Goal: Task Accomplishment & Management: Manage account settings

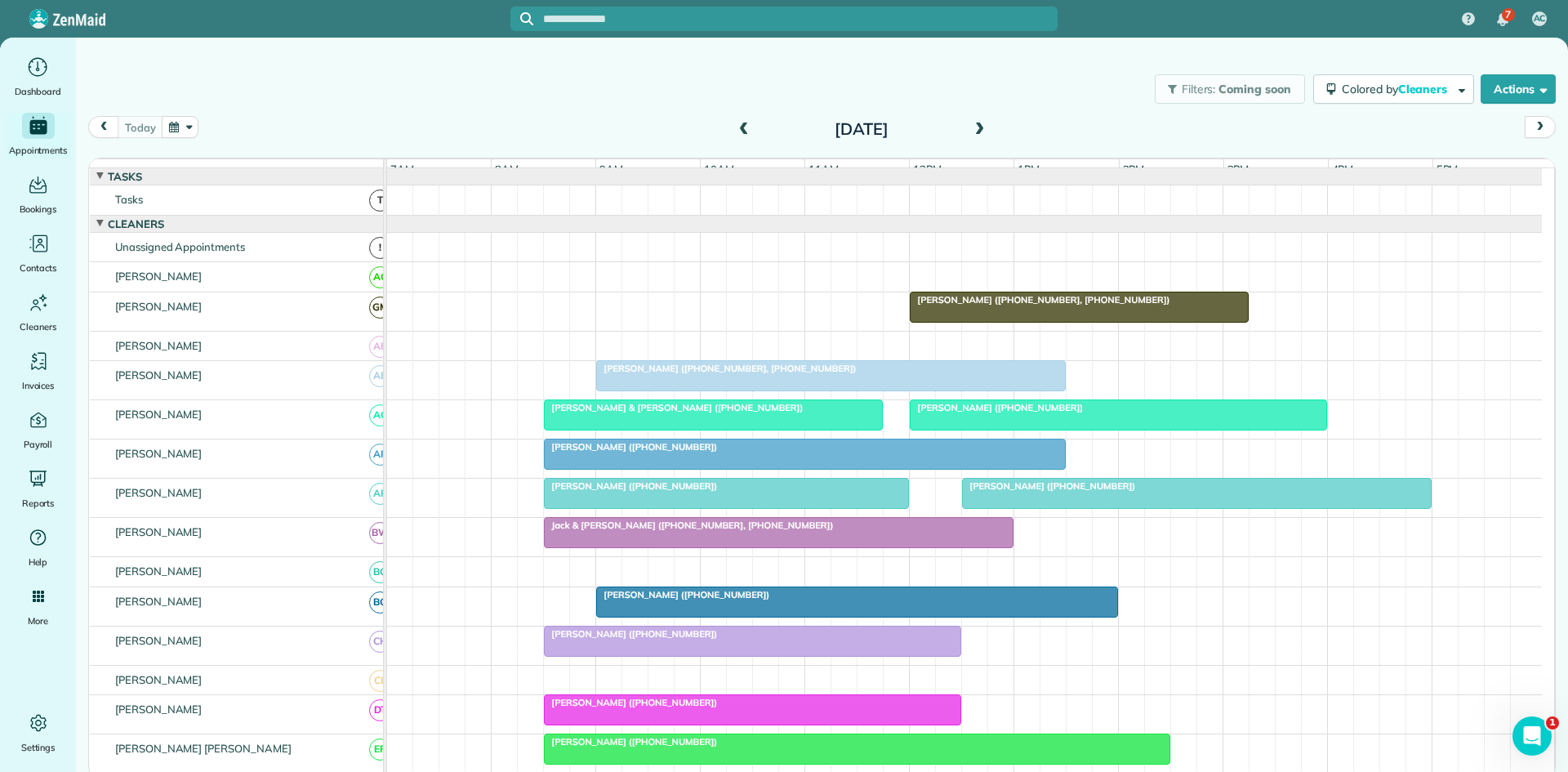
scroll to position [599, 0]
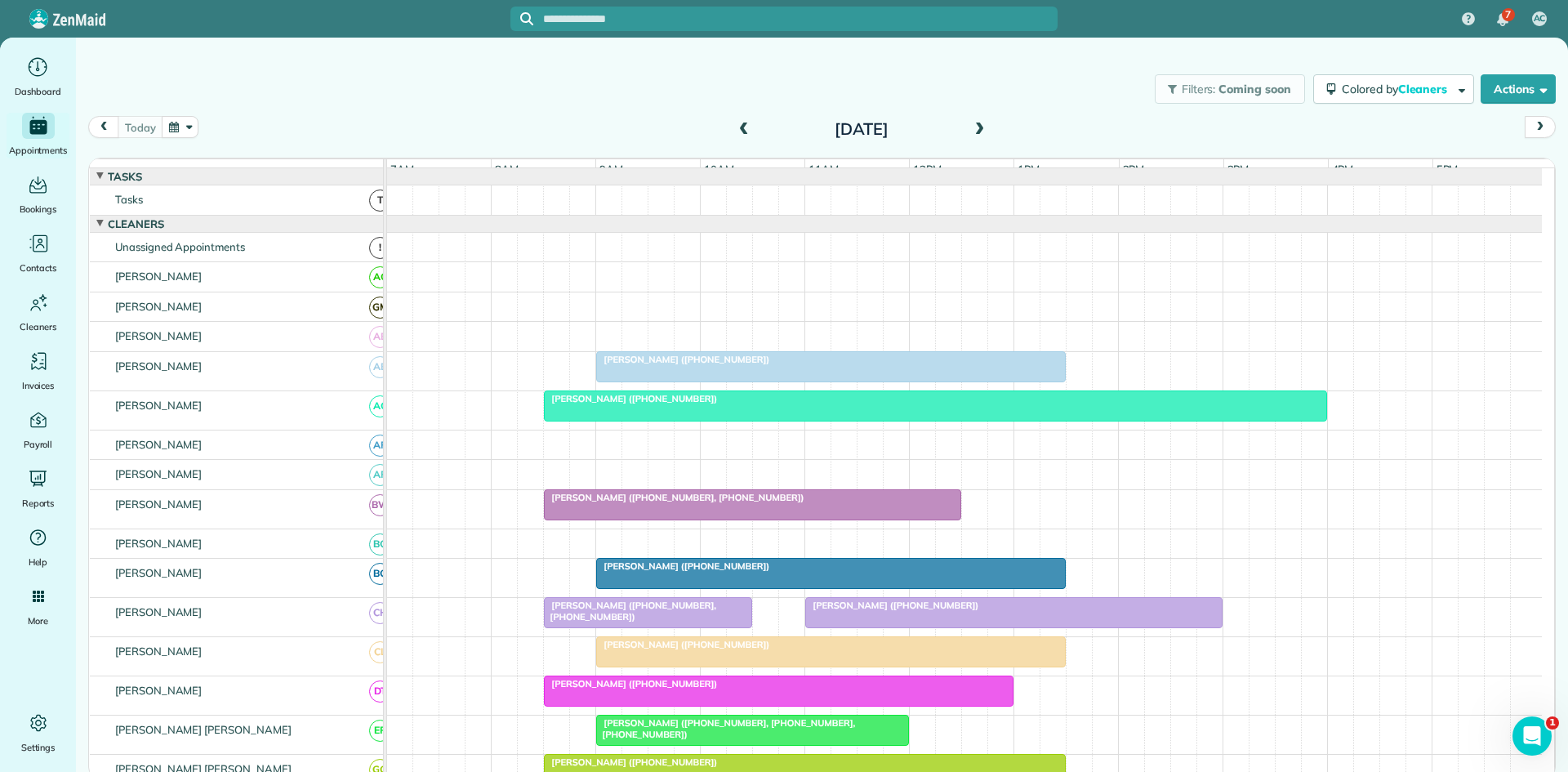
click at [987, 135] on span at bounding box center [979, 130] width 18 height 15
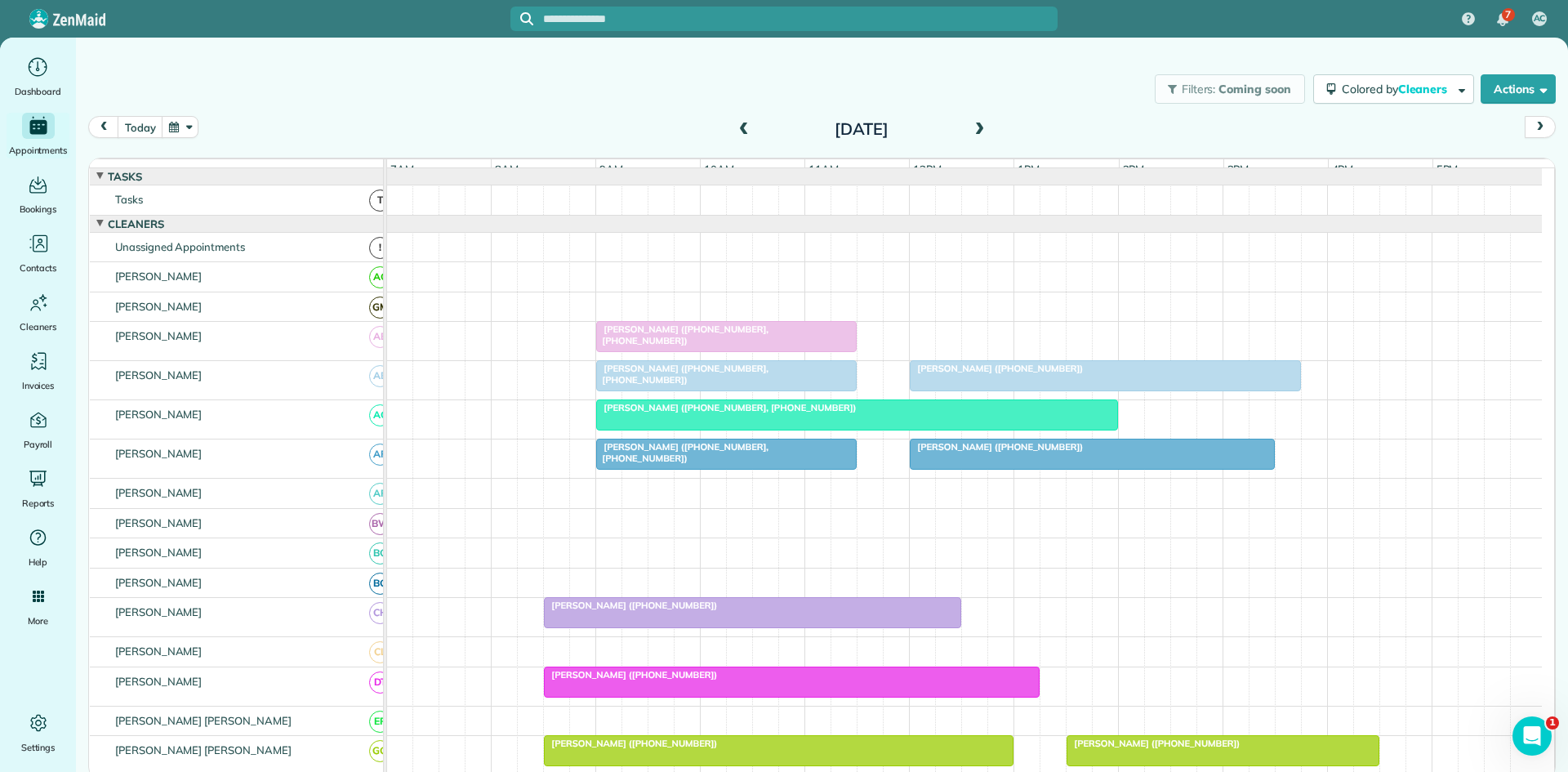
click at [745, 138] on span at bounding box center [745, 129] width 18 height 25
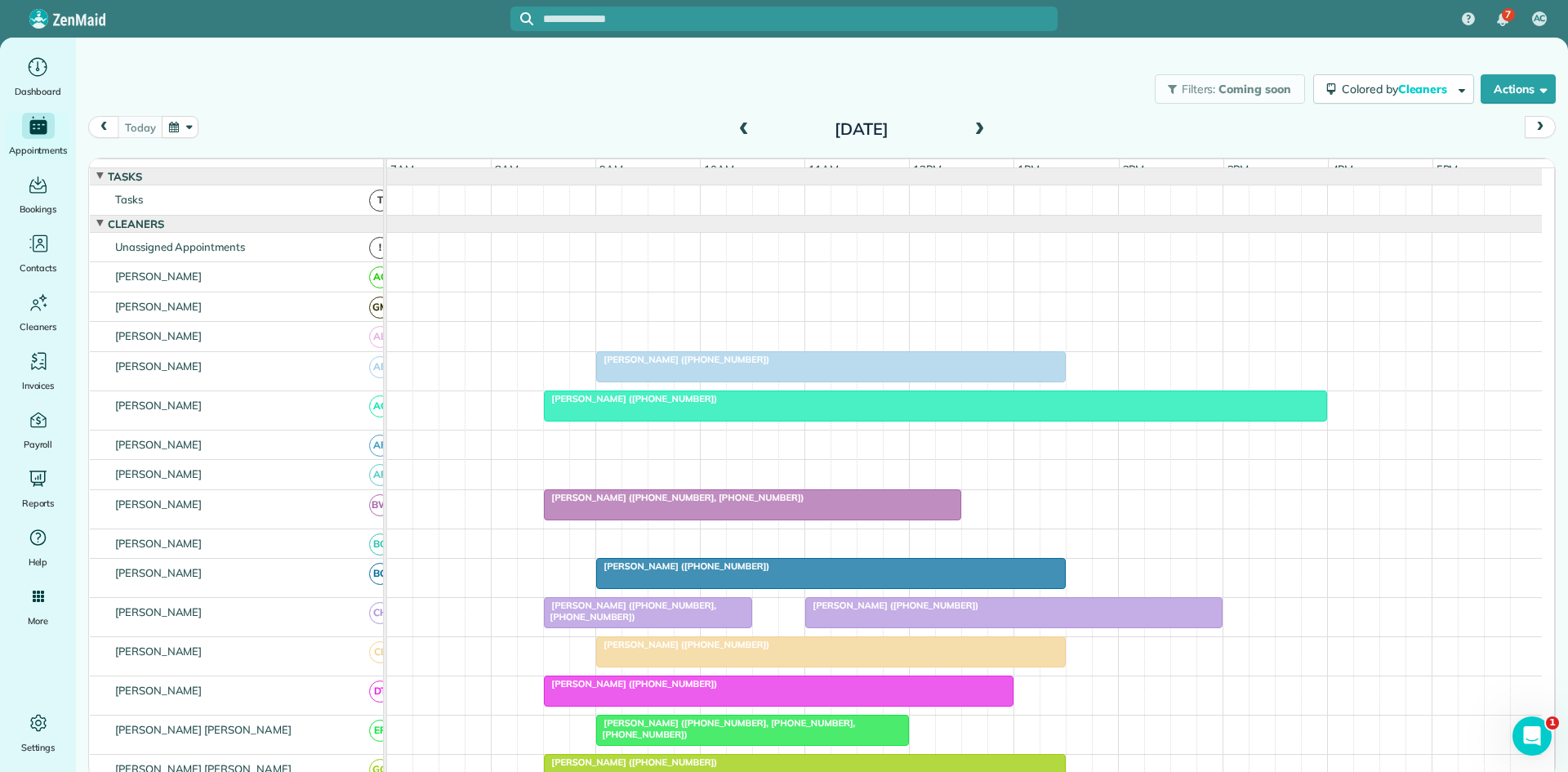
scroll to position [272, 0]
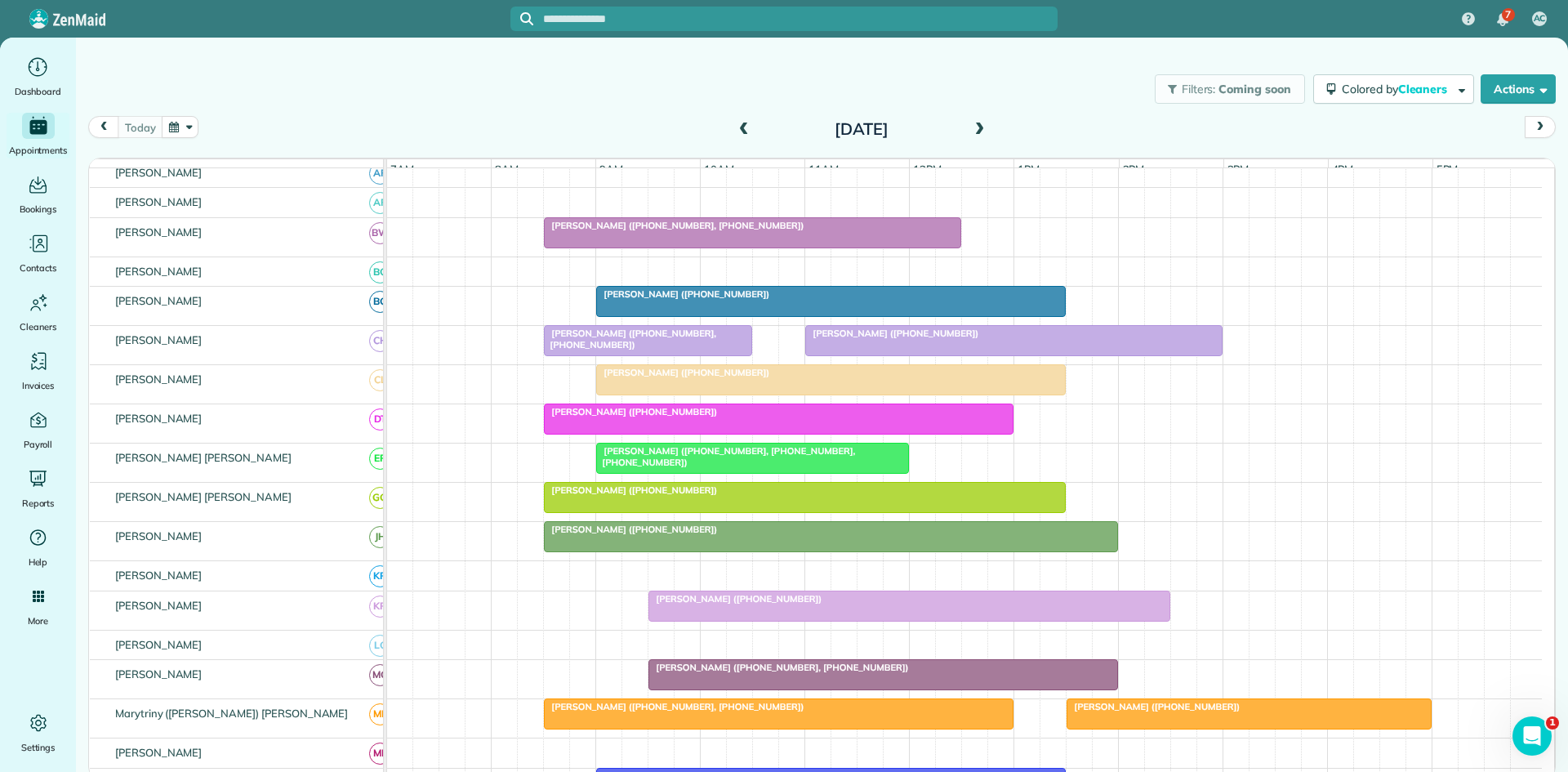
click at [707, 496] on div "[PERSON_NAME] ([PHONE_NUMBER])" at bounding box center [805, 490] width 513 height 11
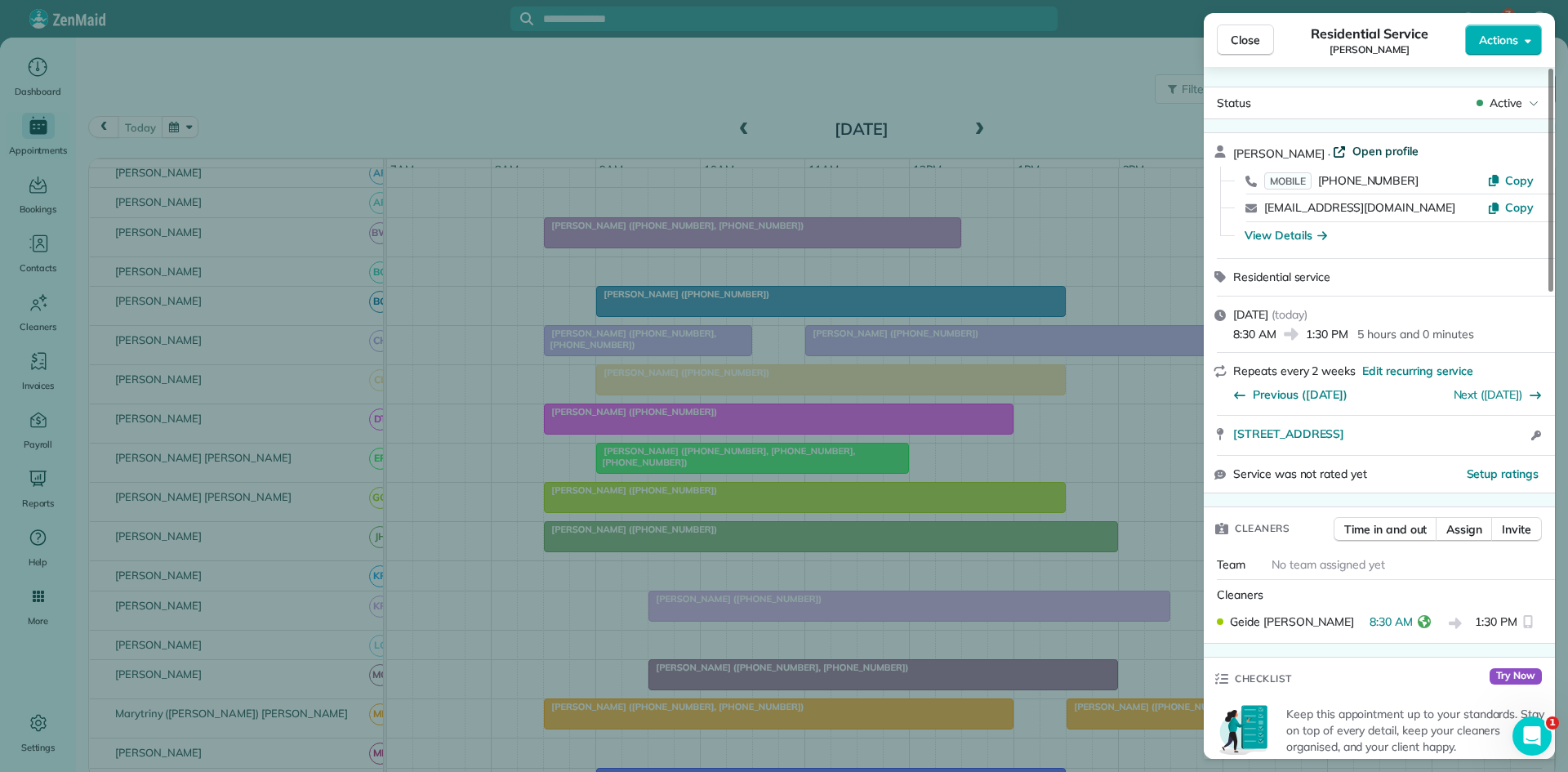
click at [1388, 155] on span "Open profile" at bounding box center [1386, 151] width 66 height 17
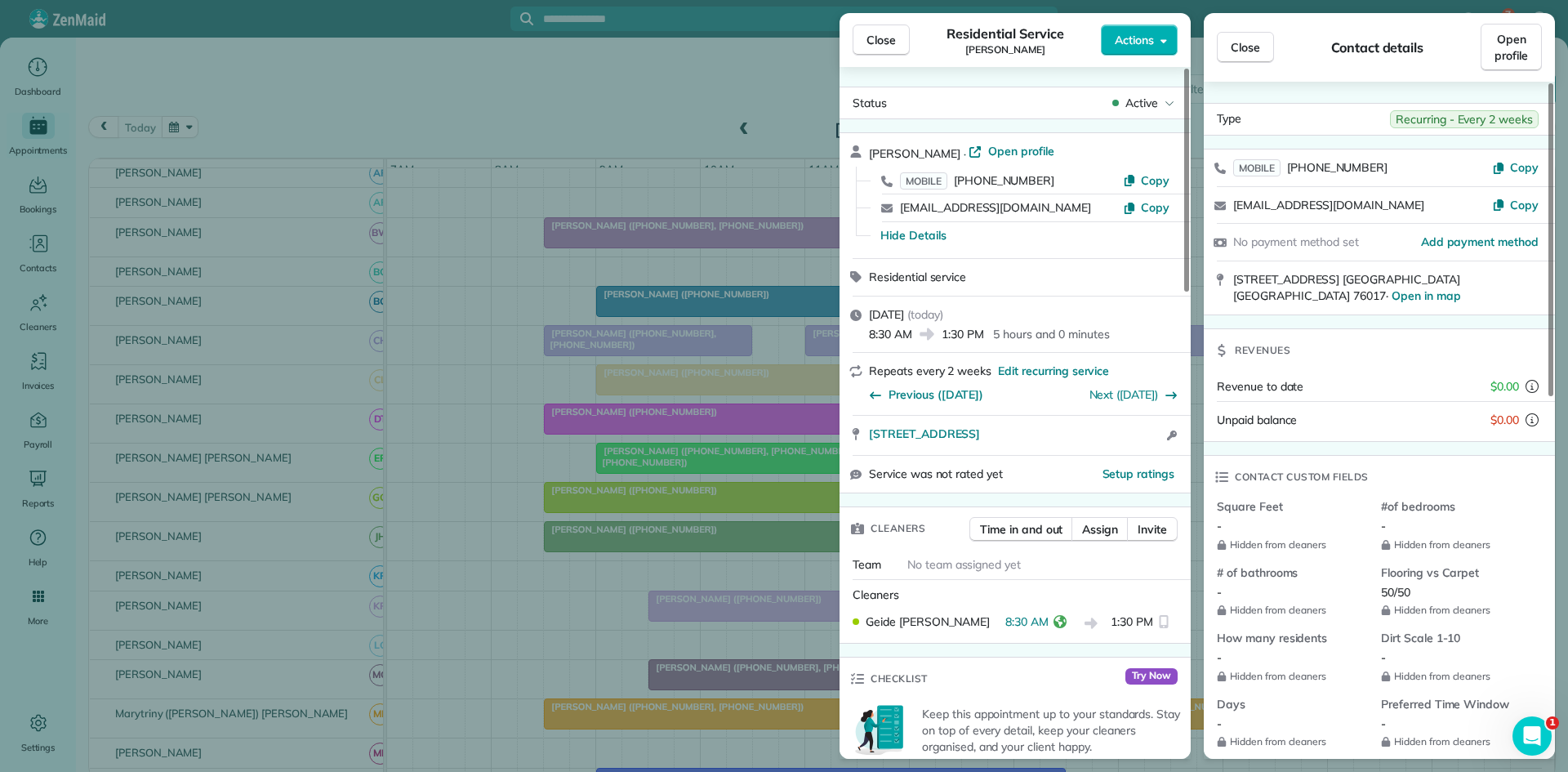
click at [762, 294] on div "Close Residential Service Veronica Ozuna Actions Status Active Veronica Ozuna ·…" at bounding box center [784, 386] width 1568 height 772
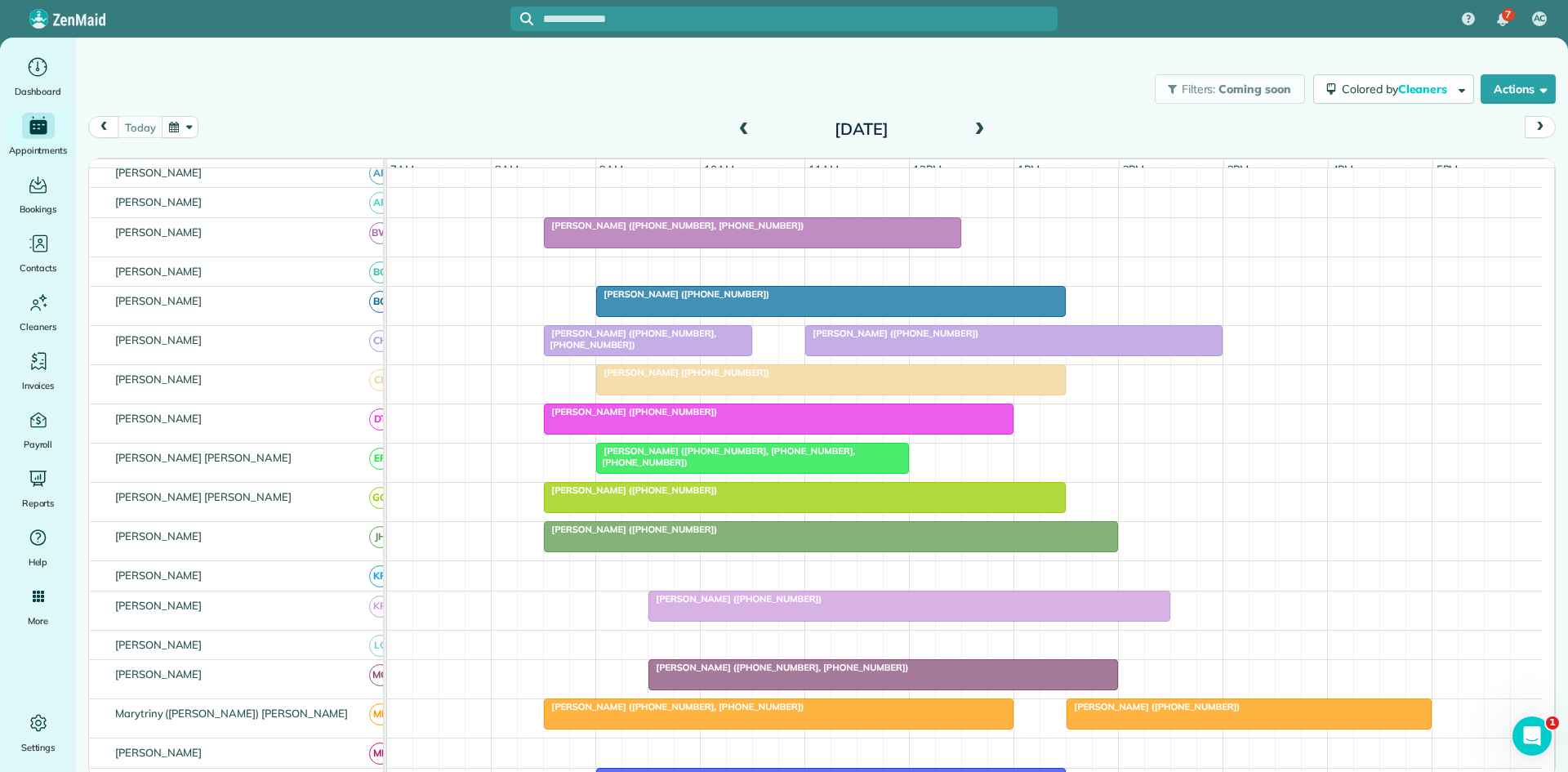
click at [987, 127] on span at bounding box center [979, 130] width 18 height 15
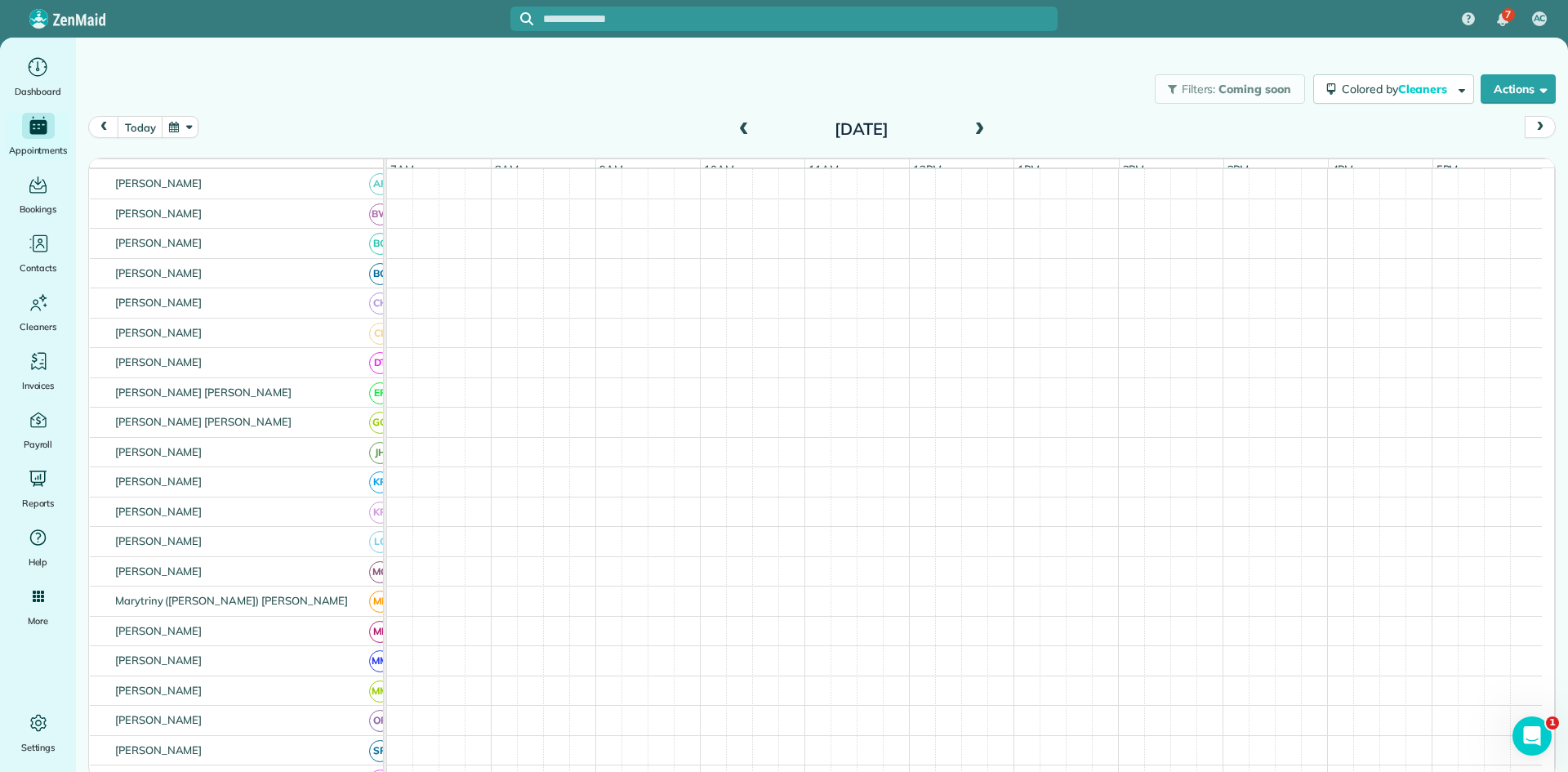
scroll to position [253, 0]
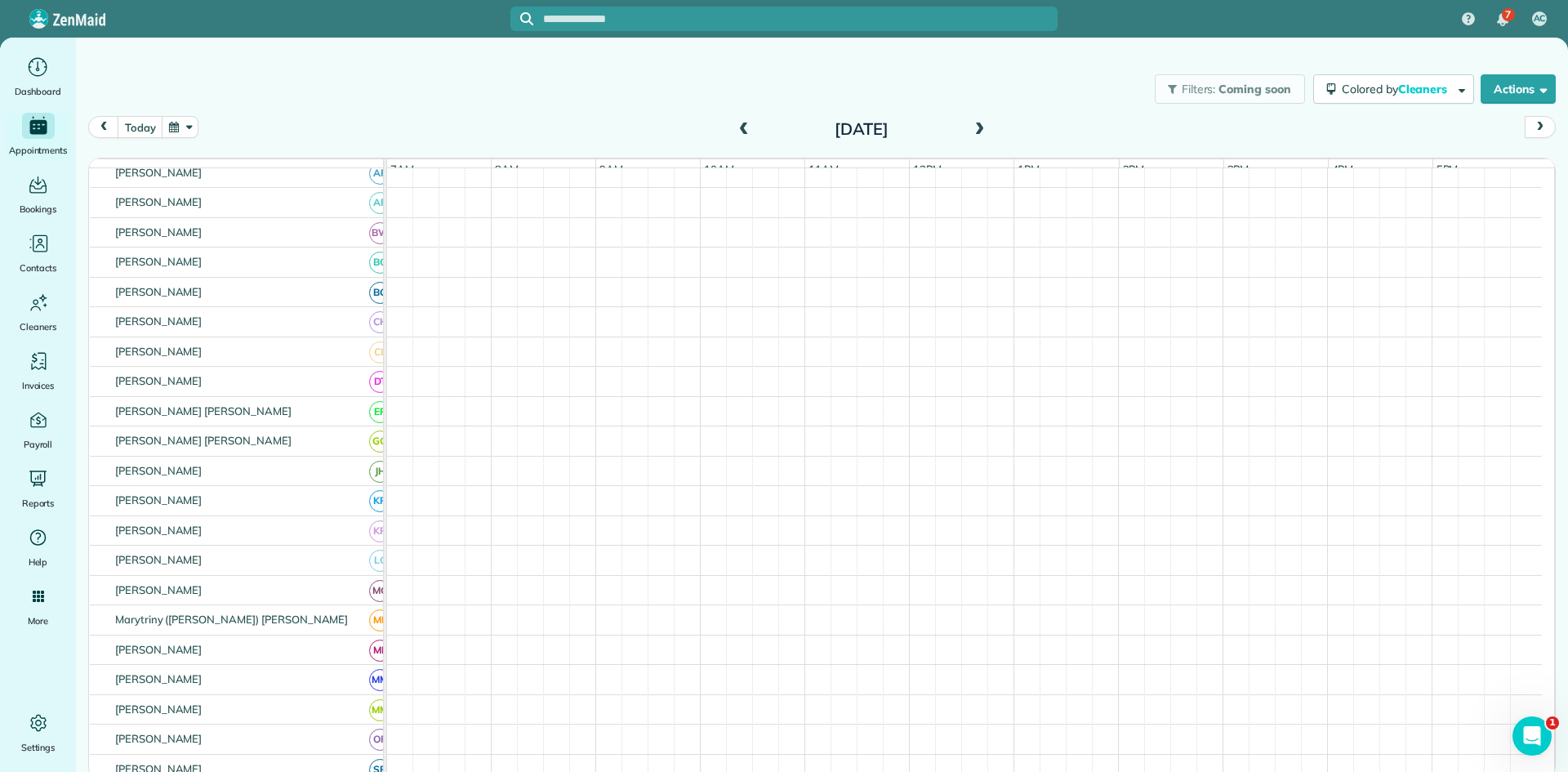
click at [987, 127] on span at bounding box center [979, 130] width 18 height 15
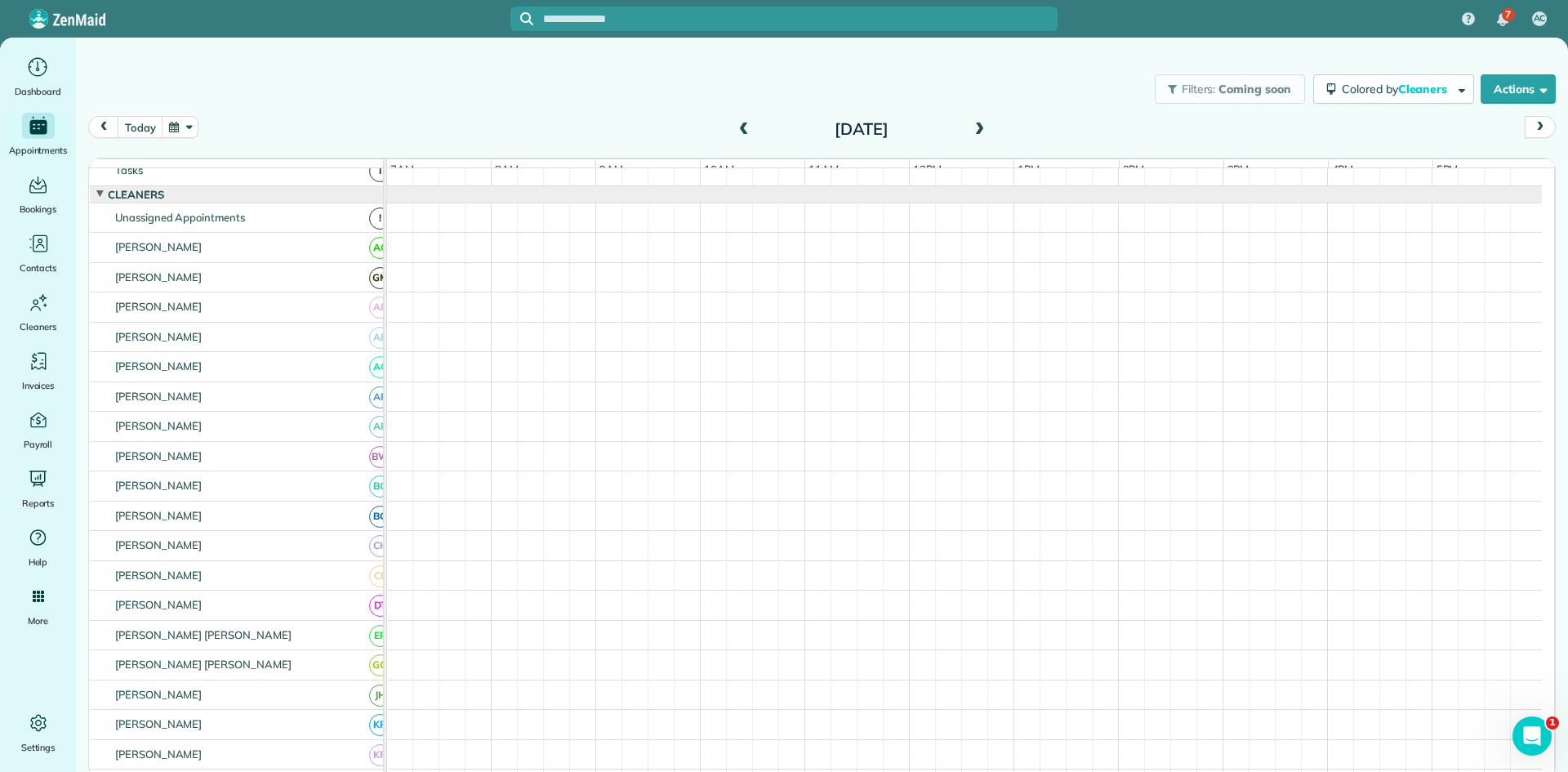
scroll to position [31, 0]
click at [748, 130] on span at bounding box center [745, 130] width 18 height 15
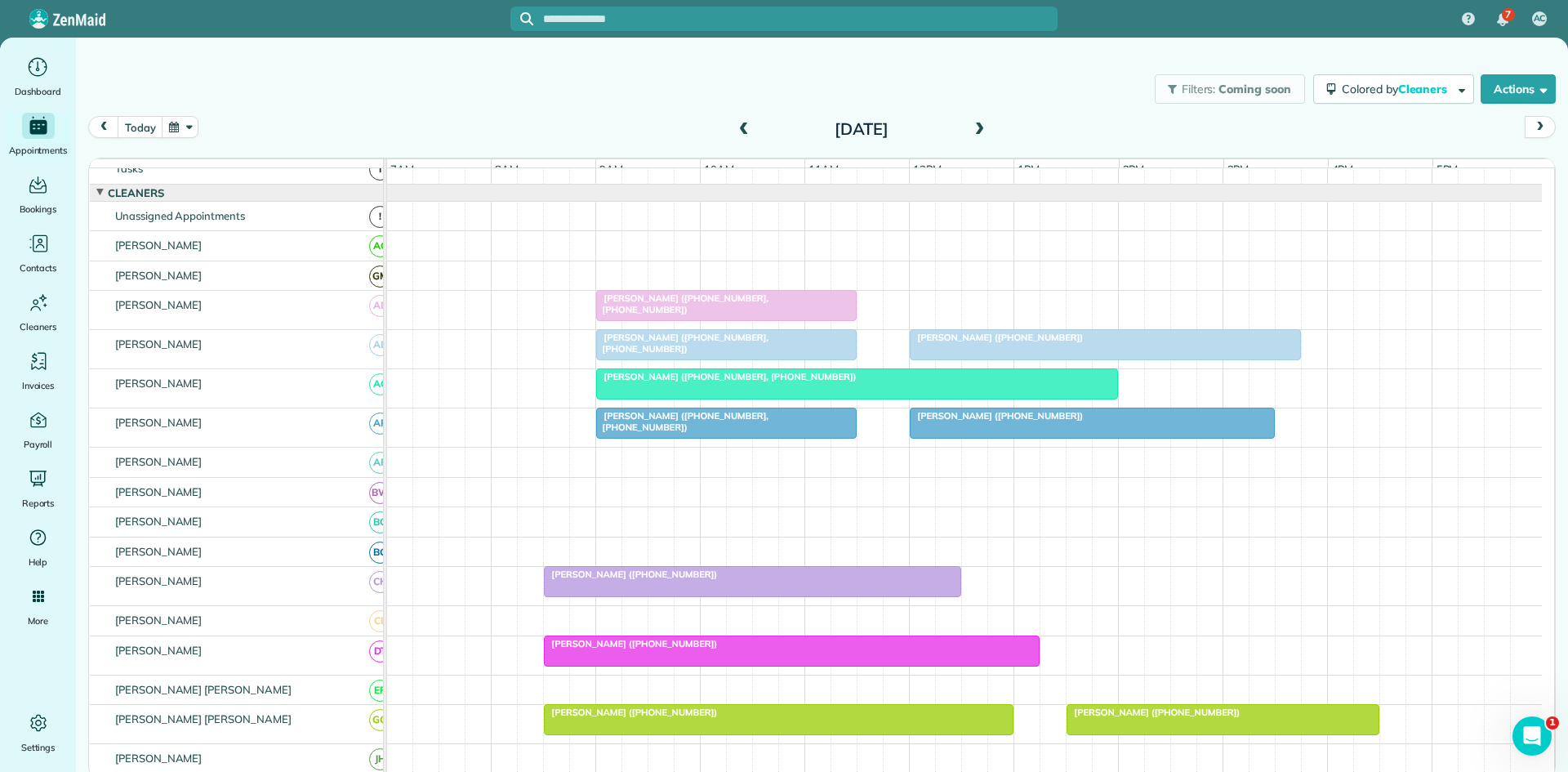
click at [972, 127] on span at bounding box center [979, 130] width 18 height 15
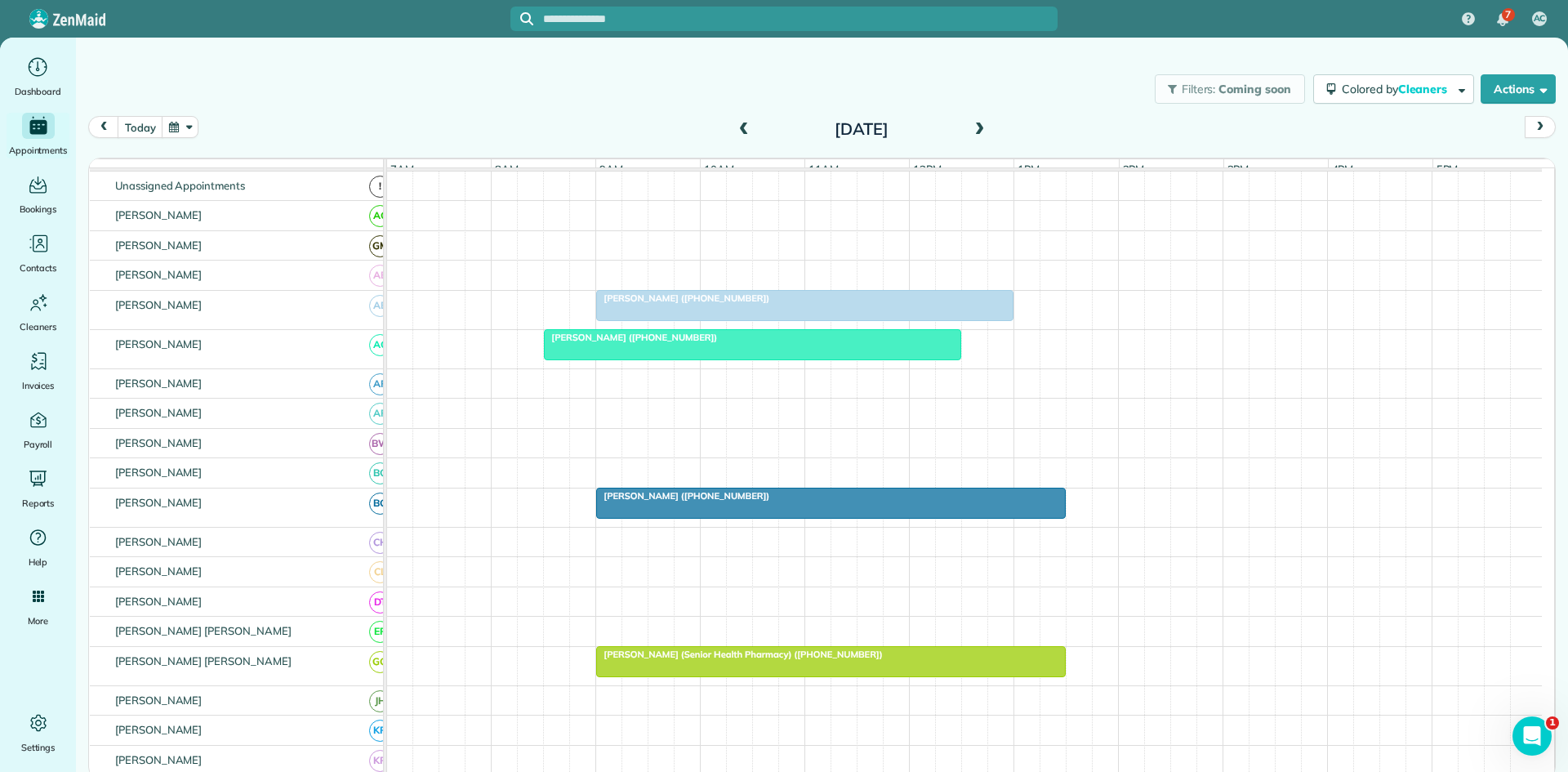
scroll to position [83, 0]
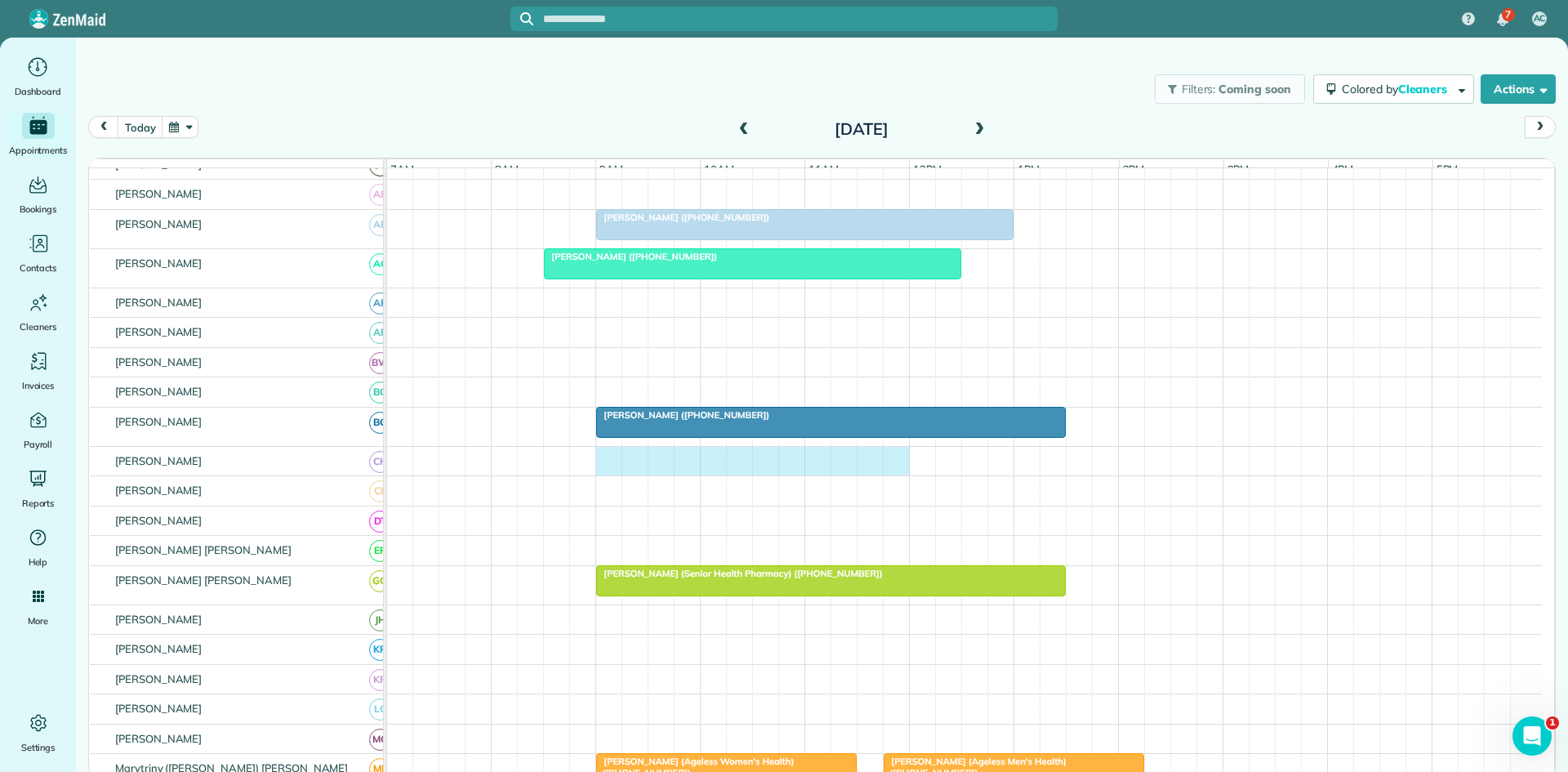
drag, startPoint x: 631, startPoint y: 479, endPoint x: 900, endPoint y: 480, distance: 269.0
click at [900, 476] on div at bounding box center [965, 461] width 1155 height 29
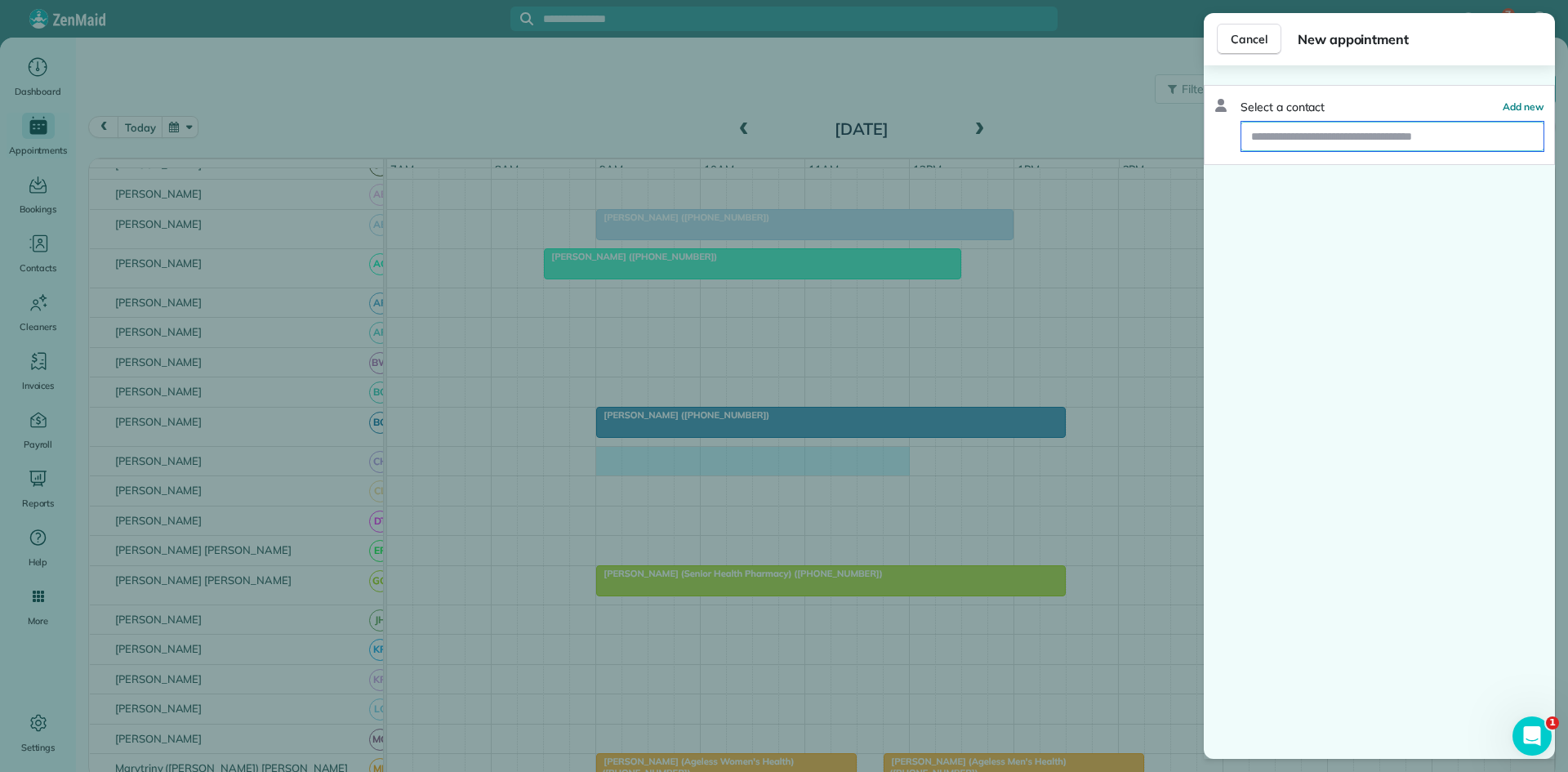
click at [1279, 144] on input "text" at bounding box center [1393, 137] width 303 height 29
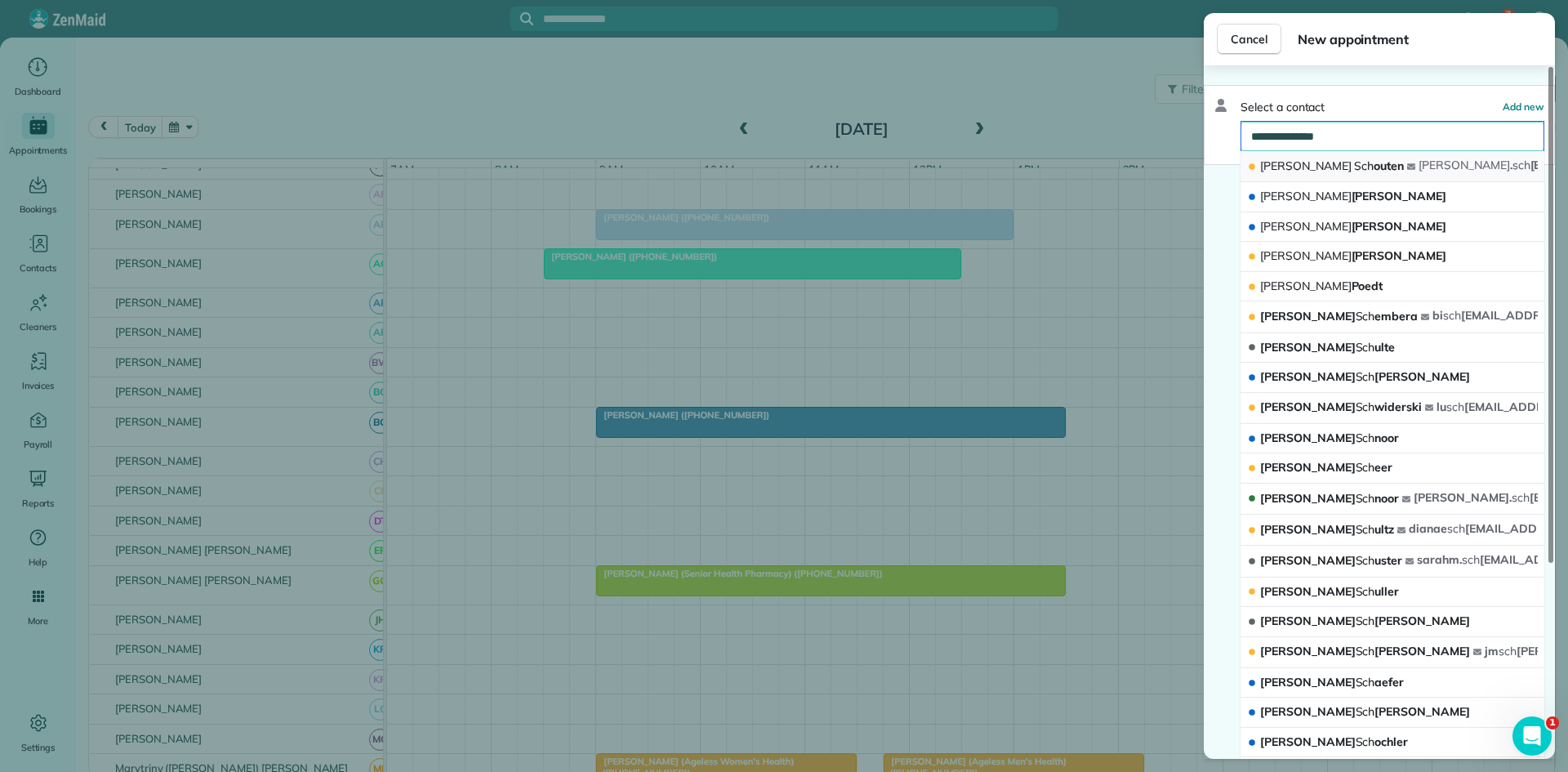
type input "**********"
click at [1408, 173] on div "christopher . sch outen@me.com" at bounding box center [1570, 166] width 325 height 17
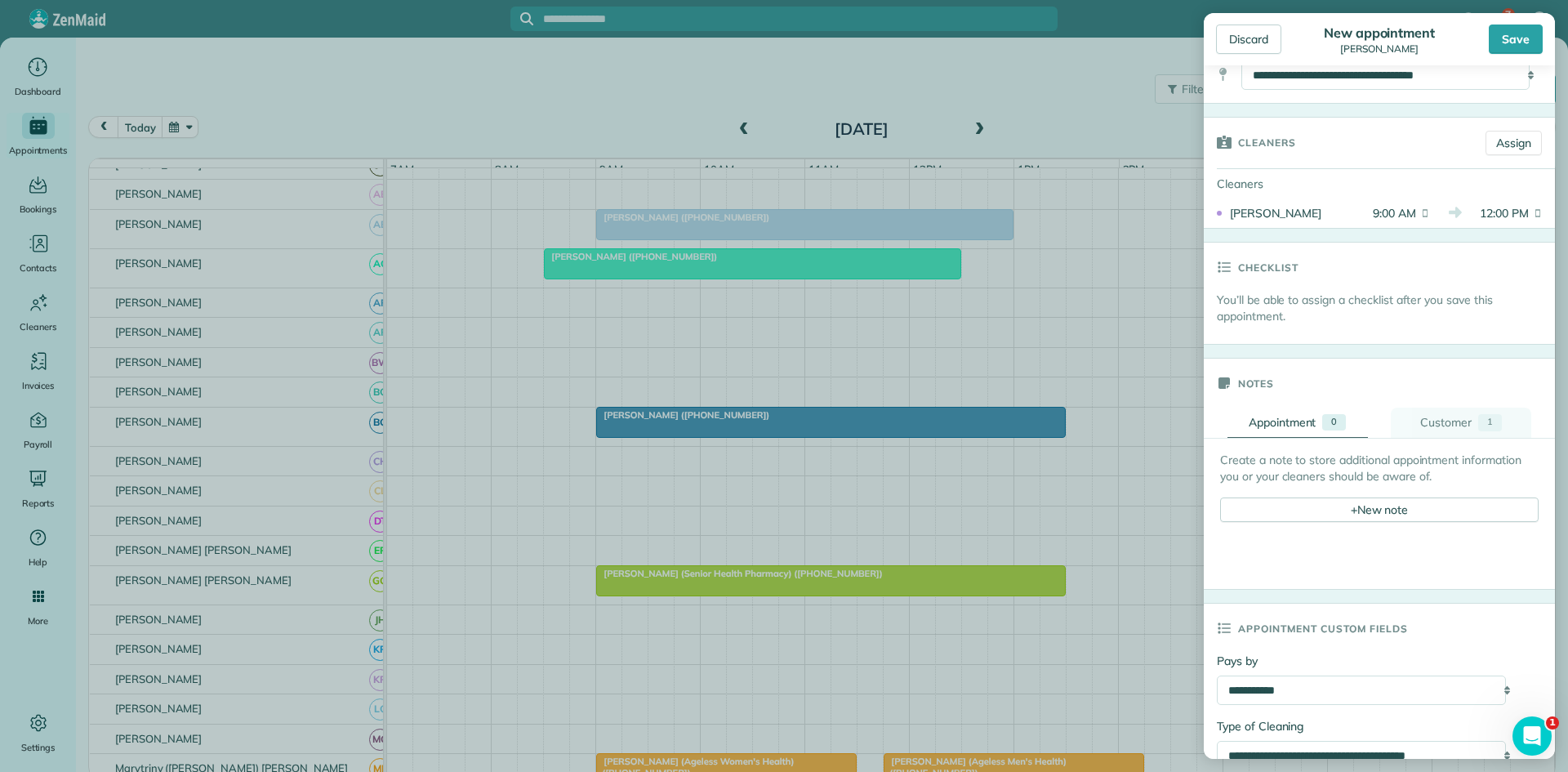
click at [1446, 423] on div "Customer" at bounding box center [1446, 423] width 51 height 17
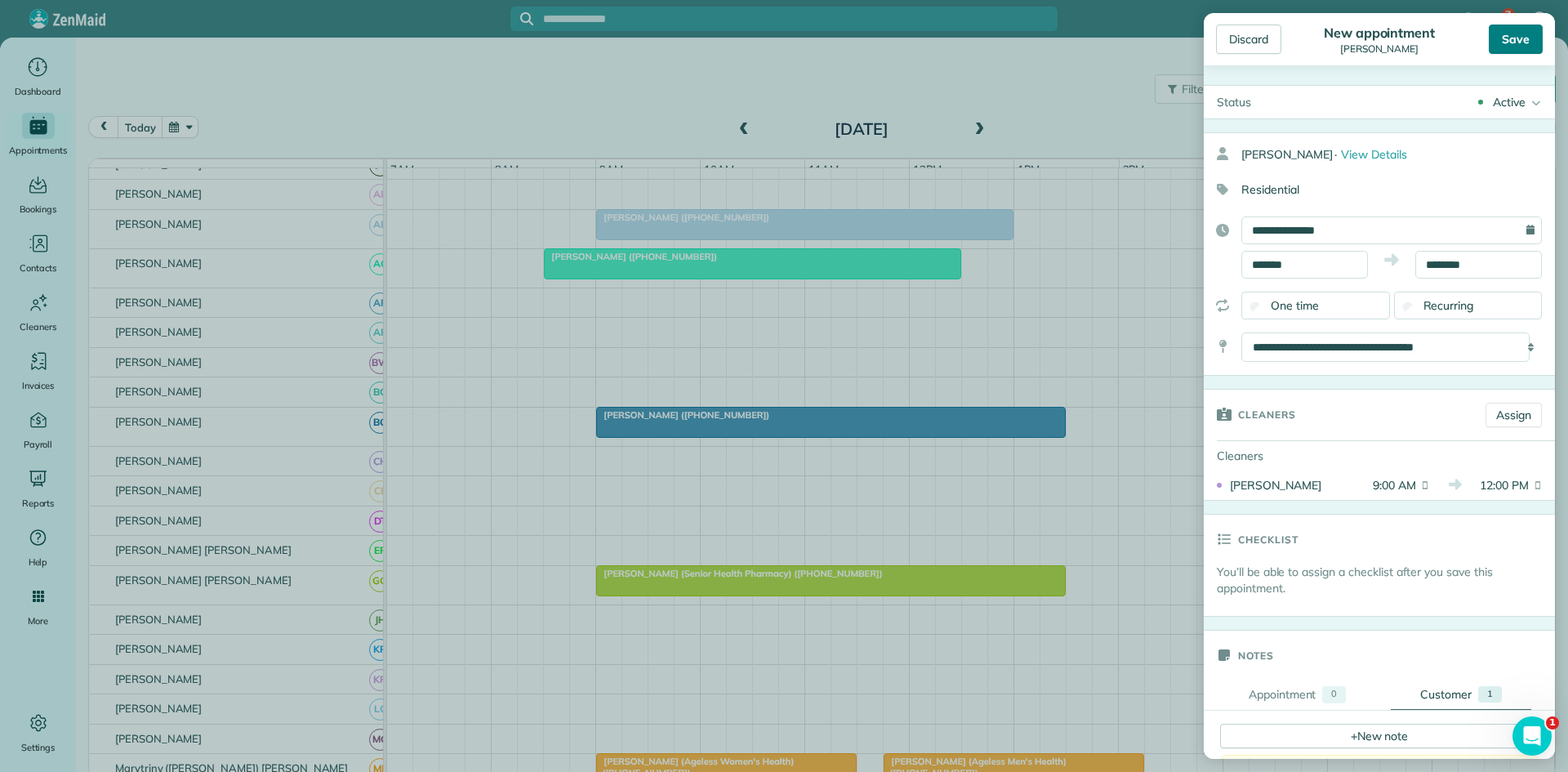
click at [1502, 27] on div "Save" at bounding box center [1516, 39] width 54 height 29
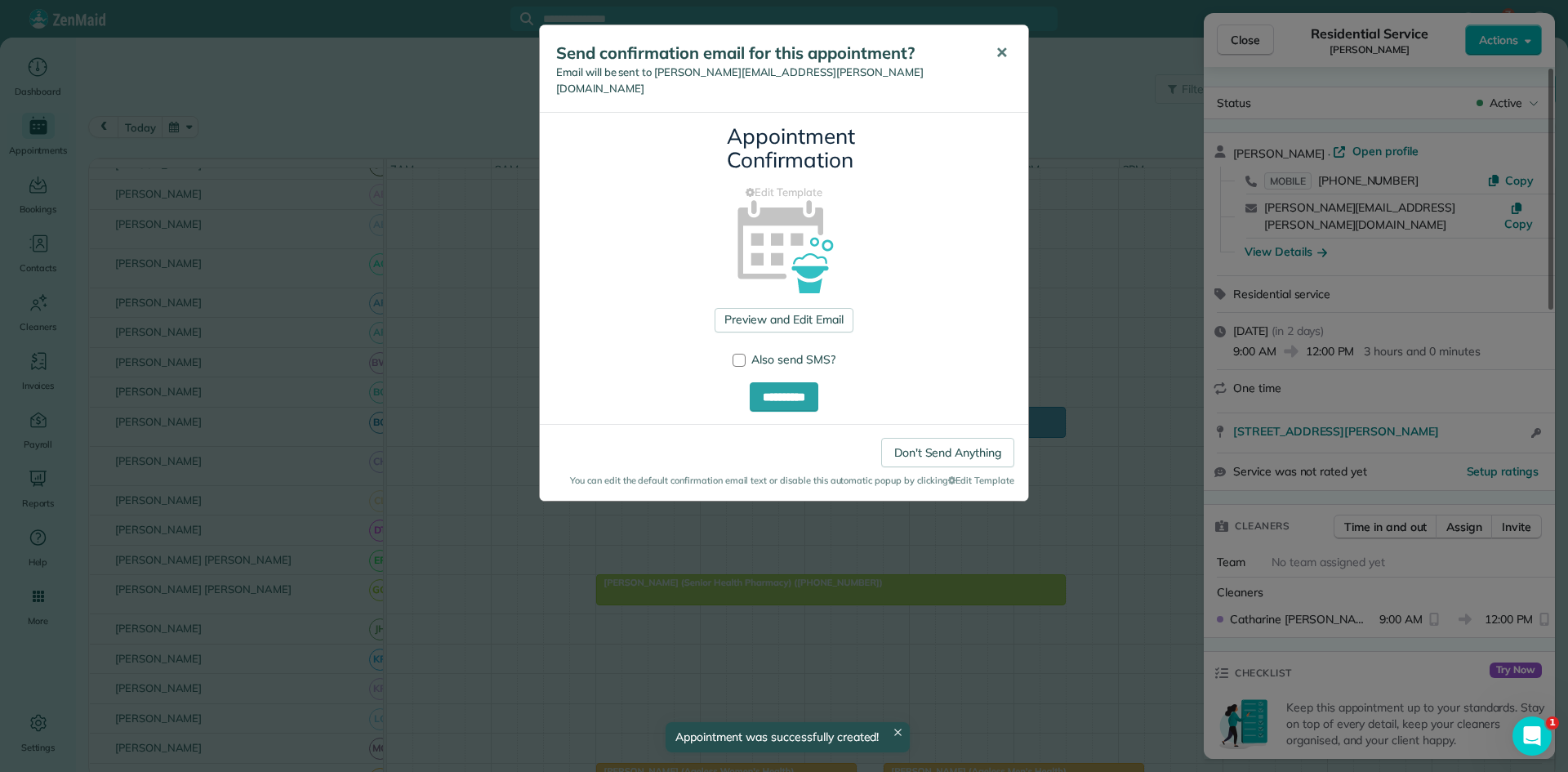
click at [1010, 51] on button "✕" at bounding box center [1002, 53] width 37 height 39
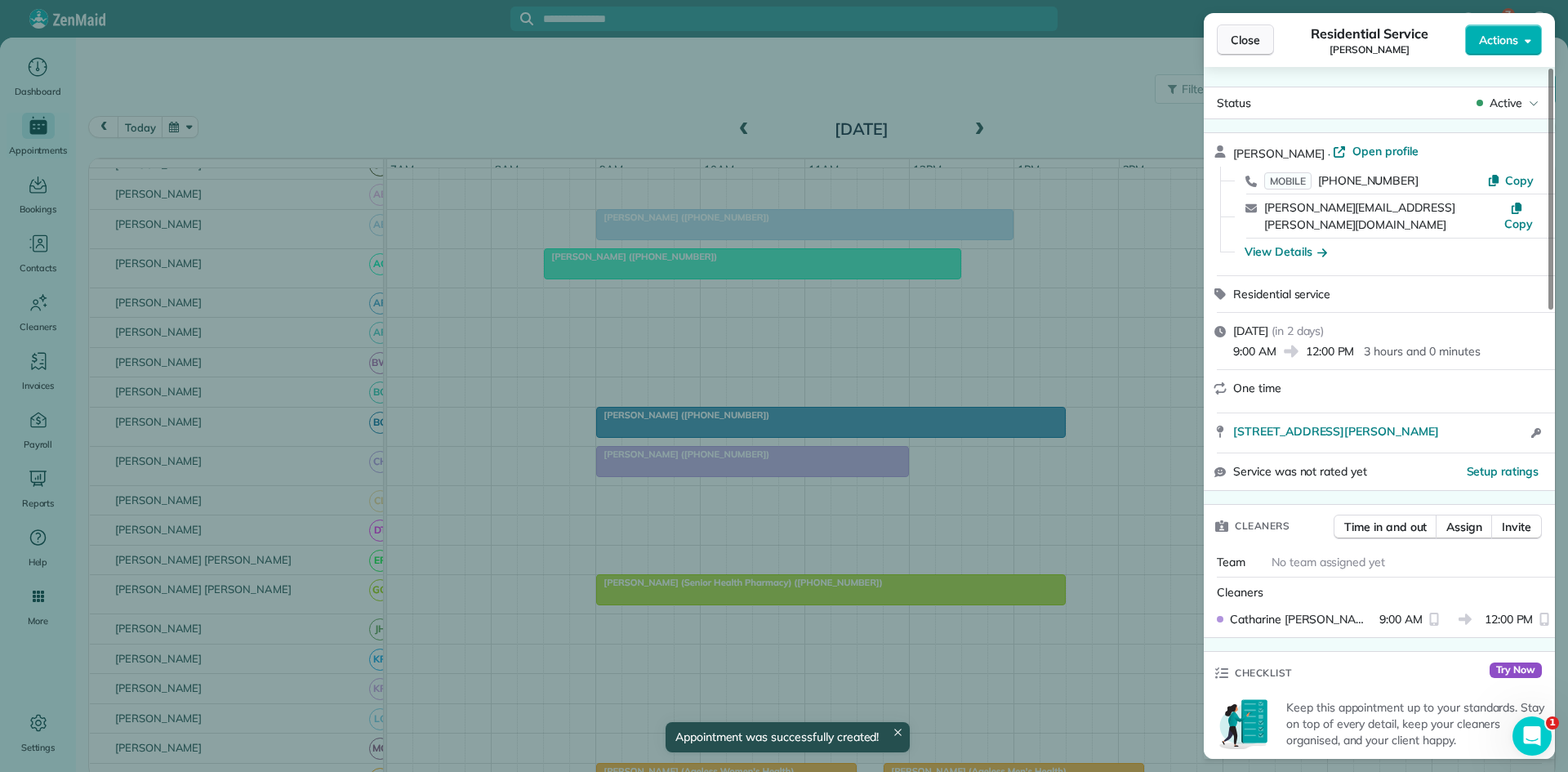
click at [1243, 51] on button "Close" at bounding box center [1245, 40] width 57 height 31
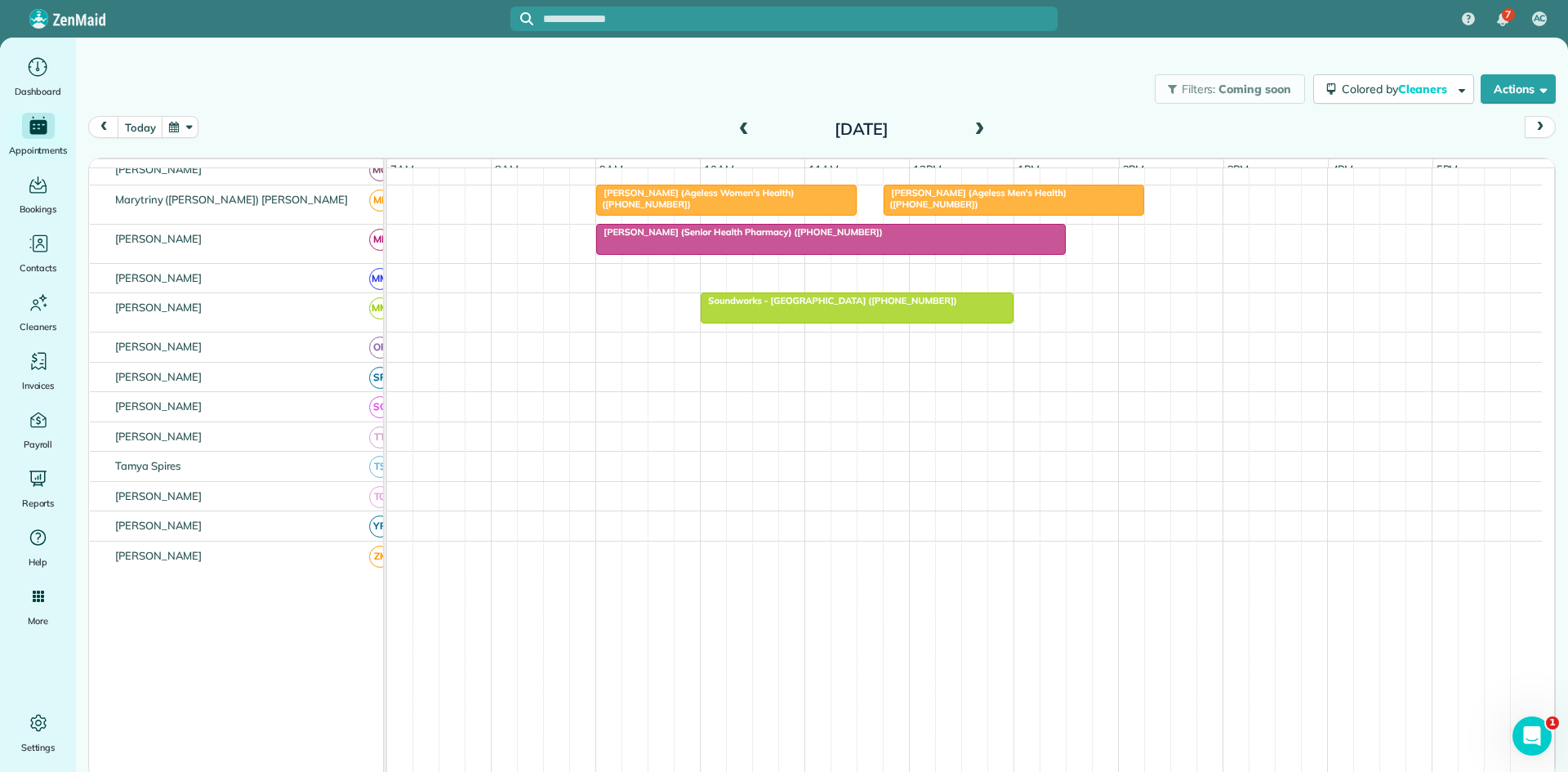
scroll to position [739, 0]
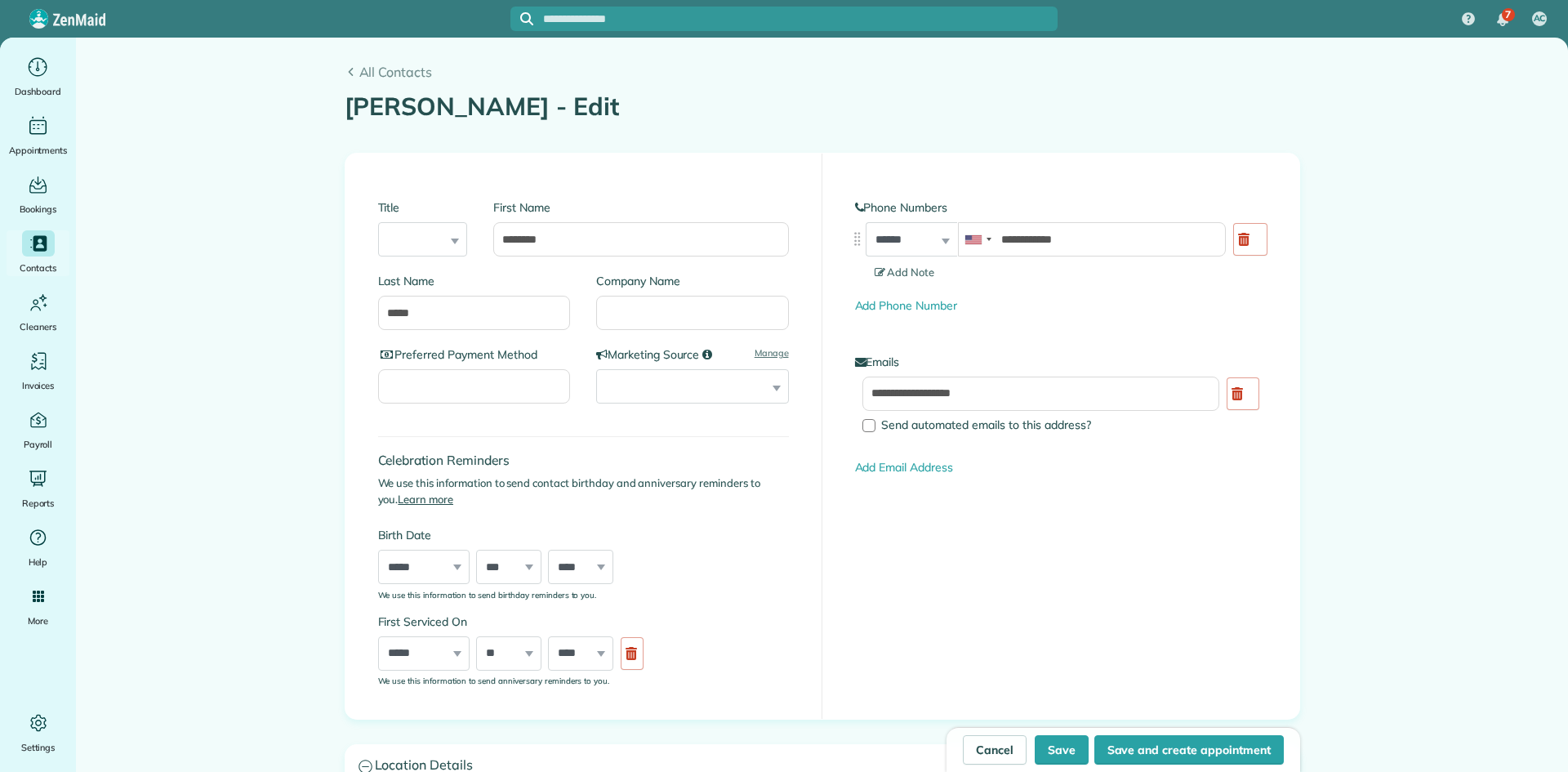
type input "**********"
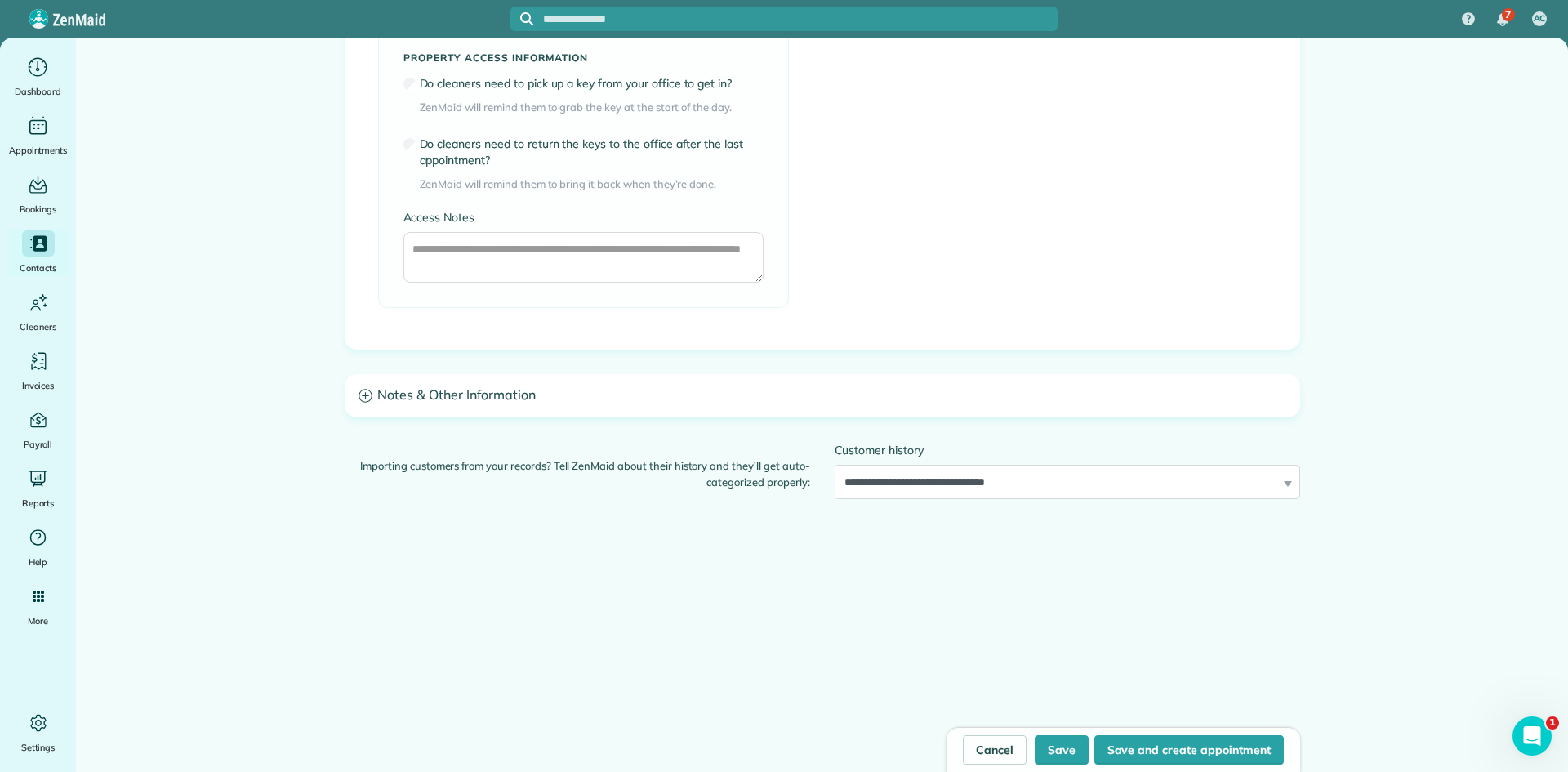
click at [538, 396] on h3 "Notes & Other Information" at bounding box center [823, 395] width 954 height 41
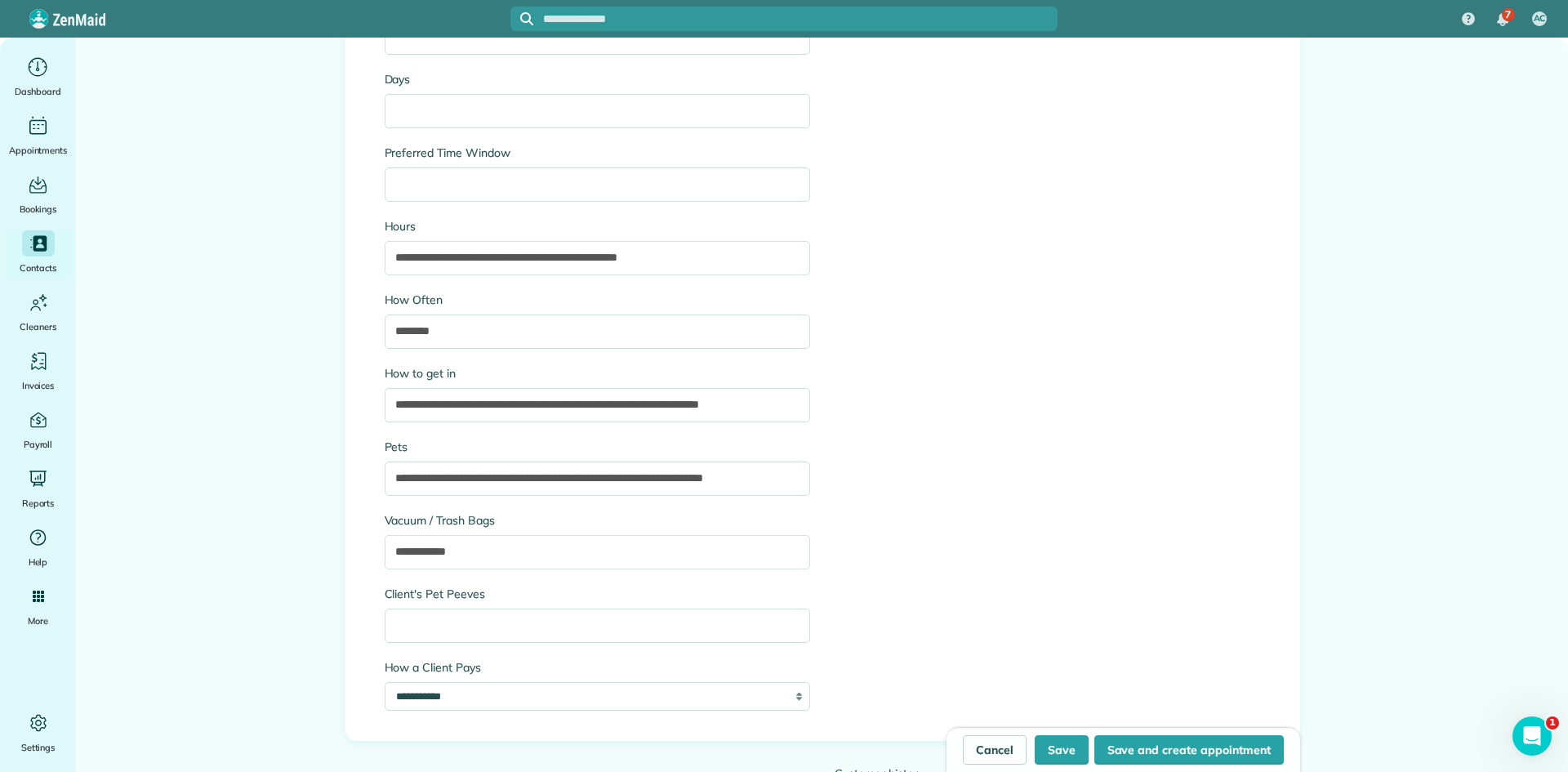
scroll to position [2052, 0]
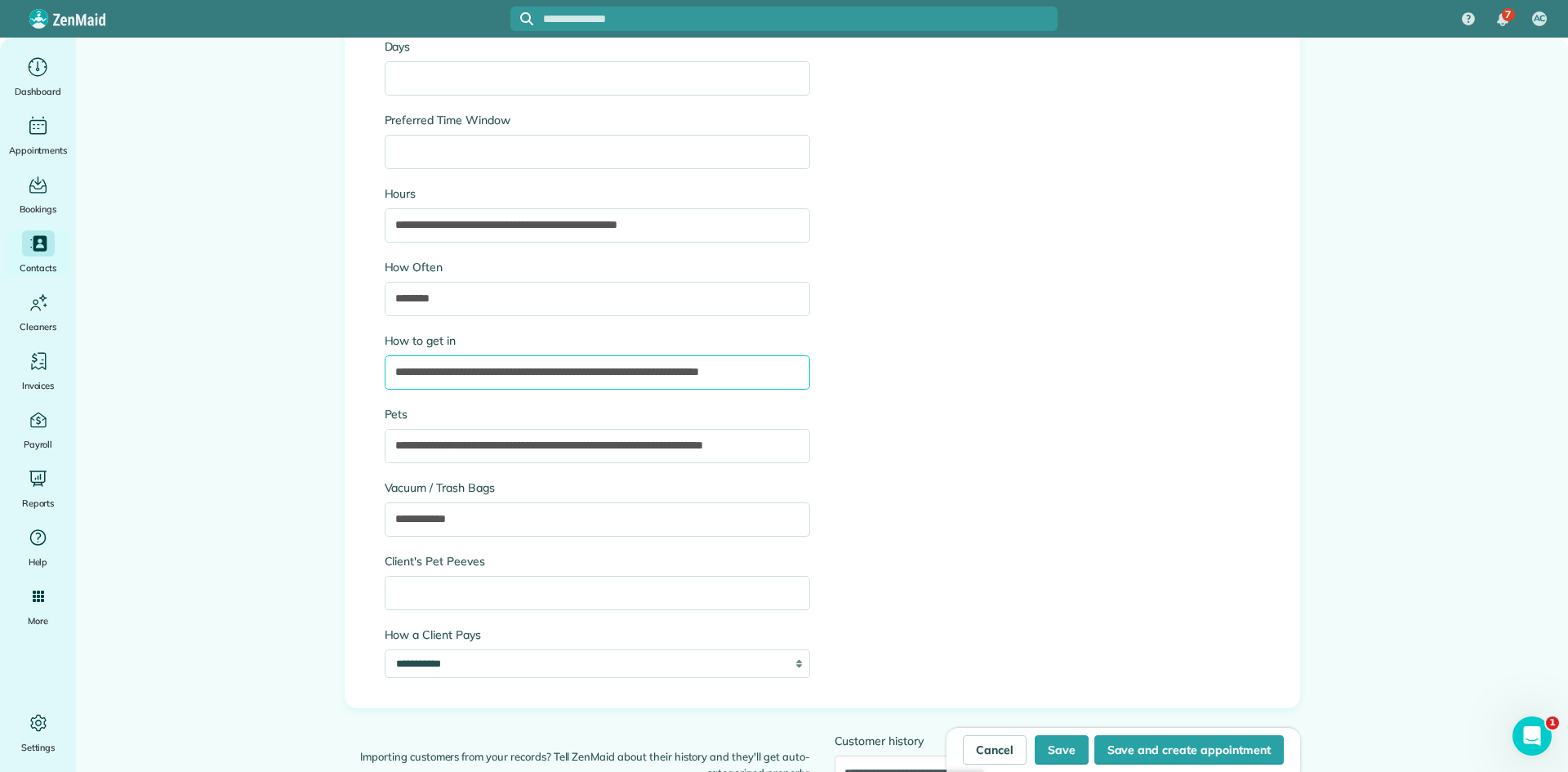
click at [614, 369] on input "**********" at bounding box center [598, 372] width 425 height 34
click at [613, 369] on input "**********" at bounding box center [598, 372] width 425 height 34
type input "**********"
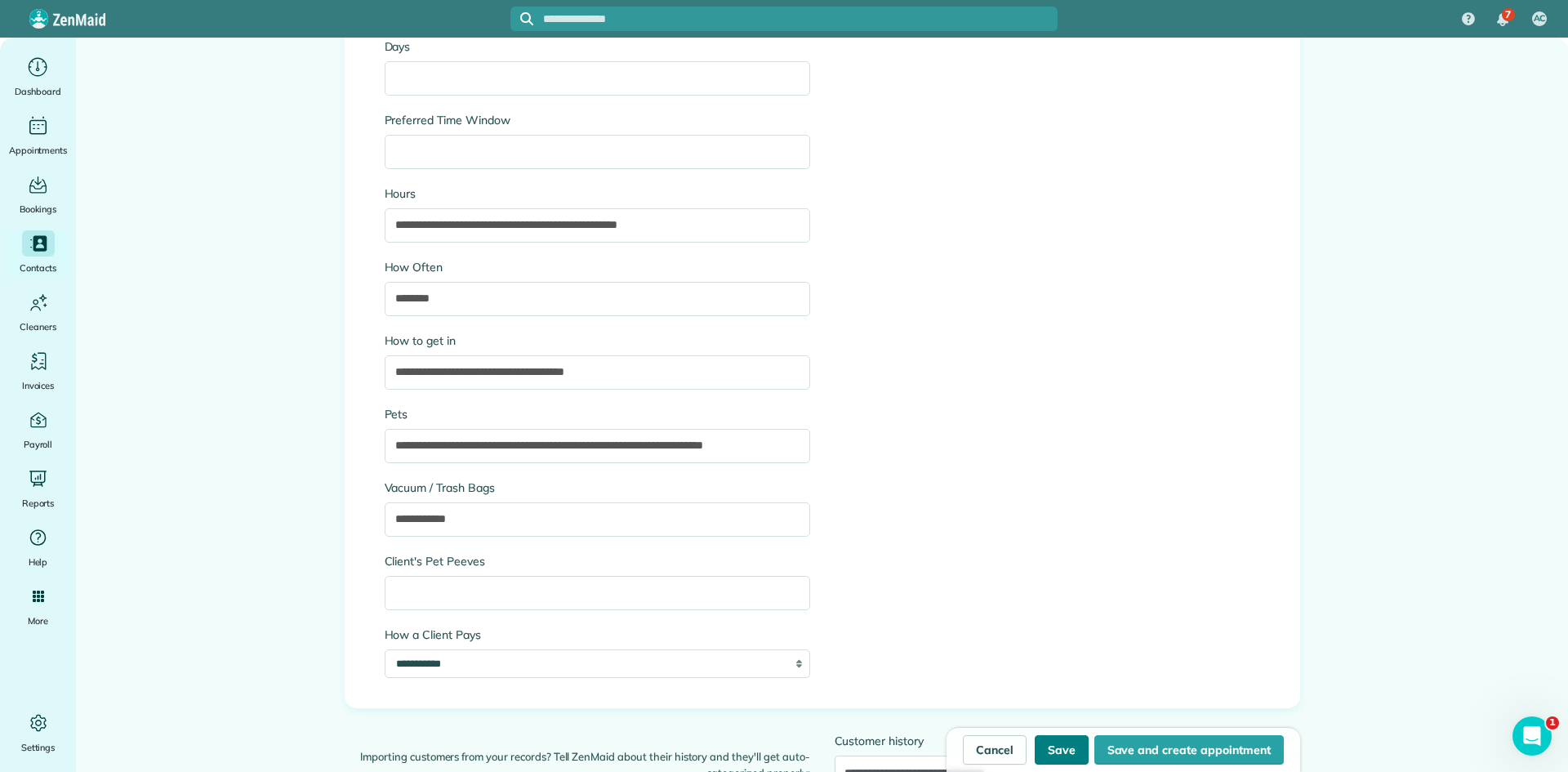
click at [1069, 759] on button "Save" at bounding box center [1062, 750] width 54 height 29
type input "**********"
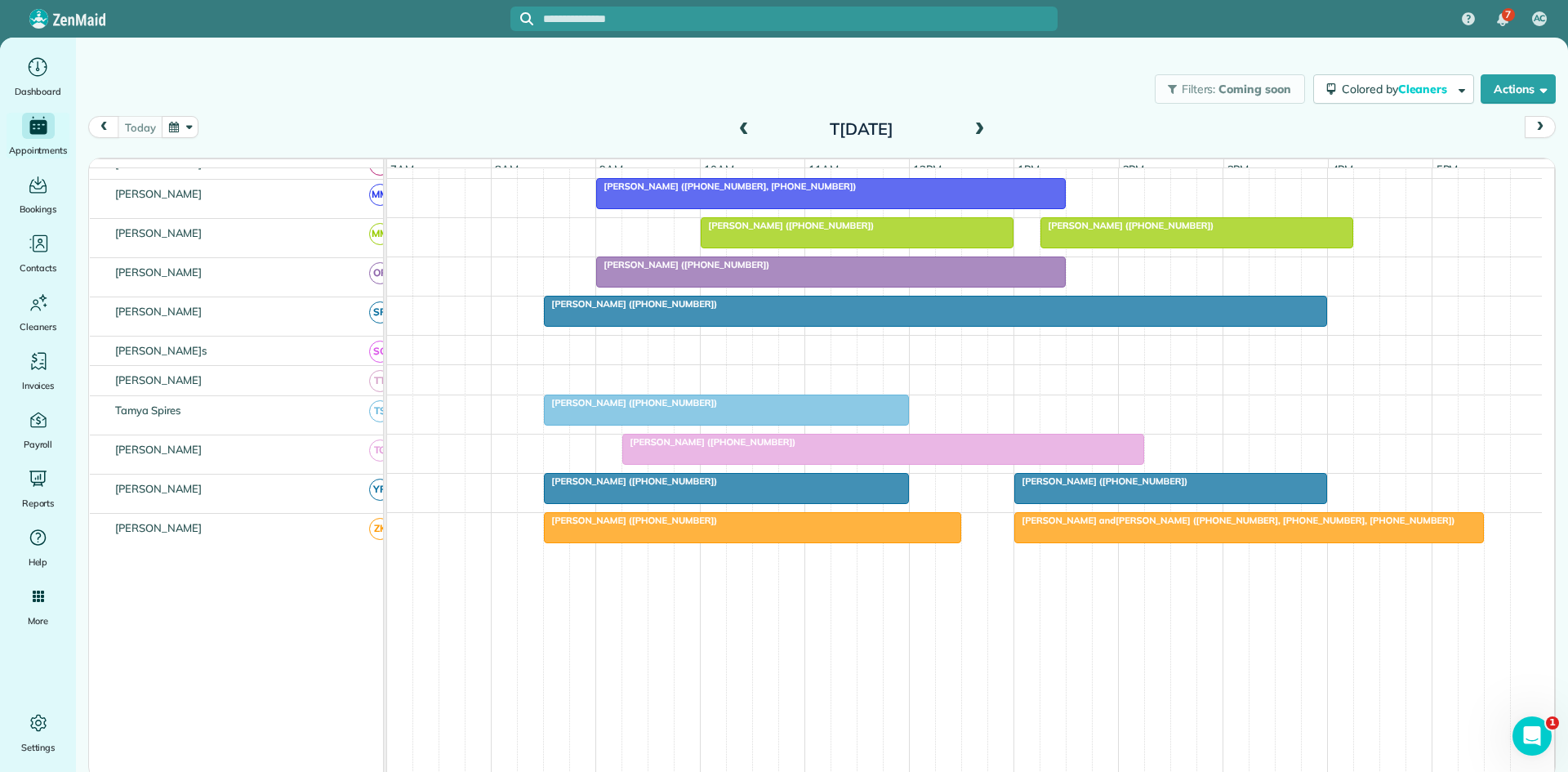
scroll to position [862, 0]
click at [622, 408] on span "Tom Oguinn (+16086302404)" at bounding box center [630, 403] width 175 height 11
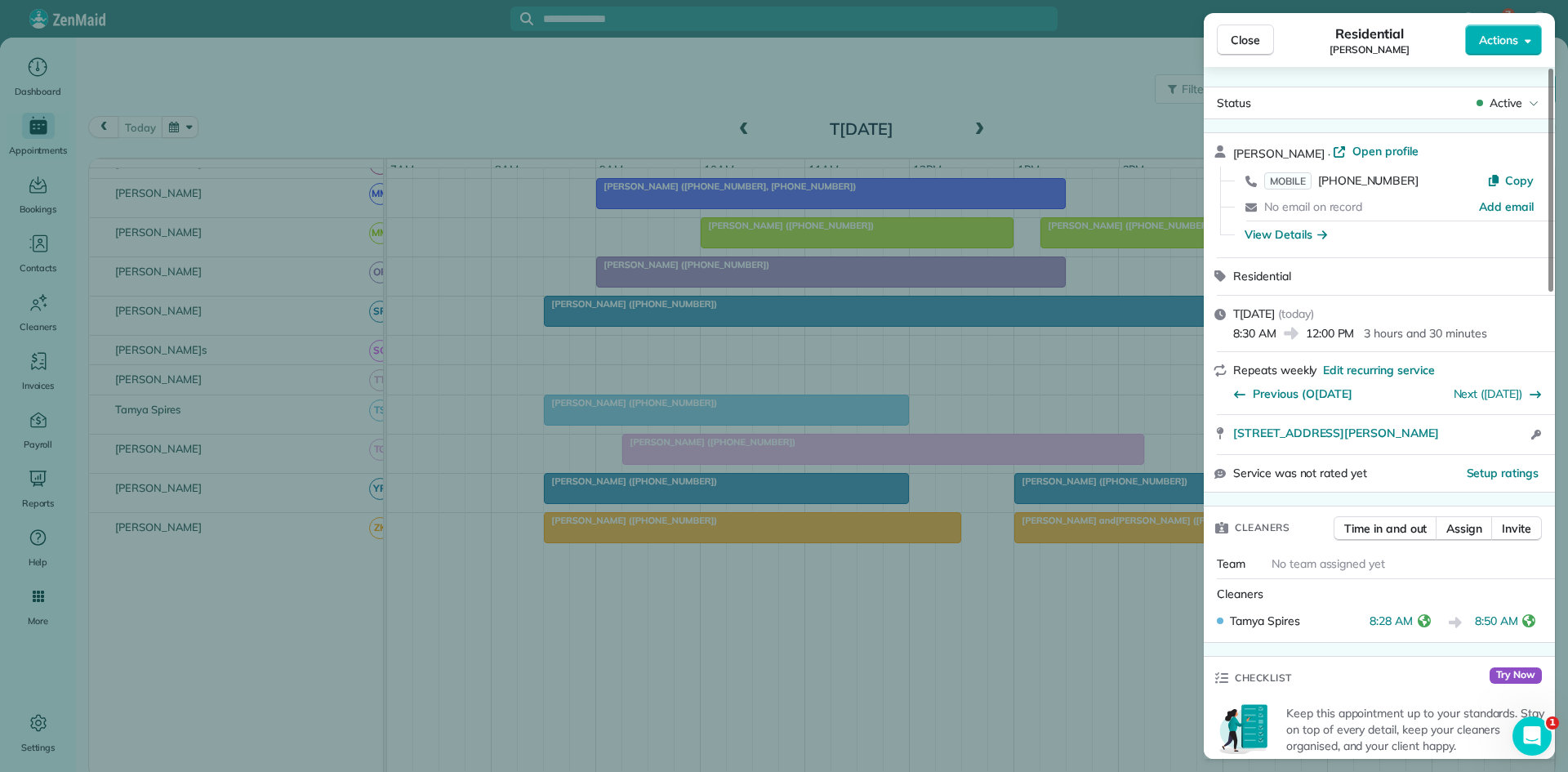
click at [725, 430] on div "Close Residential Tom Oguinn Actions Status Active Tom Oguinn · Open profile MO…" at bounding box center [784, 386] width 1568 height 772
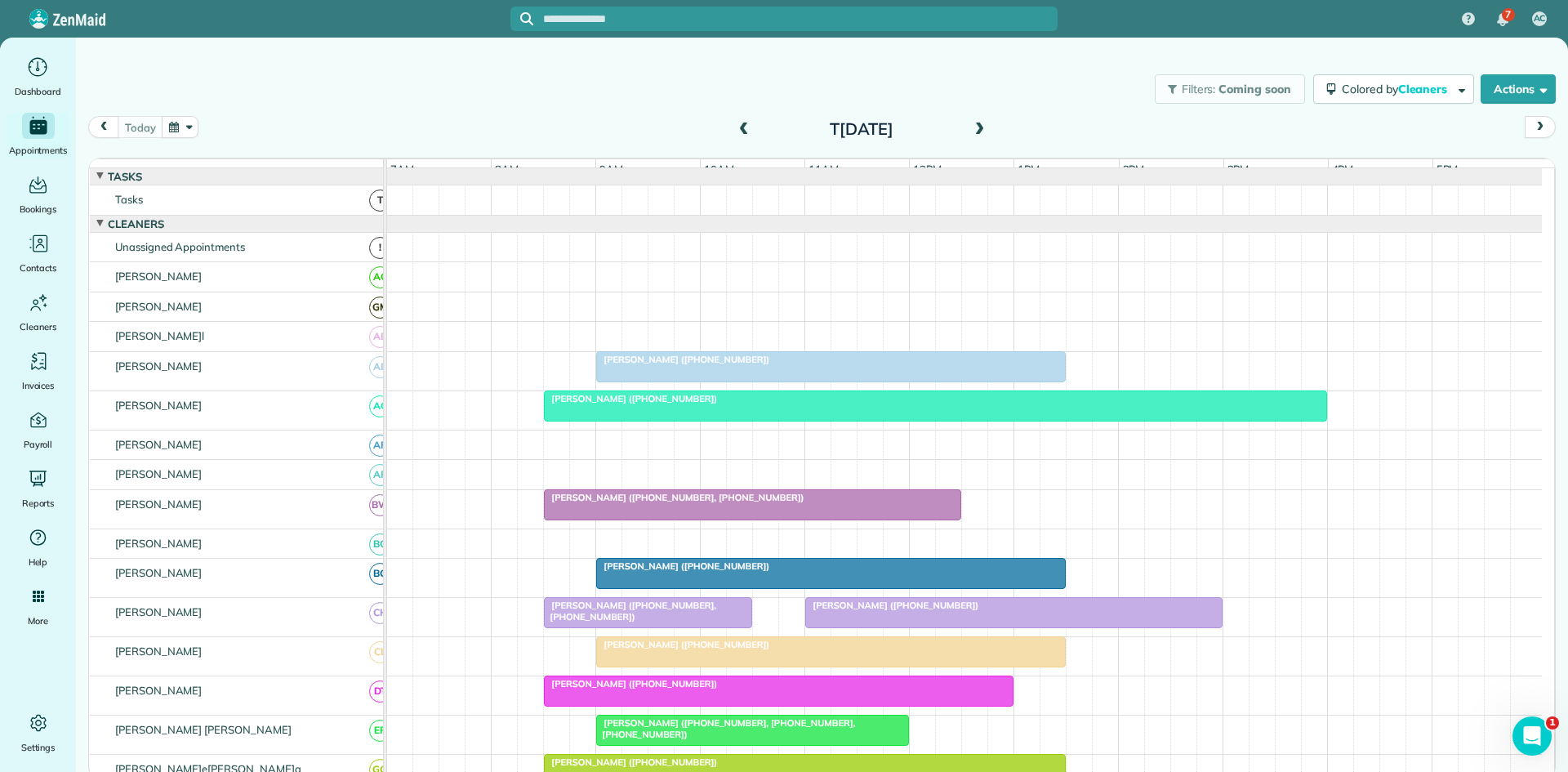
click at [710, 378] on div at bounding box center [831, 367] width 468 height 29
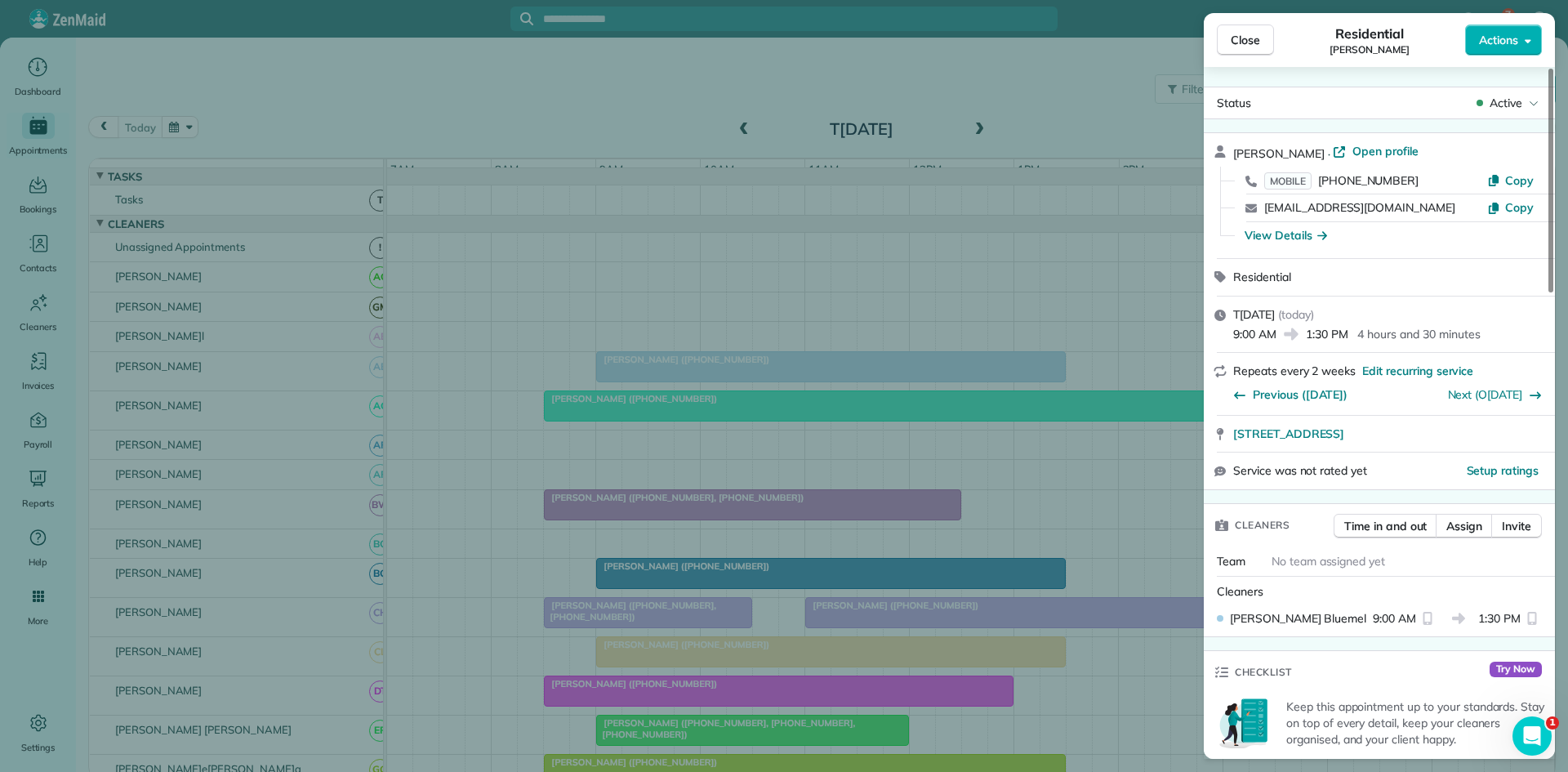
click at [710, 378] on div "Close Residential Carissa Hale Actions Status Active Carissa Hale · Open profil…" at bounding box center [784, 386] width 1568 height 772
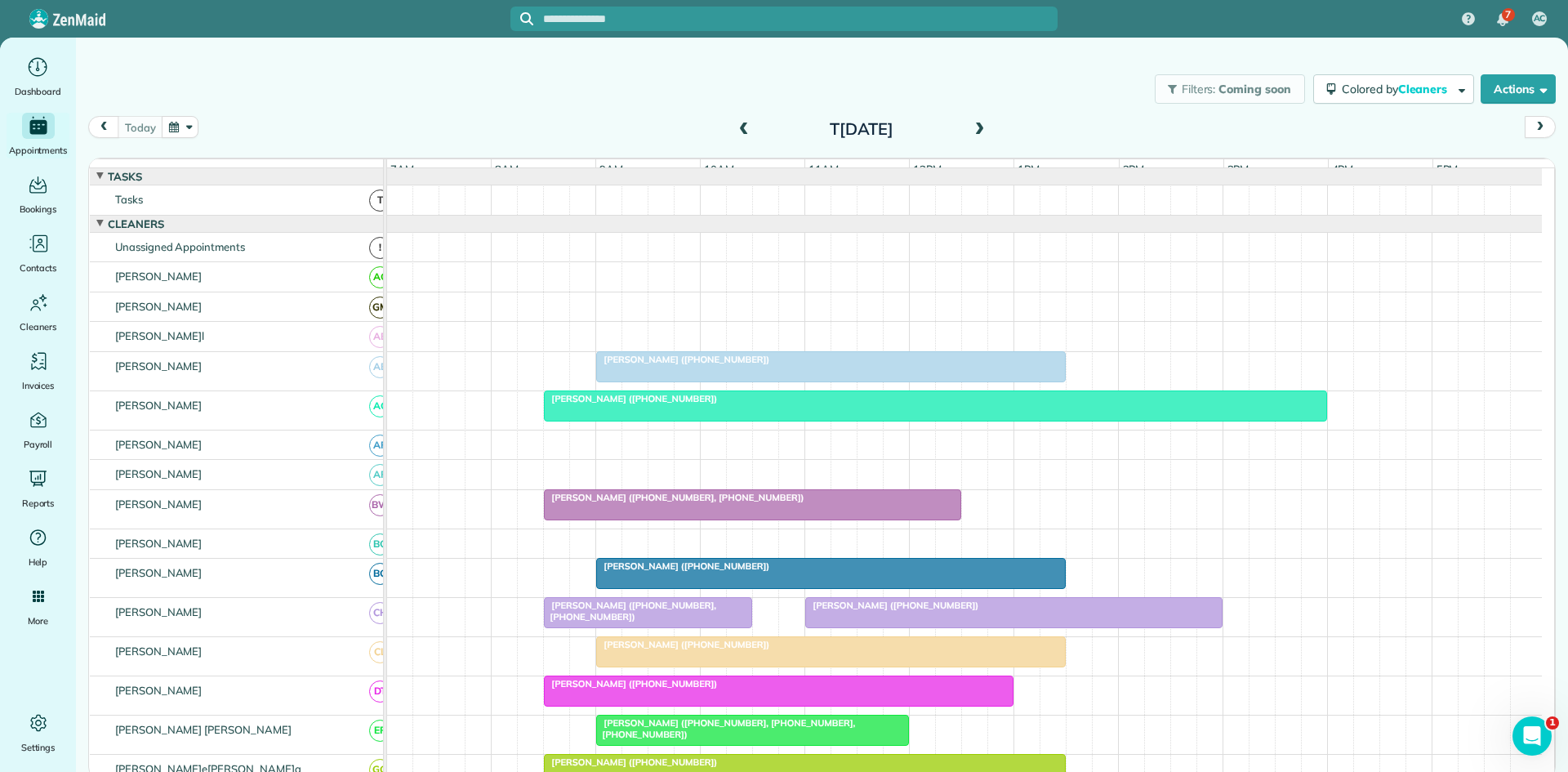
click at [679, 421] on div at bounding box center [935, 406] width 782 height 29
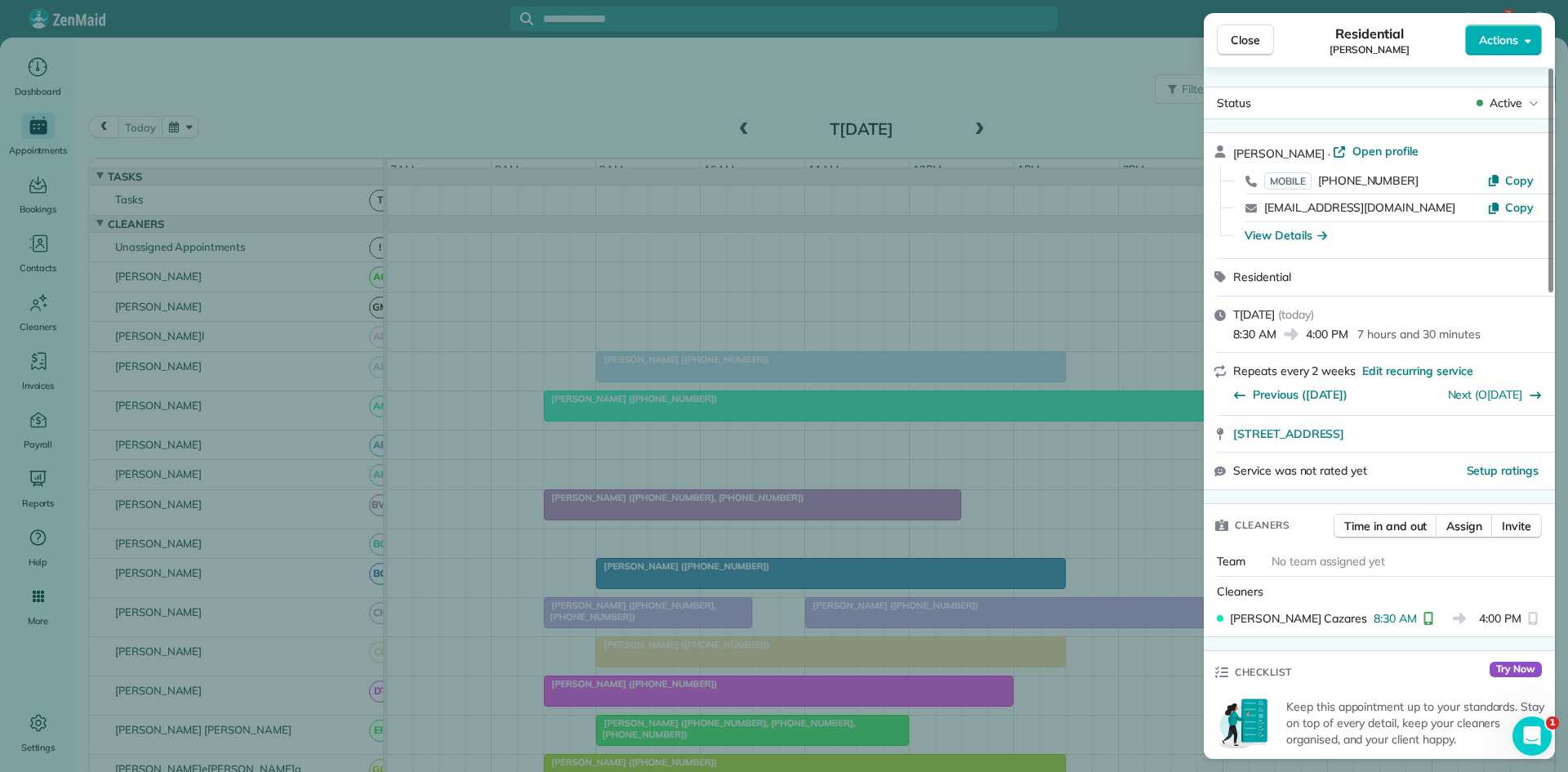
click at [680, 441] on div "Close Residential Lisa Barton Actions Status Active Lisa Barton · Open profile …" at bounding box center [784, 386] width 1568 height 772
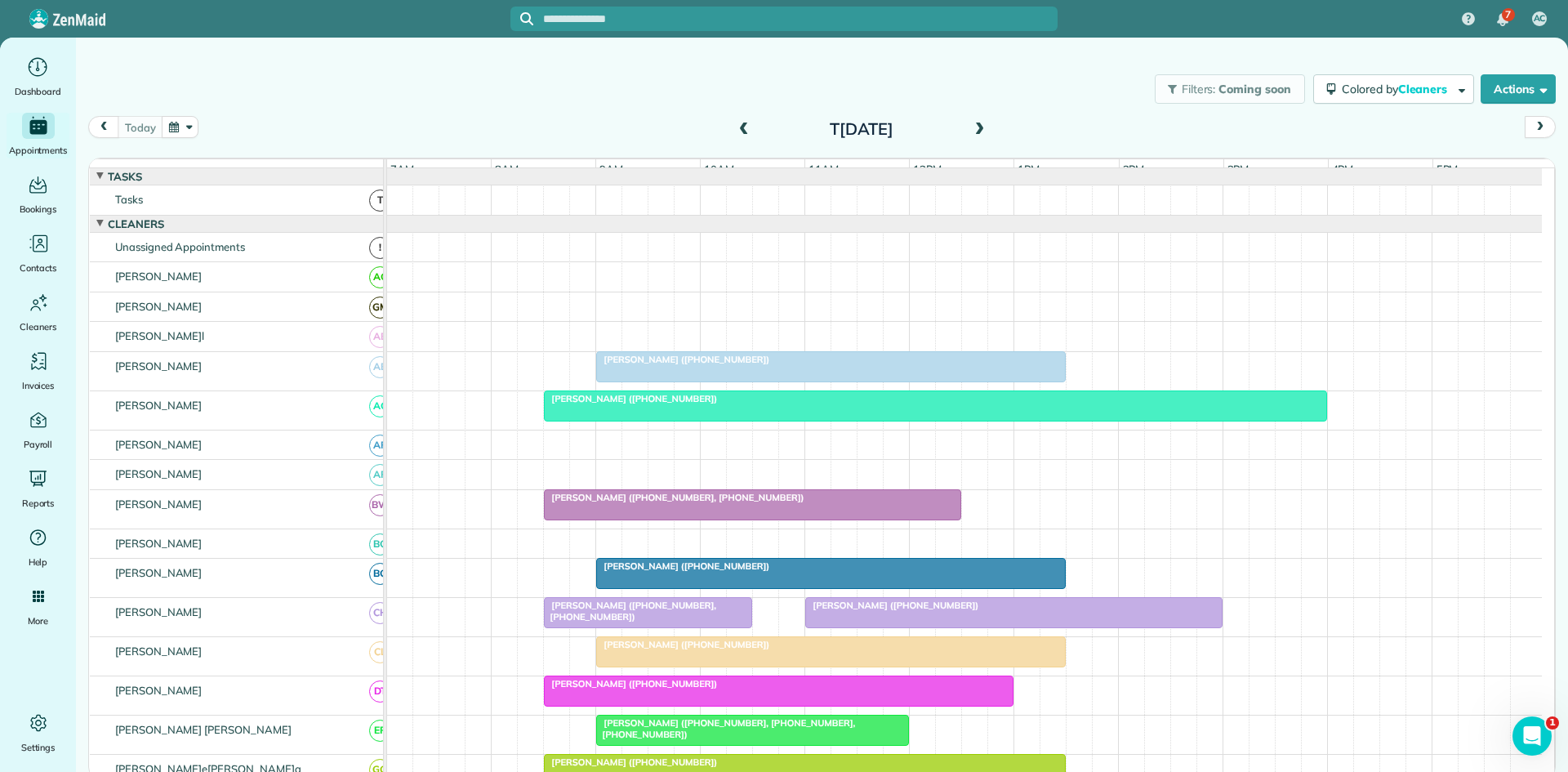
click at [665, 503] on span "Andy Nelson (+18173600660, +12143001757)" at bounding box center [673, 497] width 261 height 11
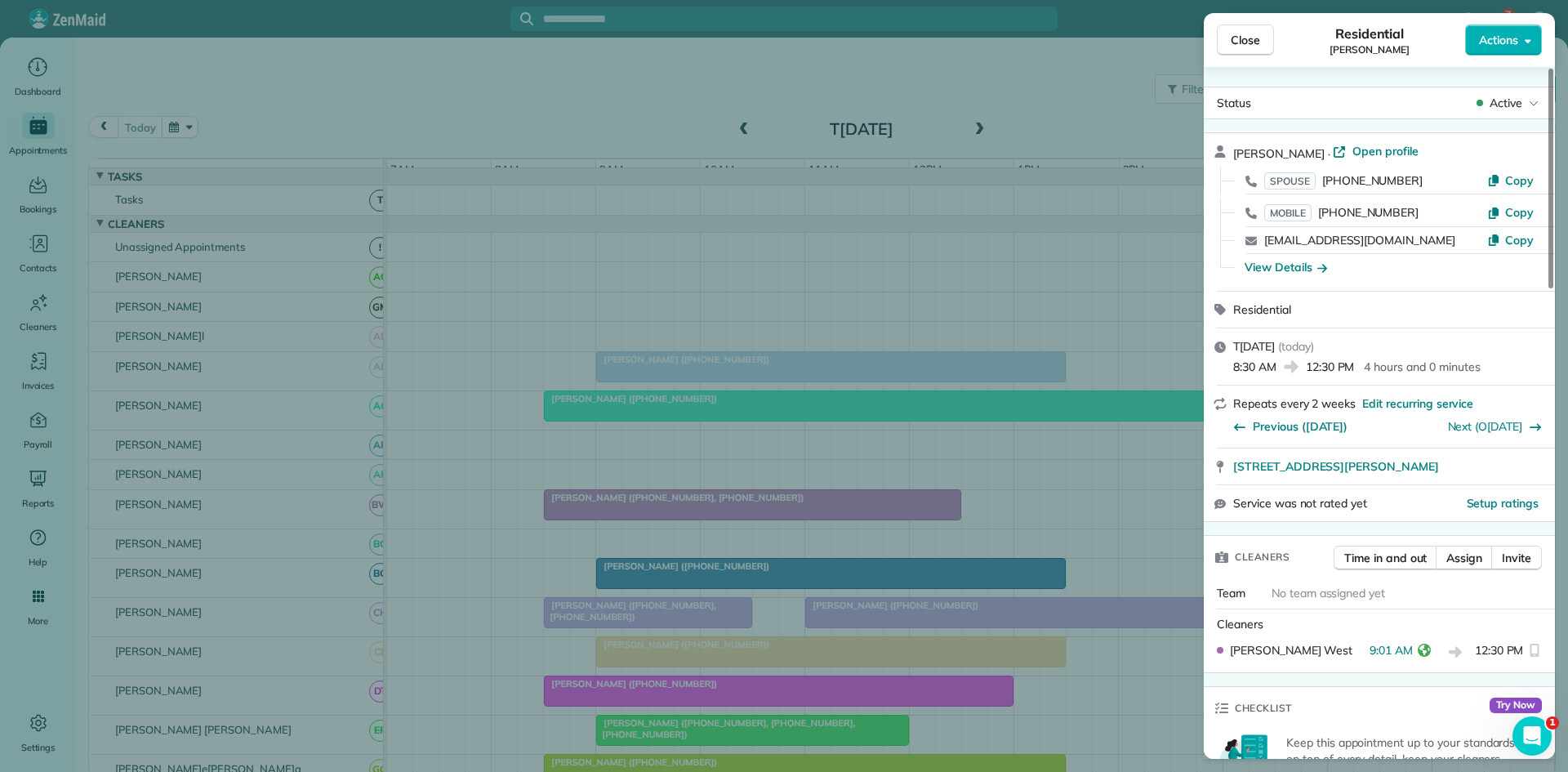
click at [767, 491] on div "Close Residential Andy Nelson Actions Status Active Andy Nelson · Open profile …" at bounding box center [784, 386] width 1568 height 772
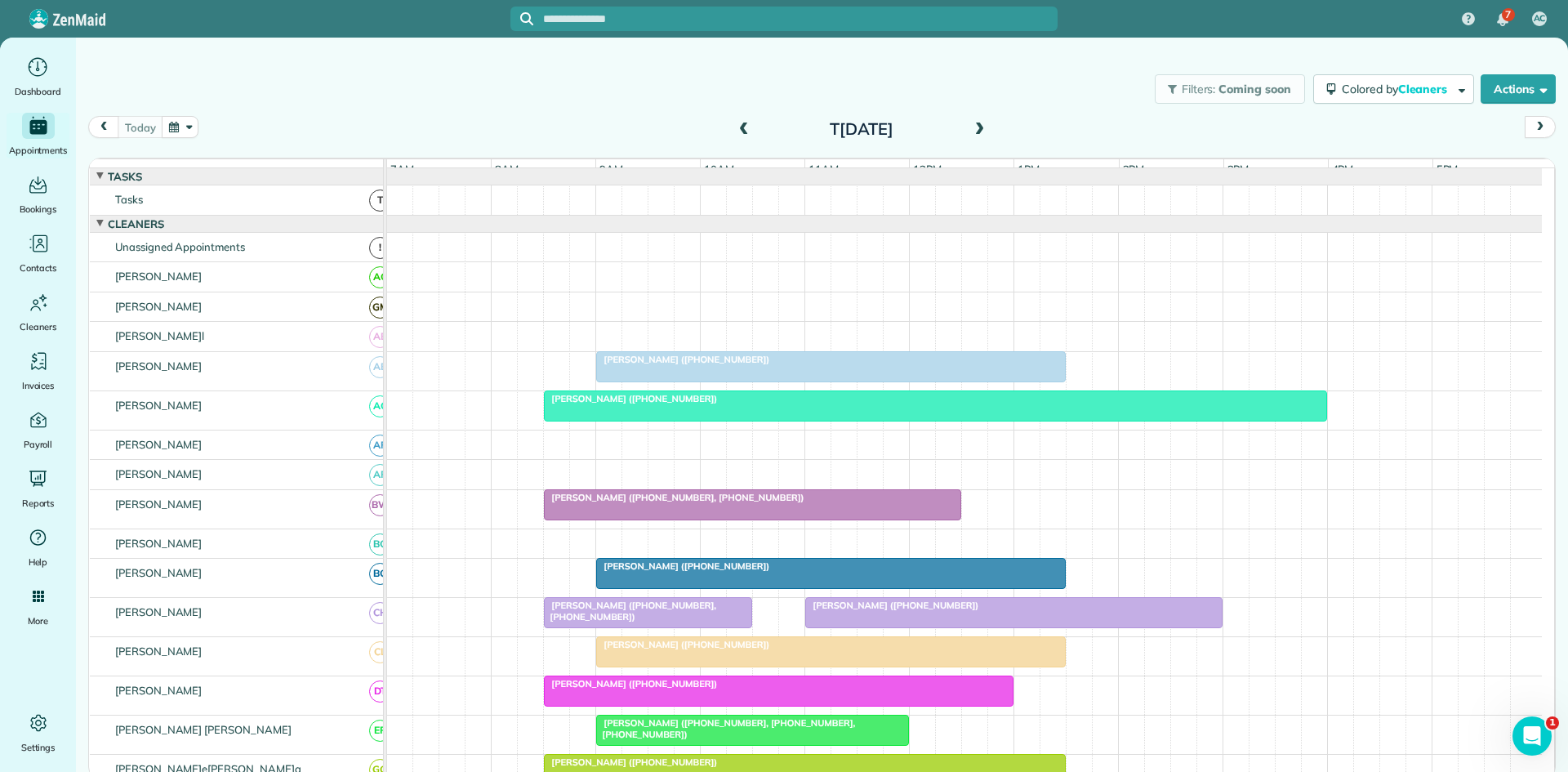
click at [656, 572] on span "Molly White (+16822250755)" at bounding box center [682, 566] width 175 height 11
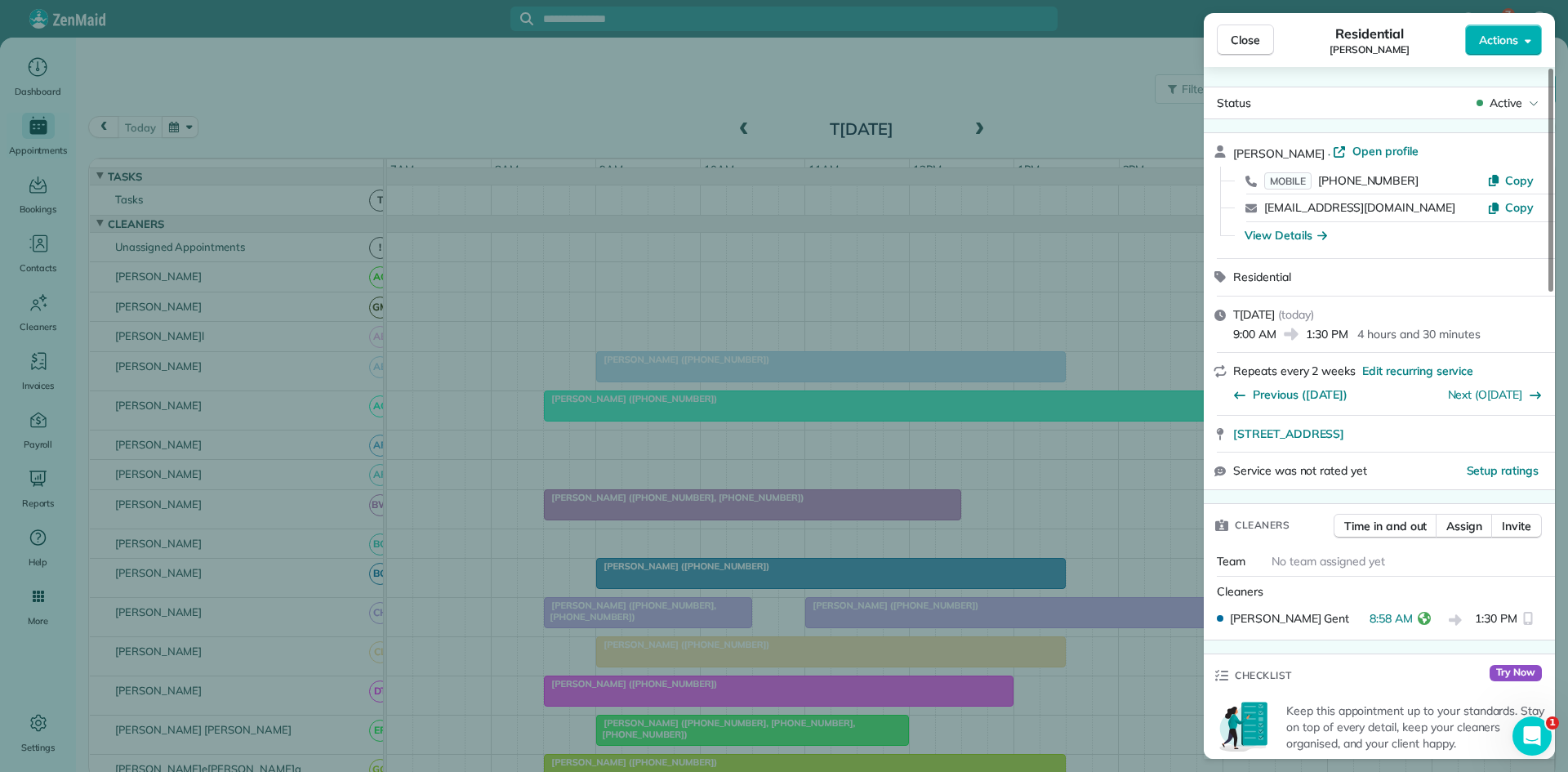
click at [690, 460] on div "Close Residential Molly White Actions Status Active Molly White · Open profile …" at bounding box center [784, 386] width 1568 height 772
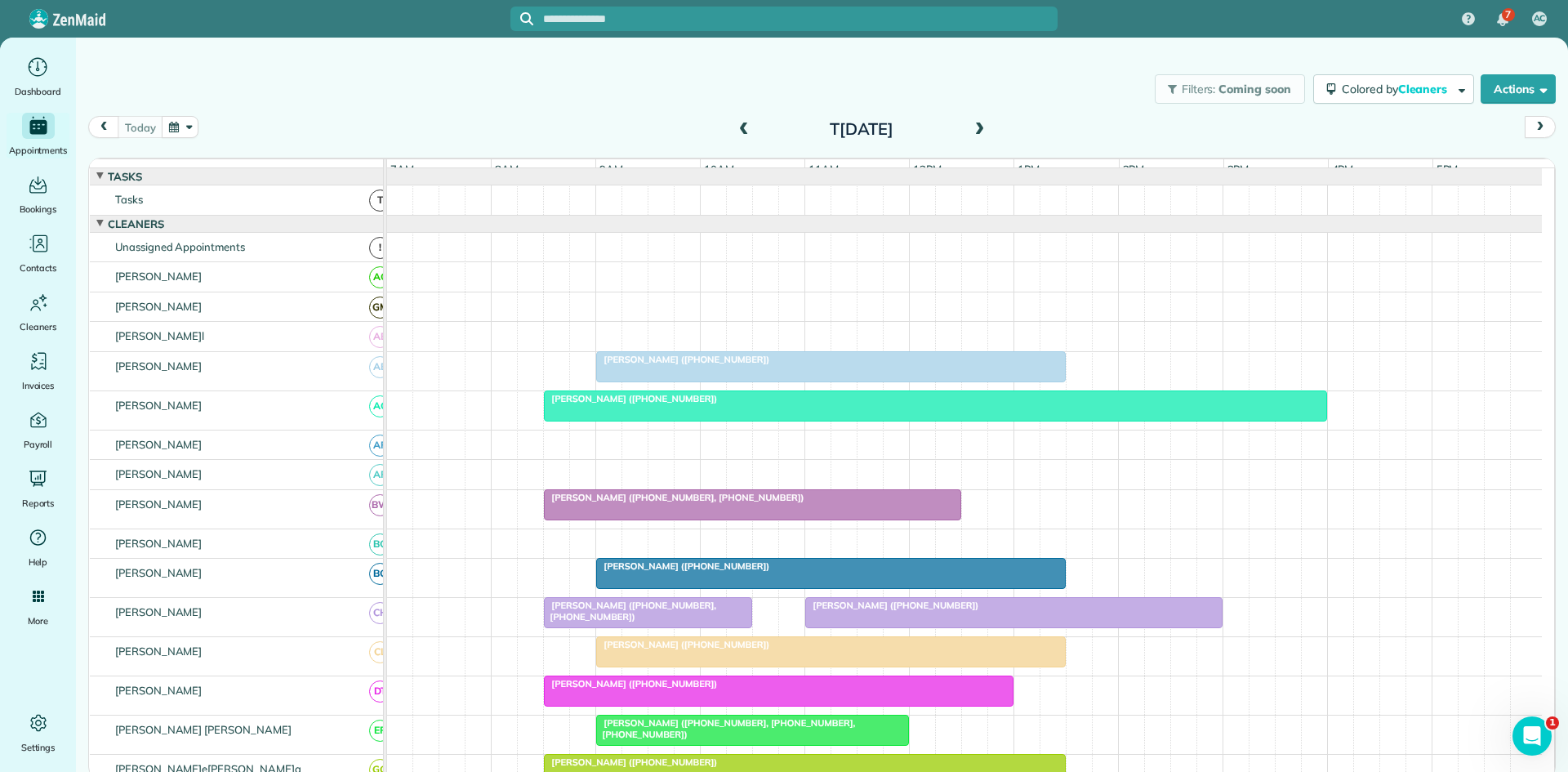
click at [603, 624] on div at bounding box center [647, 612] width 206 height 29
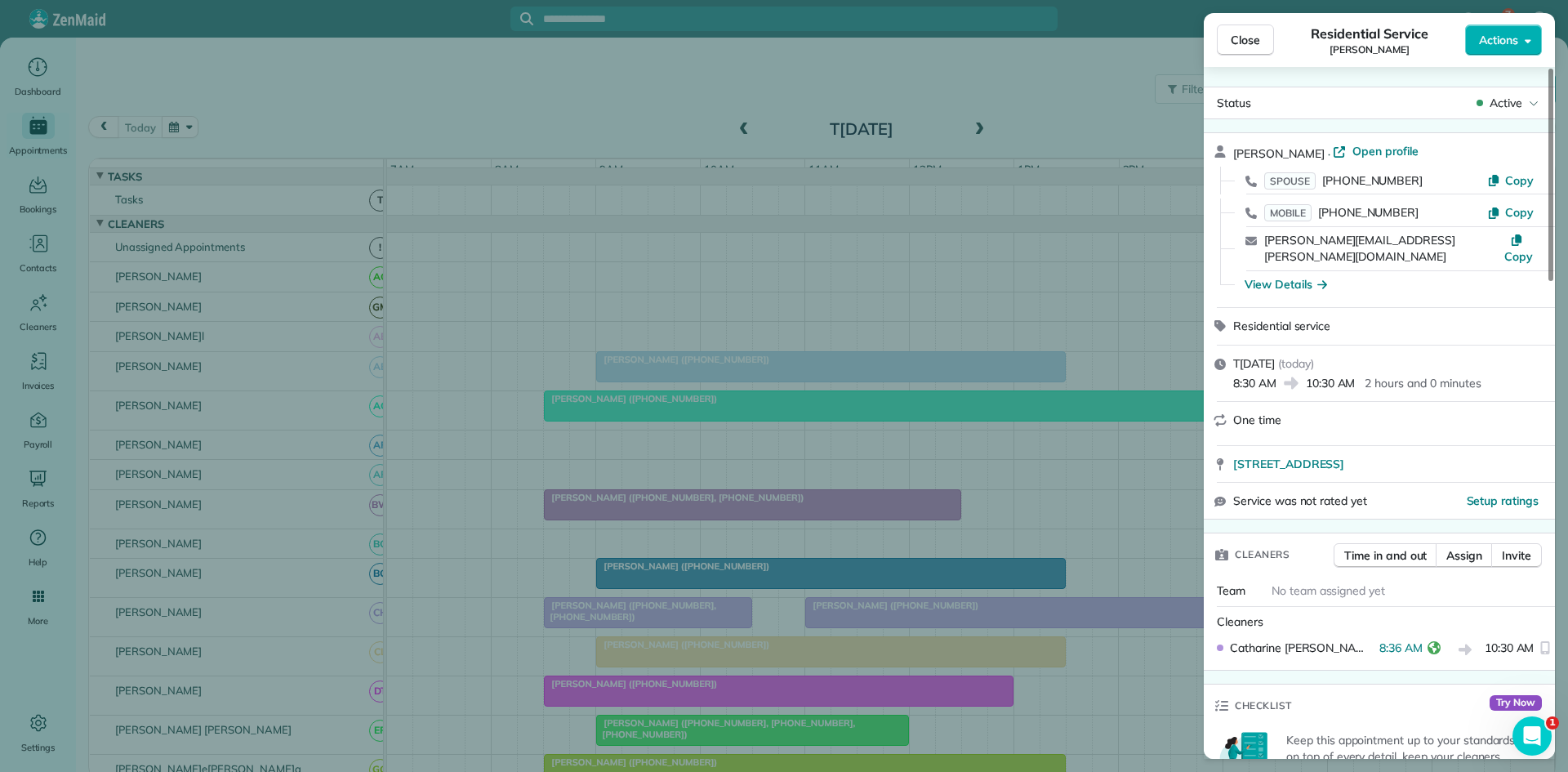
click at [603, 587] on div "Close Residential Service Kristi Croy Actions Status Active Kristi Croy · Open …" at bounding box center [784, 386] width 1568 height 772
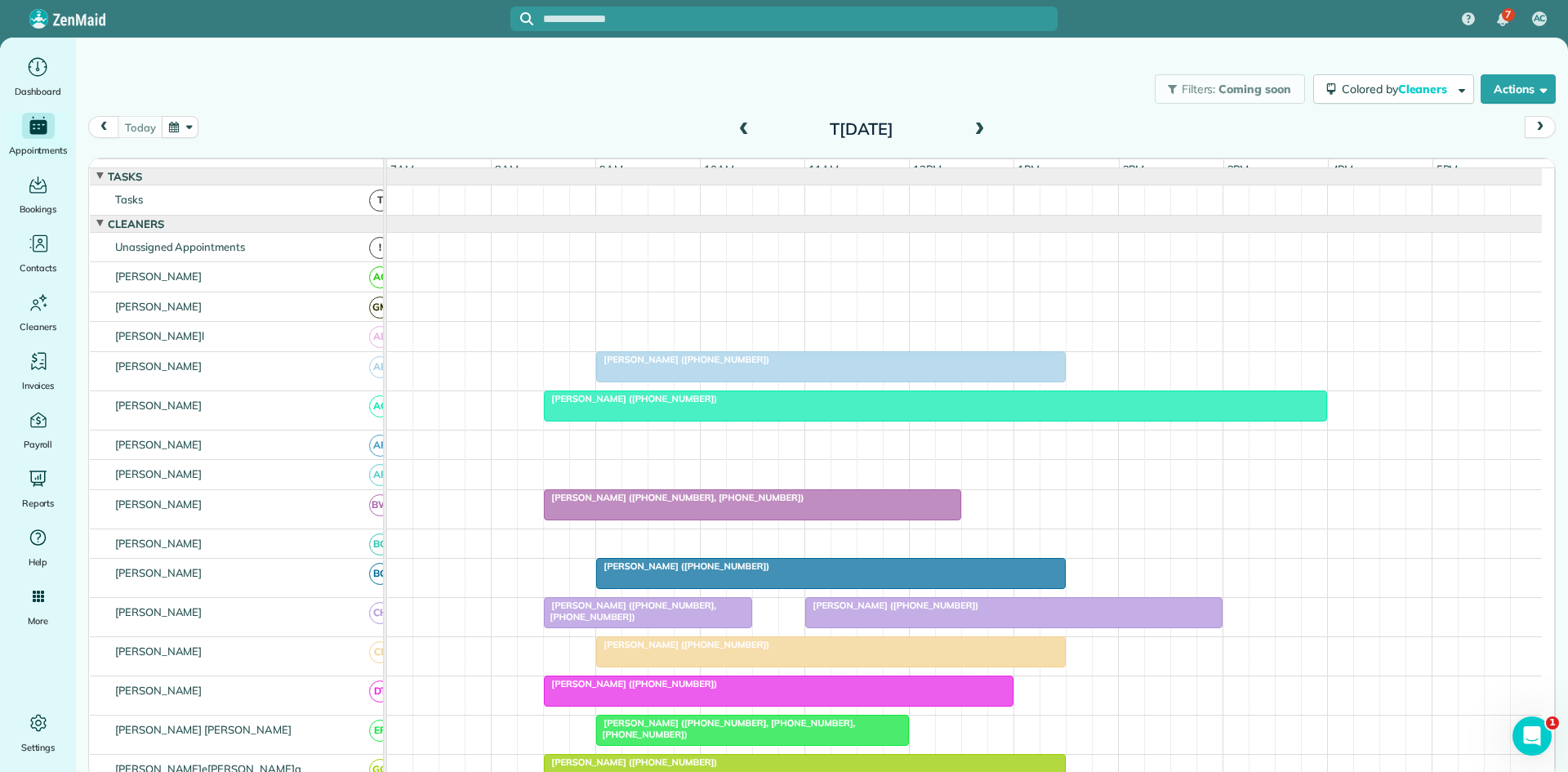
click at [637, 667] on div at bounding box center [831, 652] width 468 height 29
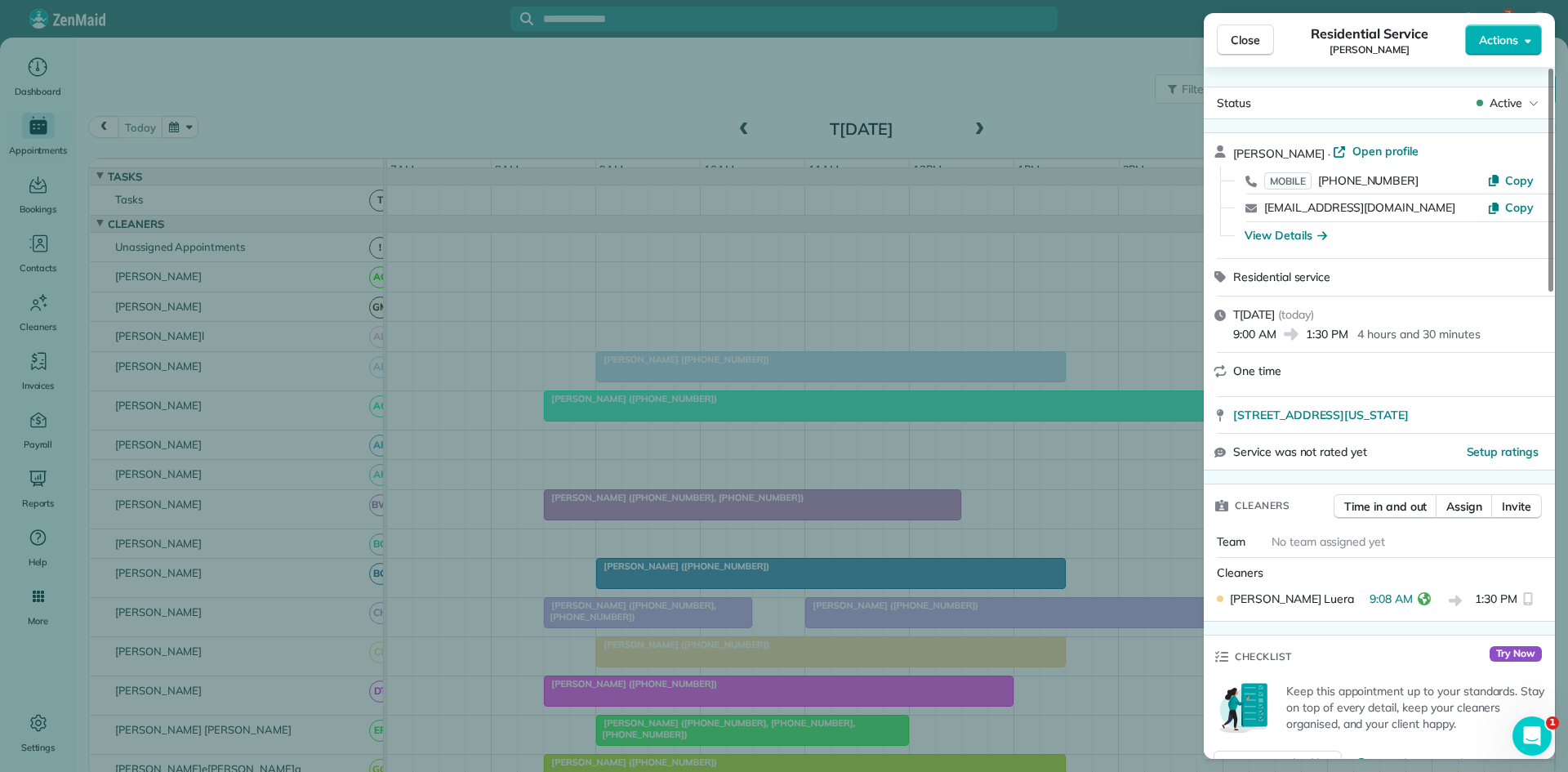
click at [517, 712] on div "Close Residential Service Celia Gonzales Actions Status Active Celia Gonzales ·…" at bounding box center [784, 386] width 1568 height 772
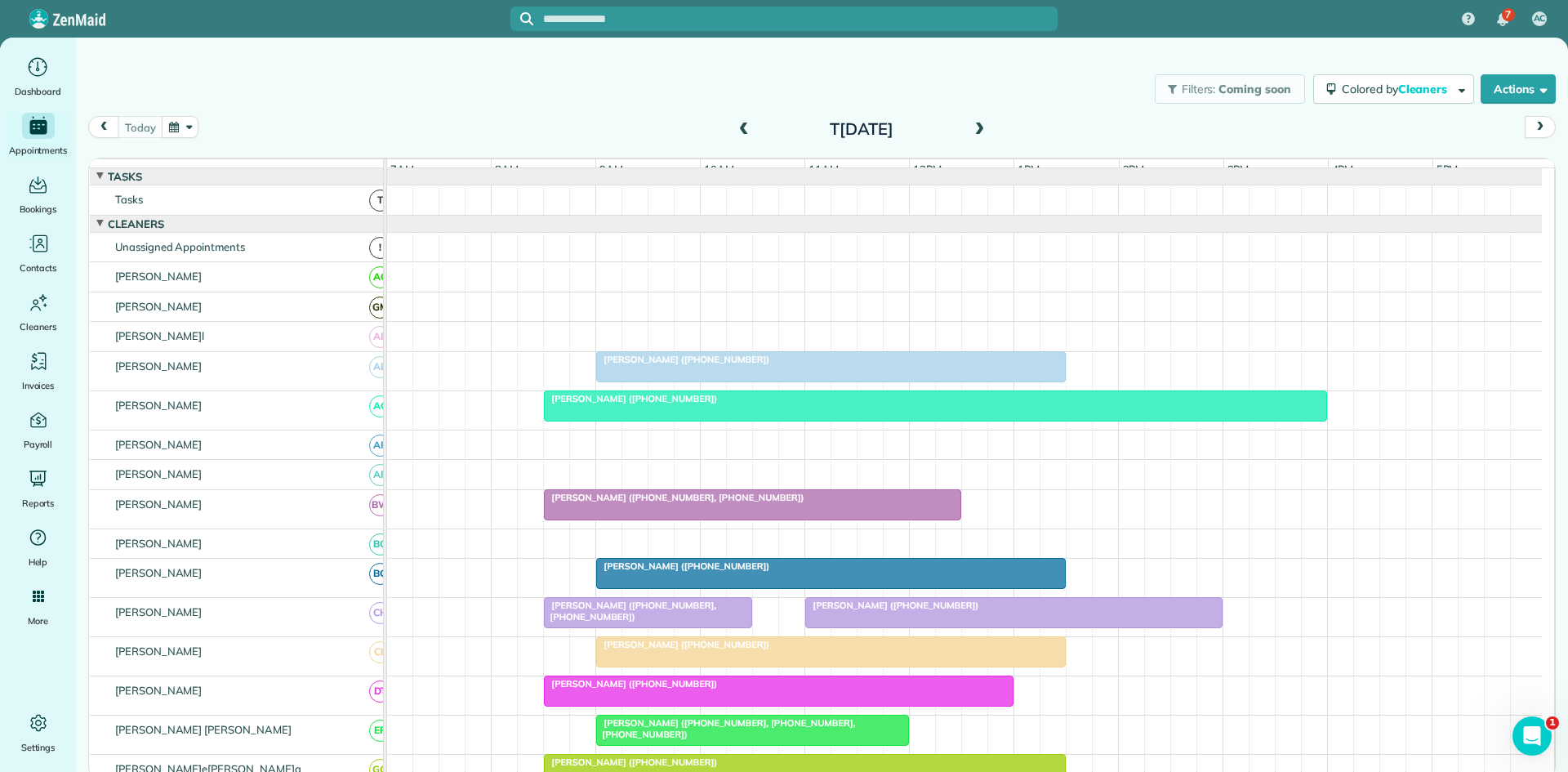
scroll to position [272, 0]
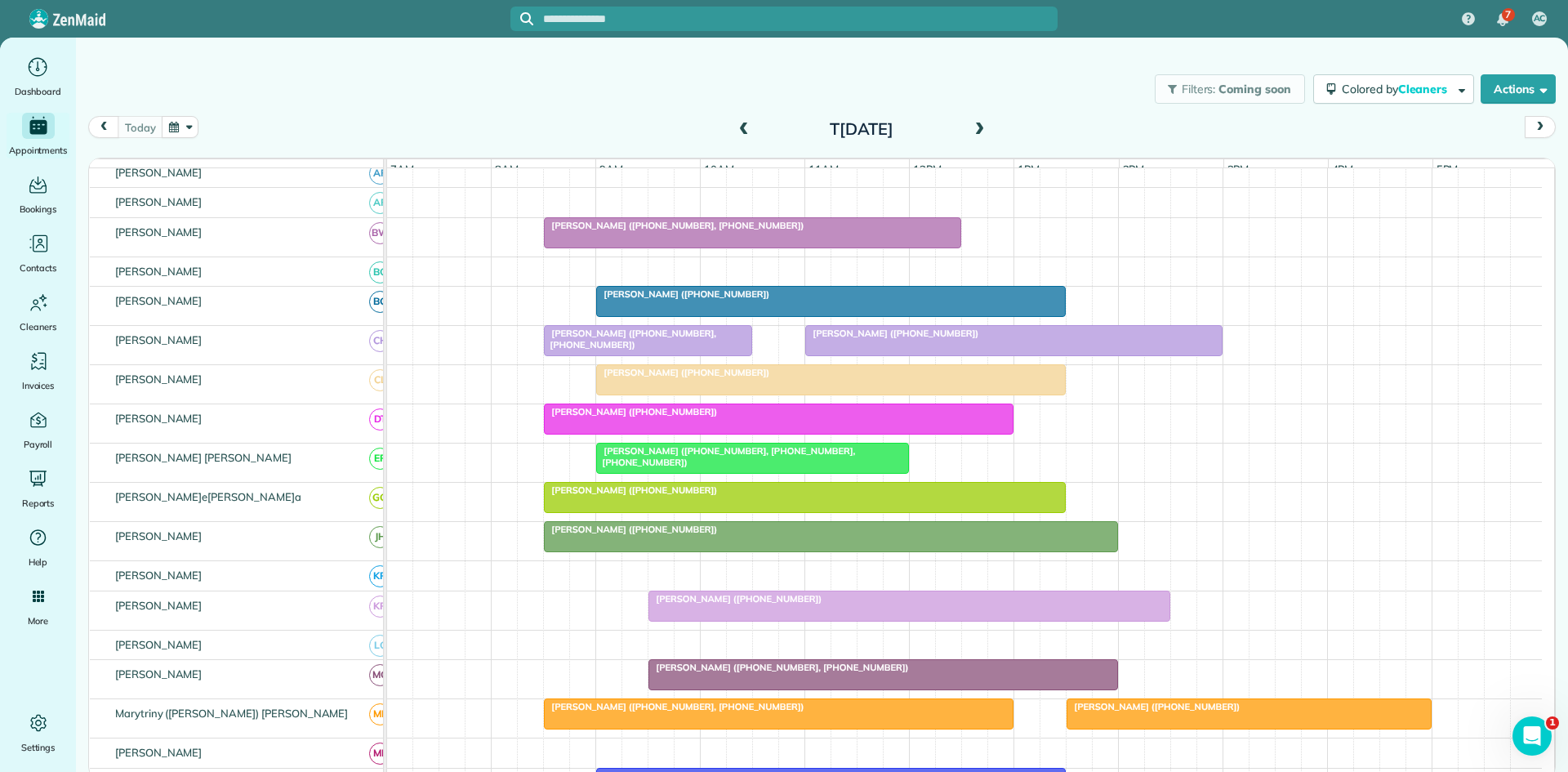
click at [617, 417] on div "[PERSON_NAME] ([PHONE_NUMBER])" at bounding box center [779, 412] width 460 height 11
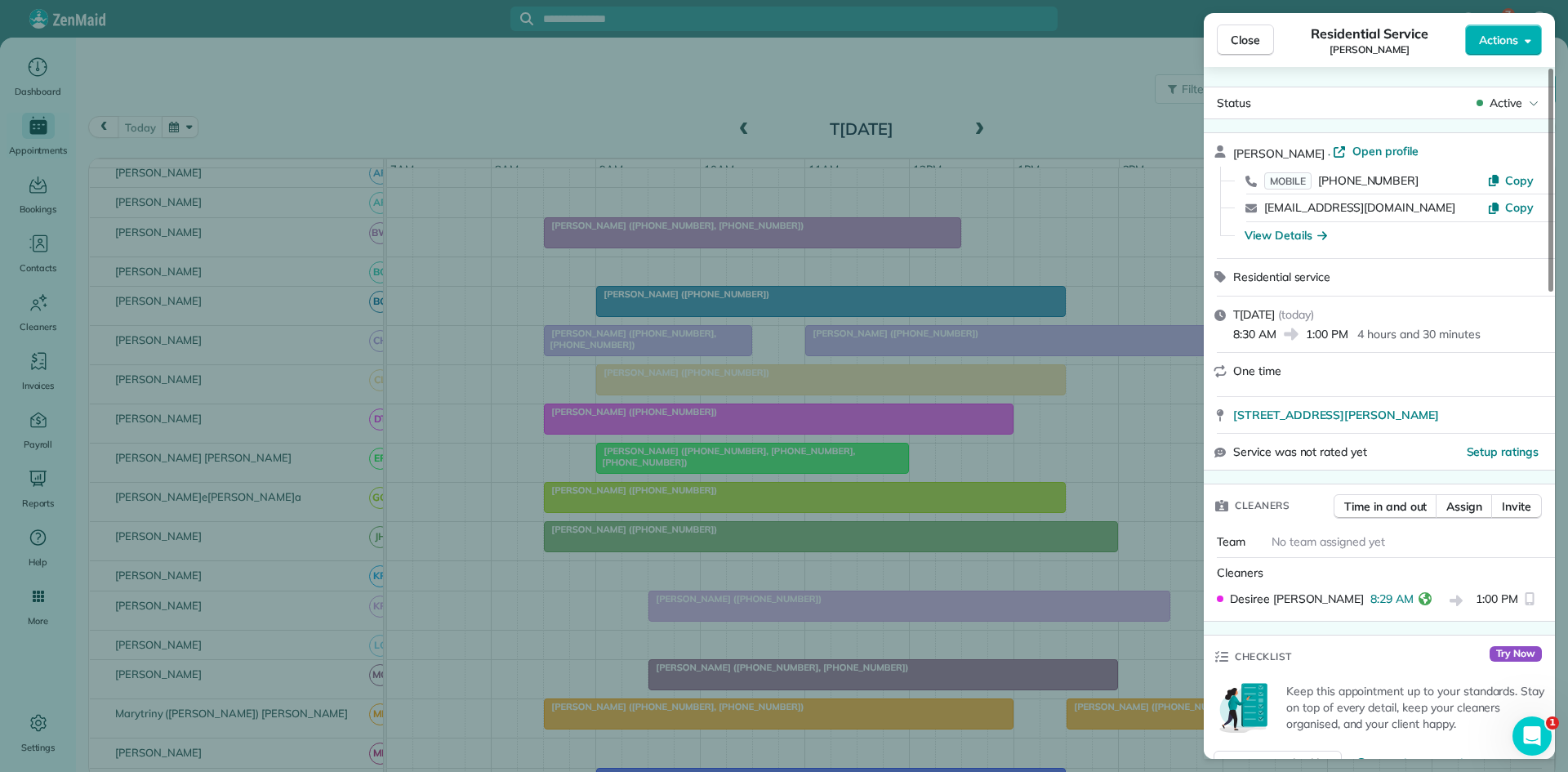
click at [507, 546] on div "Close Residential Service Mandi Wood Actions Status Active Mandi Wood · Open pr…" at bounding box center [784, 386] width 1568 height 772
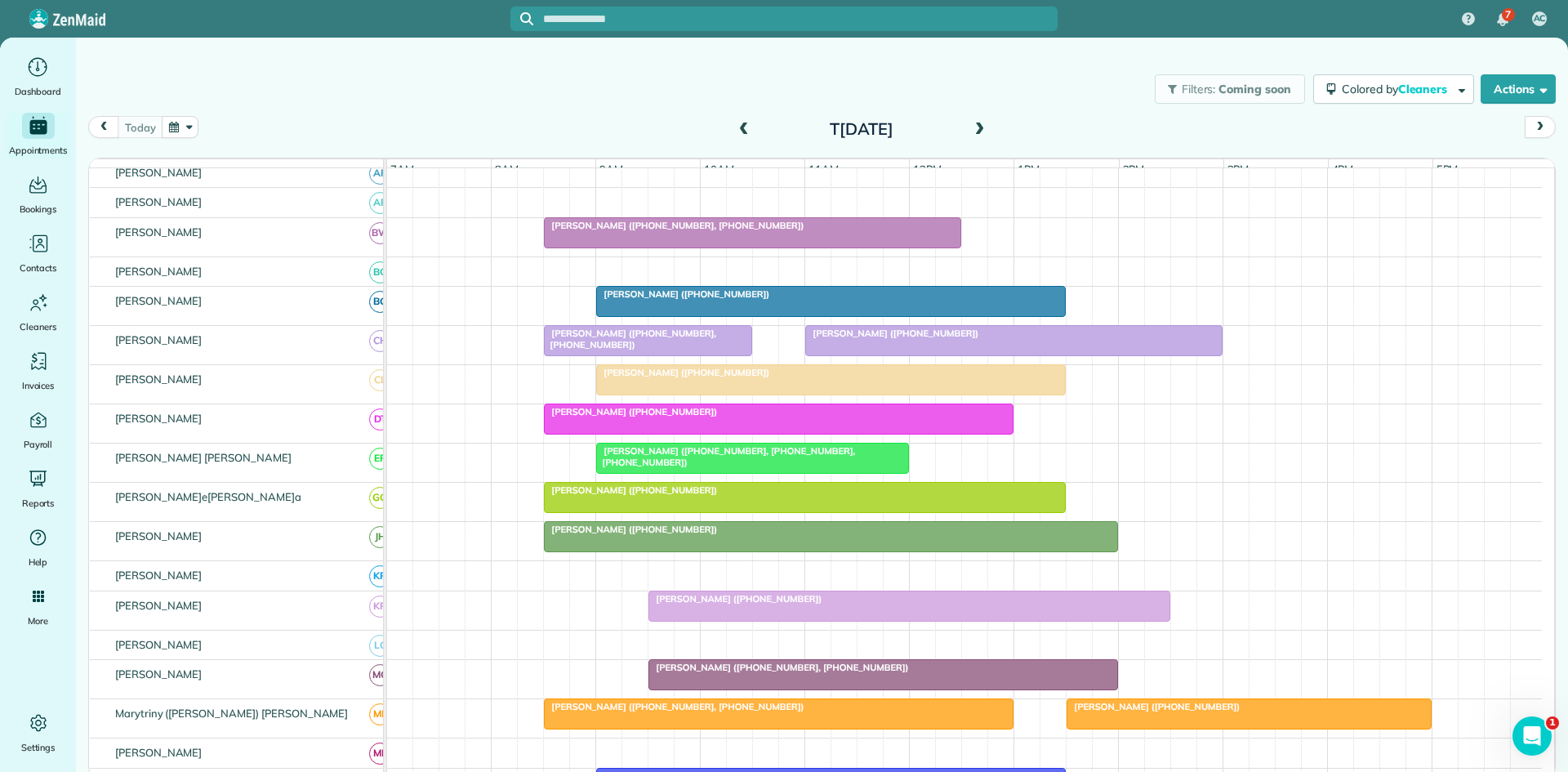
click at [662, 458] on span "Gary Hopper (+18175165626, +18172875278, +18174750159)" at bounding box center [724, 457] width 259 height 23
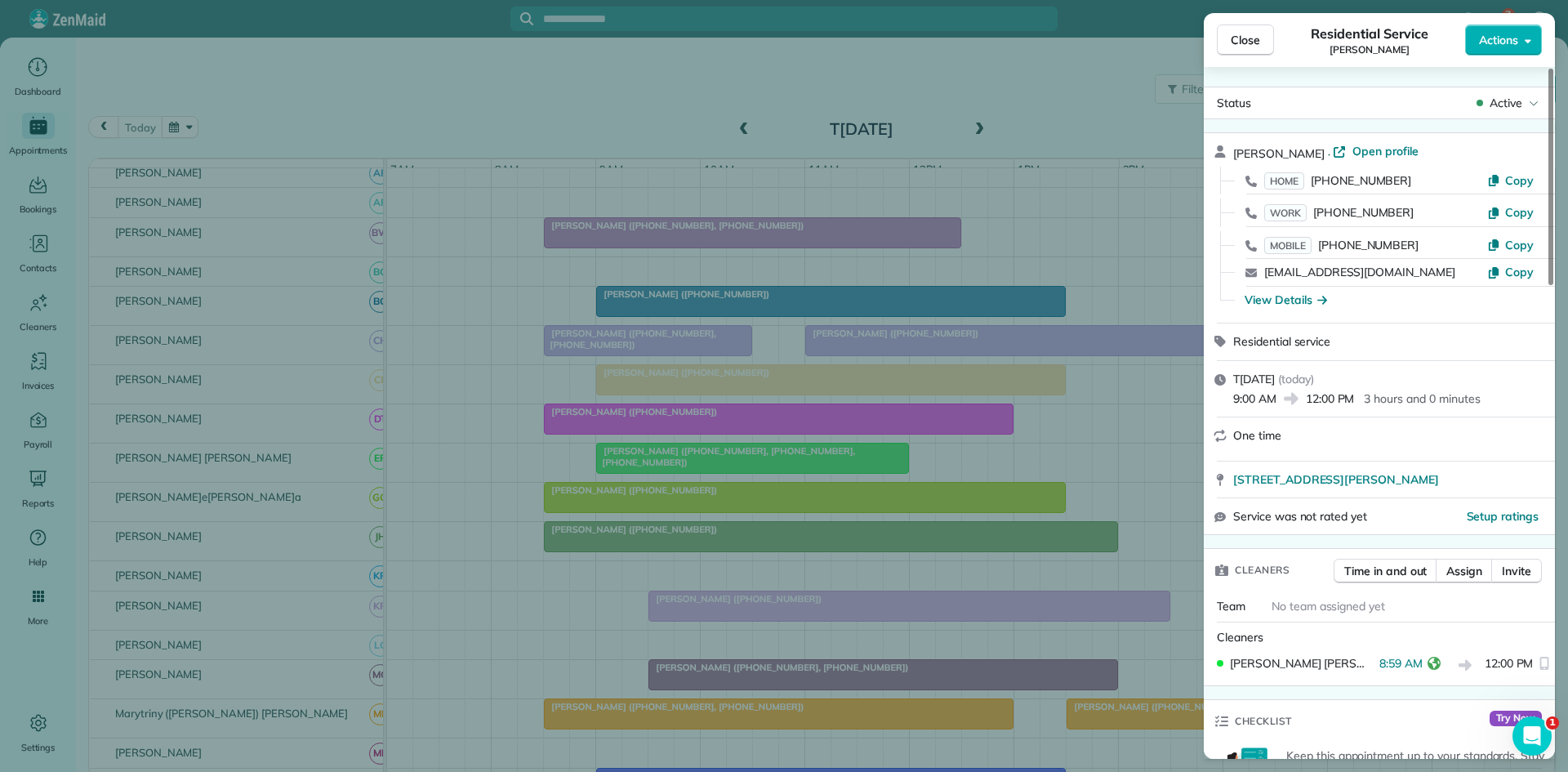
click at [593, 571] on div "Close Residential Service Gary Hopper Actions Status Active Gary Hopper · Open …" at bounding box center [784, 386] width 1568 height 772
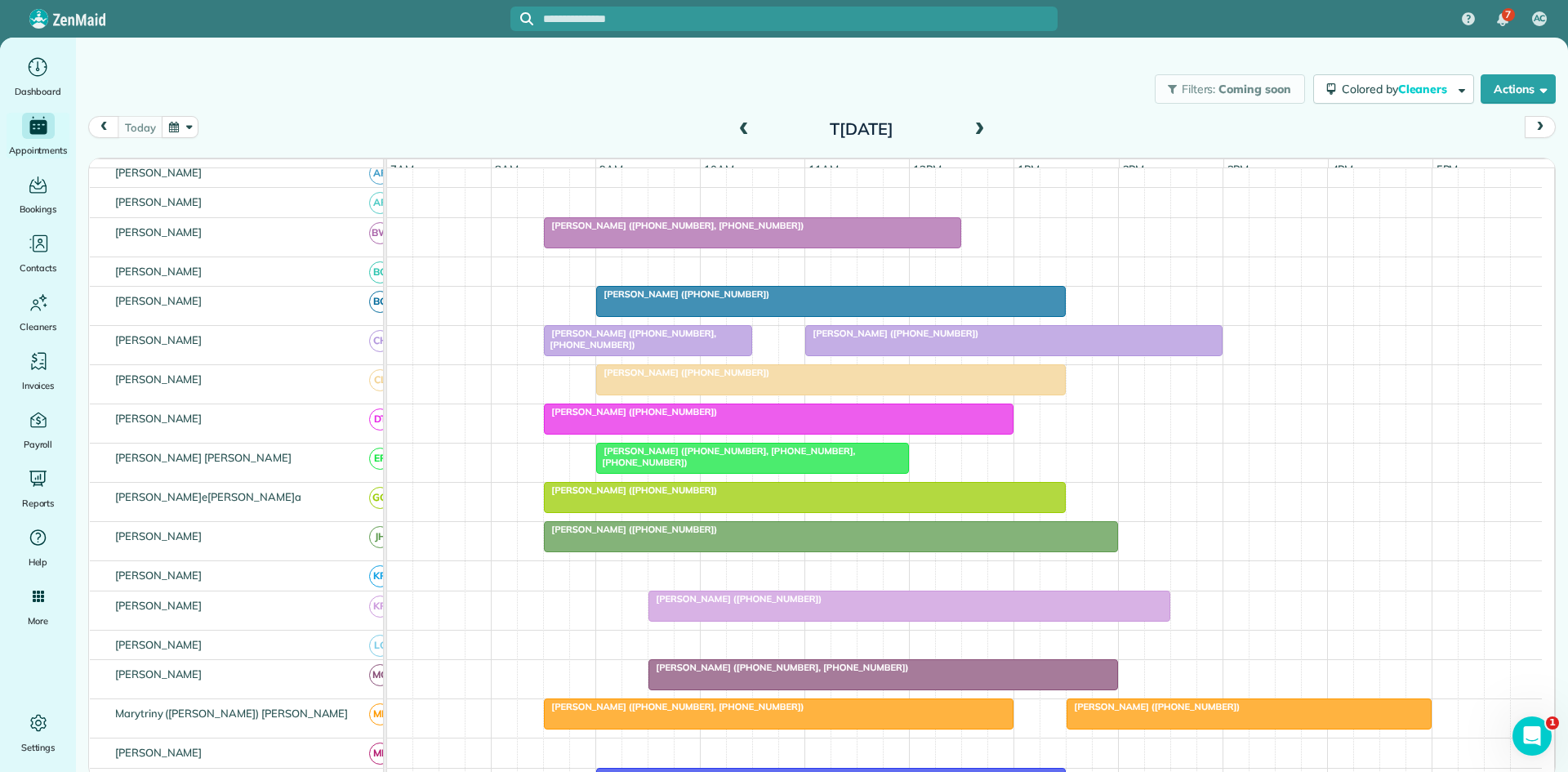
click at [552, 496] on span "[PERSON_NAME] ([PHONE_NUMBER])" at bounding box center [630, 490] width 175 height 11
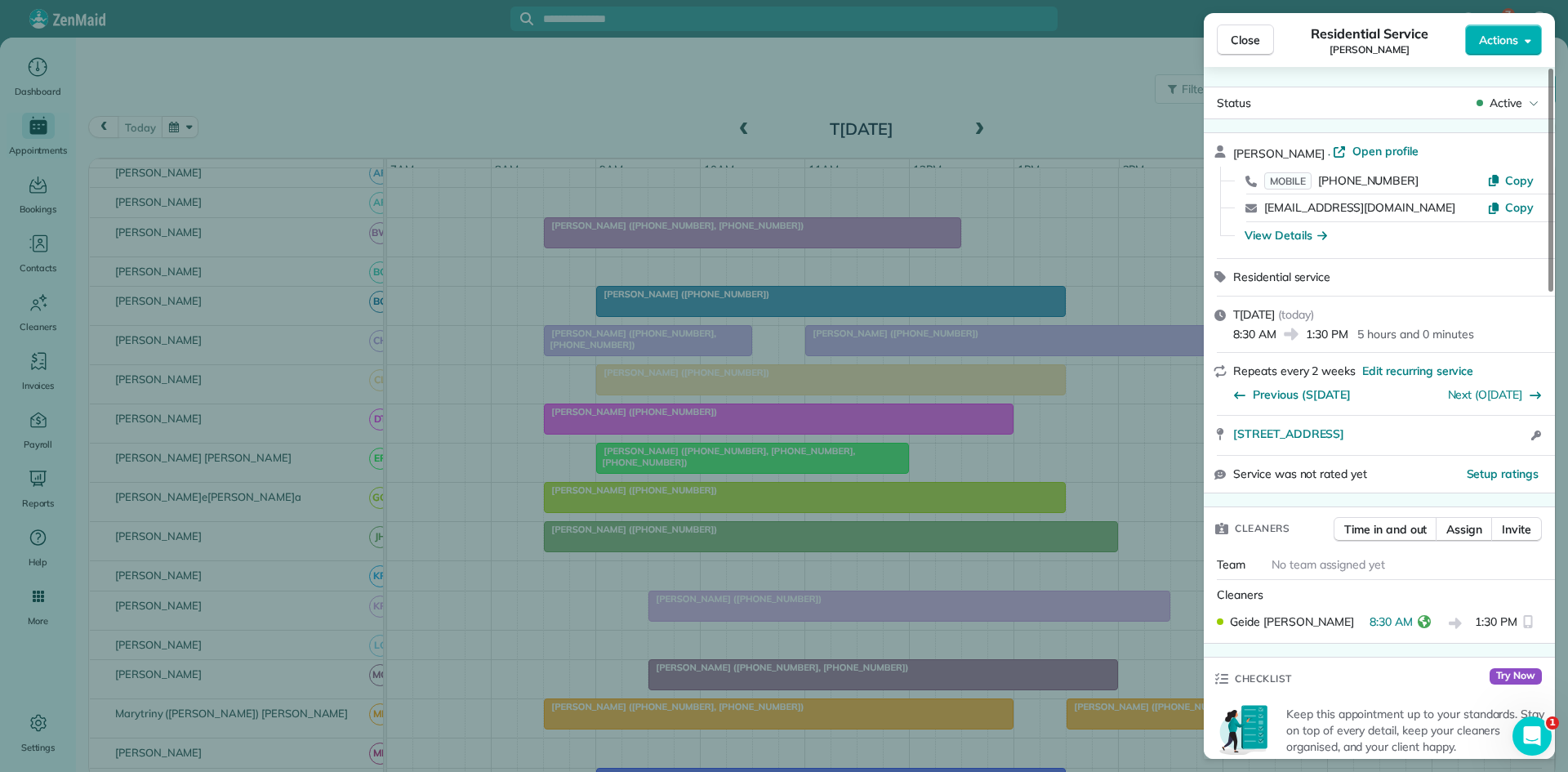
click at [637, 495] on div "Close Residential Service Veronica Ozuna Actions Status Active Veronica Ozuna ·…" at bounding box center [784, 386] width 1568 height 772
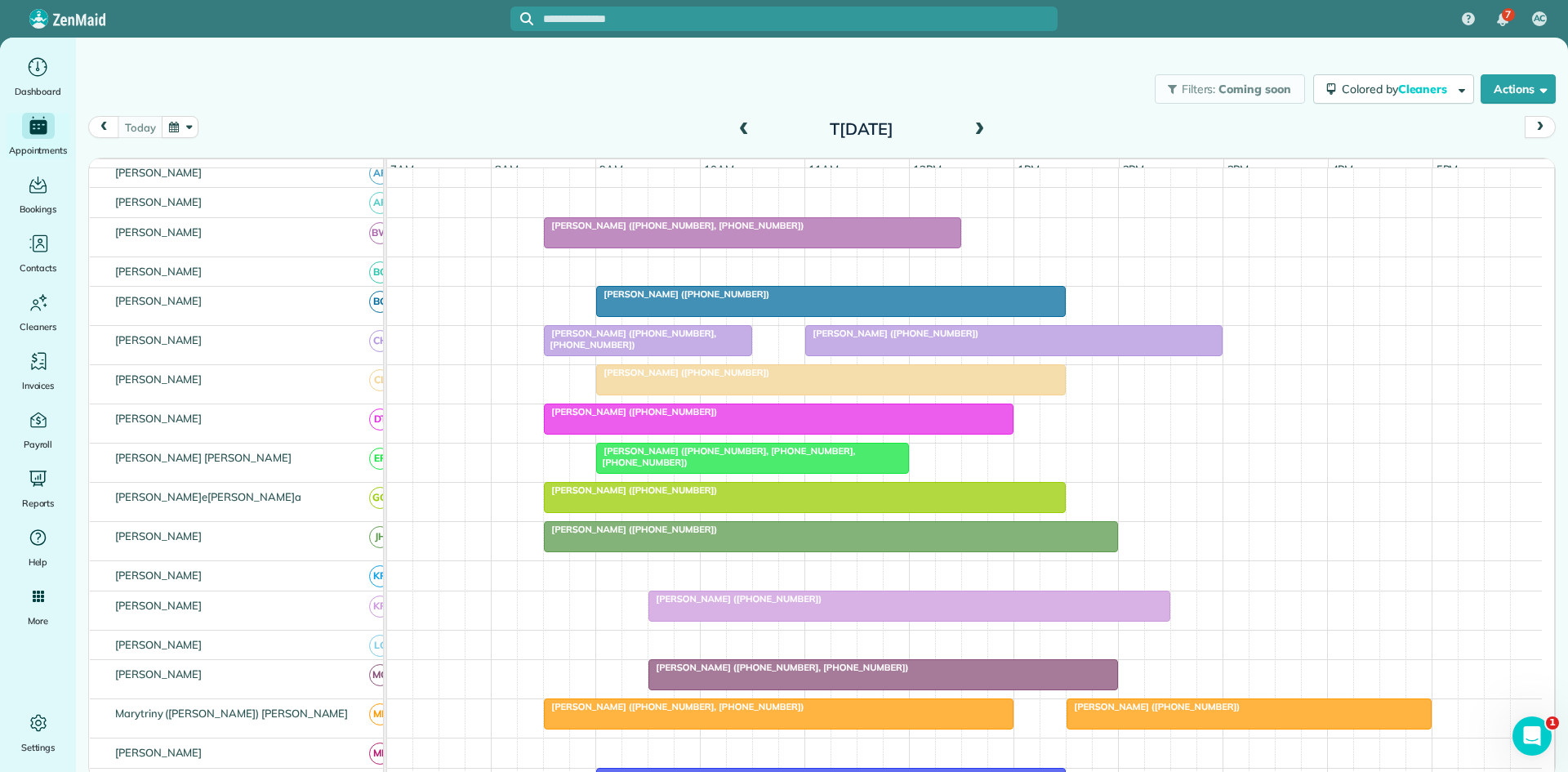
click at [609, 551] on div at bounding box center [831, 536] width 572 height 29
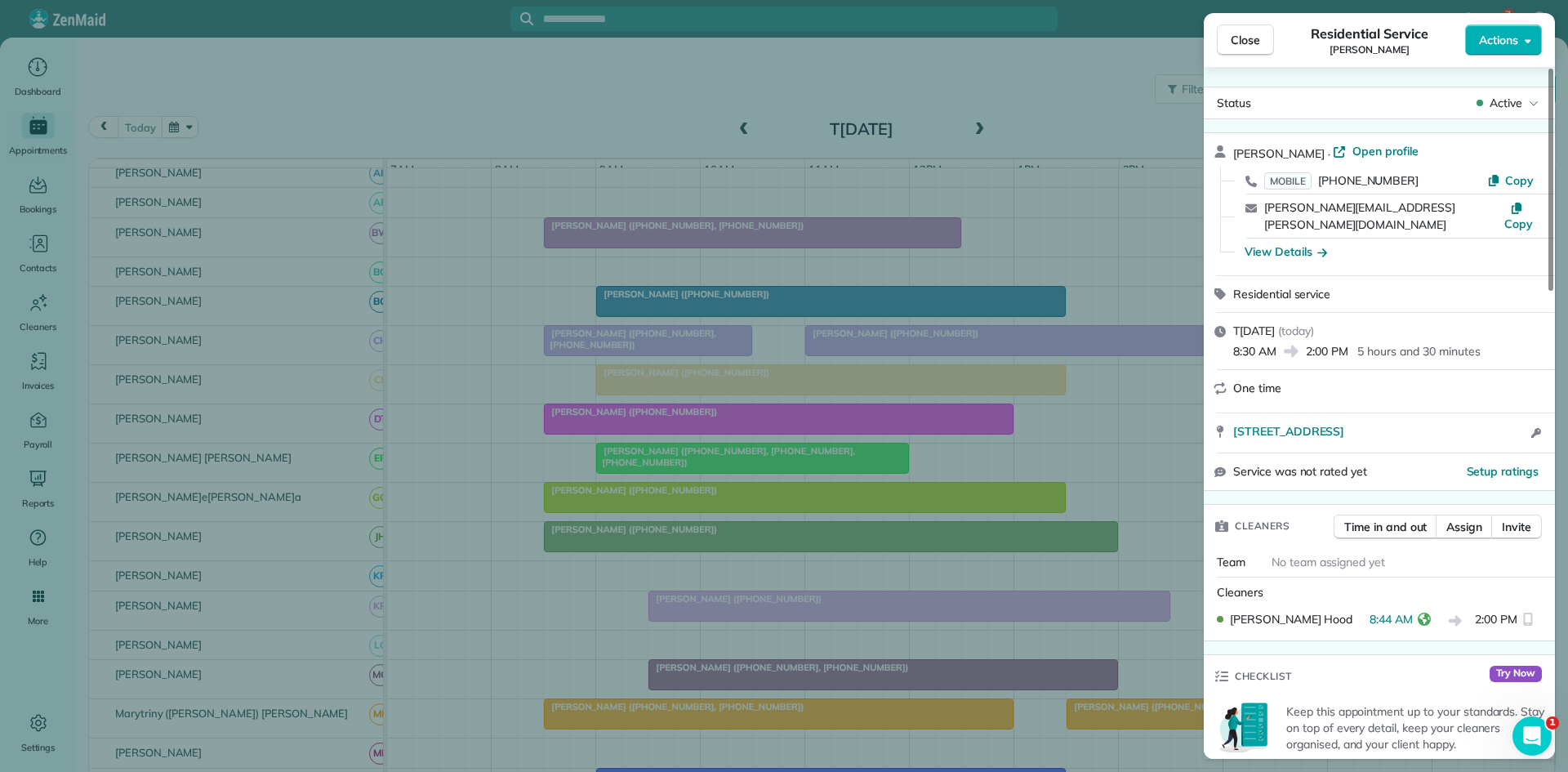
click at [645, 534] on div "Close Residential Service Becky Jabri Actions Status Active Becky Jabri · Open …" at bounding box center [784, 386] width 1568 height 772
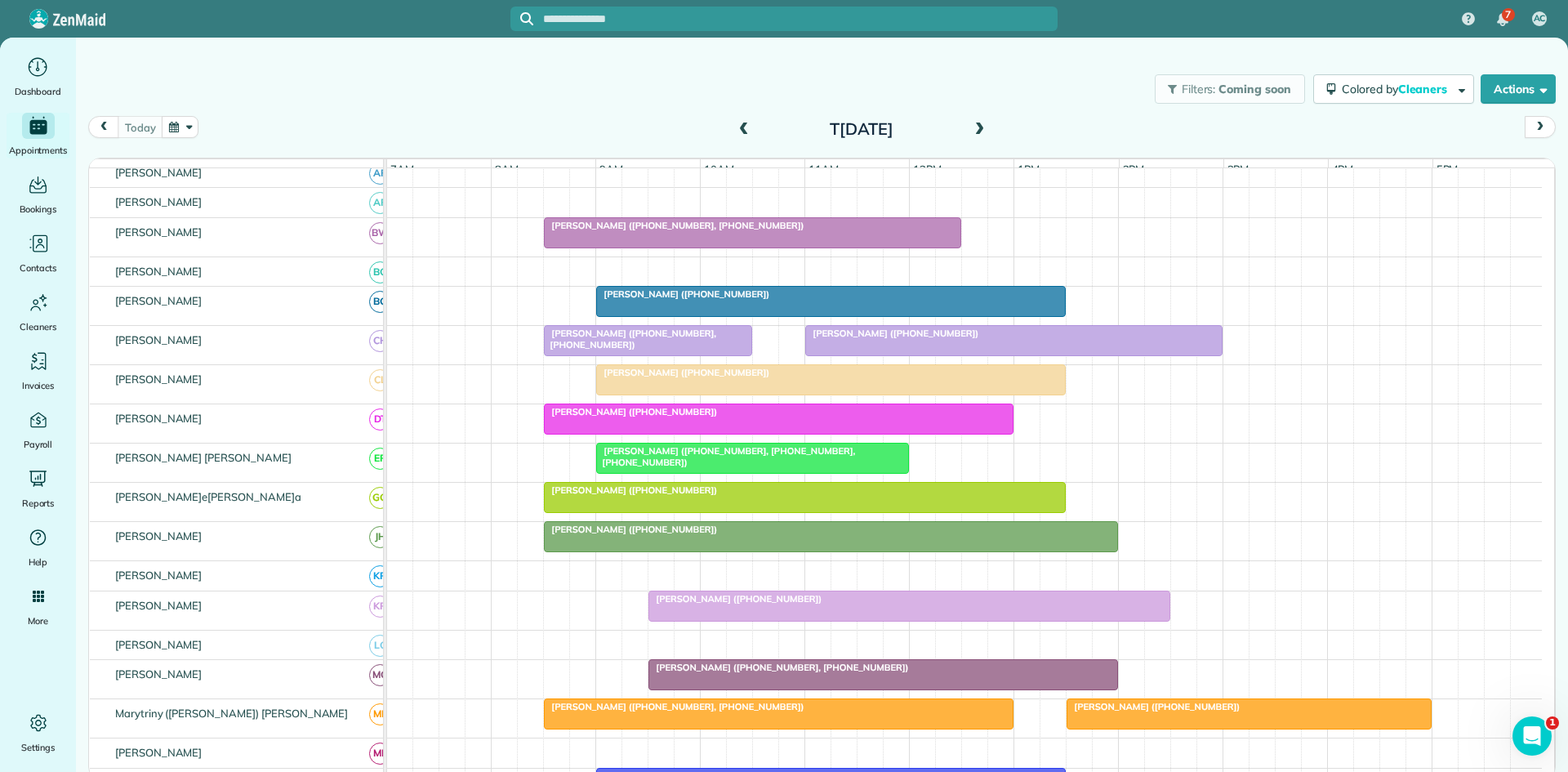
click at [721, 619] on div at bounding box center [909, 606] width 520 height 29
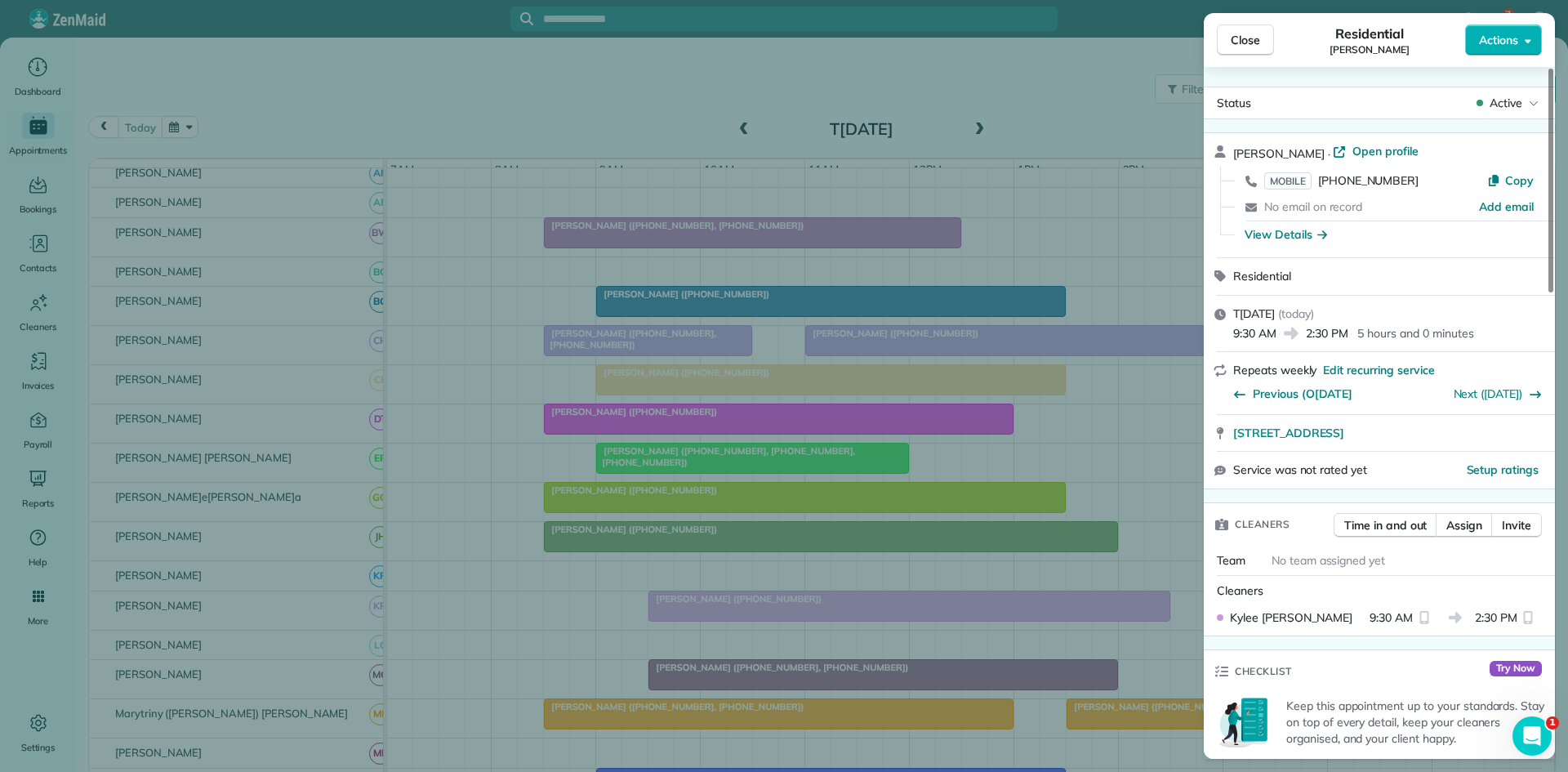
click at [680, 623] on div "Close Residential Laura Hoyt Actions Status Active Laura Hoyt · Open profile MO…" at bounding box center [784, 386] width 1568 height 772
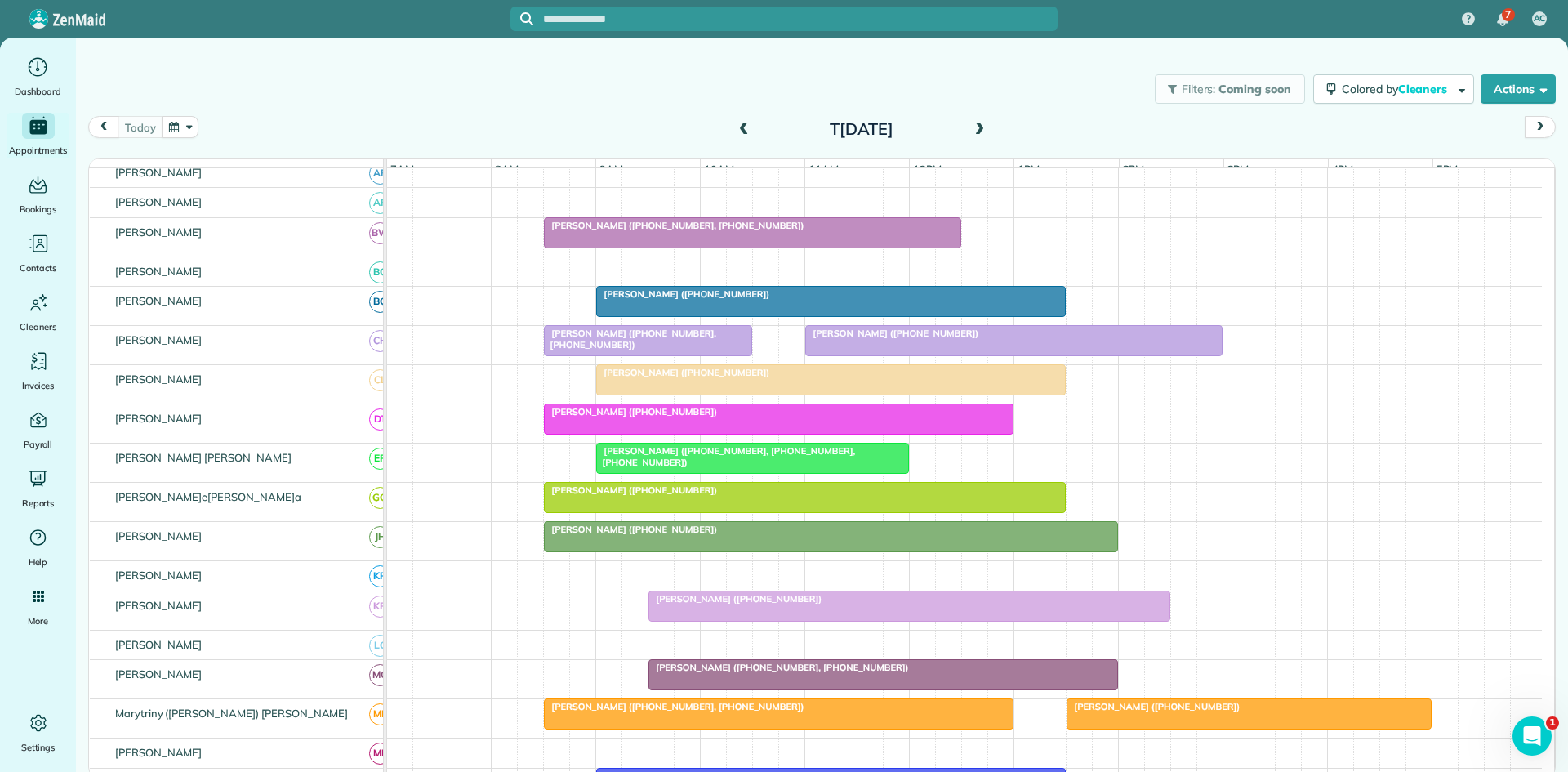
click at [640, 726] on div at bounding box center [778, 714] width 468 height 29
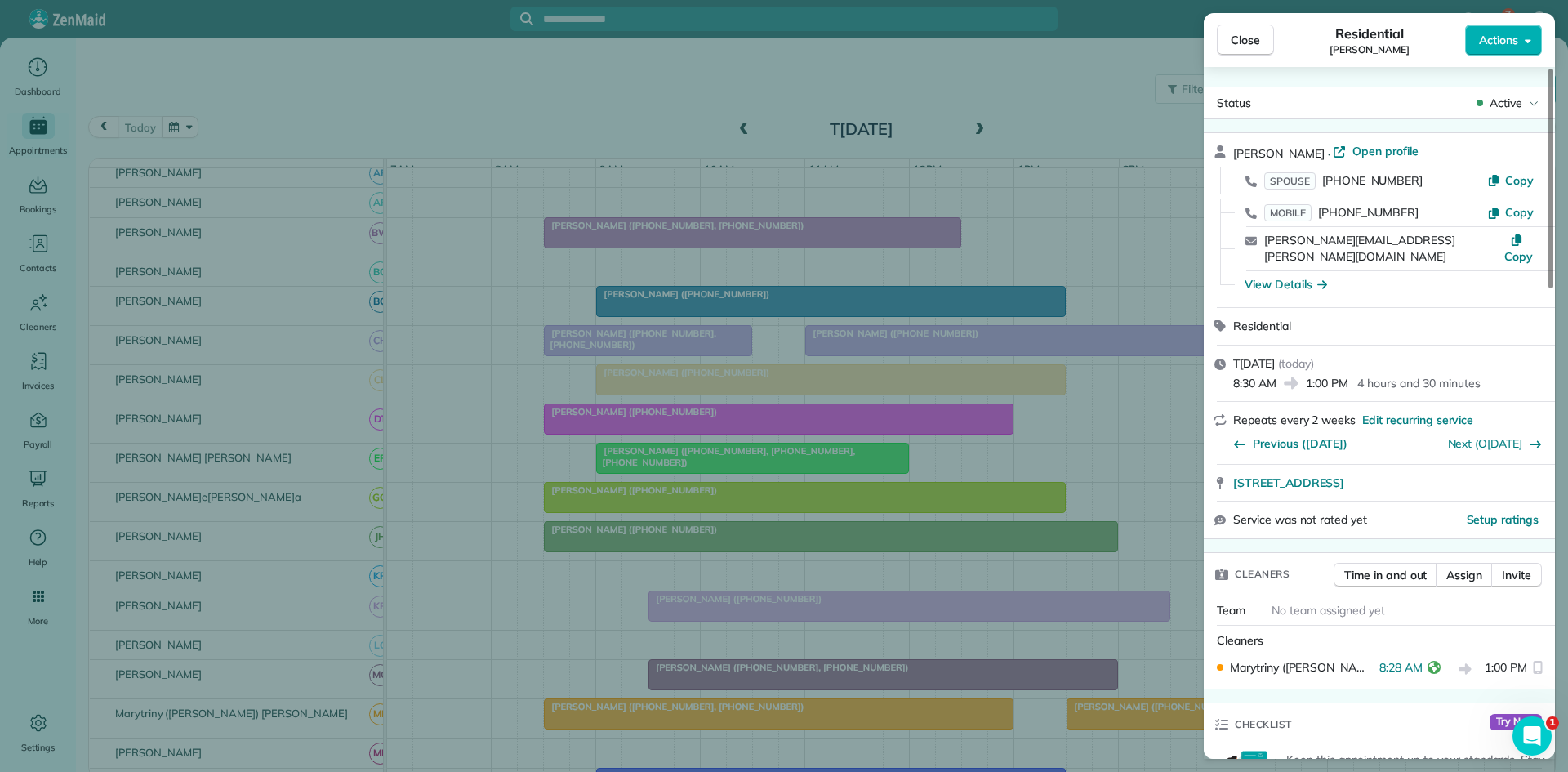
click at [535, 511] on div "Close Residential Kristi Croy Actions Status Active Kristi Croy · Open profile …" at bounding box center [784, 386] width 1568 height 772
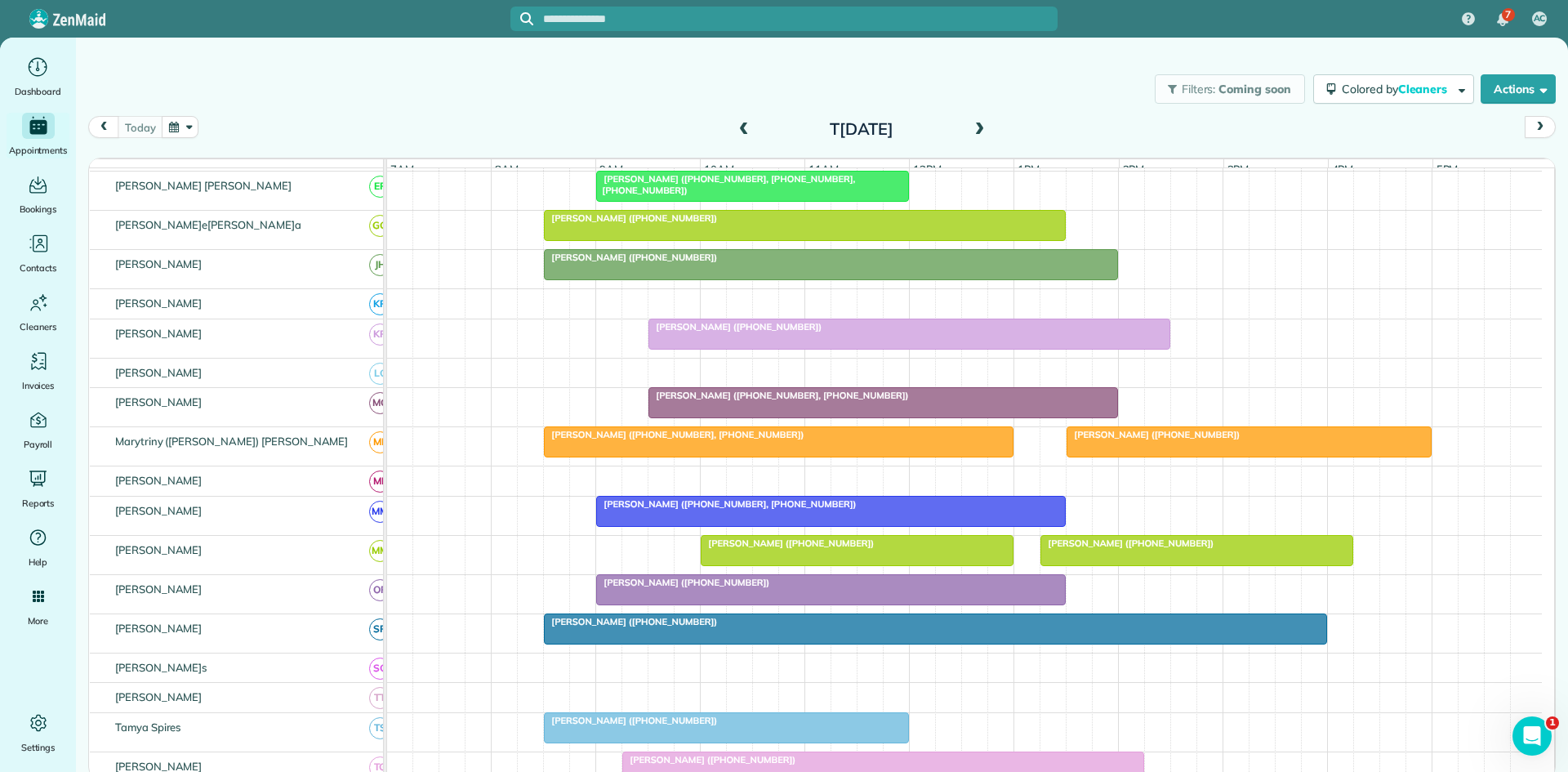
scroll to position [545, 0]
click at [662, 521] on div at bounding box center [831, 511] width 468 height 29
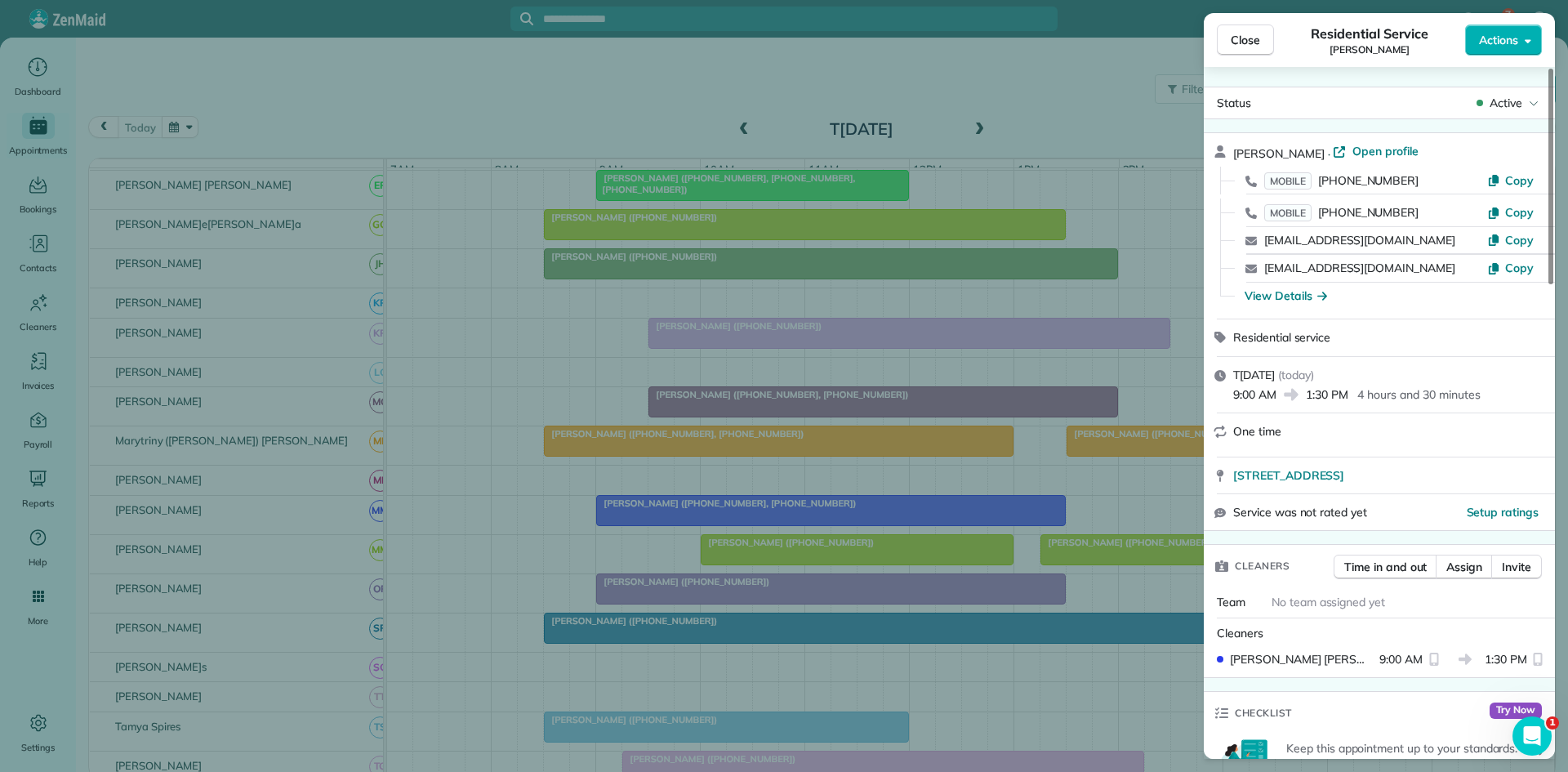
click at [664, 495] on div "Close Residential Service Jean Richerson Actions Status Active Jean Richerson ·…" at bounding box center [784, 386] width 1568 height 772
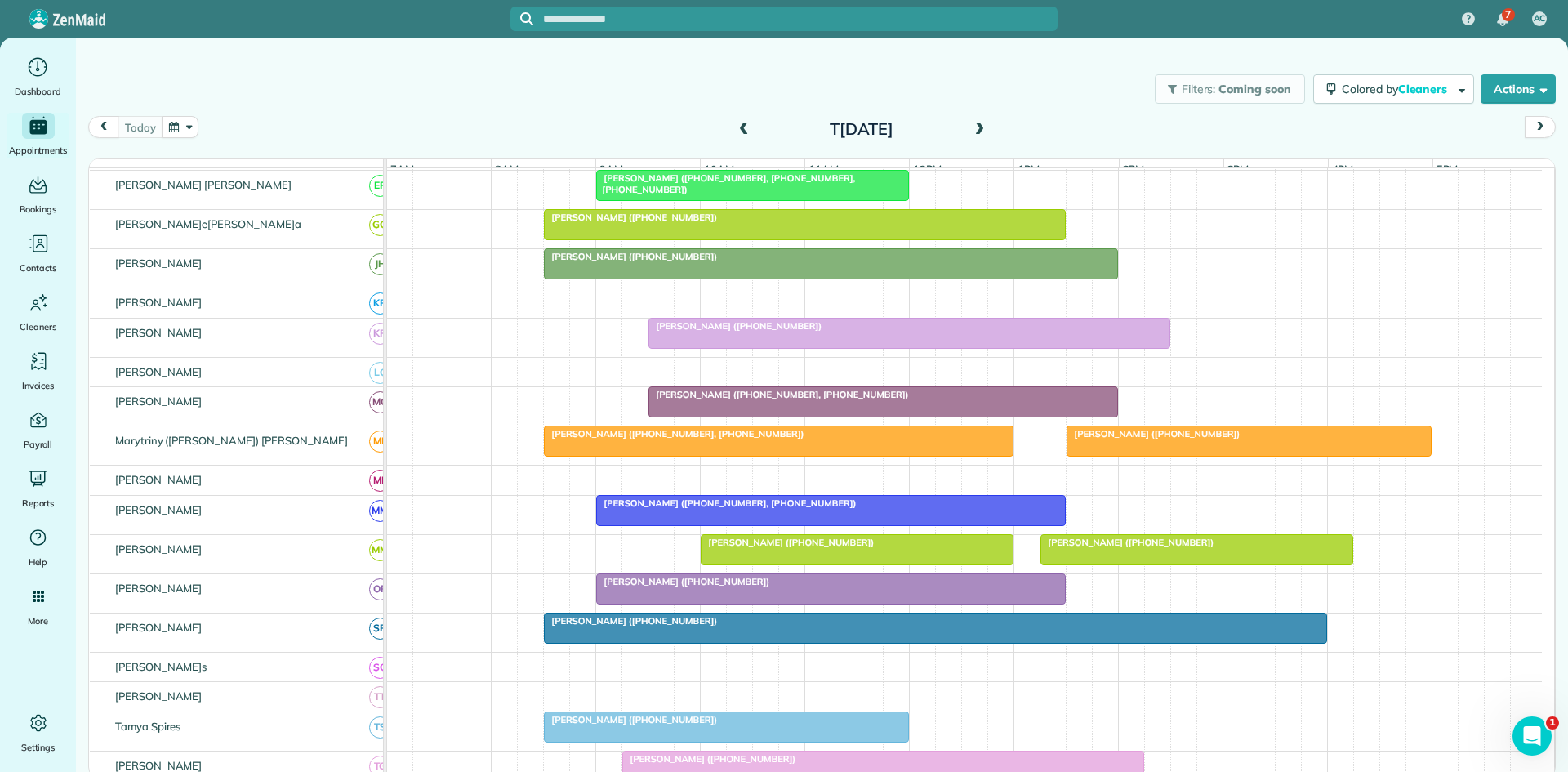
click at [714, 588] on span "Laura Bryan (+18173193672)" at bounding box center [682, 581] width 175 height 11
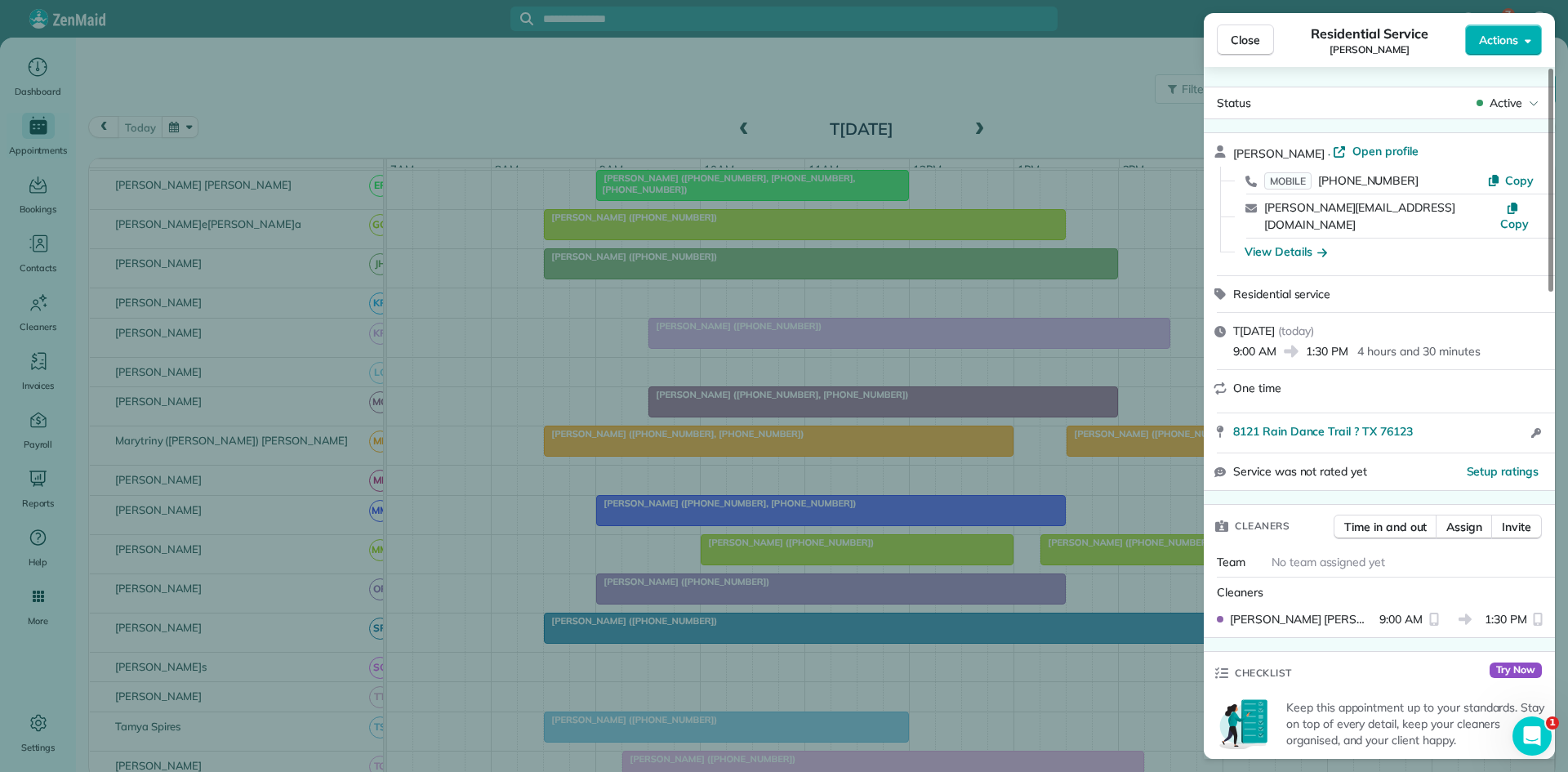
click at [575, 627] on div "Close Residential Service Laura Bryan Actions Status Active Laura Bryan · Open …" at bounding box center [784, 386] width 1568 height 772
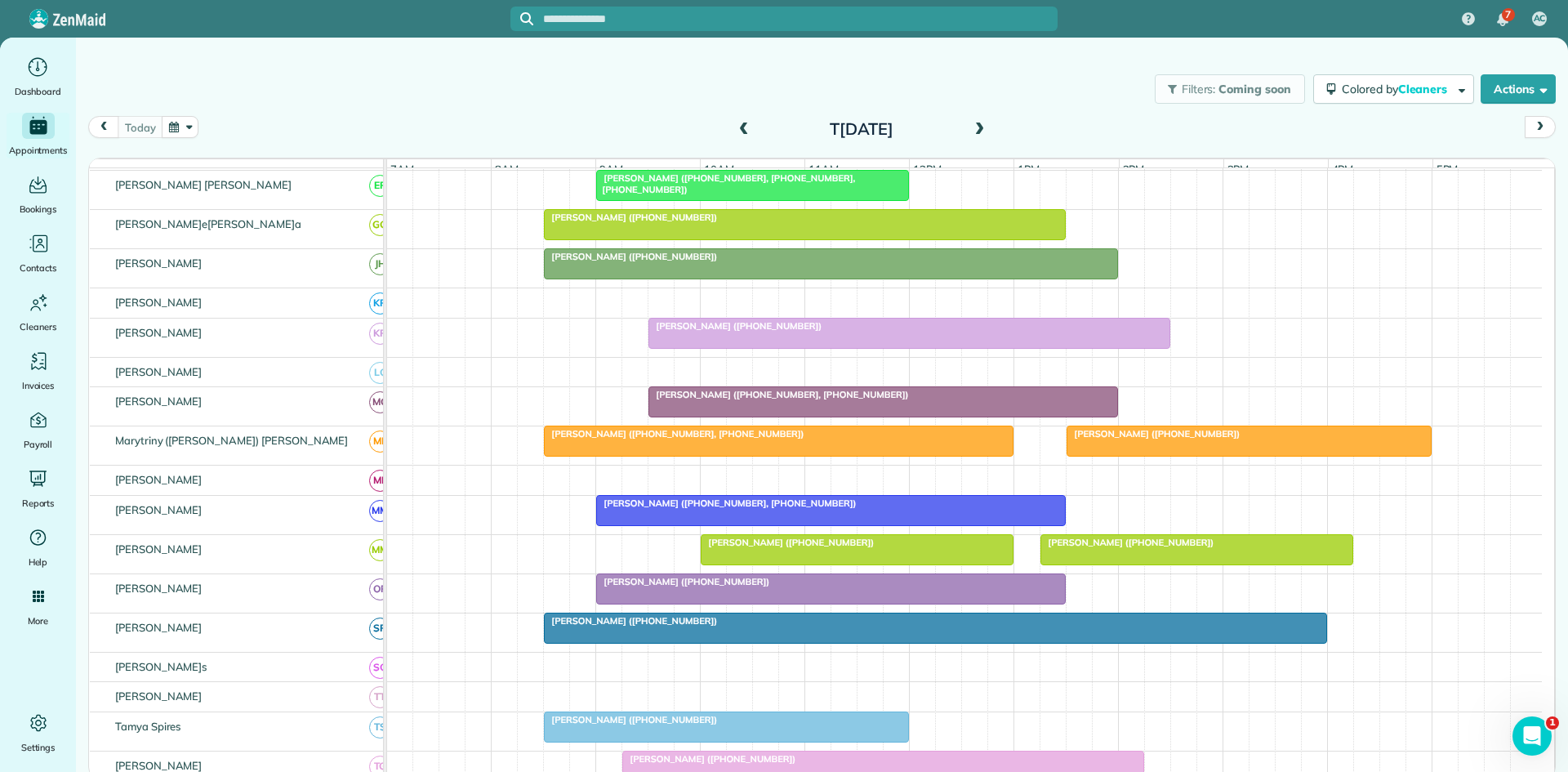
click at [580, 640] on div "7 AC Dashboard Appointments Bookings Contacts Cleaners Invoices Payroll Reports…" at bounding box center [784, 386] width 1568 height 772
click at [580, 640] on div at bounding box center [935, 628] width 782 height 29
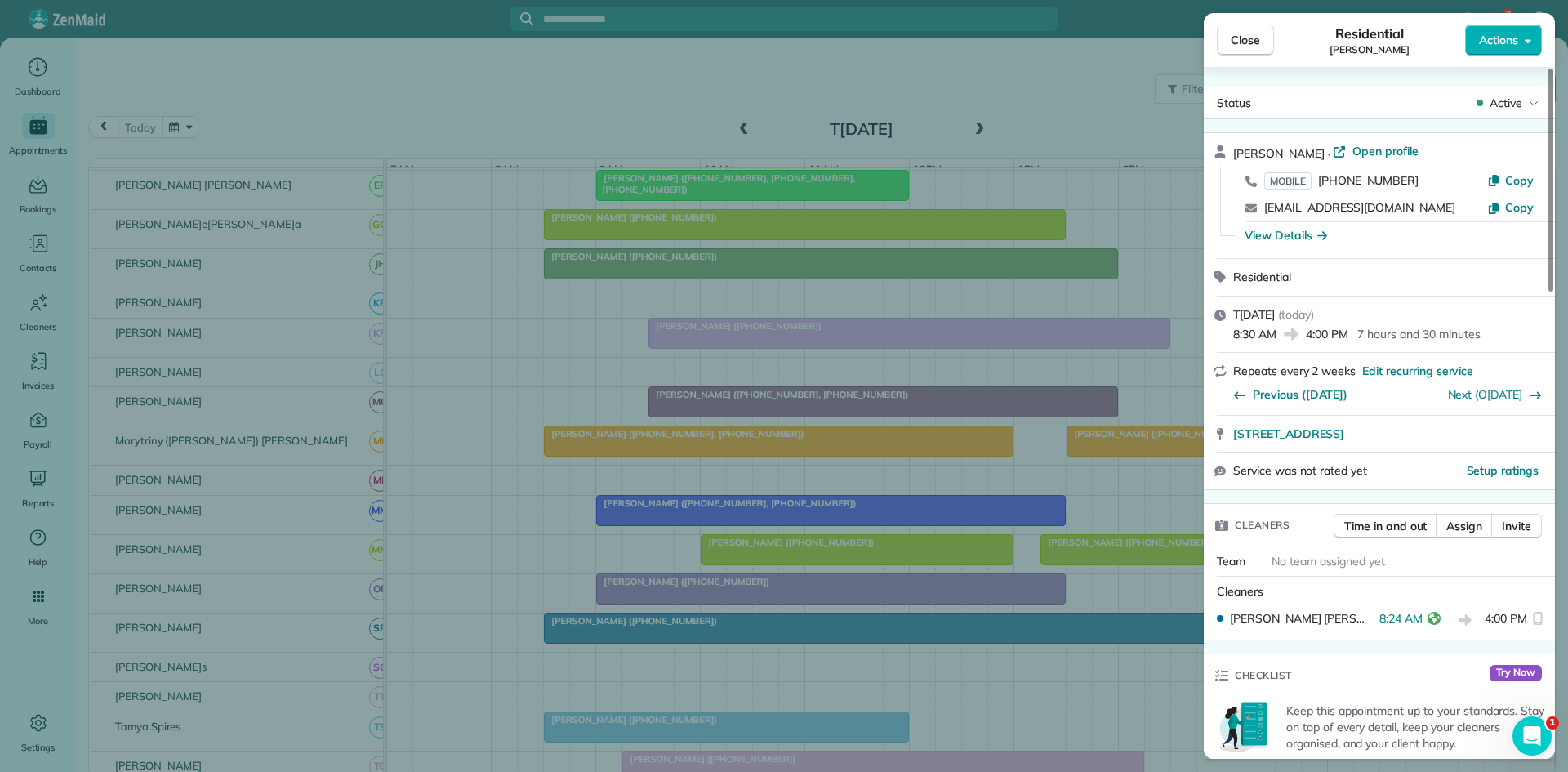
click at [584, 610] on div "Close Residential Natalie Richardson Actions Status Active Natalie Richardson ·…" at bounding box center [784, 386] width 1568 height 772
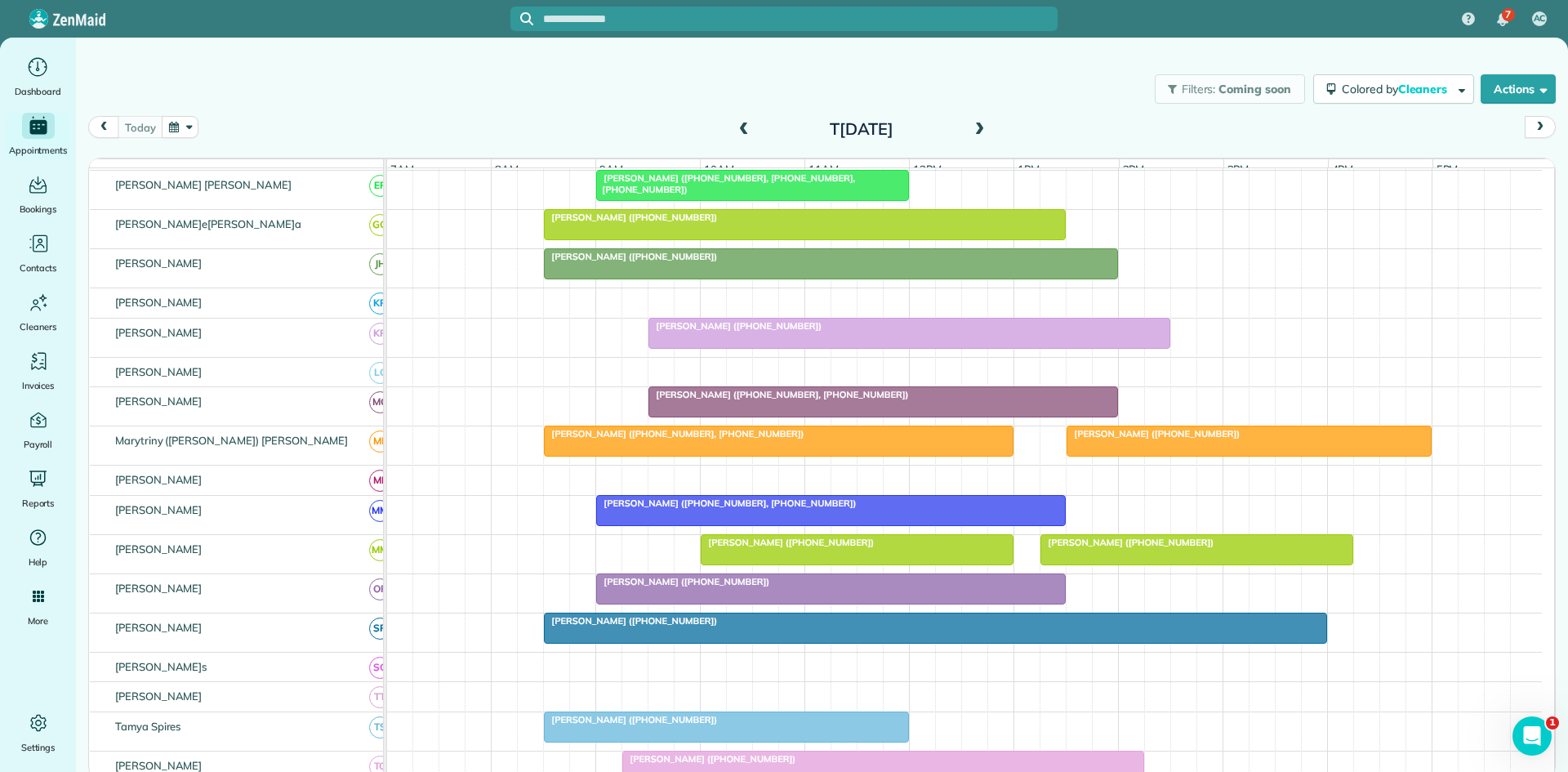
scroll to position [817, 0]
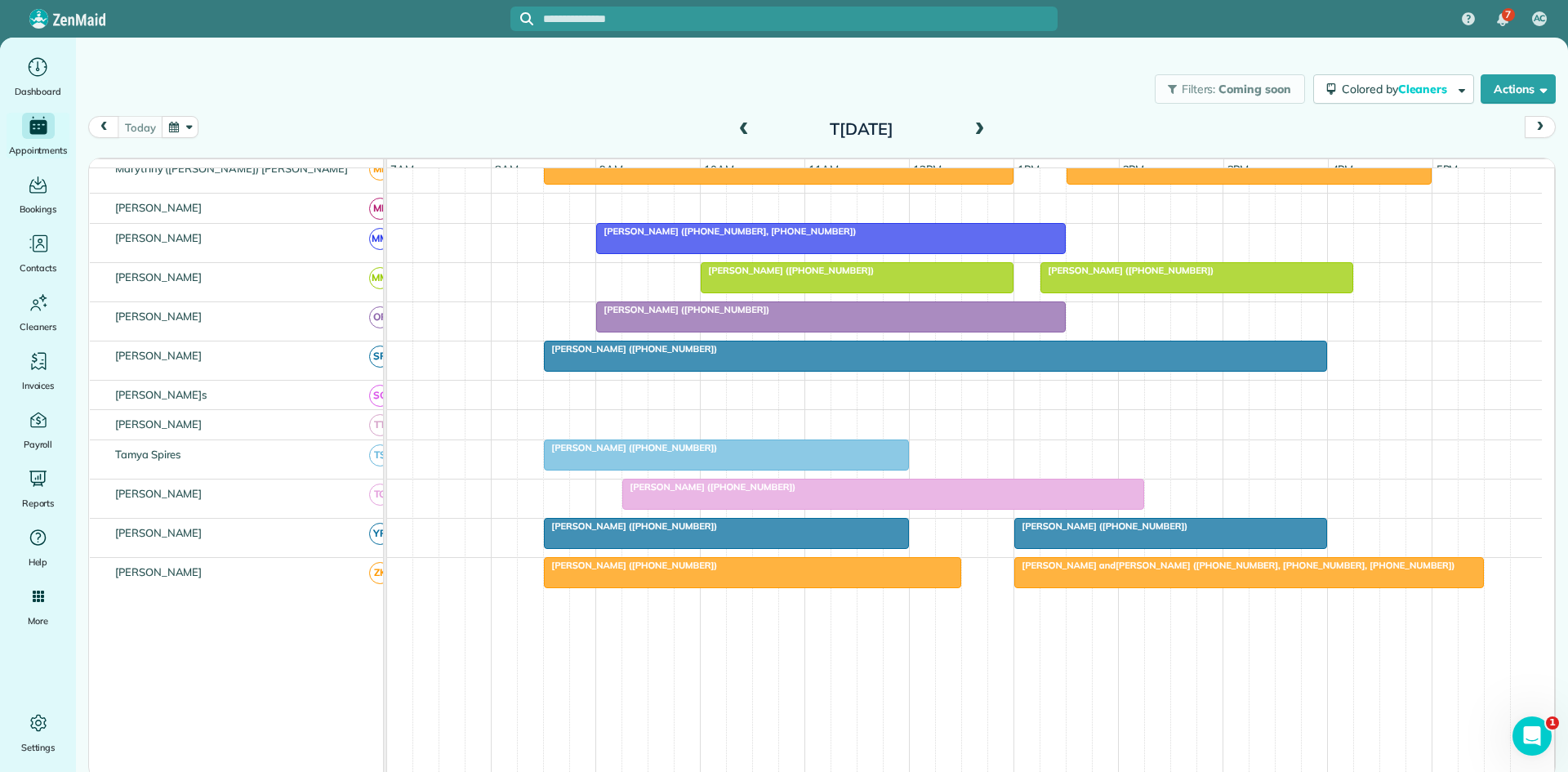
click at [685, 508] on div at bounding box center [883, 494] width 520 height 29
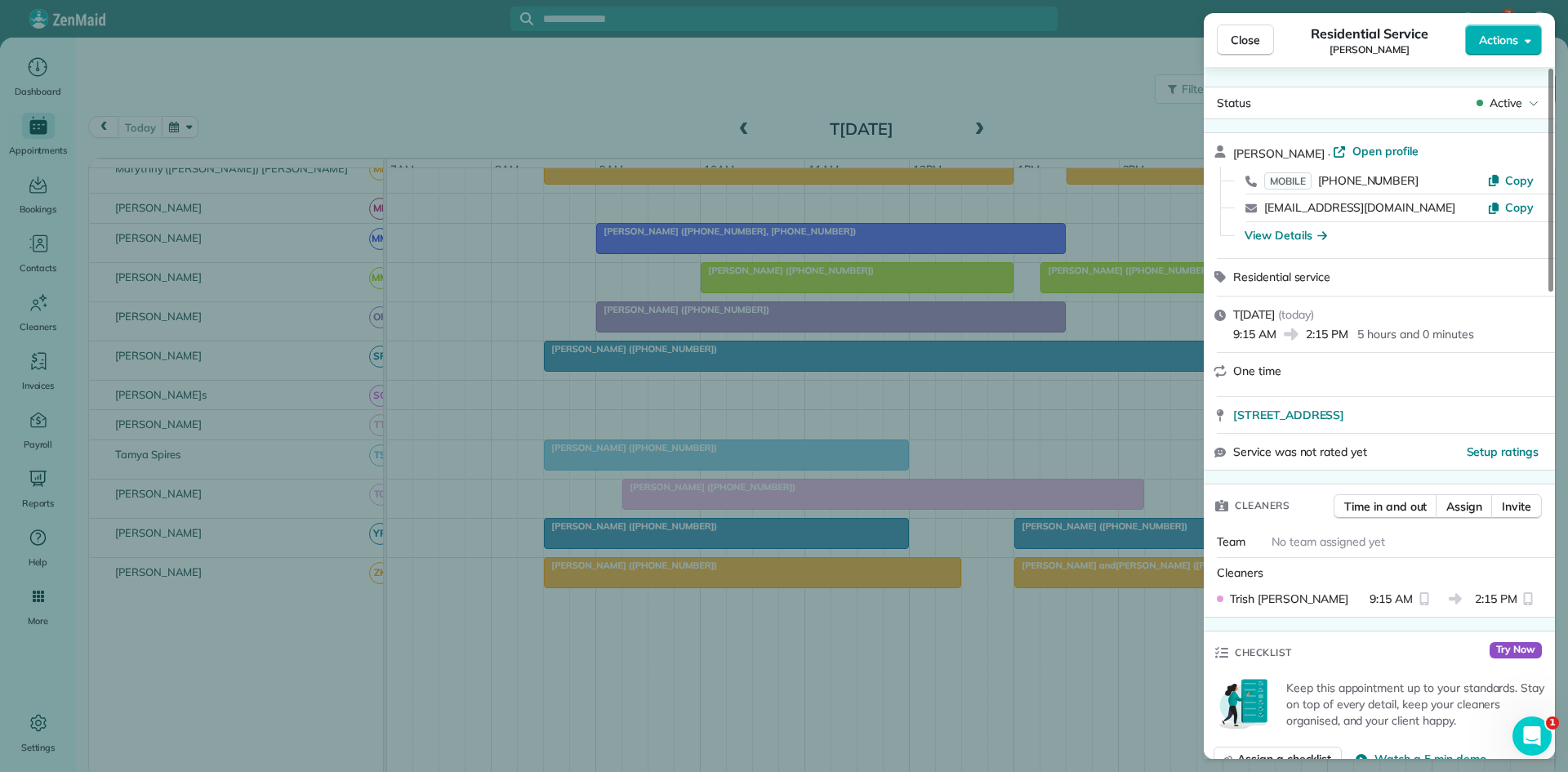
click at [696, 542] on div "Close Residential Service Tara Wells Actions Status Active Tara Wells · Open pr…" at bounding box center [784, 386] width 1568 height 772
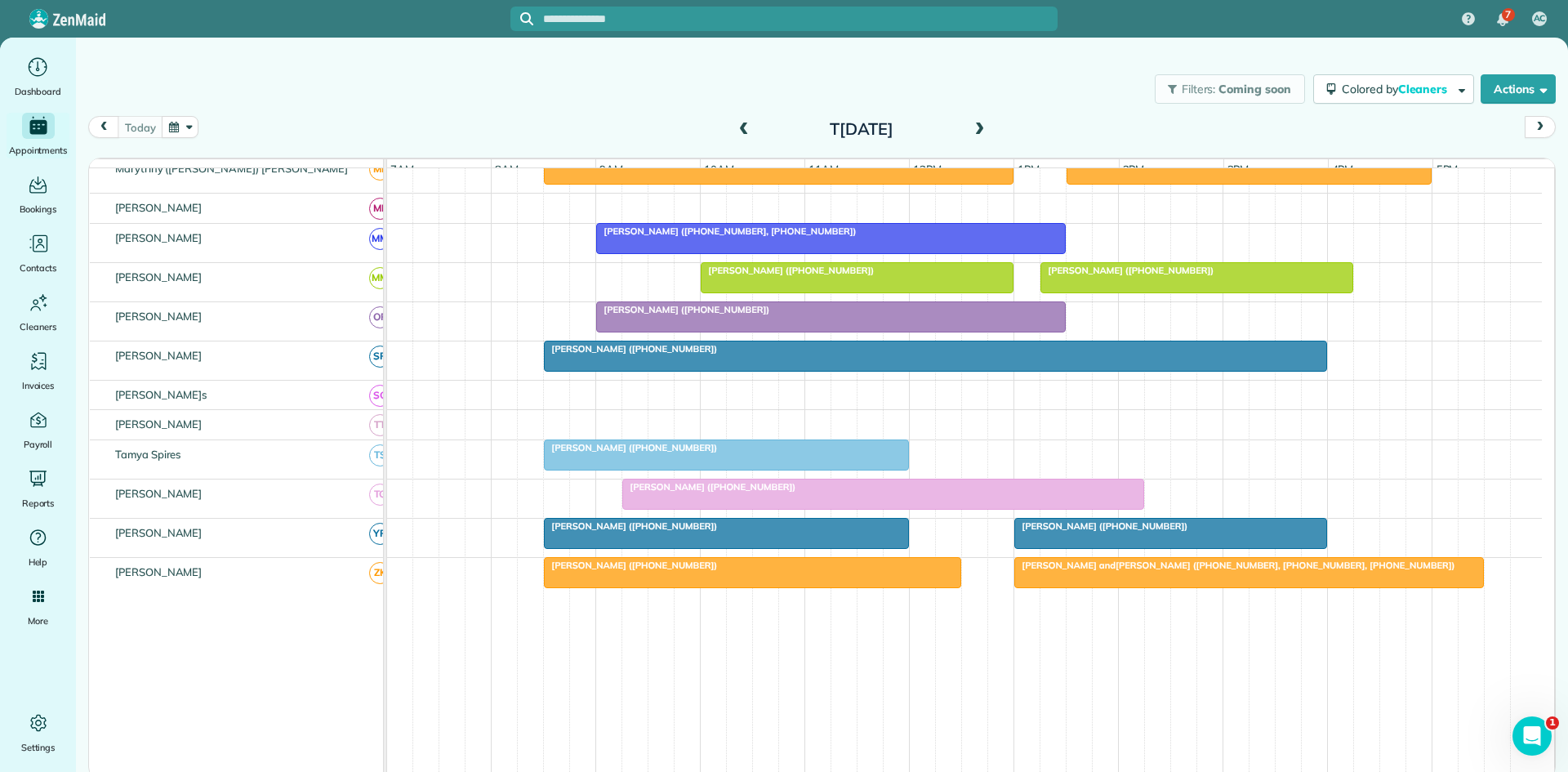
click at [652, 548] on div at bounding box center [726, 534] width 363 height 29
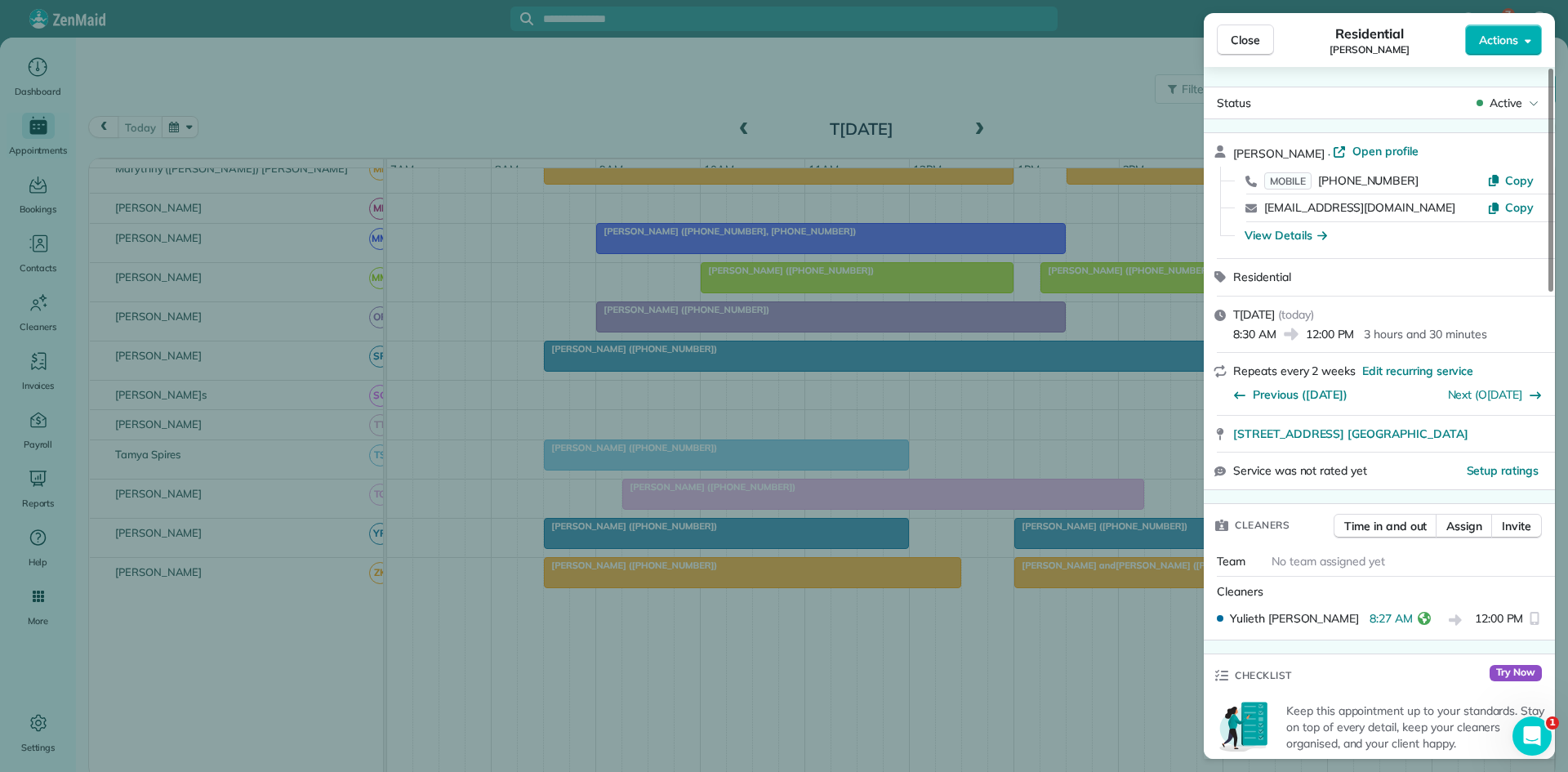
click at [669, 254] on div "Close Residential Kathy Jamieson Actions Status Active Kathy Jamieson · Open pr…" at bounding box center [784, 386] width 1568 height 772
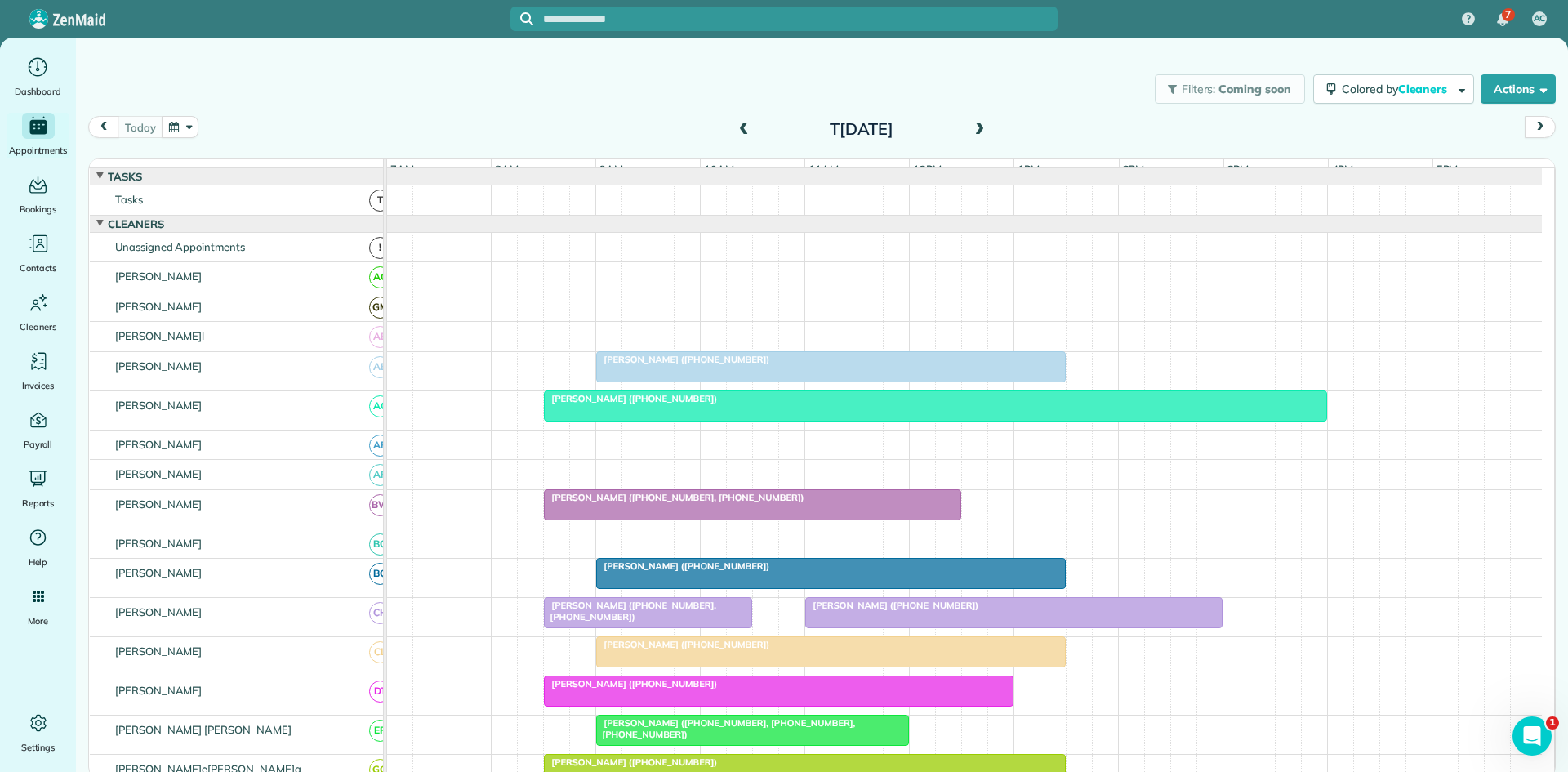
click at [725, 381] on div at bounding box center [831, 367] width 468 height 29
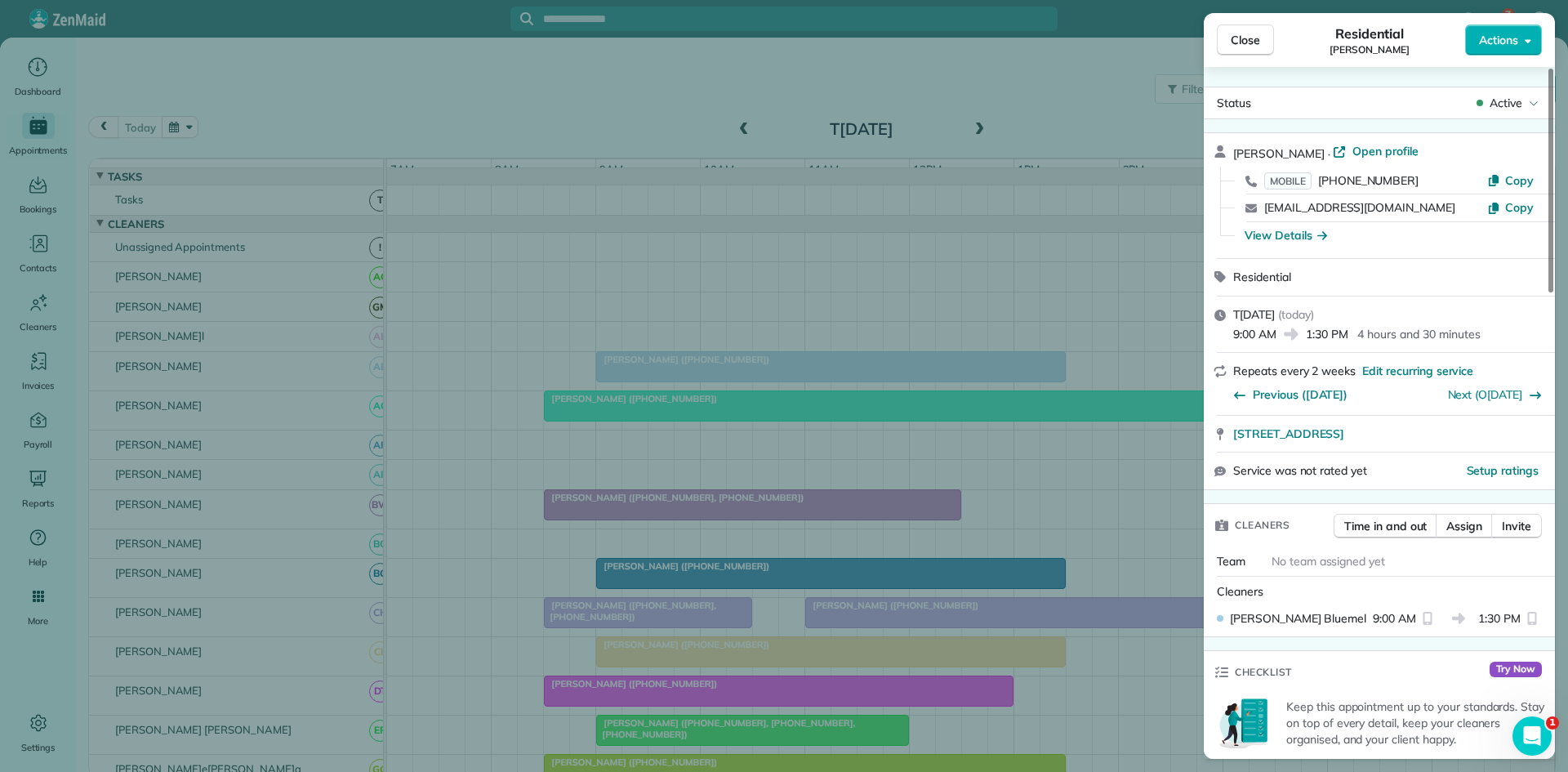
click at [707, 482] on div "Close Residential Carissa Hale Actions Status Active Carissa Hale · Open profil…" at bounding box center [784, 386] width 1568 height 772
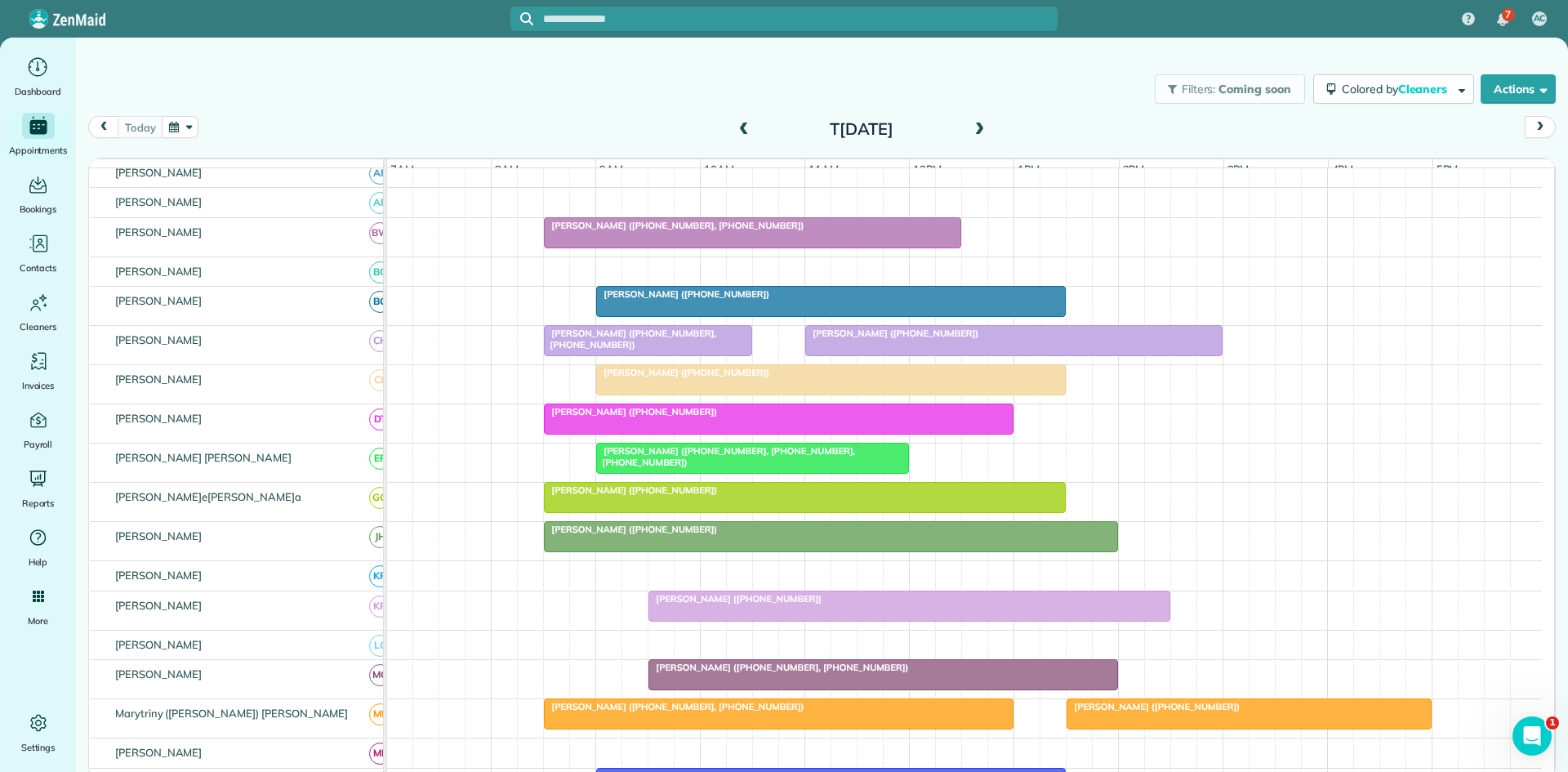
scroll to position [545, 0]
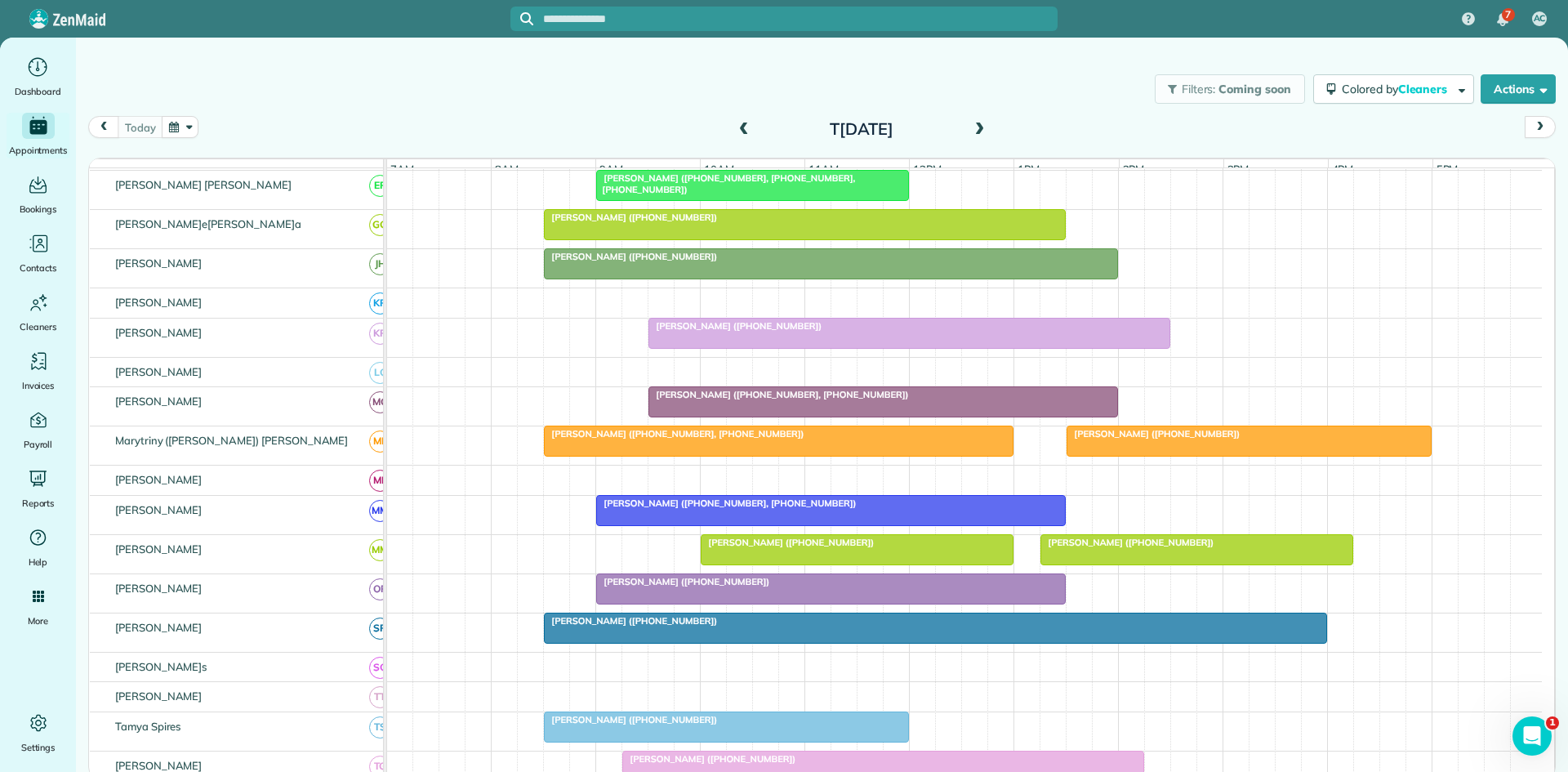
click at [631, 603] on div at bounding box center [831, 589] width 468 height 29
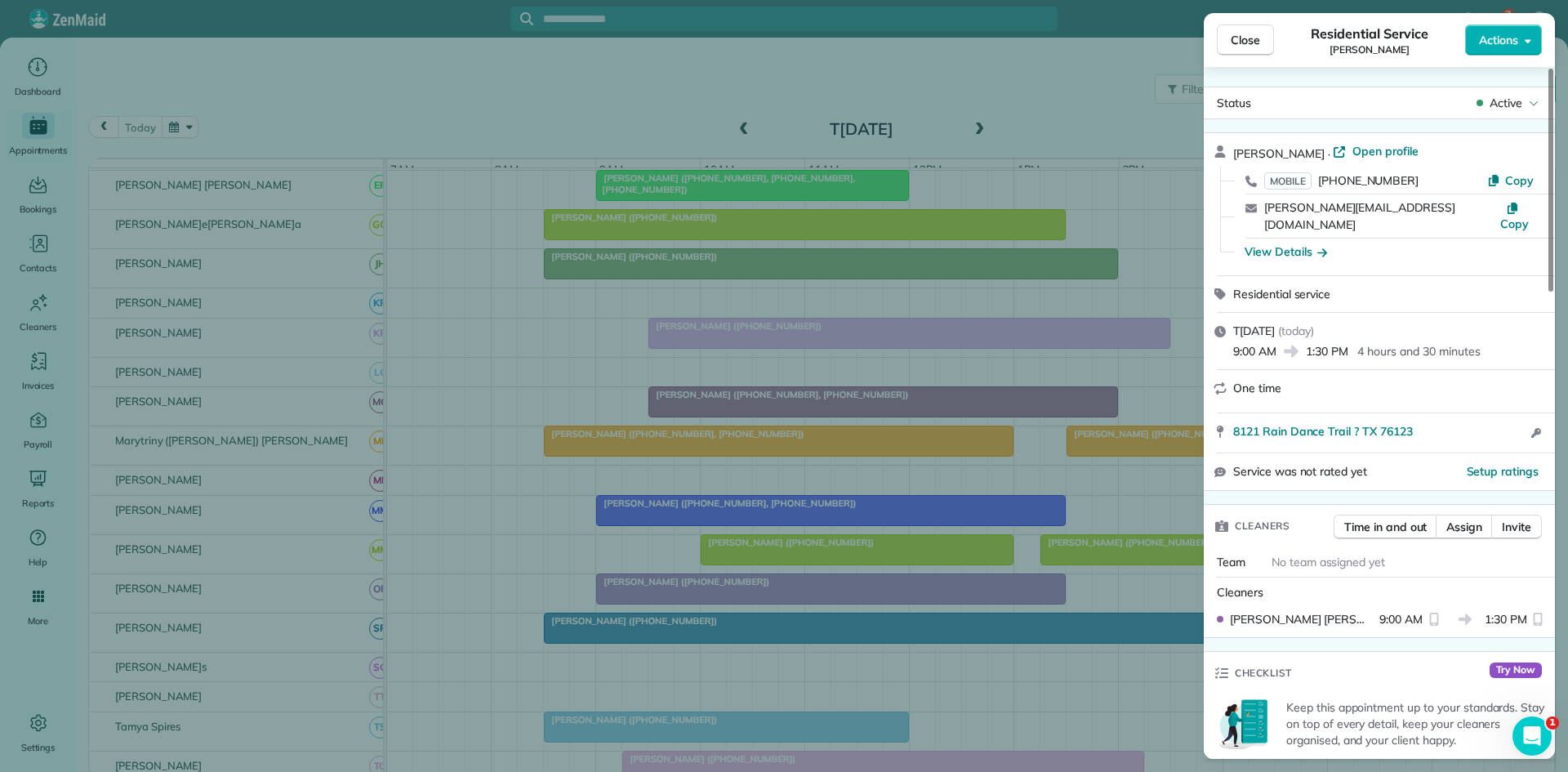
click at [598, 528] on div "Close Residential Service Laura Bryan Actions Status Active Laura Bryan · Open …" at bounding box center [784, 386] width 1568 height 772
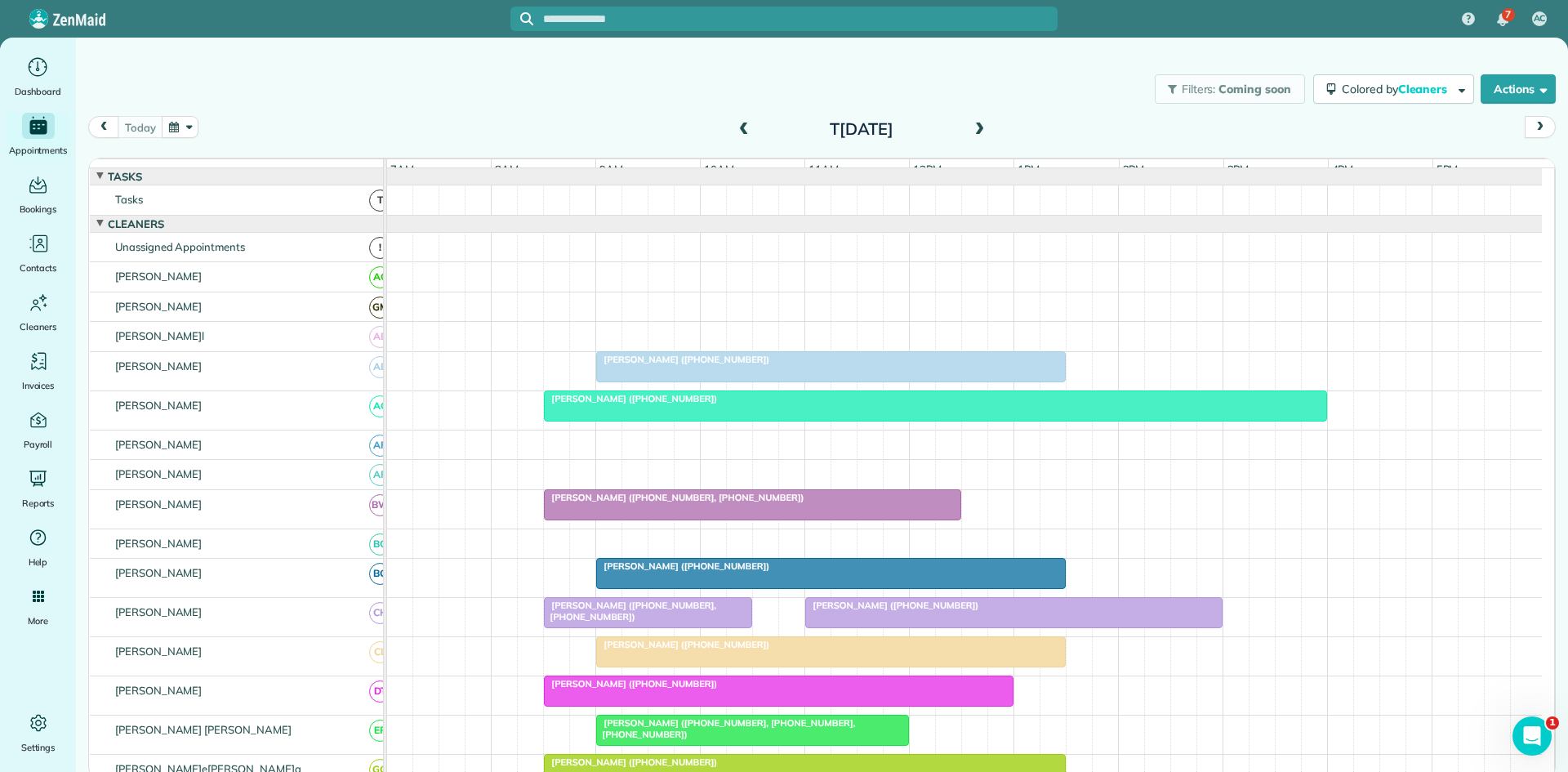
click at [990, 130] on div "[DATE]" at bounding box center [861, 128] width 261 height 27
click at [986, 131] on span at bounding box center [979, 130] width 18 height 15
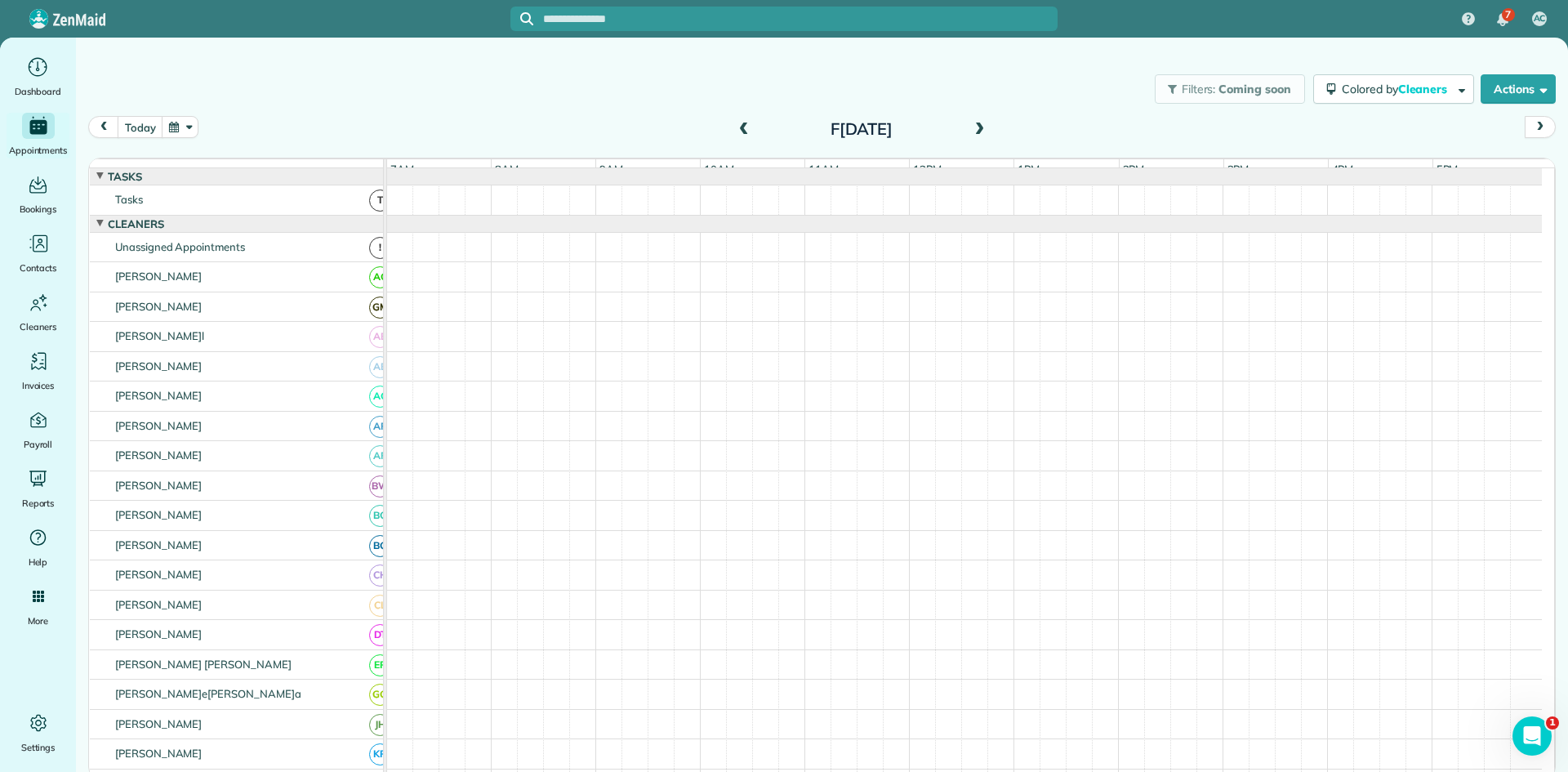
click at [986, 131] on span at bounding box center [979, 130] width 18 height 15
click at [979, 140] on span at bounding box center [979, 129] width 18 height 25
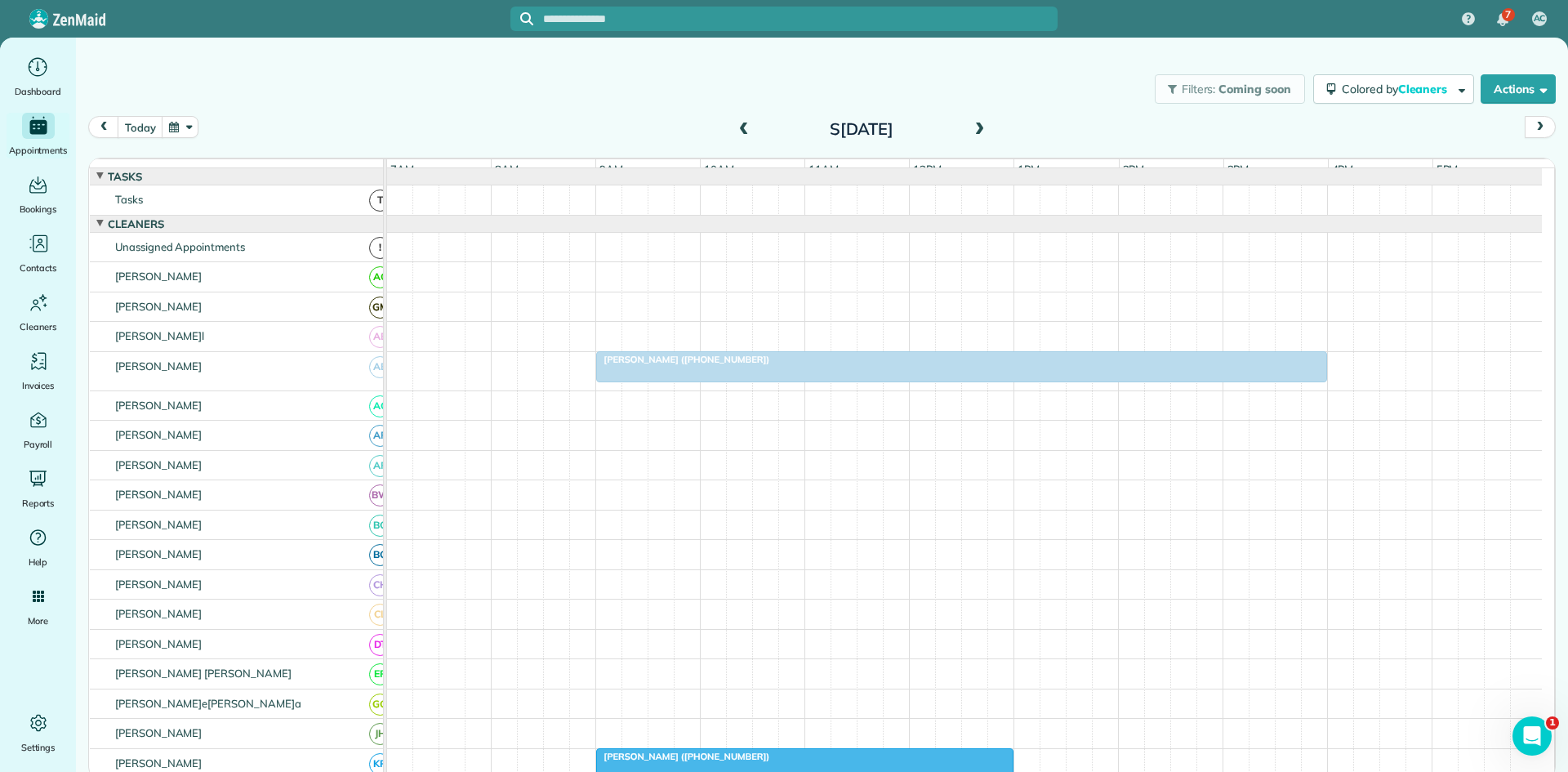
click at [981, 138] on span at bounding box center [979, 129] width 18 height 25
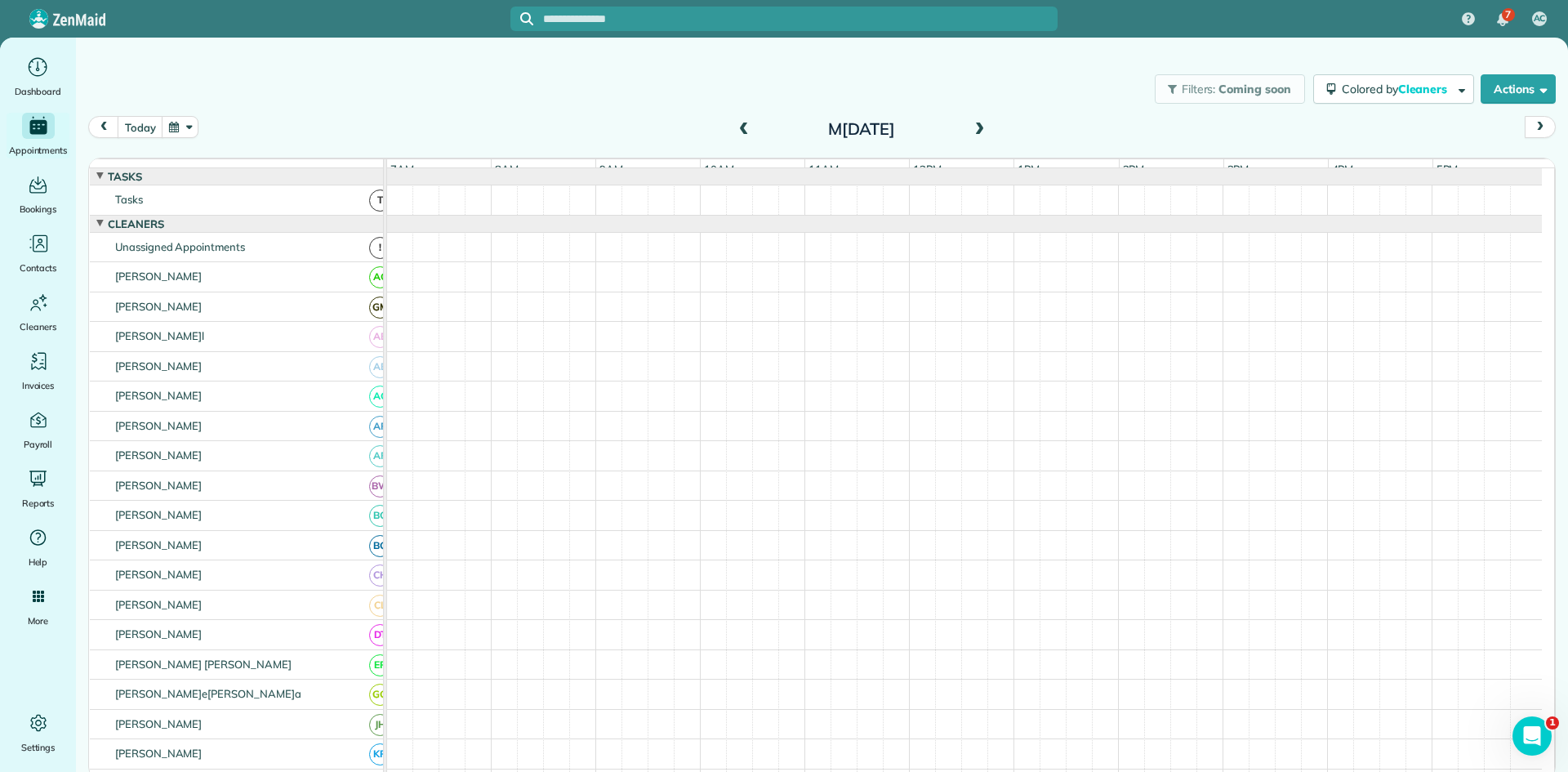
click at [986, 128] on span at bounding box center [979, 130] width 18 height 15
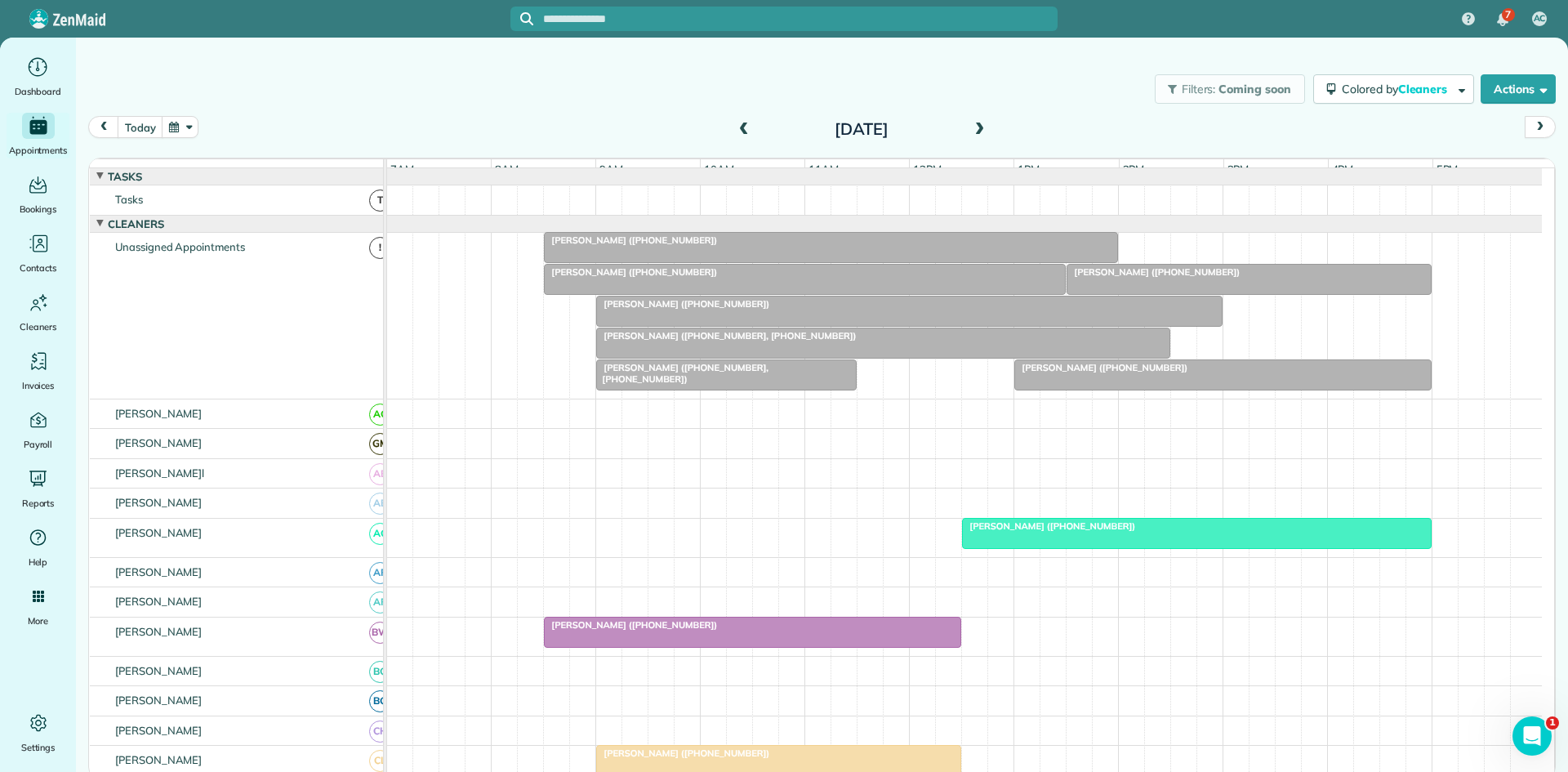
click at [738, 138] on span at bounding box center [745, 129] width 18 height 25
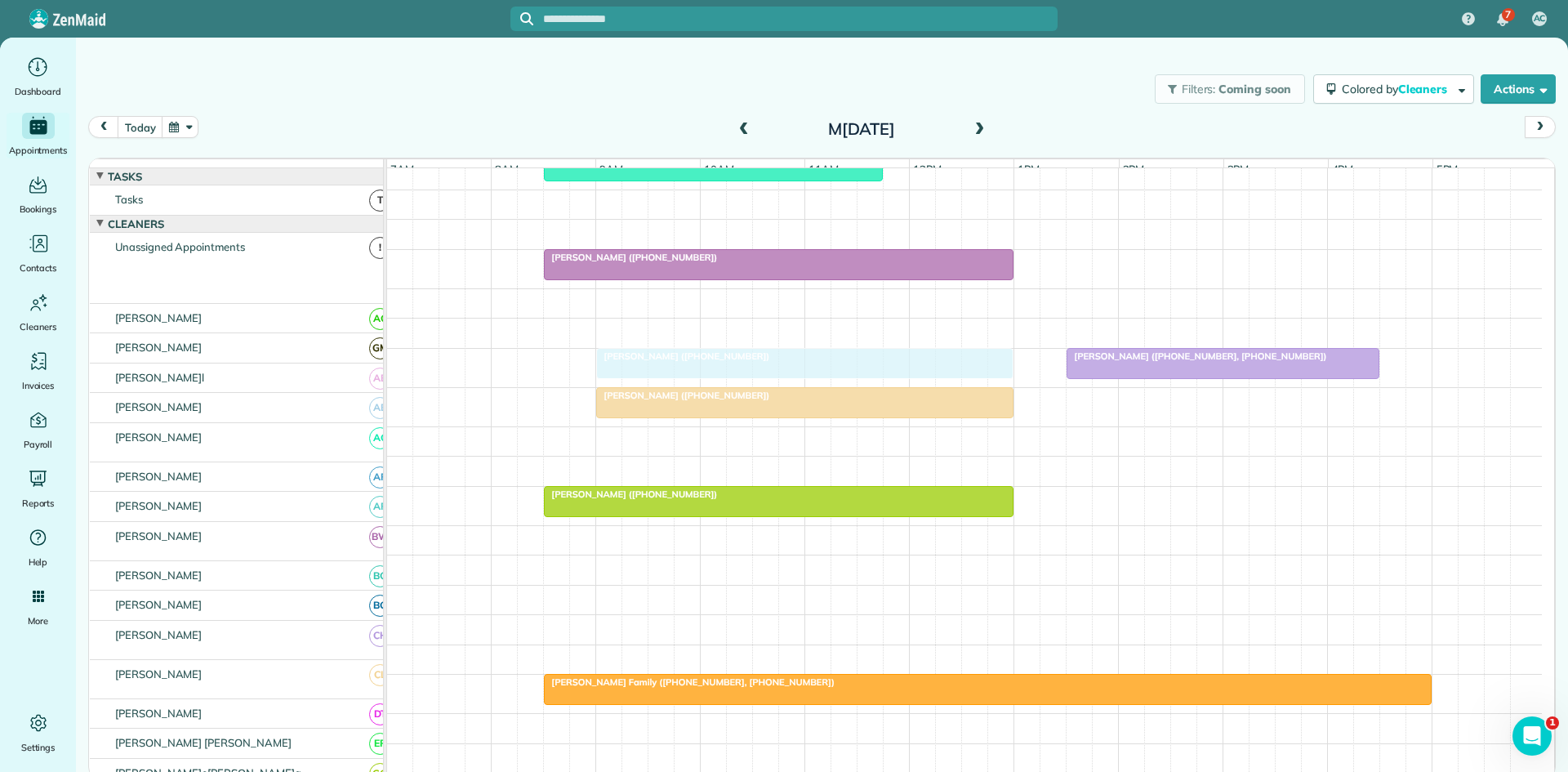
scroll to position [272, 0]
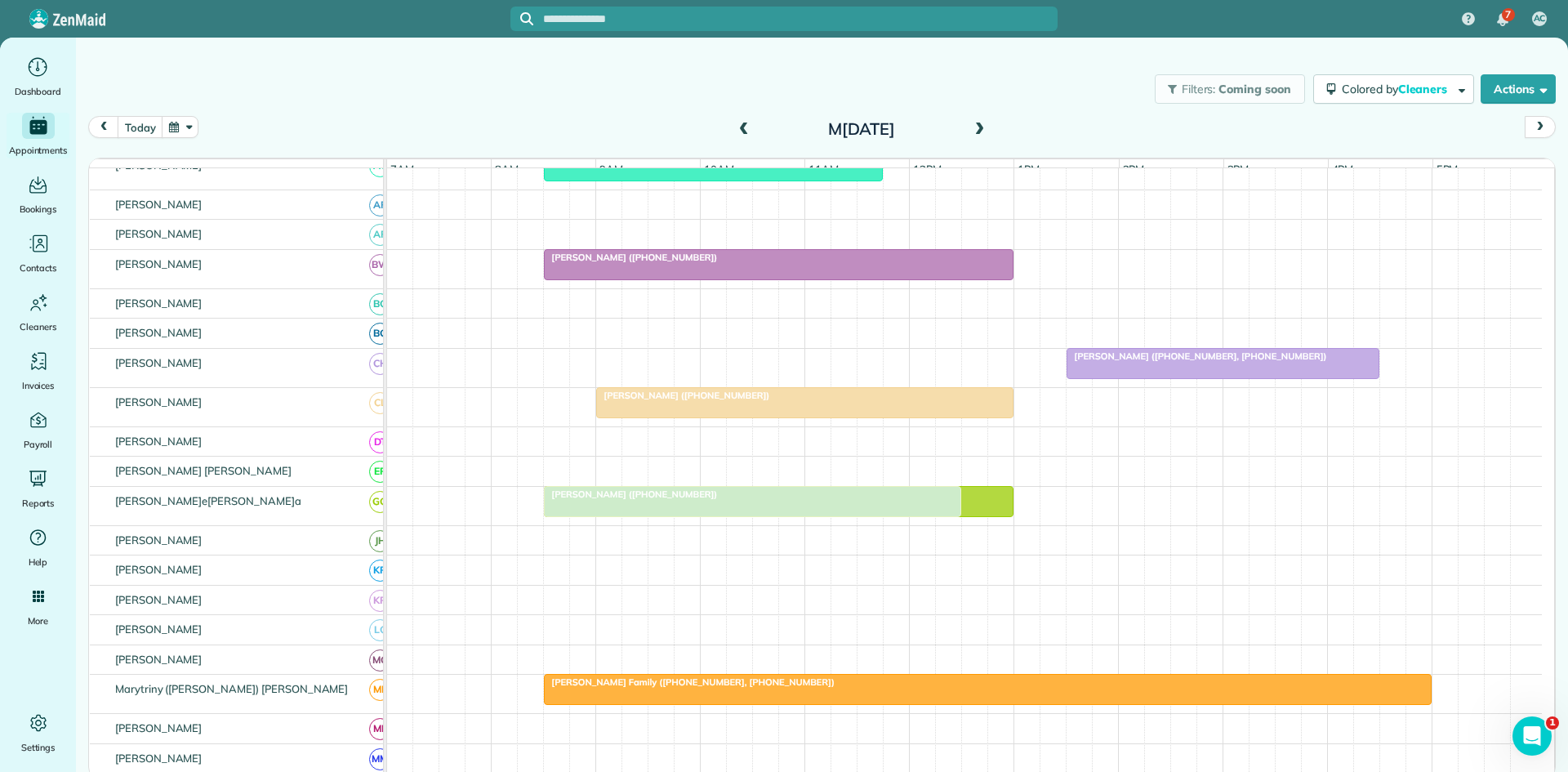
drag, startPoint x: 961, startPoint y: 450, endPoint x: 602, endPoint y: 511, distance: 364.1
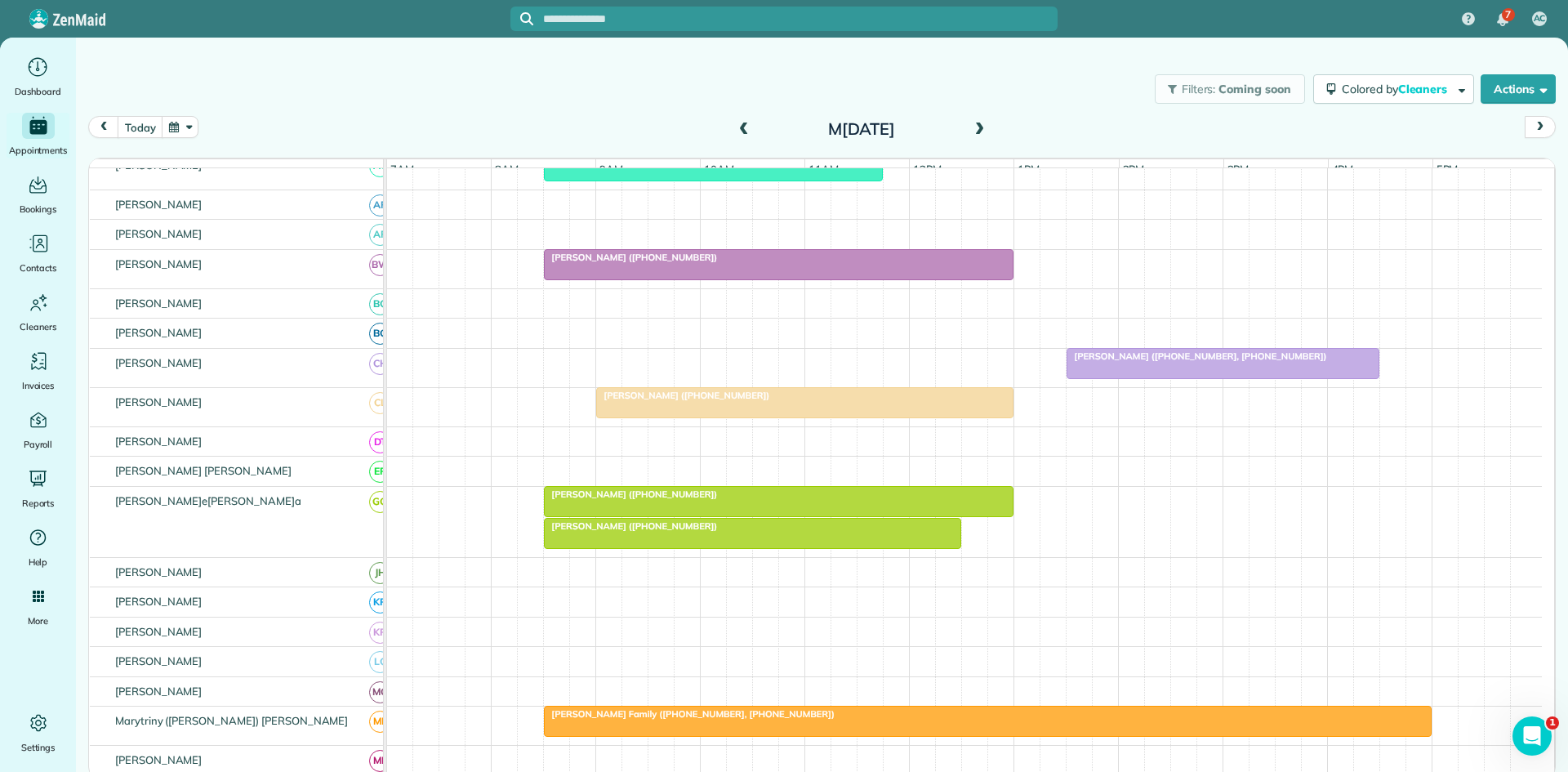
click at [611, 513] on div at bounding box center [778, 502] width 468 height 29
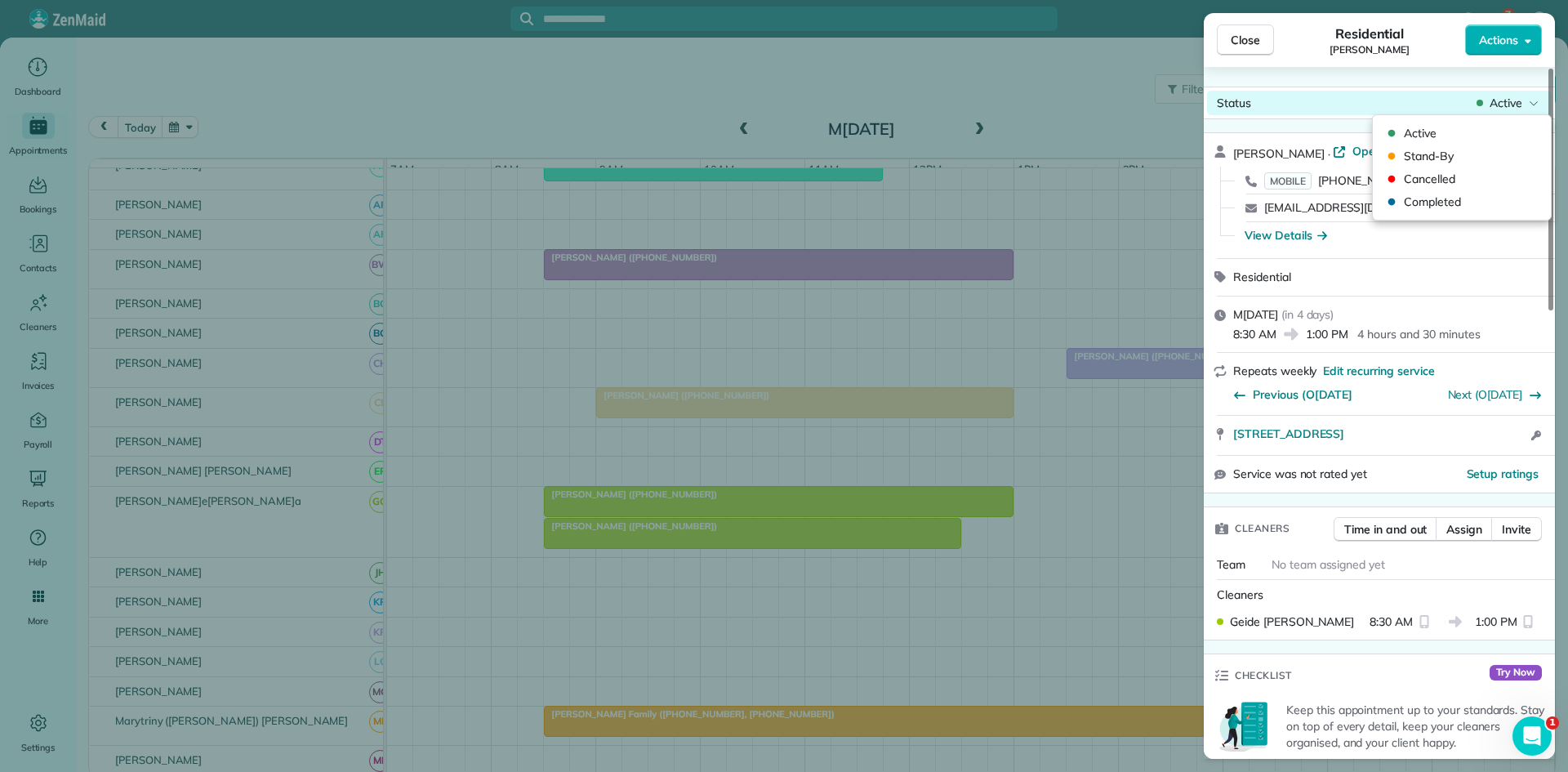
click at [1521, 110] on span "Active" at bounding box center [1507, 103] width 33 height 17
click at [1458, 176] on span "Cancelled" at bounding box center [1473, 179] width 138 height 17
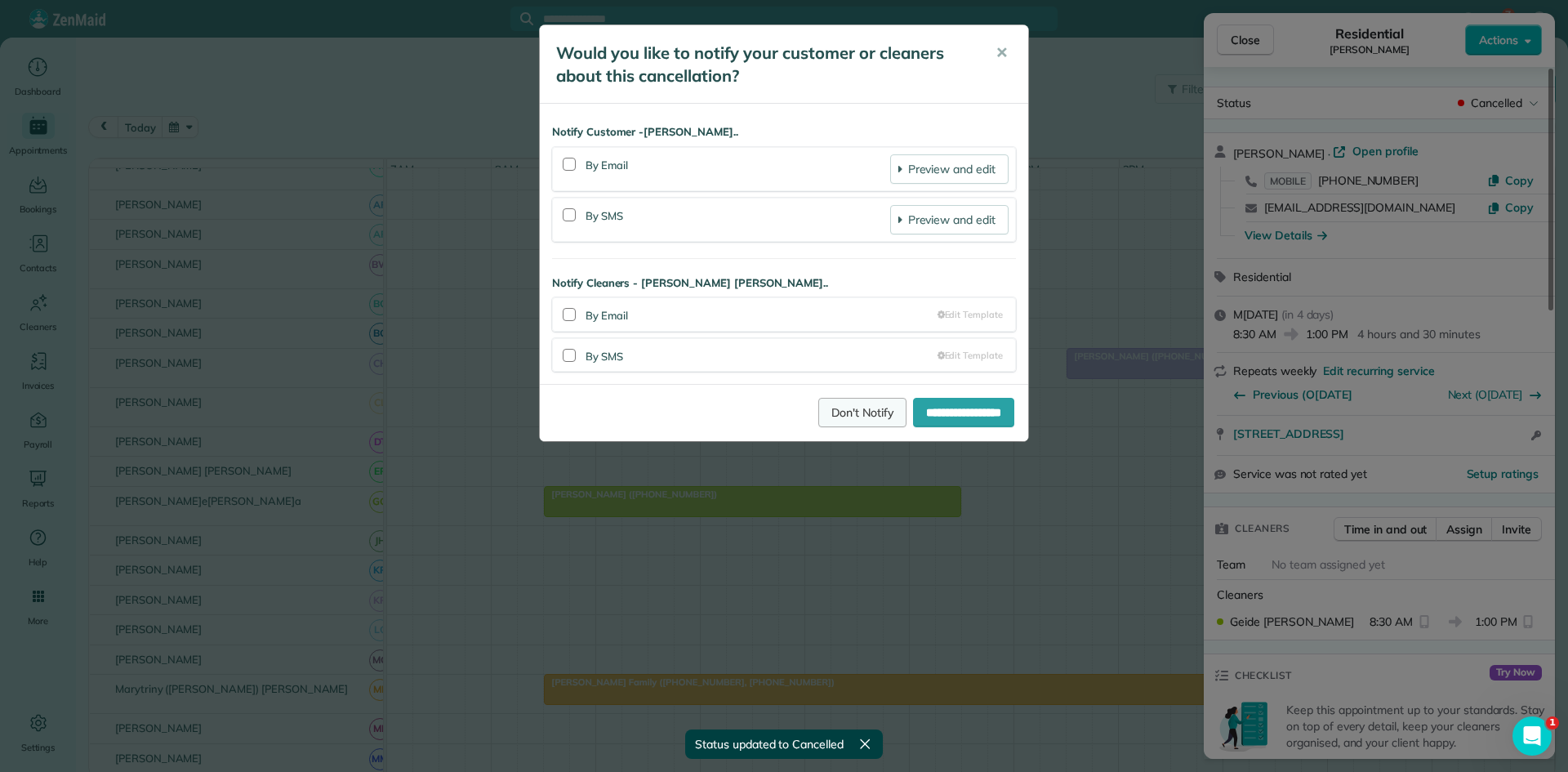
click at [834, 407] on link "Don't Notify" at bounding box center [863, 413] width 88 height 29
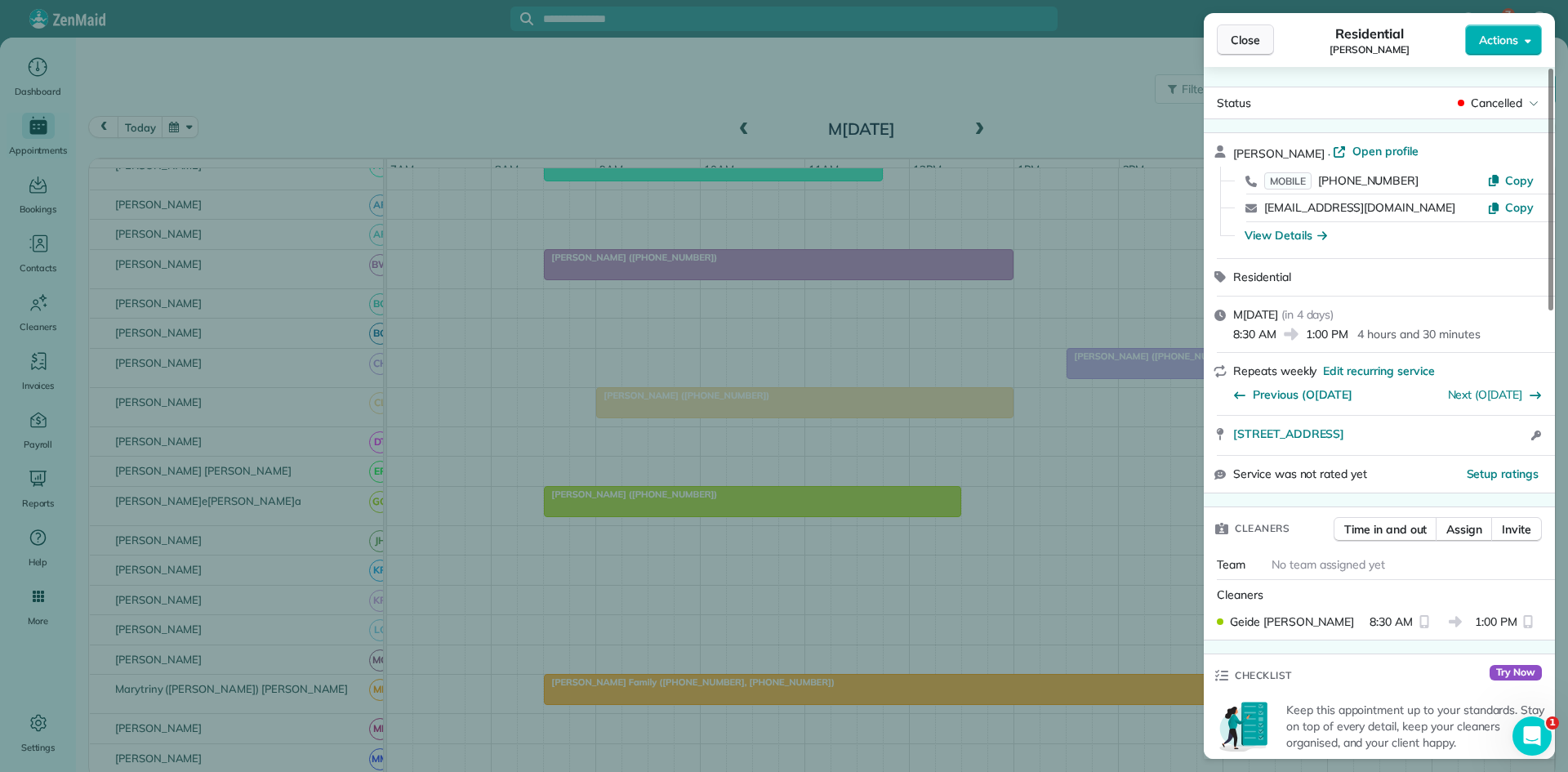
click at [1235, 46] on span "Close" at bounding box center [1245, 40] width 29 height 17
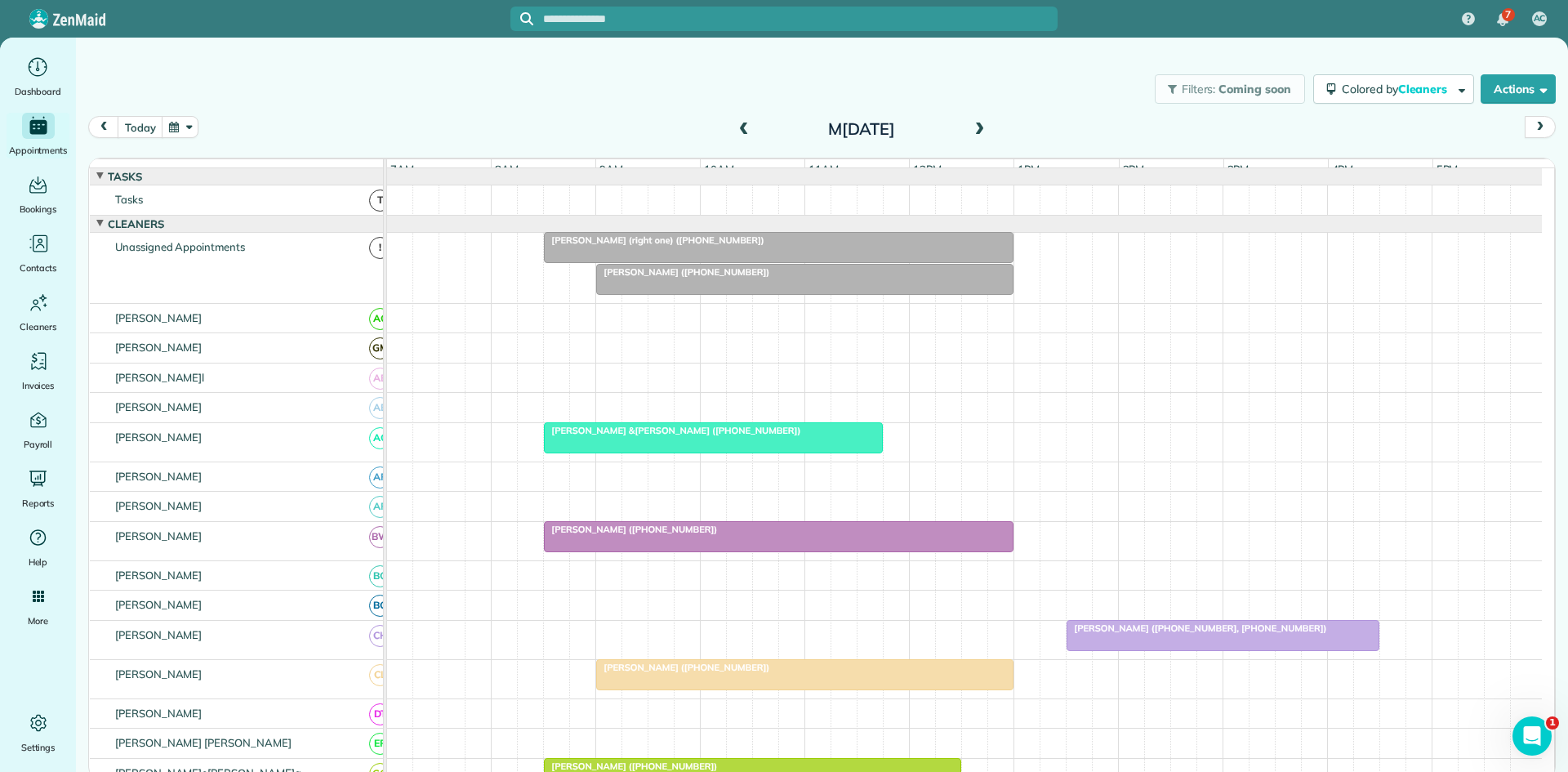
click at [640, 452] on div at bounding box center [713, 437] width 337 height 29
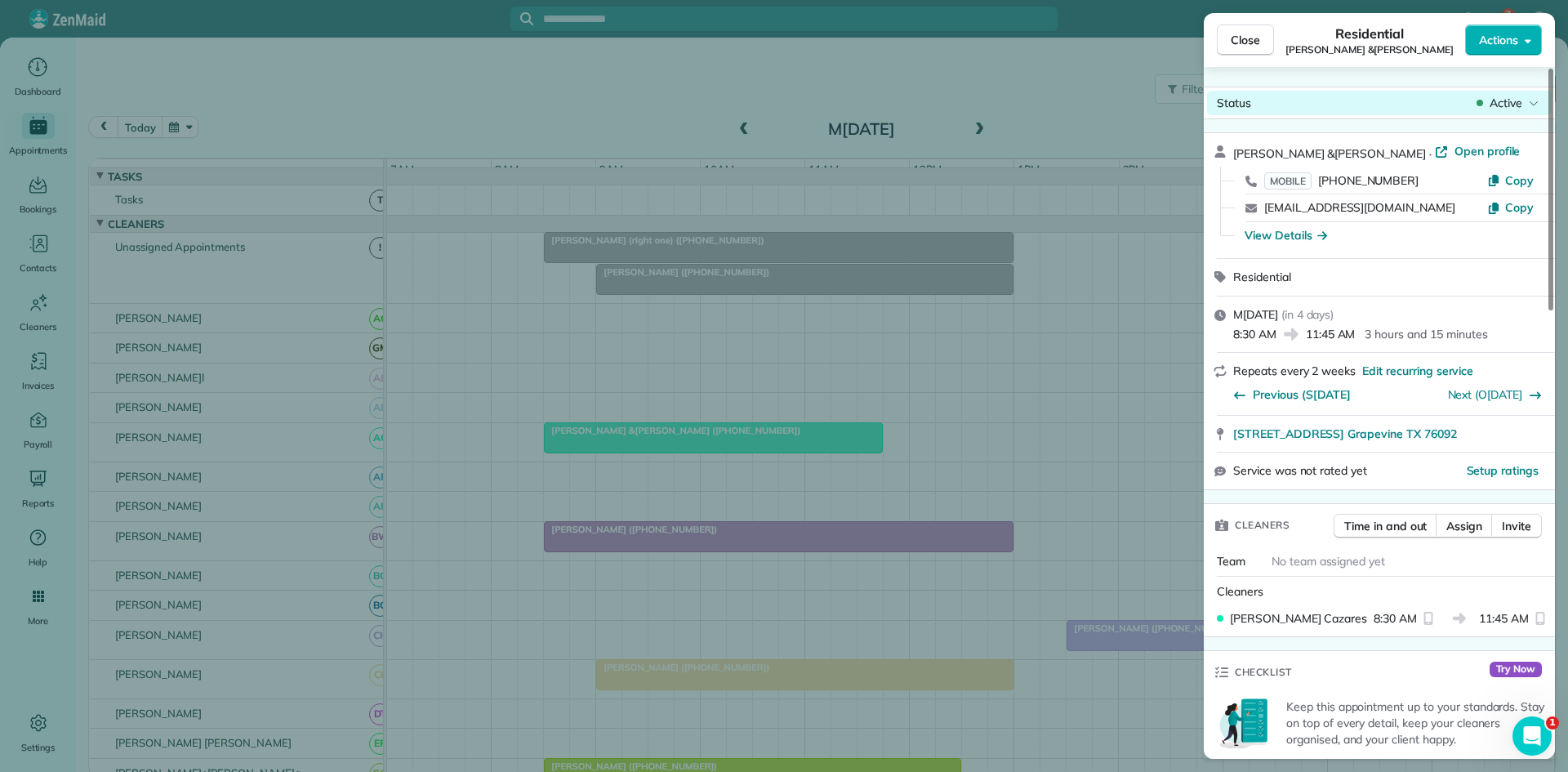
click at [1521, 105] on span "Active" at bounding box center [1507, 103] width 33 height 17
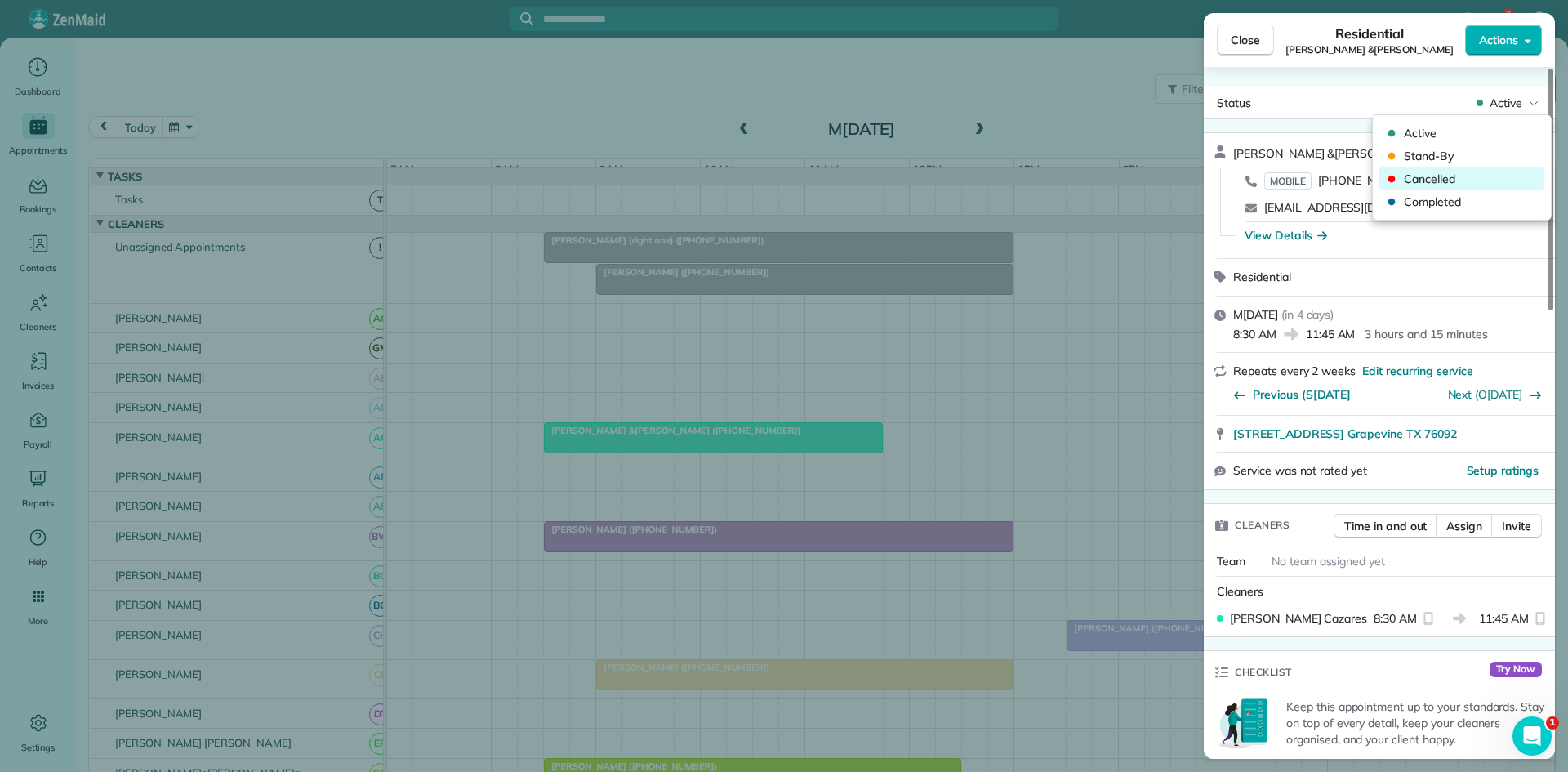
click at [1458, 180] on span "Cancelled" at bounding box center [1473, 179] width 138 height 17
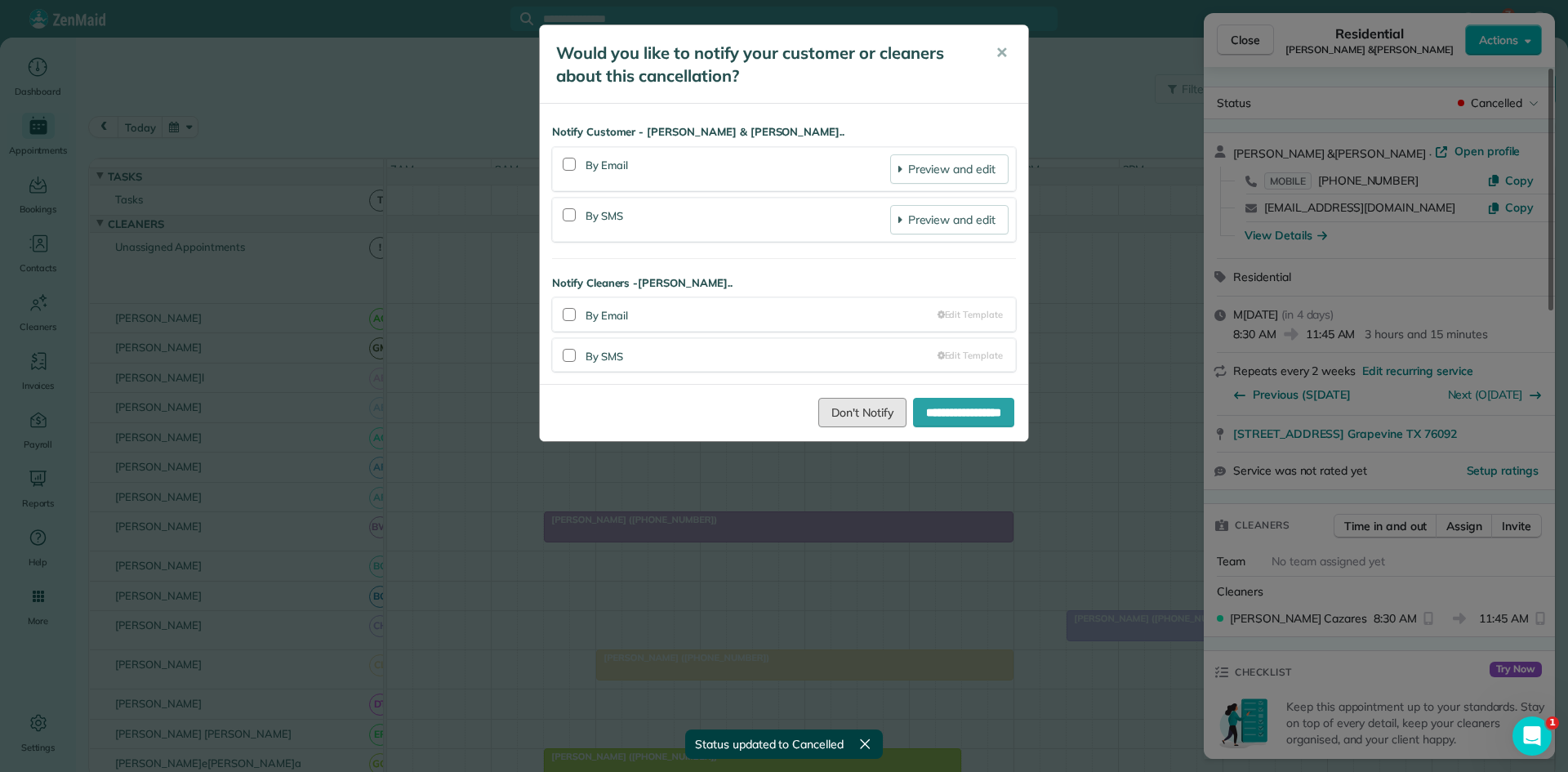
click at [819, 419] on link "Don't Notify" at bounding box center [863, 413] width 88 height 29
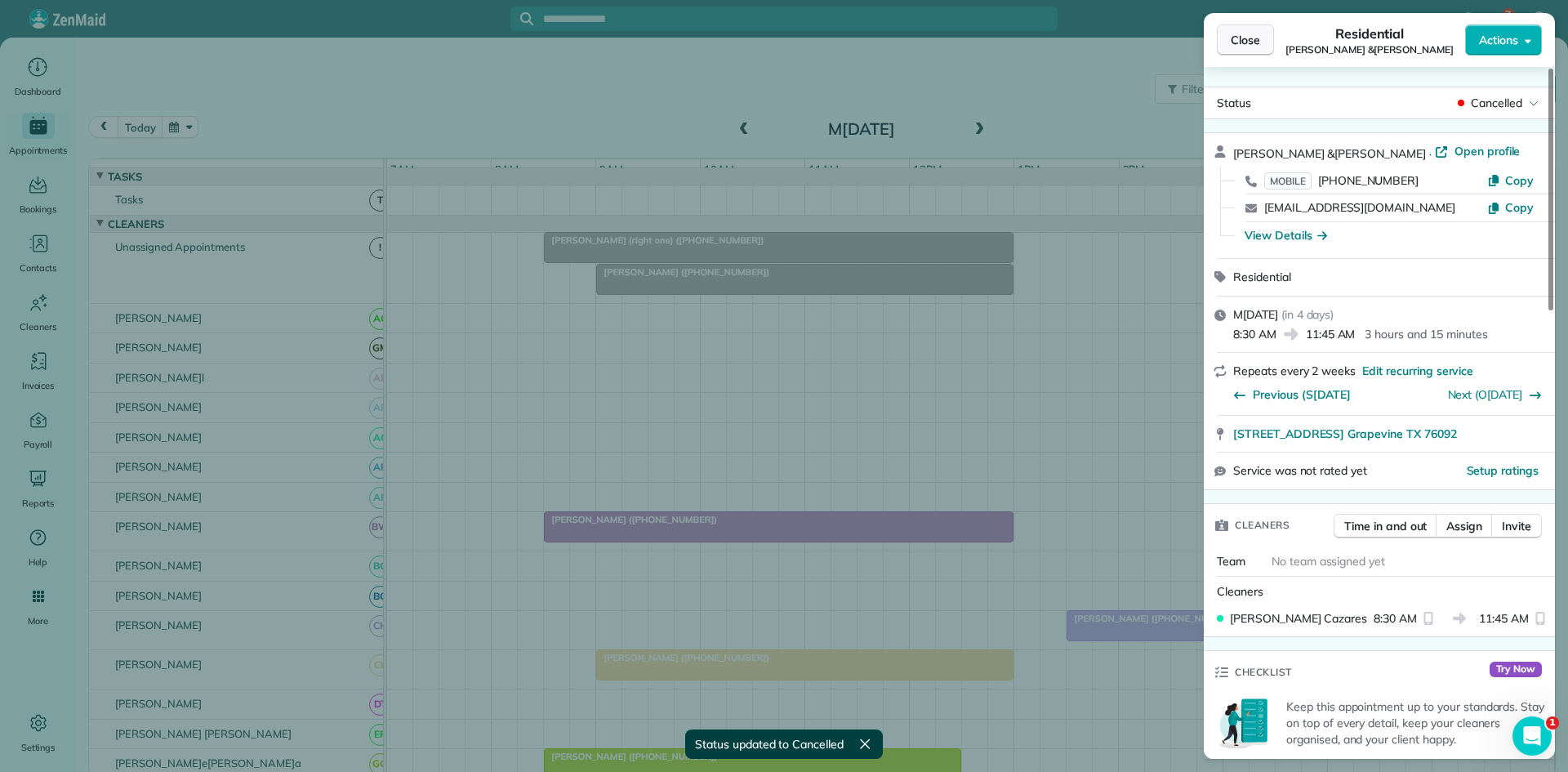
click at [1244, 52] on button "Close" at bounding box center [1245, 40] width 57 height 31
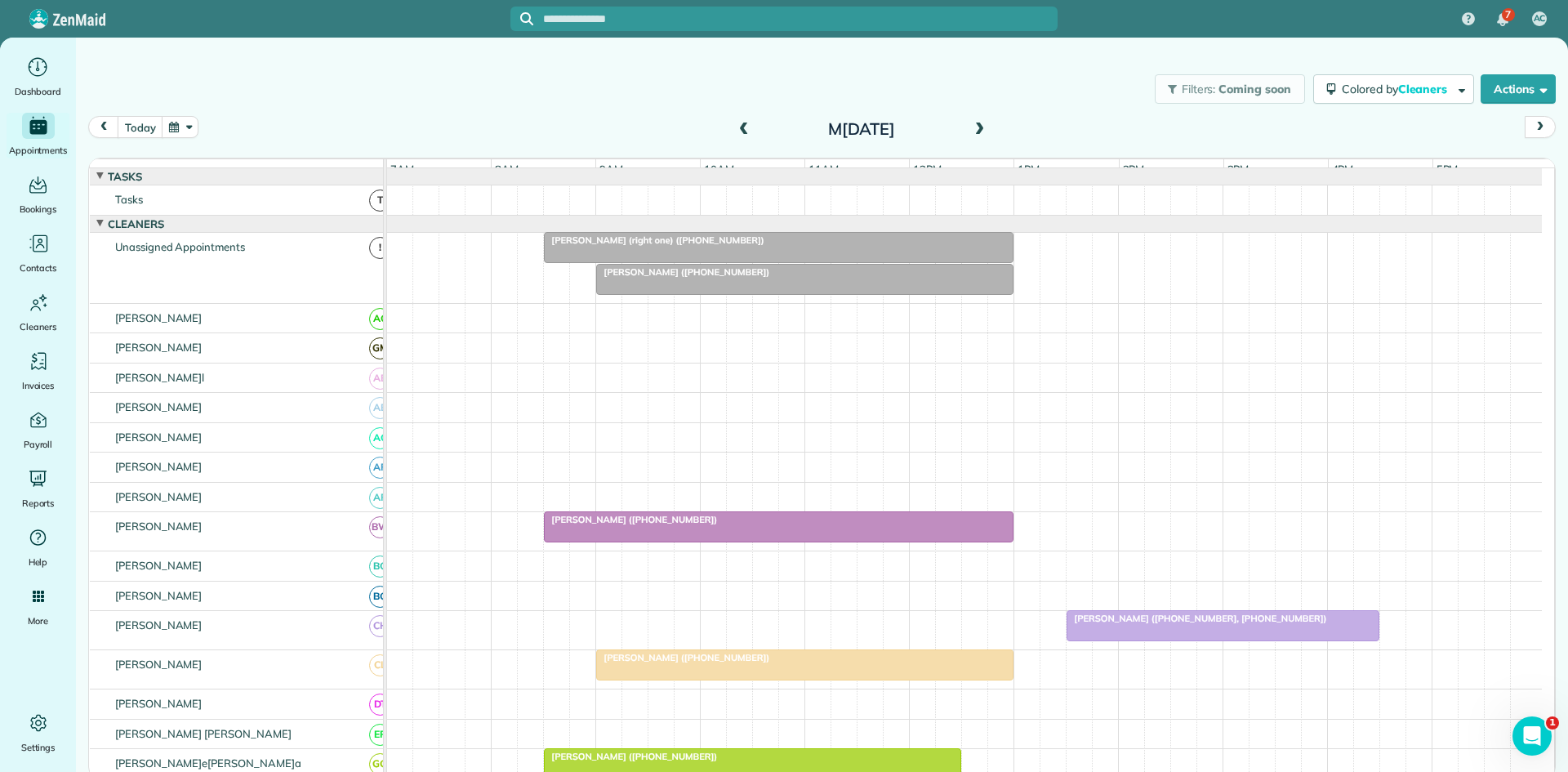
click at [649, 525] on span "Jennifer Nelson (+12145493637)" at bounding box center [630, 519] width 175 height 11
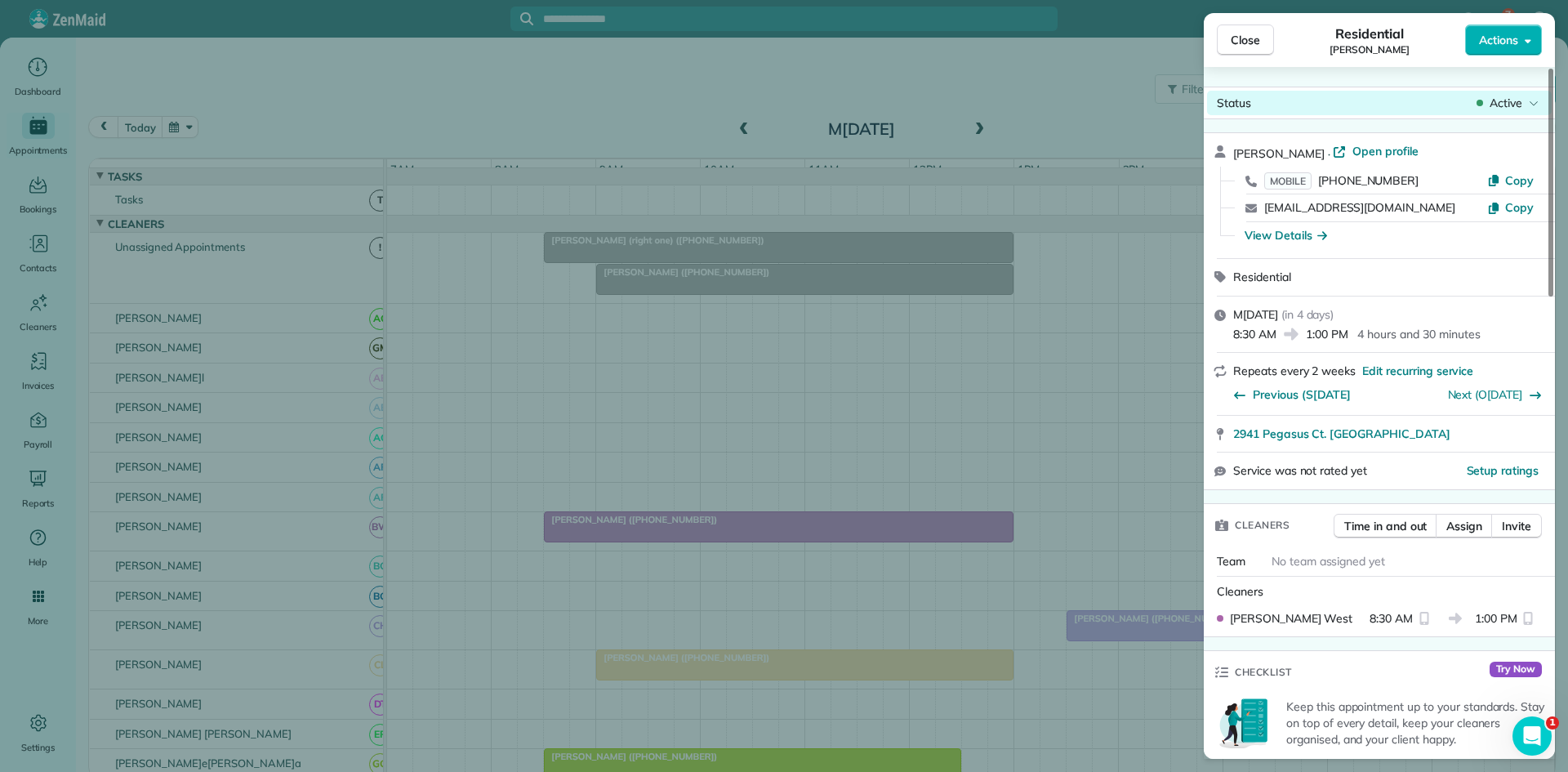
click at [1482, 108] on icon at bounding box center [1480, 103] width 6 height 17
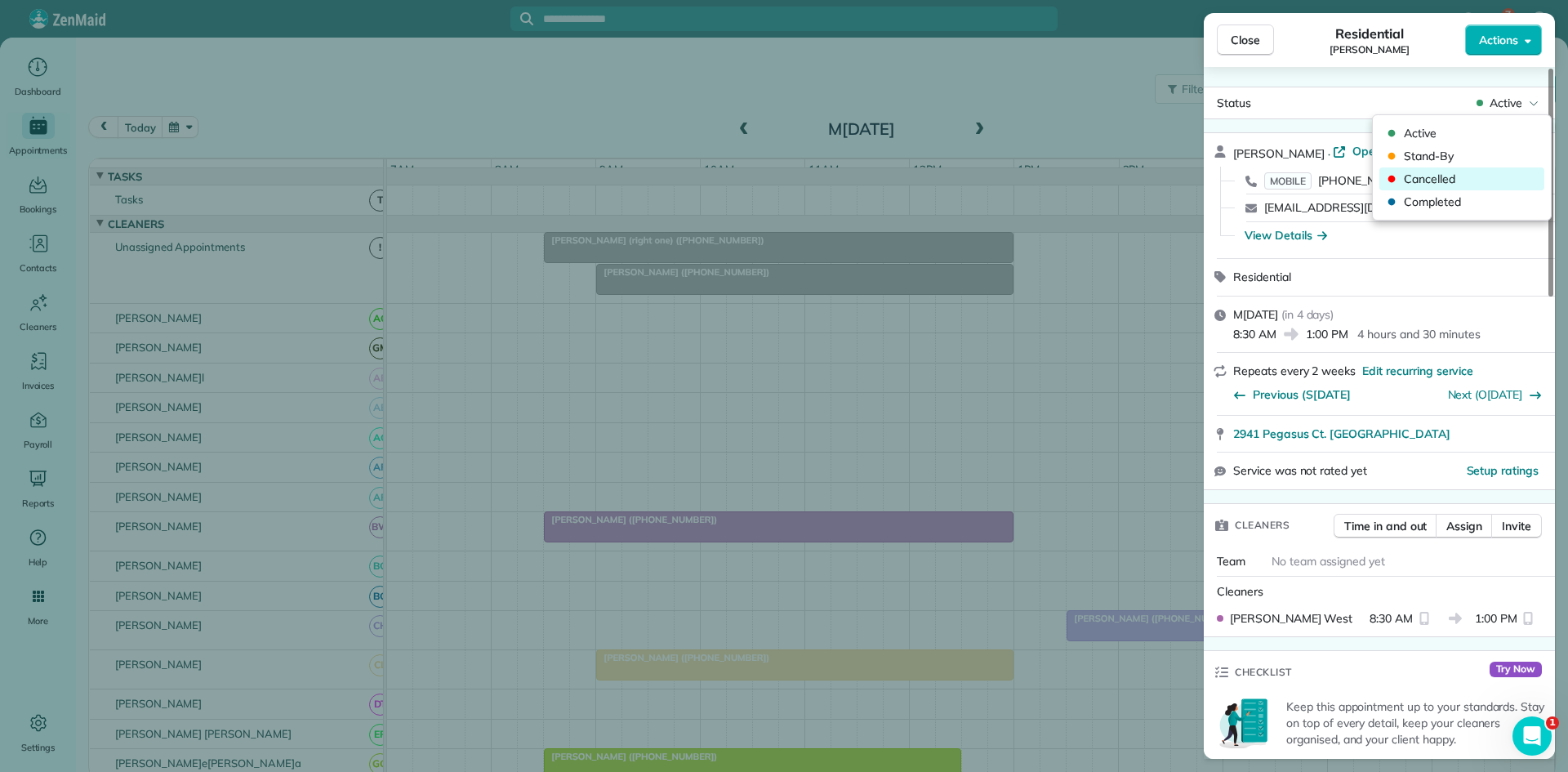
click at [1441, 183] on span "Cancelled" at bounding box center [1473, 179] width 138 height 17
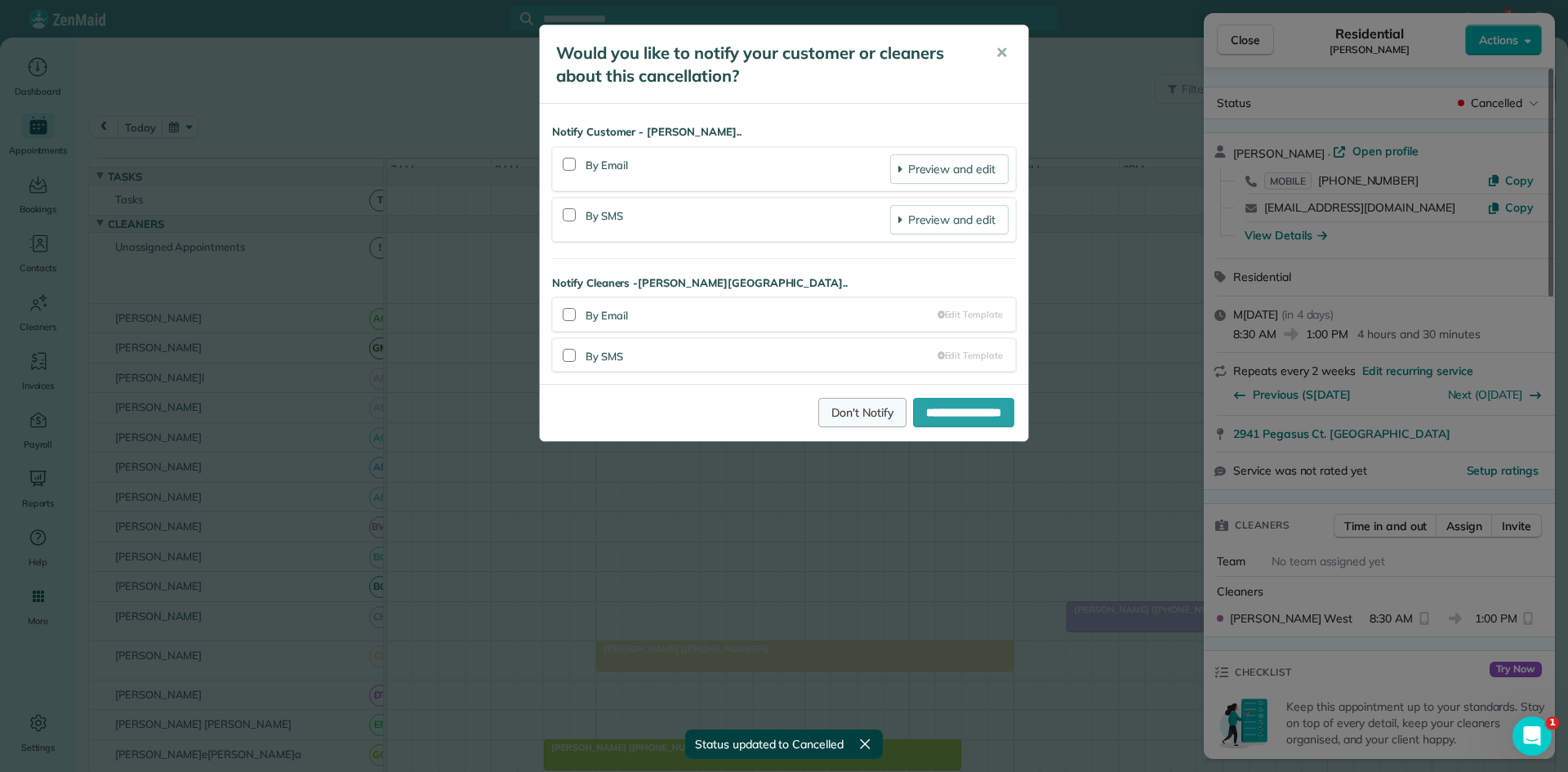
click at [840, 412] on link "Don't Notify" at bounding box center [863, 413] width 88 height 29
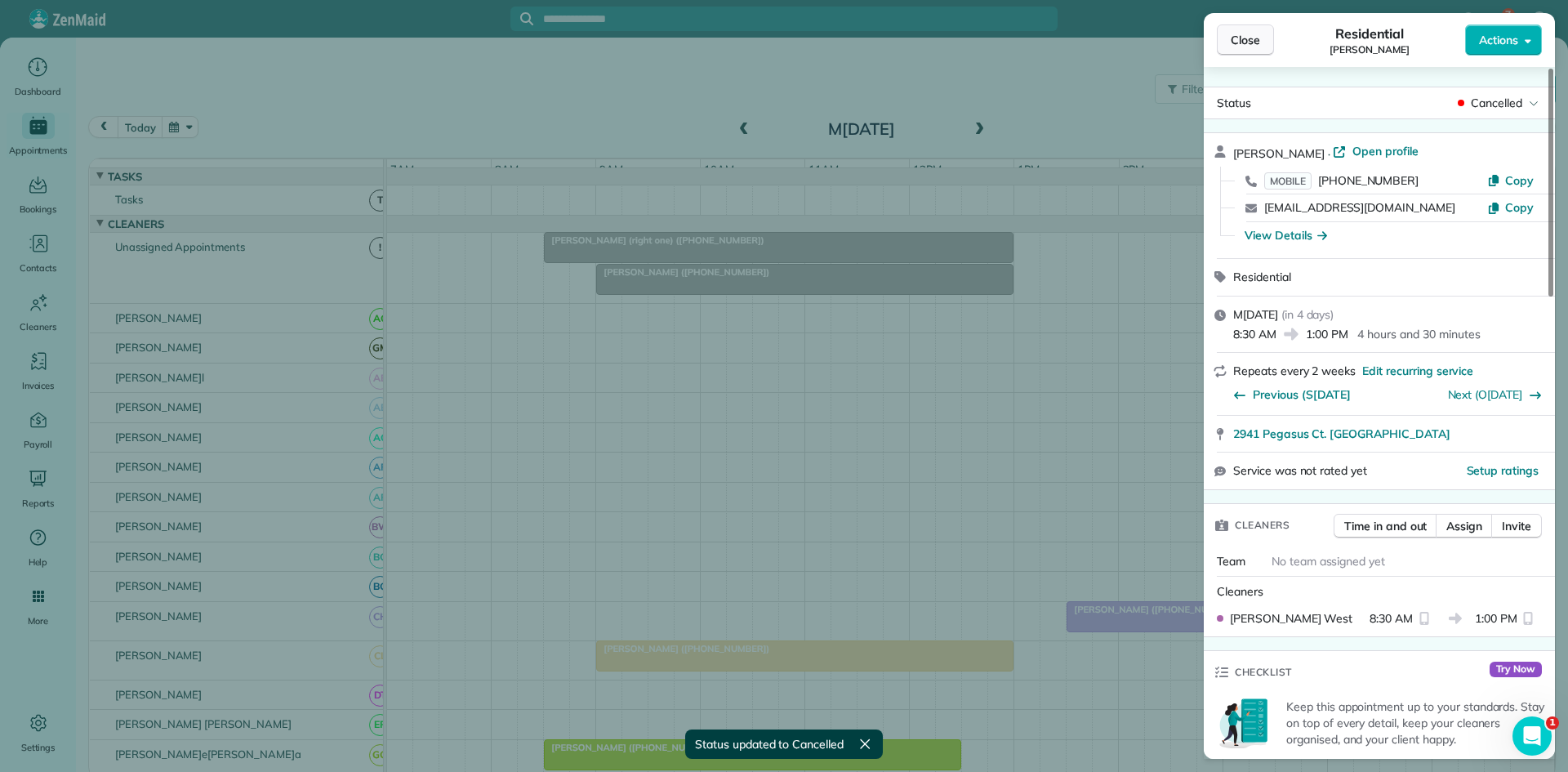
click at [1255, 52] on button "Close" at bounding box center [1245, 40] width 57 height 31
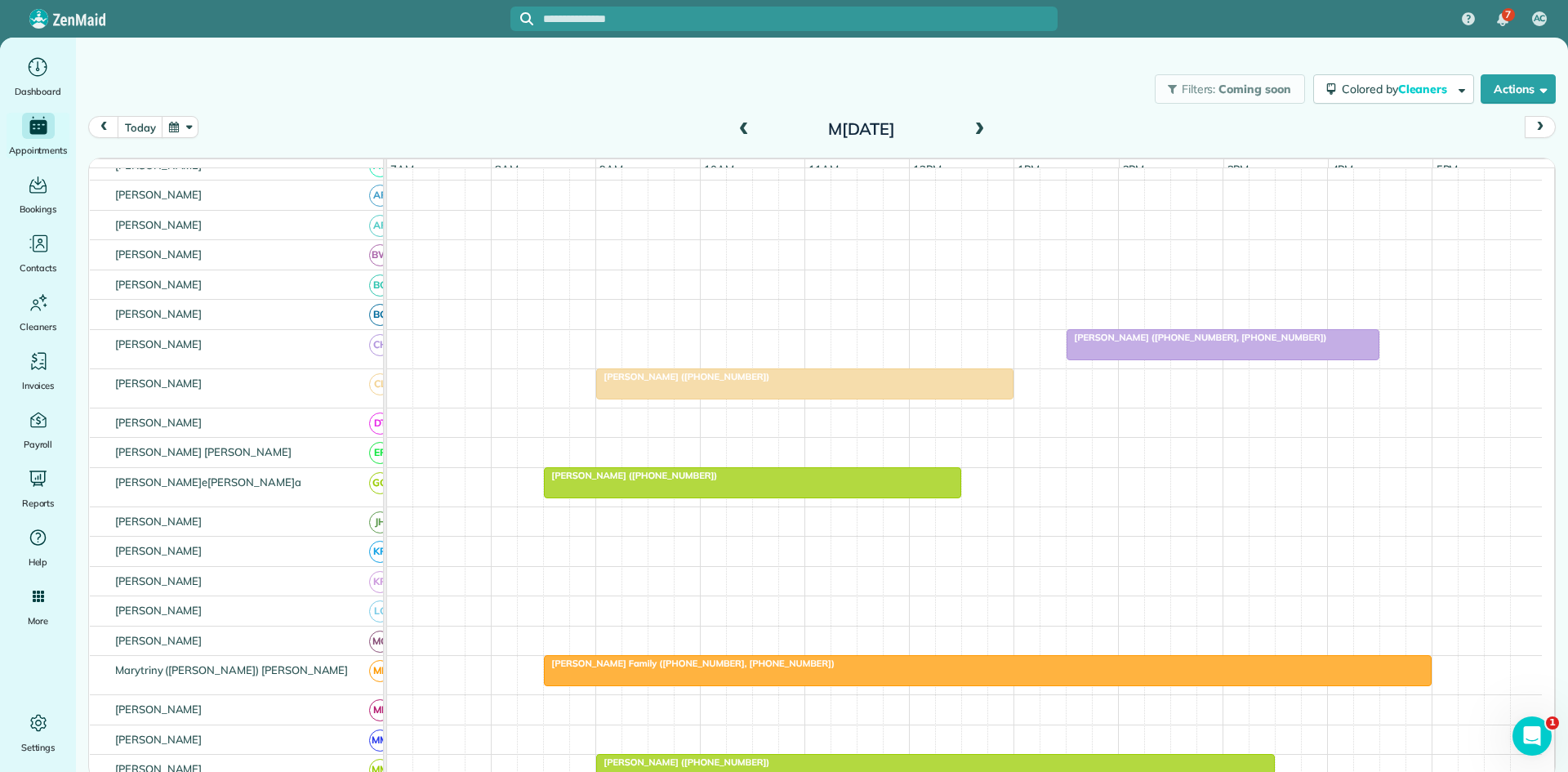
scroll to position [545, 0]
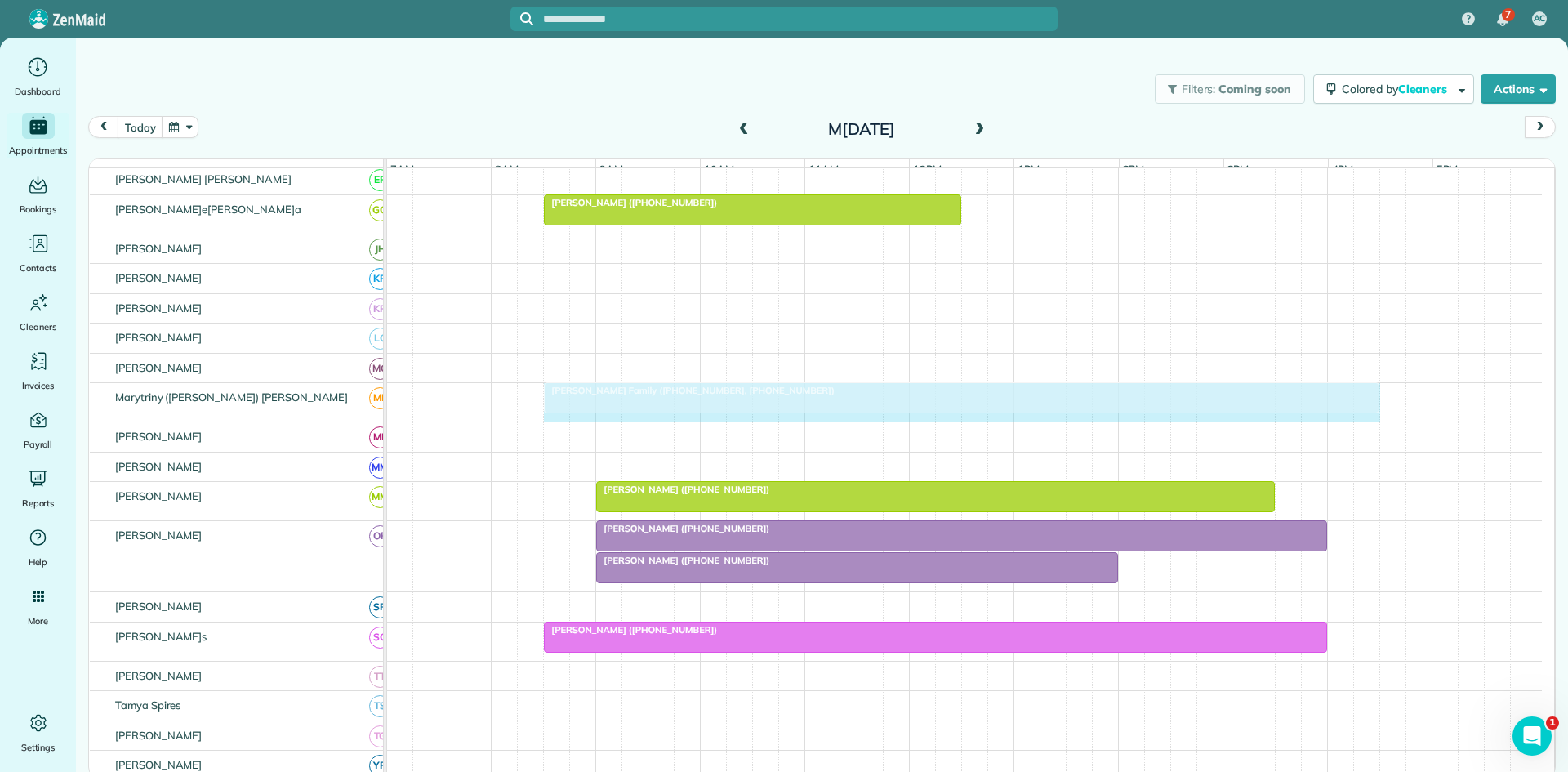
drag, startPoint x: 1426, startPoint y: 407, endPoint x: 1375, endPoint y: 401, distance: 51.4
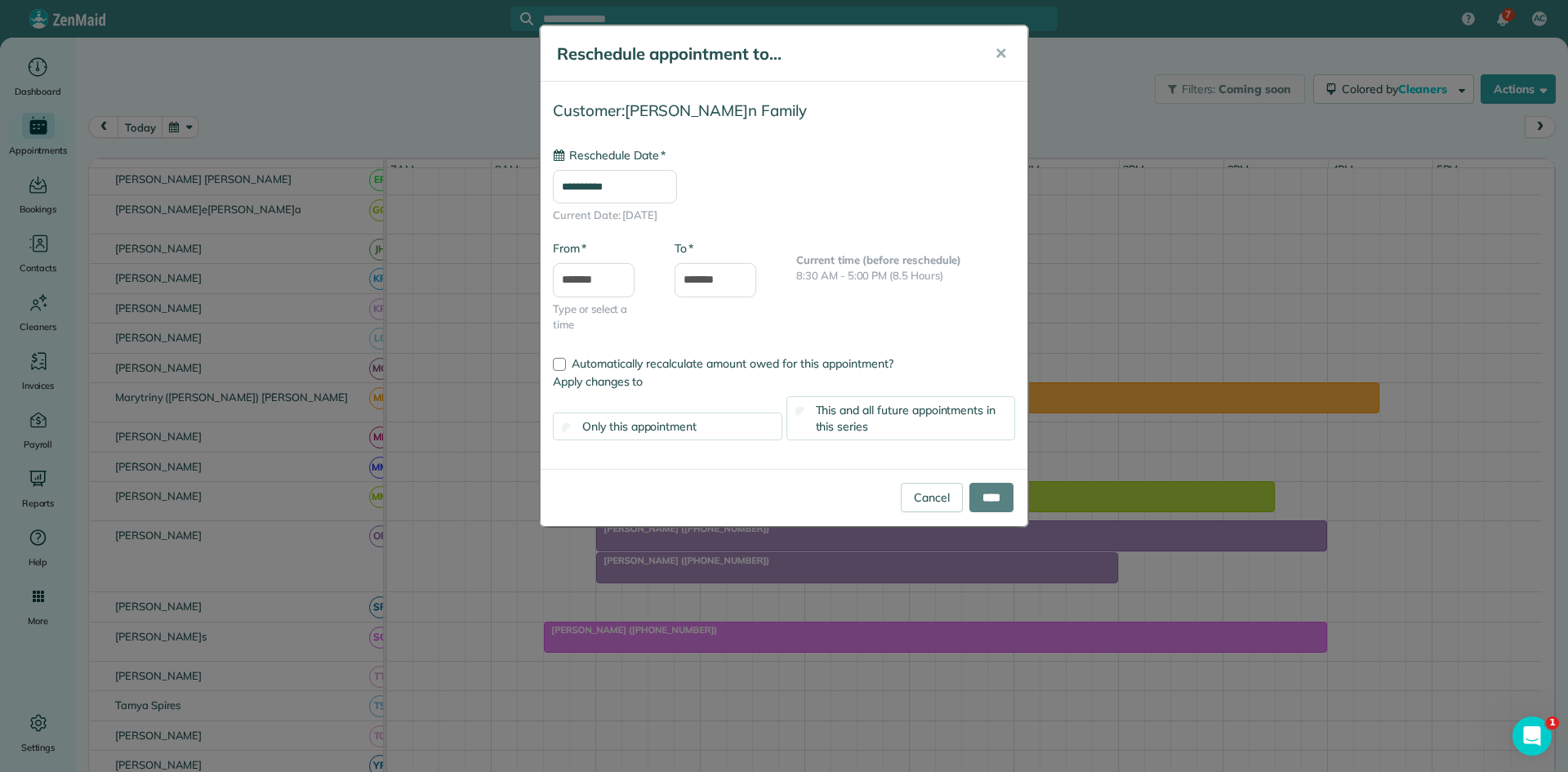
type input "**********"
click at [975, 505] on input "****" at bounding box center [991, 497] width 44 height 29
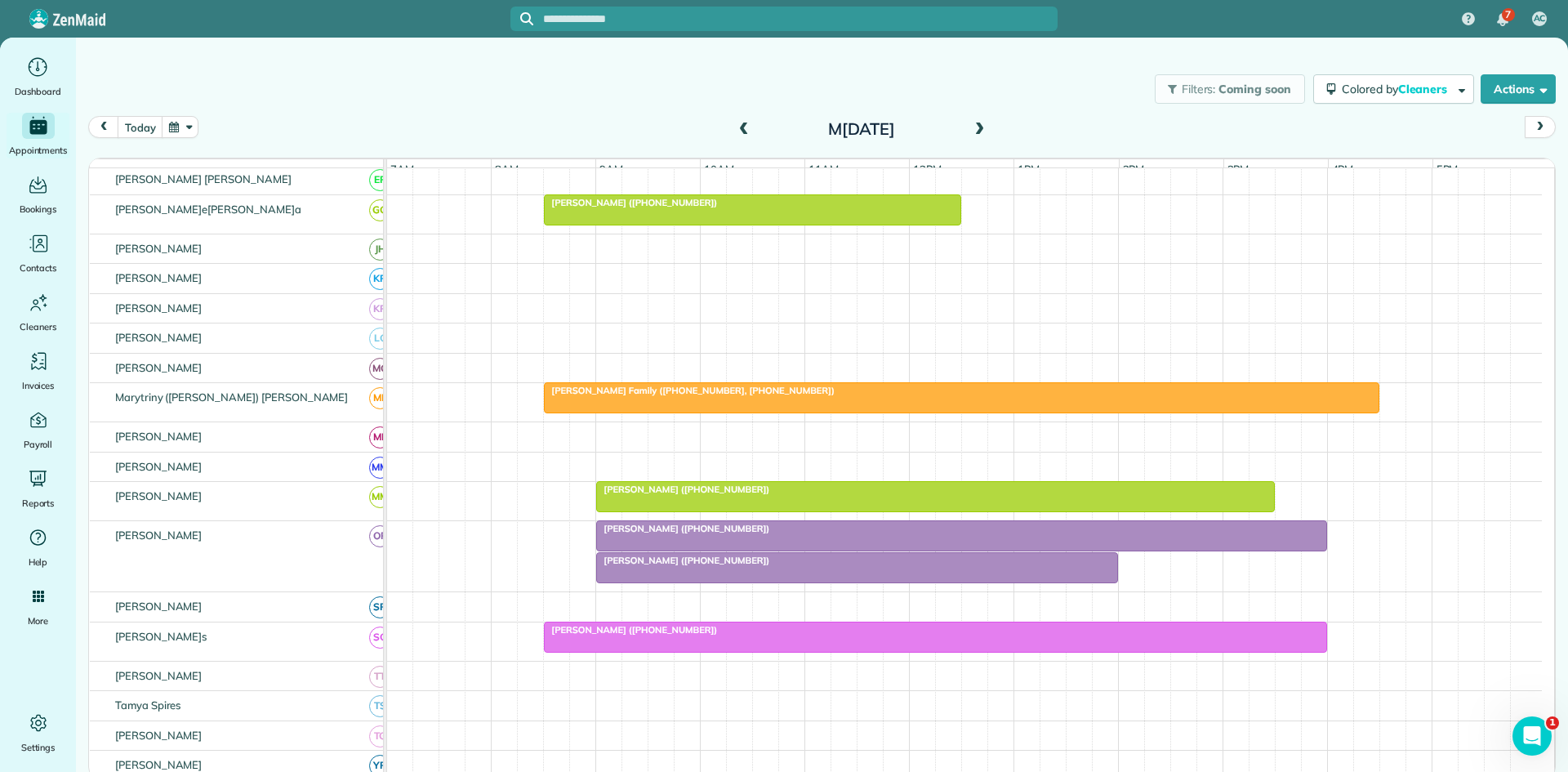
click at [662, 535] on span "Sara Green (+18178251681)" at bounding box center [682, 528] width 175 height 11
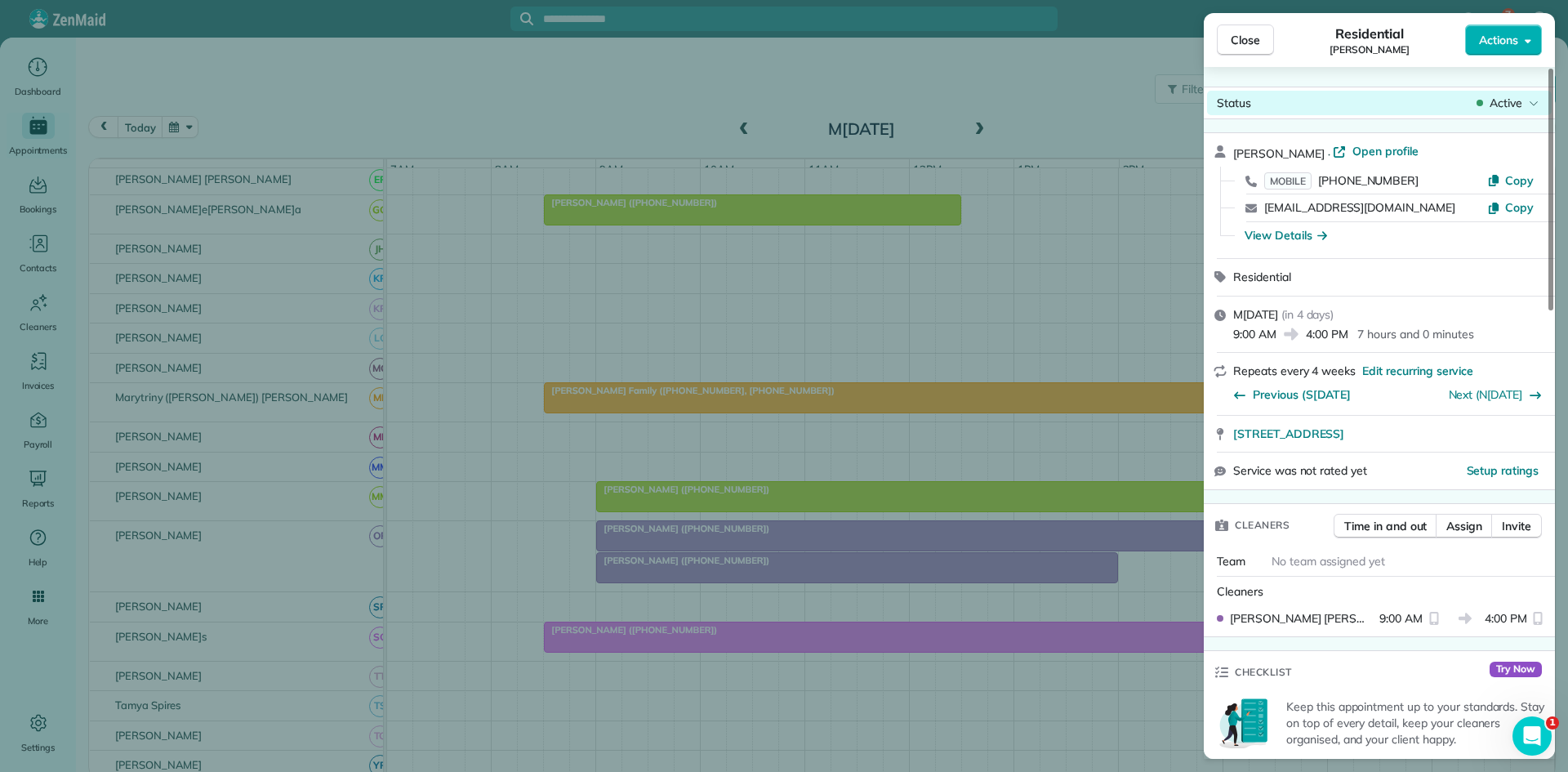
click at [1498, 106] on span "Active" at bounding box center [1507, 103] width 33 height 17
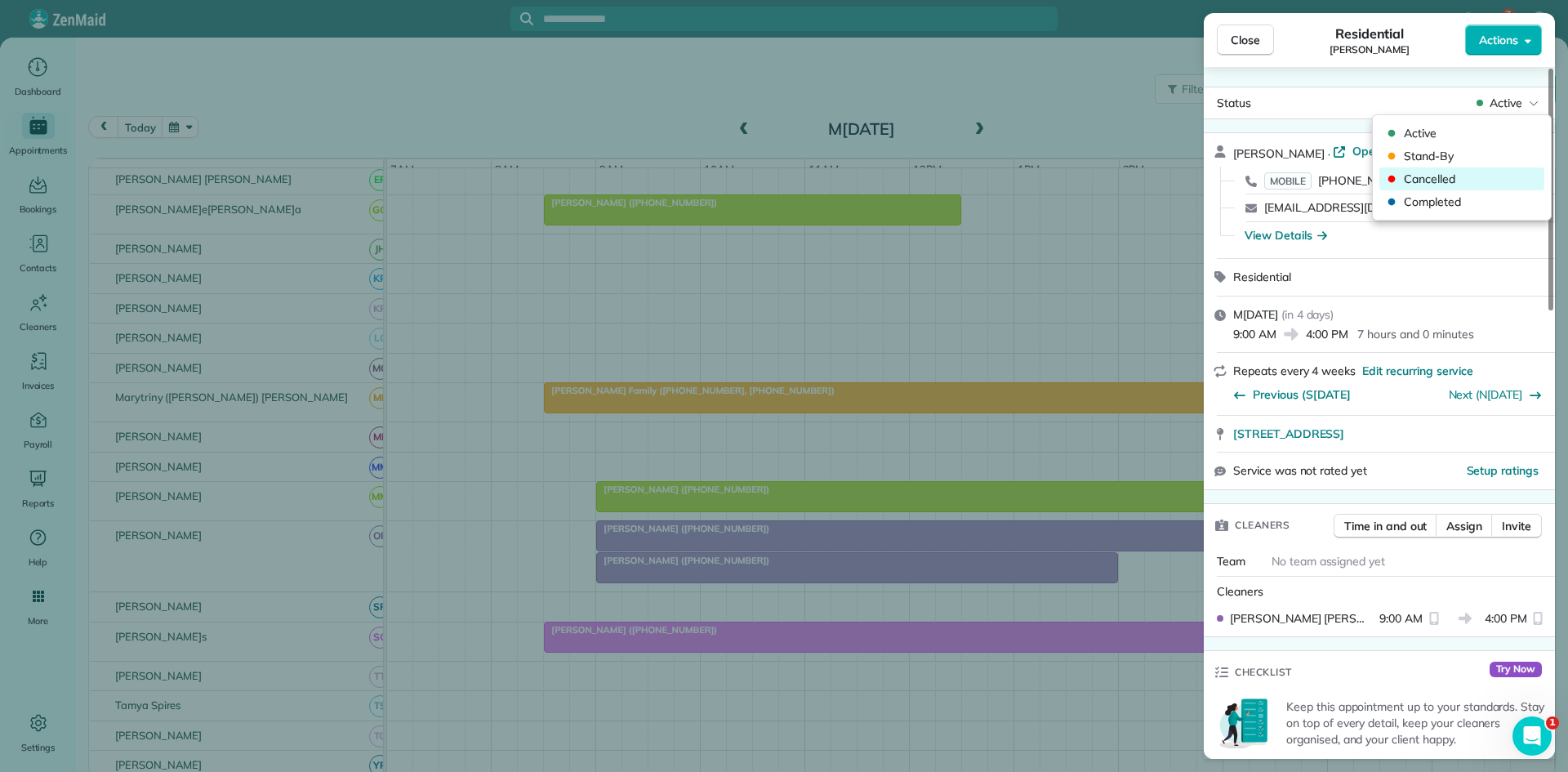
click at [1453, 173] on span "Cancelled" at bounding box center [1473, 179] width 138 height 17
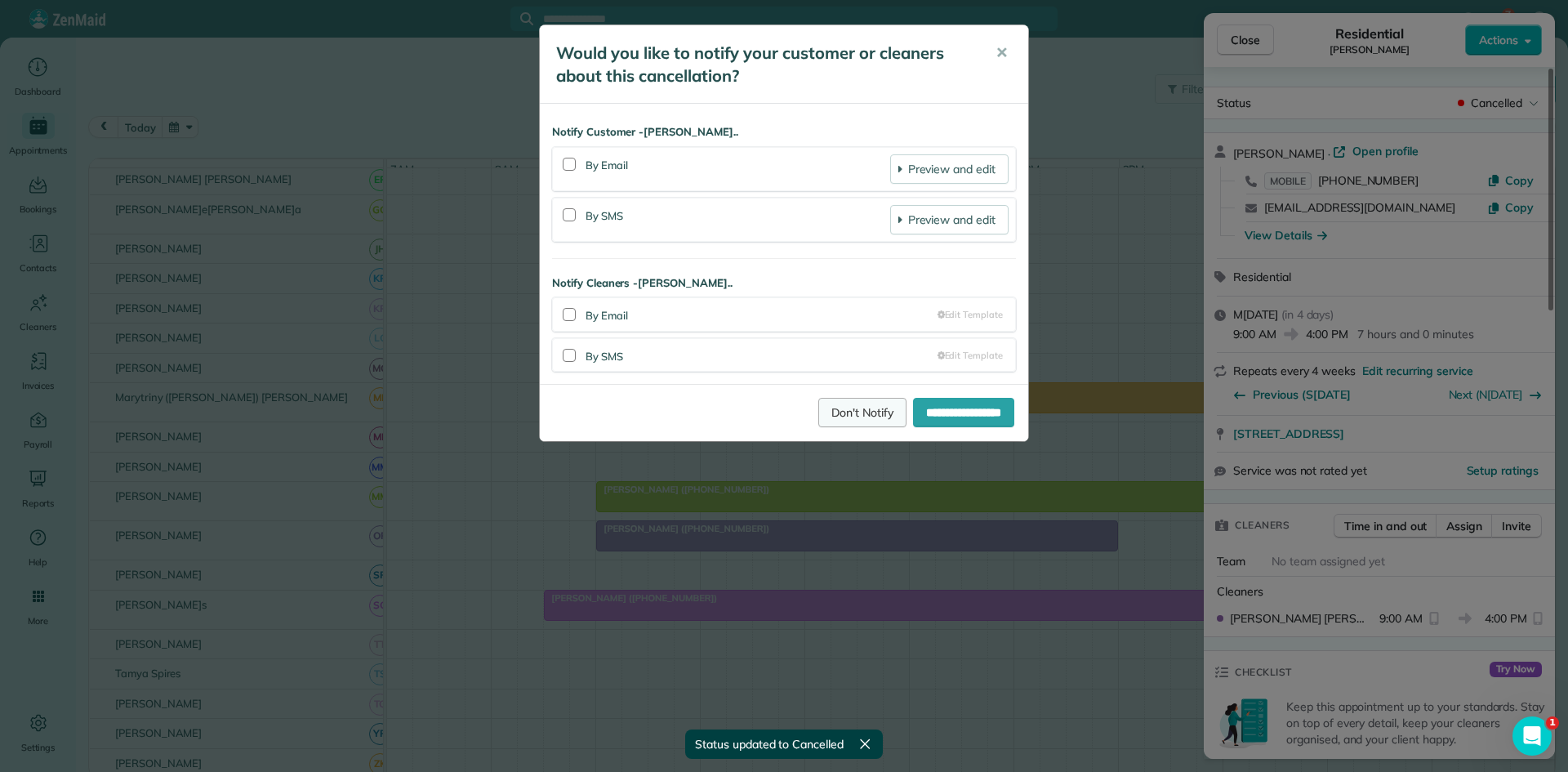
click at [872, 414] on link "Don't Notify" at bounding box center [863, 413] width 88 height 29
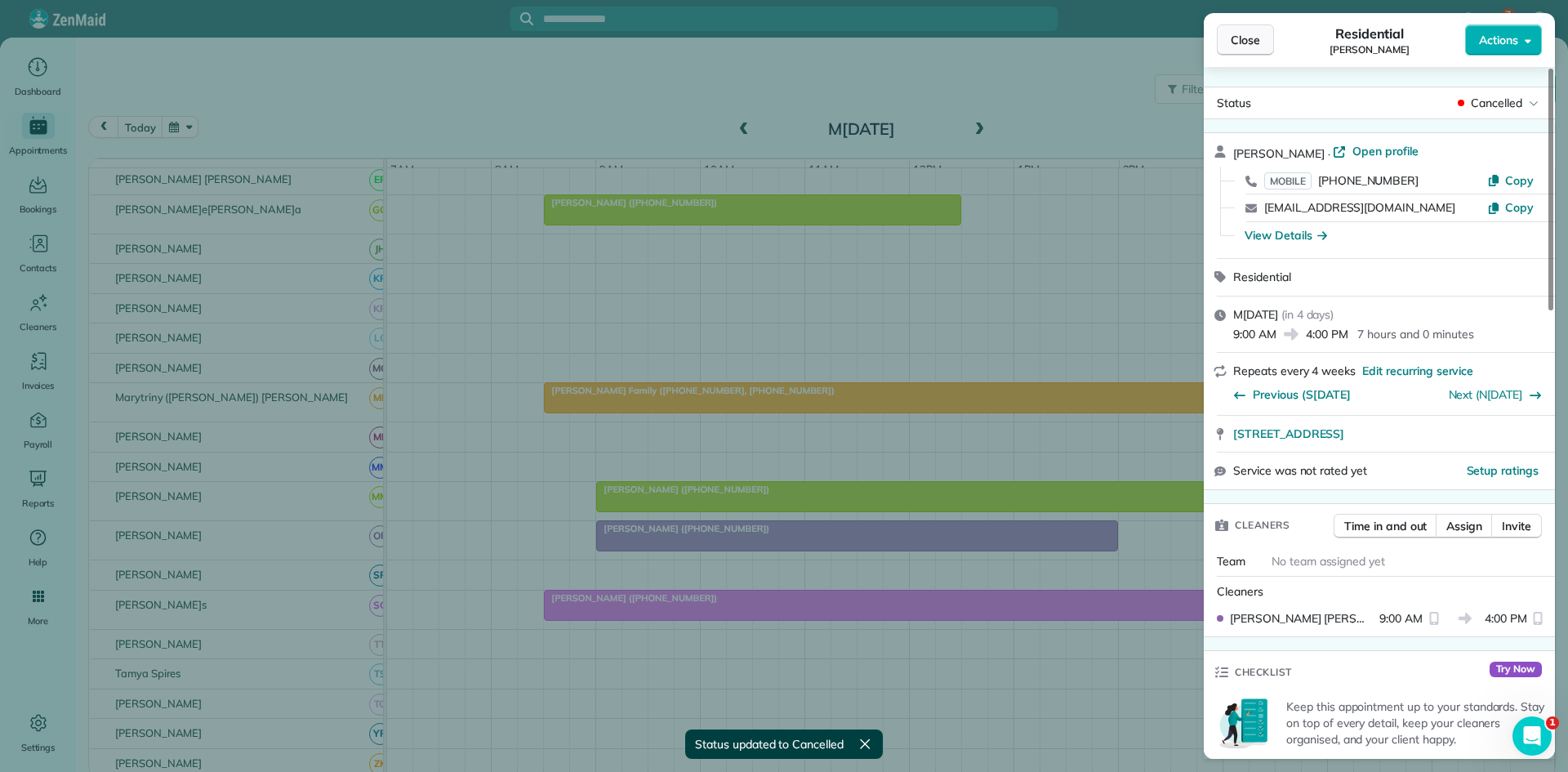
click at [1240, 46] on span "Close" at bounding box center [1245, 40] width 29 height 17
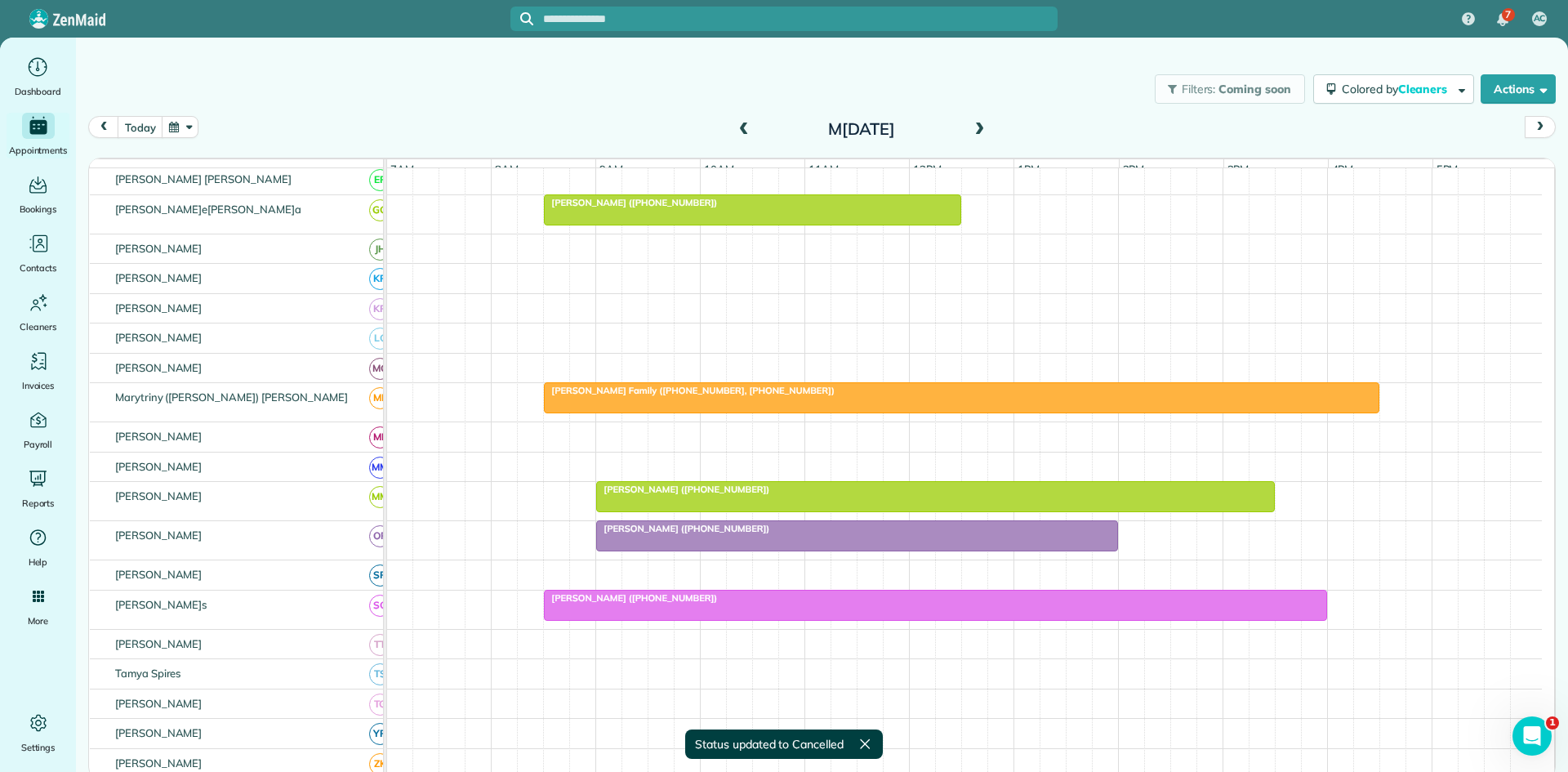
click at [778, 550] on div at bounding box center [856, 535] width 520 height 29
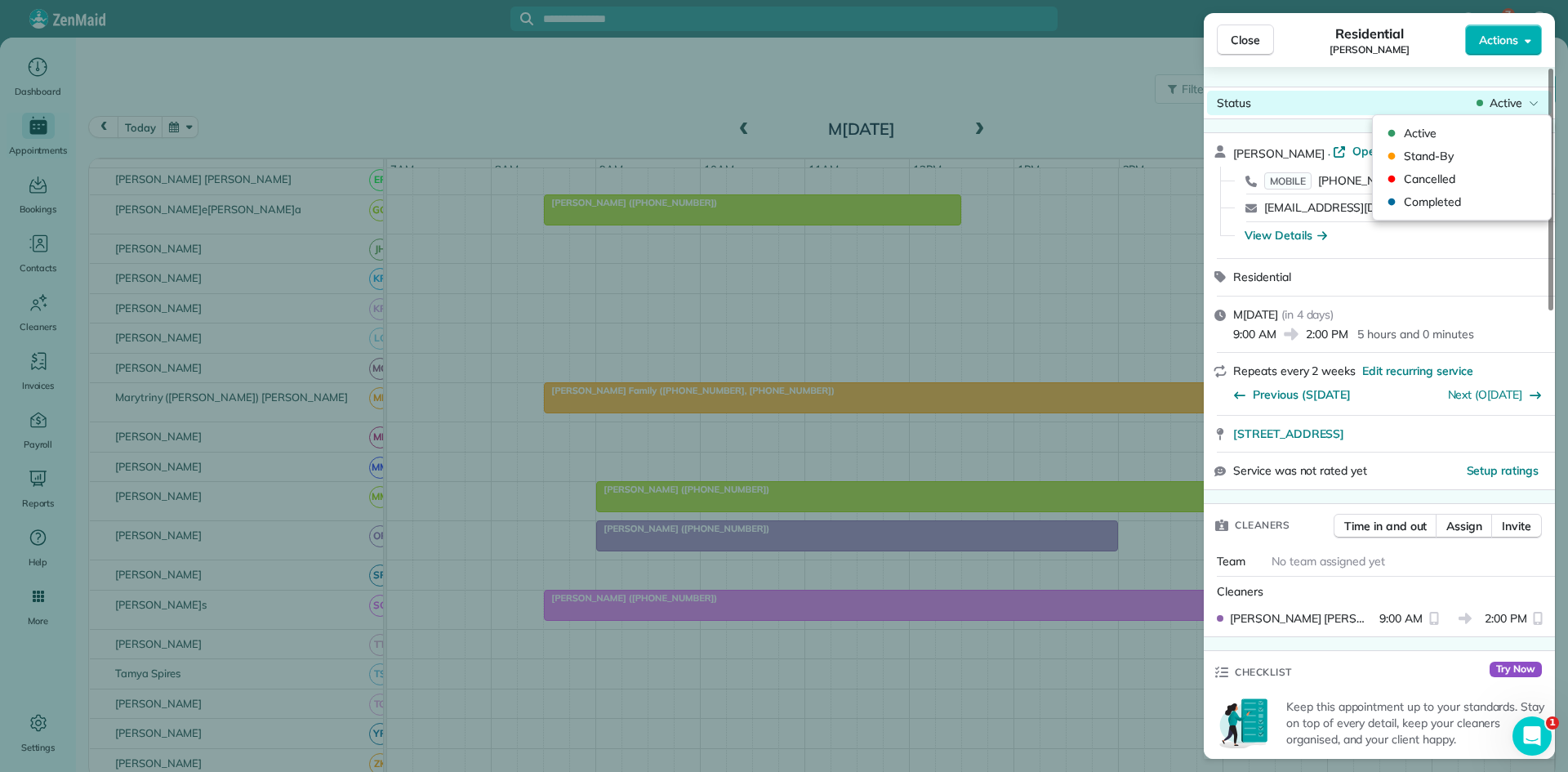
click at [1496, 106] on span "Active" at bounding box center [1507, 103] width 33 height 17
click at [1431, 180] on span "Cancelled" at bounding box center [1473, 179] width 138 height 17
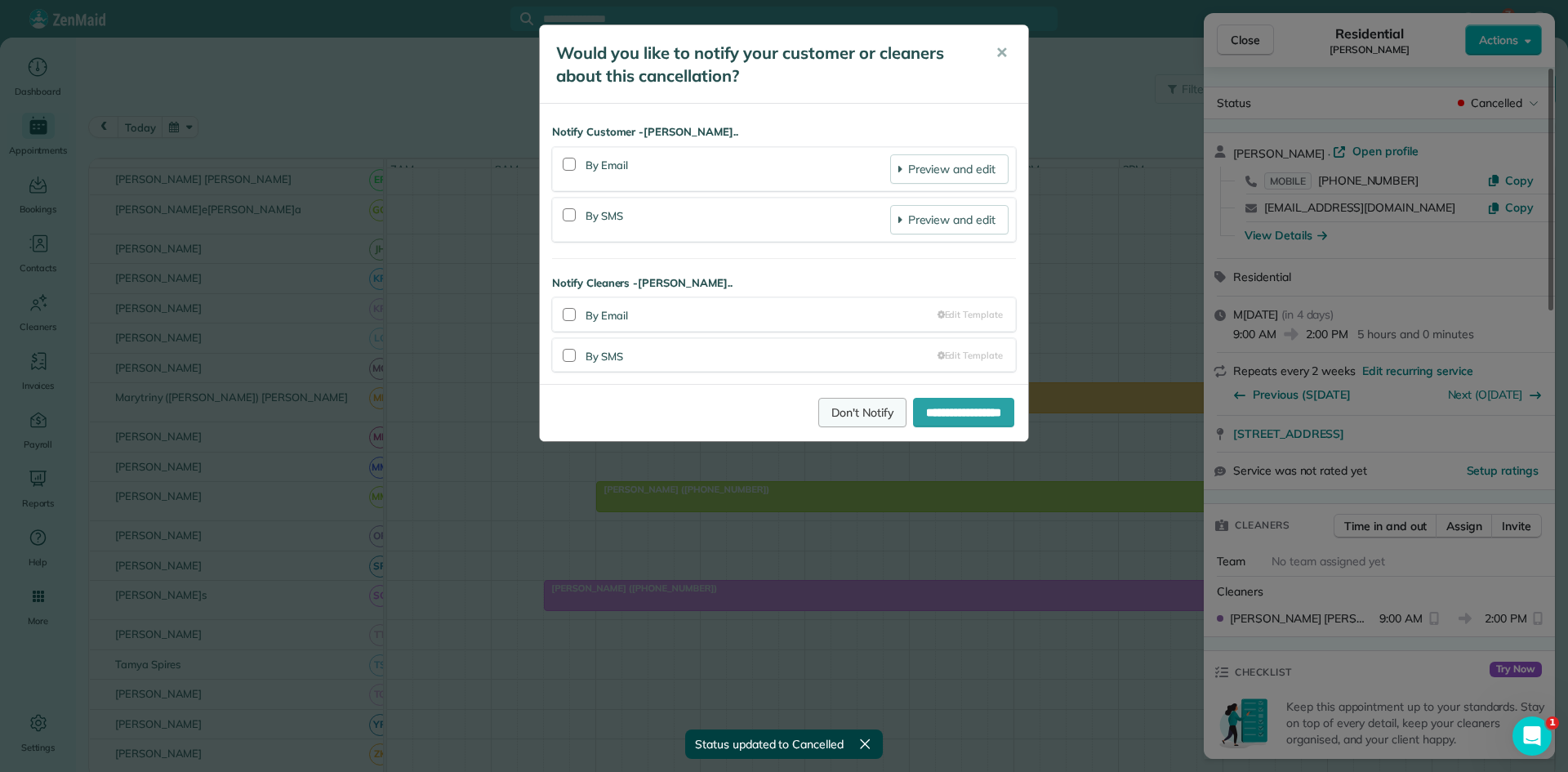
click at [838, 419] on link "Don't Notify" at bounding box center [863, 413] width 88 height 29
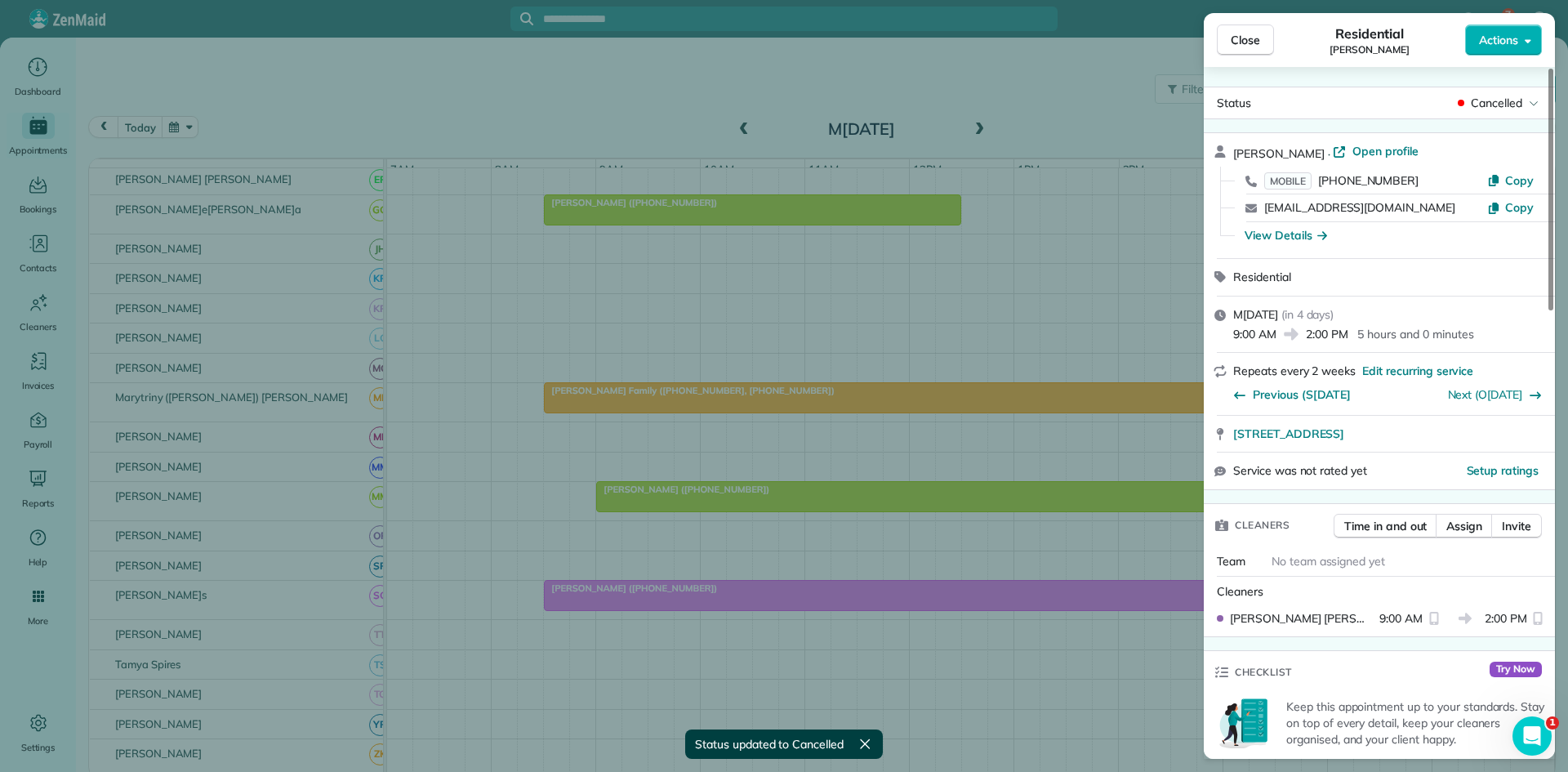
click at [1246, 43] on span "Close" at bounding box center [1245, 40] width 29 height 17
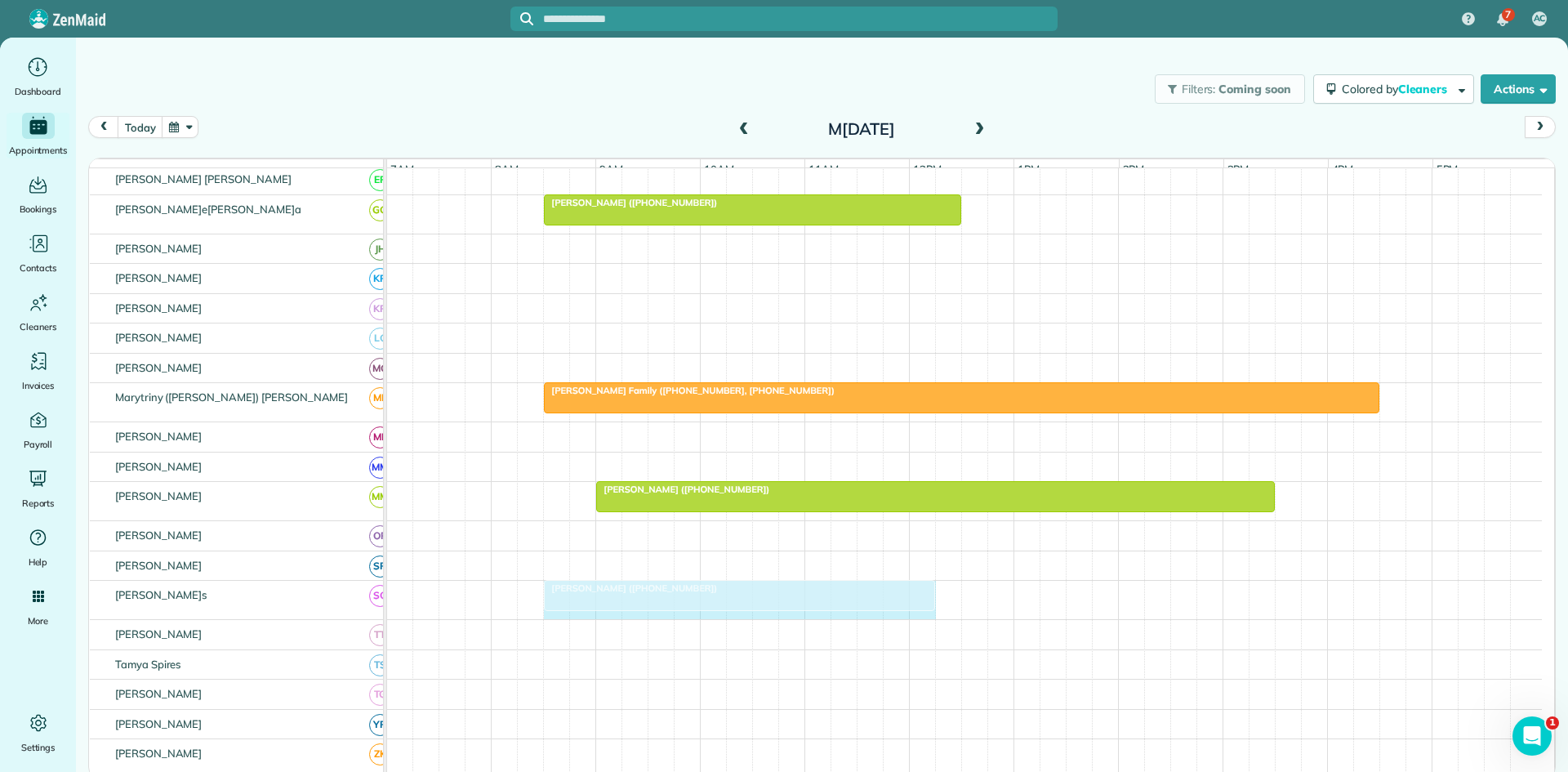
drag, startPoint x: 1326, startPoint y: 602, endPoint x: 924, endPoint y: 596, distance: 402.0
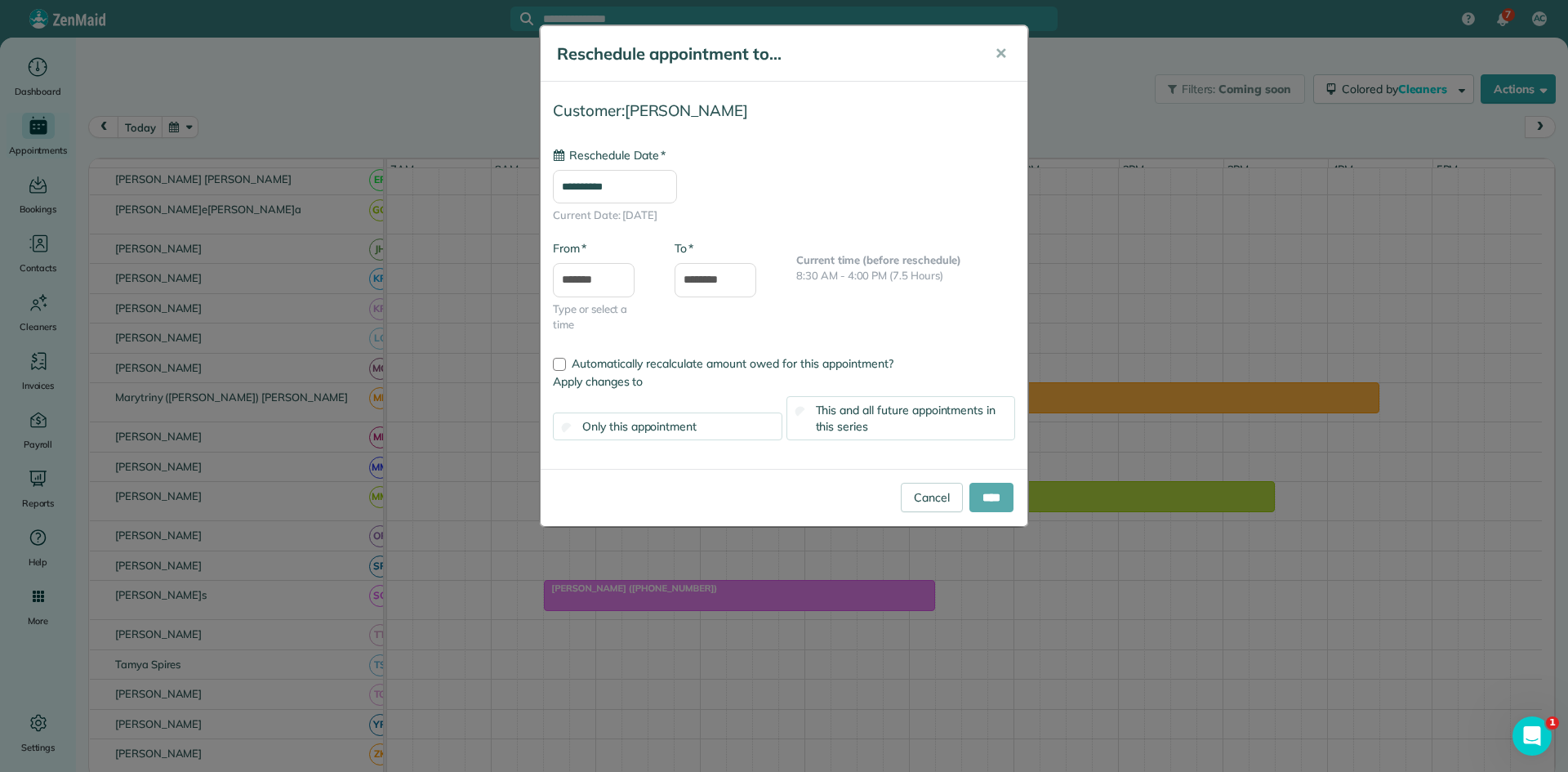
type input "**********"
click at [986, 491] on input "****" at bounding box center [991, 497] width 44 height 29
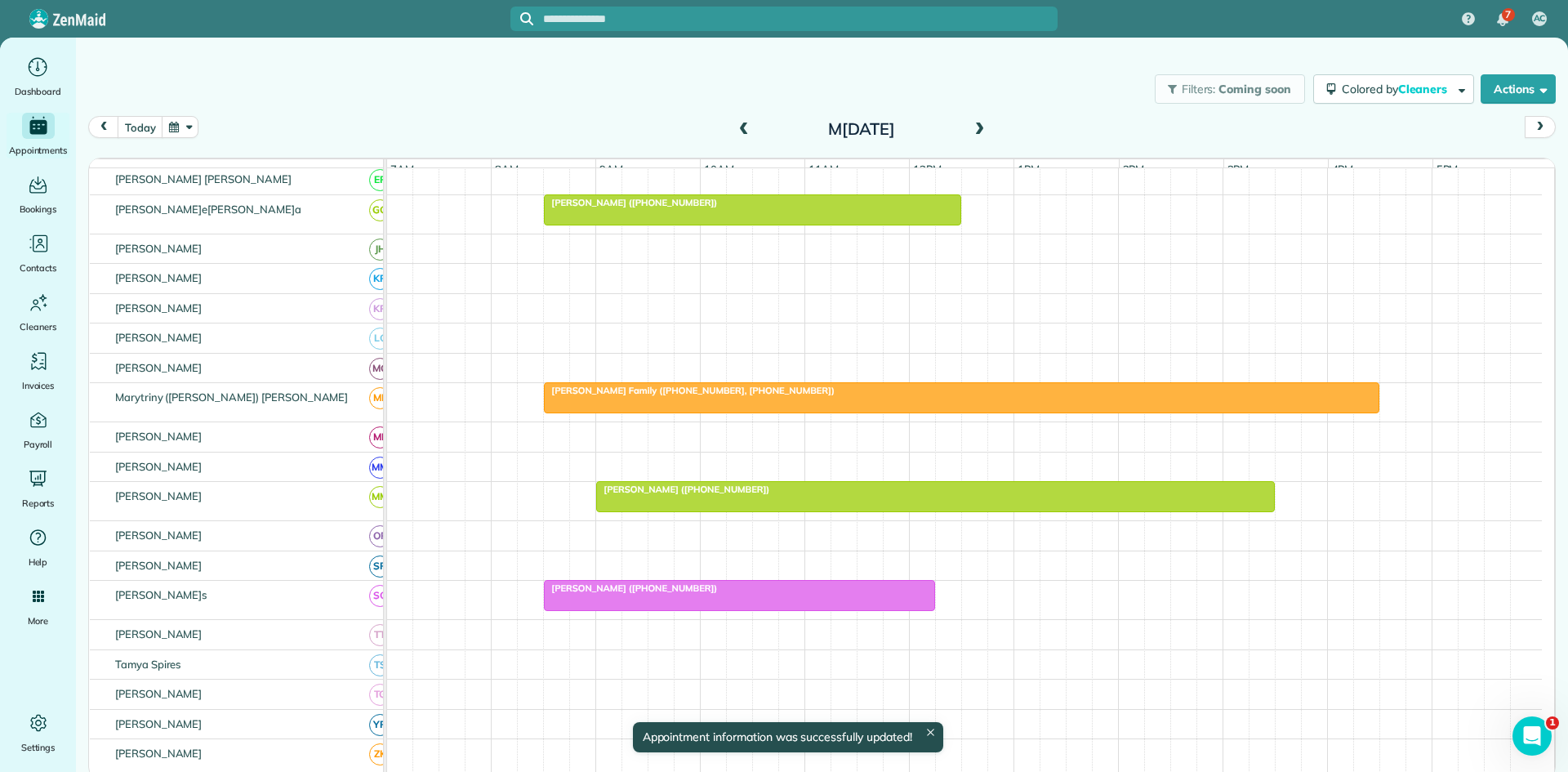
click at [652, 608] on div at bounding box center [739, 595] width 390 height 29
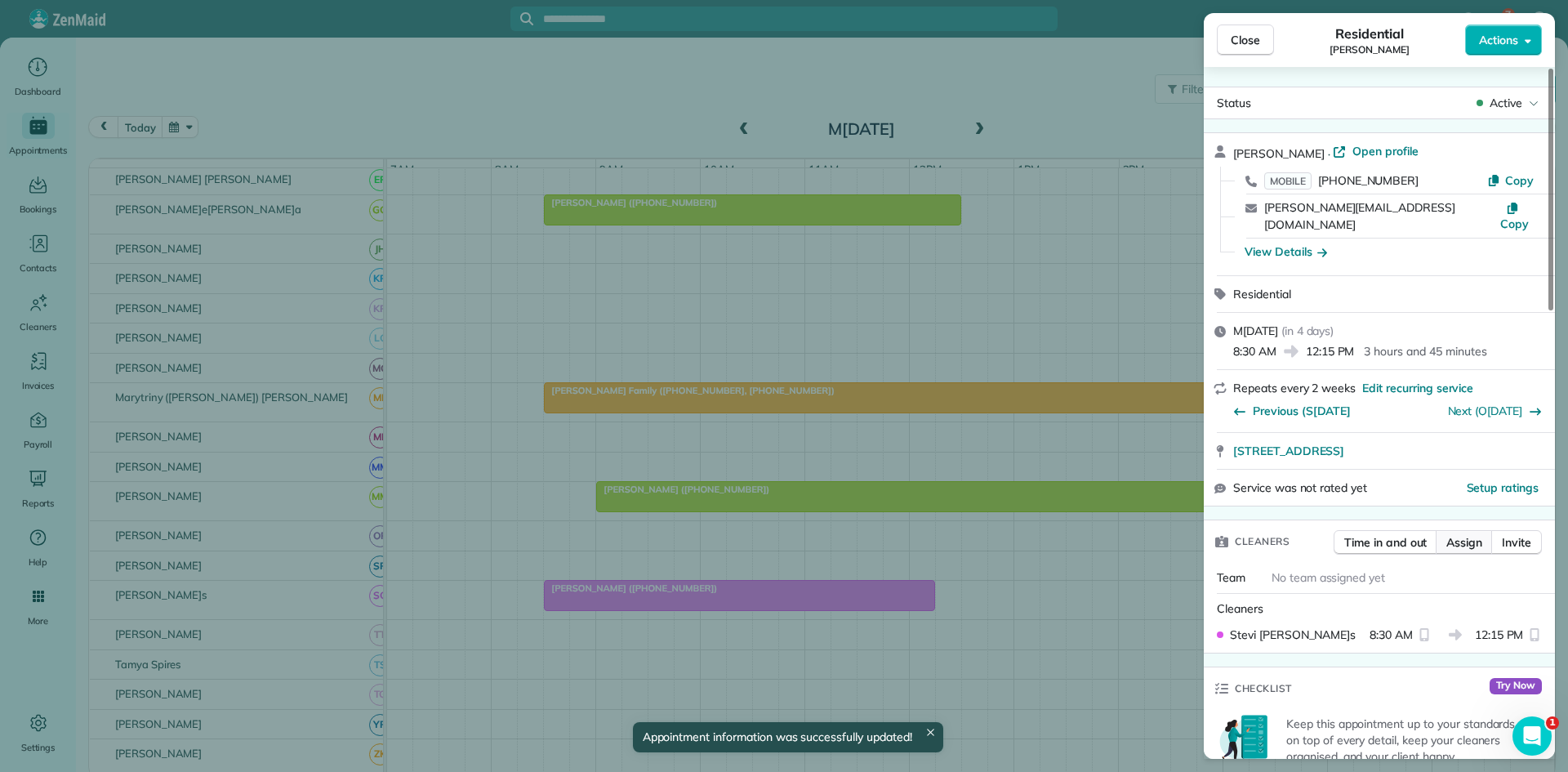
click at [1457, 535] on span "Assign" at bounding box center [1464, 543] width 36 height 17
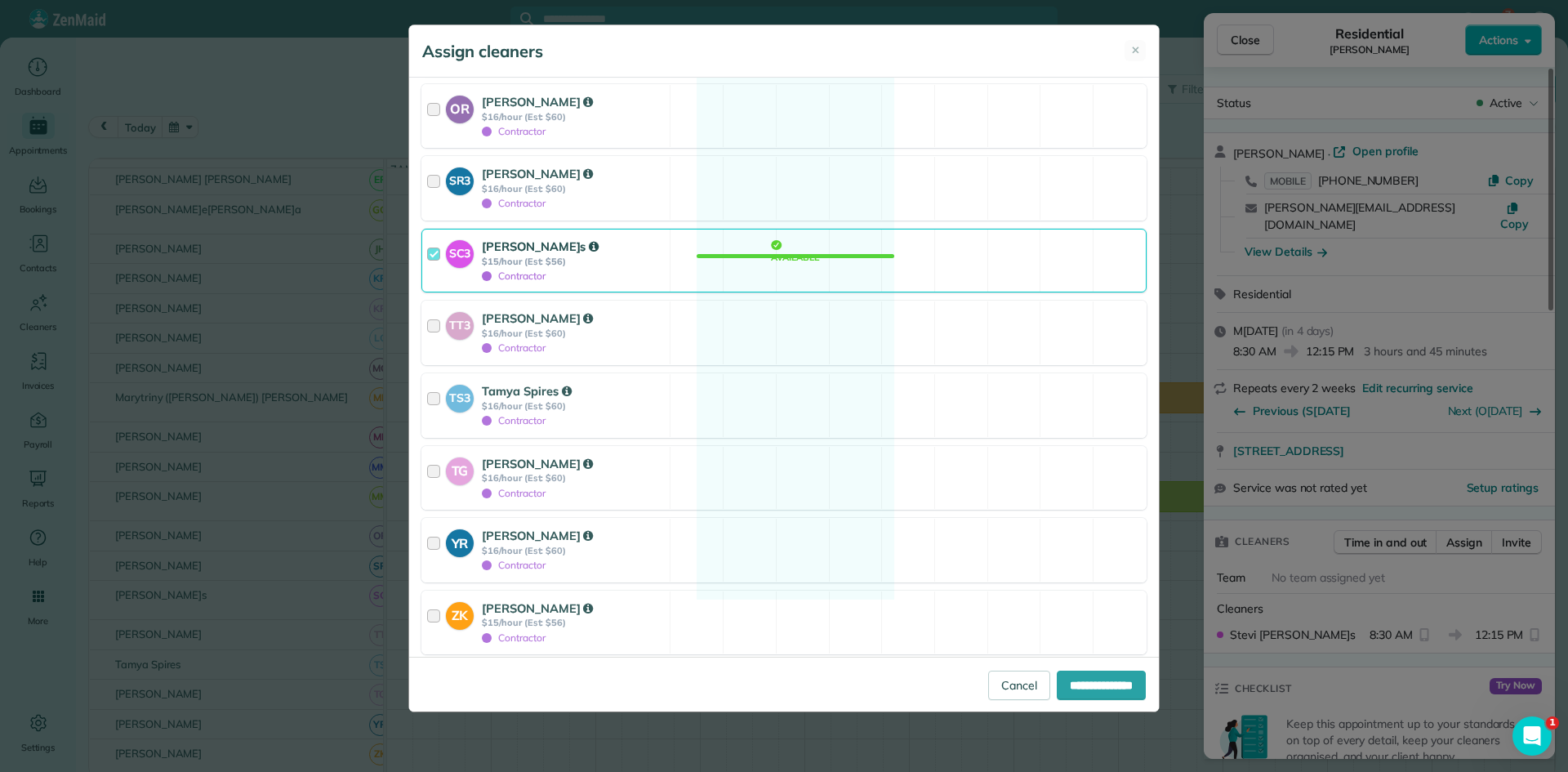
scroll to position [2200, 0]
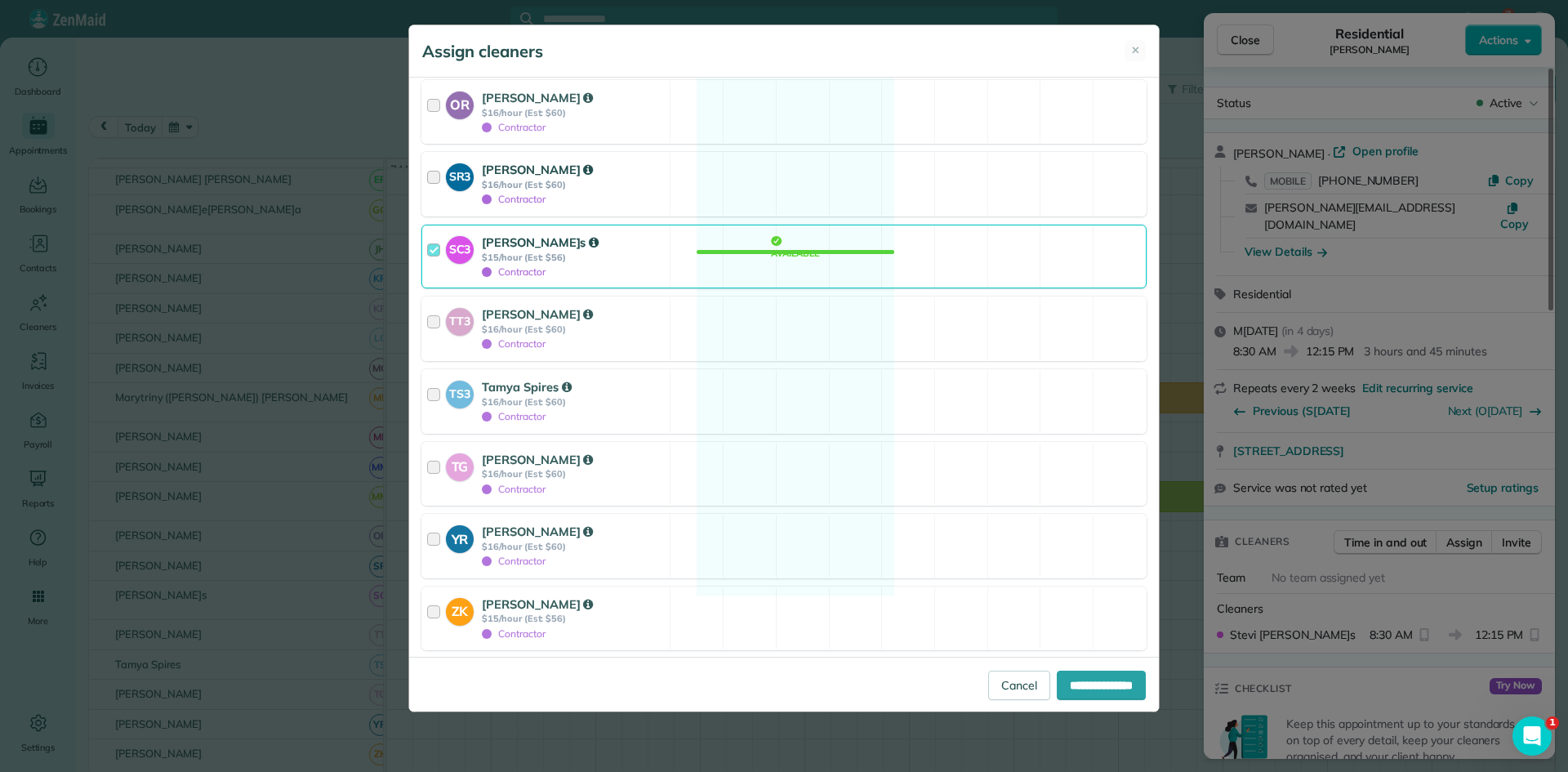
click at [637, 191] on div "Contractor" at bounding box center [574, 199] width 183 height 17
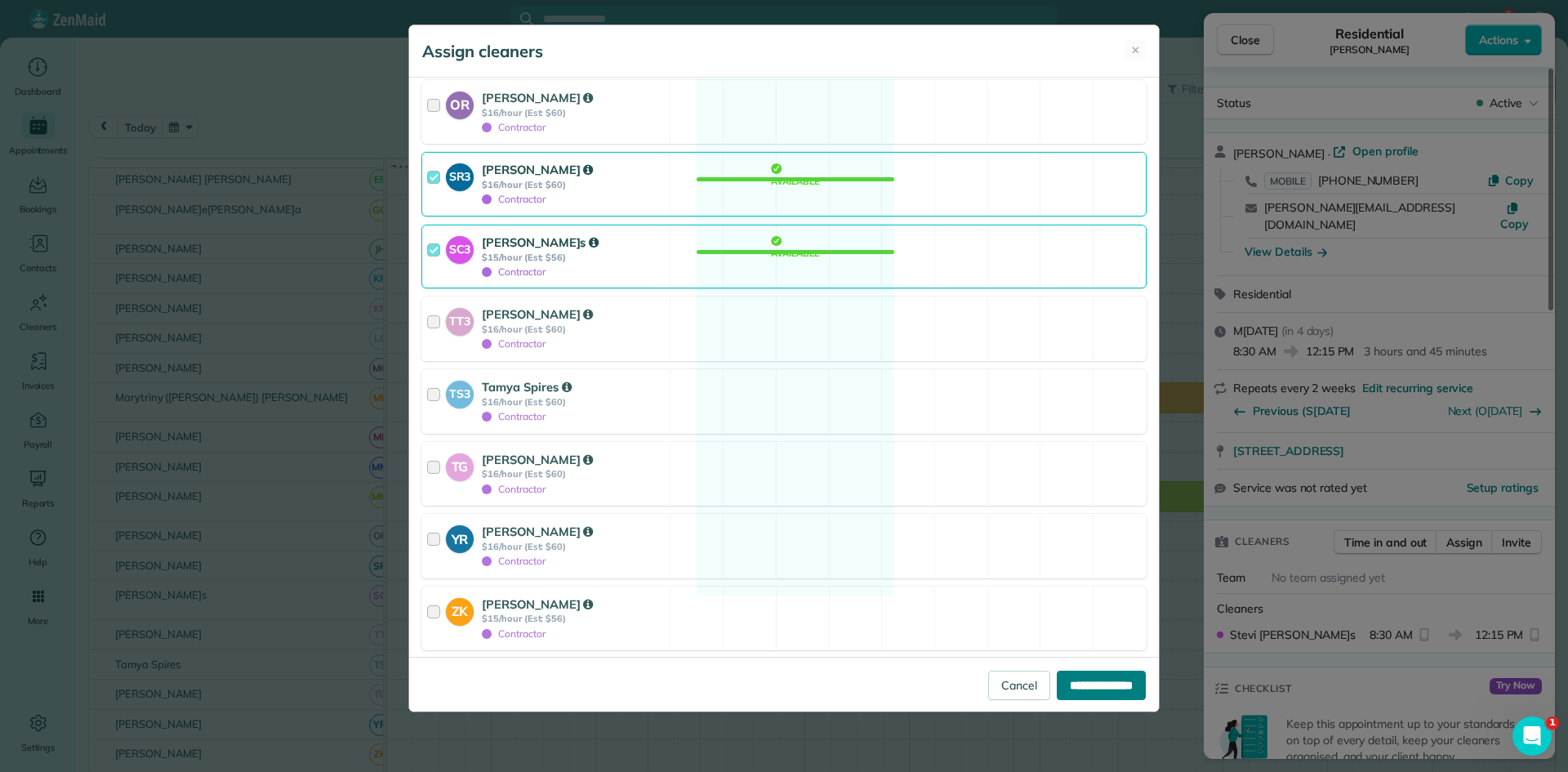
click at [1074, 690] on input "**********" at bounding box center [1101, 685] width 89 height 29
type input "**********"
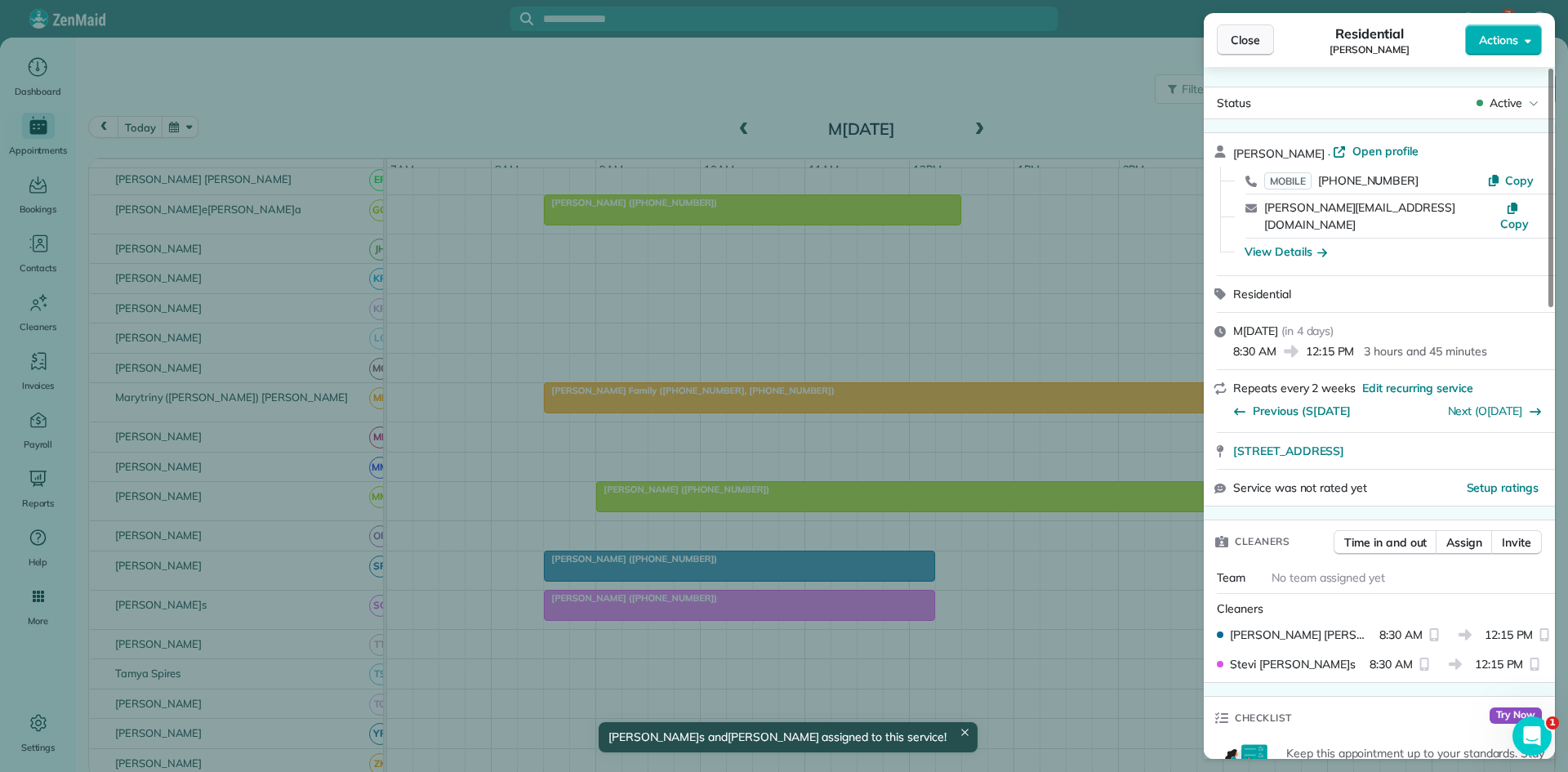
click at [1231, 41] on span "Close" at bounding box center [1245, 40] width 29 height 17
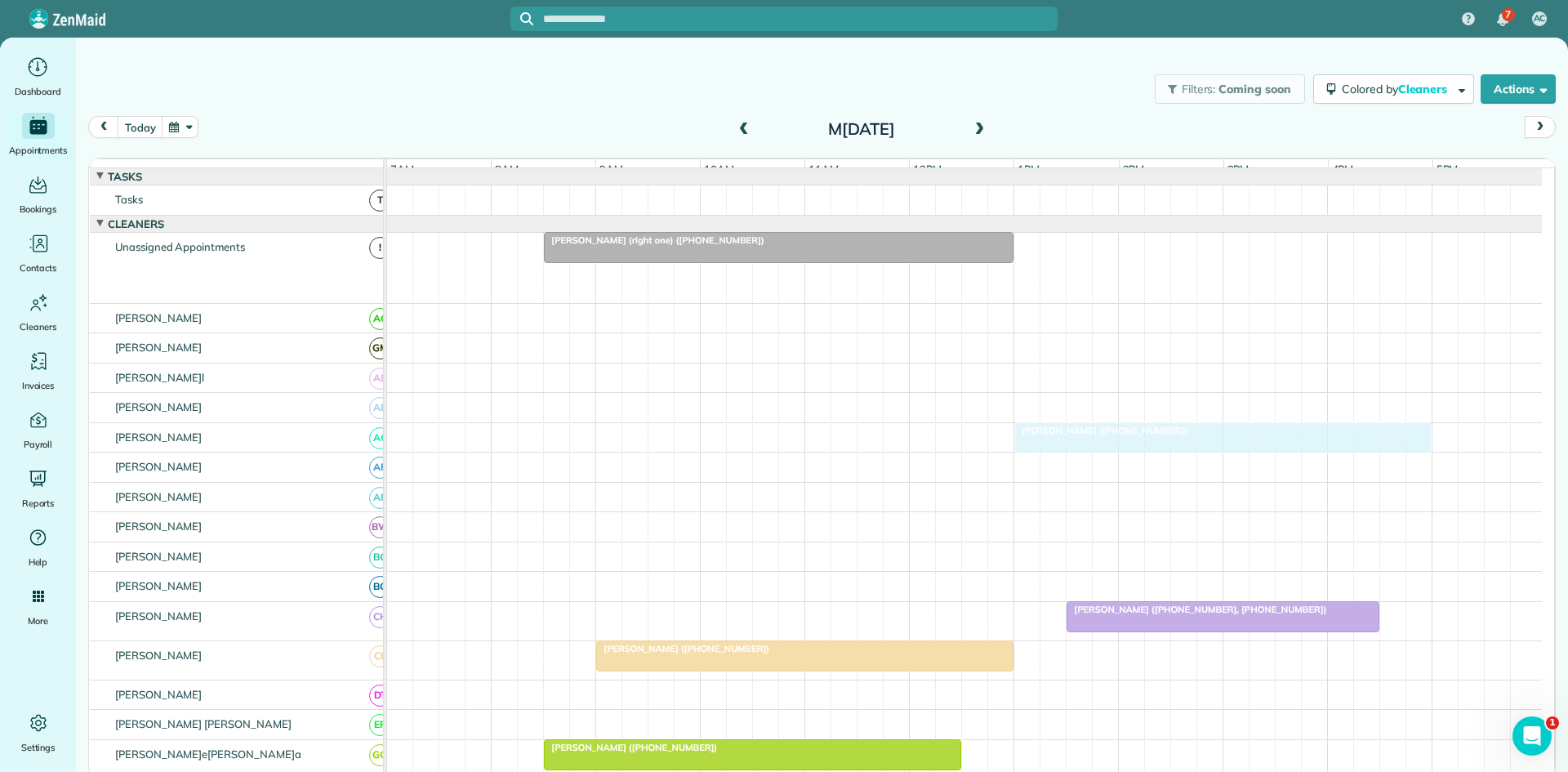
drag, startPoint x: 640, startPoint y: 284, endPoint x: 1046, endPoint y: 452, distance: 439.4
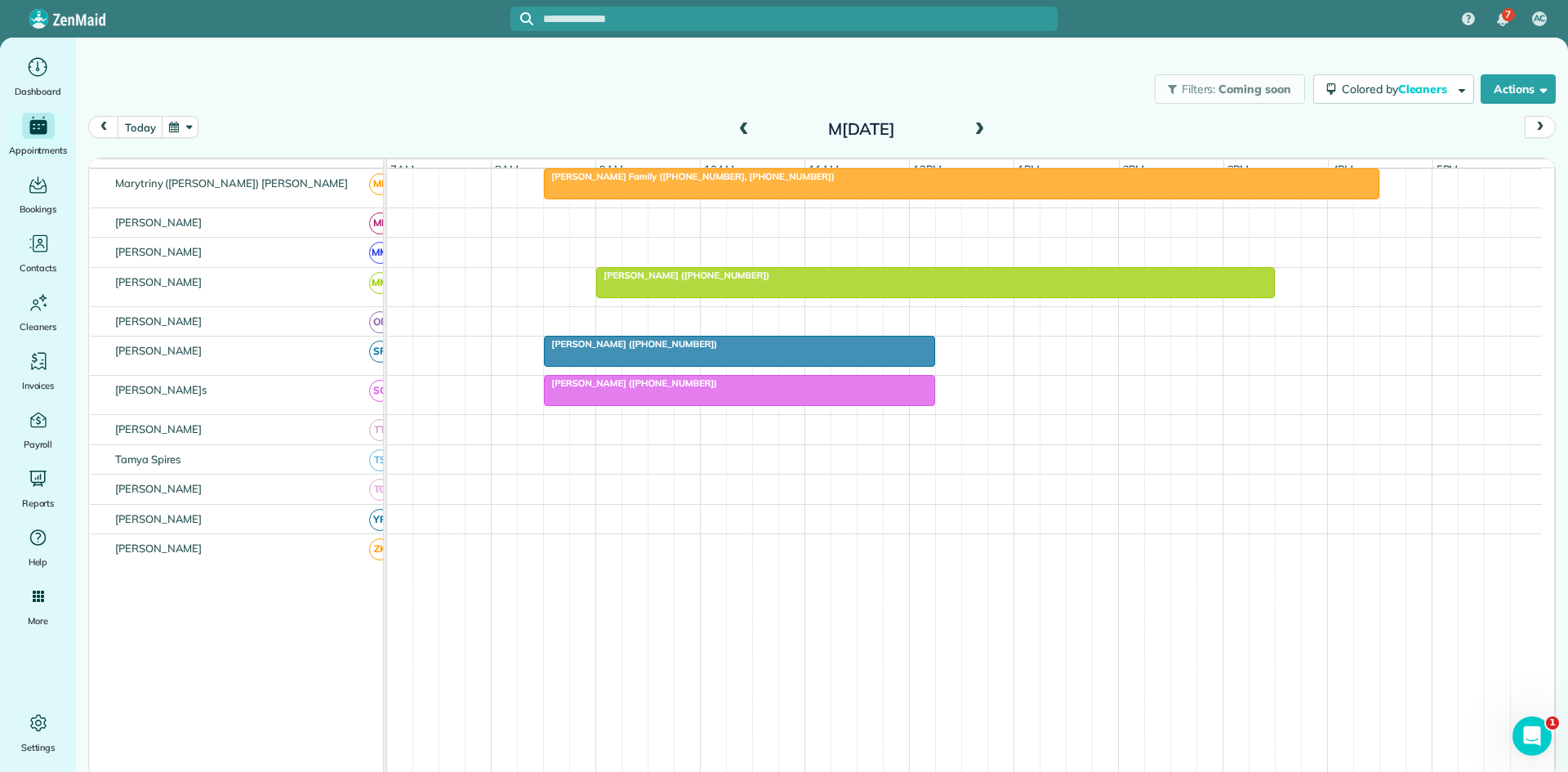
scroll to position [749, 0]
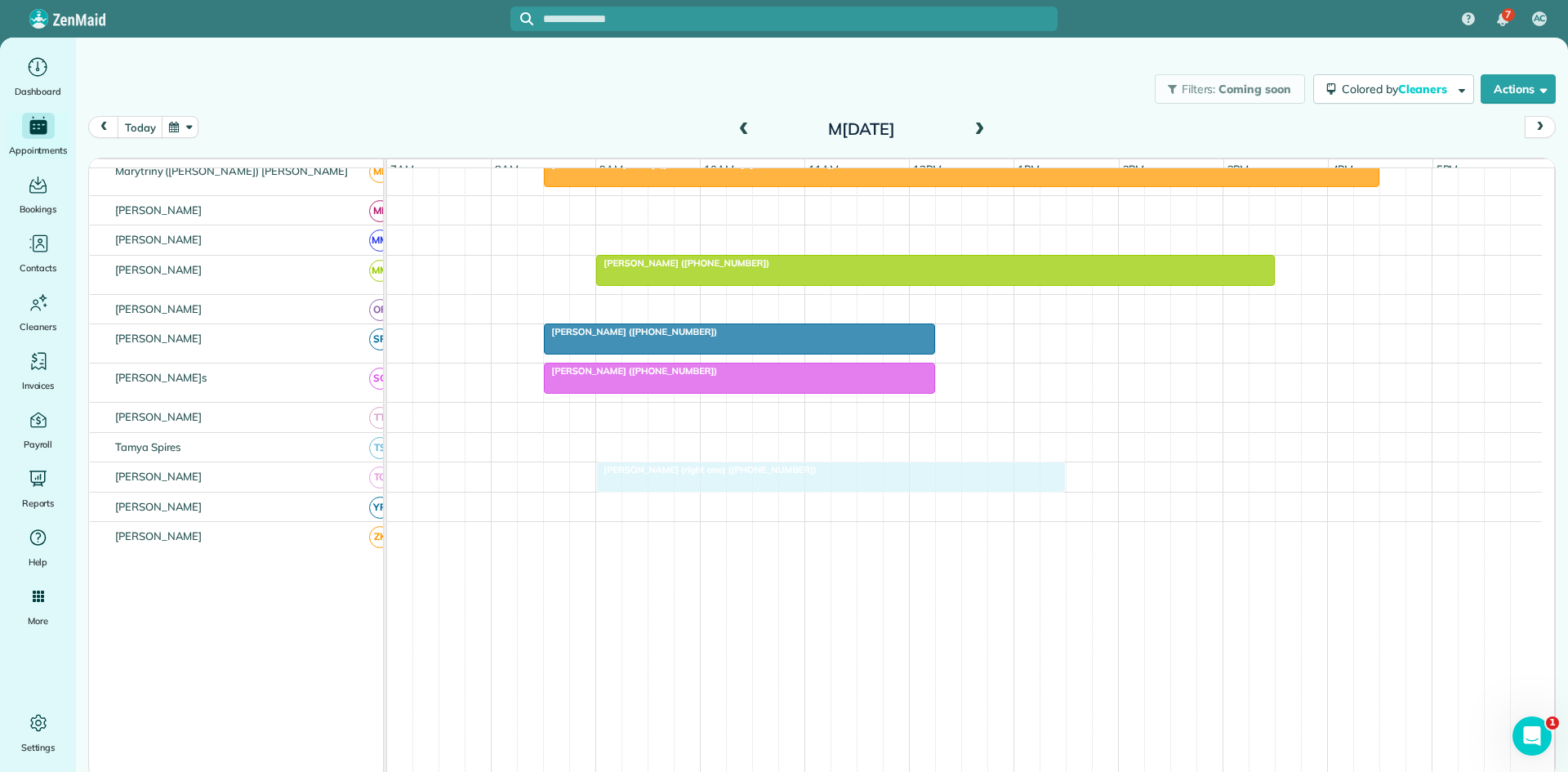
drag, startPoint x: 608, startPoint y: 255, endPoint x: 665, endPoint y: 483, distance: 235.0
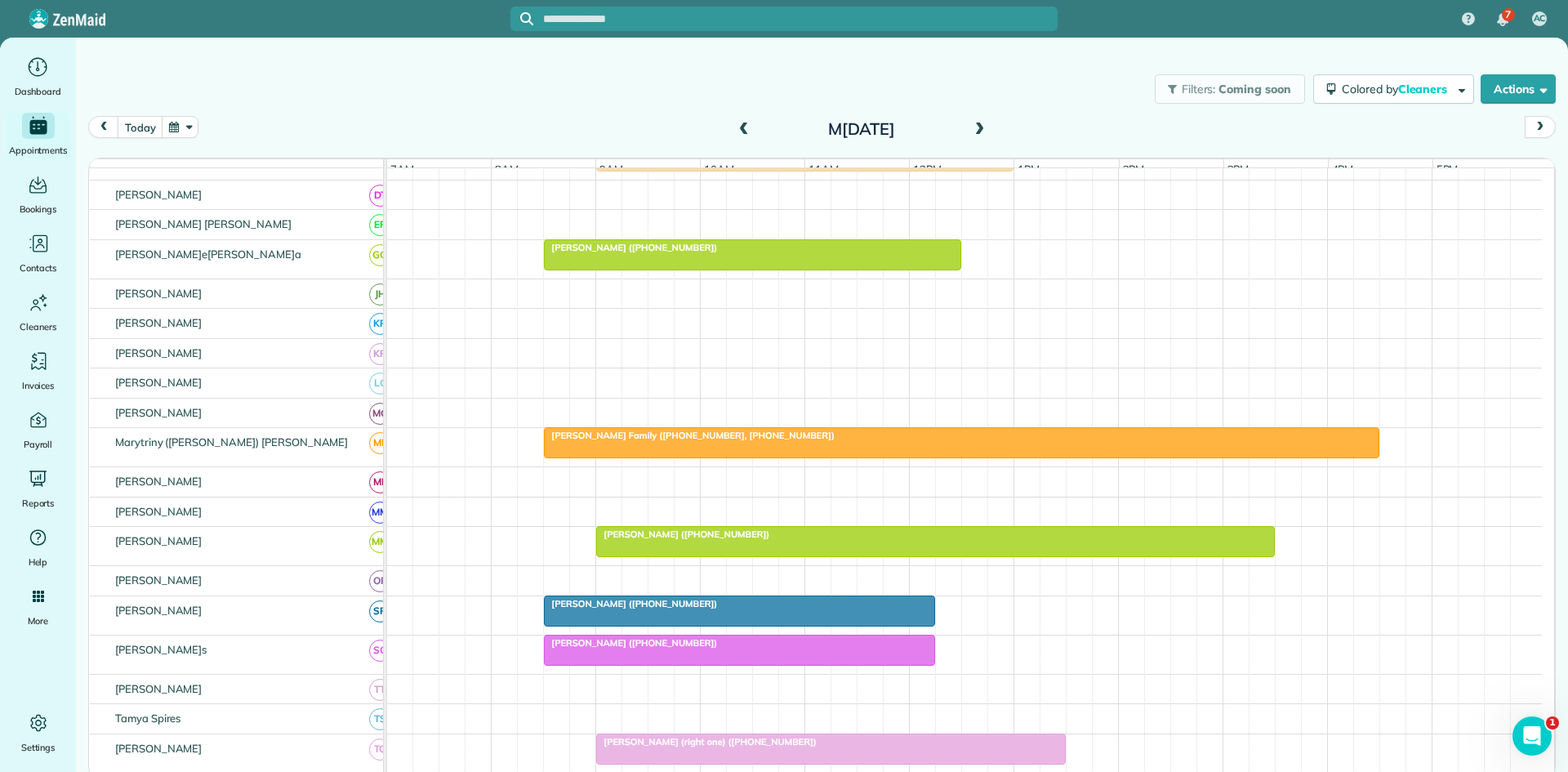
scroll to position [0, 0]
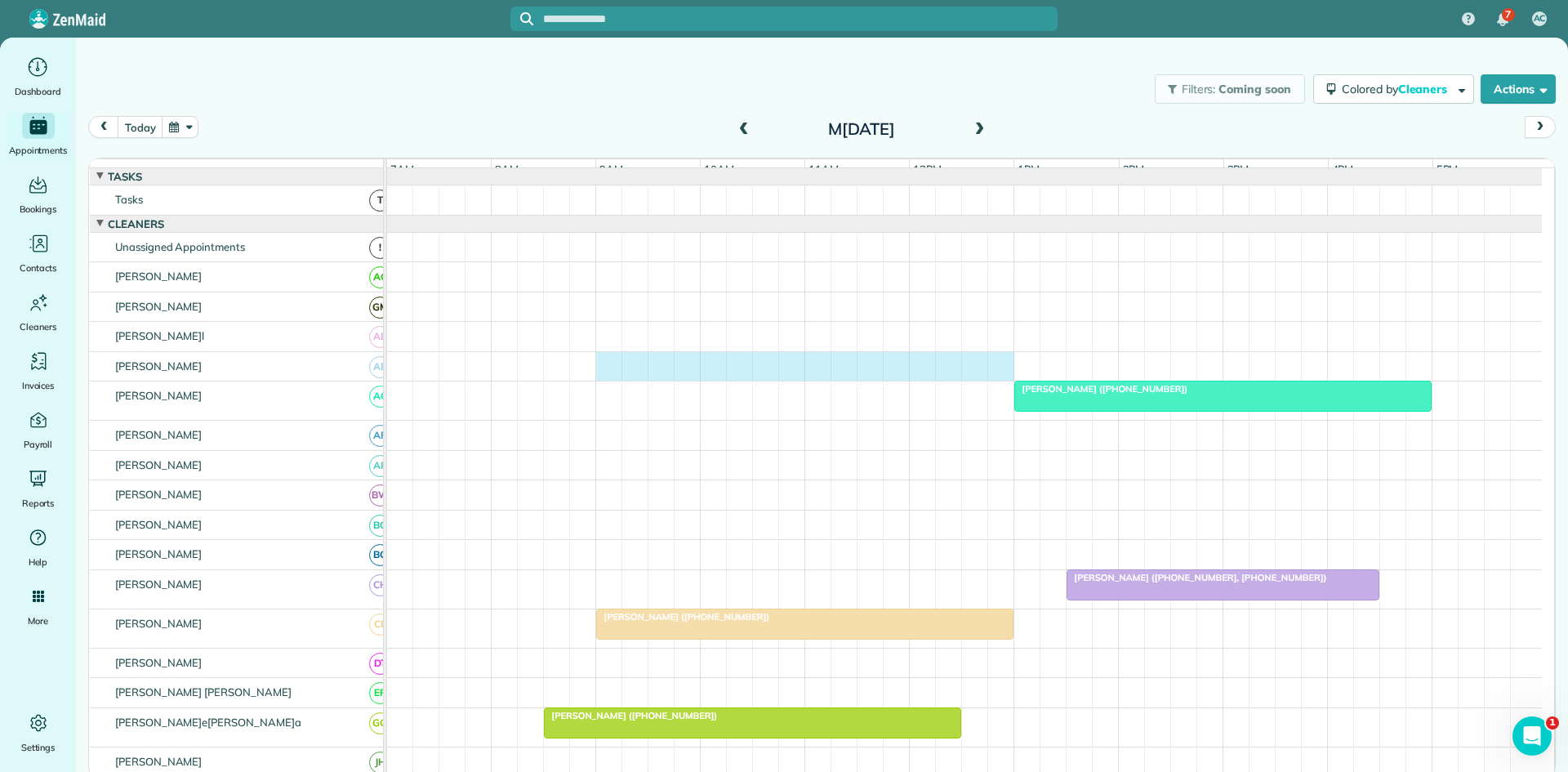
drag, startPoint x: 611, startPoint y: 386, endPoint x: 990, endPoint y: 359, distance: 380.0
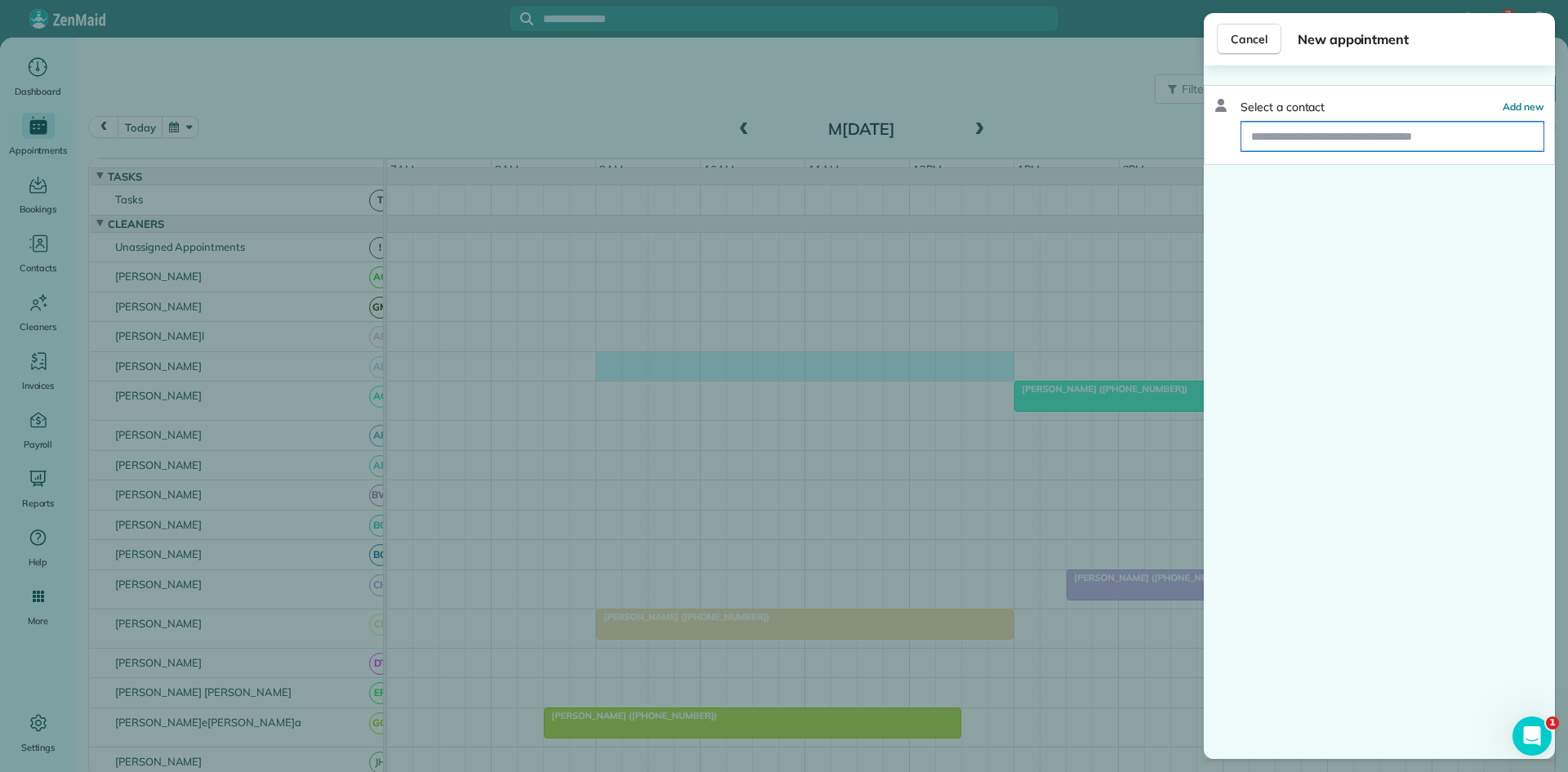
click at [1368, 133] on input "text" at bounding box center [1393, 137] width 303 height 29
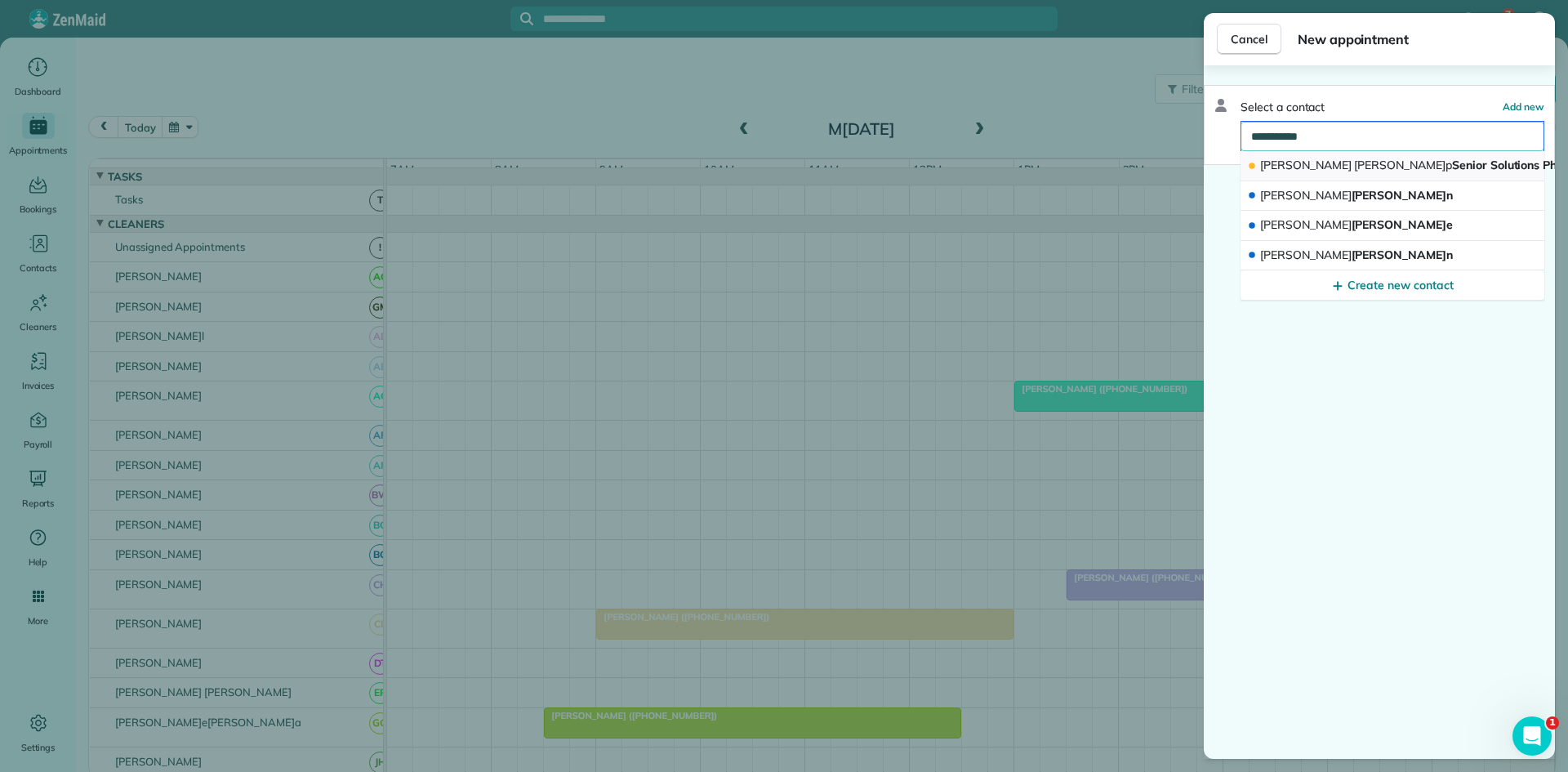
type input "**********"
click at [1343, 158] on span "Kerri Krupp Senior Solutions Pharmacy" at bounding box center [1430, 165] width 339 height 15
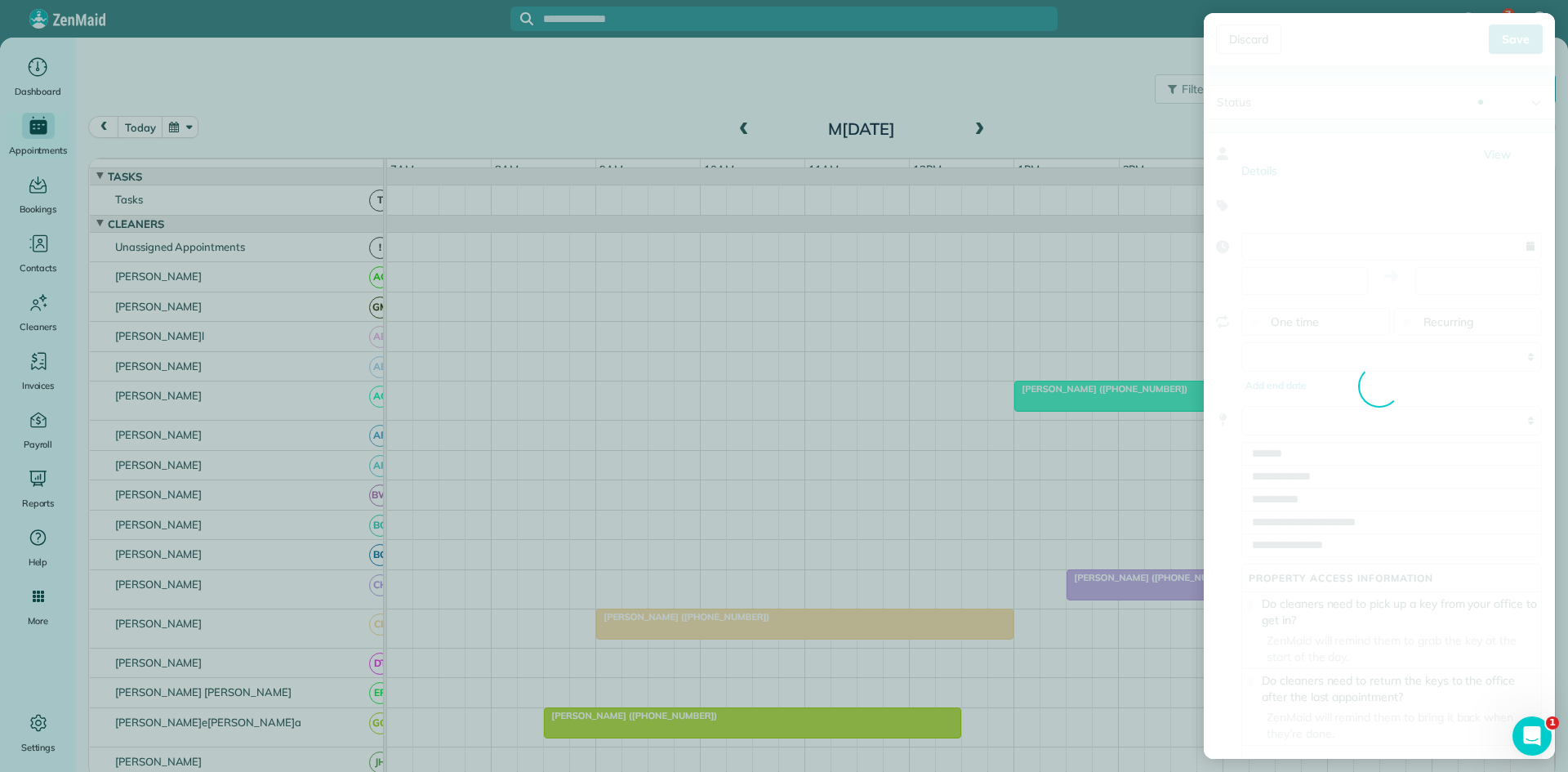
type input "**********"
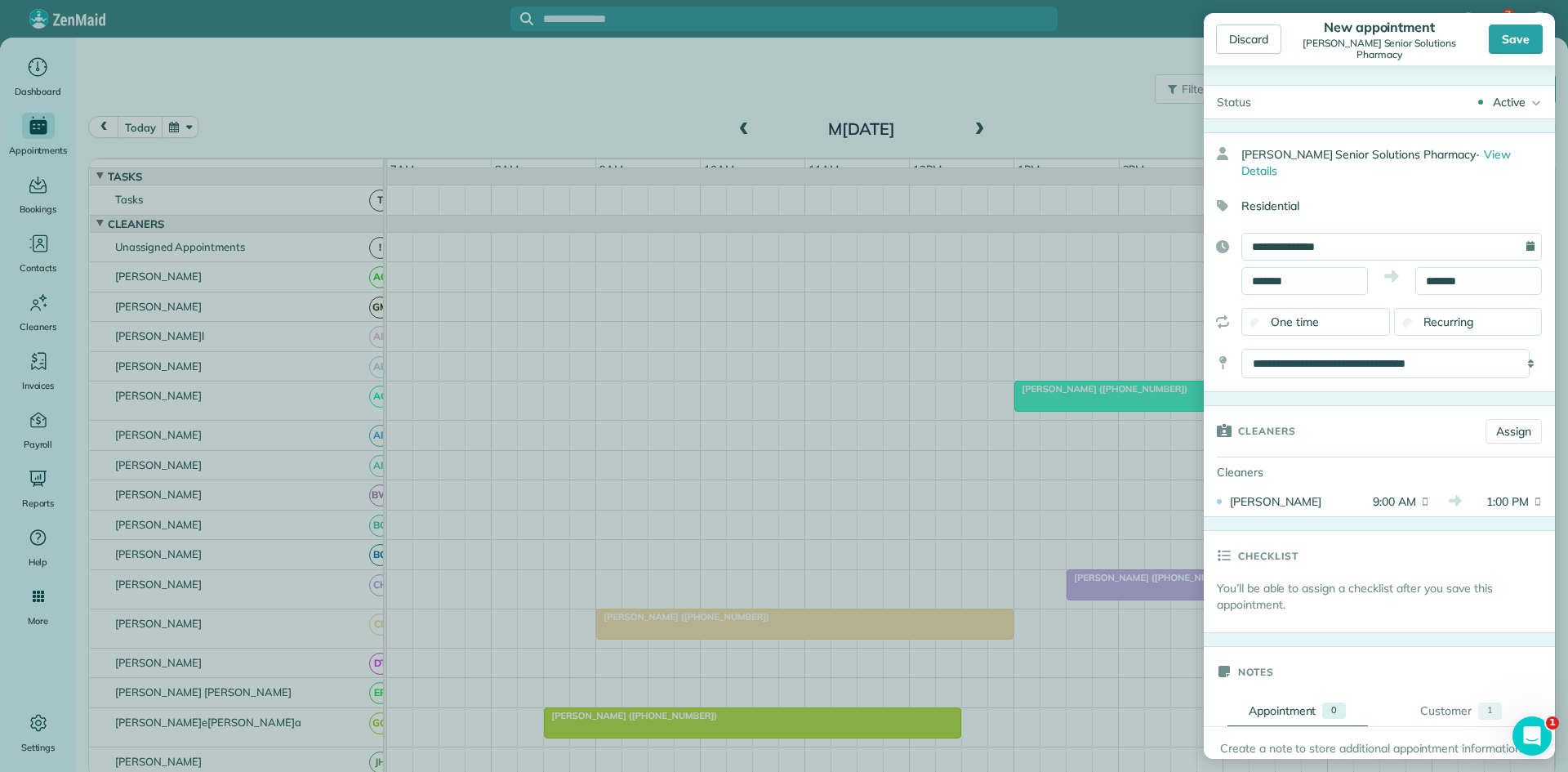
click at [1520, 21] on div "Discard New appointment Kerri Krupp Senior Solutions Pharmacy Save" at bounding box center [1379, 39] width 351 height 52
click at [1520, 45] on div "Save" at bounding box center [1516, 39] width 54 height 29
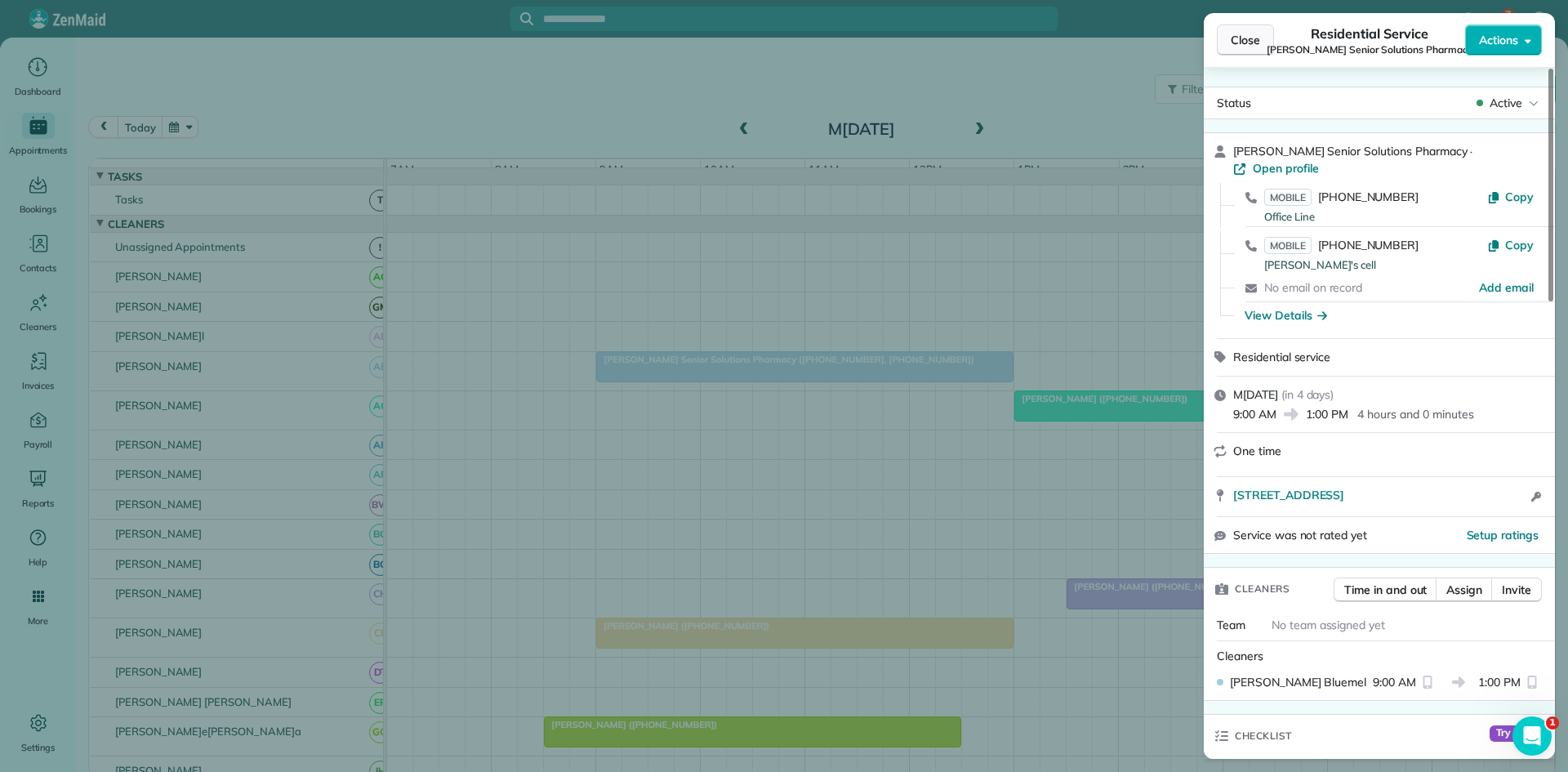
click at [1242, 26] on button "Close" at bounding box center [1245, 40] width 57 height 31
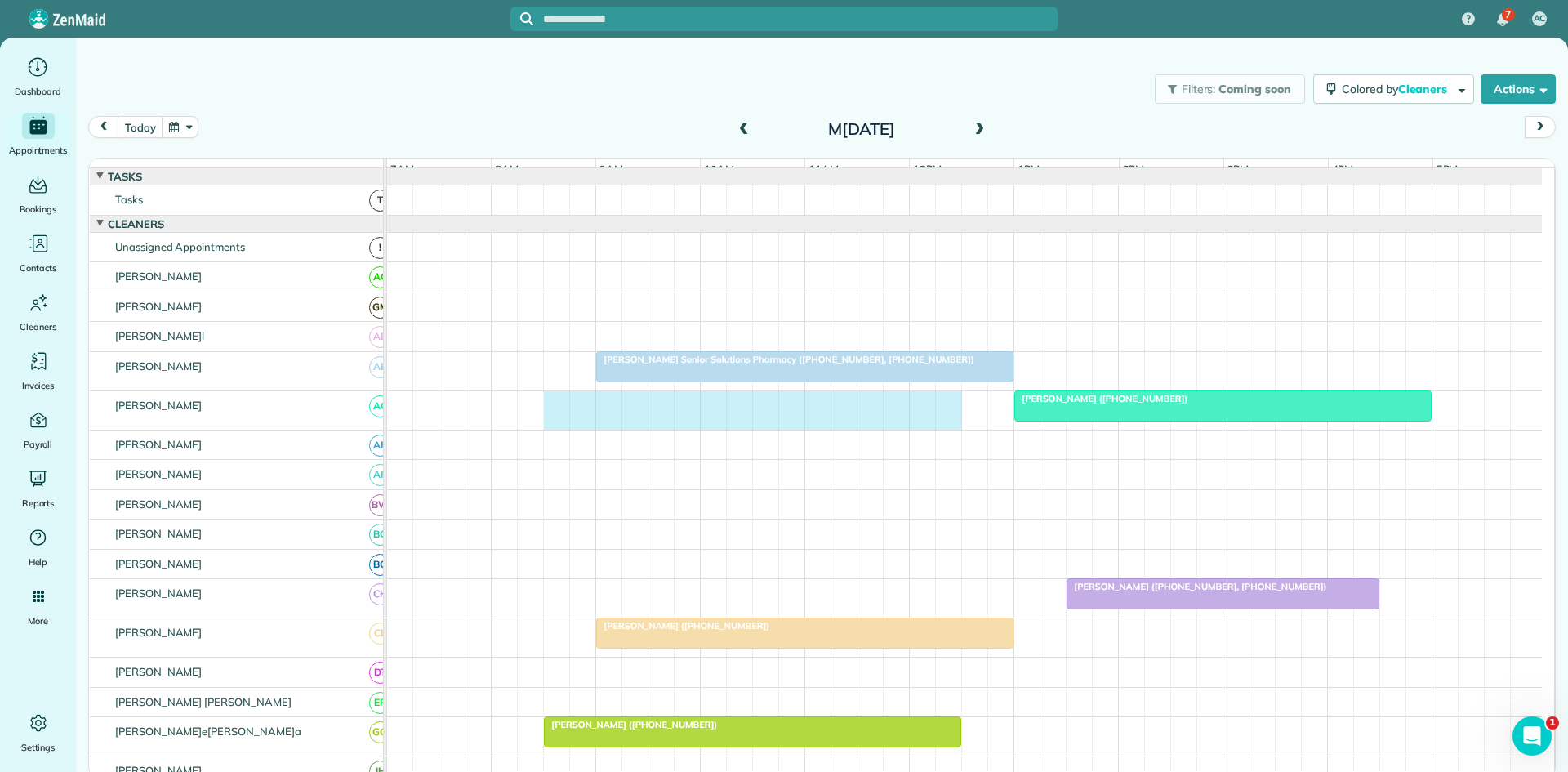
drag, startPoint x: 559, startPoint y: 419, endPoint x: 936, endPoint y: 412, distance: 377.1
click at [941, 412] on div "Kim Sakovich (+18173605352)" at bounding box center [965, 411] width 1155 height 39
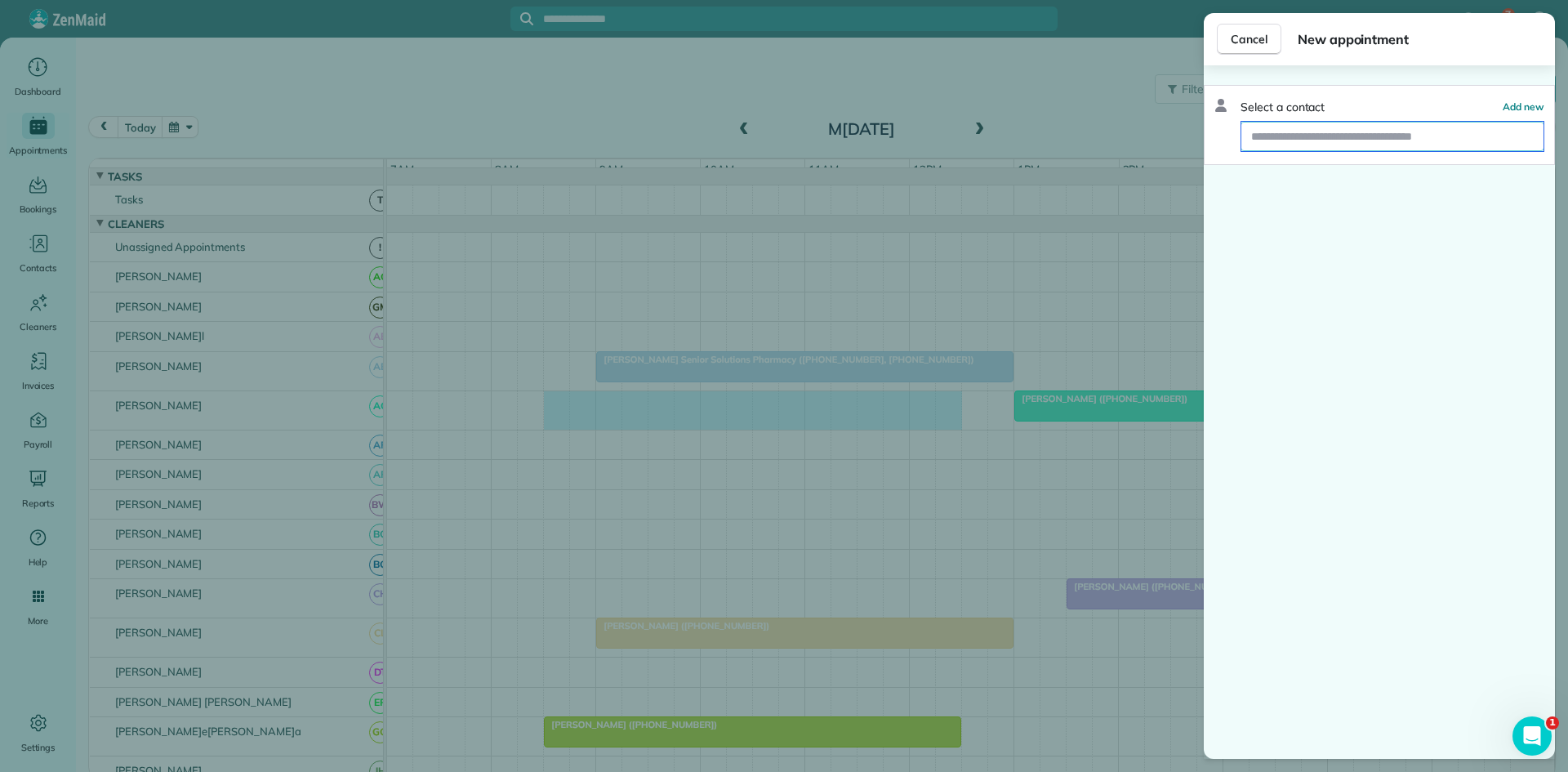
click at [1342, 124] on input "text" at bounding box center [1393, 137] width 303 height 29
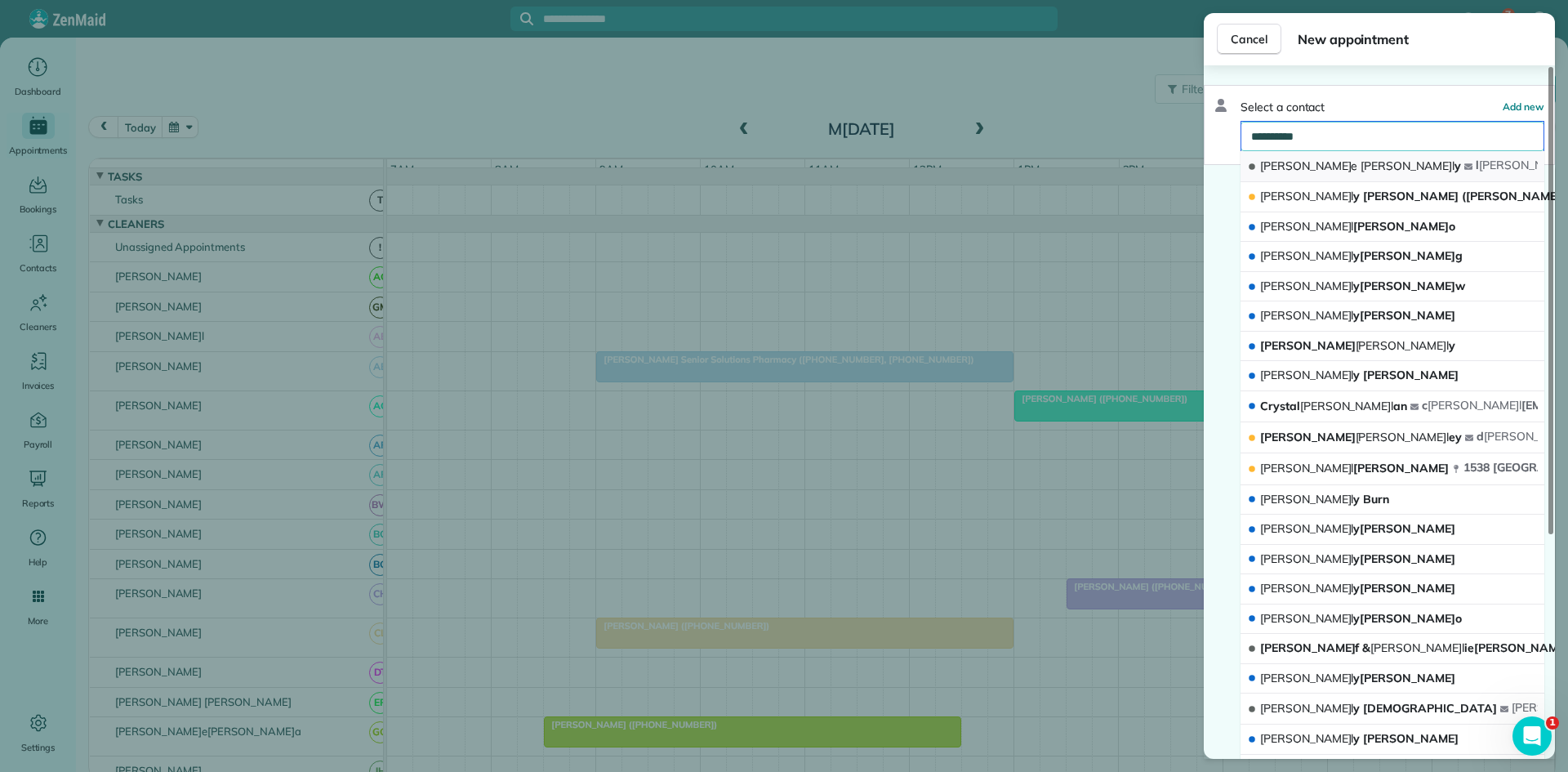
type input "**********"
click at [1320, 176] on button "Liane Kell y l kell y5419@sbcglobal.net" at bounding box center [1392, 167] width 304 height 31
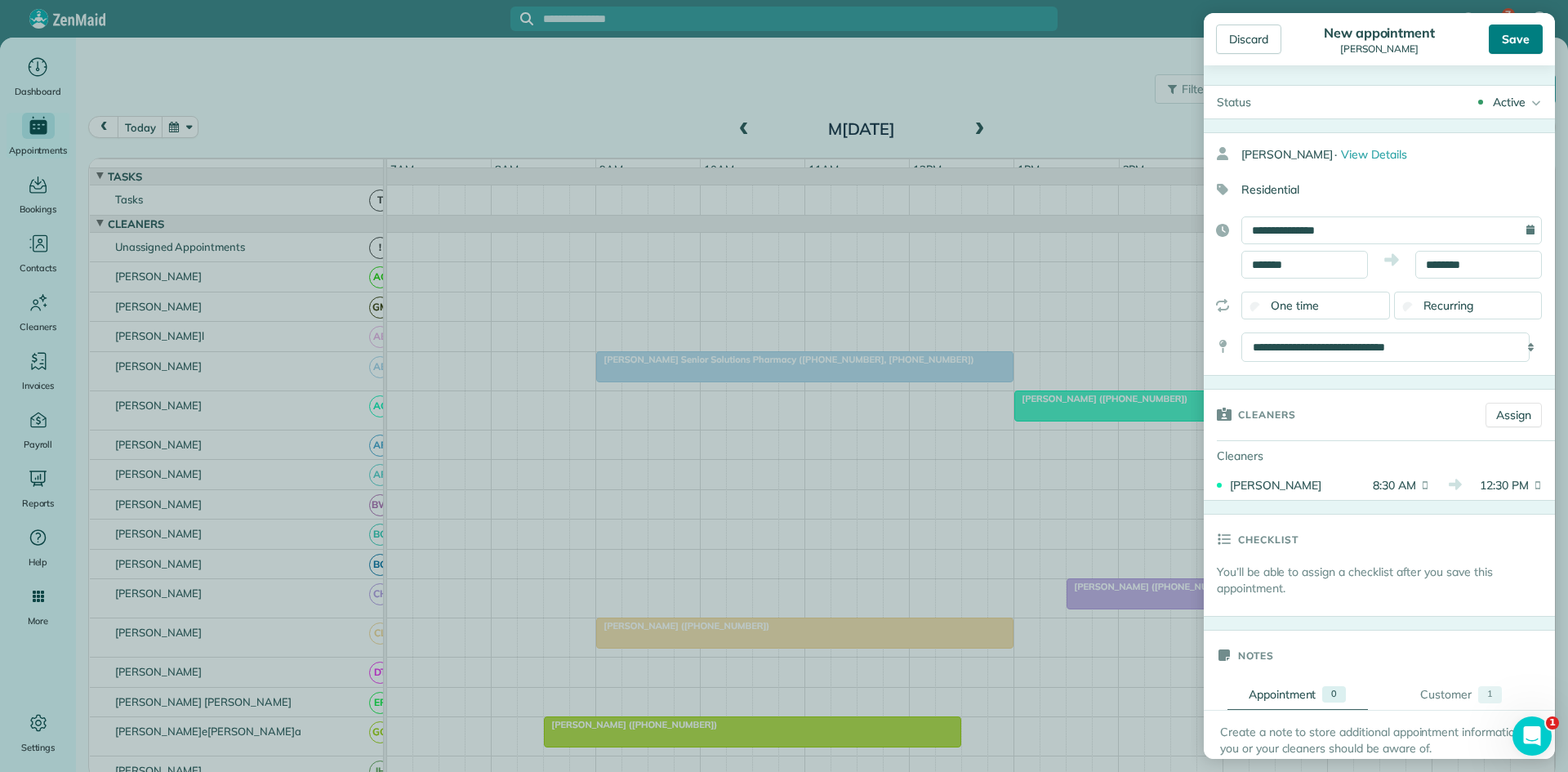
click at [1508, 43] on div "Save" at bounding box center [1516, 39] width 54 height 29
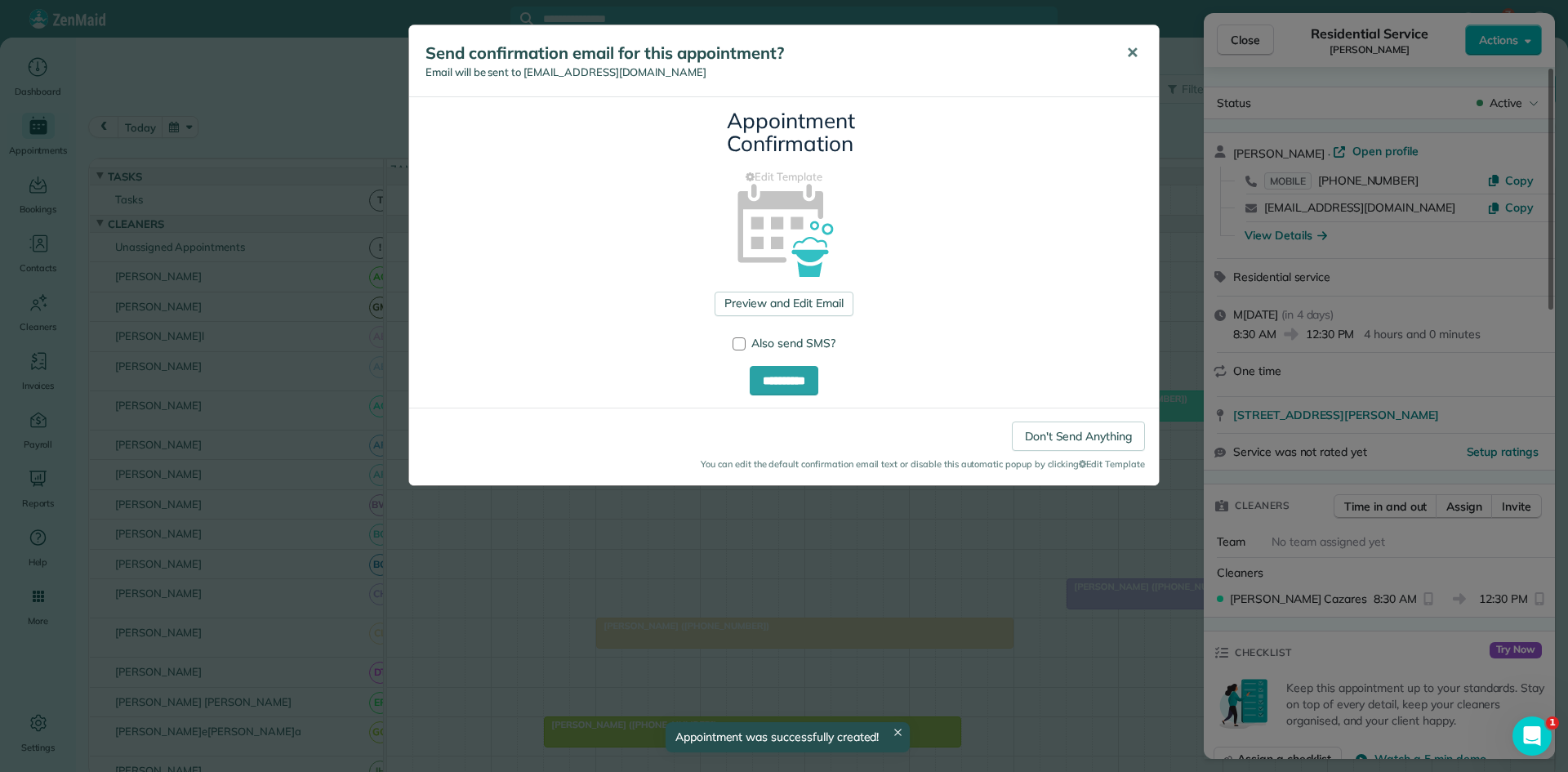
click at [1121, 59] on button "✕" at bounding box center [1132, 53] width 37 height 39
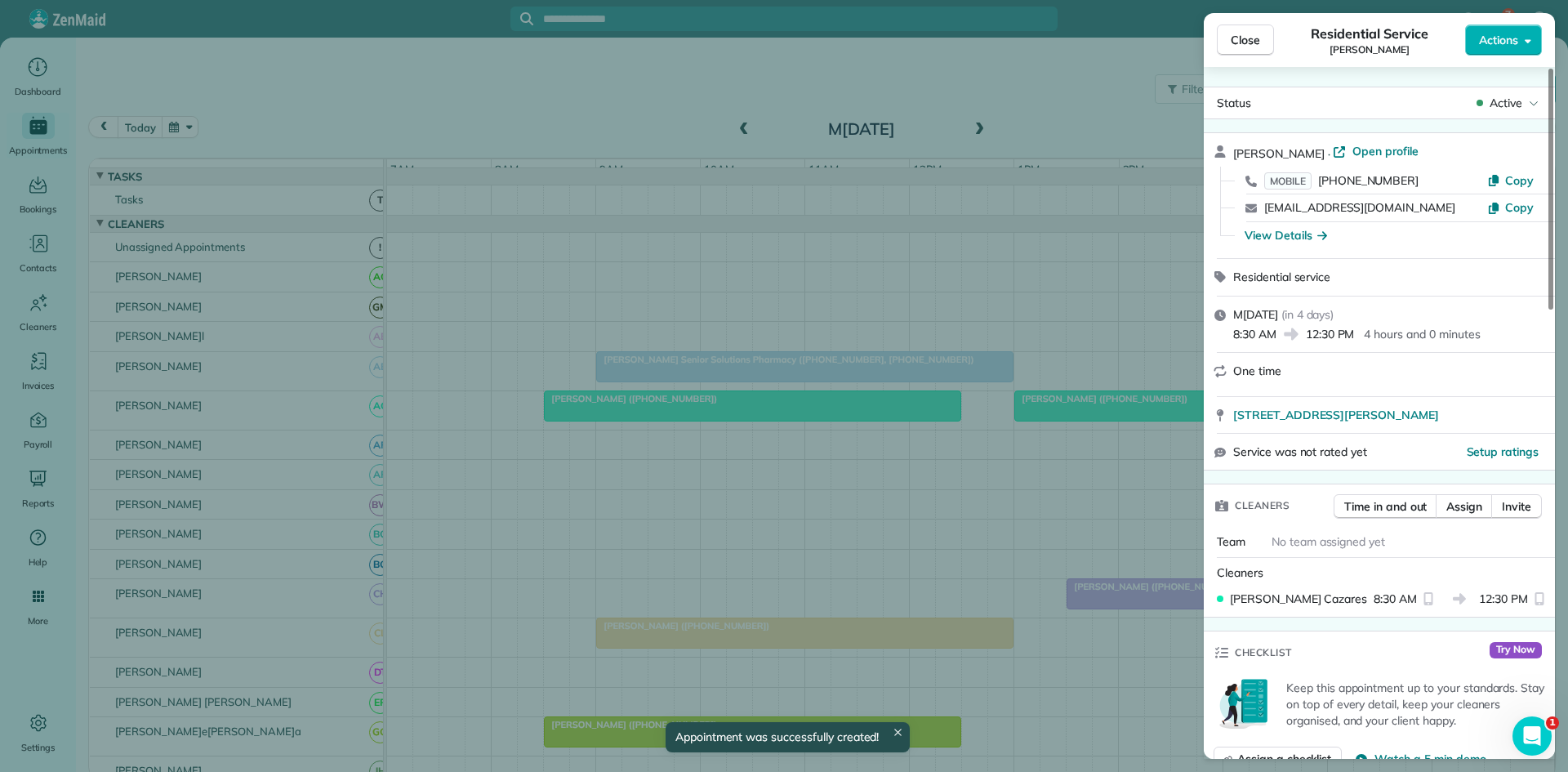
click at [1260, 39] on span "Close" at bounding box center [1245, 40] width 29 height 17
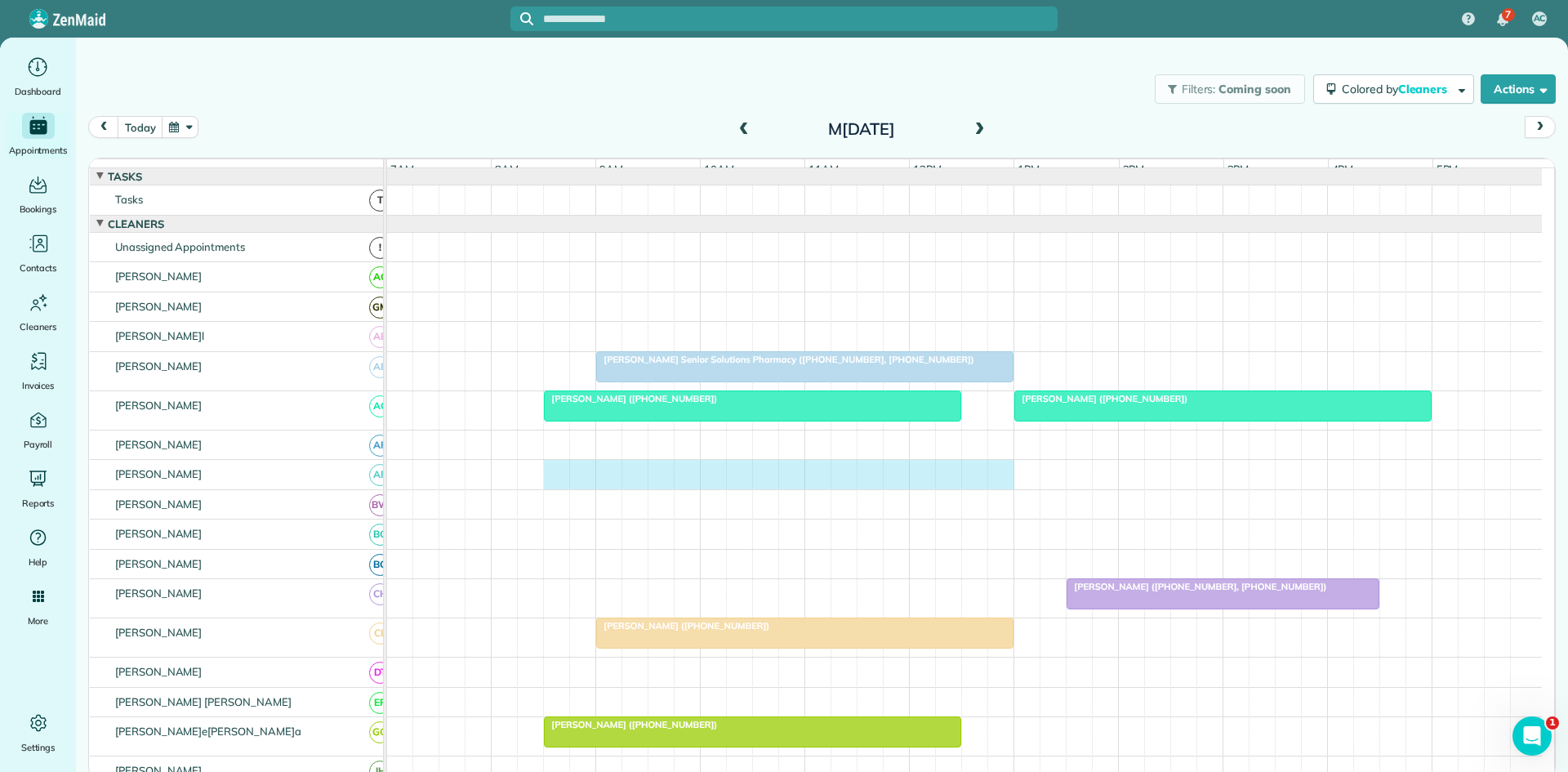
drag, startPoint x: 561, startPoint y: 491, endPoint x: 1010, endPoint y: 466, distance: 449.7
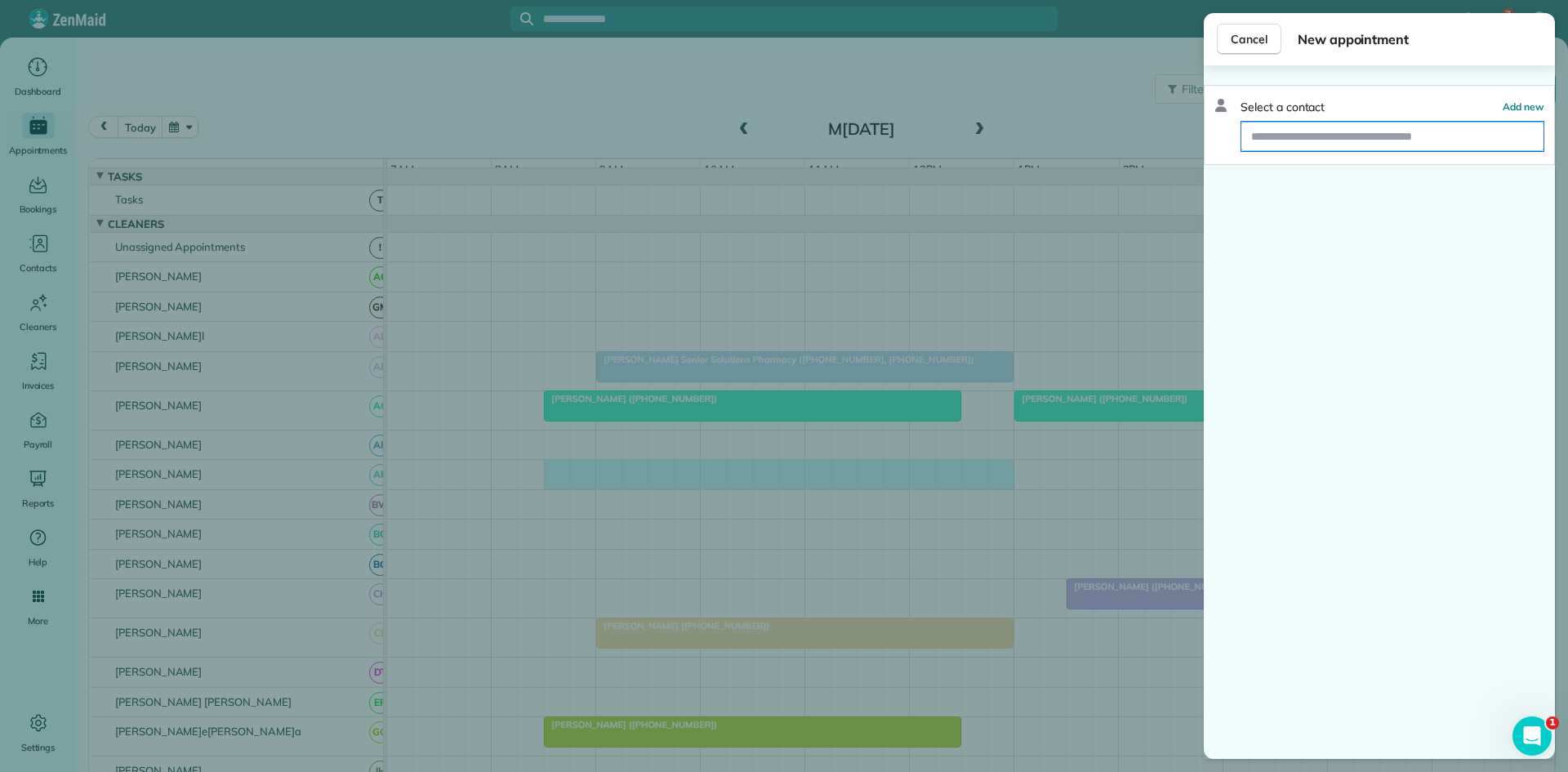
click at [1309, 147] on input "text" at bounding box center [1393, 137] width 303 height 29
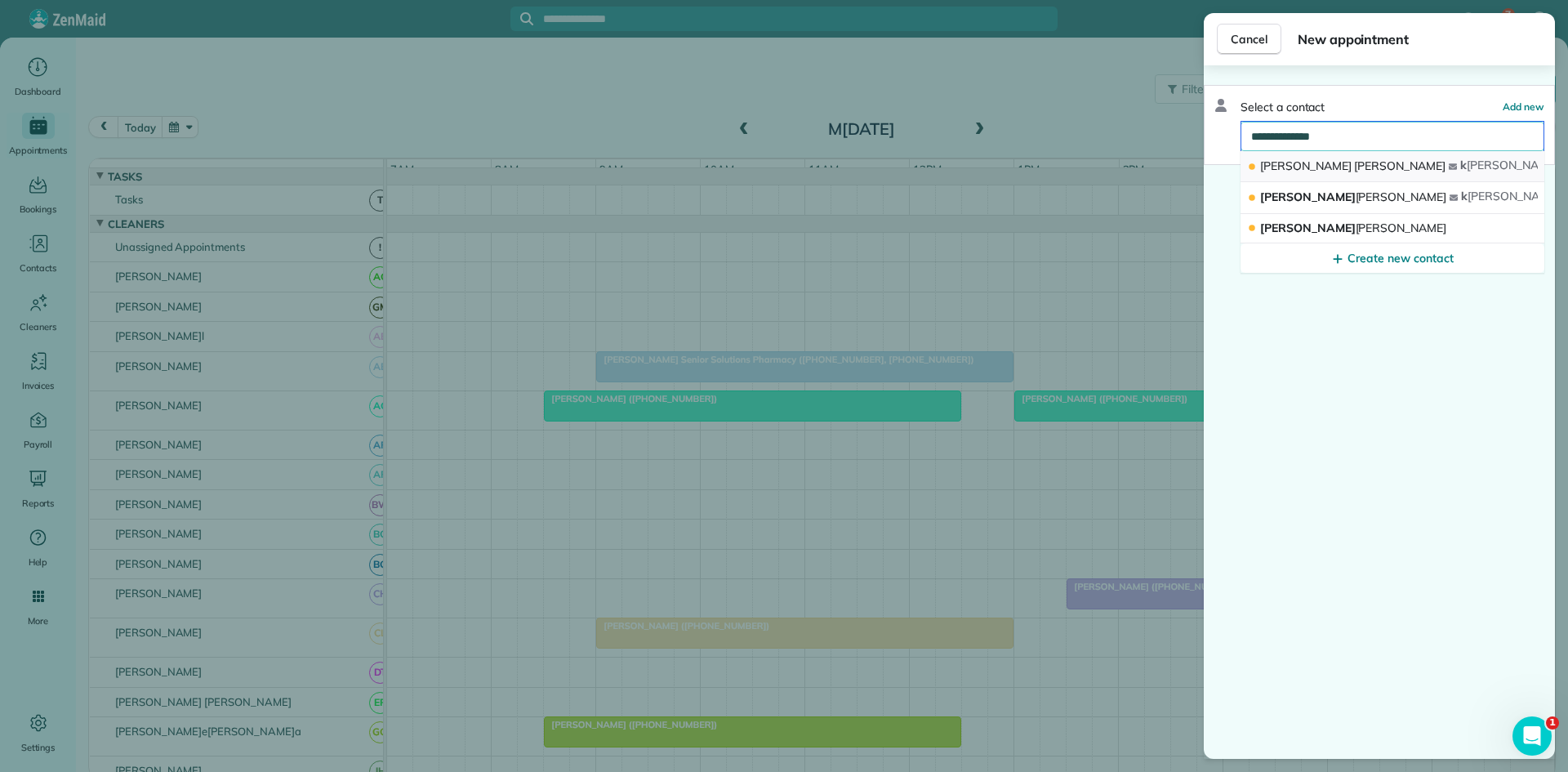
type input "**********"
click at [1354, 160] on span "Dodson" at bounding box center [1400, 166] width 92 height 15
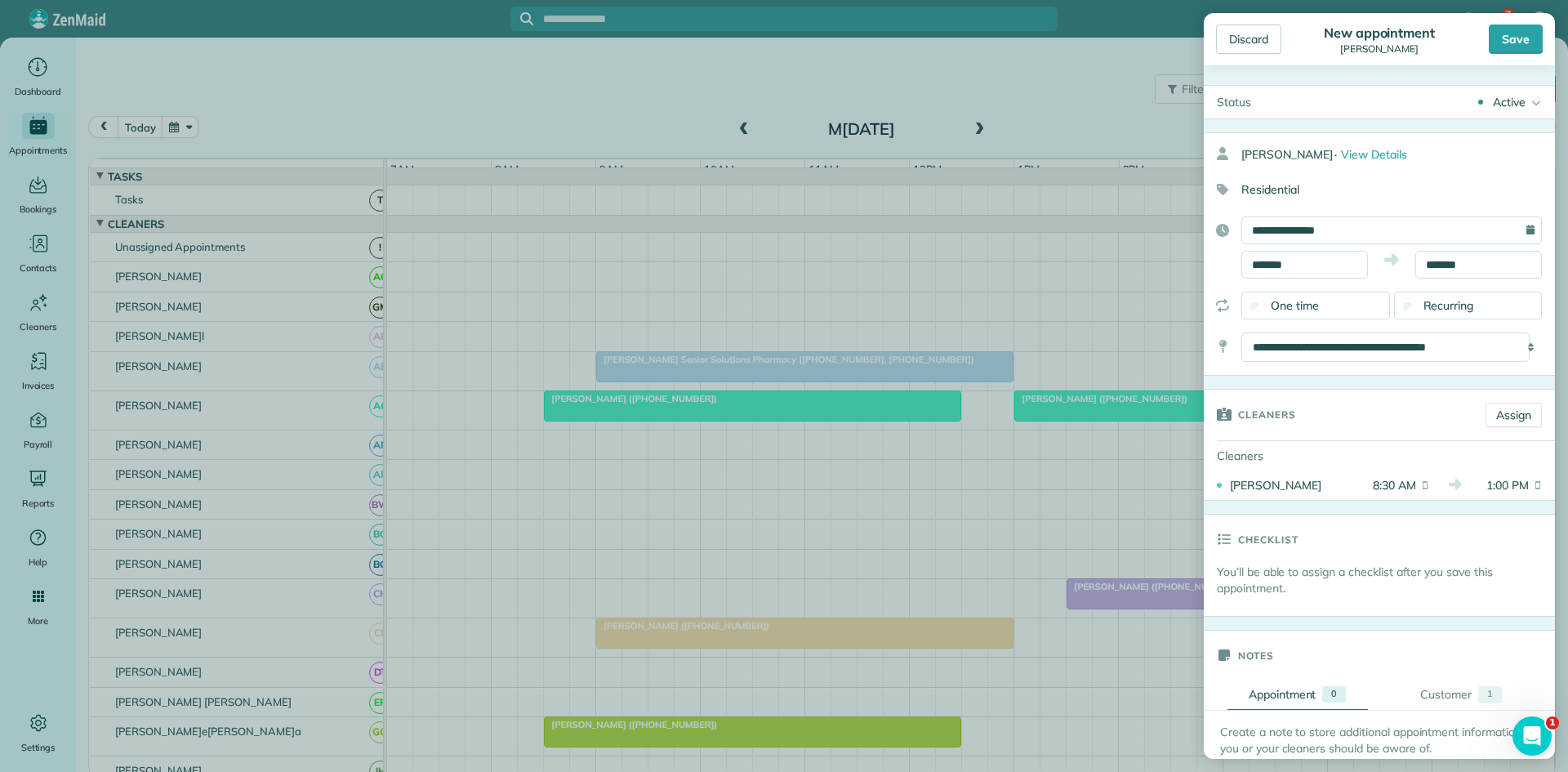
click at [1523, 46] on div "Save" at bounding box center [1516, 39] width 54 height 29
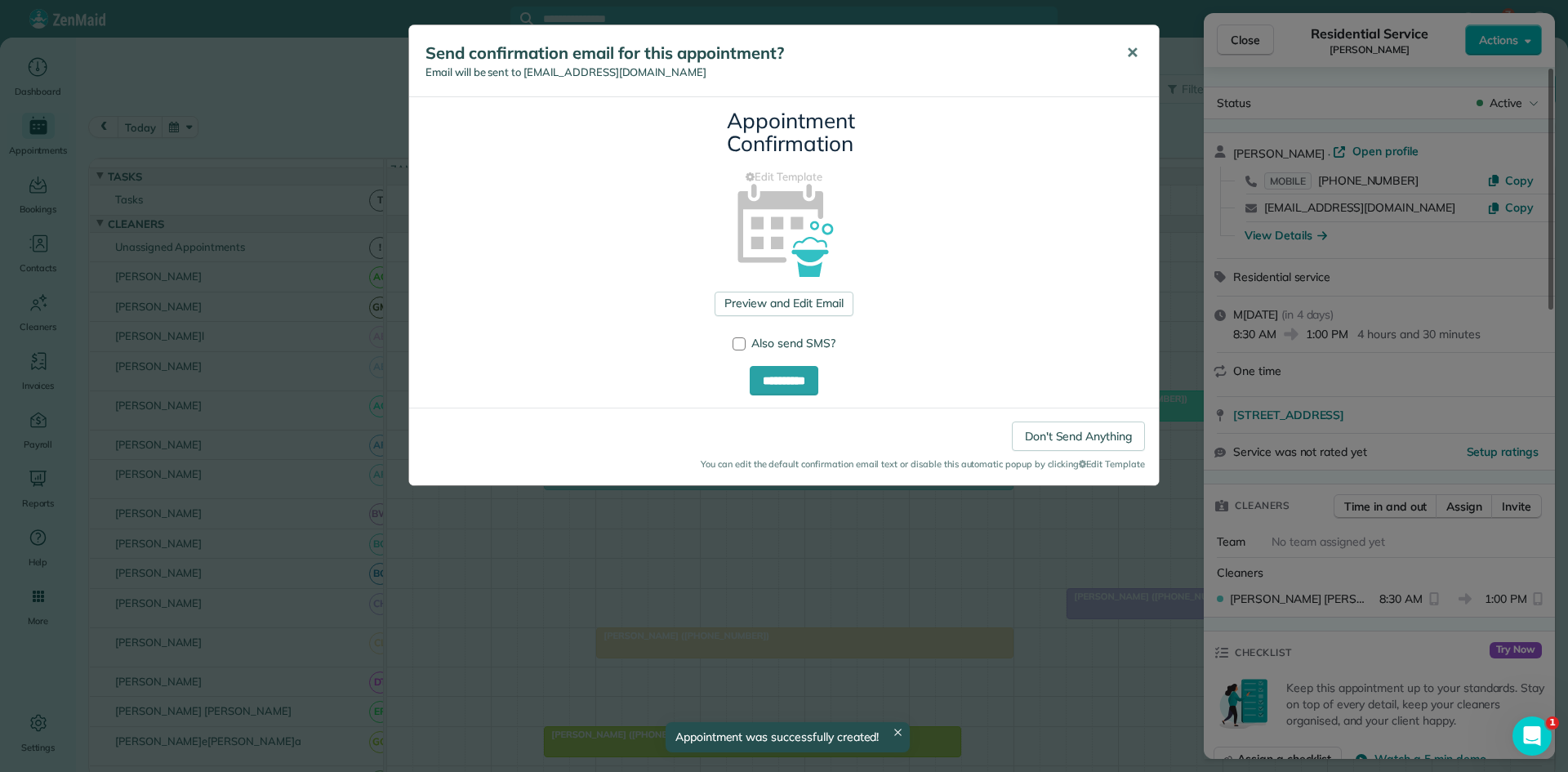
click at [1129, 63] on button "✕" at bounding box center [1132, 53] width 37 height 39
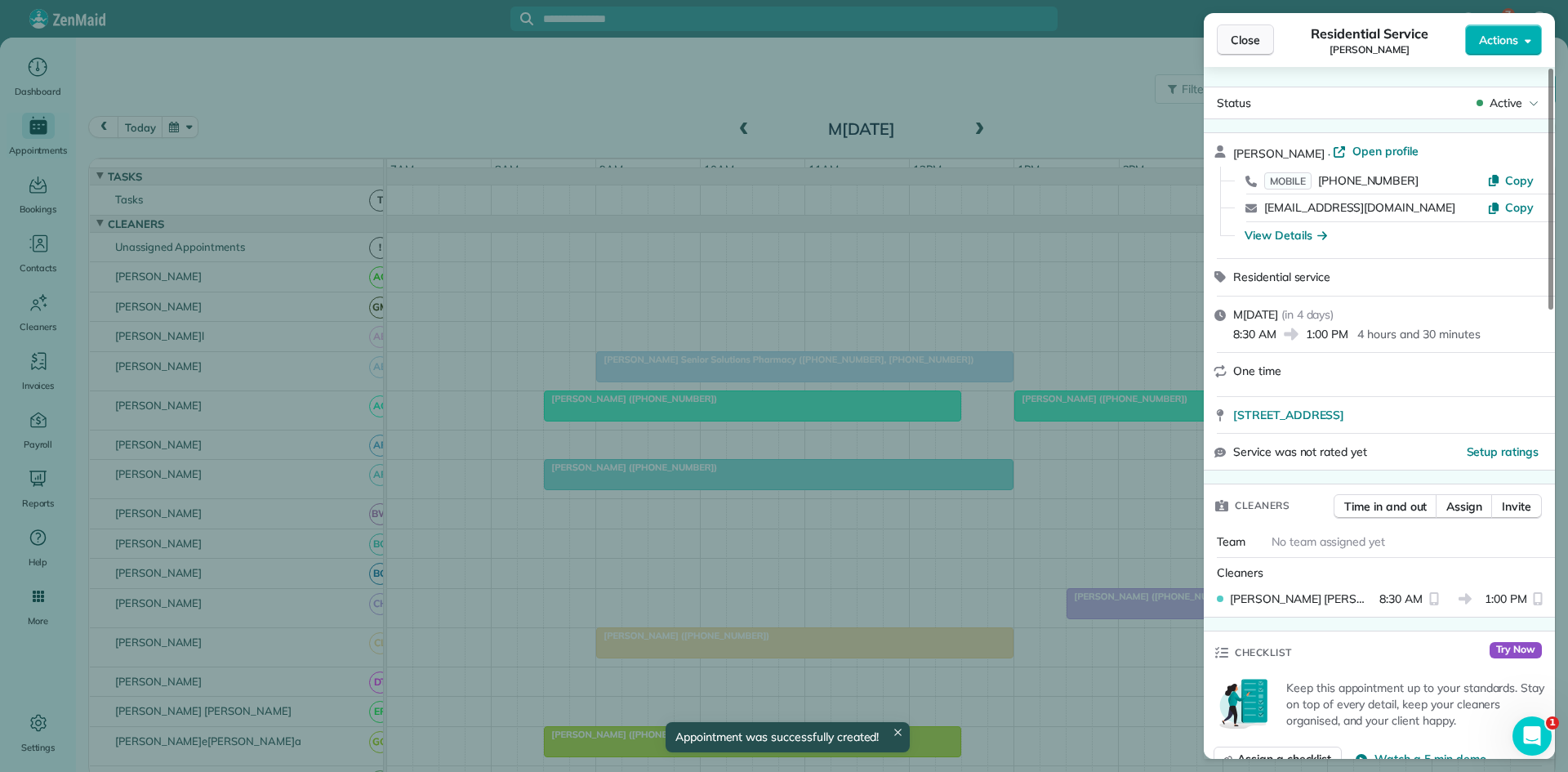
click at [1242, 50] on button "Close" at bounding box center [1245, 40] width 57 height 31
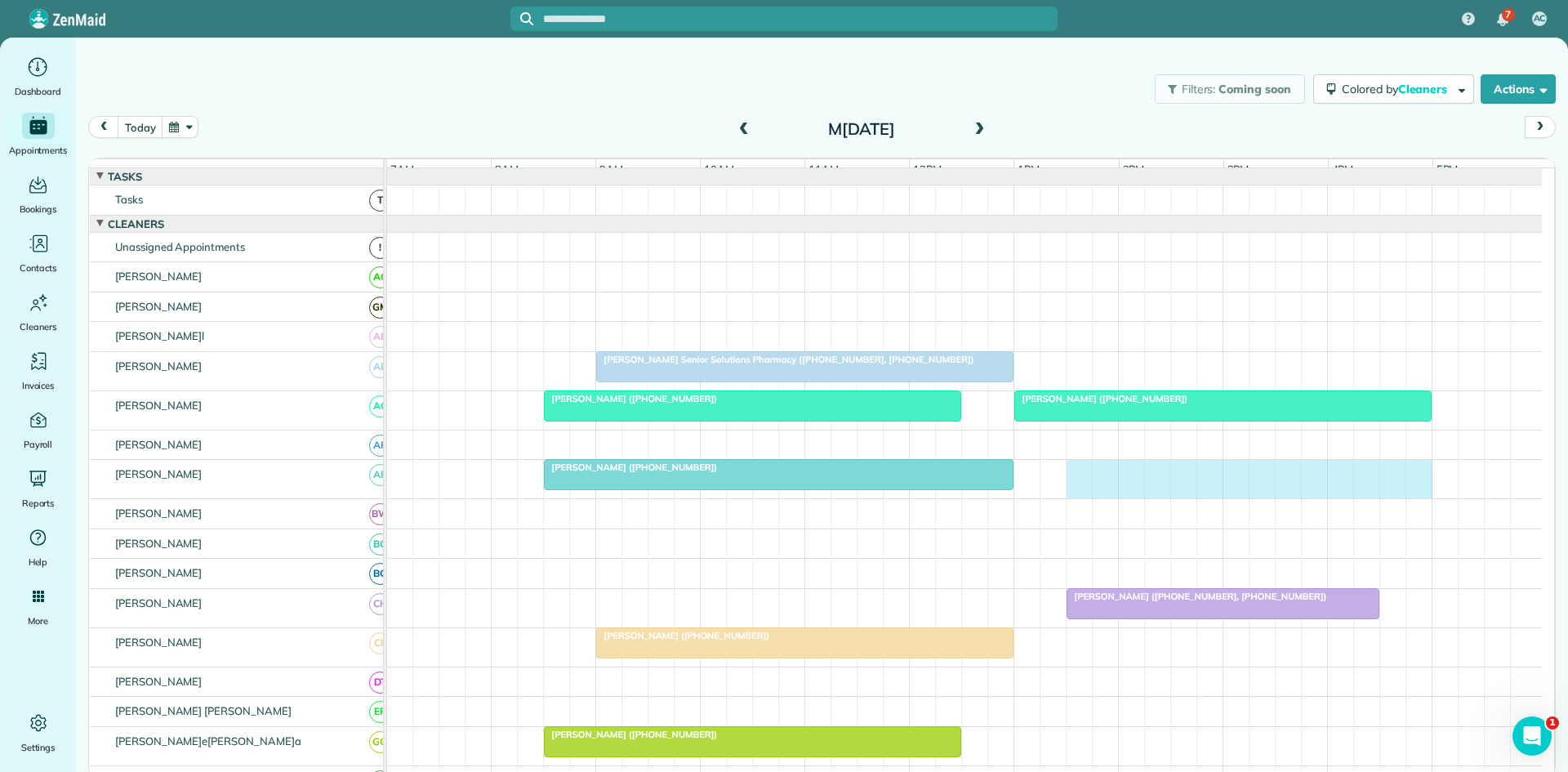
drag, startPoint x: 1087, startPoint y: 491, endPoint x: 1408, endPoint y: 470, distance: 321.7
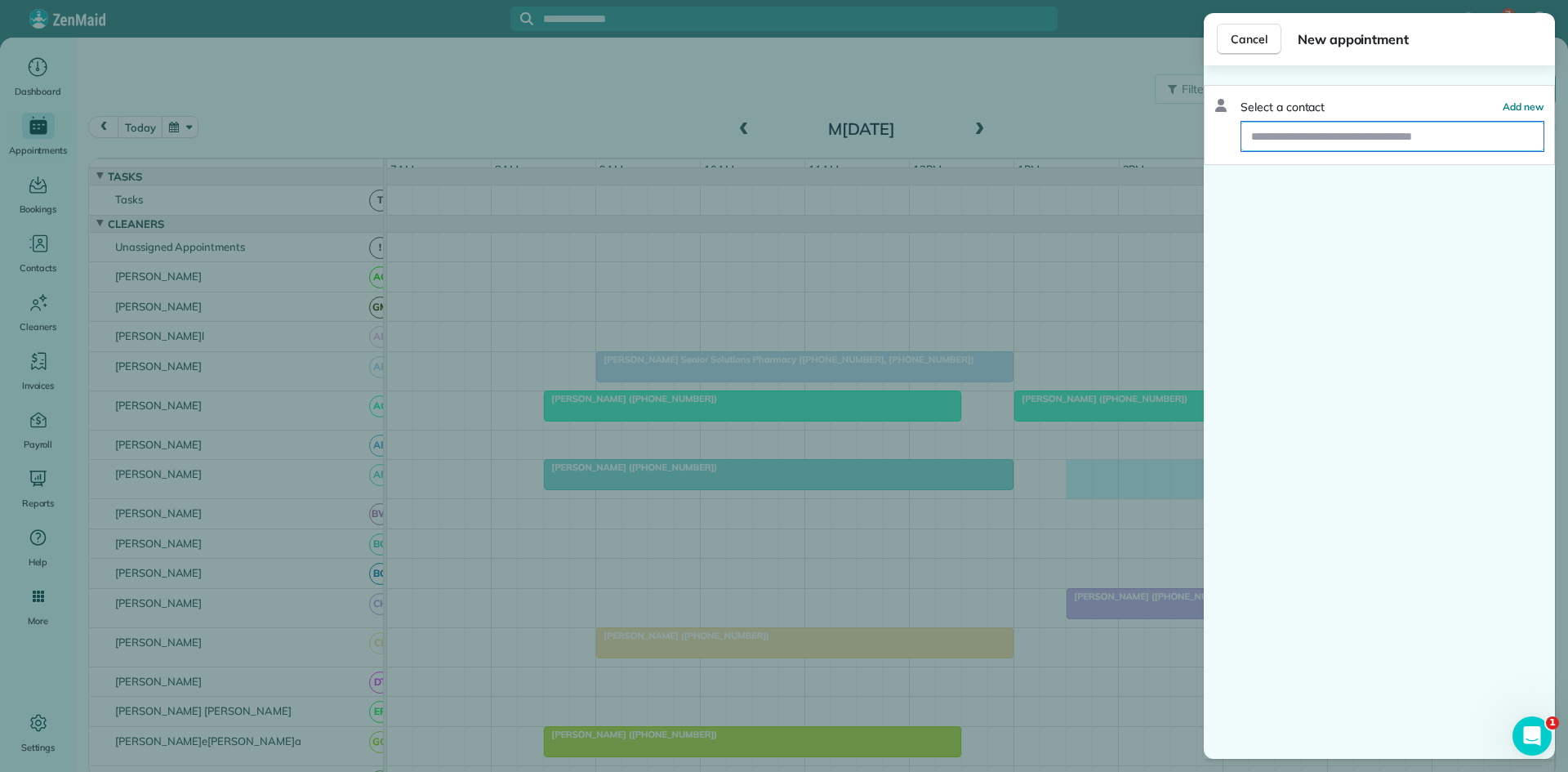
click at [1327, 142] on input "text" at bounding box center [1393, 137] width 303 height 29
type input "**********"
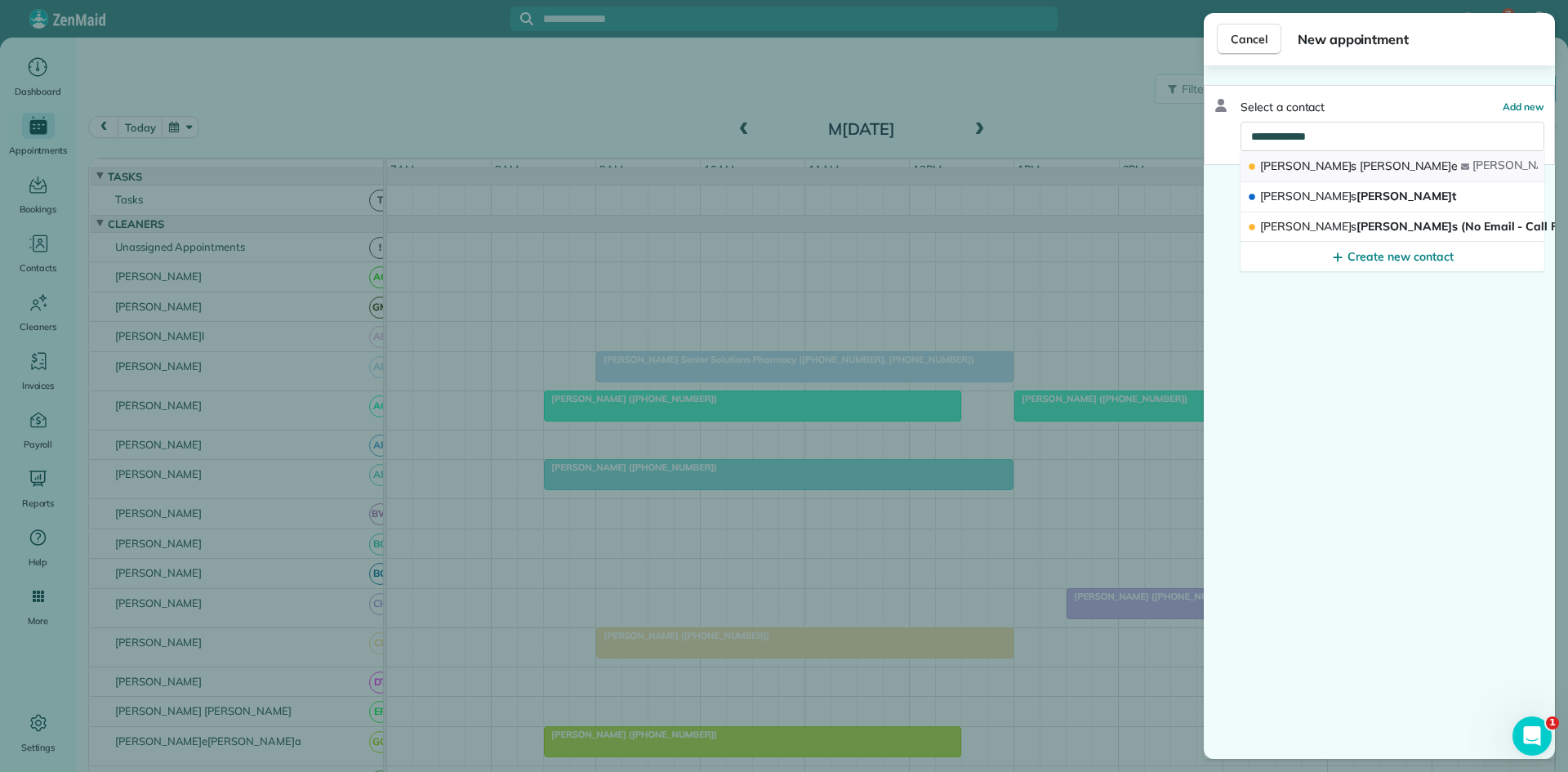
click at [1361, 164] on button "Janis Brendle janis brendle @yahoo.com" at bounding box center [1392, 167] width 304 height 31
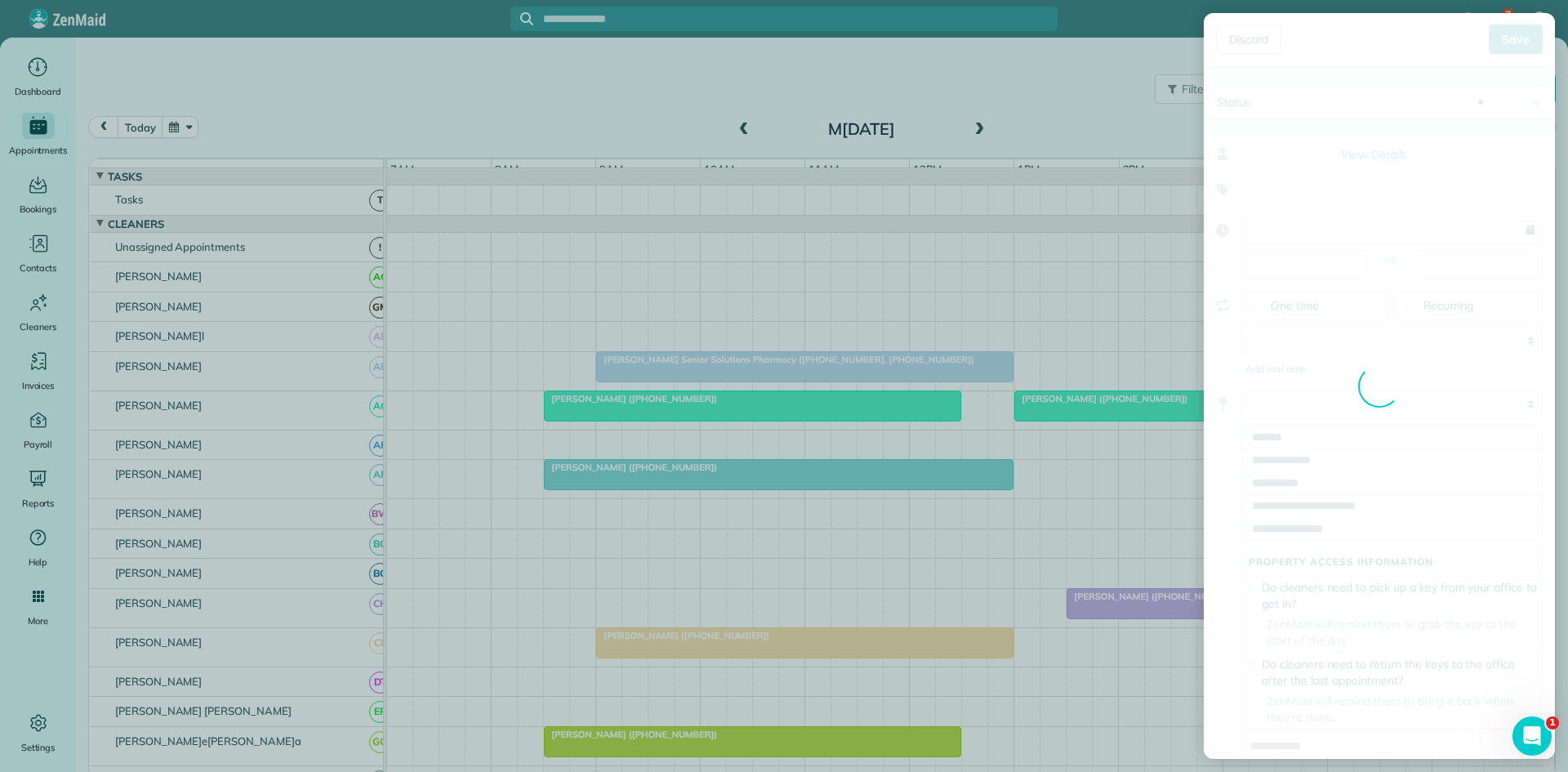
type input "**********"
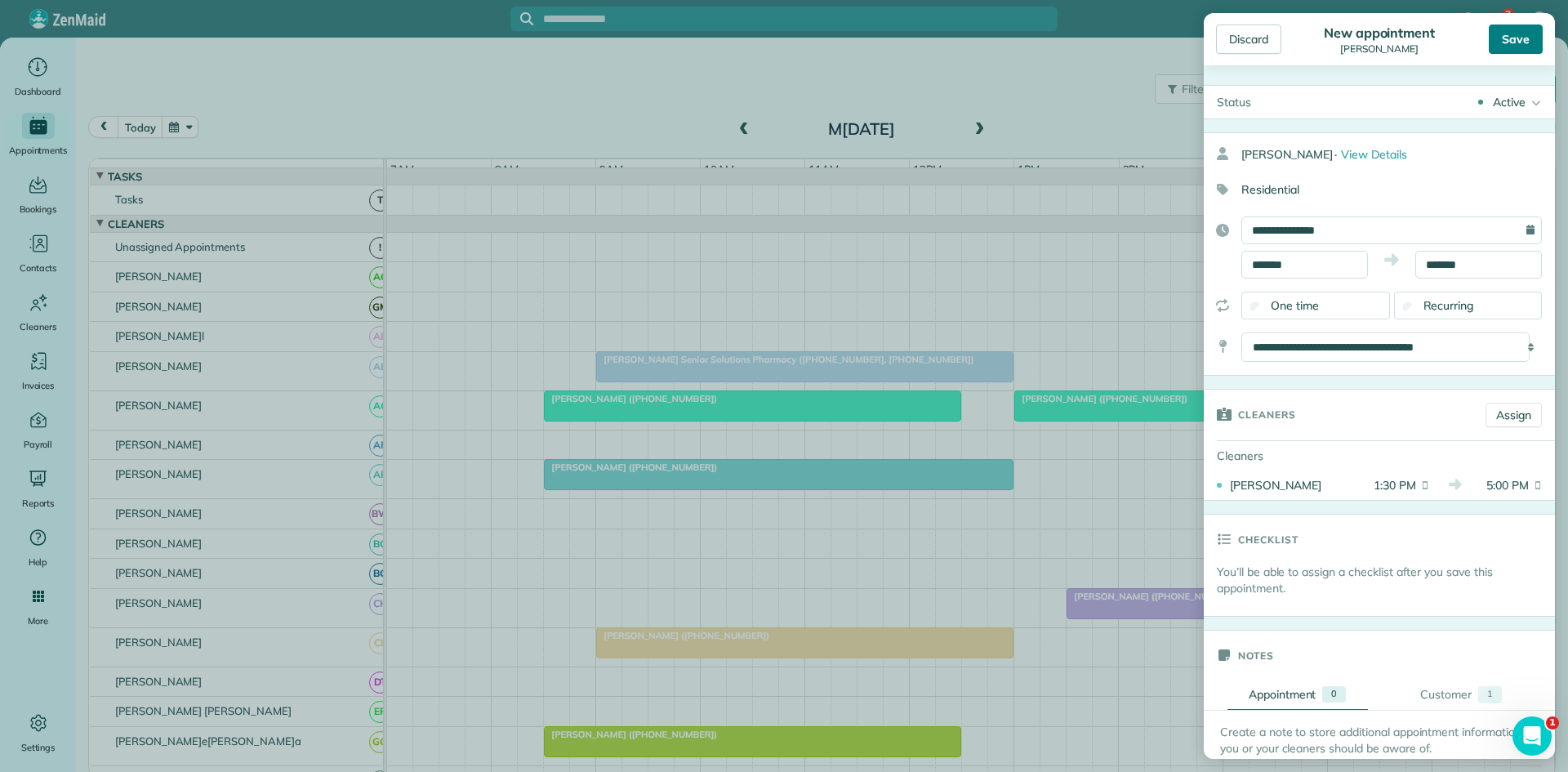
click at [1493, 46] on div "Save" at bounding box center [1516, 39] width 54 height 29
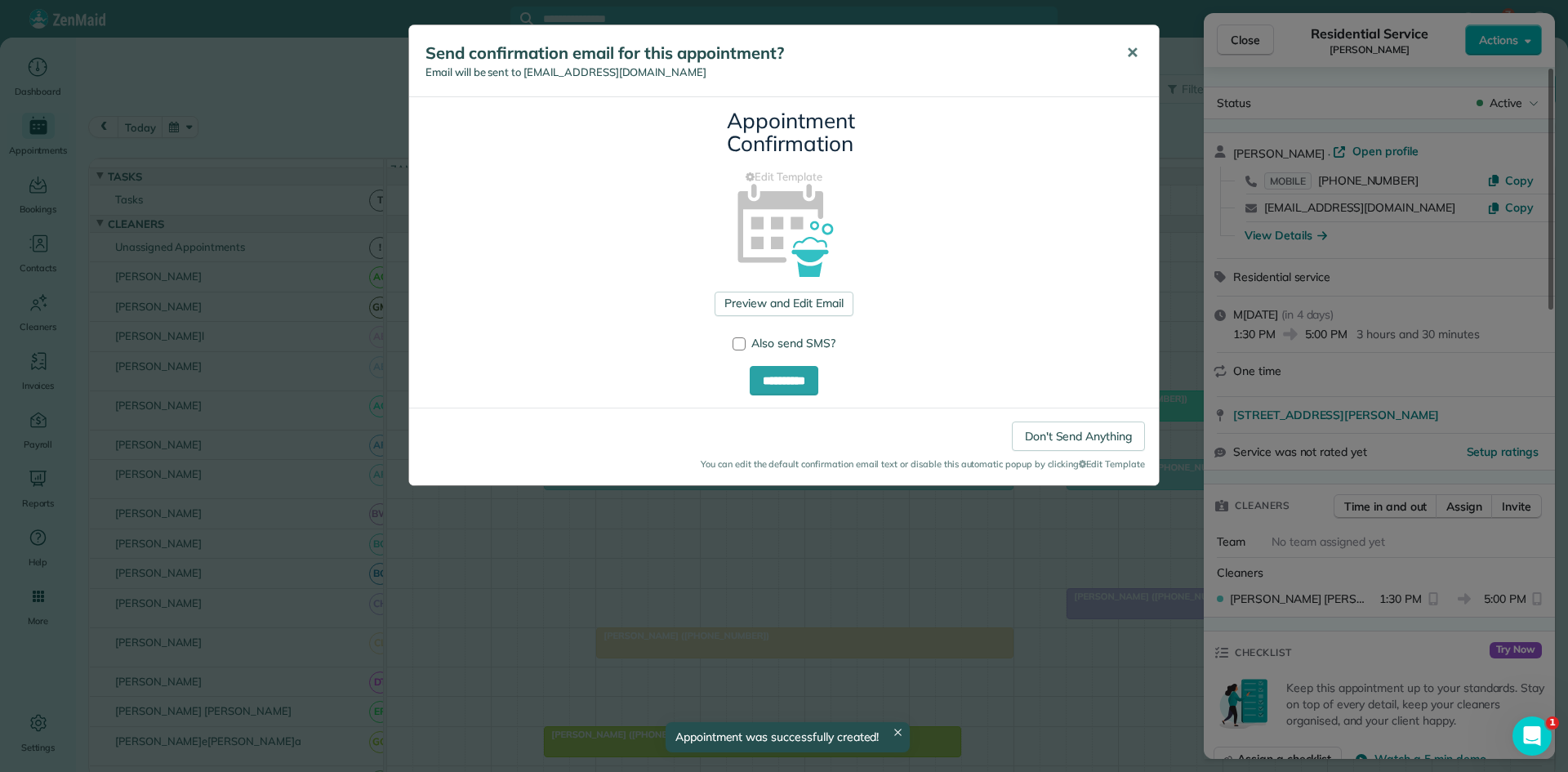
click at [1127, 54] on button "✕" at bounding box center [1132, 53] width 37 height 39
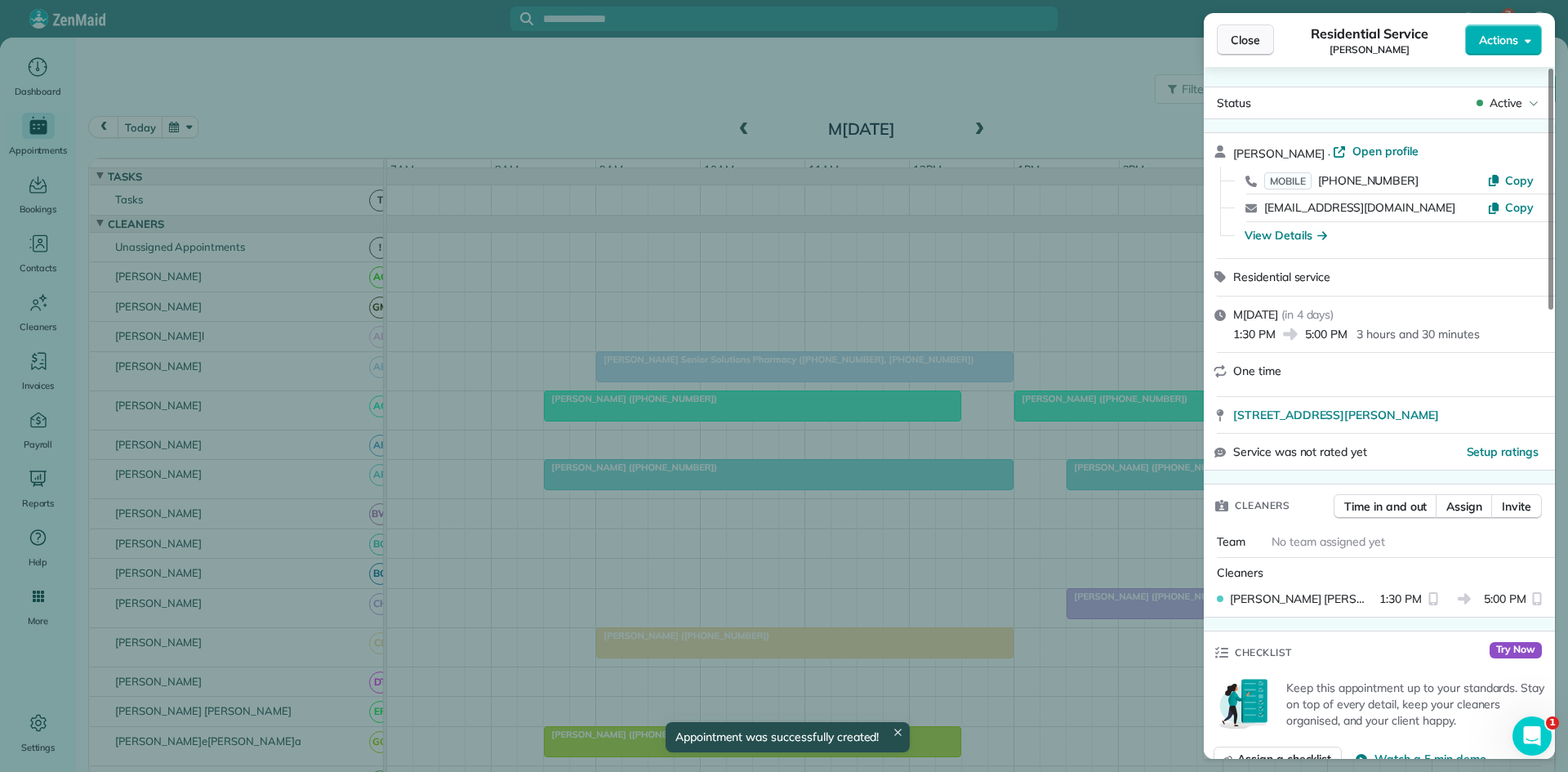
click at [1253, 50] on button "Close" at bounding box center [1245, 40] width 57 height 31
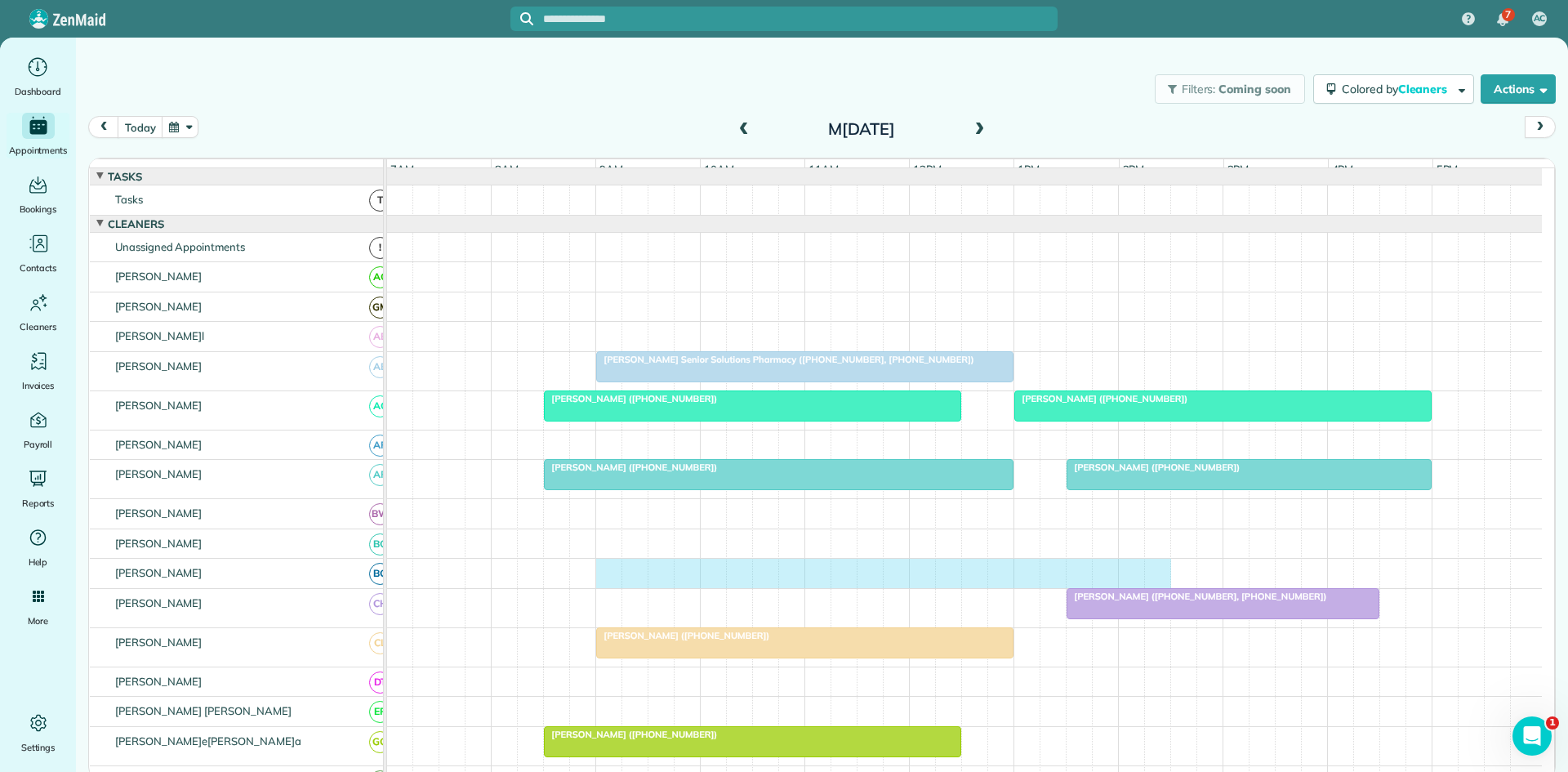
drag, startPoint x: 602, startPoint y: 587, endPoint x: 1154, endPoint y: 565, distance: 552.4
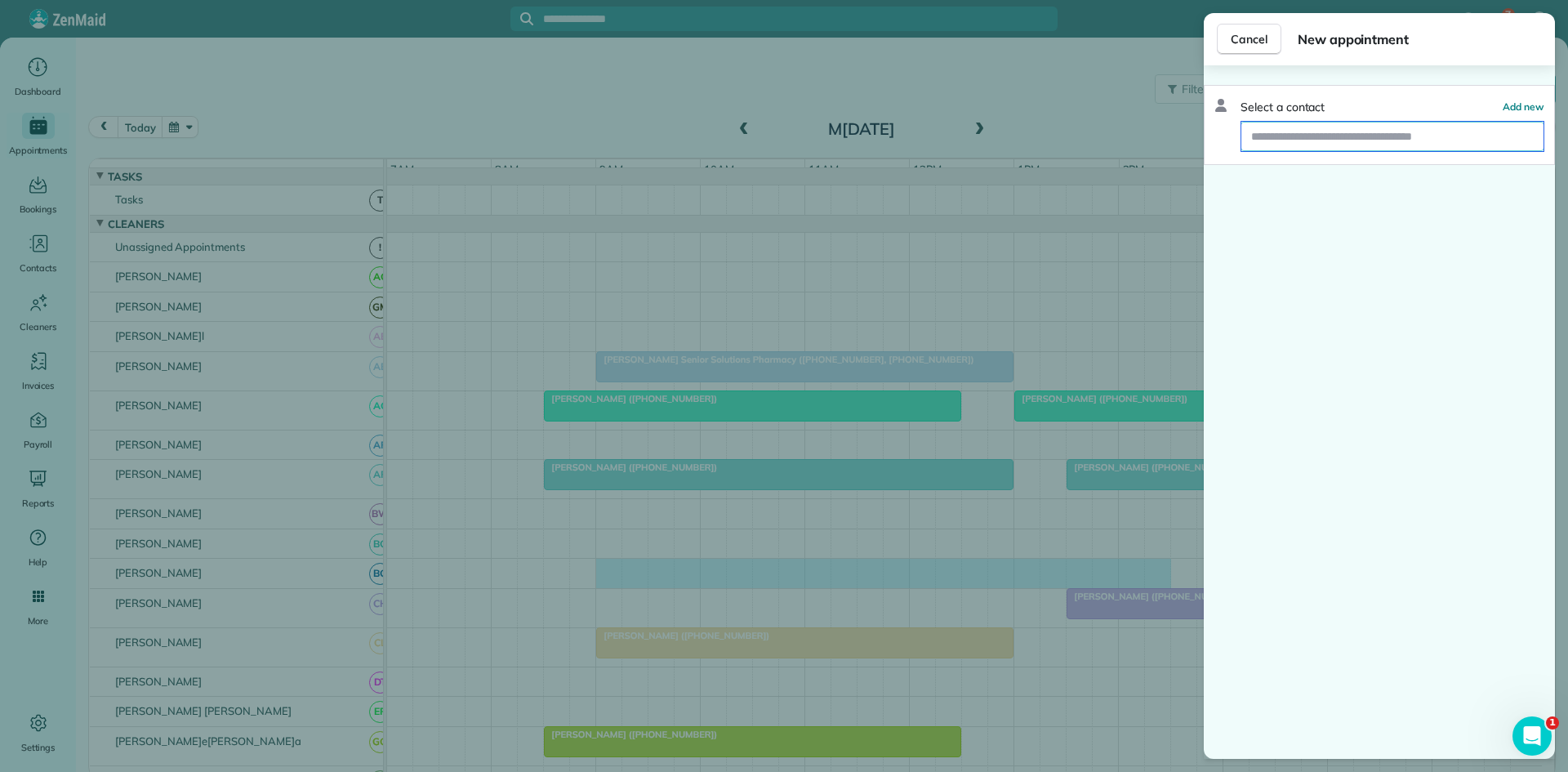
click at [1358, 145] on input "text" at bounding box center [1393, 137] width 303 height 29
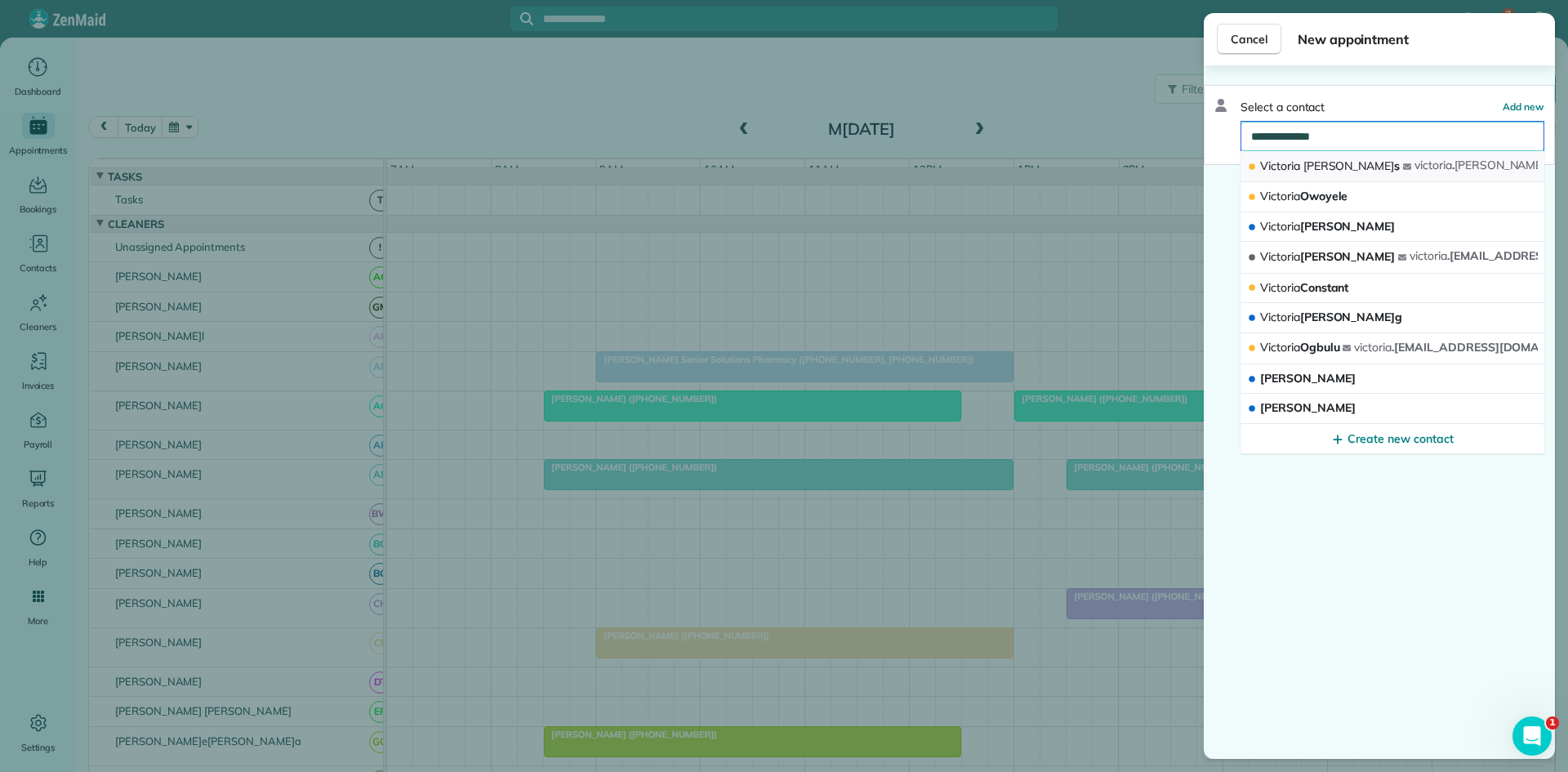
type input "**********"
click at [1345, 160] on button "Victoria Ehler s victoria . ehler s@gmail.com" at bounding box center [1392, 167] width 304 height 31
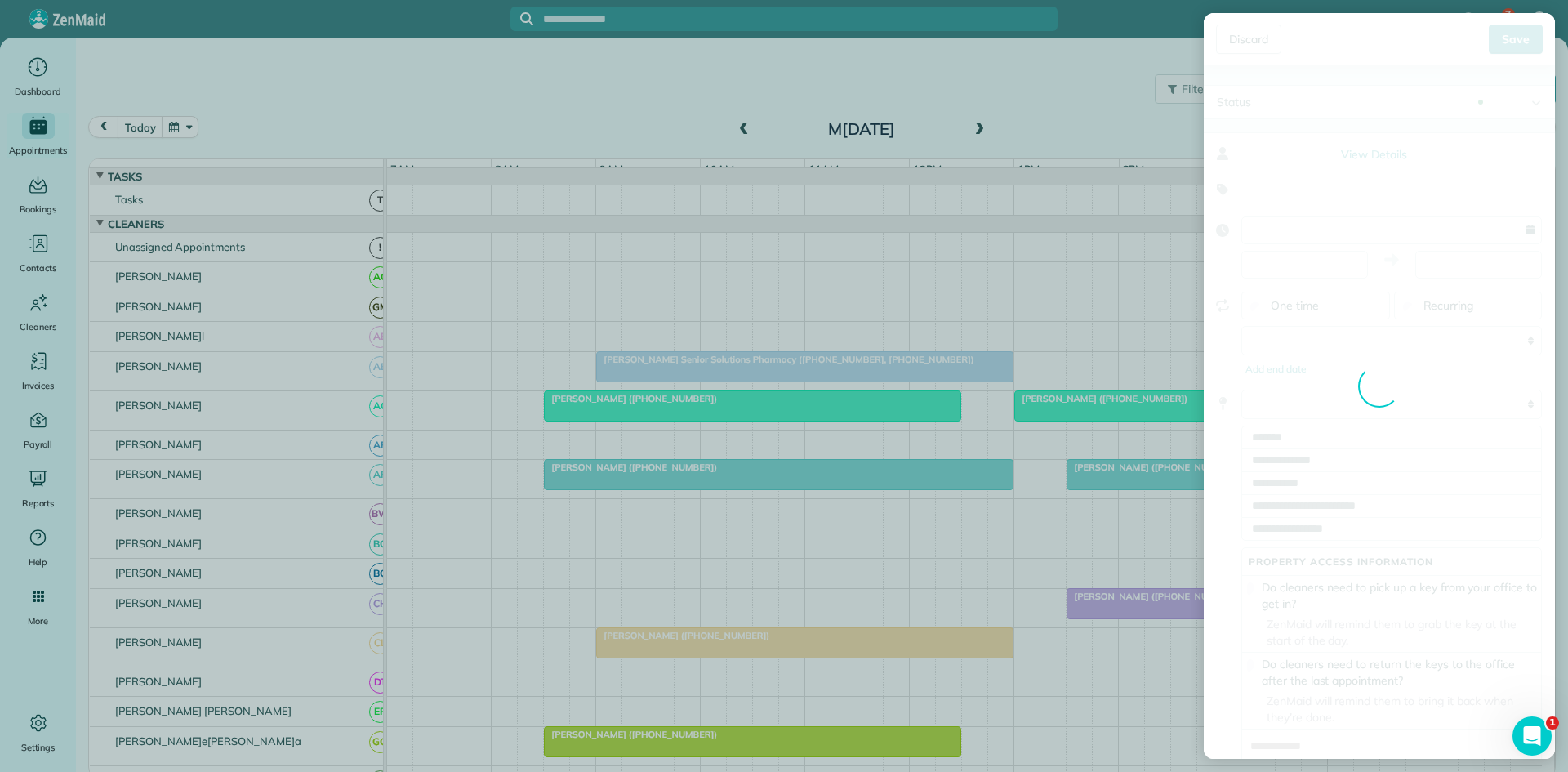
type input "**********"
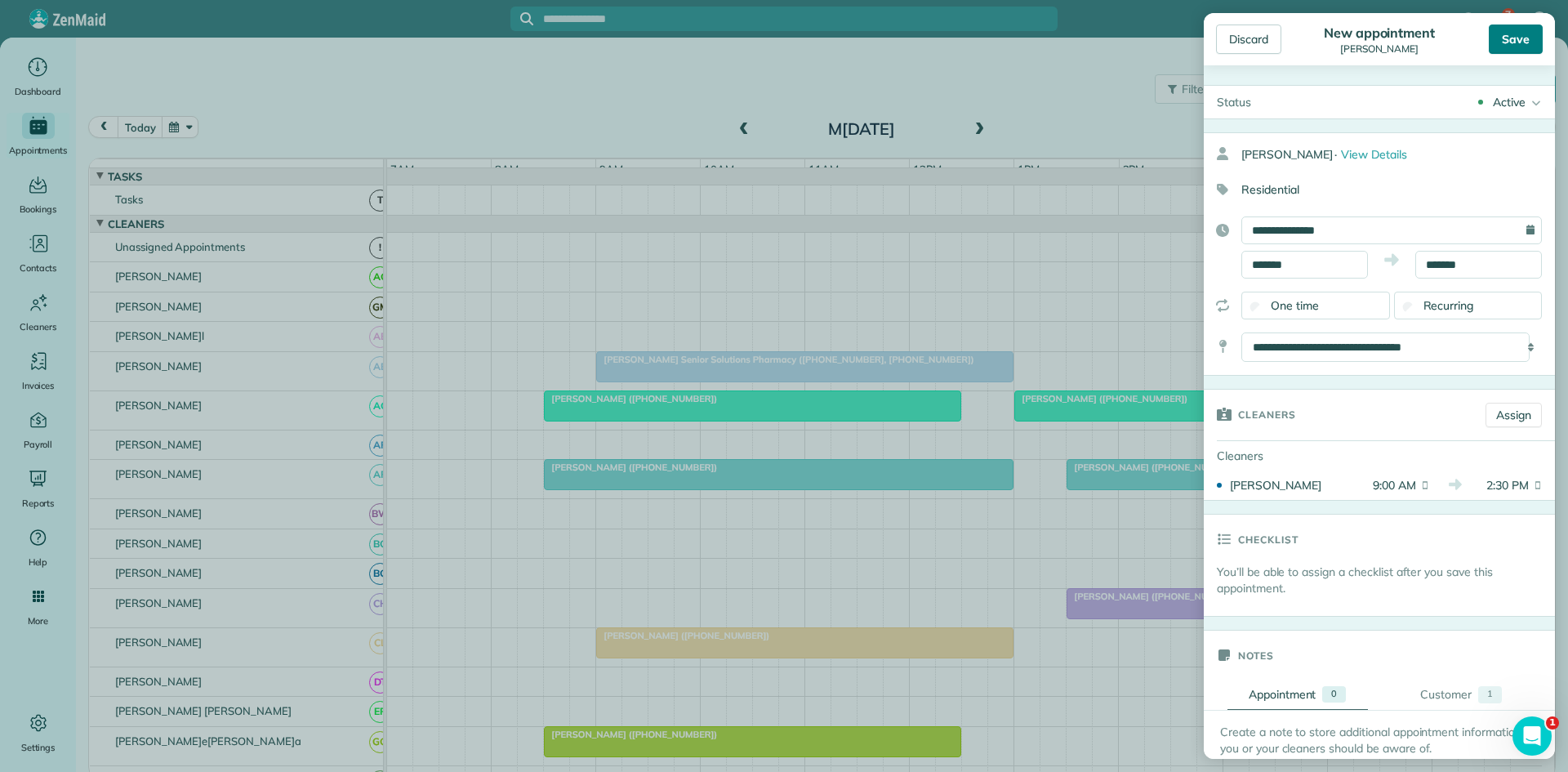
click at [1515, 41] on div "Save" at bounding box center [1516, 39] width 54 height 29
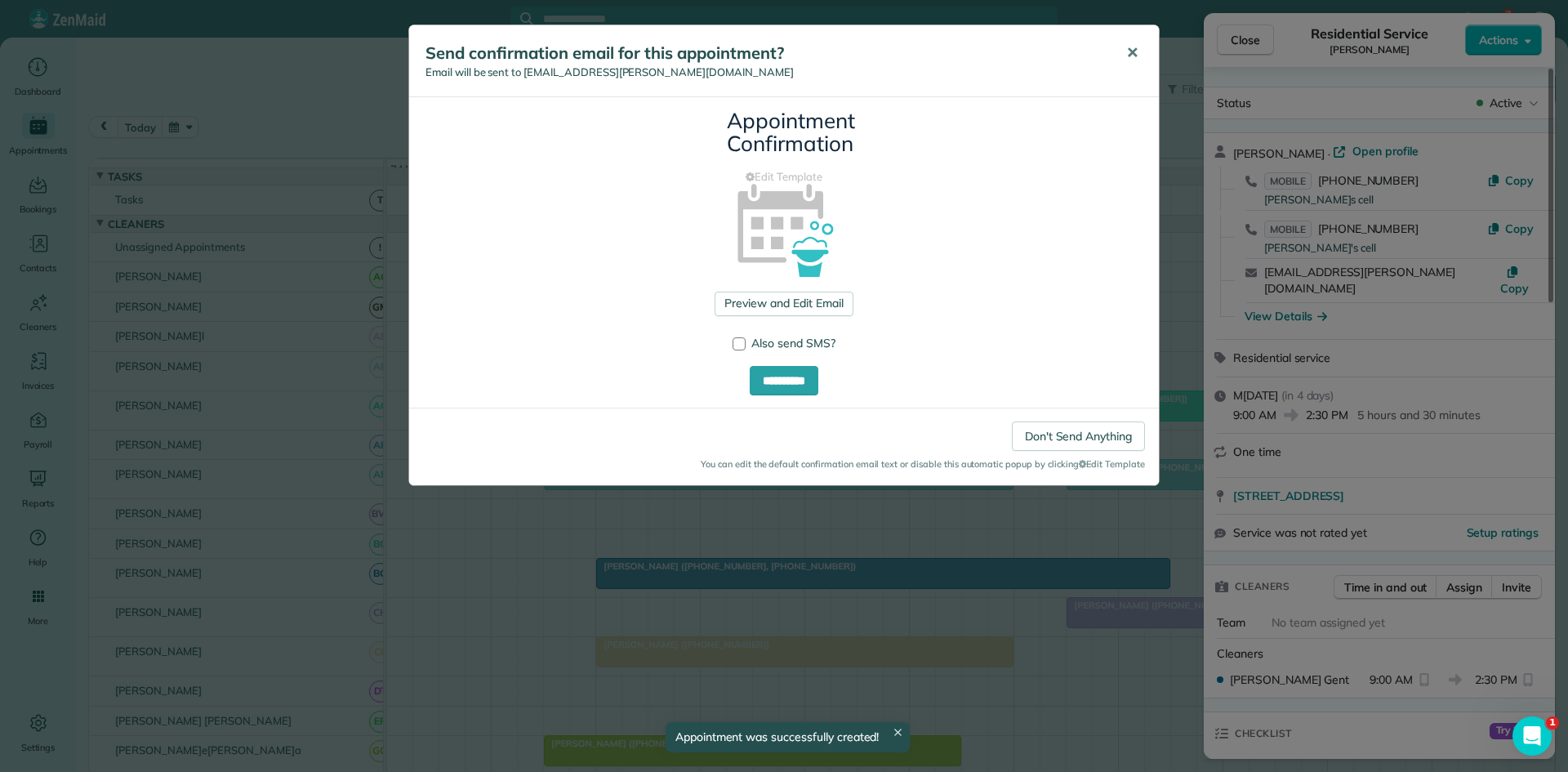
click at [1137, 60] on span "✕" at bounding box center [1132, 52] width 12 height 18
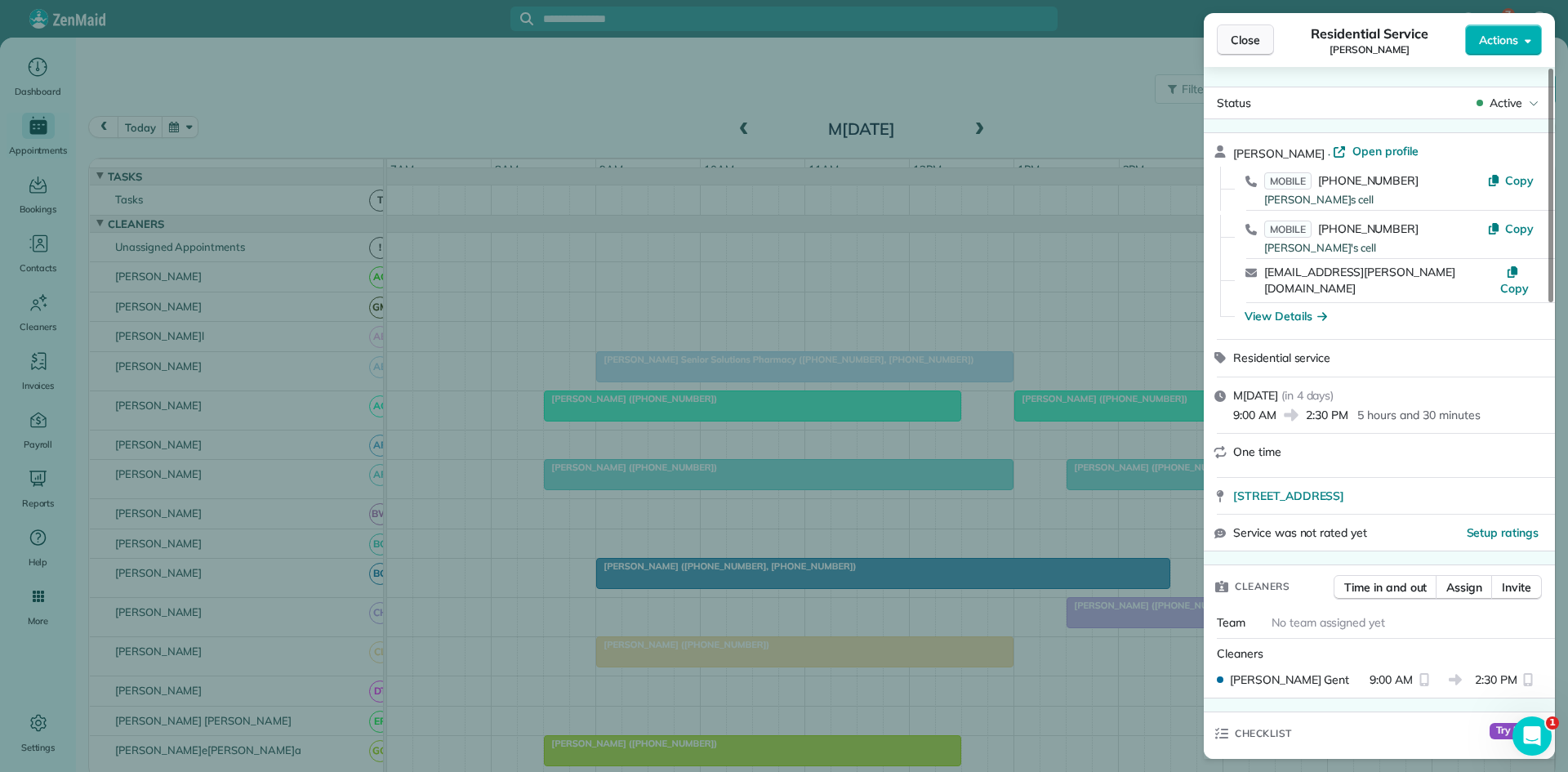
click at [1231, 46] on button "Close" at bounding box center [1245, 40] width 57 height 31
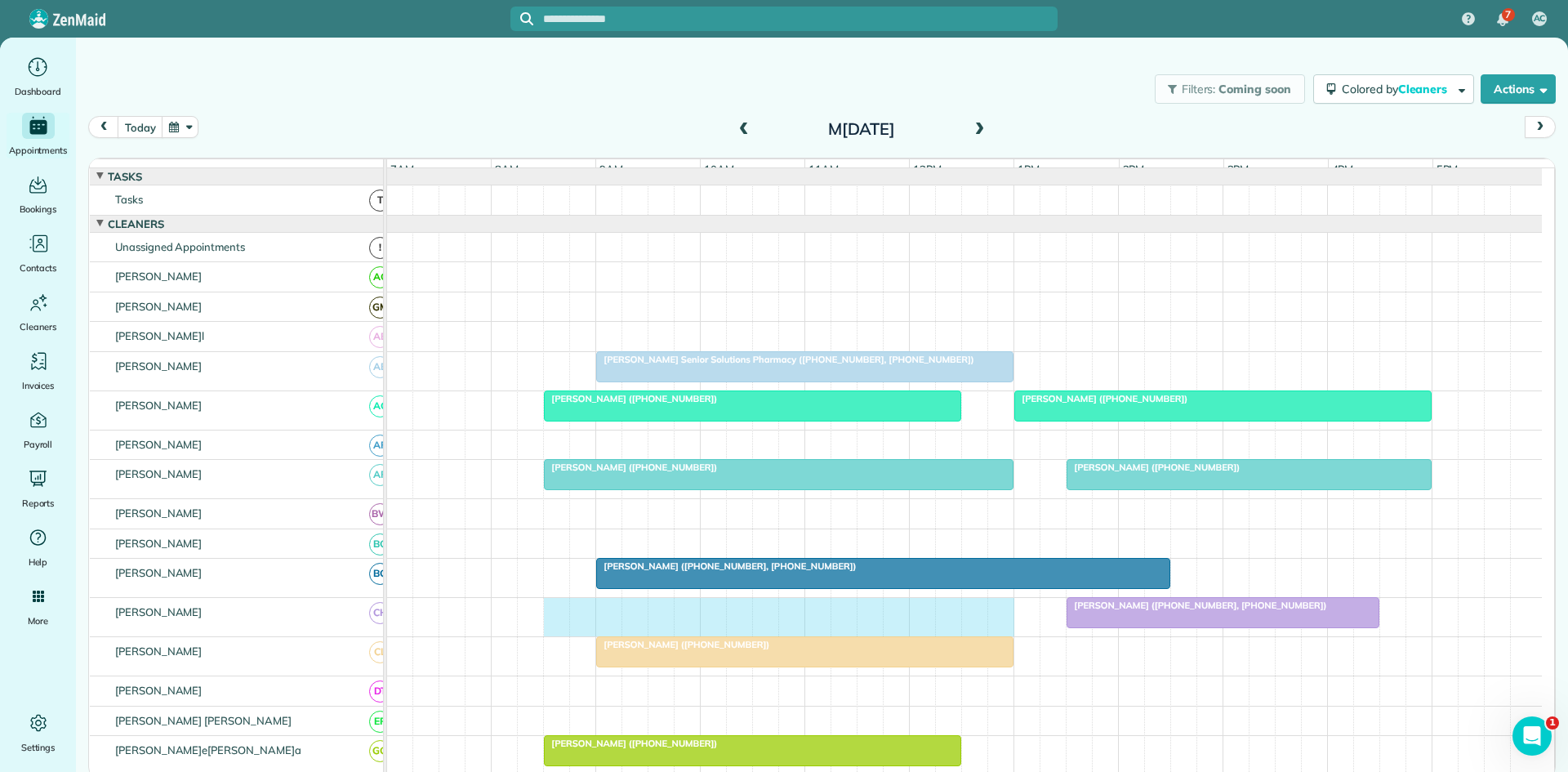
drag, startPoint x: 555, startPoint y: 632, endPoint x: 997, endPoint y: 607, distance: 442.7
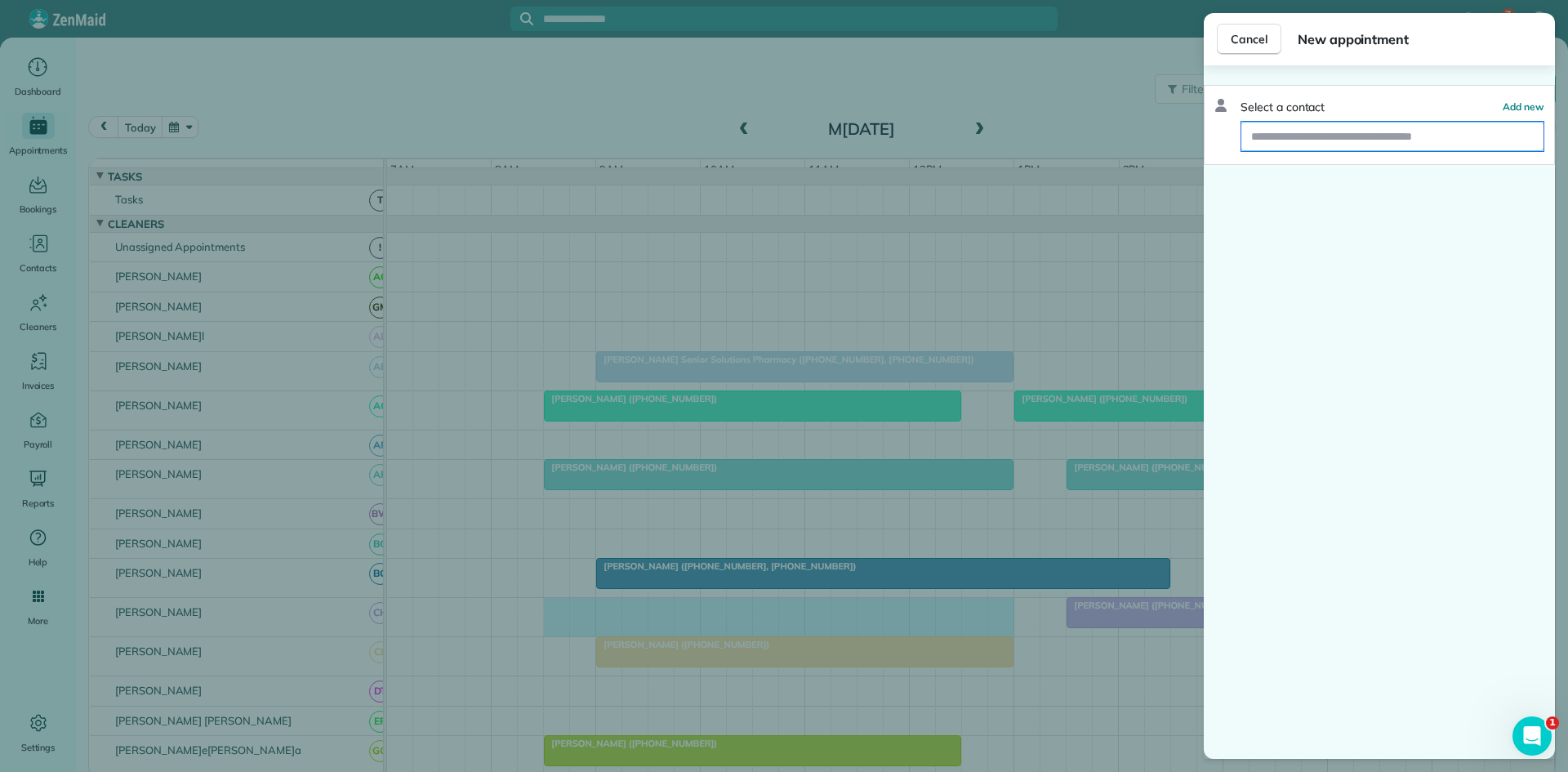
click at [1356, 133] on input "text" at bounding box center [1393, 137] width 303 height 29
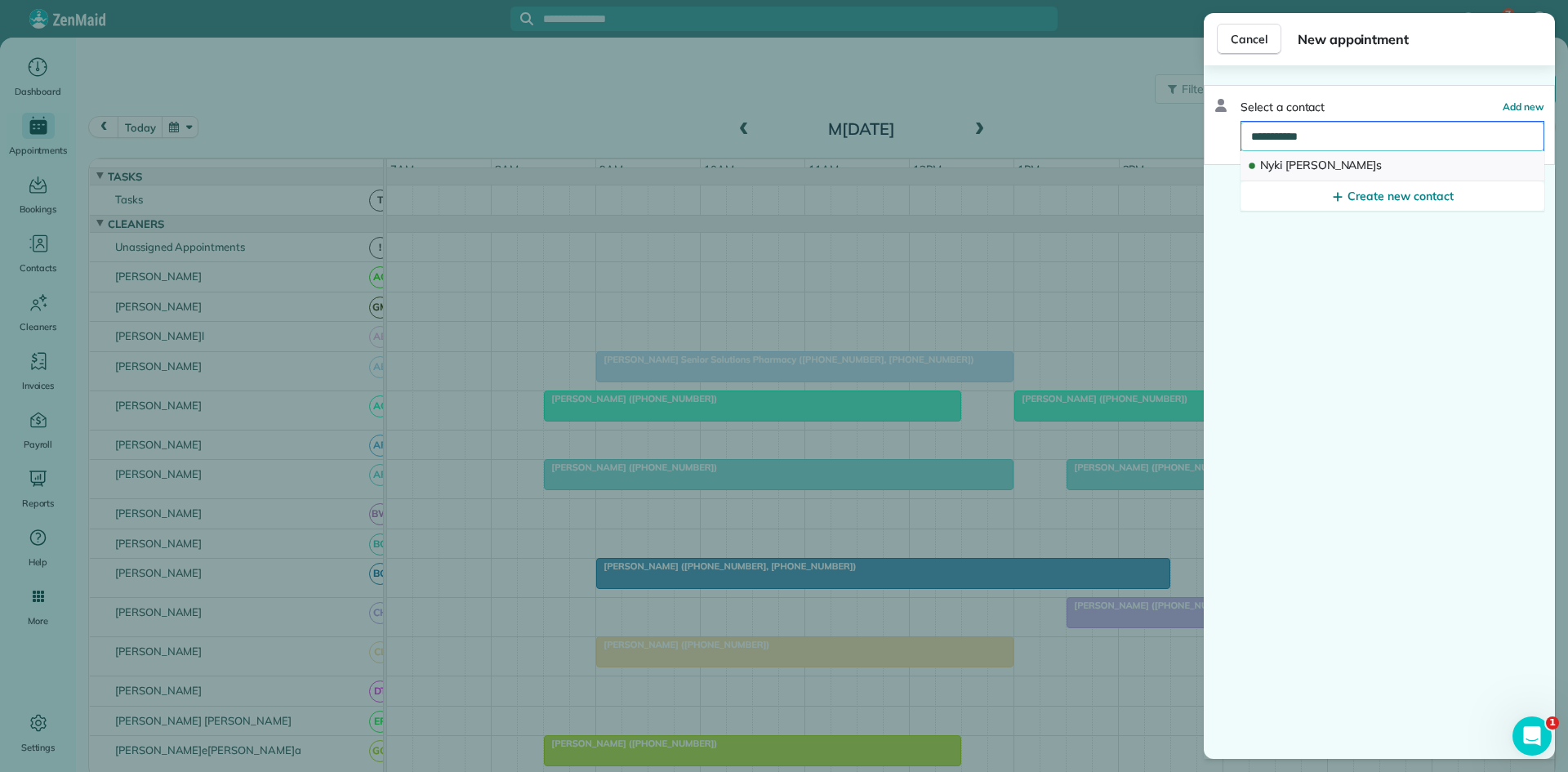
type input "**********"
click at [1368, 161] on button "Nyki Crymes" at bounding box center [1392, 166] width 304 height 30
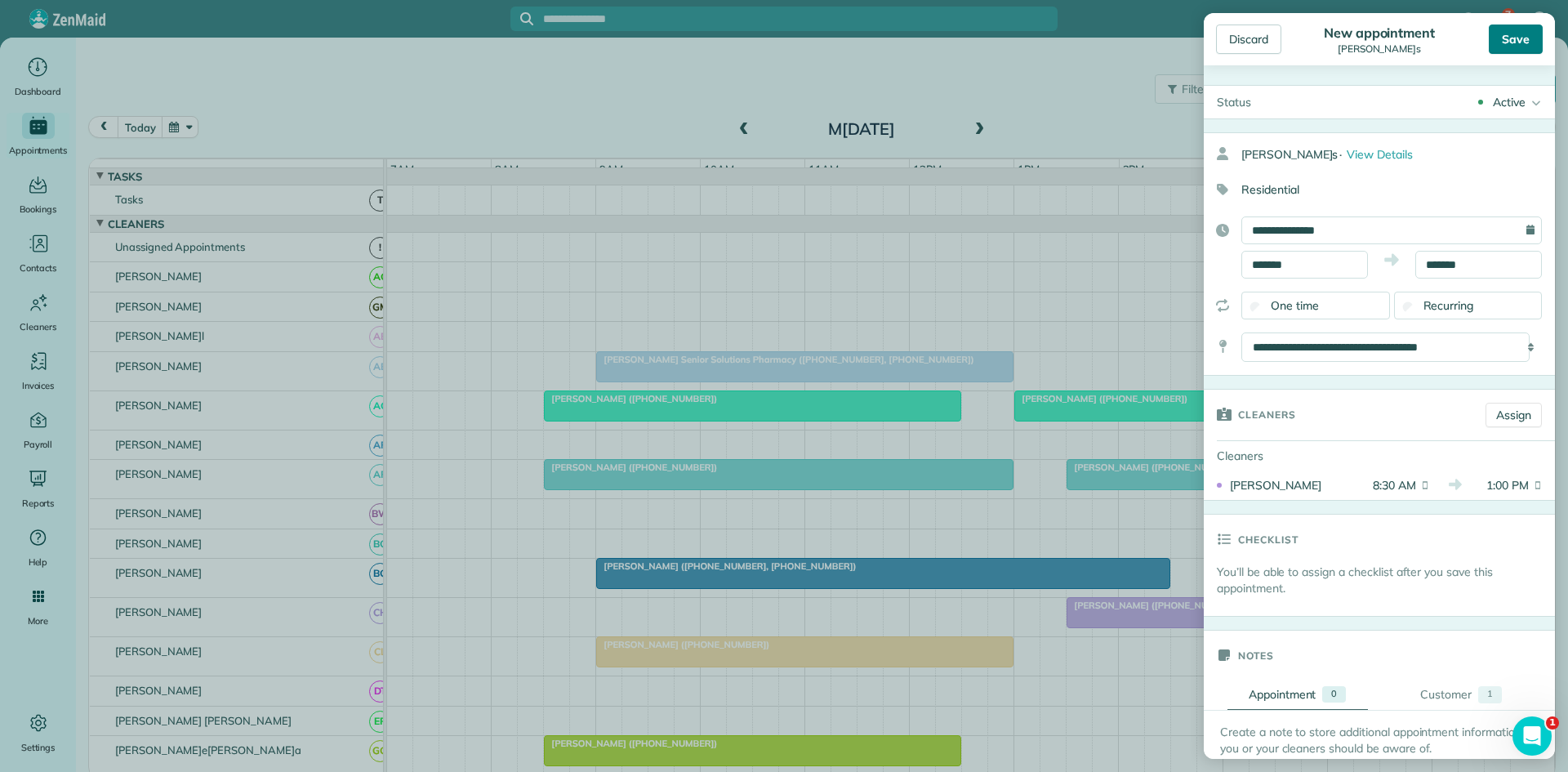
click at [1507, 37] on div "Save" at bounding box center [1516, 39] width 54 height 29
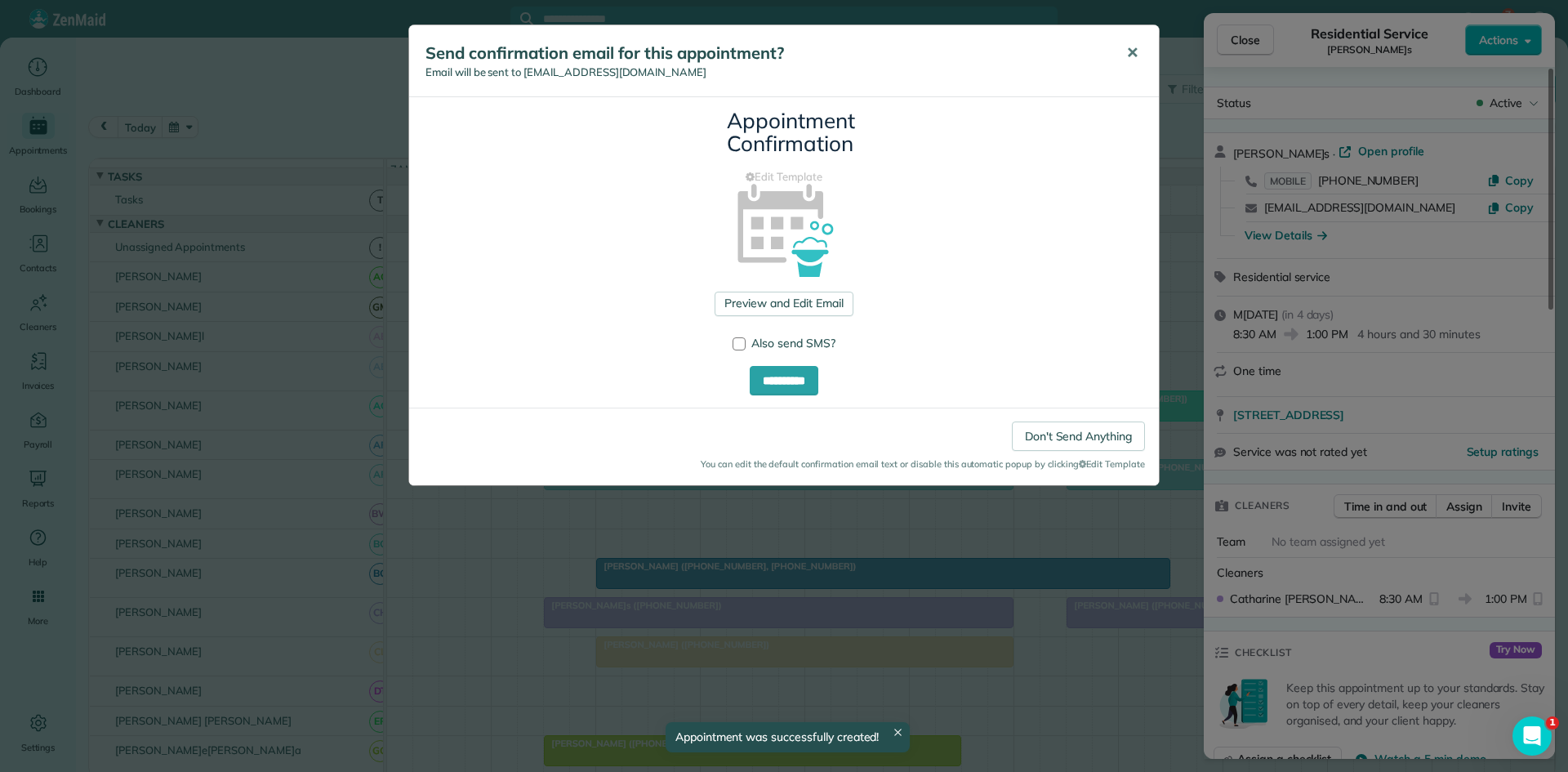
click at [1133, 52] on span "✕" at bounding box center [1132, 52] width 12 height 18
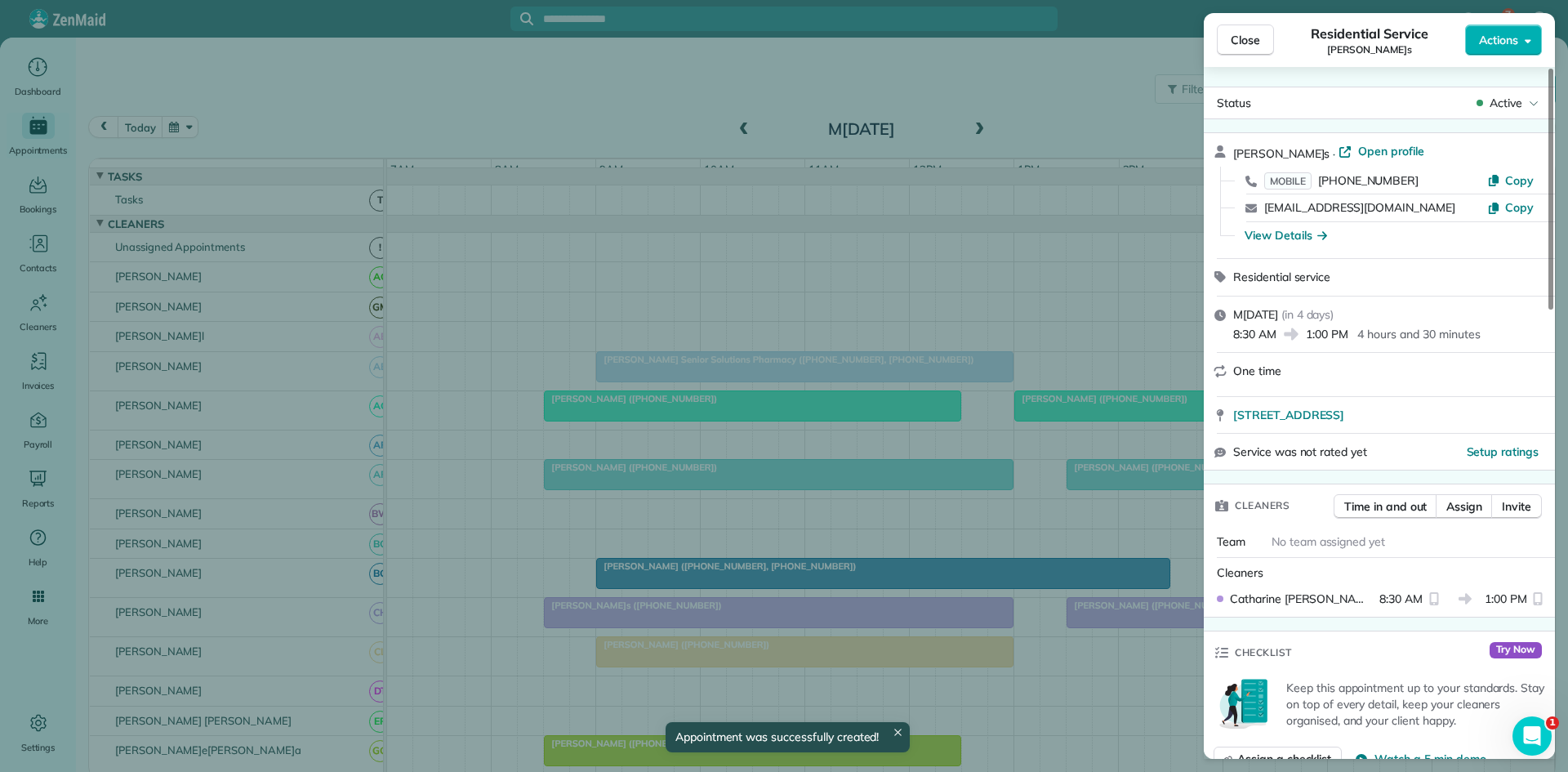
click at [1223, 41] on button "Close" at bounding box center [1245, 40] width 57 height 31
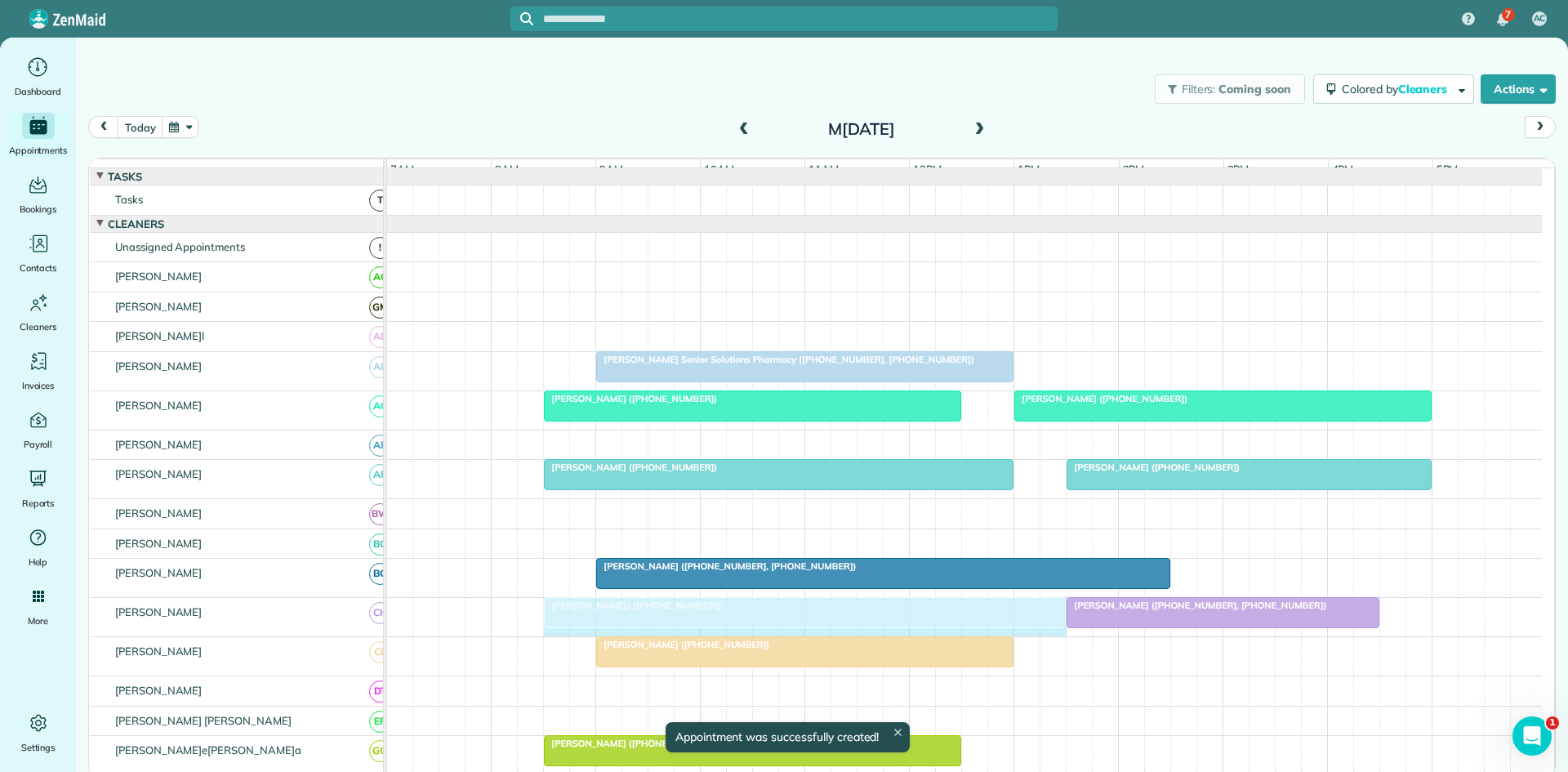
drag, startPoint x: 1010, startPoint y: 633, endPoint x: 1051, endPoint y: 634, distance: 41.0
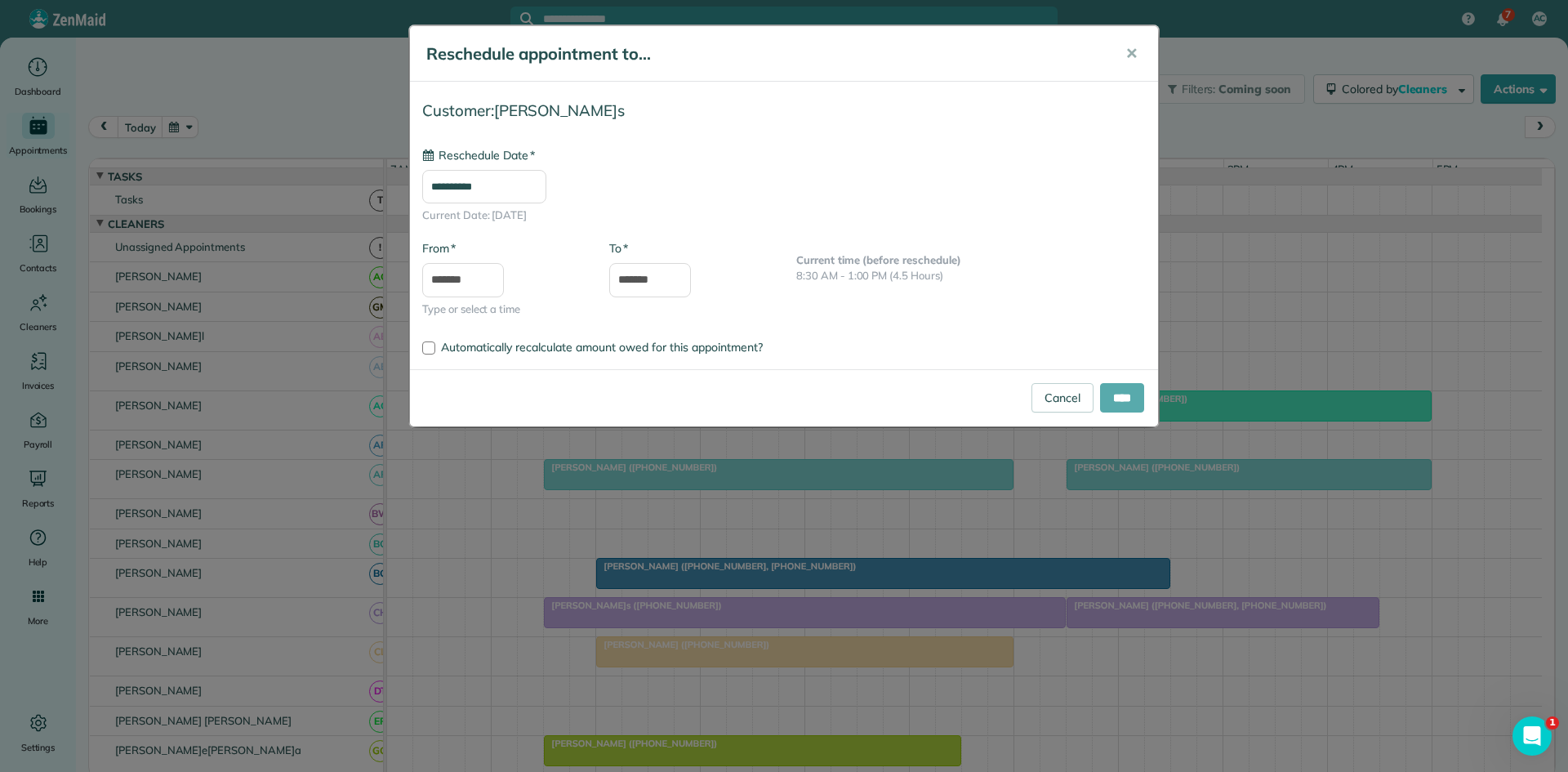
type input "**********"
click at [1121, 393] on input "****" at bounding box center [1122, 398] width 44 height 29
click at [1111, 392] on div "Cancel ****" at bounding box center [784, 398] width 748 height 57
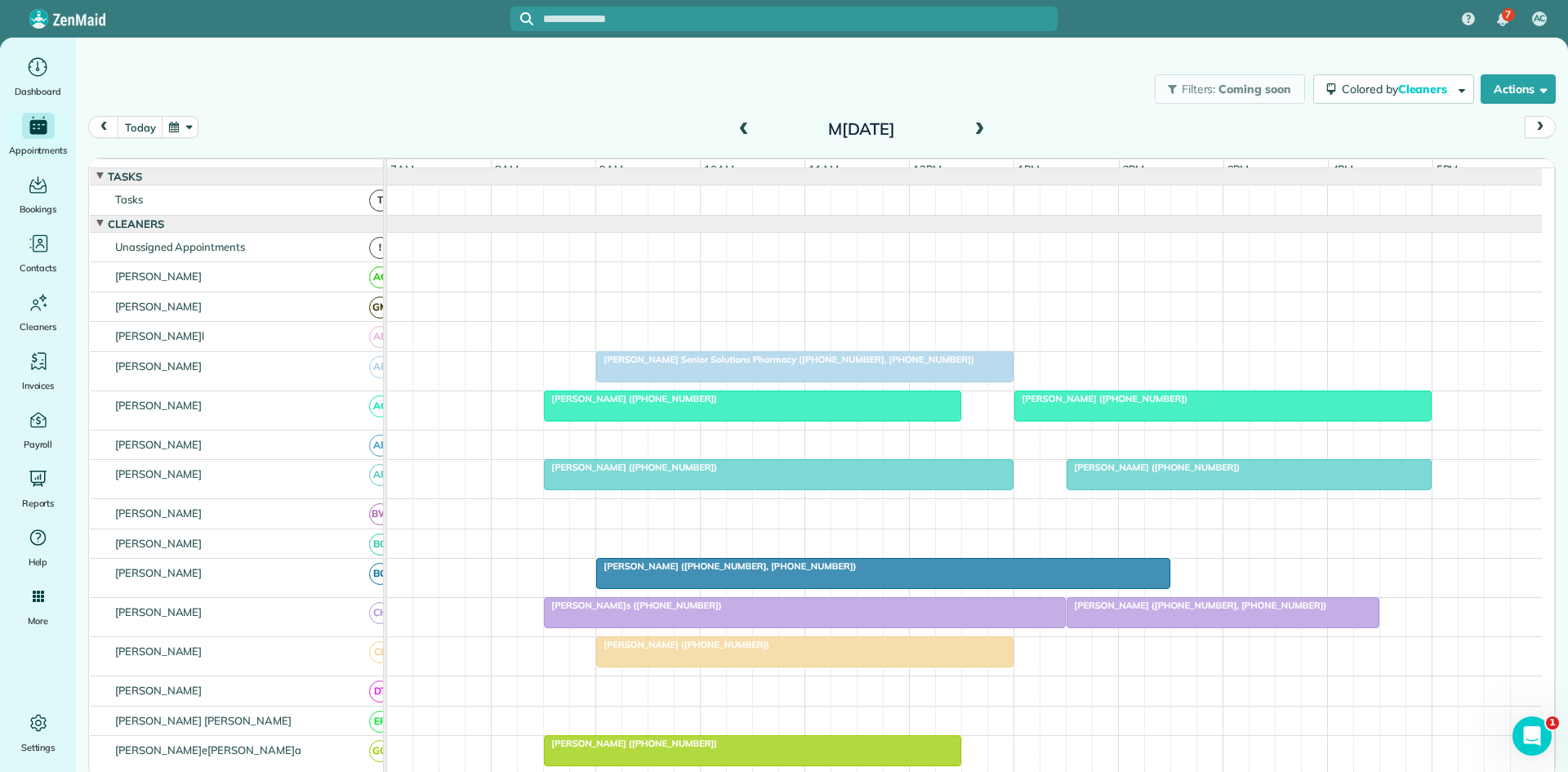
click at [1127, 627] on div at bounding box center [1222, 612] width 311 height 29
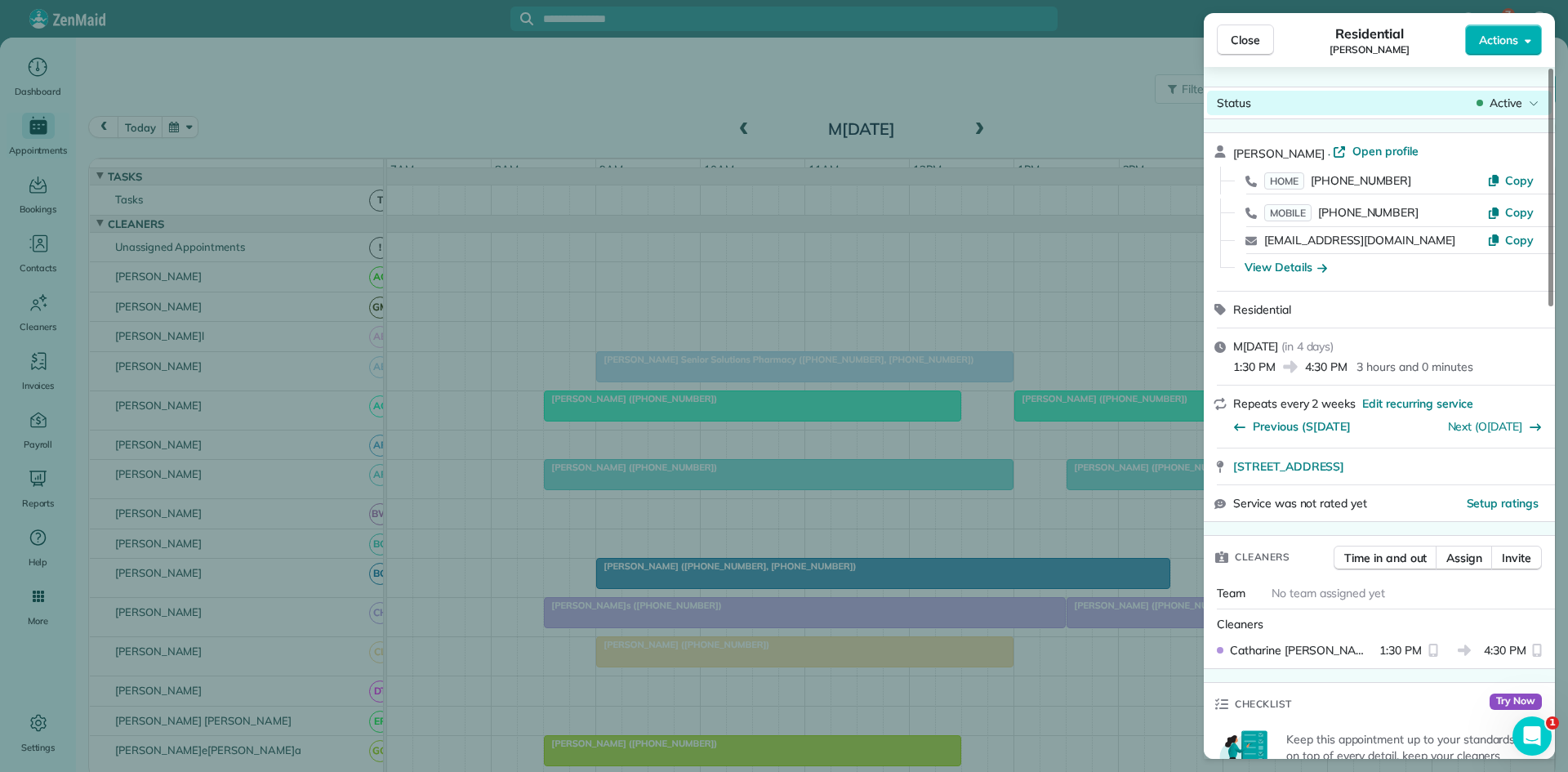
click at [1509, 106] on span "Active" at bounding box center [1507, 103] width 33 height 17
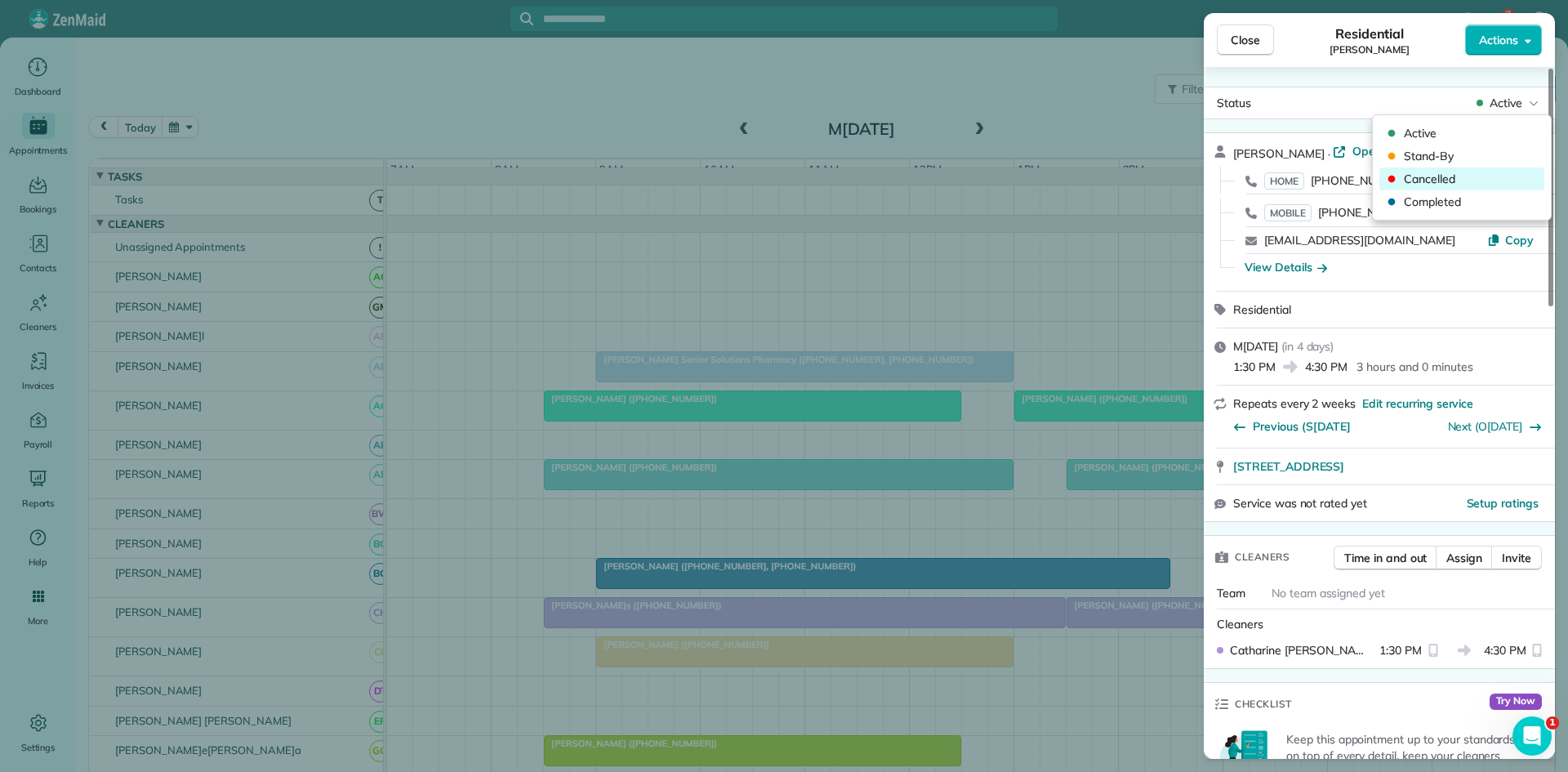
click at [1412, 169] on div "Cancelled" at bounding box center [1463, 179] width 165 height 23
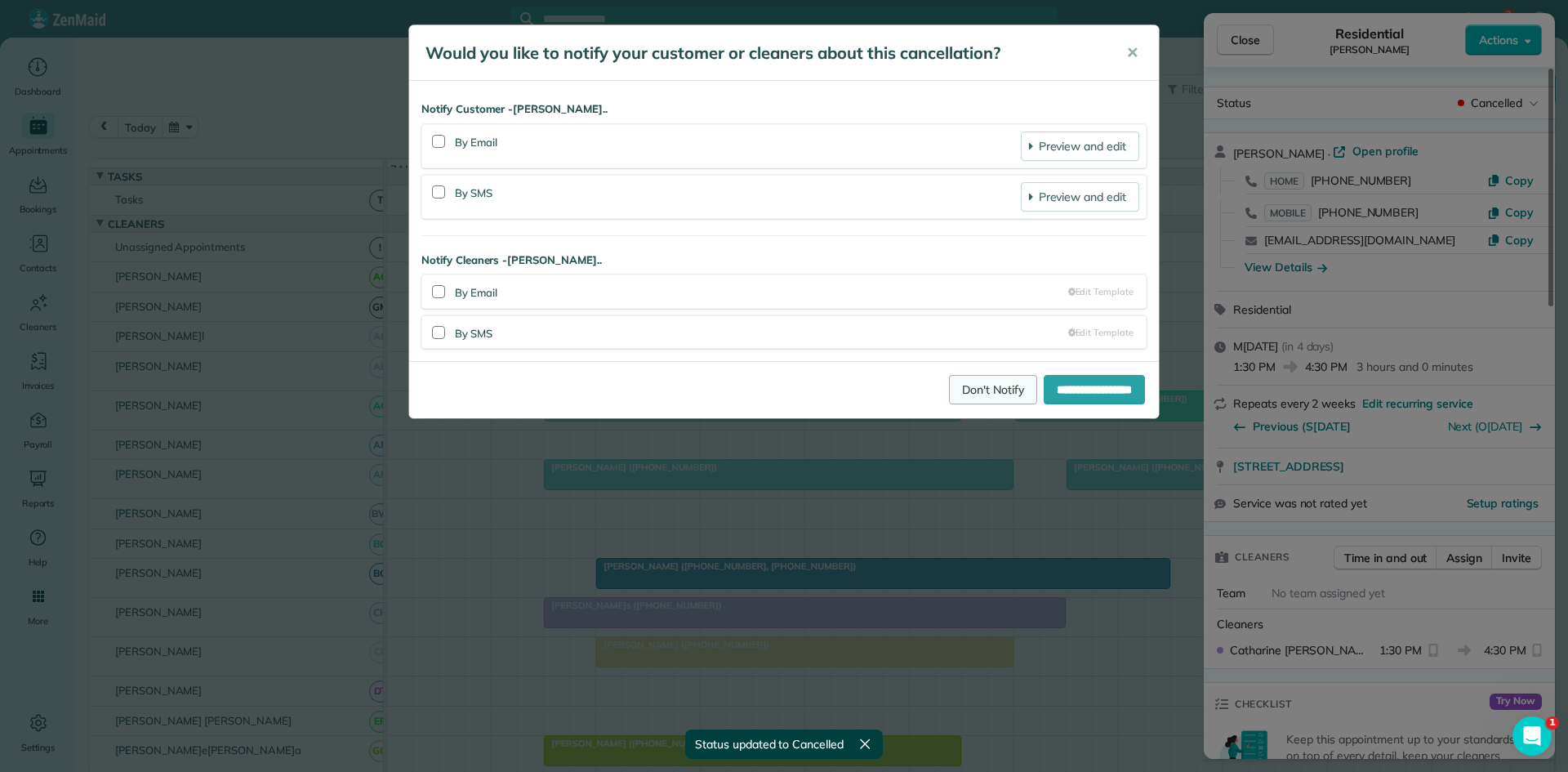
click at [954, 389] on link "Don't Notify" at bounding box center [993, 390] width 88 height 29
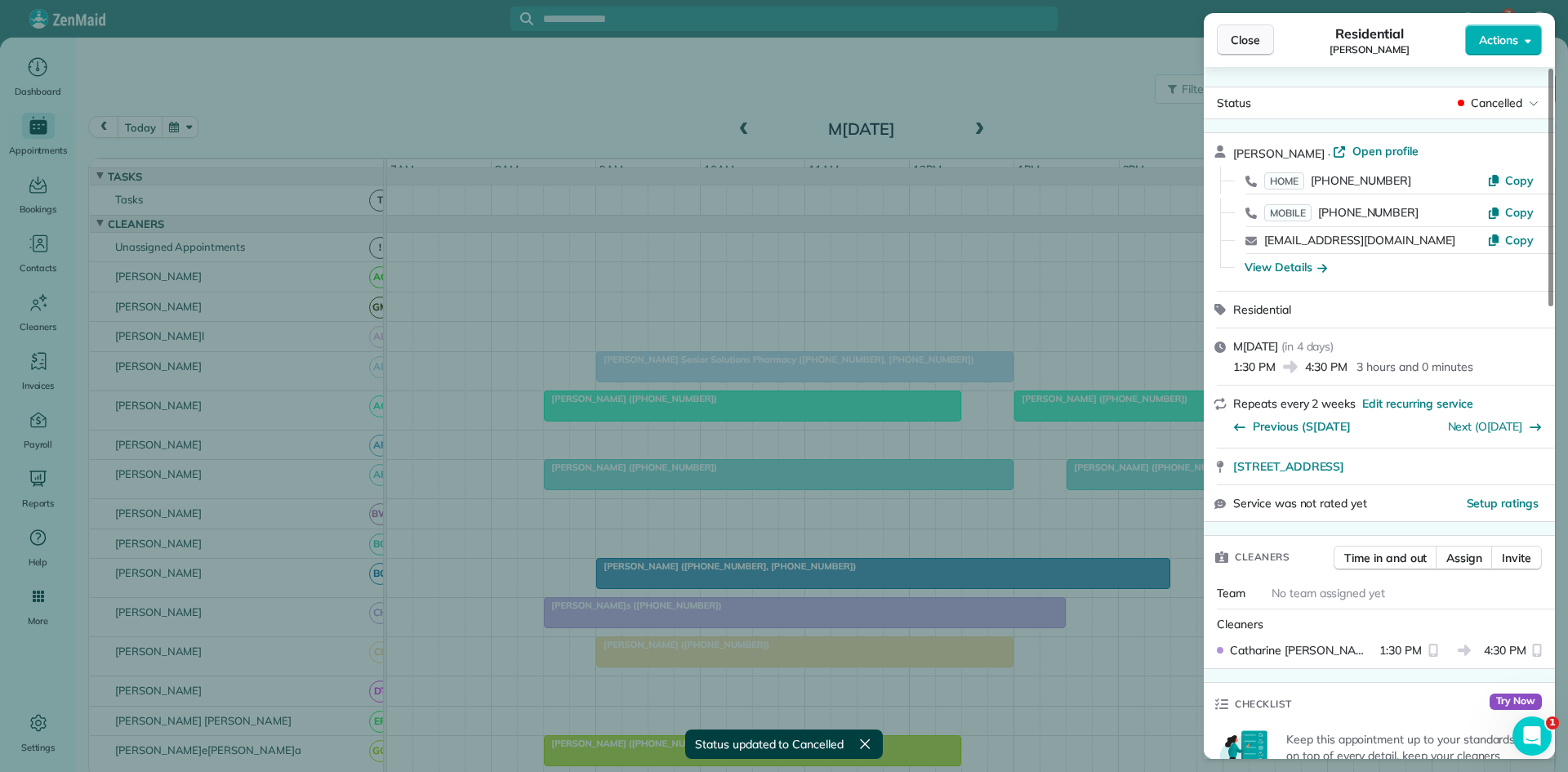
click at [1238, 49] on button "Close" at bounding box center [1245, 40] width 57 height 31
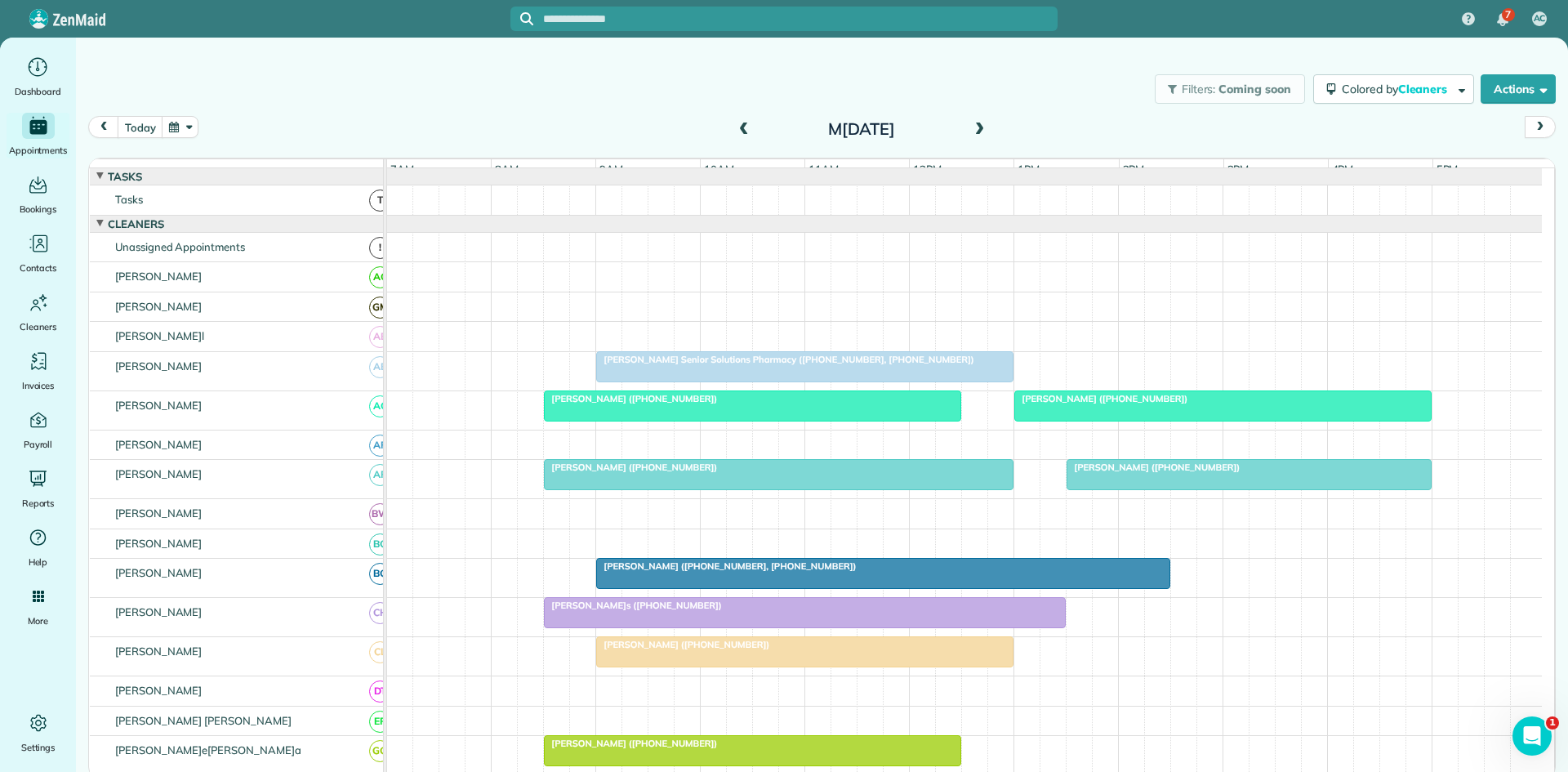
scroll to position [272, 0]
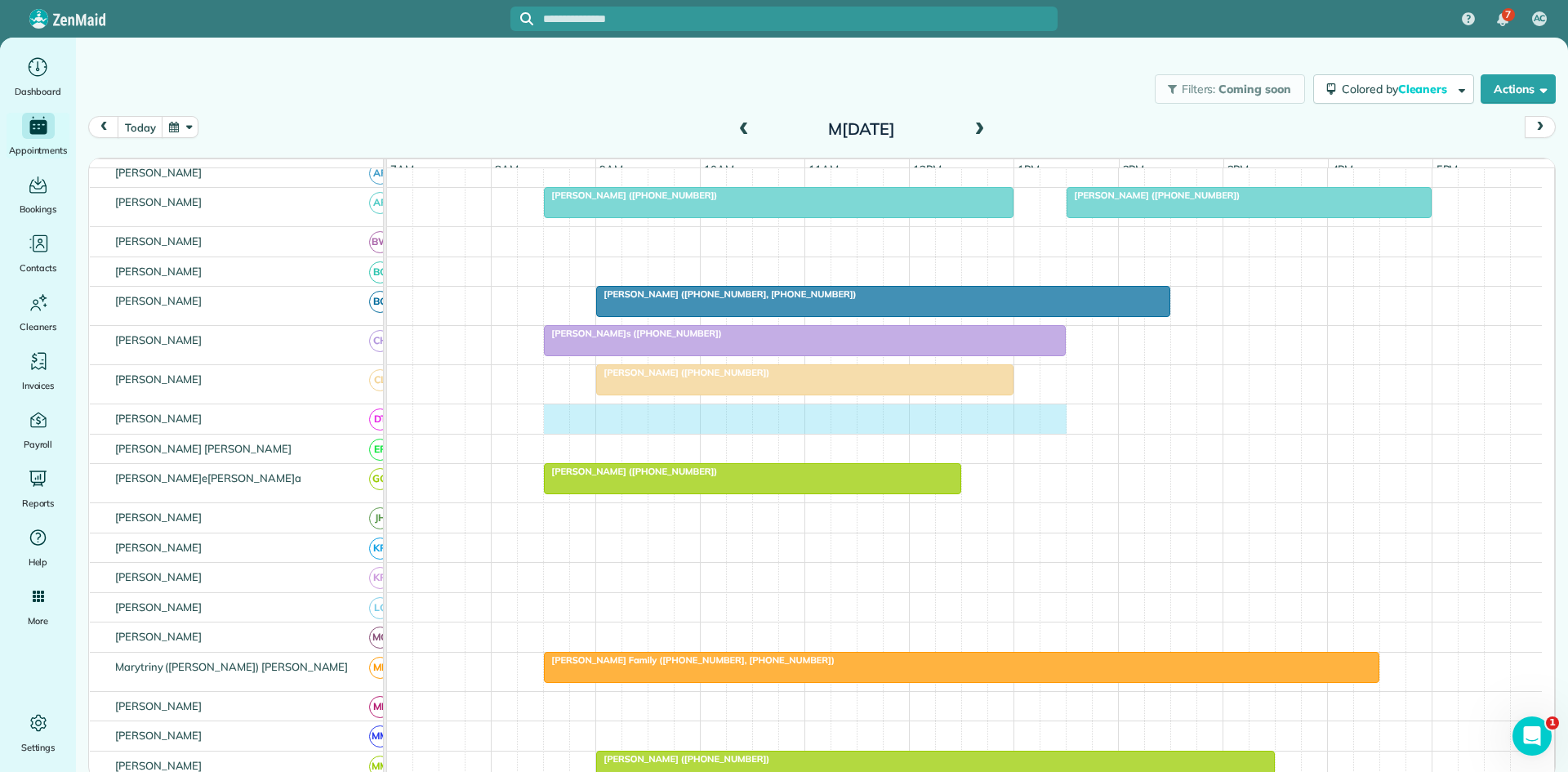
drag, startPoint x: 558, startPoint y: 432, endPoint x: 1066, endPoint y: 423, distance: 508.1
click at [1054, 425] on div at bounding box center [965, 419] width 1155 height 29
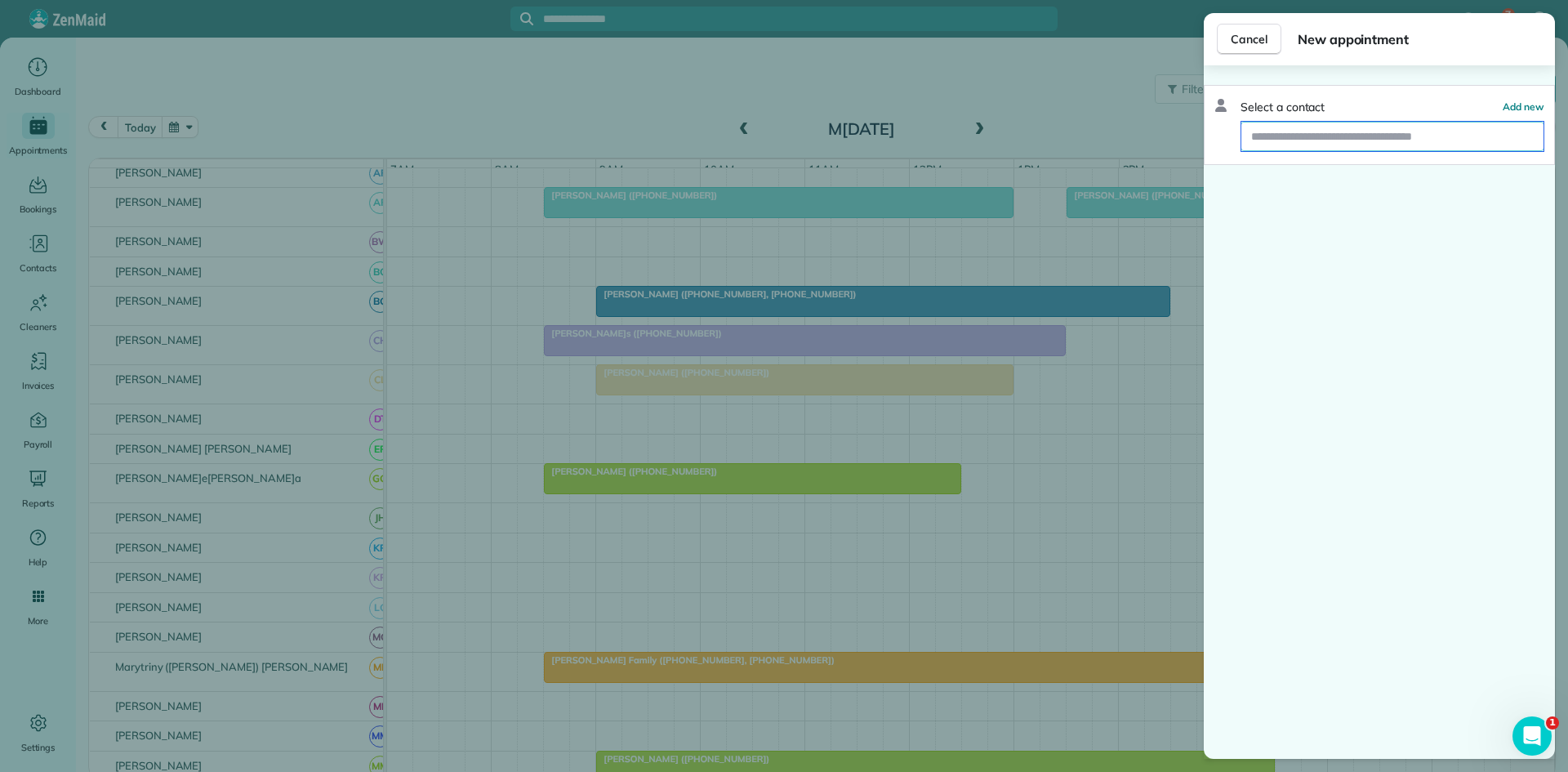
click at [1350, 142] on input "text" at bounding box center [1393, 137] width 303 height 29
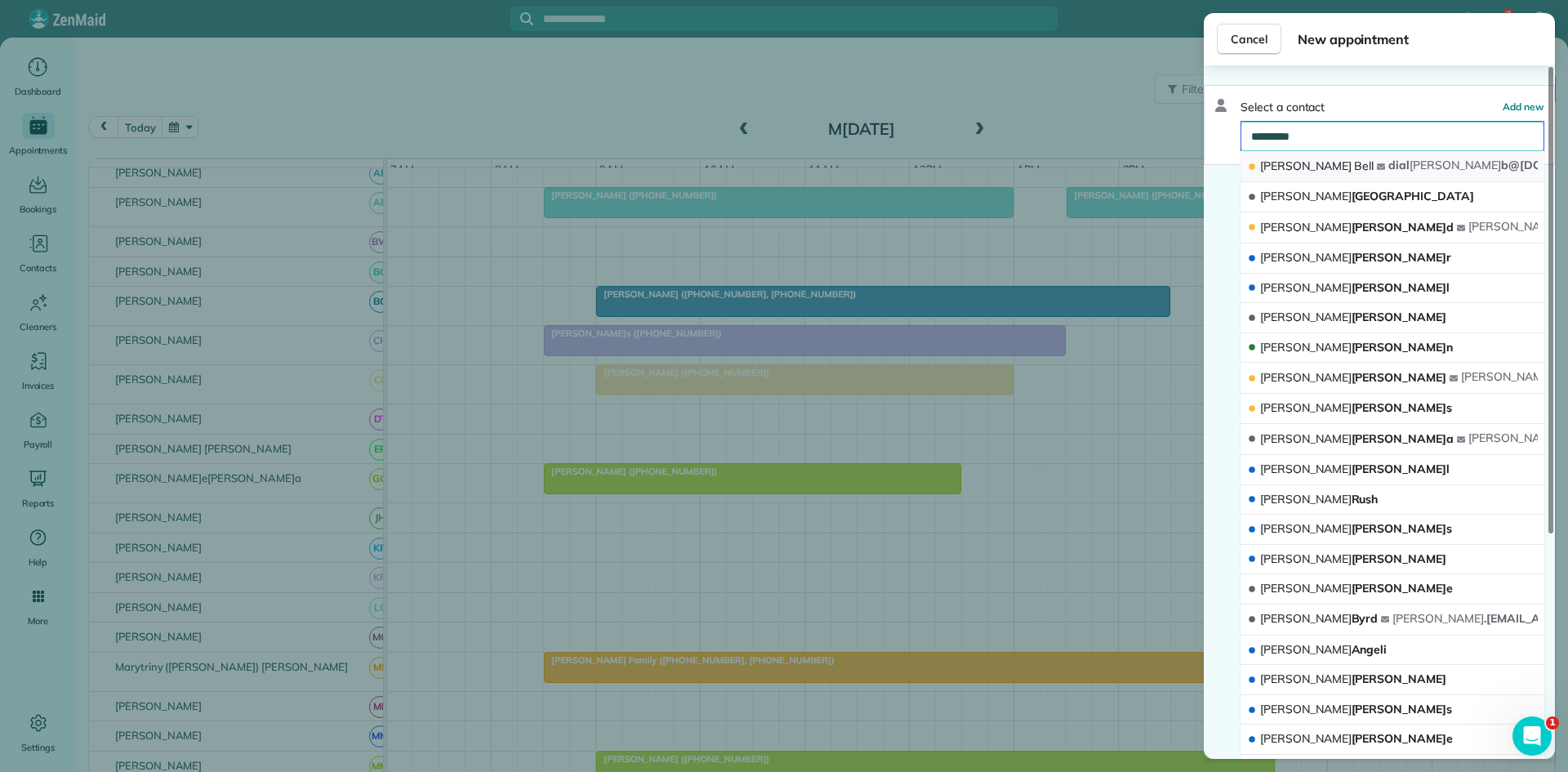
type input "*********"
click at [1346, 160] on button "Lisa Bell dial lisa b@yahoo.com" at bounding box center [1392, 167] width 304 height 31
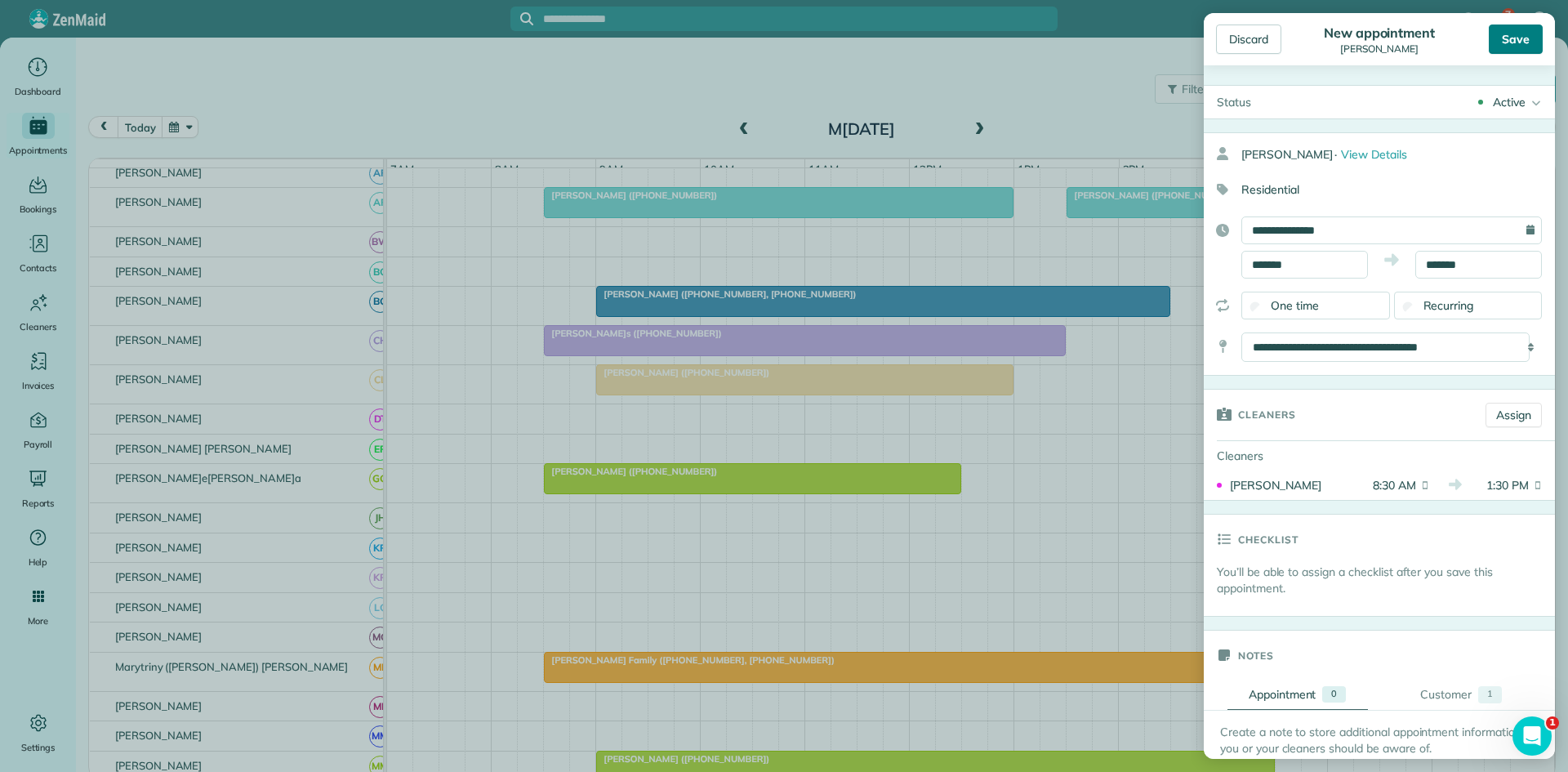
click at [1537, 26] on div "Save" at bounding box center [1516, 39] width 54 height 29
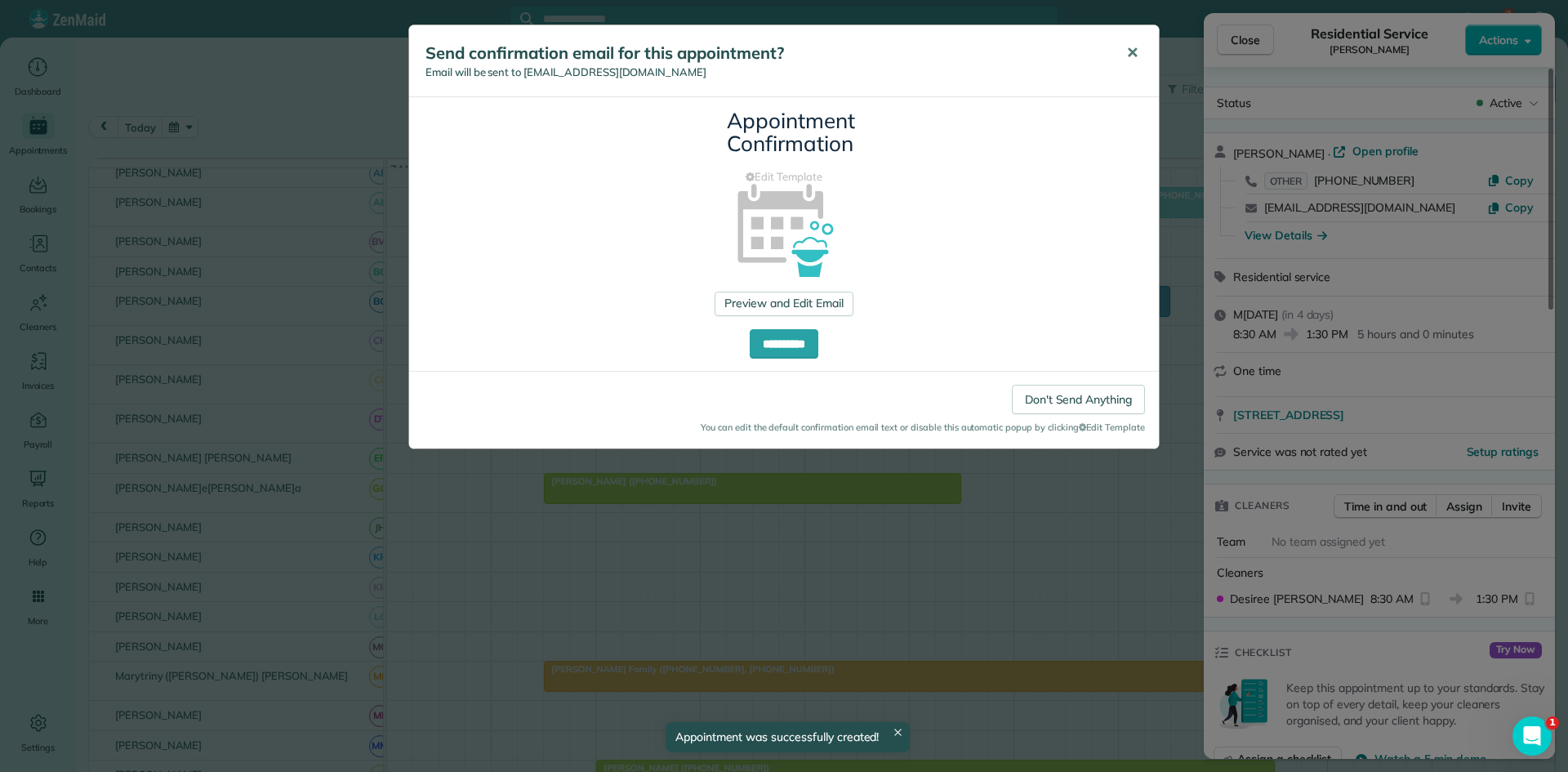
click at [1128, 46] on span "✕" at bounding box center [1132, 52] width 12 height 18
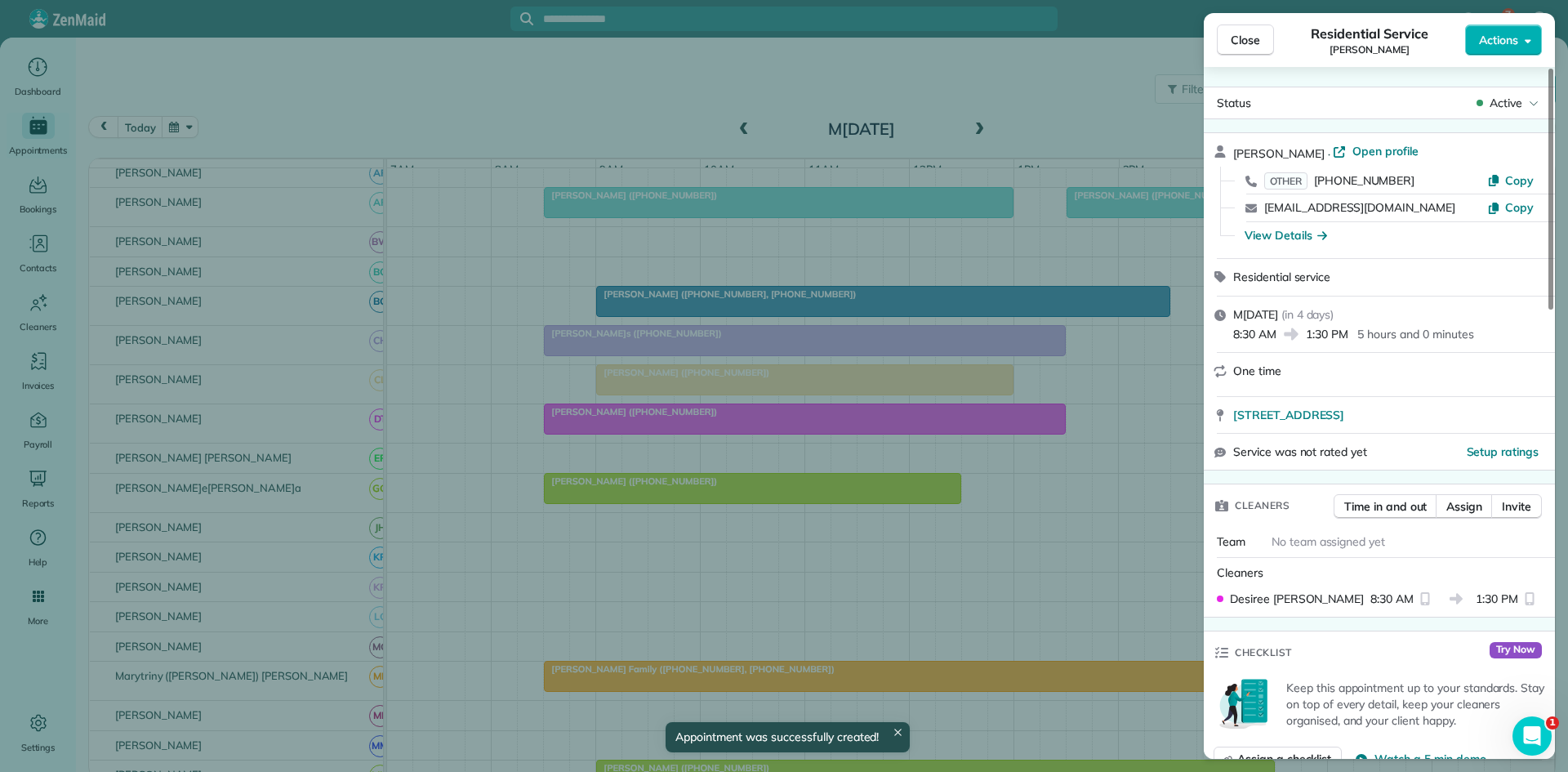
click at [1253, 49] on button "Close" at bounding box center [1245, 40] width 57 height 31
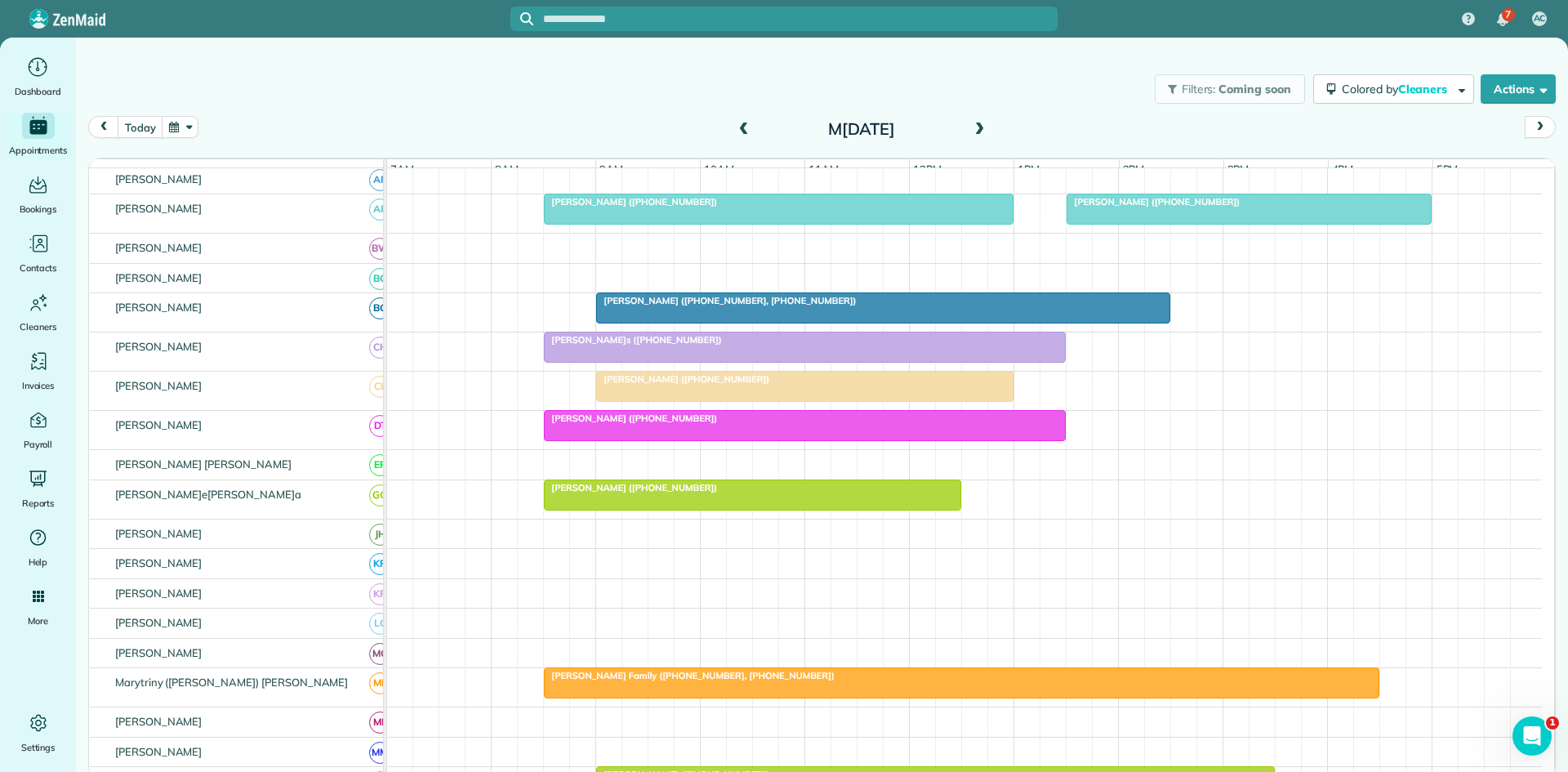
scroll to position [272, 0]
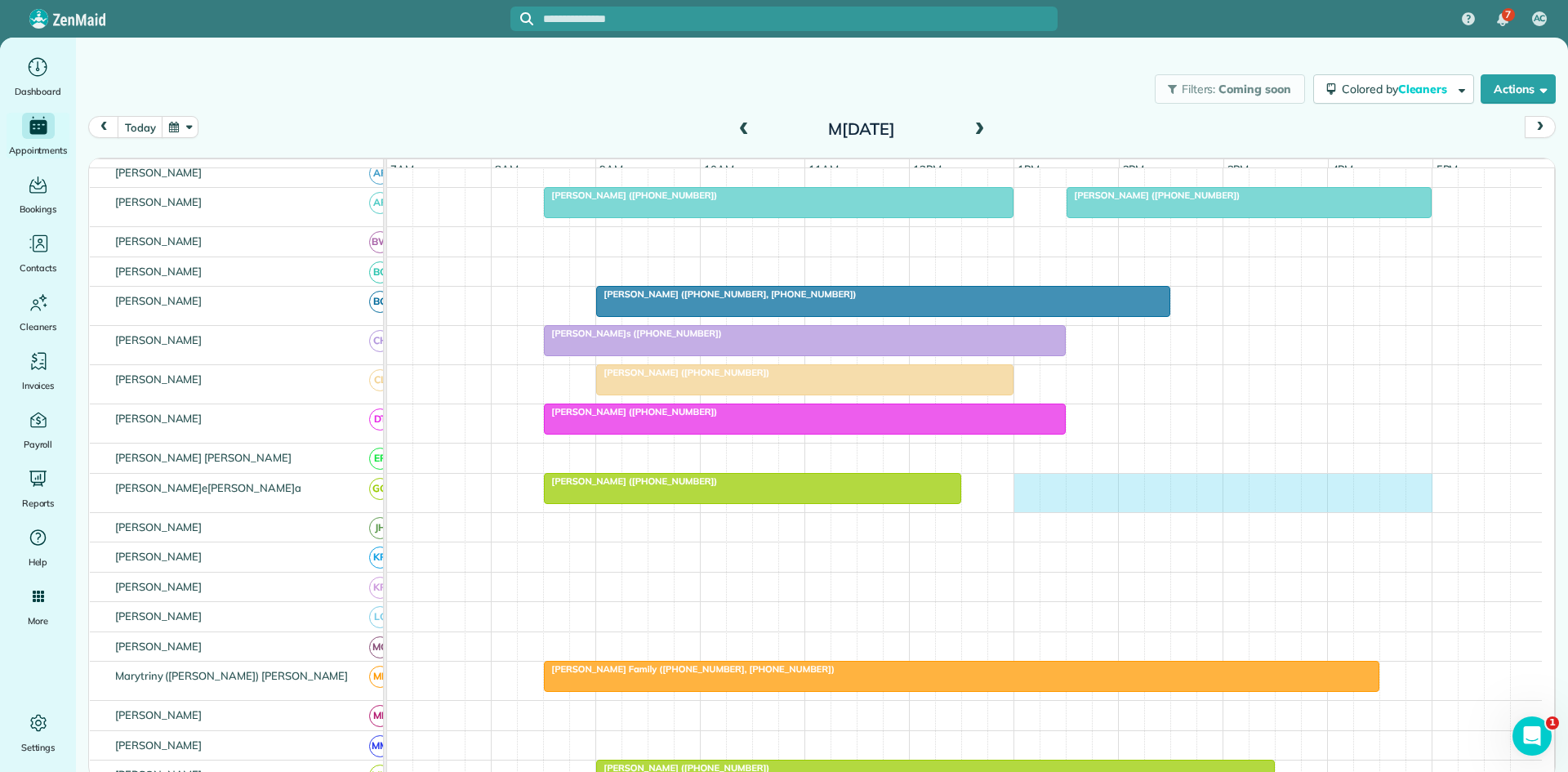
drag, startPoint x: 1303, startPoint y: 500, endPoint x: 1408, endPoint y: 498, distance: 105.0
click at [1408, 498] on div "Lex Sheddan (+19728982760)" at bounding box center [965, 493] width 1155 height 39
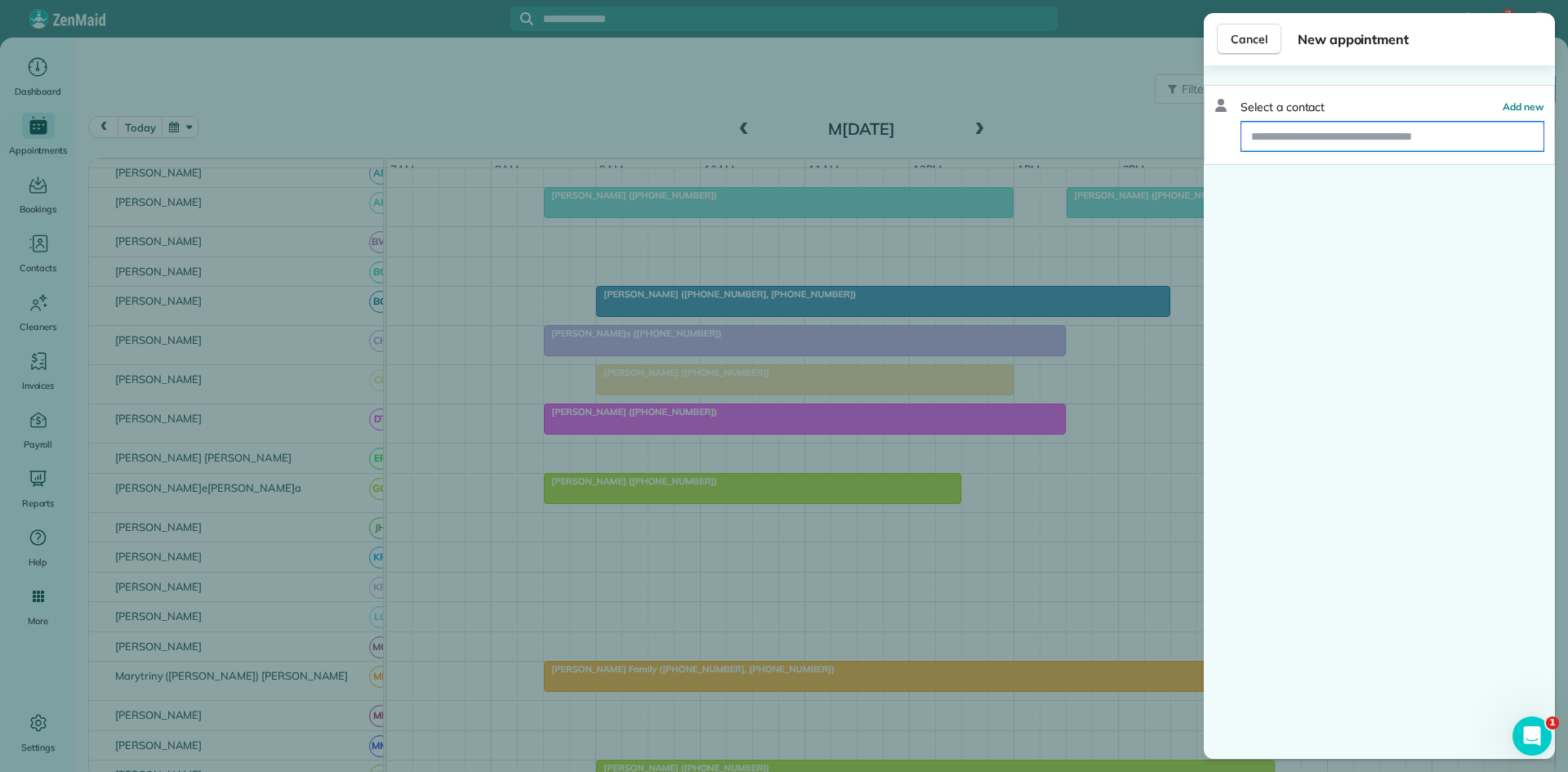
click at [1325, 131] on input "text" at bounding box center [1393, 137] width 303 height 29
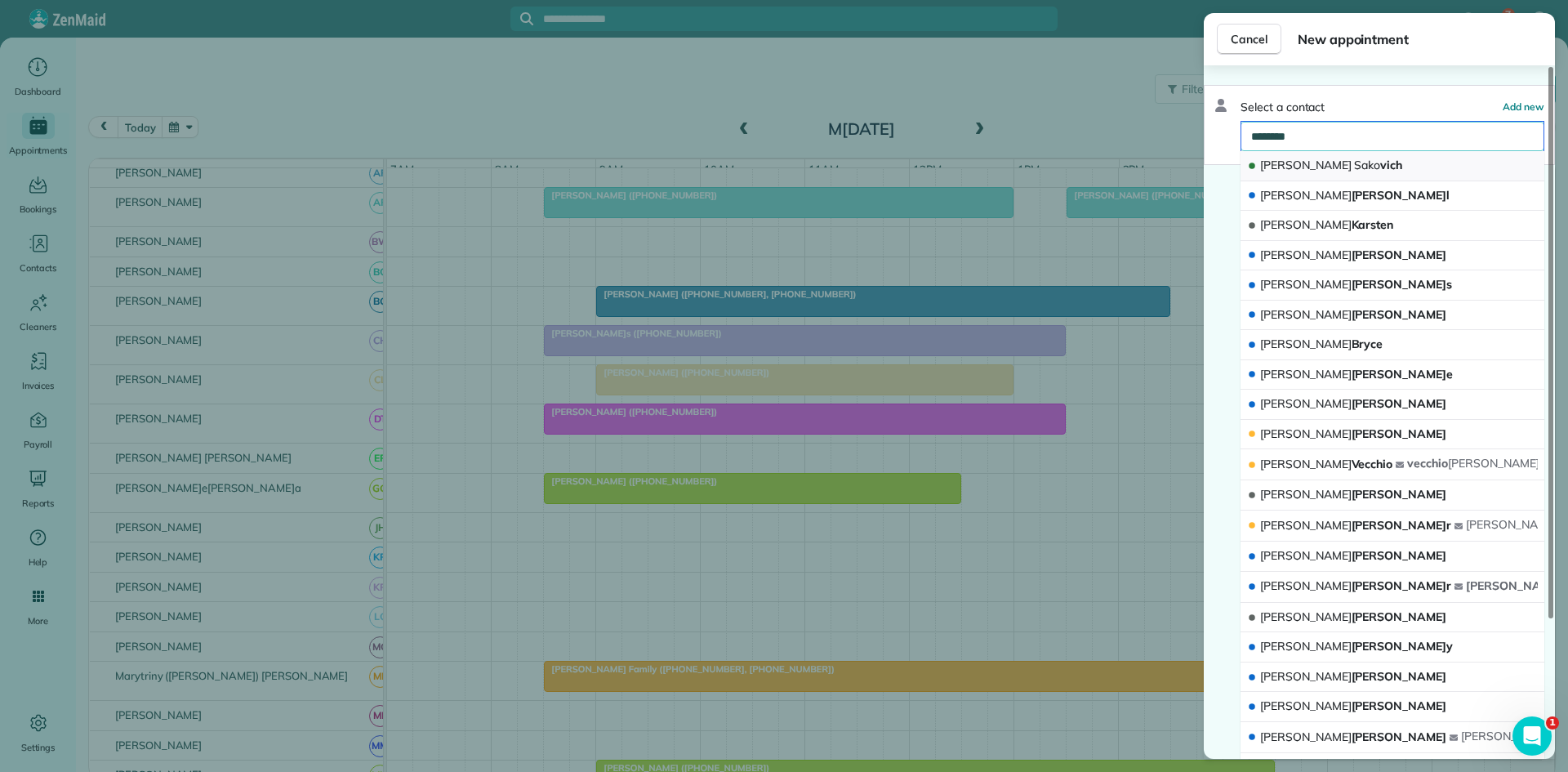
type input "********"
click at [1320, 153] on button "Kim Sako vich" at bounding box center [1392, 166] width 304 height 30
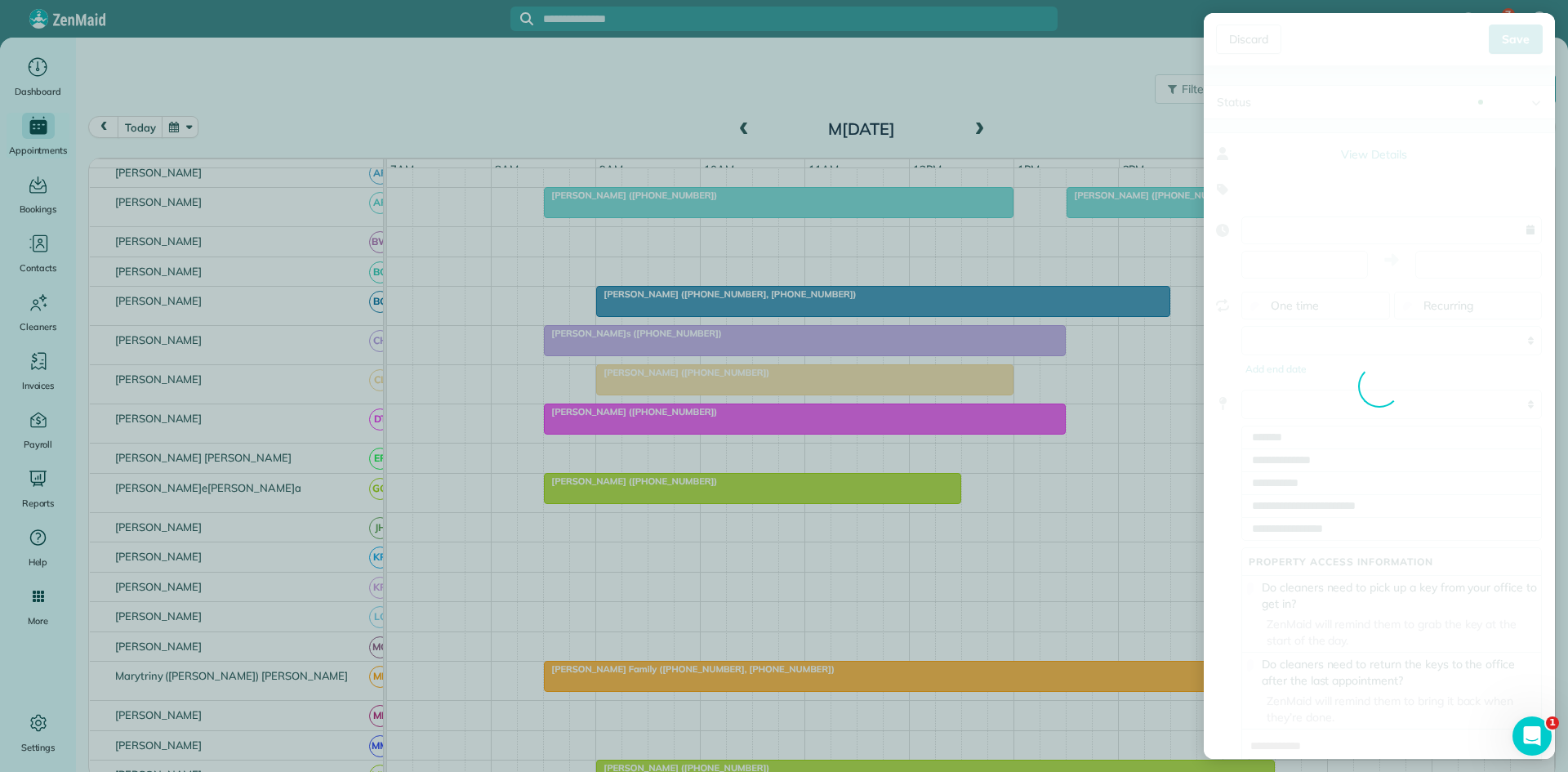
type input "**********"
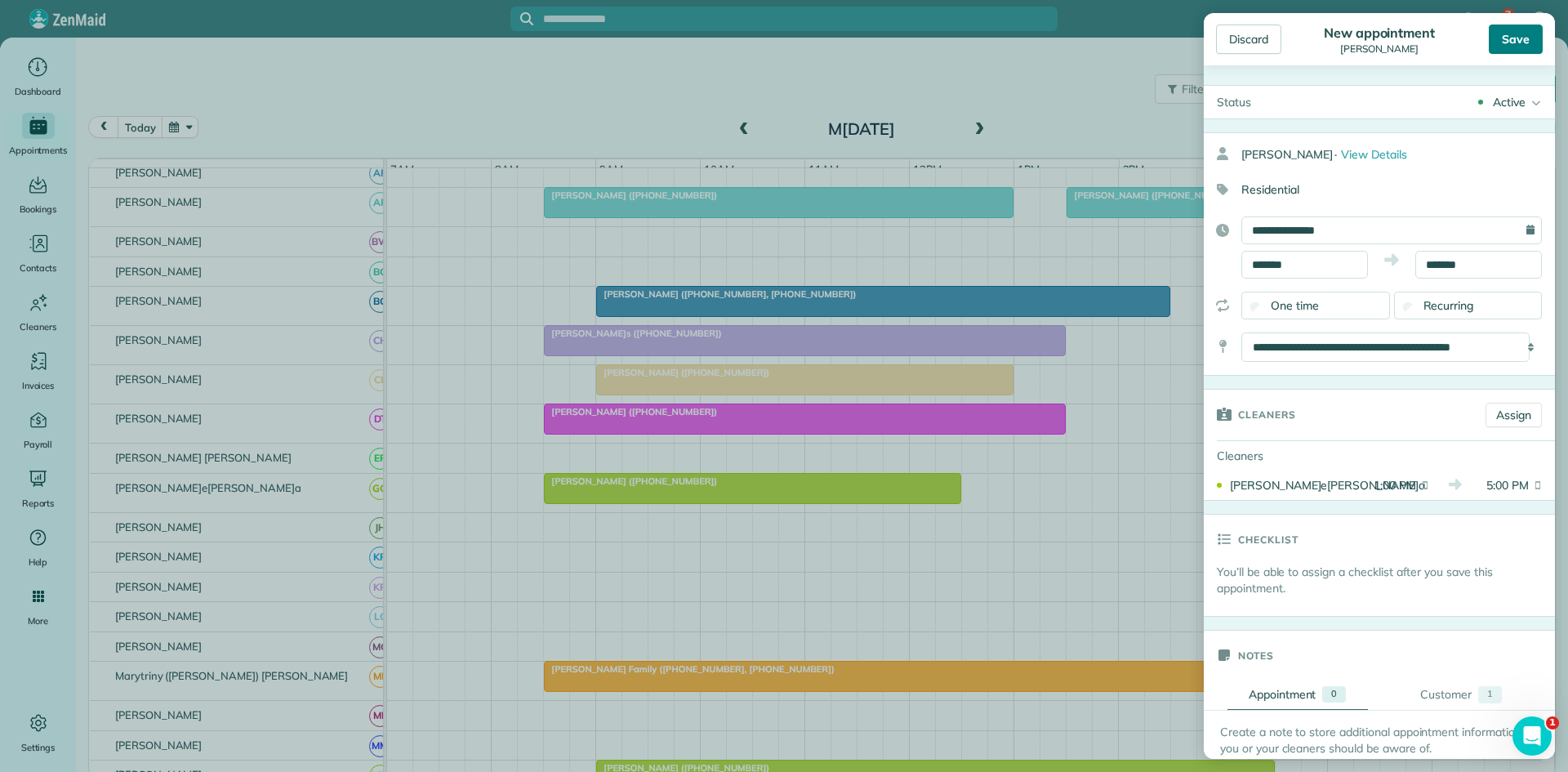
click at [1514, 43] on div "Save" at bounding box center [1516, 39] width 54 height 29
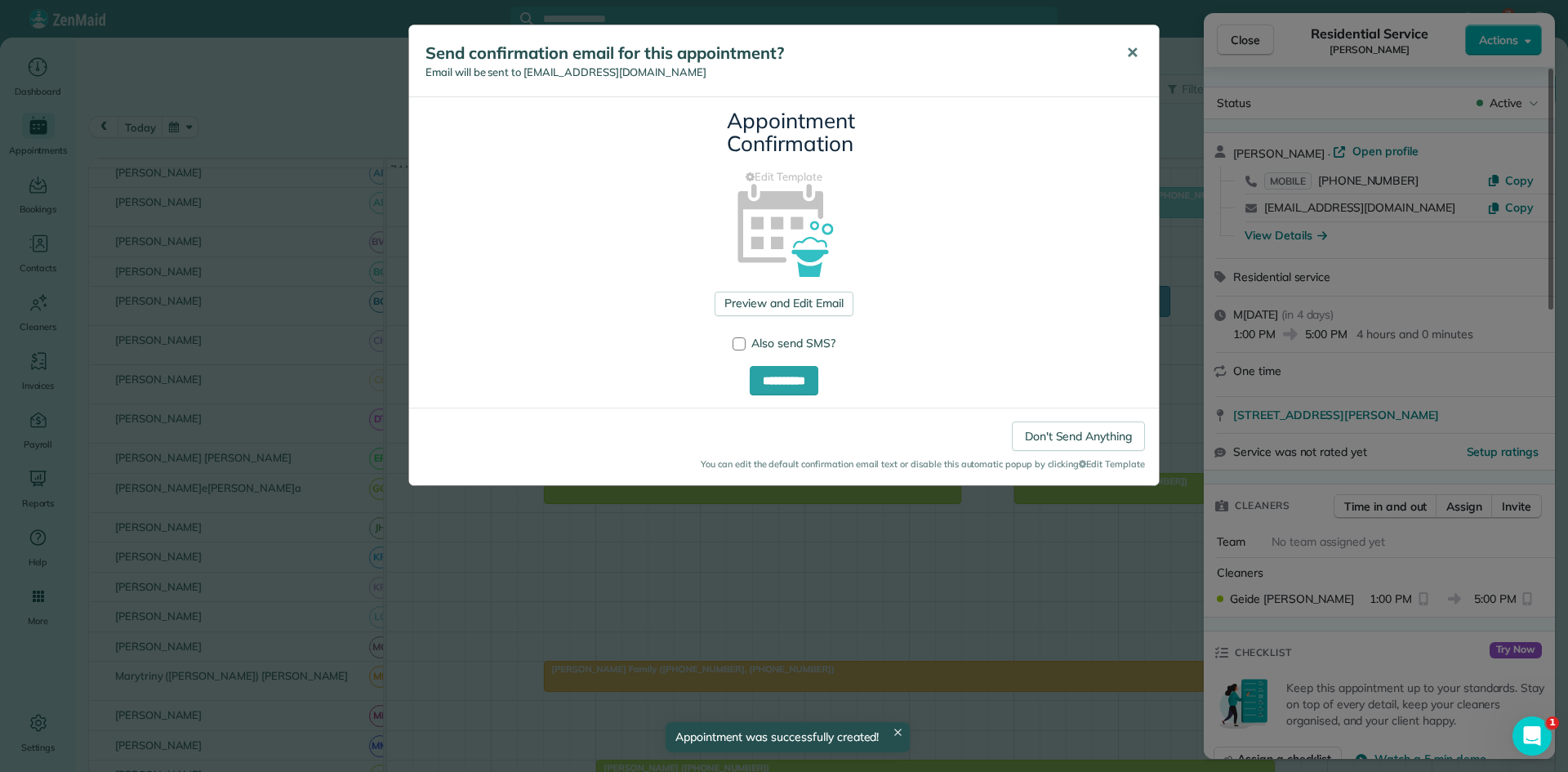
click at [1131, 50] on span "✕" at bounding box center [1132, 52] width 12 height 18
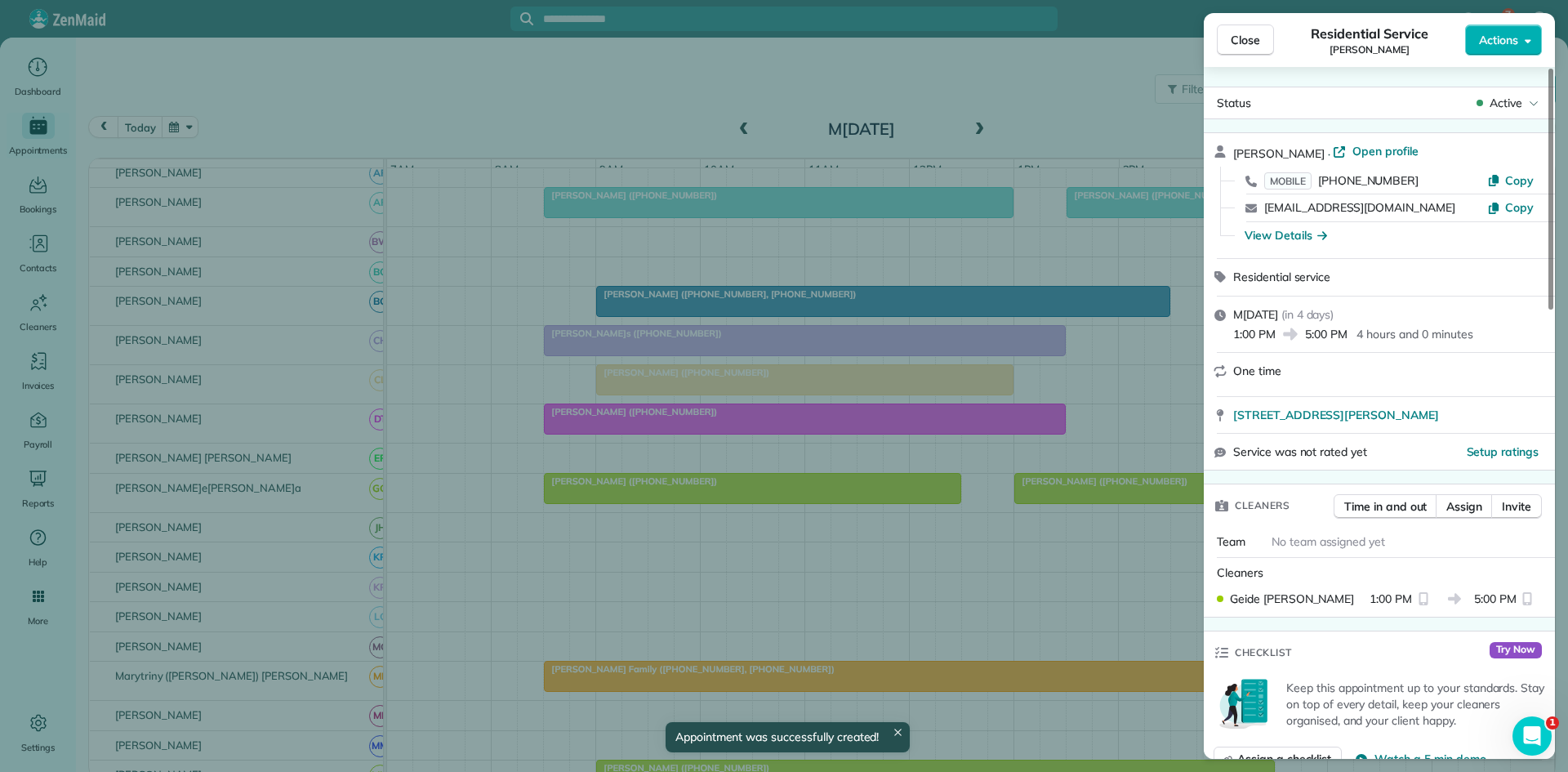
click at [1220, 46] on button "Close" at bounding box center [1245, 40] width 57 height 31
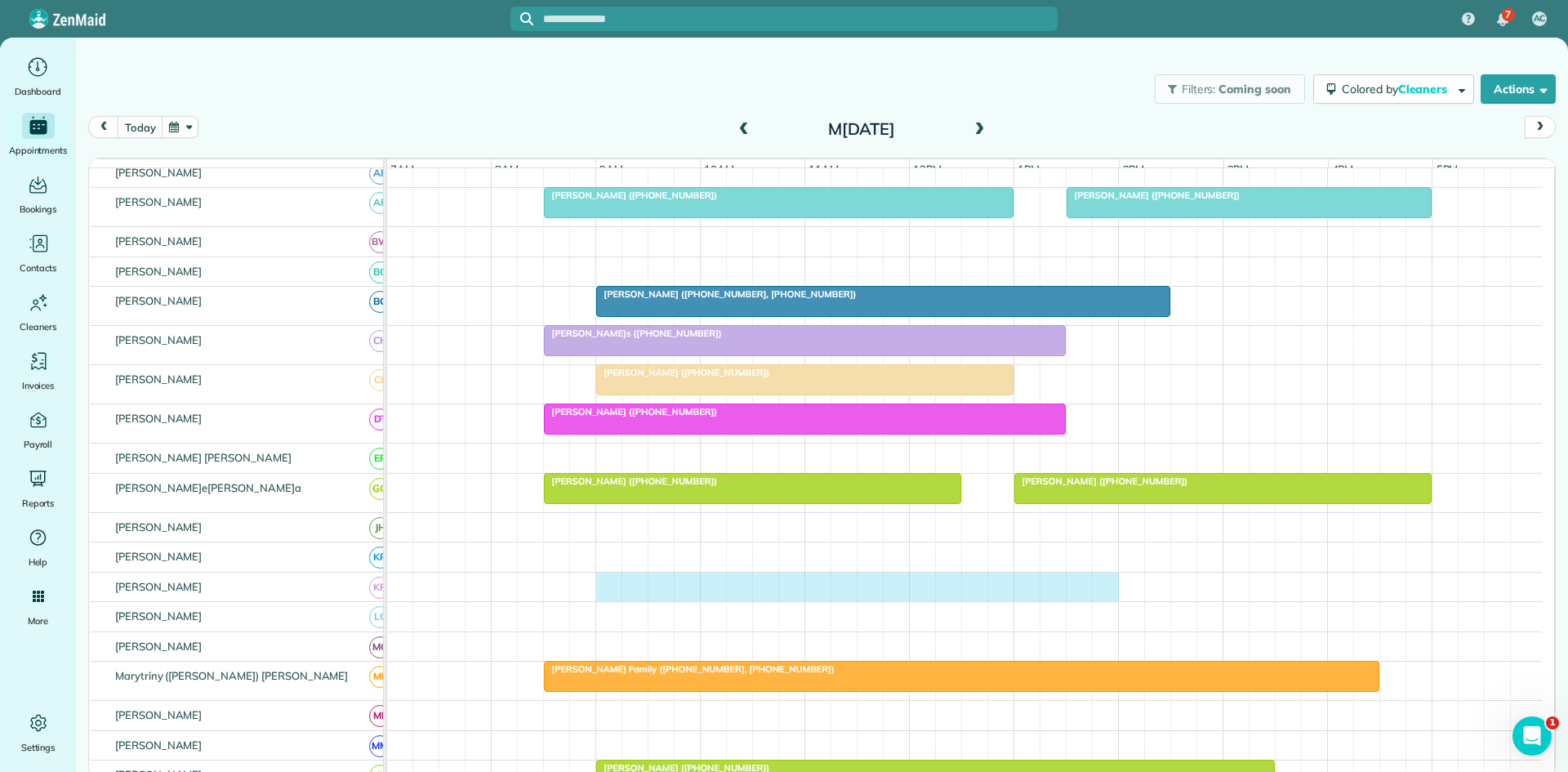
drag, startPoint x: 610, startPoint y: 602, endPoint x: 1096, endPoint y: 588, distance: 486.2
click at [1105, 588] on div at bounding box center [965, 587] width 1155 height 29
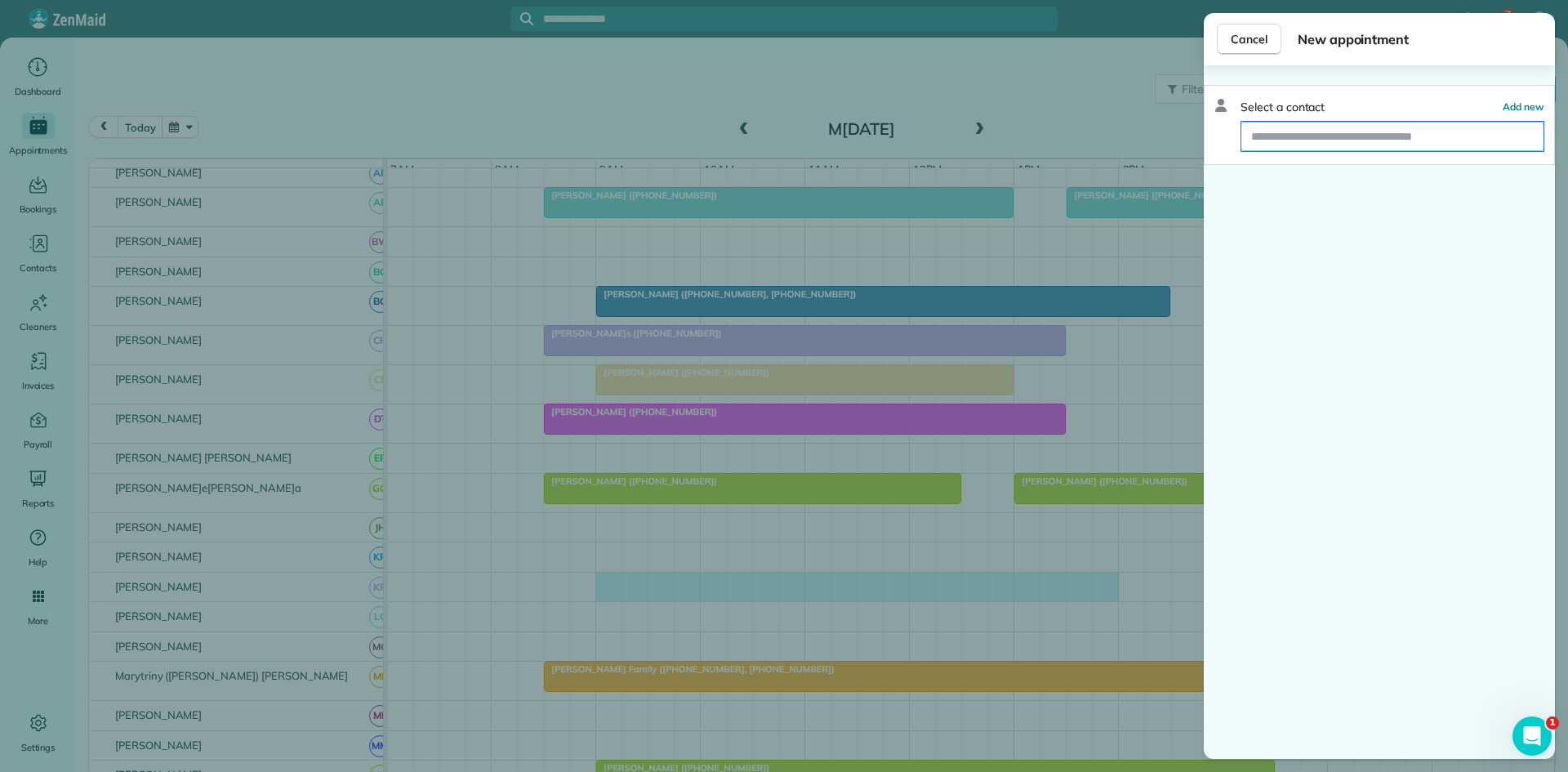
click at [1476, 133] on input "text" at bounding box center [1393, 137] width 303 height 29
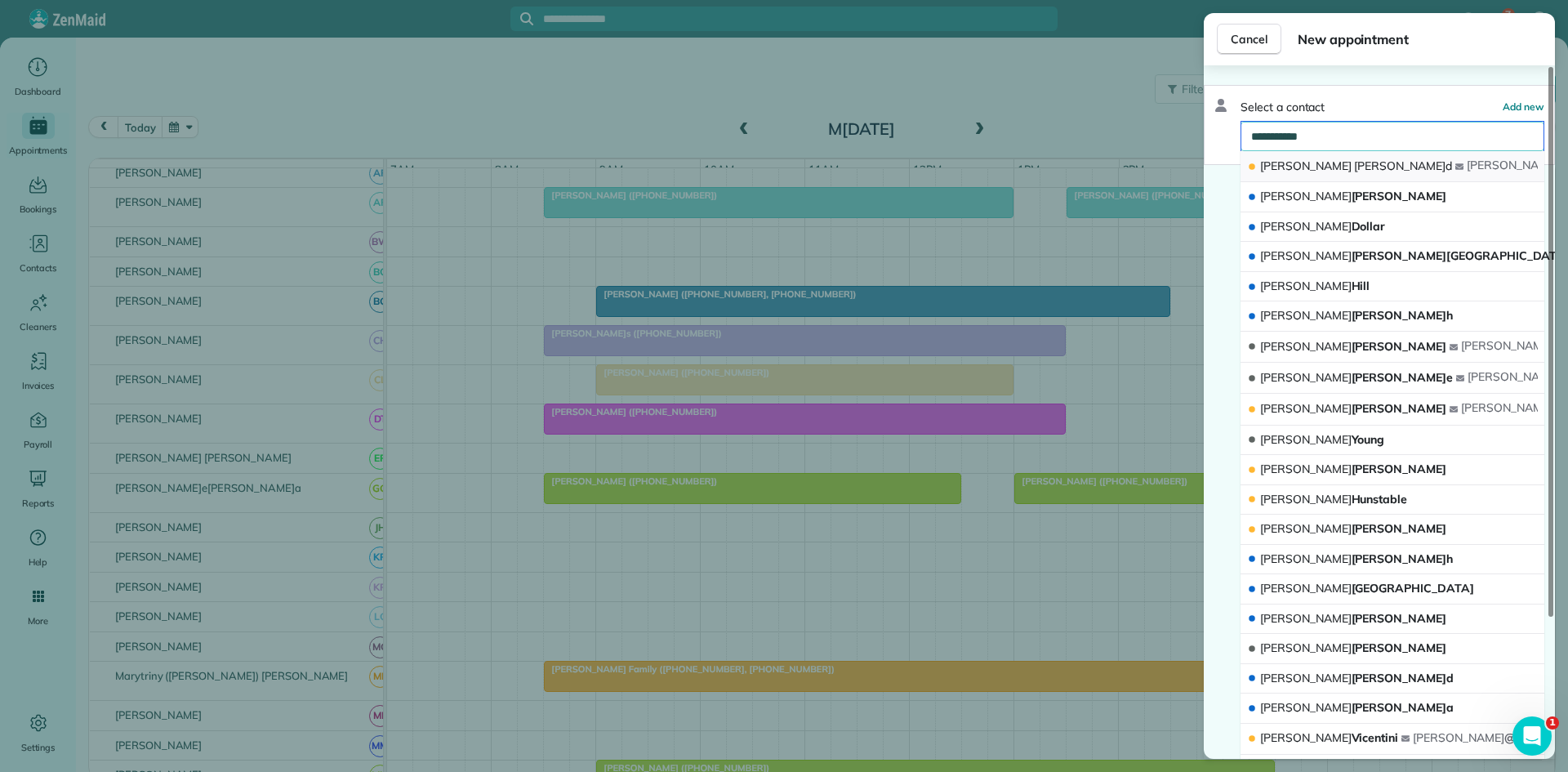
type input "**********"
click at [1467, 167] on span "amy" at bounding box center [1513, 165] width 92 height 15
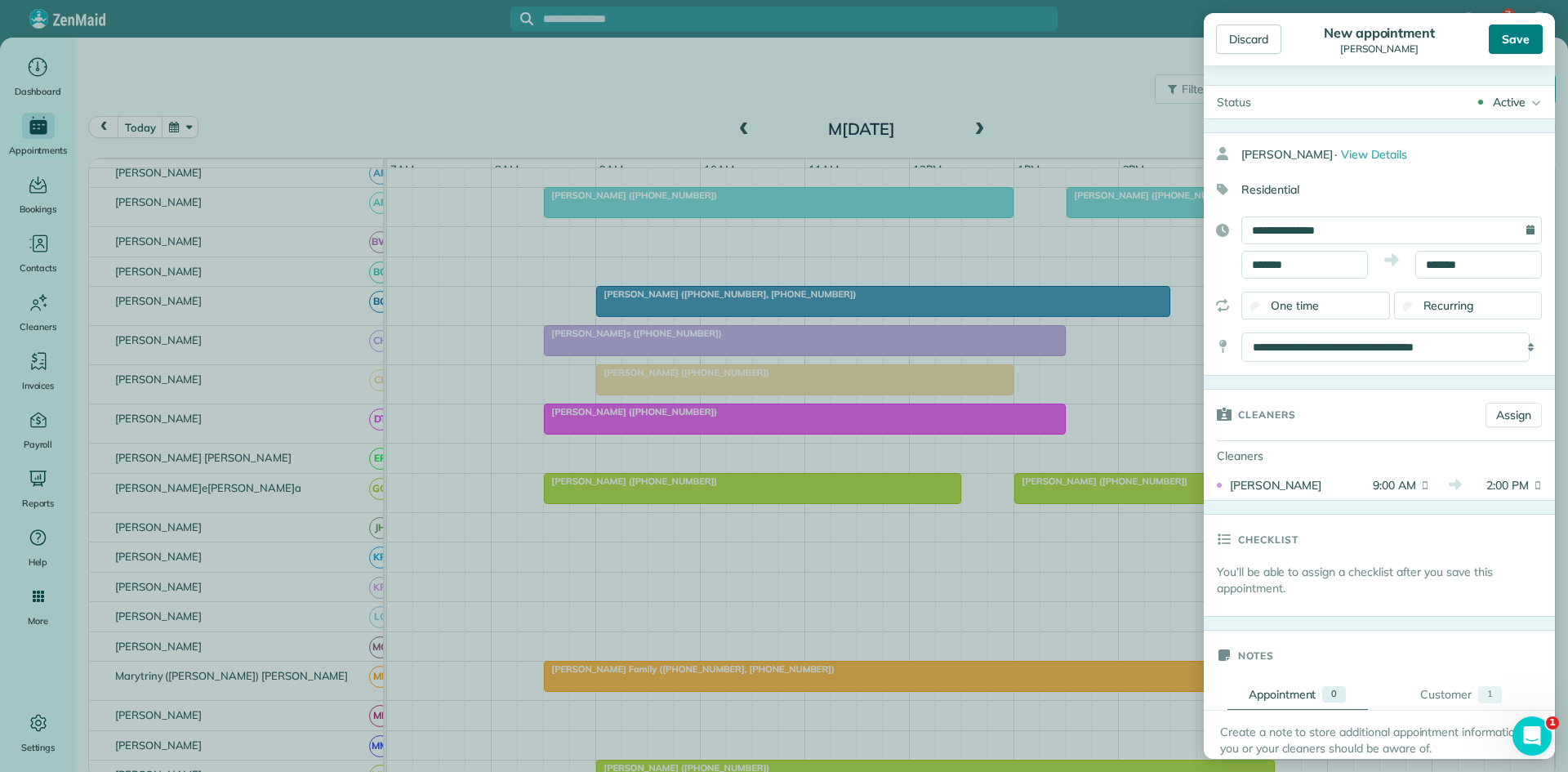
click at [1517, 39] on div "Save" at bounding box center [1516, 39] width 54 height 29
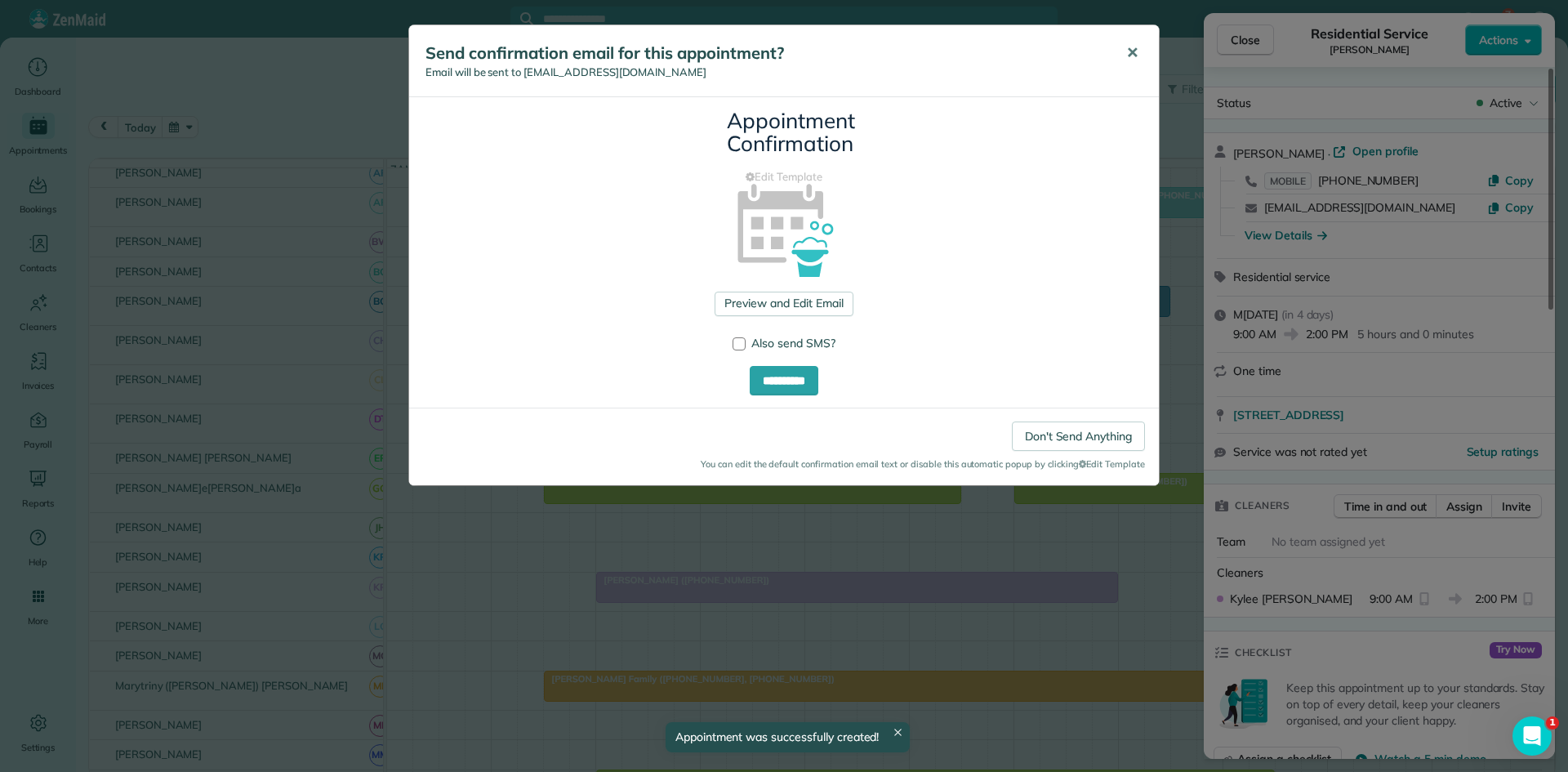
click at [1132, 61] on span "✕" at bounding box center [1132, 52] width 12 height 18
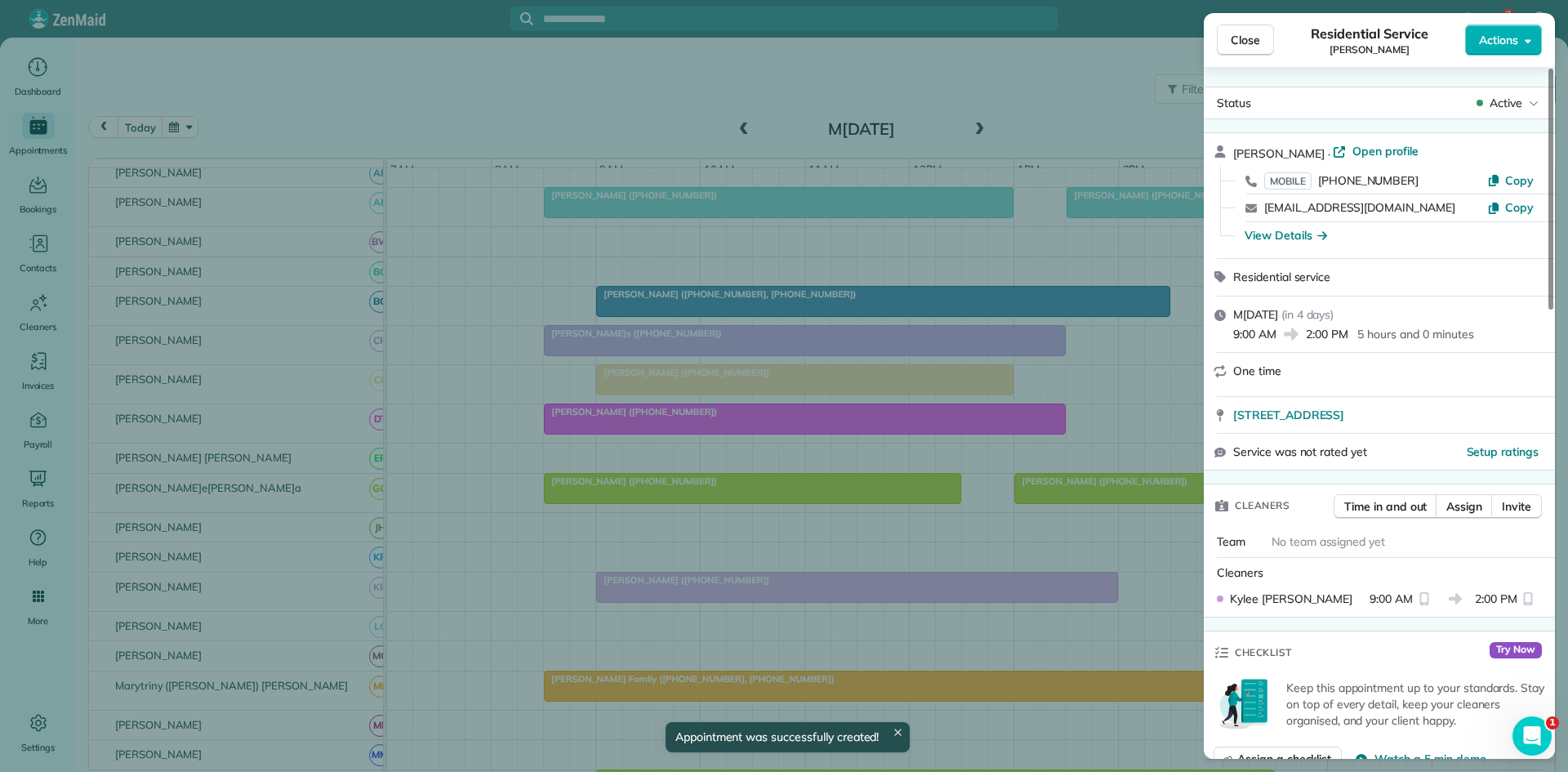
click at [1235, 37] on span "Close" at bounding box center [1245, 40] width 29 height 17
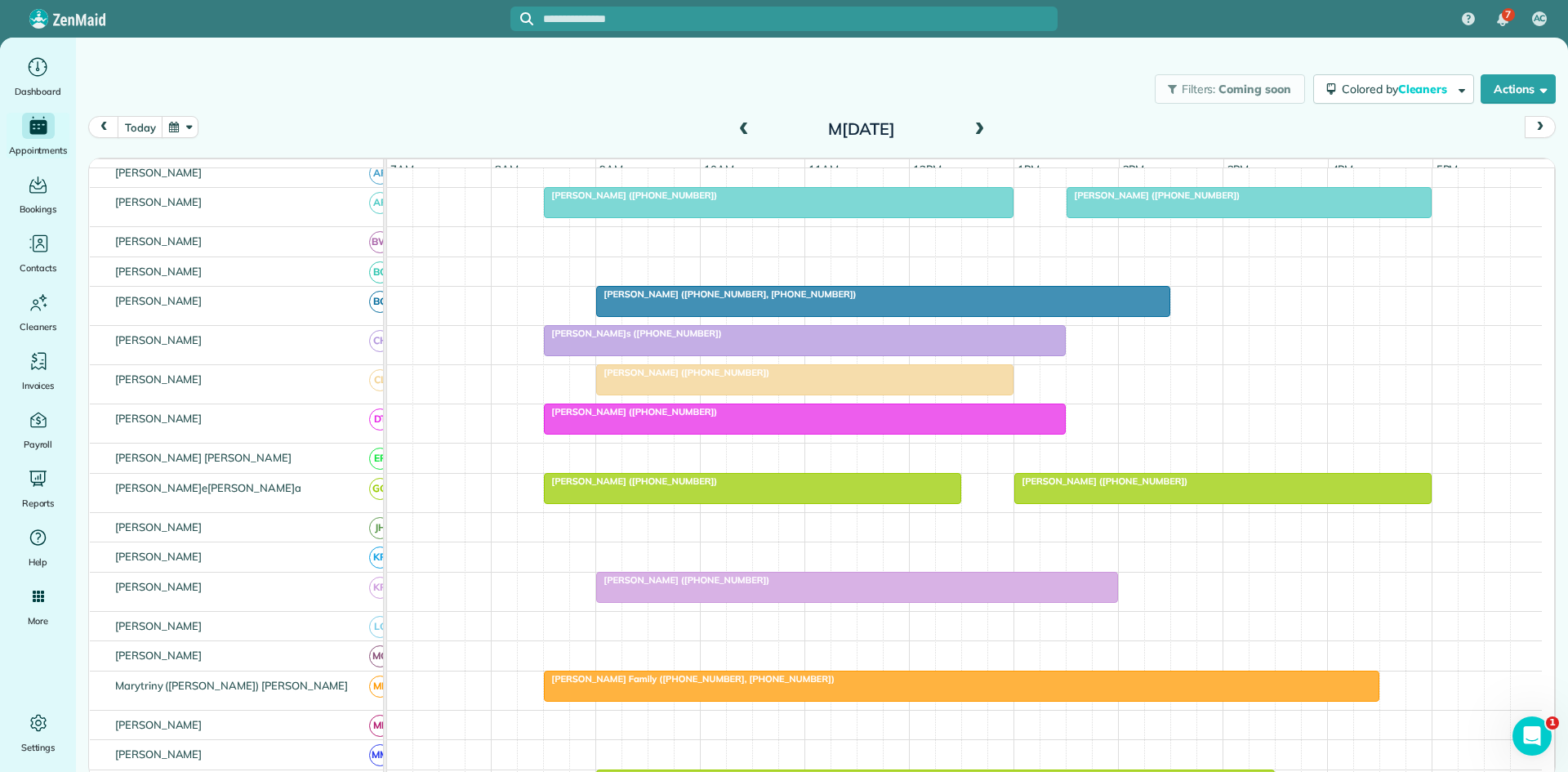
scroll to position [545, 0]
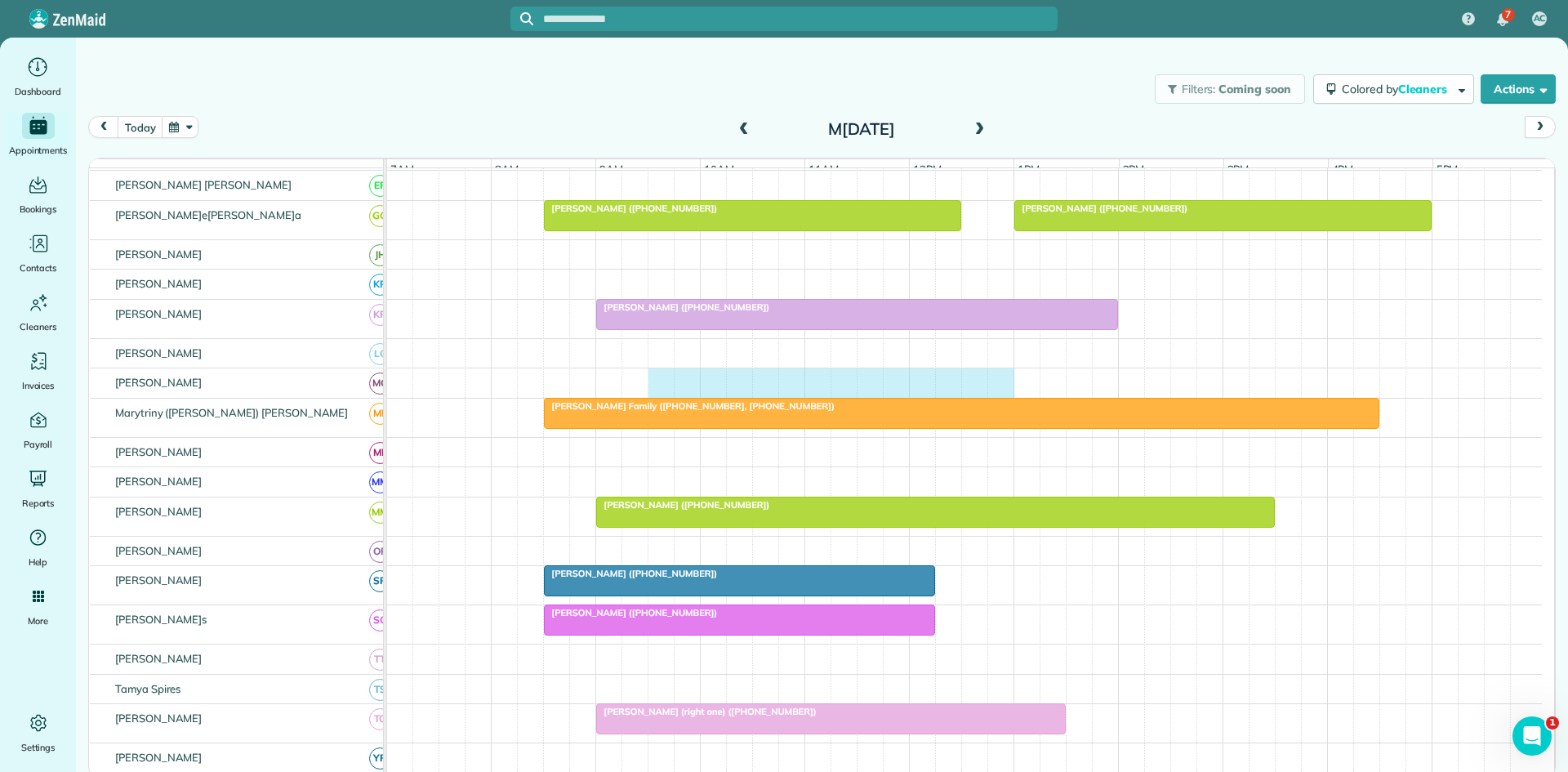
drag, startPoint x: 667, startPoint y: 401, endPoint x: 990, endPoint y: 392, distance: 323.1
click at [997, 392] on div at bounding box center [965, 383] width 1155 height 29
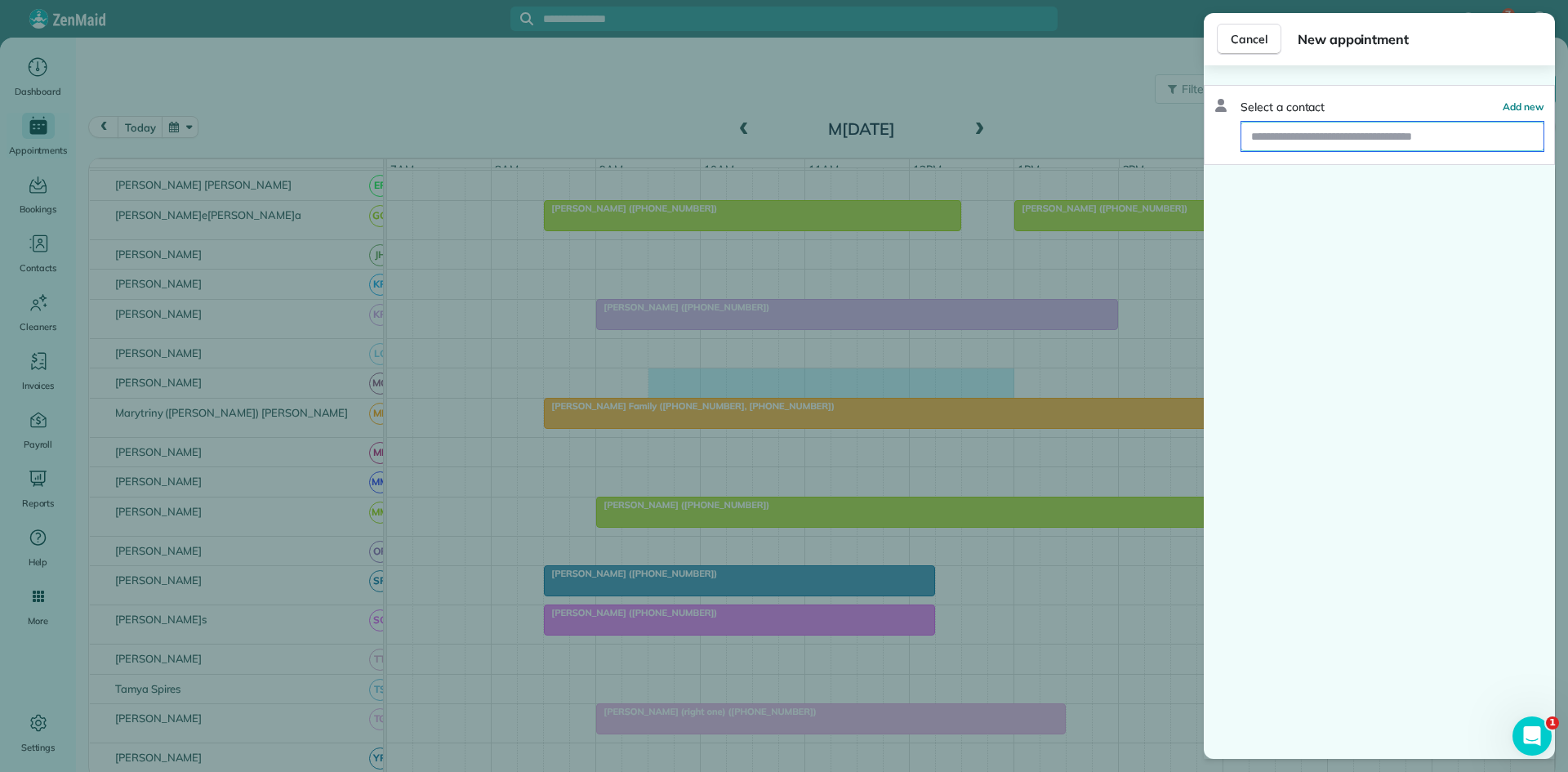
click at [1327, 136] on input "text" at bounding box center [1393, 137] width 303 height 29
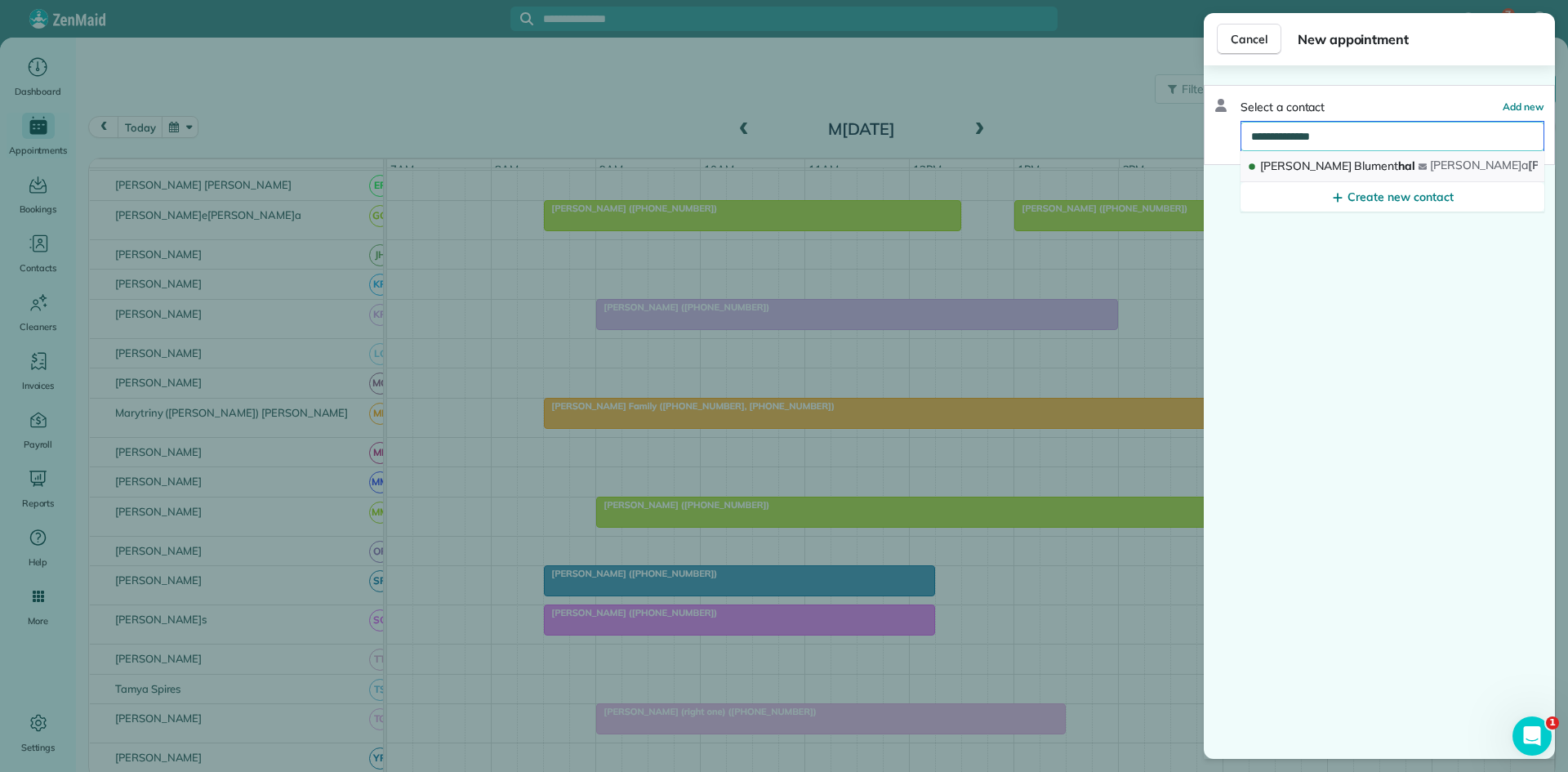
type input "**********"
click at [1350, 160] on span "Rebeca Blument hal" at bounding box center [1338, 166] width 155 height 15
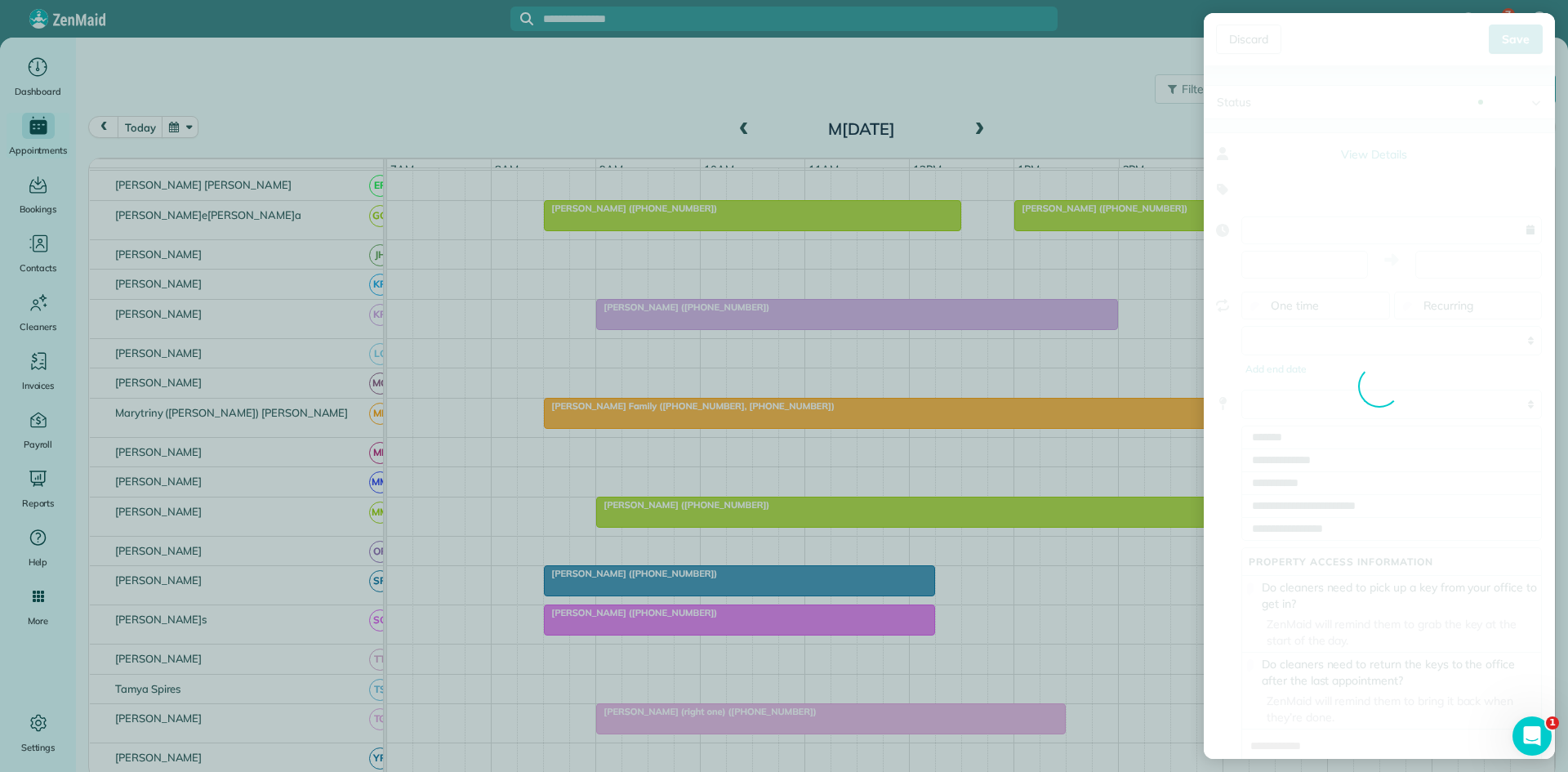
type input "**********"
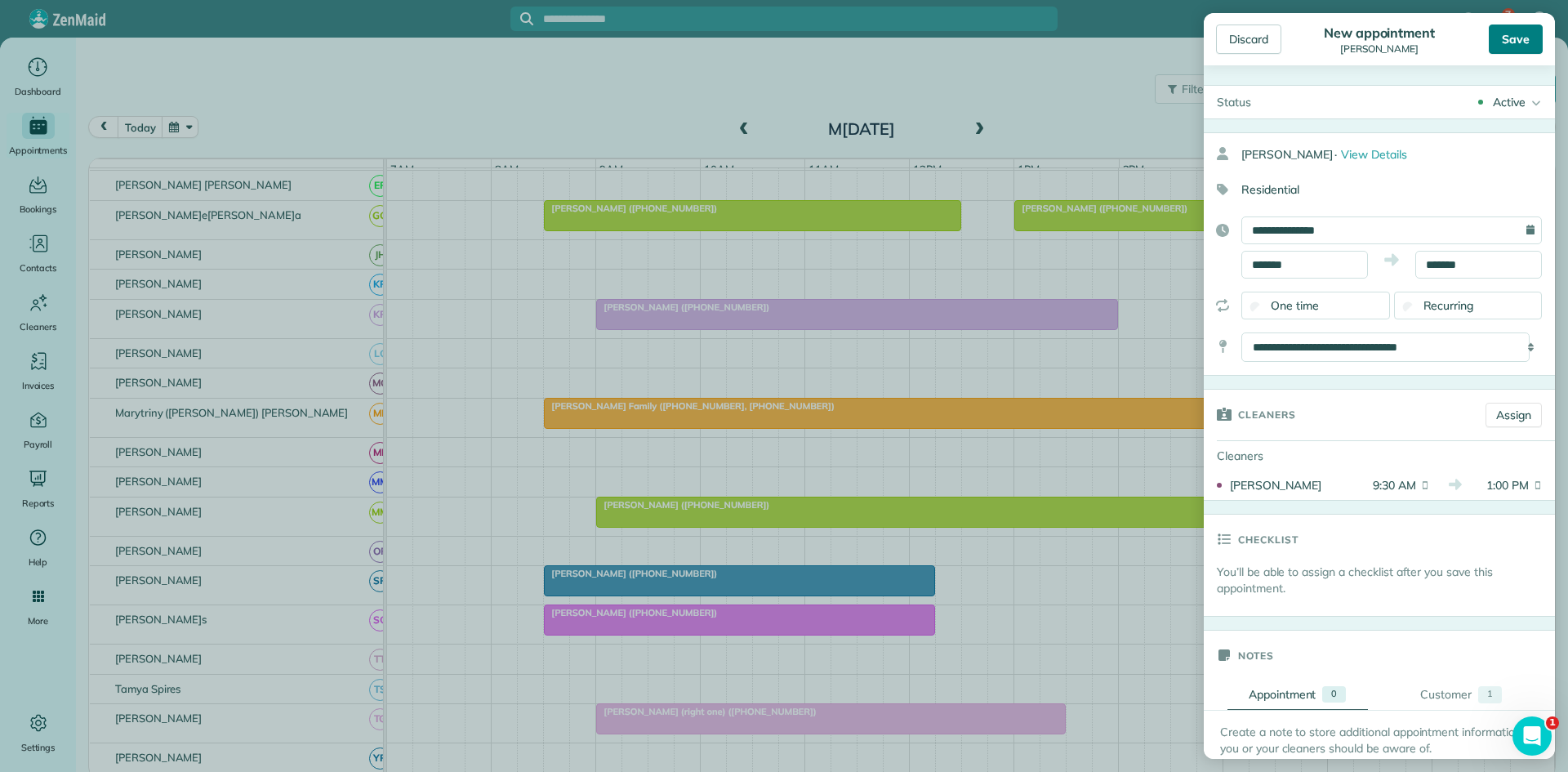
click at [1504, 49] on div "Save" at bounding box center [1516, 39] width 54 height 29
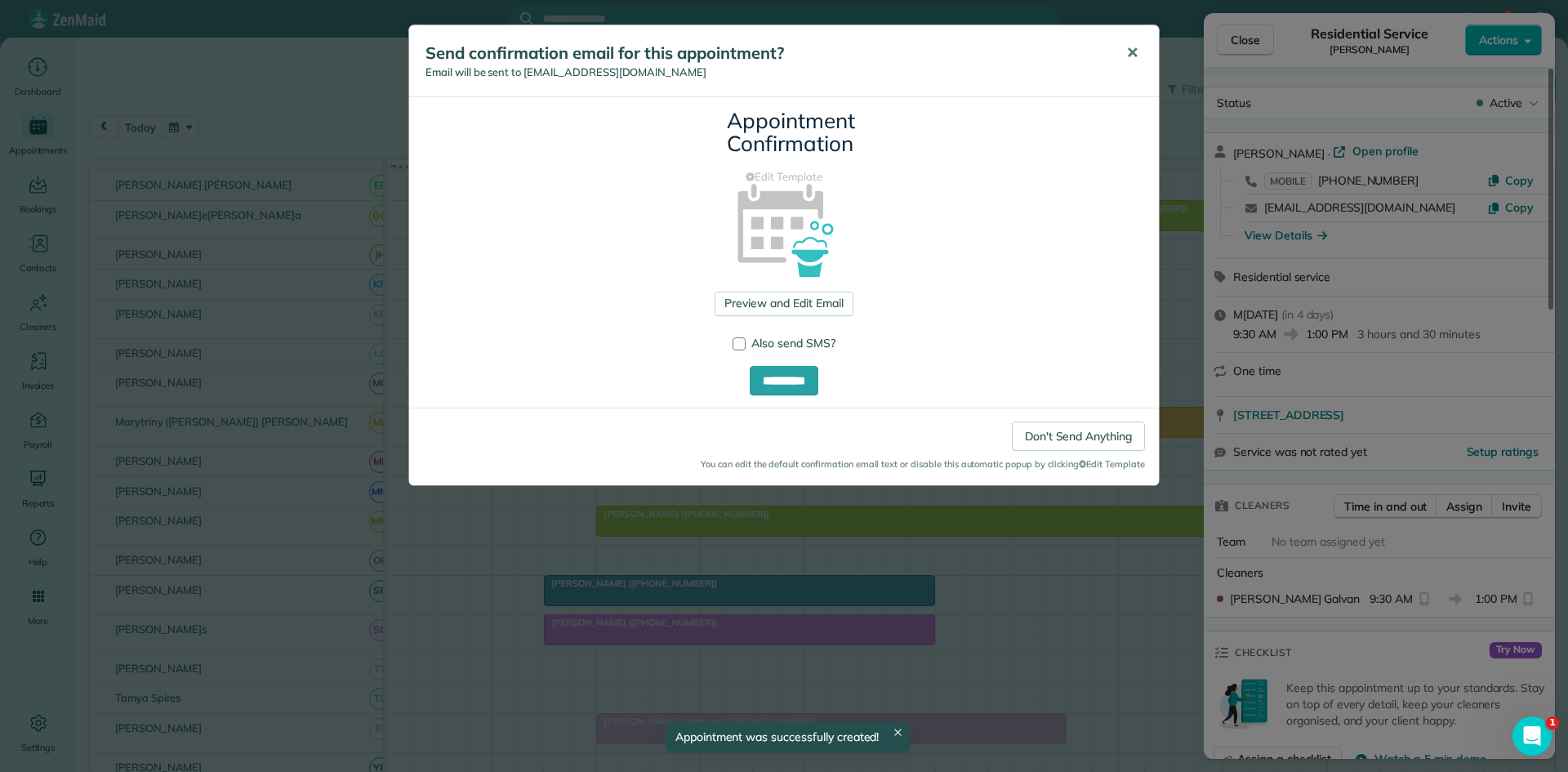
click at [1138, 52] on span "✕" at bounding box center [1132, 52] width 12 height 18
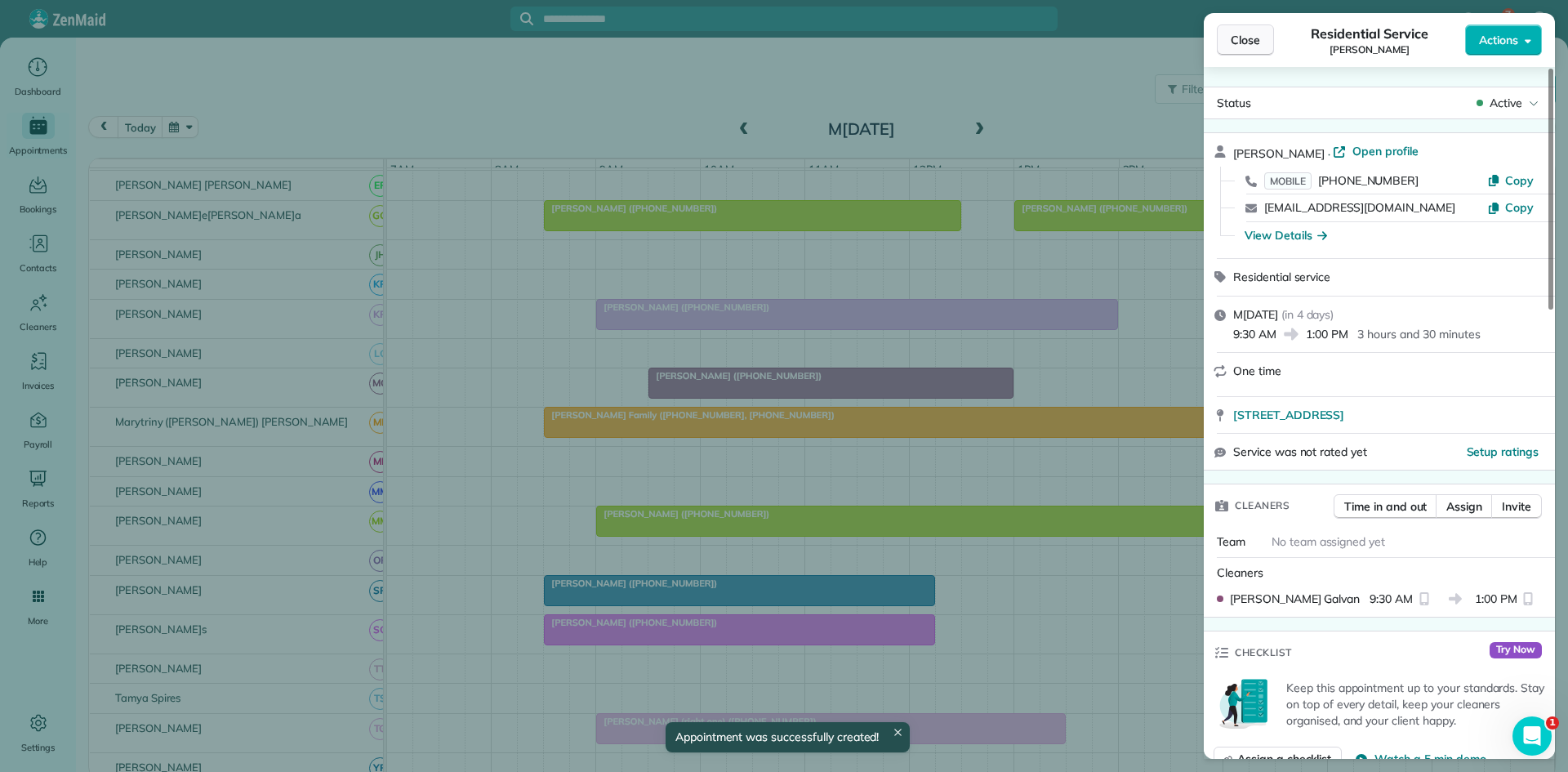
click at [1248, 46] on span "Close" at bounding box center [1245, 40] width 29 height 17
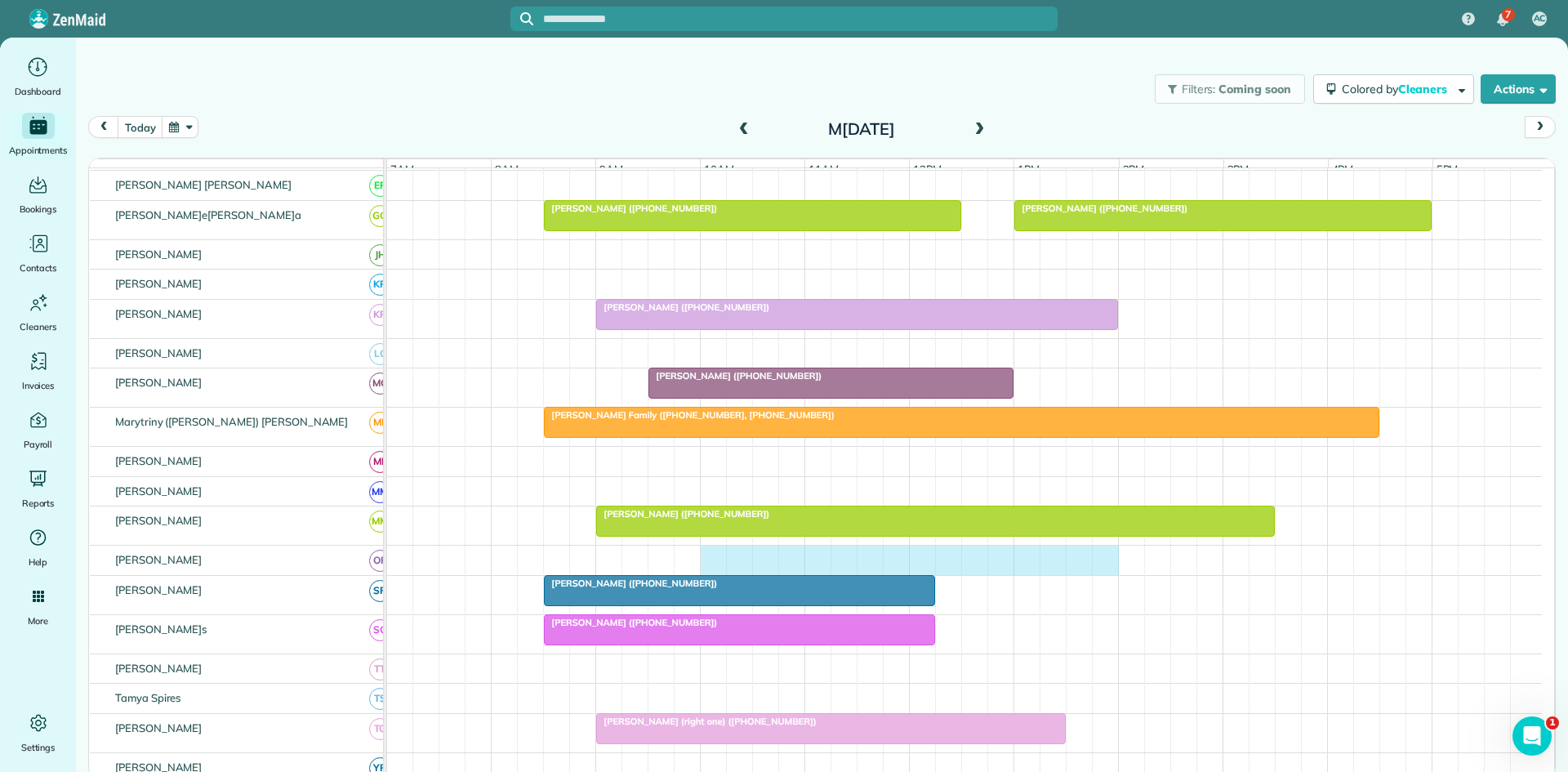
drag, startPoint x: 719, startPoint y: 573, endPoint x: 1096, endPoint y: 573, distance: 377.0
click at [1107, 573] on div at bounding box center [965, 560] width 1155 height 29
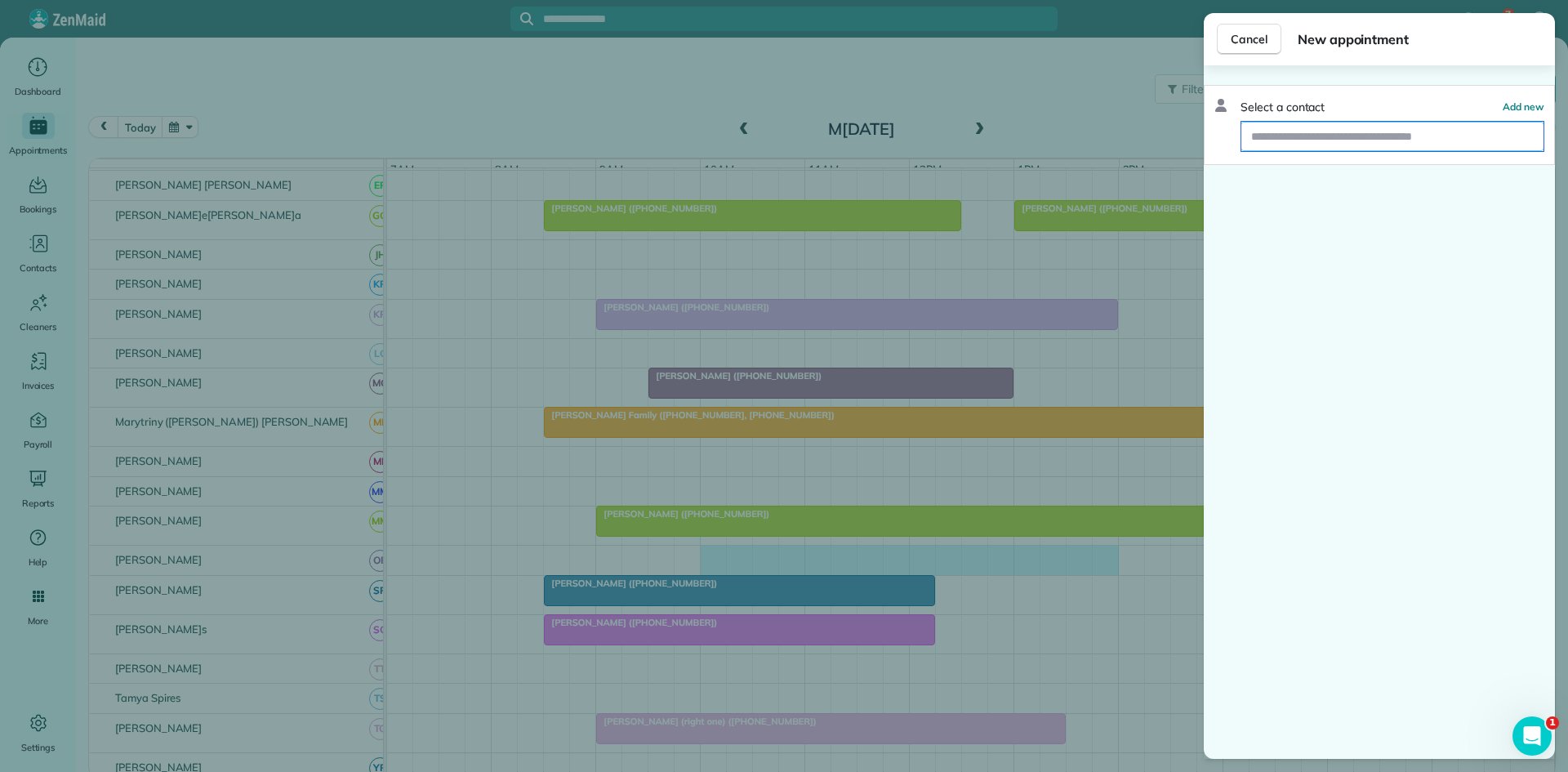
click at [1341, 147] on input "text" at bounding box center [1393, 137] width 303 height 29
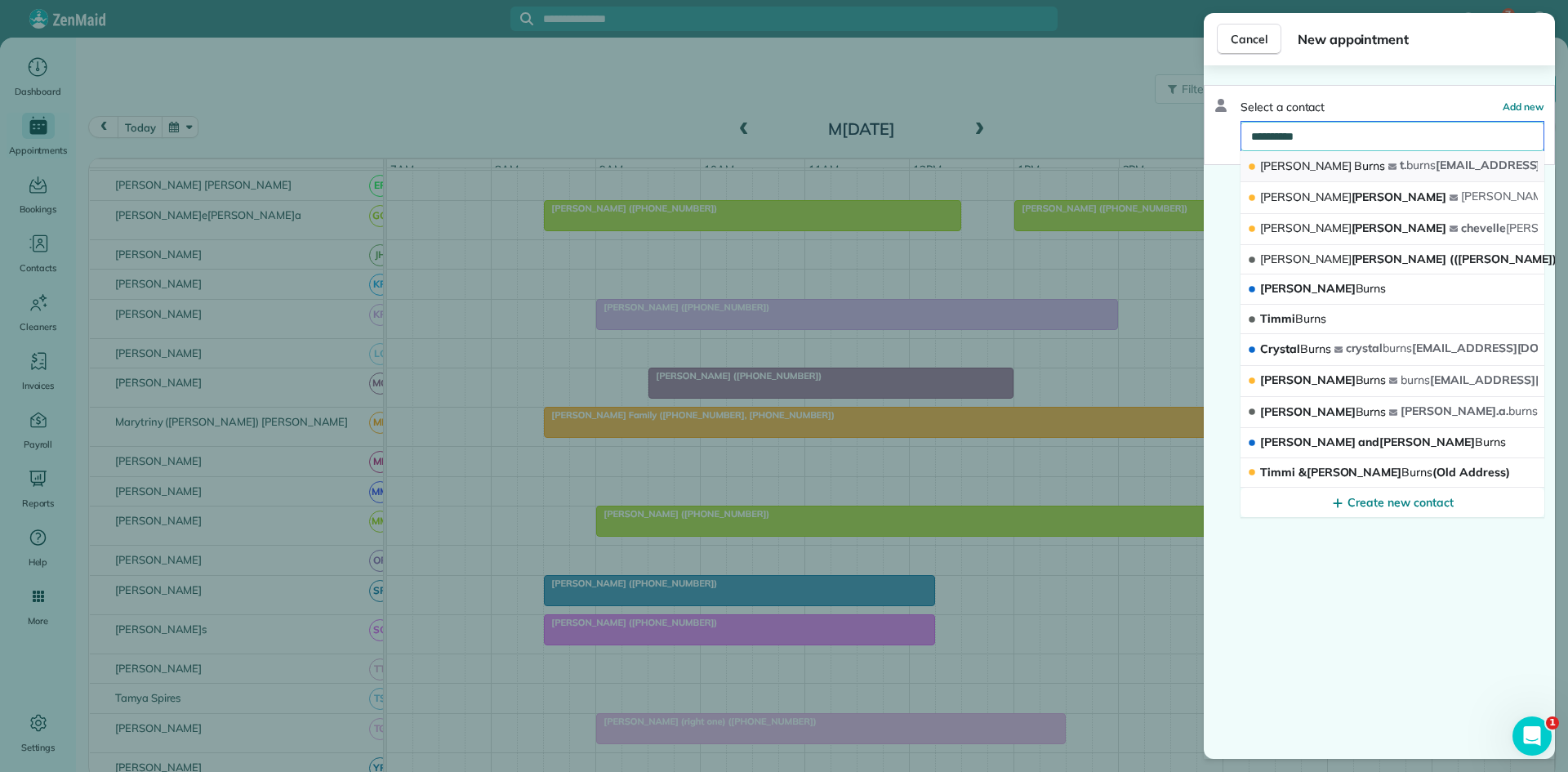
type input "**********"
click at [1322, 160] on div "Todd Burns" at bounding box center [1318, 166] width 141 height 17
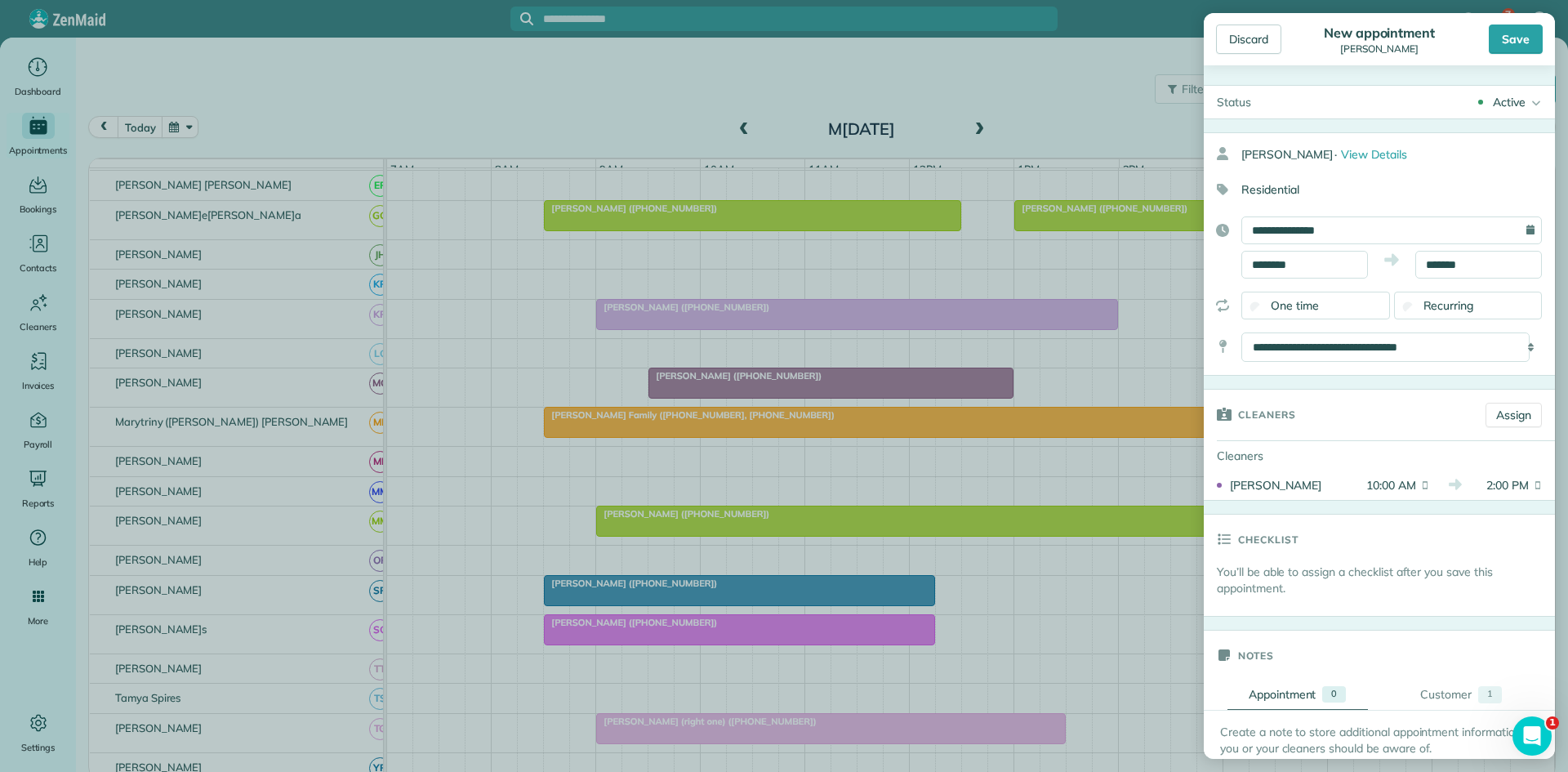
click at [1505, 34] on div "Save" at bounding box center [1516, 39] width 54 height 29
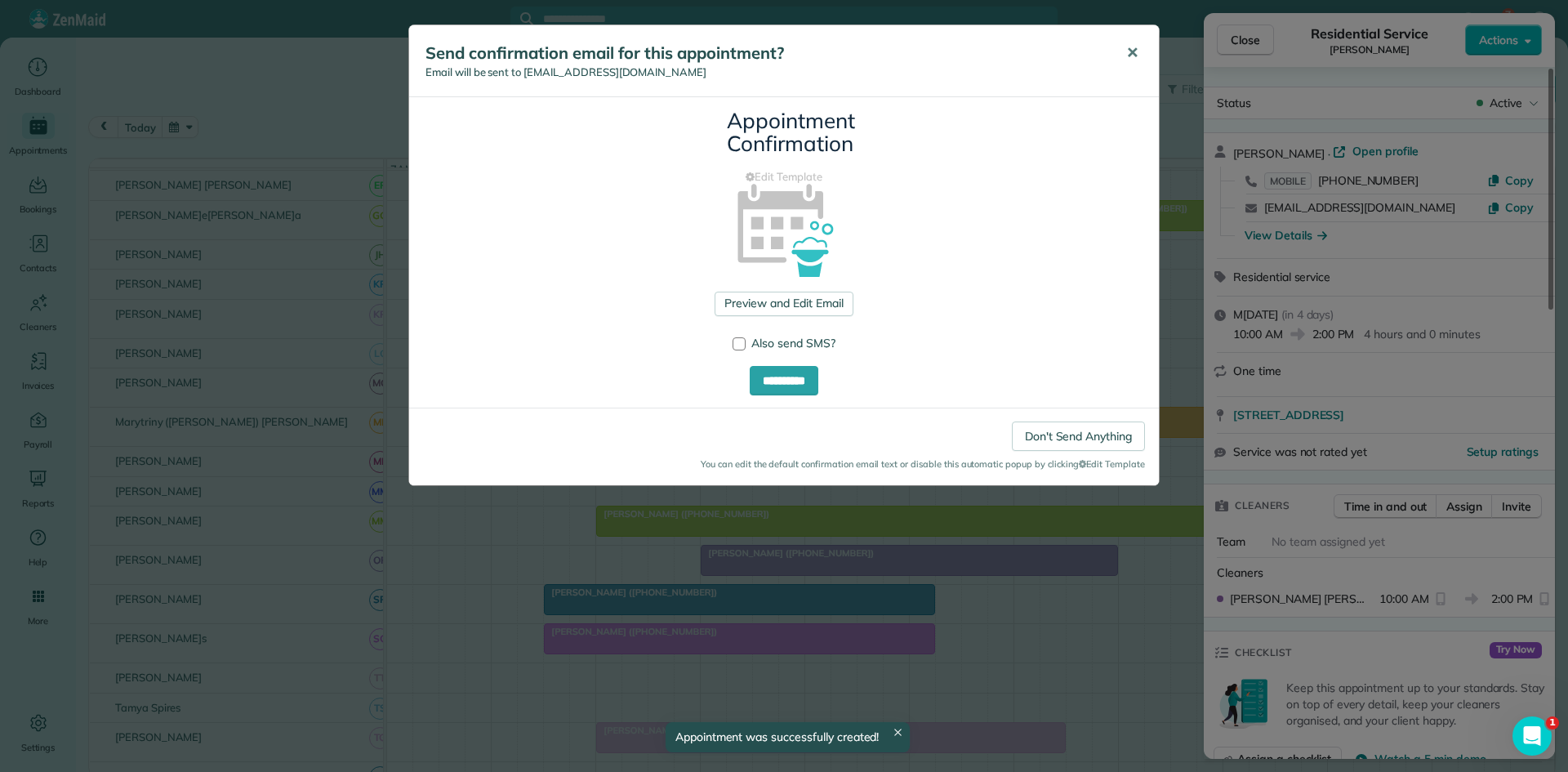
click at [1125, 46] on button "✕" at bounding box center [1132, 53] width 37 height 39
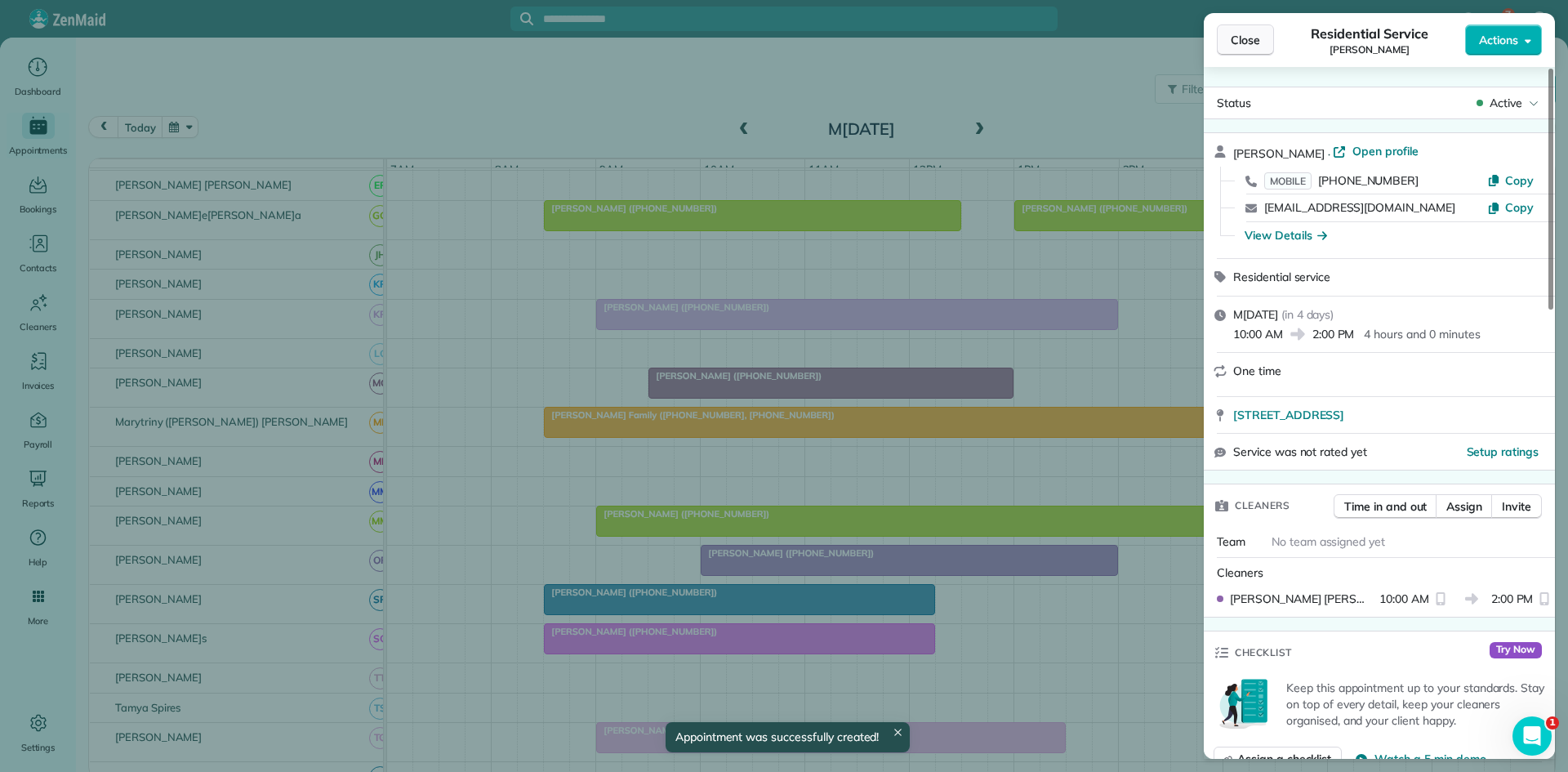
click at [1254, 52] on button "Close" at bounding box center [1245, 40] width 57 height 31
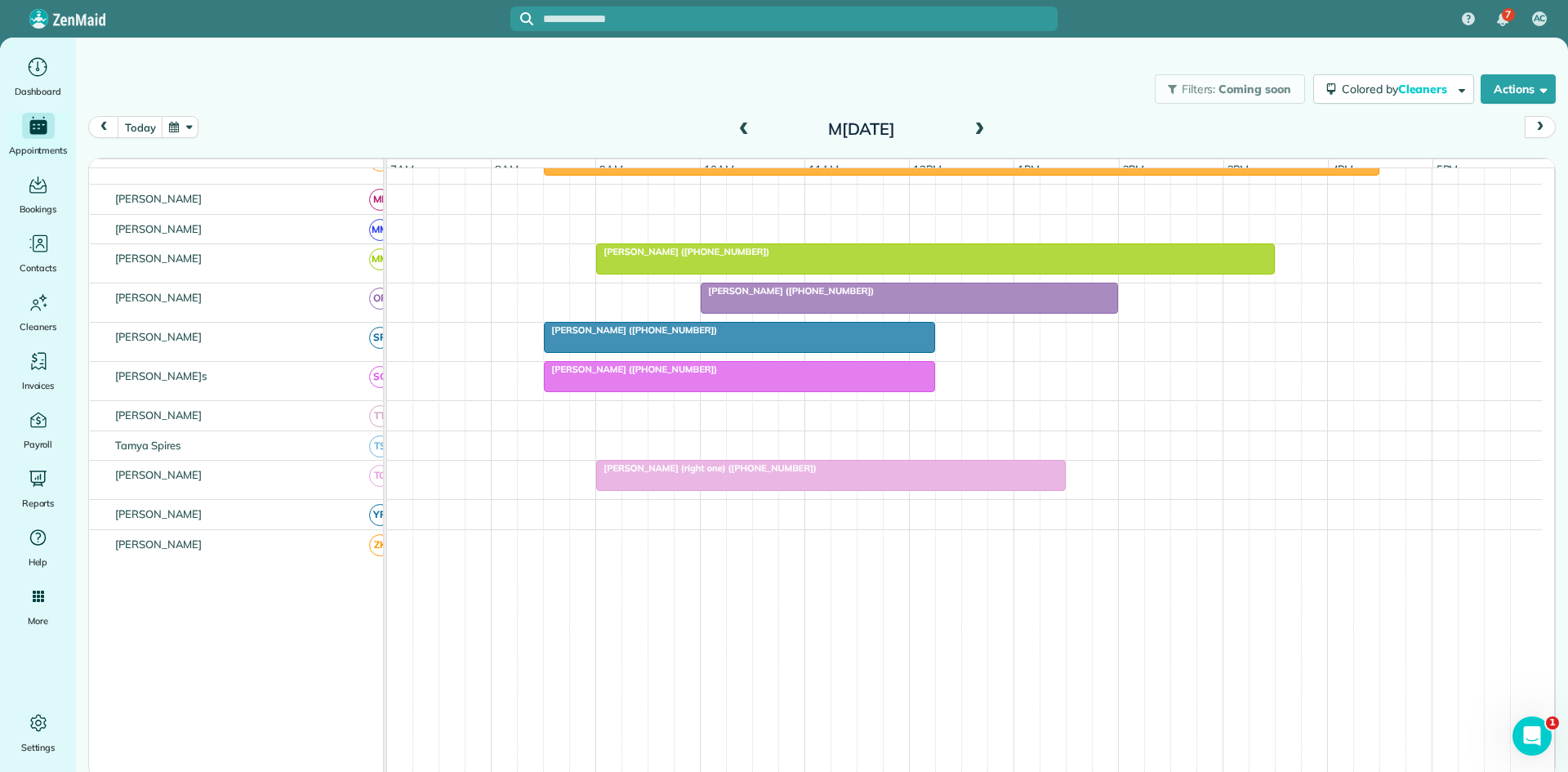
scroll to position [814, 0]
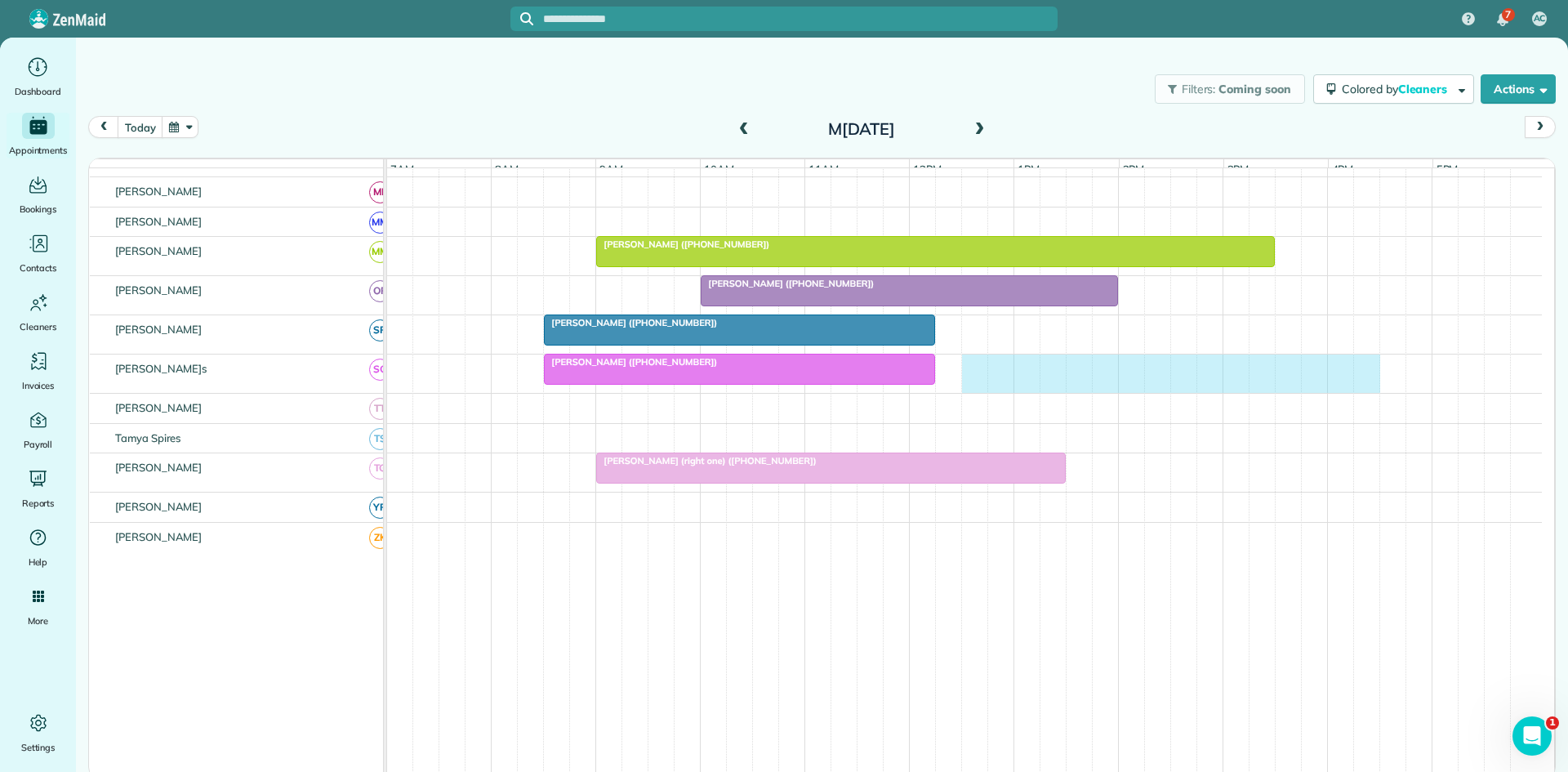
drag, startPoint x: 975, startPoint y: 385, endPoint x: 1363, endPoint y: 385, distance: 388.0
click at [1363, 385] on div "Angela Howell (+12104153173)" at bounding box center [965, 374] width 1155 height 39
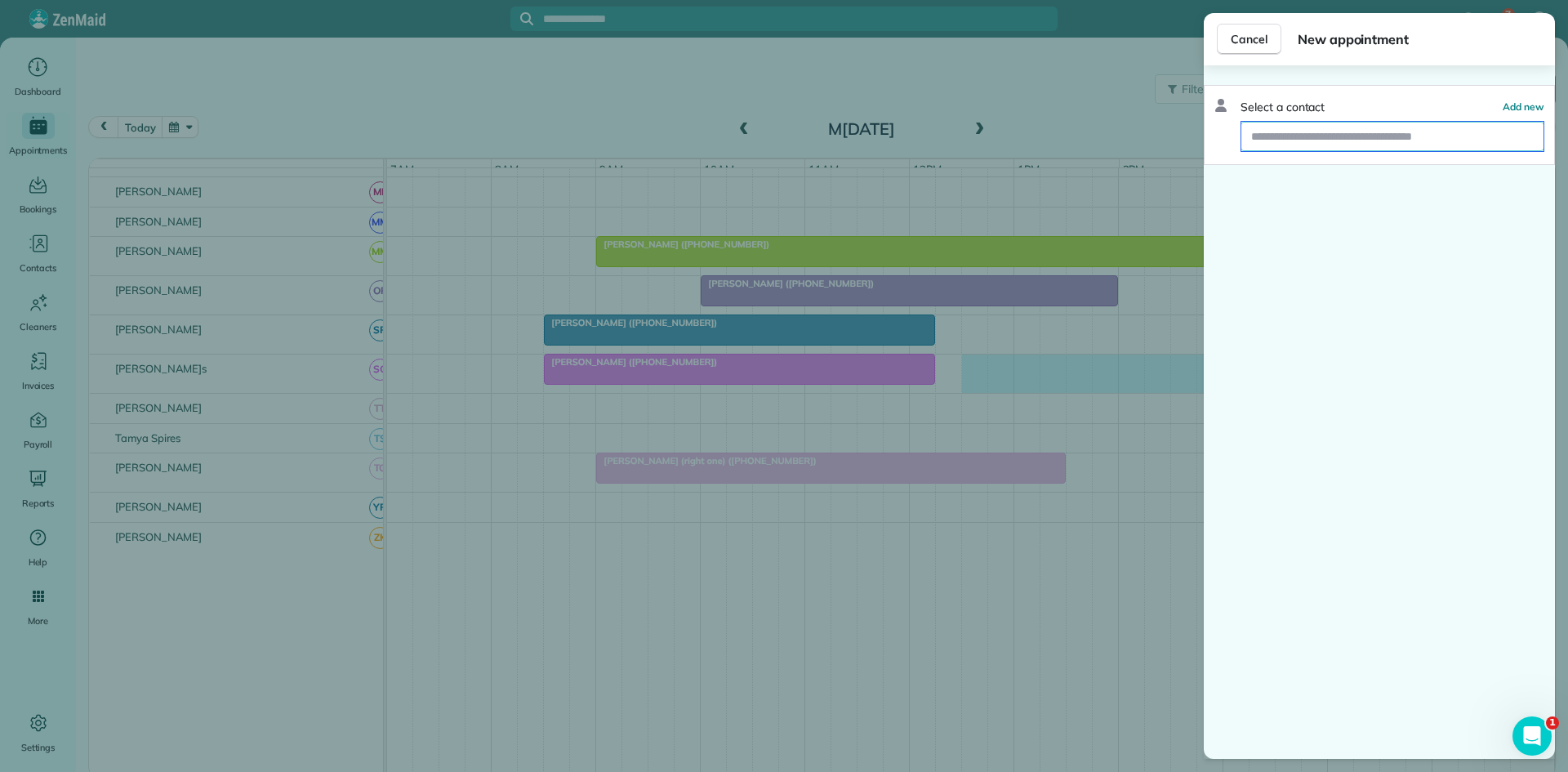
click at [1360, 142] on input "text" at bounding box center [1393, 137] width 303 height 29
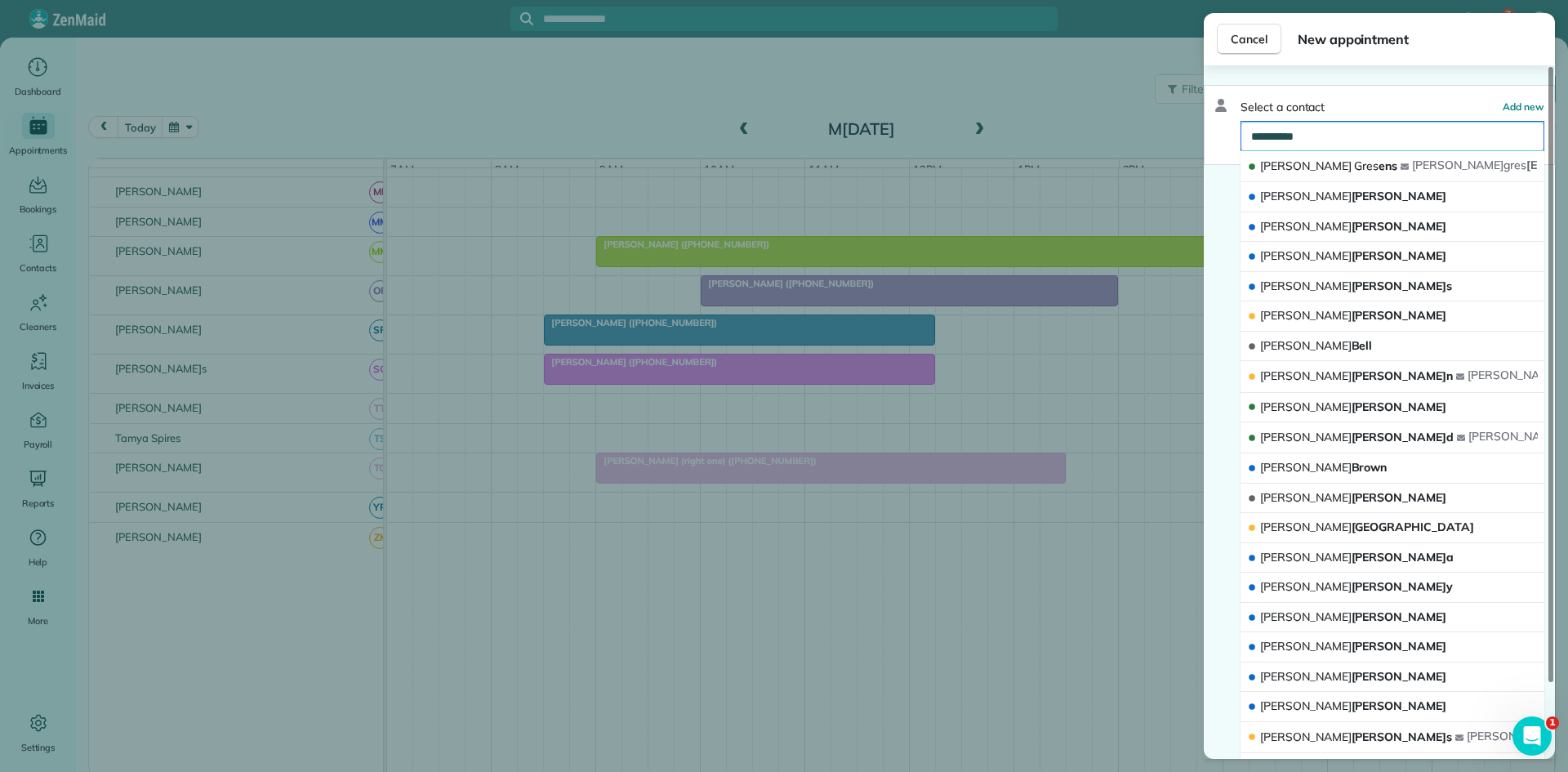
type input "**********"
click at [1341, 169] on button "Julie Gres ens julie gres ens@gmail.com" at bounding box center [1392, 167] width 304 height 31
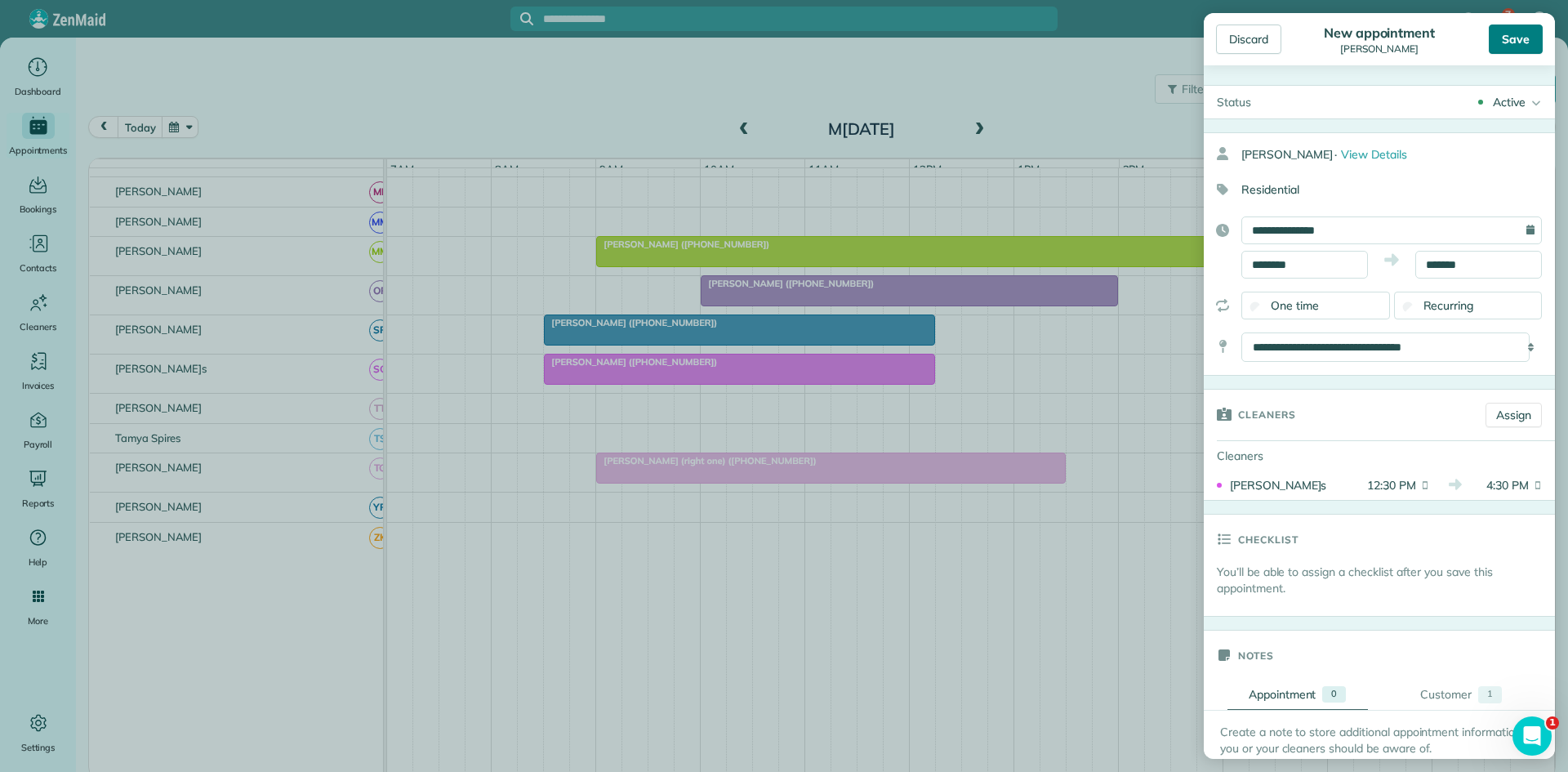
click at [1504, 46] on div "Save" at bounding box center [1516, 39] width 54 height 29
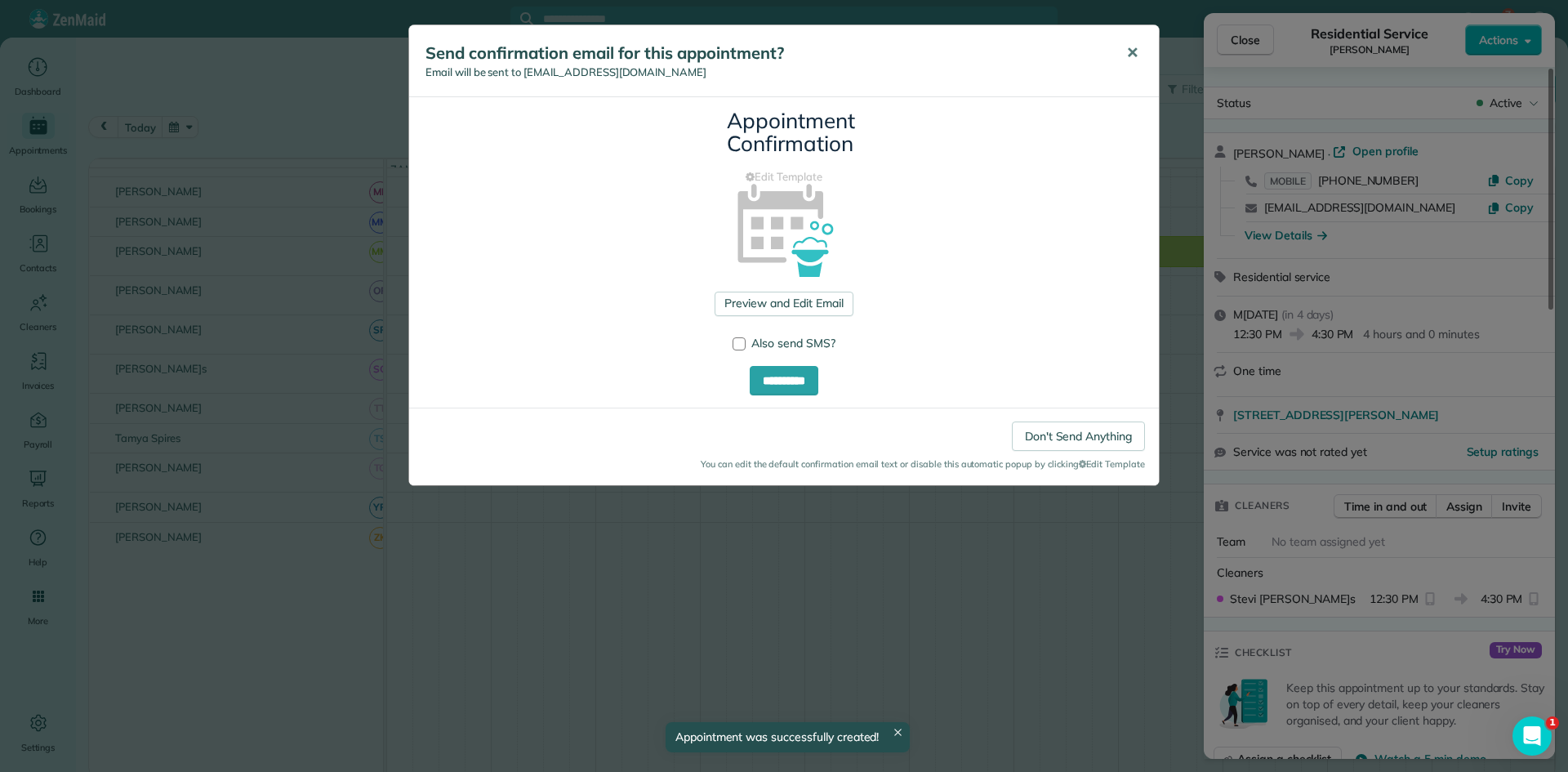
click at [1125, 61] on button "✕" at bounding box center [1132, 53] width 37 height 39
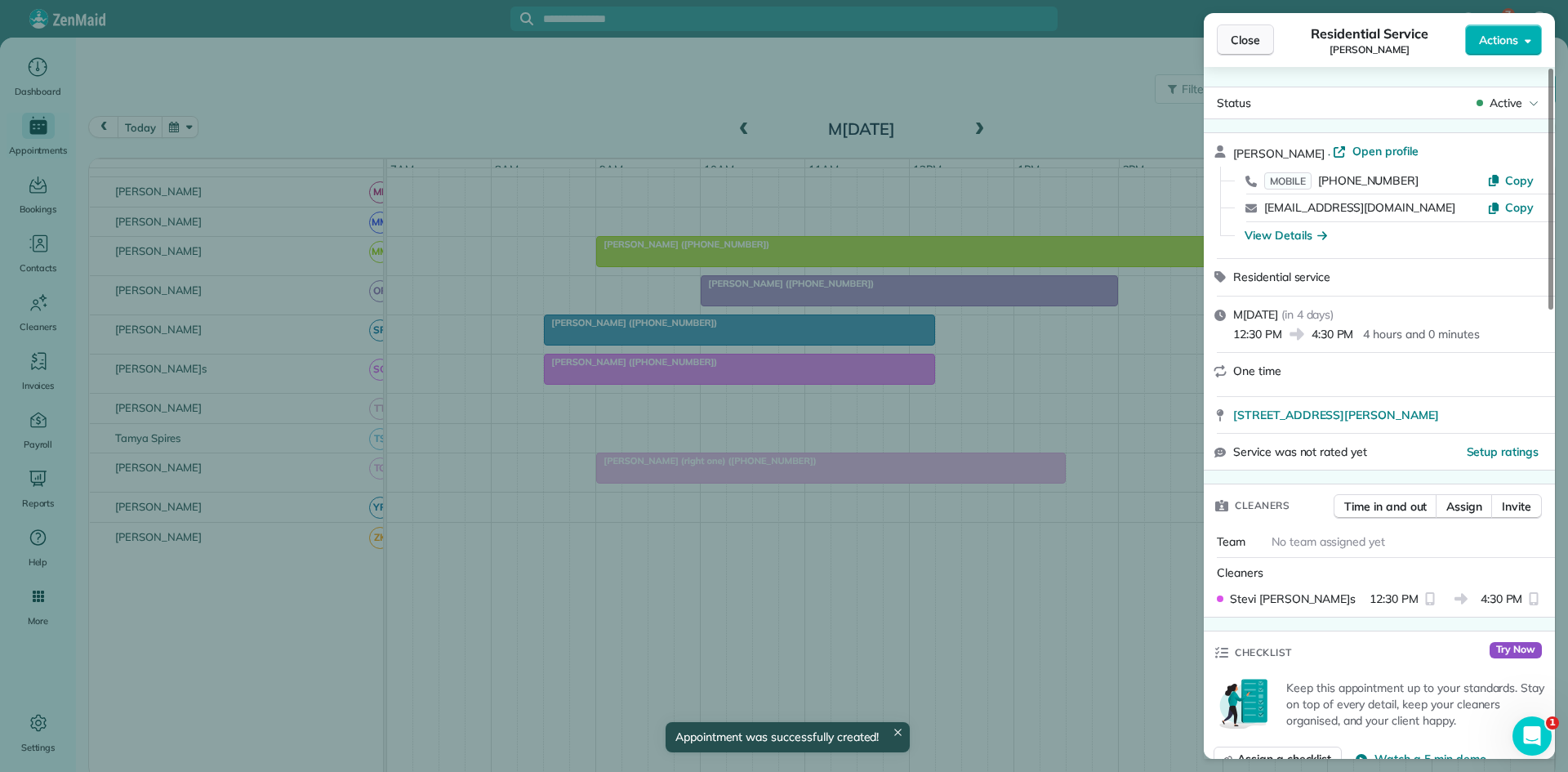
click at [1261, 41] on button "Close" at bounding box center [1245, 40] width 57 height 31
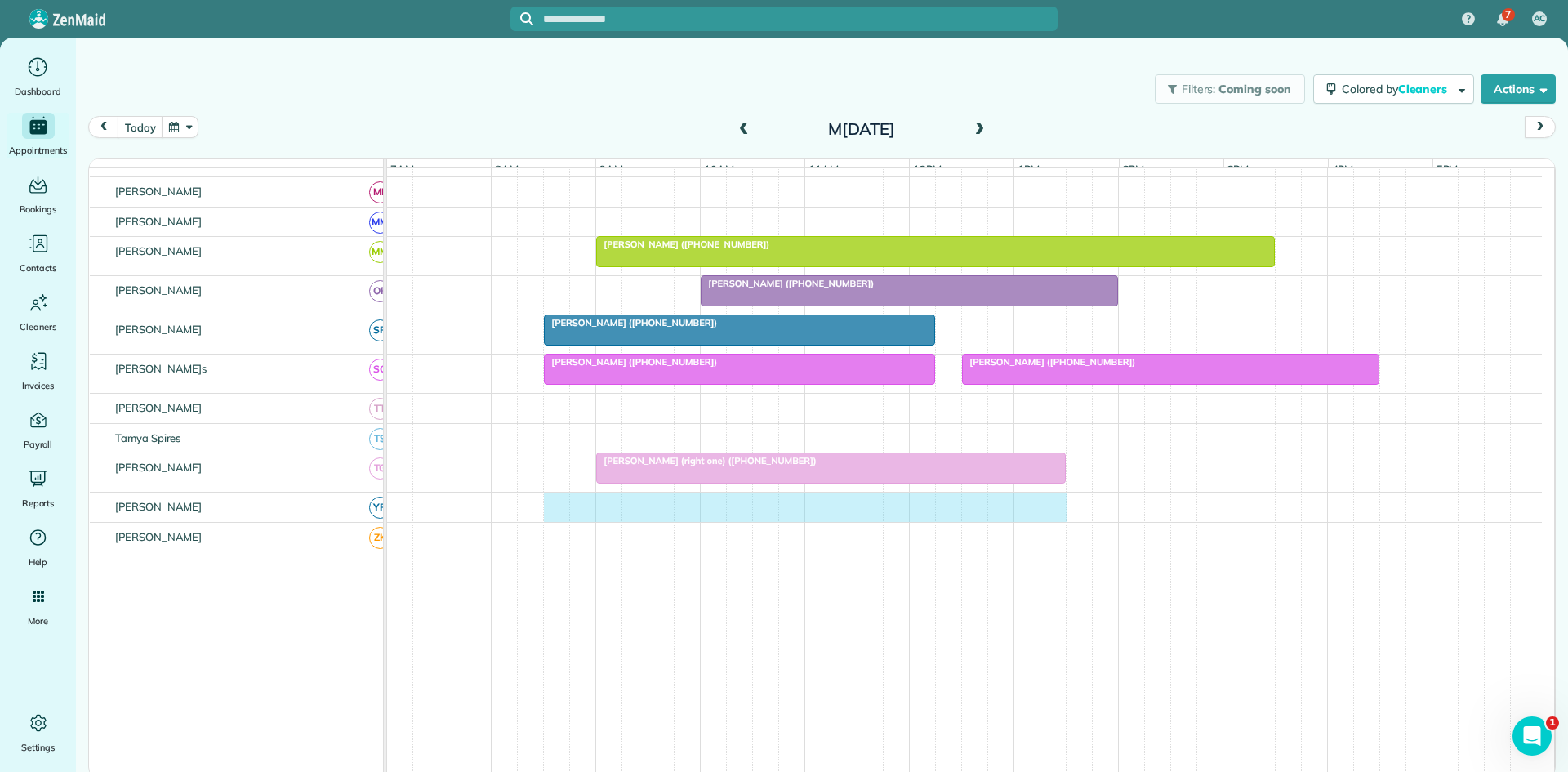
drag, startPoint x: 558, startPoint y: 524, endPoint x: 1048, endPoint y: 515, distance: 490.1
click at [1048, 515] on div at bounding box center [965, 507] width 1155 height 29
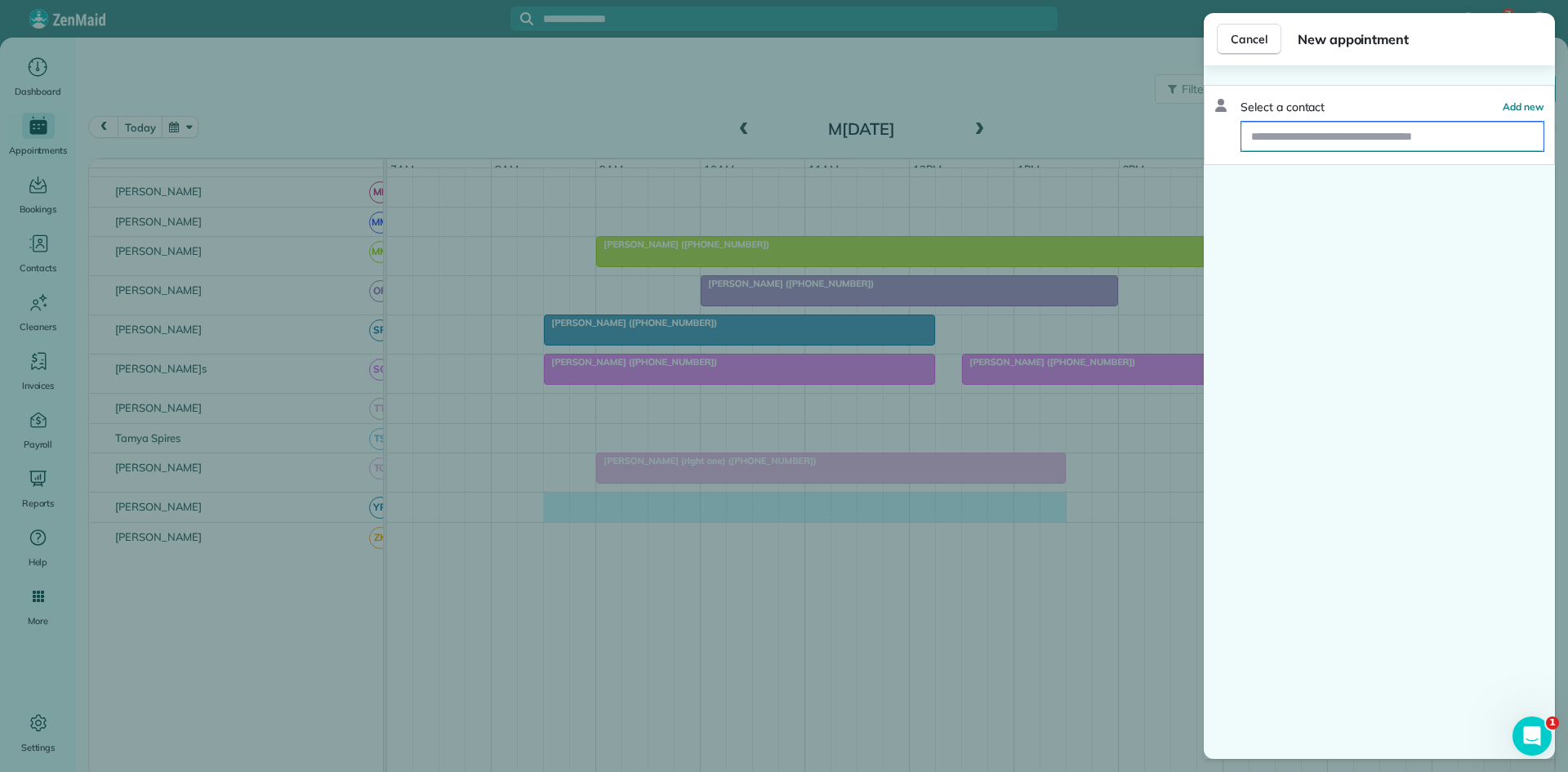
click at [1386, 140] on input "text" at bounding box center [1393, 137] width 303 height 29
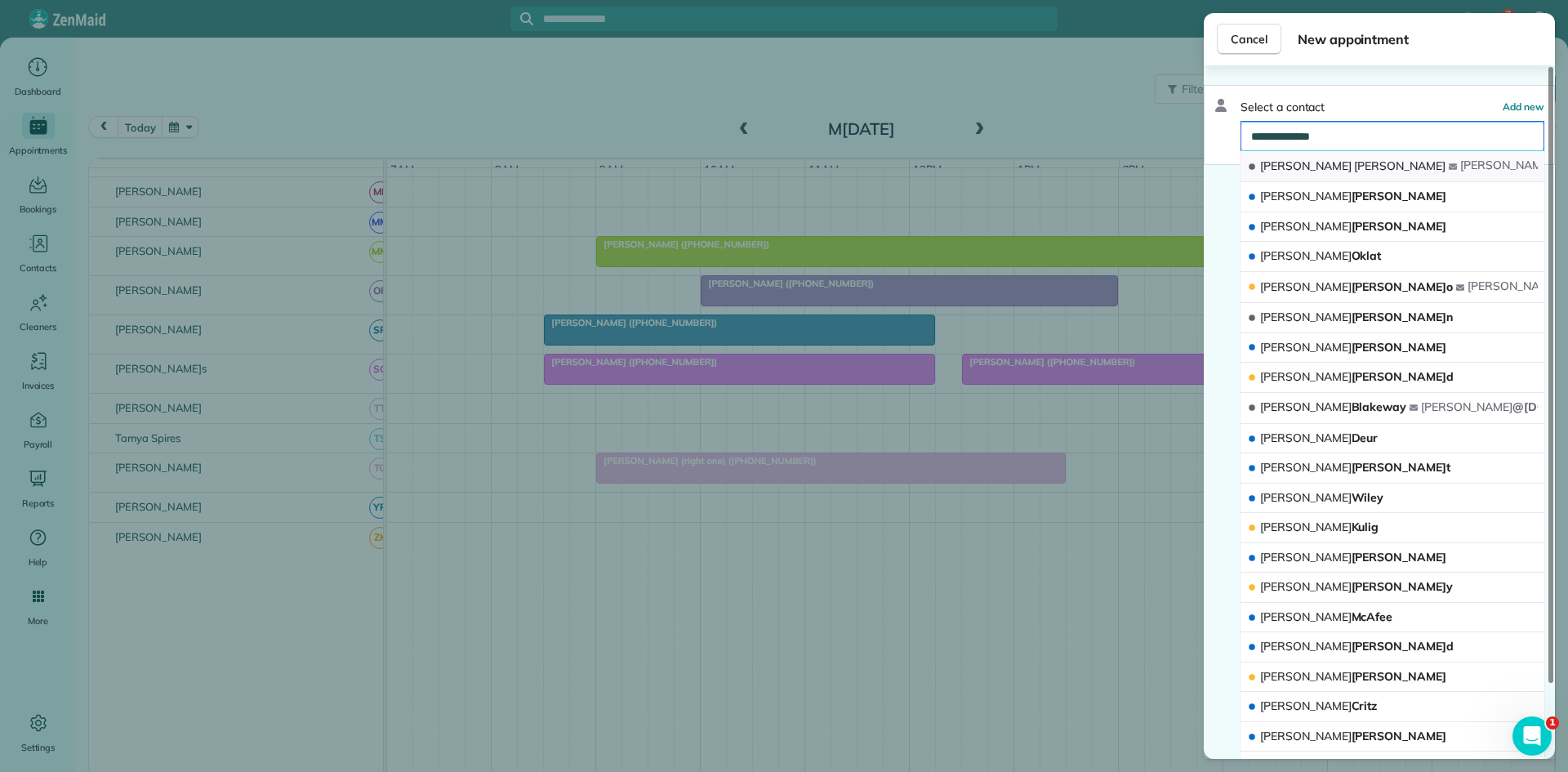
type input "**********"
click at [1364, 167] on button "Melissa Oswald melissa jenn@gmail.com" at bounding box center [1392, 167] width 304 height 31
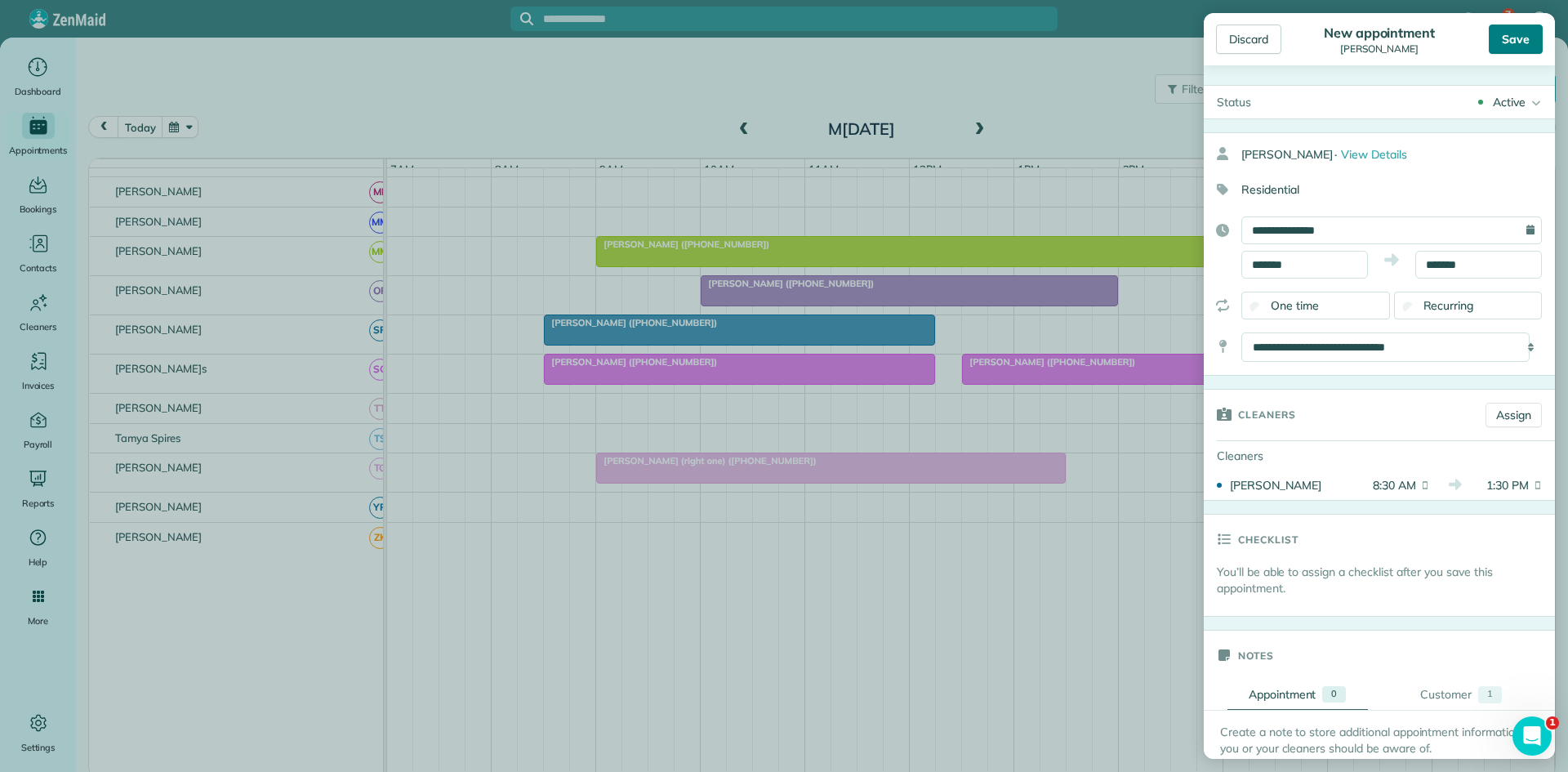
click at [1508, 39] on div "Save" at bounding box center [1516, 39] width 54 height 29
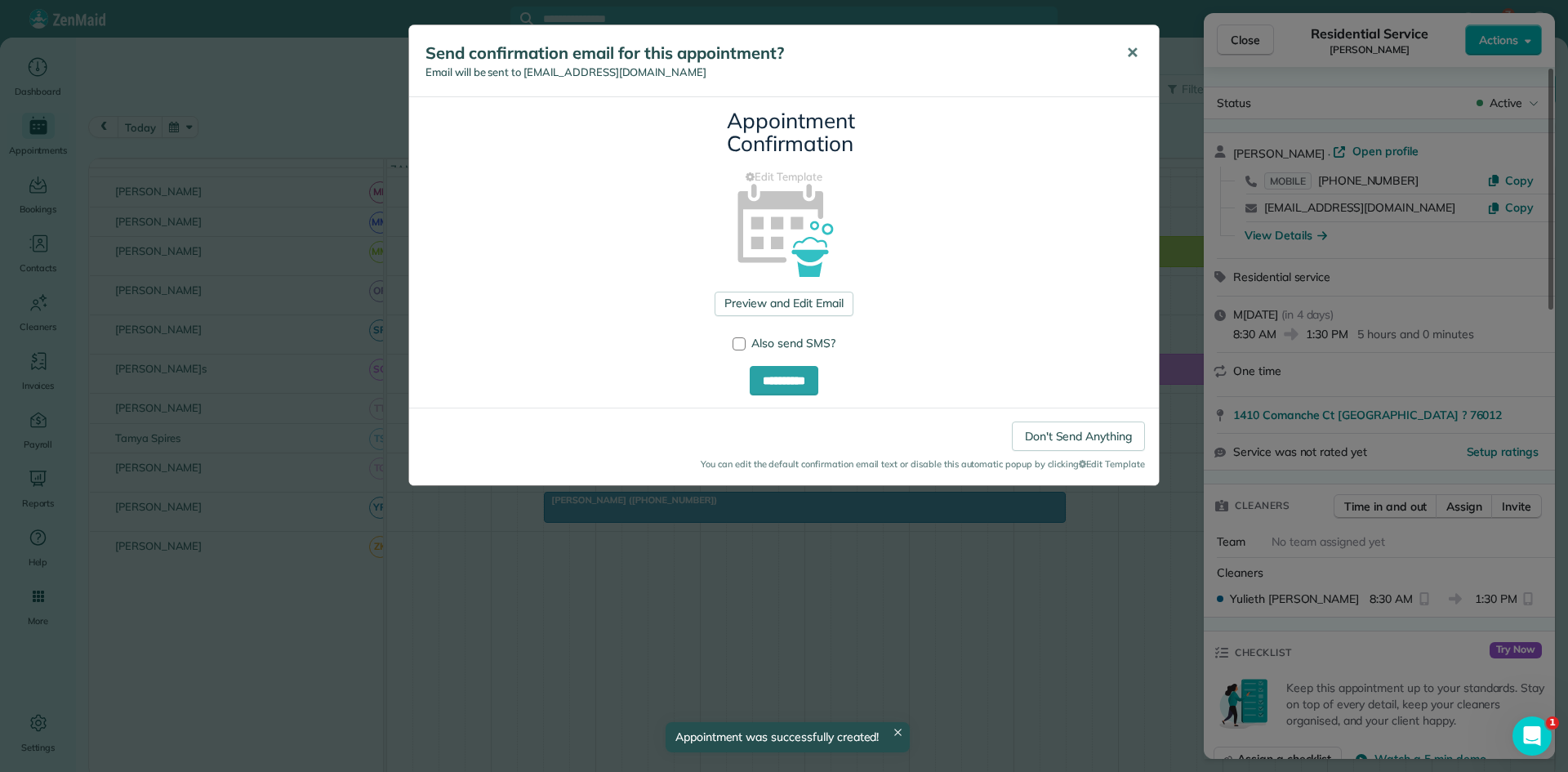
click at [1129, 46] on span "✕" at bounding box center [1132, 52] width 12 height 18
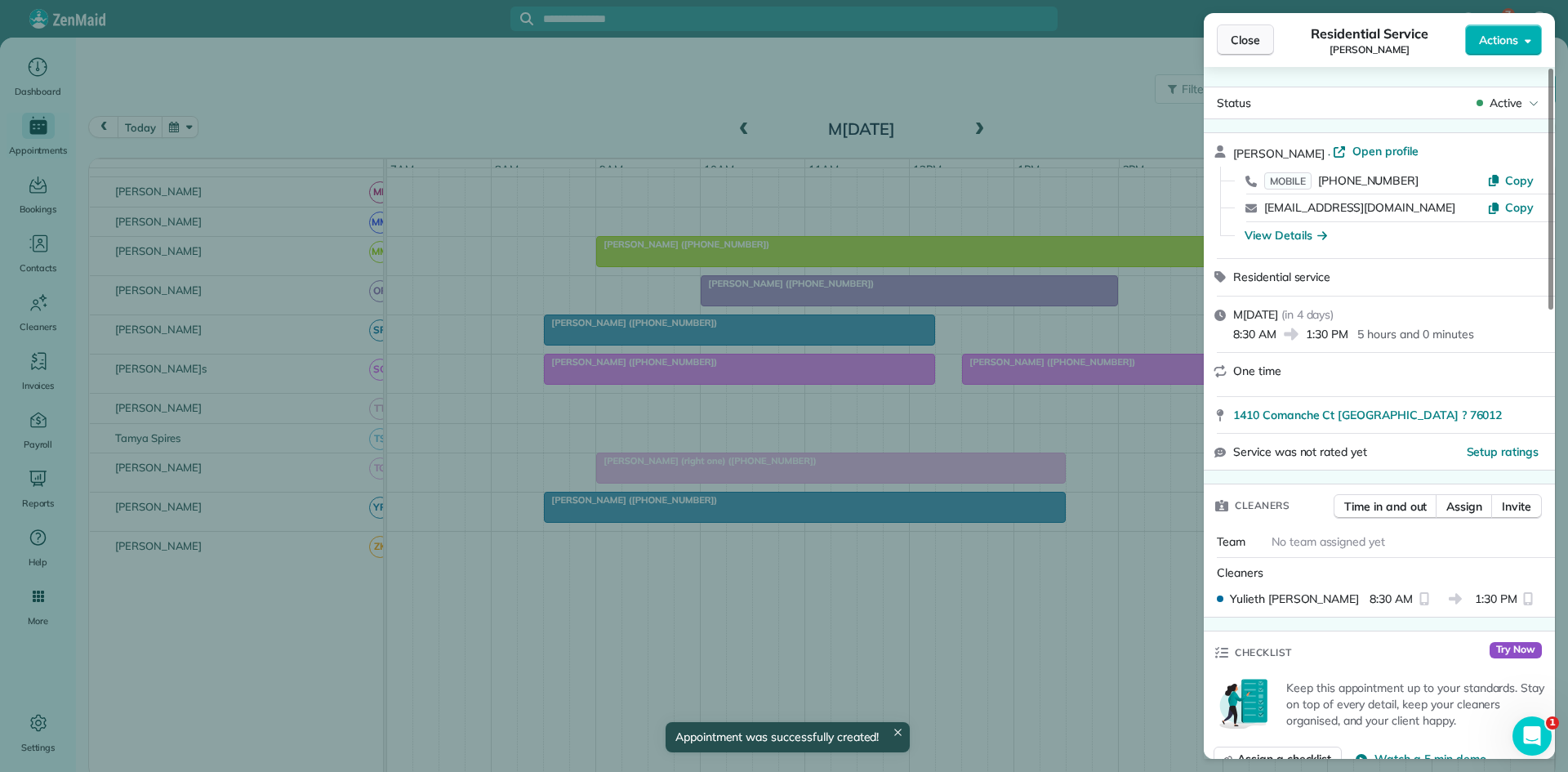
click at [1228, 28] on button "Close" at bounding box center [1245, 40] width 57 height 31
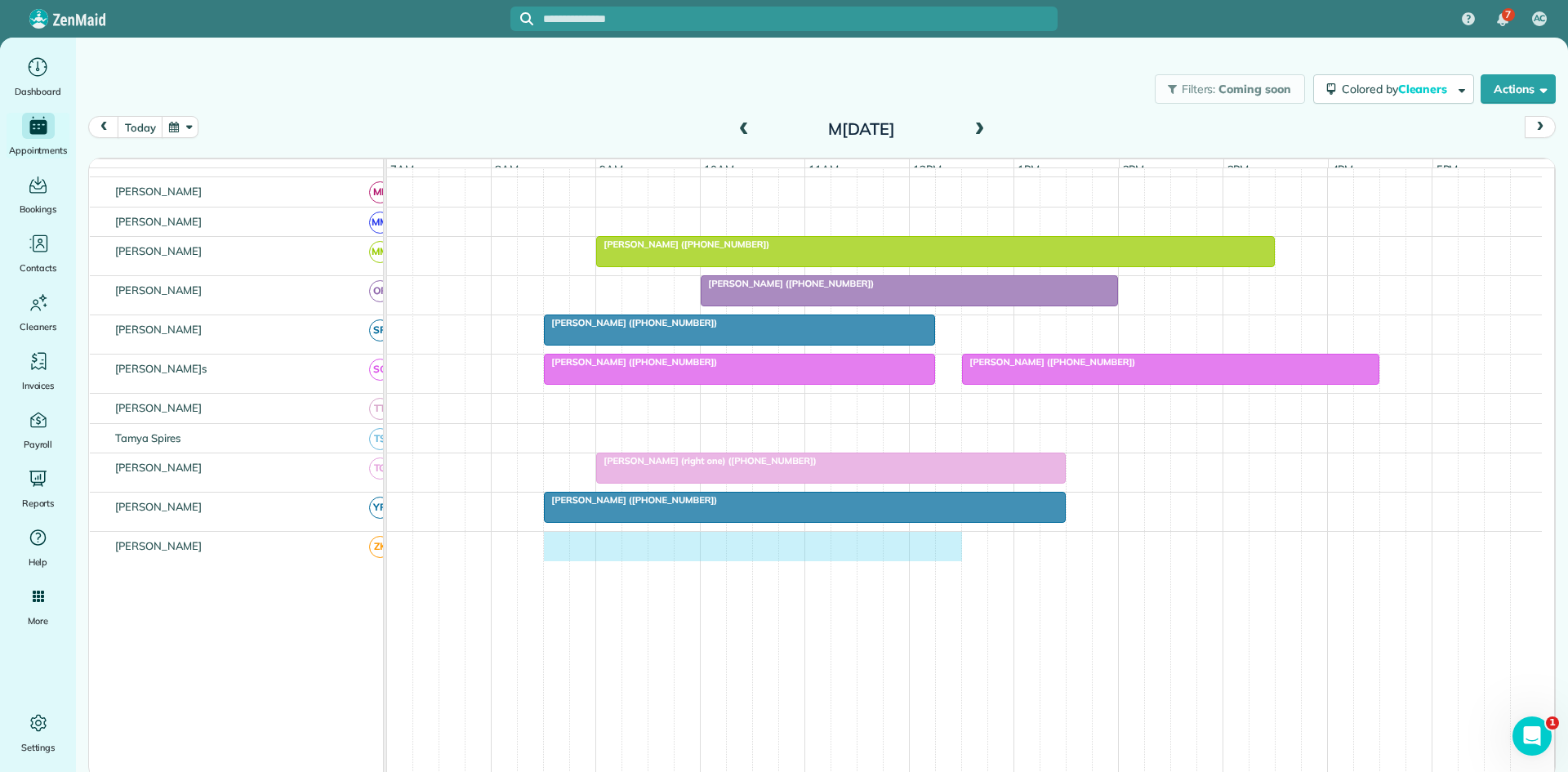
drag, startPoint x: 555, startPoint y: 556, endPoint x: 938, endPoint y: 545, distance: 383.2
click at [946, 546] on div at bounding box center [965, 546] width 1155 height 29
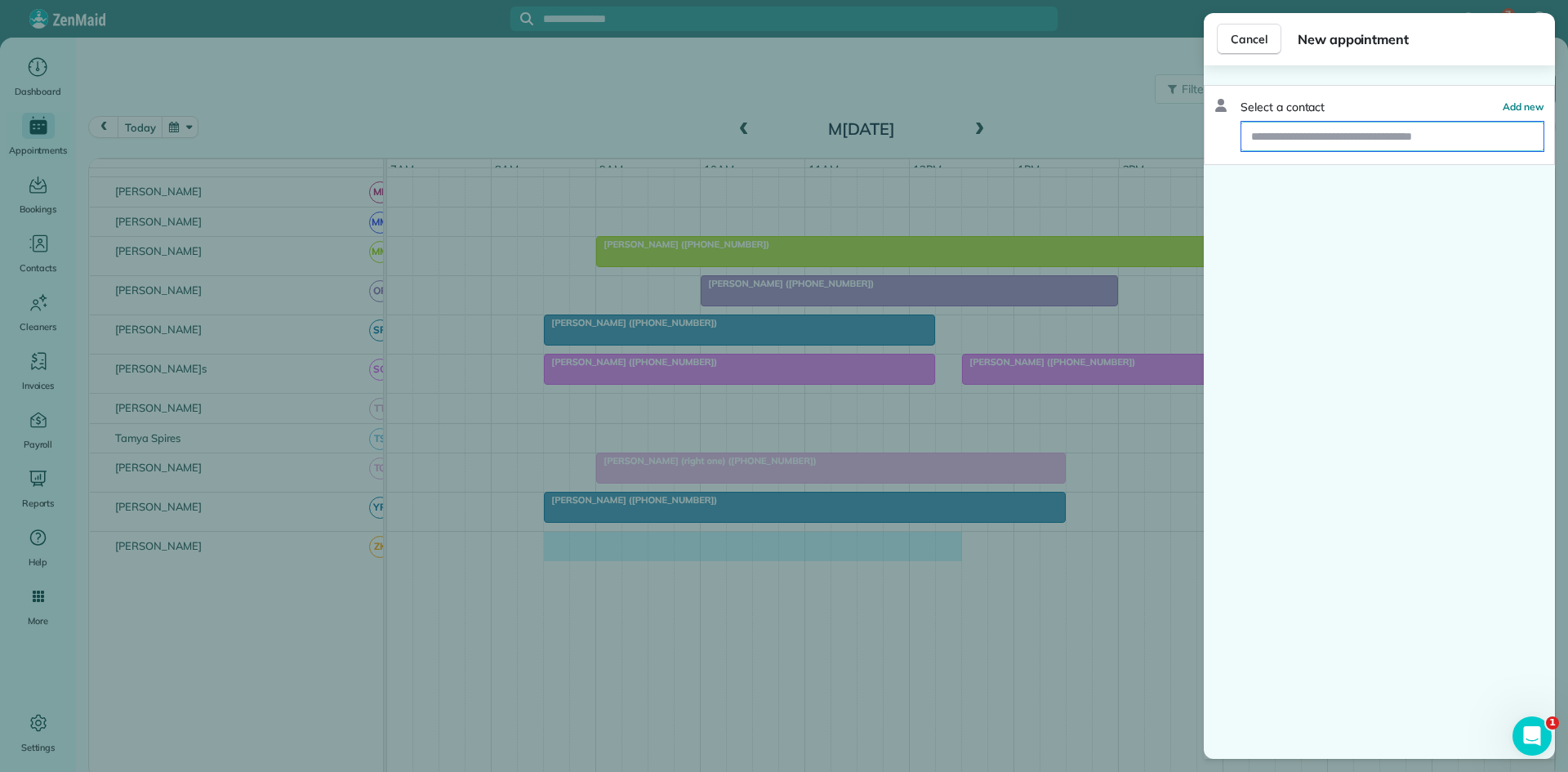
click at [1268, 127] on input "text" at bounding box center [1393, 137] width 303 height 29
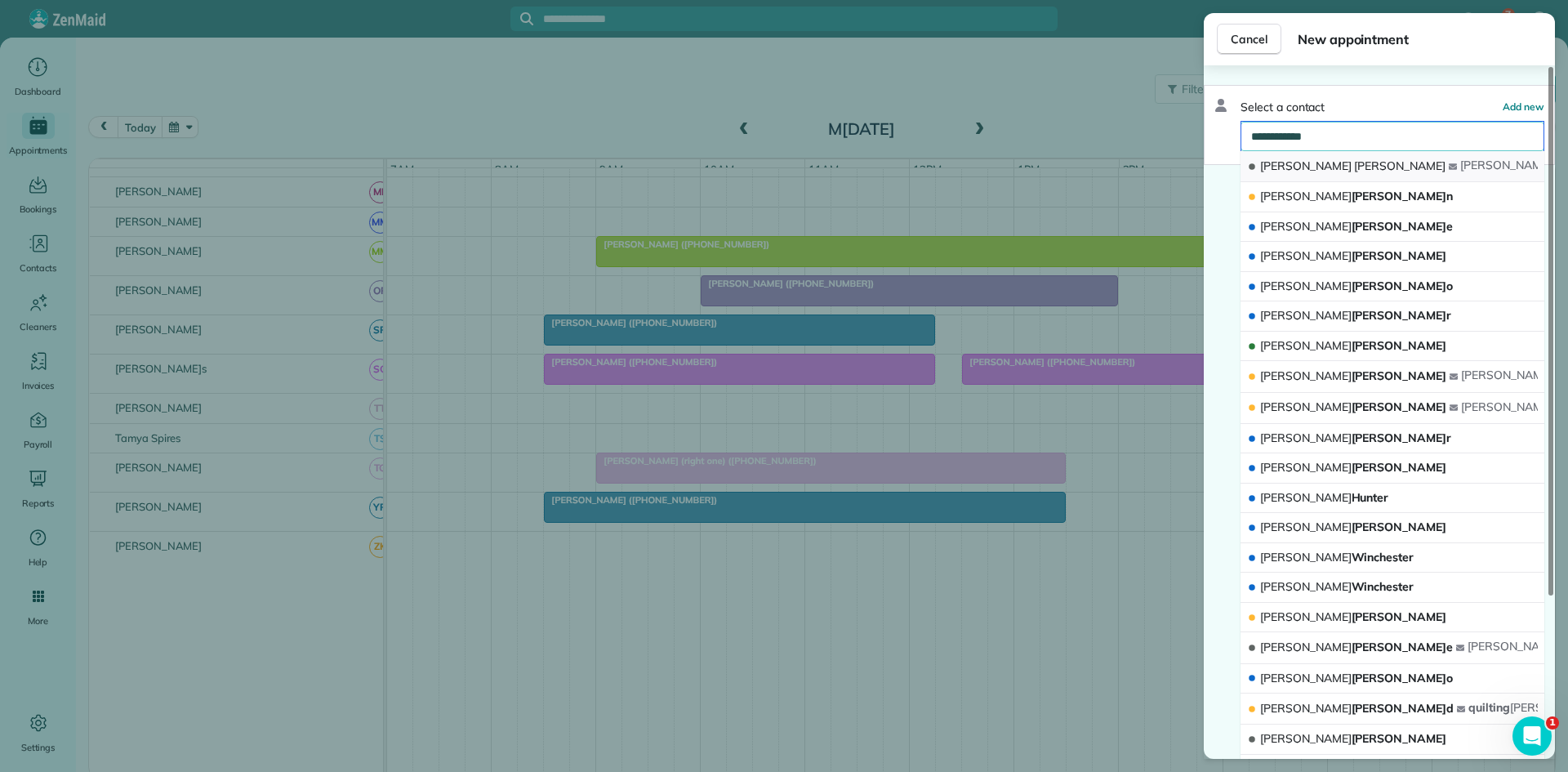
type input "**********"
click at [1299, 155] on button "Donna Norman donna . norman @att.net" at bounding box center [1392, 167] width 304 height 31
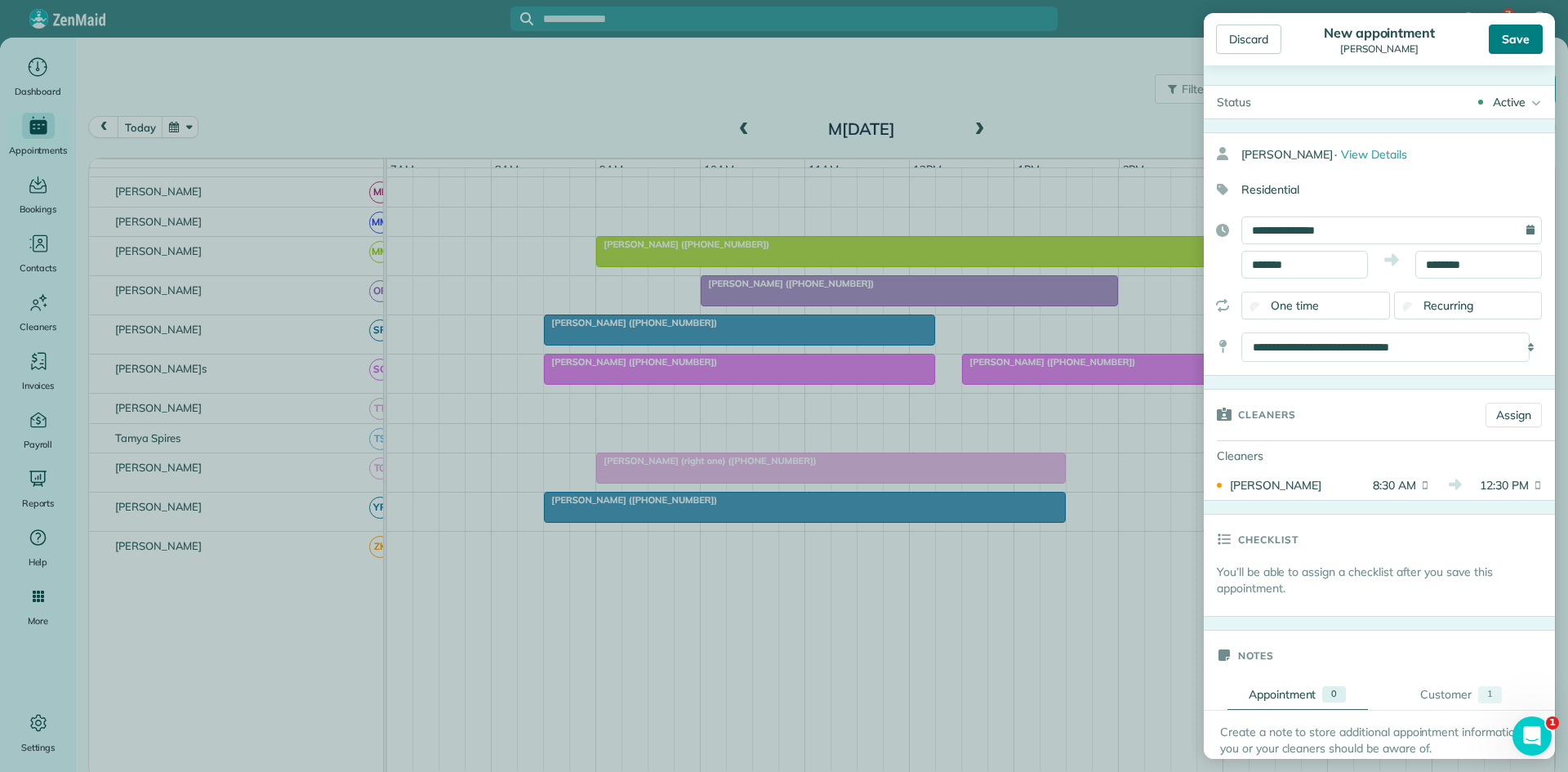
click at [1508, 46] on div "Save" at bounding box center [1516, 39] width 54 height 29
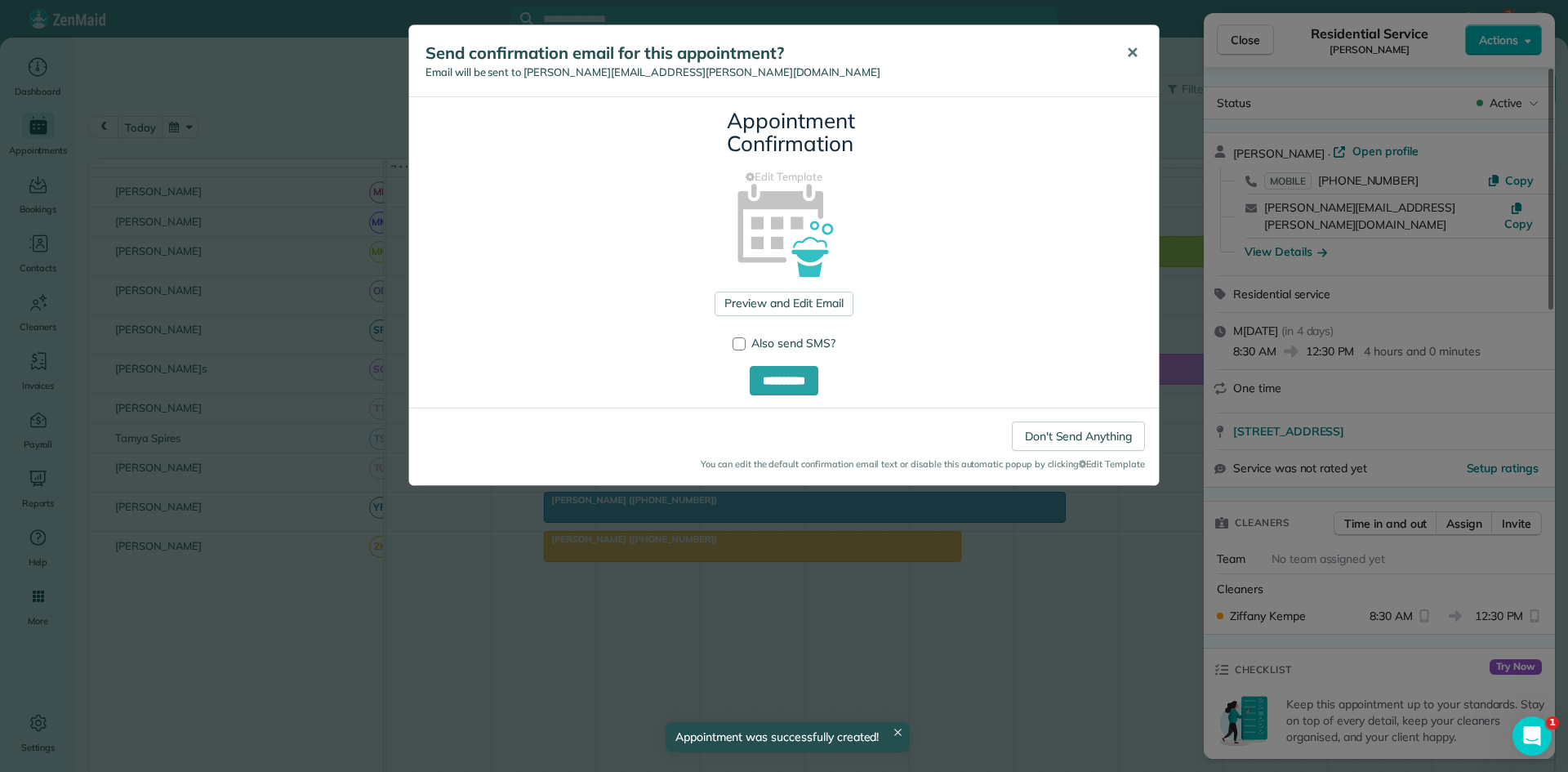
click at [1135, 57] on span "✕" at bounding box center [1132, 52] width 12 height 18
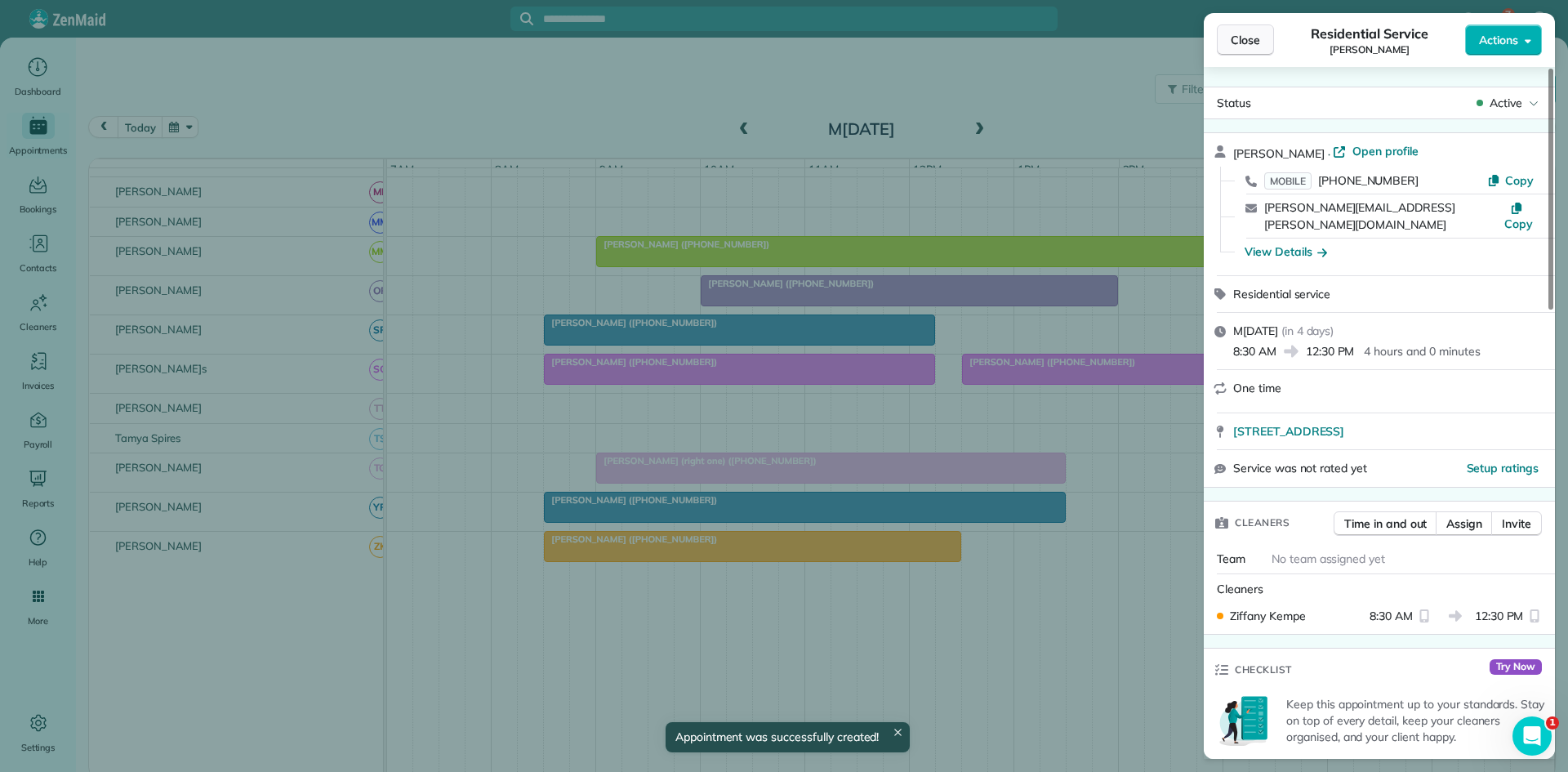
click at [1235, 46] on span "Close" at bounding box center [1245, 40] width 29 height 17
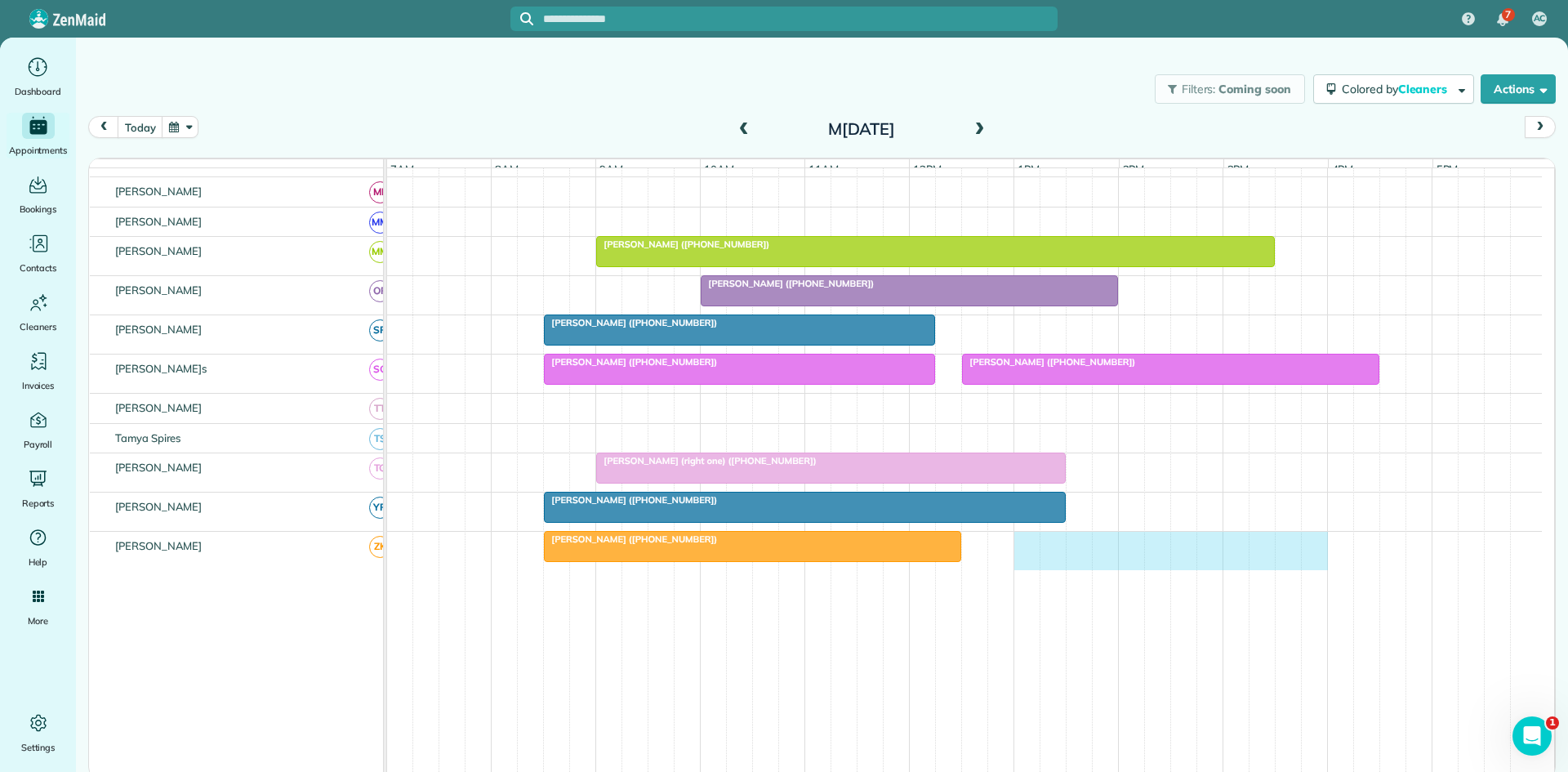
drag, startPoint x: 1023, startPoint y: 573, endPoint x: 1324, endPoint y: 546, distance: 302.2
click at [1324, 546] on div "Donna Norman (+18177979900)" at bounding box center [965, 551] width 1155 height 39
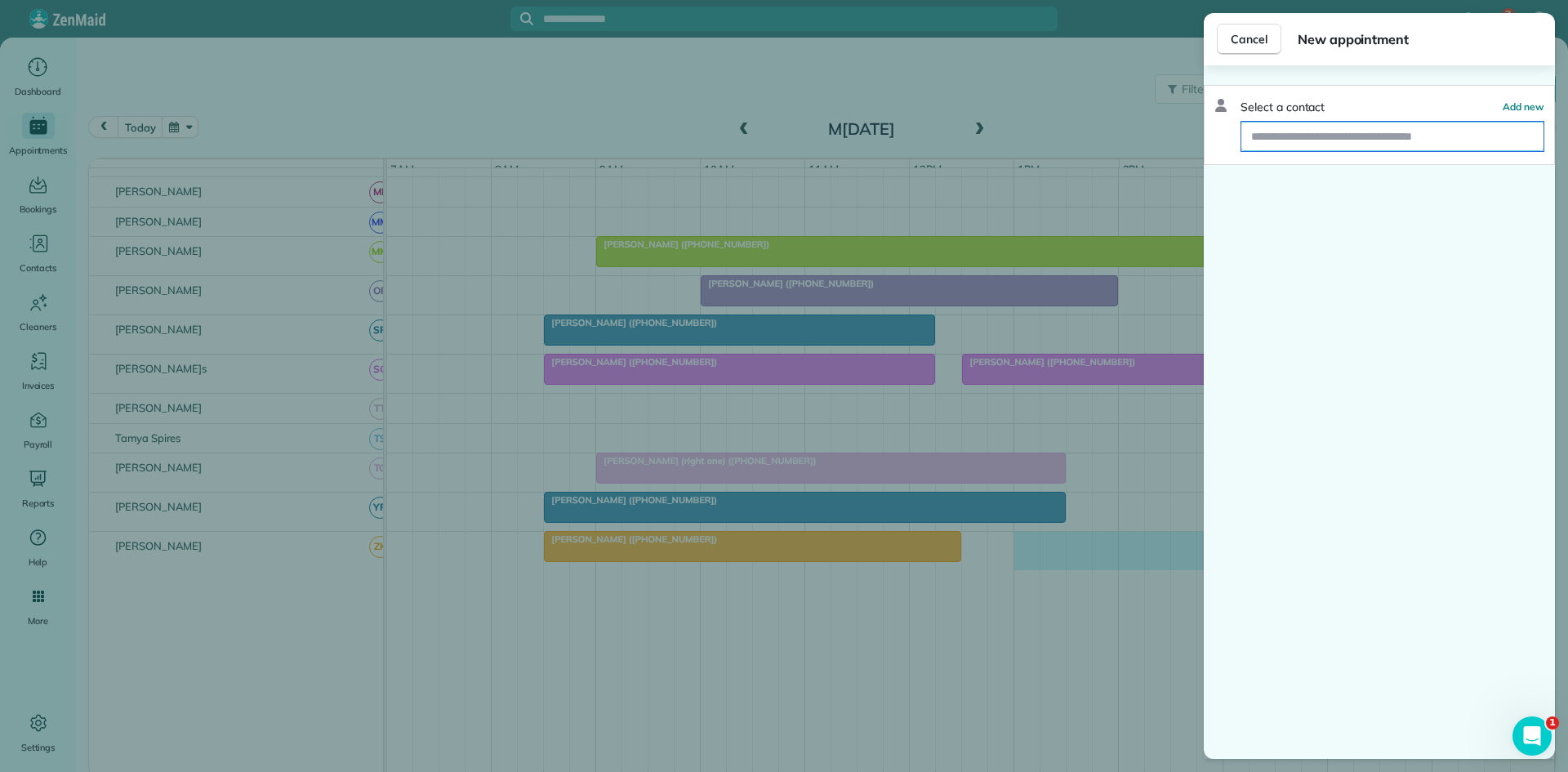
click at [1360, 129] on input "text" at bounding box center [1393, 137] width 303 height 29
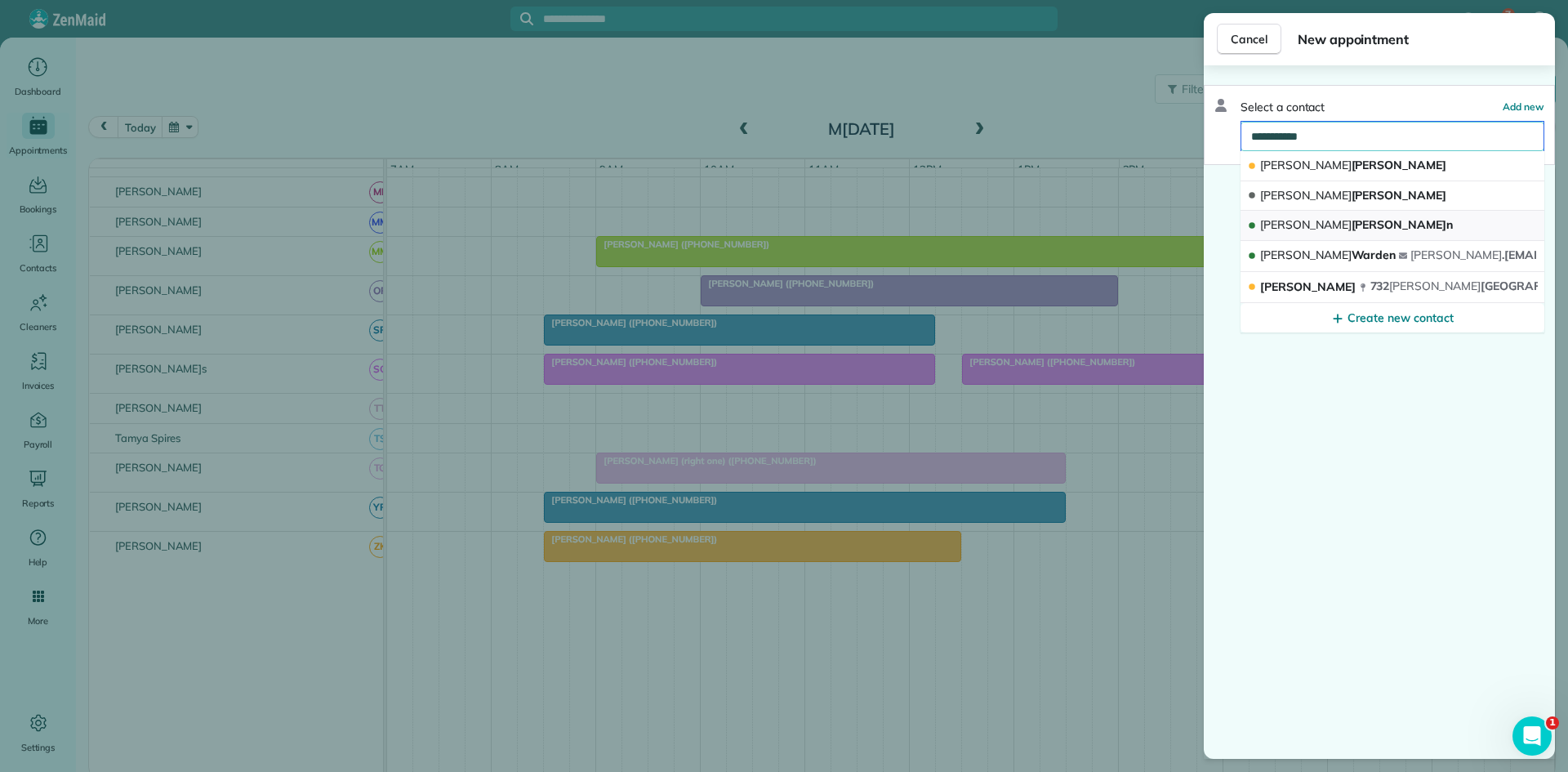
type input "**********"
click at [1367, 223] on button "Toni Bugarin" at bounding box center [1392, 226] width 304 height 30
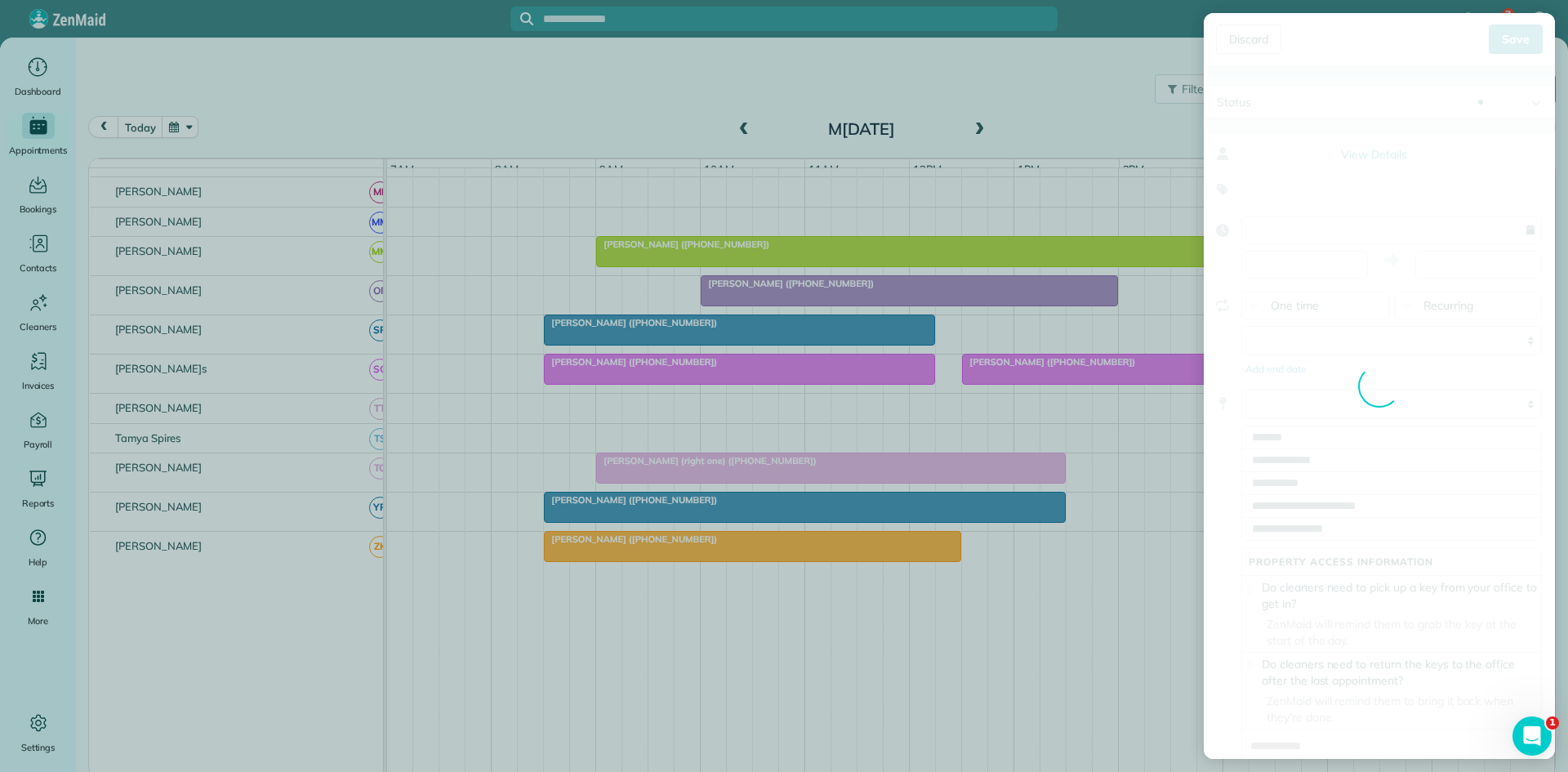
type input "**********"
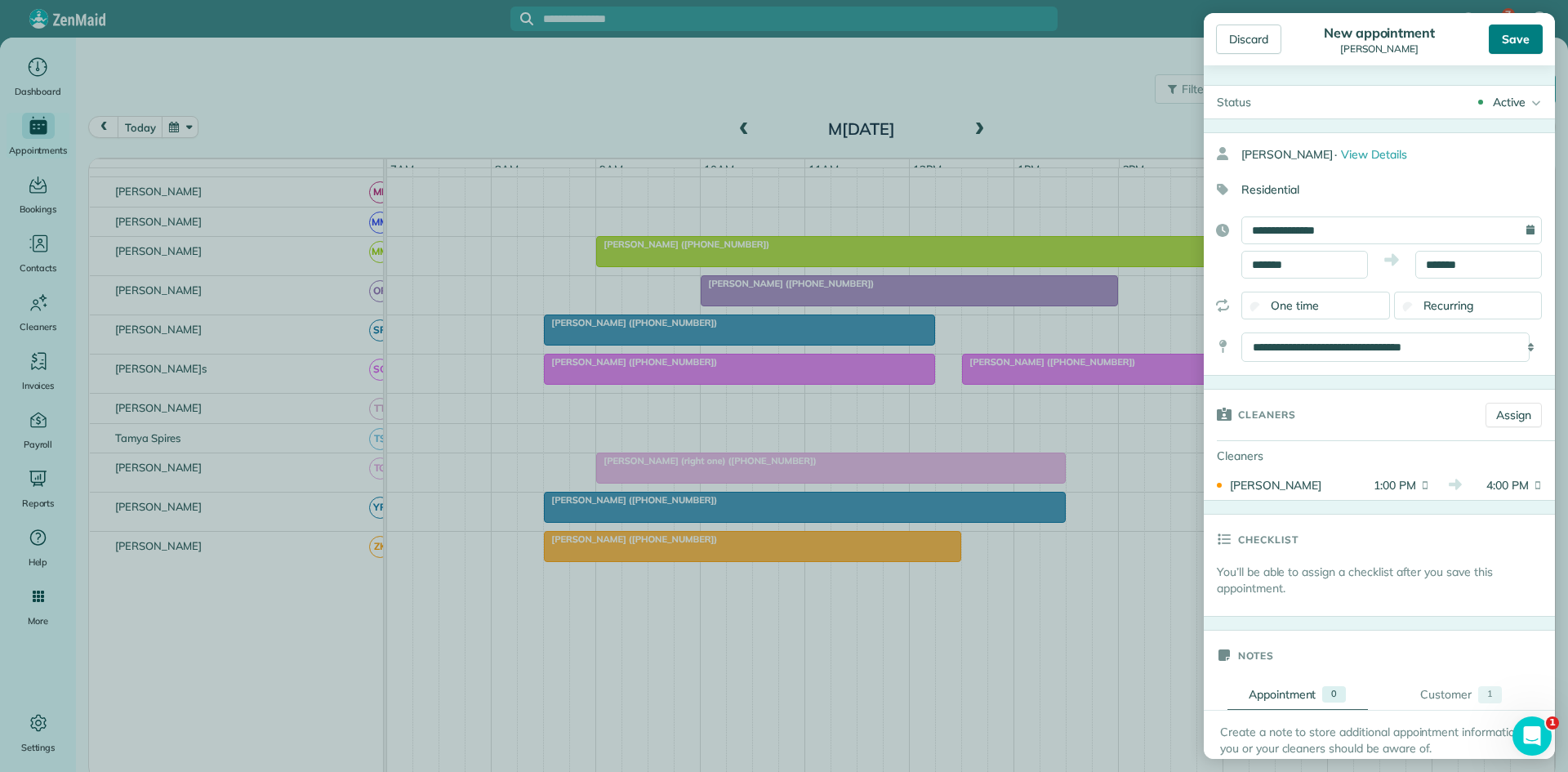
click at [1514, 41] on div "Save" at bounding box center [1516, 39] width 54 height 29
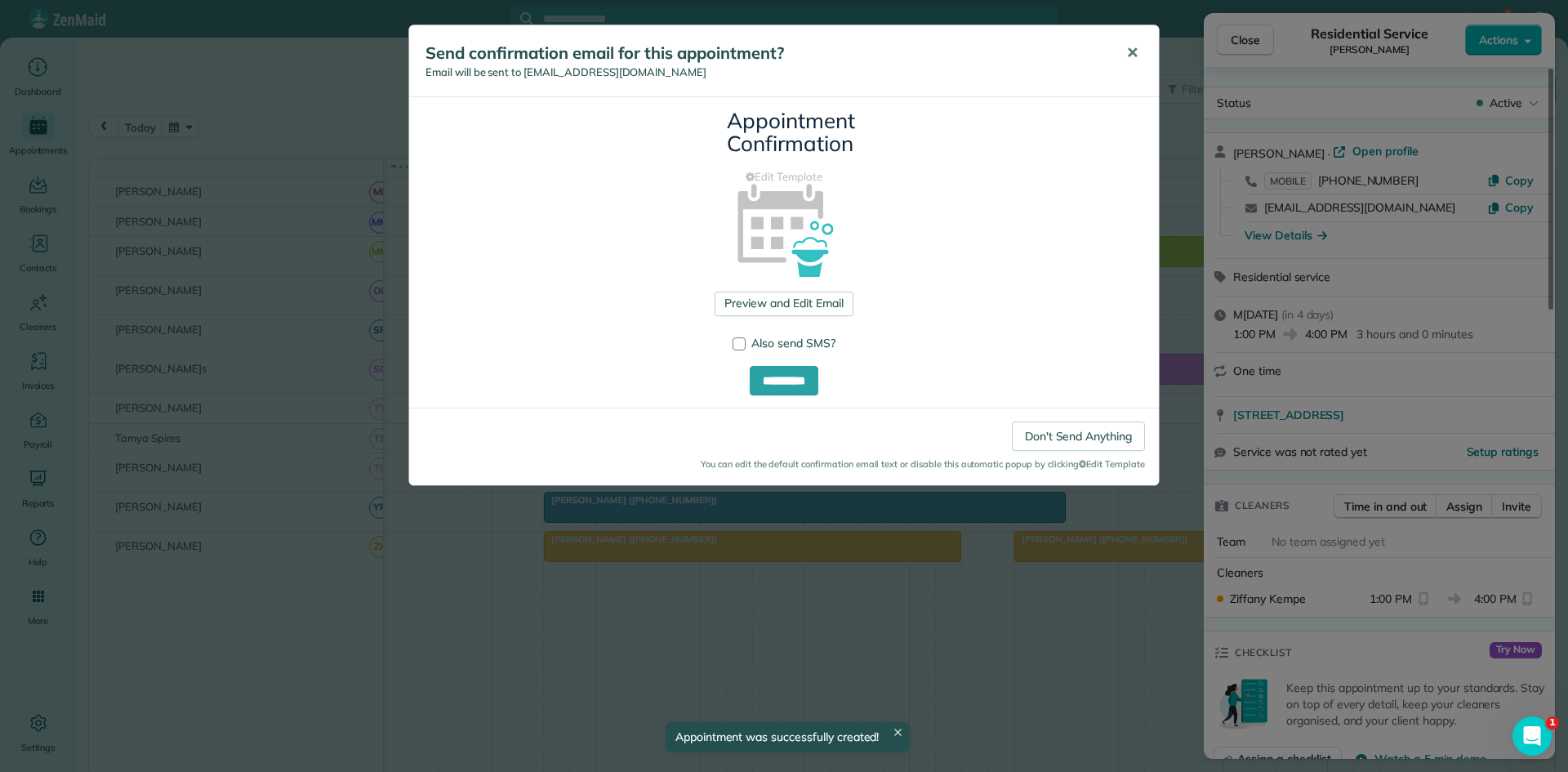
click at [1139, 57] on button "✕" at bounding box center [1132, 53] width 37 height 39
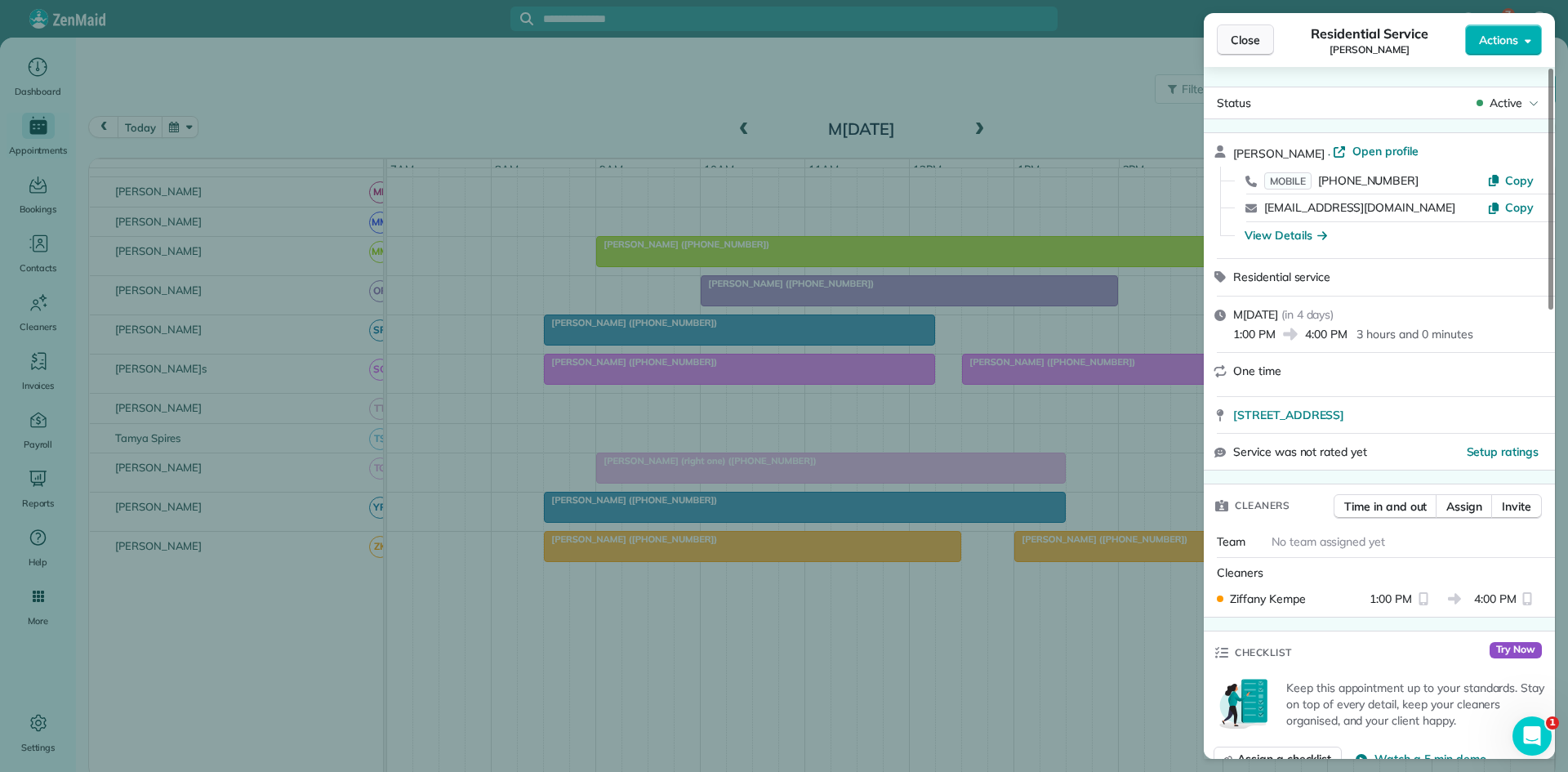
click at [1246, 28] on button "Close" at bounding box center [1245, 40] width 57 height 31
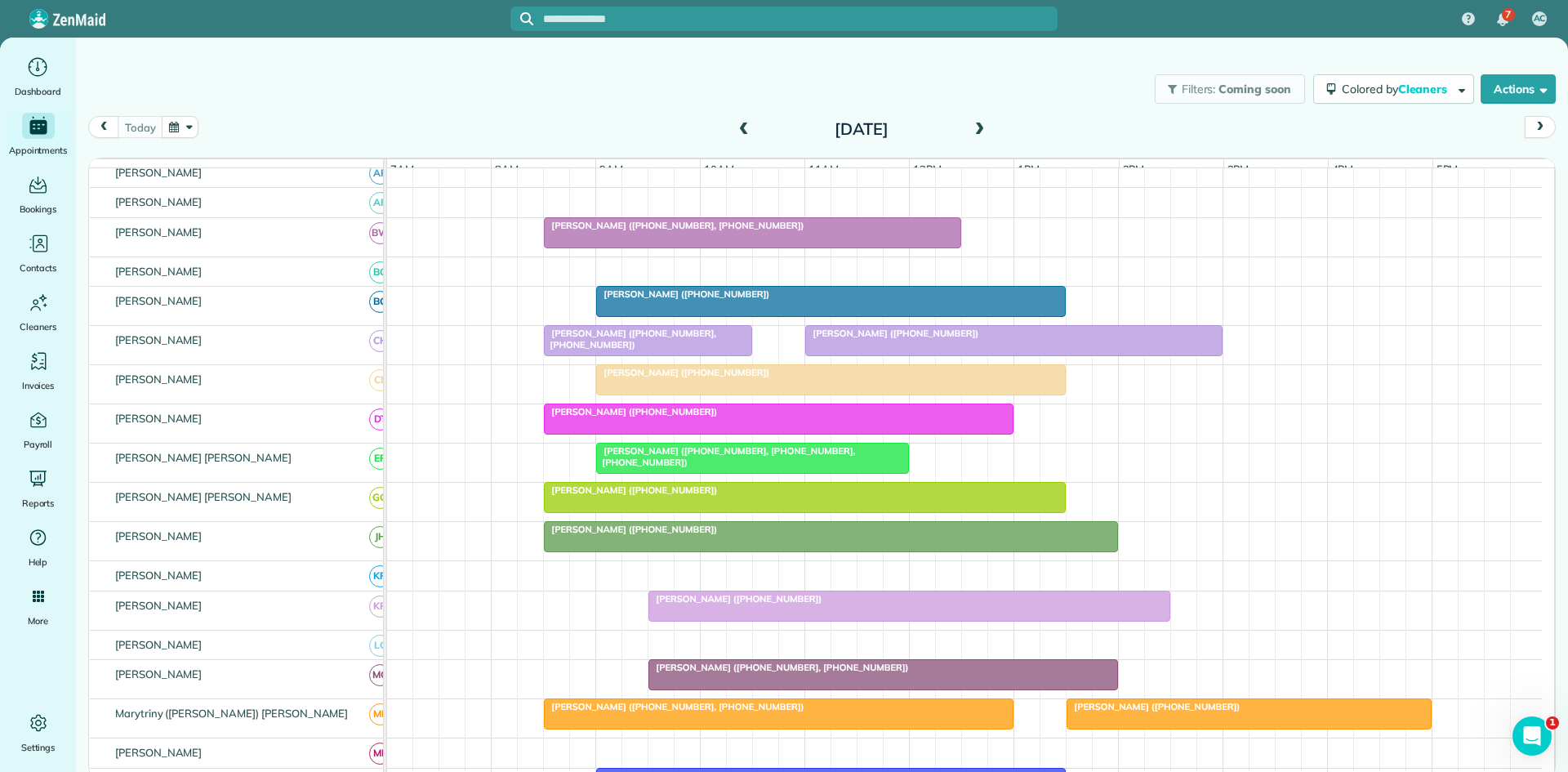
scroll to position [545, 0]
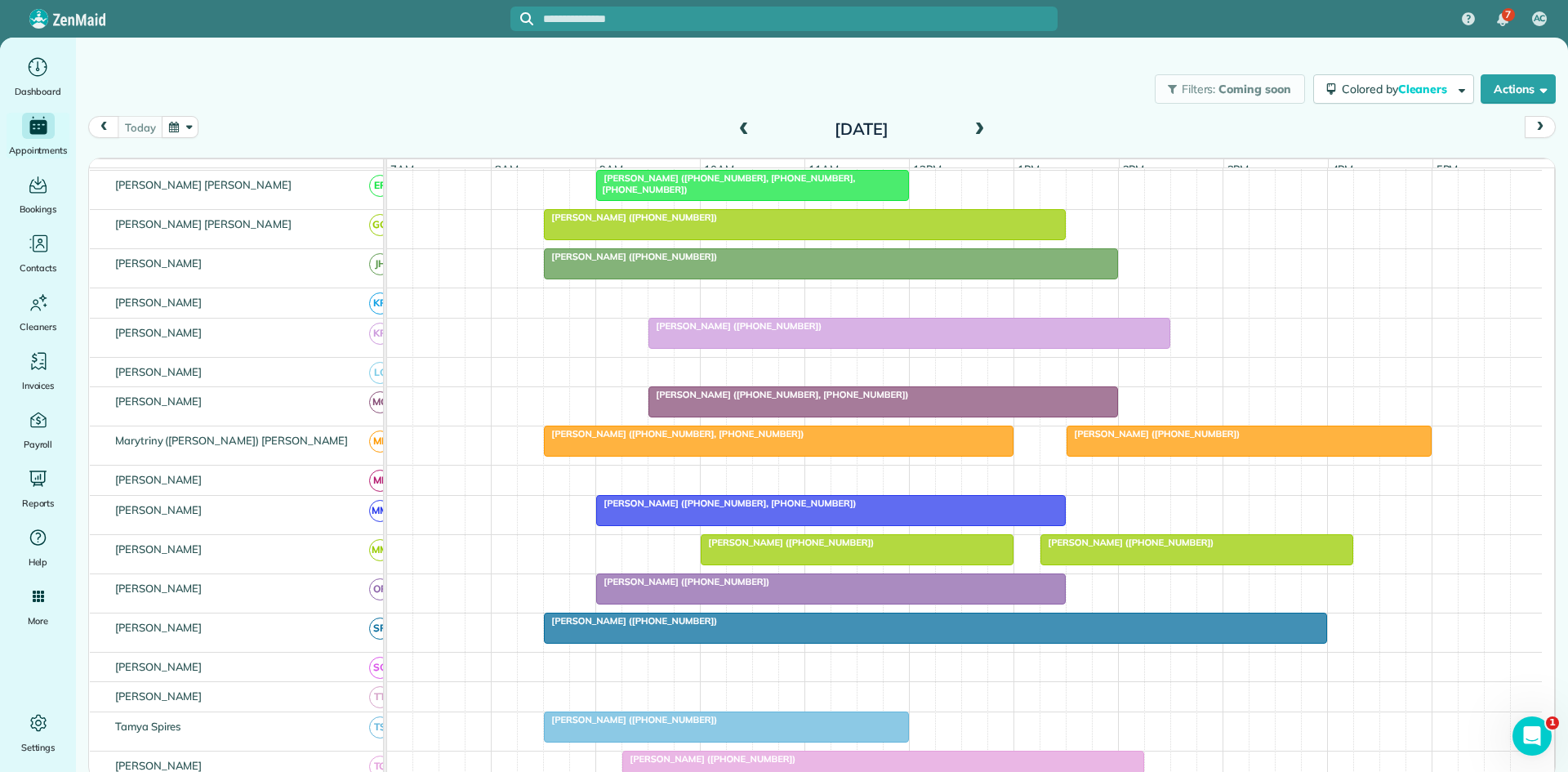
click at [721, 347] on div at bounding box center [909, 333] width 520 height 29
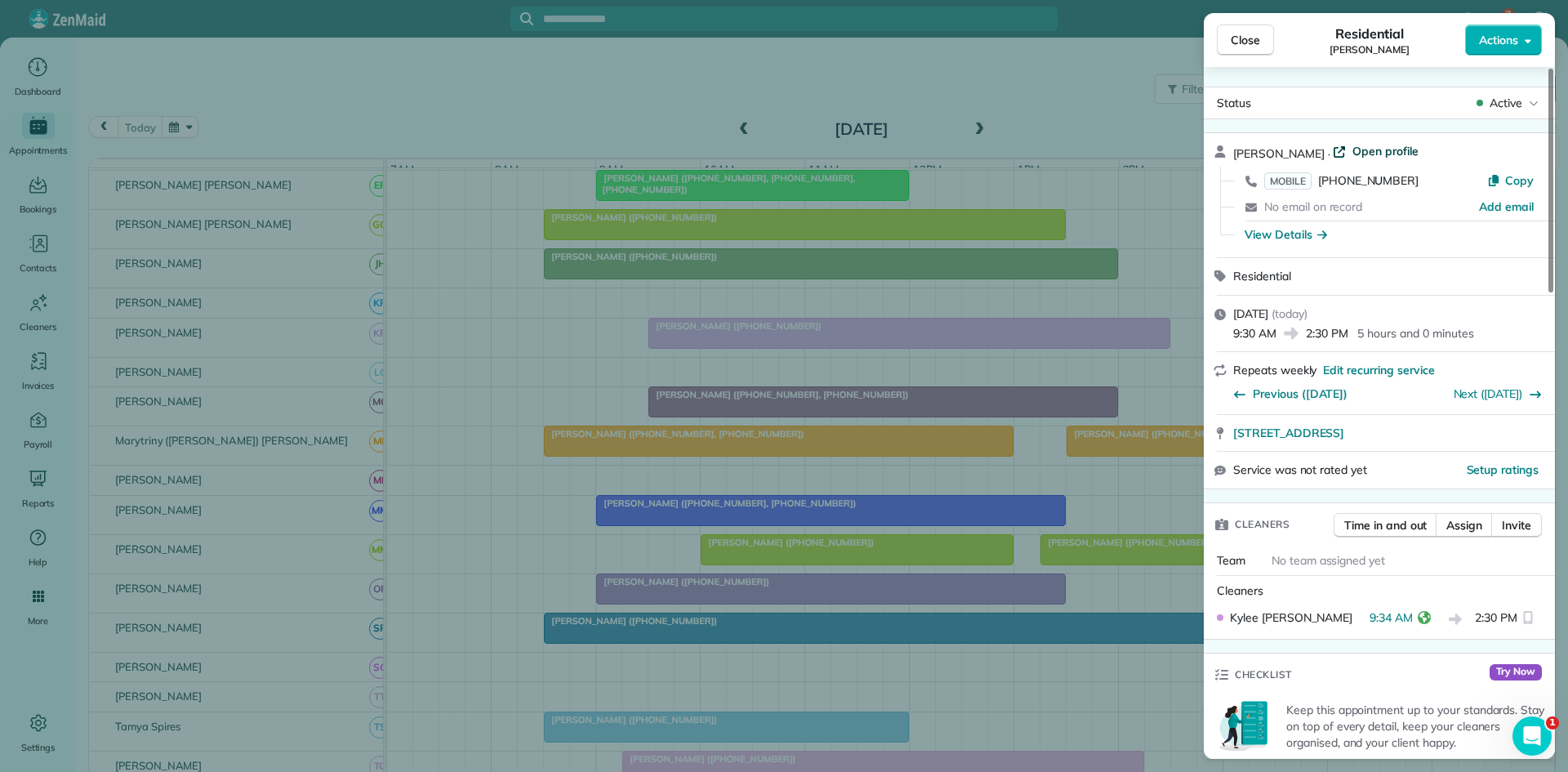
click at [1369, 148] on span "Open profile" at bounding box center [1386, 151] width 66 height 17
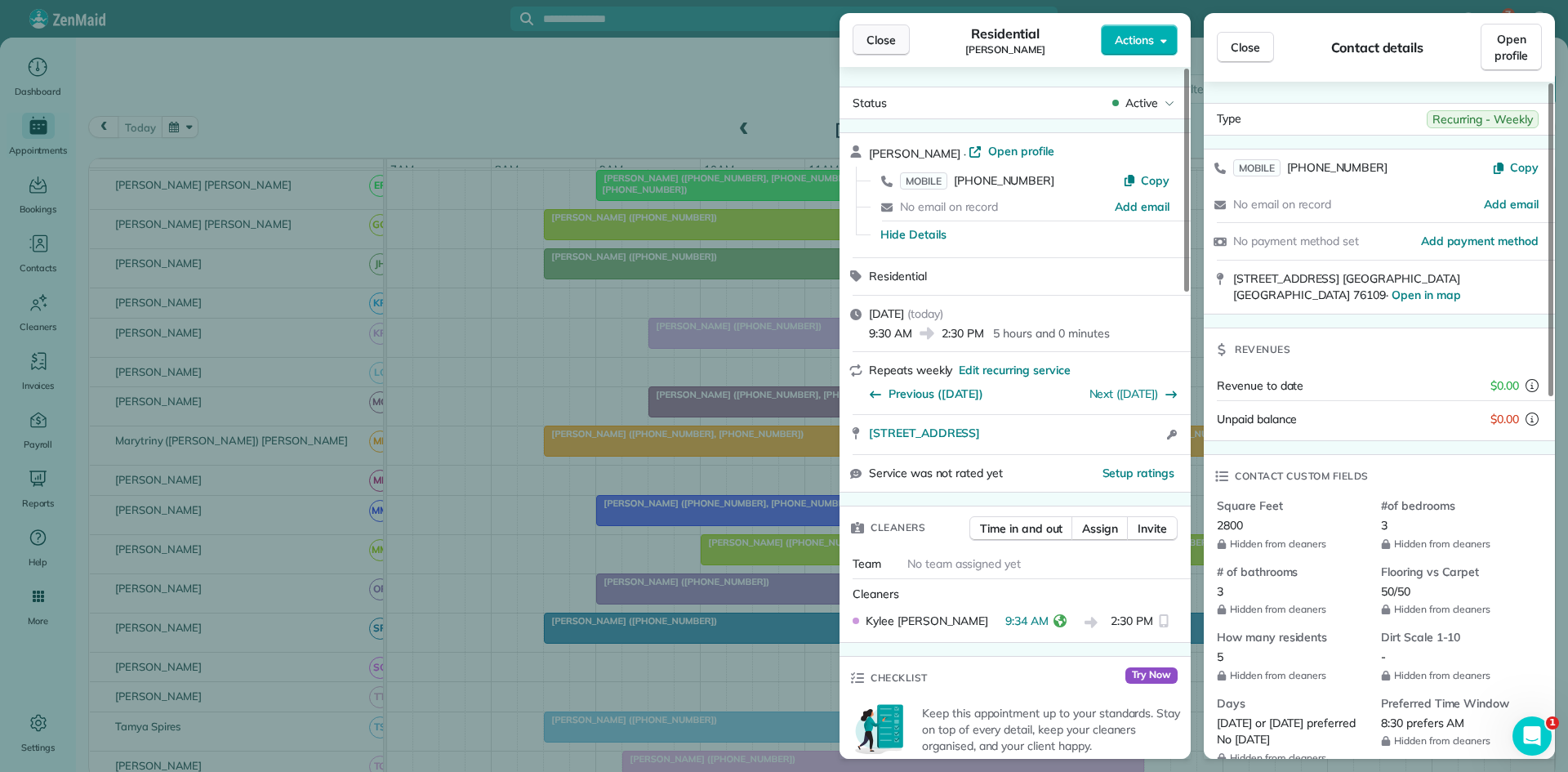
click at [862, 50] on button "Close" at bounding box center [881, 40] width 57 height 31
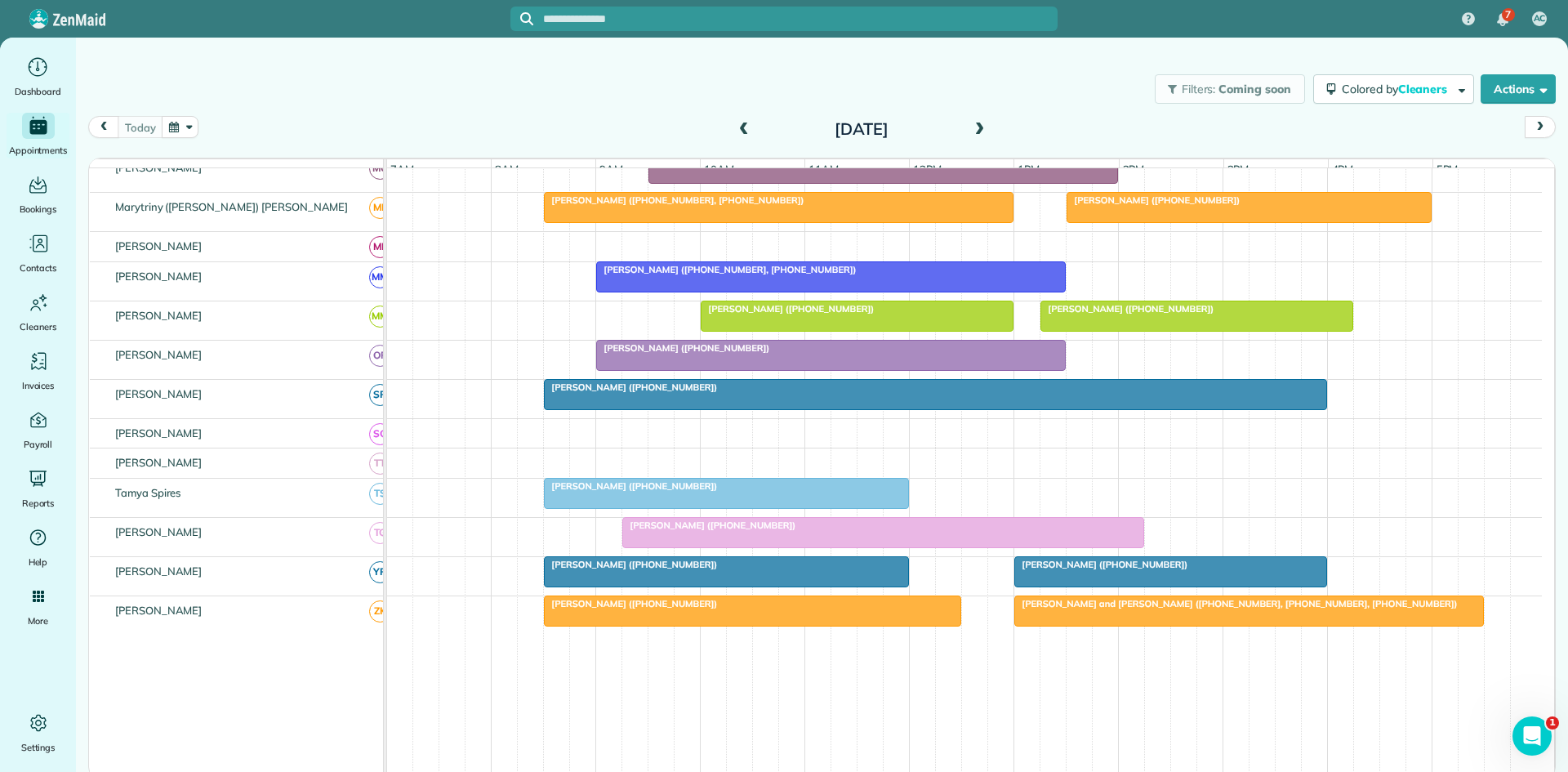
scroll to position [862, 0]
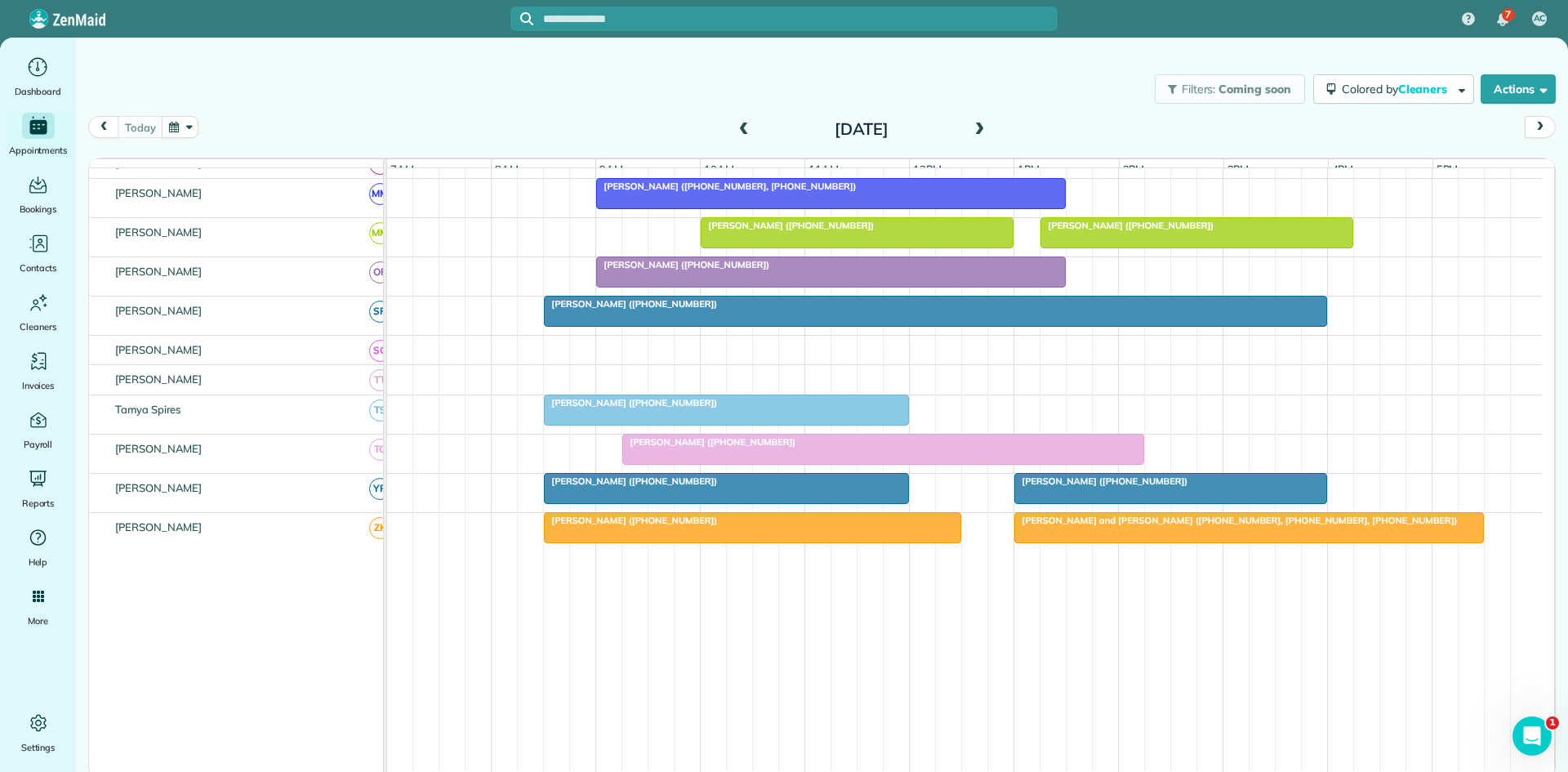
click at [772, 463] on div at bounding box center [883, 449] width 520 height 29
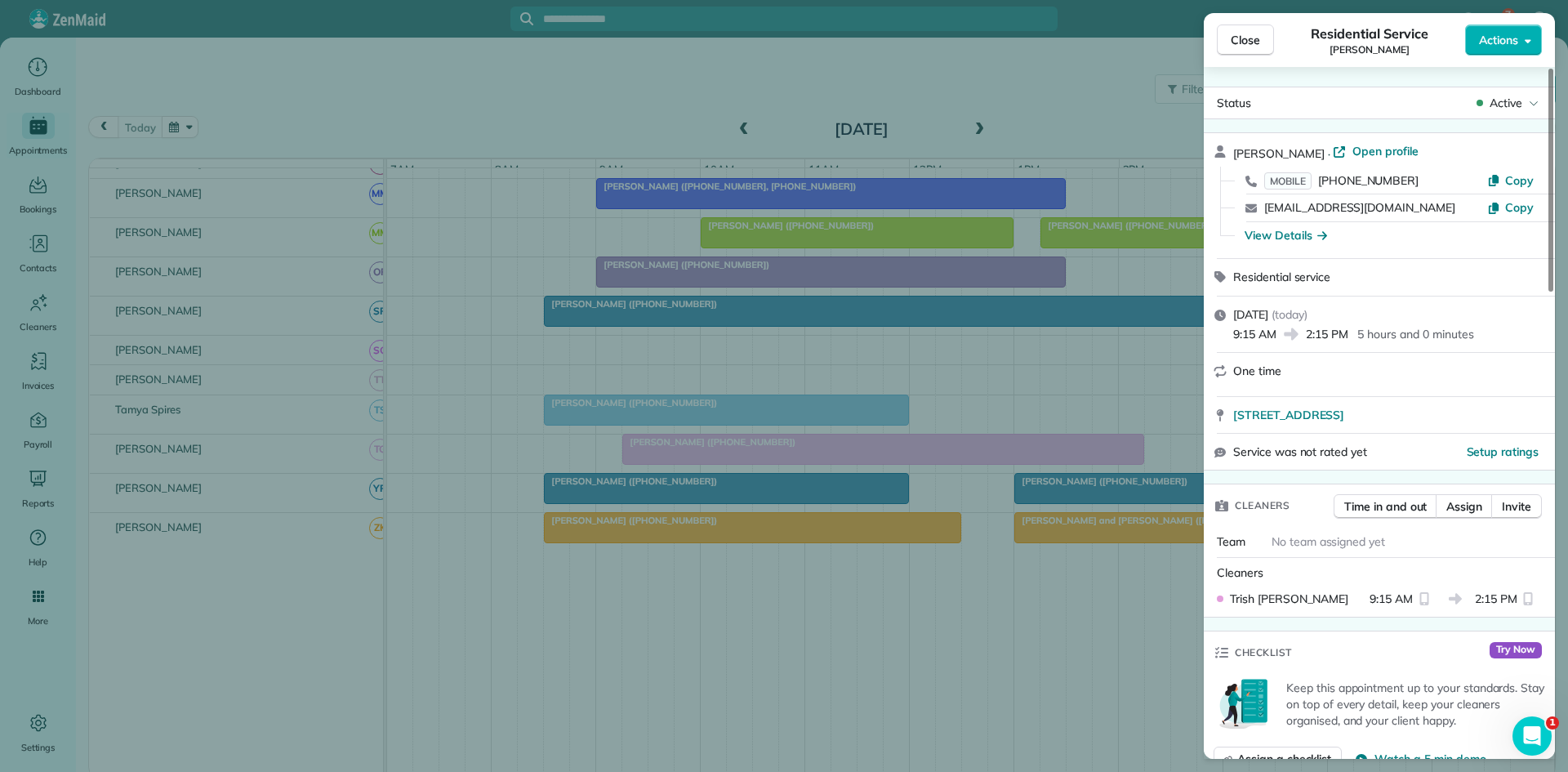
click at [1010, 160] on div "Close Residential Service Tara Wells Actions Status Active Tara Wells · Open pr…" at bounding box center [784, 386] width 1568 height 772
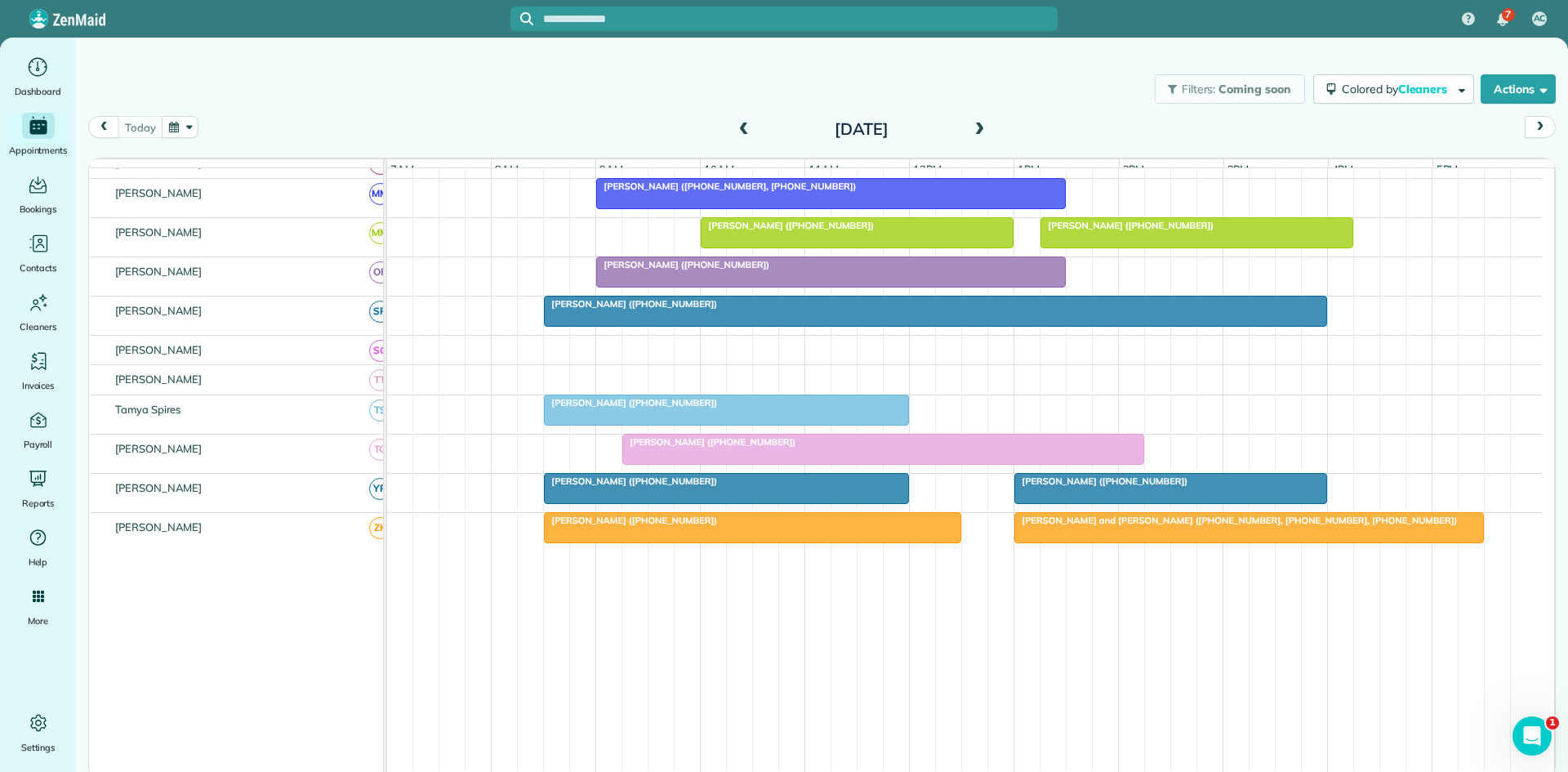
click at [969, 129] on div "[DATE]" at bounding box center [861, 128] width 261 height 27
drag, startPoint x: 977, startPoint y: 135, endPoint x: 984, endPoint y: 149, distance: 15.7
click at [984, 149] on div "today Thursday Oct 9, 2025 function(groupId) { return _("Cleaners"); } 7am 8am …" at bounding box center [822, 420] width 1468 height 609
click at [976, 136] on span at bounding box center [979, 130] width 18 height 15
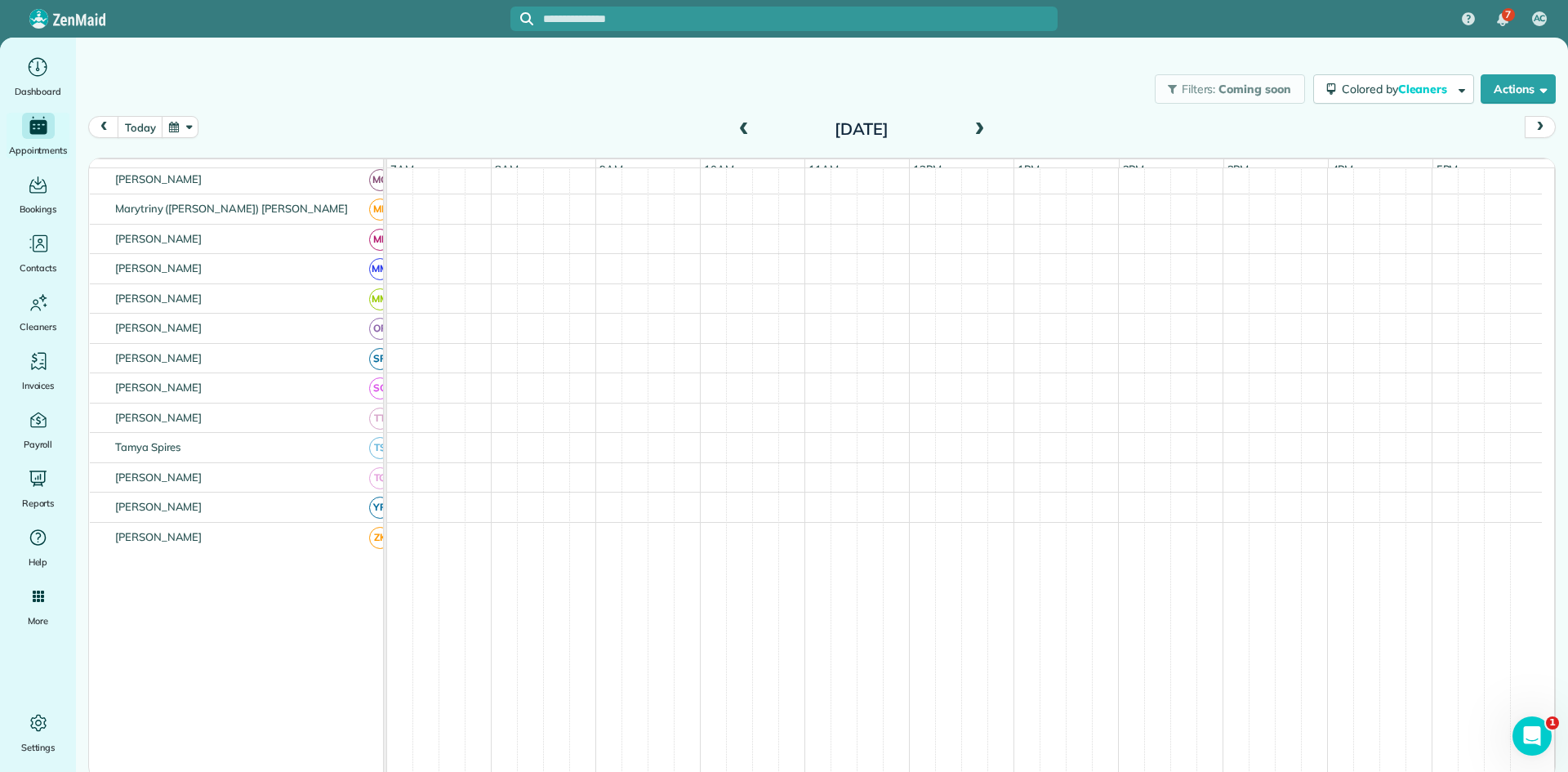
scroll to position [664, 0]
click at [973, 136] on span at bounding box center [979, 130] width 18 height 15
click at [973, 138] on span at bounding box center [979, 129] width 18 height 25
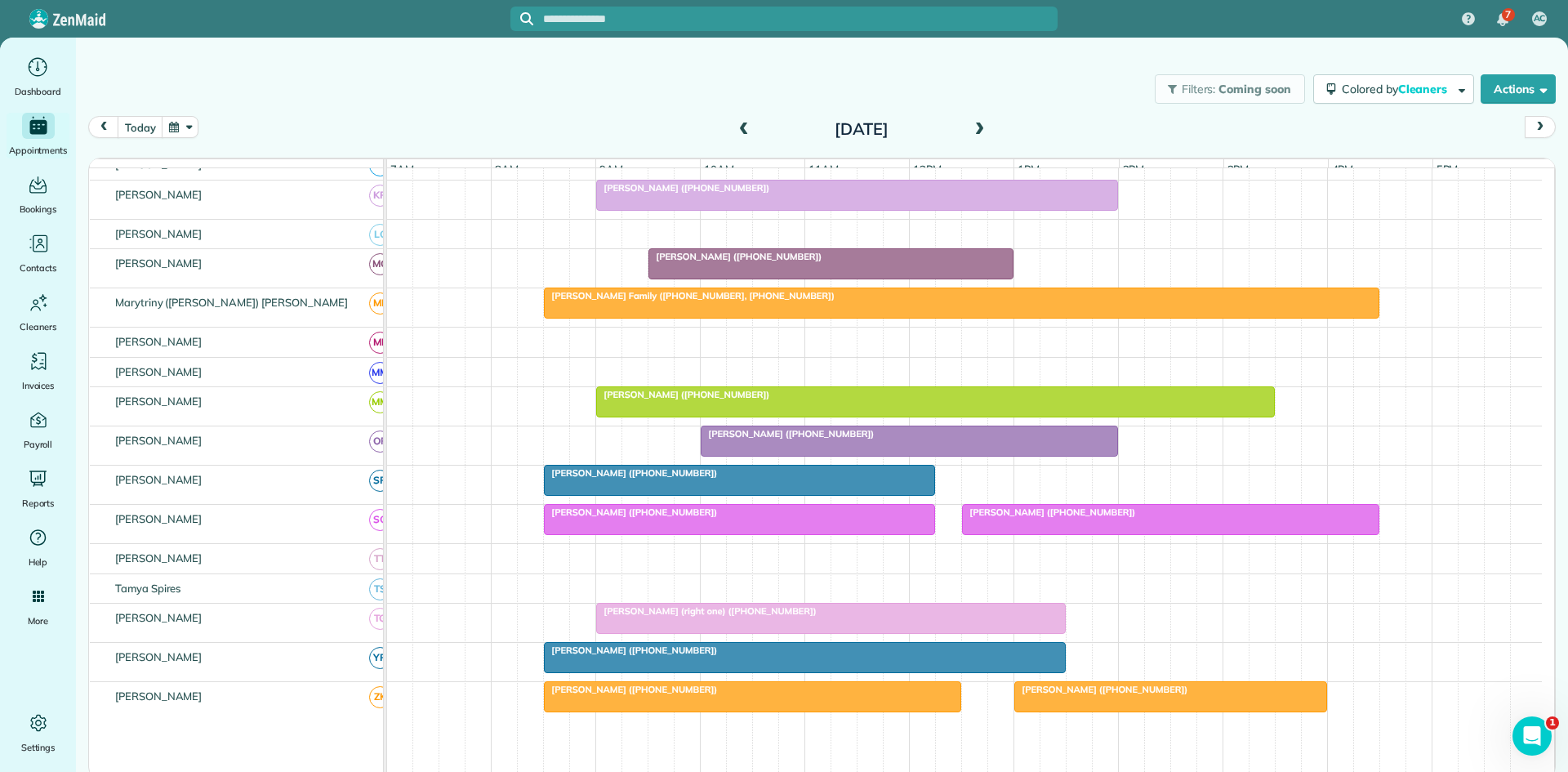
scroll to position [758, 0]
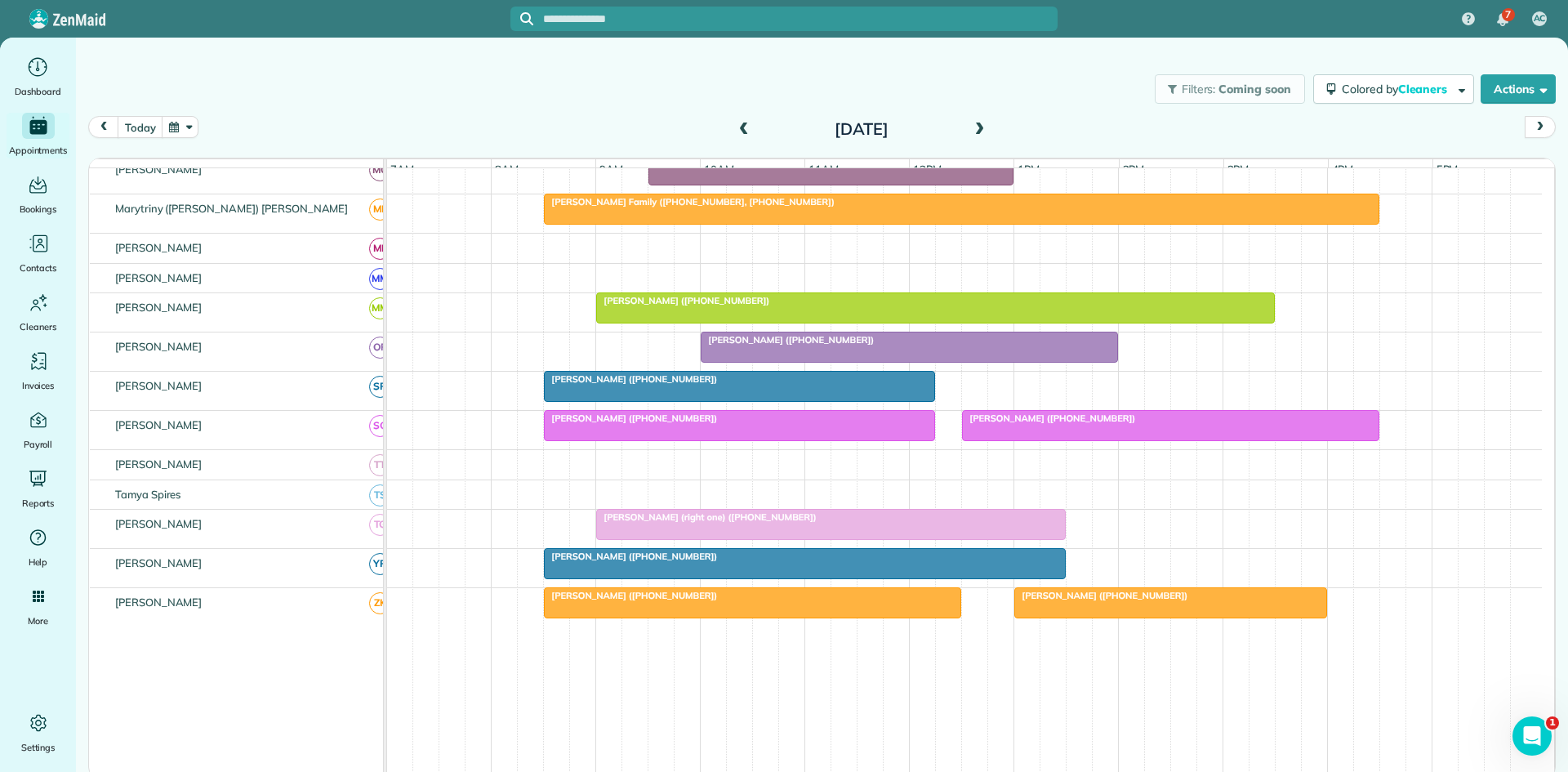
click at [973, 135] on span at bounding box center [979, 130] width 18 height 15
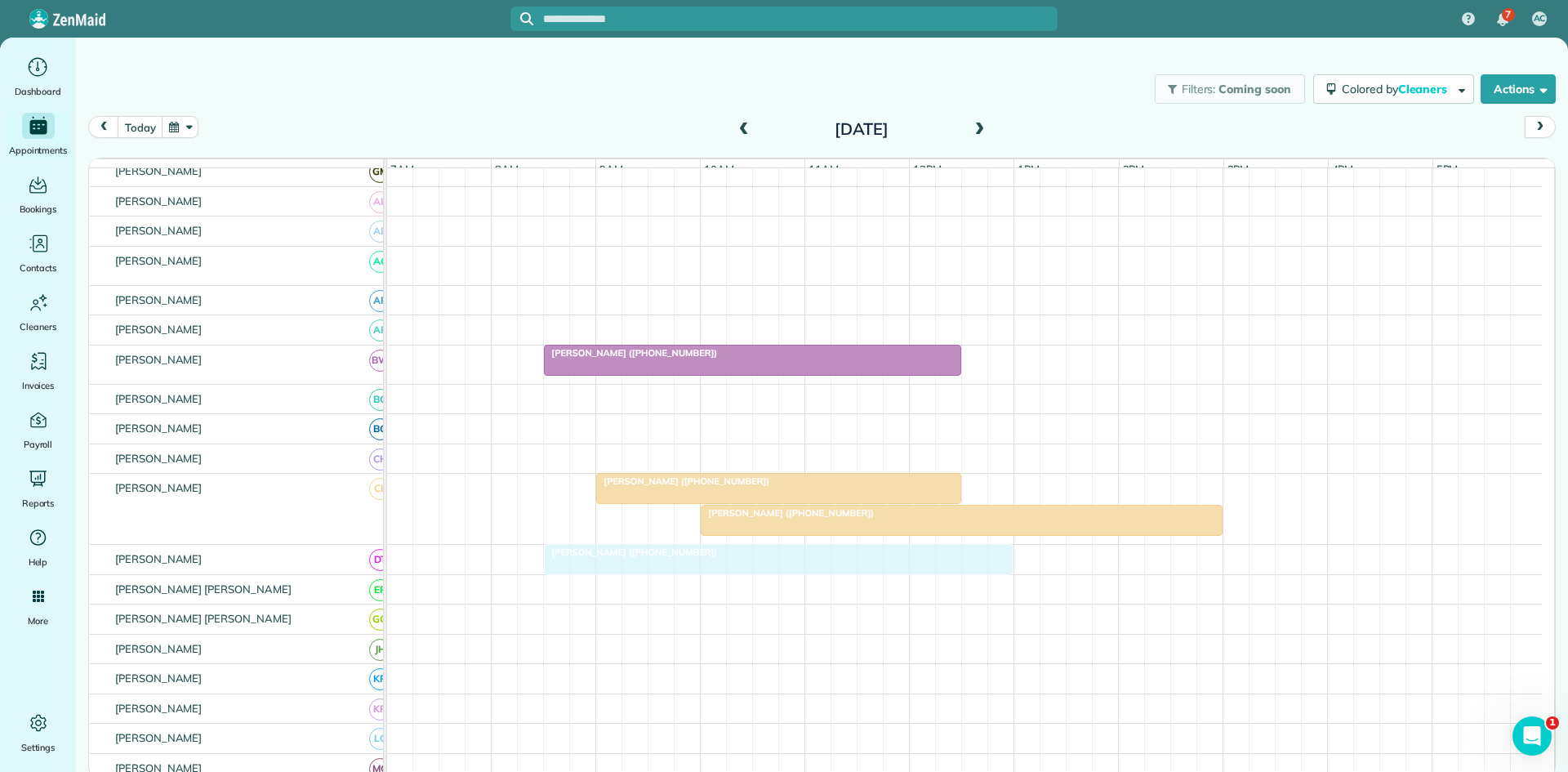
scroll to position [545, 0]
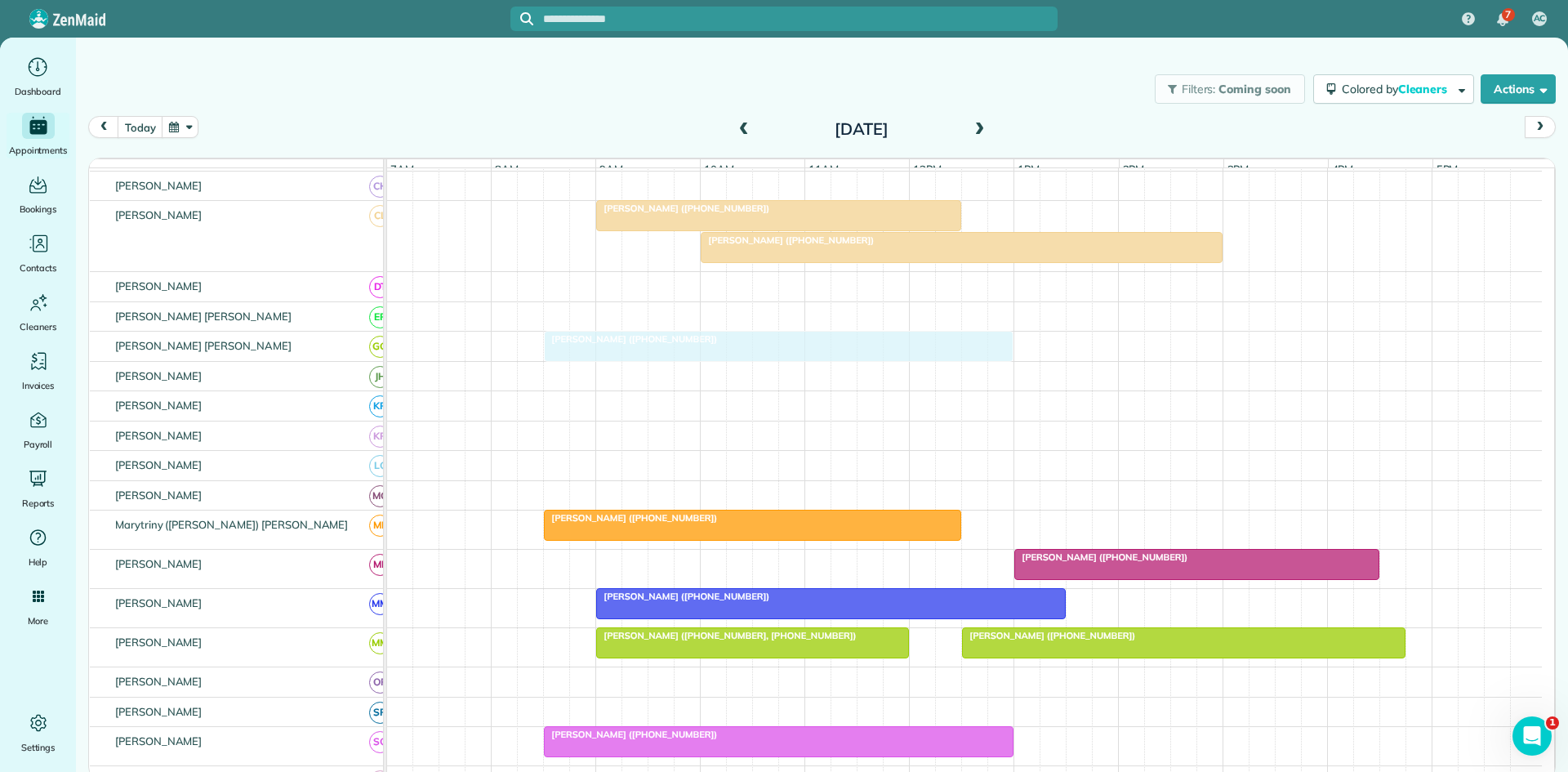
drag, startPoint x: 1116, startPoint y: 549, endPoint x: 706, endPoint y: 356, distance: 453.2
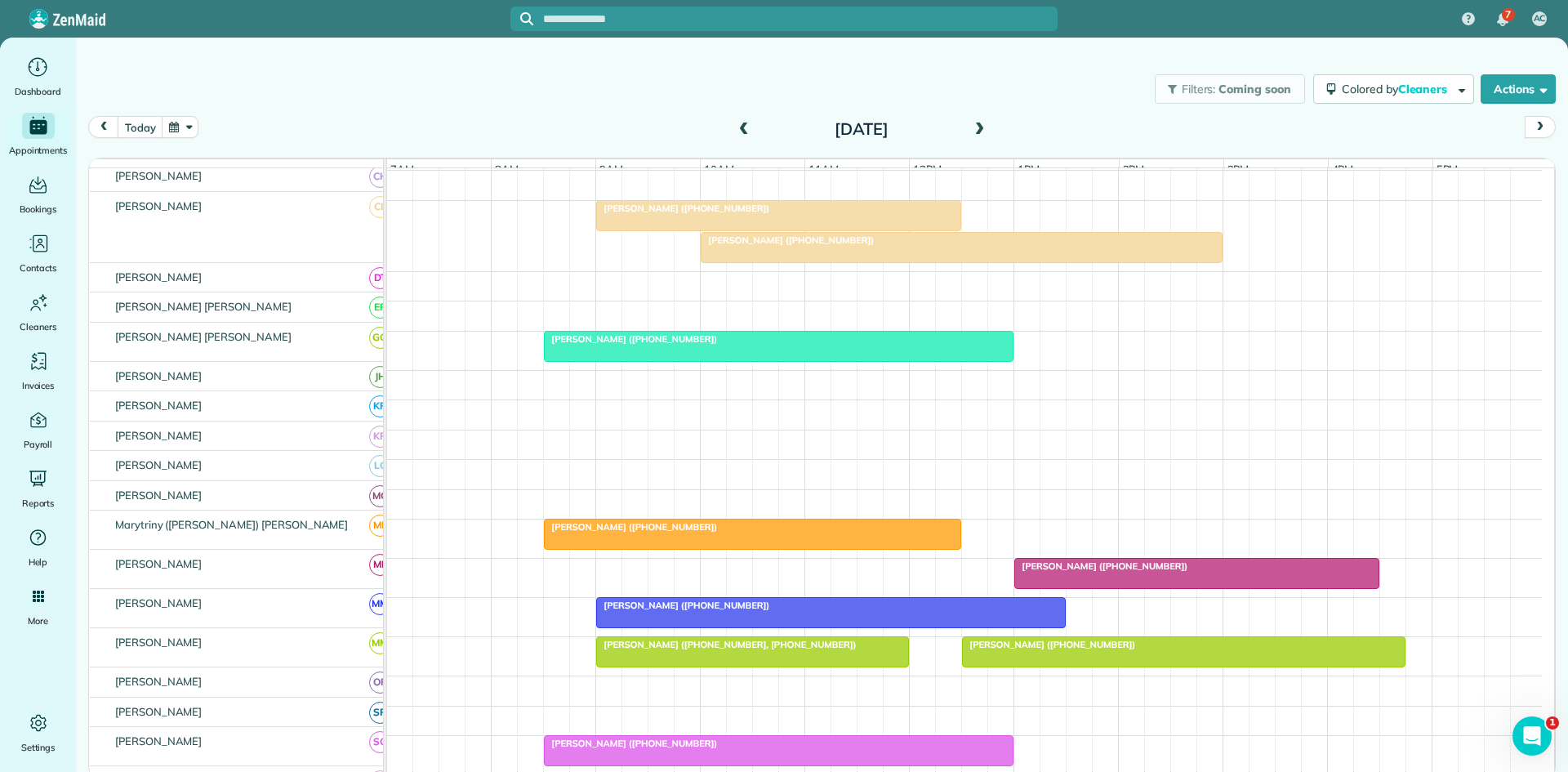
scroll to position [535, 0]
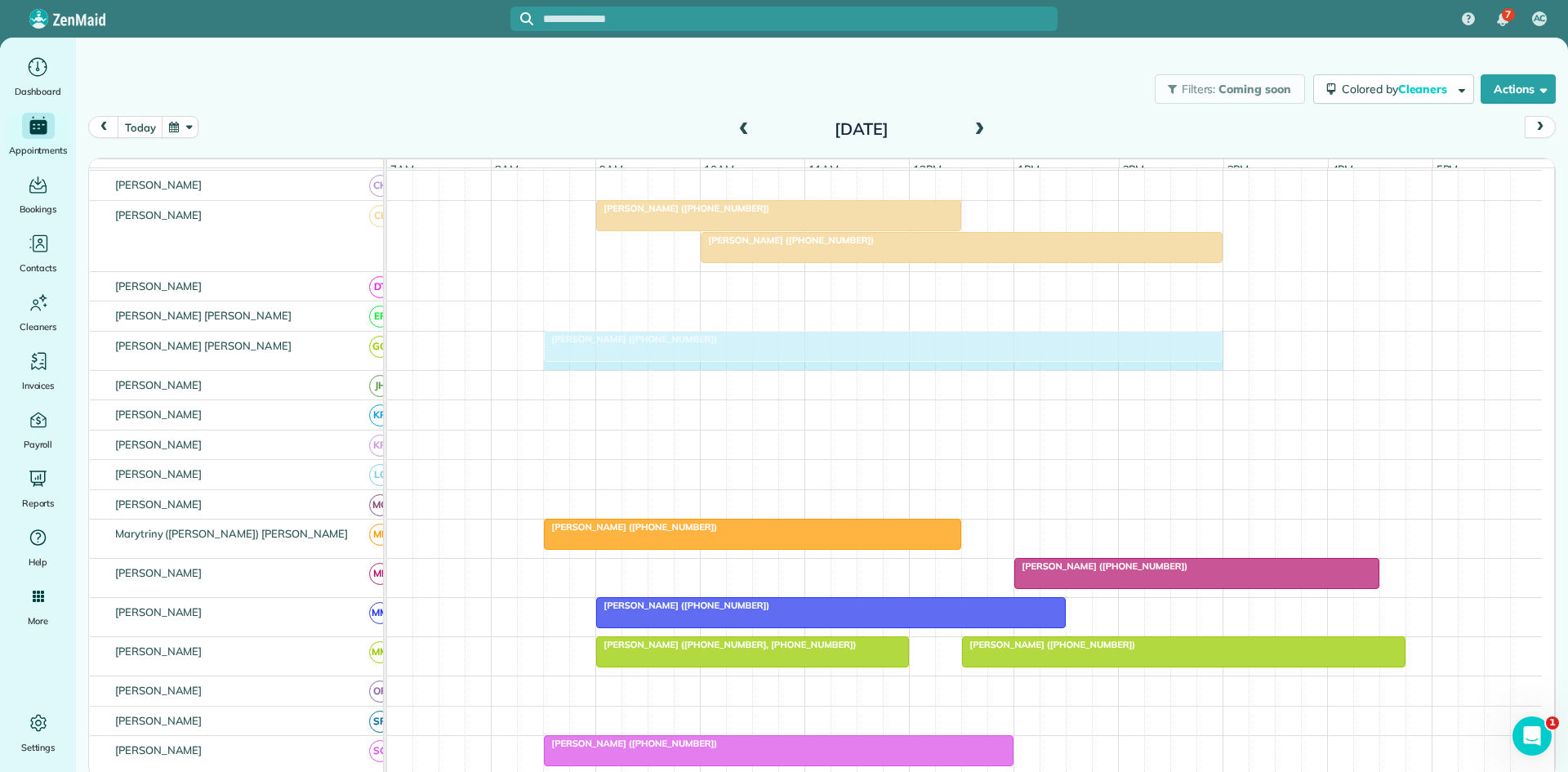
drag, startPoint x: 1010, startPoint y: 360, endPoint x: 1199, endPoint y: 358, distance: 189.0
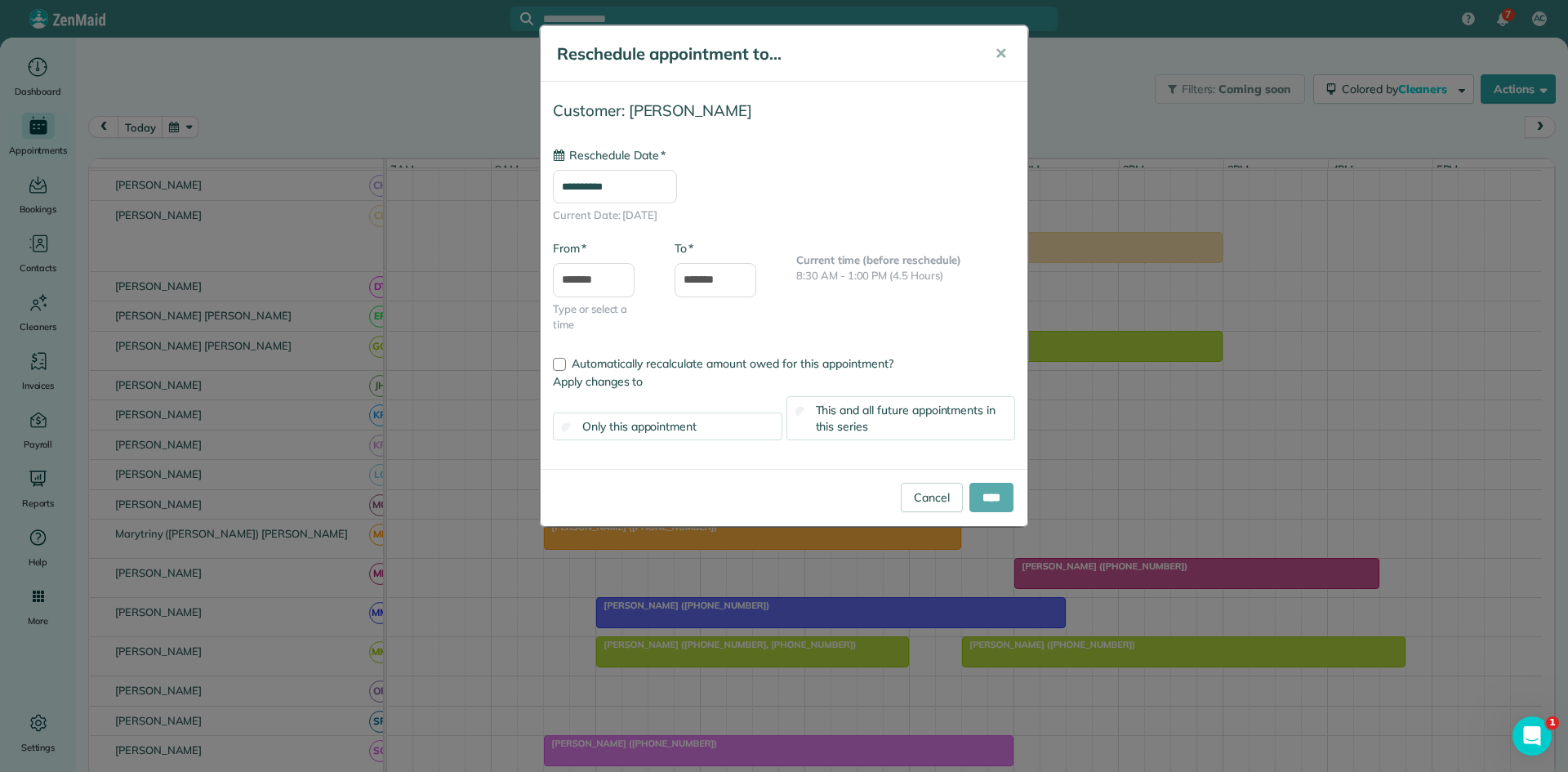
type input "**********"
click at [988, 491] on input "****" at bounding box center [991, 497] width 44 height 29
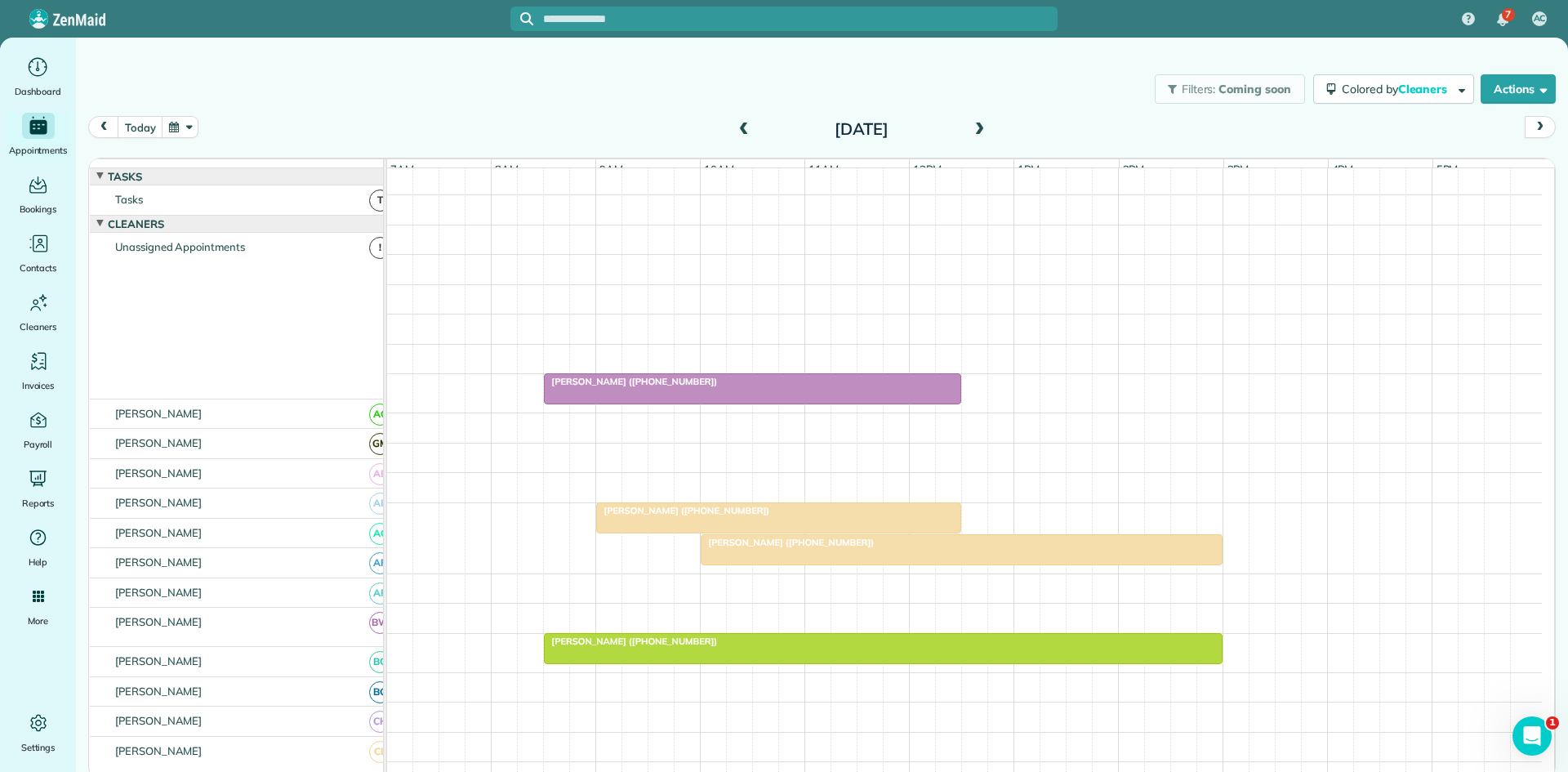
scroll to position [272, 0]
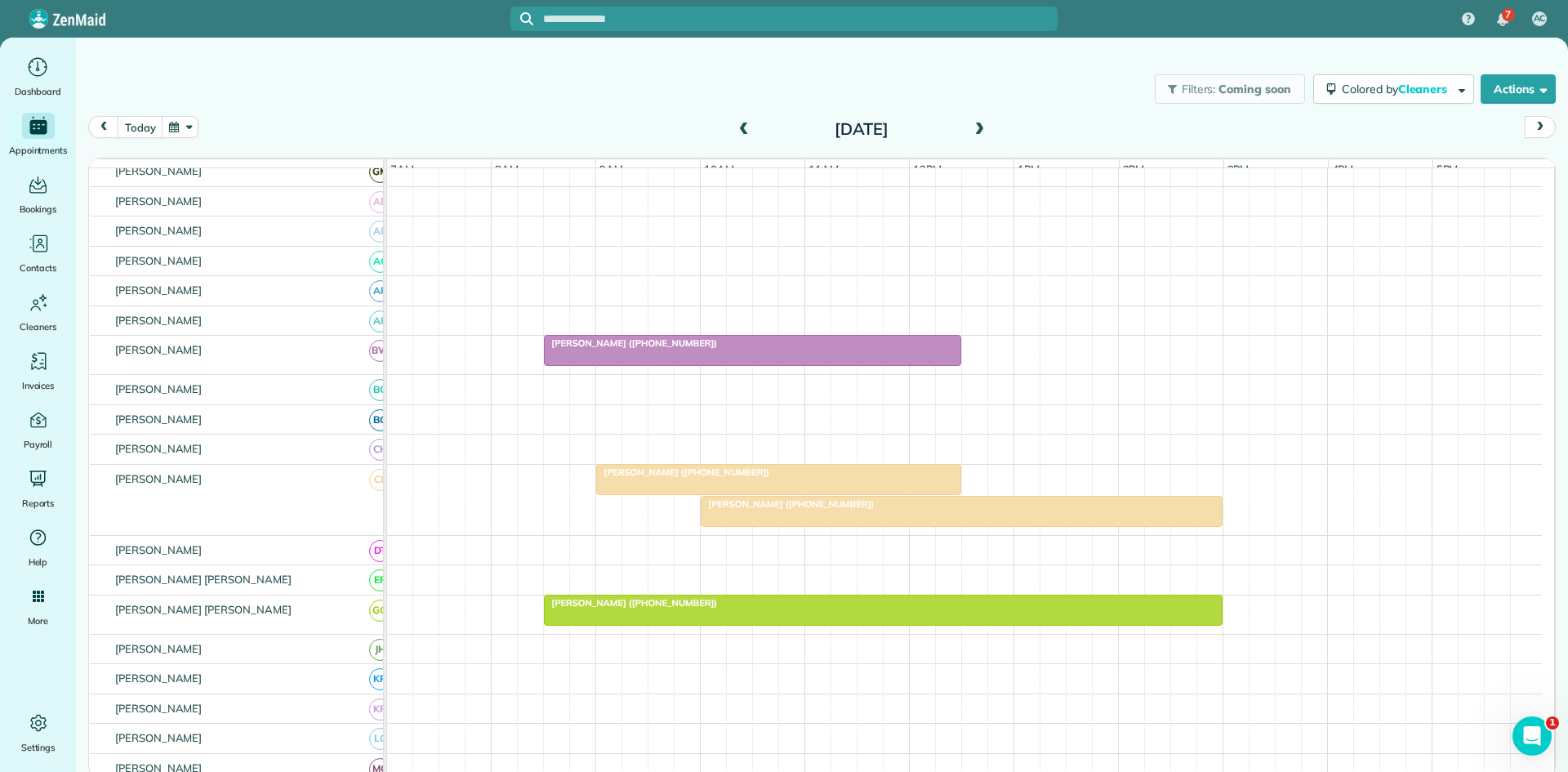
click at [699, 494] on div at bounding box center [778, 480] width 363 height 29
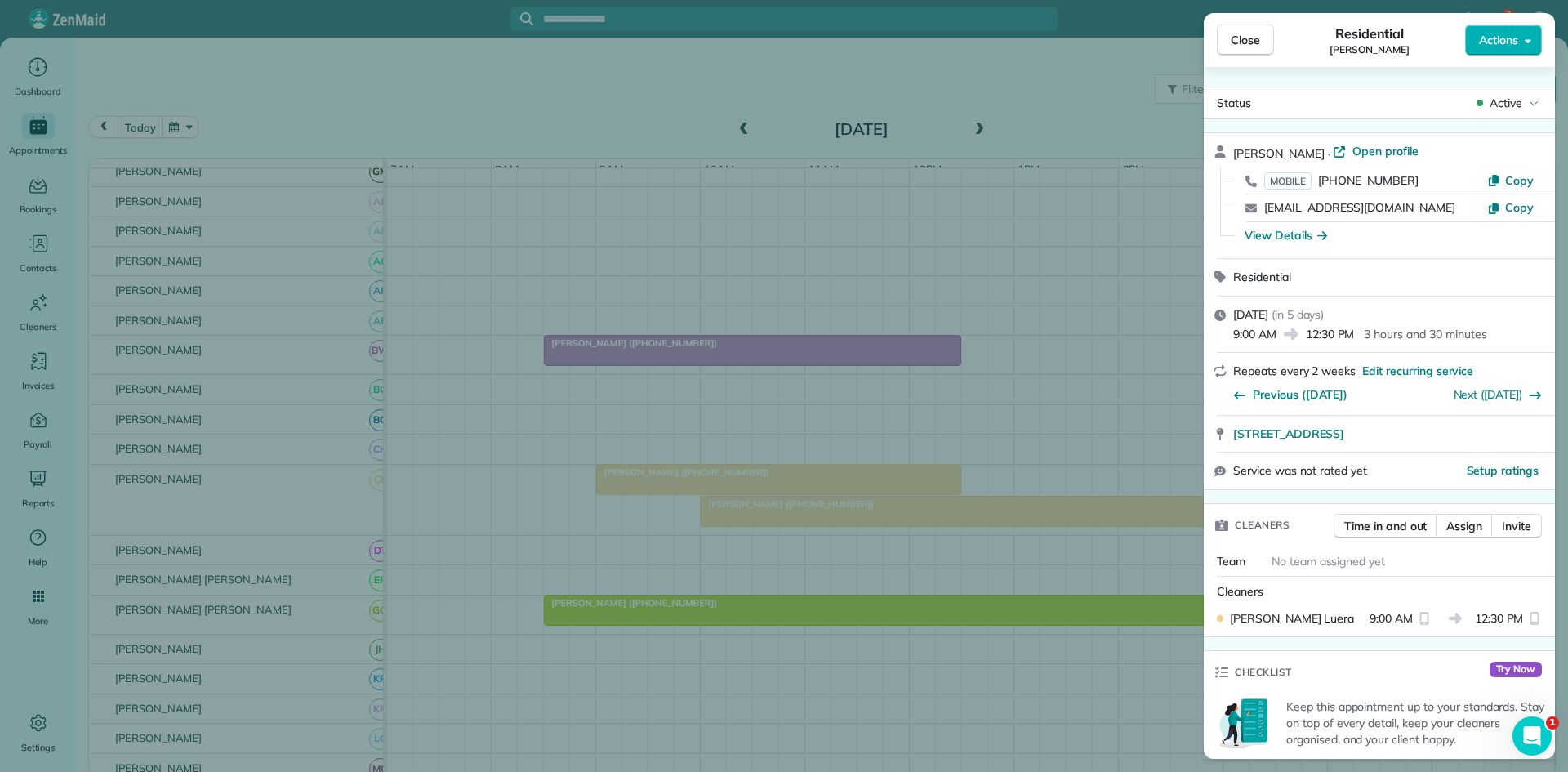
click at [1525, 104] on div "Active" at bounding box center [1507, 103] width 69 height 17
click at [1431, 186] on span "Cancelled" at bounding box center [1473, 179] width 138 height 17
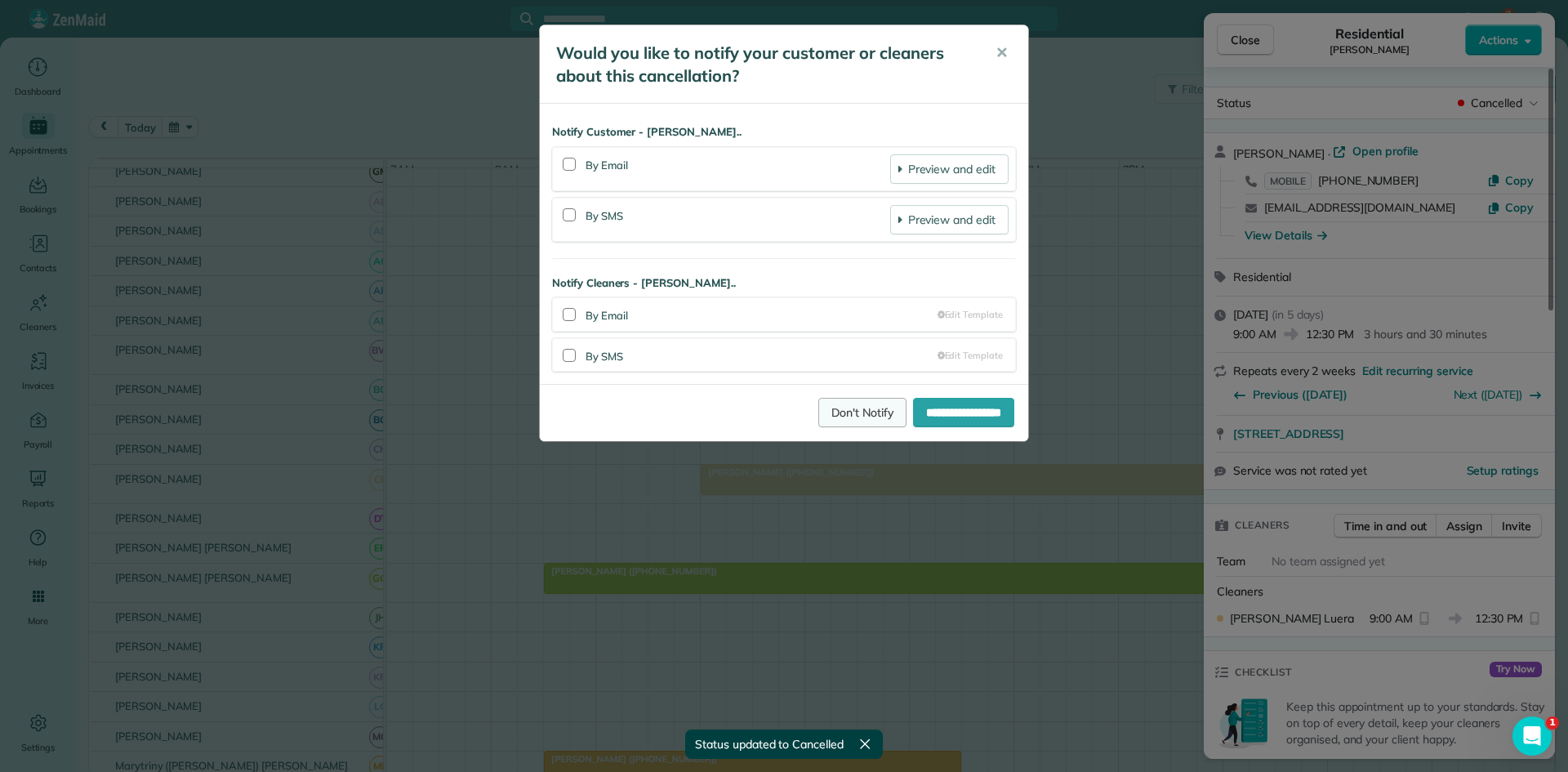
click at [838, 423] on link "Don't Notify" at bounding box center [863, 413] width 88 height 29
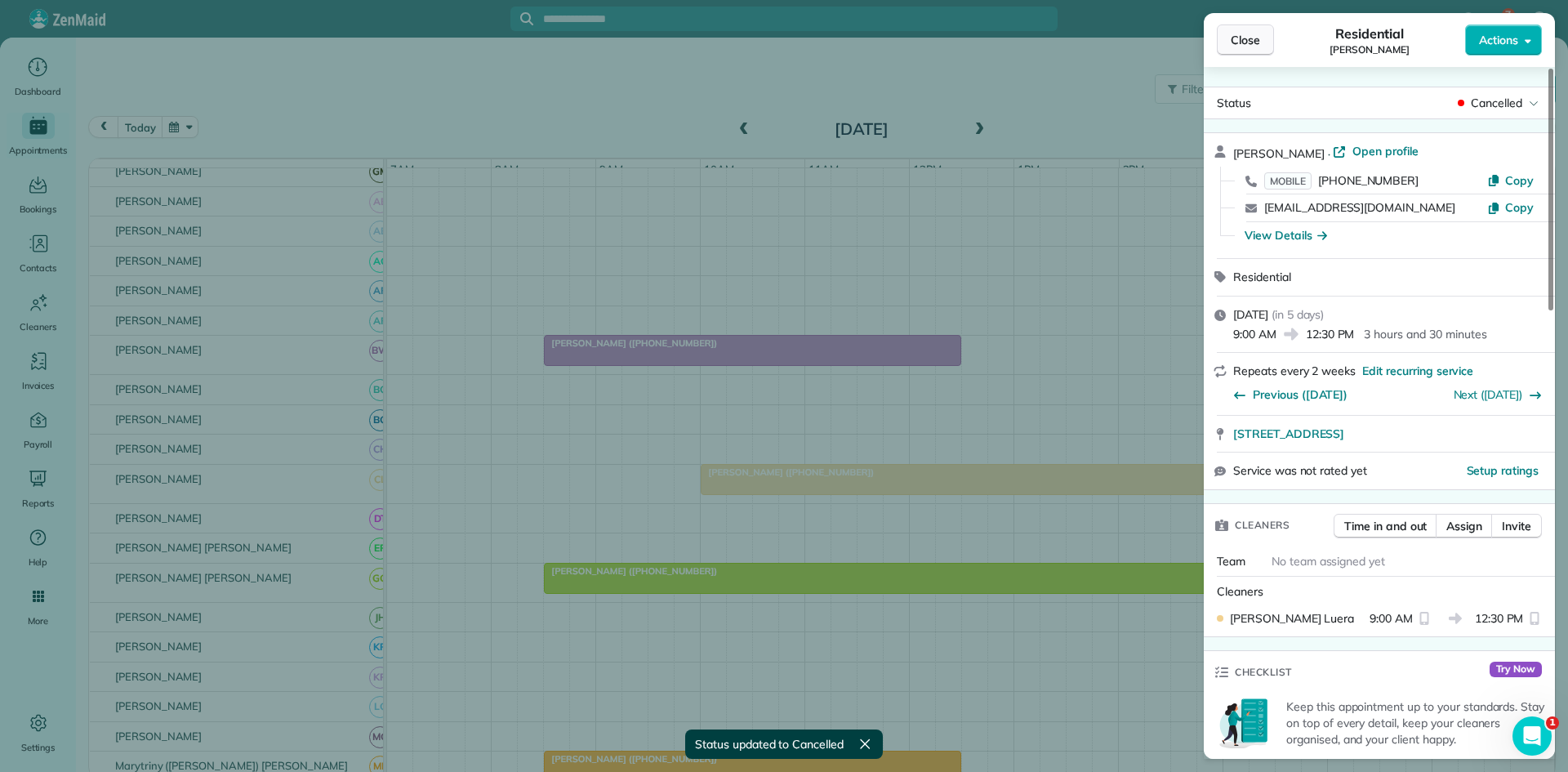
click at [1229, 43] on button "Close" at bounding box center [1245, 40] width 57 height 31
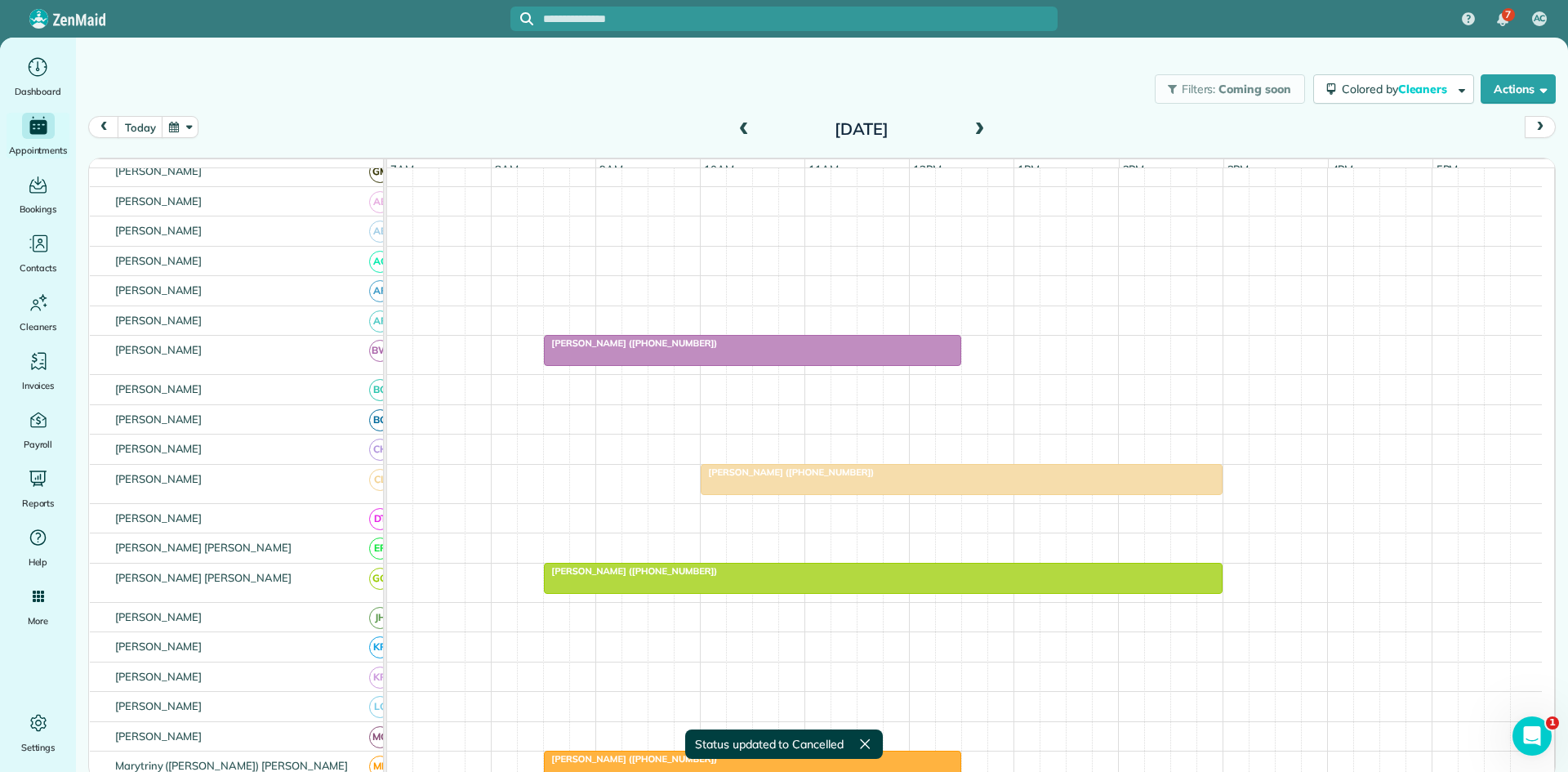
click at [784, 478] on span "Fred Gilbert (+18179995645)" at bounding box center [787, 472] width 175 height 11
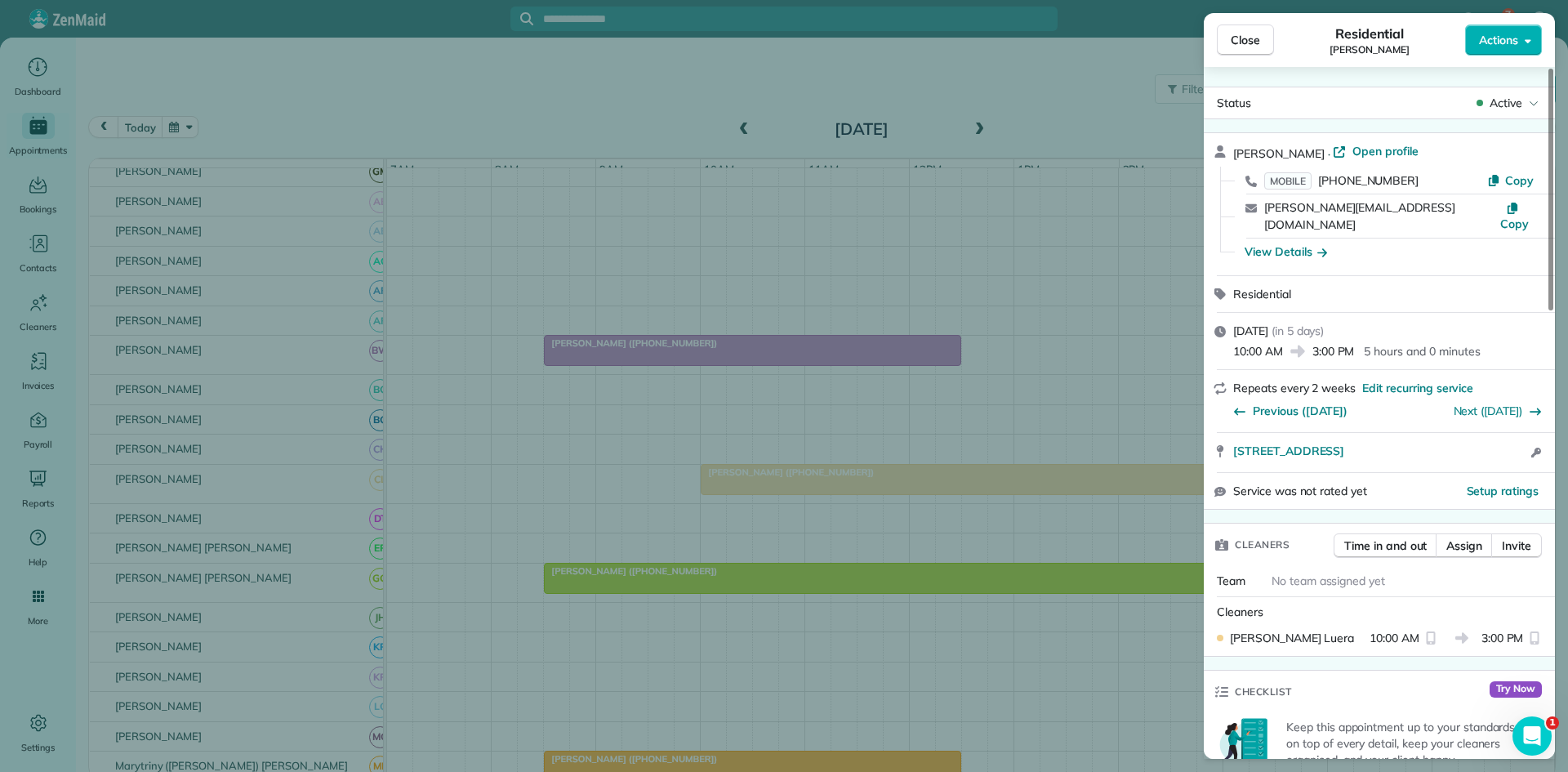
click at [1498, 106] on span "Active" at bounding box center [1507, 103] width 33 height 17
click at [1431, 183] on span "Cancelled" at bounding box center [1473, 179] width 138 height 17
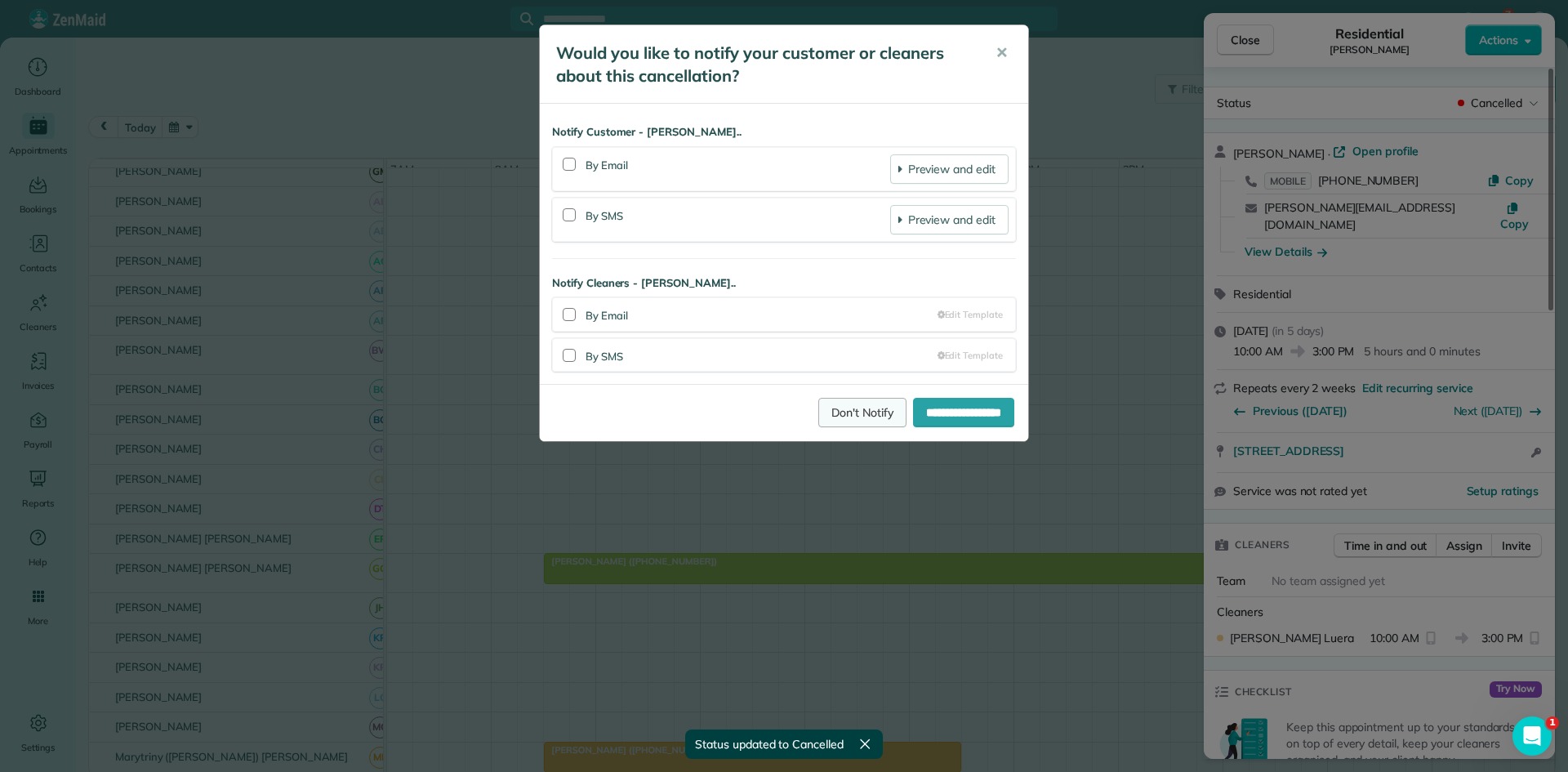
click at [856, 416] on link "Don't Notify" at bounding box center [863, 413] width 88 height 29
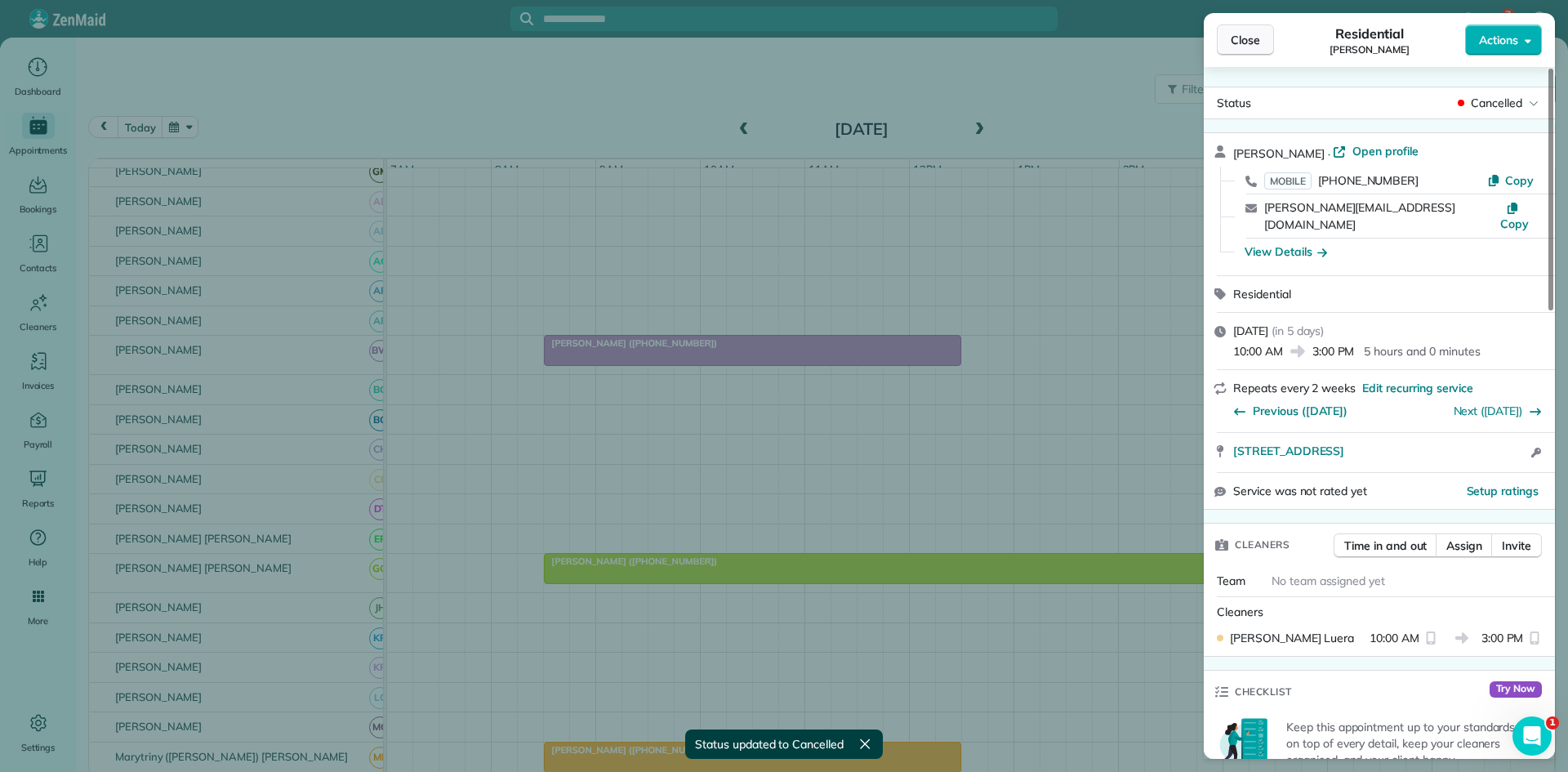
click at [1246, 52] on button "Close" at bounding box center [1245, 40] width 57 height 31
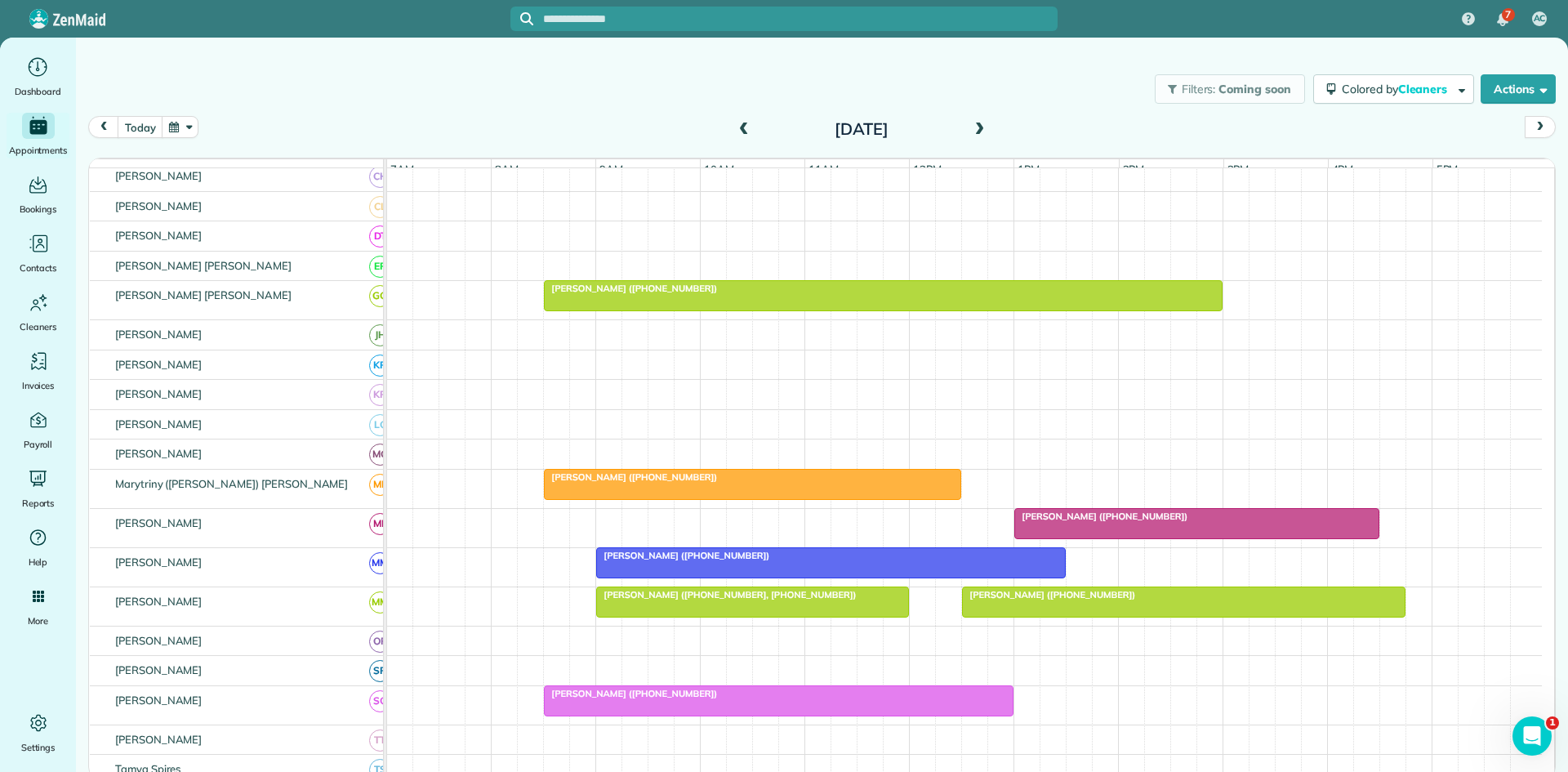
scroll to position [817, 0]
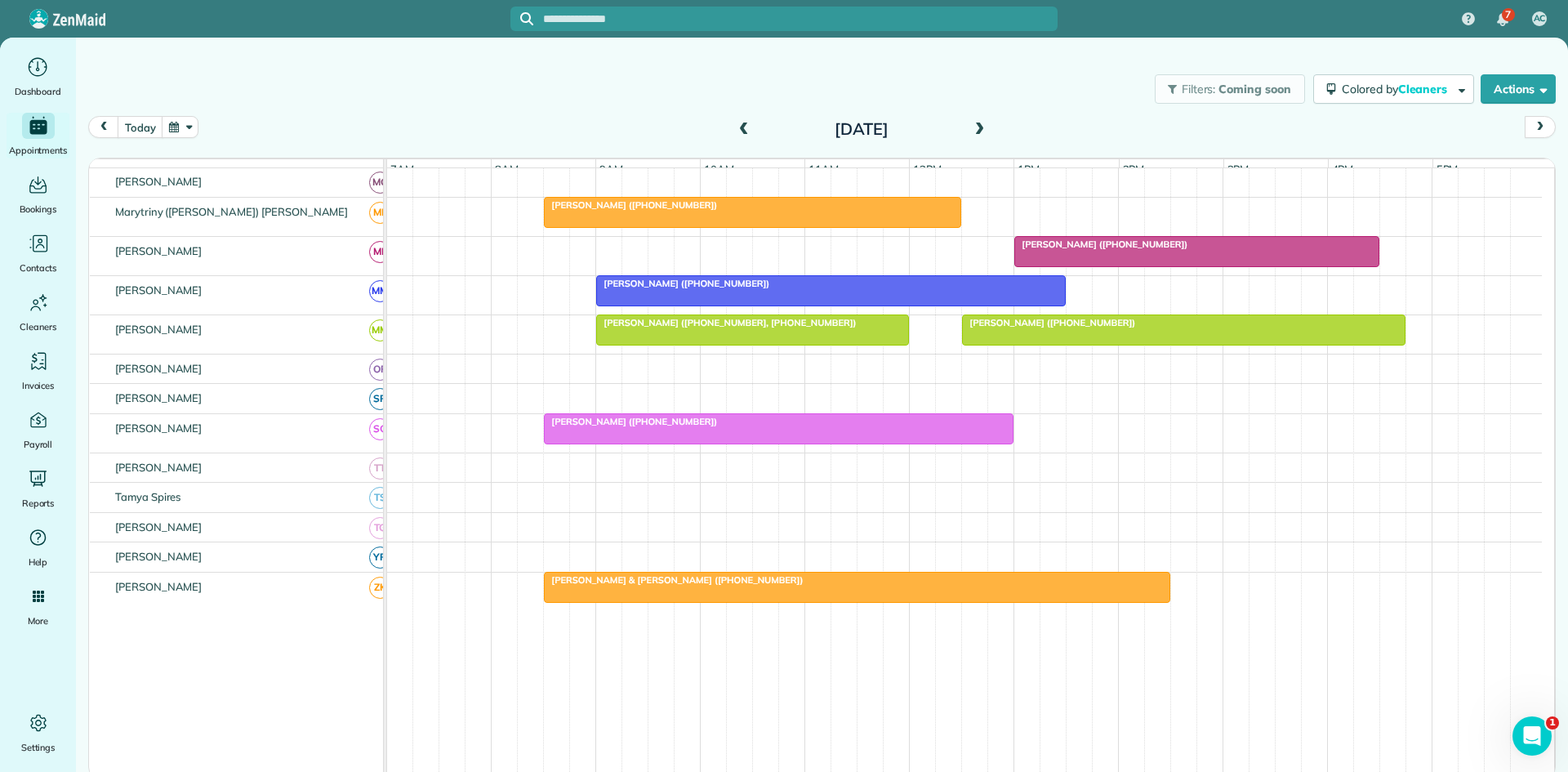
click at [1096, 266] on div at bounding box center [1197, 251] width 363 height 29
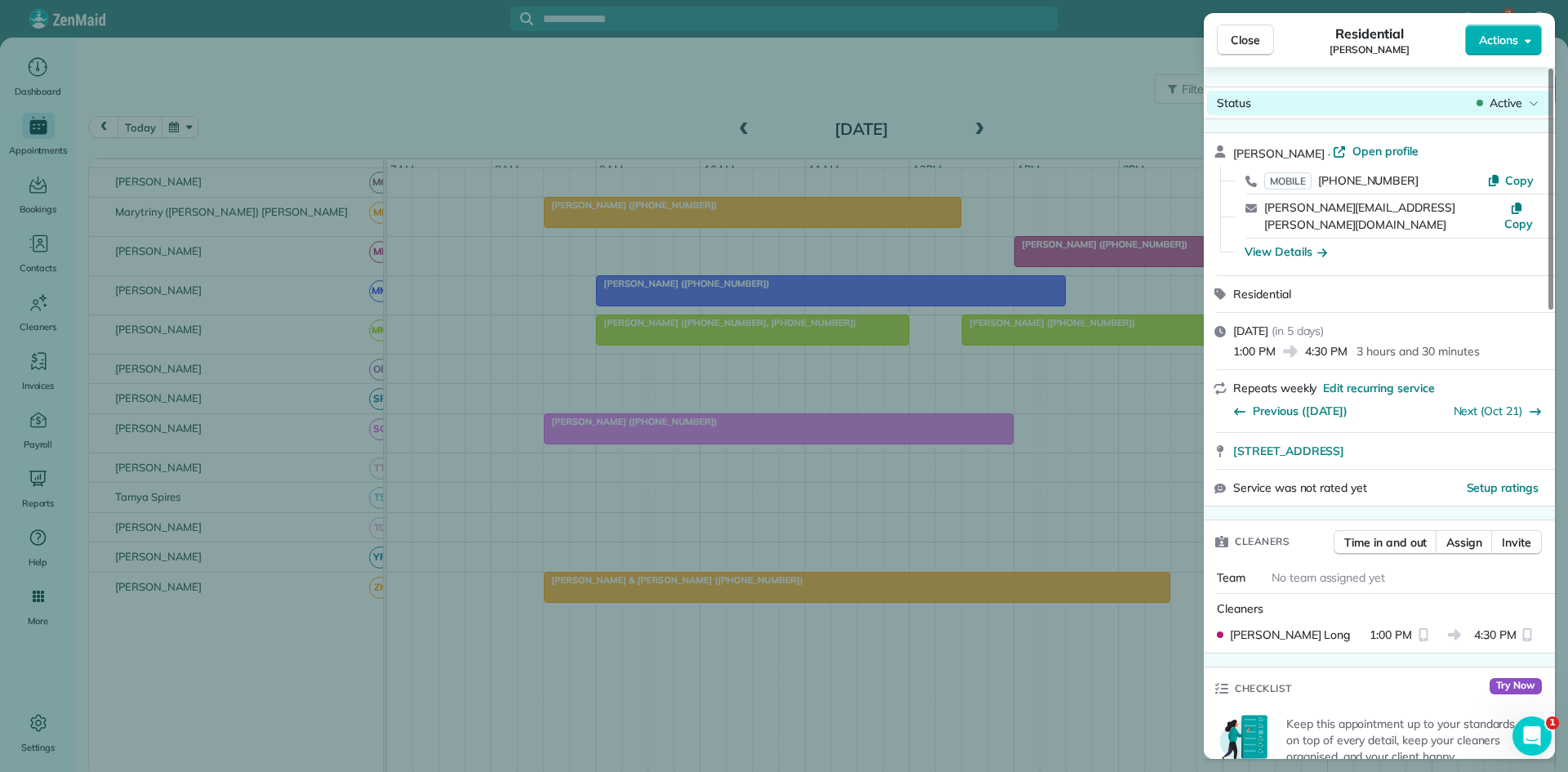
click at [1508, 113] on body "7 AC Dashboard Appointments Bookings Contacts Cleaners Invoices Payroll Reports…" at bounding box center [784, 386] width 1568 height 772
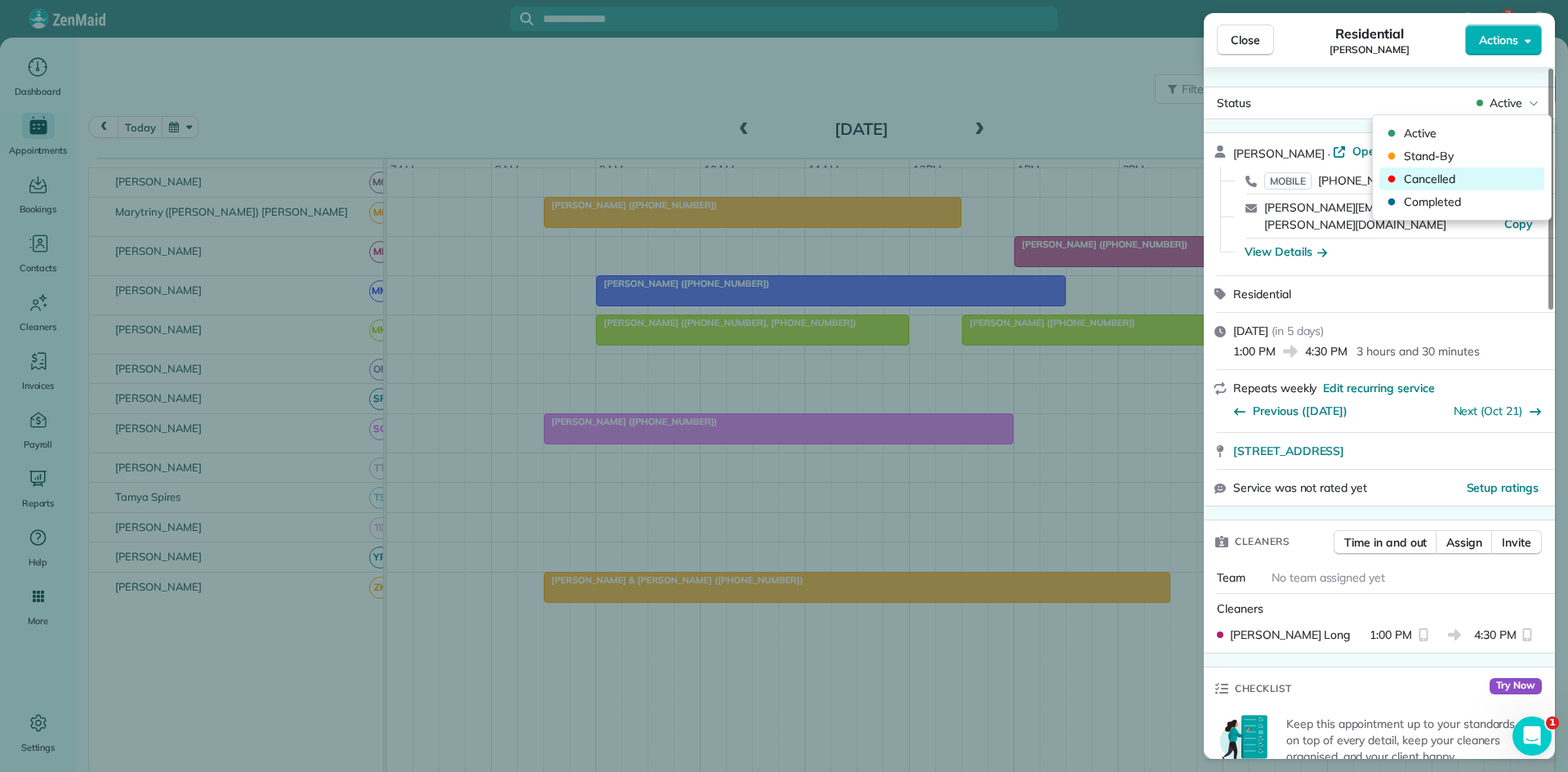
click at [1455, 171] on span "Cancelled" at bounding box center [1473, 179] width 138 height 17
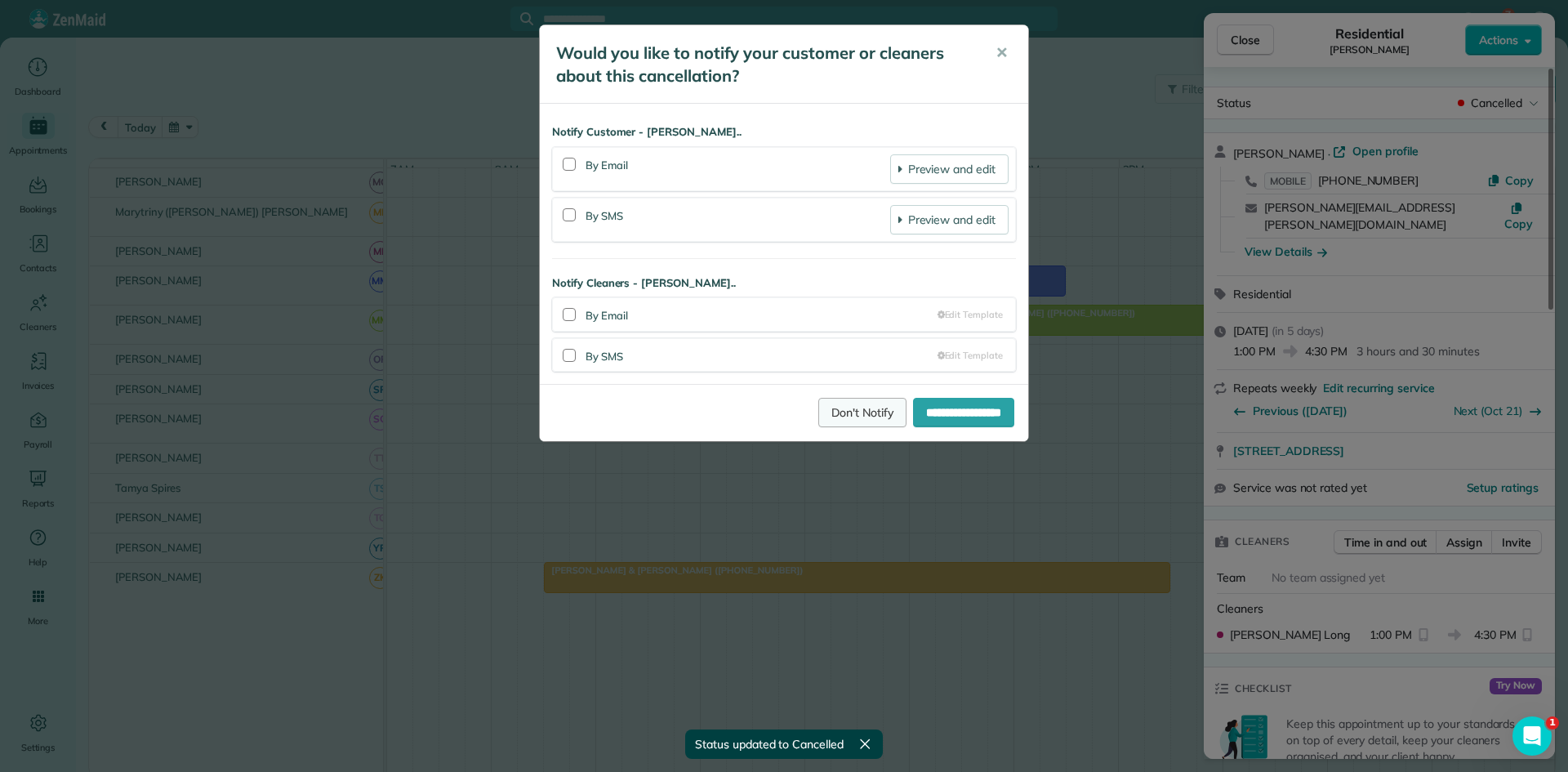
click at [819, 407] on link "Don't Notify" at bounding box center [863, 413] width 88 height 29
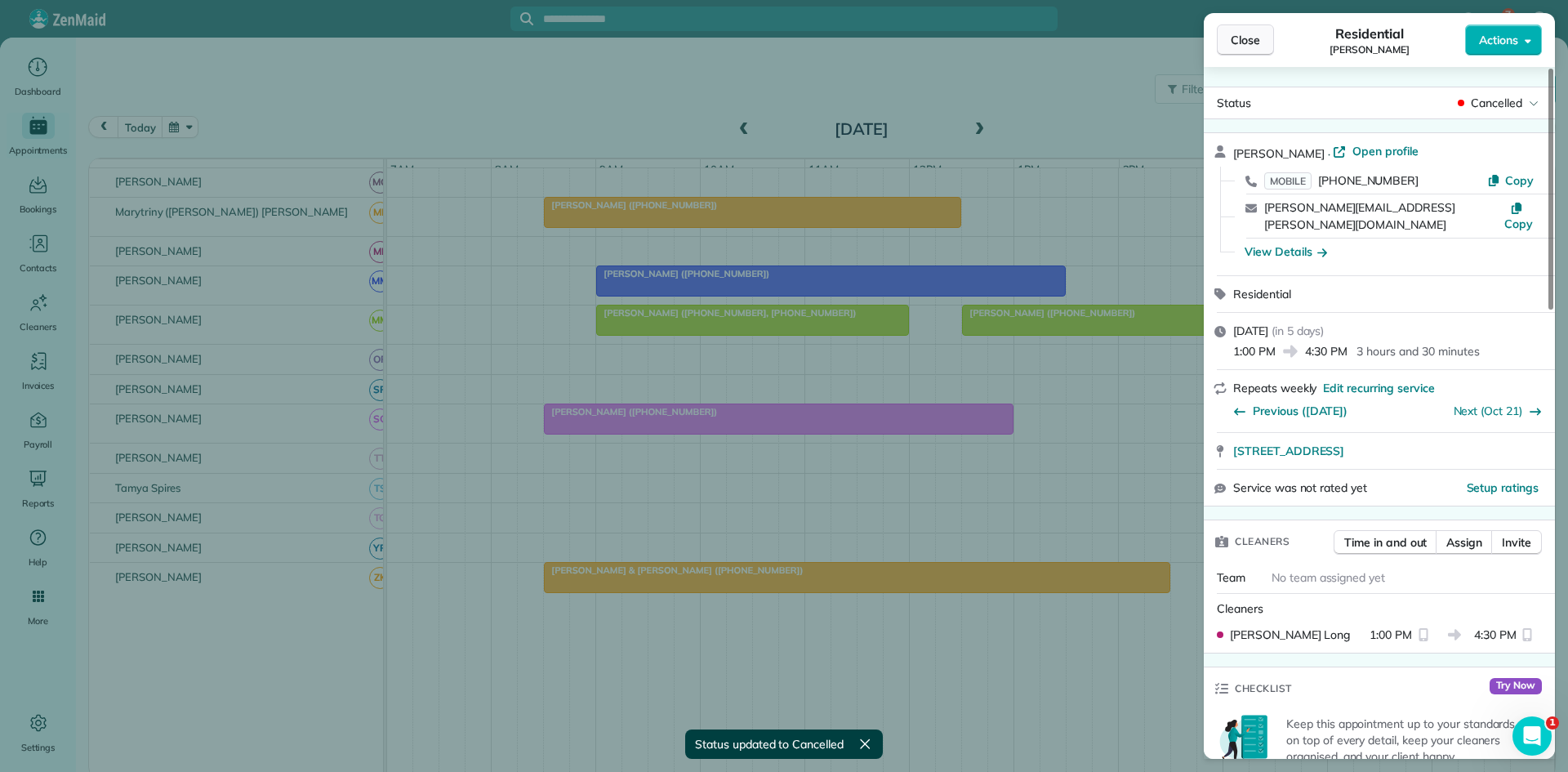
click at [1255, 43] on span "Close" at bounding box center [1245, 40] width 29 height 17
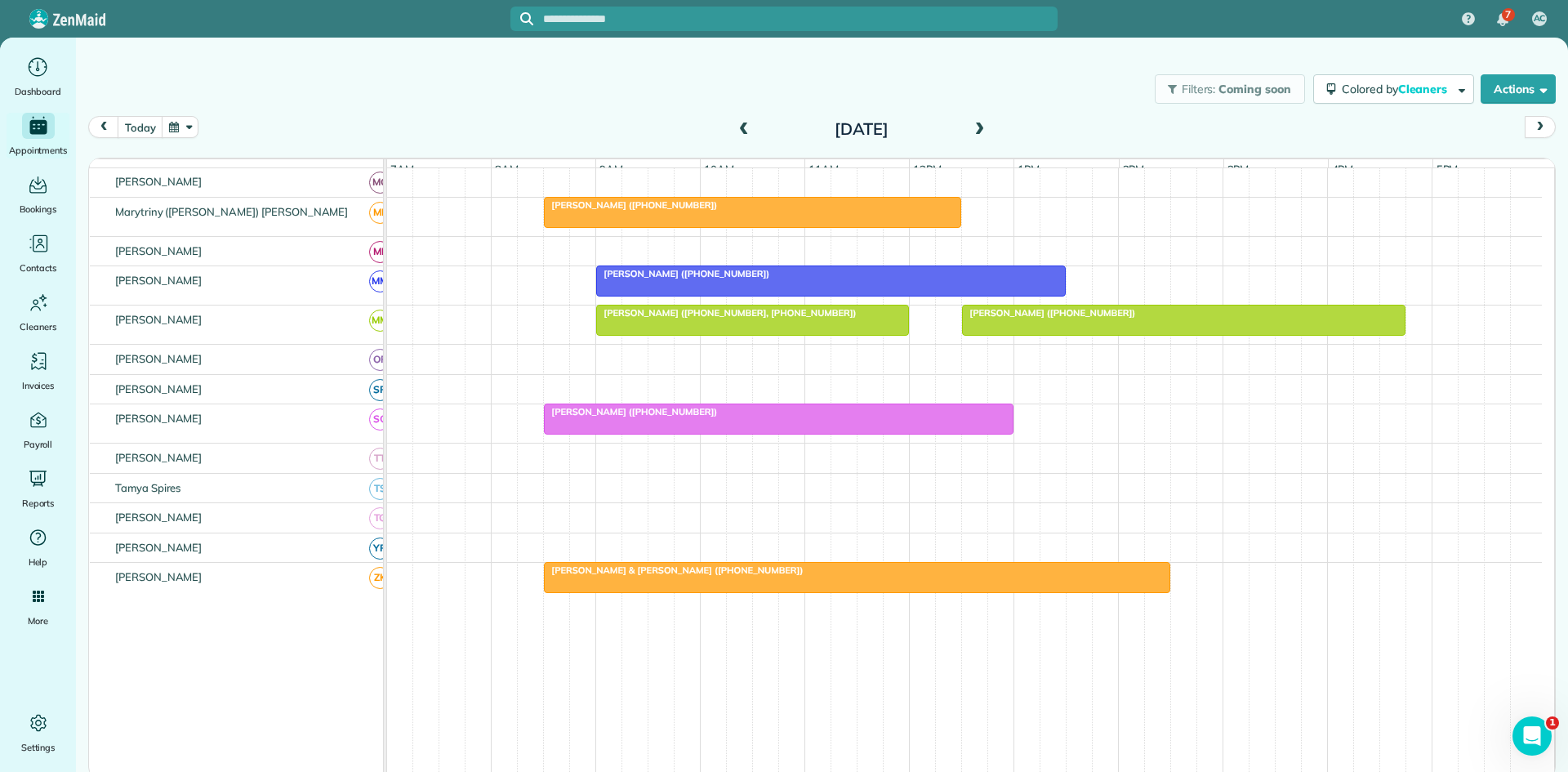
click at [714, 292] on div at bounding box center [831, 281] width 468 height 29
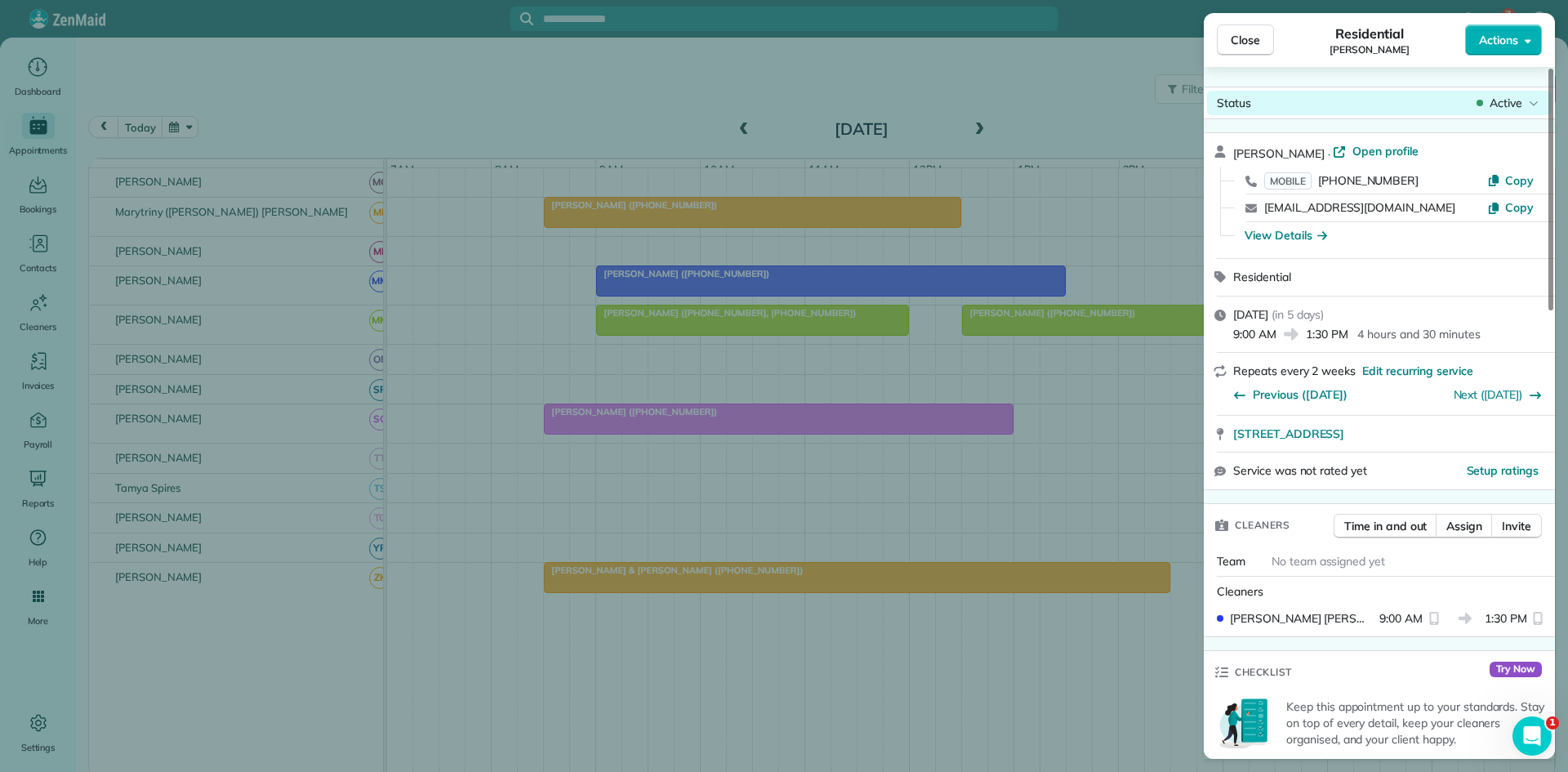
click at [1496, 113] on body "7 AC Dashboard Appointments Bookings Contacts Cleaners Invoices Payroll Reports…" at bounding box center [784, 386] width 1568 height 772
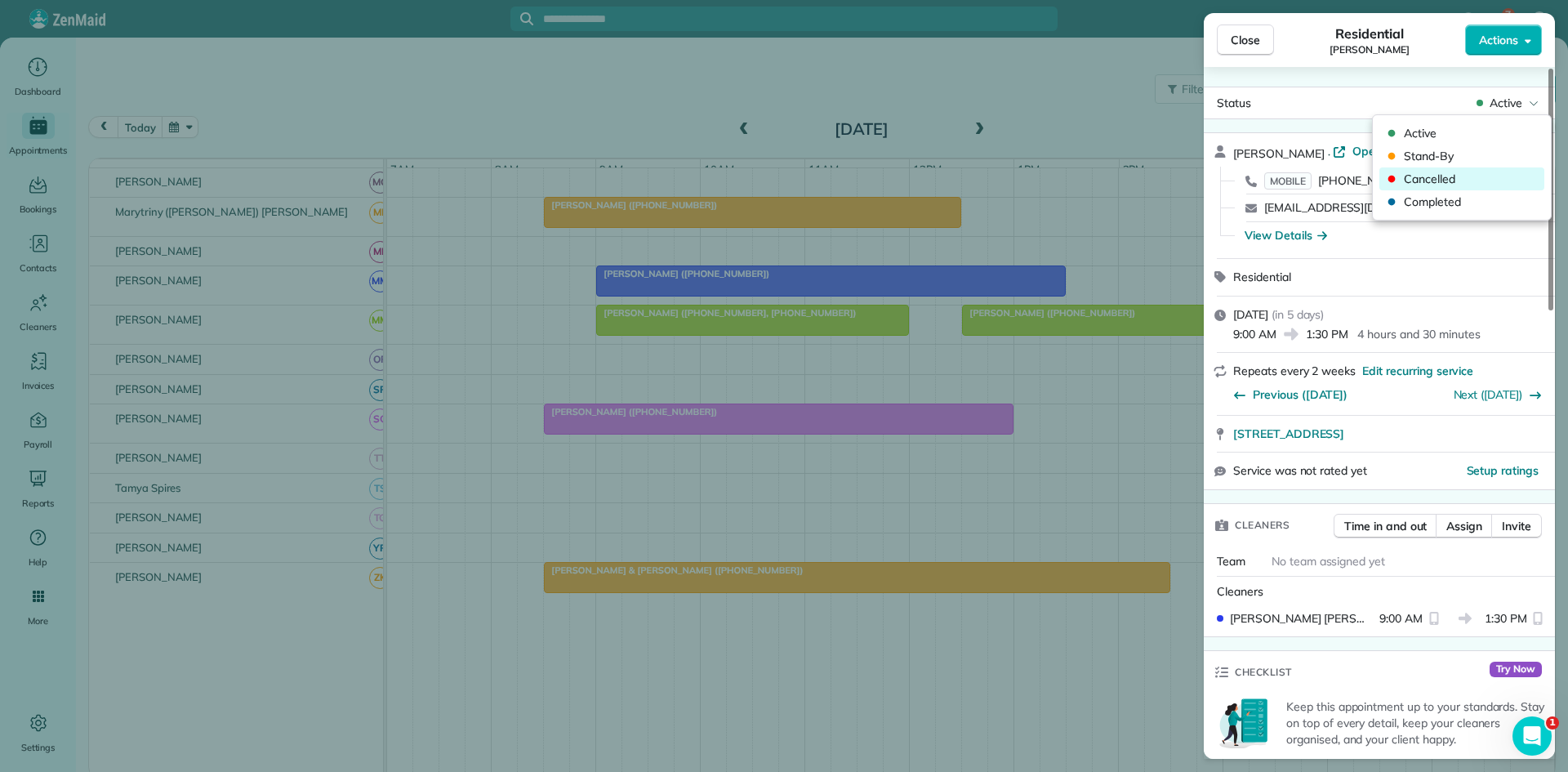
click at [1441, 174] on span "Cancelled" at bounding box center [1473, 179] width 138 height 17
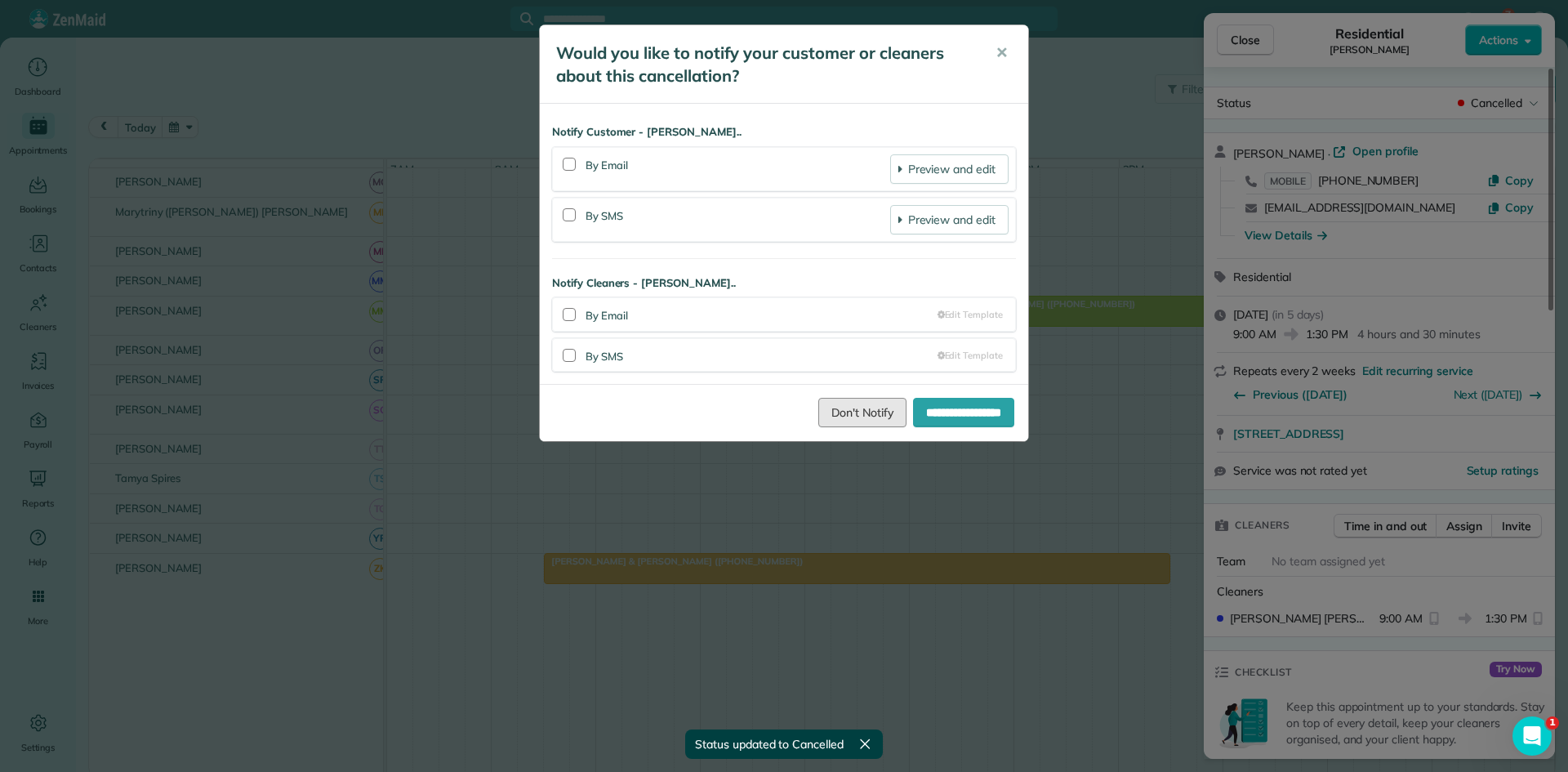
drag, startPoint x: 834, startPoint y: 409, endPoint x: 887, endPoint y: 373, distance: 64.1
click at [834, 408] on link "Don't Notify" at bounding box center [863, 413] width 88 height 29
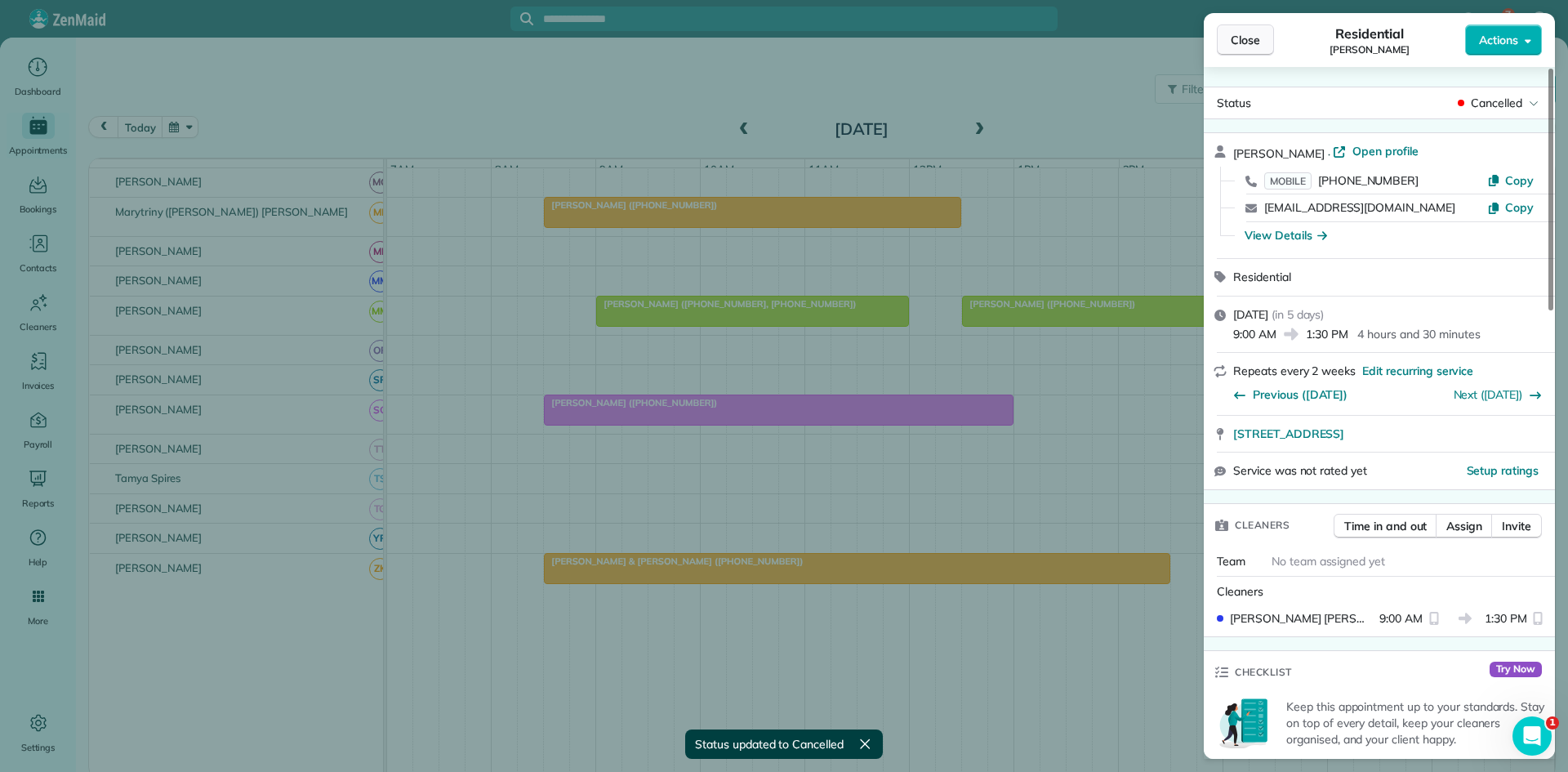
click at [1239, 55] on button "Close" at bounding box center [1245, 40] width 57 height 31
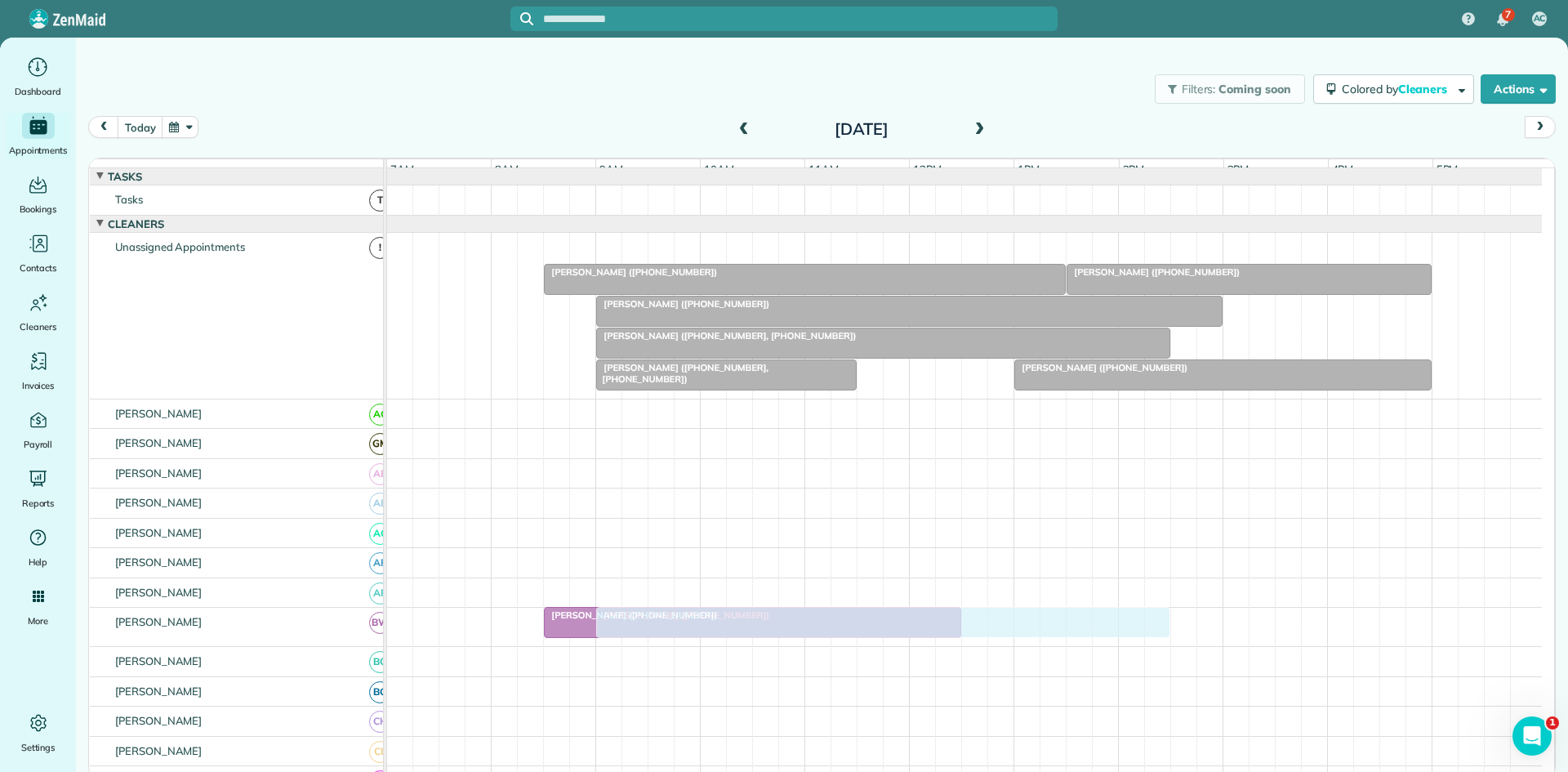
scroll to position [272, 0]
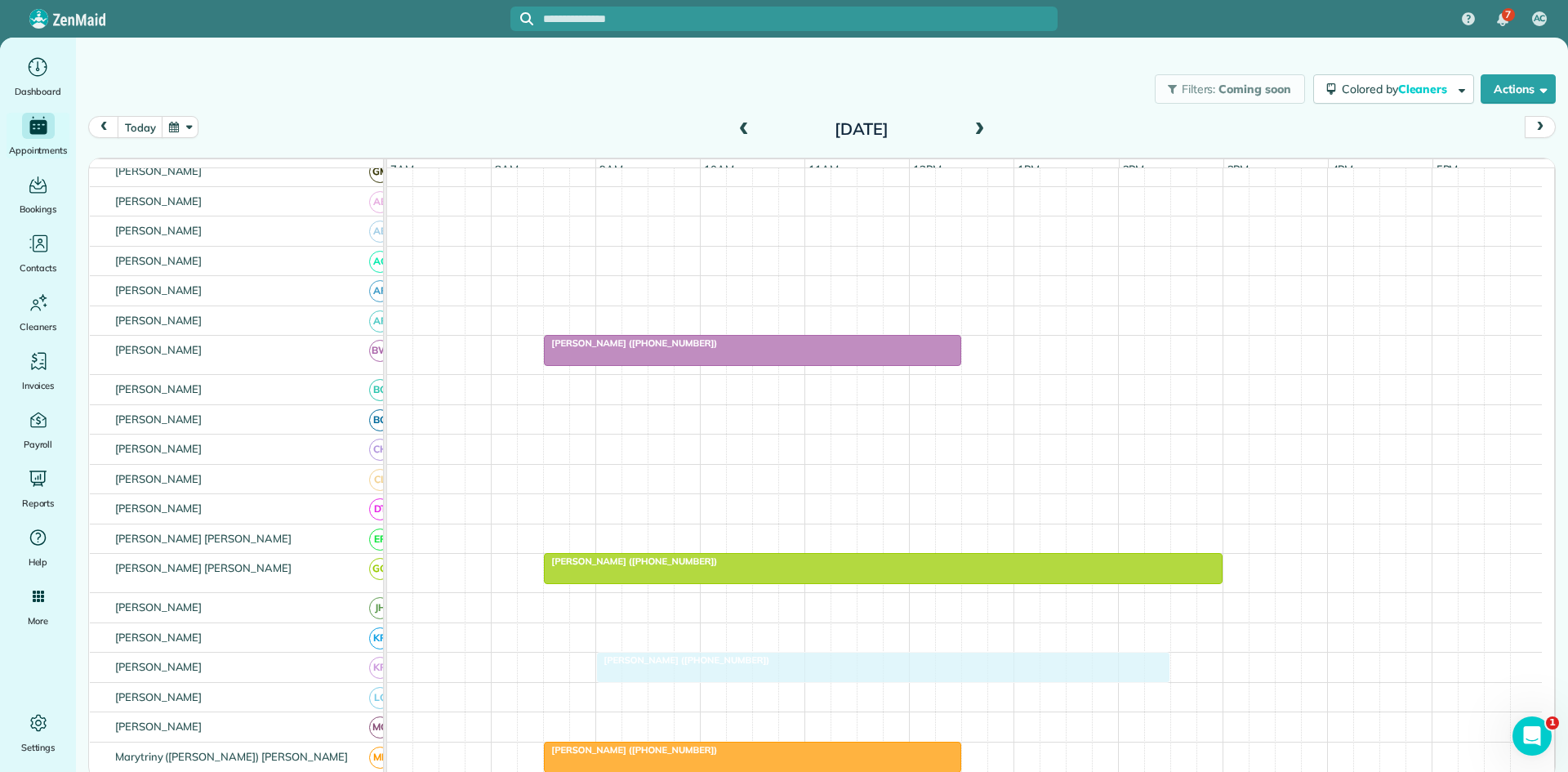
drag, startPoint x: 595, startPoint y: 257, endPoint x: 656, endPoint y: 686, distance: 433.3
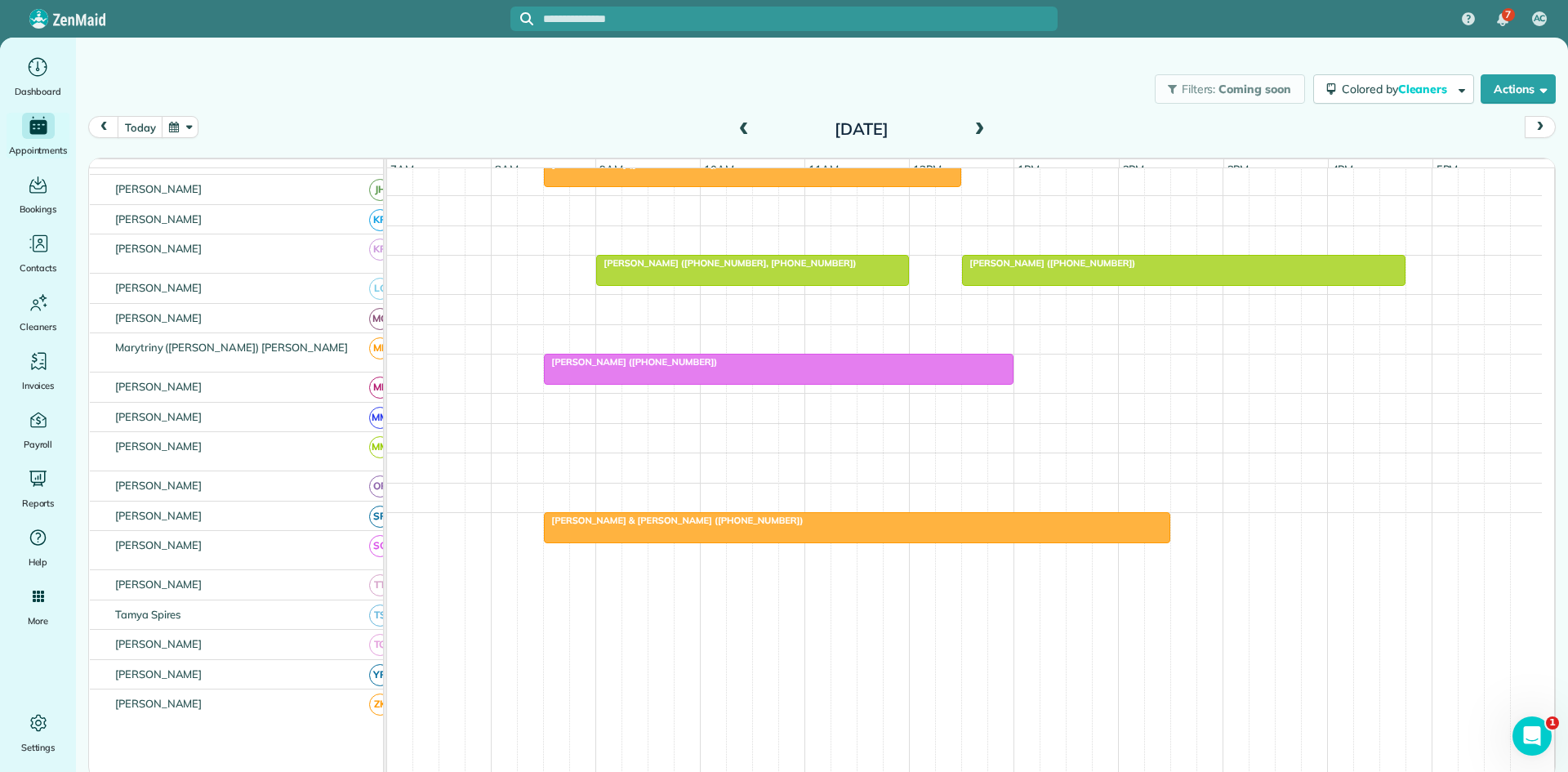
scroll to position [834, 0]
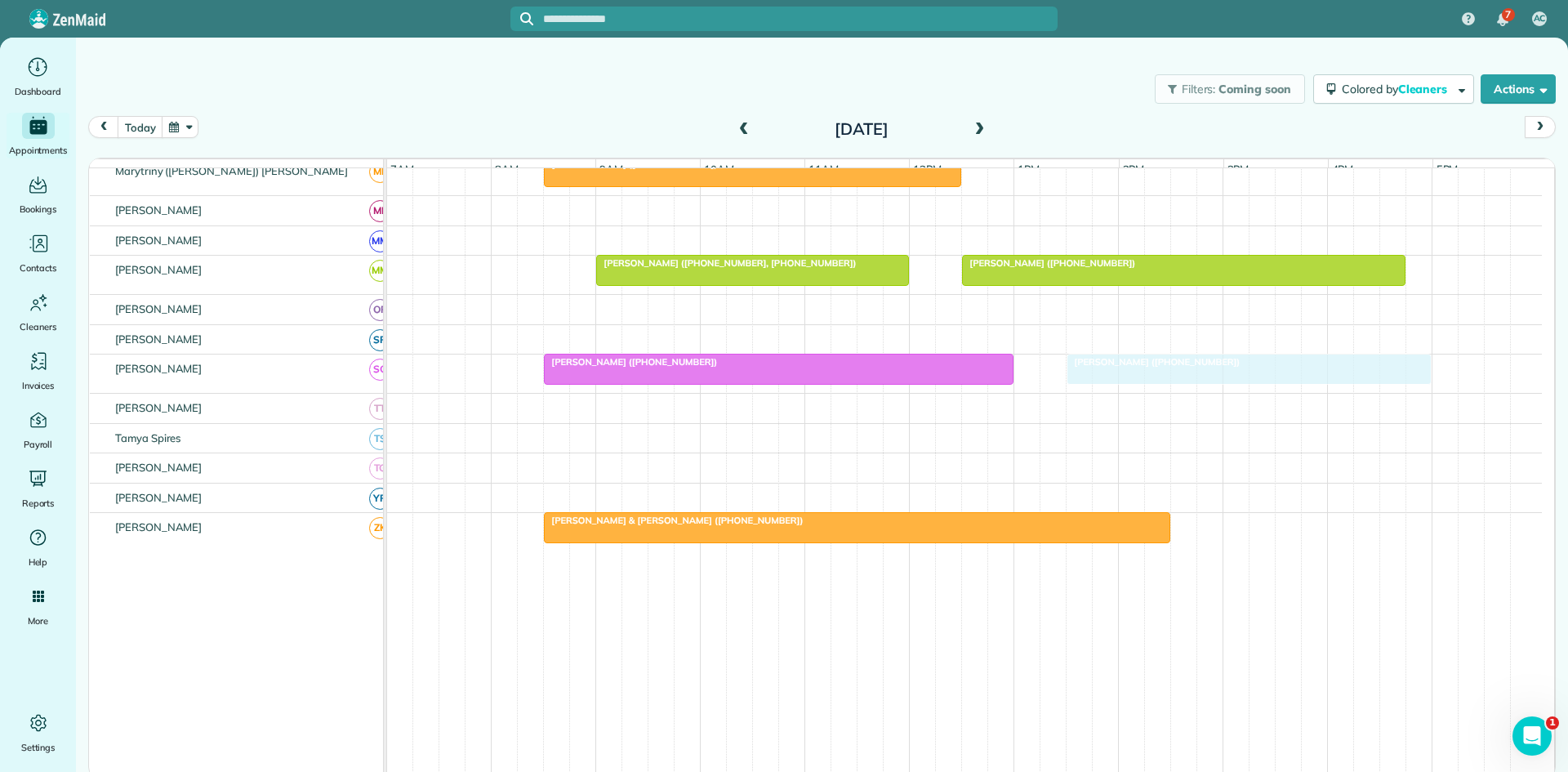
drag, startPoint x: 1170, startPoint y: 248, endPoint x: 1161, endPoint y: 363, distance: 115.4
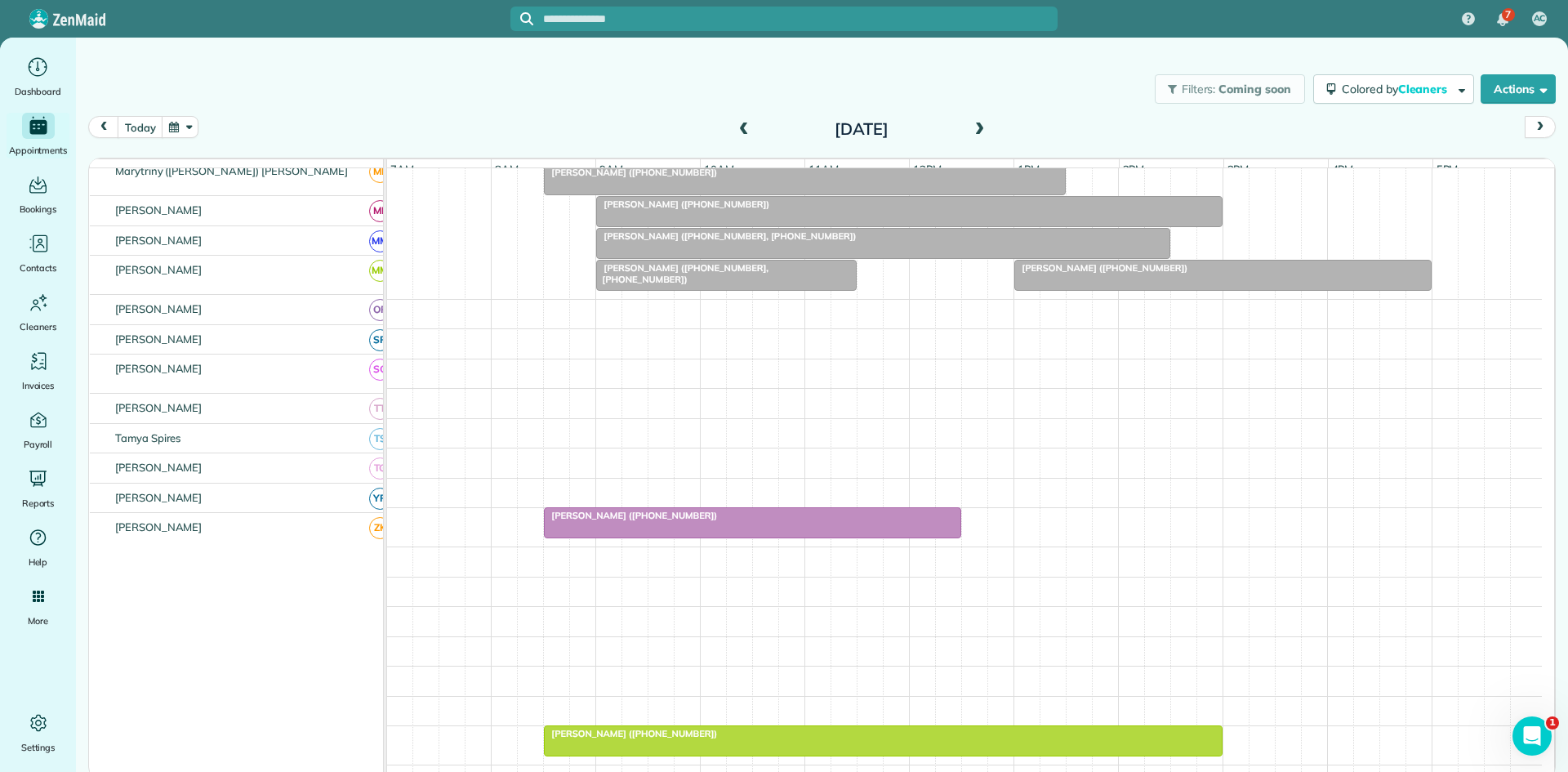
scroll to position [18, 0]
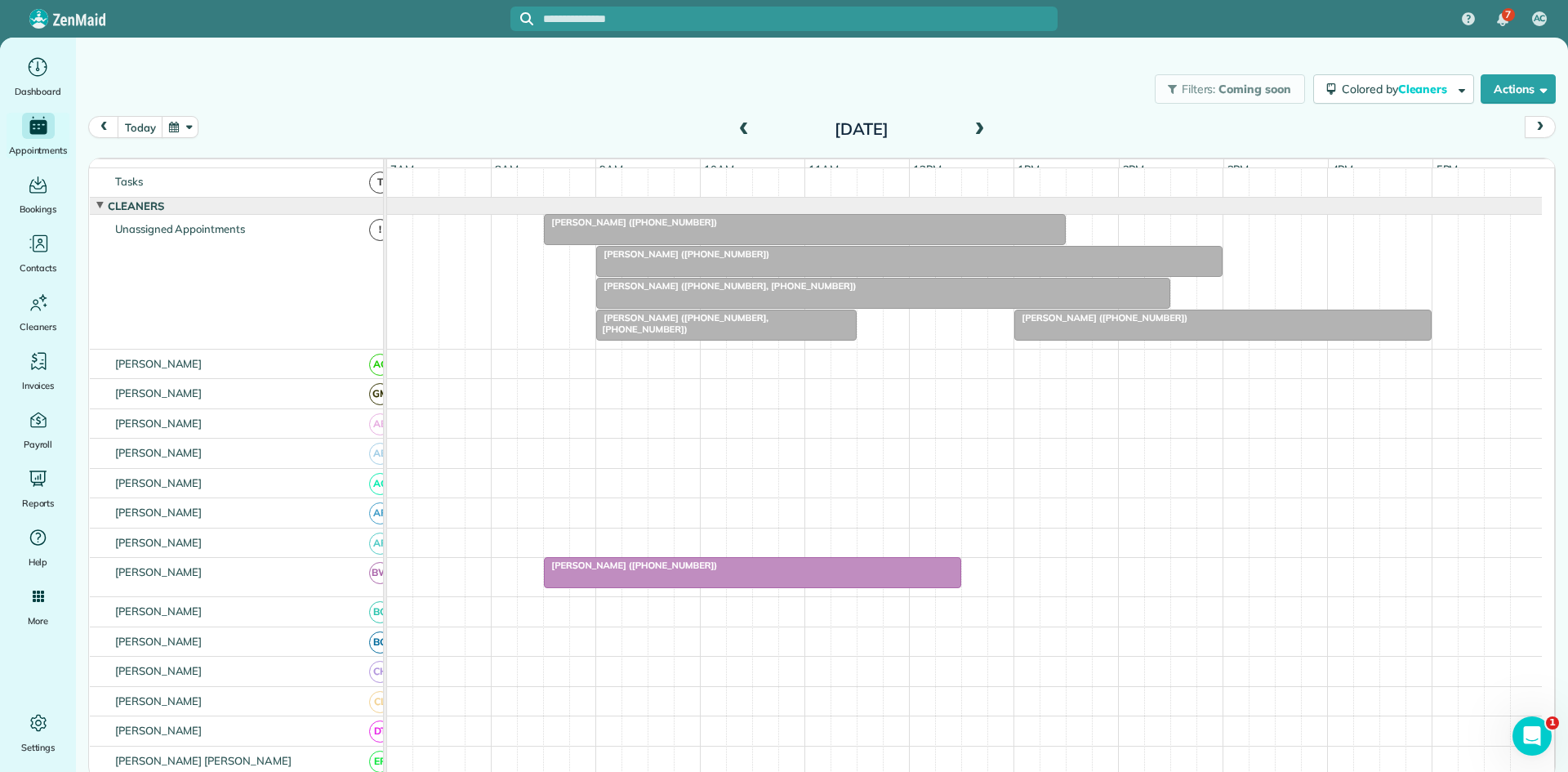
click at [602, 243] on div at bounding box center [804, 229] width 520 height 29
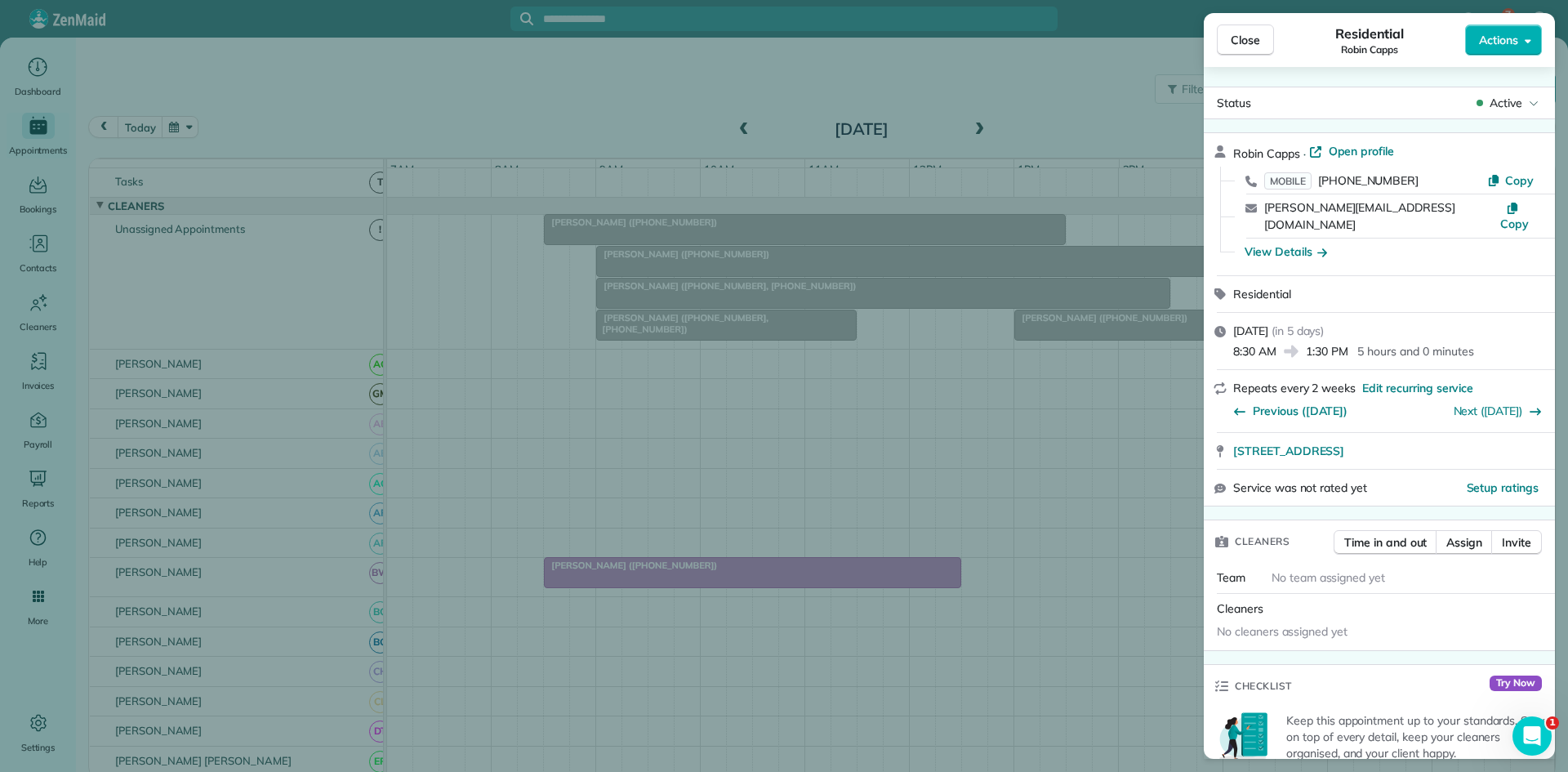
click at [1500, 88] on div "Status Active" at bounding box center [1379, 103] width 351 height 33
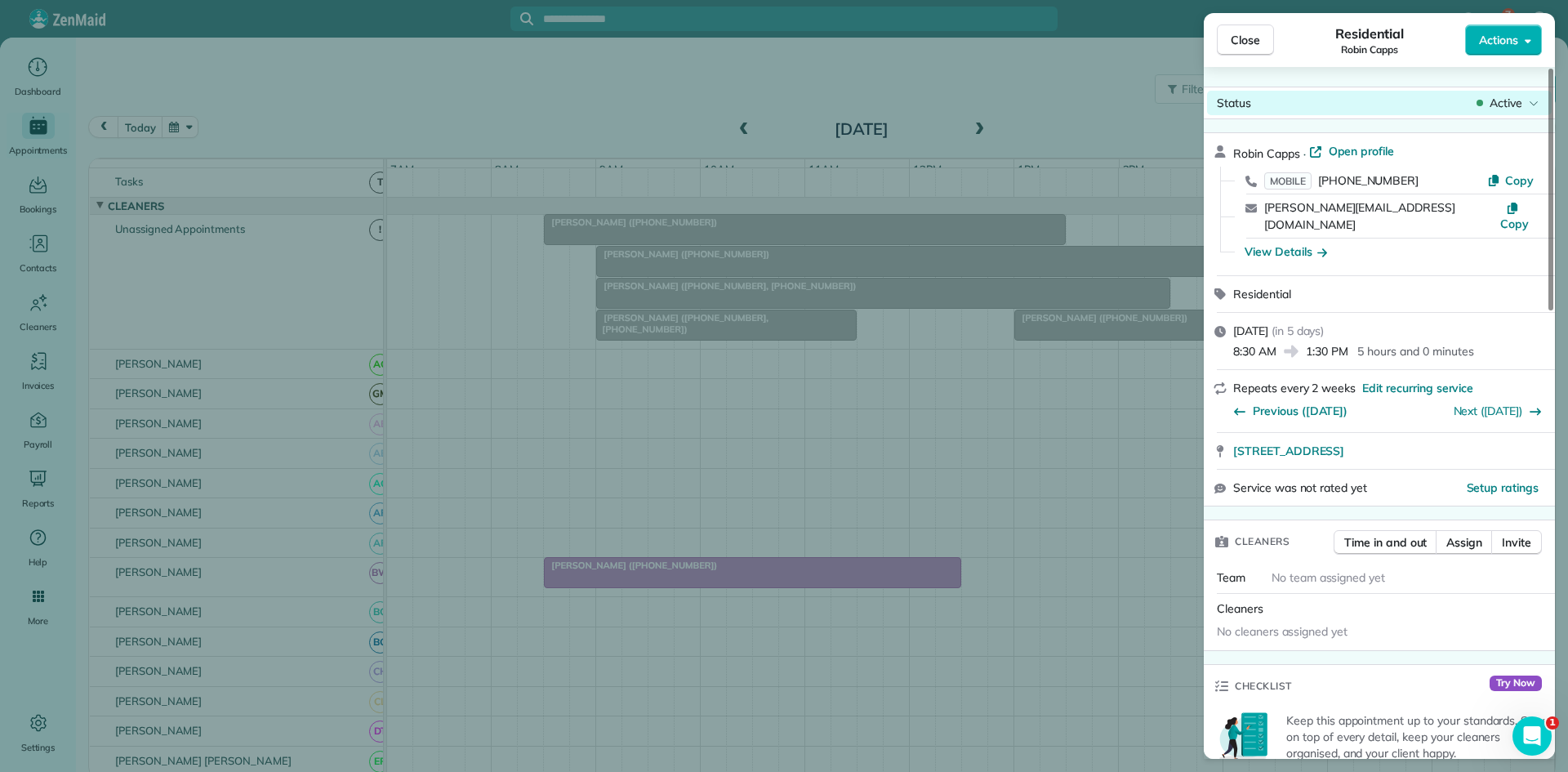
click at [1500, 93] on div "Status Active" at bounding box center [1380, 103] width 345 height 25
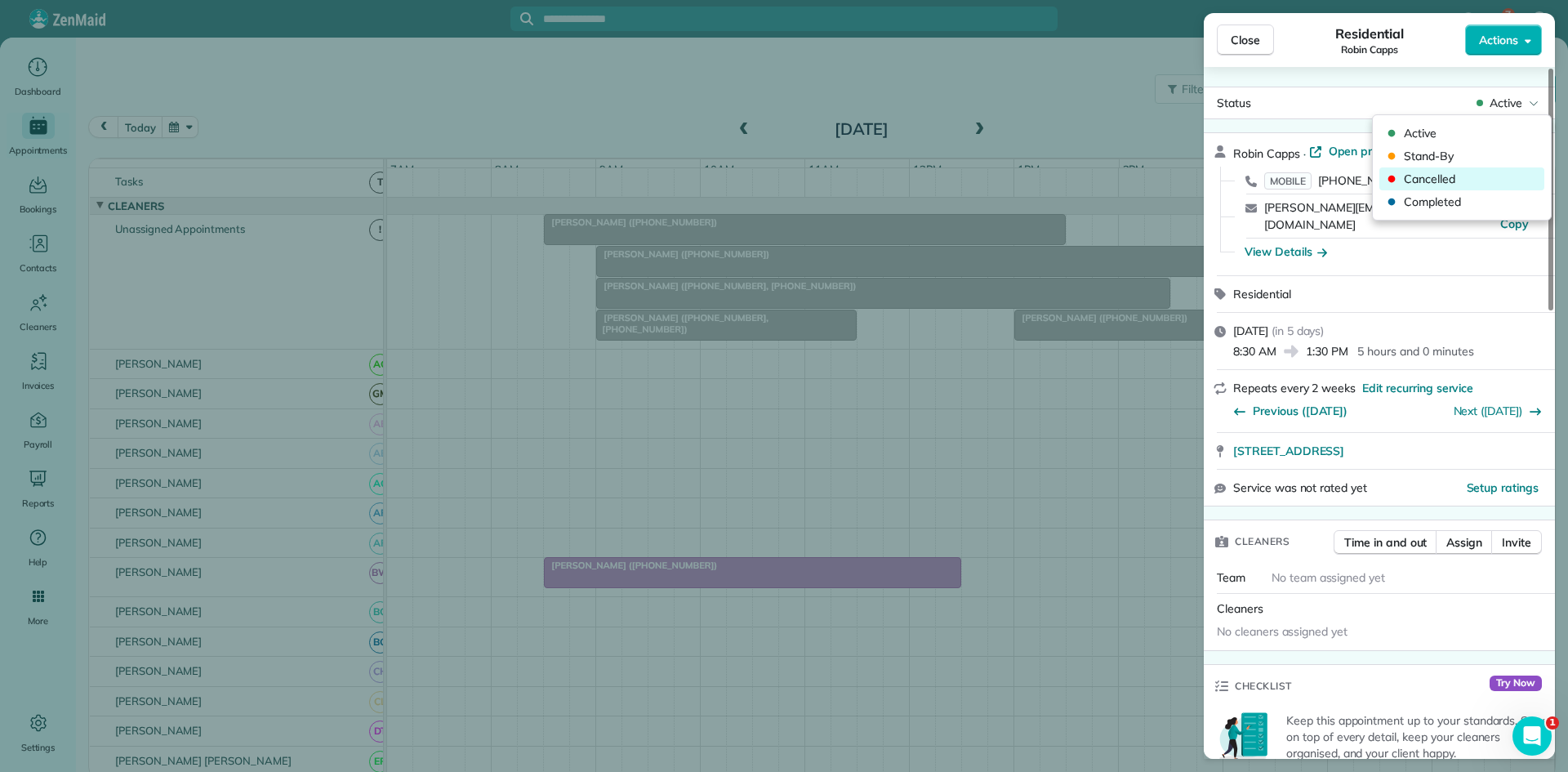
click at [1441, 176] on span "Cancelled" at bounding box center [1473, 179] width 138 height 17
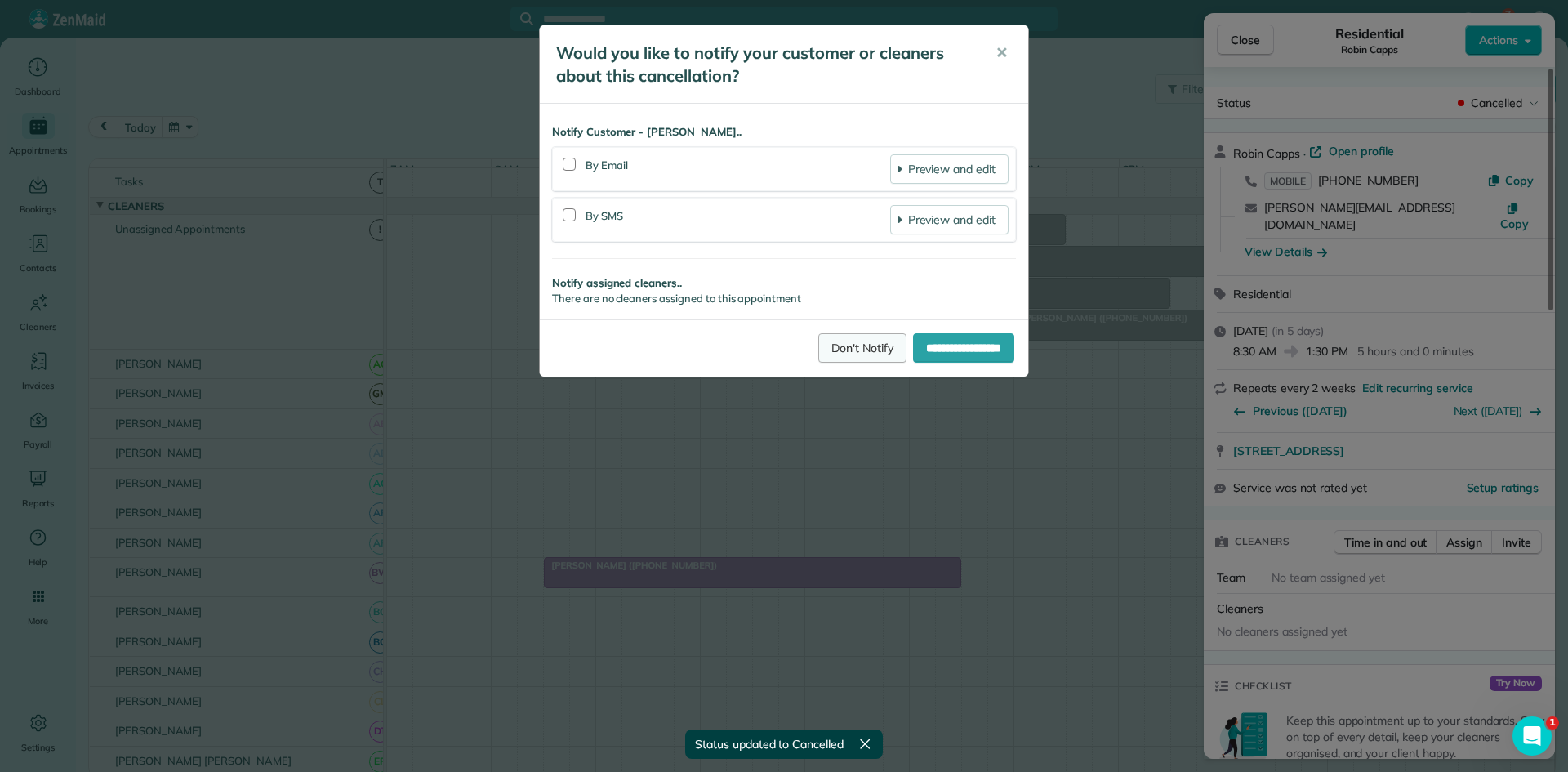
drag, startPoint x: 828, startPoint y: 345, endPoint x: 867, endPoint y: 322, distance: 45.3
click at [828, 345] on link "Don't Notify" at bounding box center [863, 347] width 88 height 29
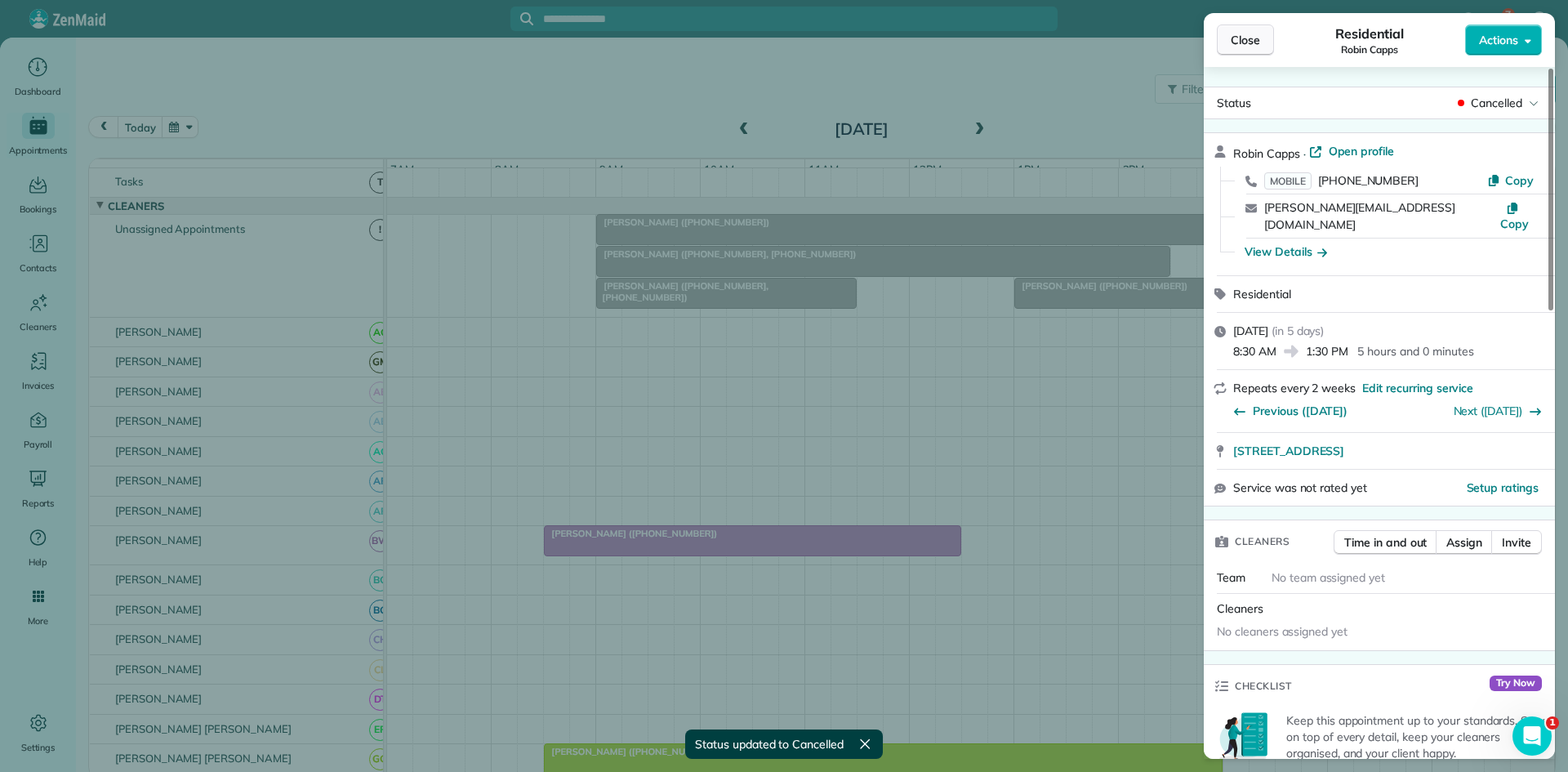
click at [1246, 34] on span "Close" at bounding box center [1245, 40] width 29 height 17
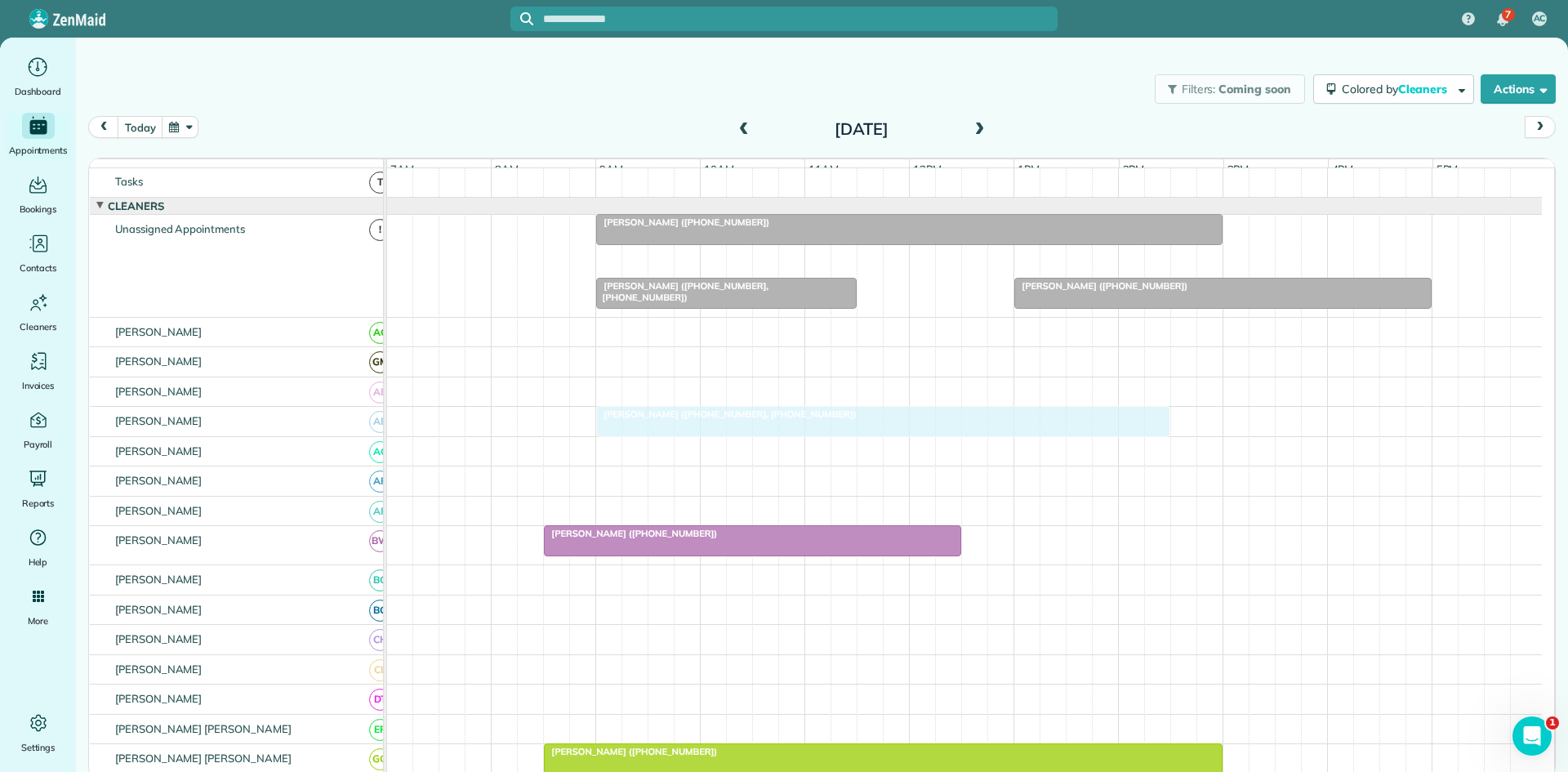
drag, startPoint x: 661, startPoint y: 259, endPoint x: 648, endPoint y: 421, distance: 162.5
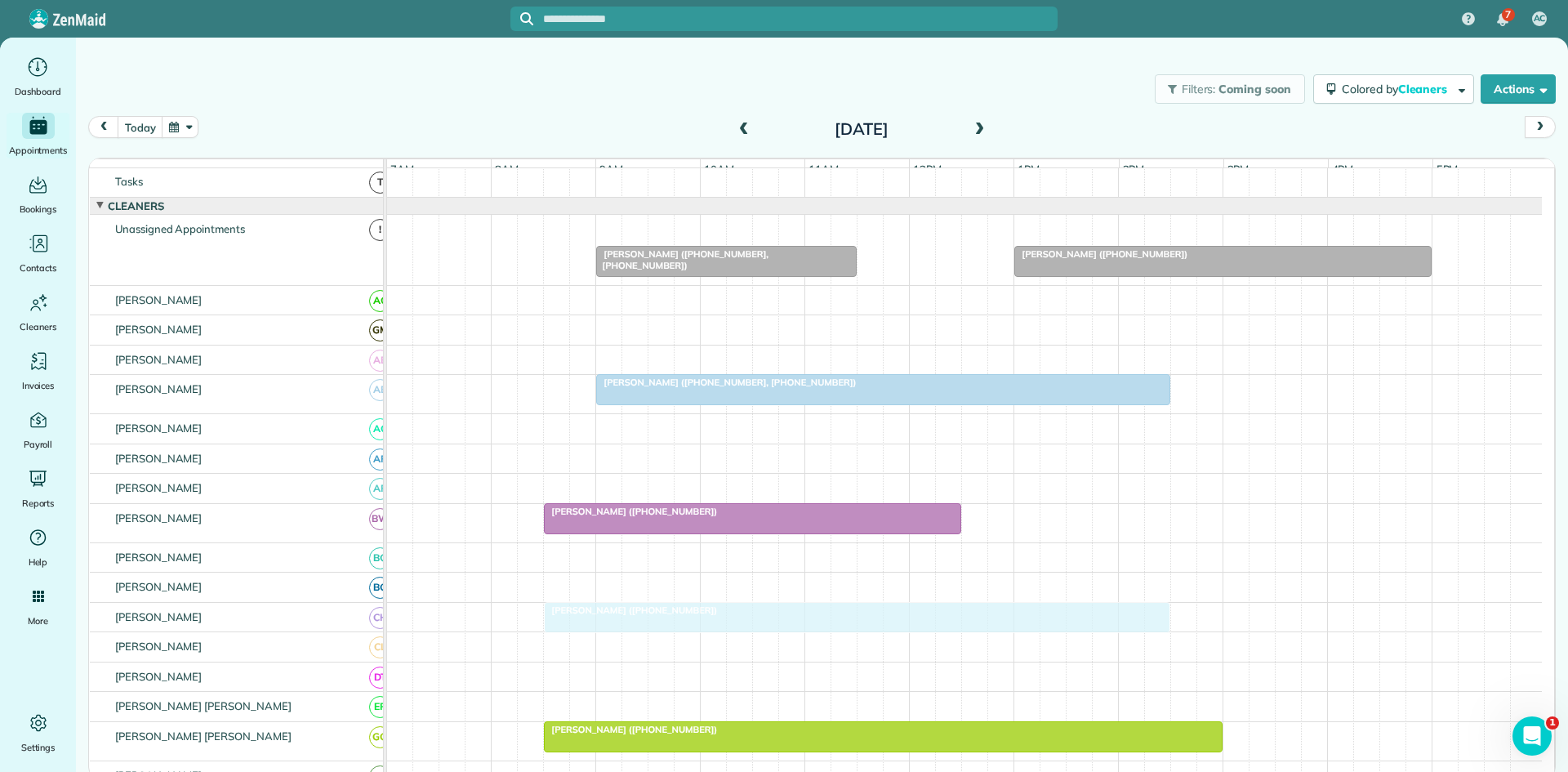
drag, startPoint x: 752, startPoint y: 235, endPoint x: 712, endPoint y: 609, distance: 376.1
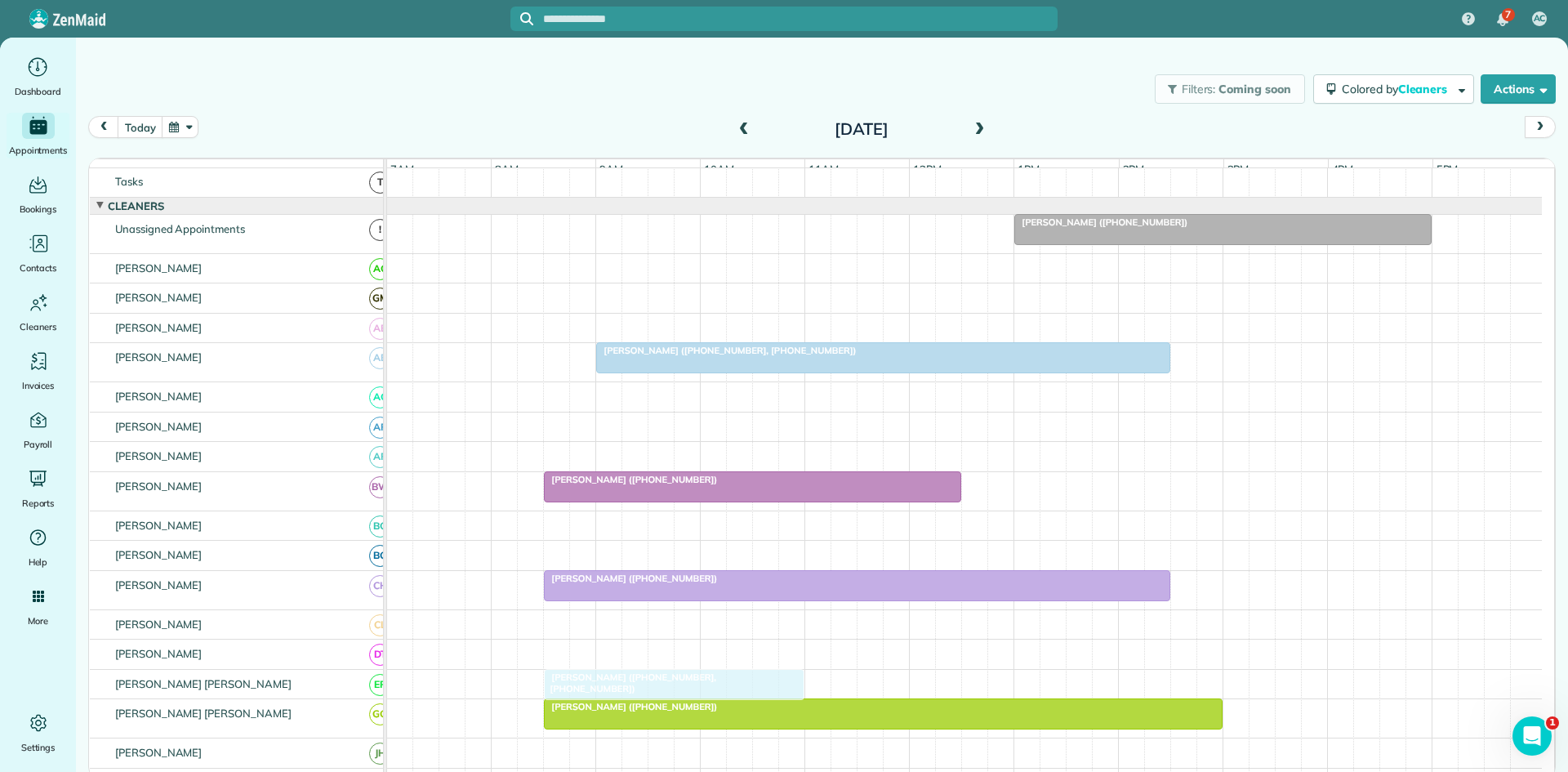
drag, startPoint x: 674, startPoint y: 235, endPoint x: 628, endPoint y: 689, distance: 456.3
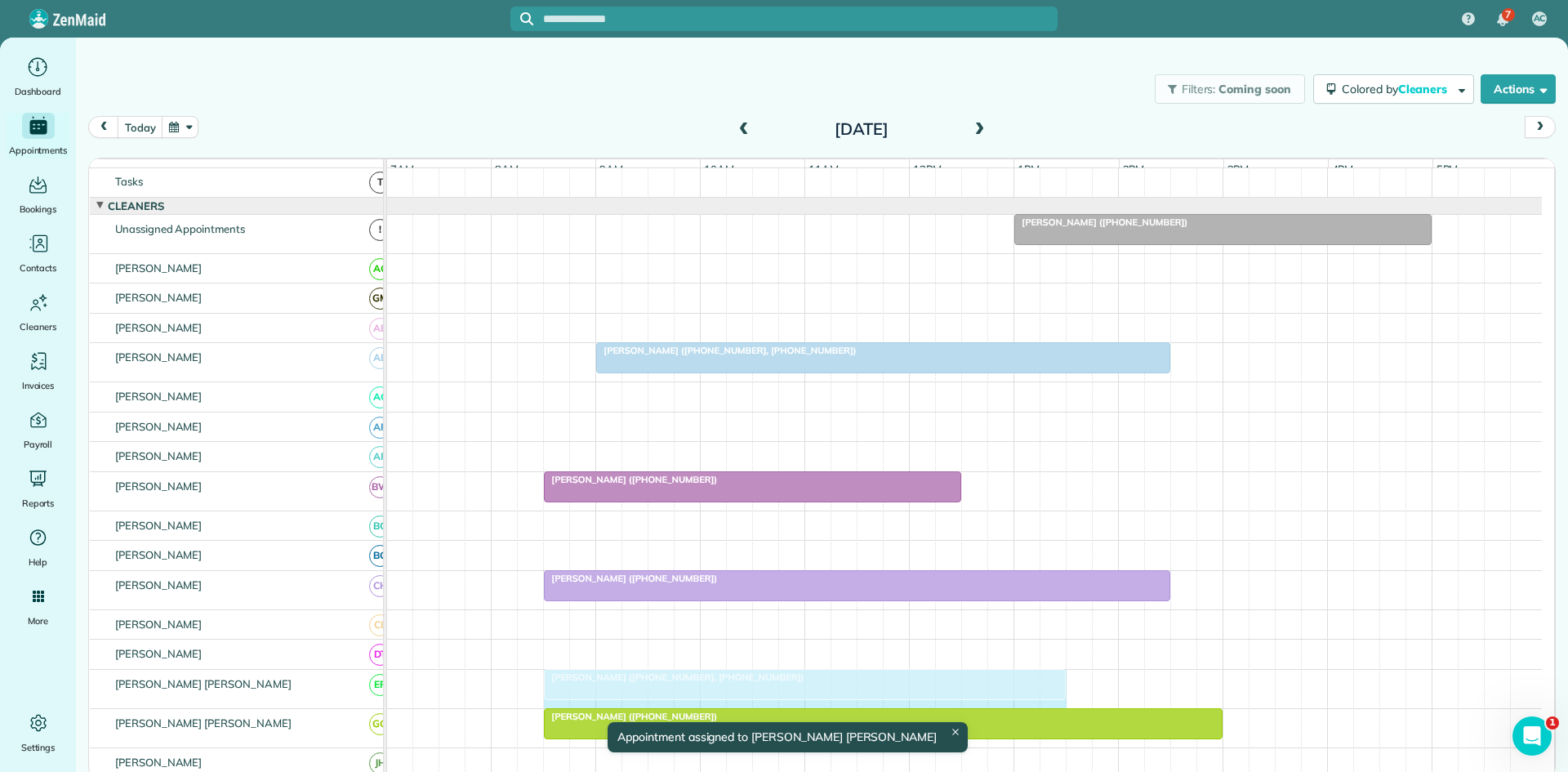
drag, startPoint x: 802, startPoint y: 701, endPoint x: 1046, endPoint y: 706, distance: 244.1
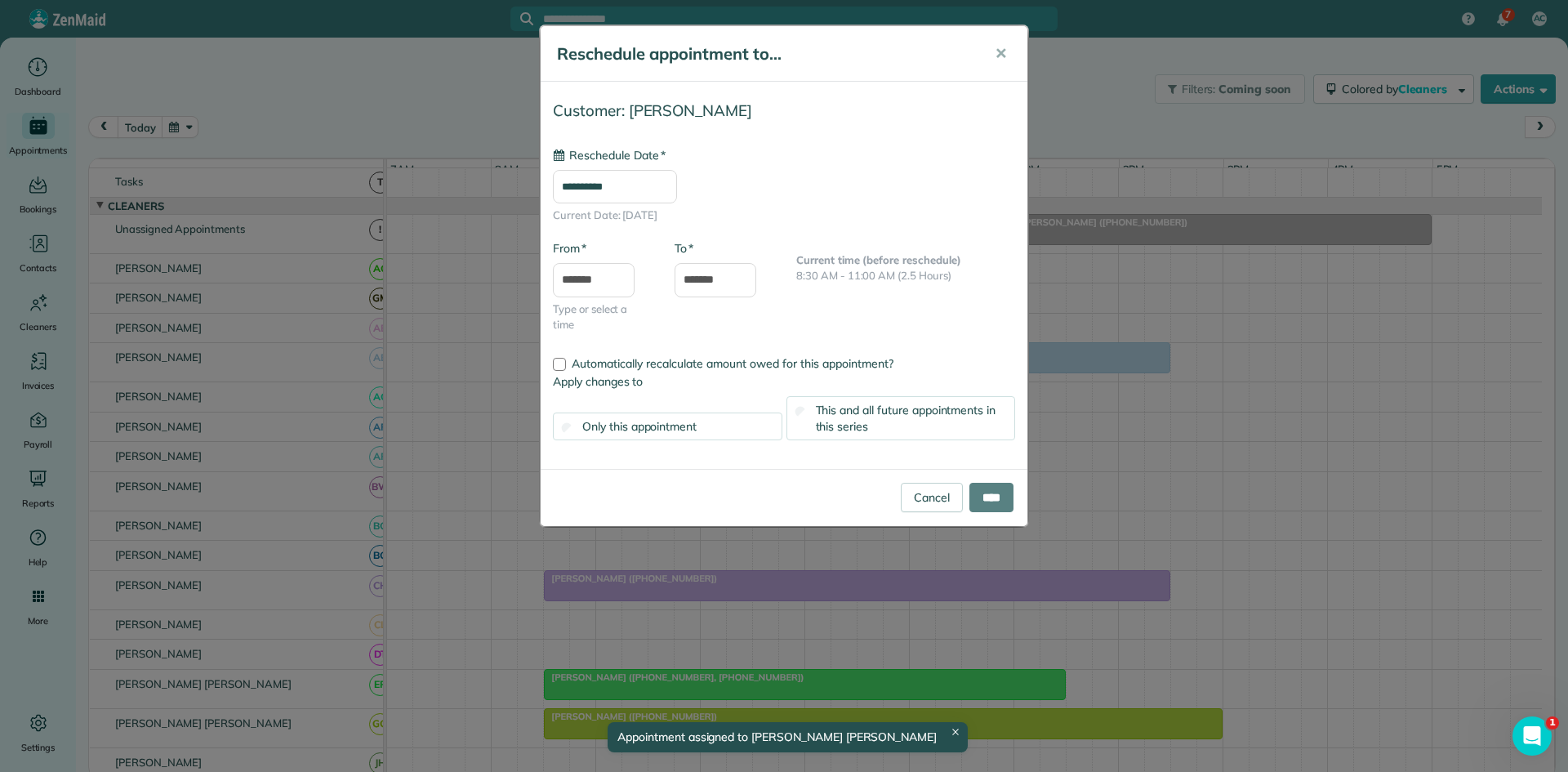
type input "**********"
click at [993, 498] on input "****" at bounding box center [991, 497] width 44 height 29
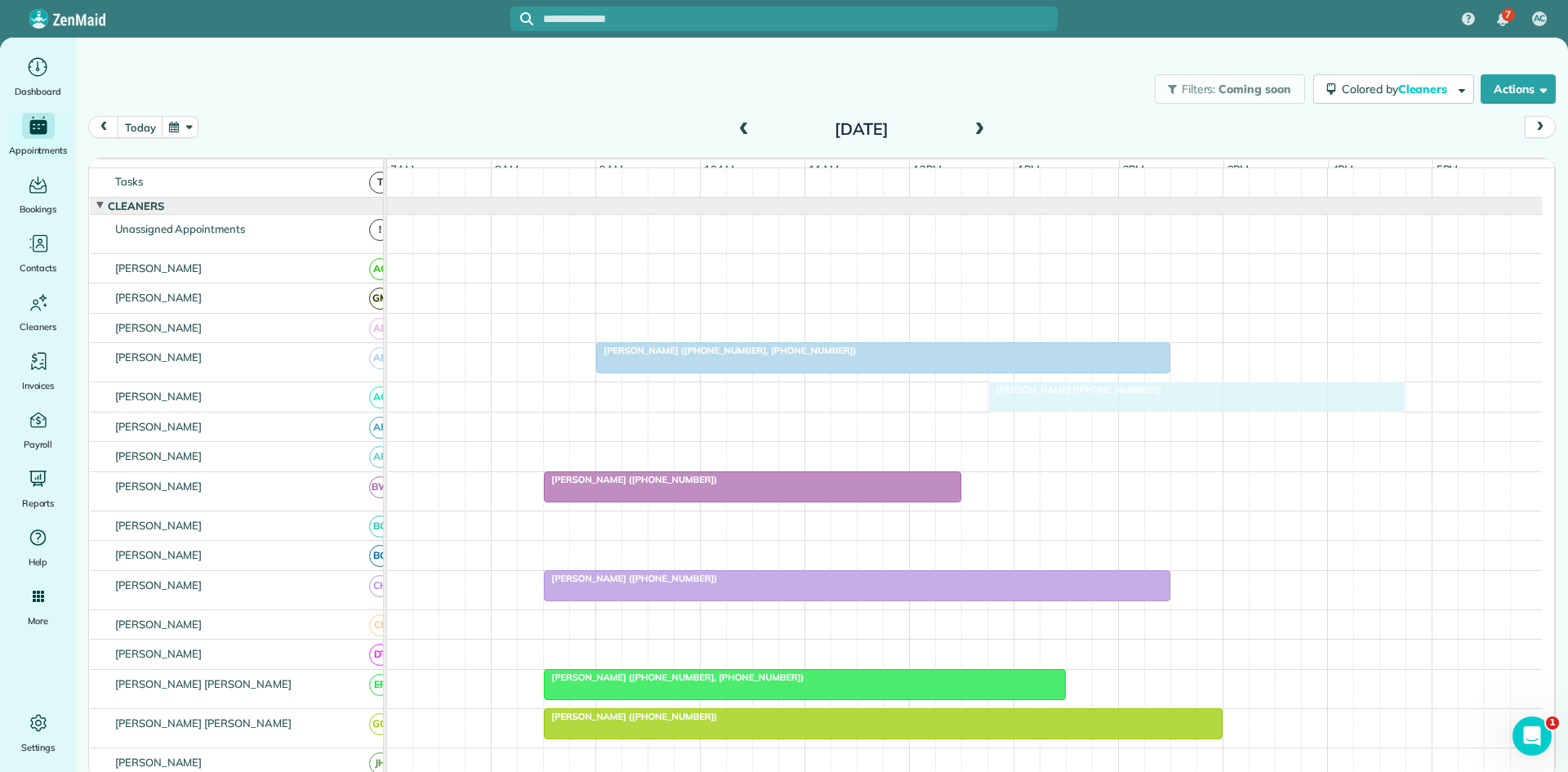
scroll to position [563, 0]
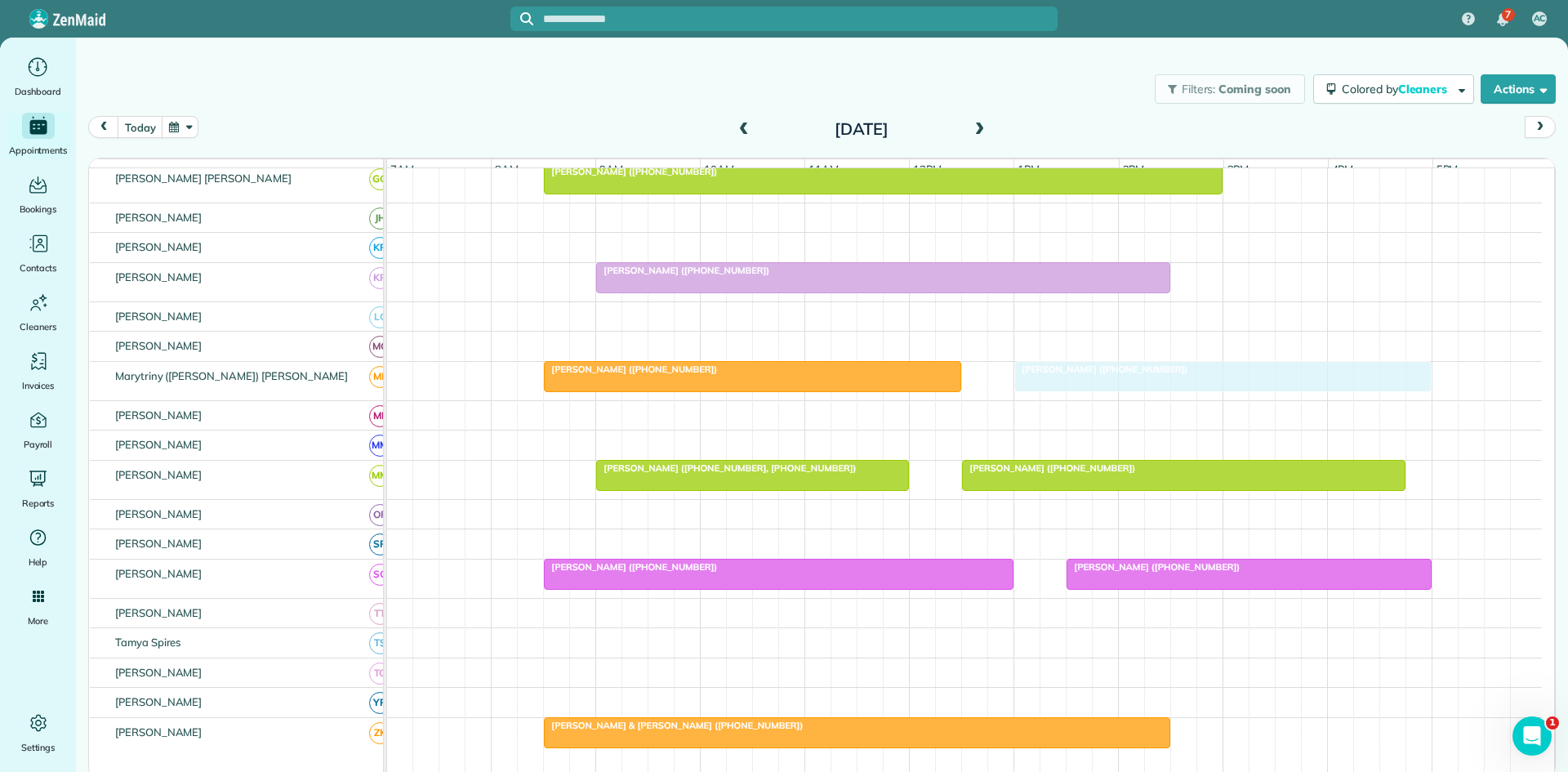
drag, startPoint x: 1141, startPoint y: 248, endPoint x: 1148, endPoint y: 386, distance: 138.2
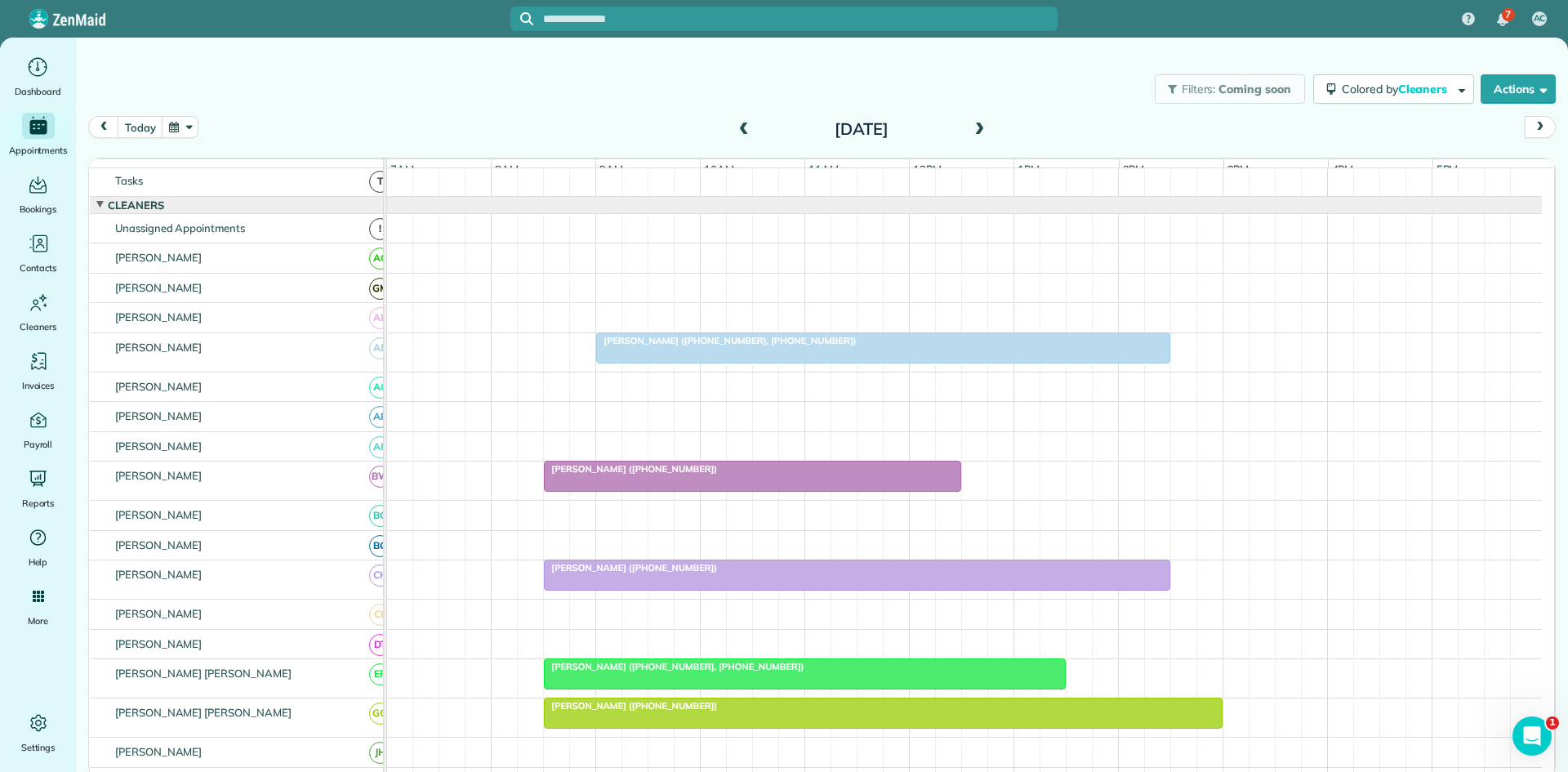
scroll to position [0, 0]
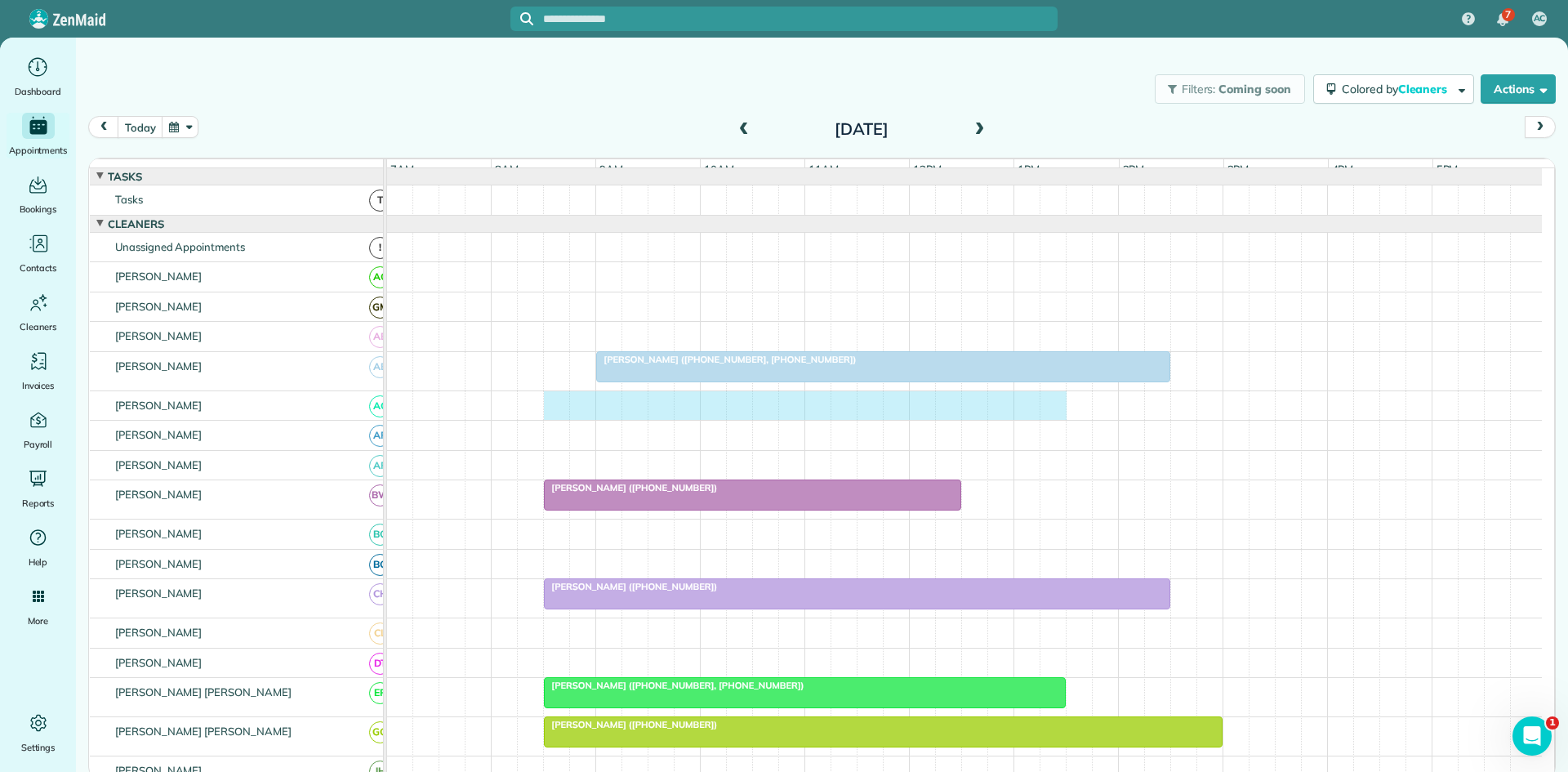
drag, startPoint x: 562, startPoint y: 423, endPoint x: 1042, endPoint y: 418, distance: 480.0
click at [1049, 418] on div at bounding box center [965, 406] width 1155 height 29
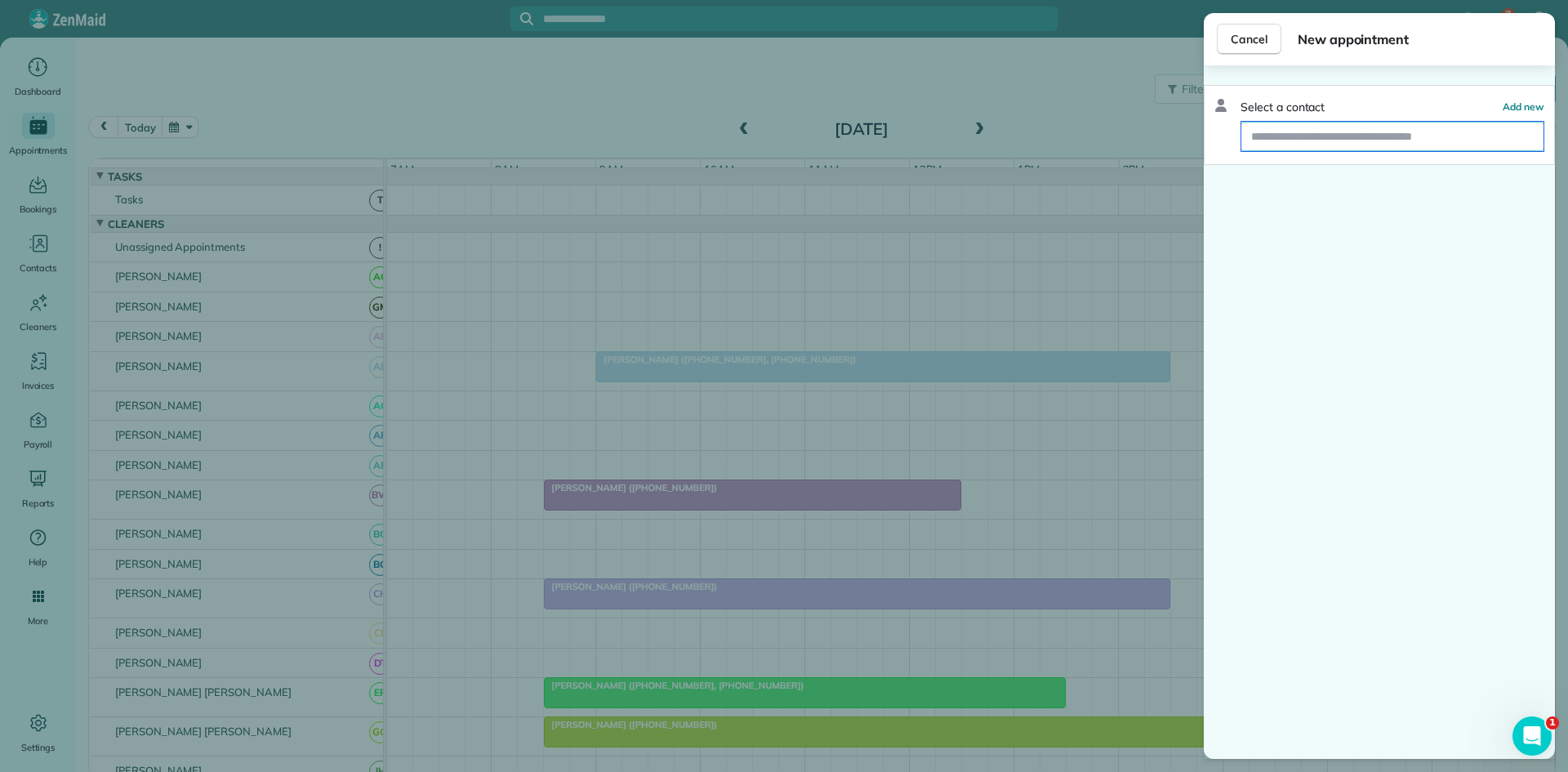
click at [1362, 138] on input "text" at bounding box center [1393, 137] width 303 height 29
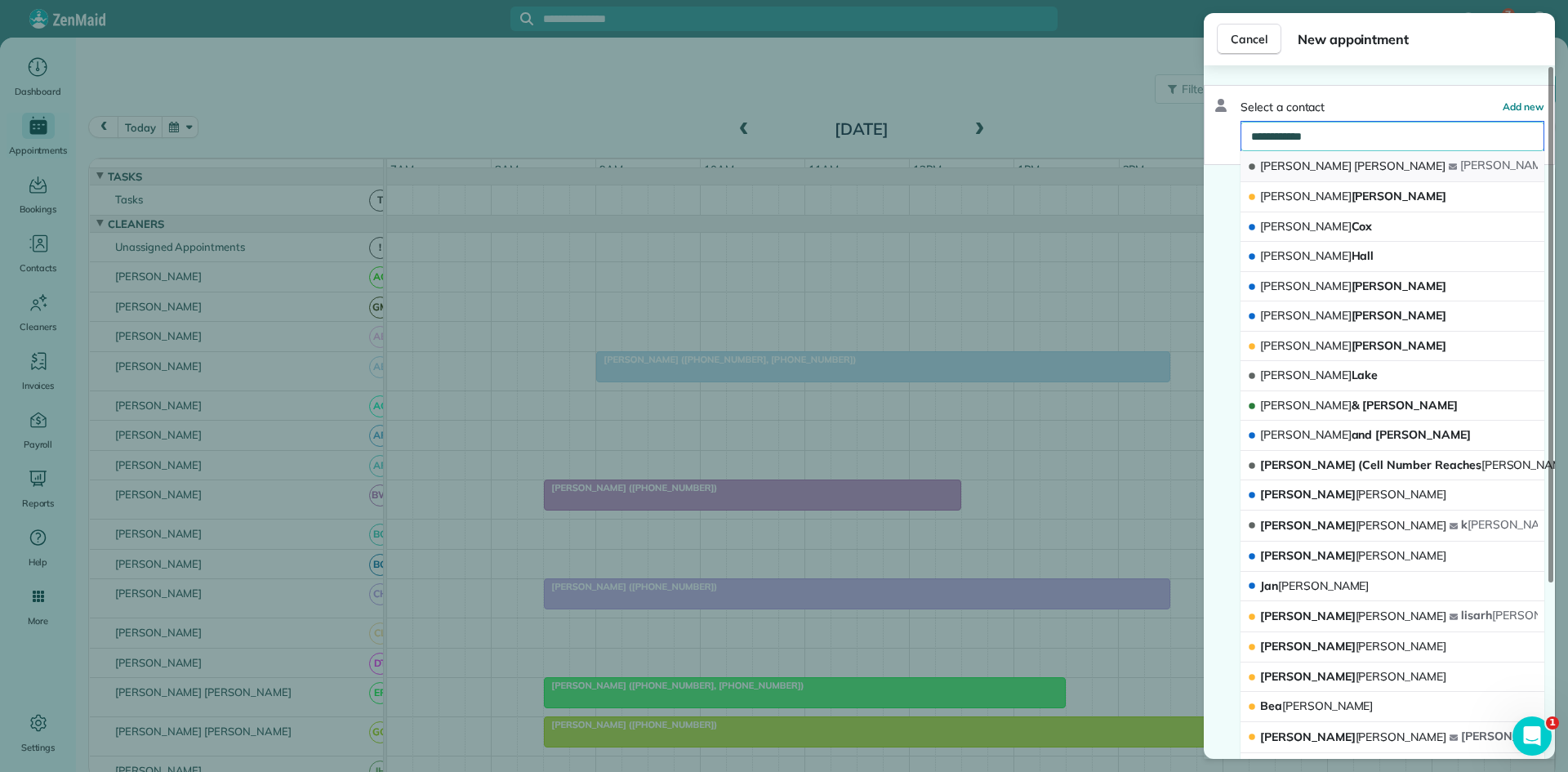
type input "**********"
click at [1354, 174] on button "Denise Smith denise .t. smith @me.com" at bounding box center [1392, 167] width 304 height 31
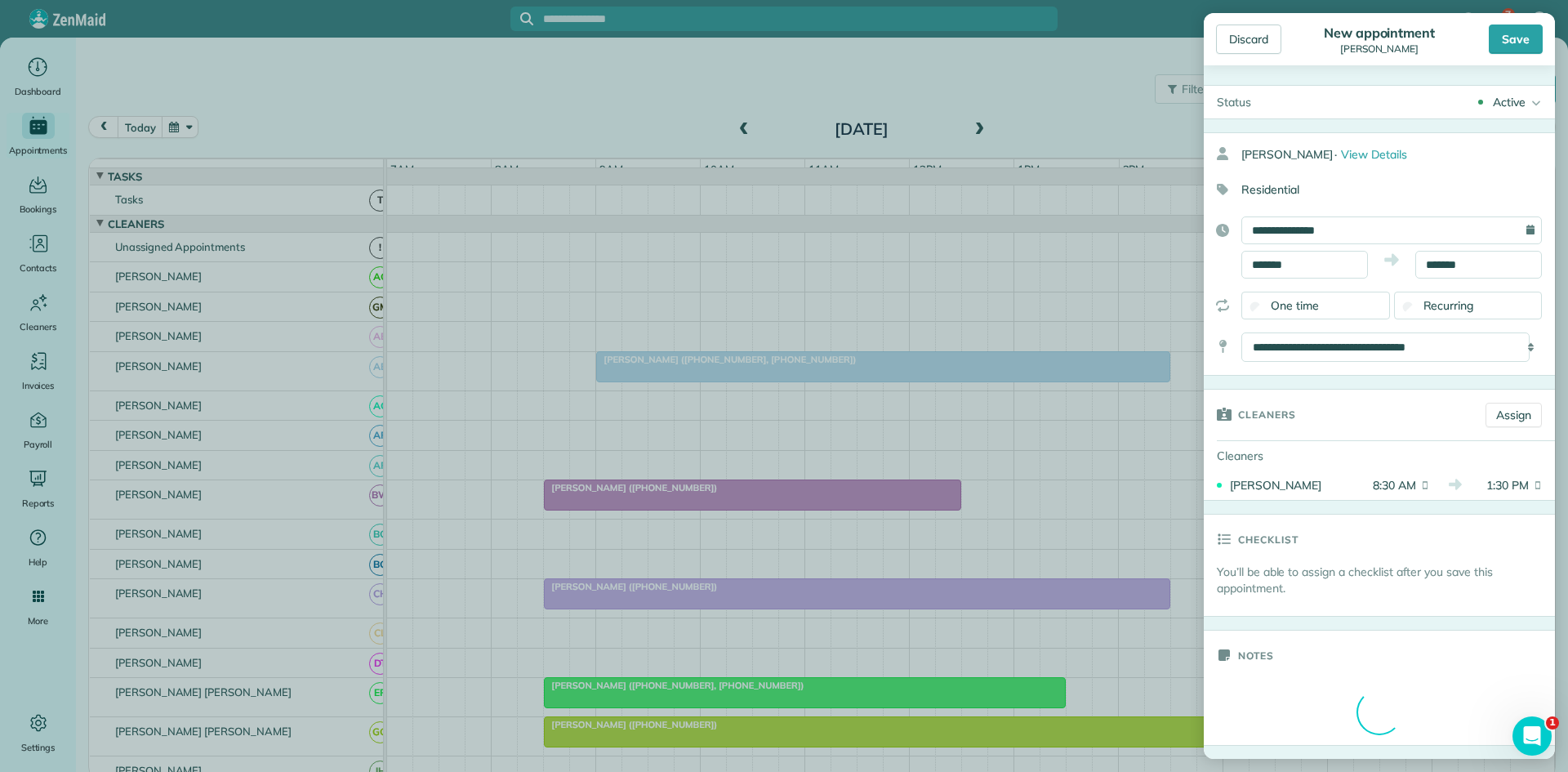
click at [1514, 43] on div "Save" at bounding box center [1516, 39] width 54 height 29
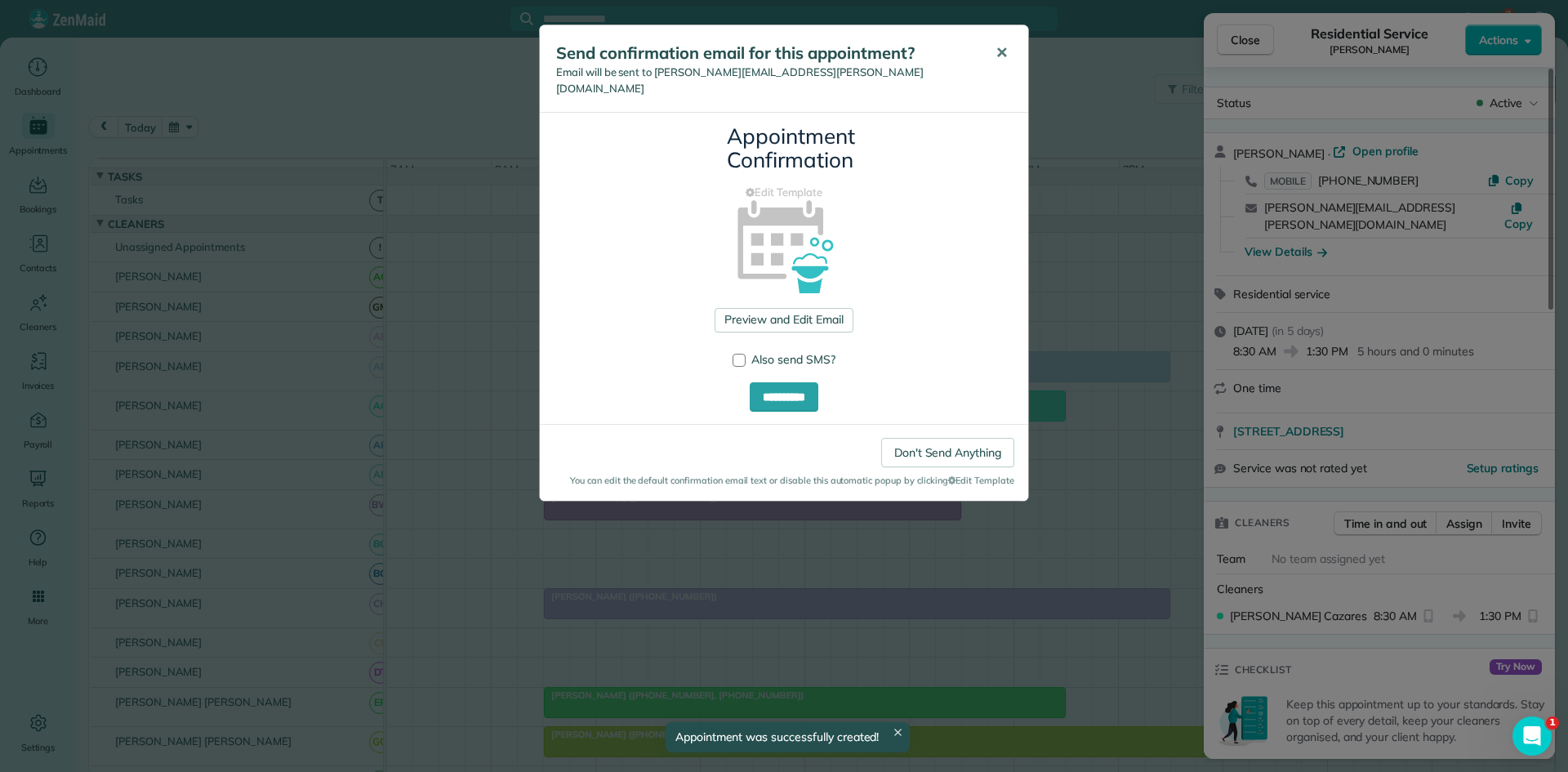
click at [1001, 61] on span "✕" at bounding box center [1001, 52] width 12 height 18
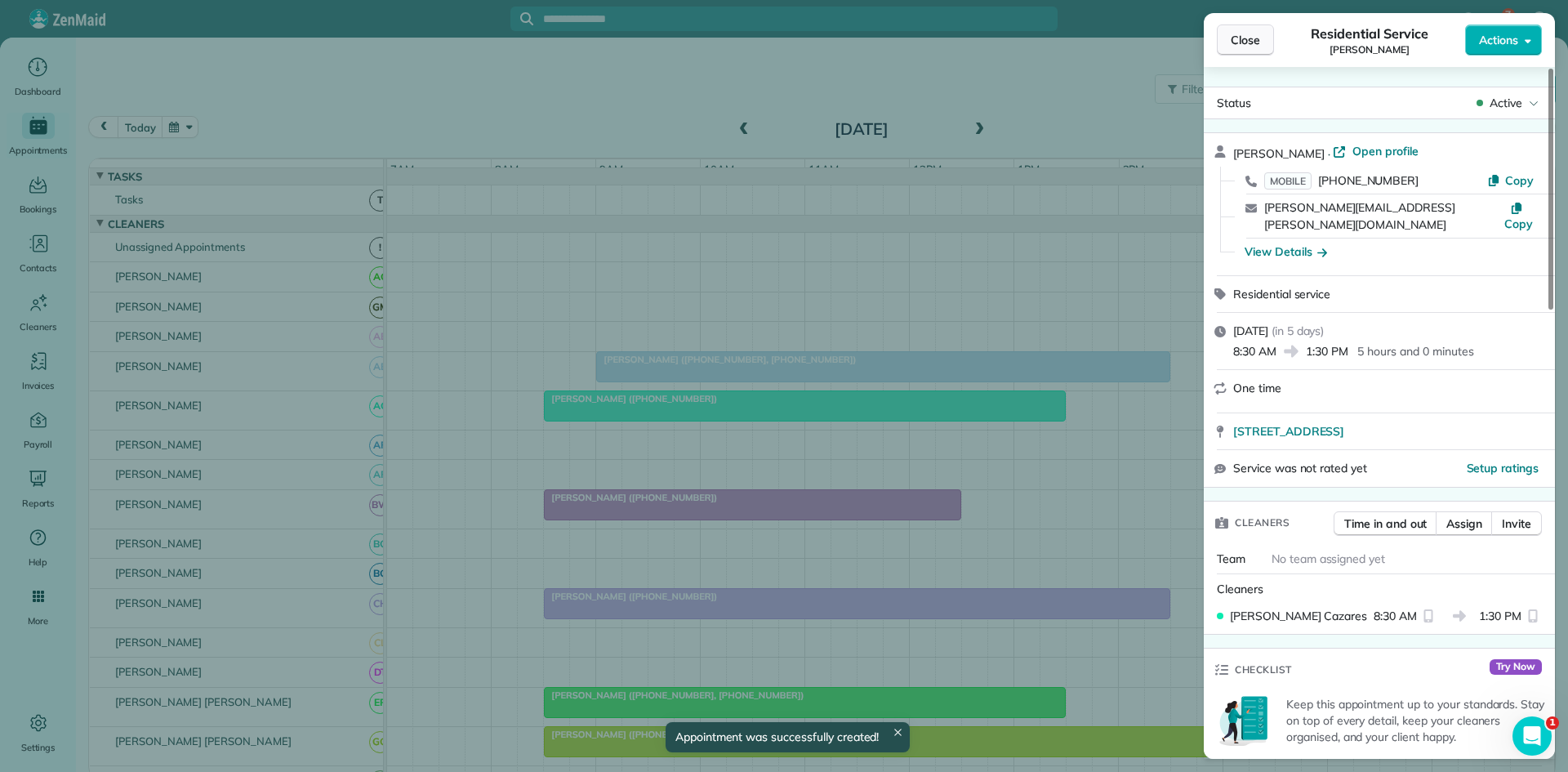
click at [1246, 39] on span "Close" at bounding box center [1245, 40] width 29 height 17
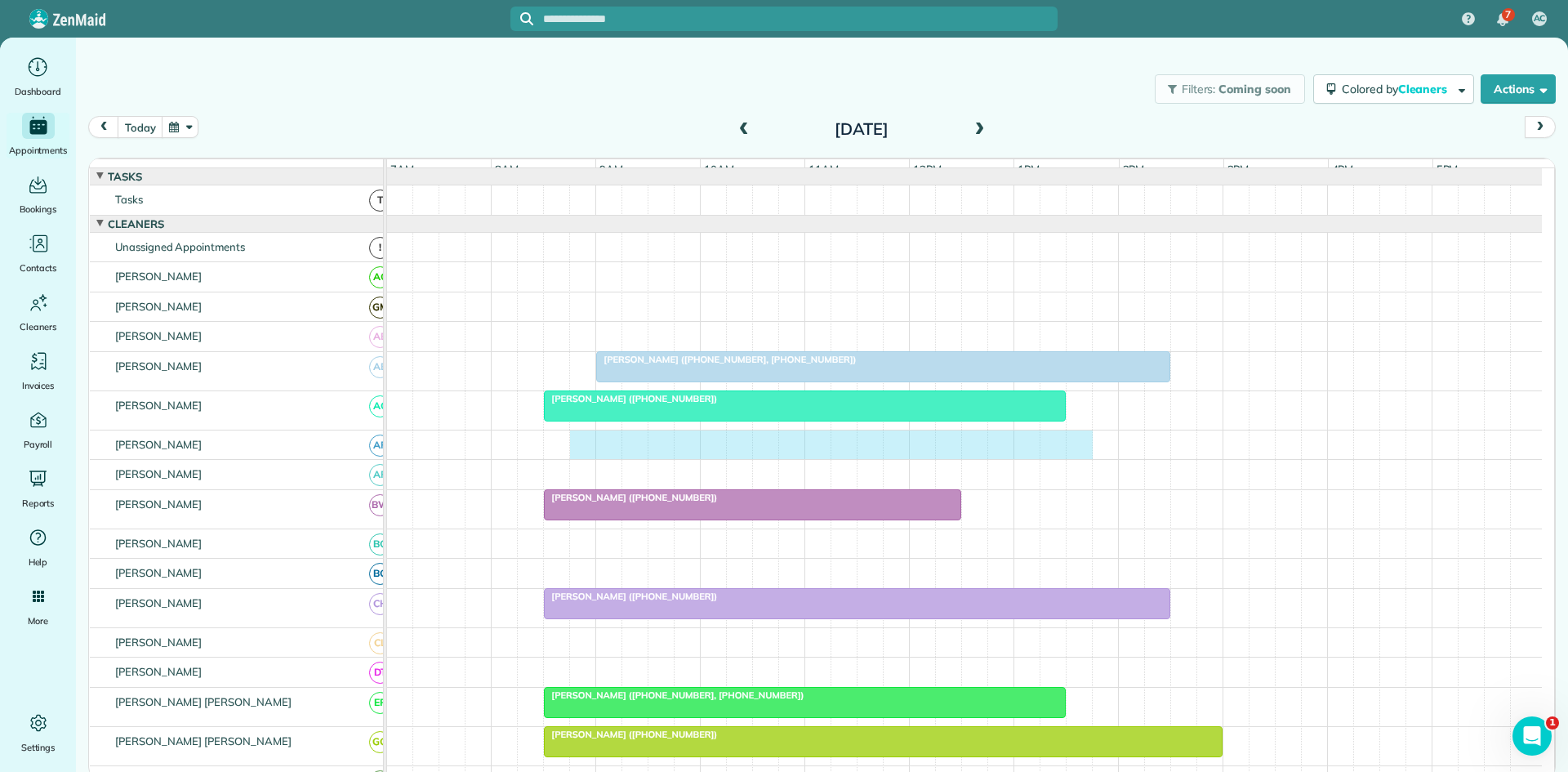
drag, startPoint x: 584, startPoint y: 459, endPoint x: 1074, endPoint y: 458, distance: 490.0
click at [1074, 458] on div at bounding box center [965, 445] width 1155 height 29
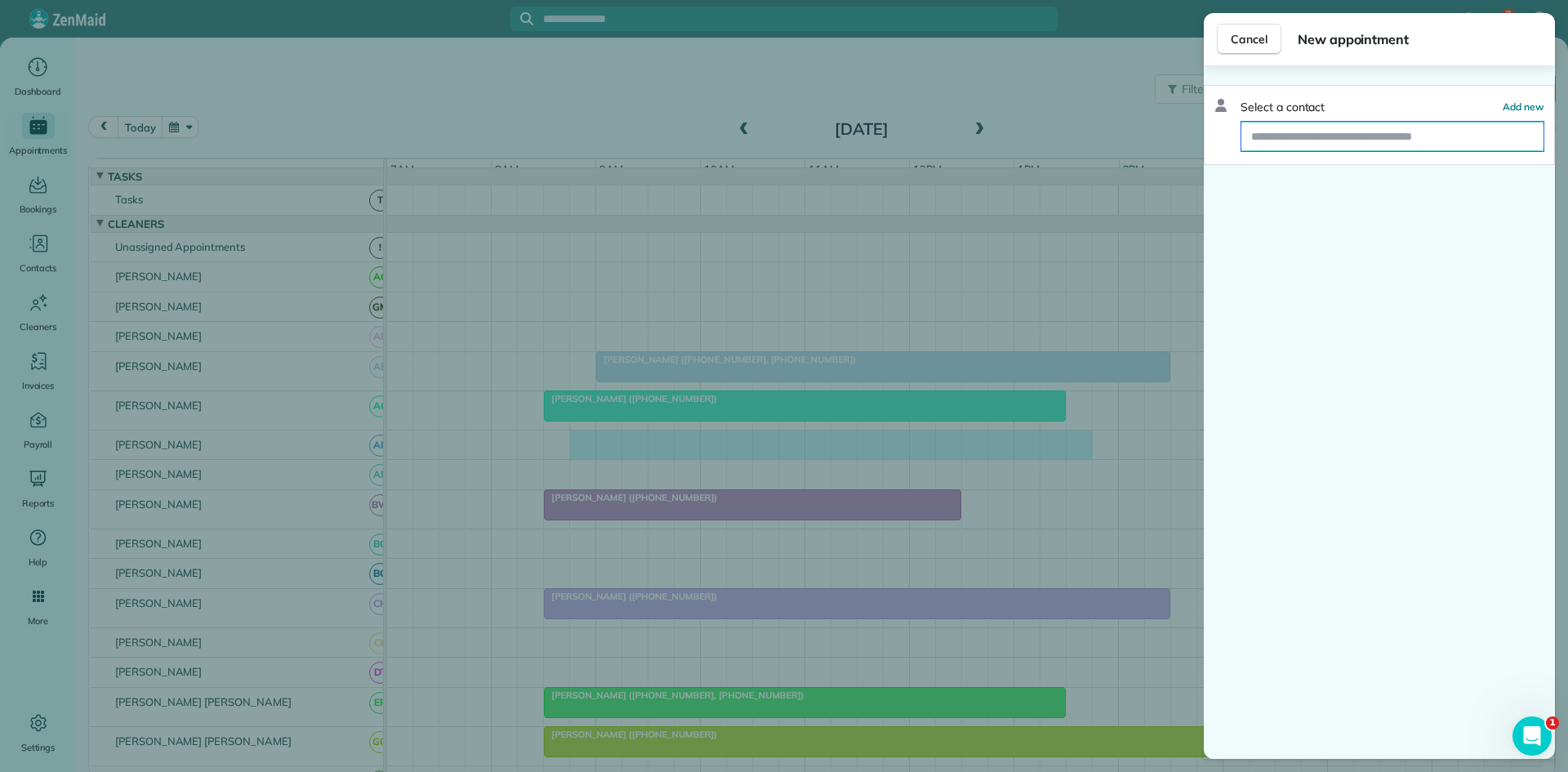
click at [1316, 138] on input "text" at bounding box center [1393, 137] width 303 height 29
type input "*"
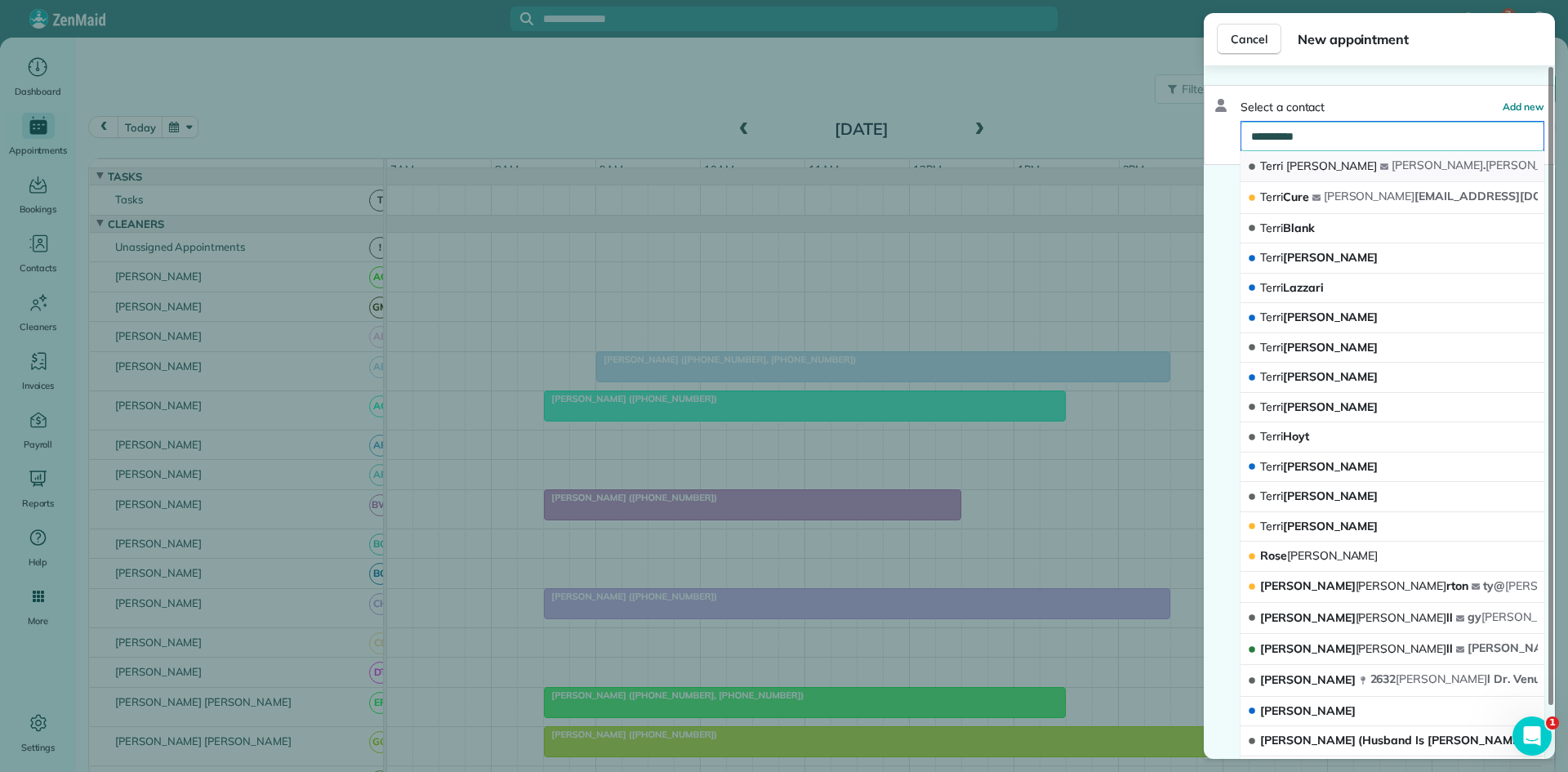
type input "**********"
click at [1300, 169] on span "Howe" at bounding box center [1332, 166] width 92 height 15
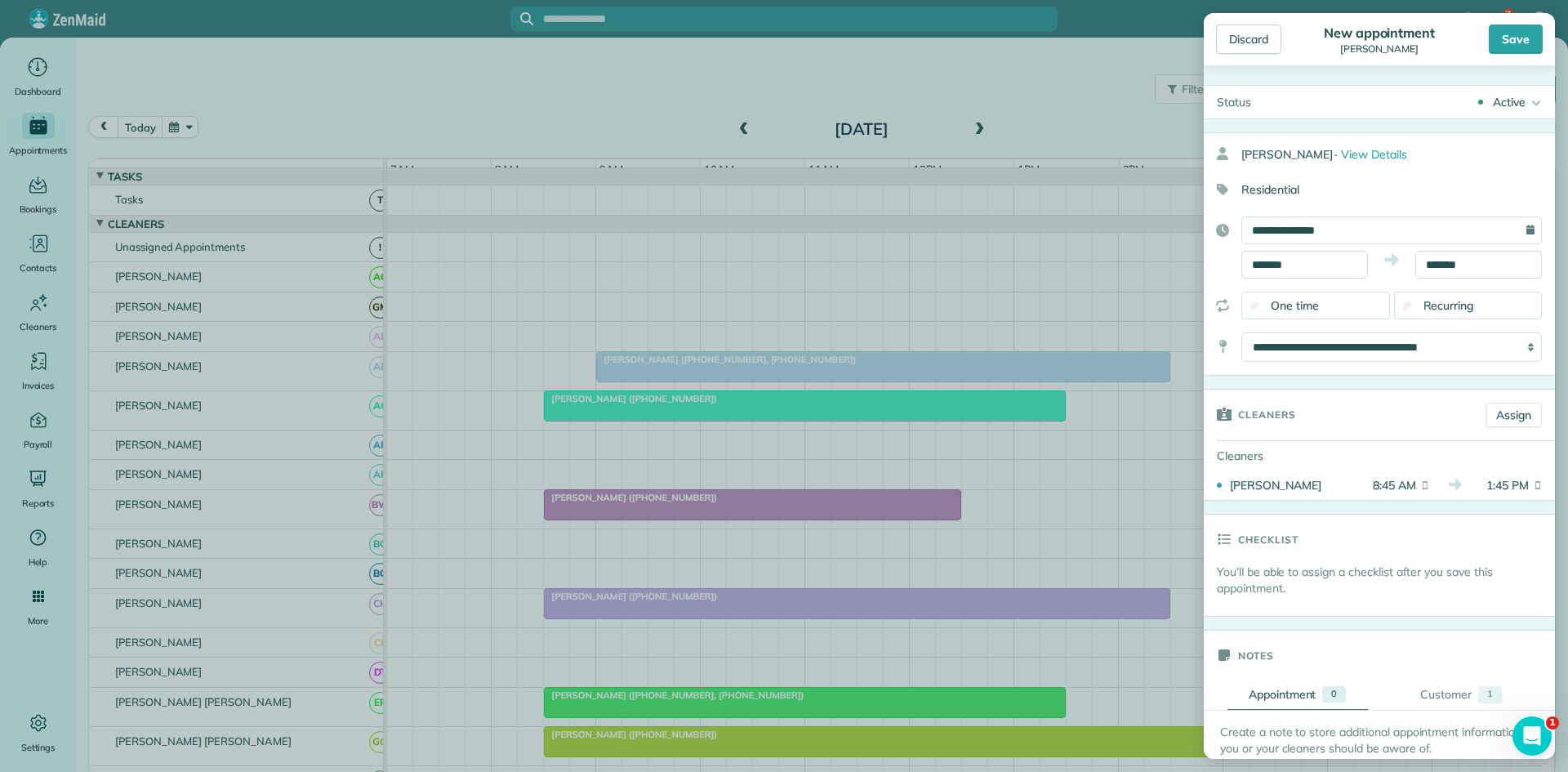
click at [1516, 48] on div "Save" at bounding box center [1516, 39] width 54 height 29
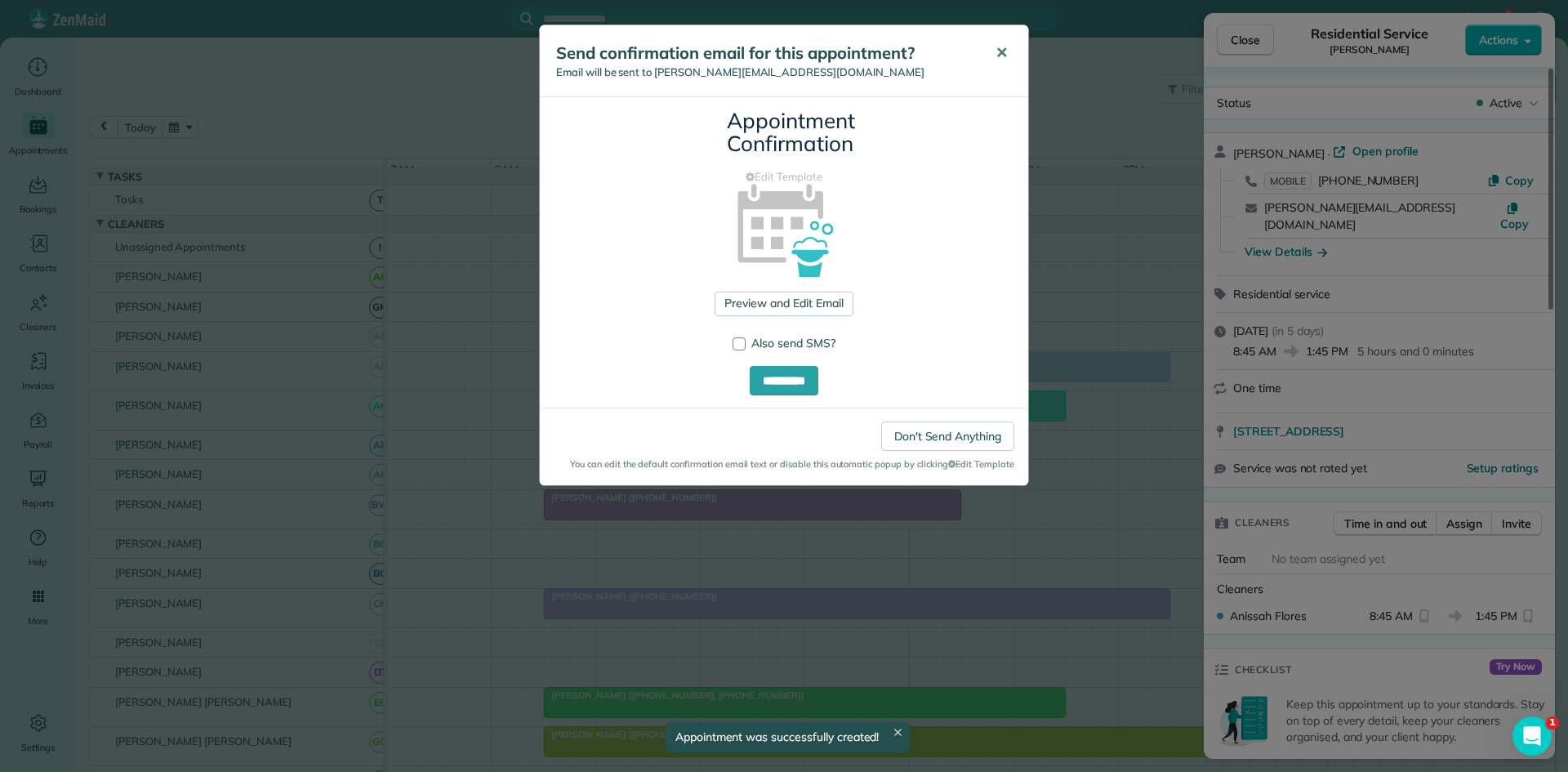
click at [988, 59] on button "✕" at bounding box center [1002, 53] width 37 height 39
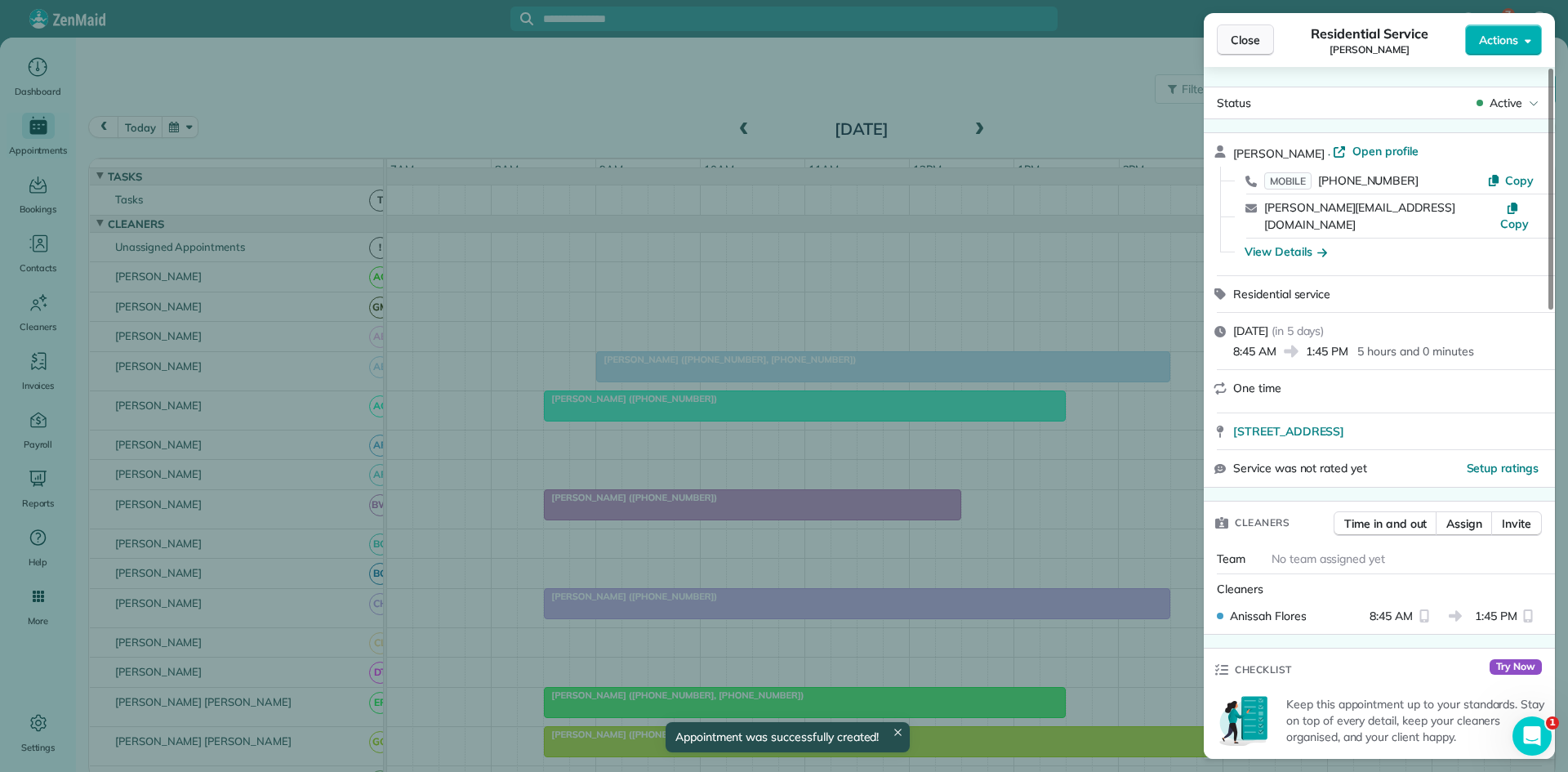
click at [1238, 41] on span "Close" at bounding box center [1245, 40] width 29 height 17
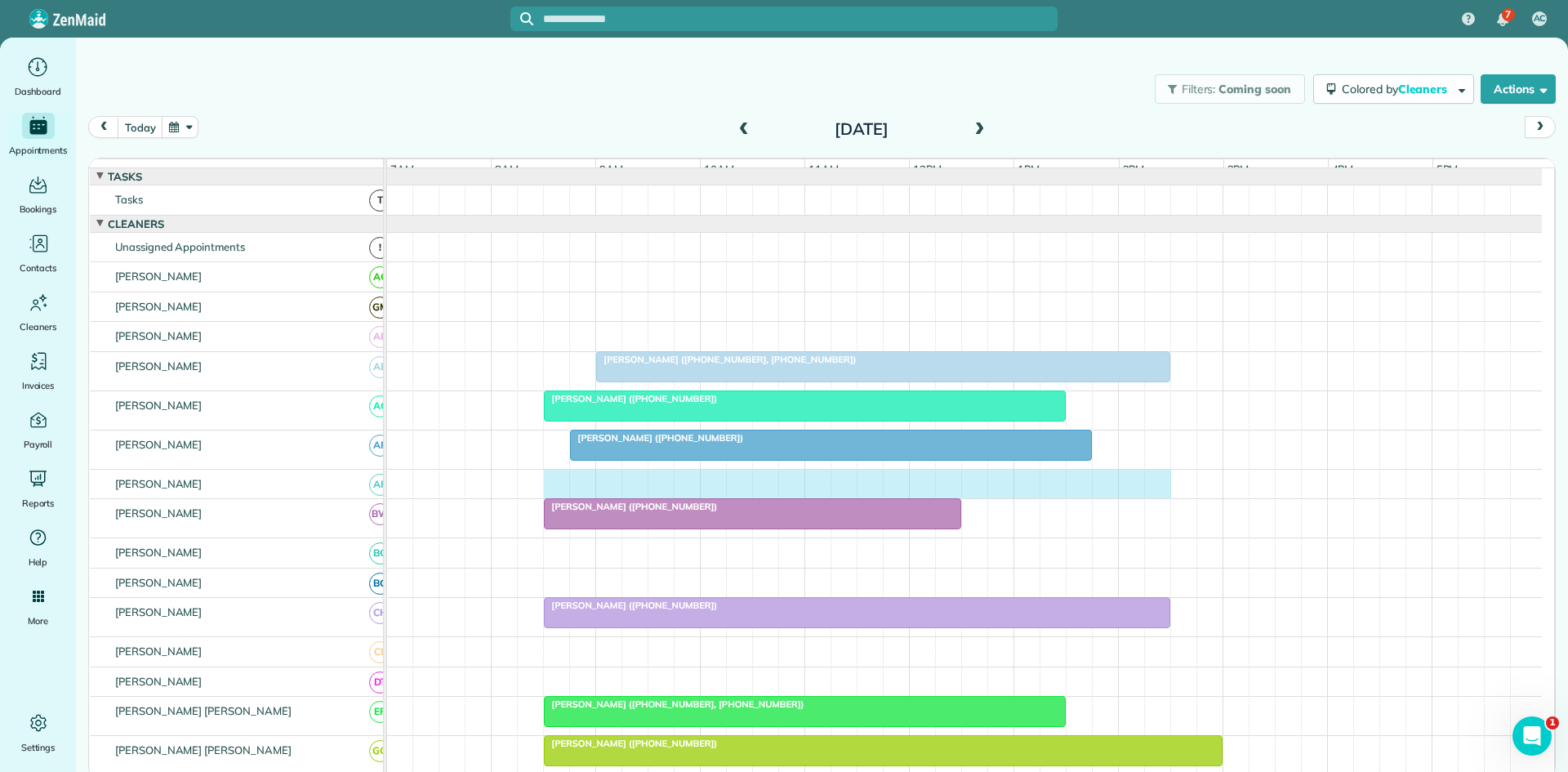
drag, startPoint x: 555, startPoint y: 498, endPoint x: 1154, endPoint y: 495, distance: 599.0
click at [1154, 495] on div at bounding box center [965, 484] width 1155 height 29
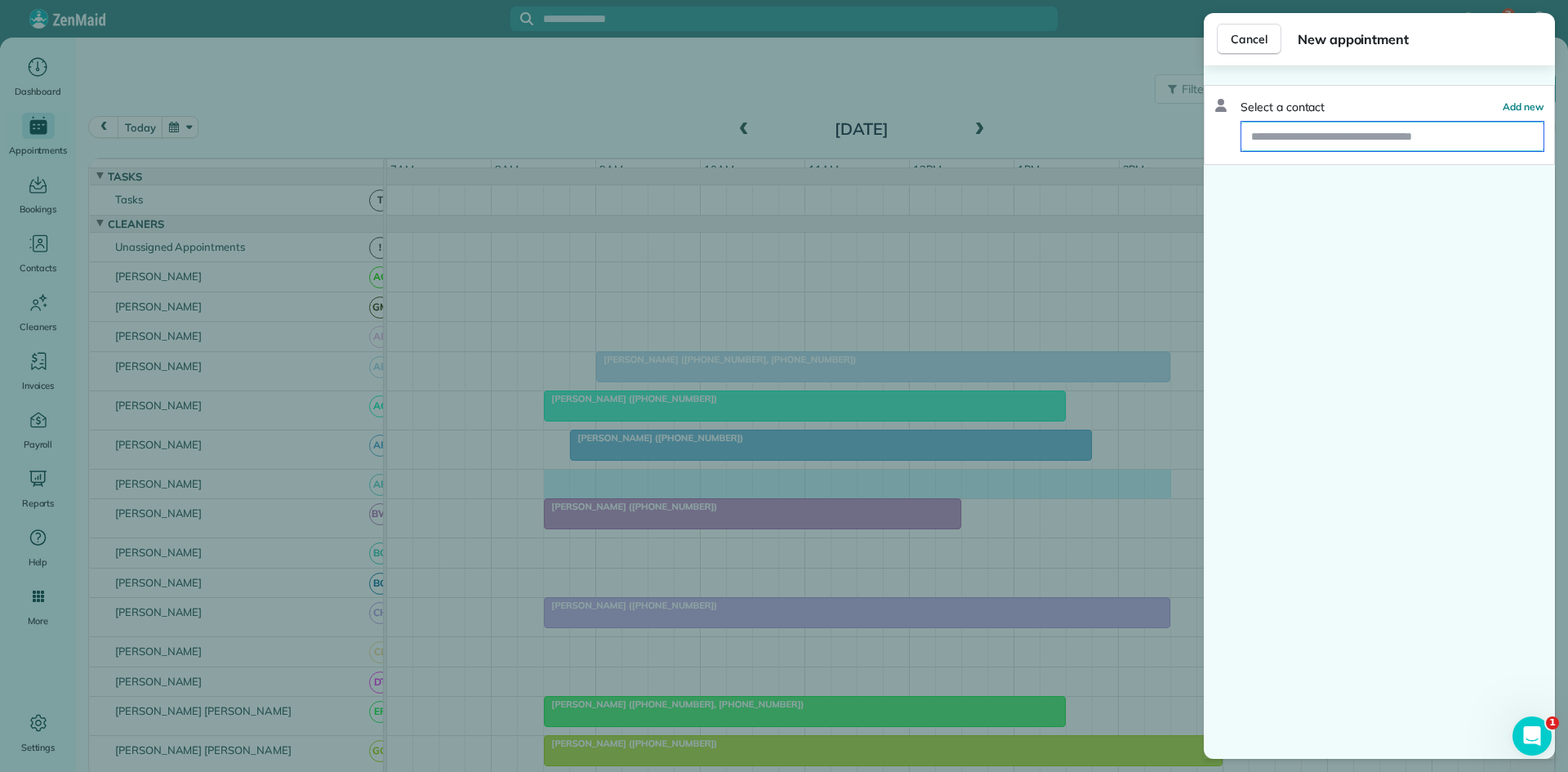
click at [1330, 141] on input "text" at bounding box center [1393, 137] width 303 height 29
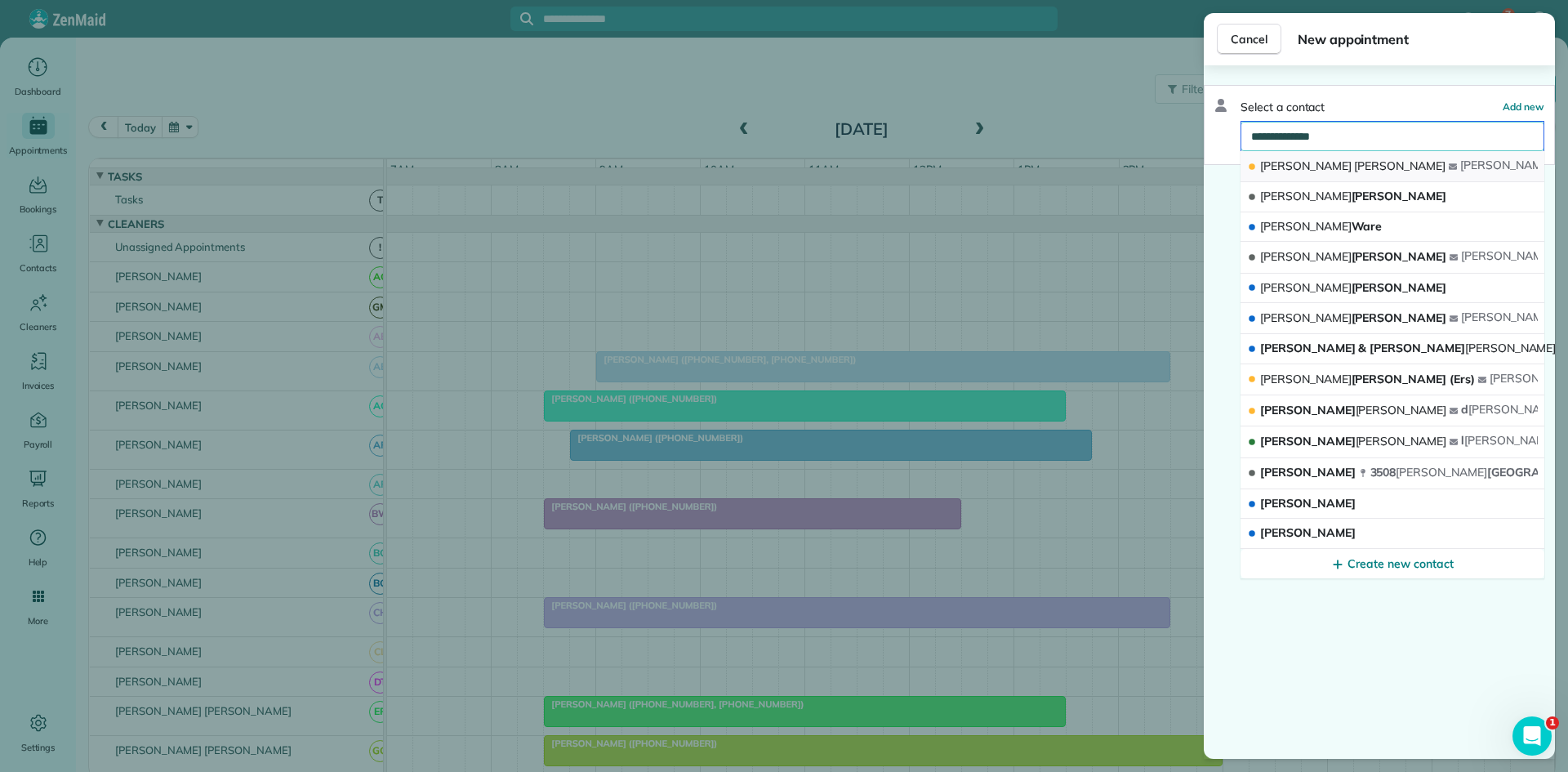
type input "**********"
click at [1351, 171] on button "Brandon Barton brandon eric barton @gmail.com" at bounding box center [1392, 167] width 304 height 31
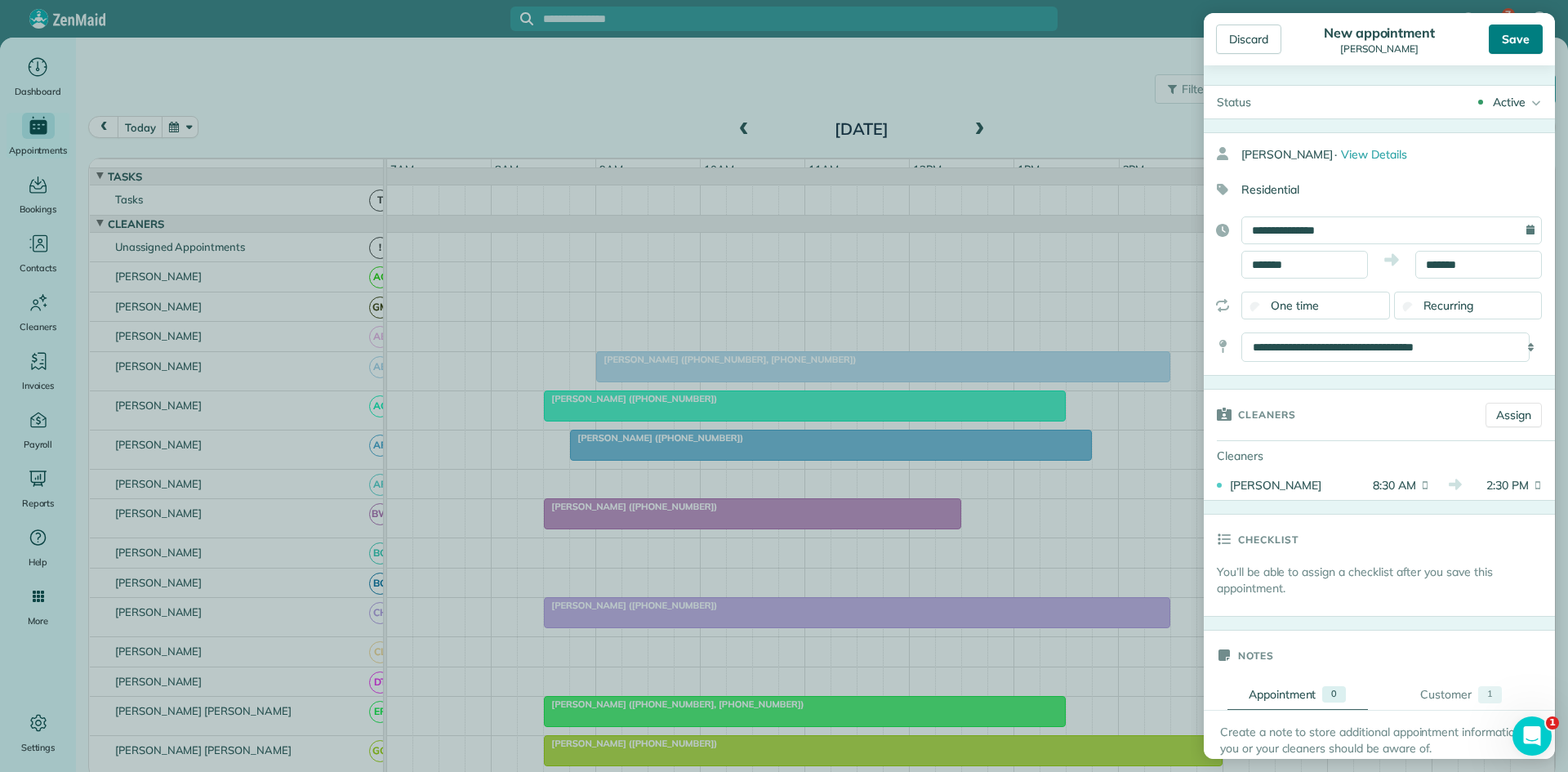
click at [1511, 50] on div "Save" at bounding box center [1516, 39] width 54 height 29
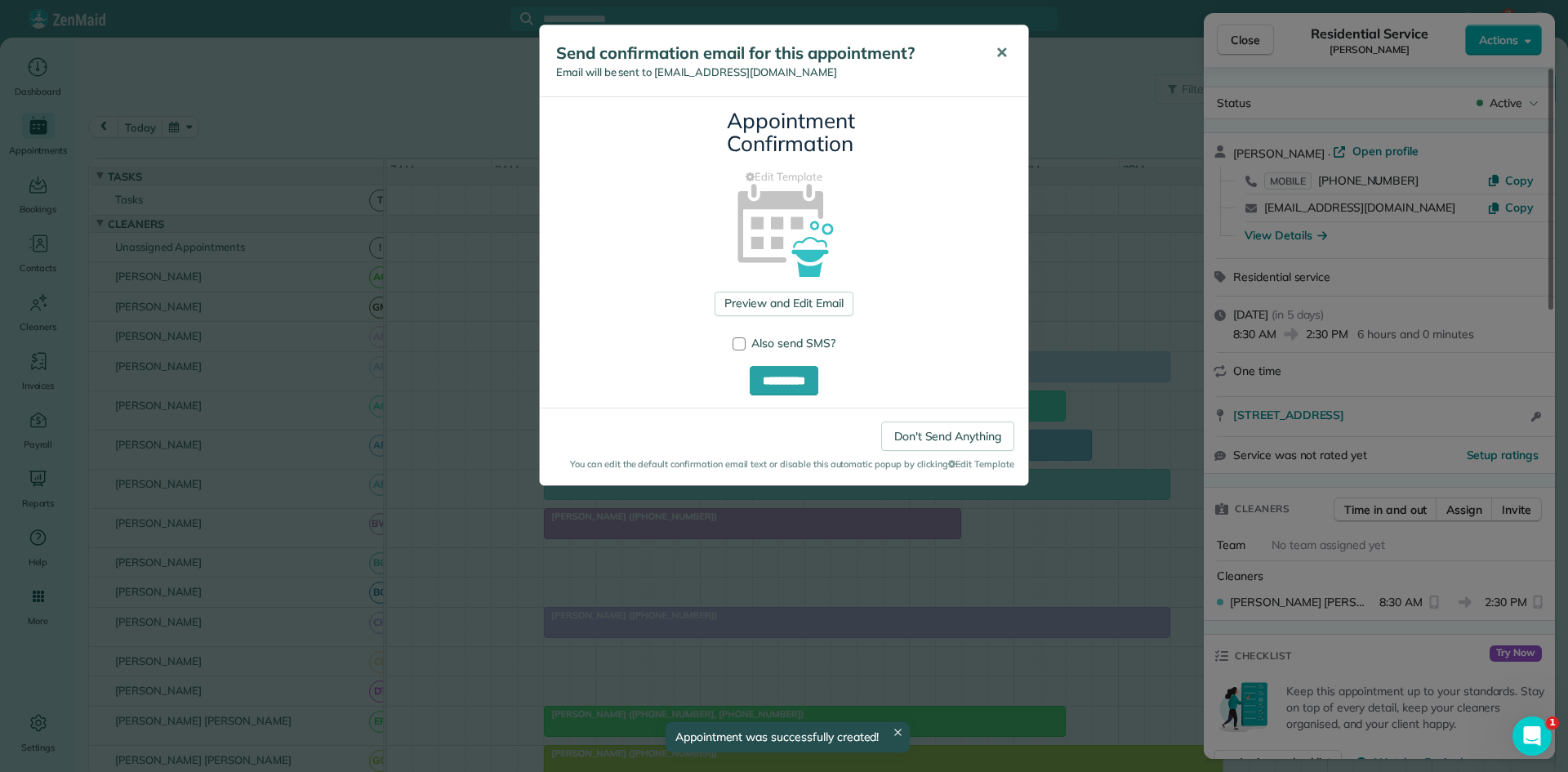
click at [993, 57] on button "✕" at bounding box center [1002, 53] width 37 height 39
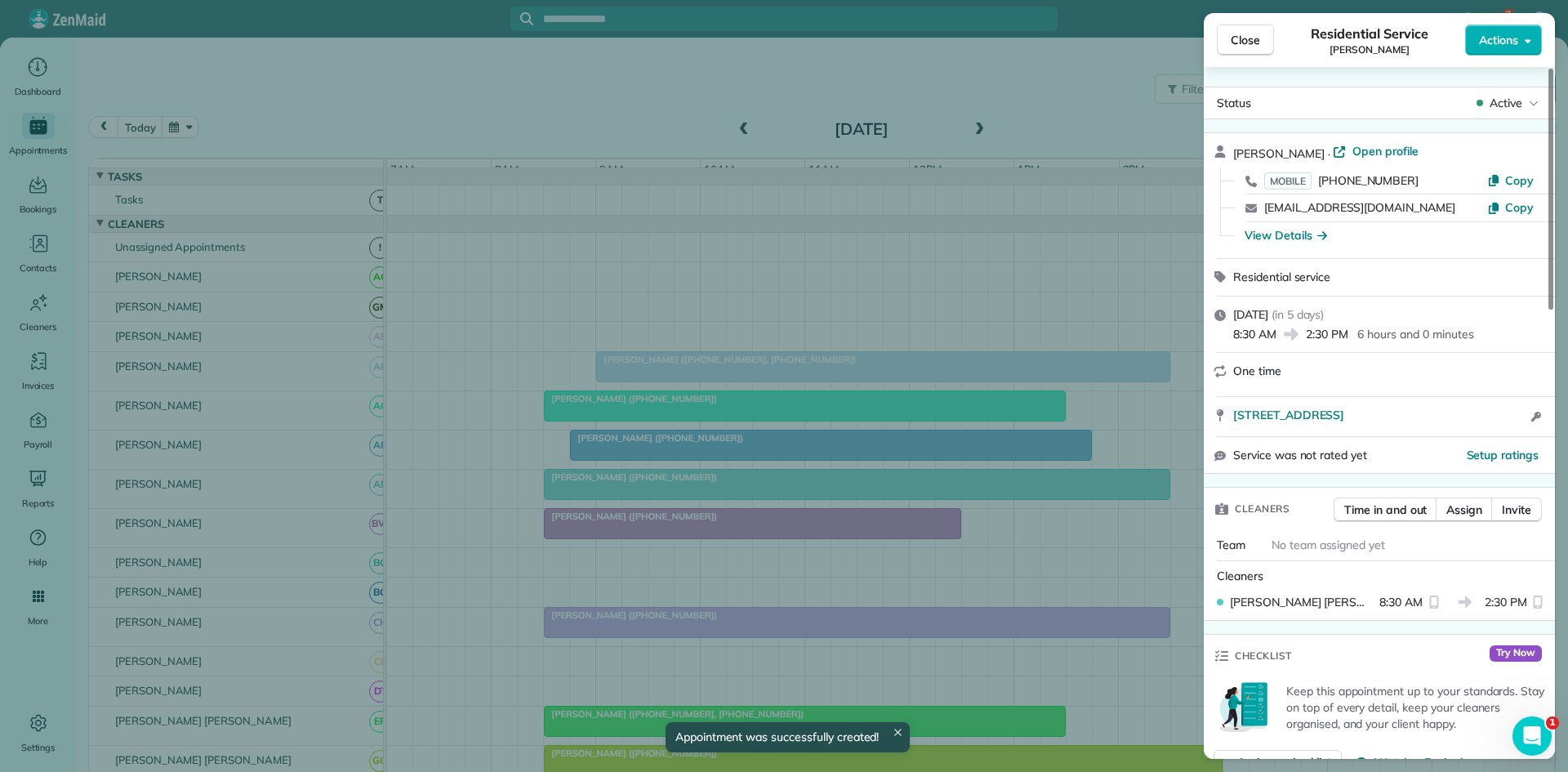
click at [1261, 34] on button "Close" at bounding box center [1245, 40] width 57 height 31
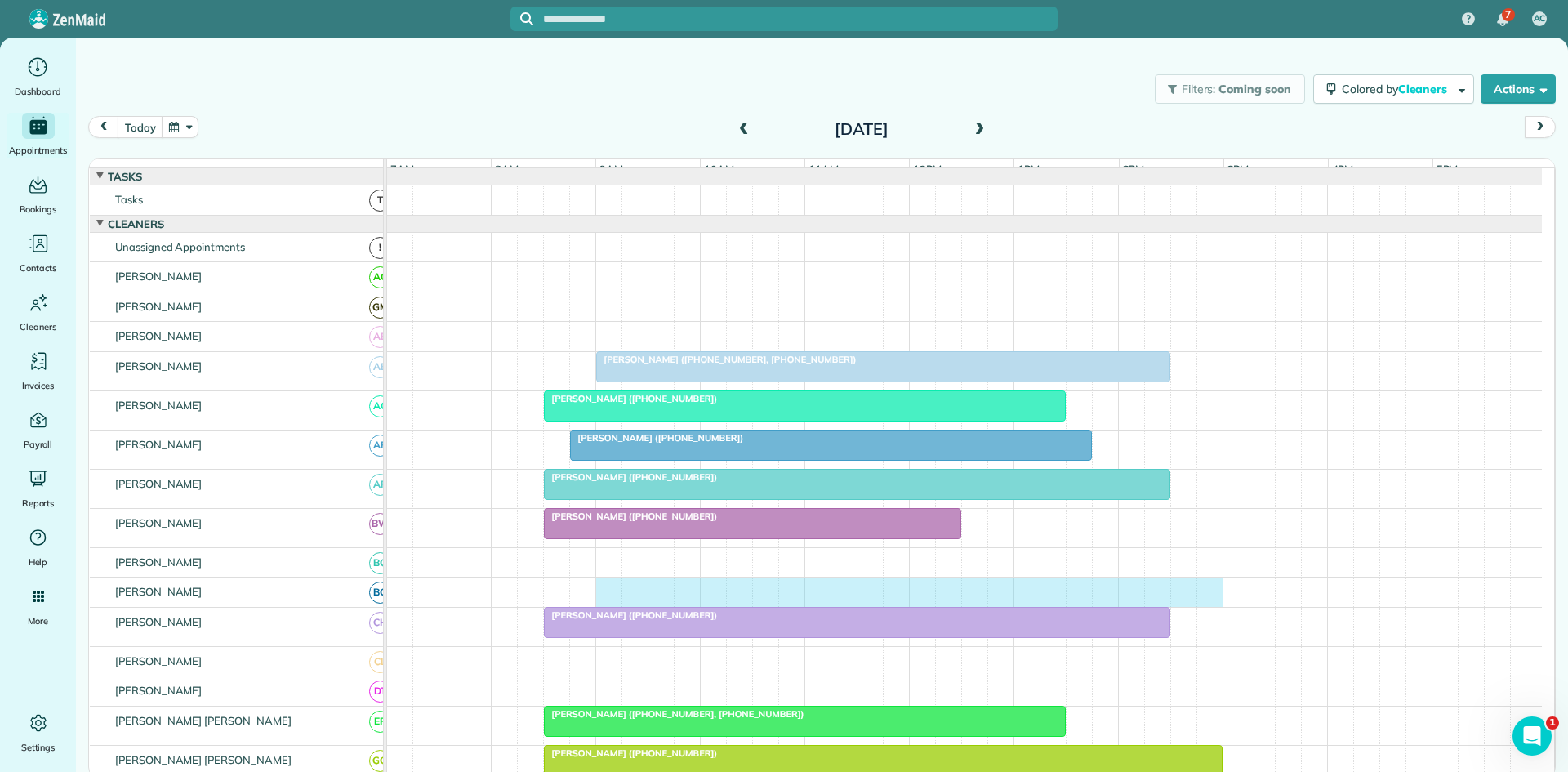
drag, startPoint x: 603, startPoint y: 605, endPoint x: 1210, endPoint y: 585, distance: 607.3
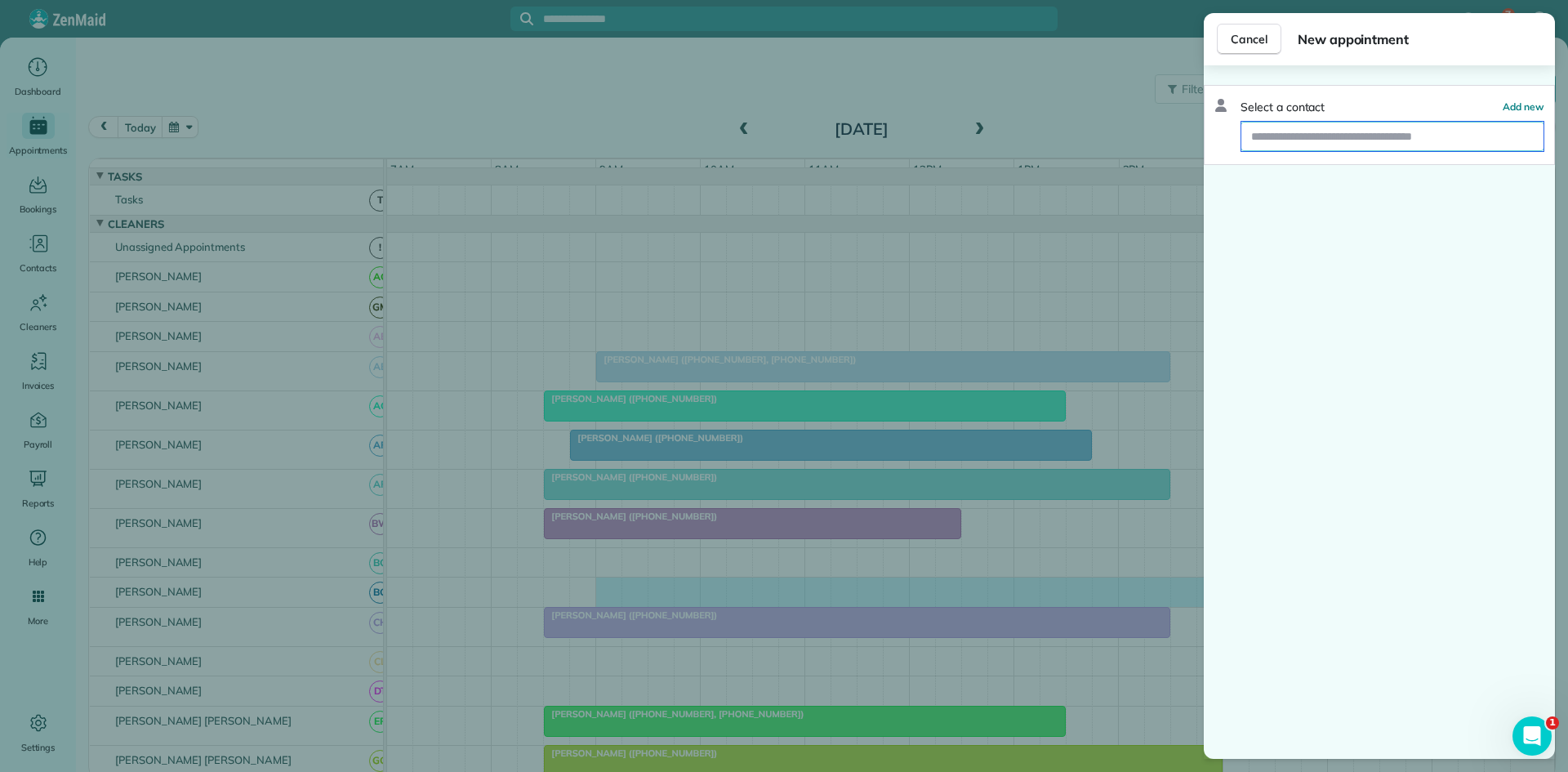
click at [1452, 136] on input "text" at bounding box center [1393, 137] width 303 height 29
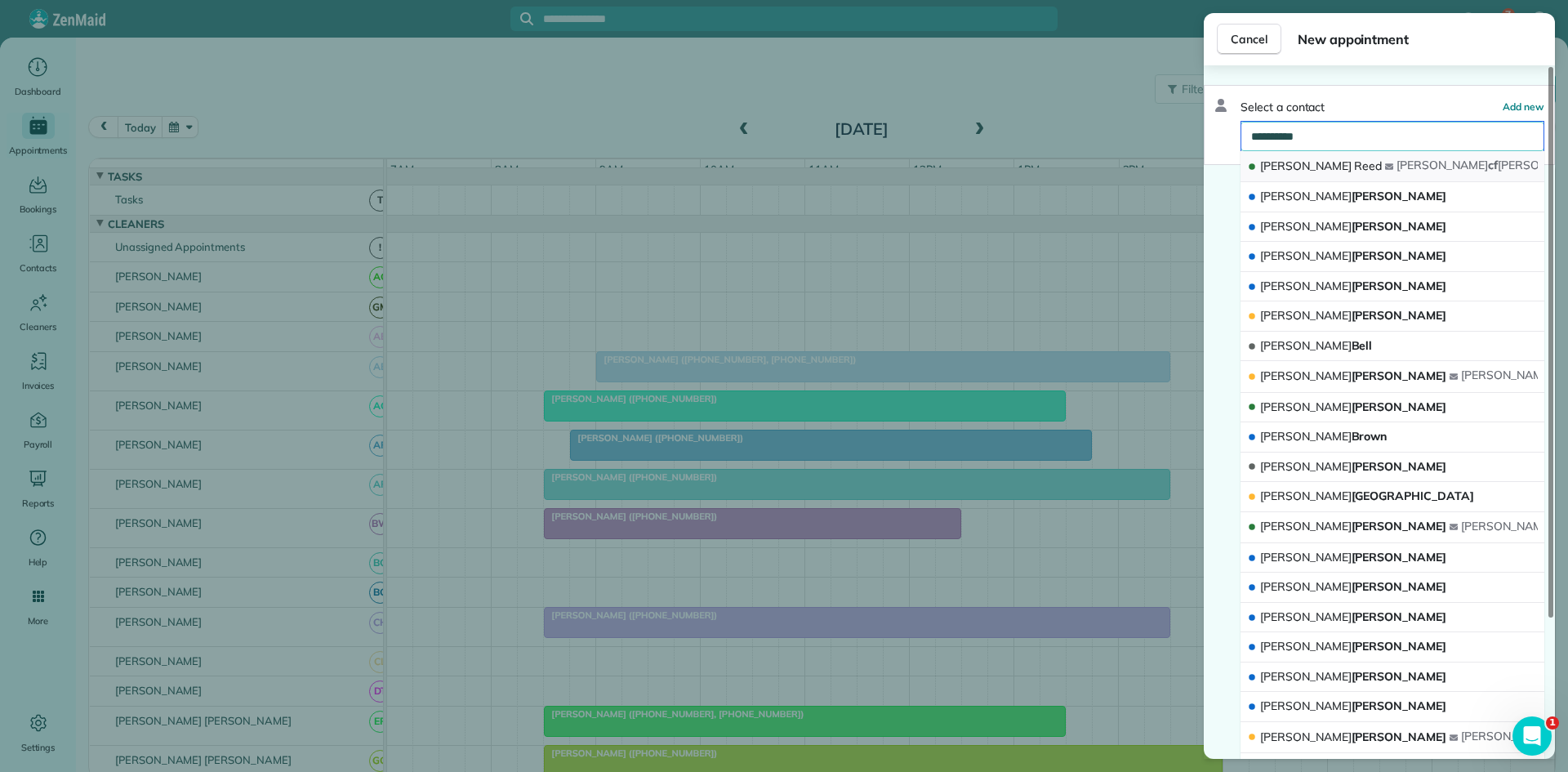
type input "**********"
click at [1342, 178] on button "Julie Reed julie cf reed @yahoo.com" at bounding box center [1392, 167] width 304 height 31
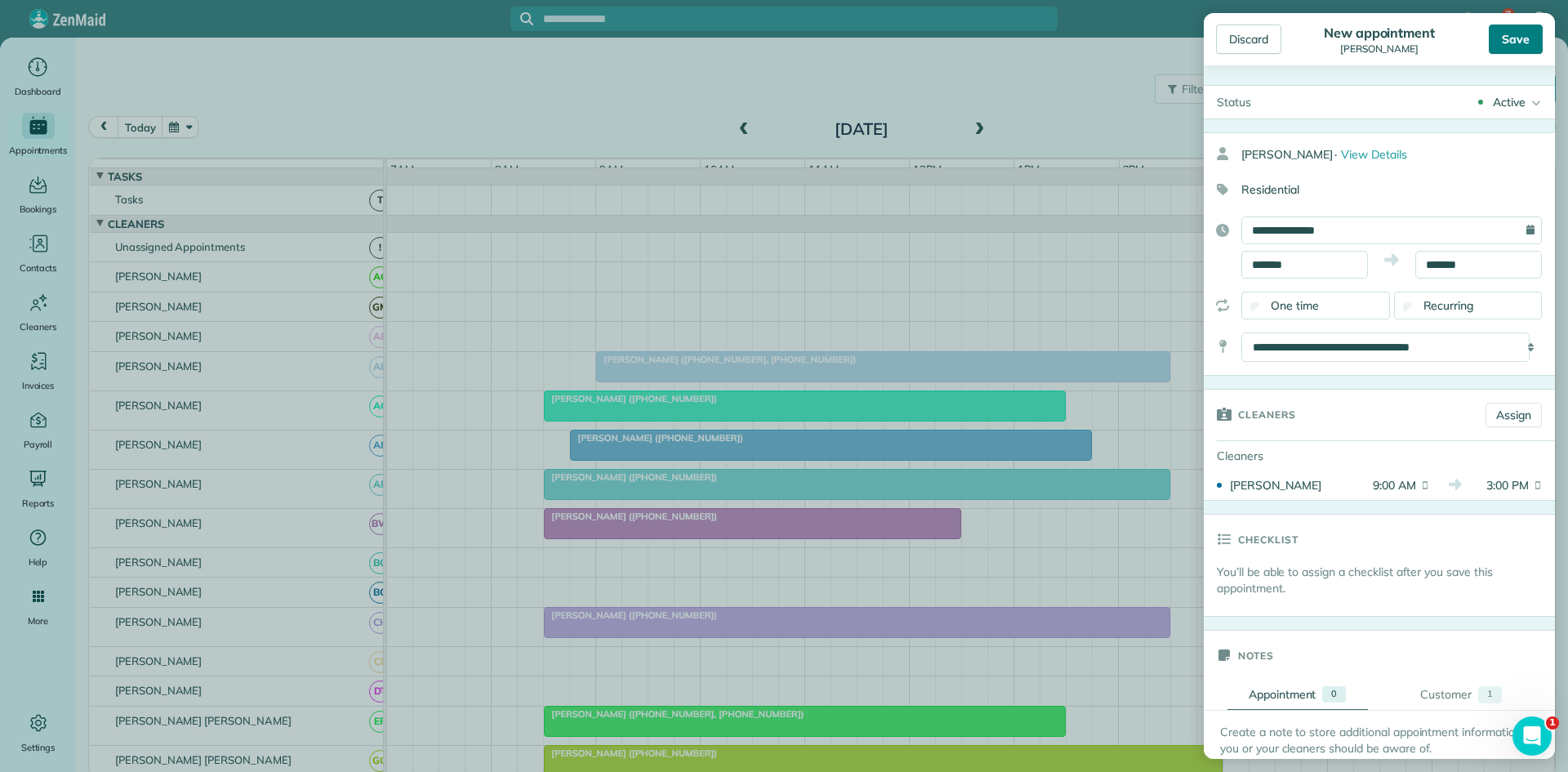
click at [1512, 39] on div "Save" at bounding box center [1516, 39] width 54 height 29
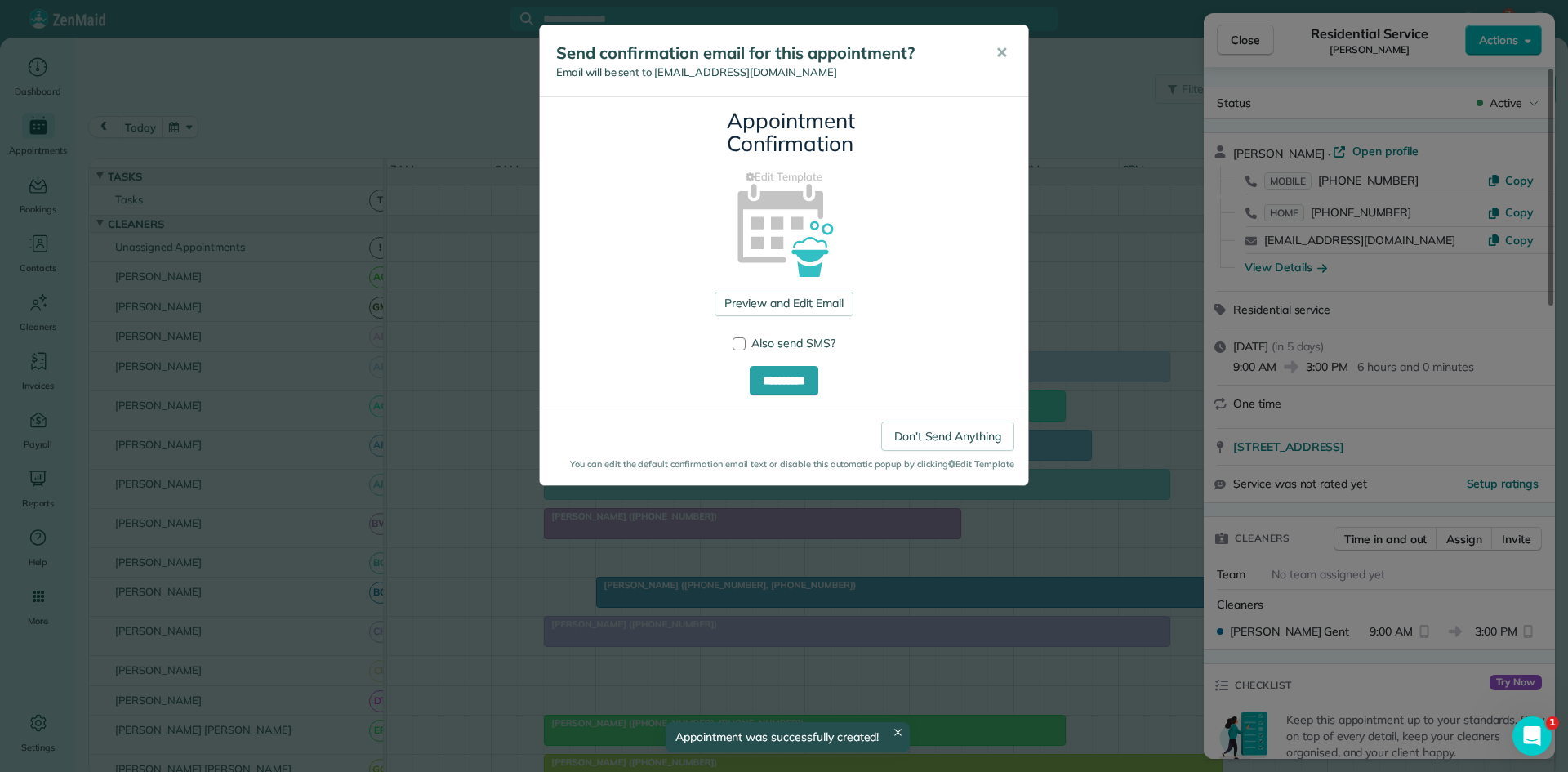
click at [1001, 54] on span "✕" at bounding box center [1001, 52] width 12 height 18
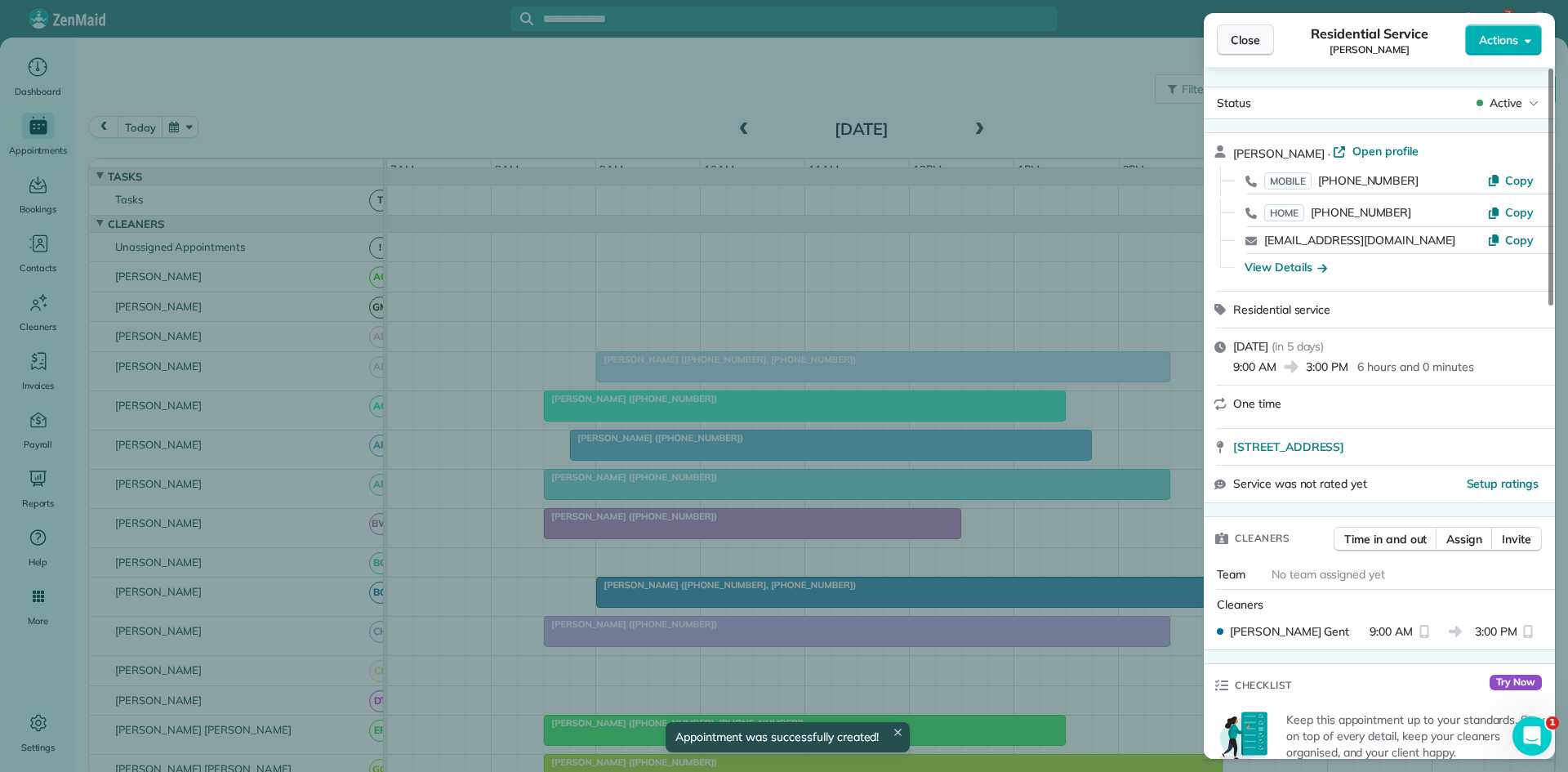
click at [1258, 49] on button "Close" at bounding box center [1245, 40] width 57 height 31
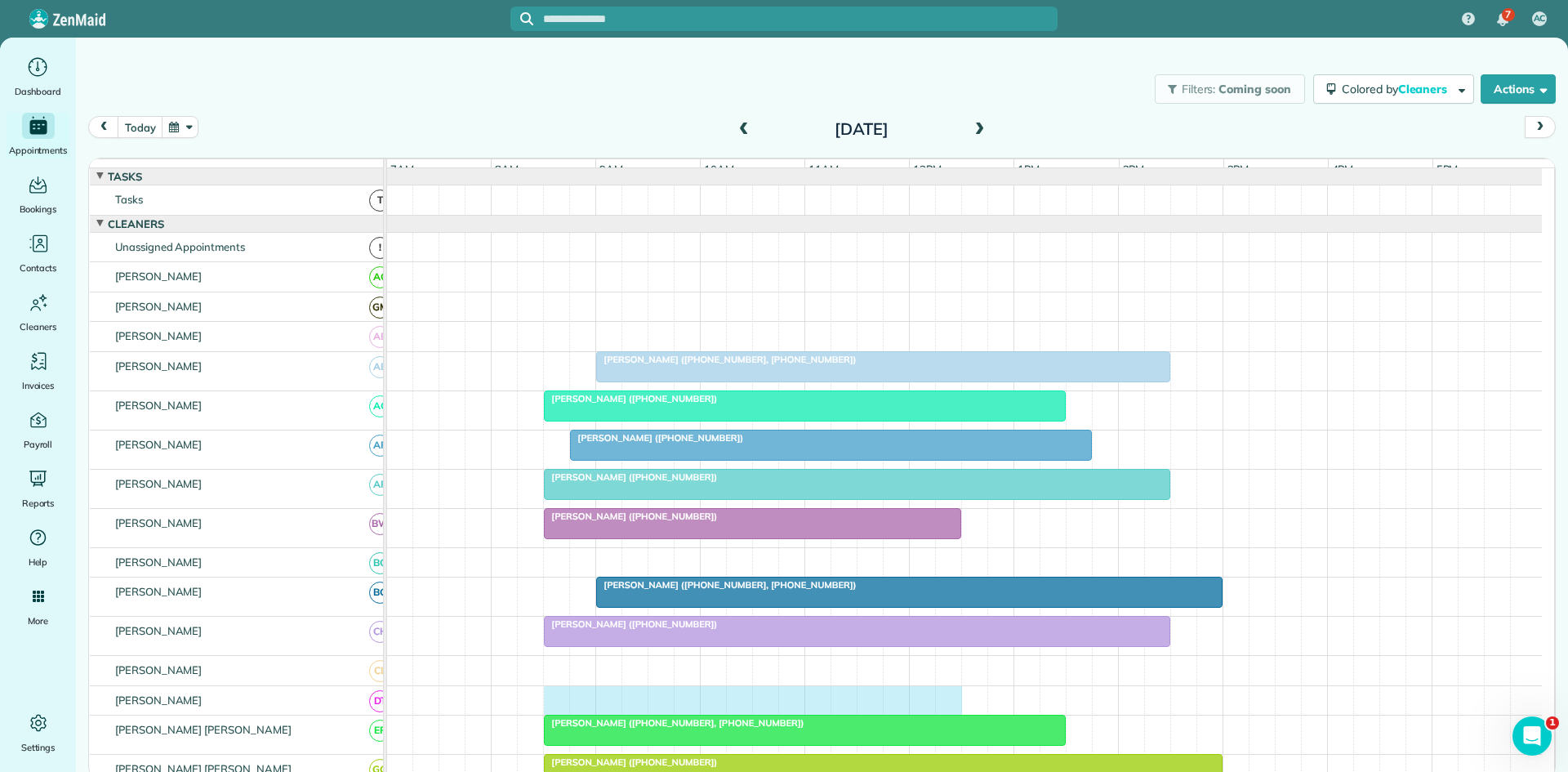
drag, startPoint x: 558, startPoint y: 716, endPoint x: 911, endPoint y: 713, distance: 353.0
click at [941, 713] on div at bounding box center [965, 700] width 1155 height 29
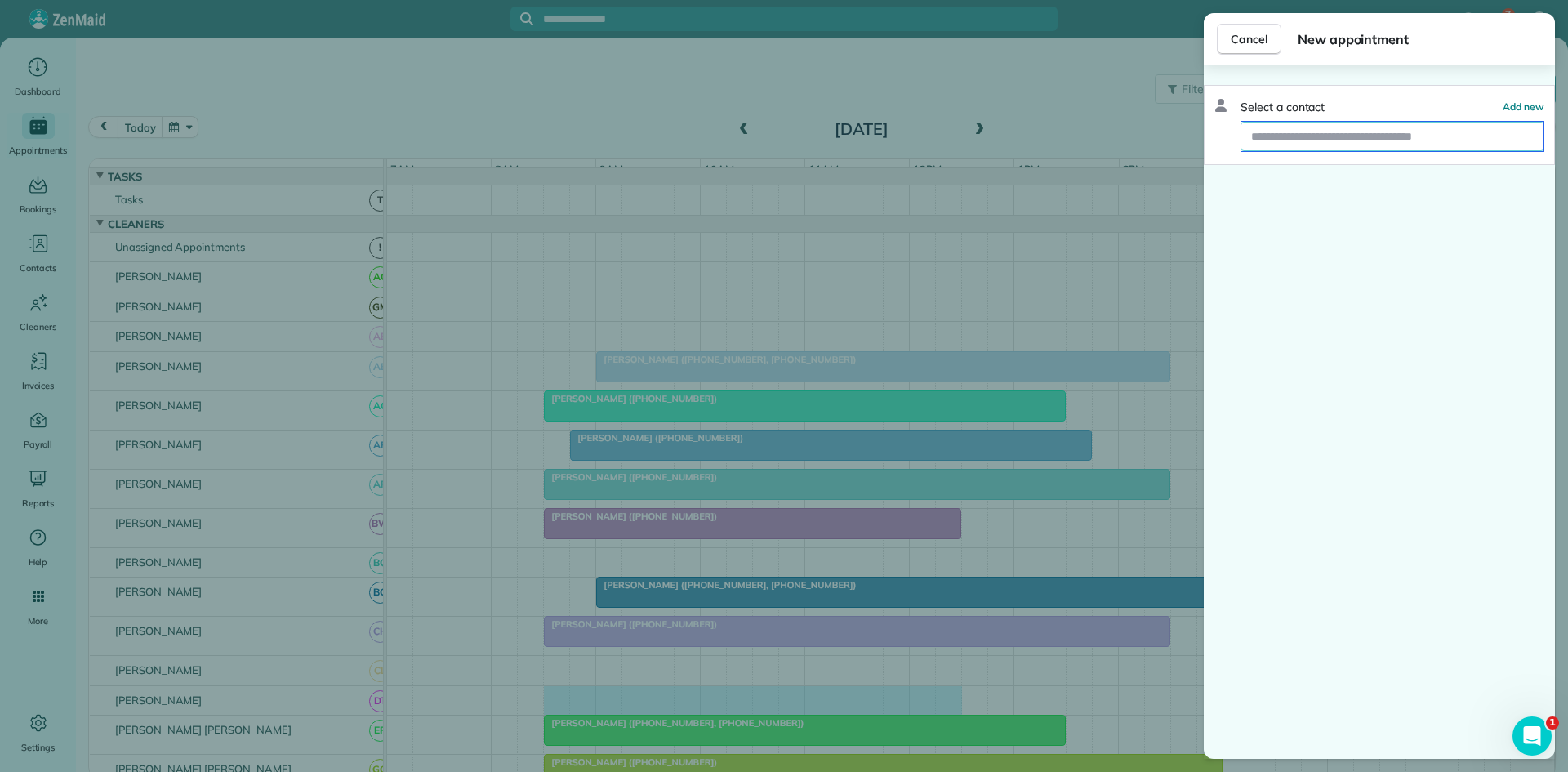
click at [1300, 124] on input "text" at bounding box center [1393, 137] width 303 height 29
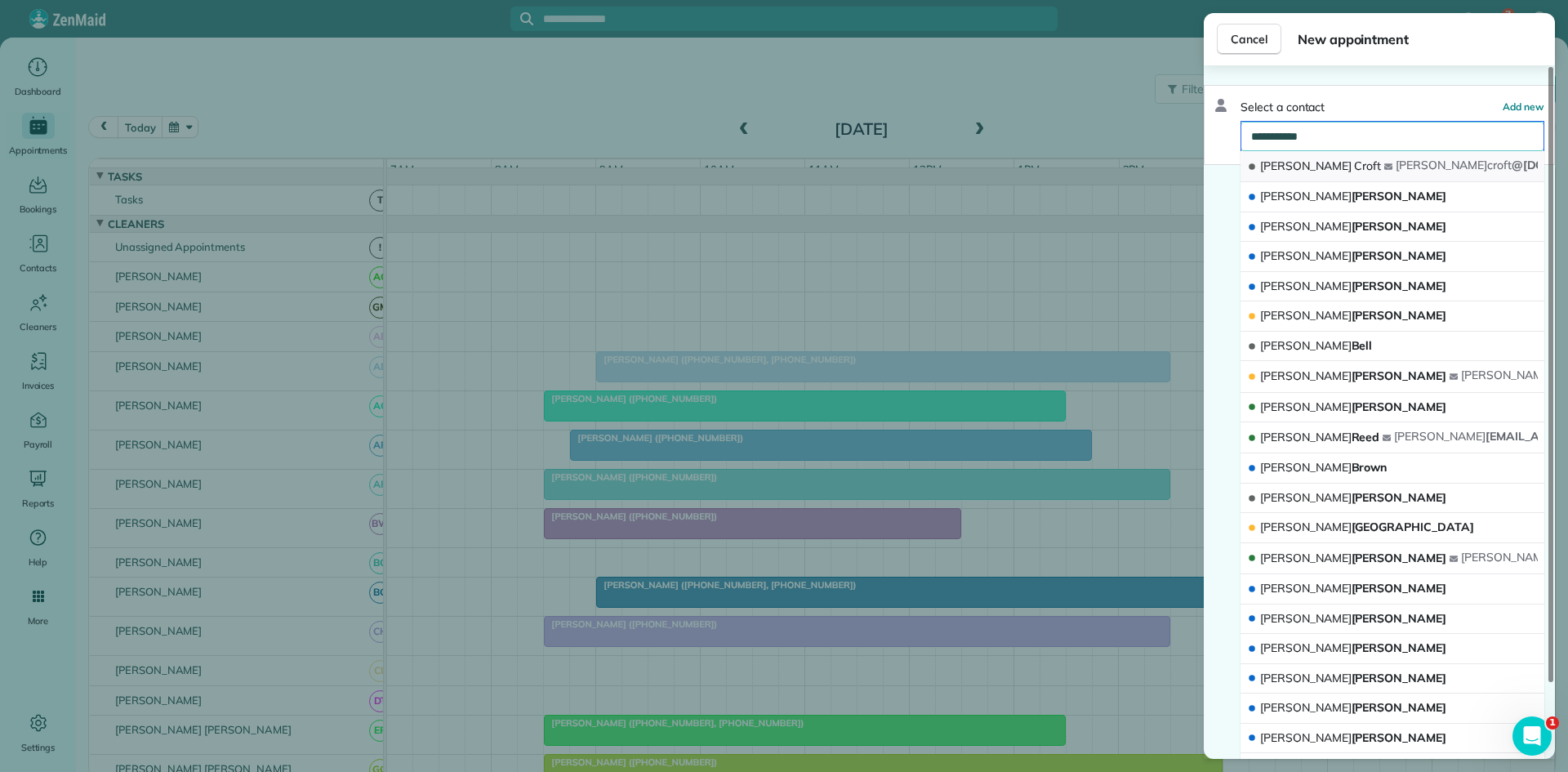
type input "**********"
click at [1320, 160] on button "Julie Croft julie croft @hotmail.com" at bounding box center [1392, 167] width 304 height 31
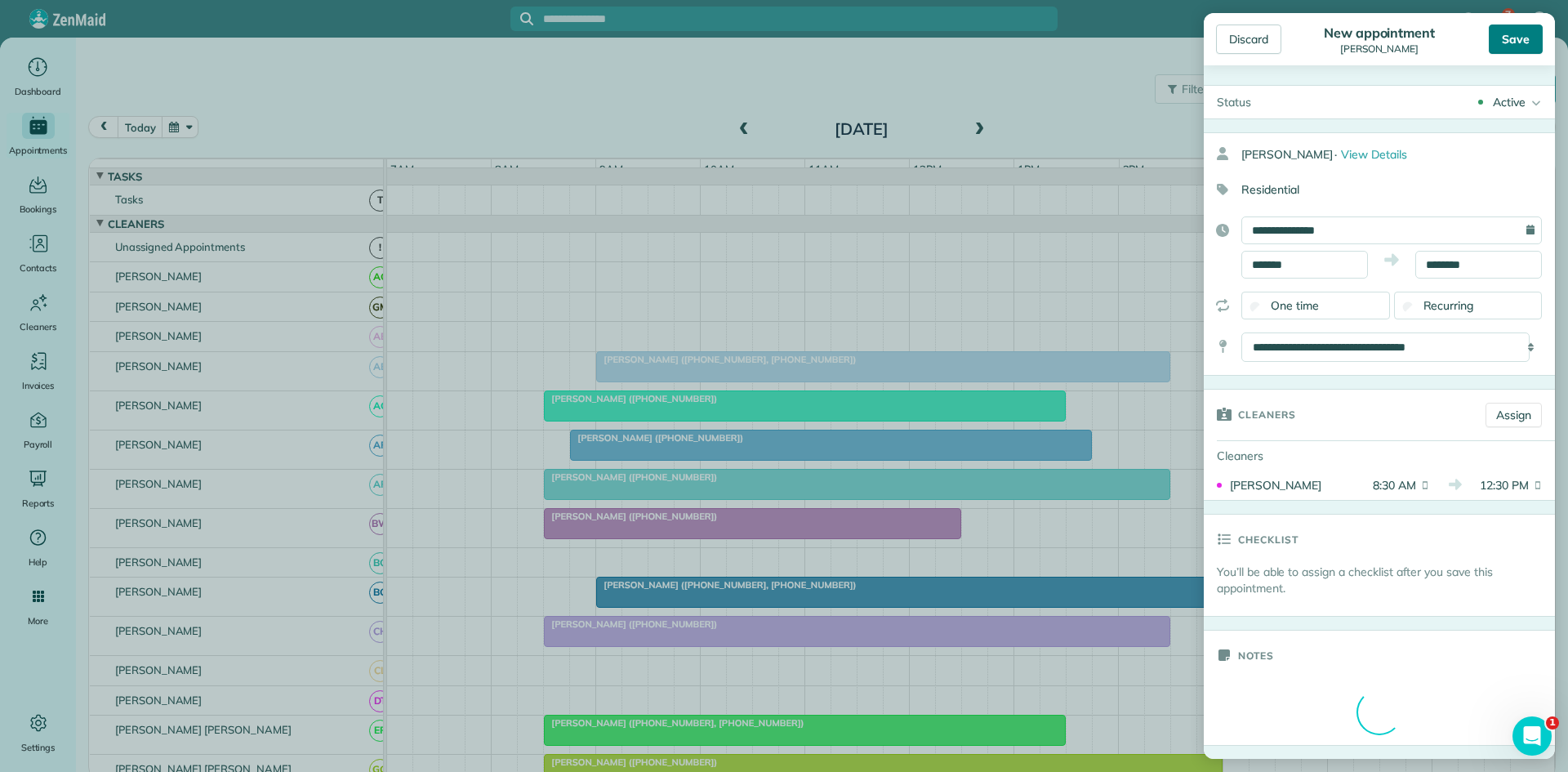
click at [1518, 34] on div "Save" at bounding box center [1516, 39] width 54 height 29
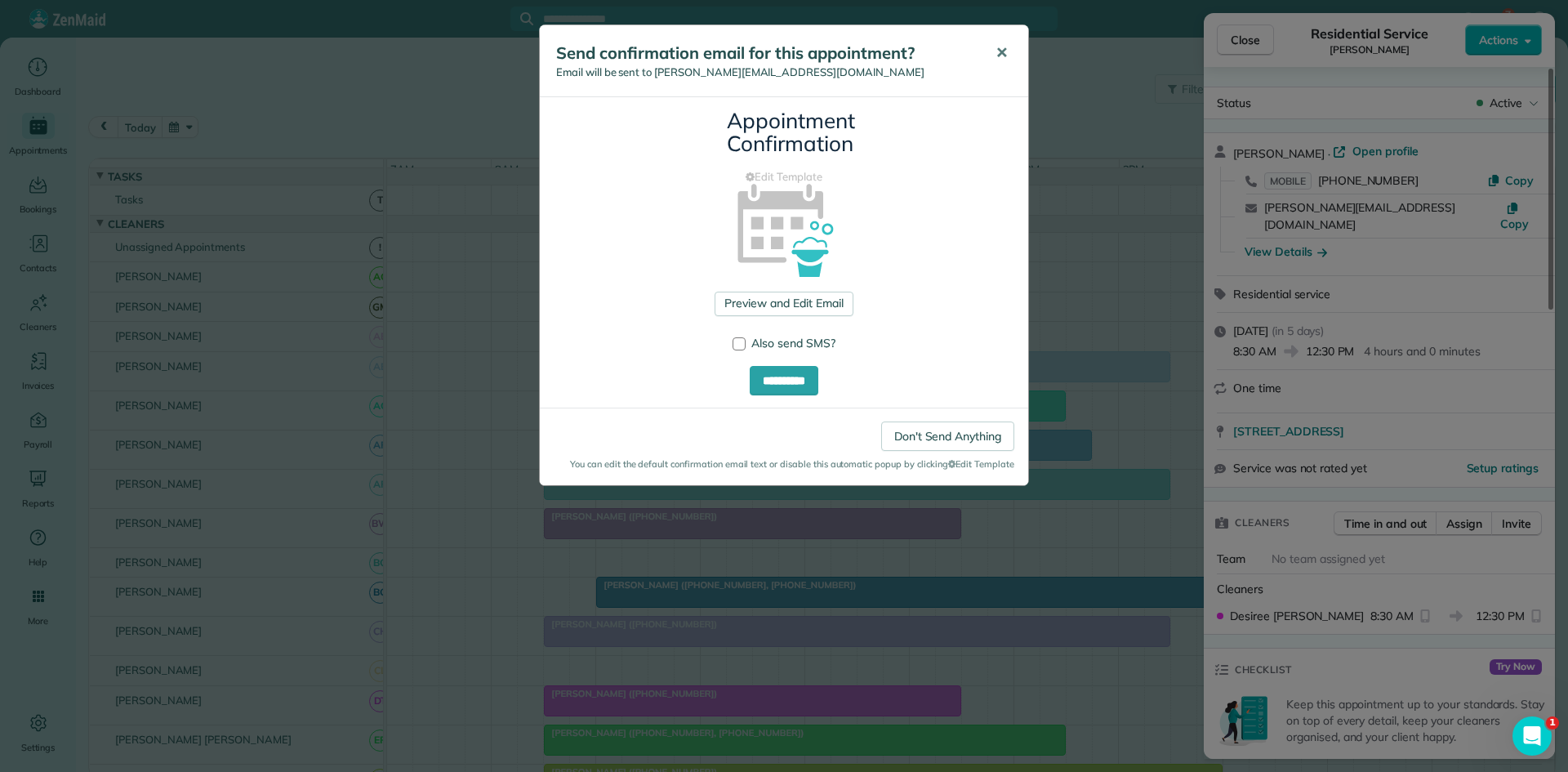
click at [998, 55] on span "✕" at bounding box center [1001, 52] width 12 height 18
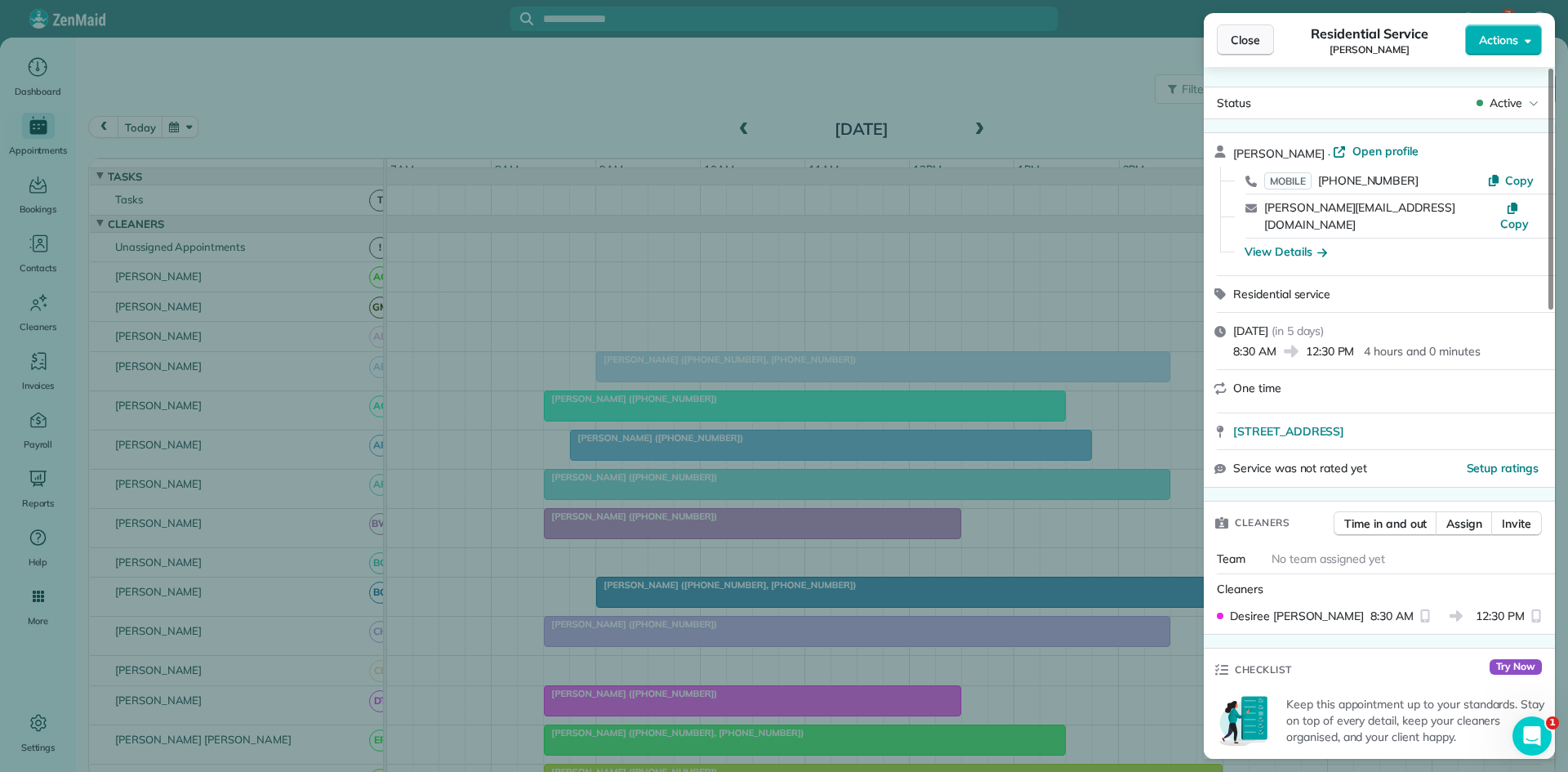
click at [1253, 46] on button "Close" at bounding box center [1245, 40] width 57 height 31
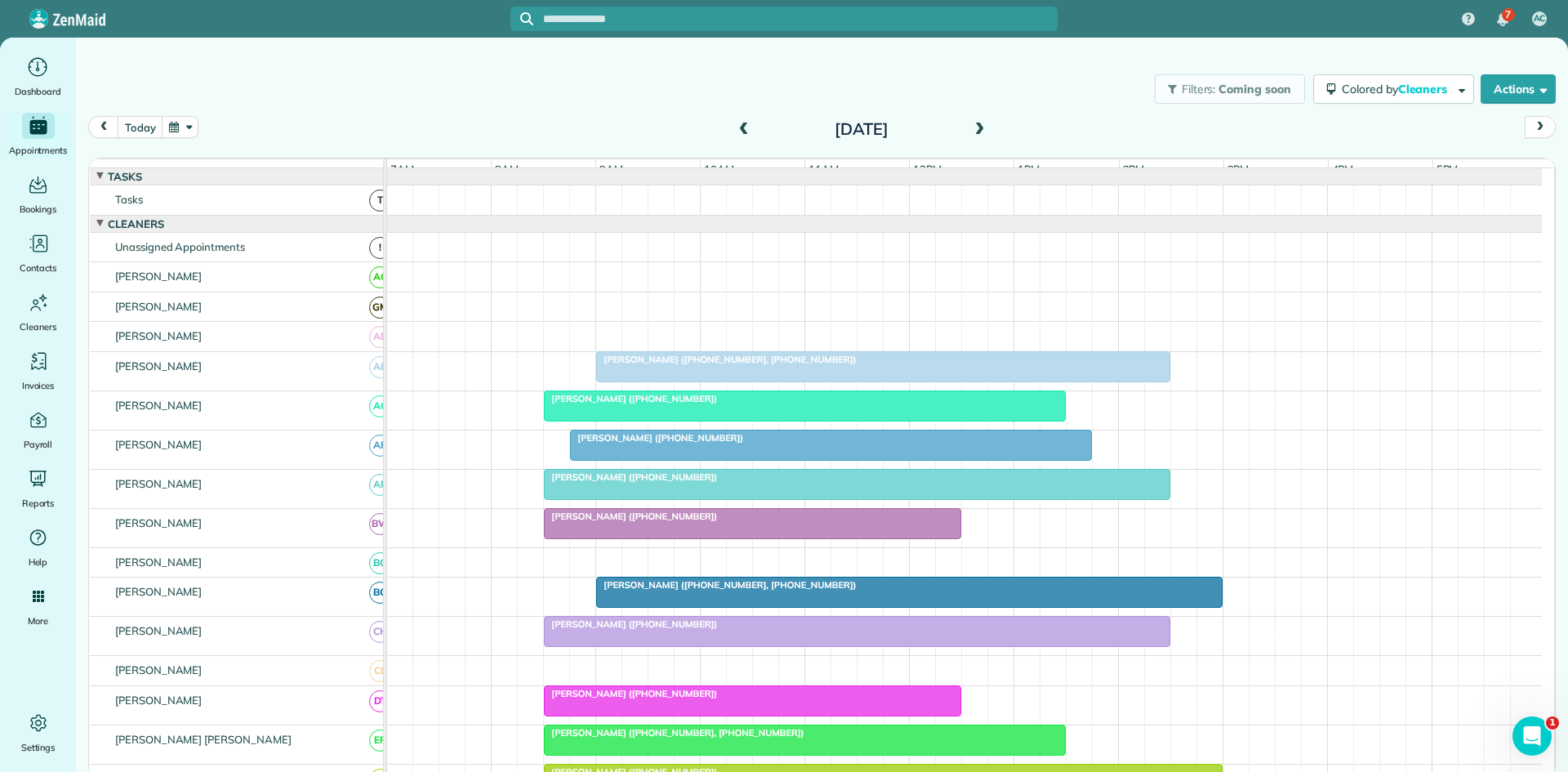
scroll to position [272, 0]
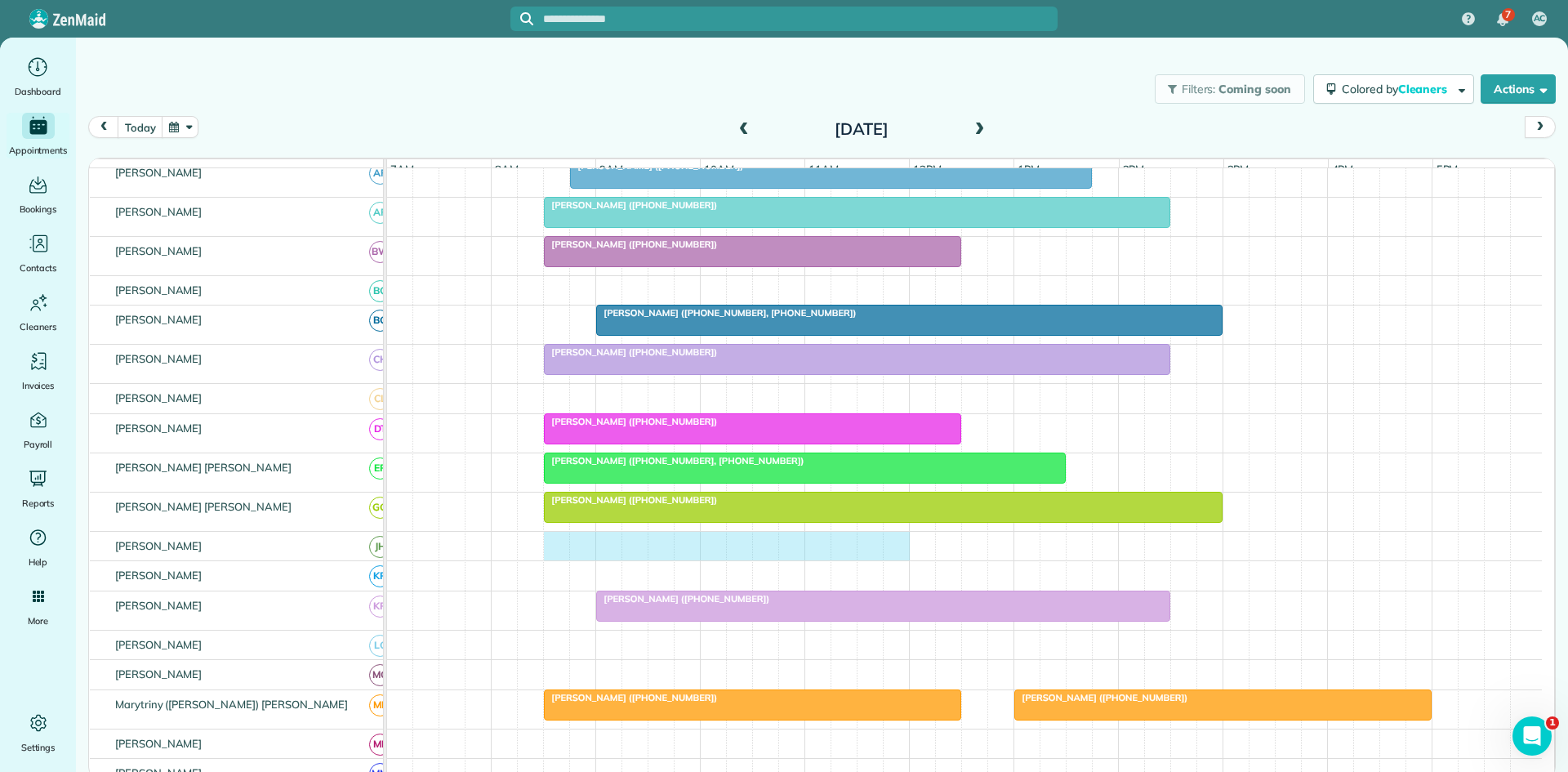
drag, startPoint x: 564, startPoint y: 556, endPoint x: 891, endPoint y: 557, distance: 327.0
click at [891, 557] on div at bounding box center [965, 546] width 1155 height 29
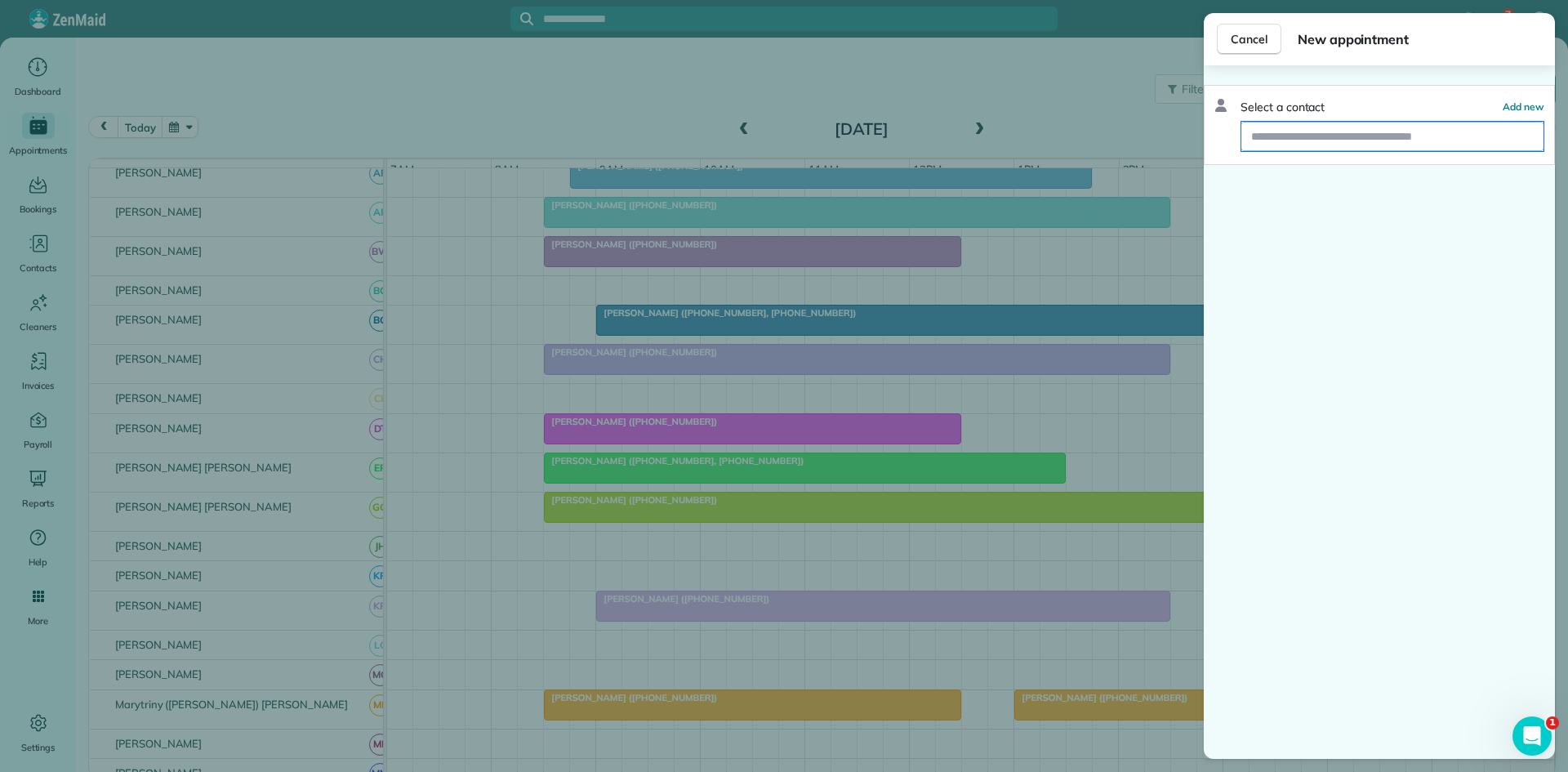
click at [1408, 128] on input "text" at bounding box center [1393, 137] width 303 height 29
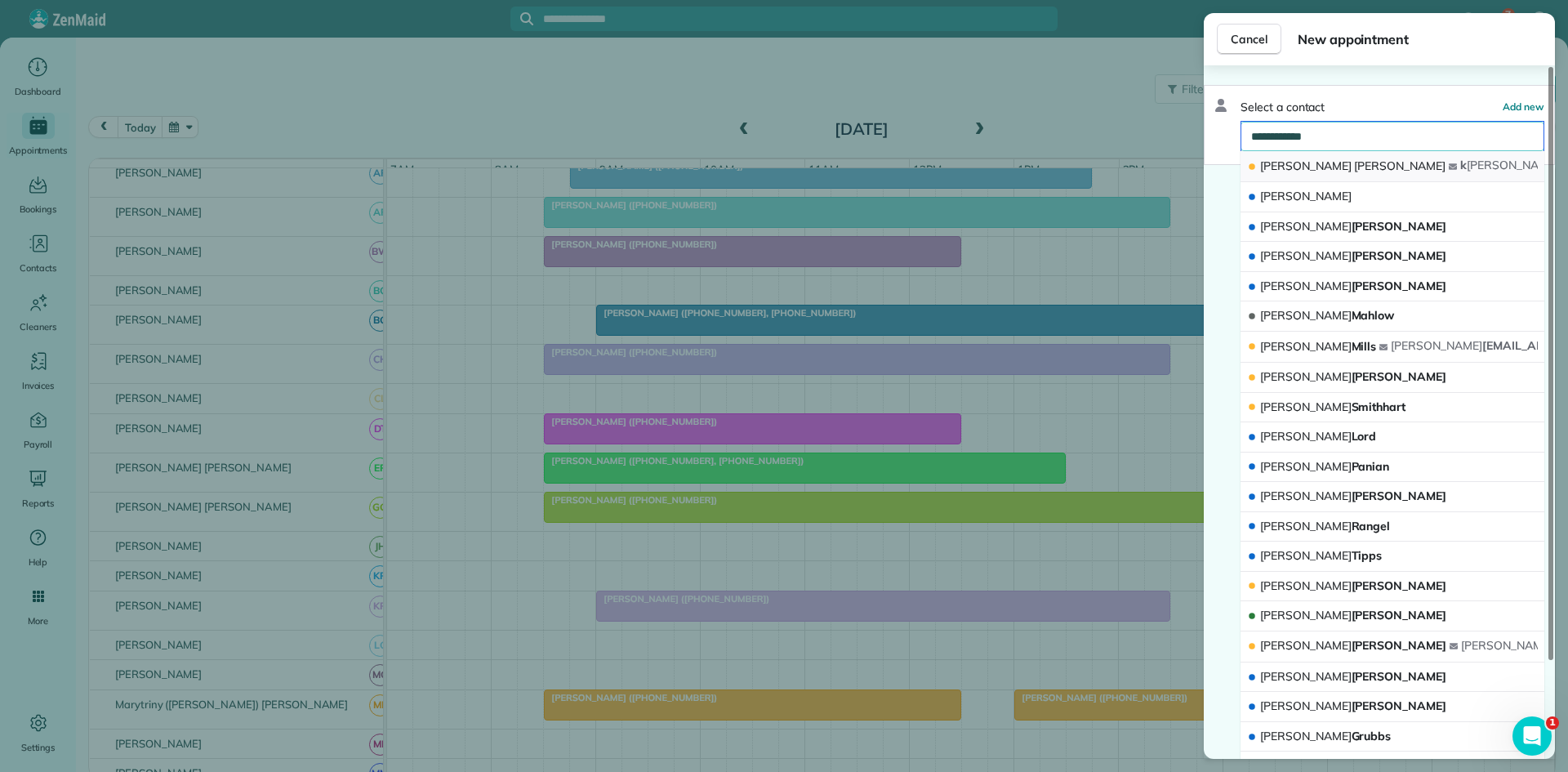
type input "**********"
click at [1365, 176] on button "Kathy Machen k machen @yahoo.com" at bounding box center [1392, 167] width 304 height 31
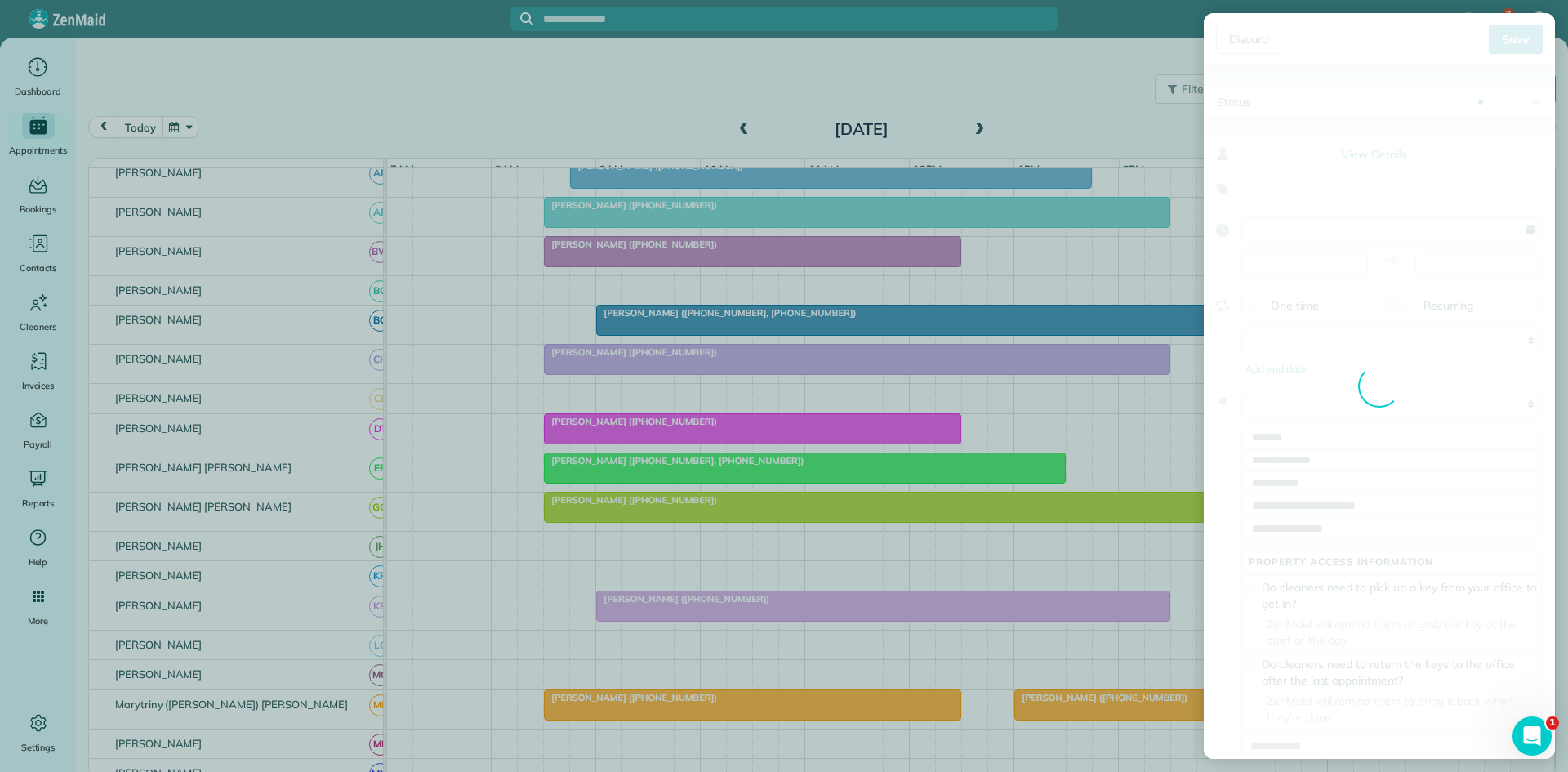
type input "**********"
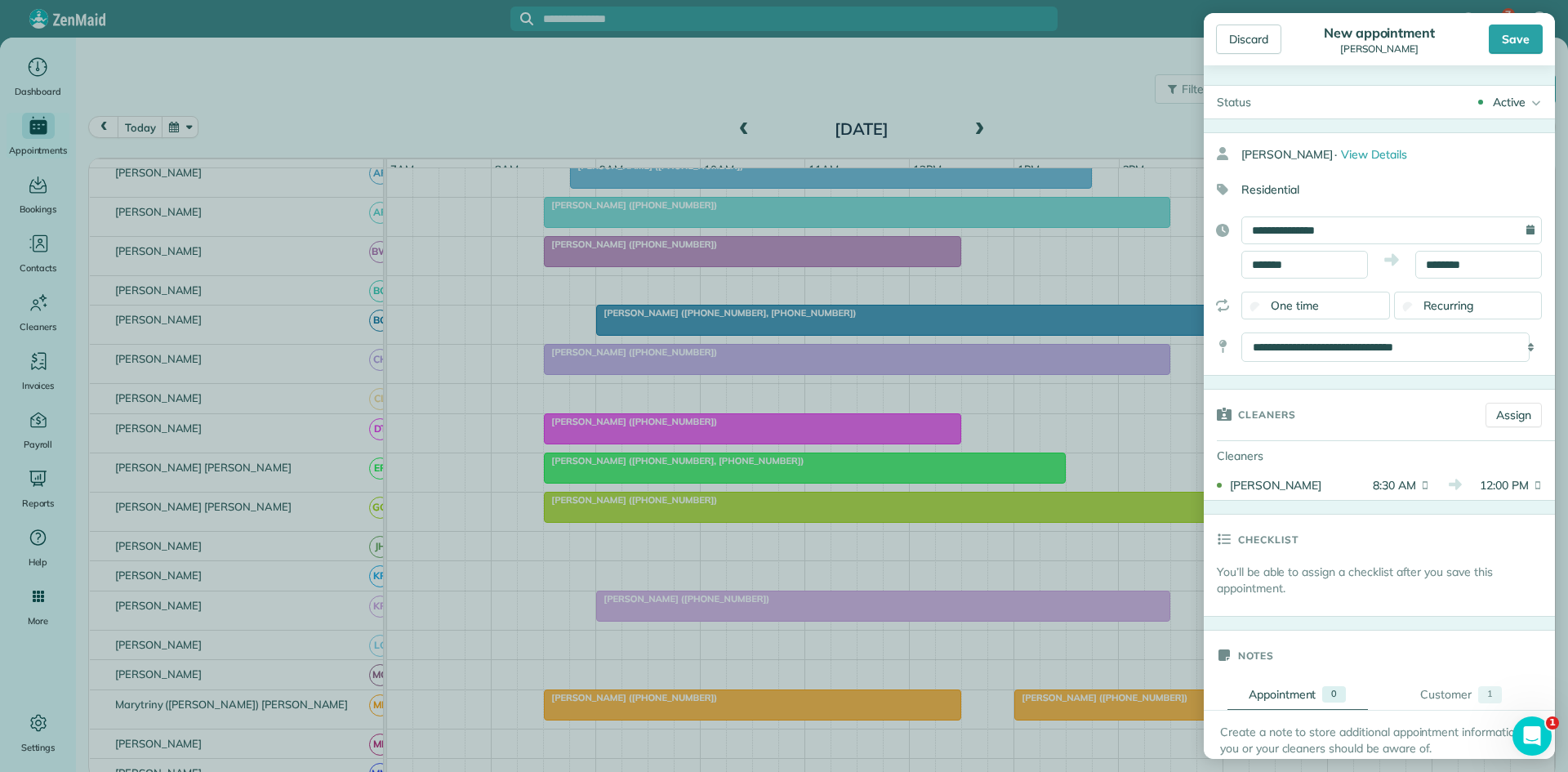
click at [1496, 32] on div "Save" at bounding box center [1516, 39] width 54 height 29
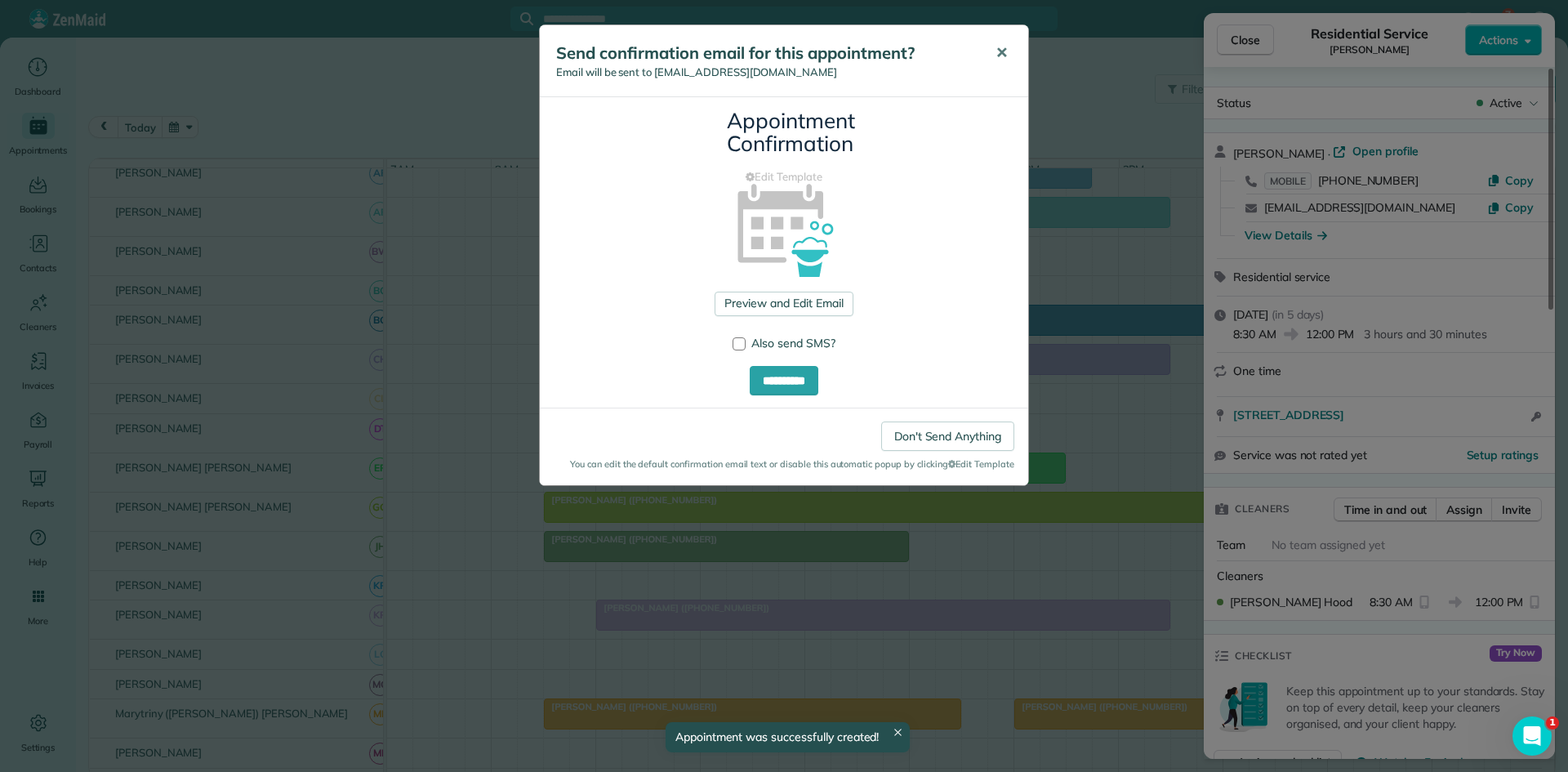
click at [1004, 50] on span "✕" at bounding box center [1001, 52] width 12 height 18
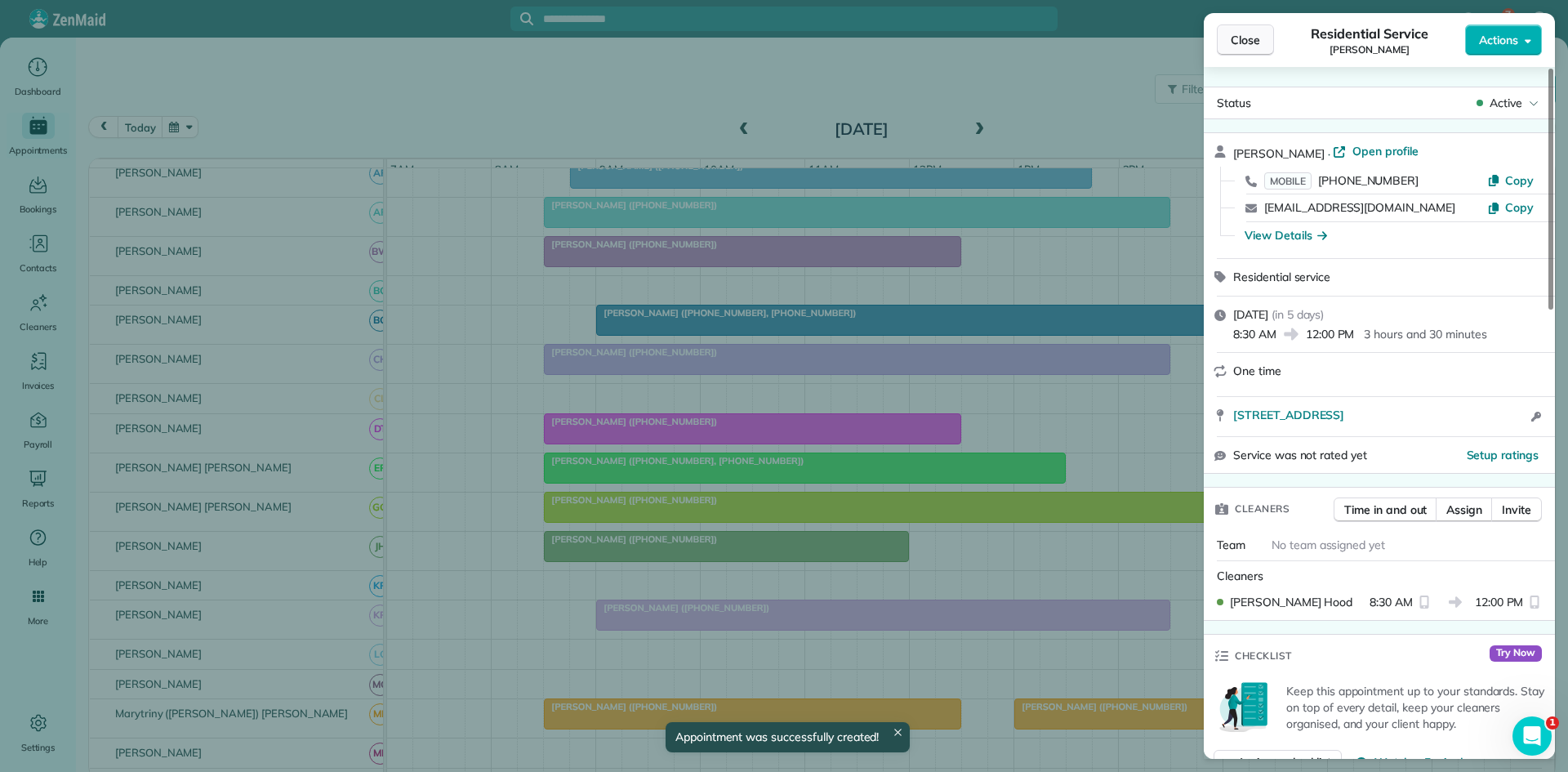
click at [1240, 50] on button "Close" at bounding box center [1245, 40] width 57 height 31
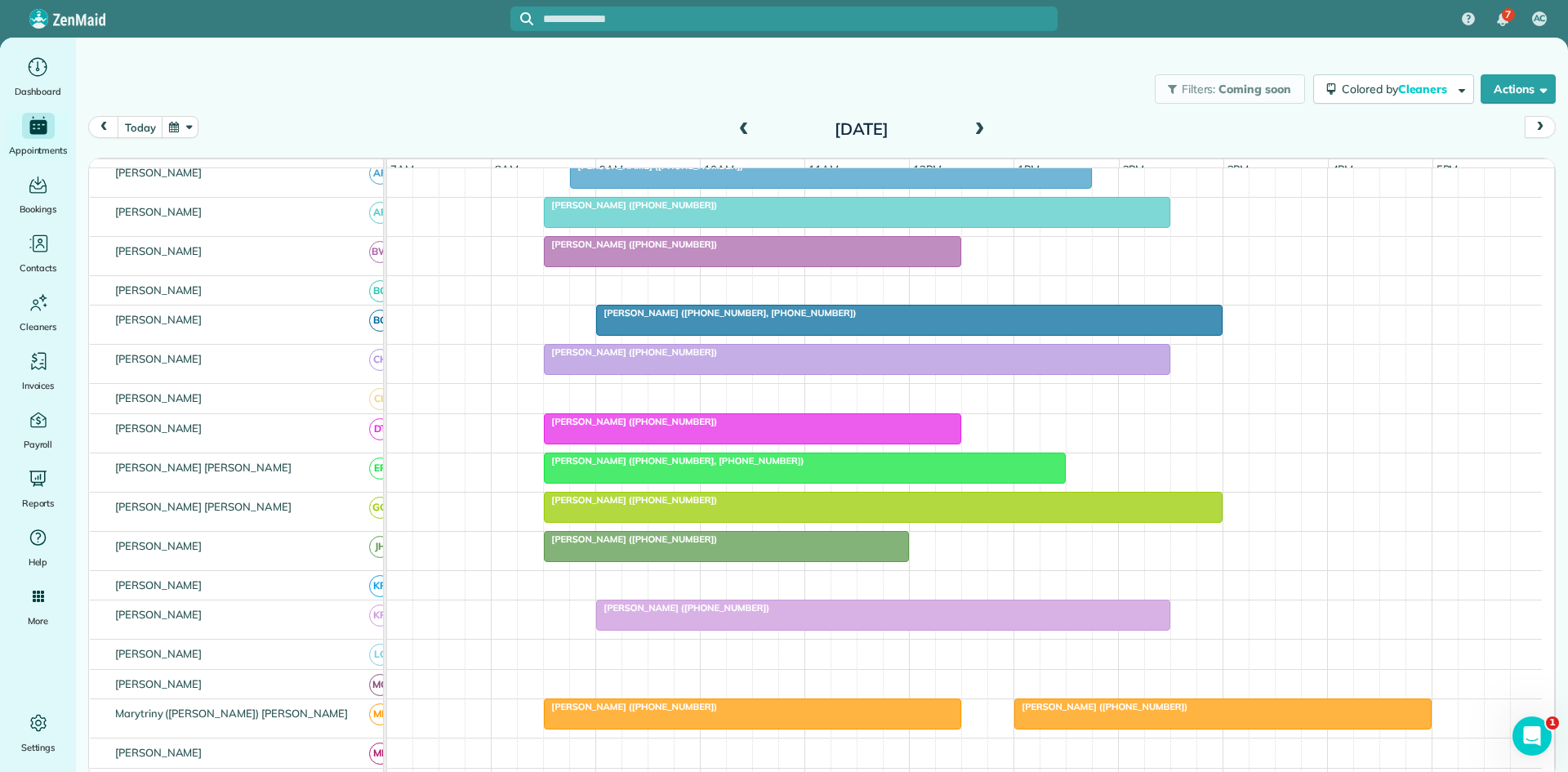
scroll to position [545, 0]
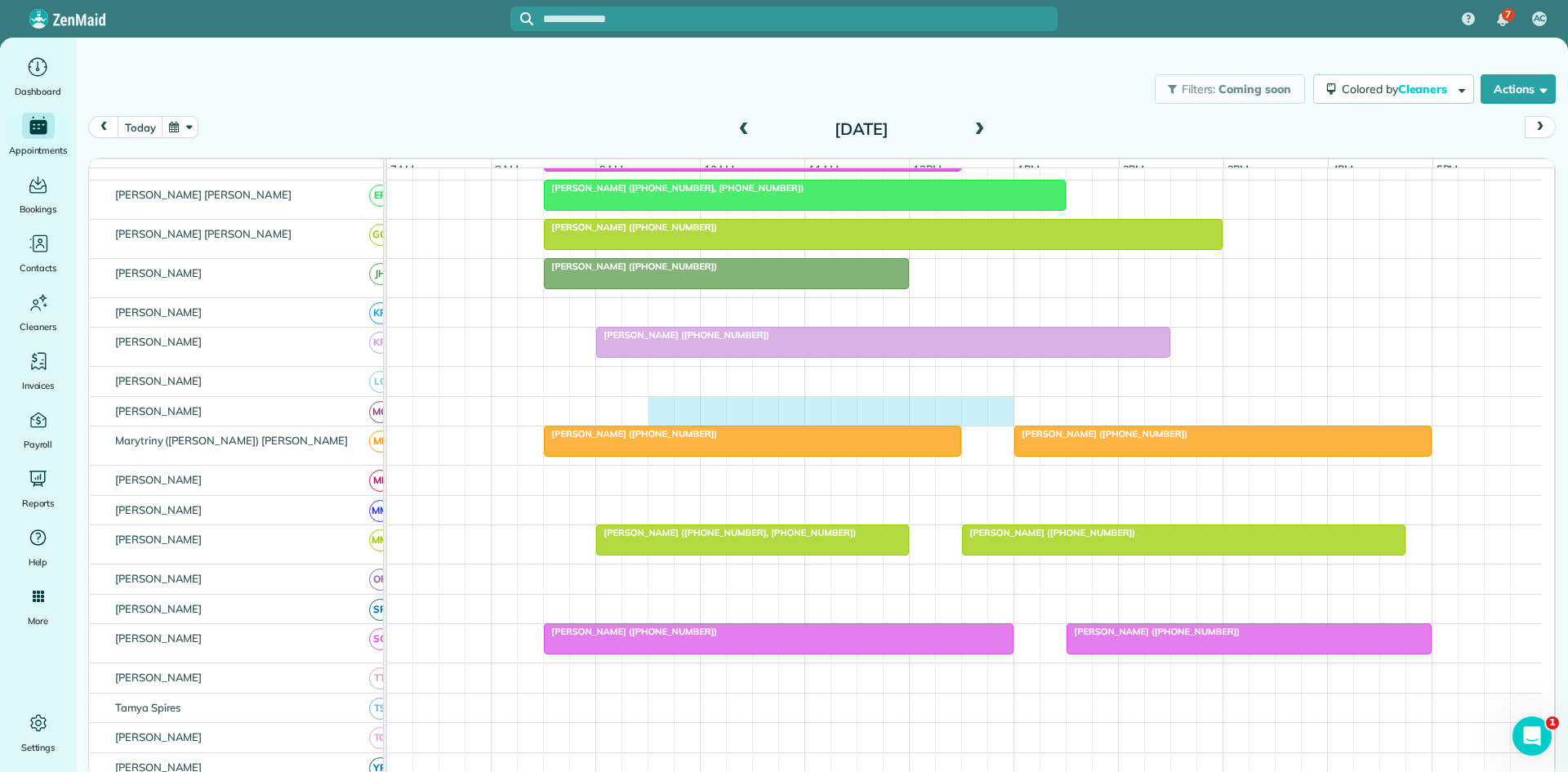
drag, startPoint x: 658, startPoint y: 425, endPoint x: 992, endPoint y: 427, distance: 334.0
click at [1006, 426] on div at bounding box center [965, 412] width 1155 height 29
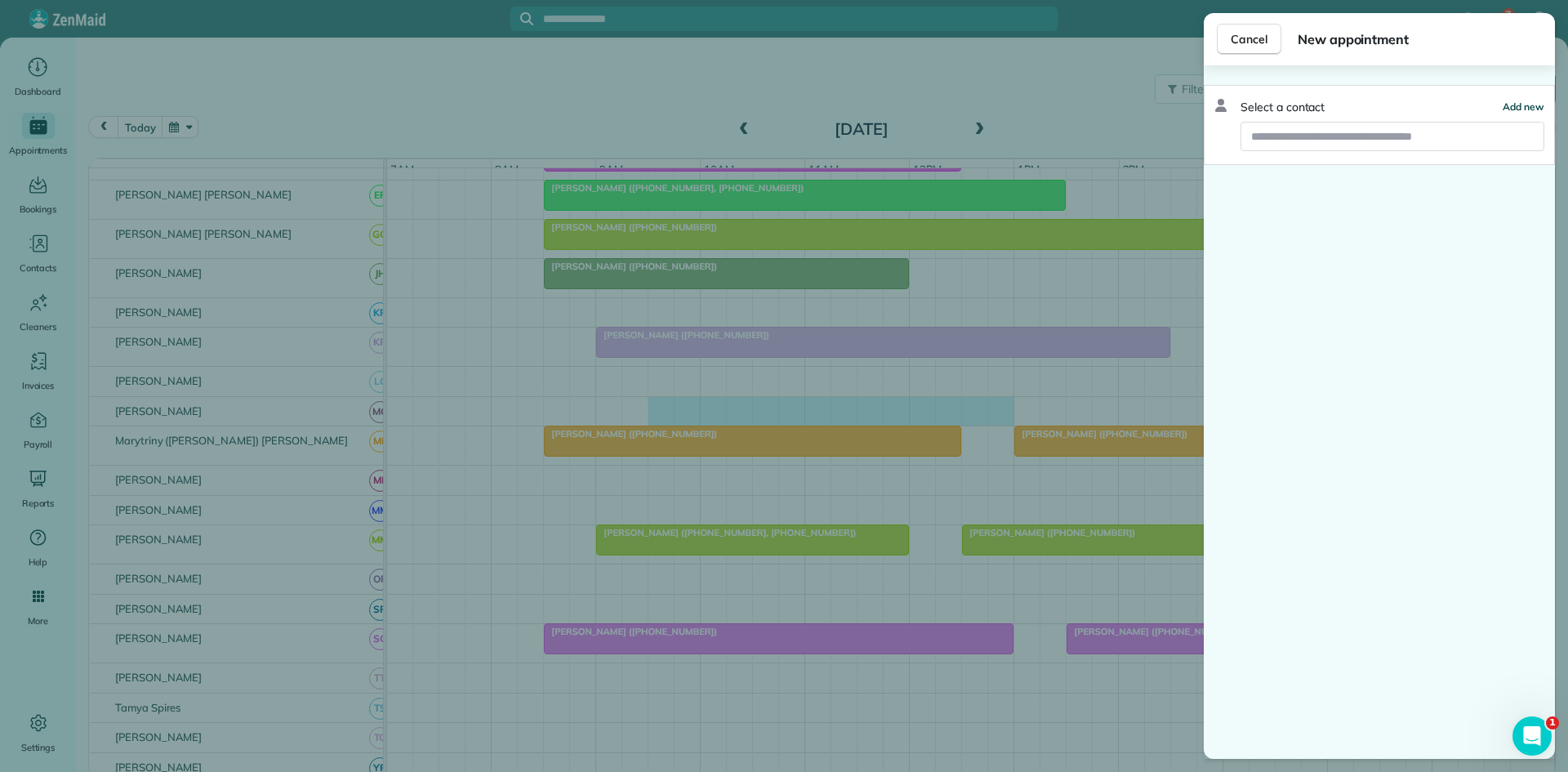
click at [1525, 104] on span "Add new" at bounding box center [1523, 106] width 41 height 12
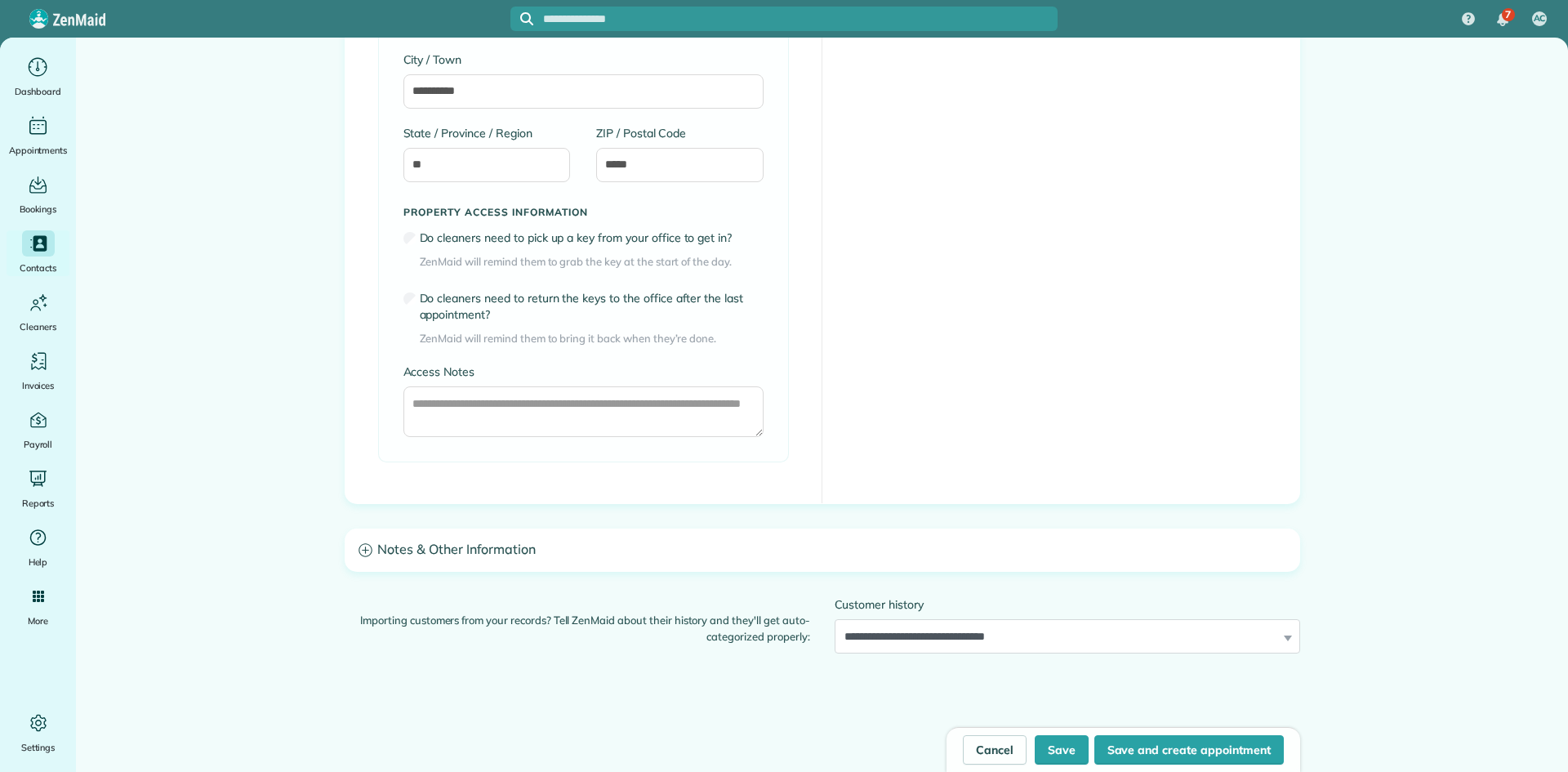
type input "**********"
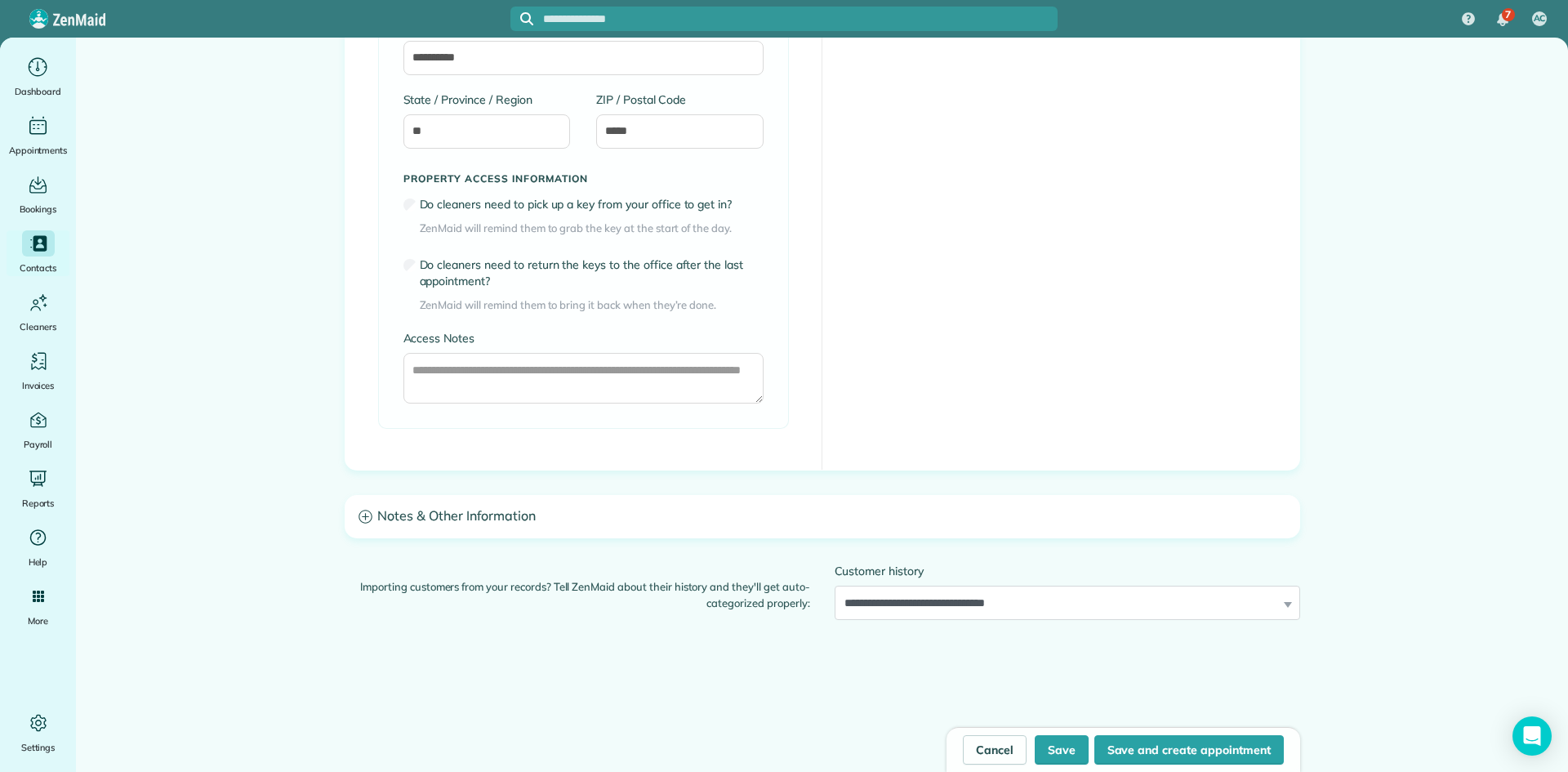
scroll to position [1235, 0]
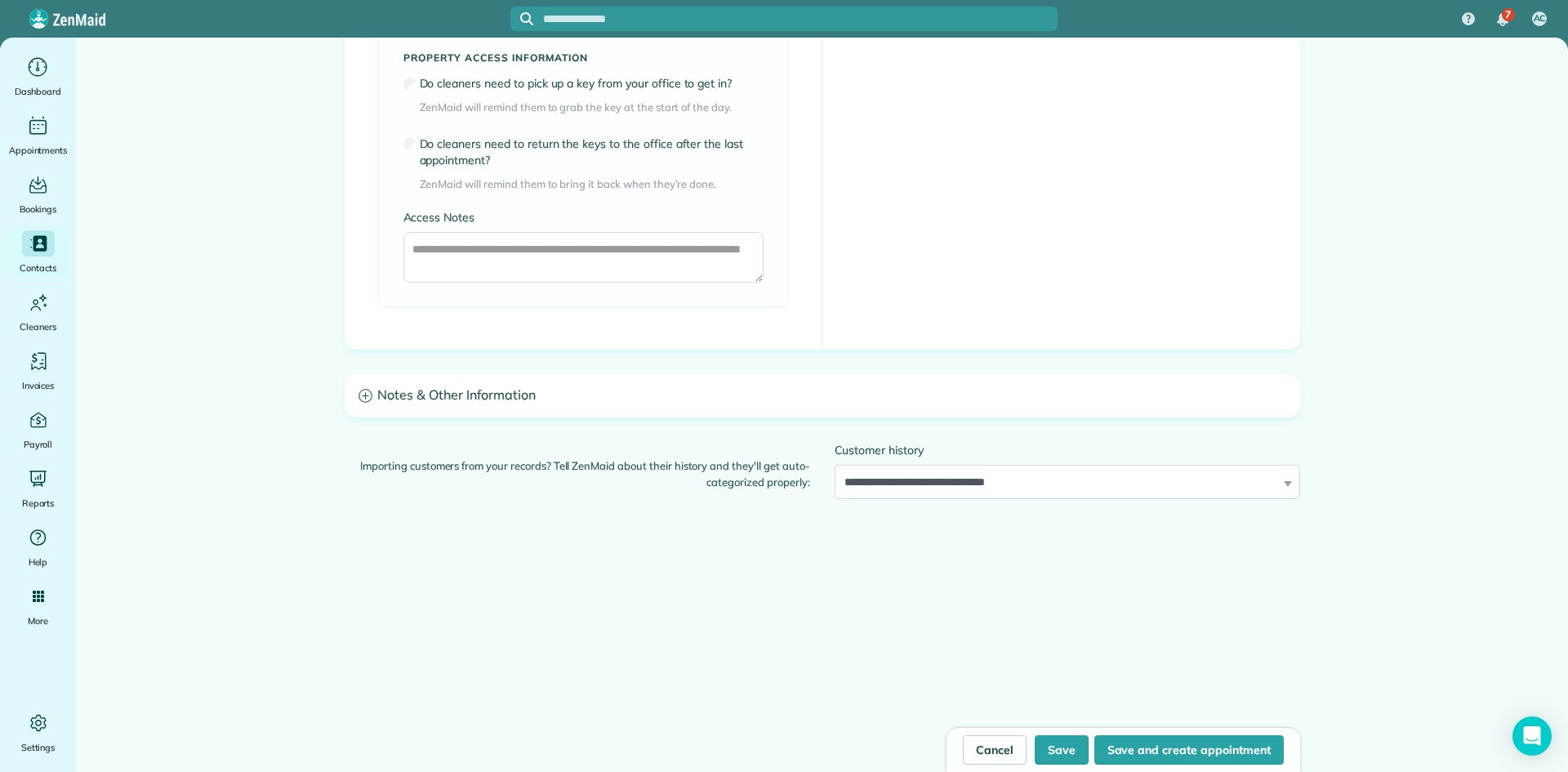
click at [545, 378] on h3 "Notes & Other Information" at bounding box center [823, 395] width 954 height 41
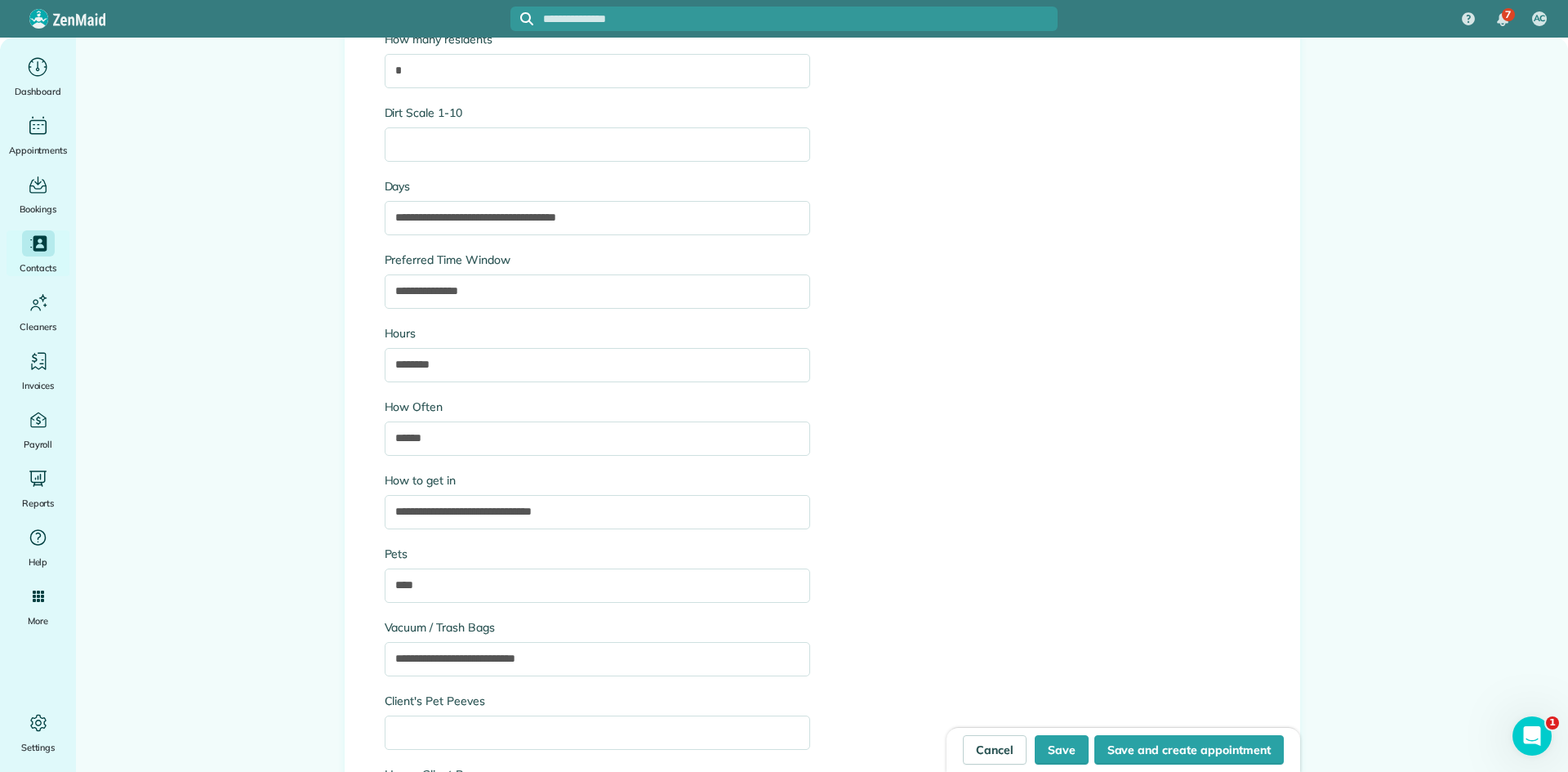
scroll to position [2052, 0]
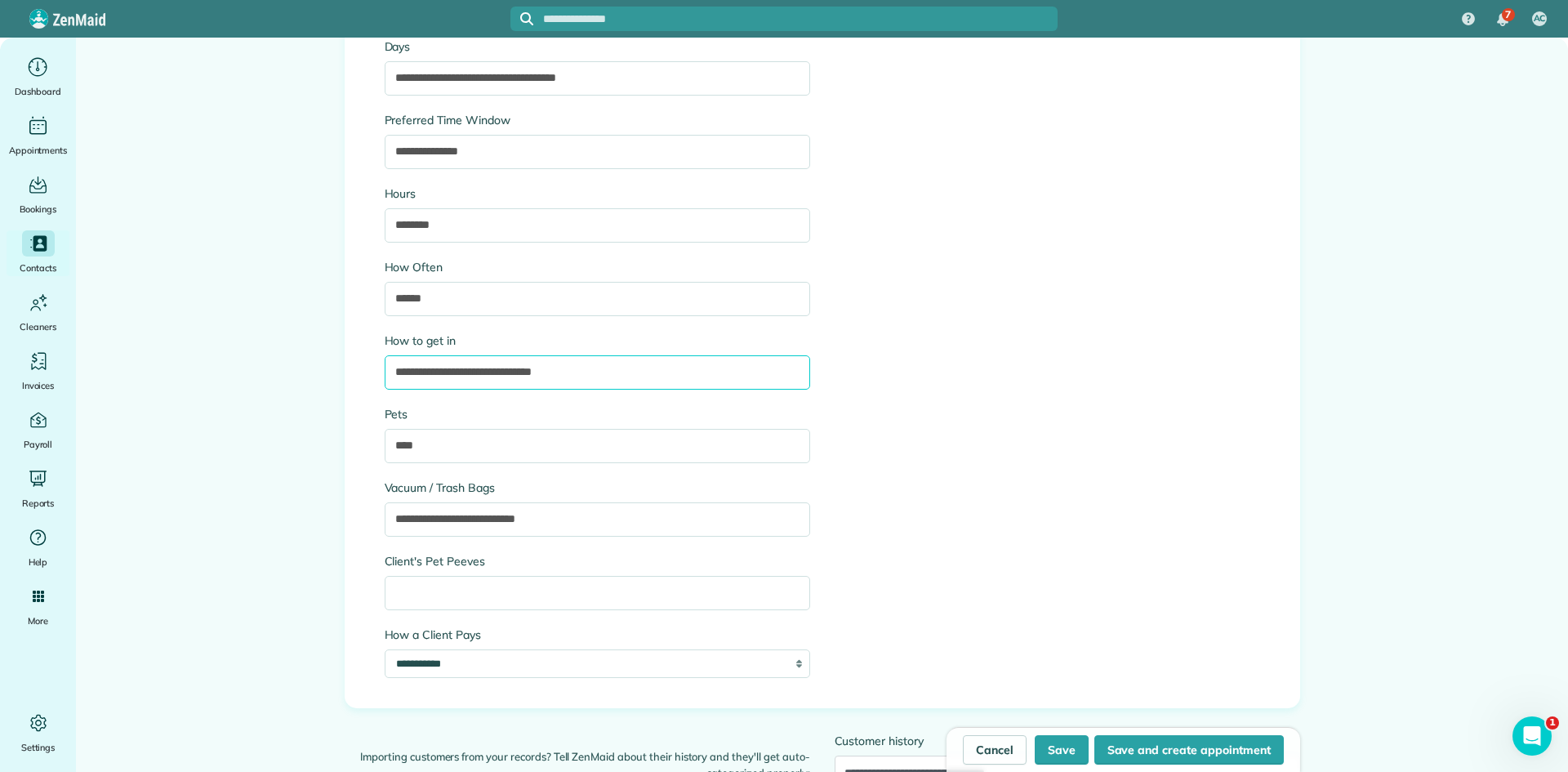
click at [588, 376] on input "**********" at bounding box center [598, 372] width 425 height 34
click at [455, 376] on input "**********" at bounding box center [598, 372] width 425 height 34
type input "**********"
click at [722, 309] on input "******" at bounding box center [598, 298] width 425 height 34
click at [1071, 744] on button "Save" at bounding box center [1062, 750] width 54 height 29
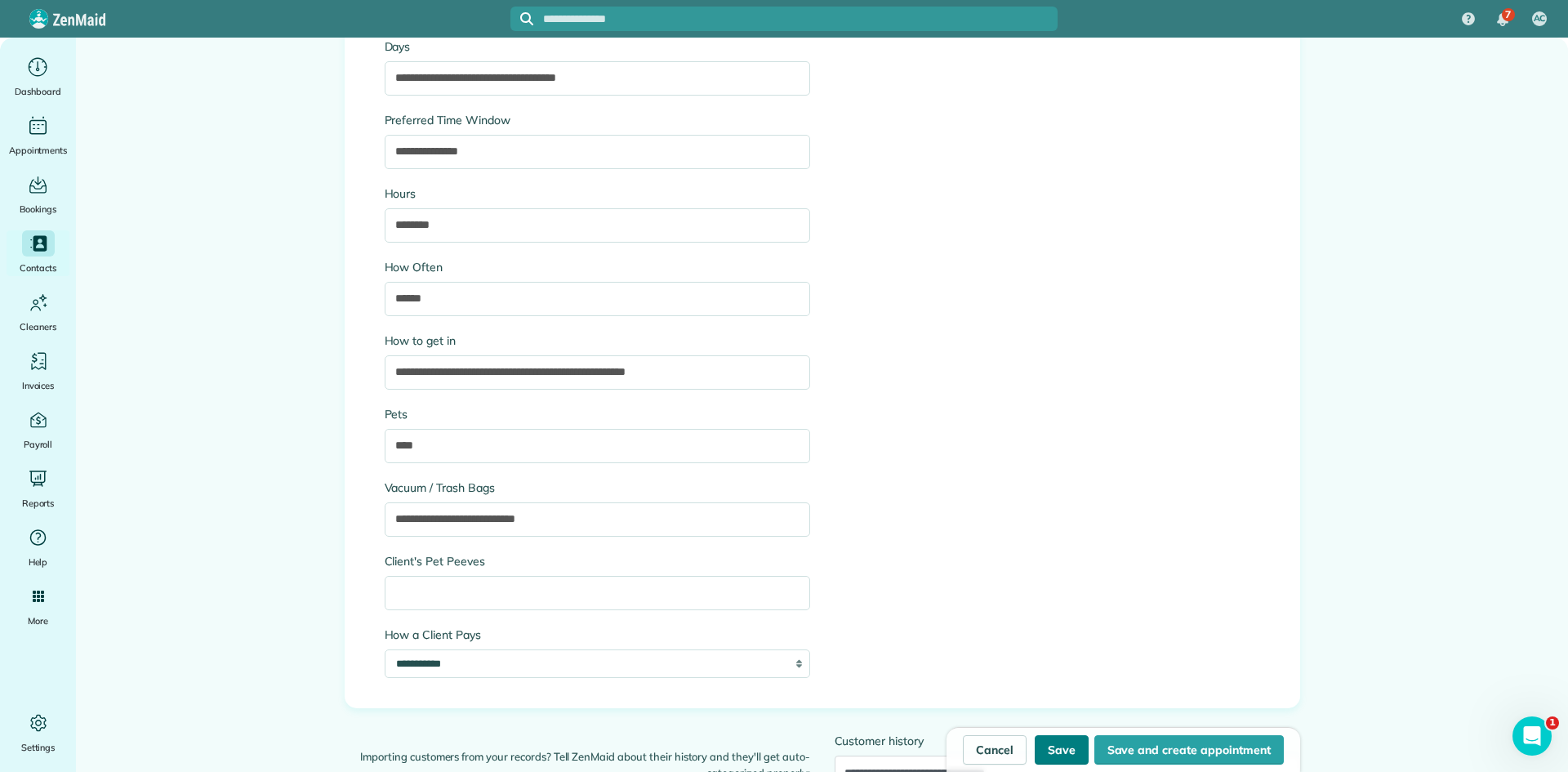
type input "**********"
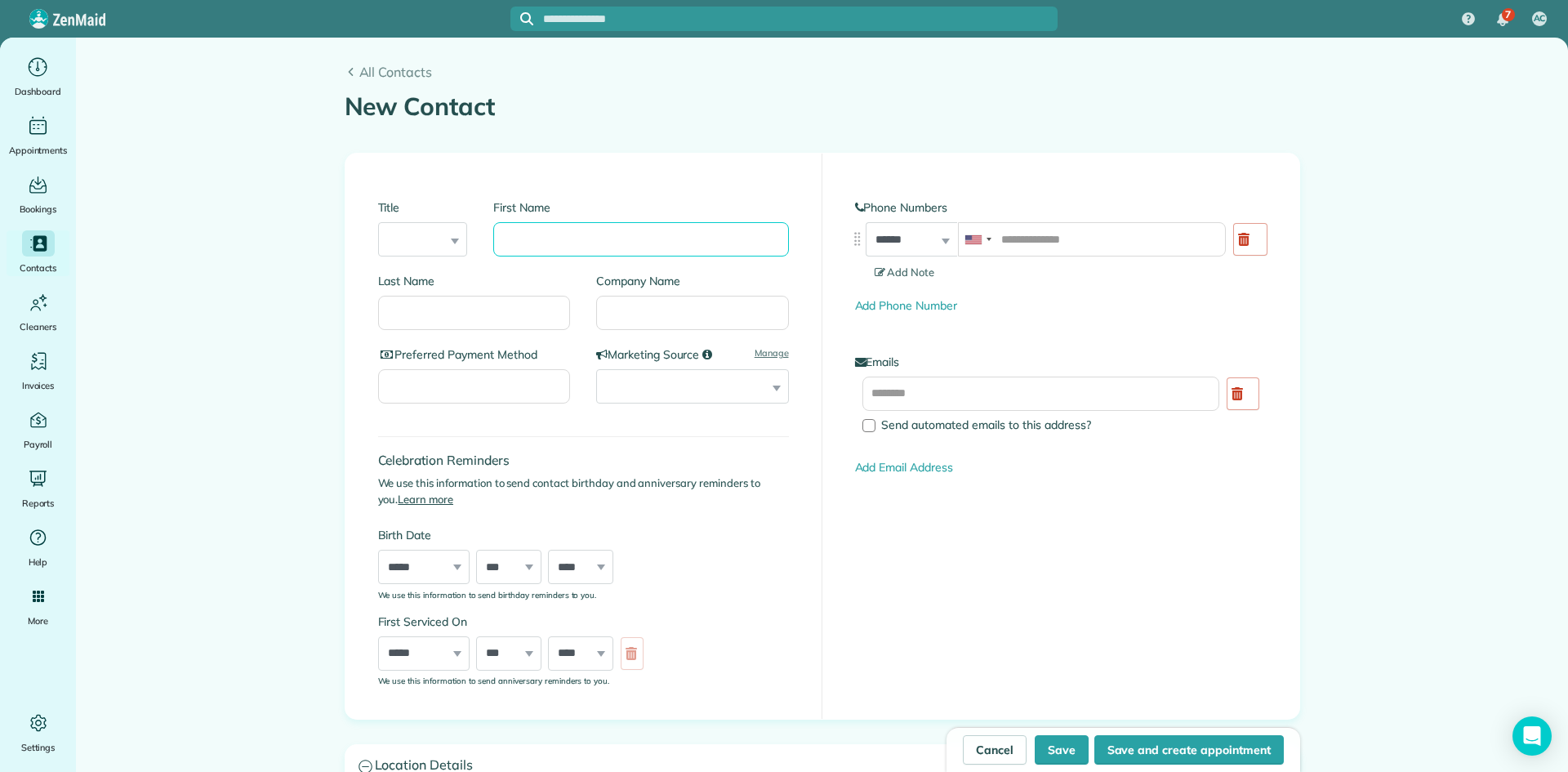
drag, startPoint x: 0, startPoint y: 0, endPoint x: 550, endPoint y: 237, distance: 598.9
click at [550, 237] on input "First Name" at bounding box center [641, 238] width 295 height 34
type input "******"
click at [445, 299] on input "Last Name" at bounding box center [474, 312] width 193 height 34
type input "******"
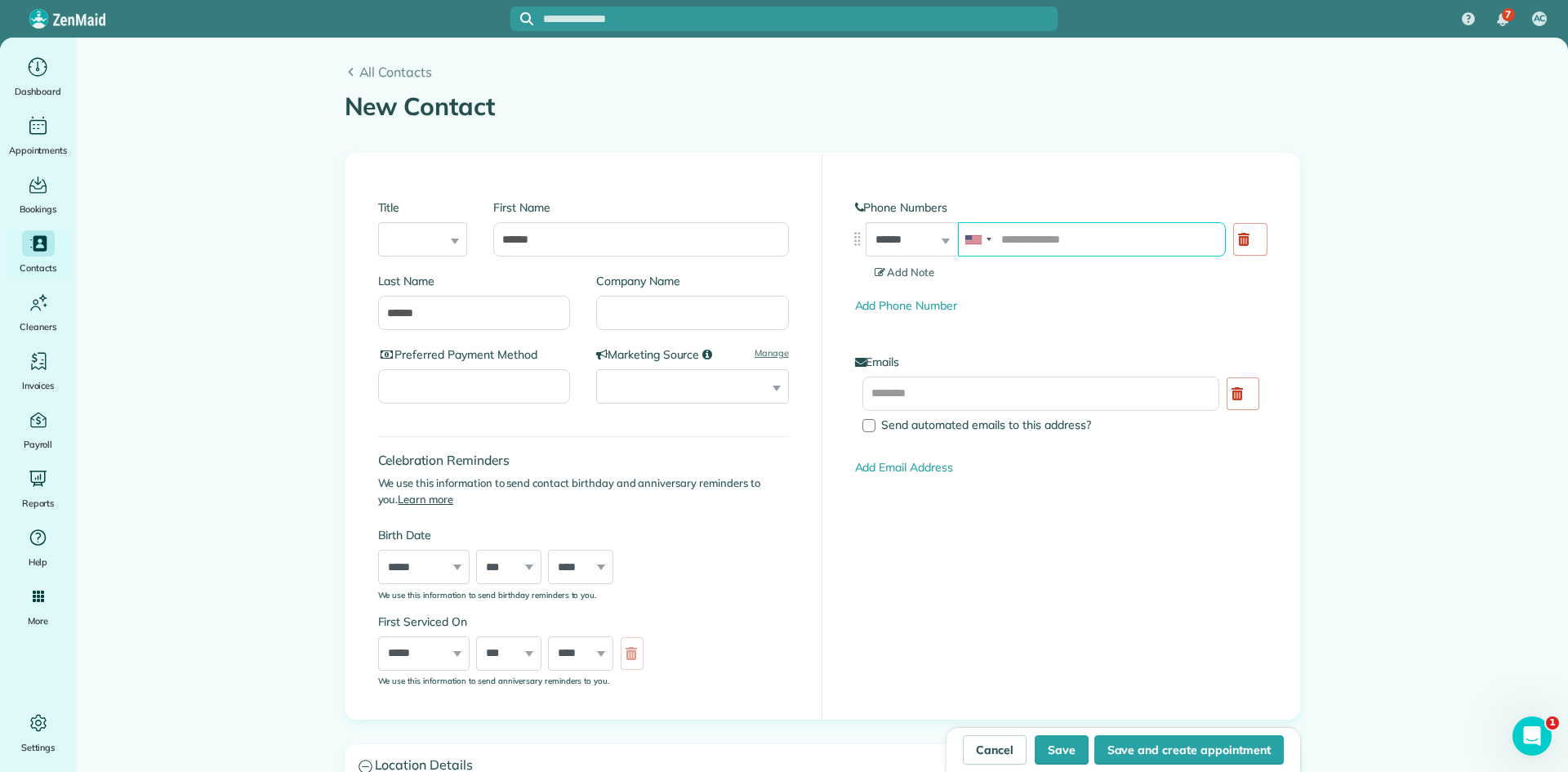
click at [1049, 232] on input "tel" at bounding box center [1092, 238] width 268 height 34
paste input "**********"
type input "**********"
click at [934, 385] on input "text" at bounding box center [1042, 393] width 358 height 34
paste input "**********"
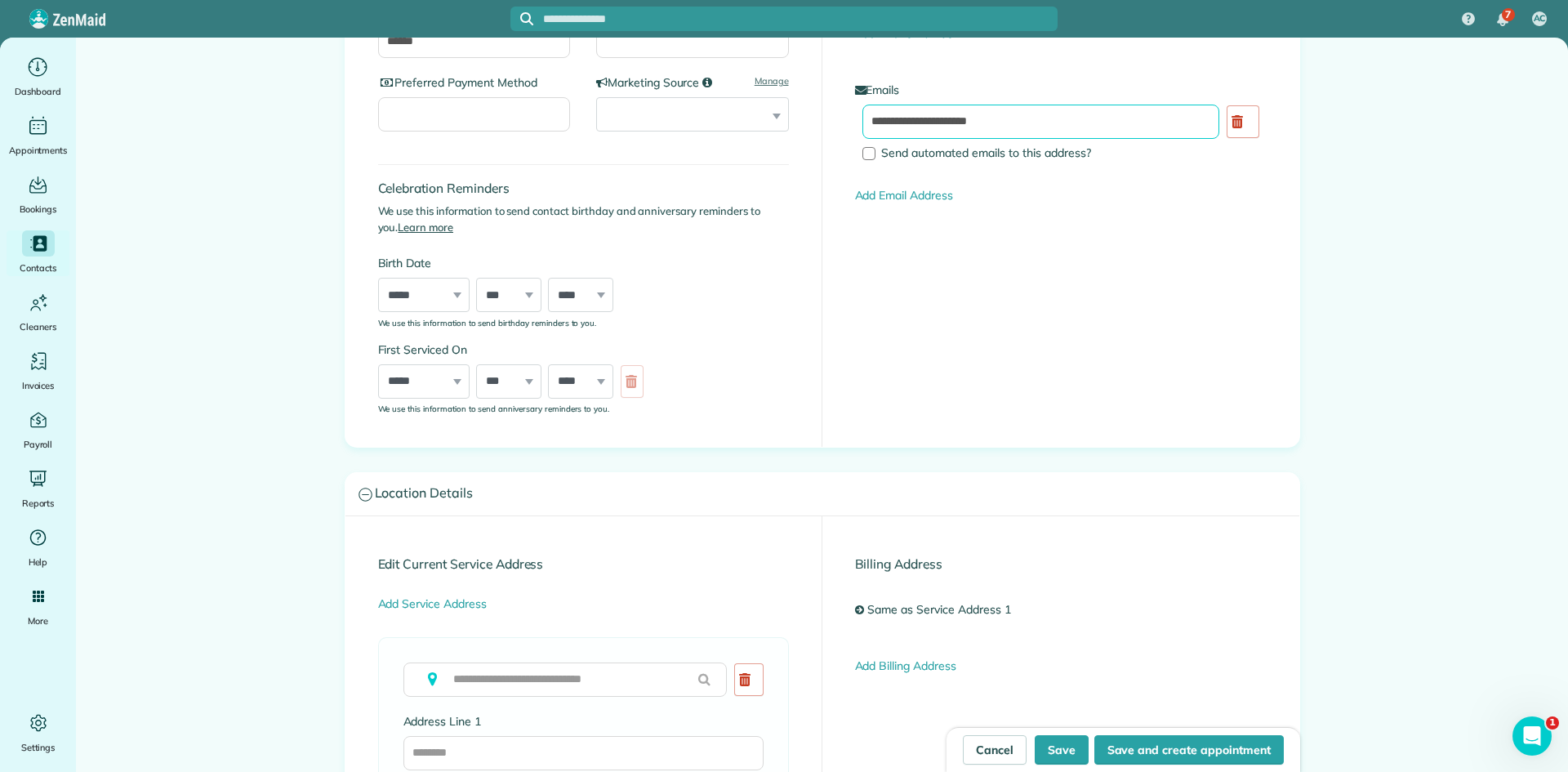
scroll to position [545, 0]
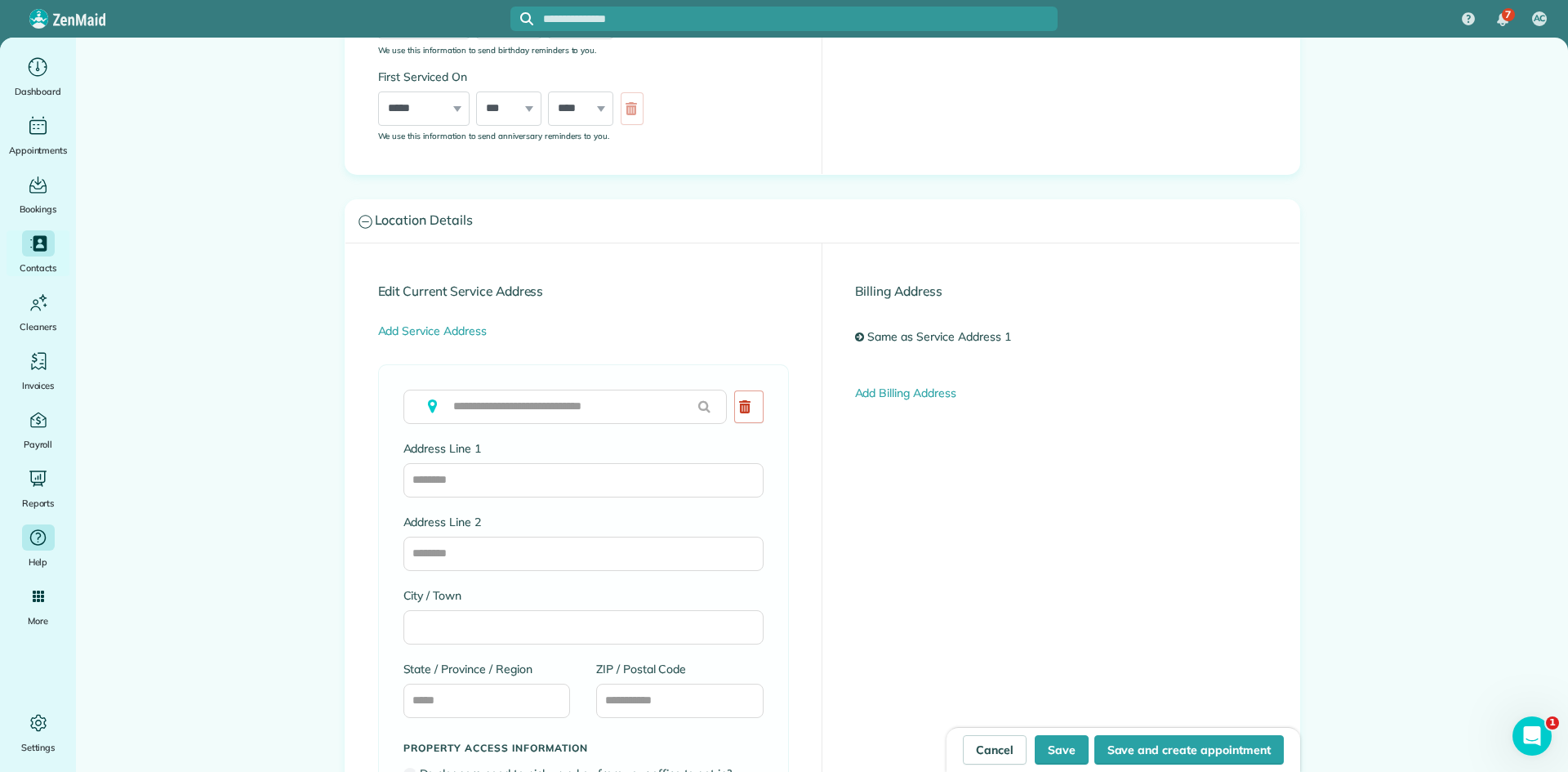
type input "**********"
click at [505, 414] on input "text" at bounding box center [565, 406] width 324 height 34
paste input "**********"
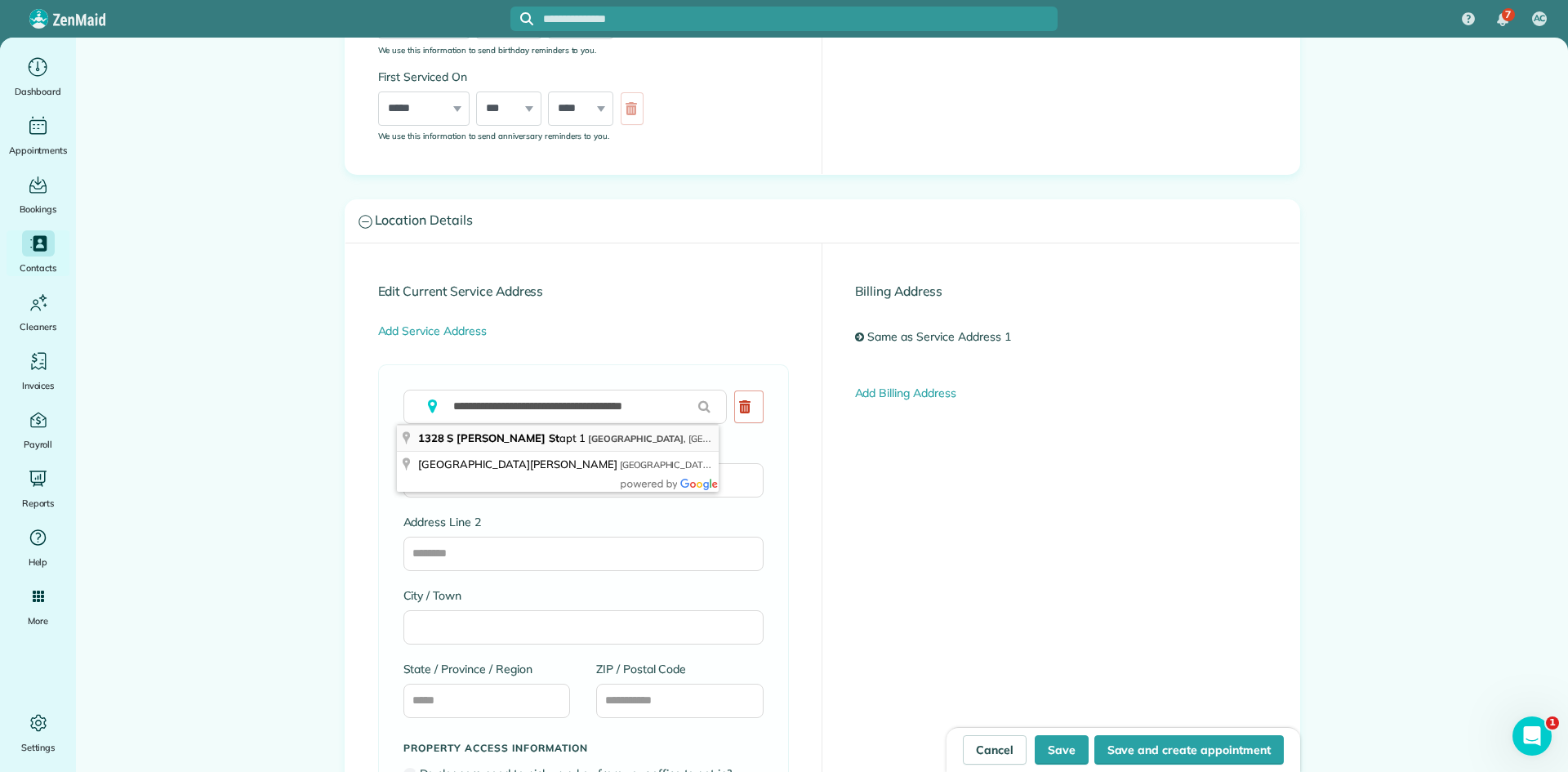
type input "**********"
type input "**"
type input "*****"
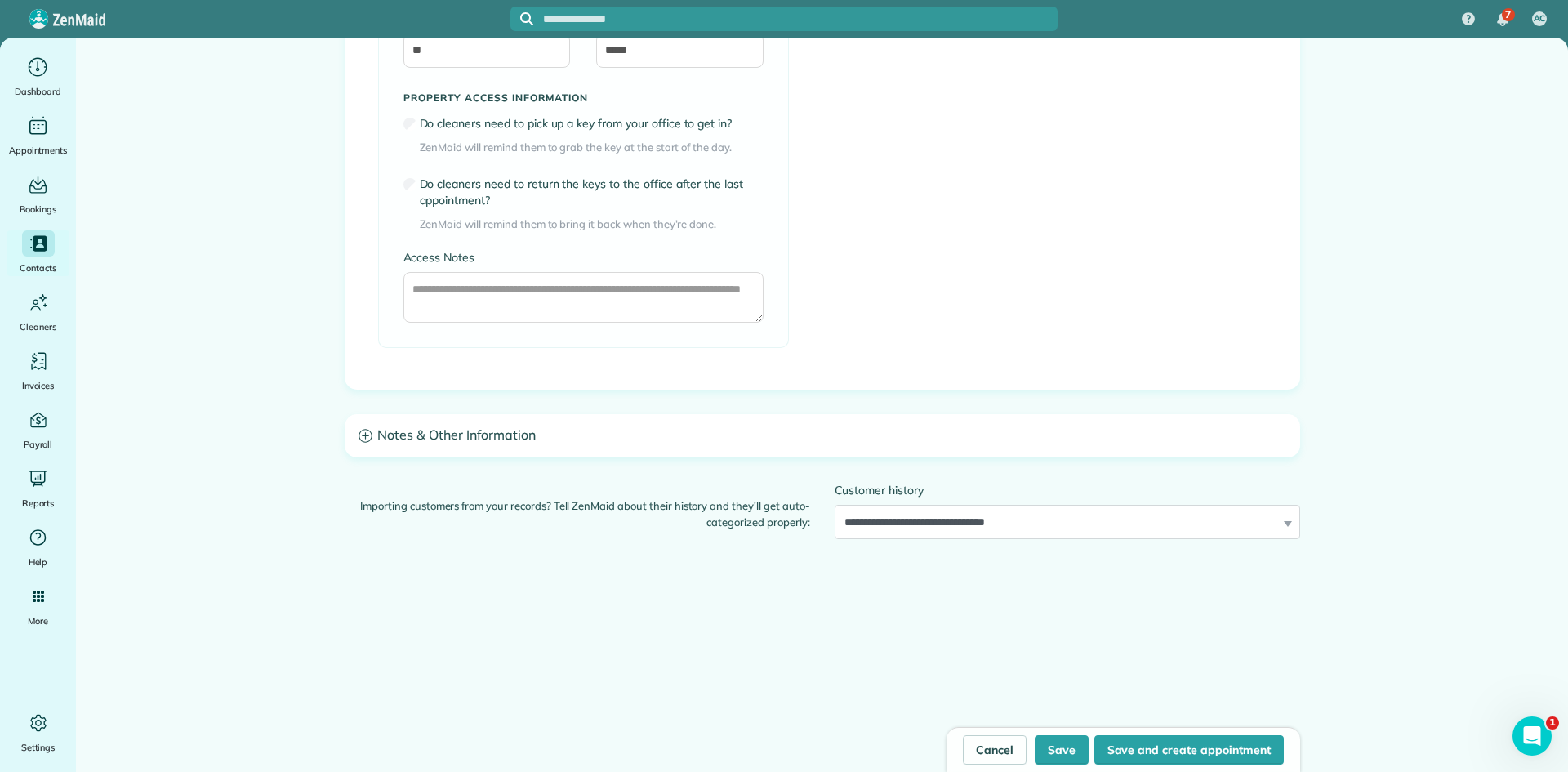
scroll to position [1235, 0]
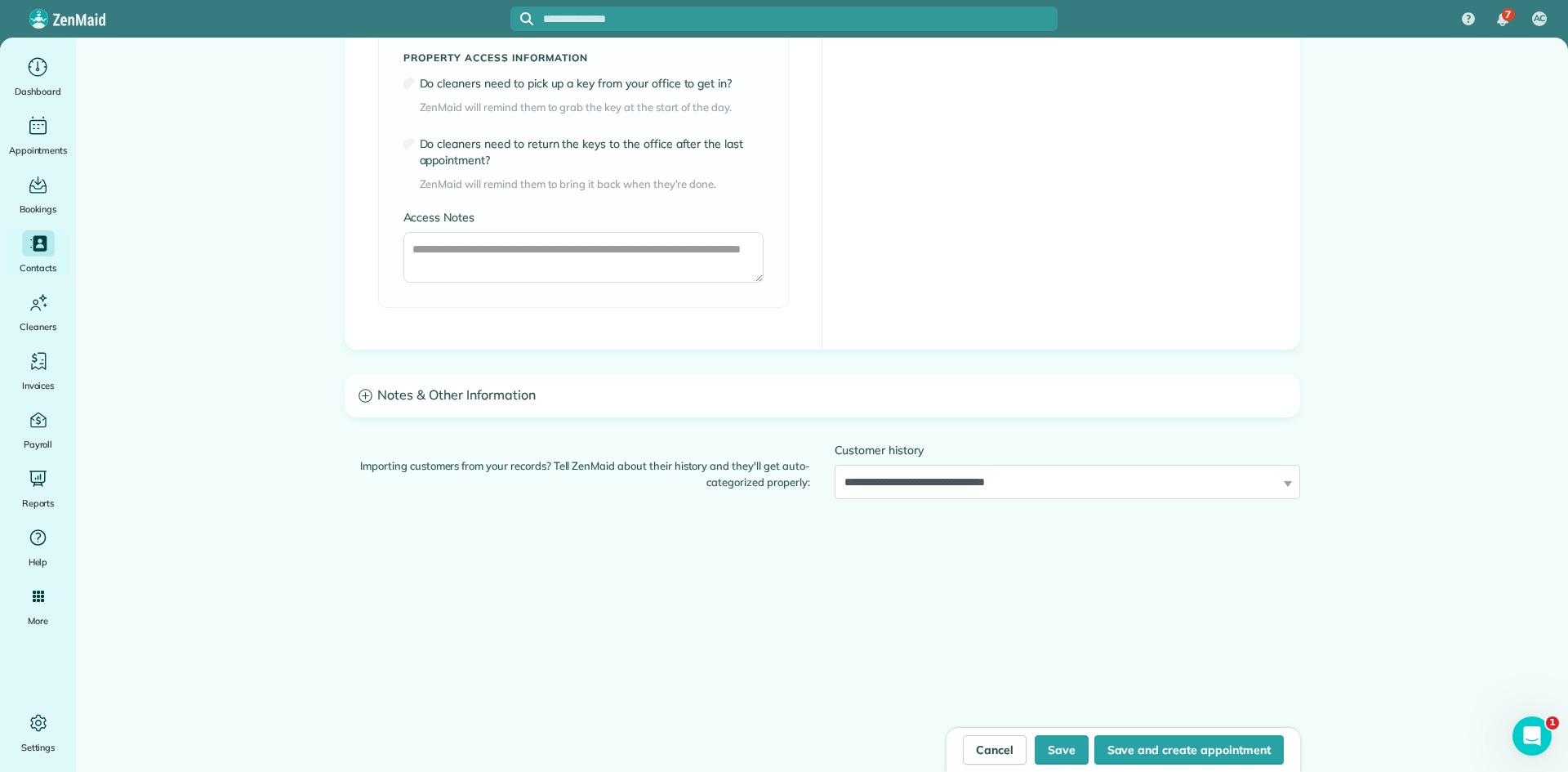
click at [611, 393] on h3 "Notes & Other Information" at bounding box center [823, 395] width 954 height 41
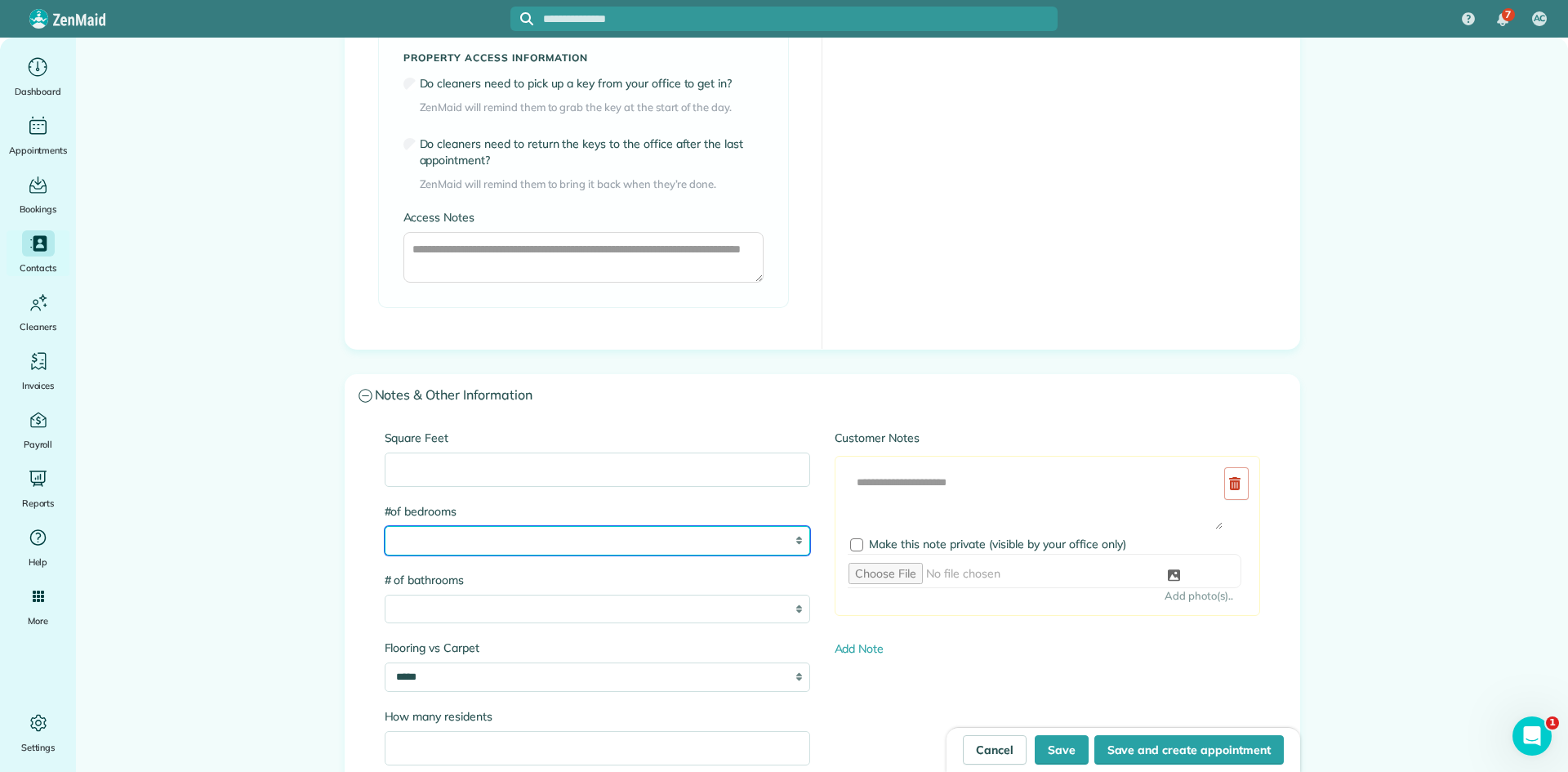
click at [513, 535] on select "* * * * * * *" at bounding box center [598, 541] width 425 height 29
select select "*"
click at [385, 526] on select "* * * * * * *" at bounding box center [598, 541] width 425 height 29
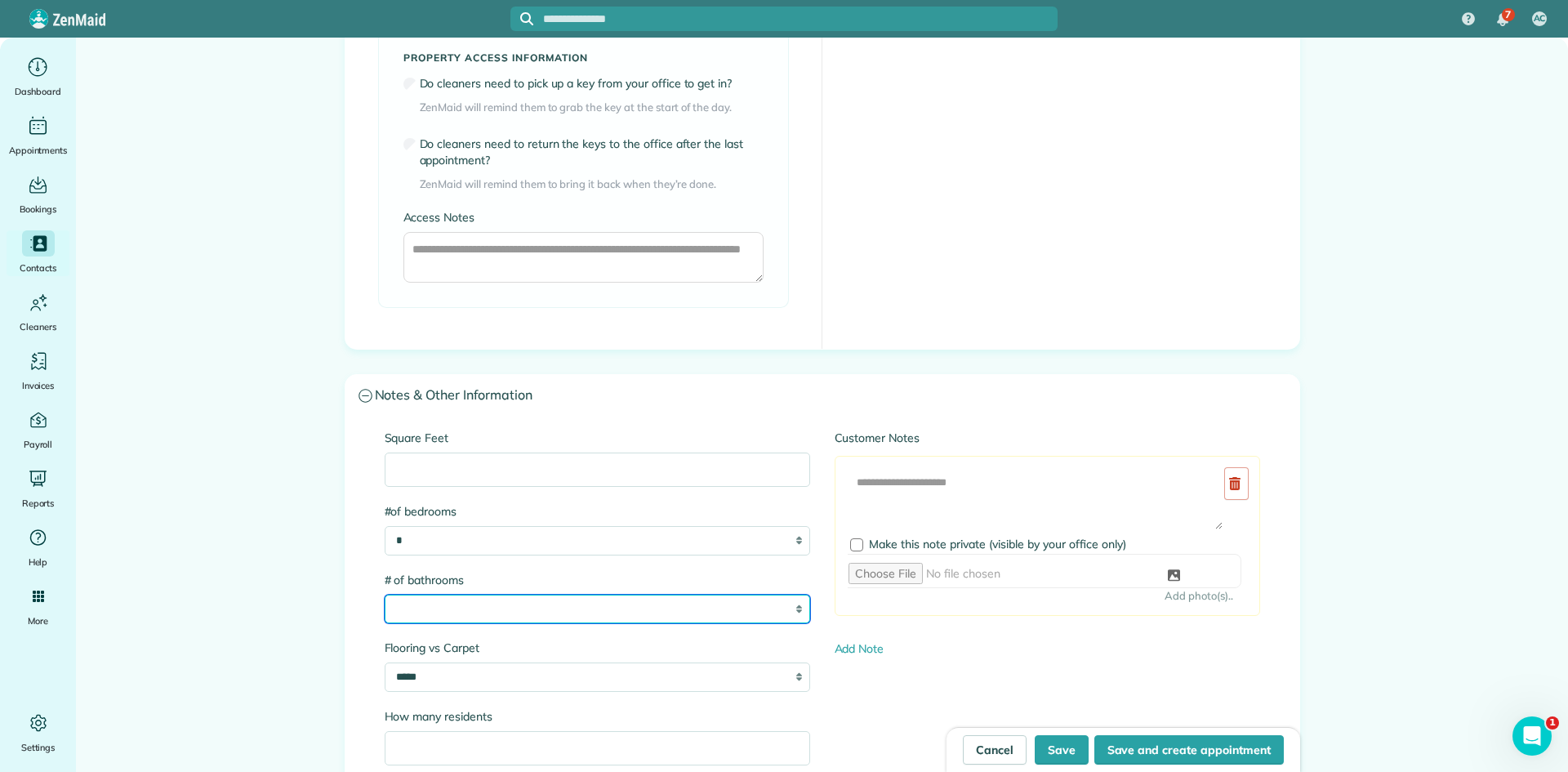
click at [465, 598] on select "* * * * * * *" at bounding box center [598, 610] width 425 height 29
select select "*"
click at [385, 595] on select "* * * * * * *" at bounding box center [598, 610] width 425 height 29
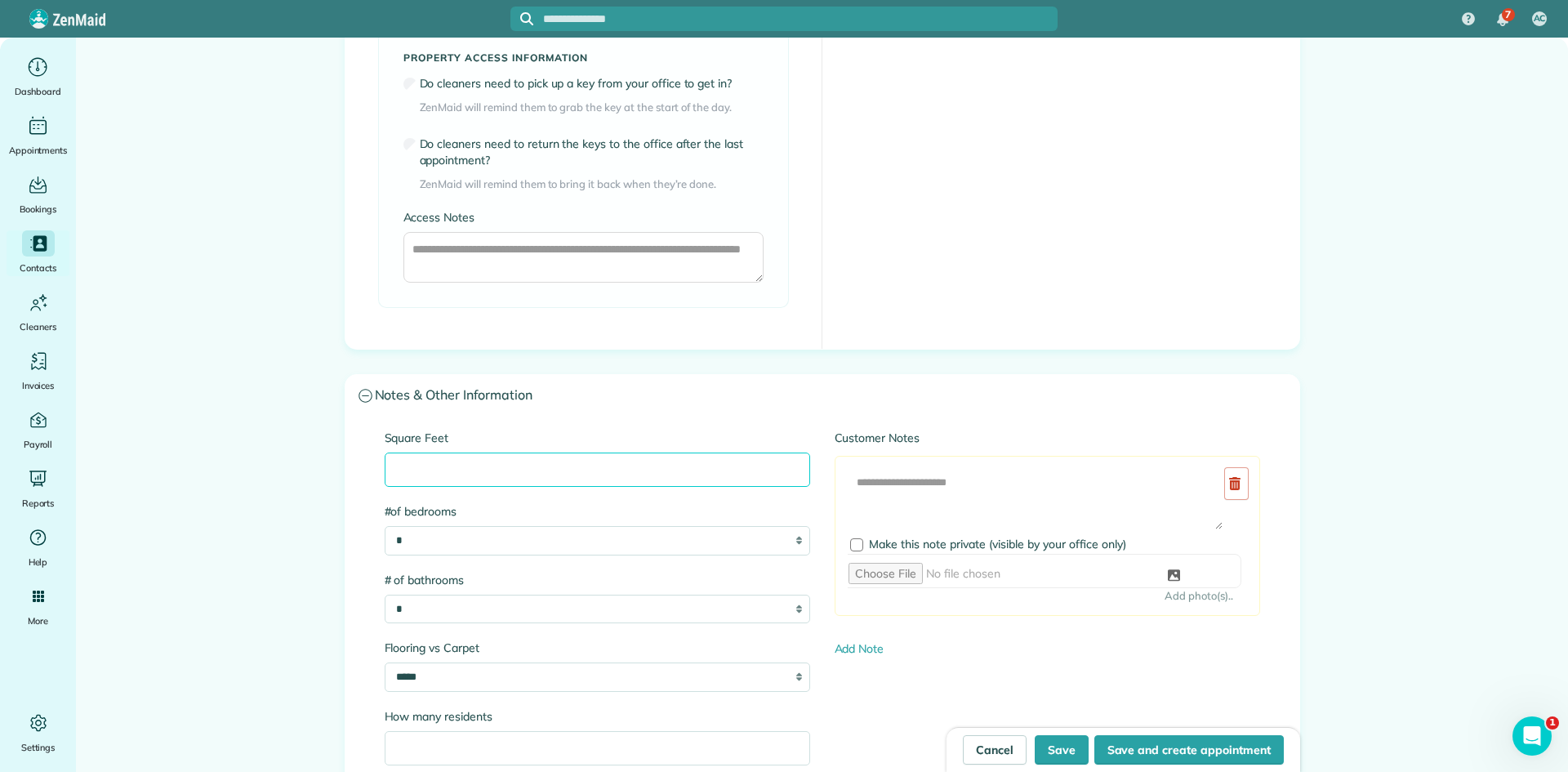
click at [482, 480] on input "Square Feet" at bounding box center [598, 469] width 425 height 34
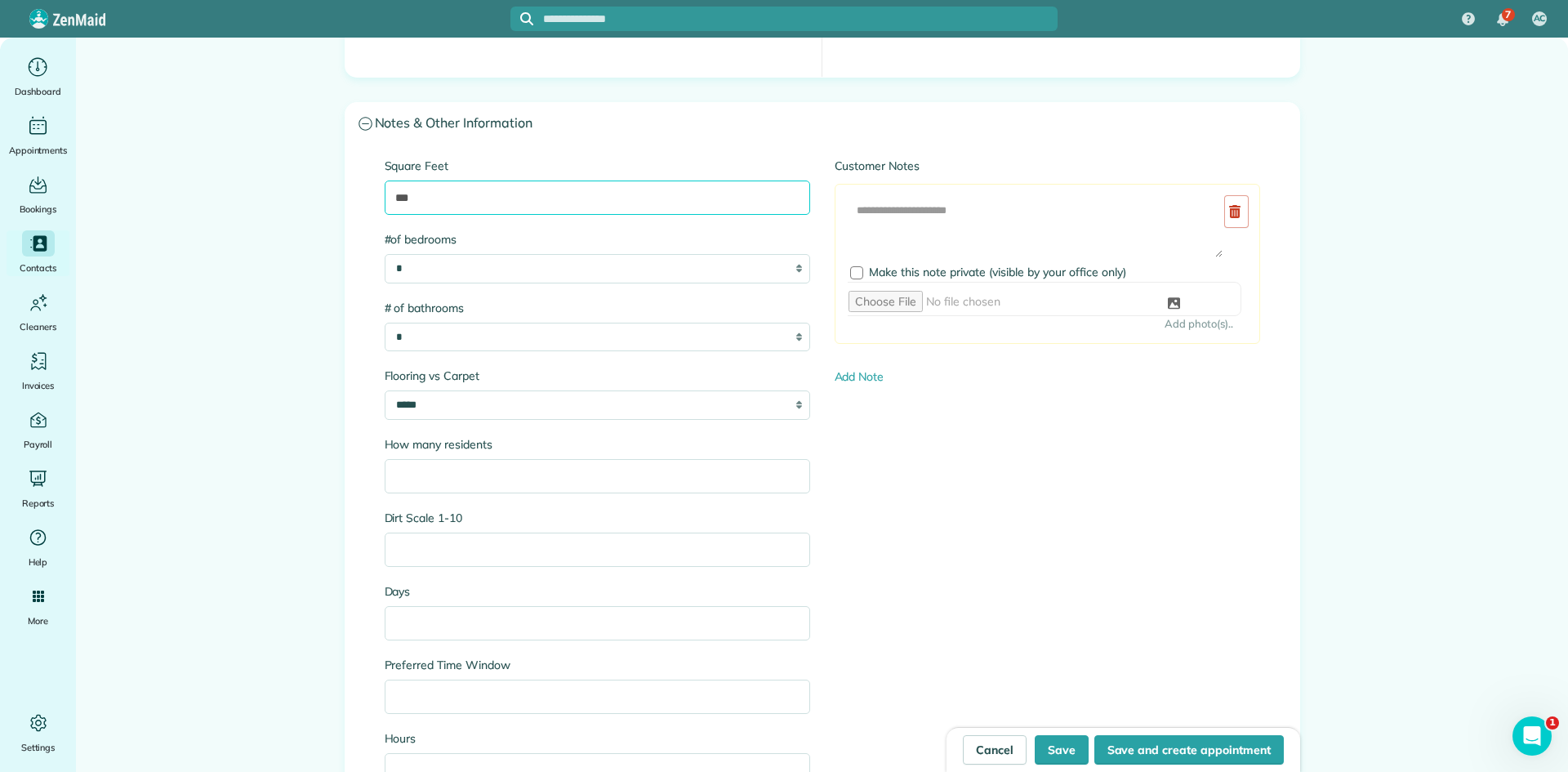
scroll to position [1780, 0]
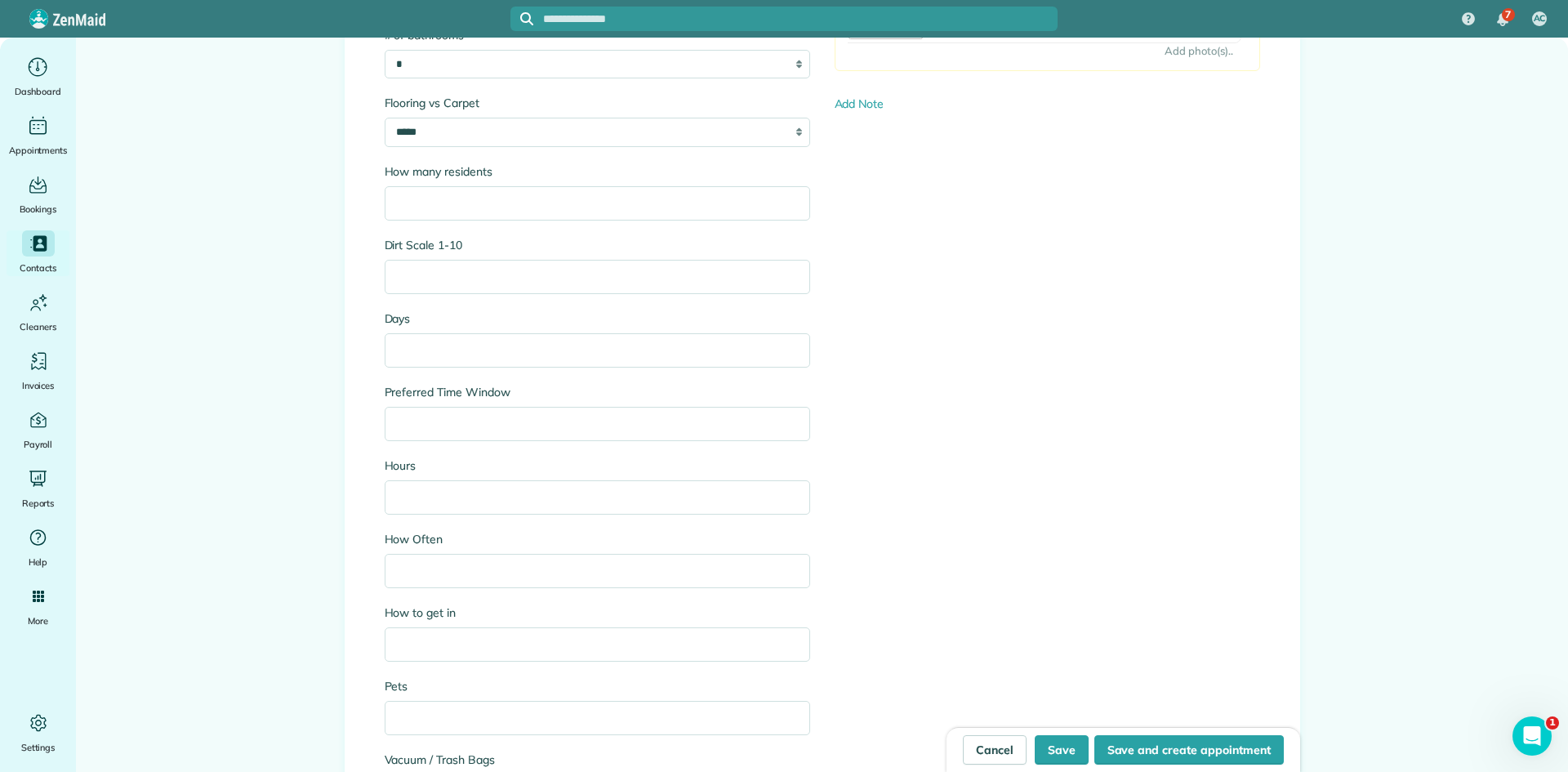
type input "***"
click at [469, 337] on input "Days" at bounding box center [598, 349] width 425 height 34
type input "*******"
click at [869, 393] on div "**********" at bounding box center [823, 425] width 900 height 1081
click at [488, 505] on input "Hours" at bounding box center [598, 497] width 425 height 34
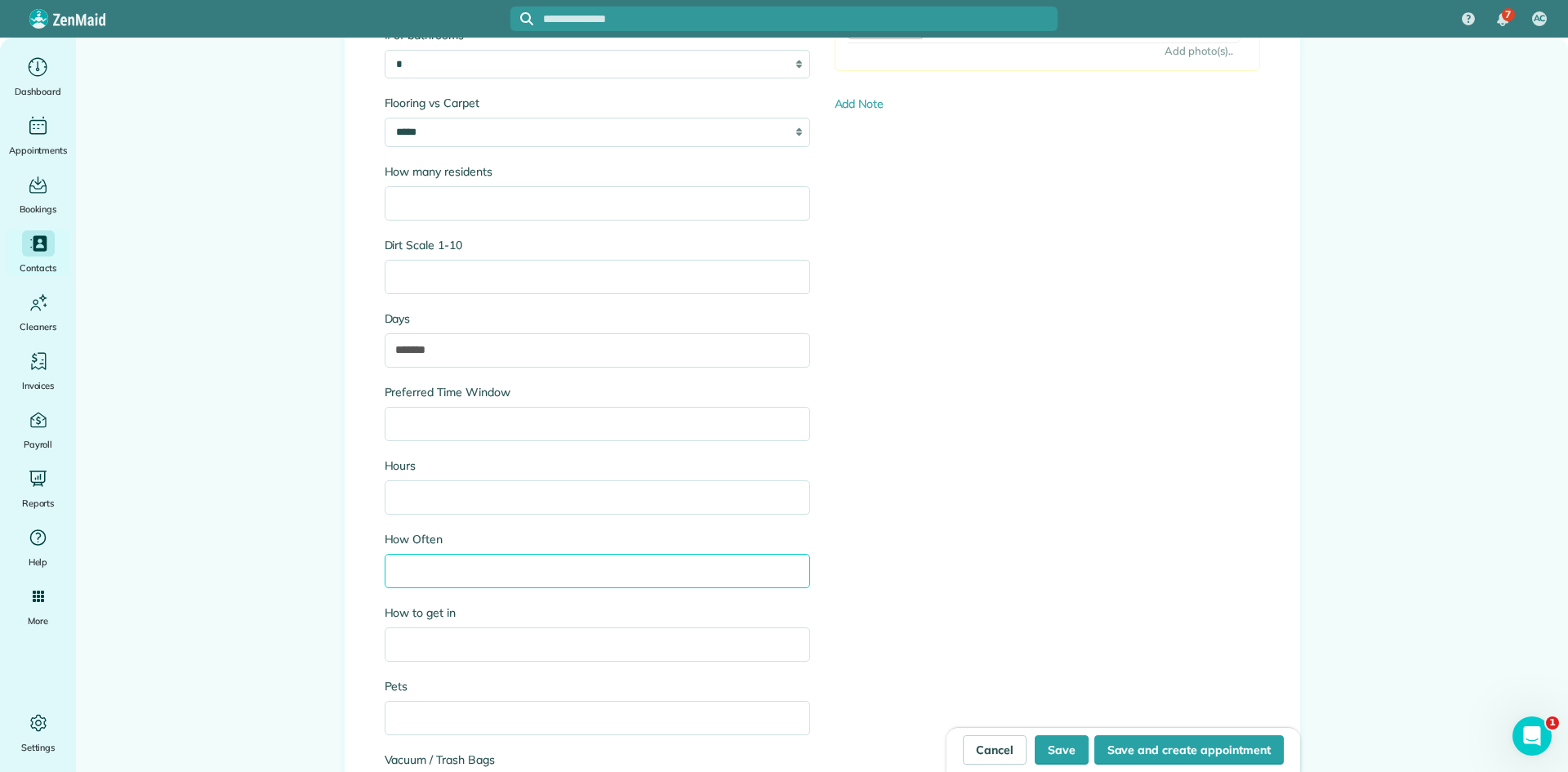
click at [465, 572] on input "How Often" at bounding box center [598, 570] width 425 height 34
type input "*******"
click at [411, 348] on input "*******" at bounding box center [598, 349] width 425 height 34
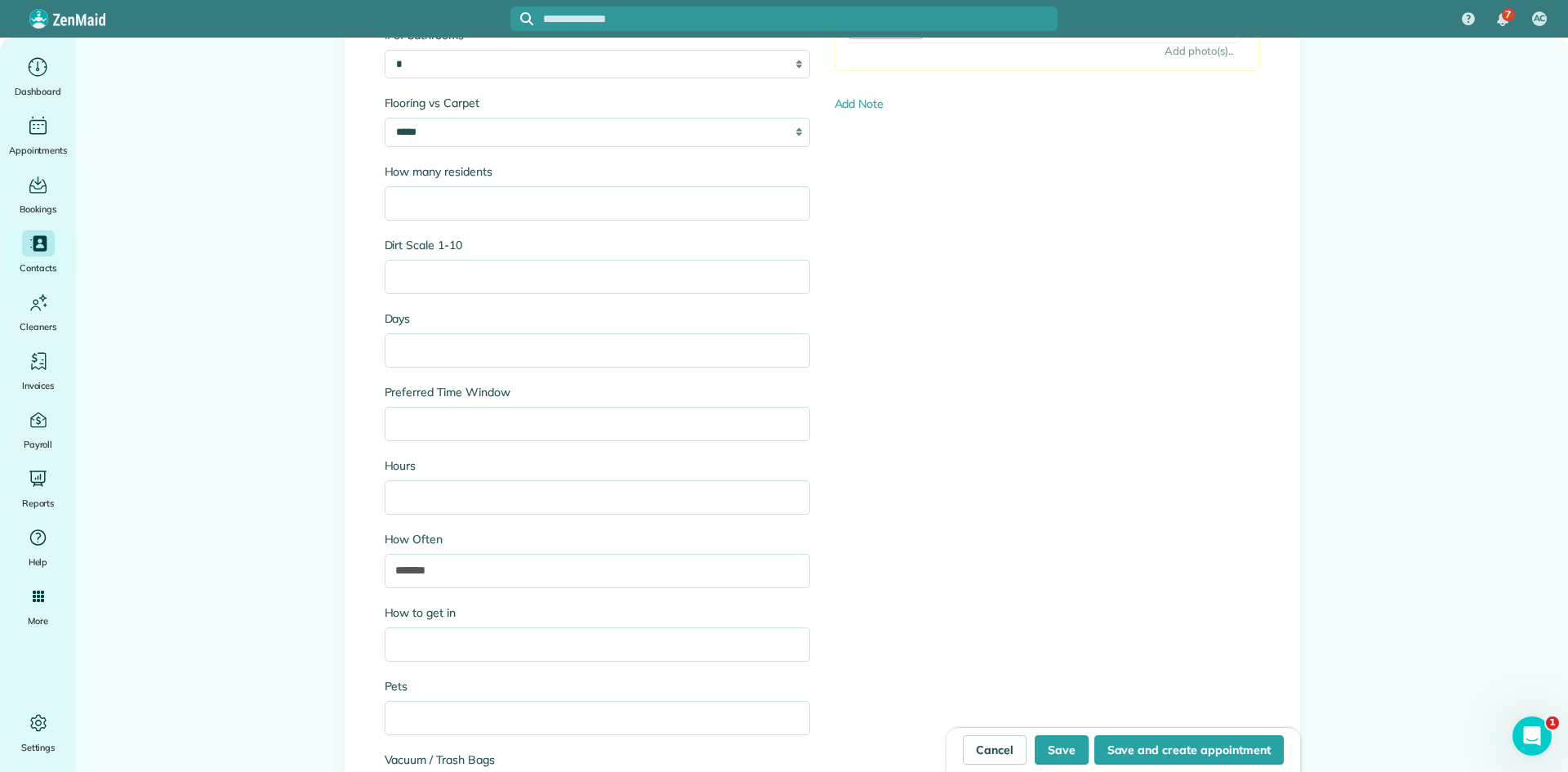
click at [896, 447] on div "**********" at bounding box center [823, 425] width 900 height 1081
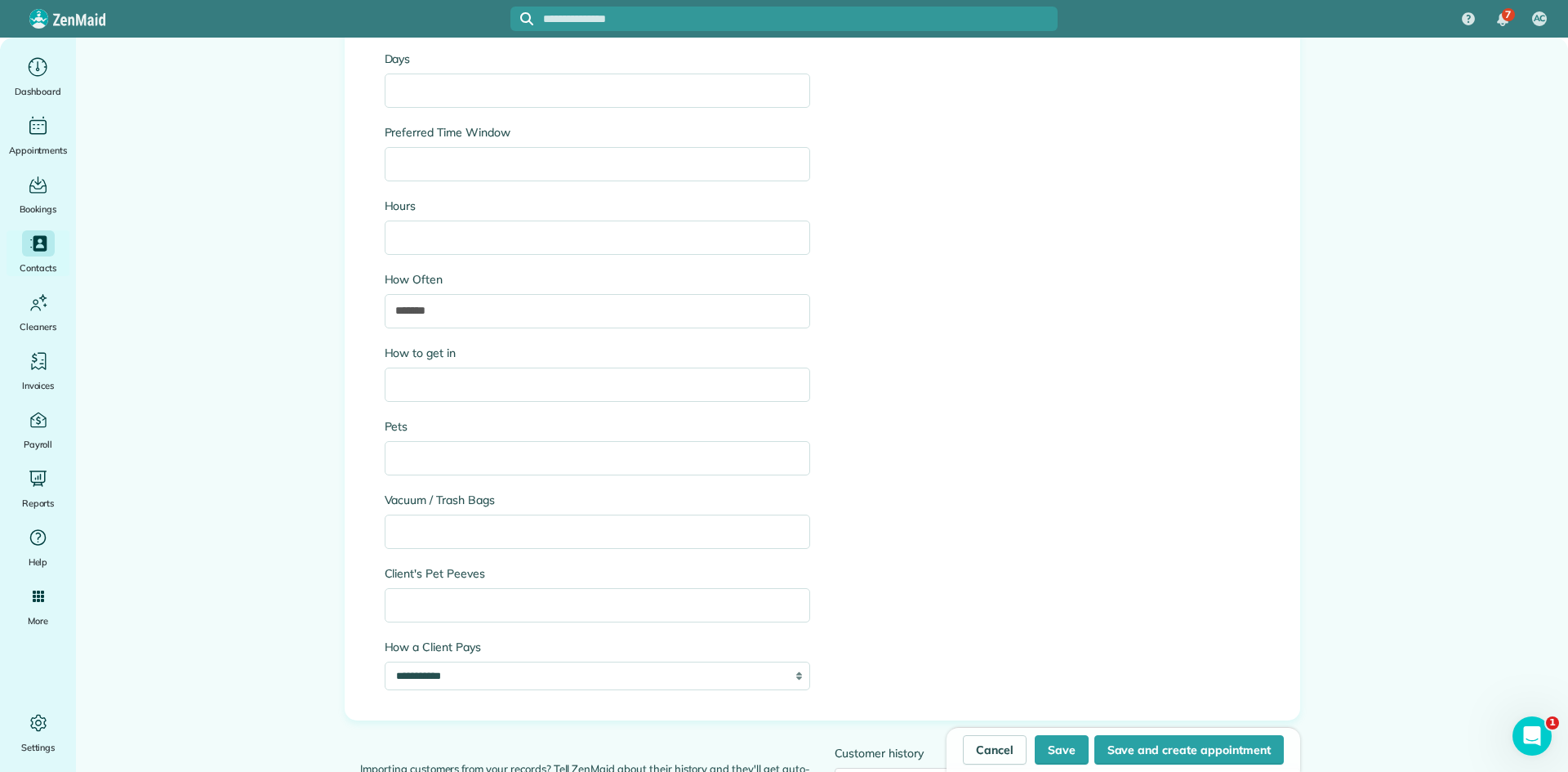
scroll to position [2052, 0]
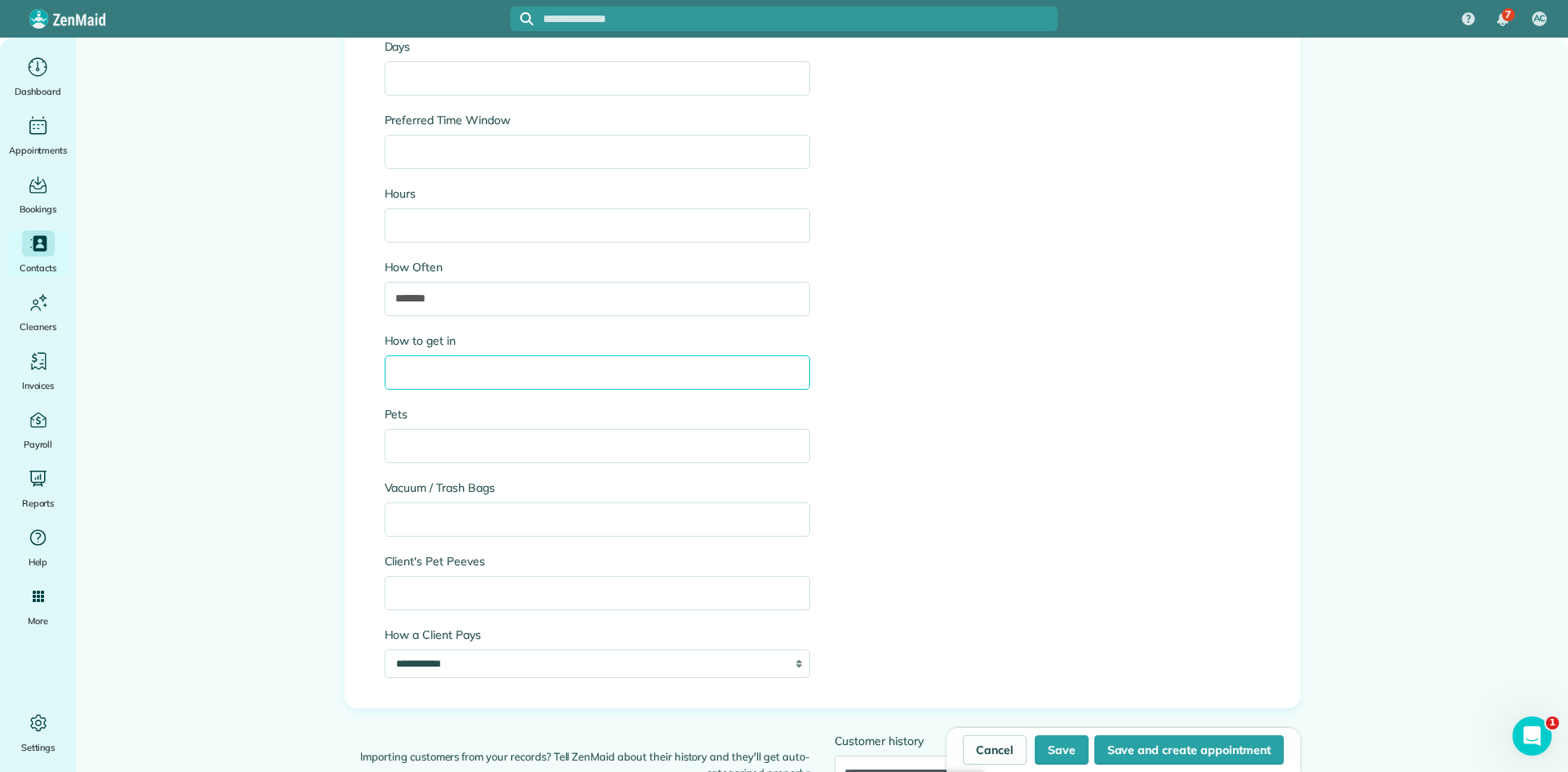
click at [465, 373] on input "How to get in" at bounding box center [598, 372] width 425 height 34
type input "**********"
click at [437, 437] on input "Pets" at bounding box center [598, 446] width 425 height 34
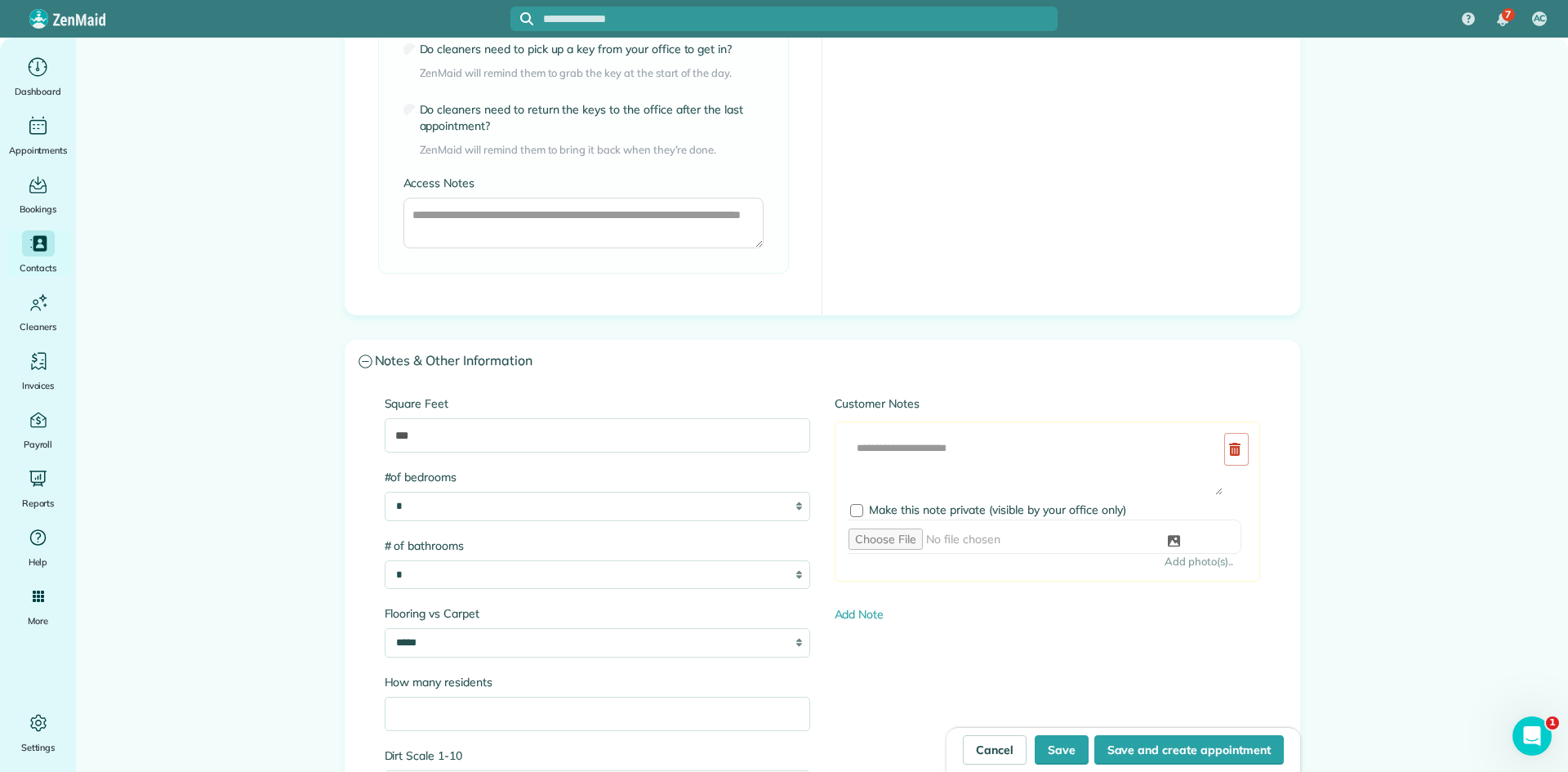
scroll to position [1235, 0]
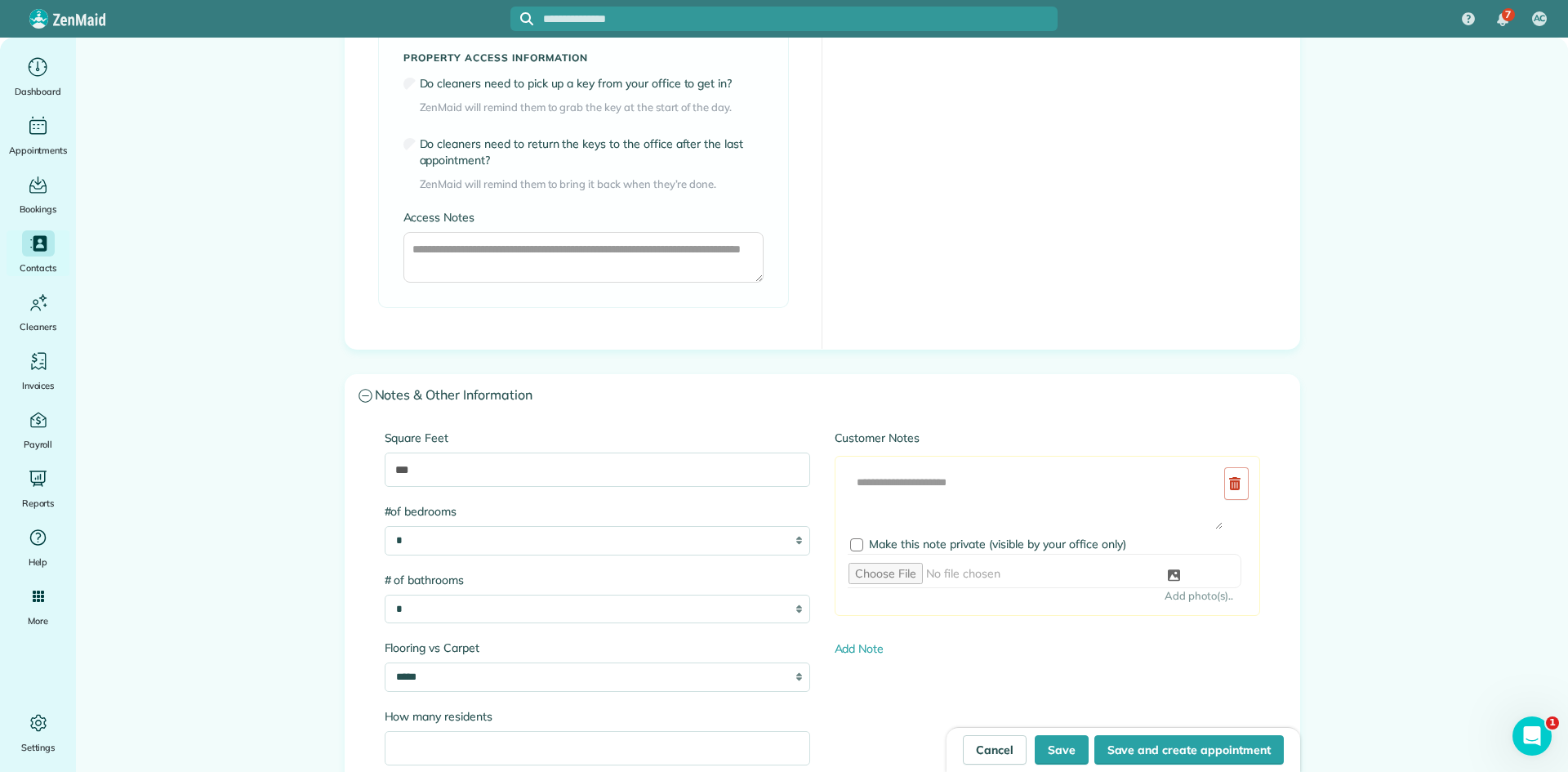
type input "*****"
click at [955, 486] on textarea at bounding box center [1036, 498] width 376 height 63
paste textarea "**********"
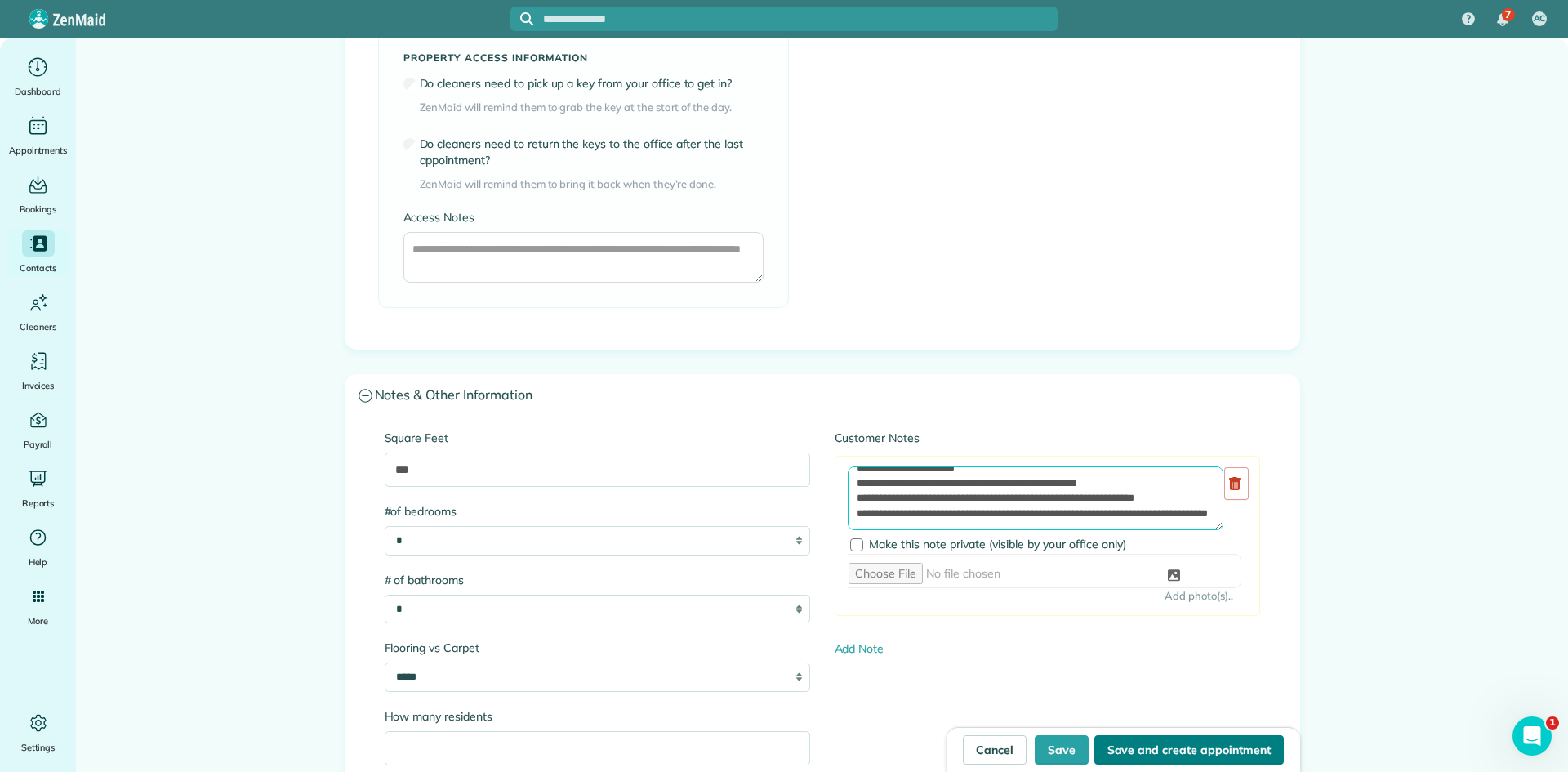
type textarea "**********"
click at [1136, 745] on button "Save and create appointment" at bounding box center [1189, 750] width 190 height 29
type input "**********"
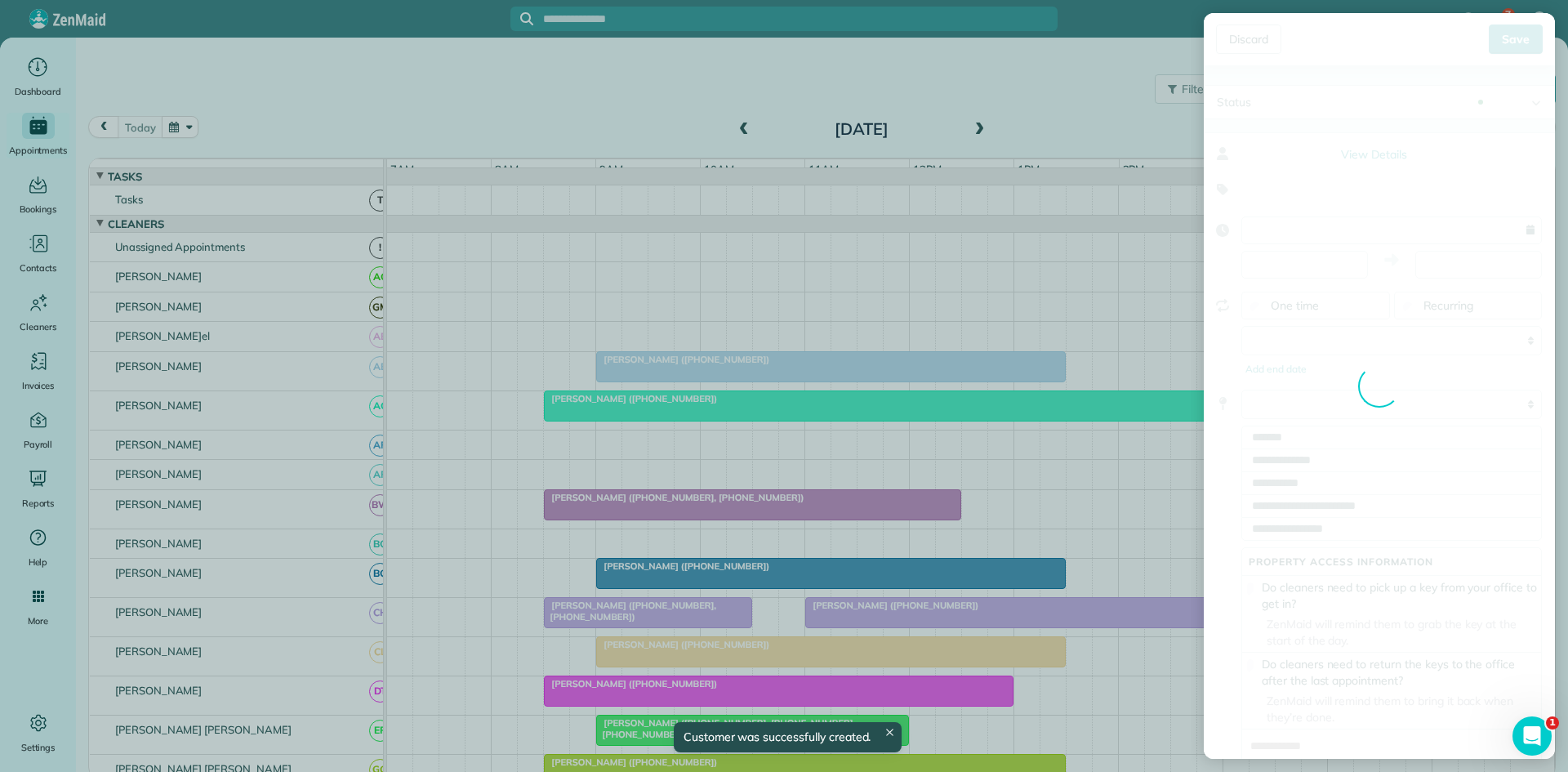
type input "**********"
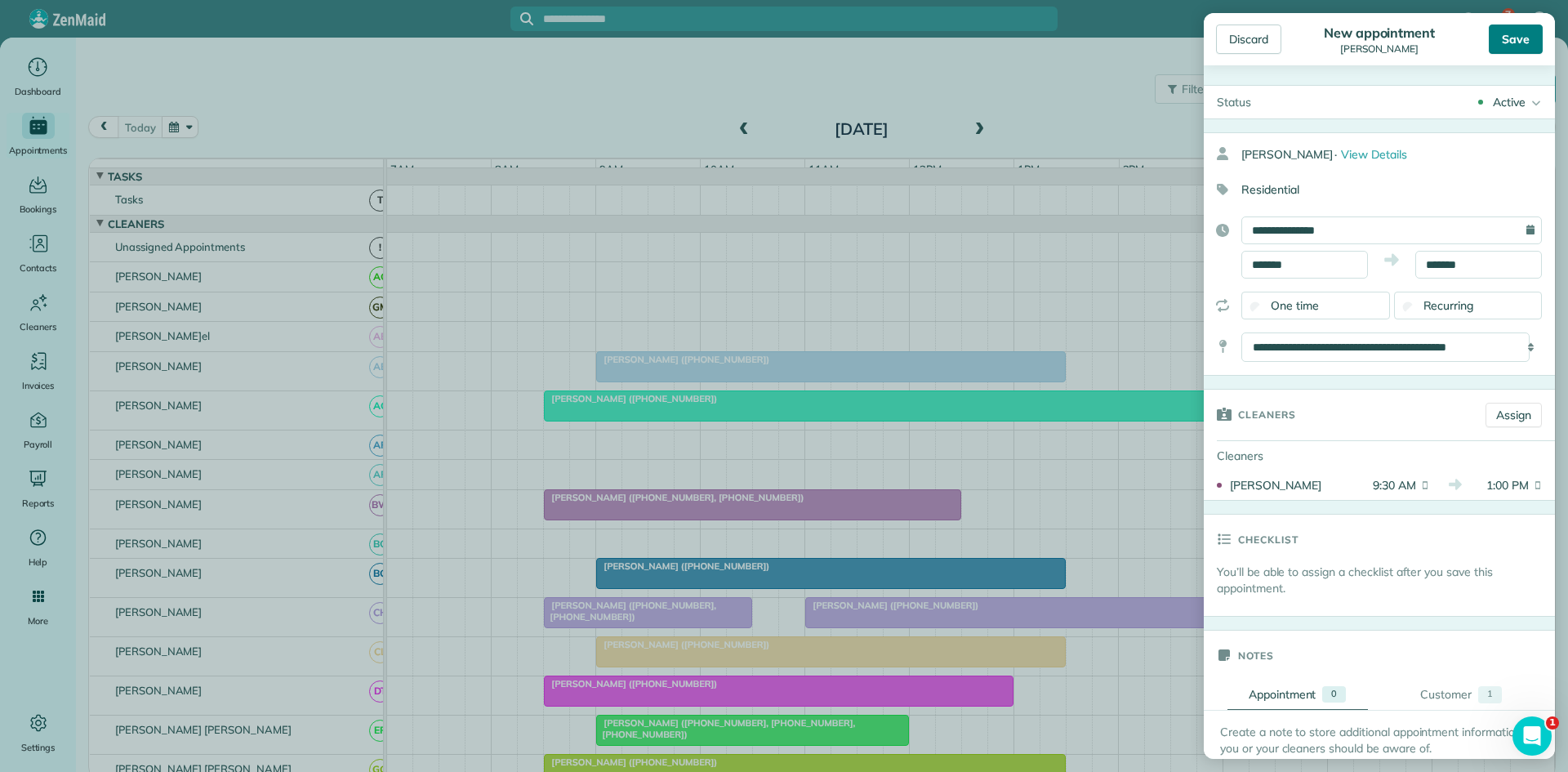
click at [1493, 43] on div "Save" at bounding box center [1516, 39] width 54 height 29
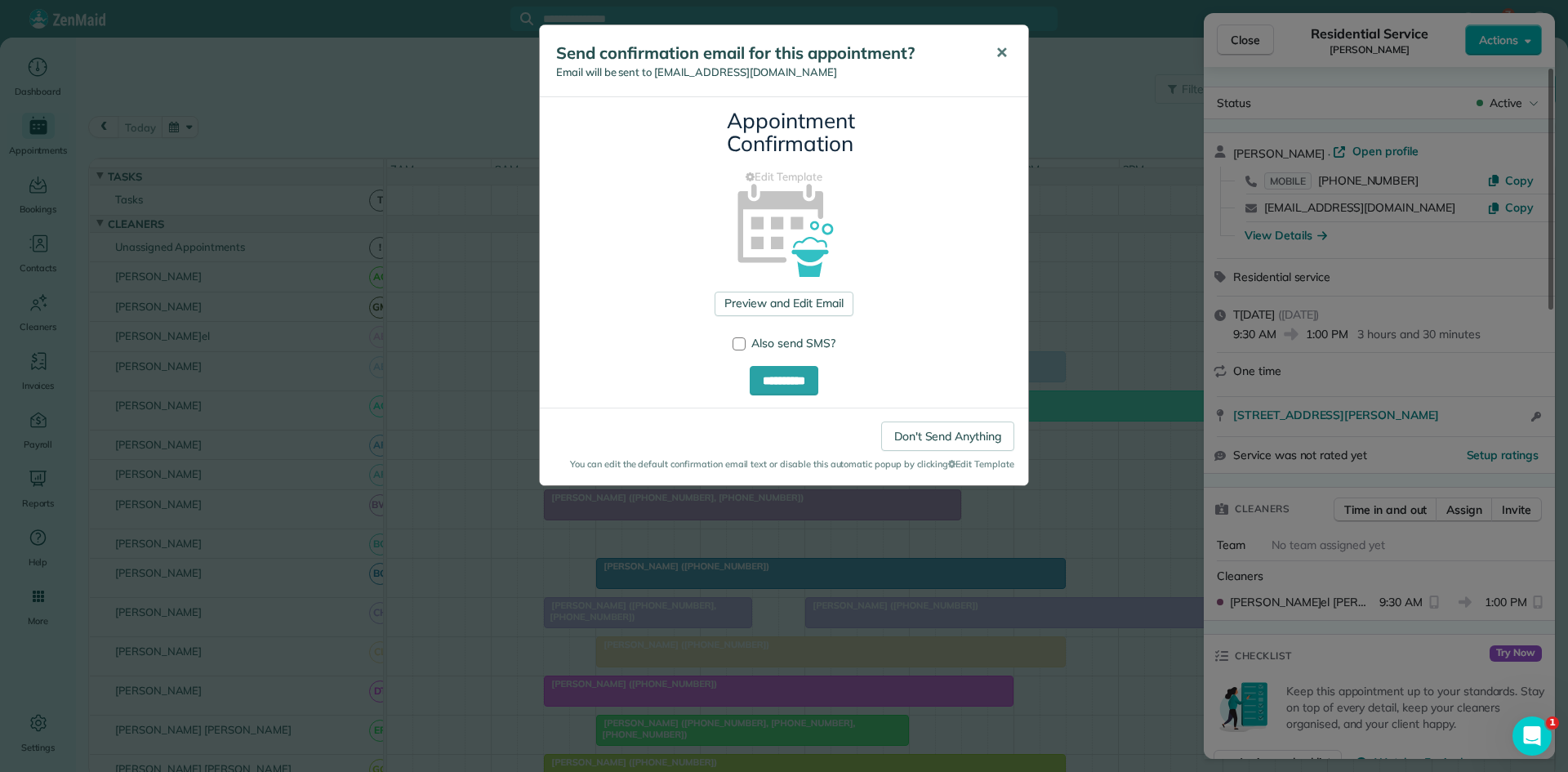
click at [1002, 57] on span "✕" at bounding box center [1001, 52] width 12 height 18
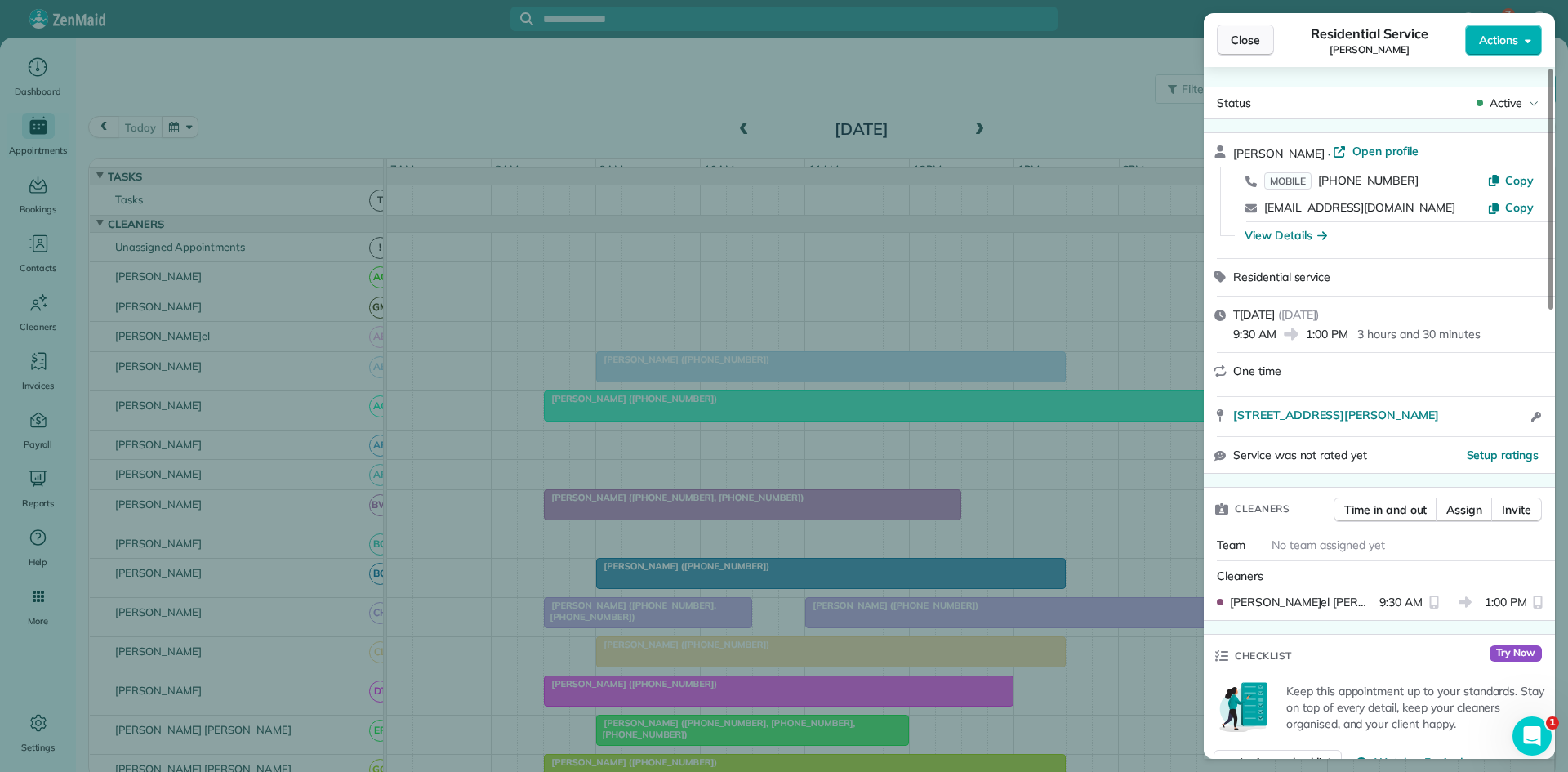
click at [1246, 46] on span "Close" at bounding box center [1245, 40] width 29 height 17
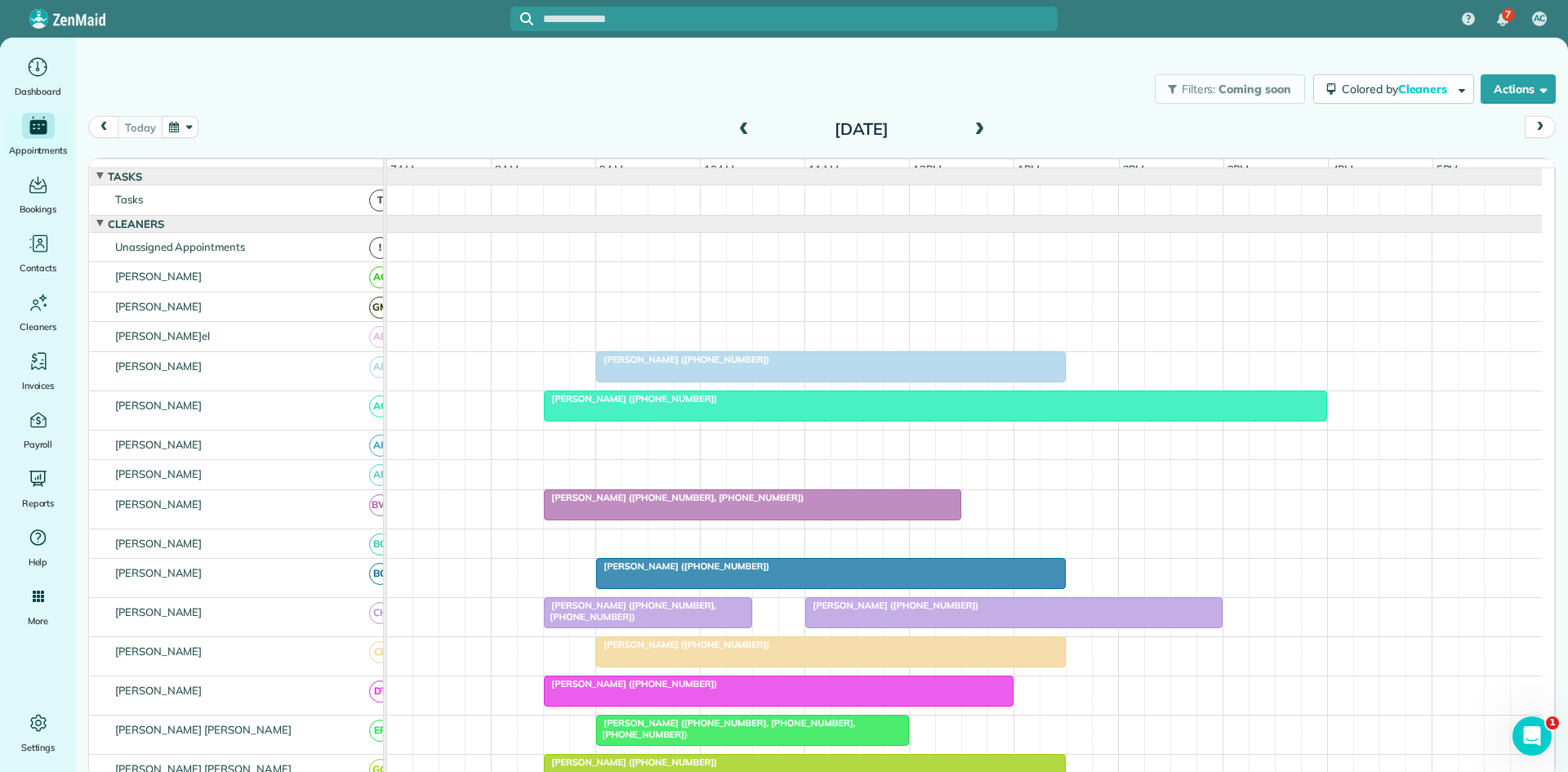
click at [970, 139] on span at bounding box center [979, 129] width 18 height 25
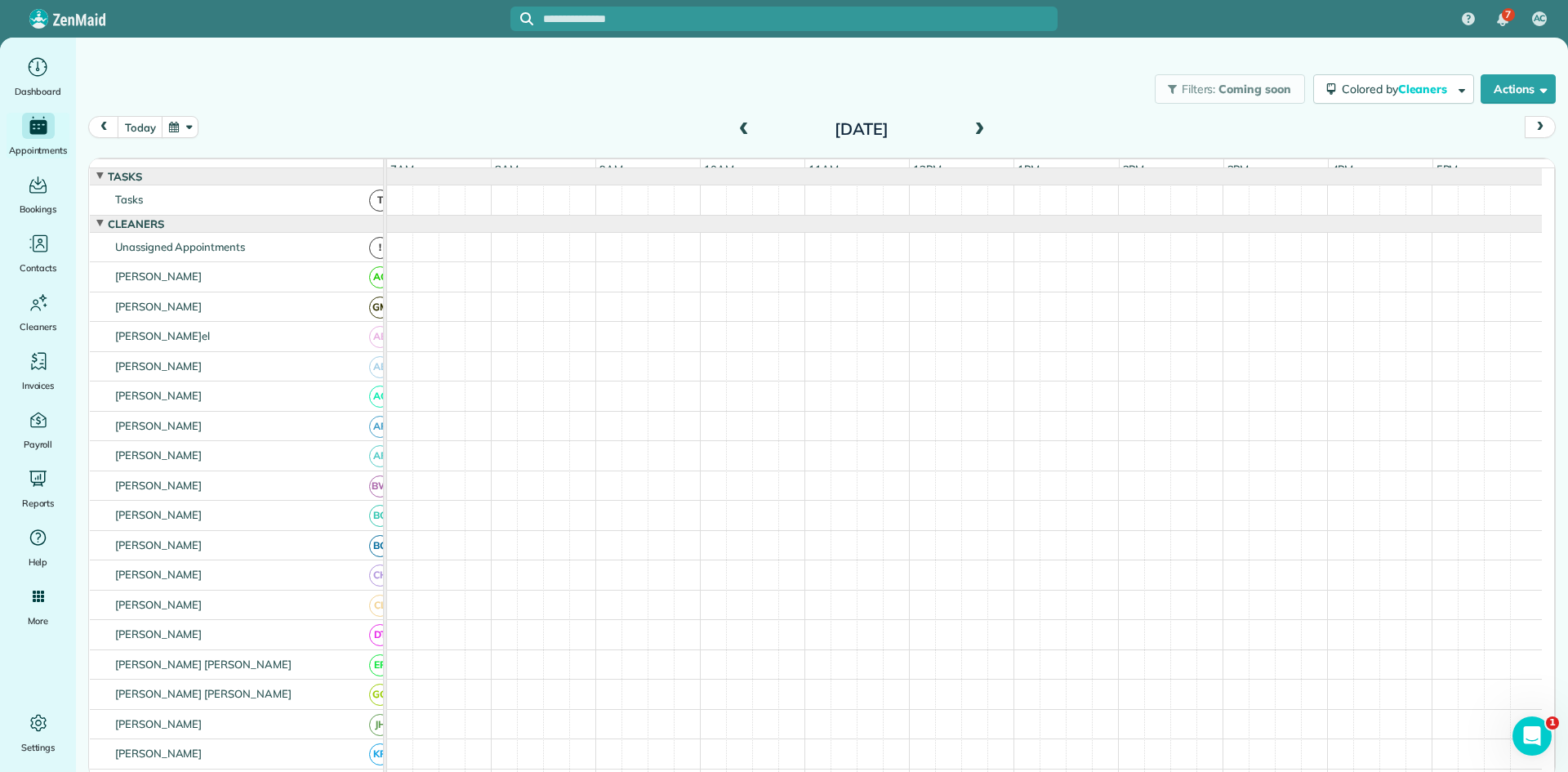
click at [970, 139] on span at bounding box center [979, 129] width 18 height 25
click at [741, 139] on span at bounding box center [745, 129] width 18 height 25
click at [986, 126] on span at bounding box center [979, 130] width 18 height 15
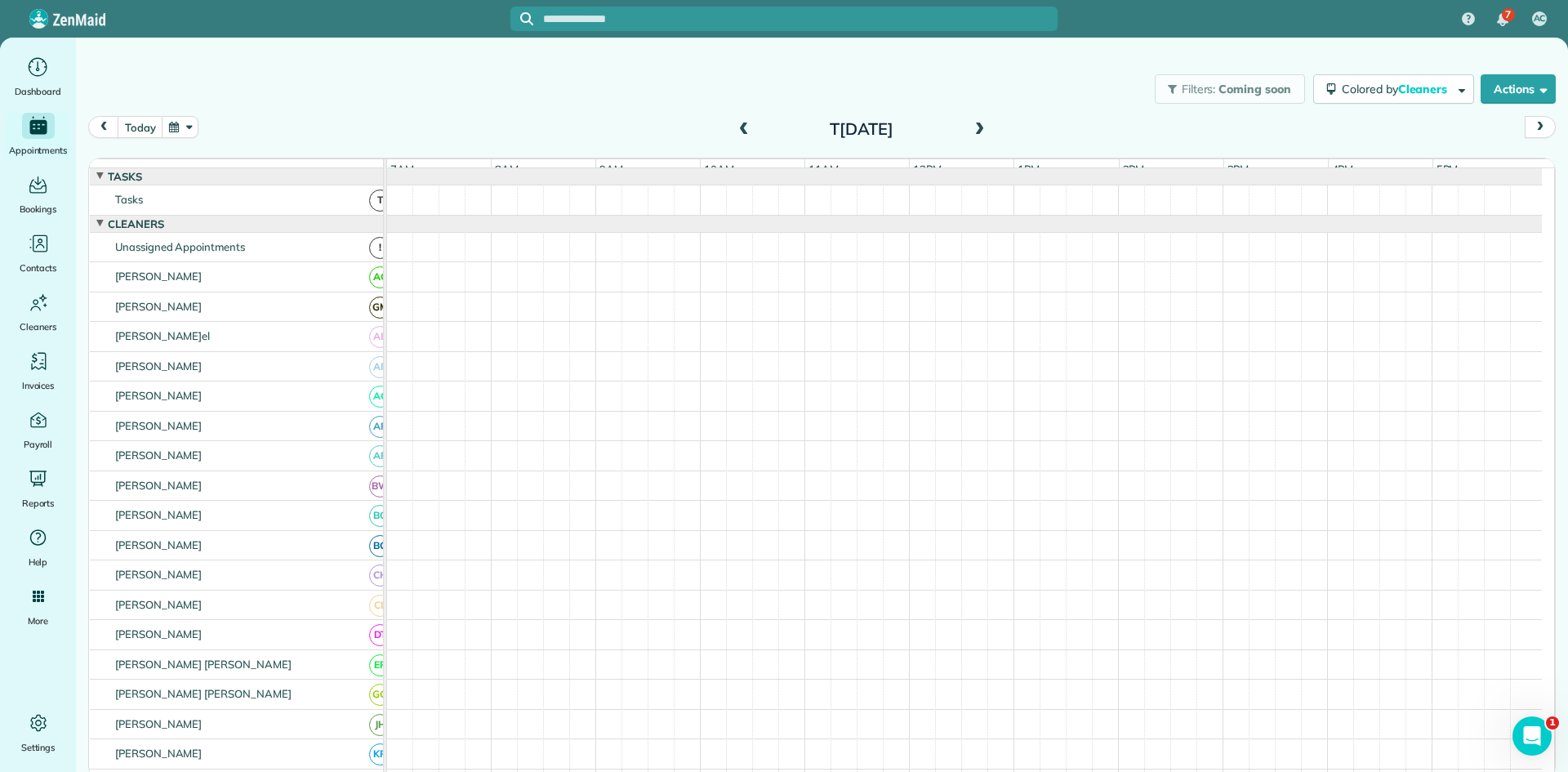
click at [742, 133] on span at bounding box center [745, 130] width 18 height 15
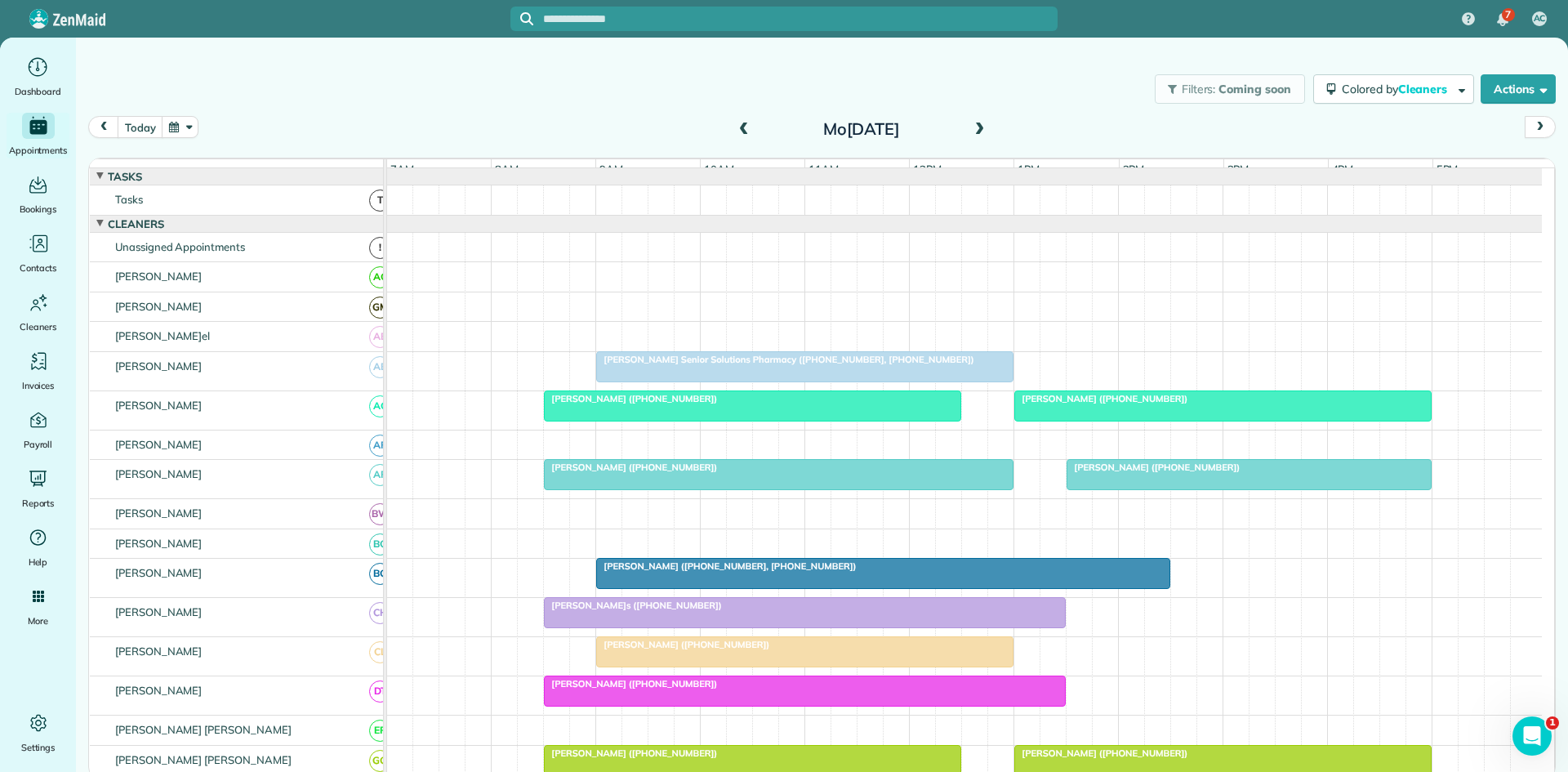
click at [975, 136] on span at bounding box center [979, 130] width 18 height 15
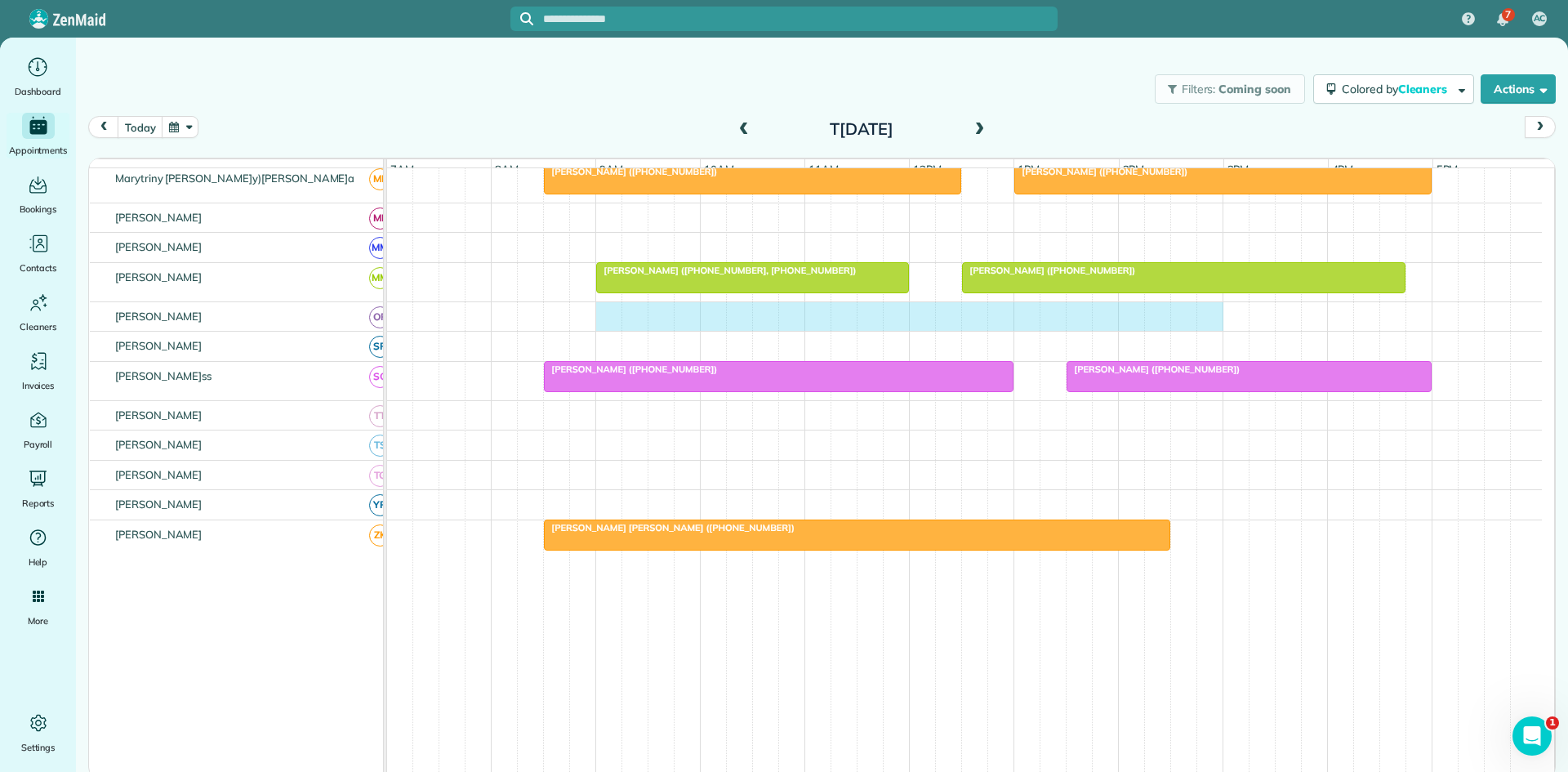
drag, startPoint x: 607, startPoint y: 326, endPoint x: 1203, endPoint y: 324, distance: 596.0
click at [1217, 324] on div at bounding box center [965, 317] width 1155 height 29
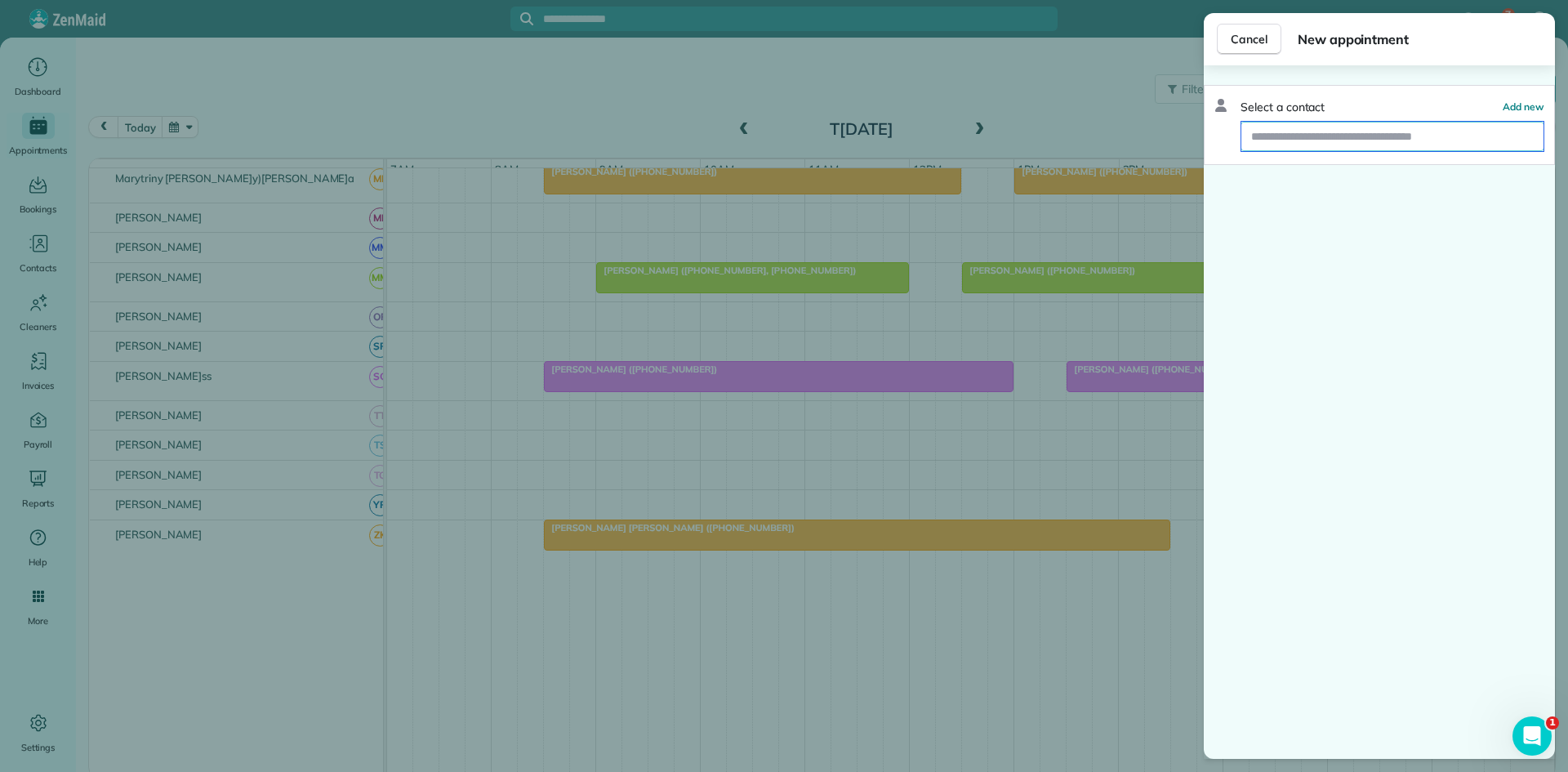
click at [1390, 142] on input "text" at bounding box center [1393, 137] width 303 height 29
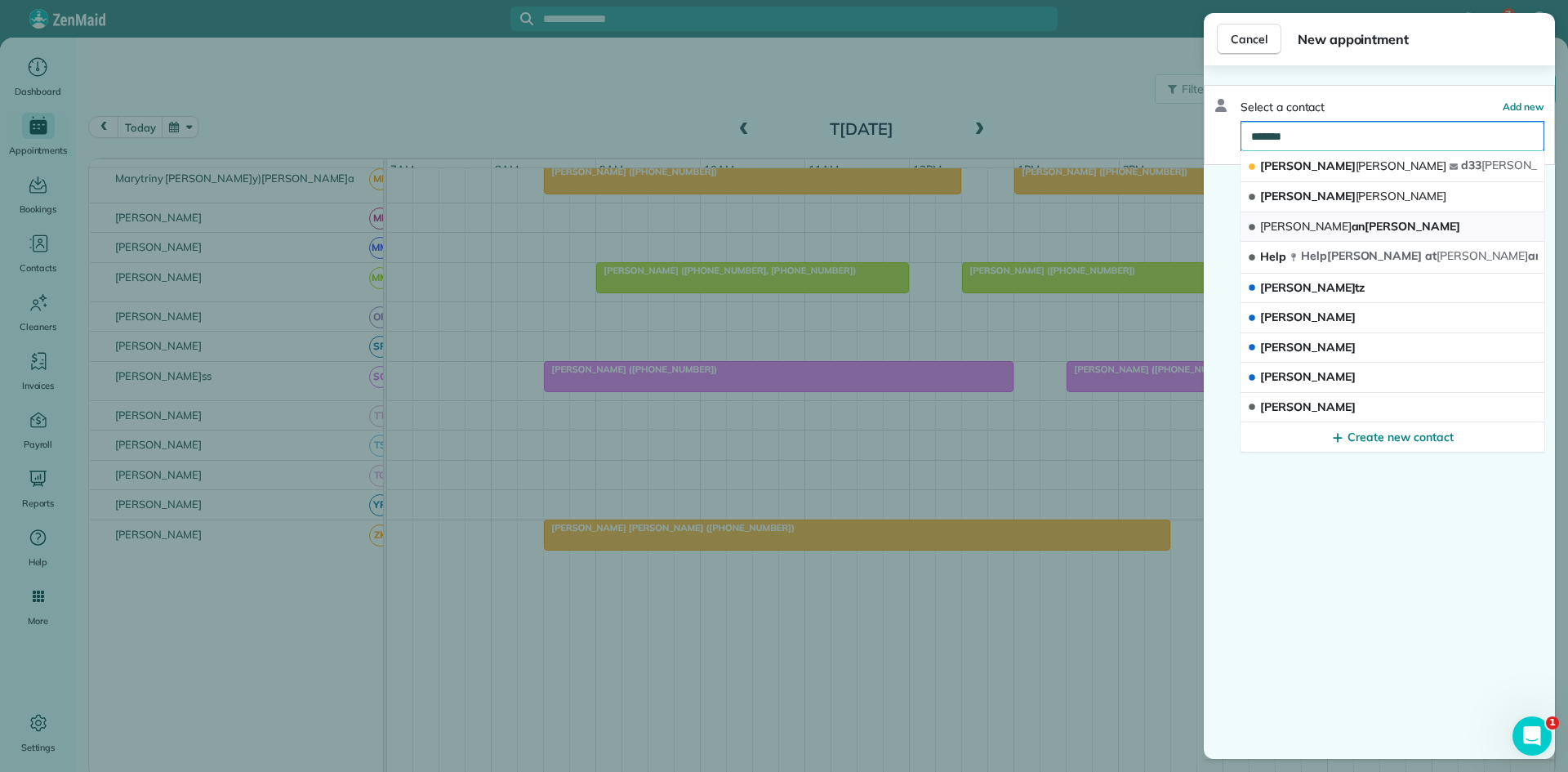
type input "*******"
click at [1362, 225] on span "Russell and Kim Patten" at bounding box center [1361, 226] width 200 height 15
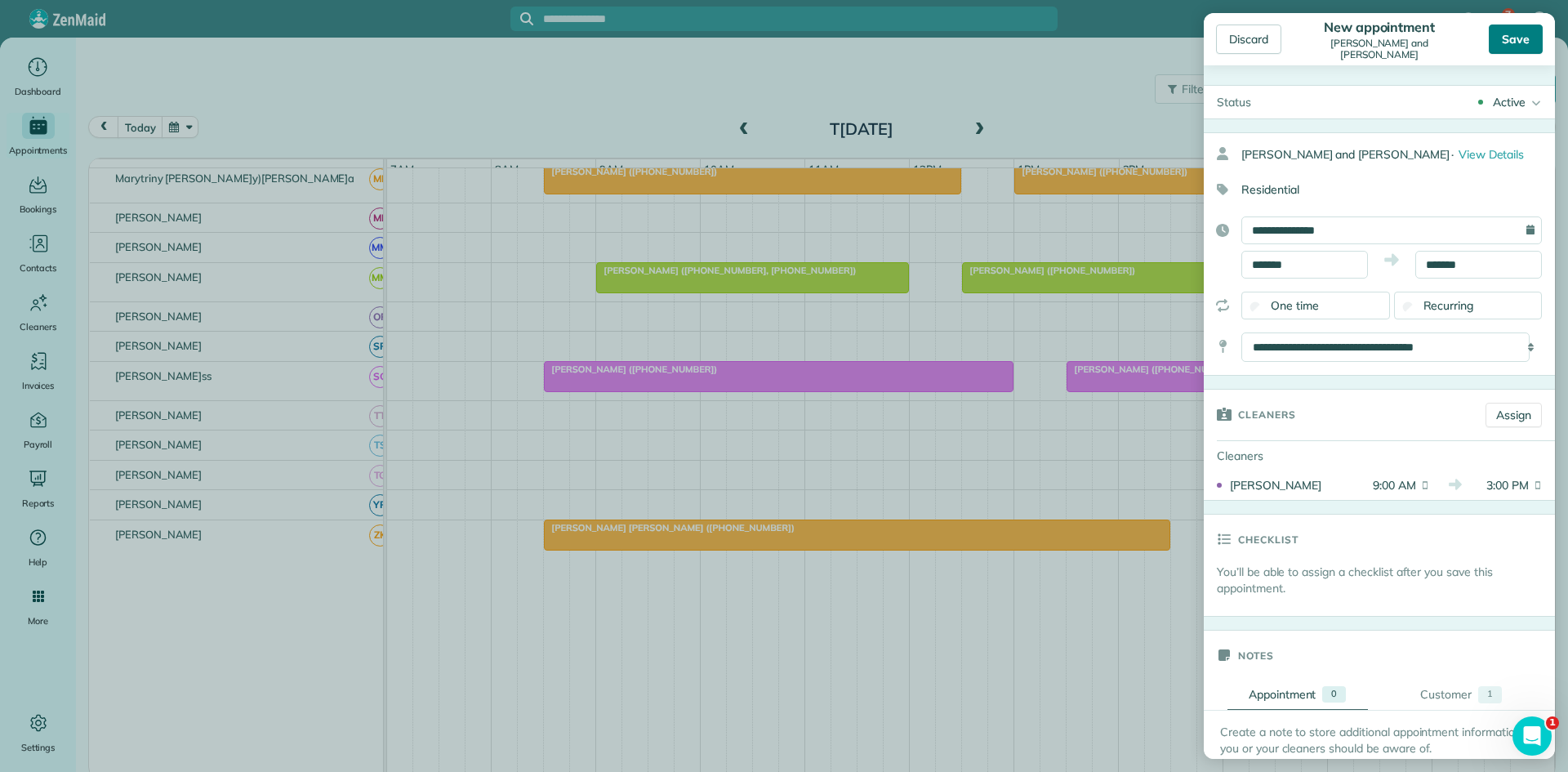
click at [1500, 37] on div "Save" at bounding box center [1516, 39] width 54 height 29
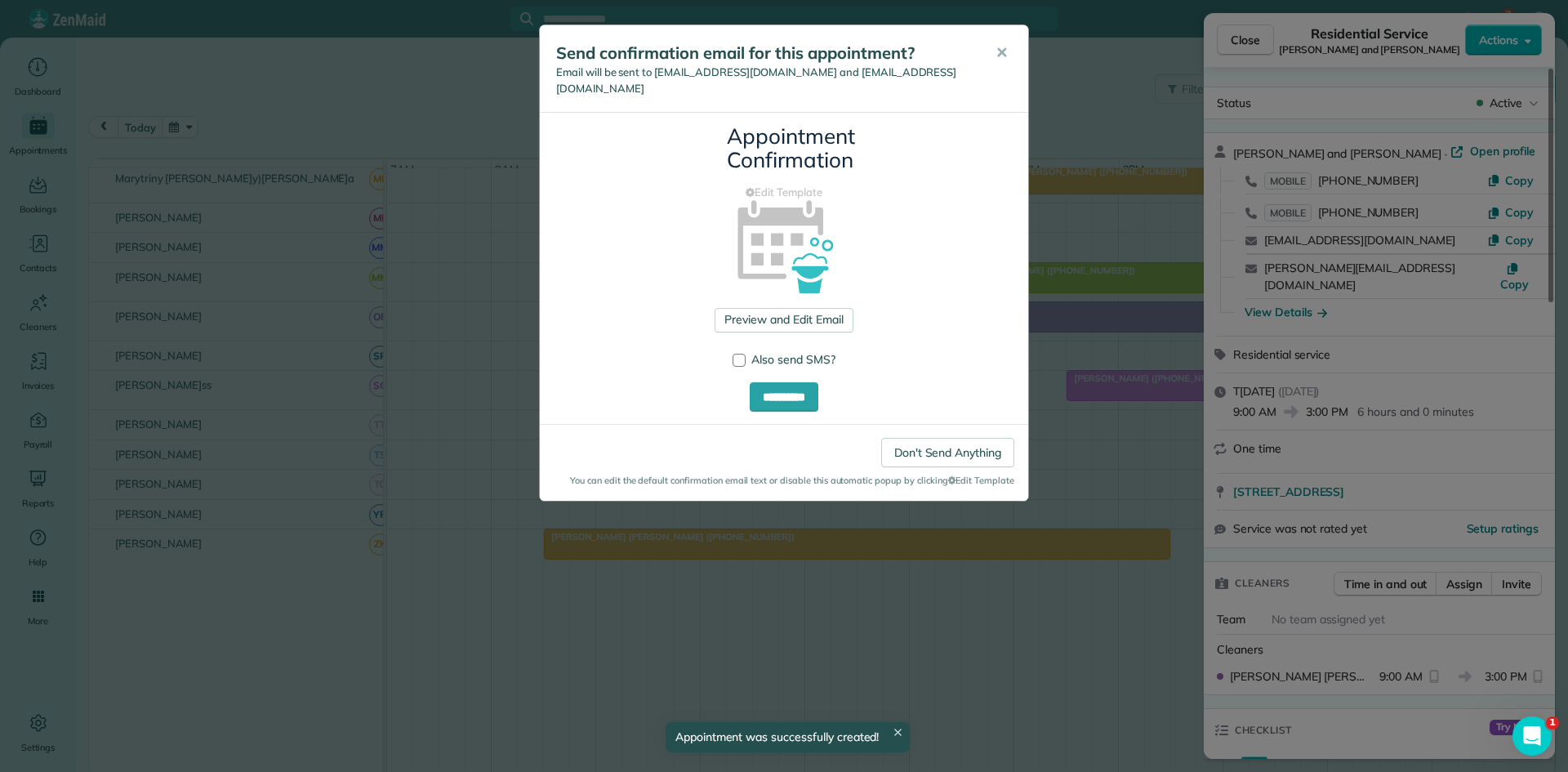
click at [1004, 52] on span "✕" at bounding box center [1001, 52] width 12 height 18
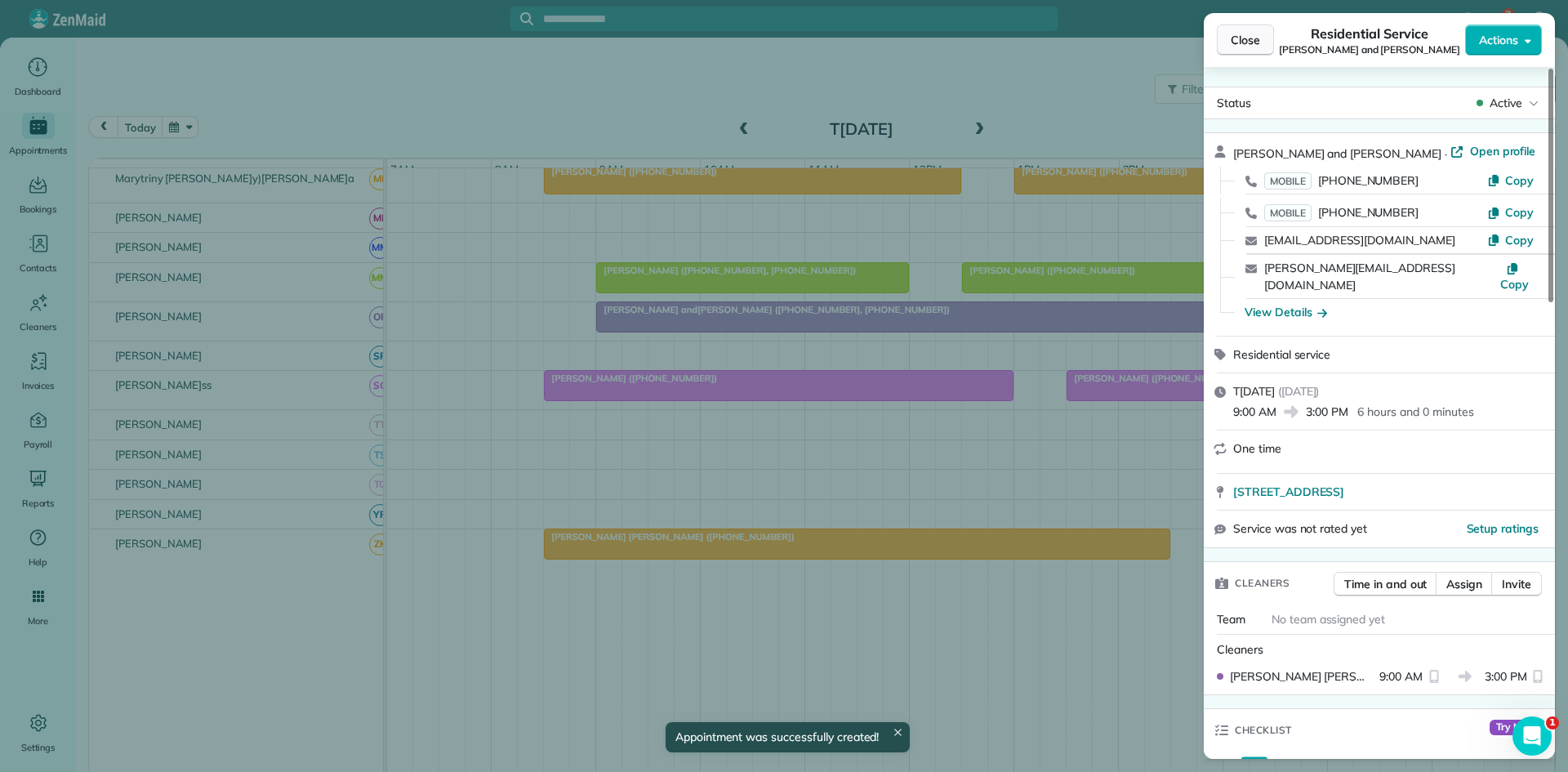
click at [1235, 41] on span "Close" at bounding box center [1245, 40] width 29 height 17
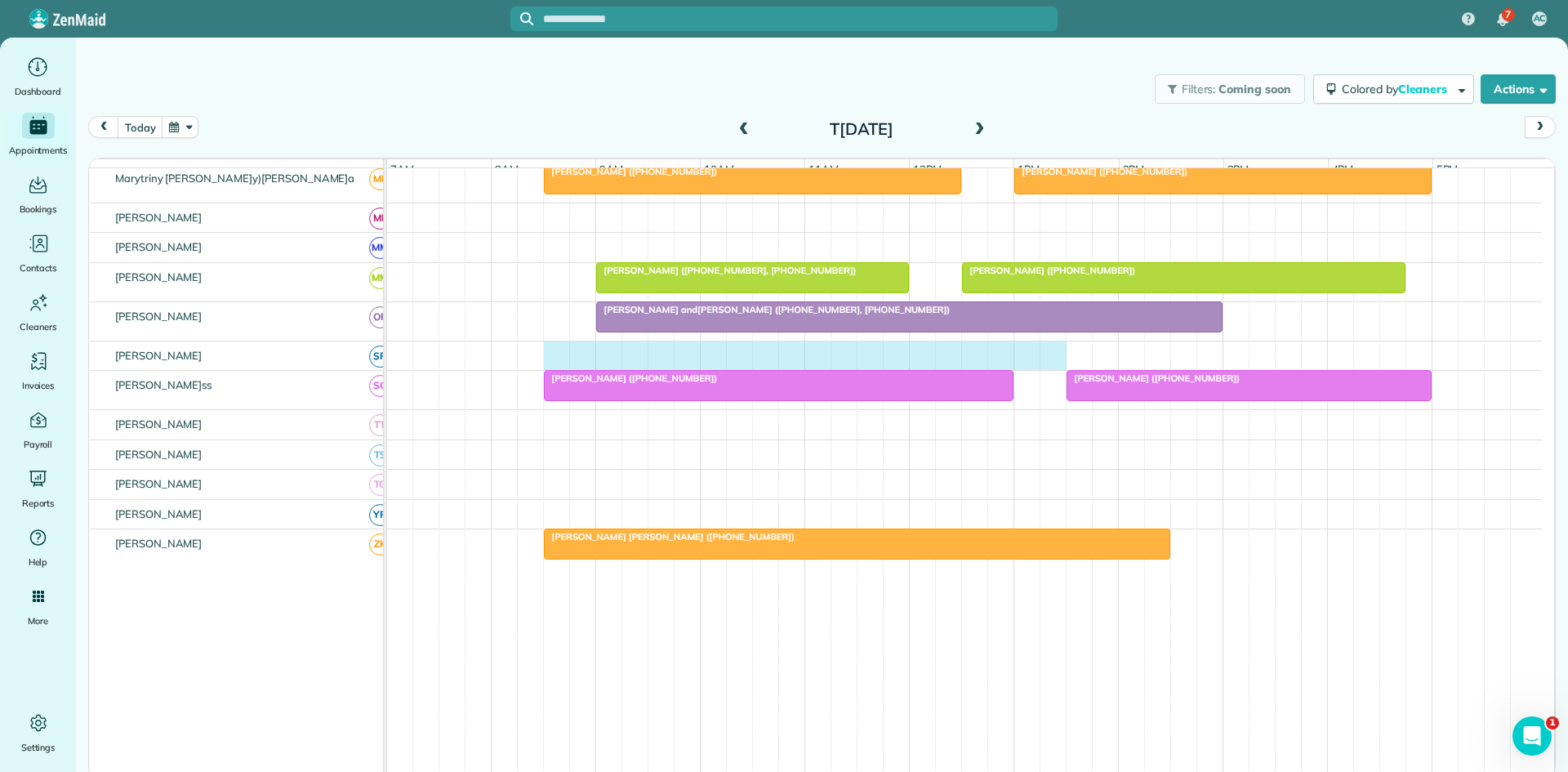
drag, startPoint x: 555, startPoint y: 363, endPoint x: 1058, endPoint y: 371, distance: 503.1
click at [1058, 370] on div at bounding box center [965, 356] width 1155 height 29
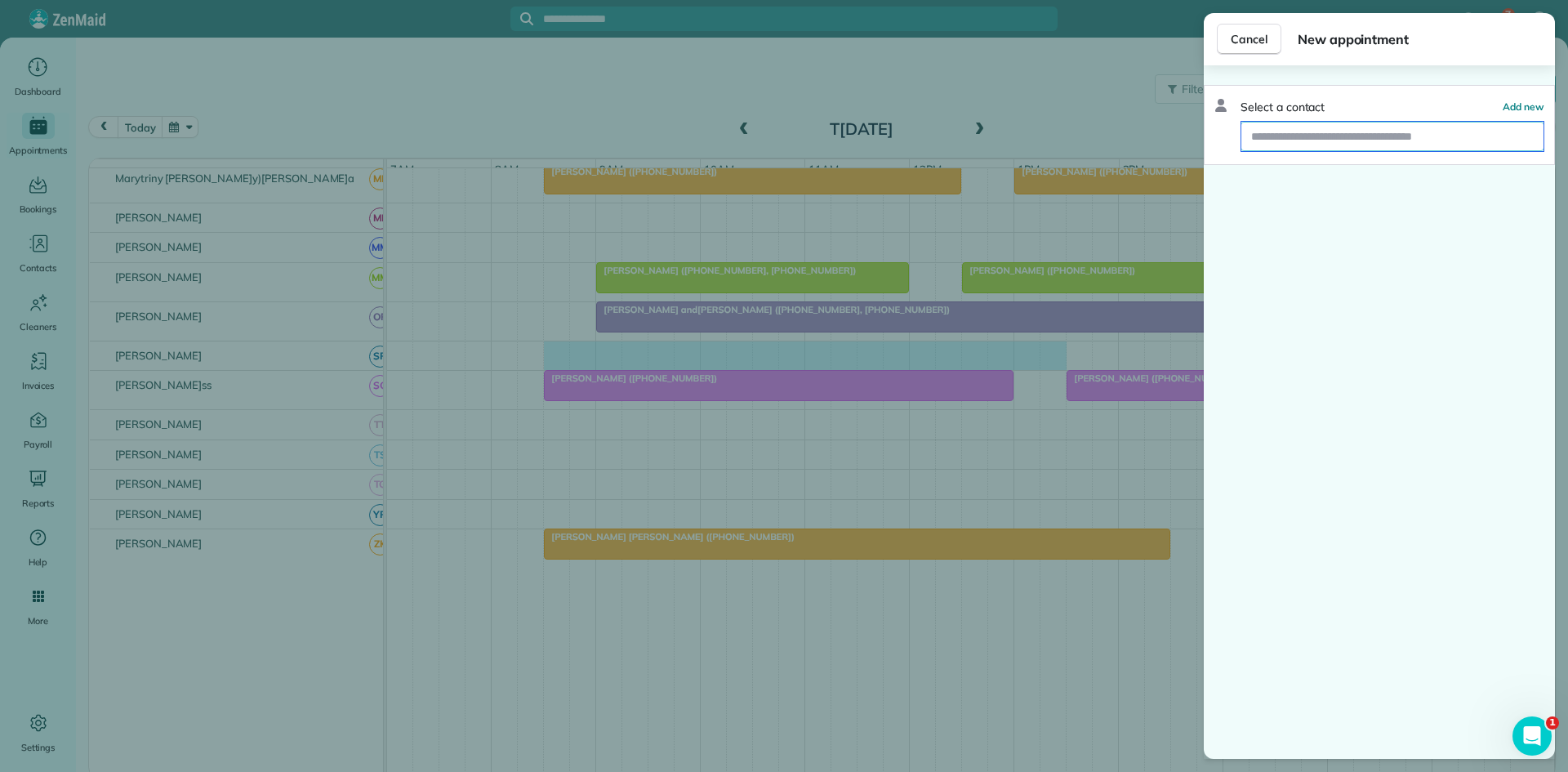
click at [1283, 139] on input "text" at bounding box center [1393, 137] width 303 height 29
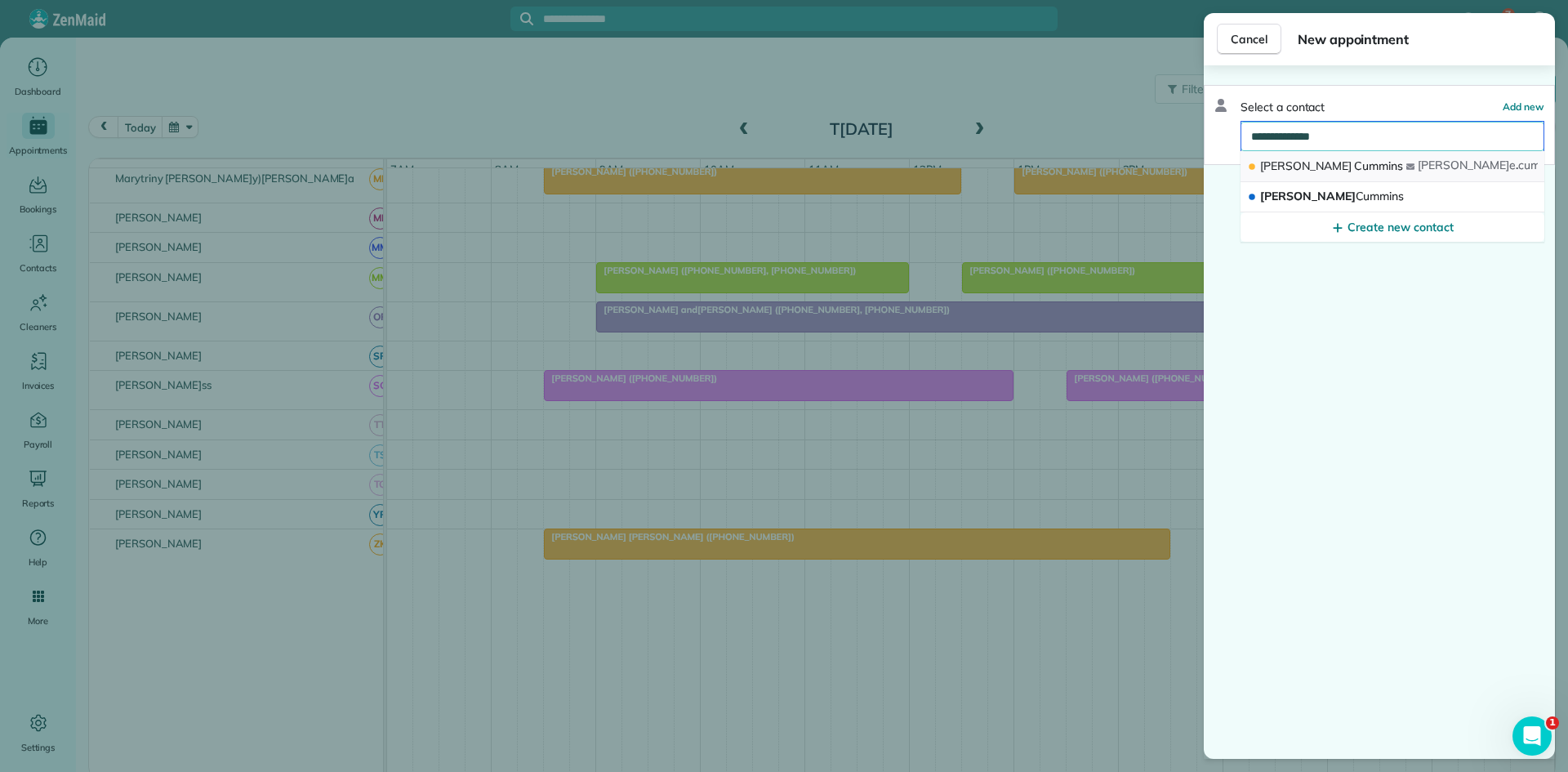
type input "**********"
click at [1354, 159] on span "Cummins" at bounding box center [1378, 166] width 49 height 15
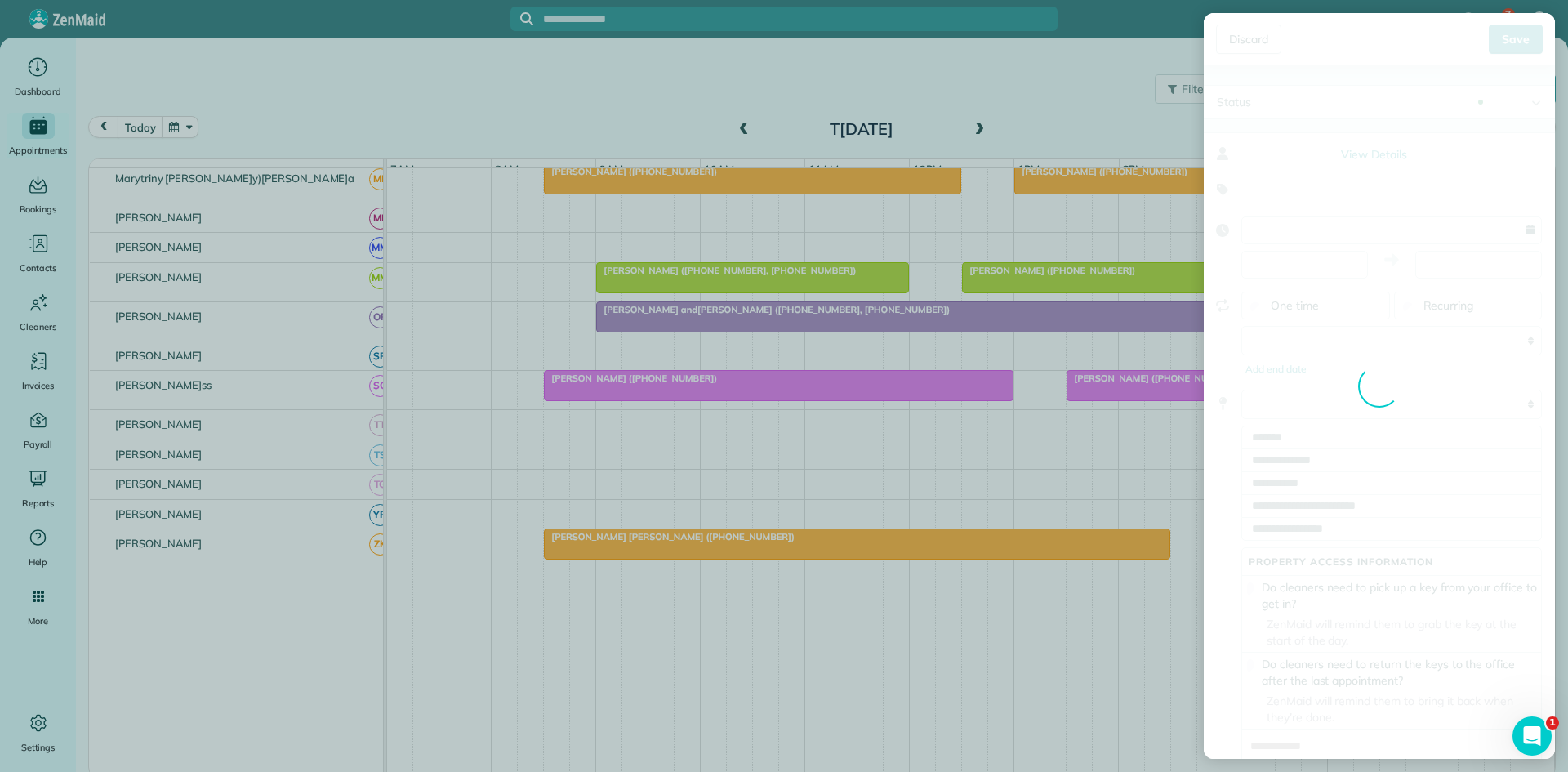
type input "**********"
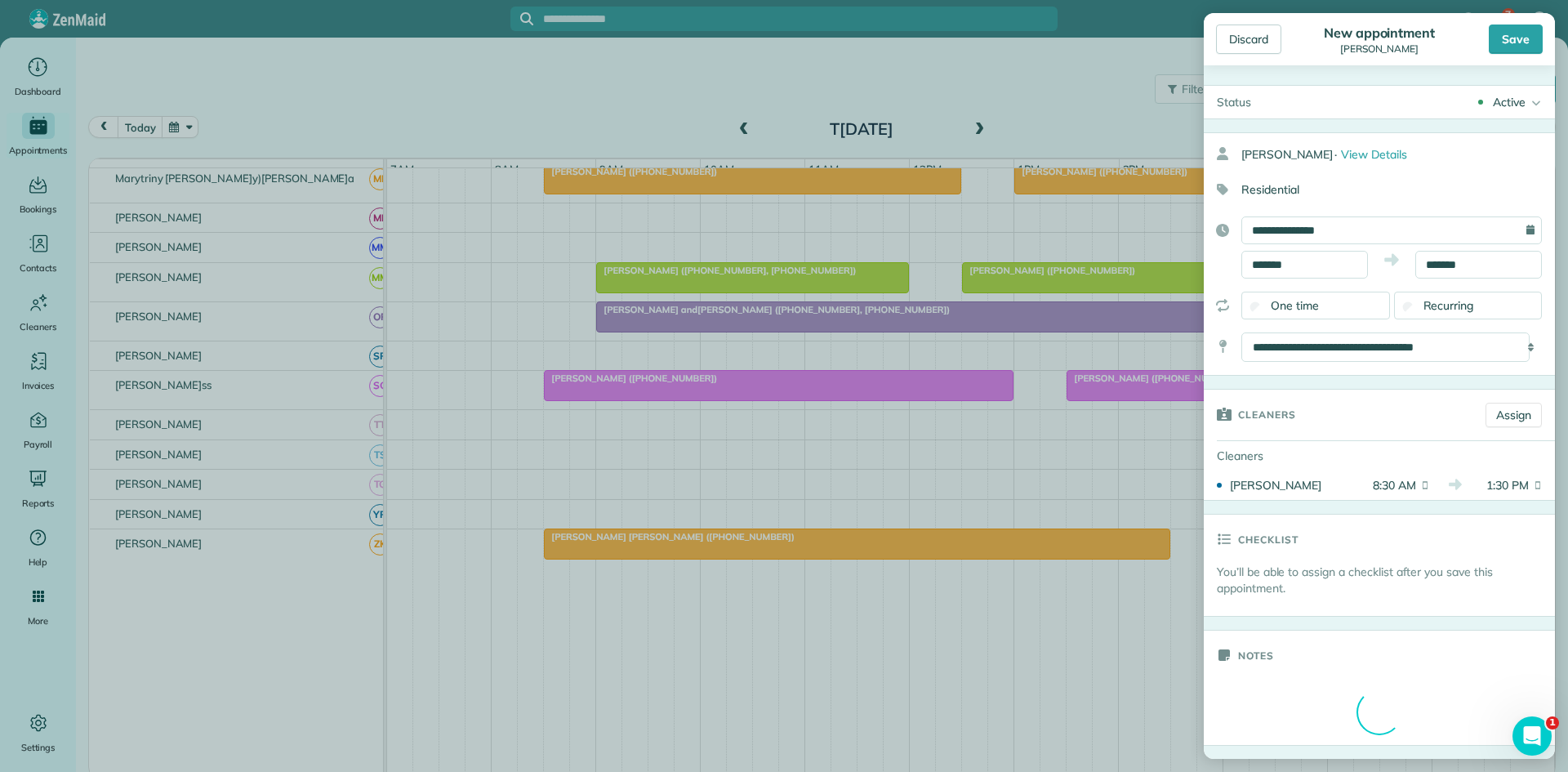
click at [1505, 41] on div "Save" at bounding box center [1516, 39] width 54 height 29
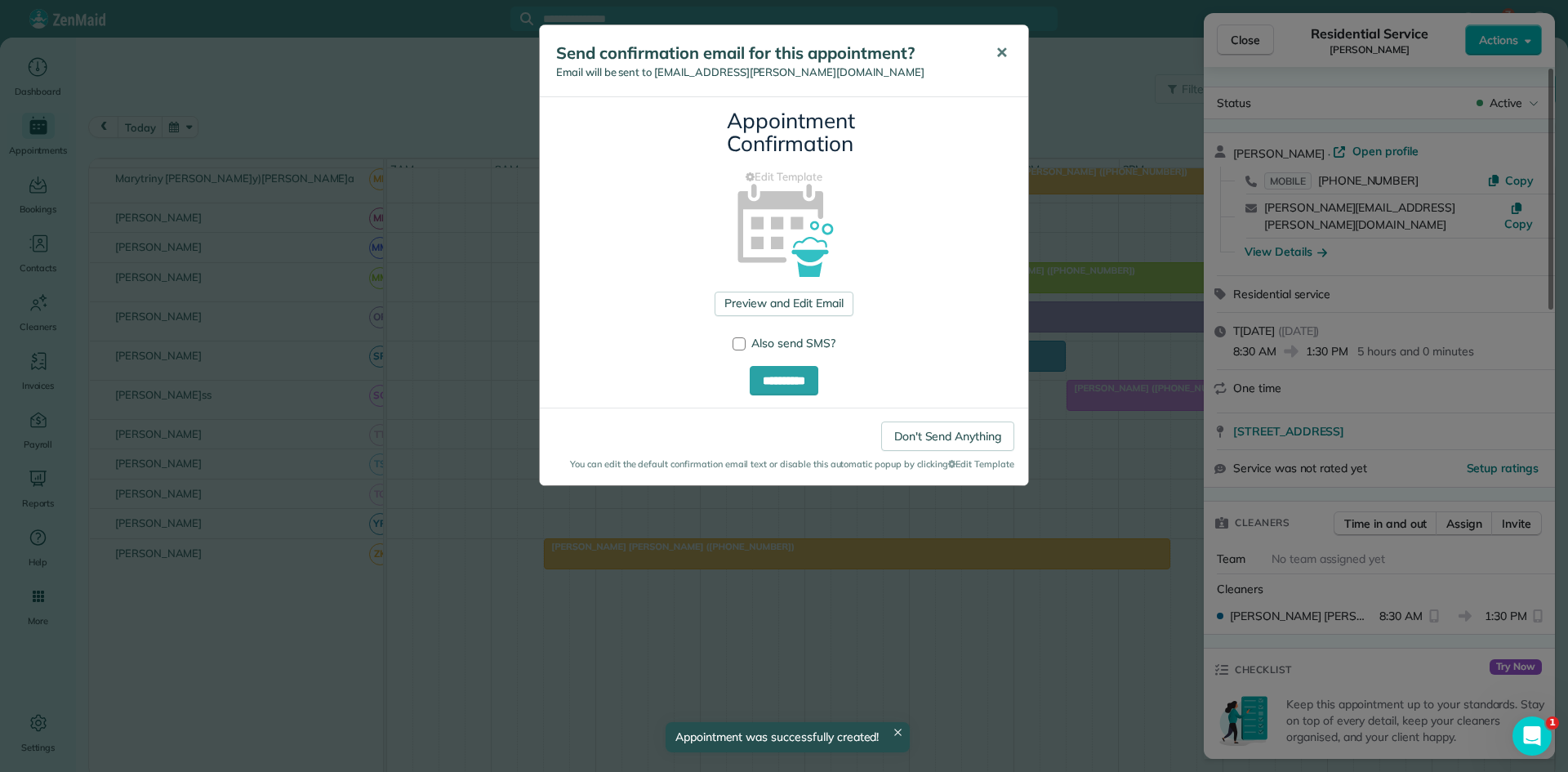
click at [997, 41] on button "✕" at bounding box center [1002, 53] width 37 height 39
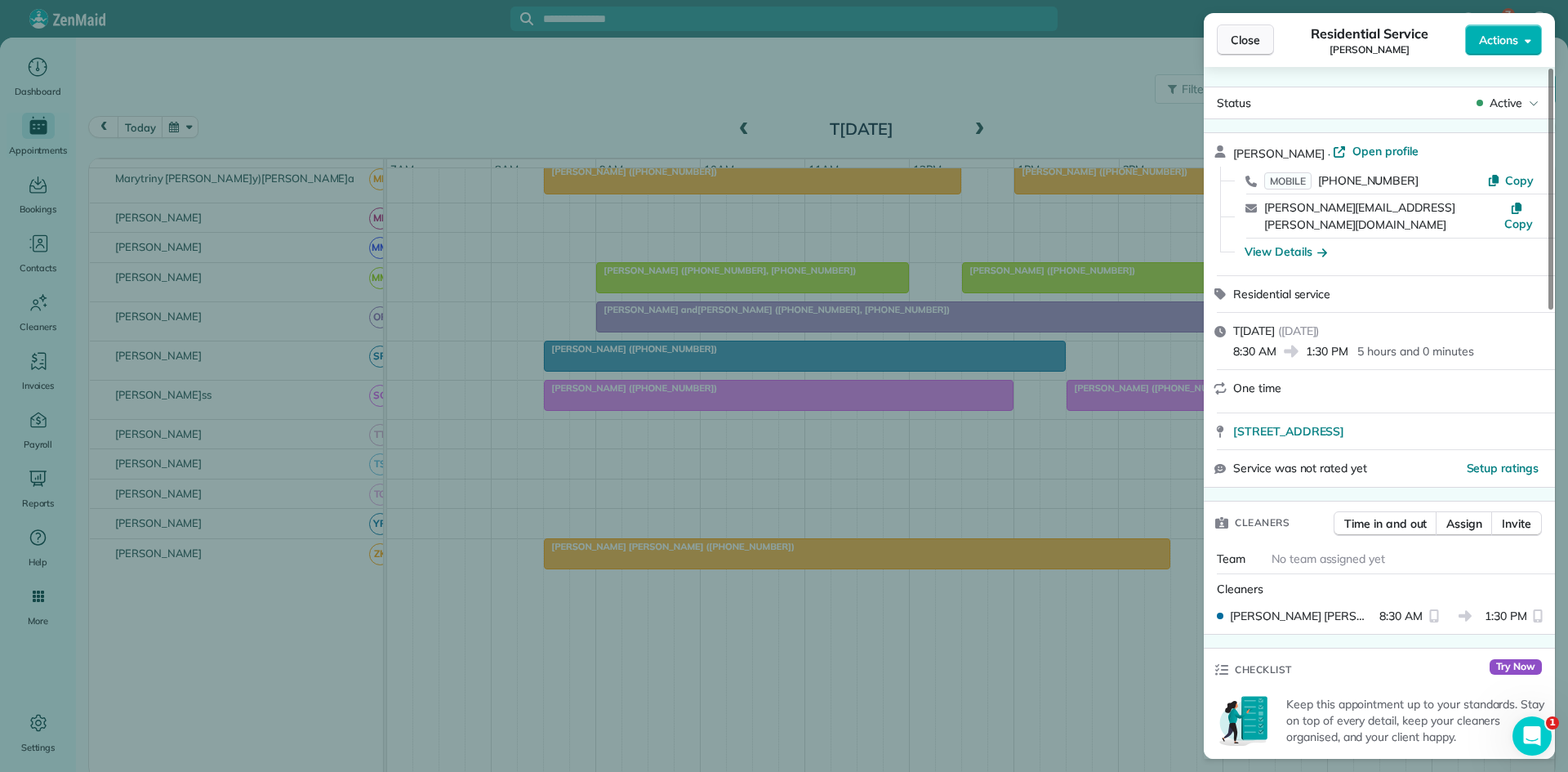
click at [1232, 36] on span "Close" at bounding box center [1245, 40] width 29 height 17
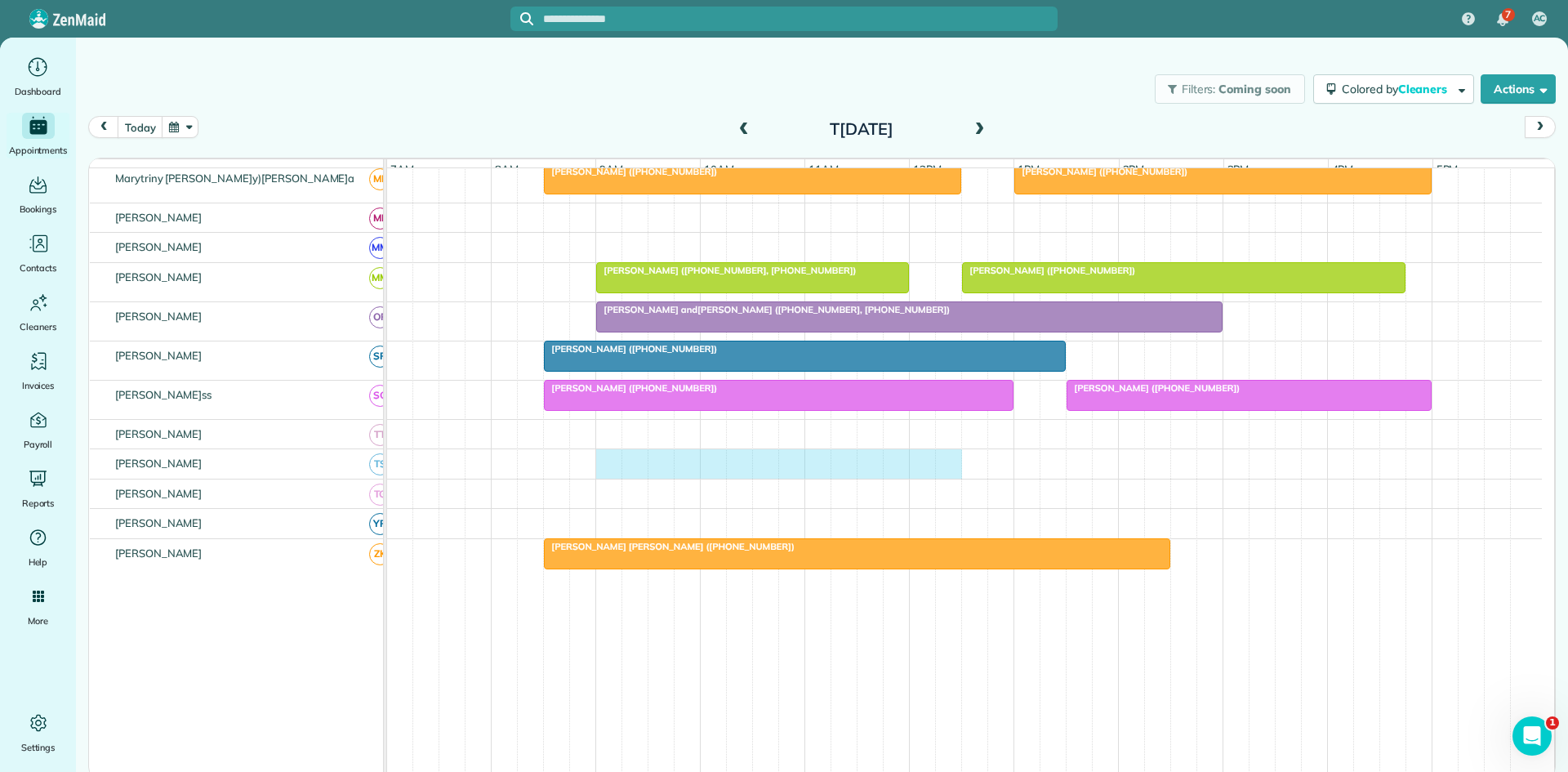
drag, startPoint x: 607, startPoint y: 472, endPoint x: 936, endPoint y: 469, distance: 329.0
click at [941, 472] on div at bounding box center [965, 464] width 1155 height 29
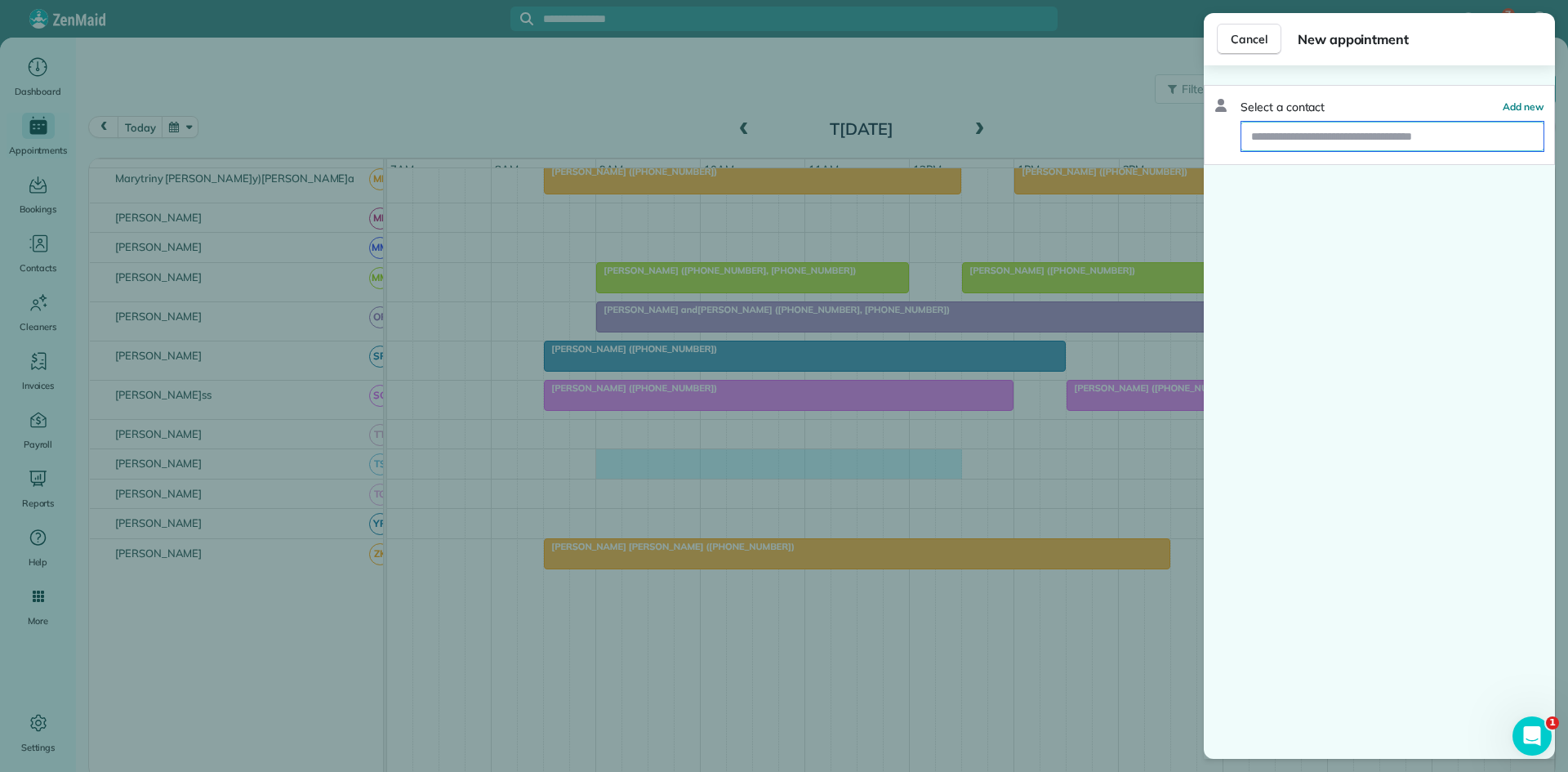
click at [1298, 136] on input "text" at bounding box center [1393, 137] width 303 height 29
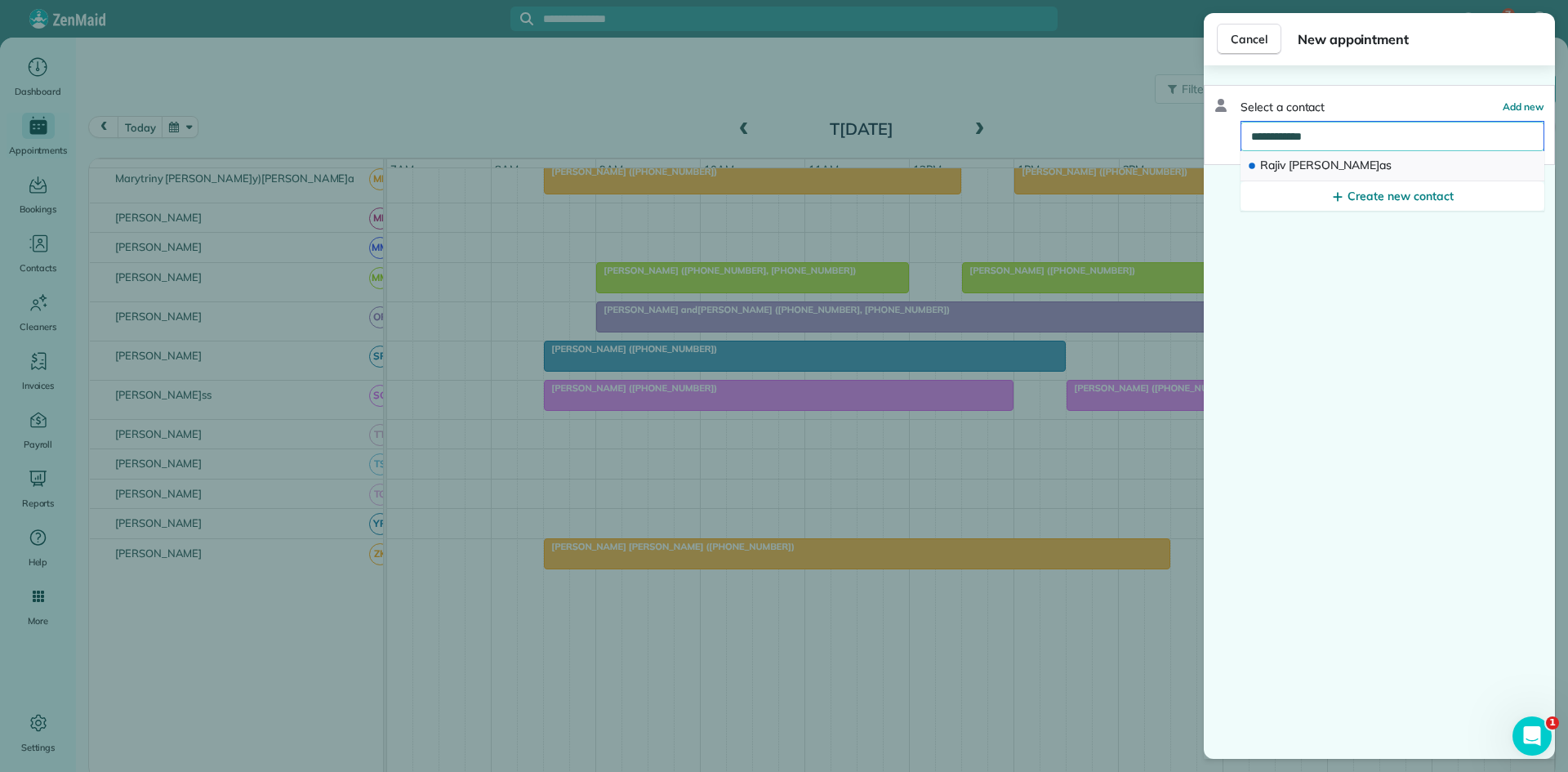
type input "**********"
click at [1290, 161] on span "Gardas" at bounding box center [1341, 165] width 103 height 15
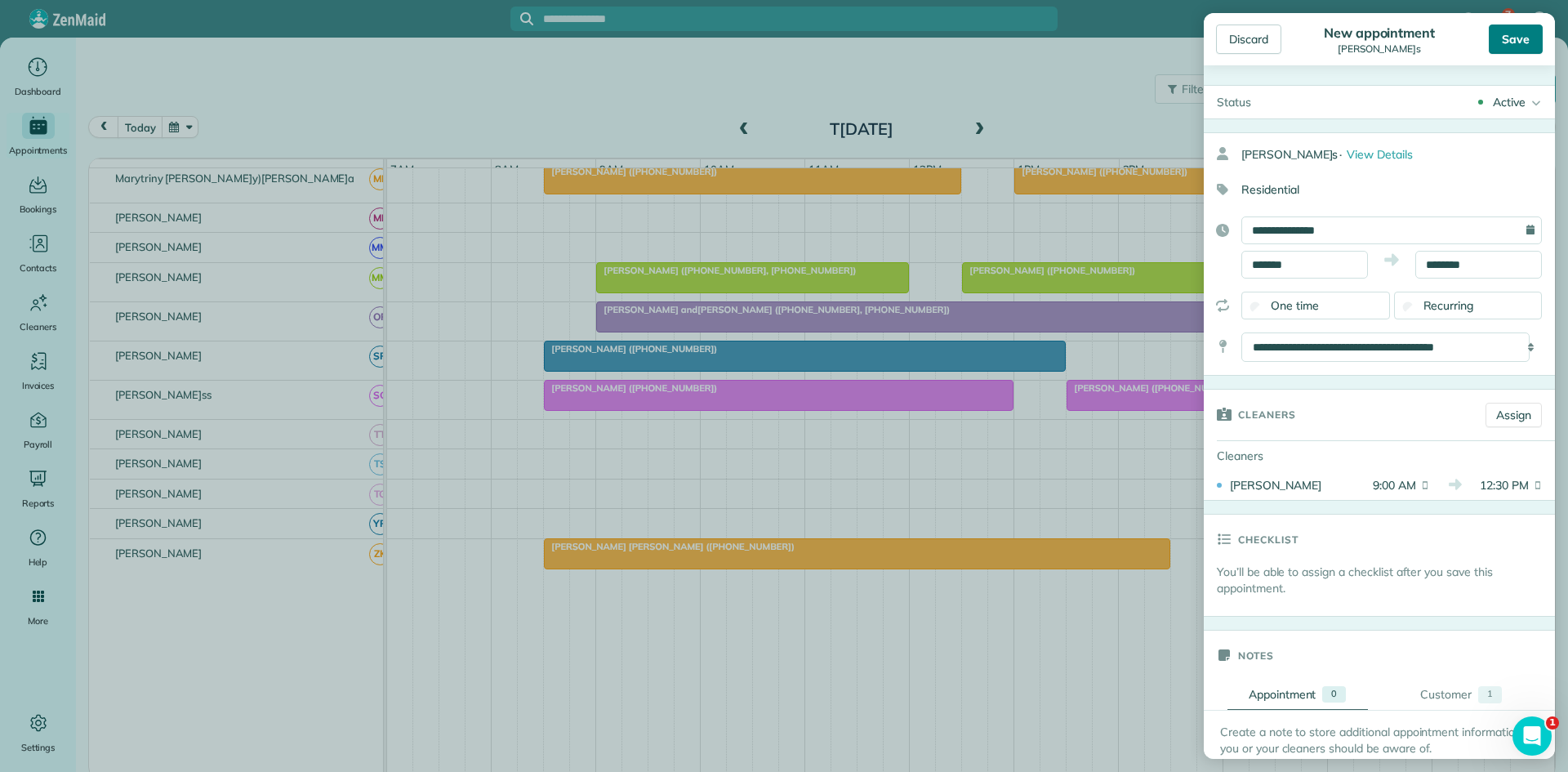
click at [1491, 37] on div "Save" at bounding box center [1516, 39] width 54 height 29
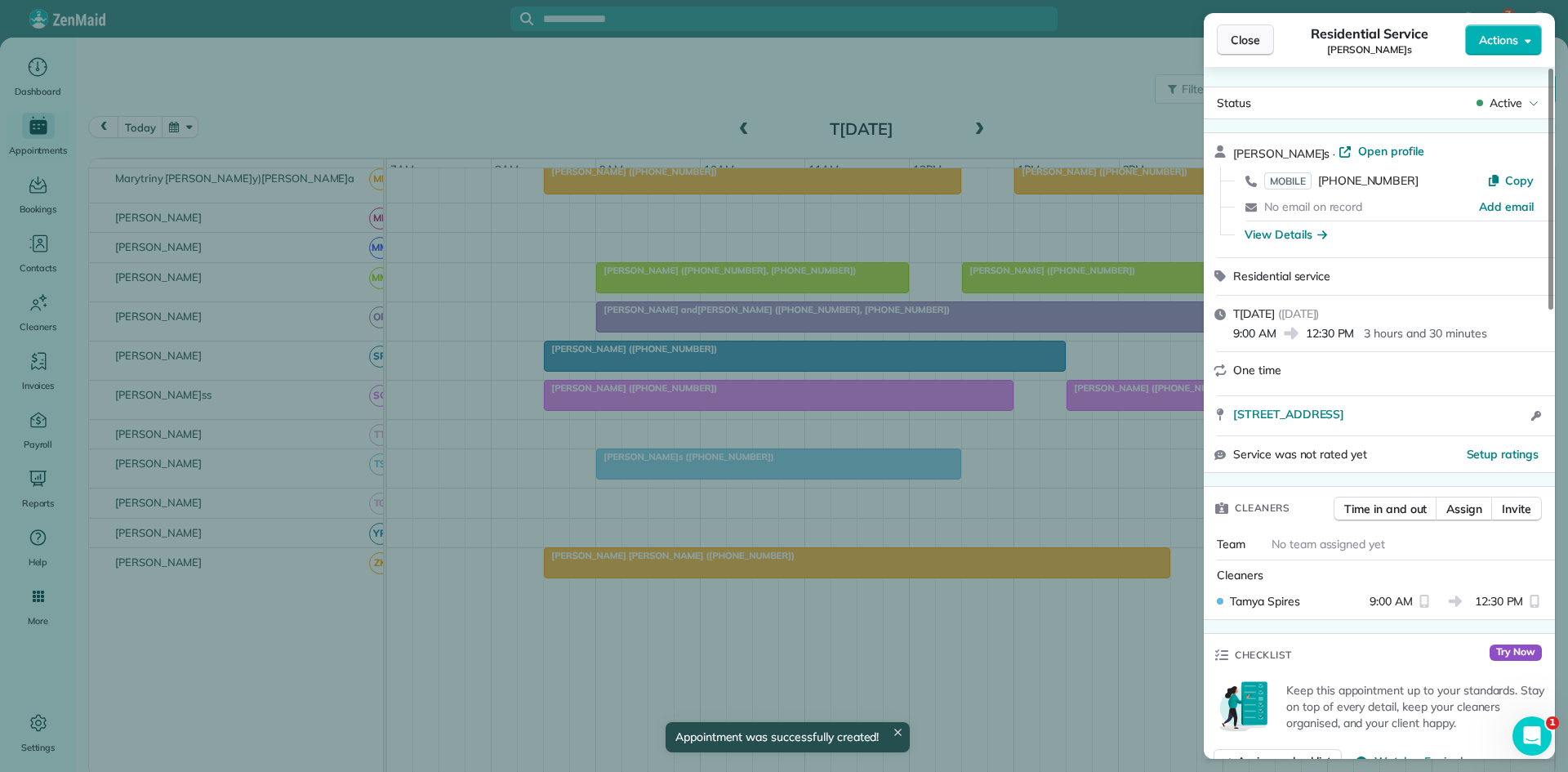
click at [1235, 30] on button "Close" at bounding box center [1245, 40] width 57 height 31
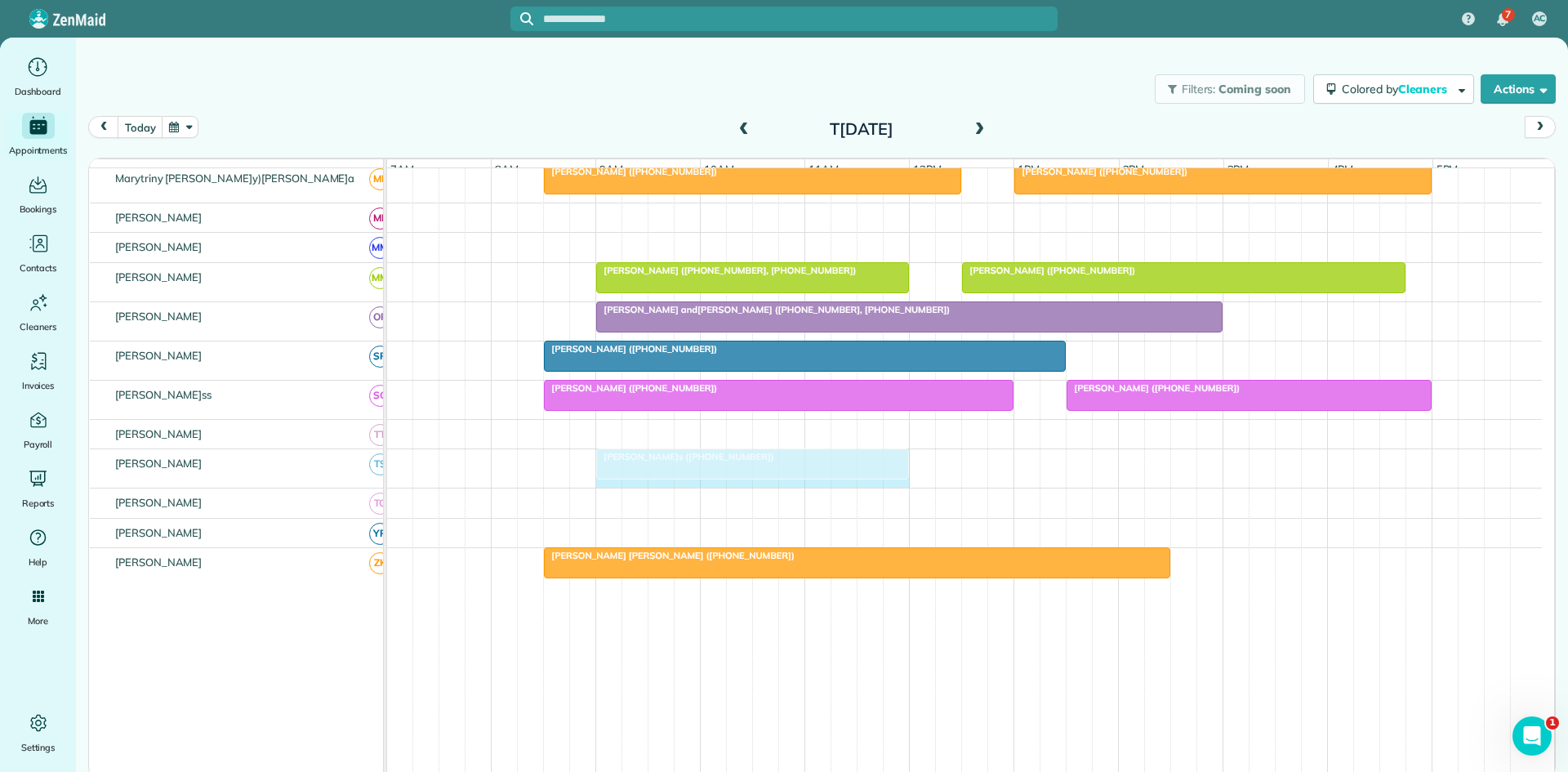
drag, startPoint x: 959, startPoint y: 481, endPoint x: 908, endPoint y: 480, distance: 51.0
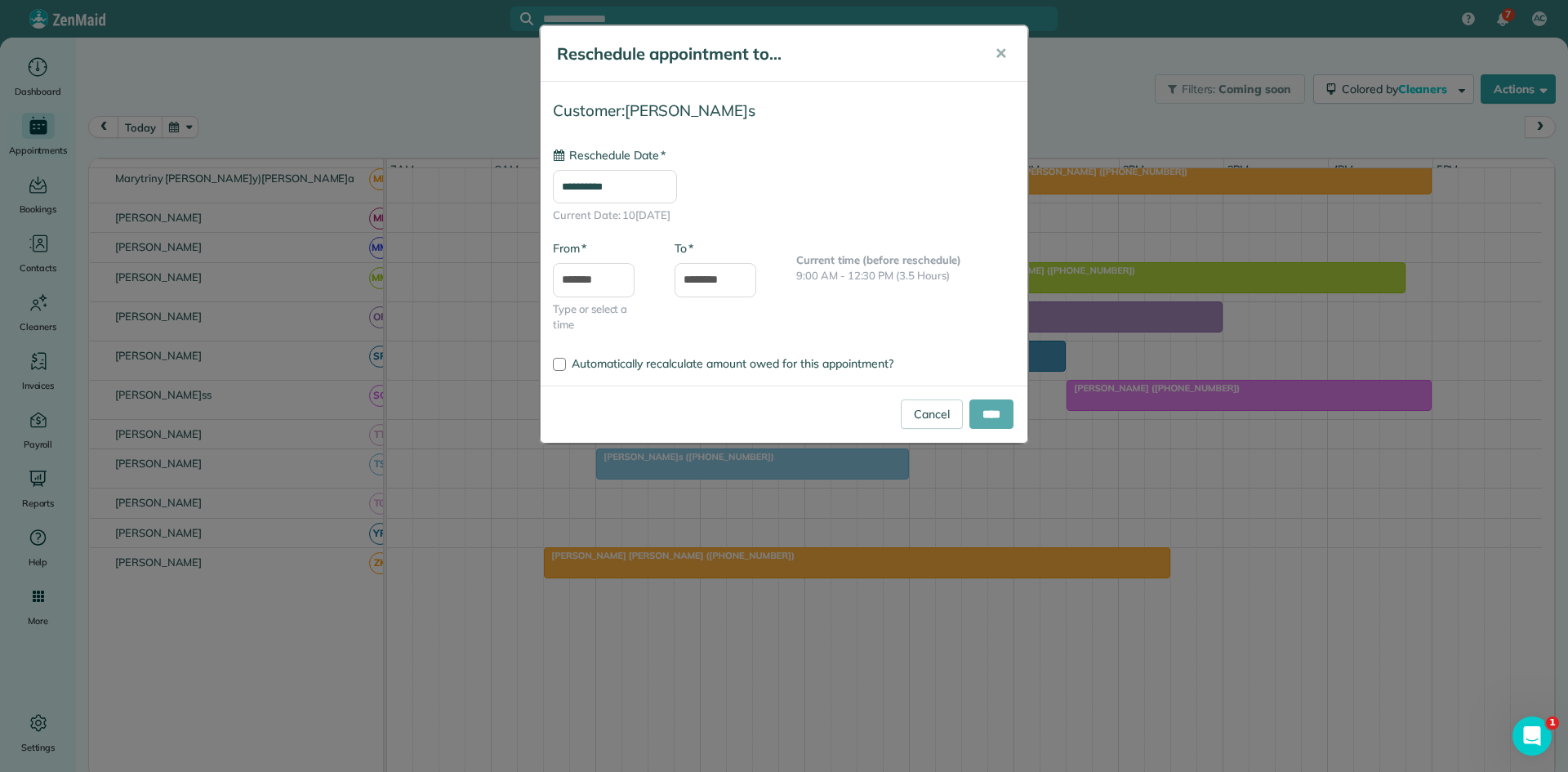
type input "**********"
click at [992, 418] on input "****" at bounding box center [991, 414] width 44 height 29
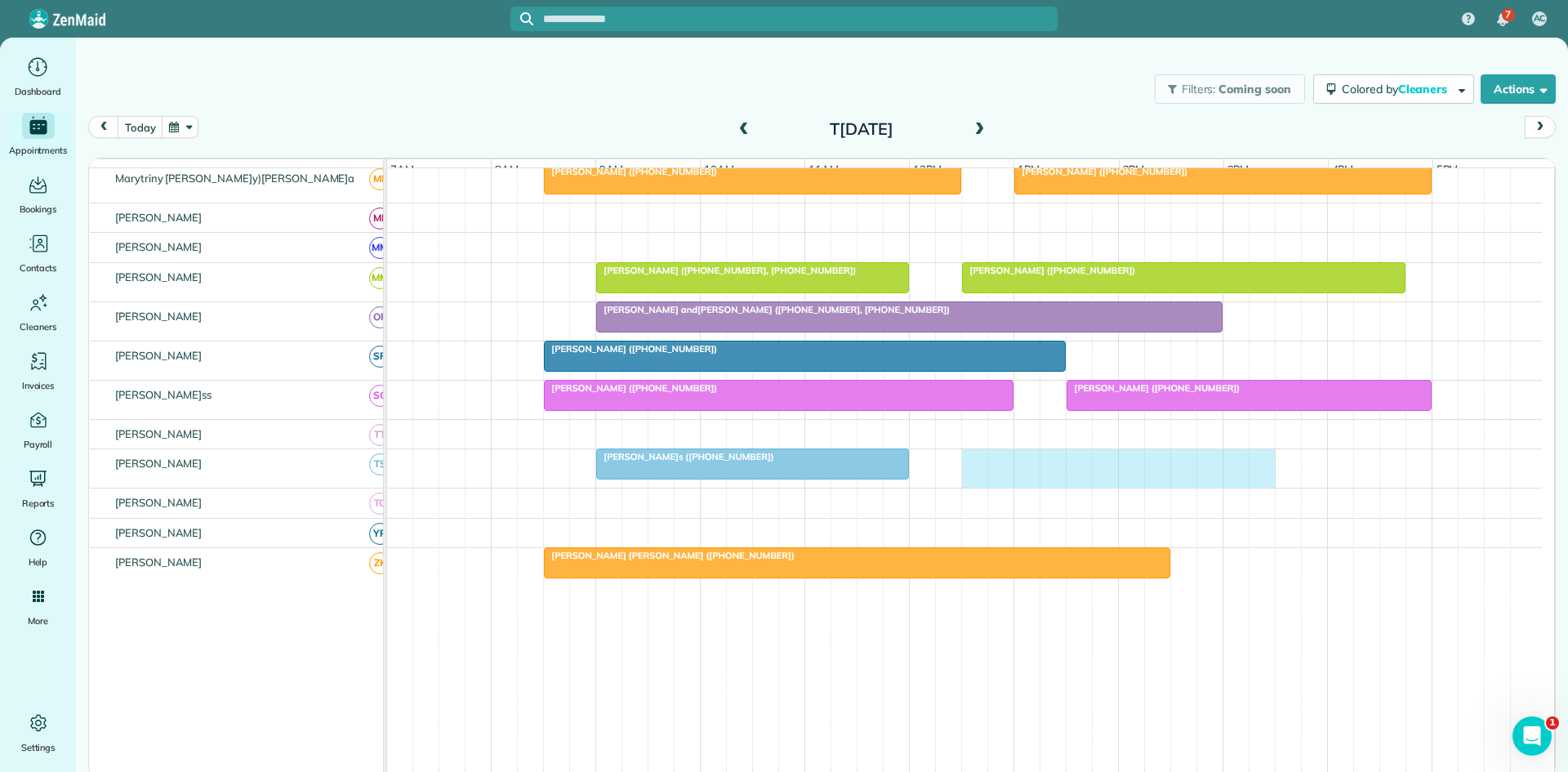
drag, startPoint x: 972, startPoint y: 481, endPoint x: 1255, endPoint y: 475, distance: 283.1
click at [1271, 472] on div "Rajiv Gardas (+16824108508)" at bounding box center [965, 469] width 1155 height 39
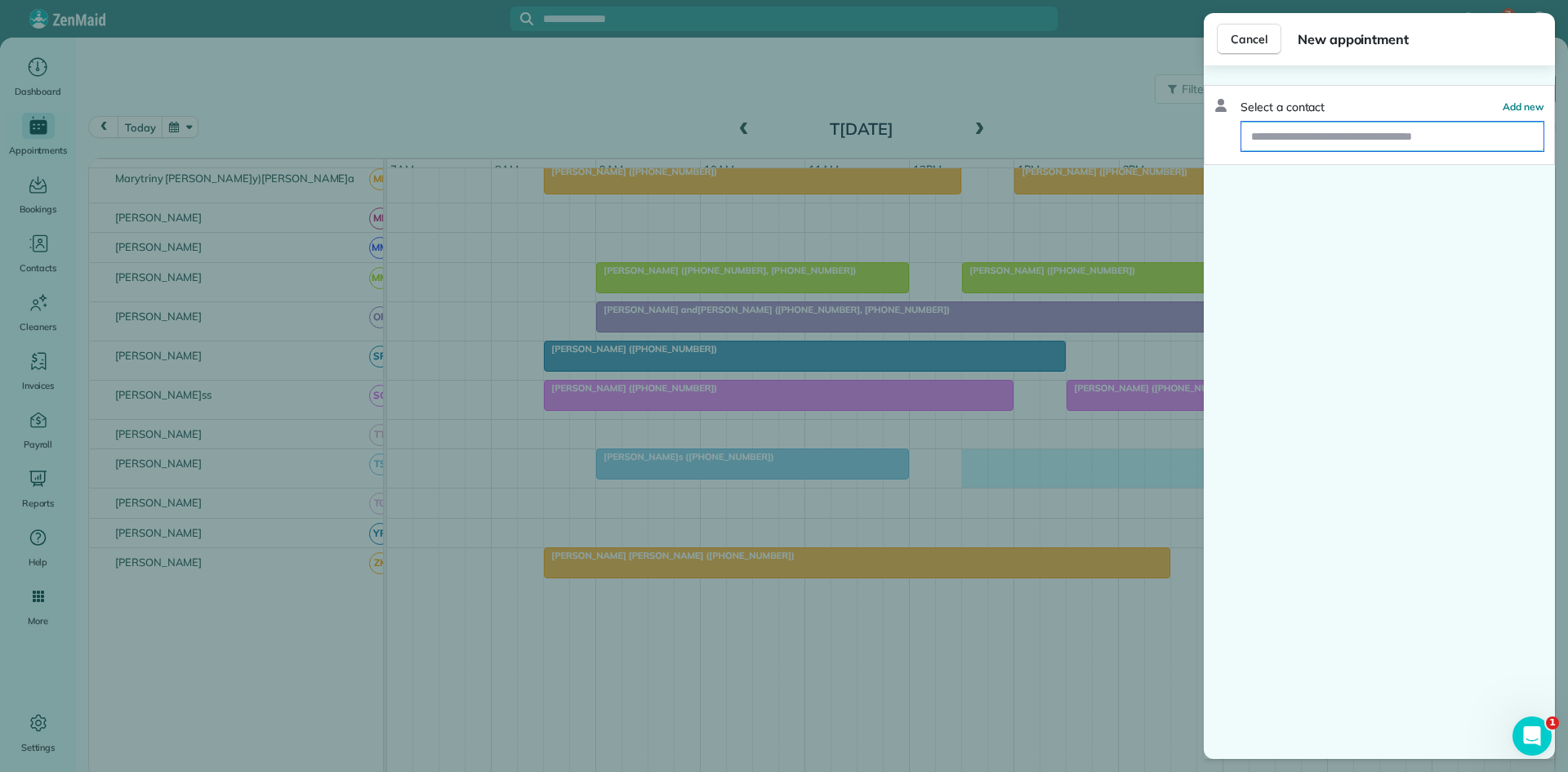
click at [1364, 138] on input "text" at bounding box center [1393, 137] width 303 height 29
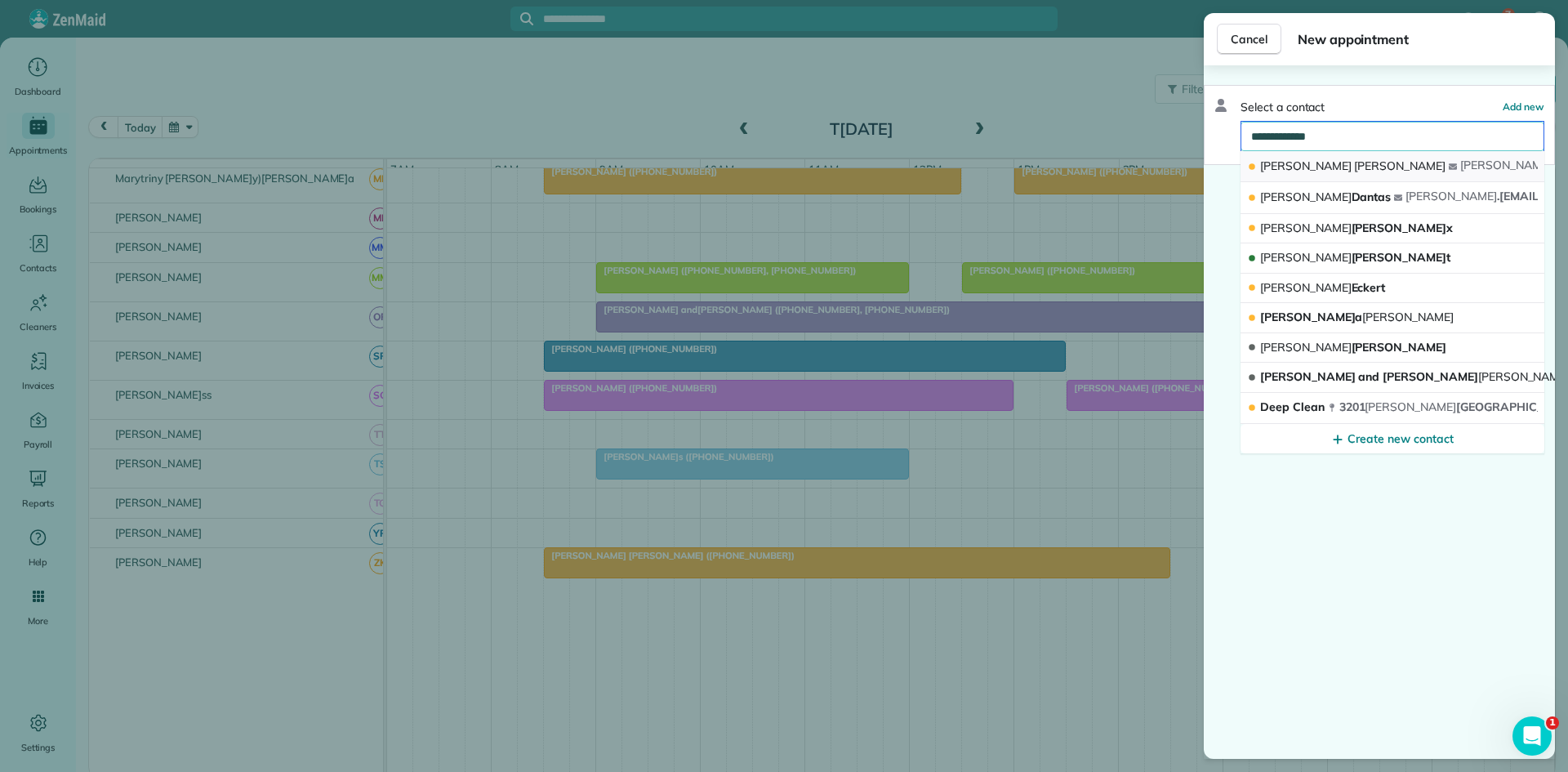
type input "**********"
click at [1354, 171] on span "Gordon" at bounding box center [1400, 166] width 92 height 15
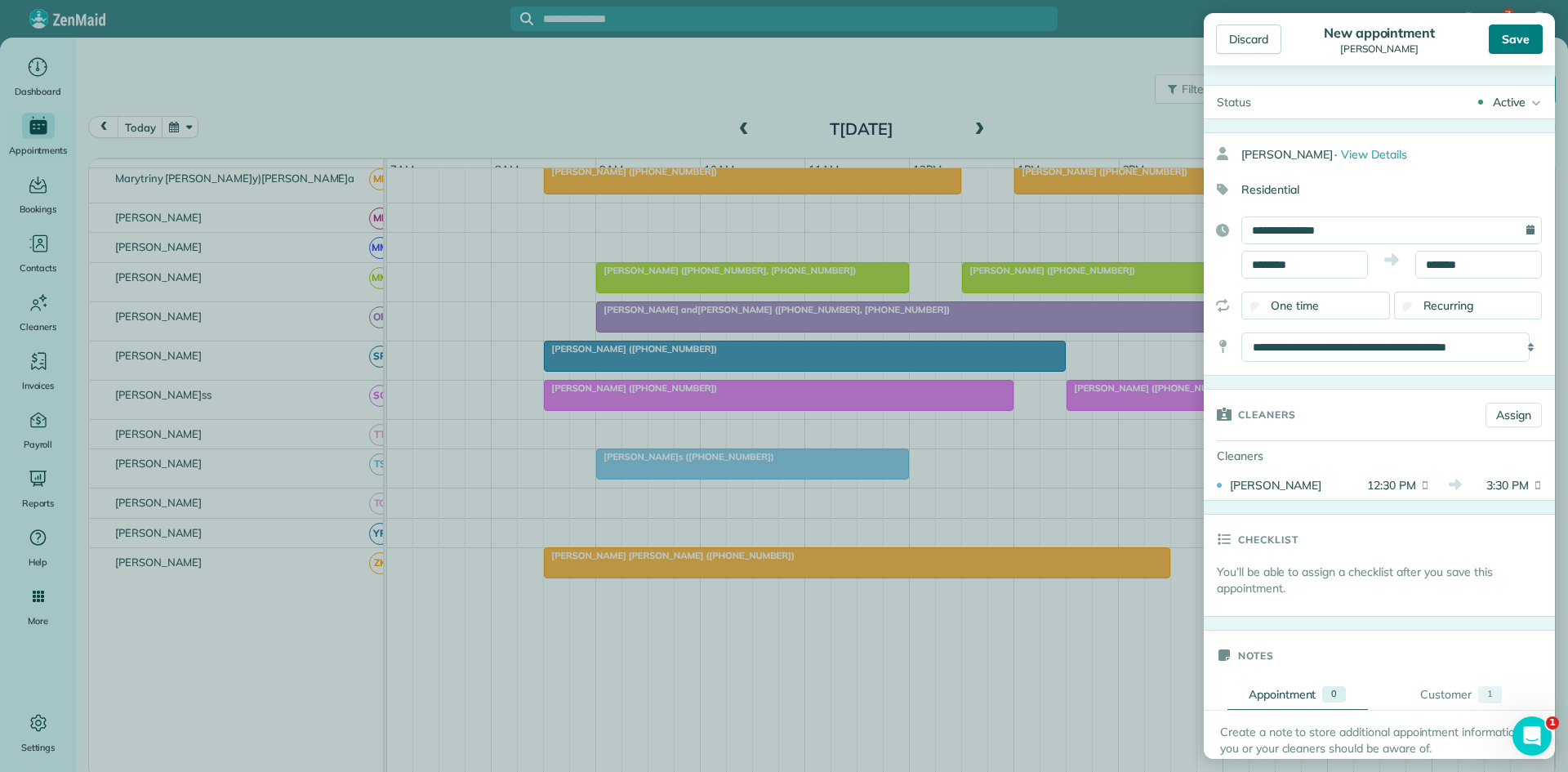
click at [1523, 41] on div "Save" at bounding box center [1516, 39] width 54 height 29
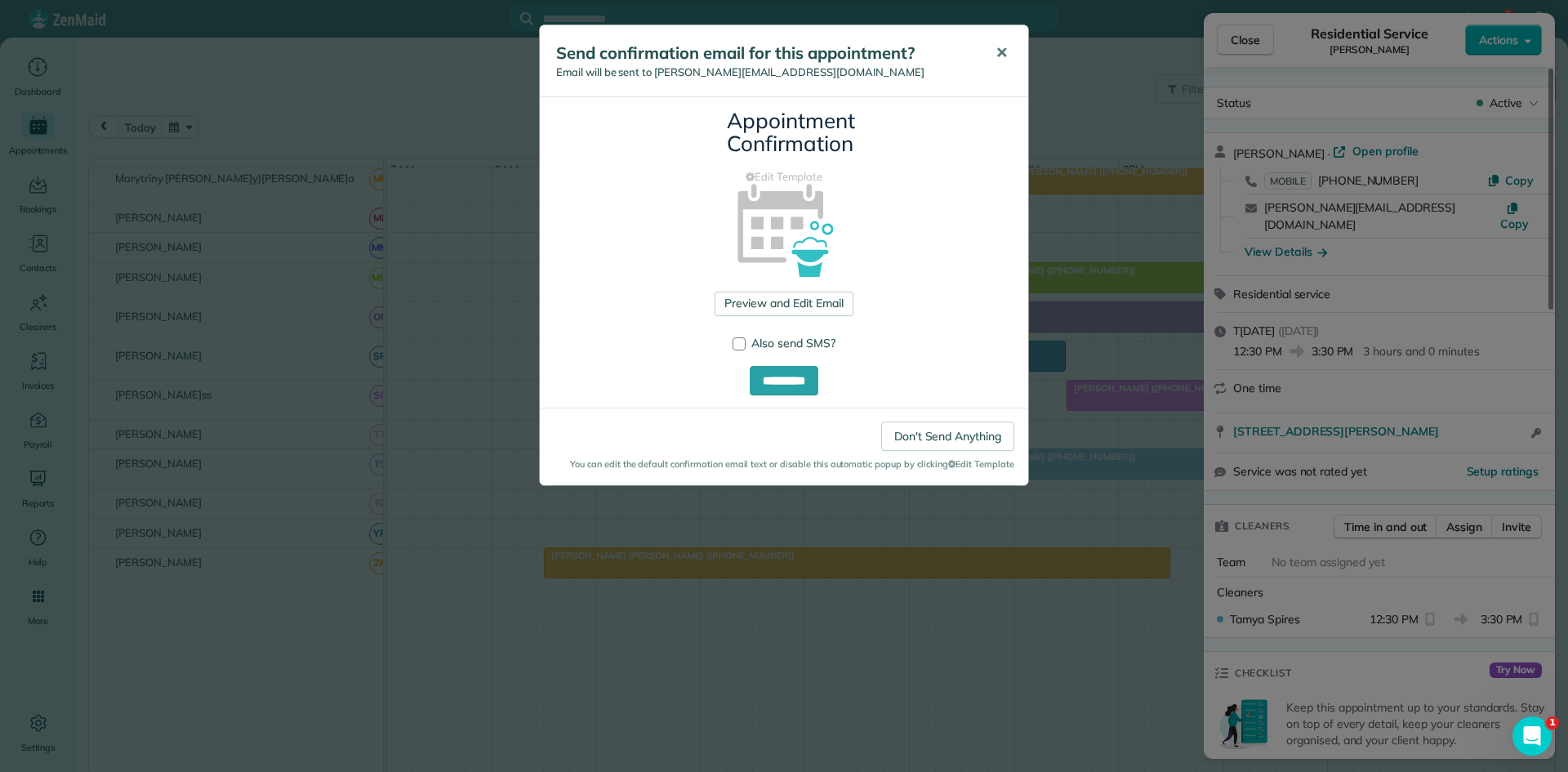
click at [999, 49] on span "✕" at bounding box center [1001, 52] width 12 height 18
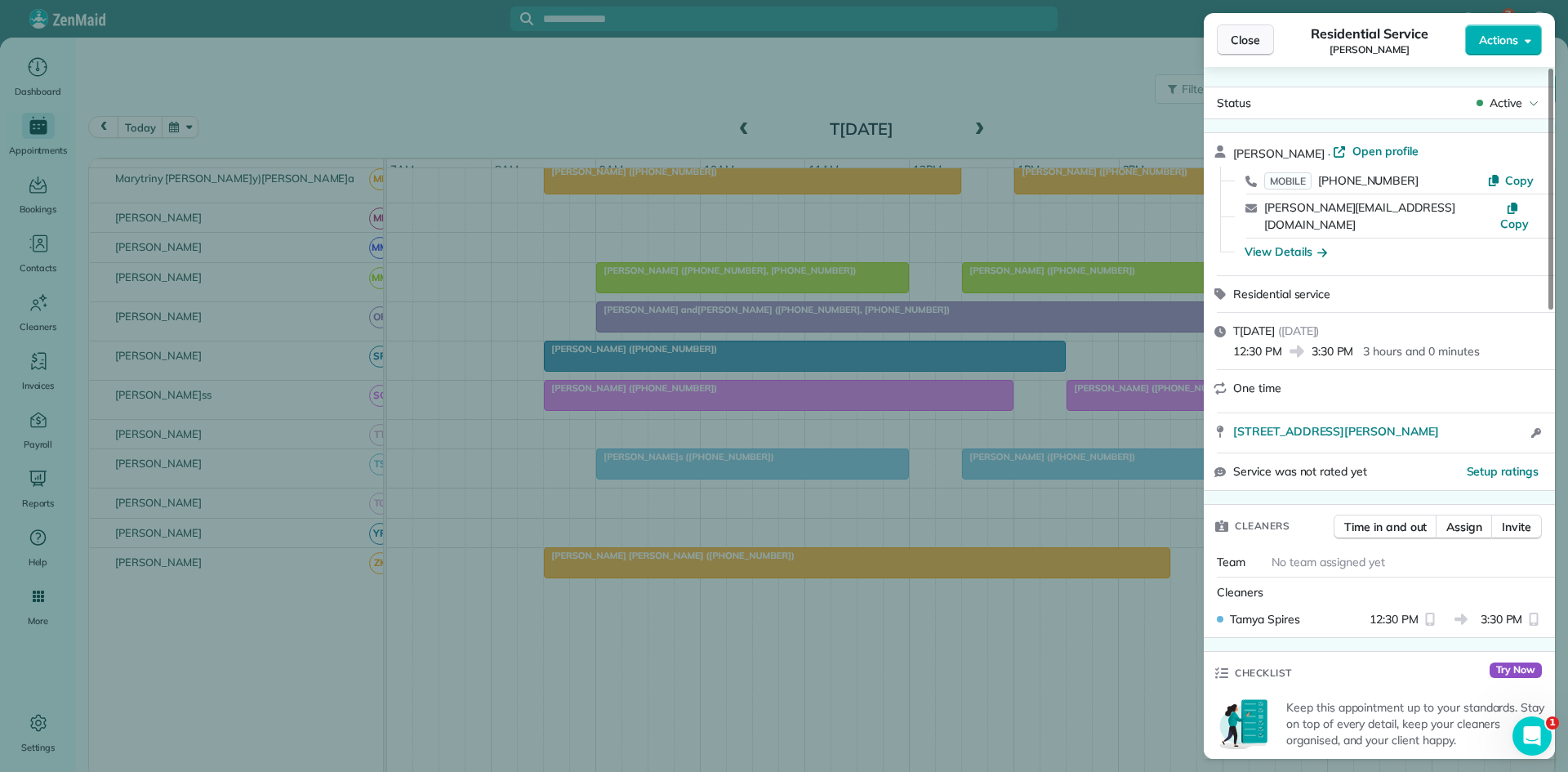
click at [1239, 50] on button "Close" at bounding box center [1245, 40] width 57 height 31
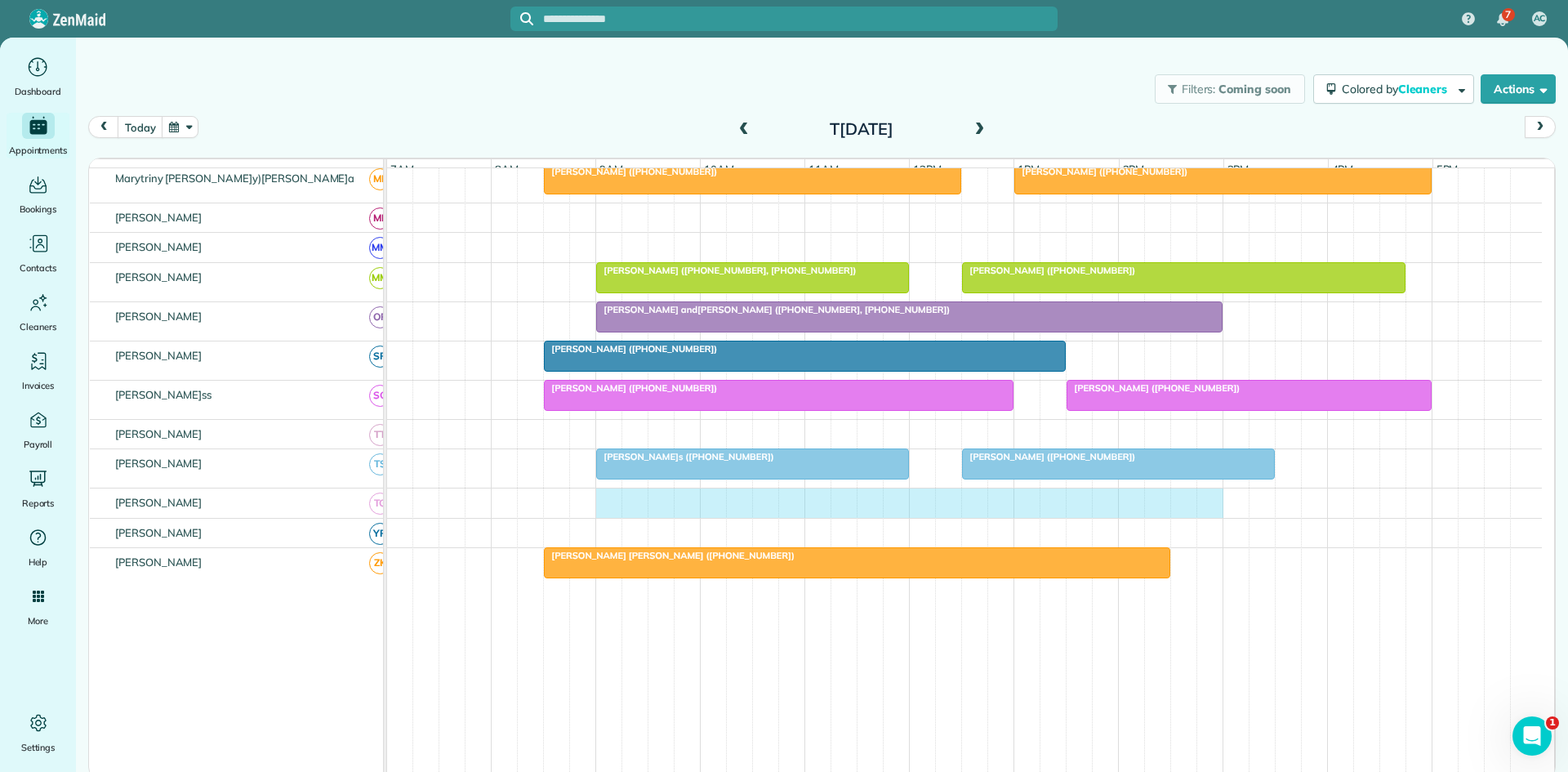
drag, startPoint x: 610, startPoint y: 519, endPoint x: 1199, endPoint y: 508, distance: 589.1
click at [1206, 508] on div at bounding box center [965, 503] width 1155 height 29
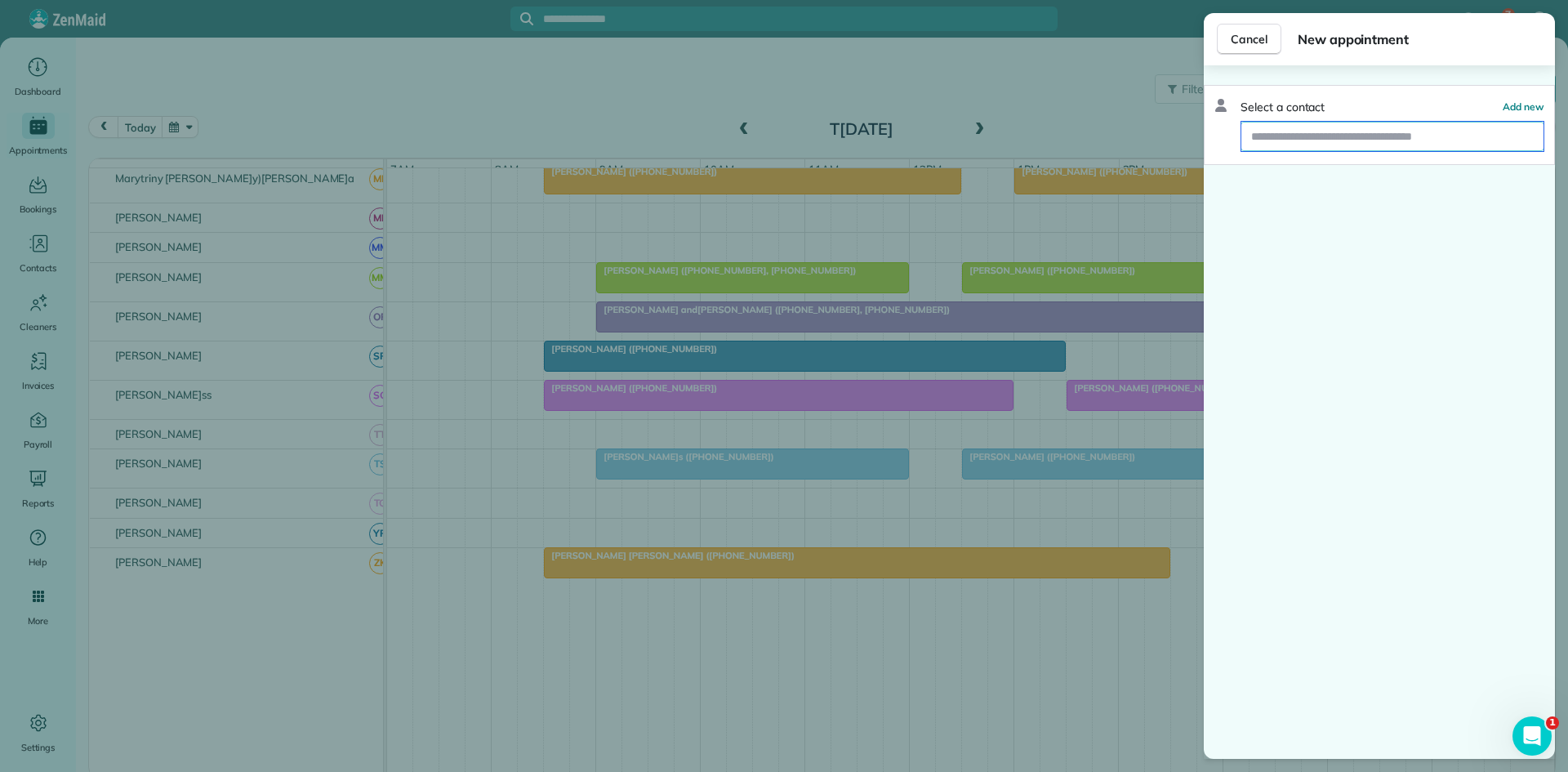
click at [1361, 147] on input "text" at bounding box center [1393, 137] width 303 height 29
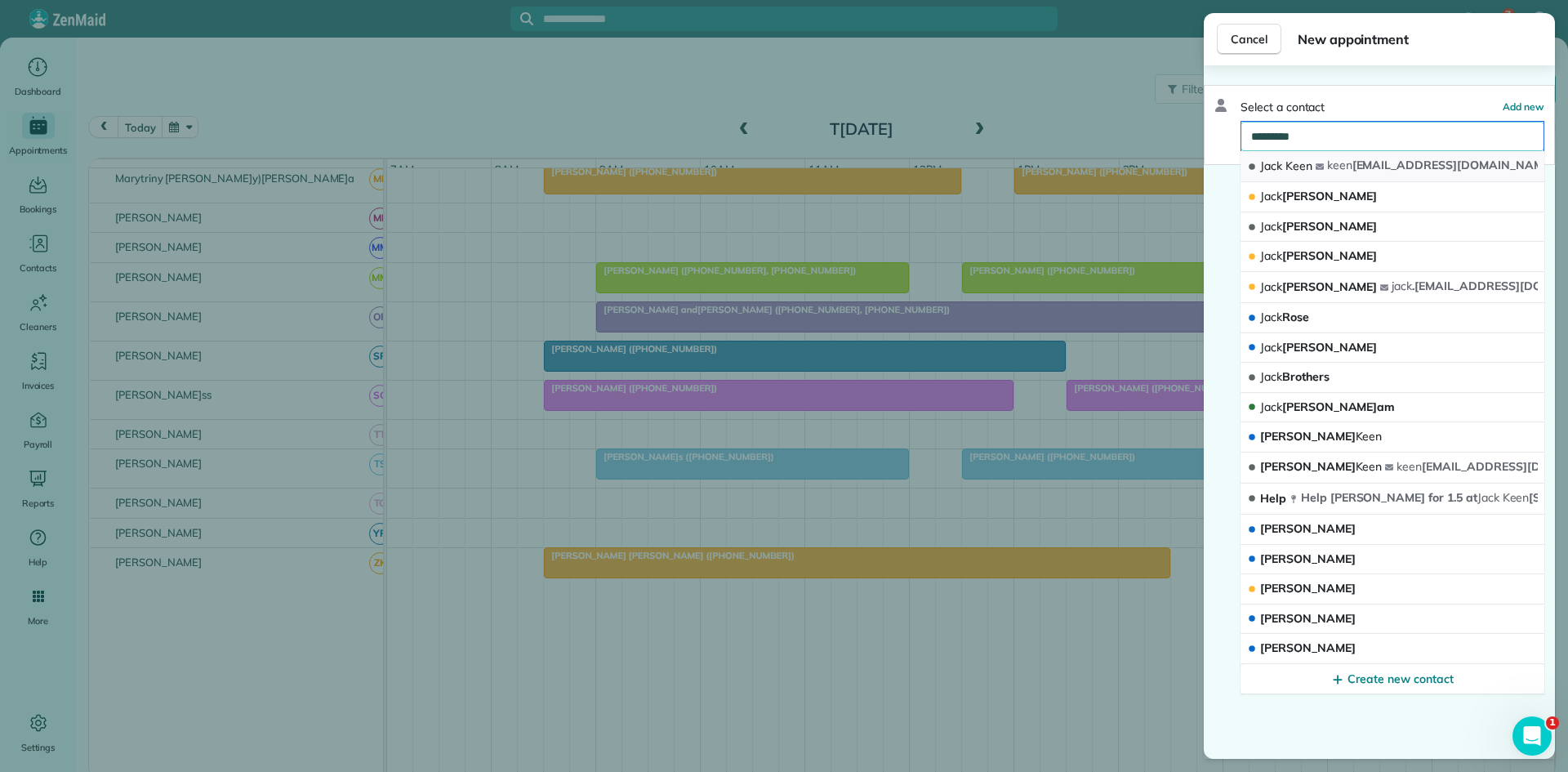
type input "*********"
click at [1336, 160] on button "Jack Keen keen obg@hotmail.com" at bounding box center [1392, 167] width 304 height 31
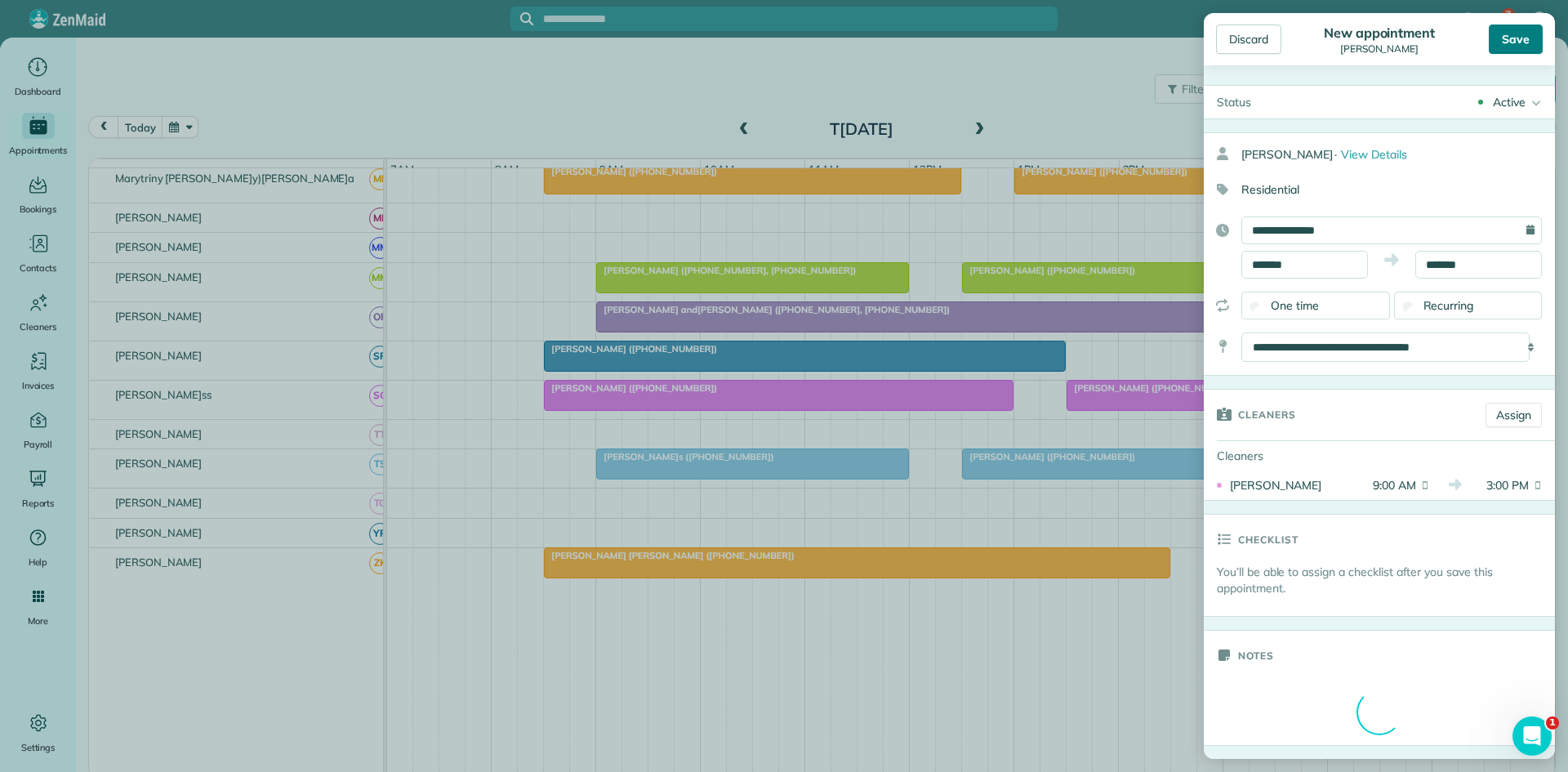
click at [1534, 37] on div "Save" at bounding box center [1516, 39] width 54 height 29
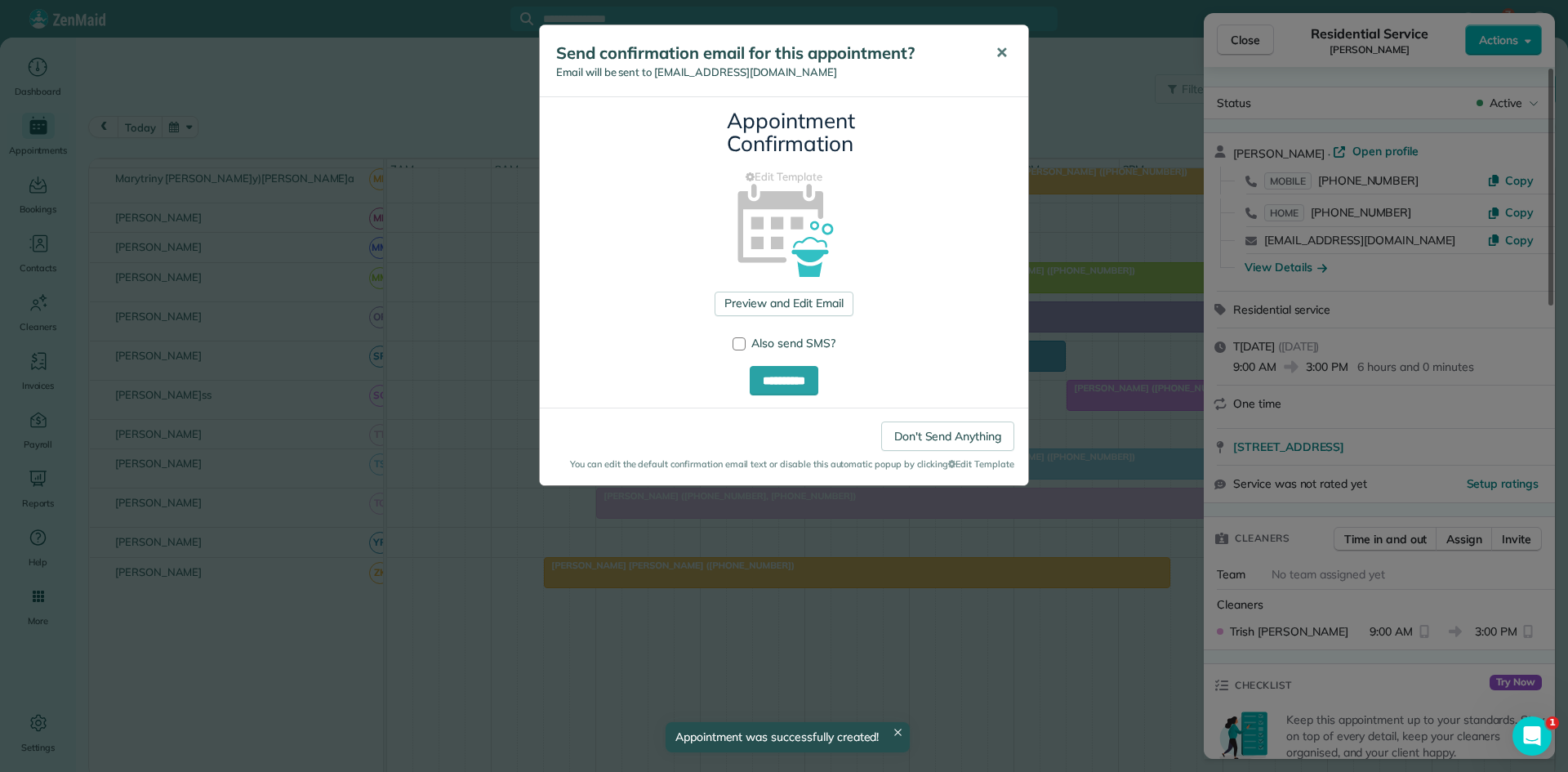
click at [1002, 52] on span "✕" at bounding box center [1001, 52] width 12 height 18
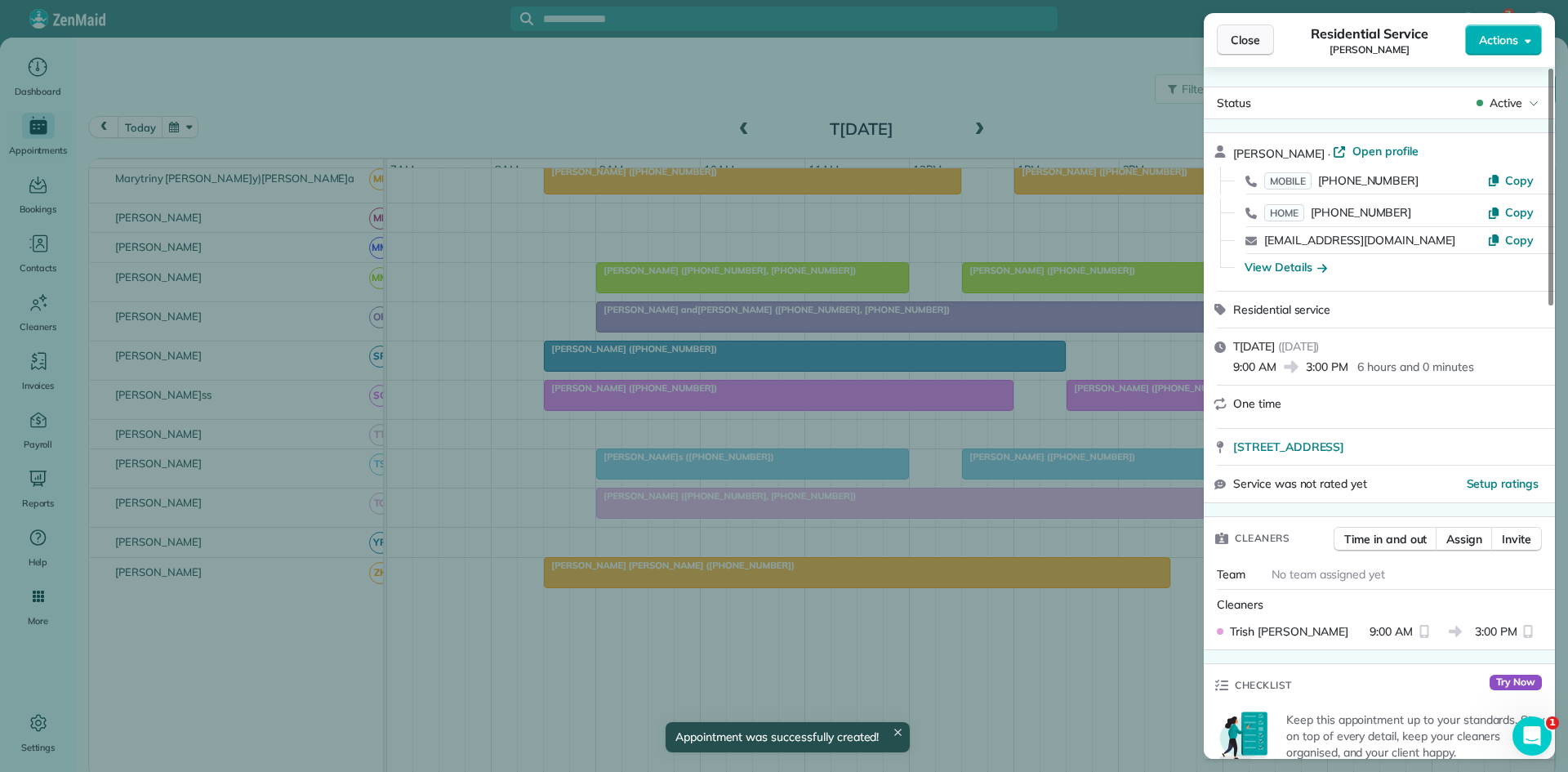
click at [1238, 42] on span "Close" at bounding box center [1245, 40] width 29 height 17
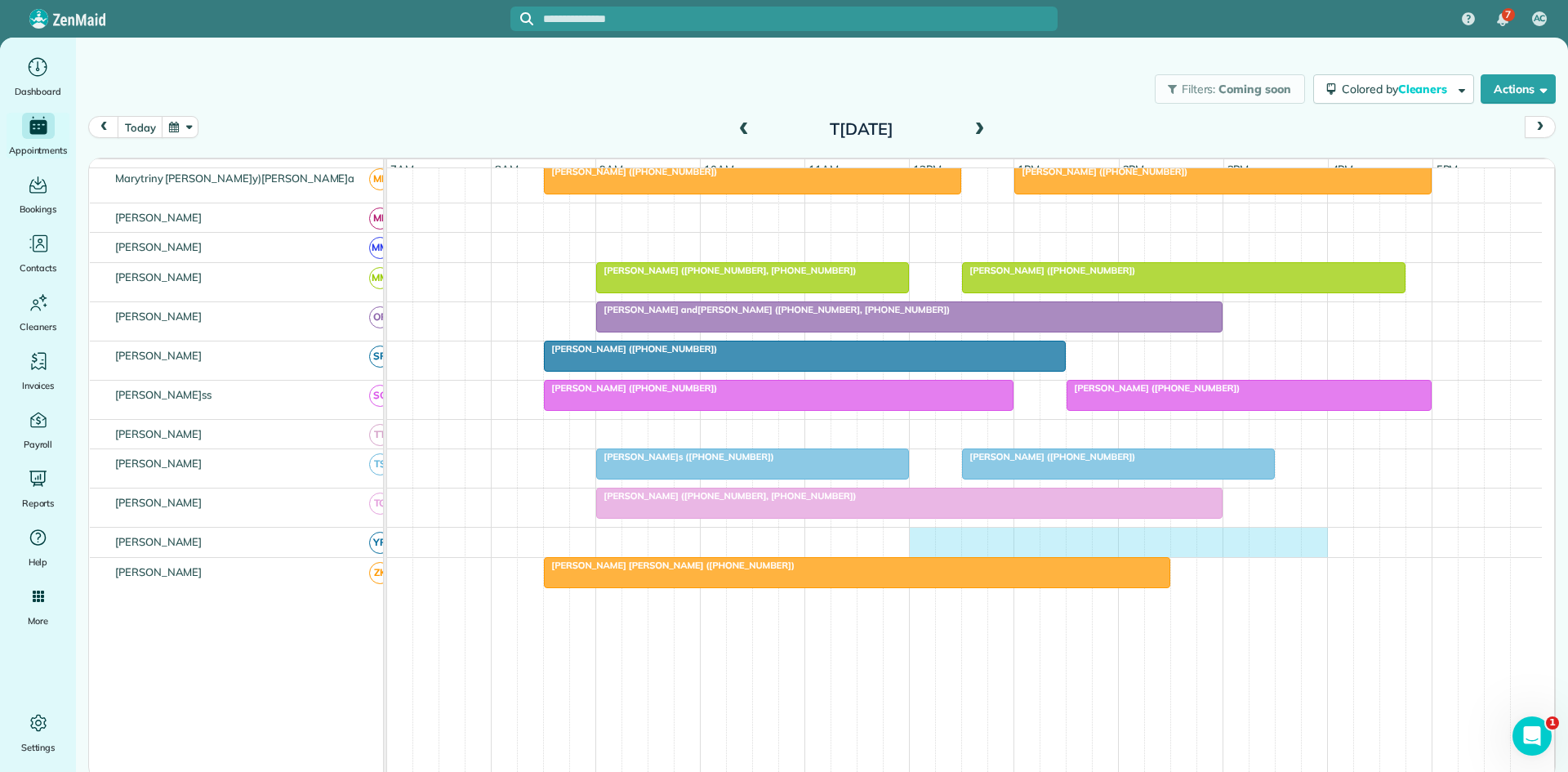
drag, startPoint x: 921, startPoint y: 557, endPoint x: 1307, endPoint y: 553, distance: 386.0
click at [1307, 553] on div at bounding box center [965, 542] width 1155 height 29
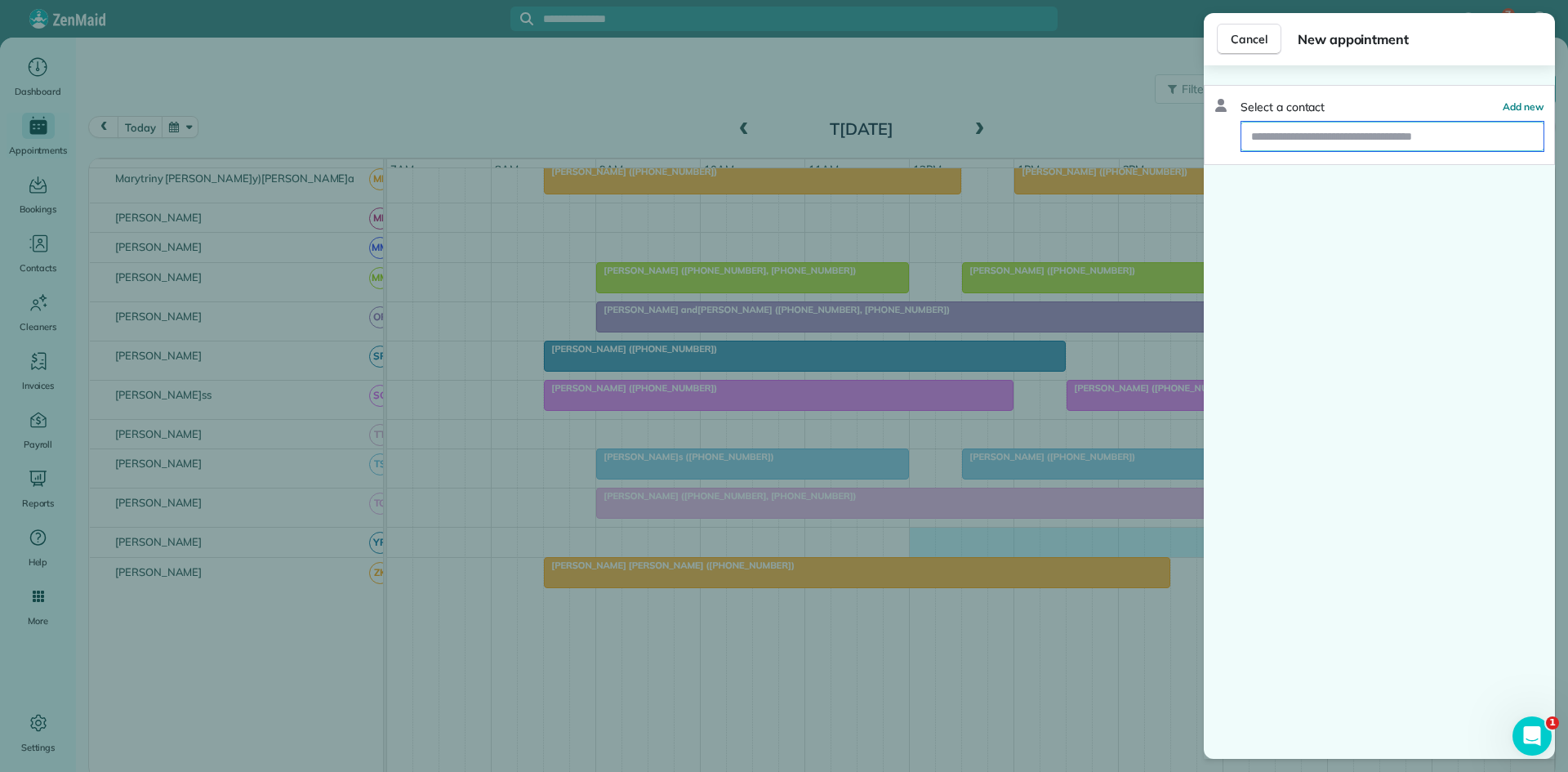
click at [1352, 147] on input "text" at bounding box center [1393, 137] width 303 height 29
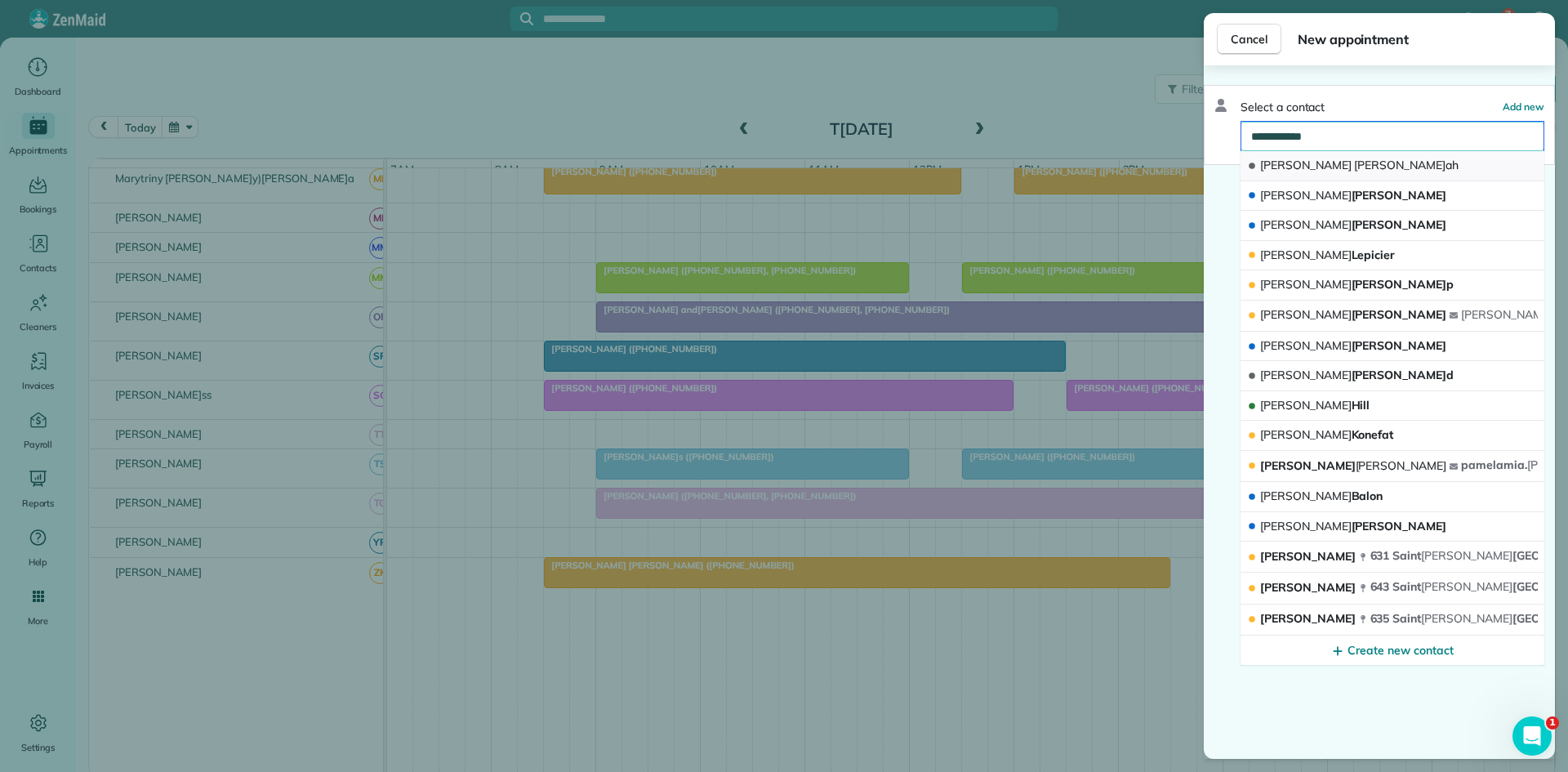
type input "**********"
click at [1343, 158] on button "Paul Whitnah" at bounding box center [1392, 166] width 304 height 30
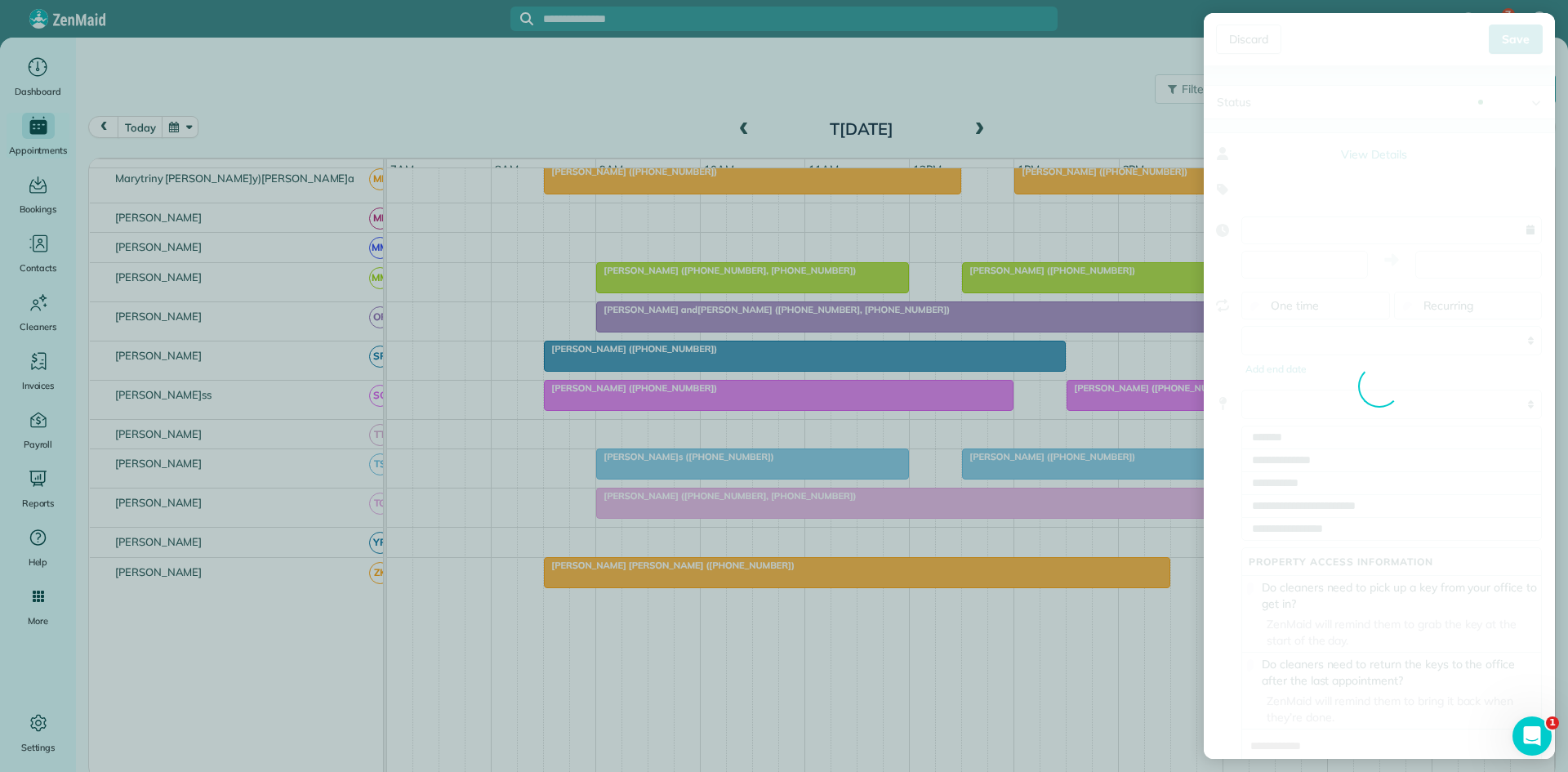
type input "**********"
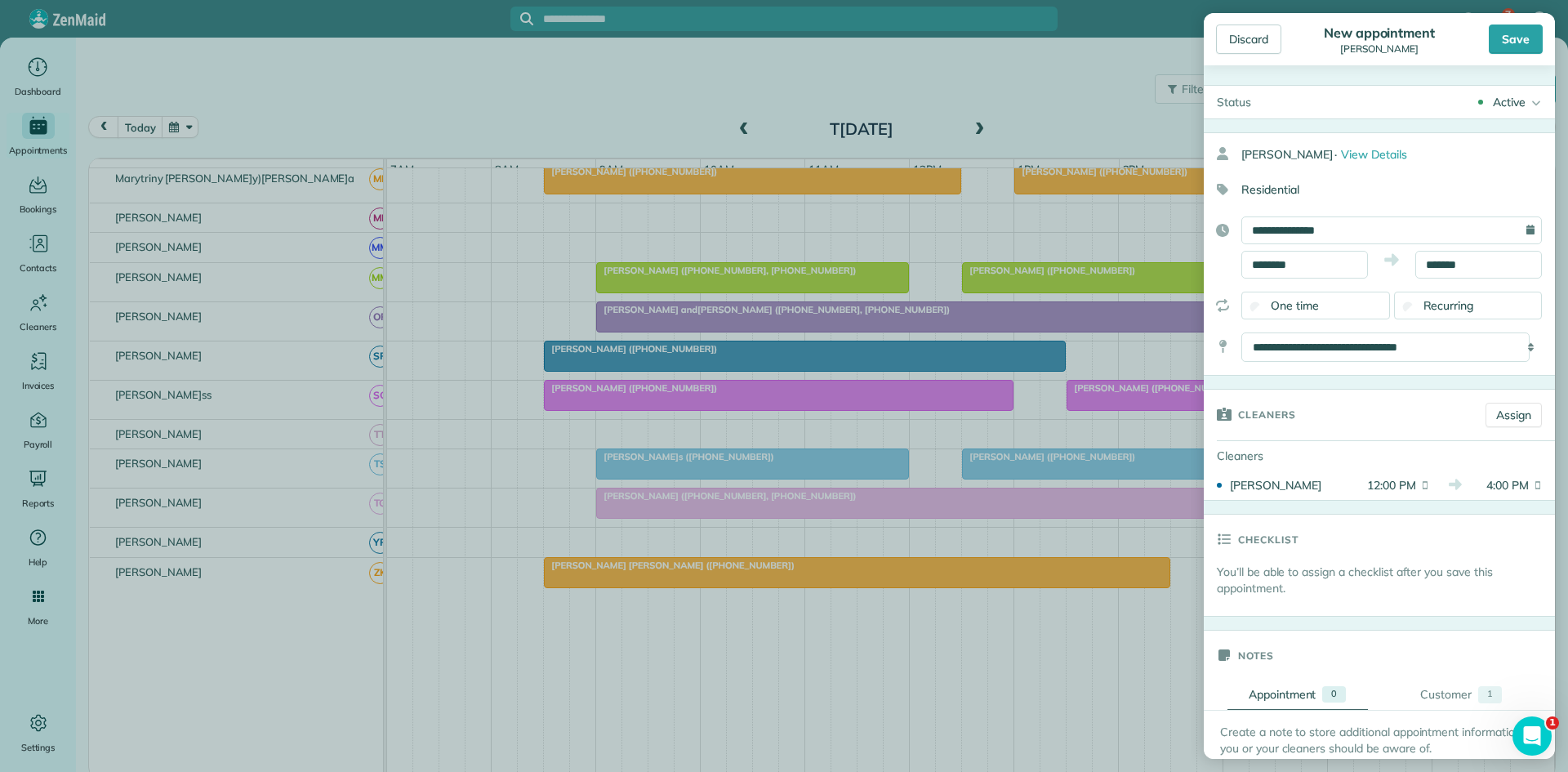
click at [1527, 27] on div "Save" at bounding box center [1516, 39] width 54 height 29
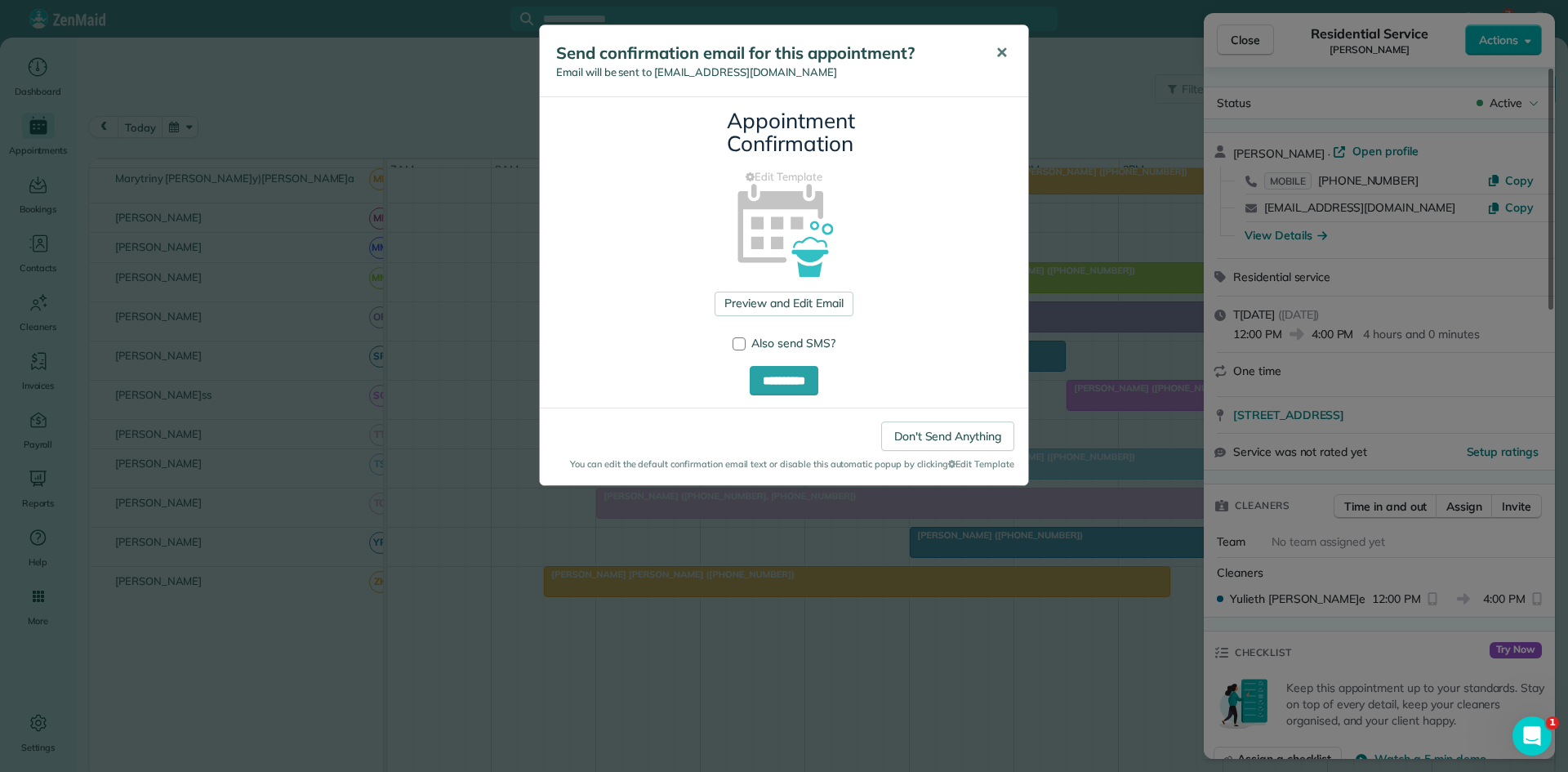
click at [1009, 51] on button "✕" at bounding box center [1002, 53] width 37 height 39
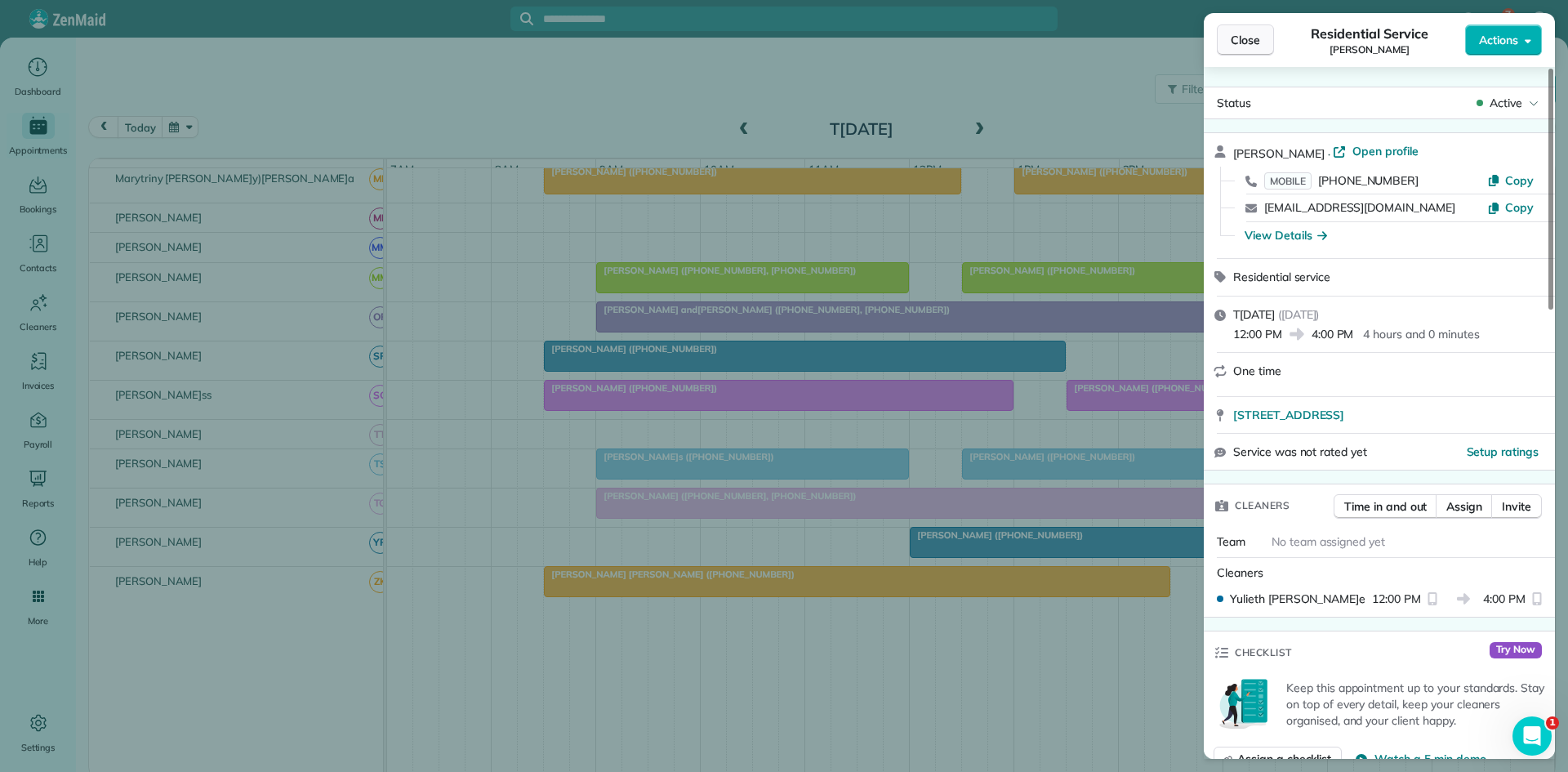
click at [1252, 36] on span "Close" at bounding box center [1245, 40] width 29 height 17
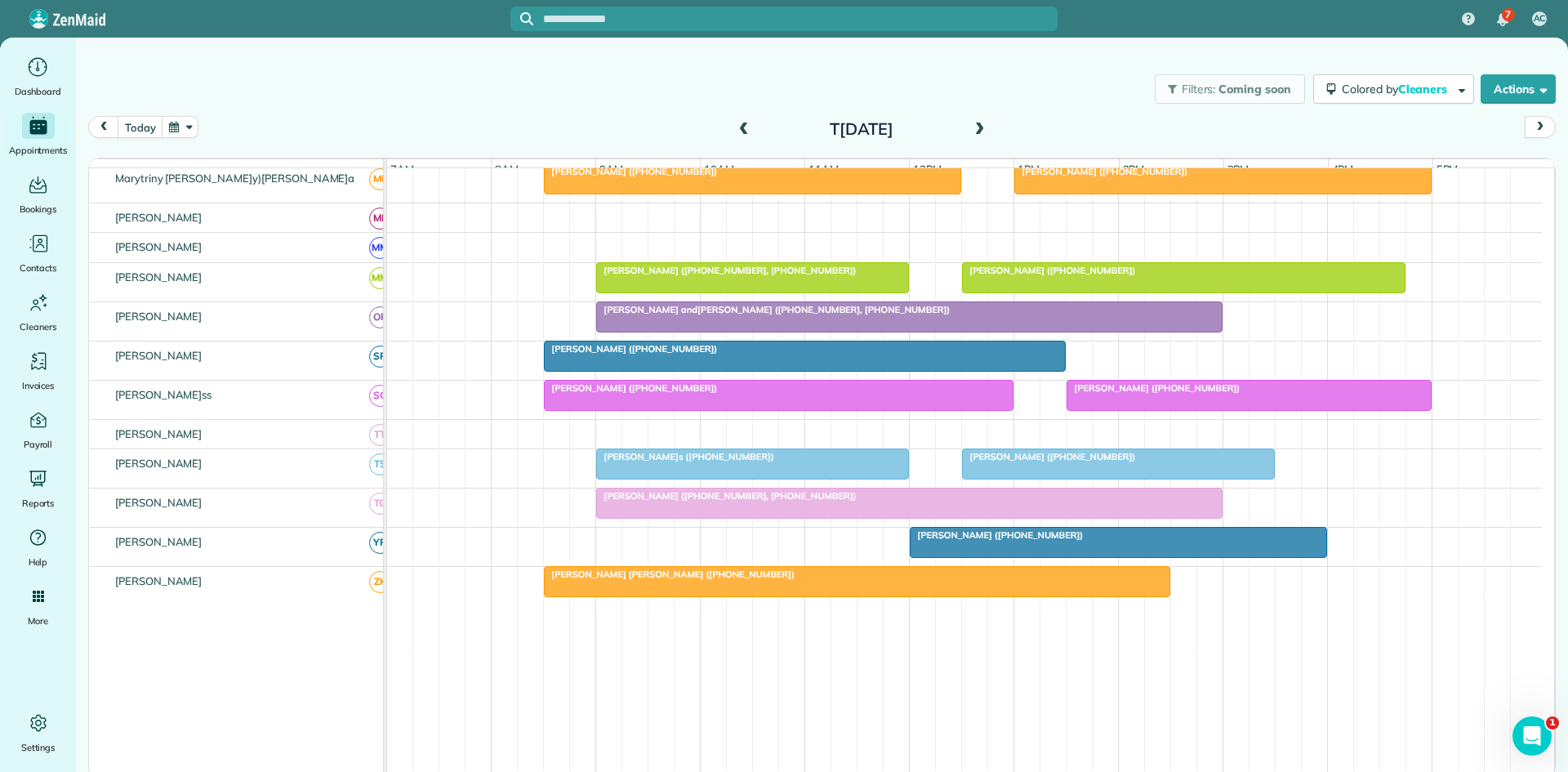
click at [977, 128] on span at bounding box center [979, 130] width 18 height 15
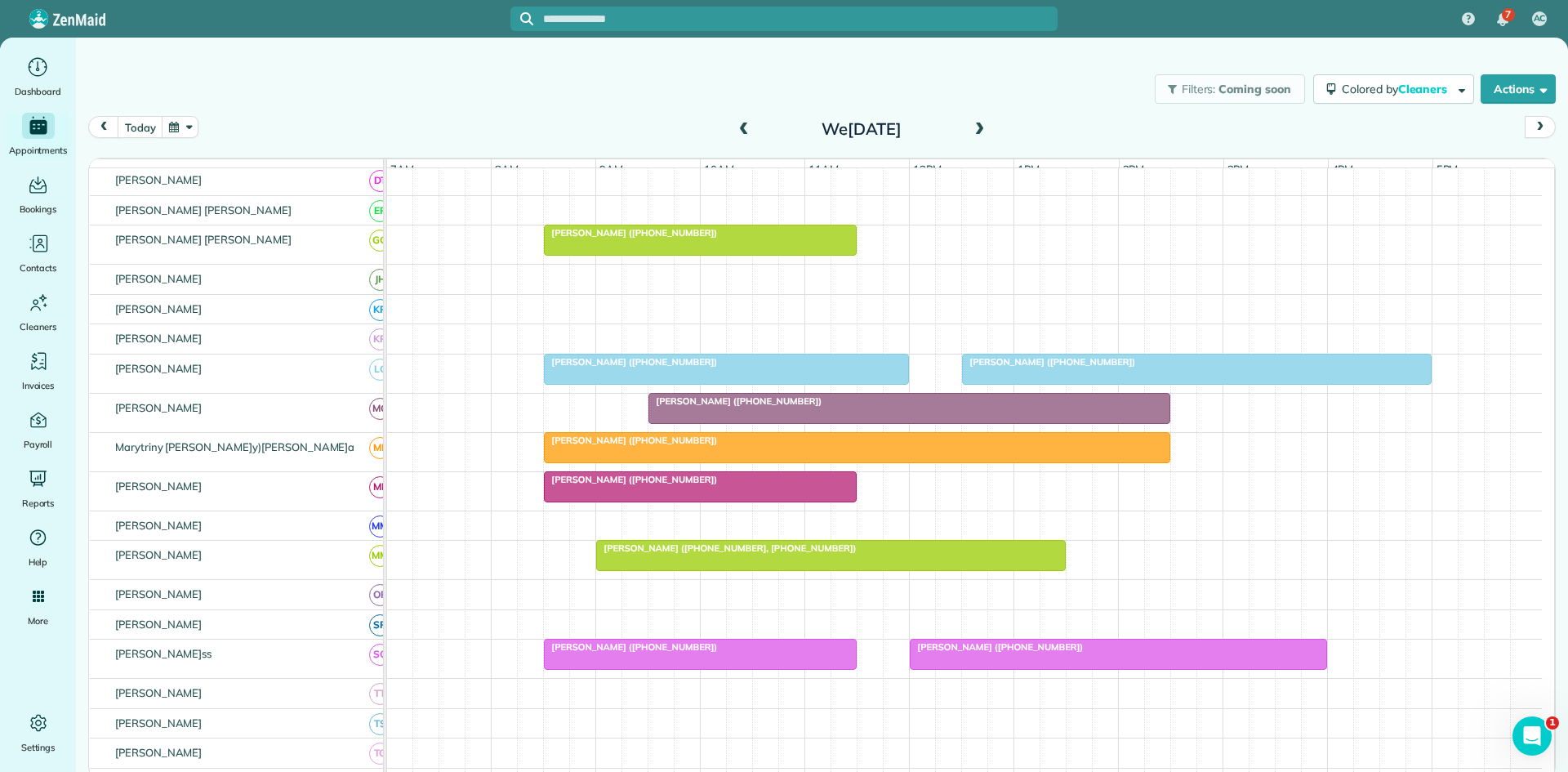
scroll to position [901, 0]
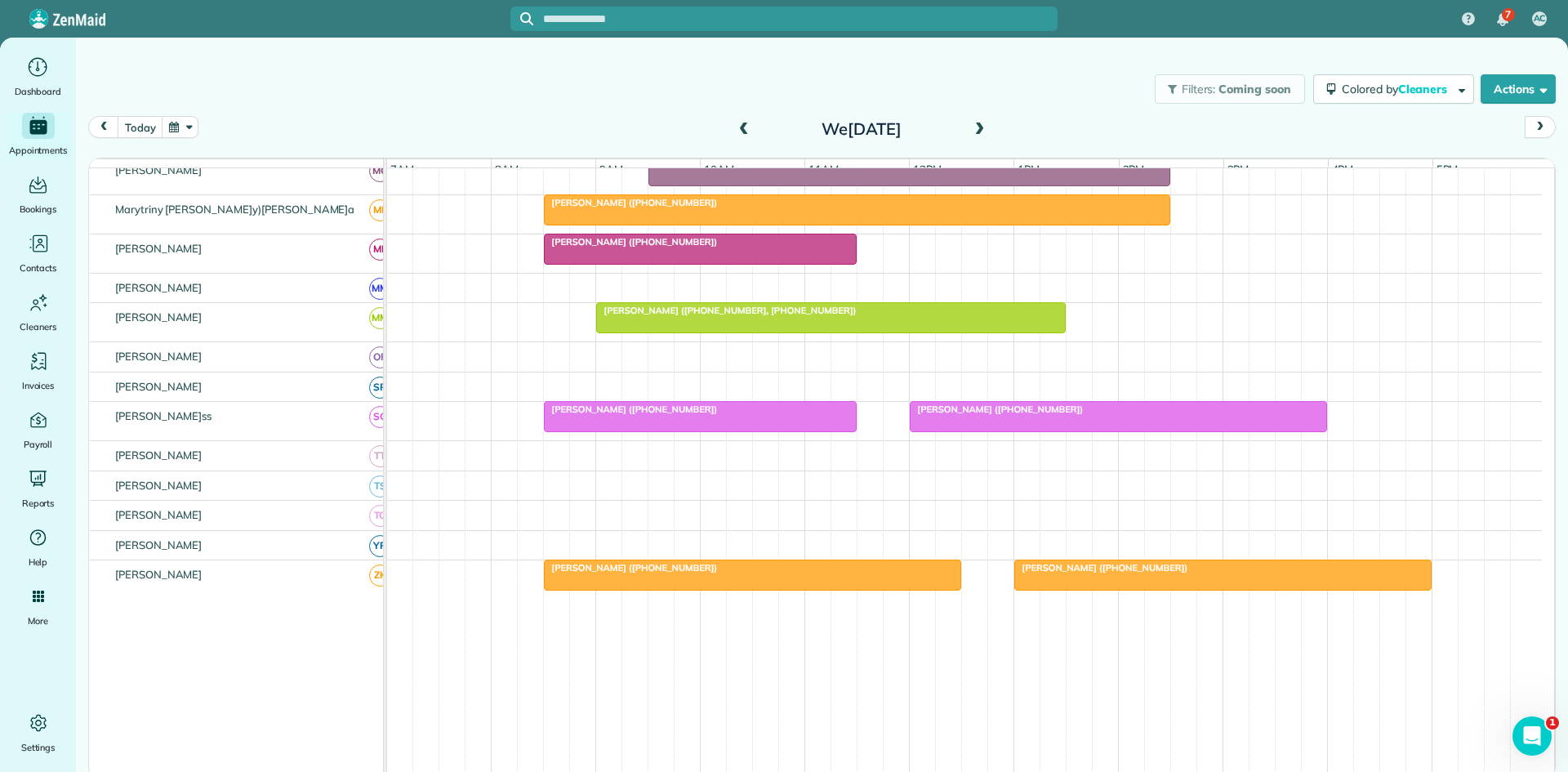
click at [745, 125] on span at bounding box center [745, 130] width 18 height 15
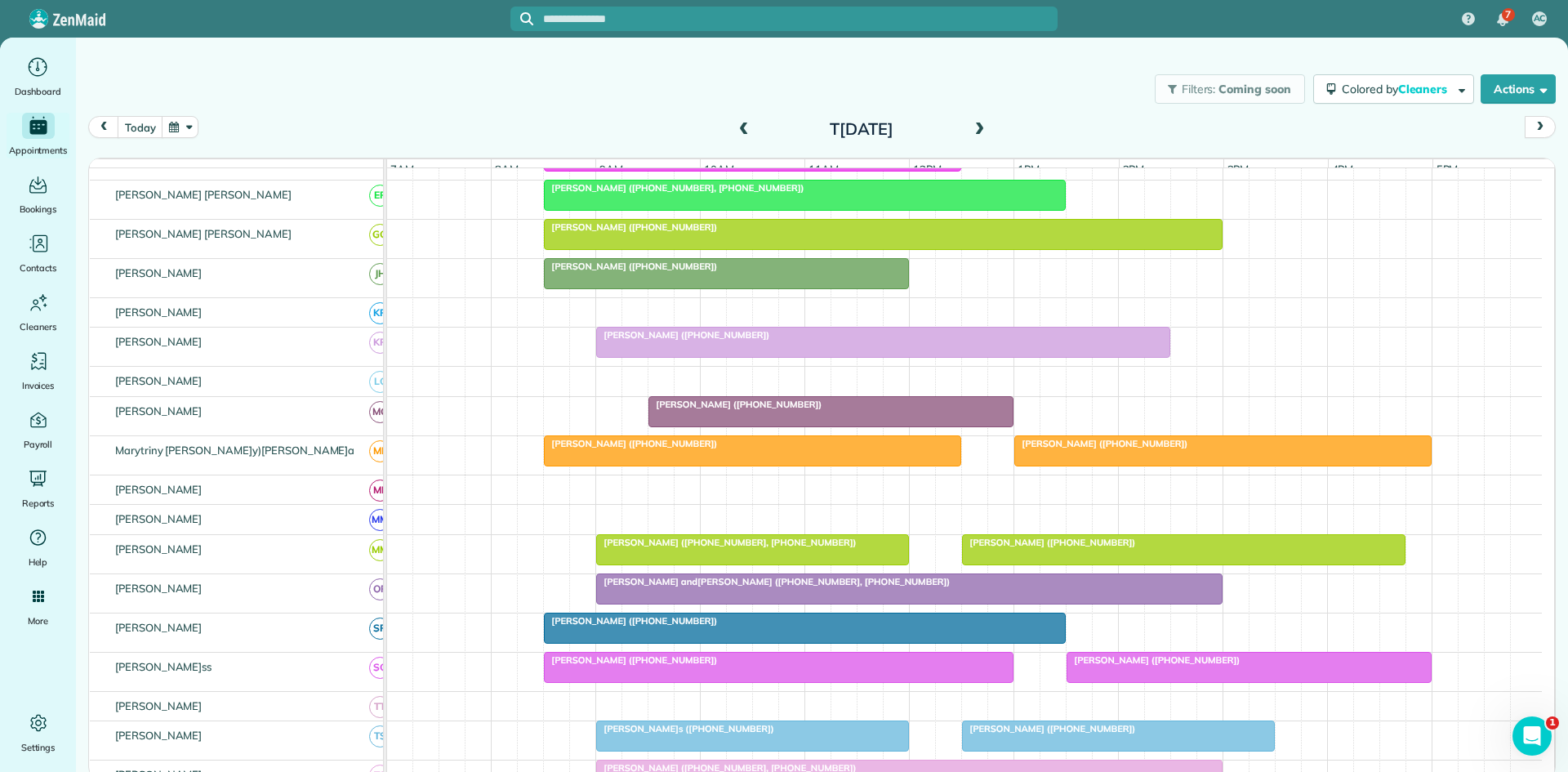
scroll to position [817, 0]
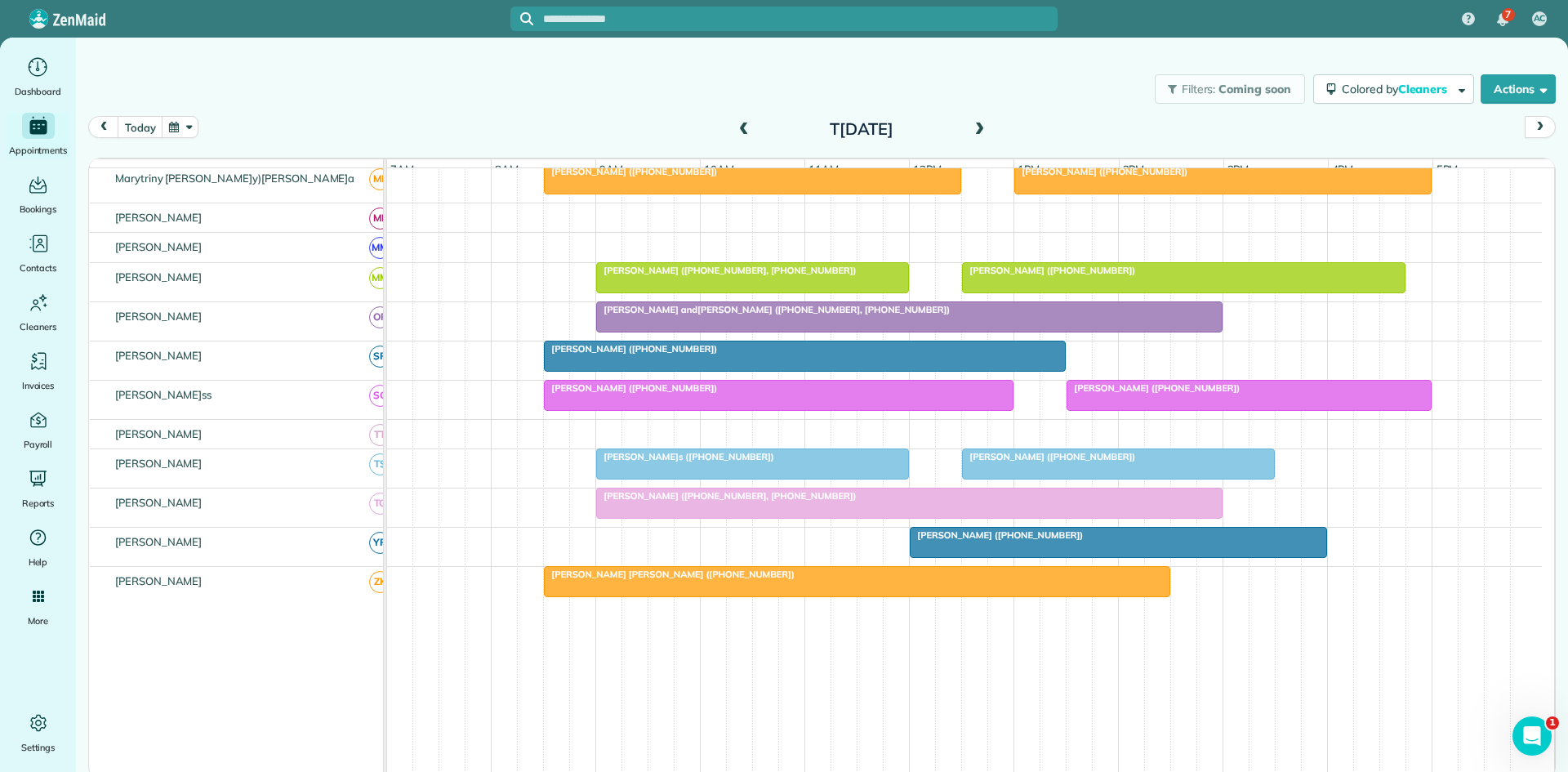
click at [982, 137] on span at bounding box center [979, 130] width 18 height 15
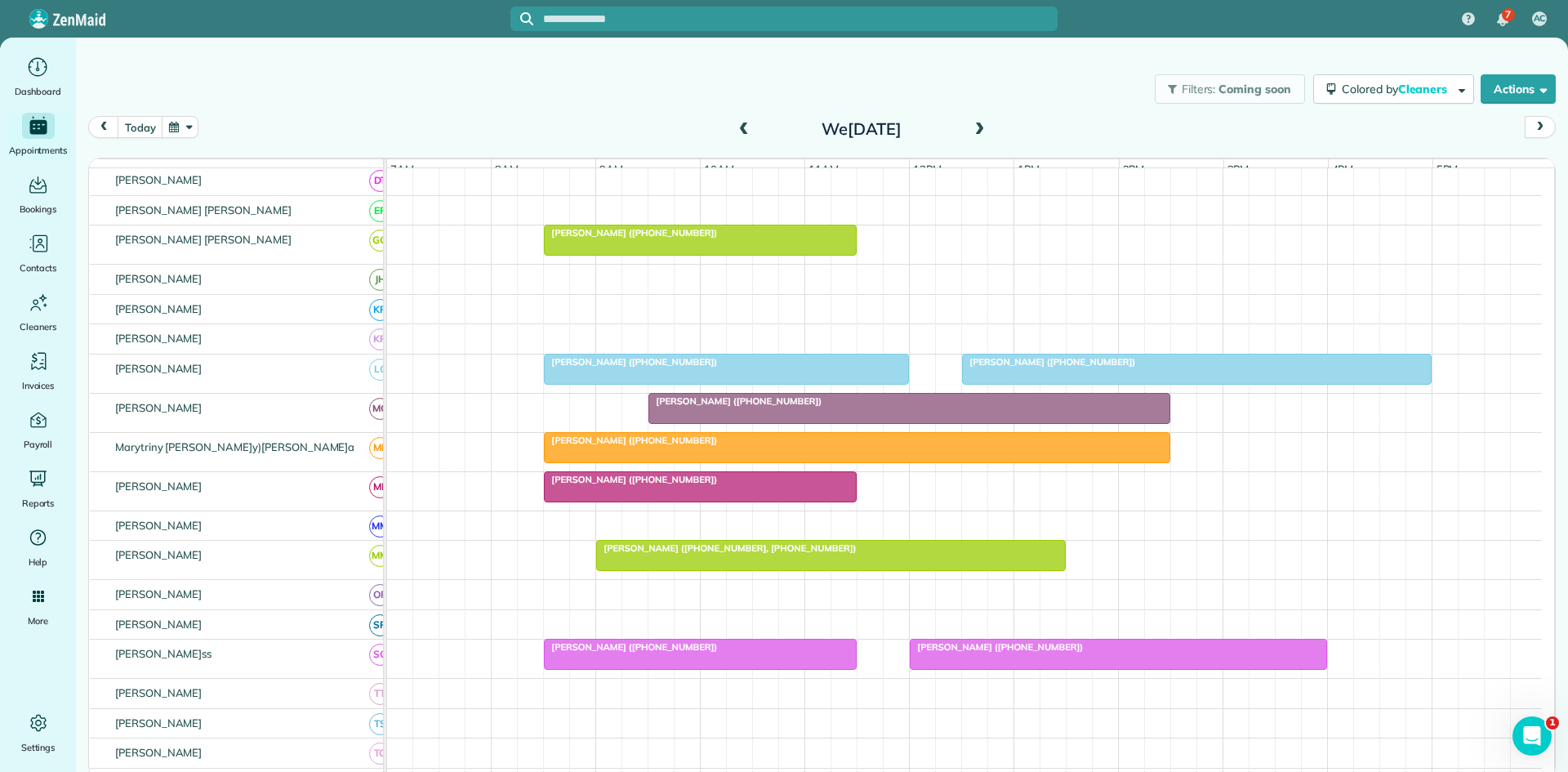
scroll to position [901, 0]
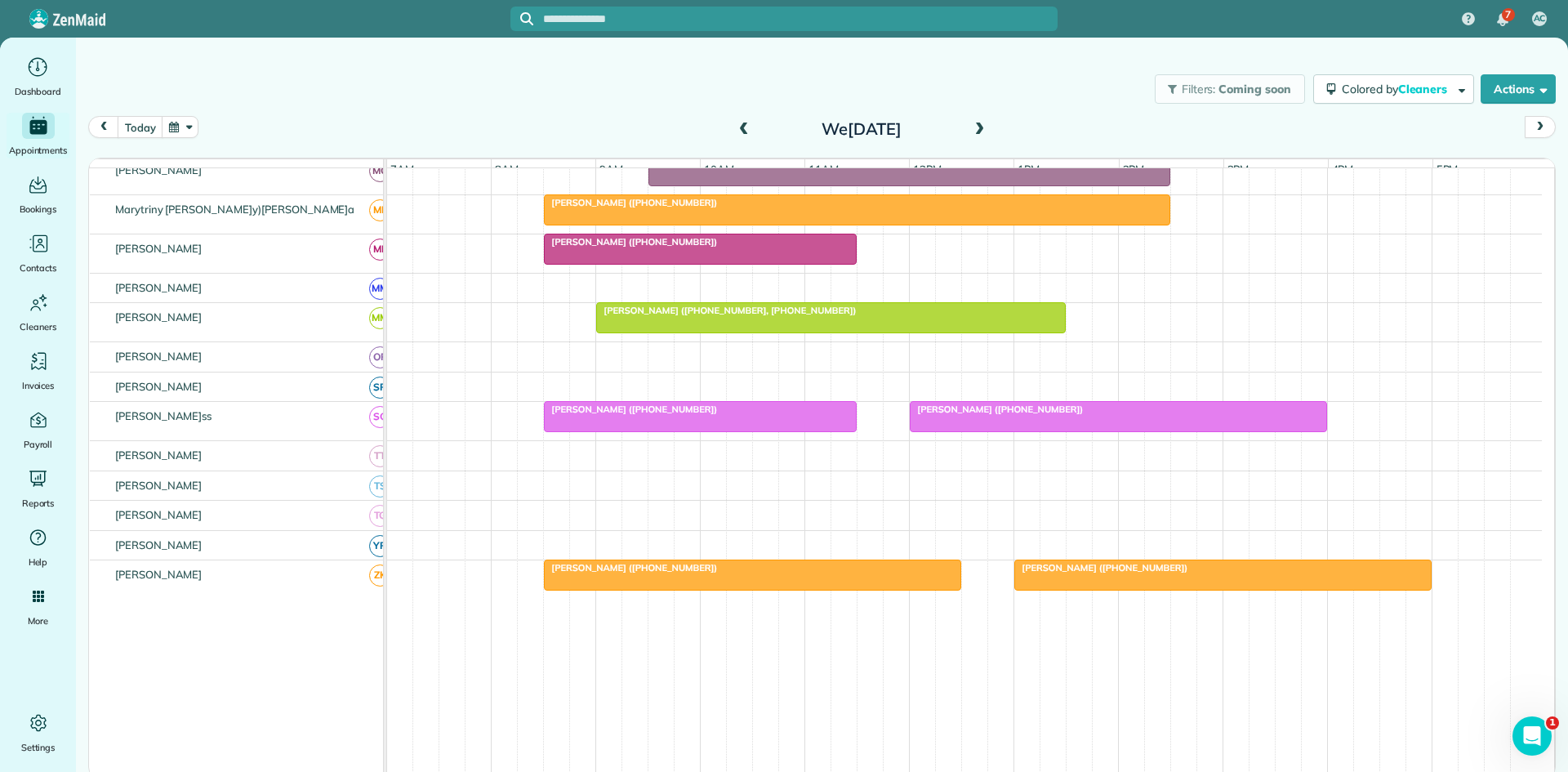
click at [986, 126] on span at bounding box center [979, 130] width 18 height 15
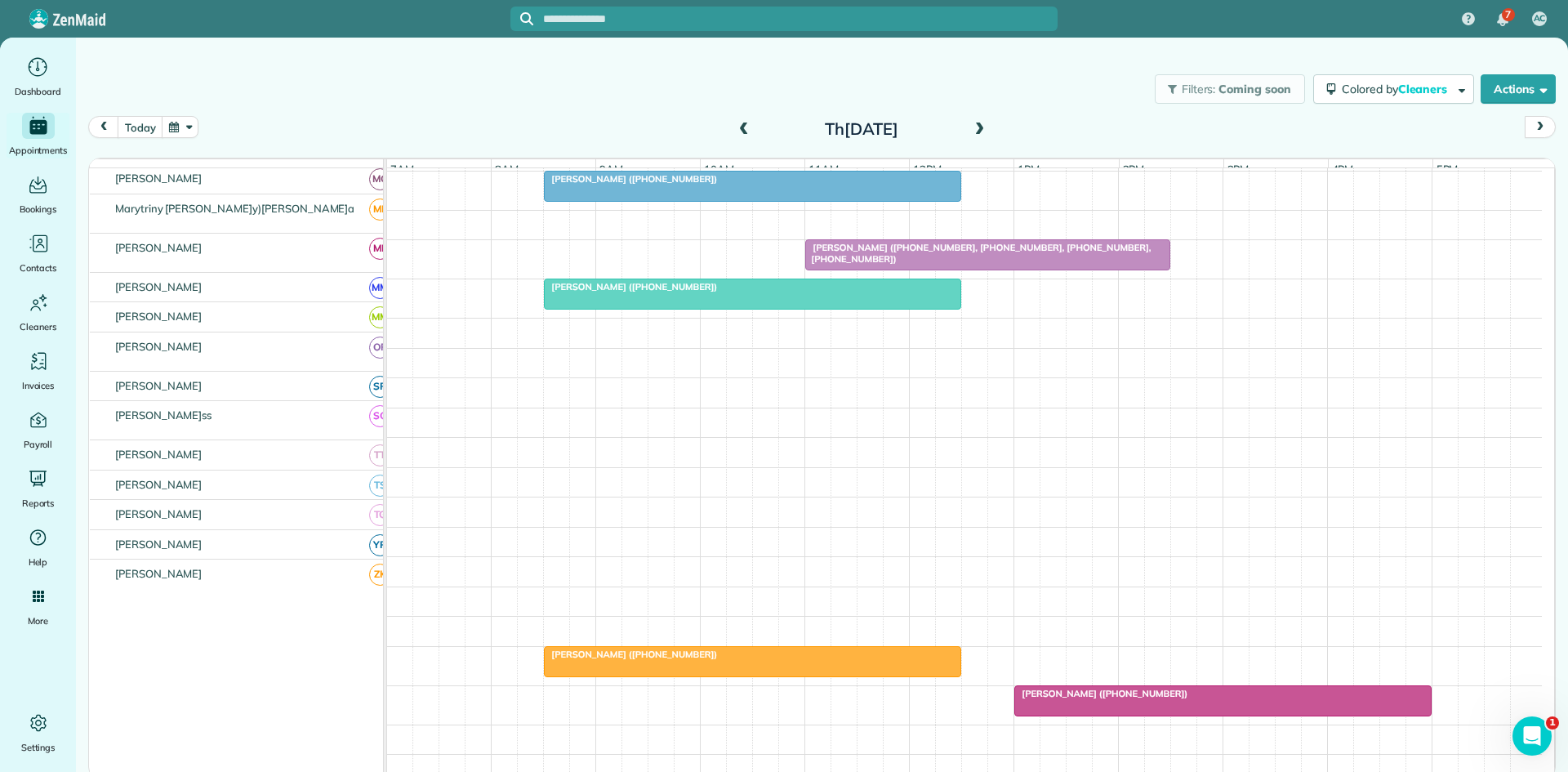
scroll to position [0, 0]
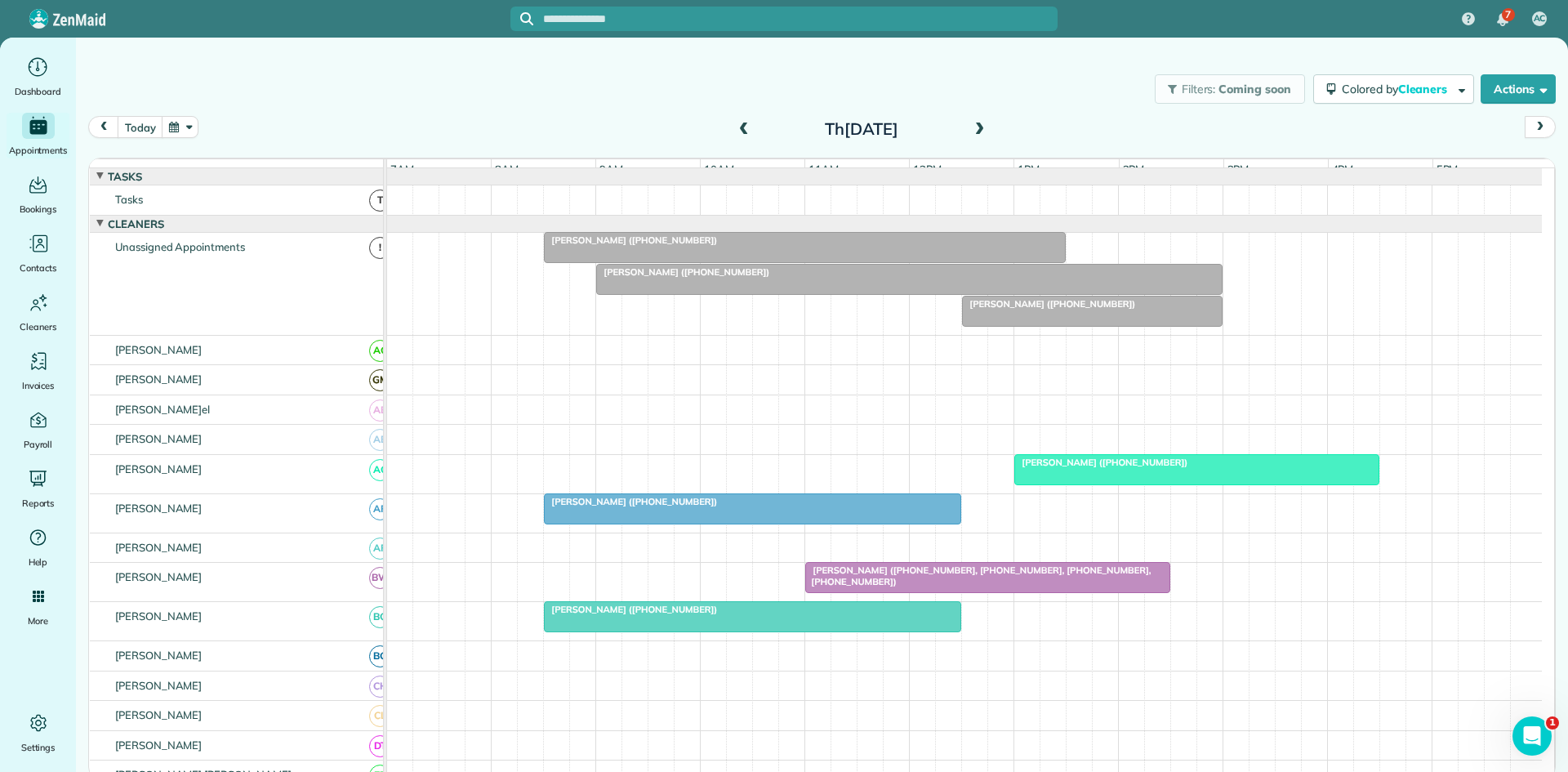
click at [1037, 468] on span "Patricia Burton (+18176140073)" at bounding box center [1101, 462] width 175 height 11
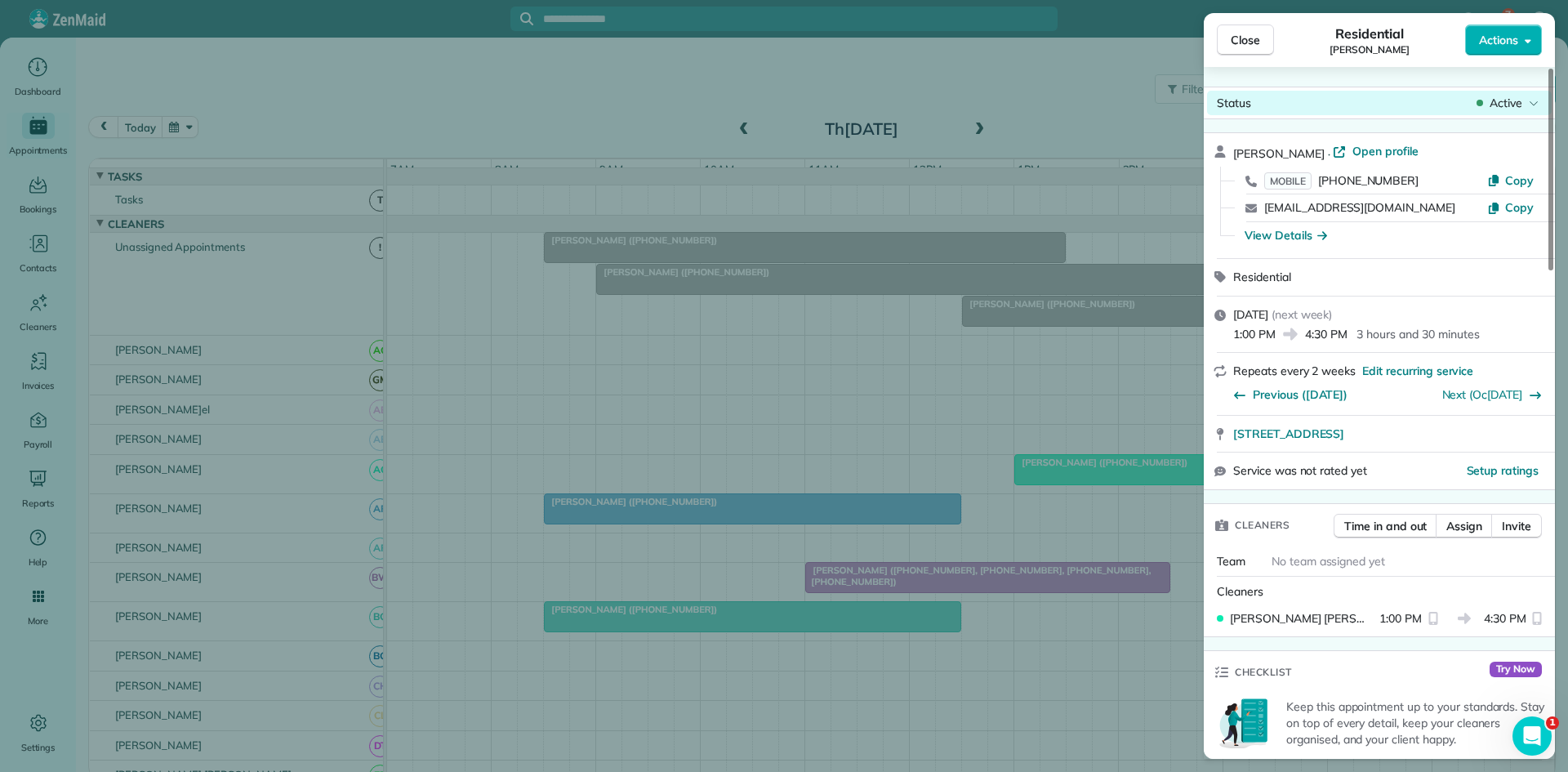
click at [1507, 94] on div "Status Active" at bounding box center [1380, 103] width 345 height 25
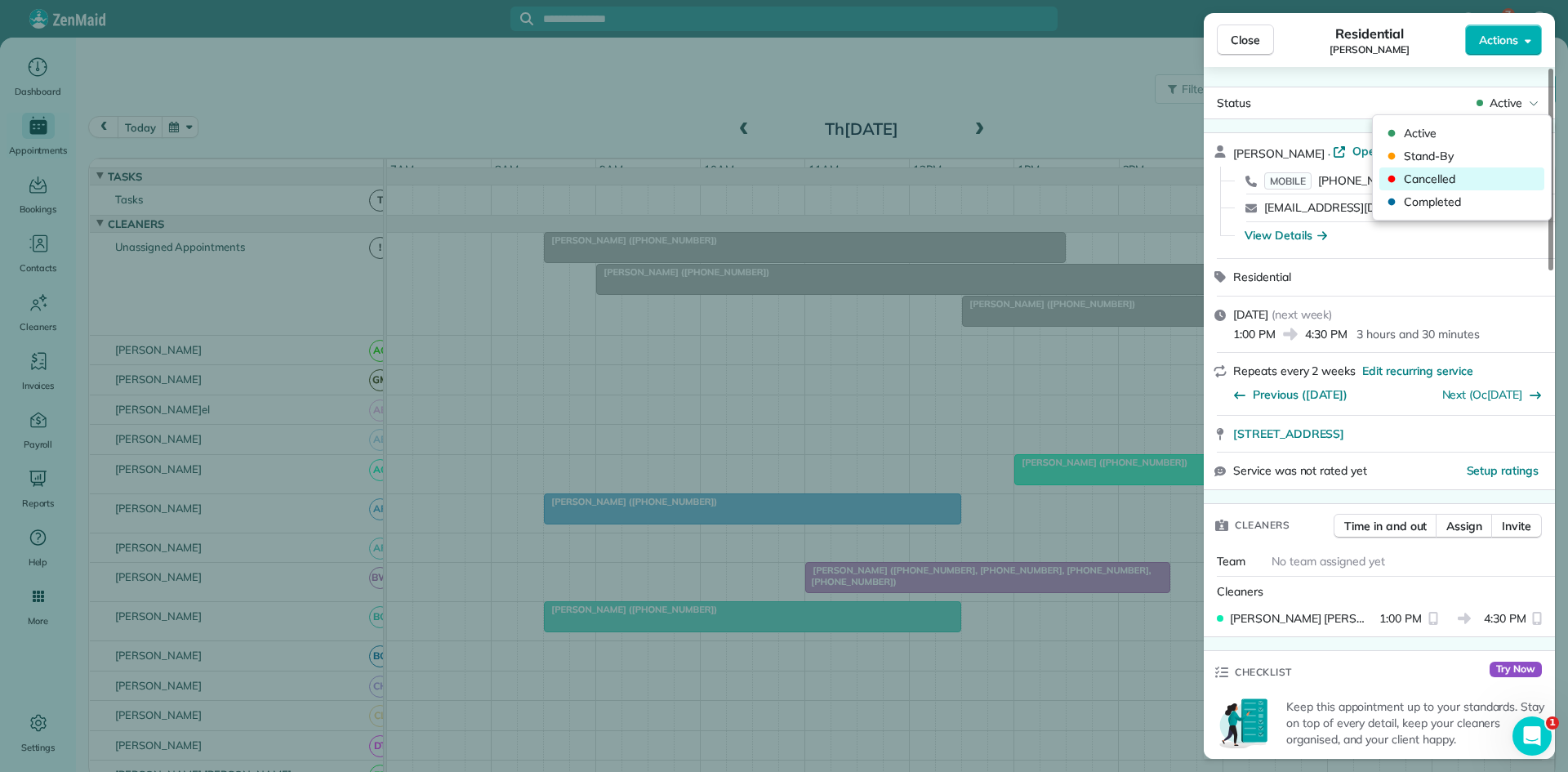
click at [1474, 172] on span "Cancelled" at bounding box center [1473, 179] width 138 height 17
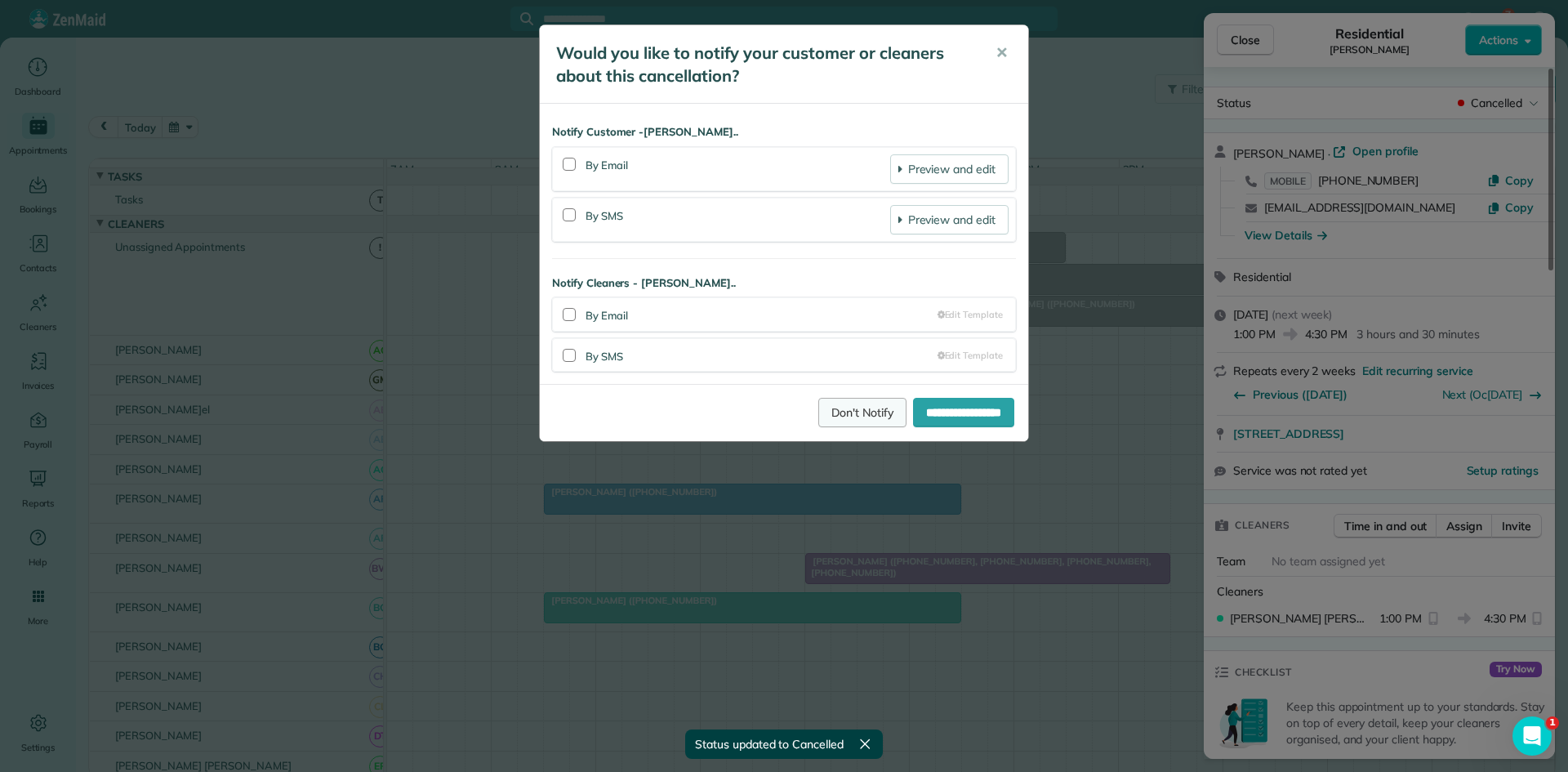
click at [820, 417] on link "Don't Notify" at bounding box center [863, 413] width 88 height 29
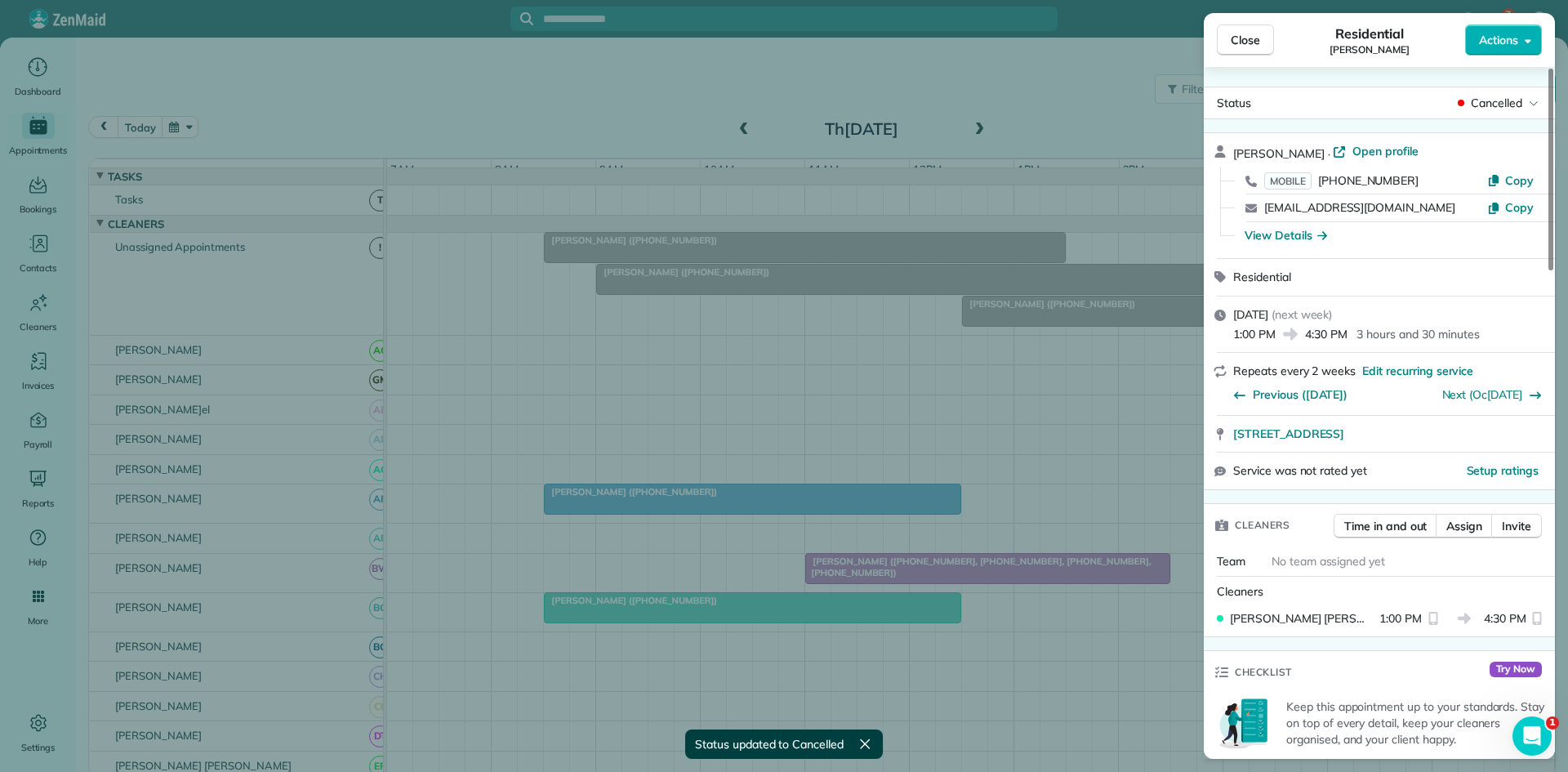
click at [1246, 39] on span "Close" at bounding box center [1245, 40] width 29 height 17
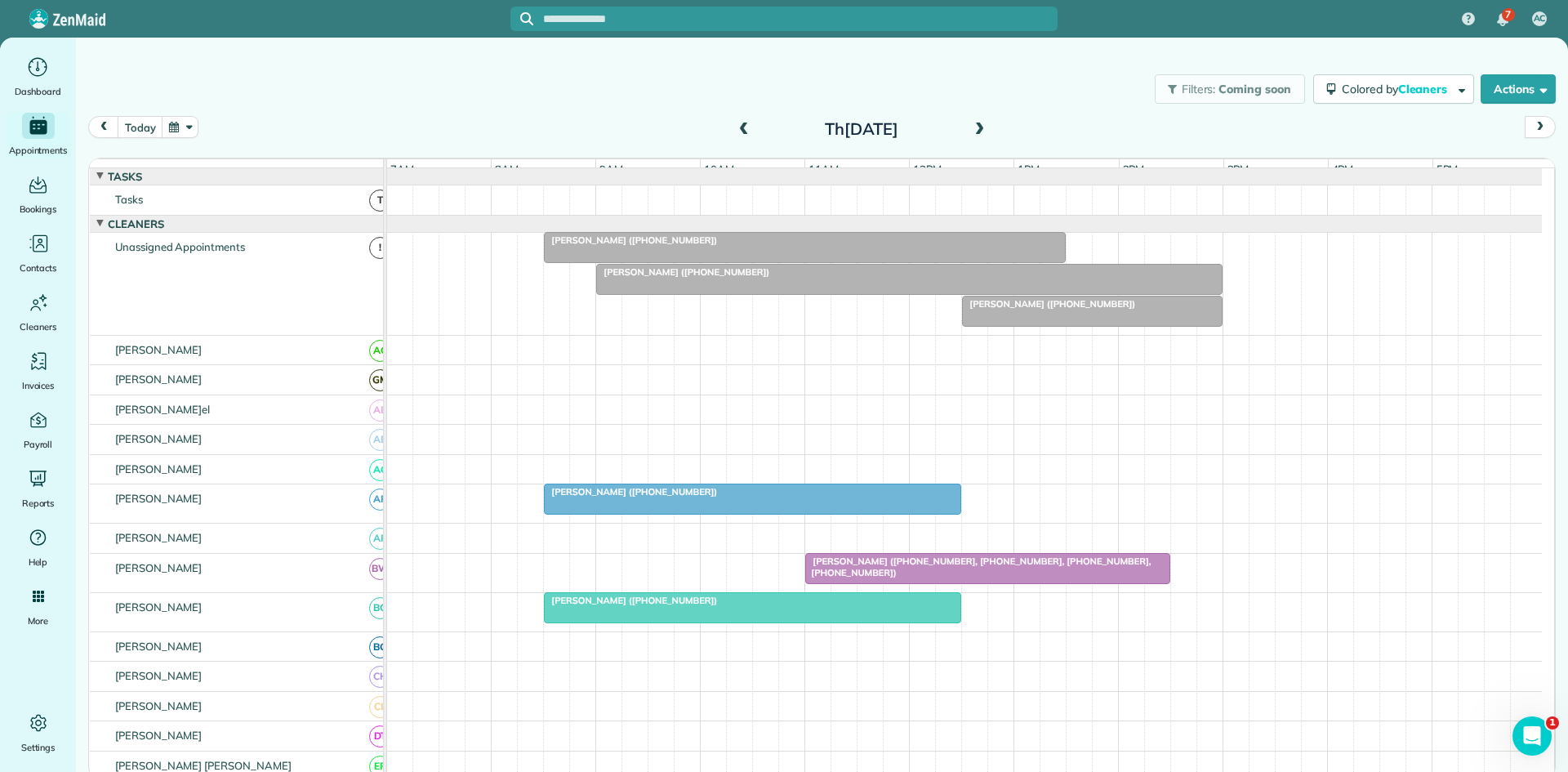
click at [623, 484] on div at bounding box center [965, 469] width 1155 height 29
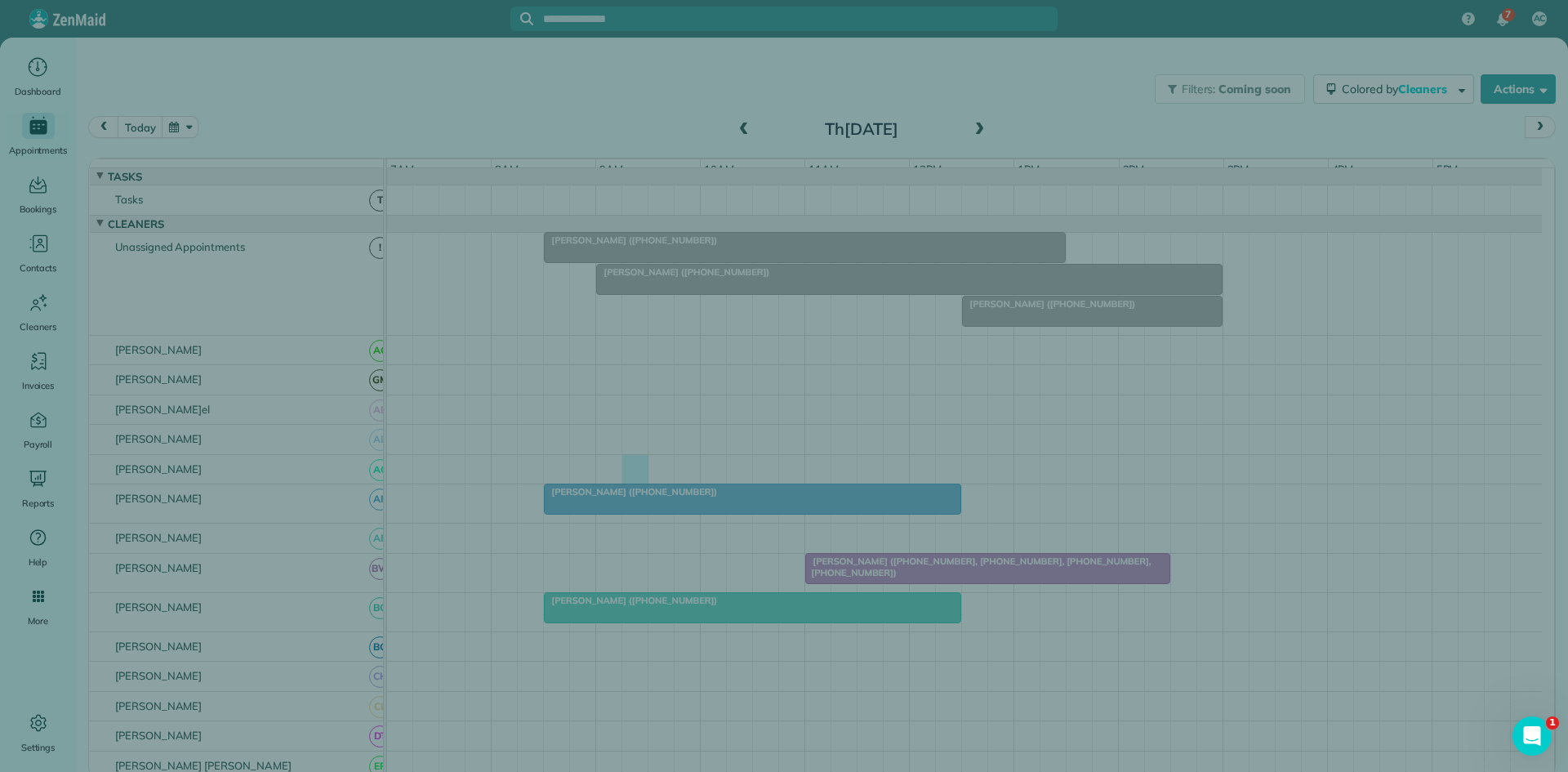
click at [621, 498] on div "Cancel New appointment Select a contact Add new" at bounding box center [784, 386] width 1568 height 772
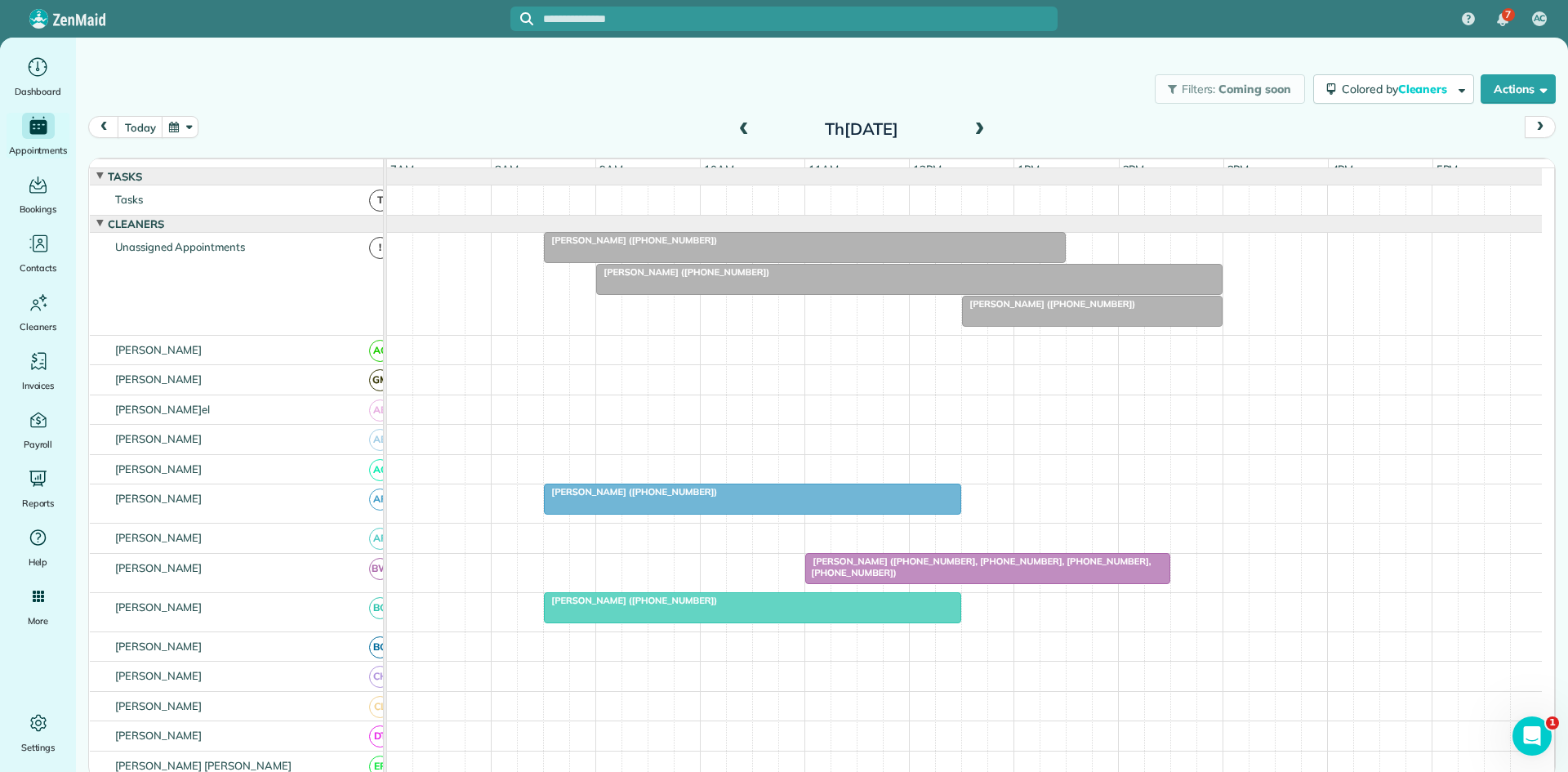
click at [613, 505] on div "7 AC Dashboard Appointments Bookings Contacts Cleaners Invoices Payroll Reports…" at bounding box center [784, 386] width 1568 height 772
click at [615, 498] on span "[PERSON_NAME] ([PHONE_NUMBER])" at bounding box center [630, 491] width 175 height 11
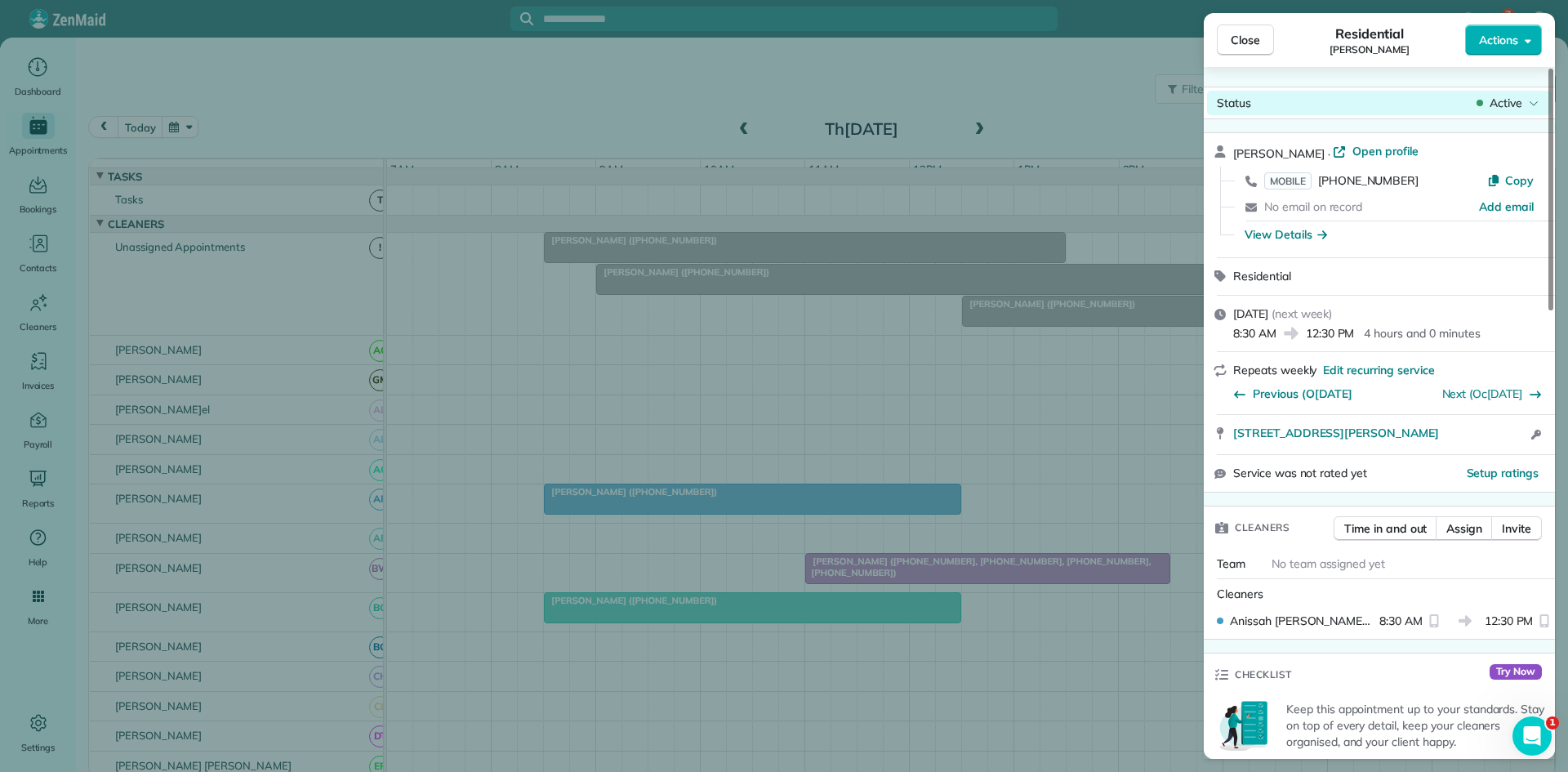
click at [1500, 103] on span "Active" at bounding box center [1507, 103] width 33 height 17
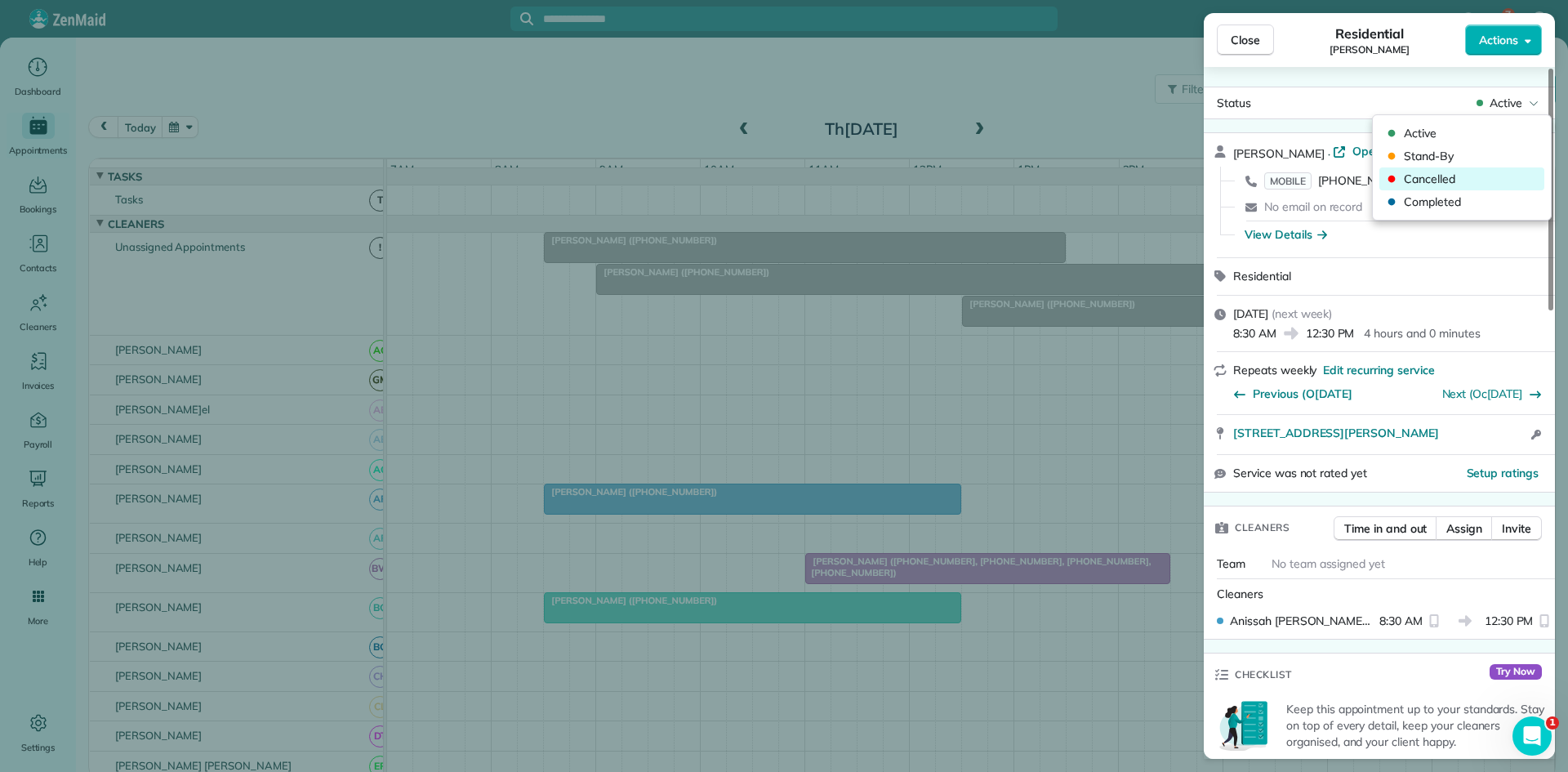
click at [1416, 182] on span "Cancelled" at bounding box center [1473, 179] width 138 height 17
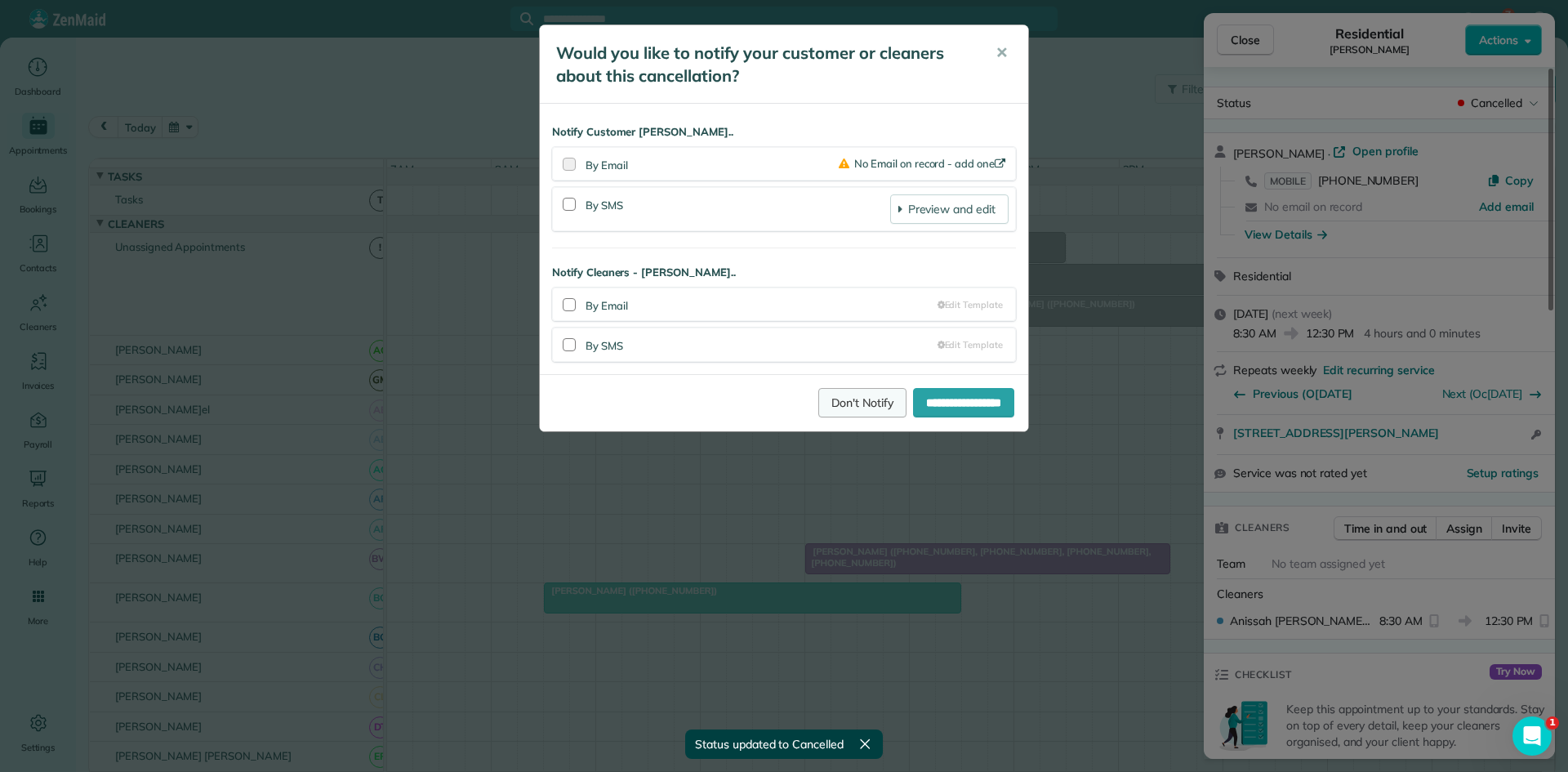
click at [819, 400] on link "Don't Notify" at bounding box center [863, 403] width 88 height 29
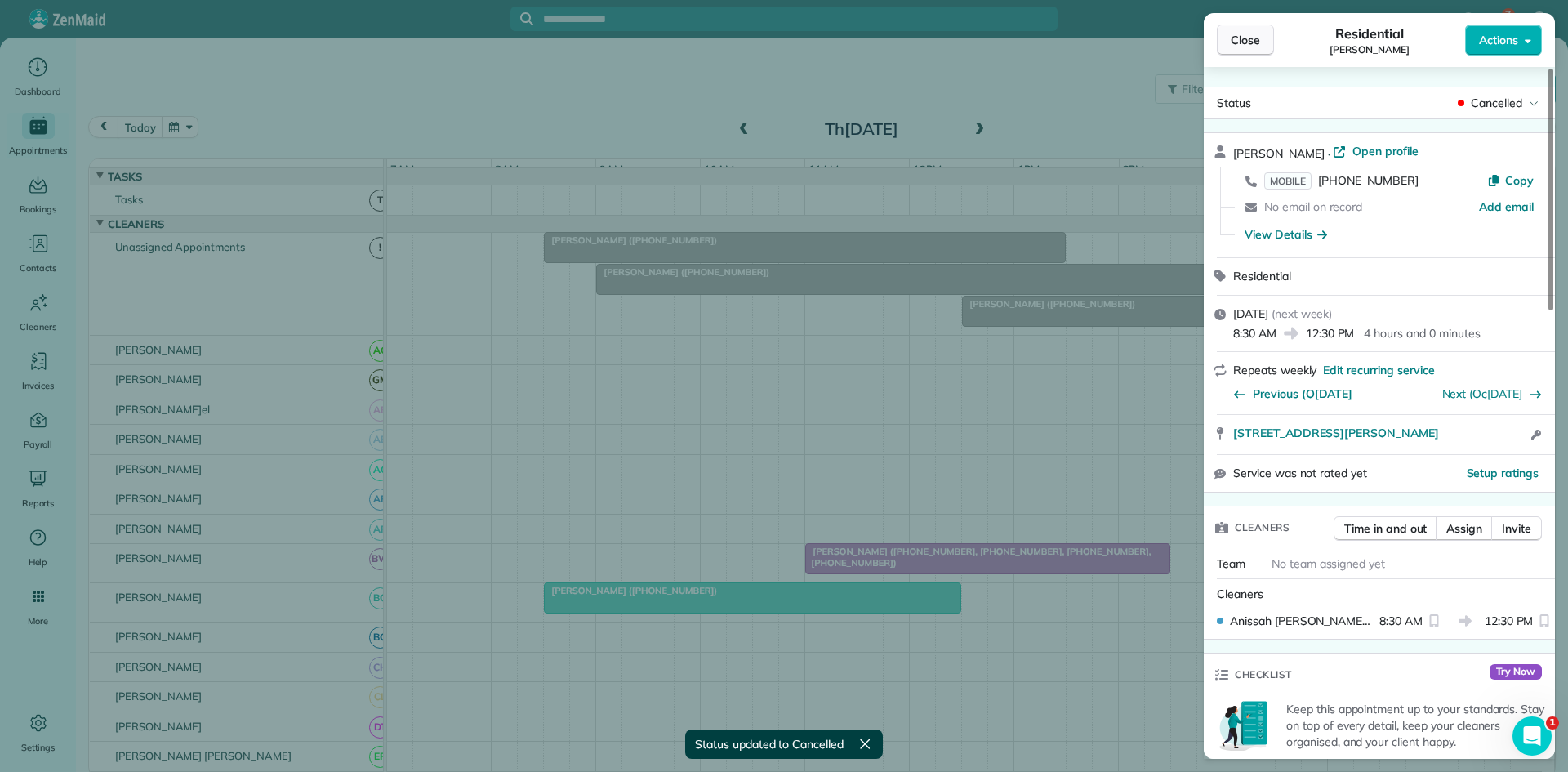
click at [1236, 51] on button "Close" at bounding box center [1245, 40] width 57 height 31
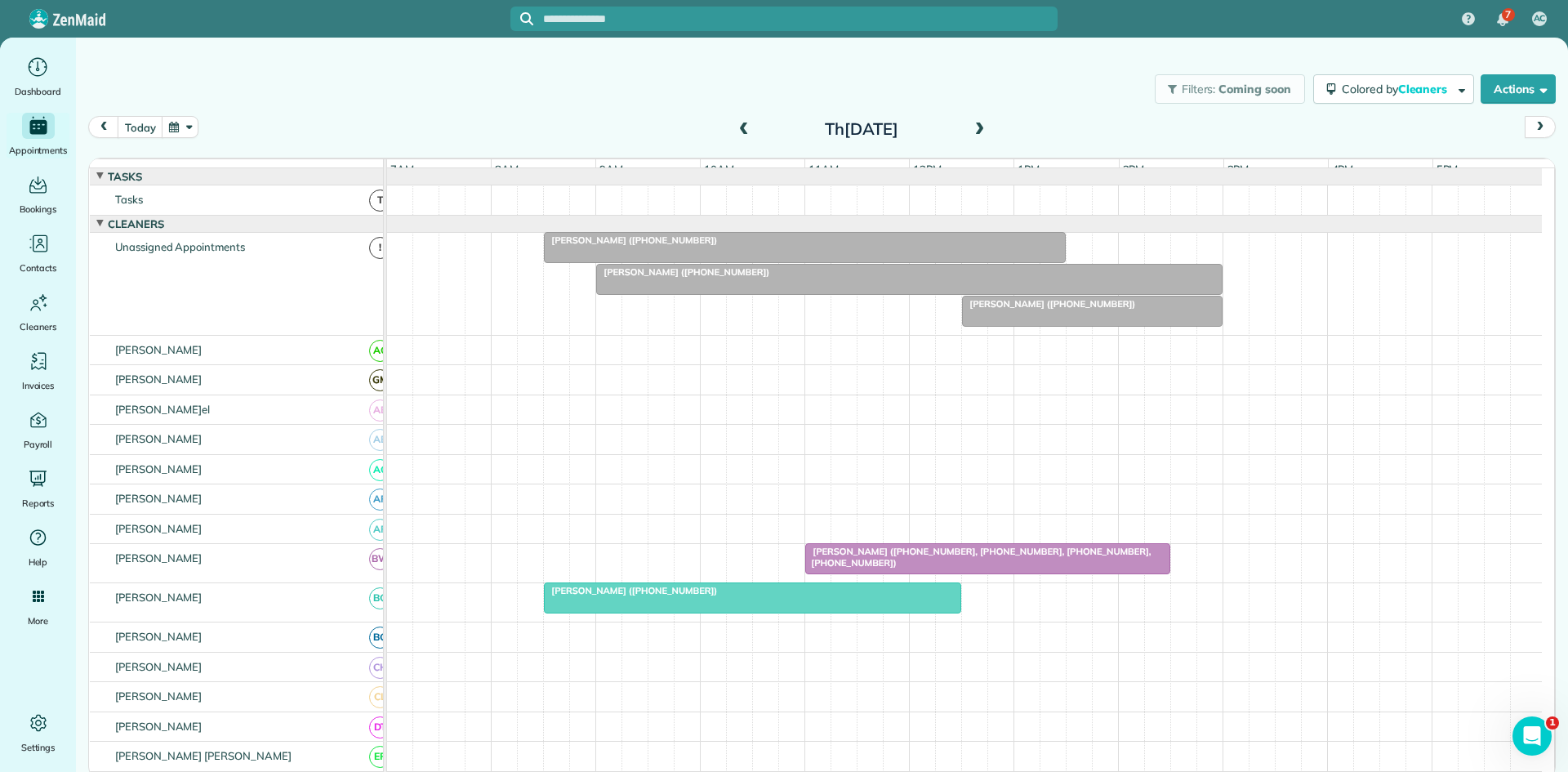
click at [955, 570] on div at bounding box center [988, 558] width 363 height 29
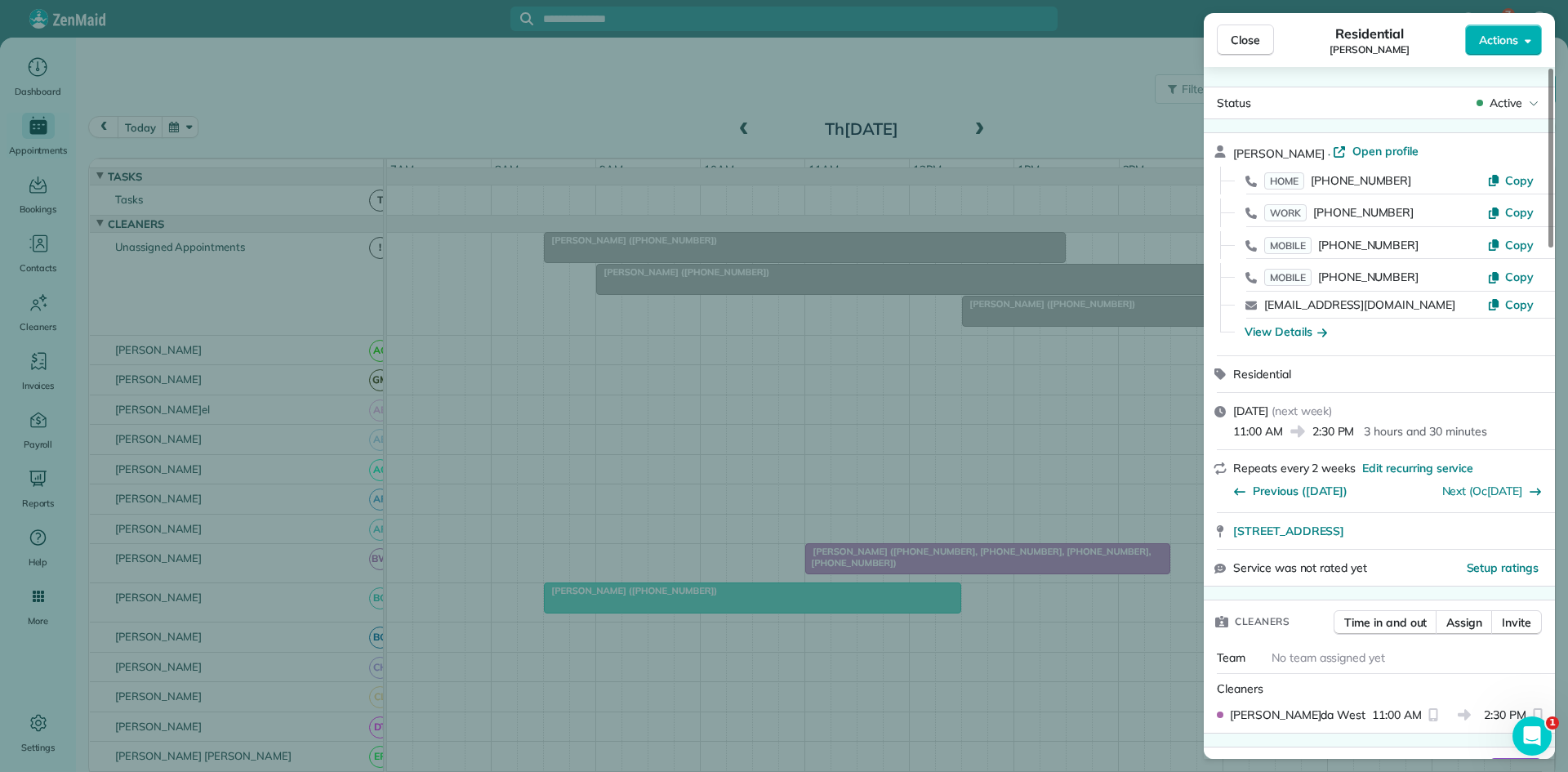
click at [759, 530] on div "Close Residential Cindy Slater Actions Status Active Cindy Slater · Open profil…" at bounding box center [784, 386] width 1568 height 772
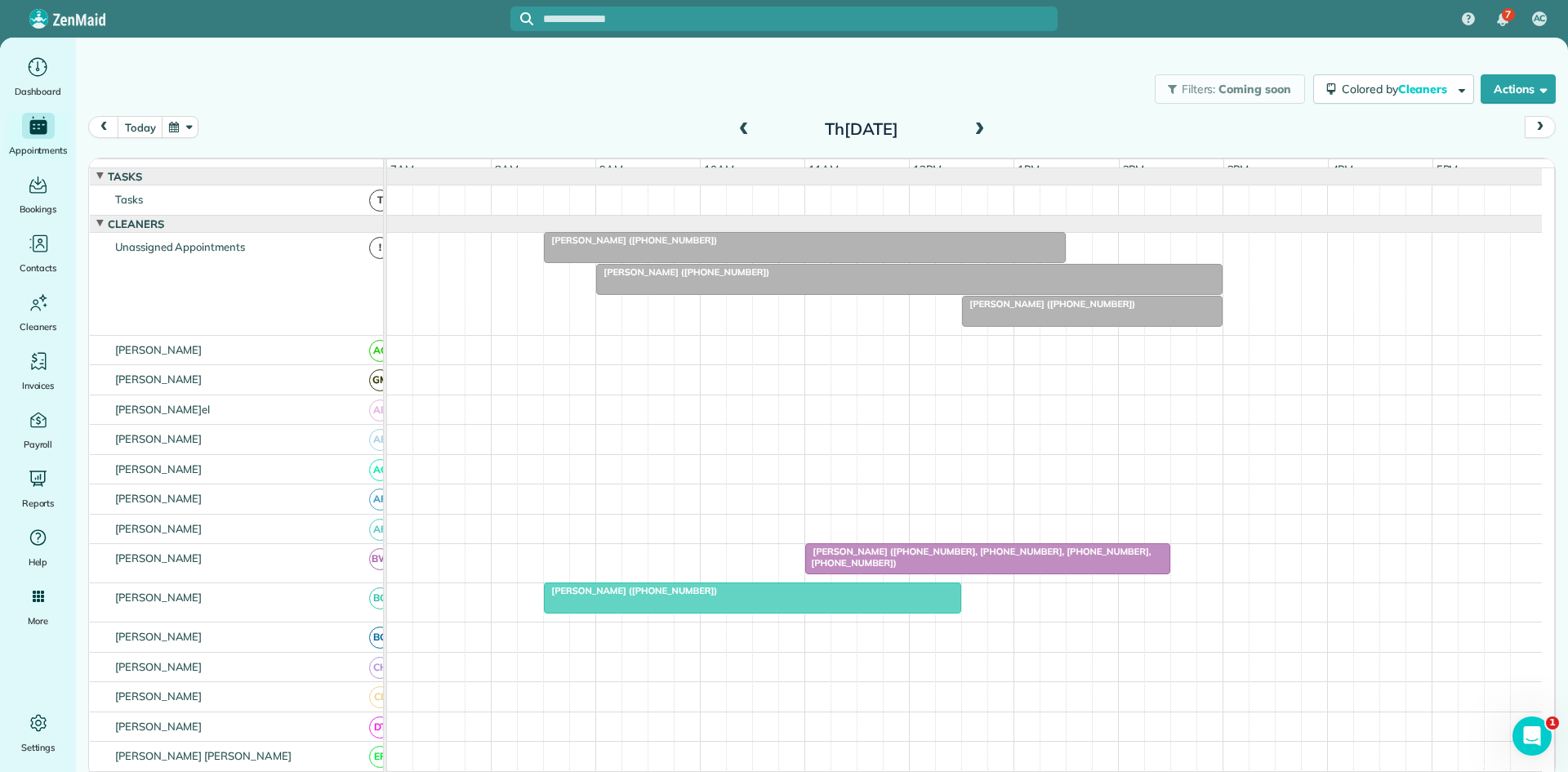
click at [737, 132] on span at bounding box center [745, 130] width 18 height 15
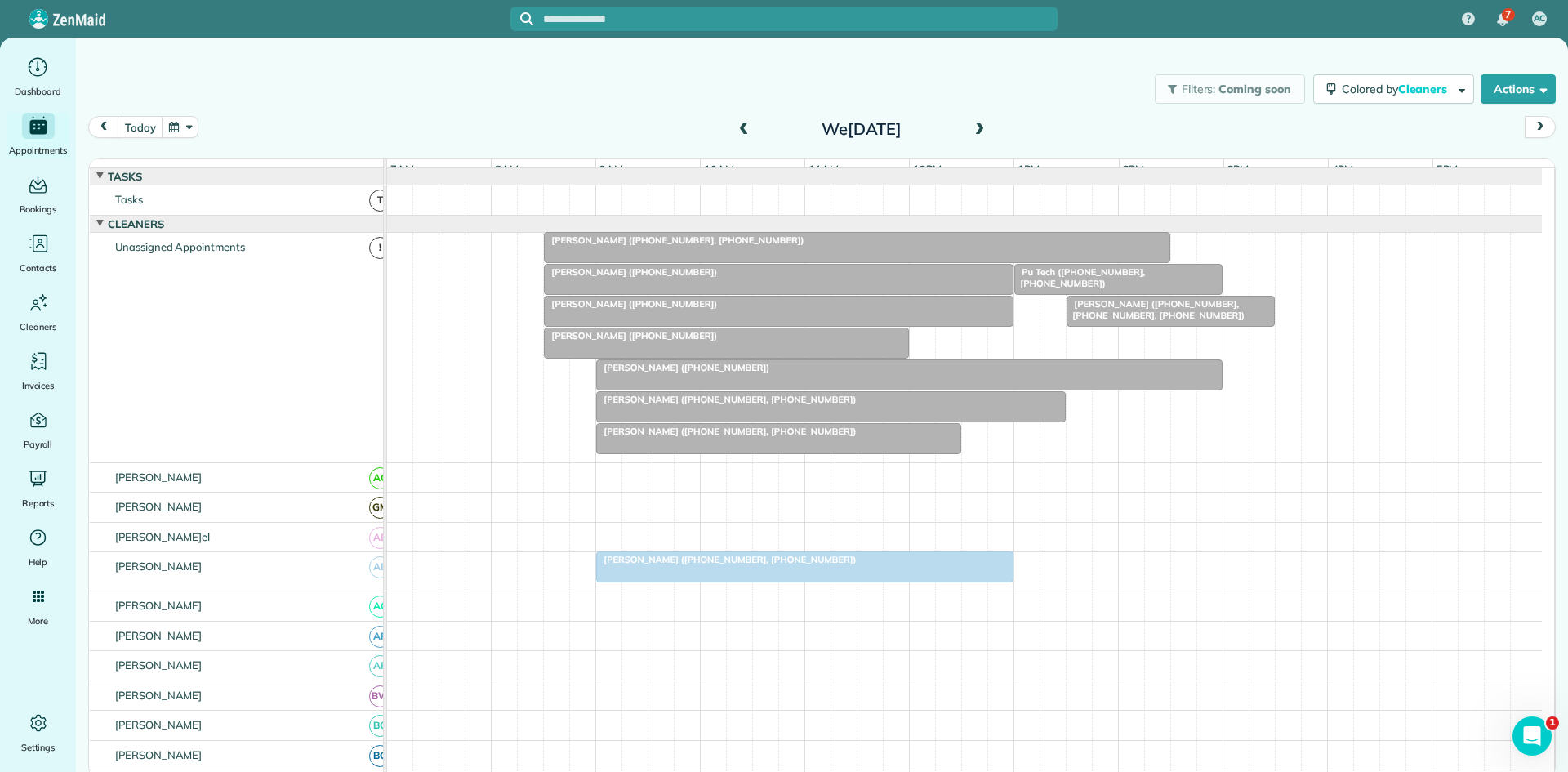
scroll to position [272, 0]
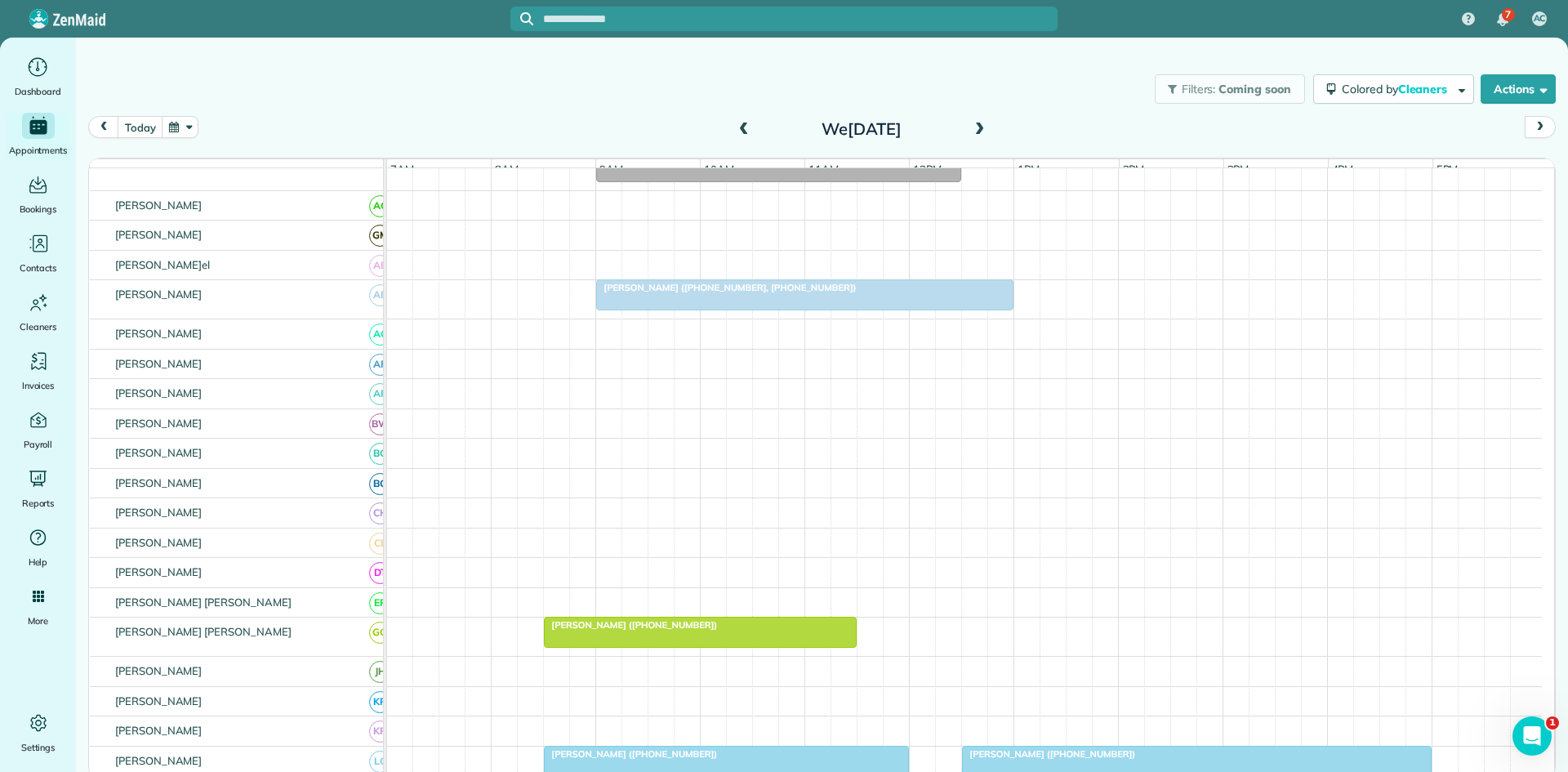
click at [782, 310] on div at bounding box center [804, 295] width 415 height 29
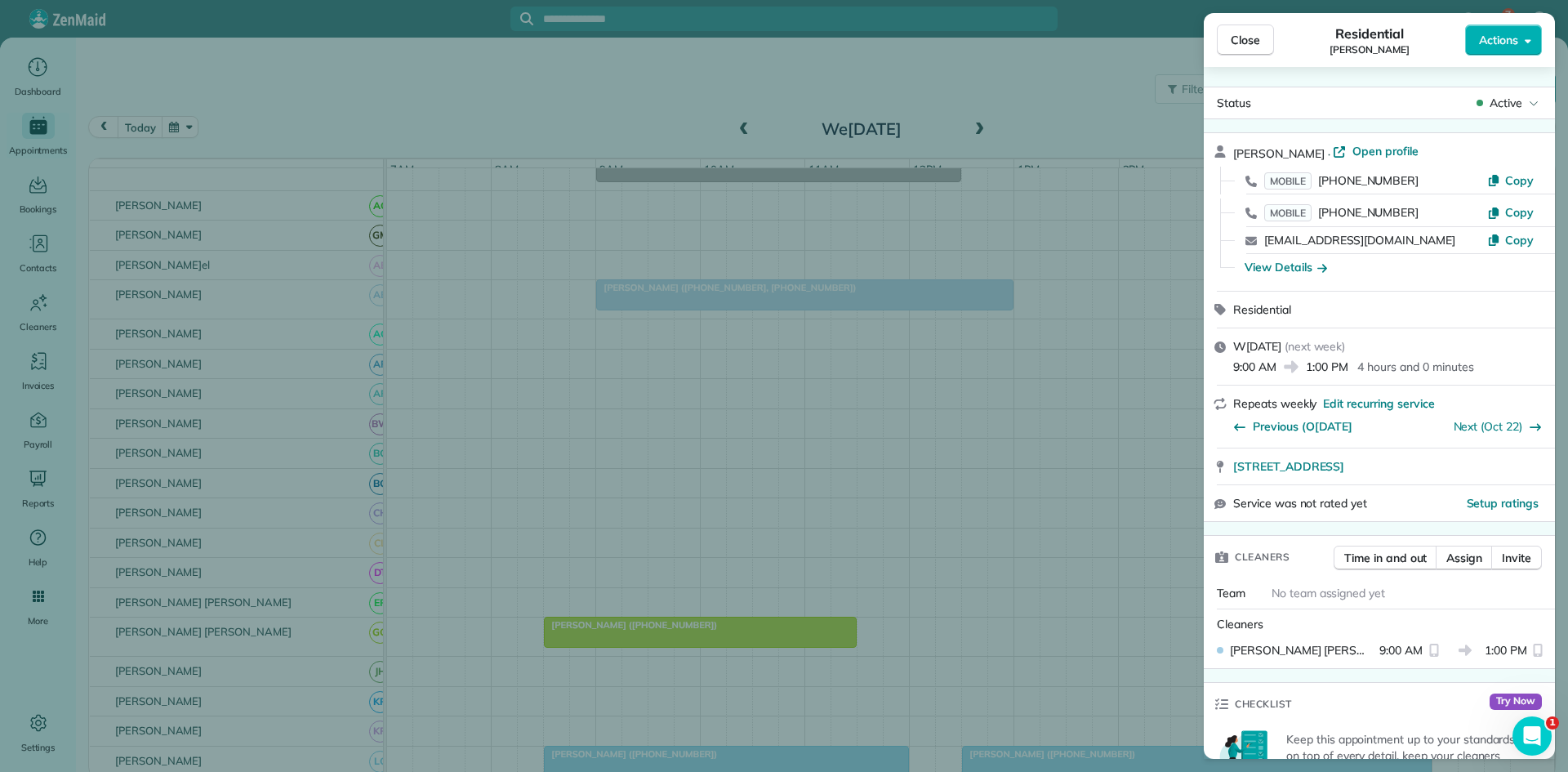
click at [1512, 87] on div "Status Active" at bounding box center [1379, 103] width 351 height 33
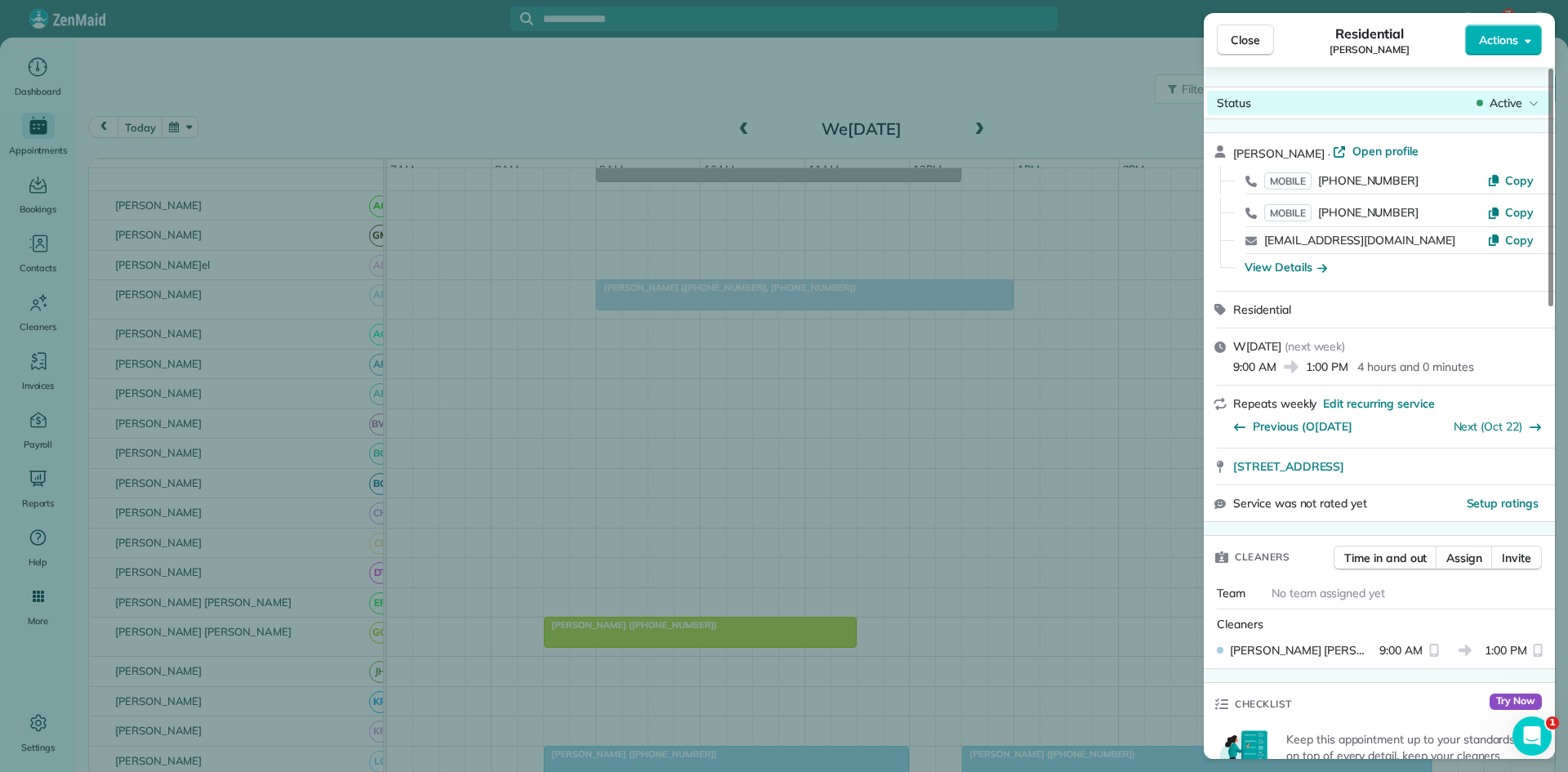
click at [1514, 92] on div "Status Active" at bounding box center [1380, 103] width 345 height 25
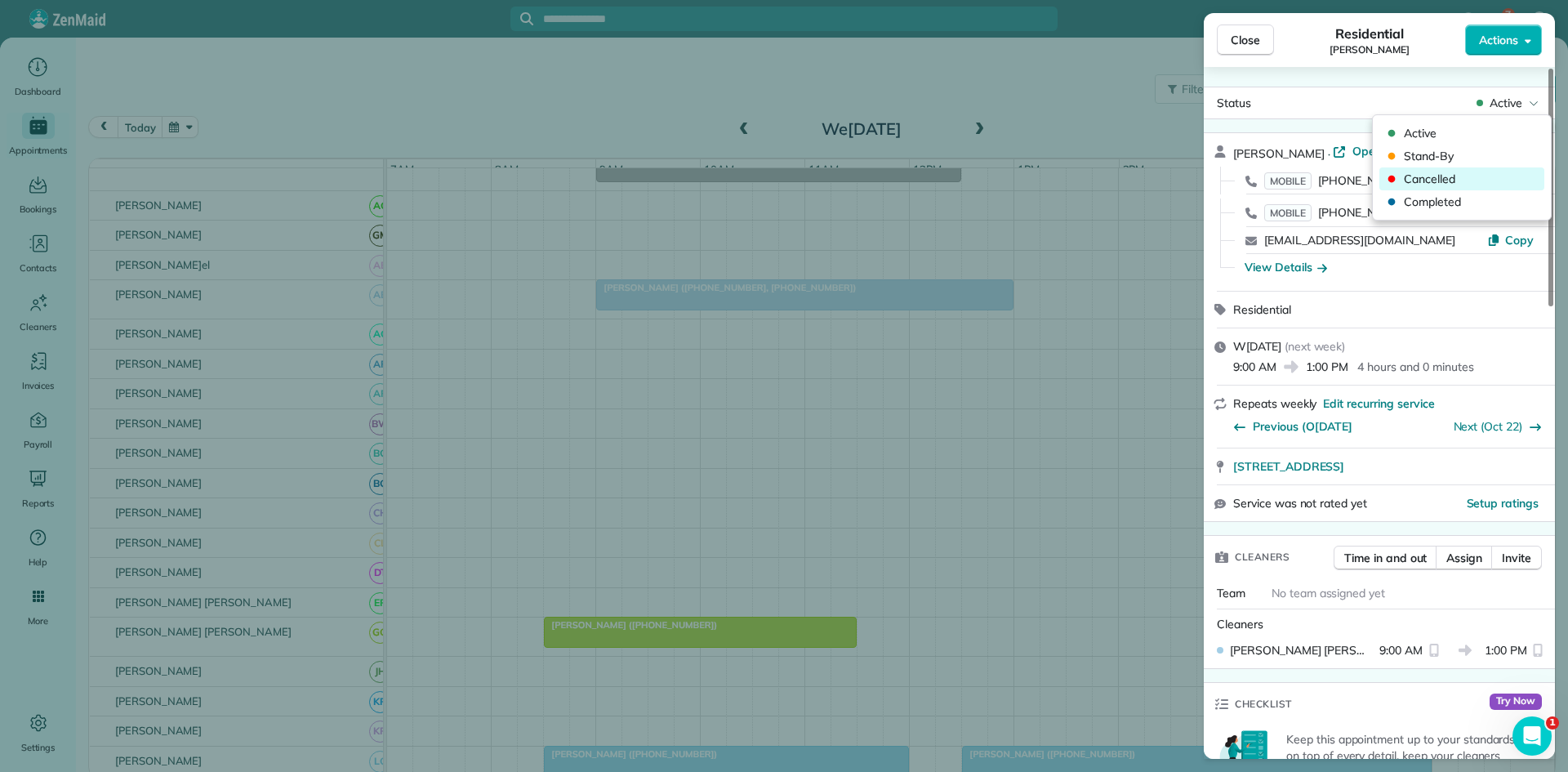
click at [1467, 176] on span "Cancelled" at bounding box center [1473, 179] width 138 height 17
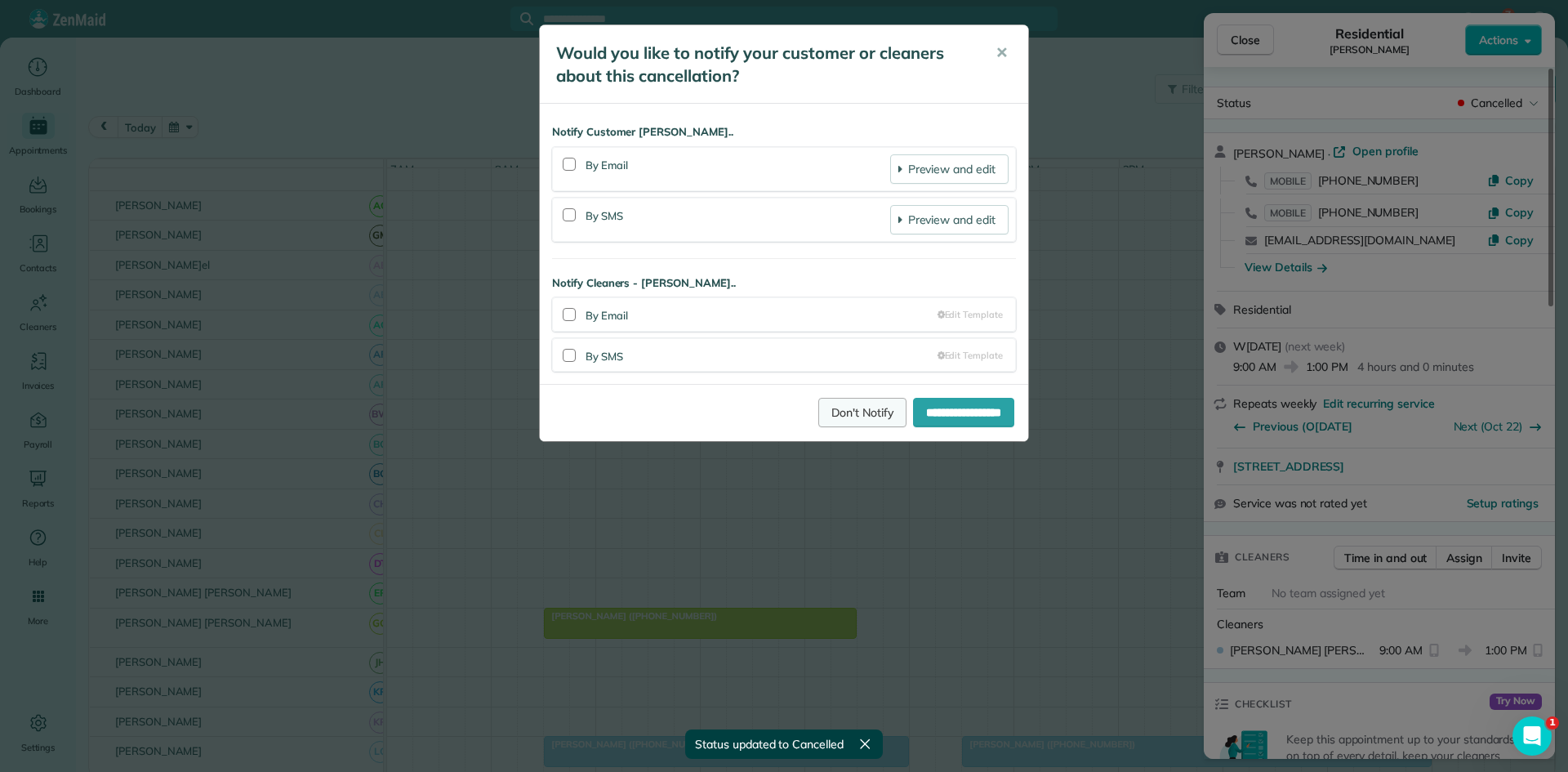
click at [836, 401] on link "Don't Notify" at bounding box center [863, 413] width 88 height 29
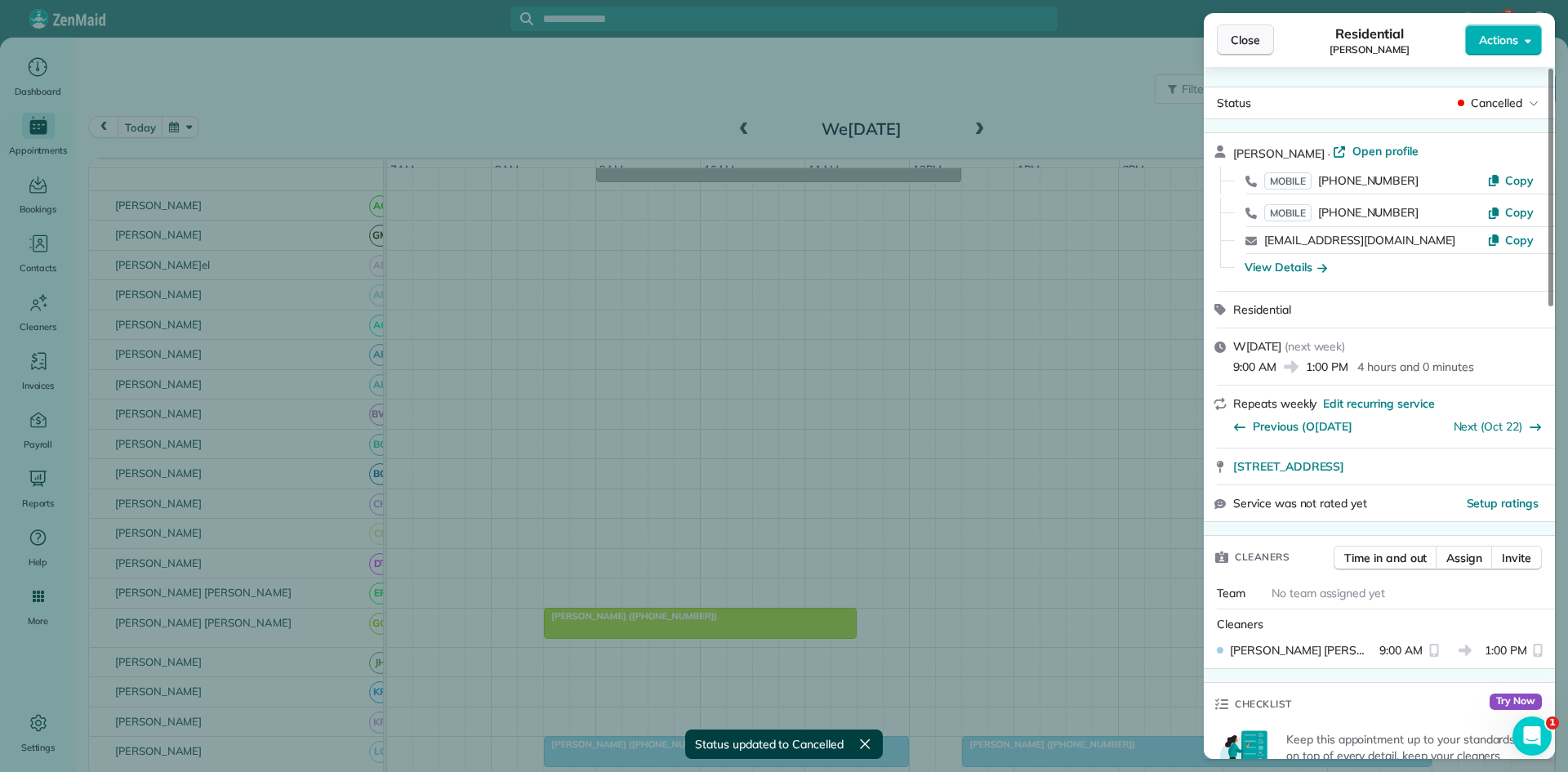
click at [1256, 35] on span "Close" at bounding box center [1245, 40] width 29 height 17
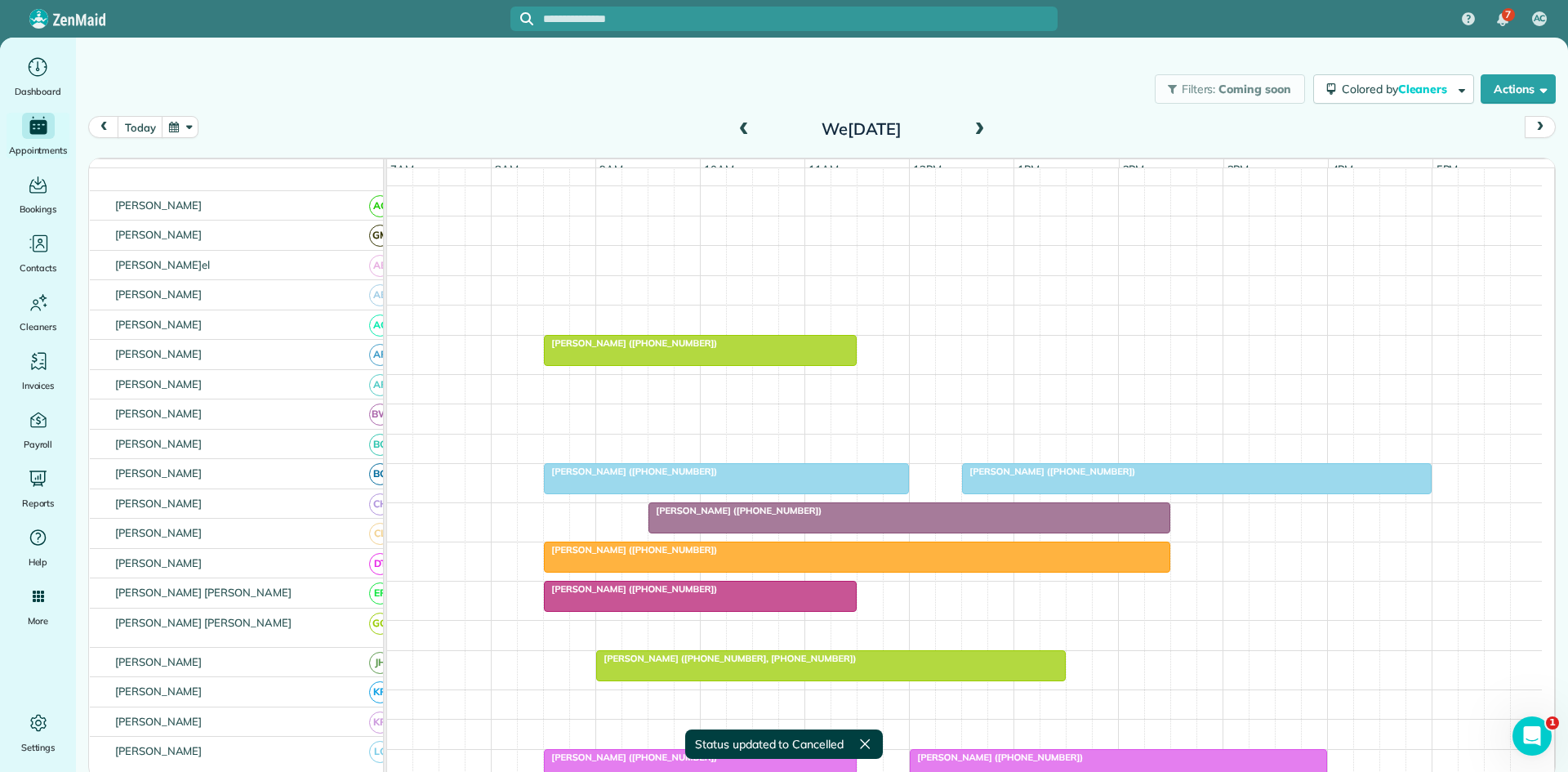
scroll to position [545, 0]
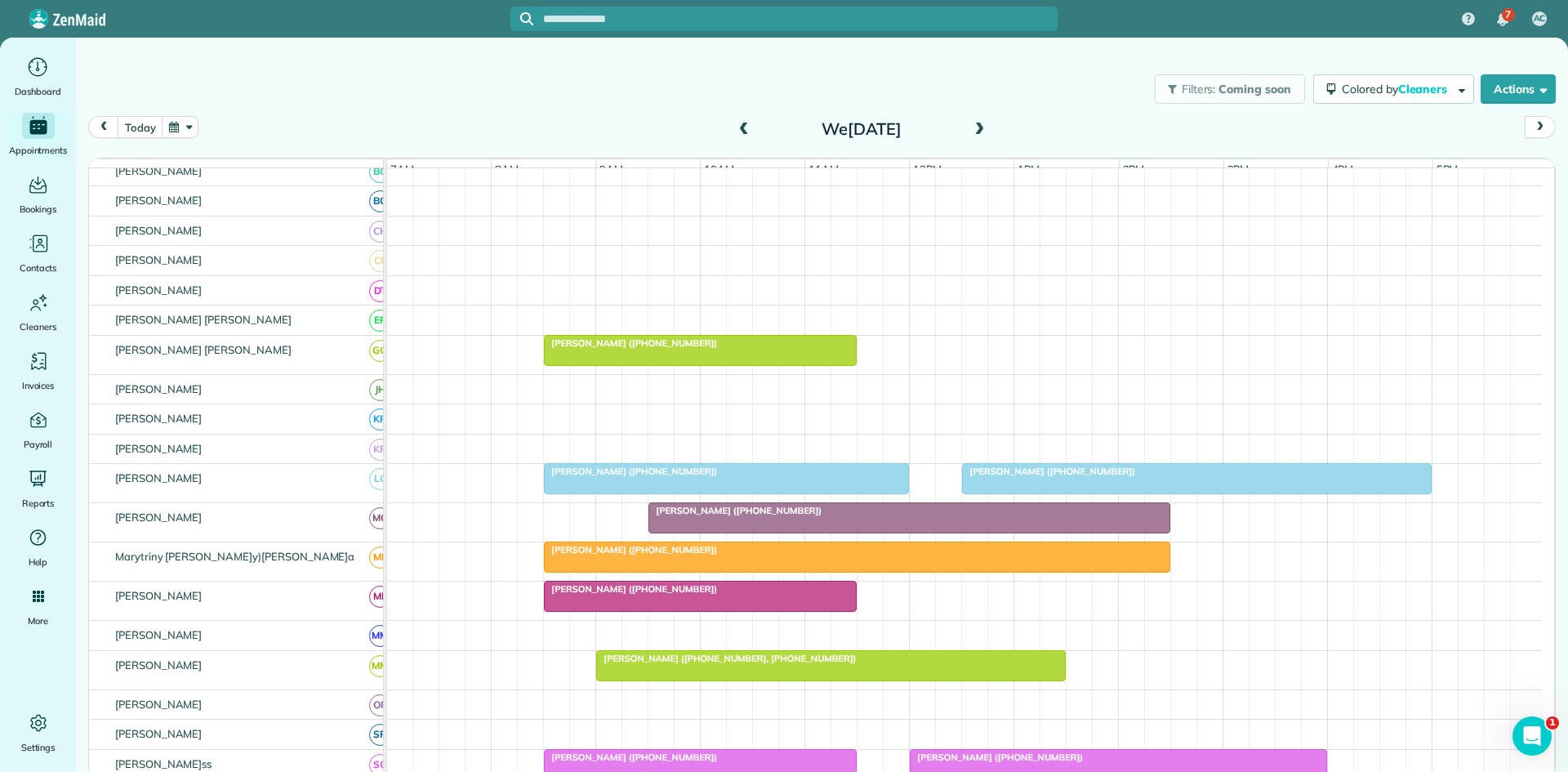
click at [739, 516] on span "Taylor Buczek (+19366355028)" at bounding box center [734, 511] width 175 height 11
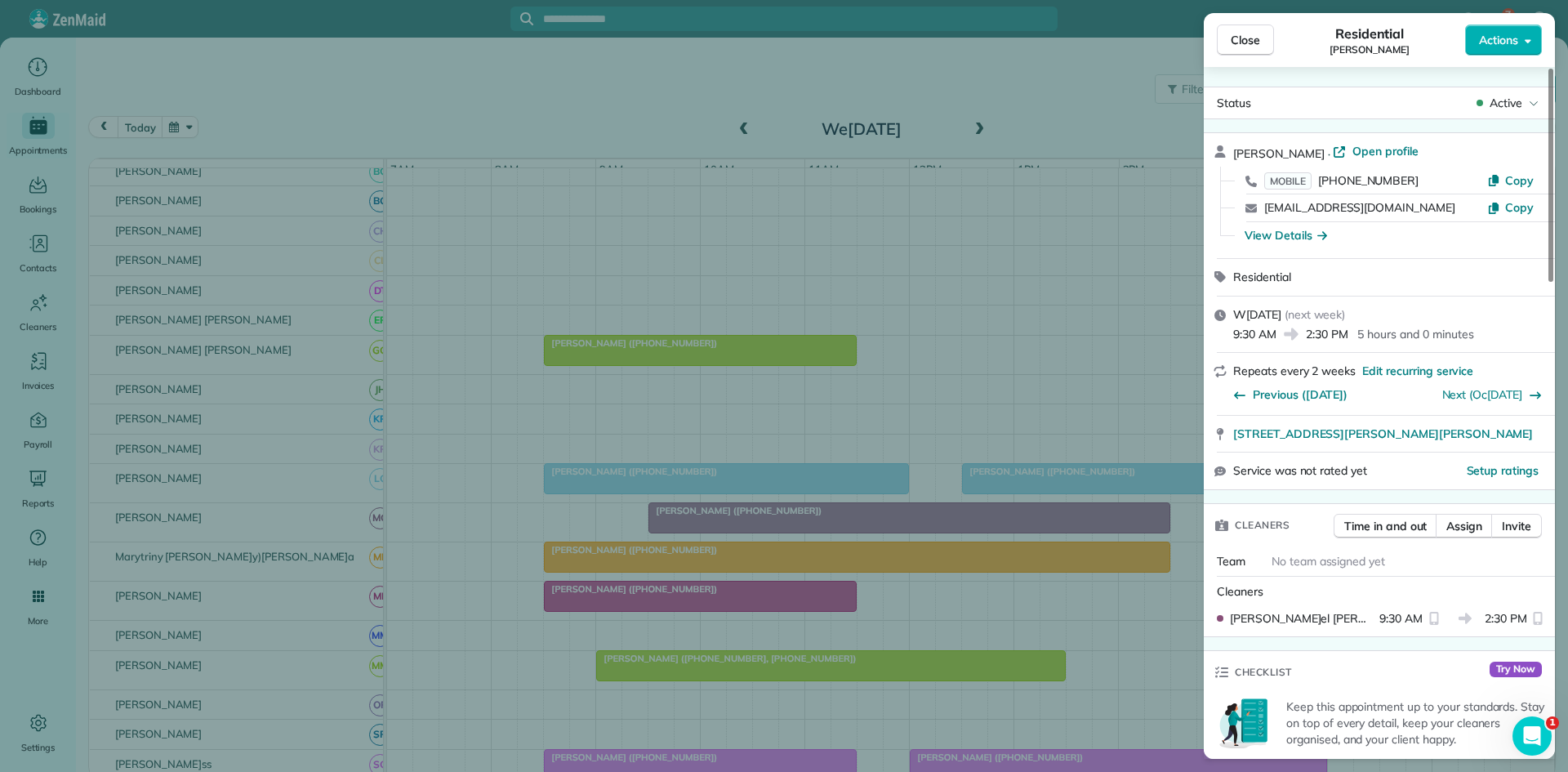
click at [1500, 98] on span "Active" at bounding box center [1507, 103] width 33 height 17
click at [1449, 176] on span "Cancelled" at bounding box center [1473, 179] width 138 height 17
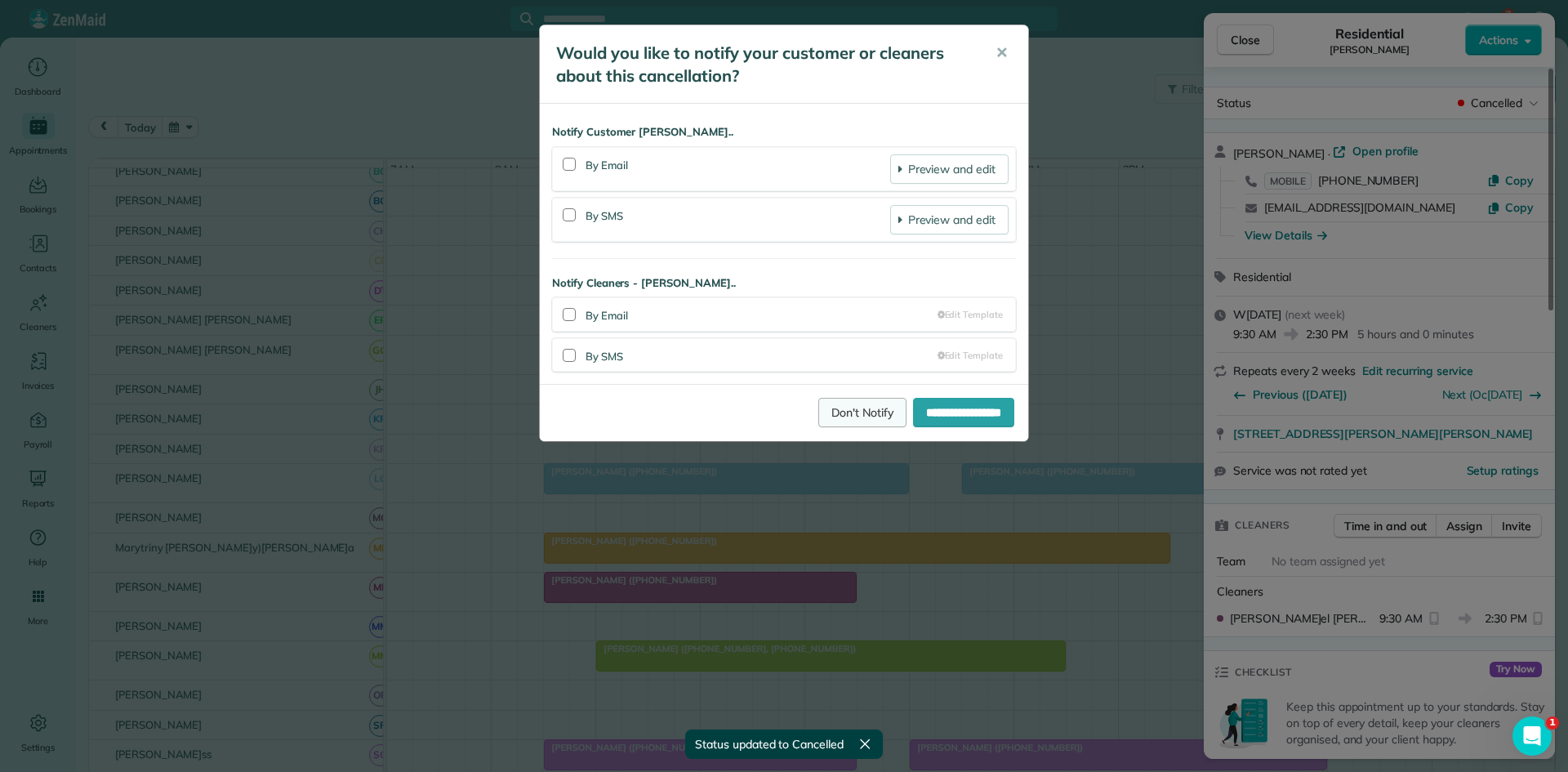
click at [819, 413] on link "Don't Notify" at bounding box center [863, 413] width 88 height 29
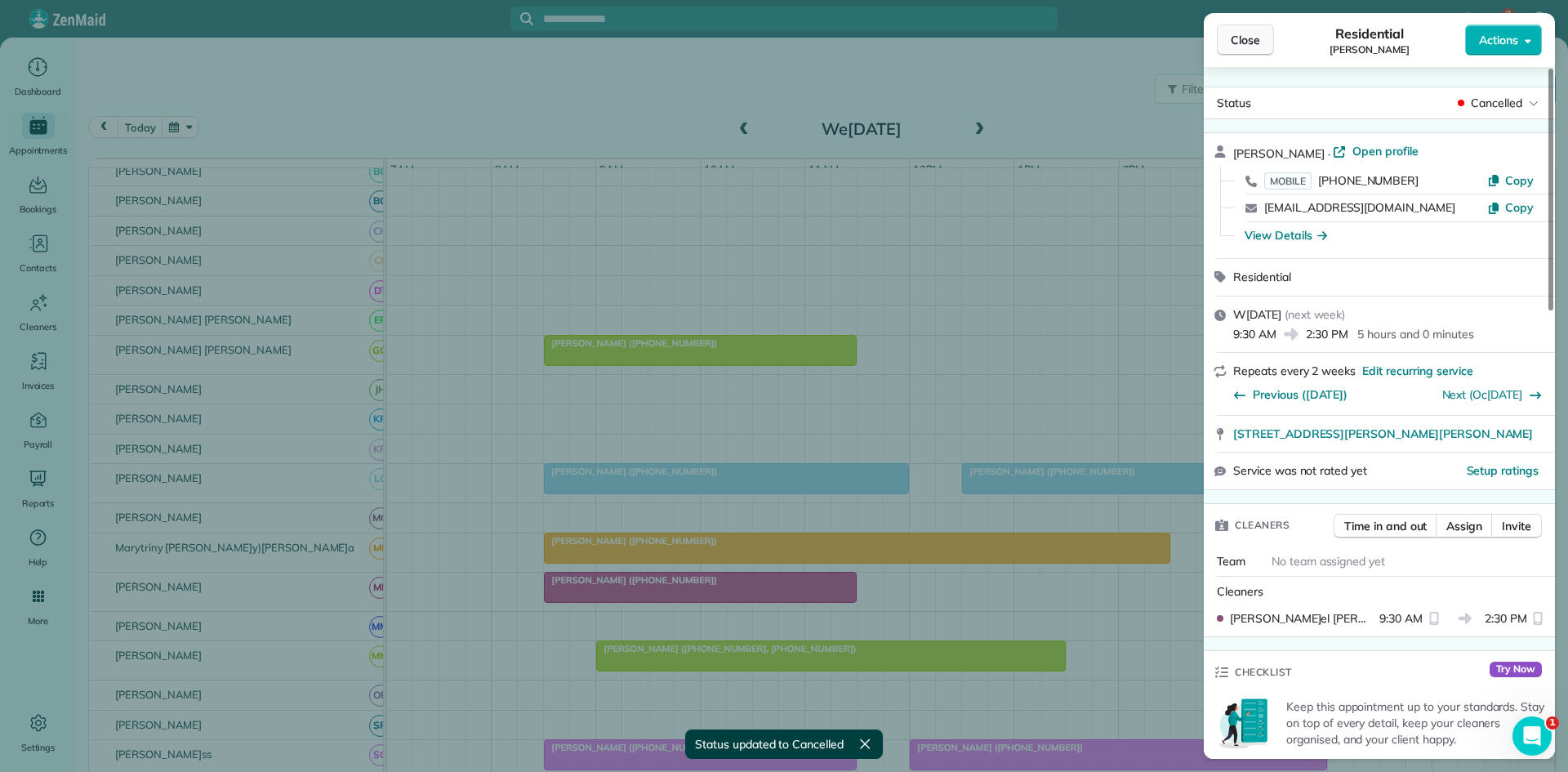
click at [1230, 42] on button "Close" at bounding box center [1245, 40] width 57 height 31
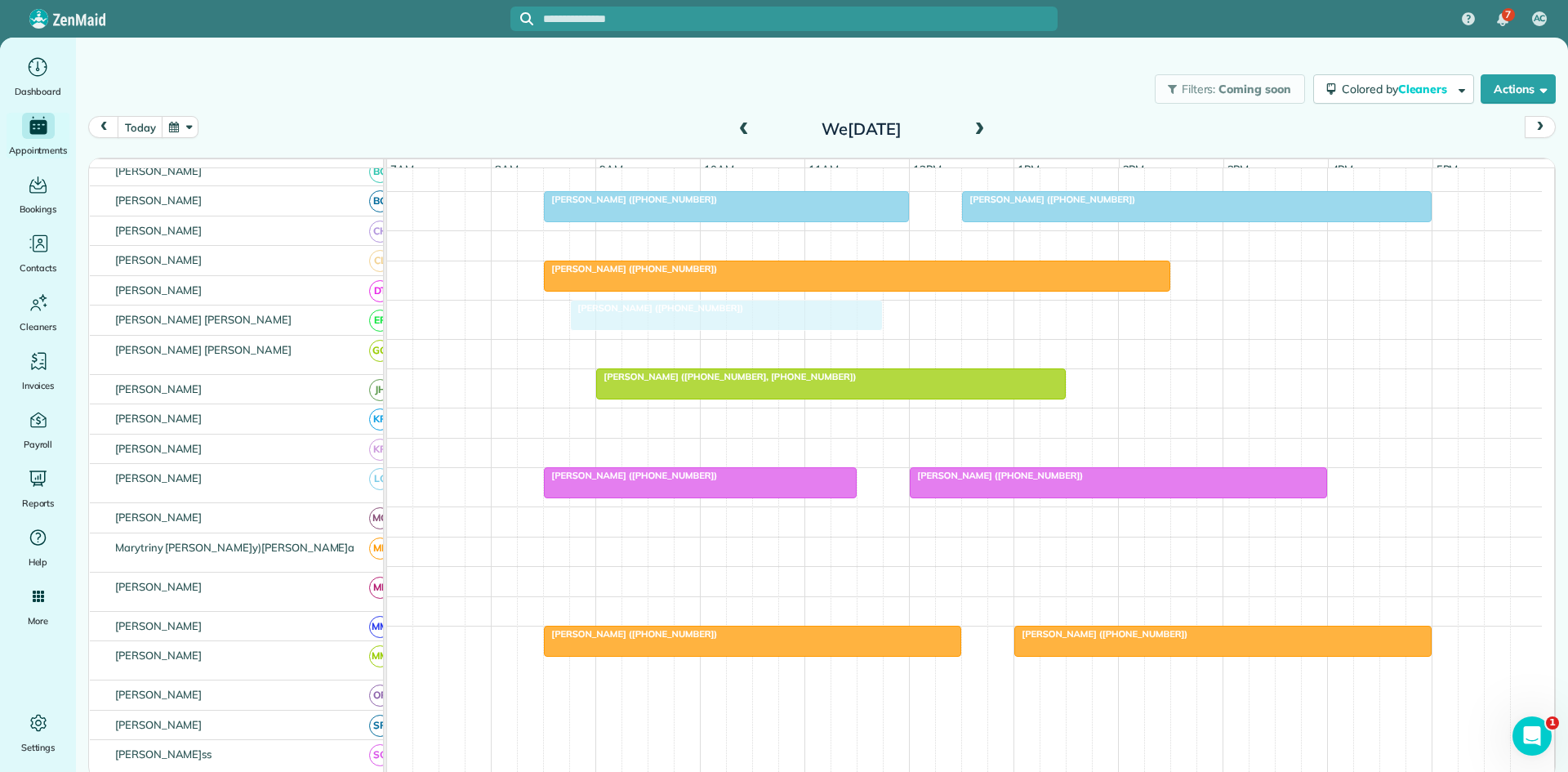
scroll to position [817, 0]
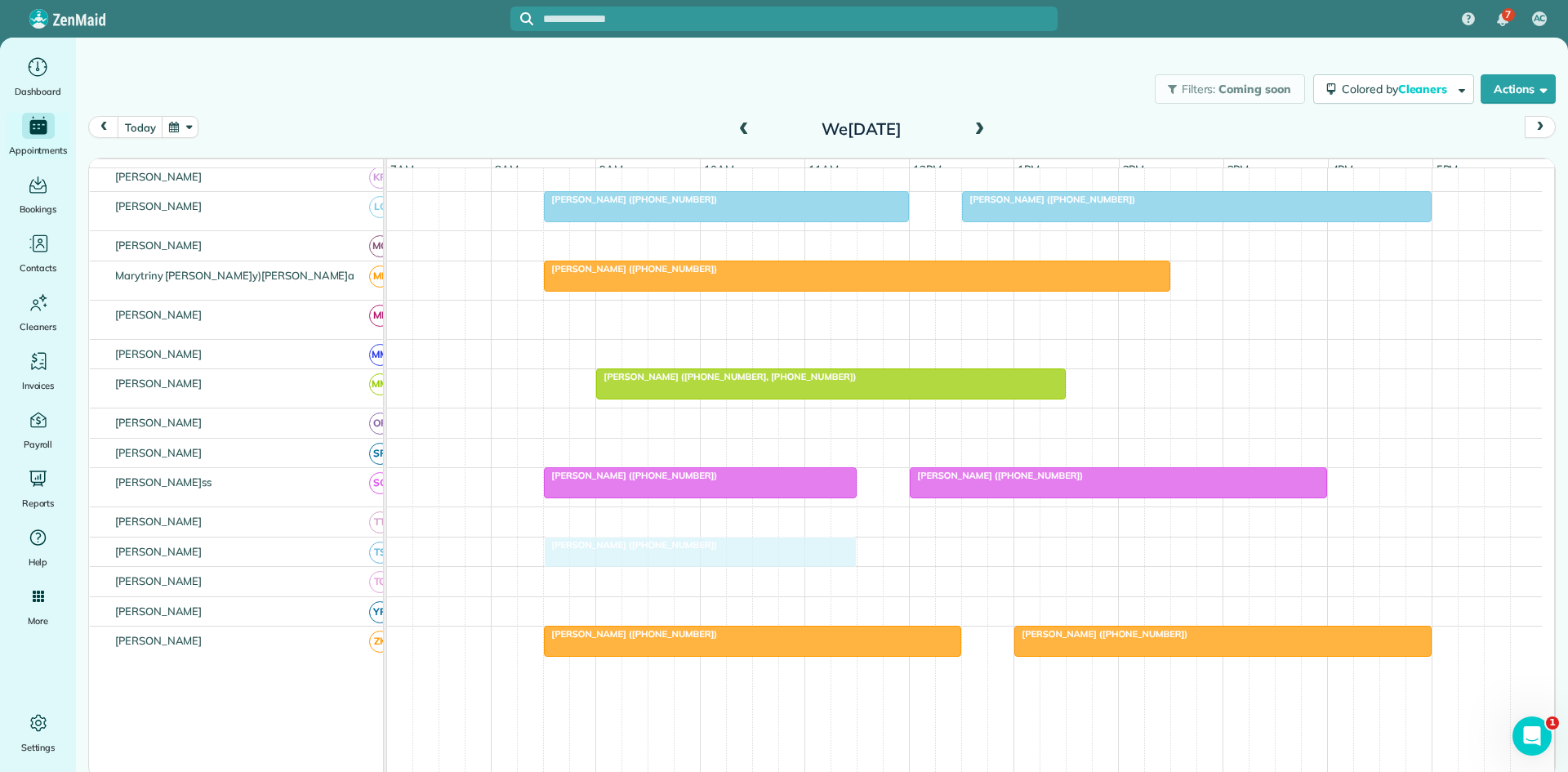
drag, startPoint x: 675, startPoint y: 592, endPoint x: 672, endPoint y: 557, distance: 35.1
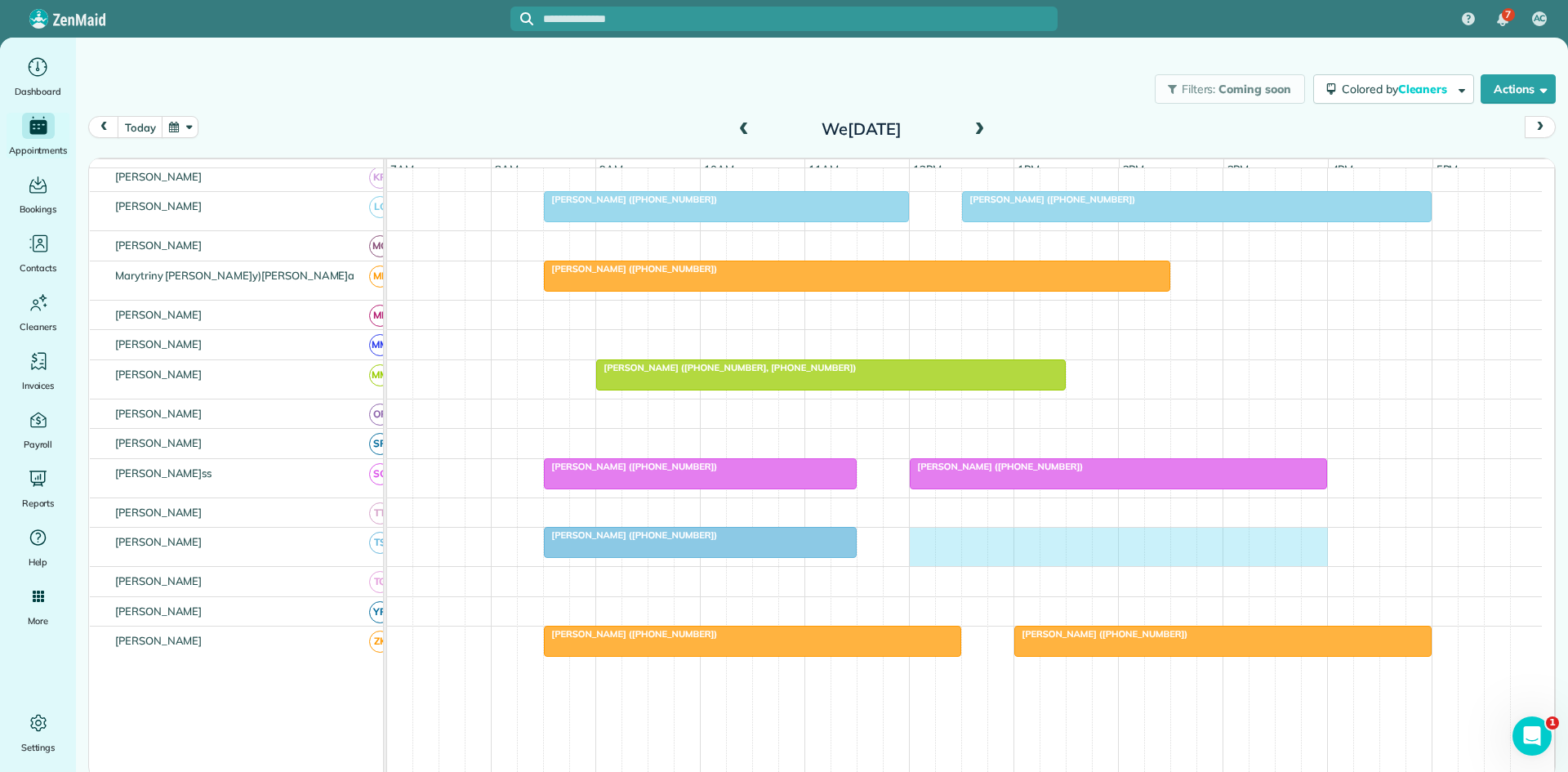
drag, startPoint x: 921, startPoint y: 565, endPoint x: 1306, endPoint y: 543, distance: 385.6
click at [1316, 543] on div "[PERSON_NAME] ([PHONE_NUMBER])" at bounding box center [965, 546] width 1155 height 39
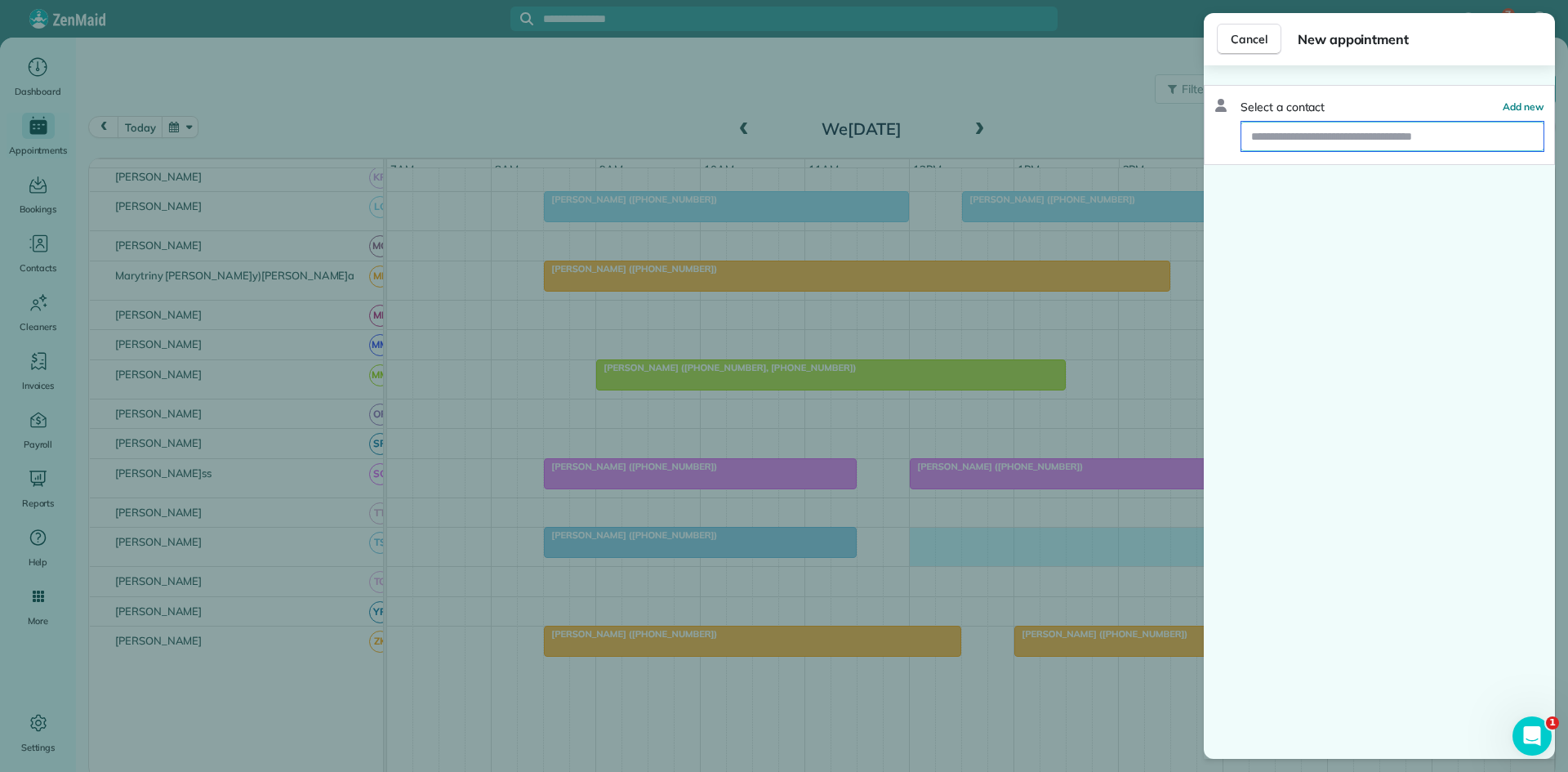
click at [1375, 146] on input "text" at bounding box center [1393, 137] width 303 height 29
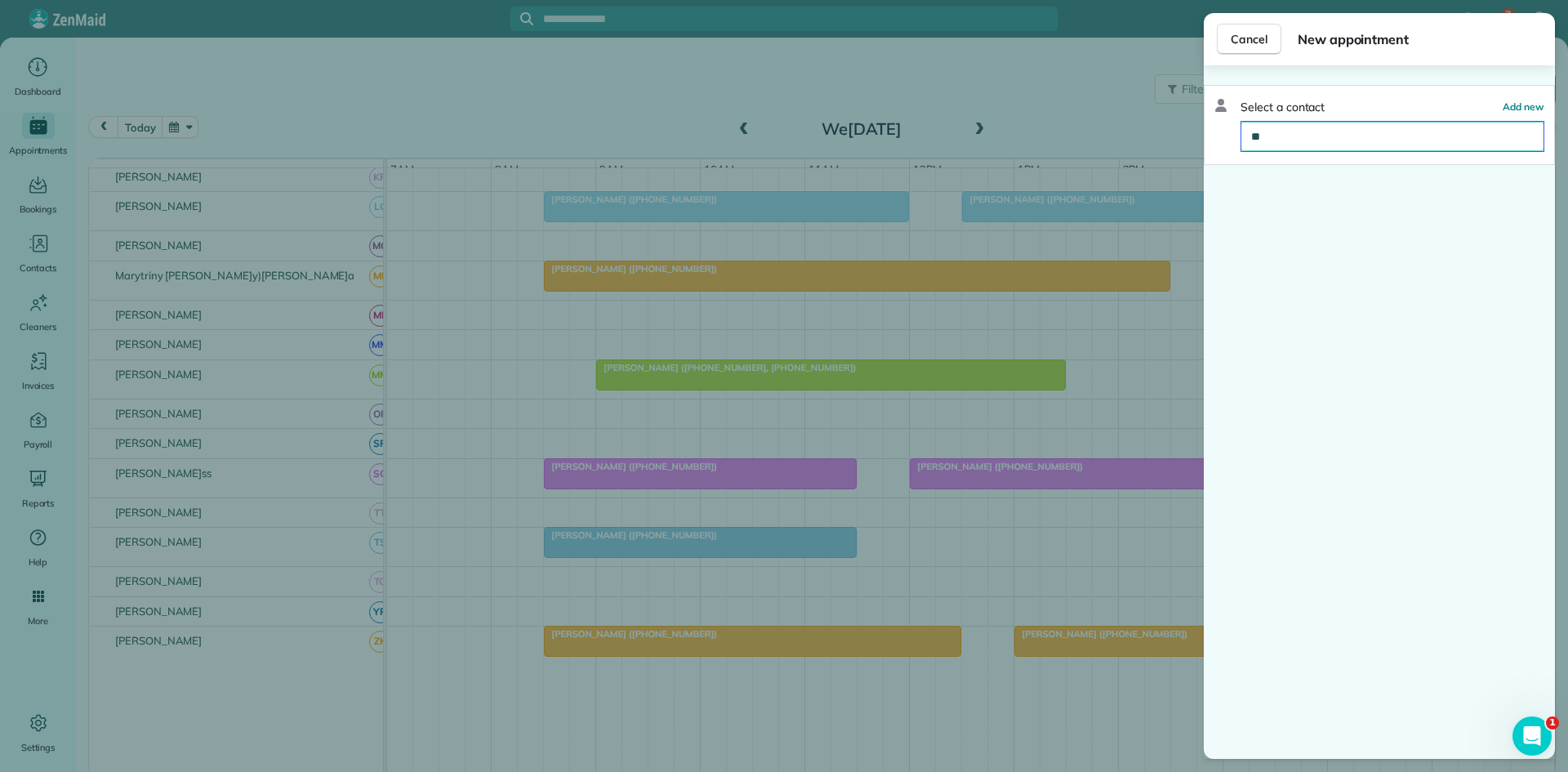
type input "*"
type input "**********"
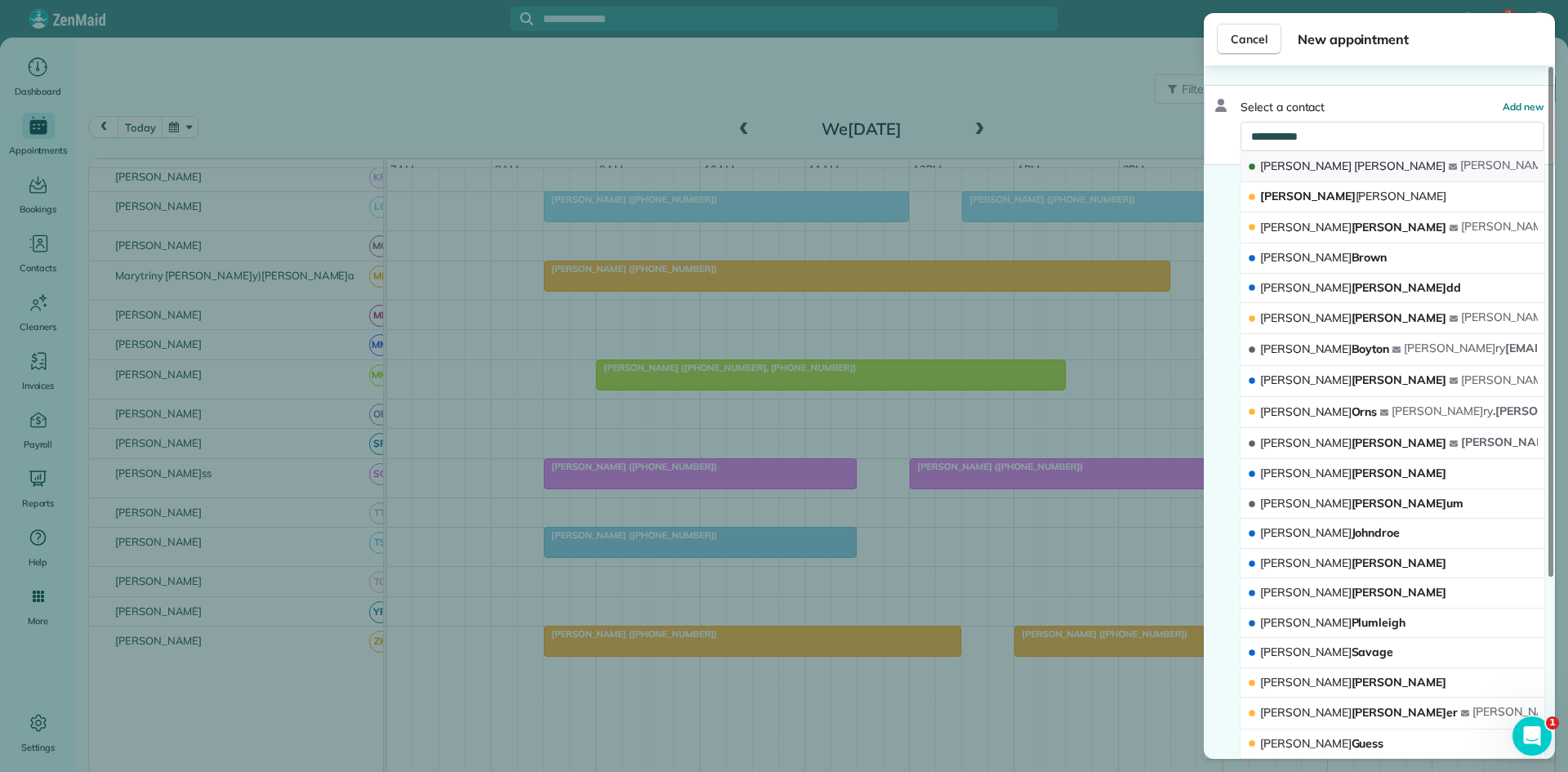
click at [1345, 171] on button "Mary Reeder mary r@ciltd.com" at bounding box center [1392, 167] width 304 height 31
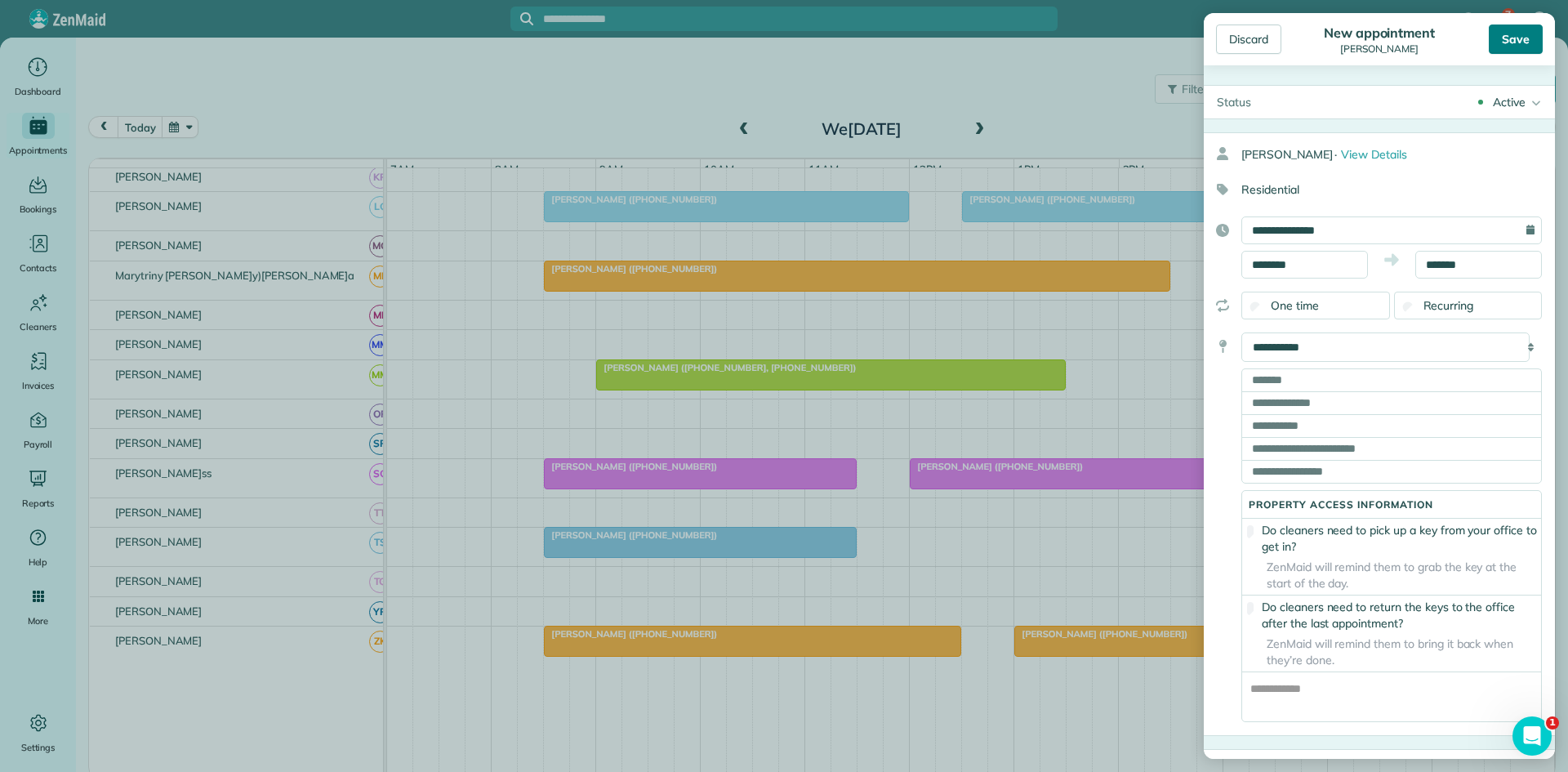
click at [1507, 45] on div "Save" at bounding box center [1516, 39] width 54 height 29
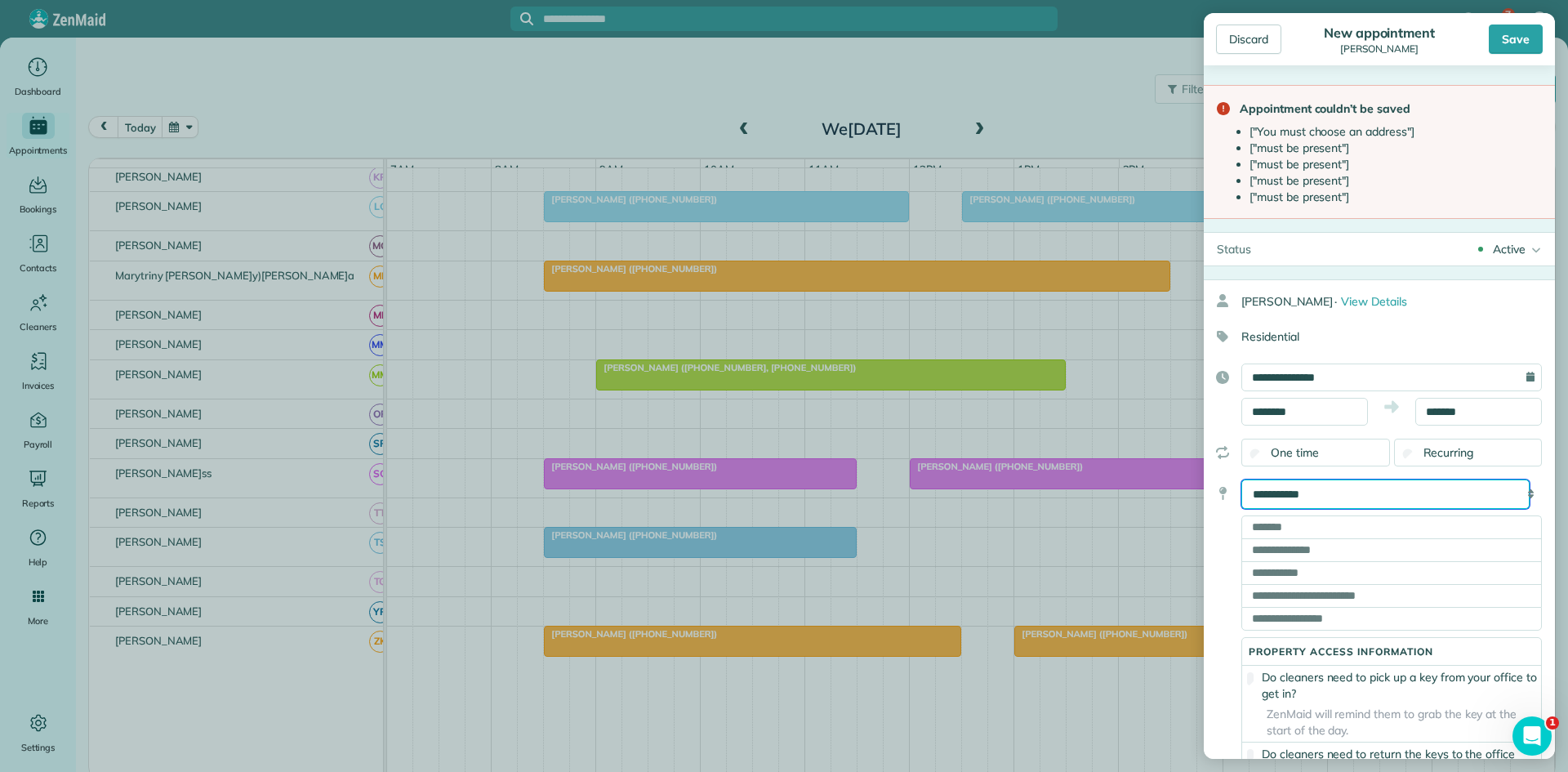
click at [1373, 500] on select "**********" at bounding box center [1386, 494] width 288 height 29
select select "******"
click at [1242, 480] on select "**********" at bounding box center [1386, 494] width 288 height 29
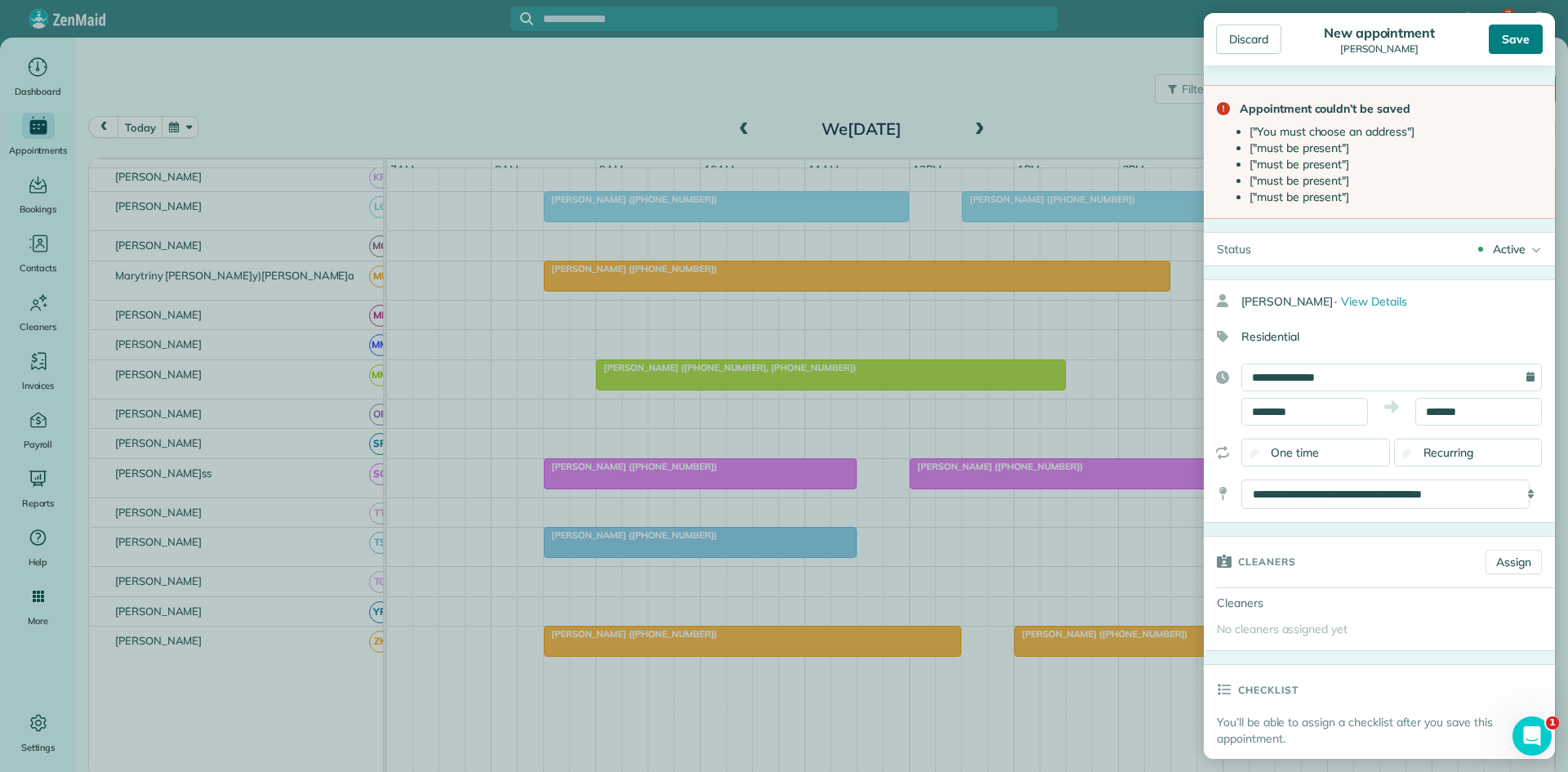
click at [1523, 27] on div "Save" at bounding box center [1516, 39] width 54 height 29
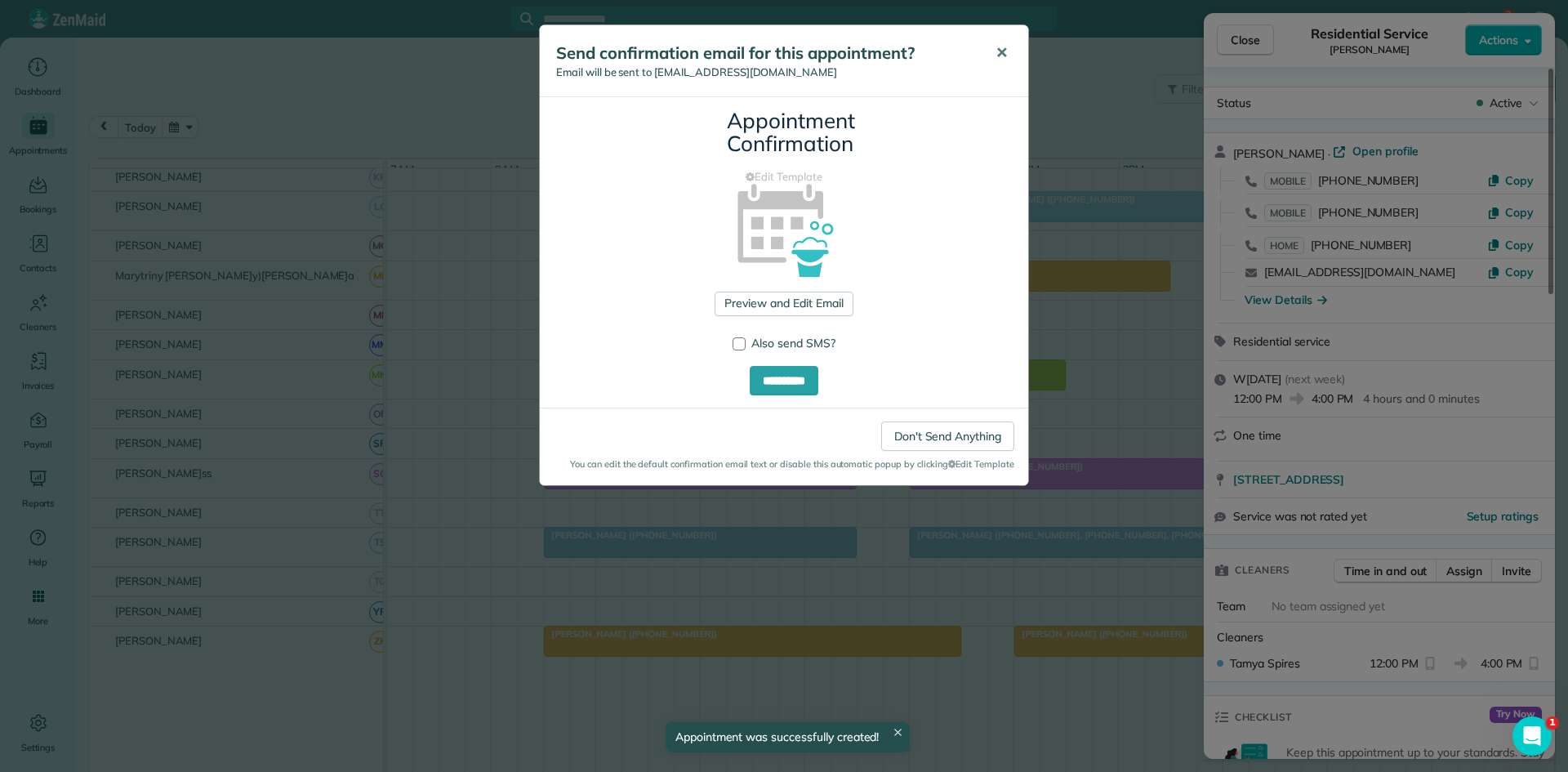
click at [993, 58] on button "✕" at bounding box center [1002, 53] width 37 height 39
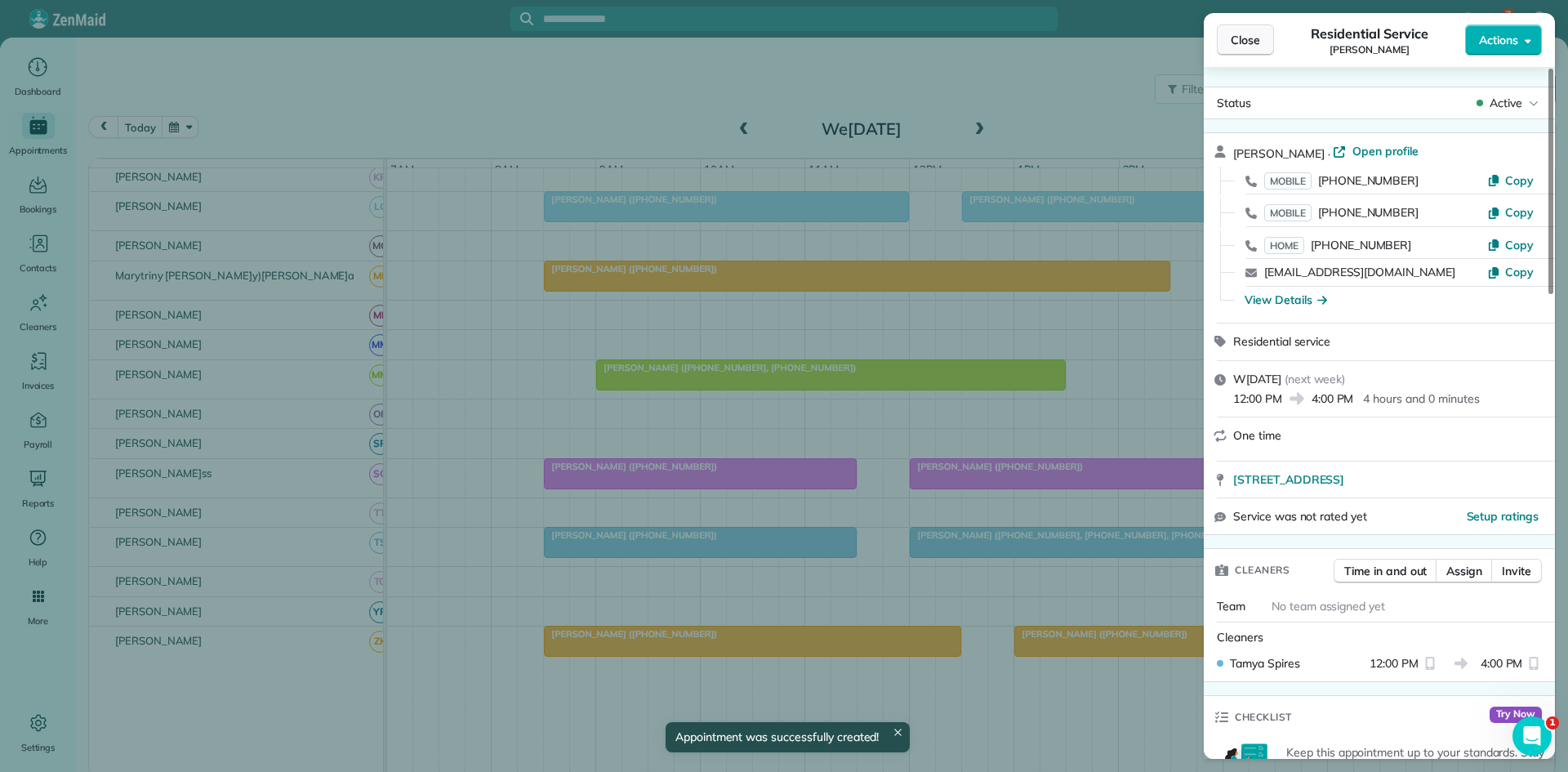
click at [1259, 45] on span "Close" at bounding box center [1245, 40] width 29 height 17
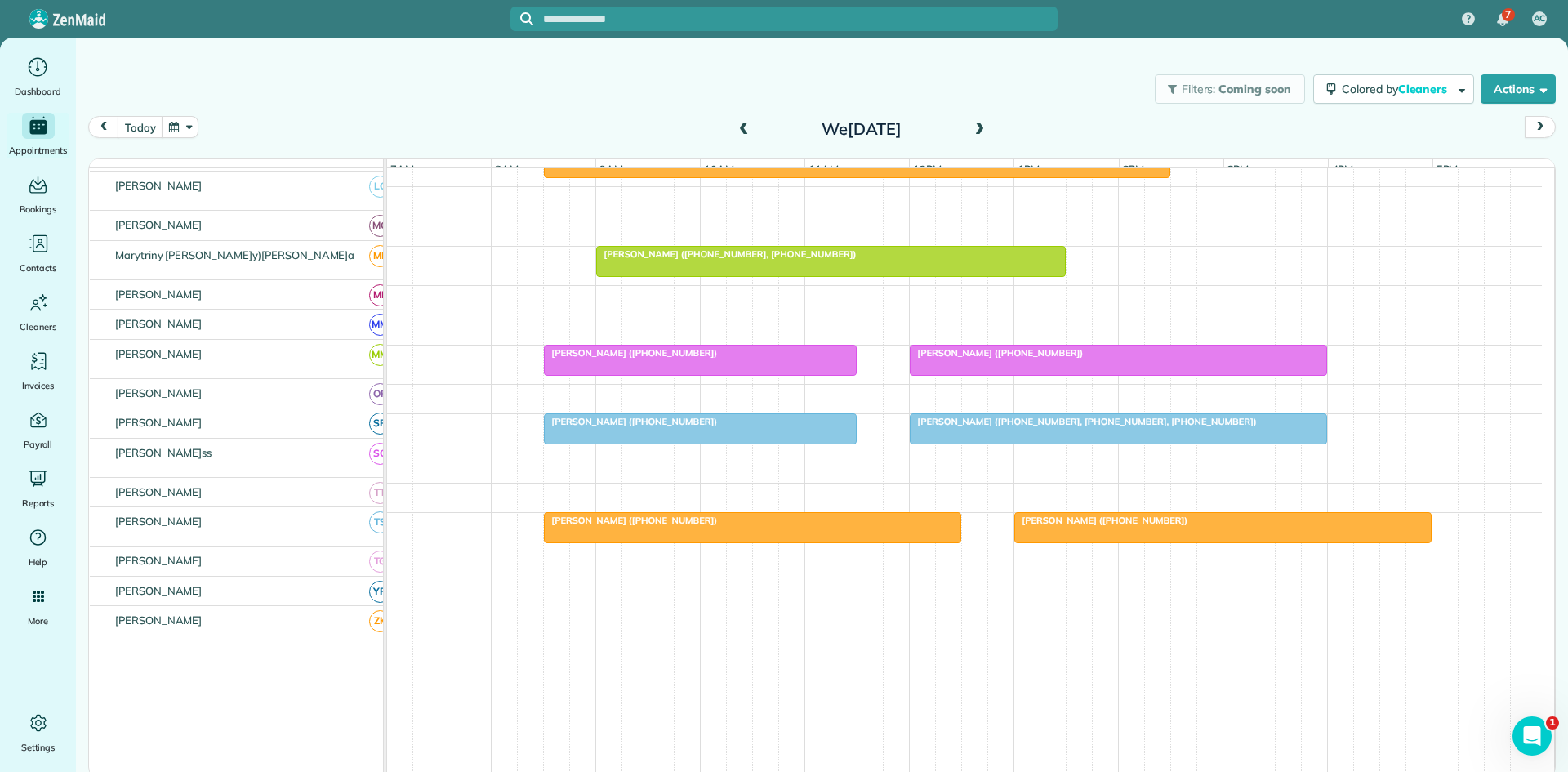
scroll to position [931, 0]
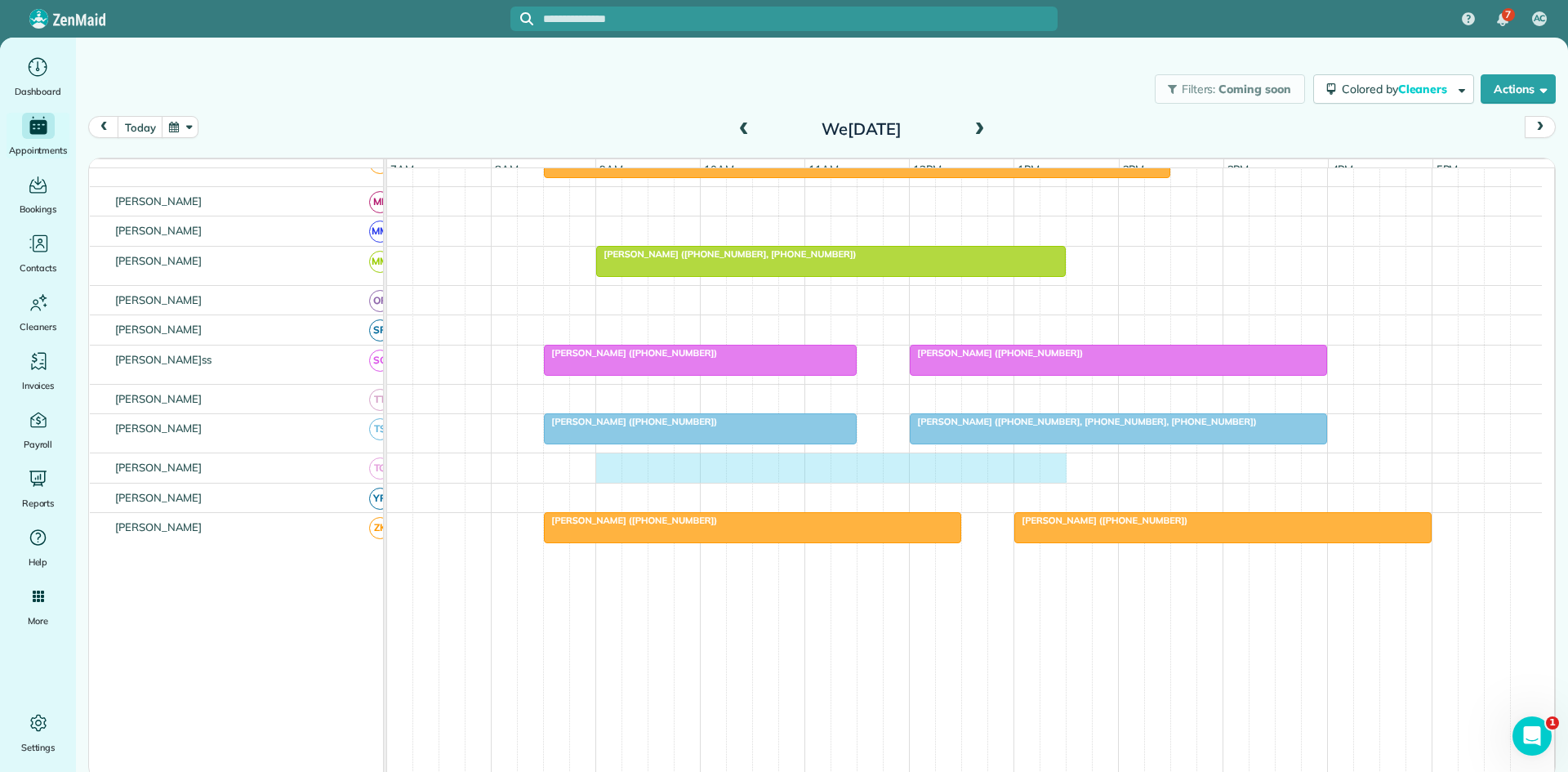
drag, startPoint x: 611, startPoint y: 479, endPoint x: 1043, endPoint y: 481, distance: 432.0
click at [1043, 481] on div at bounding box center [965, 468] width 1155 height 29
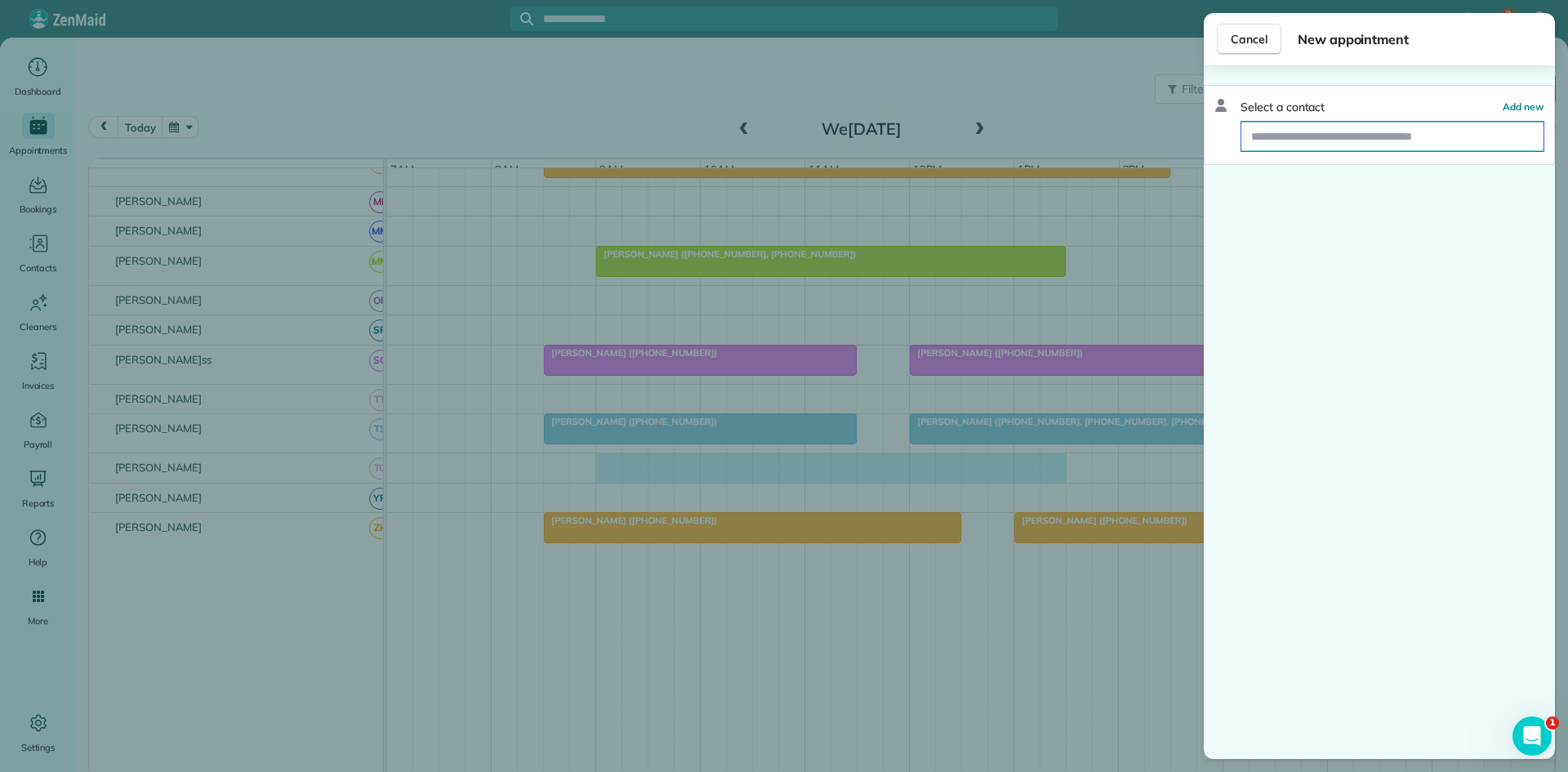
click at [1312, 140] on input "text" at bounding box center [1393, 137] width 303 height 29
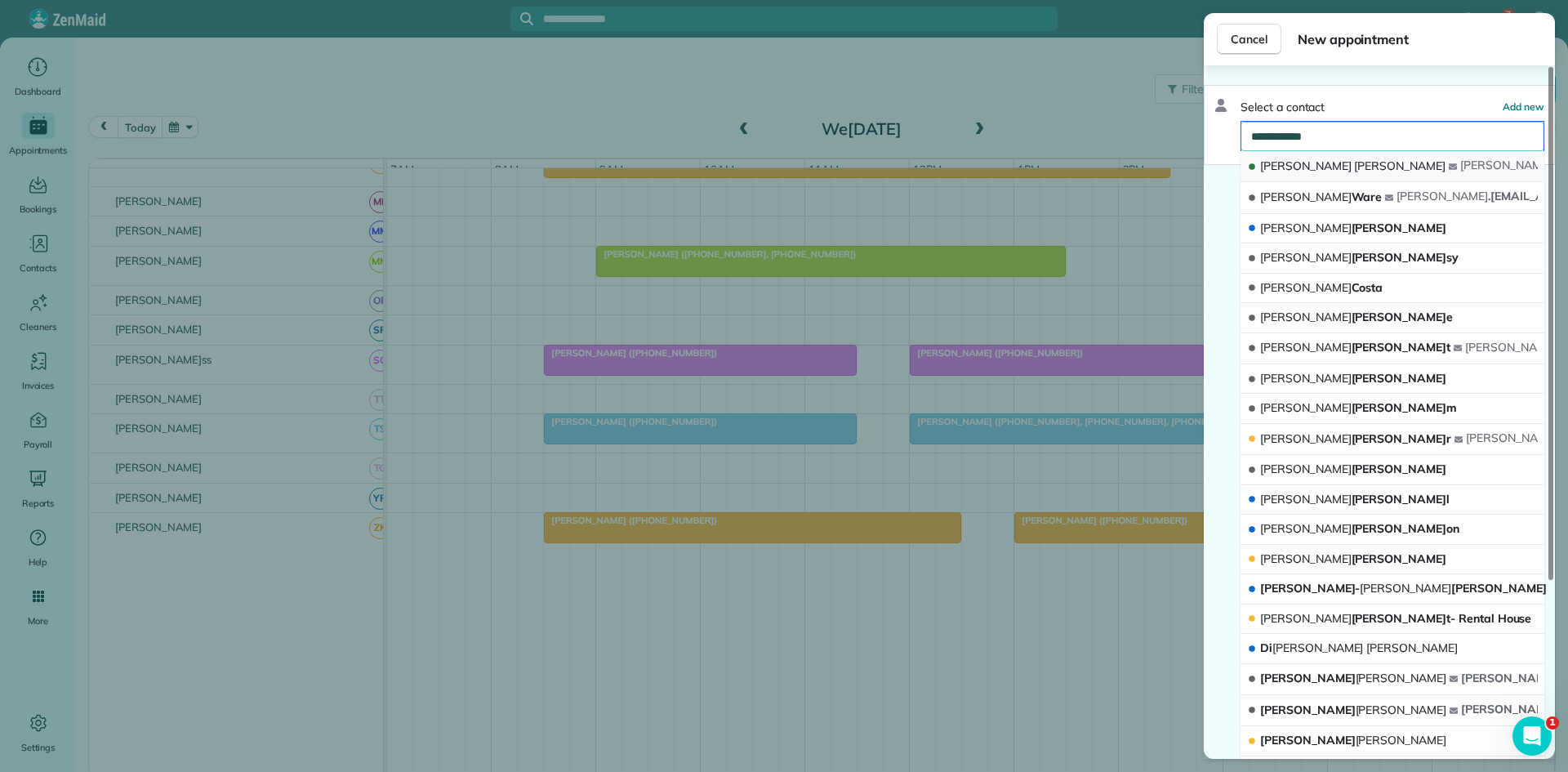
type input "**********"
click at [1354, 161] on span "Johnson" at bounding box center [1400, 166] width 92 height 15
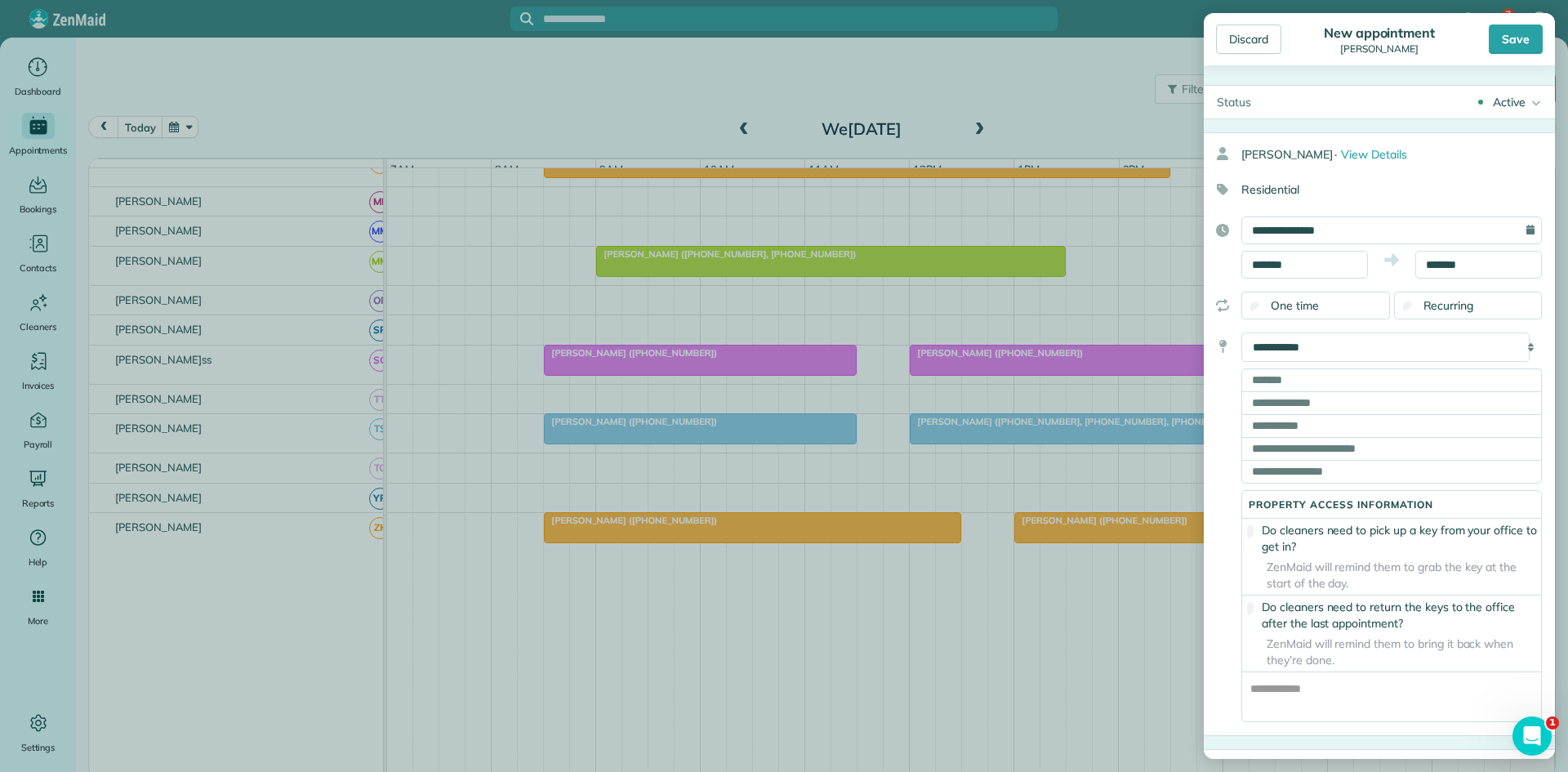
click at [1514, 49] on div "Save" at bounding box center [1516, 39] width 54 height 29
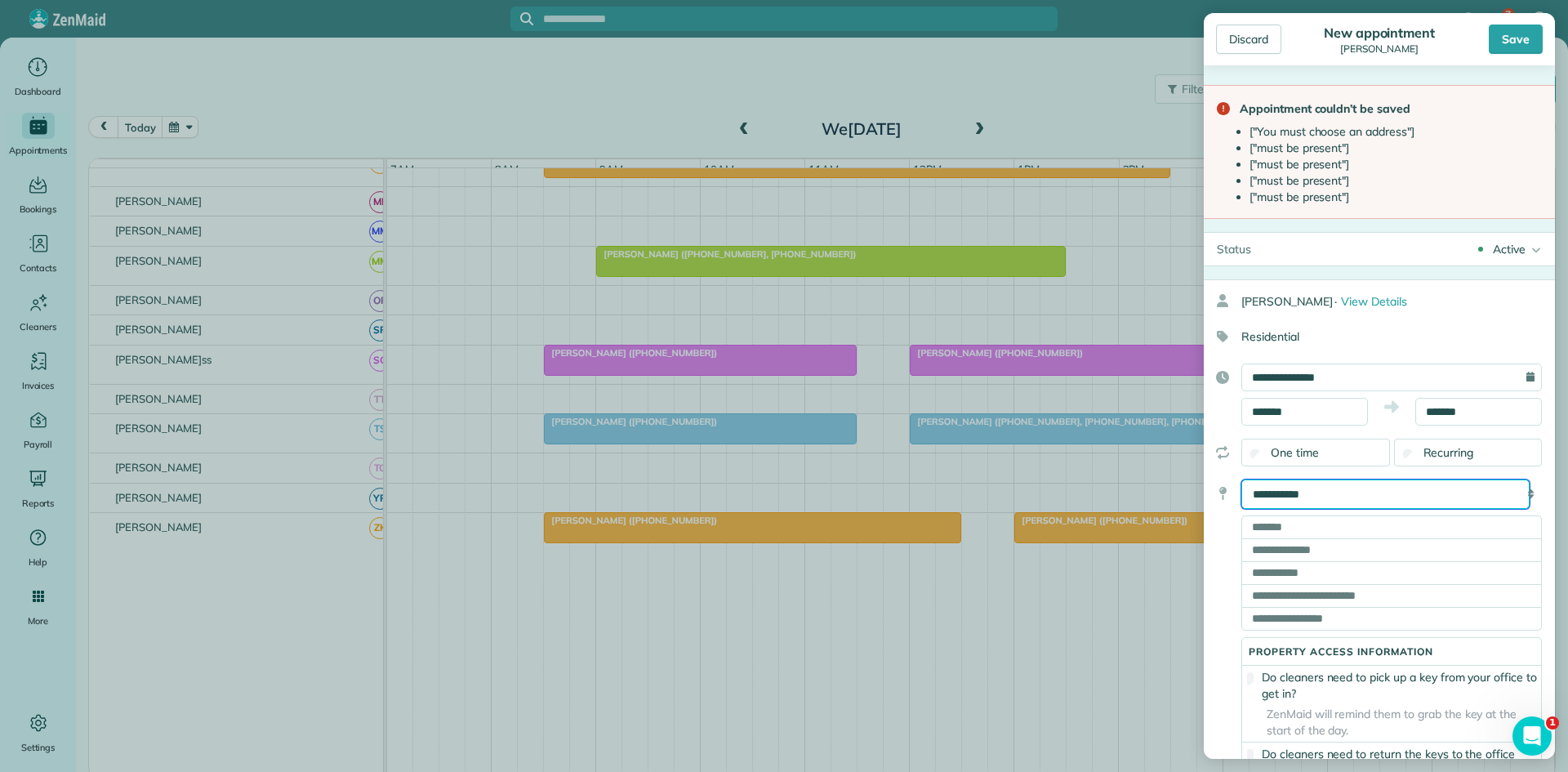
click at [1357, 488] on select "**********" at bounding box center [1386, 494] width 288 height 29
select select "*******"
click at [1242, 480] on select "**********" at bounding box center [1386, 494] width 288 height 29
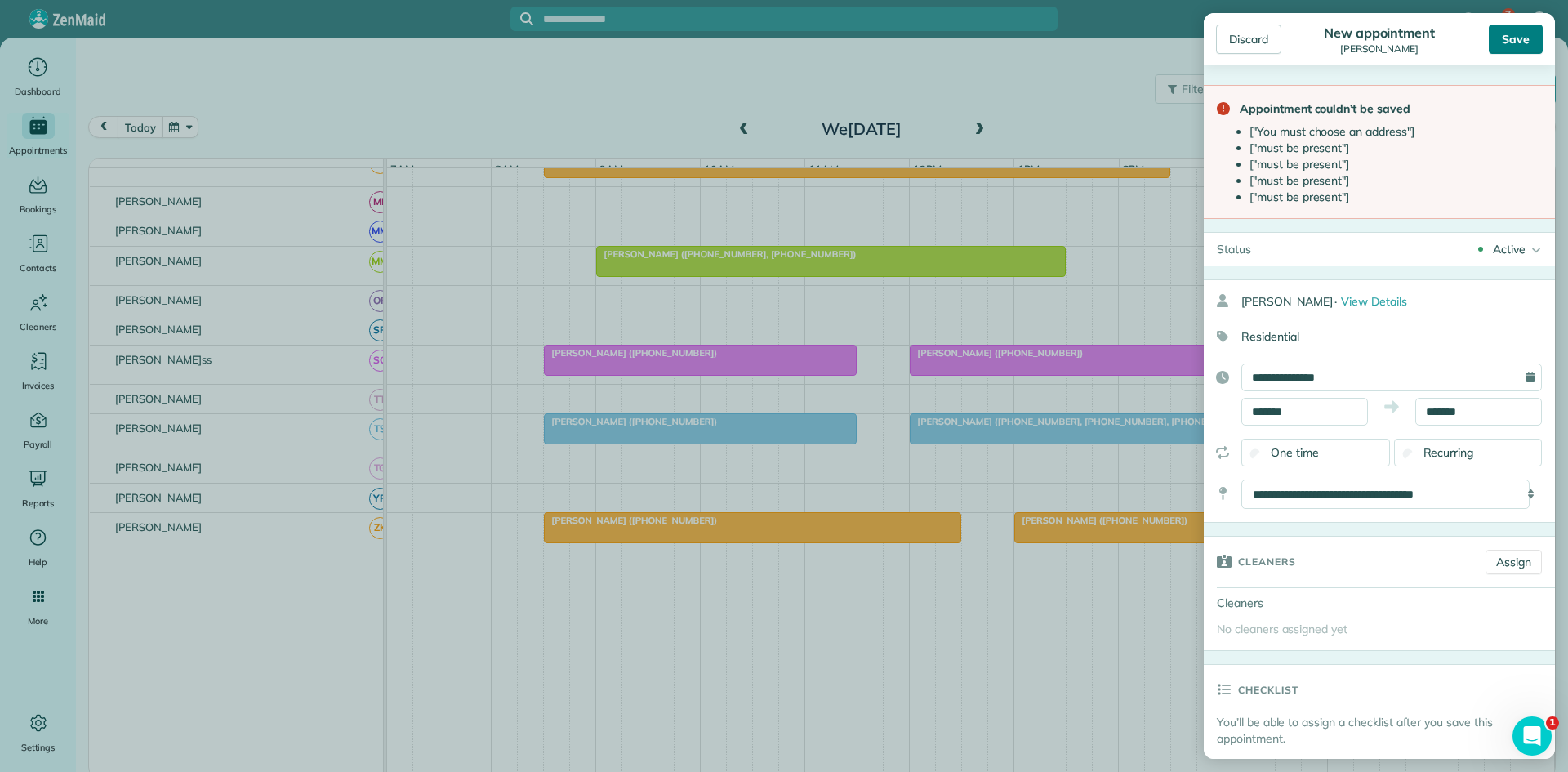
click at [1509, 41] on div "Save" at bounding box center [1516, 39] width 54 height 29
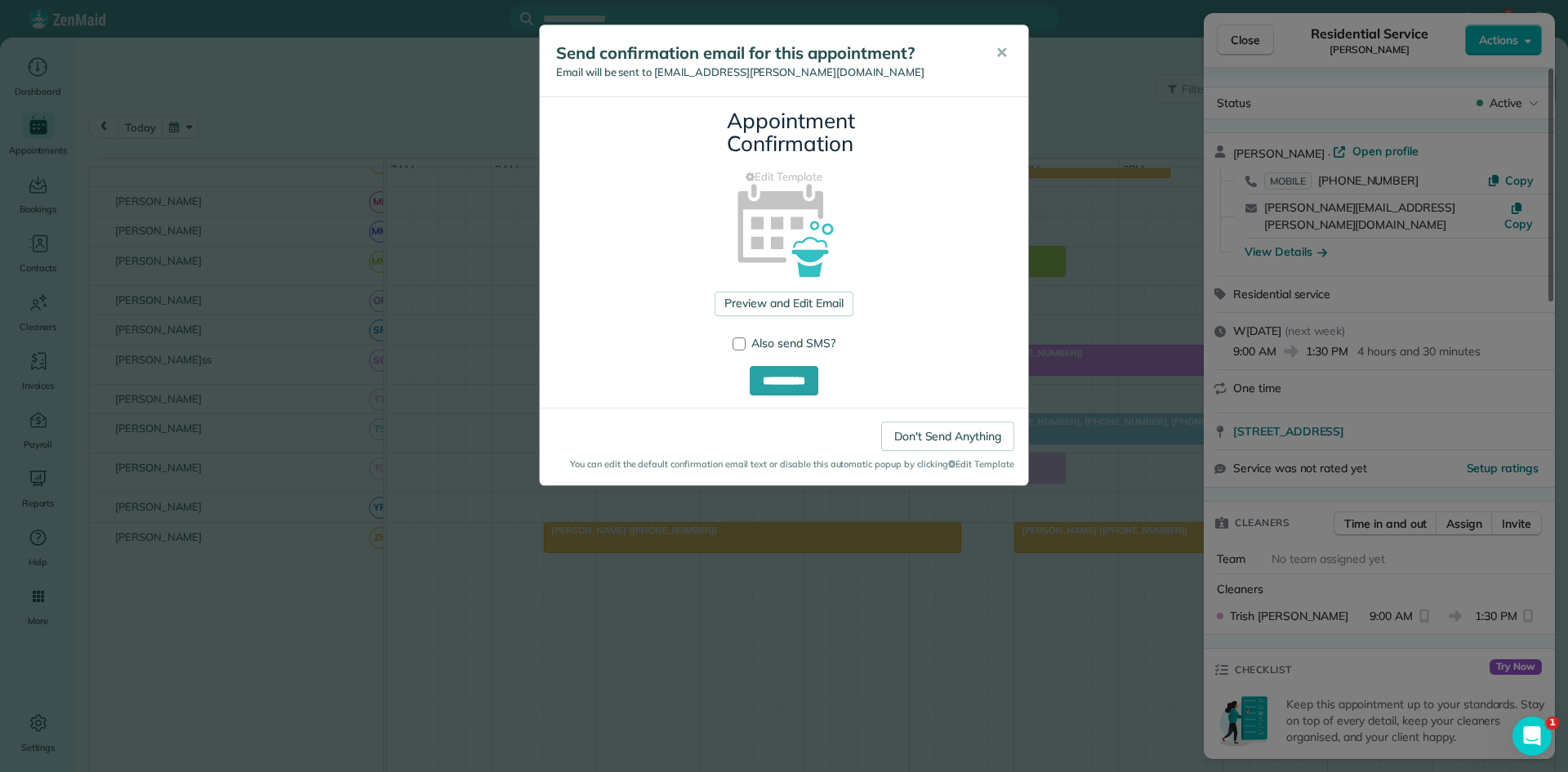
click at [998, 54] on span "✕" at bounding box center [1001, 52] width 12 height 18
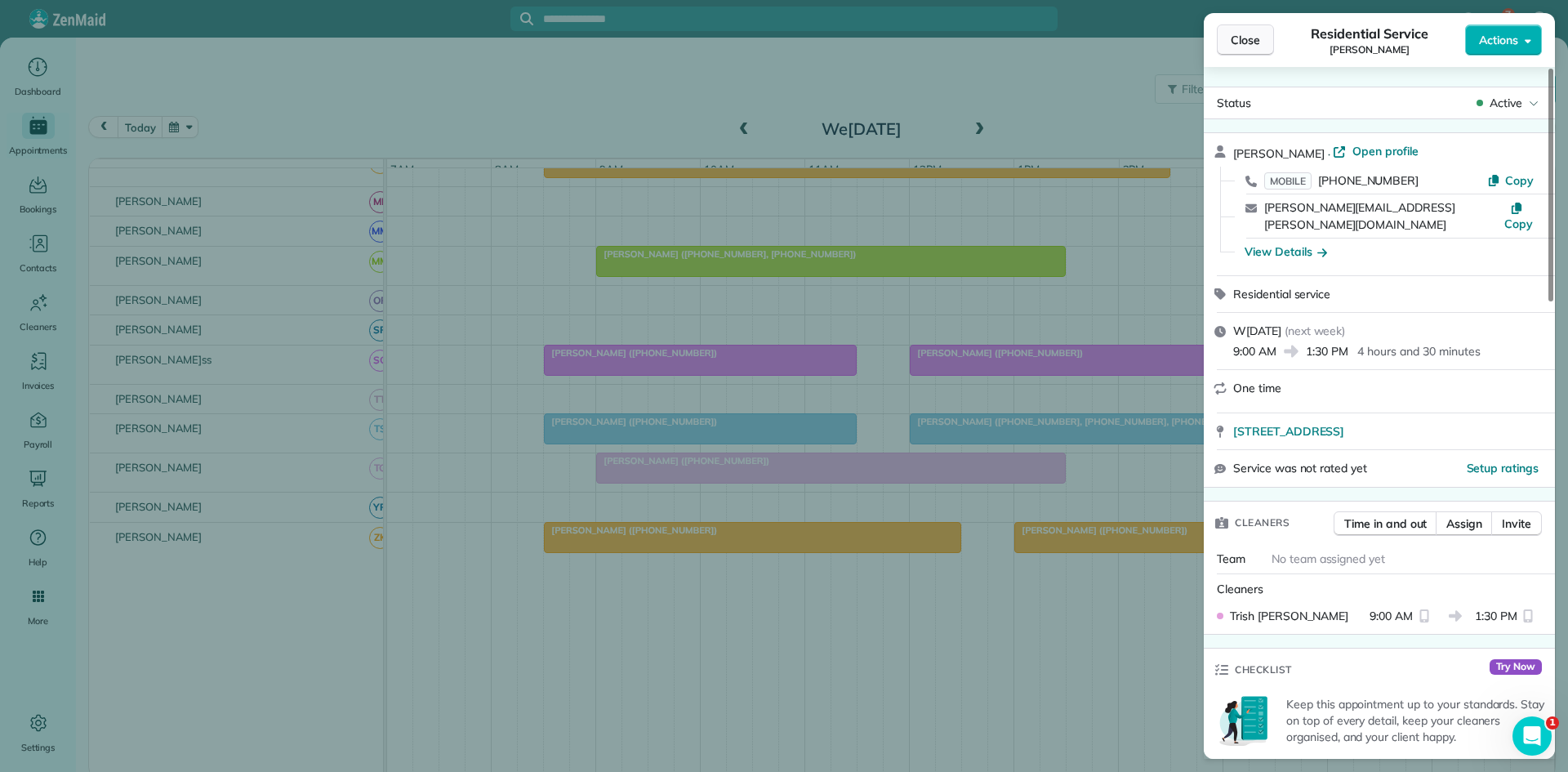
click at [1249, 52] on button "Close" at bounding box center [1245, 40] width 57 height 31
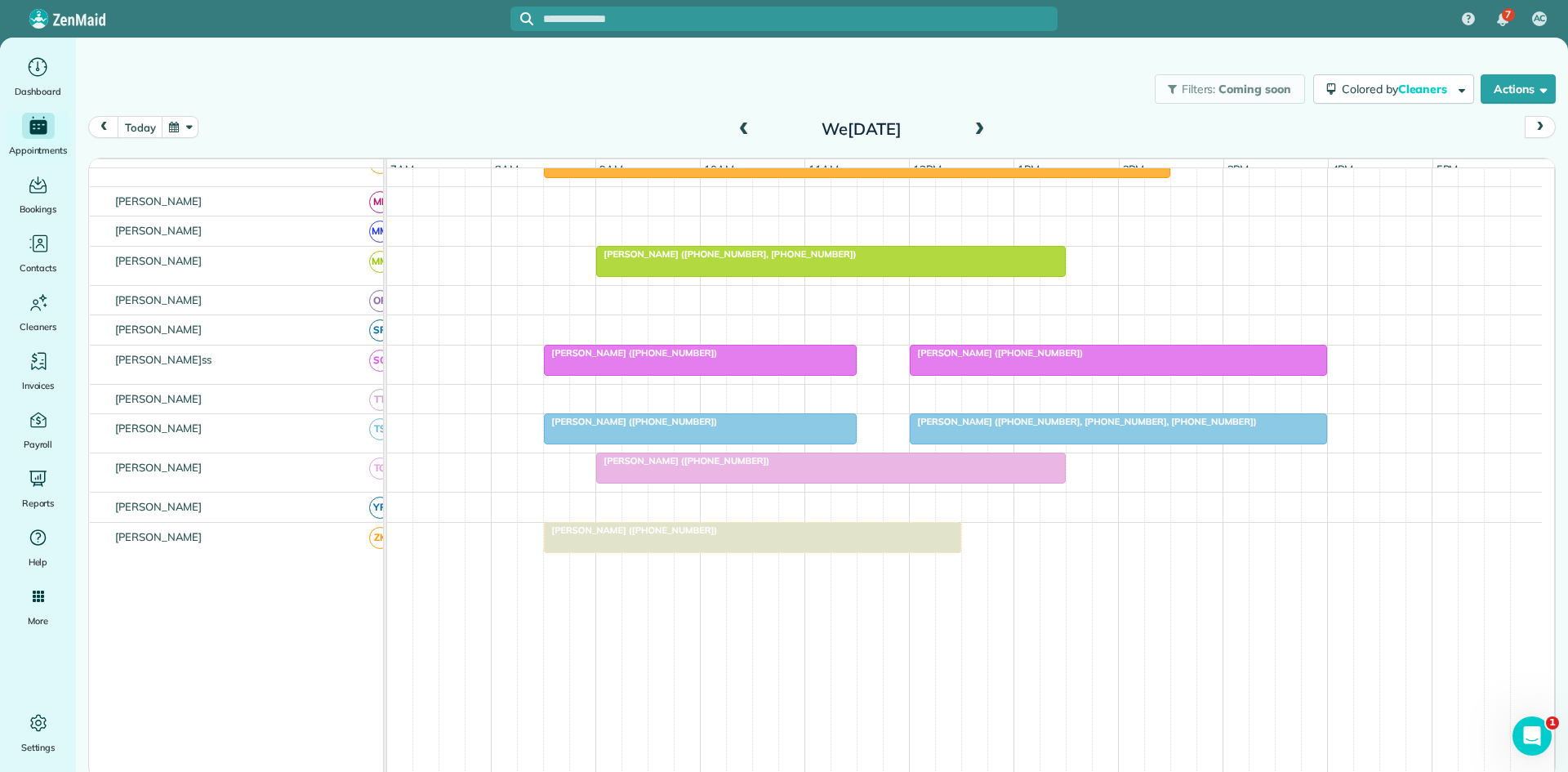
drag, startPoint x: 1069, startPoint y: 546, endPoint x: 601, endPoint y: 546, distance: 468.0
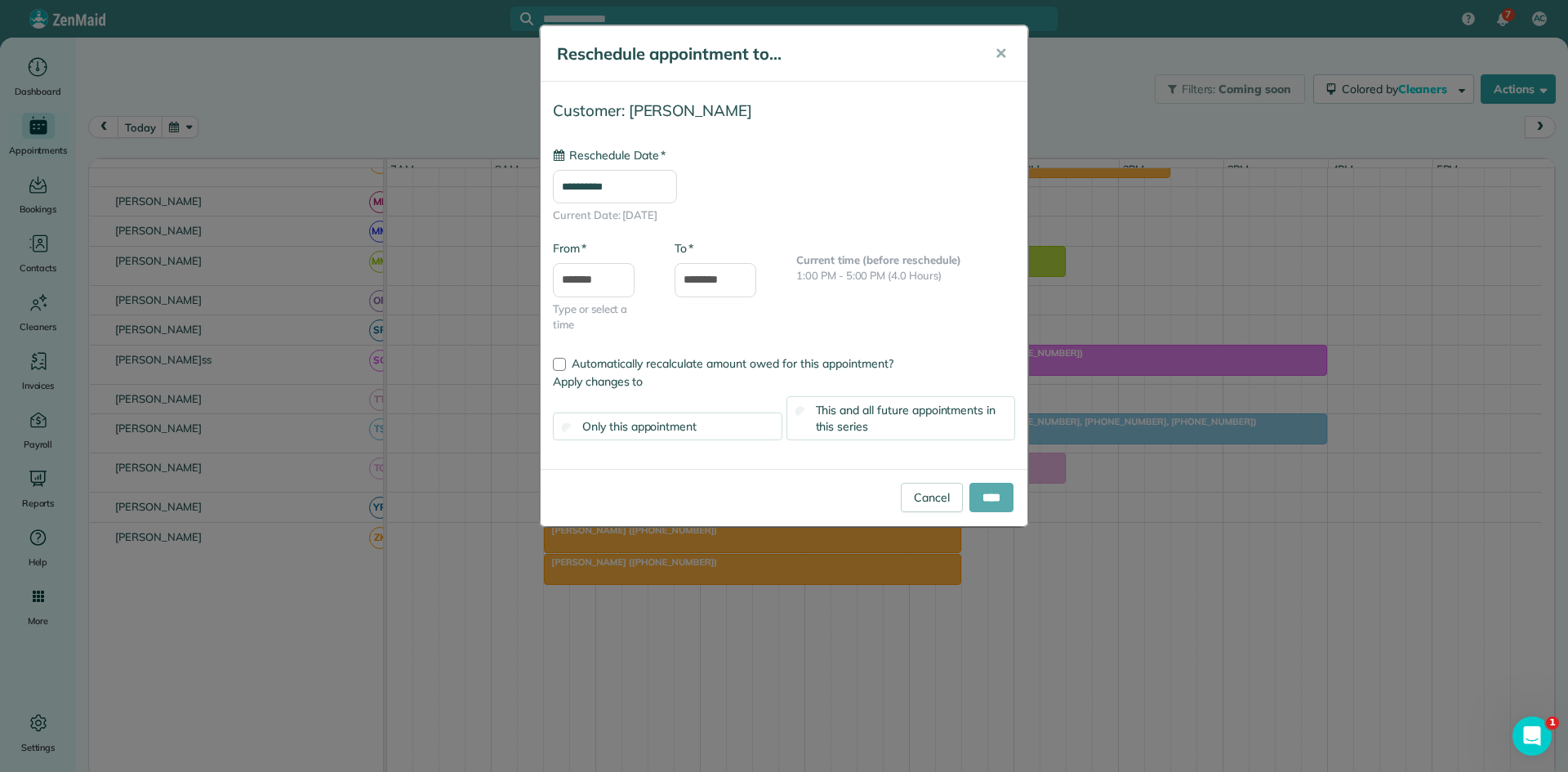
type input "**********"
click at [977, 499] on input "****" at bounding box center [991, 497] width 44 height 29
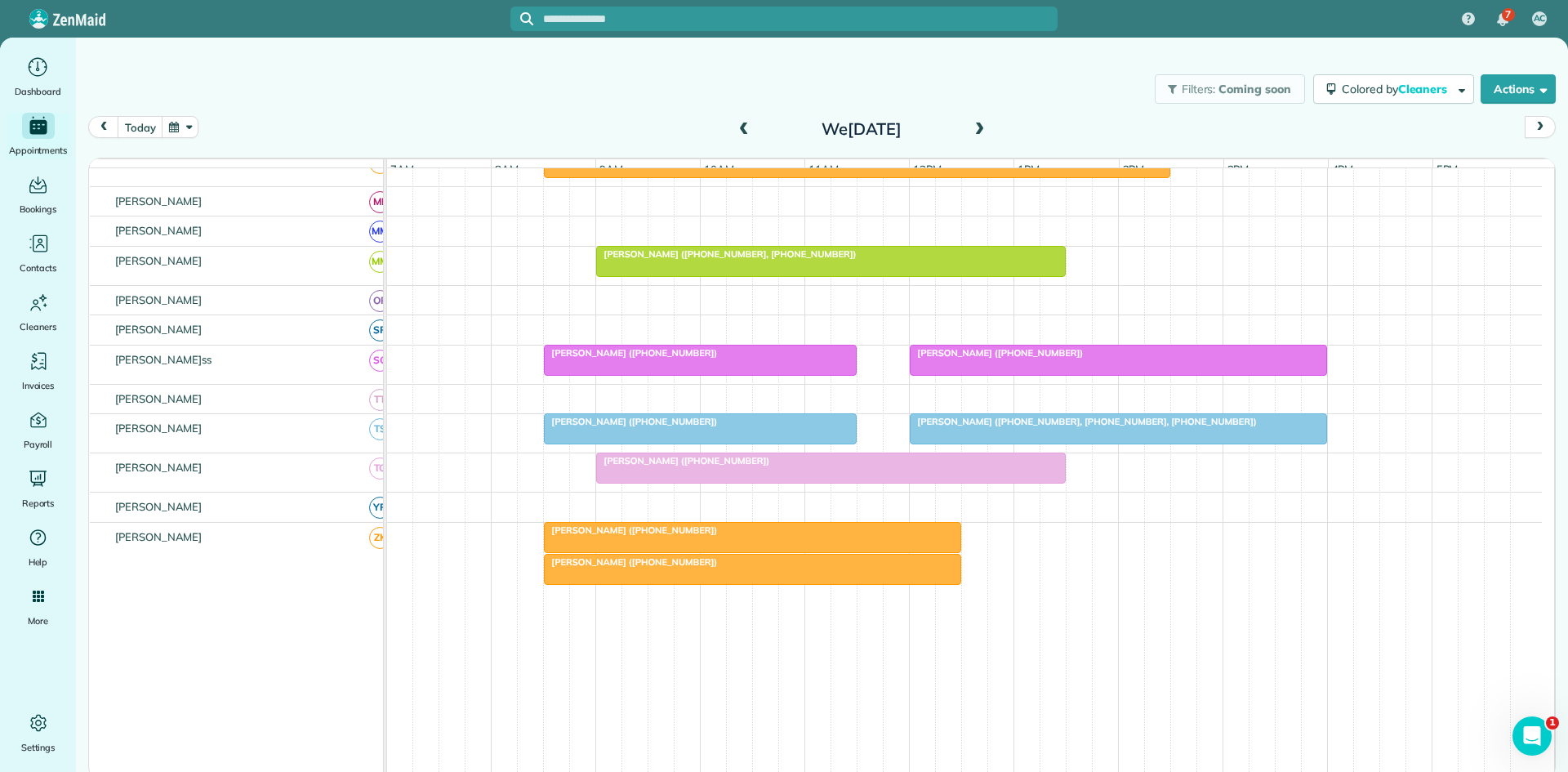
click at [615, 584] on div at bounding box center [752, 569] width 415 height 29
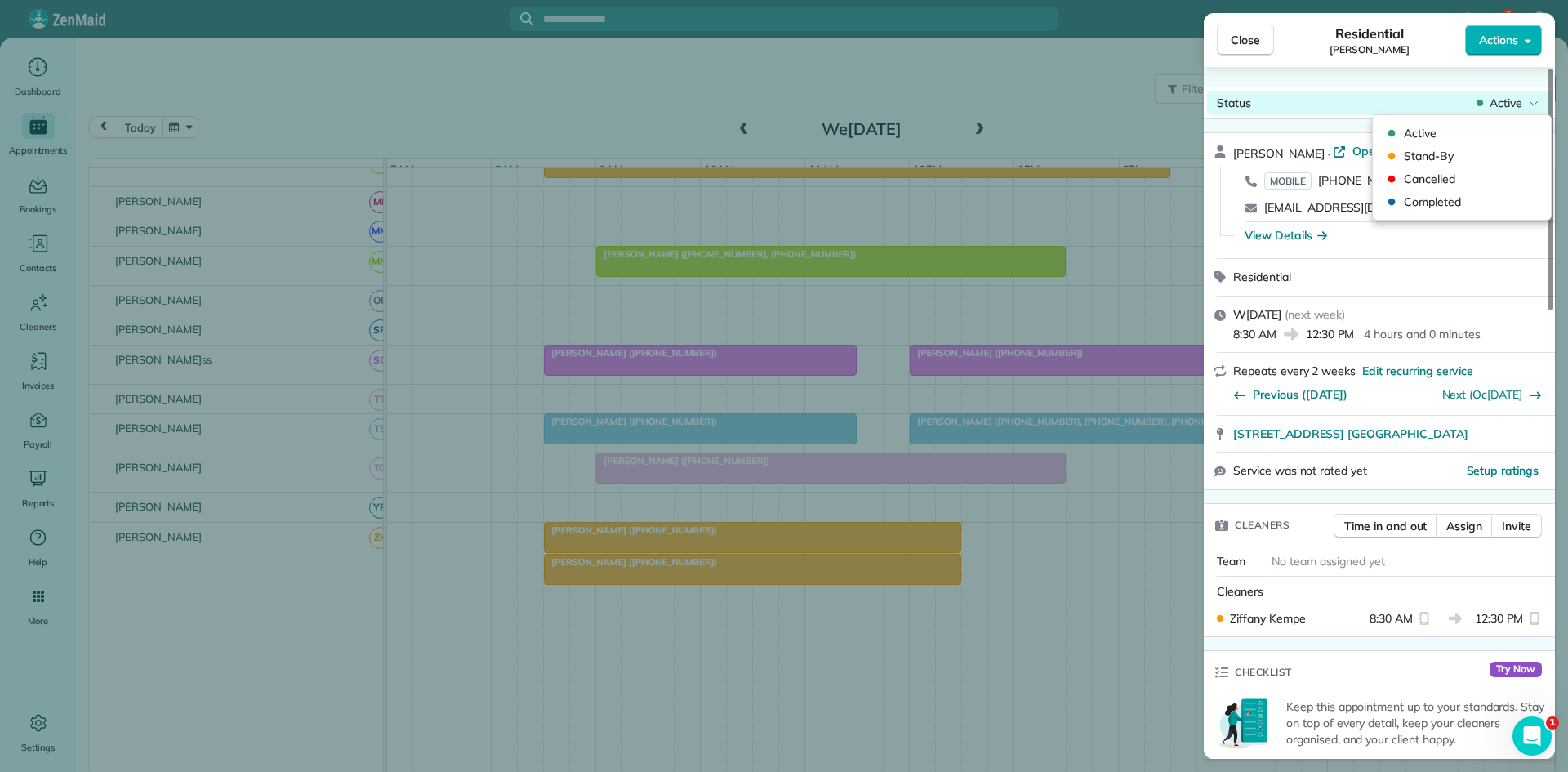
click at [1503, 108] on span "Active" at bounding box center [1507, 103] width 33 height 17
click at [1444, 184] on span "Cancelled" at bounding box center [1473, 179] width 138 height 17
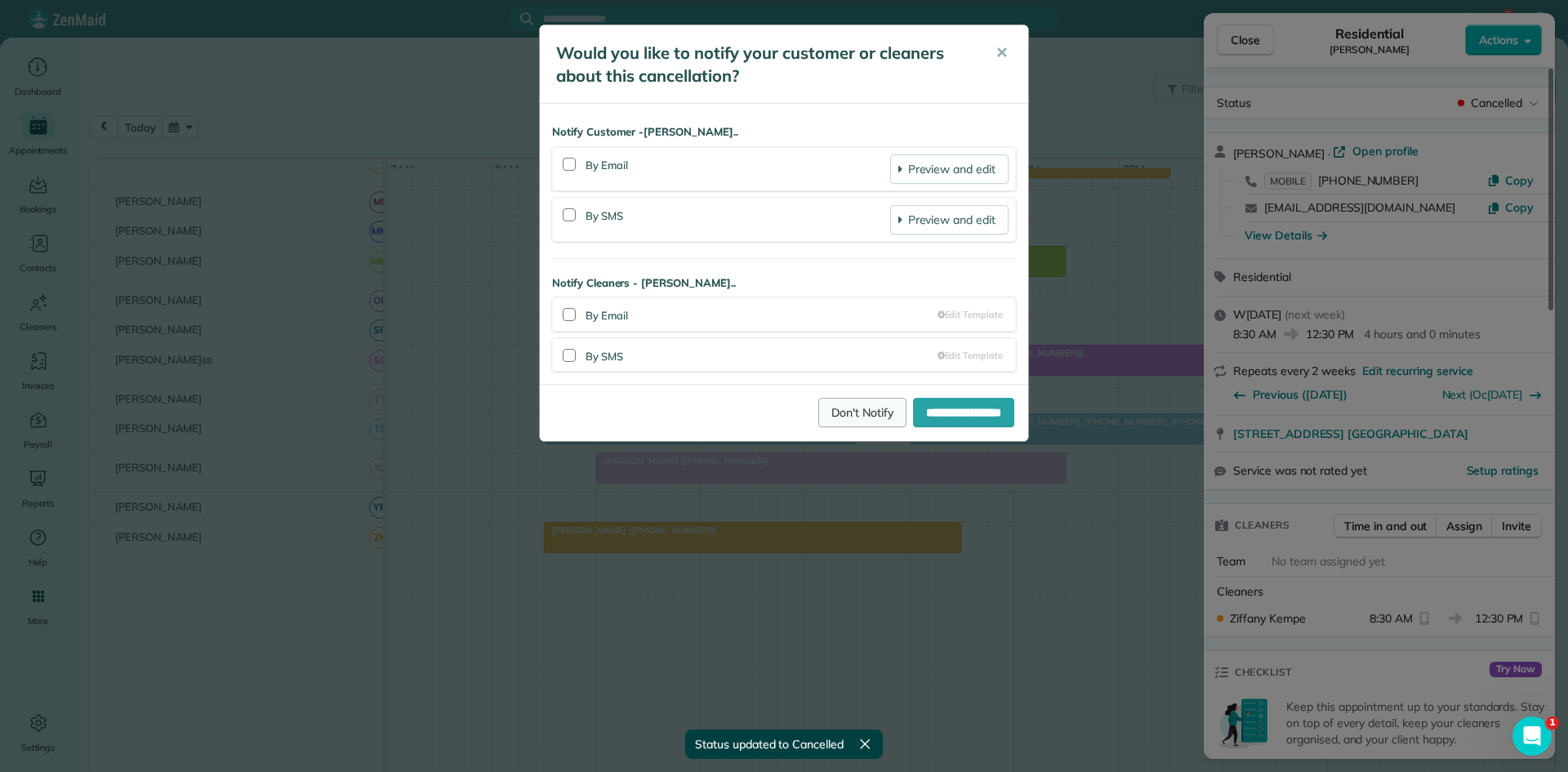
click at [829, 412] on link "Don't Notify" at bounding box center [863, 413] width 88 height 29
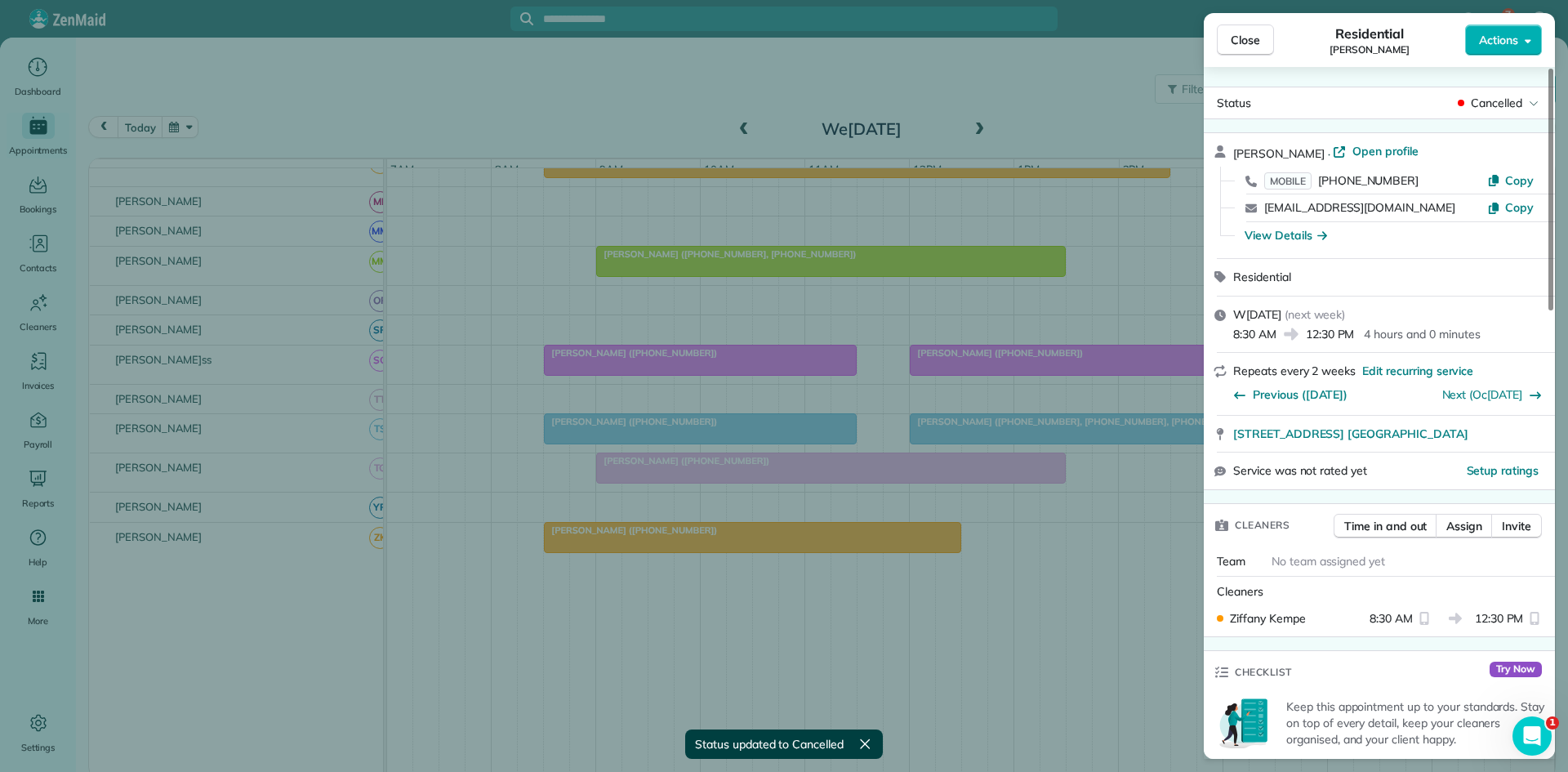
click at [1238, 49] on button "Close" at bounding box center [1245, 40] width 57 height 31
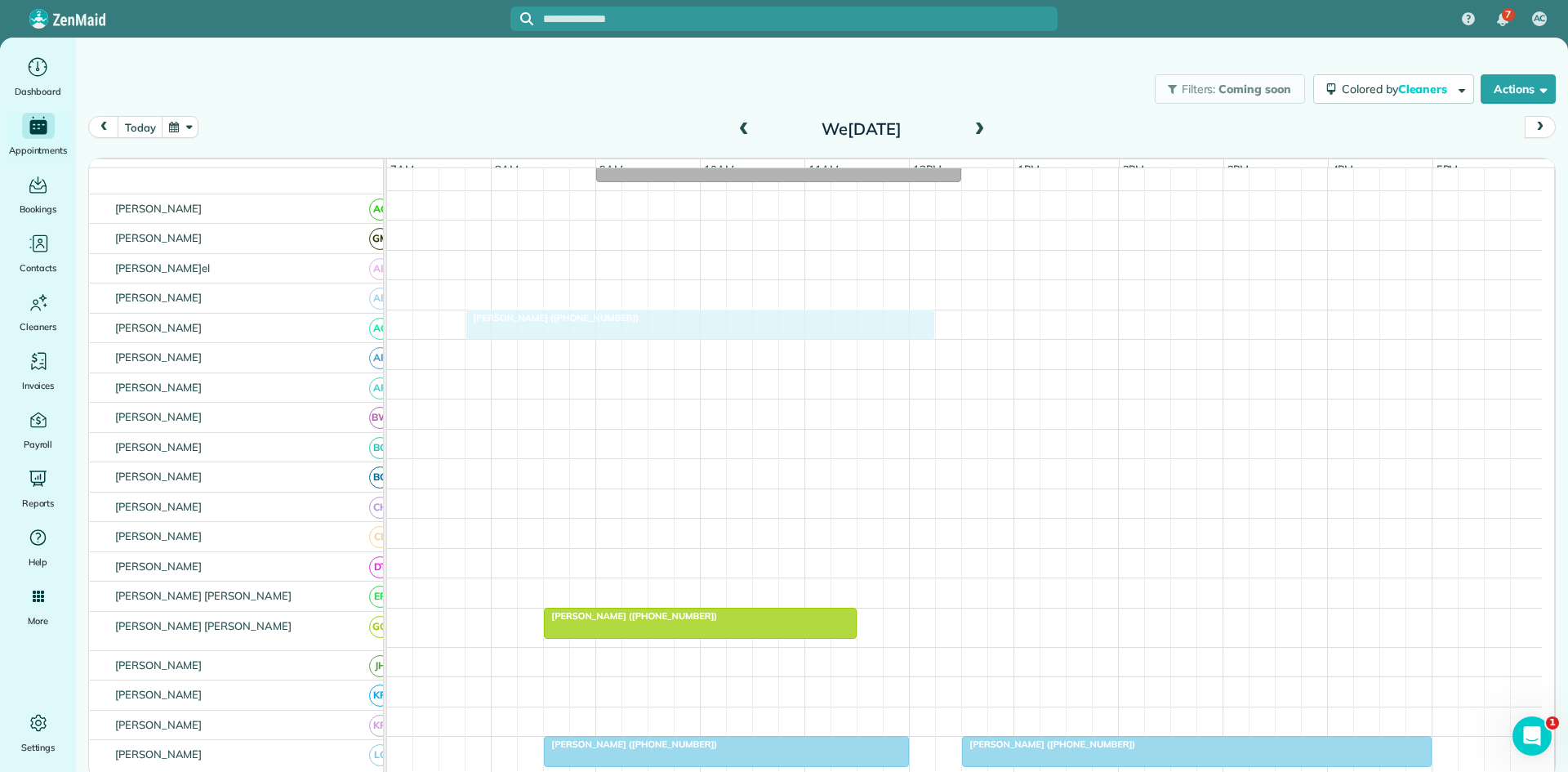
scroll to position [272, 0]
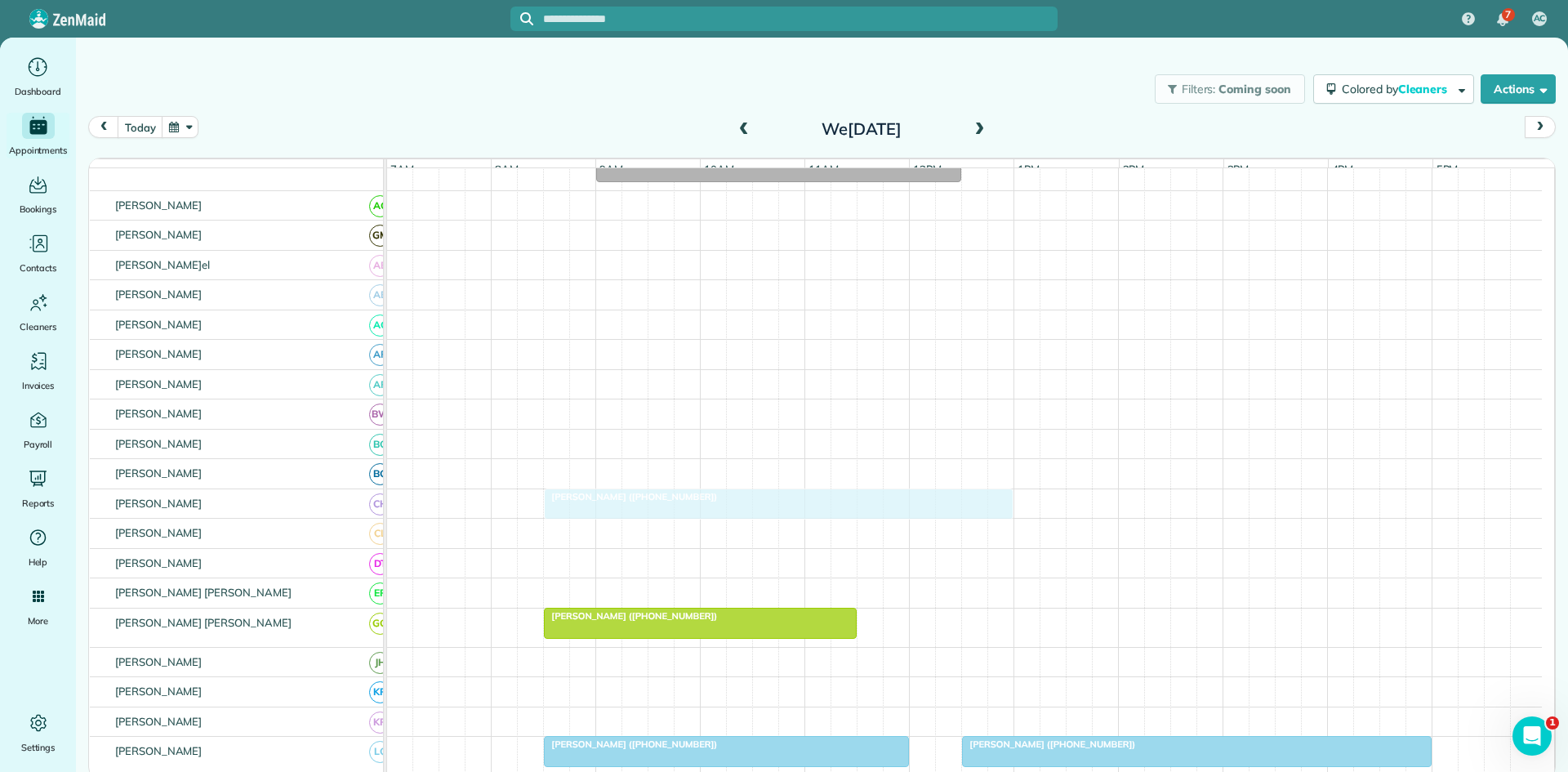
drag, startPoint x: 710, startPoint y: 277, endPoint x: 709, endPoint y: 498, distance: 221.0
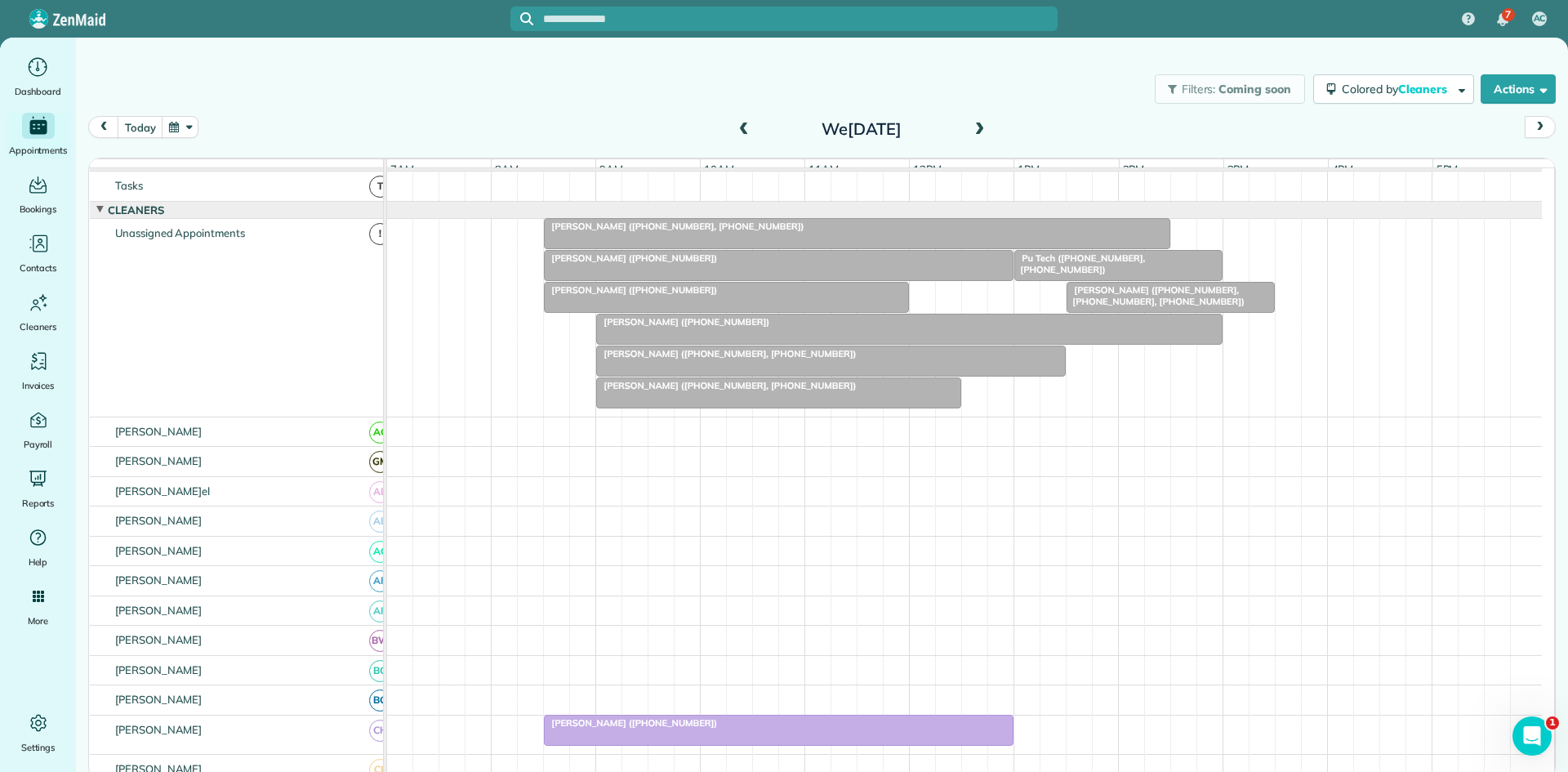
scroll to position [0, 0]
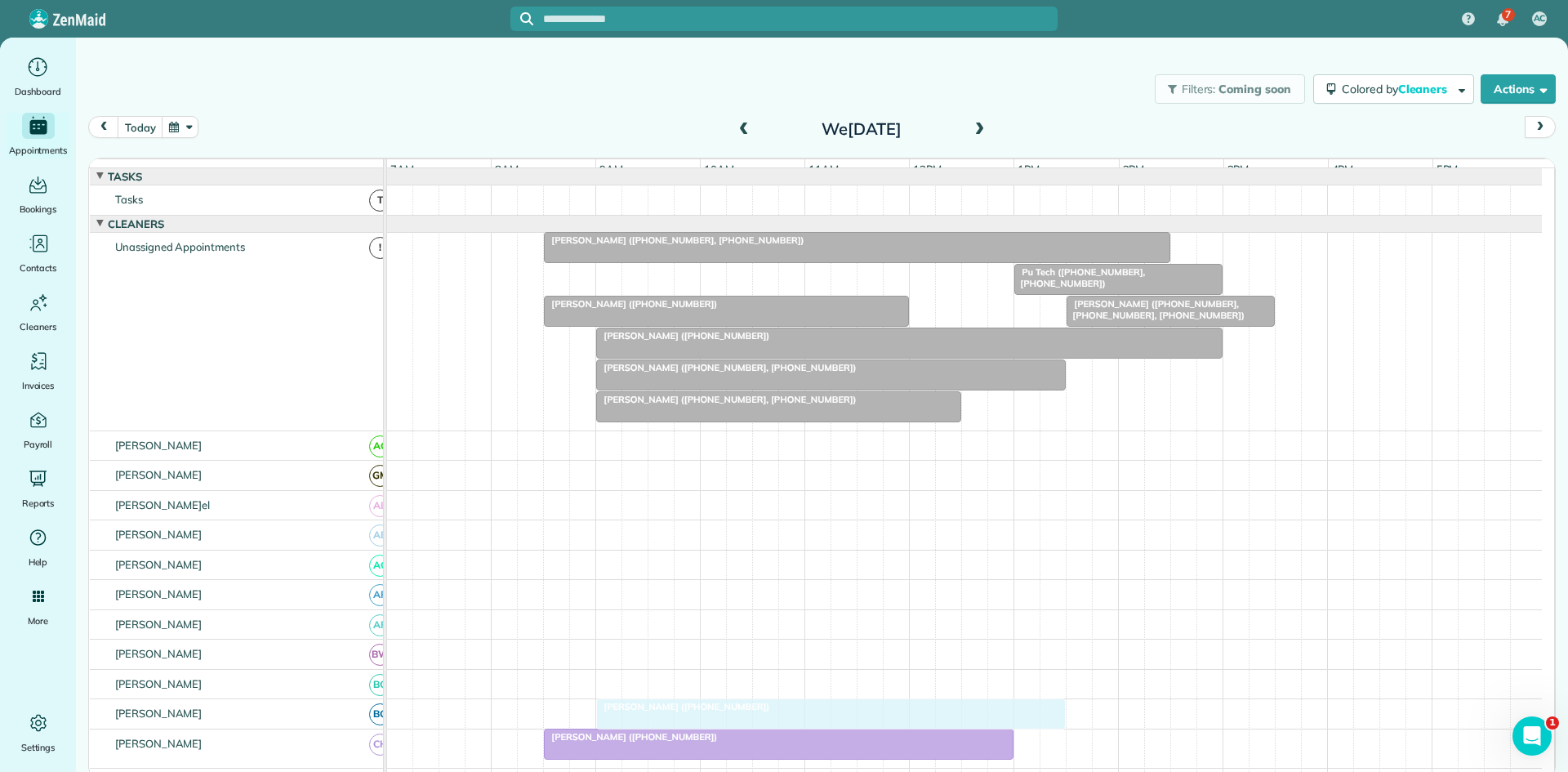
drag, startPoint x: 591, startPoint y: 286, endPoint x: 581, endPoint y: 714, distance: 428.1
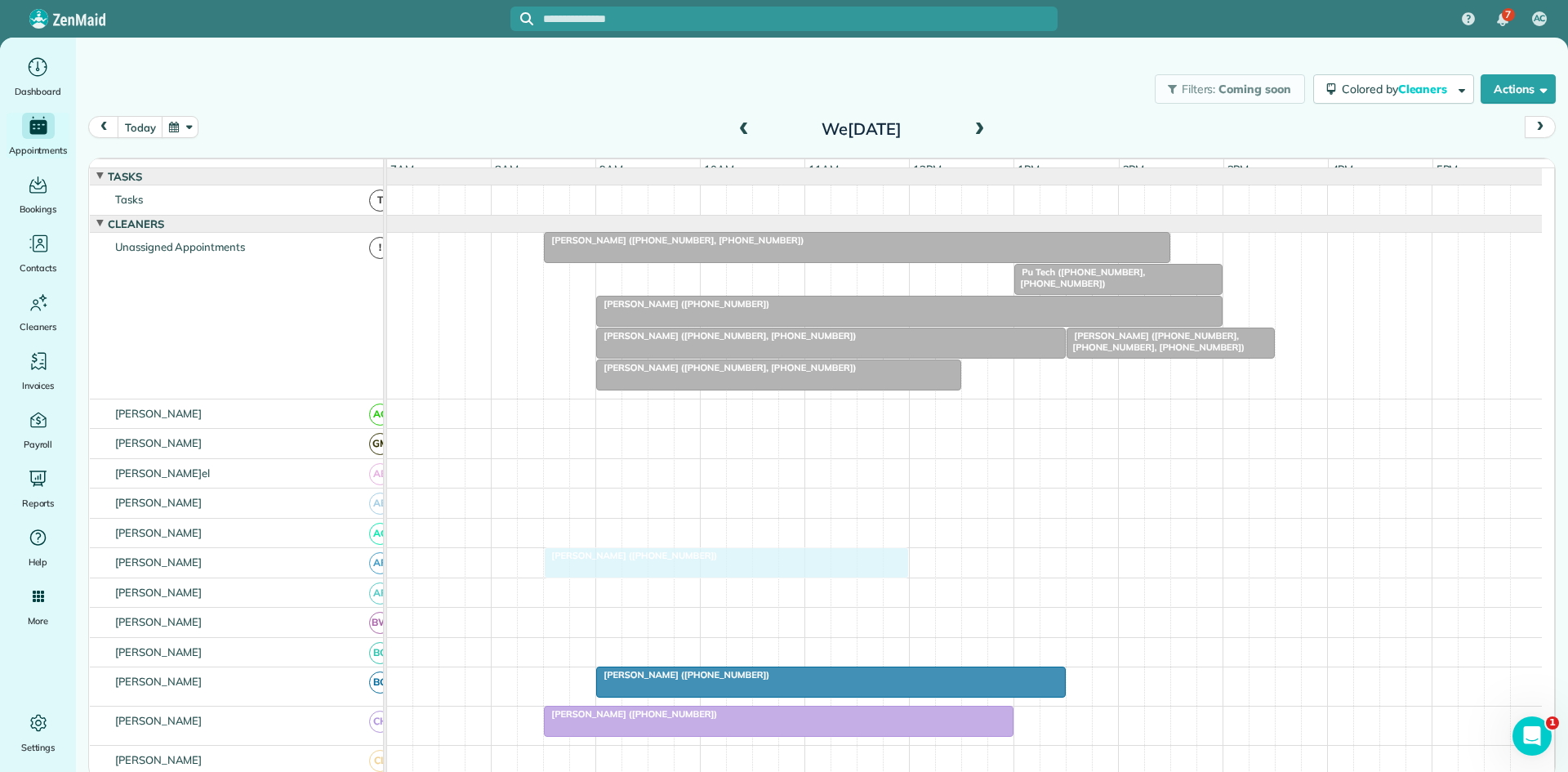
drag, startPoint x: 619, startPoint y: 292, endPoint x: 632, endPoint y: 584, distance: 292.3
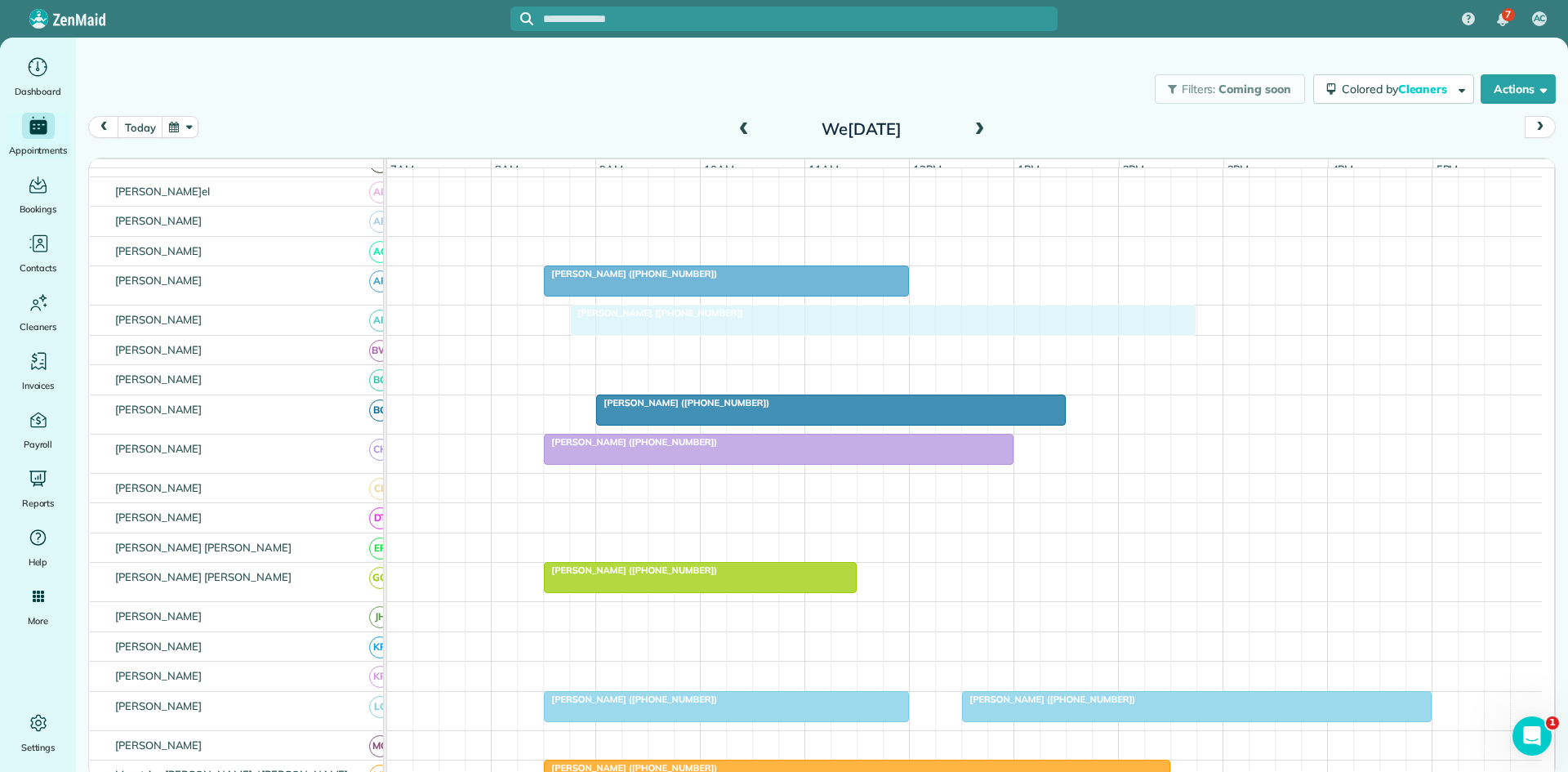
scroll to position [272, 0]
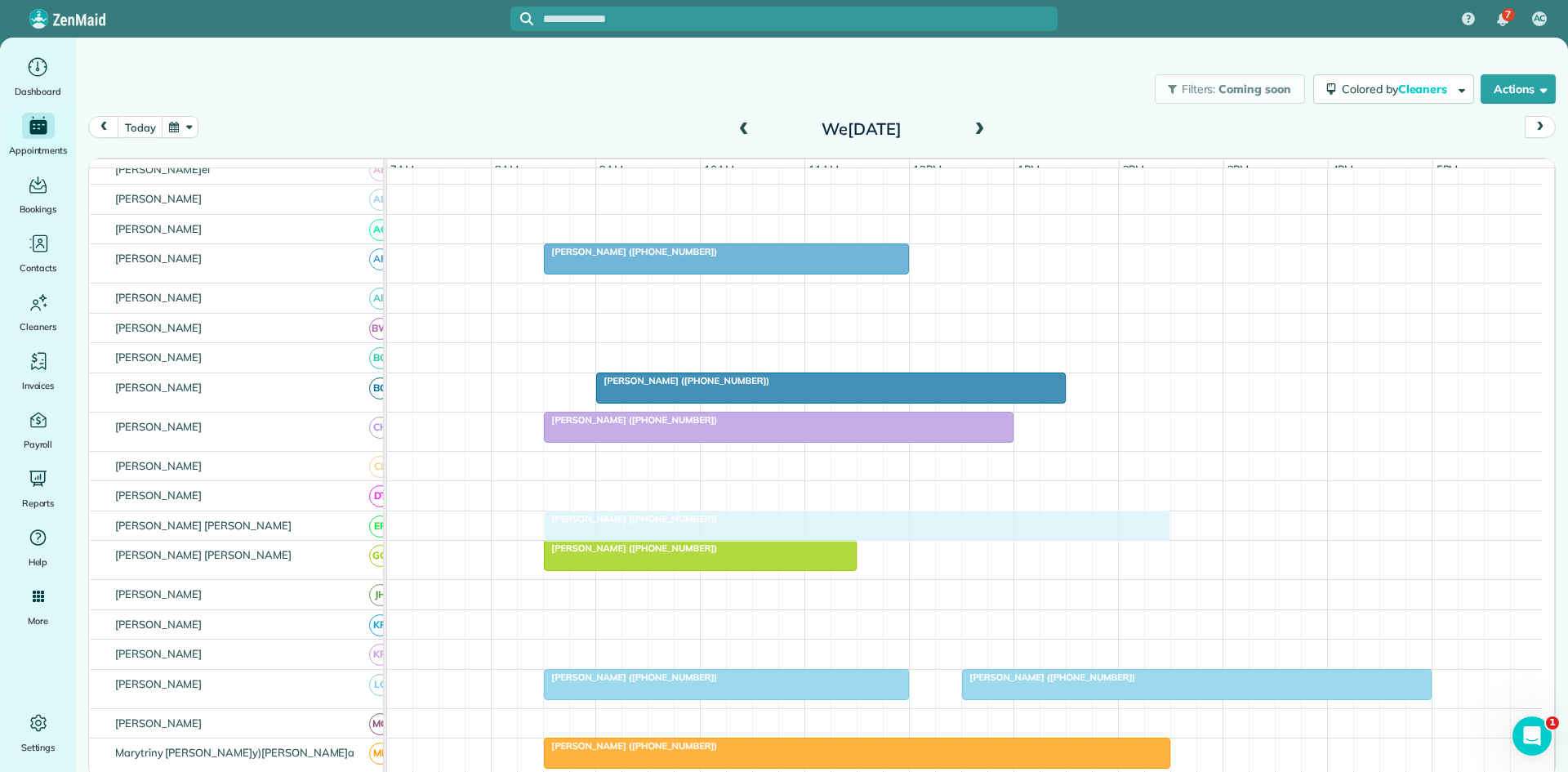
drag, startPoint x: 654, startPoint y: 281, endPoint x: 591, endPoint y: 520, distance: 247.2
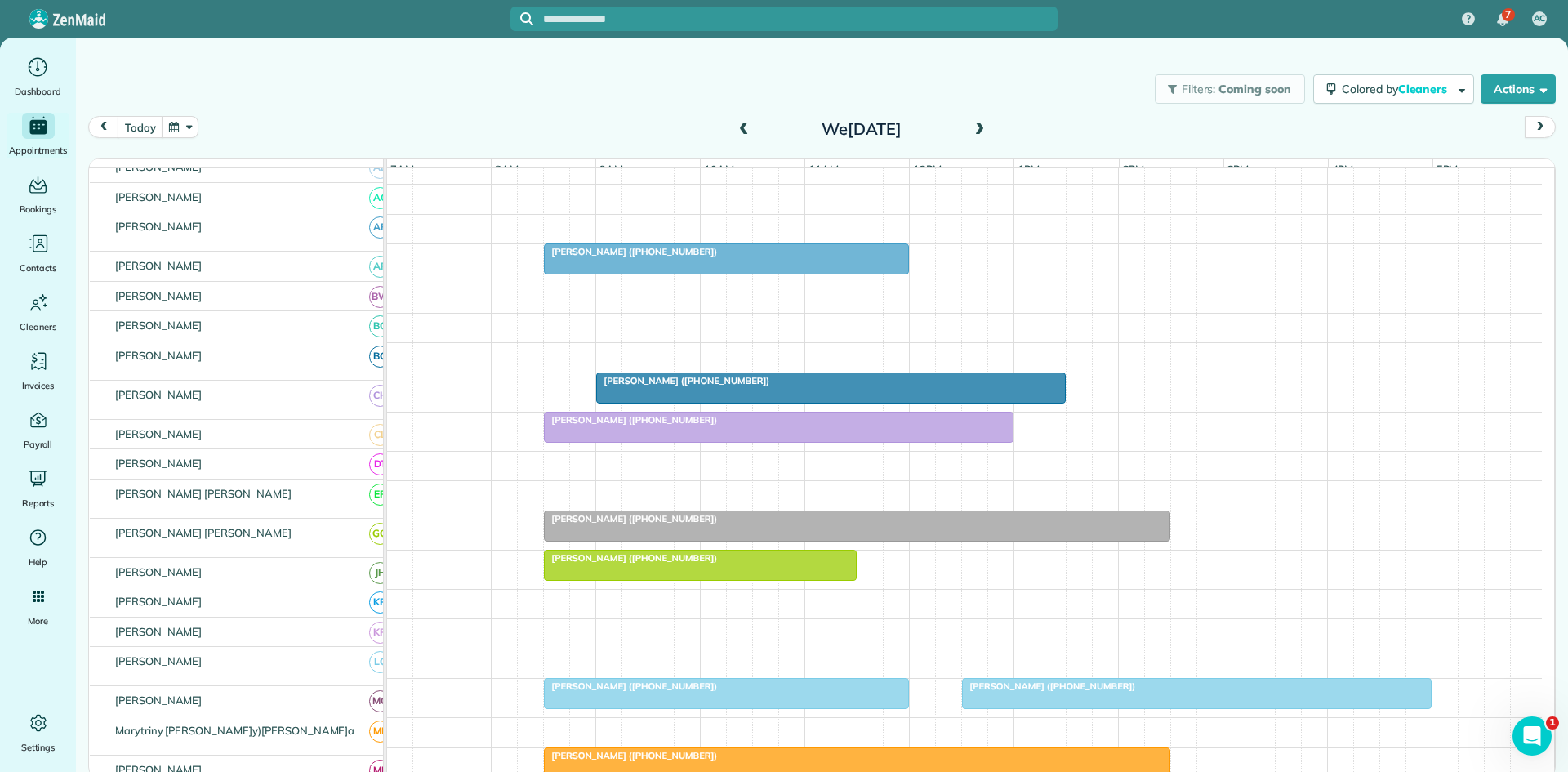
scroll to position [240, 0]
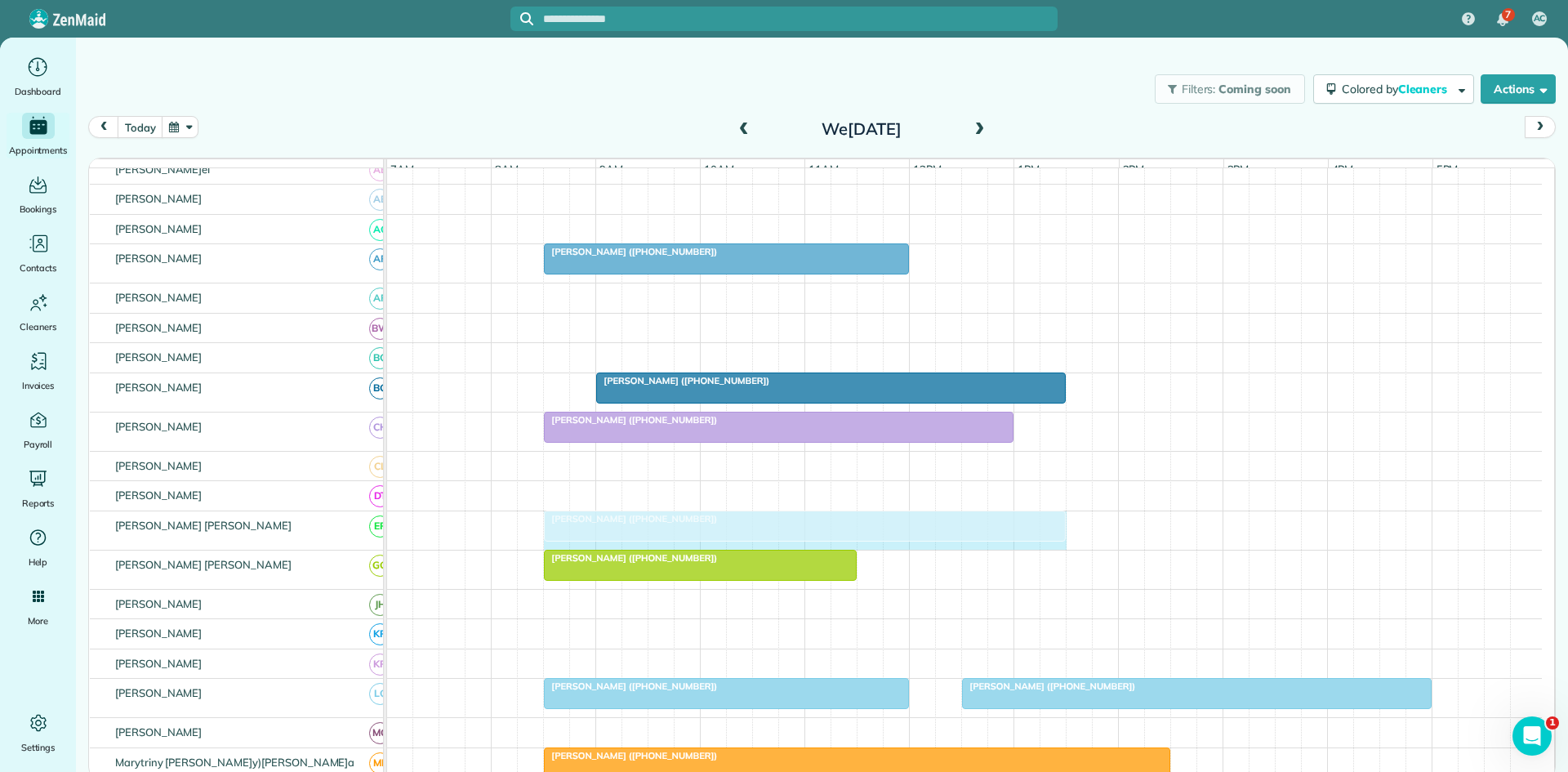
drag, startPoint x: 1165, startPoint y: 543, endPoint x: 1066, endPoint y: 531, distance: 99.7
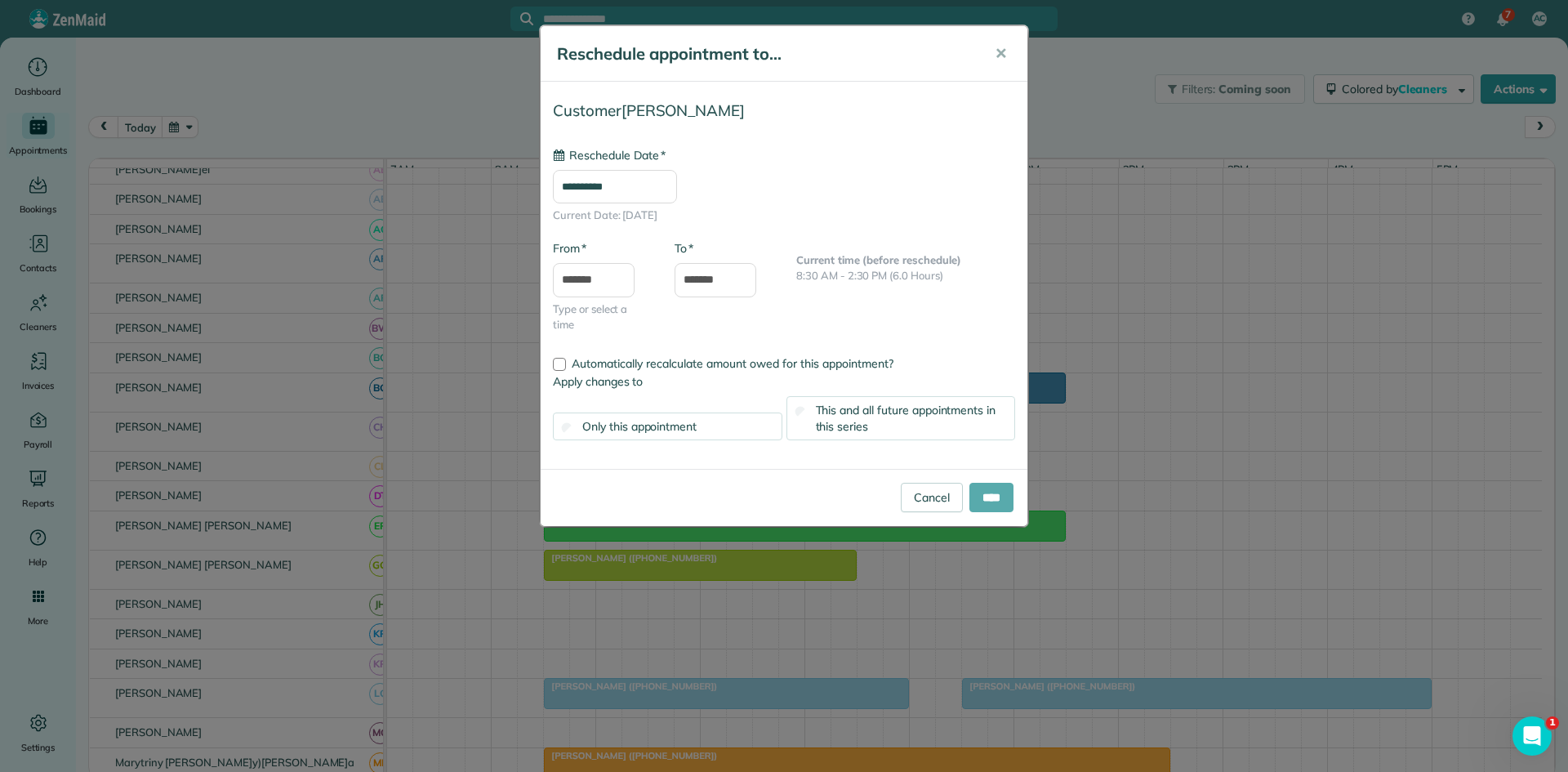
type input "**********"
click at [984, 502] on input "****" at bounding box center [991, 497] width 44 height 29
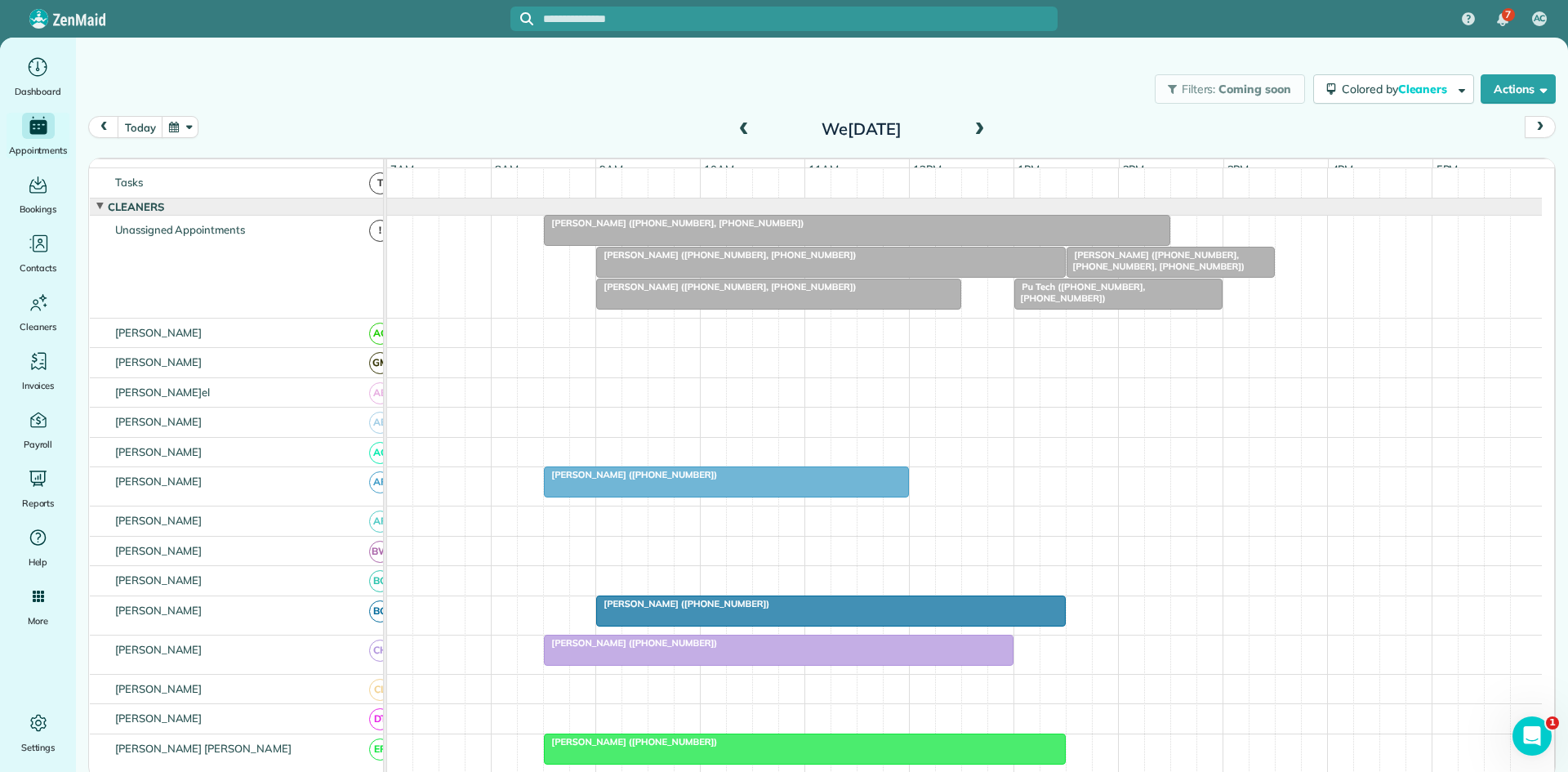
scroll to position [0, 0]
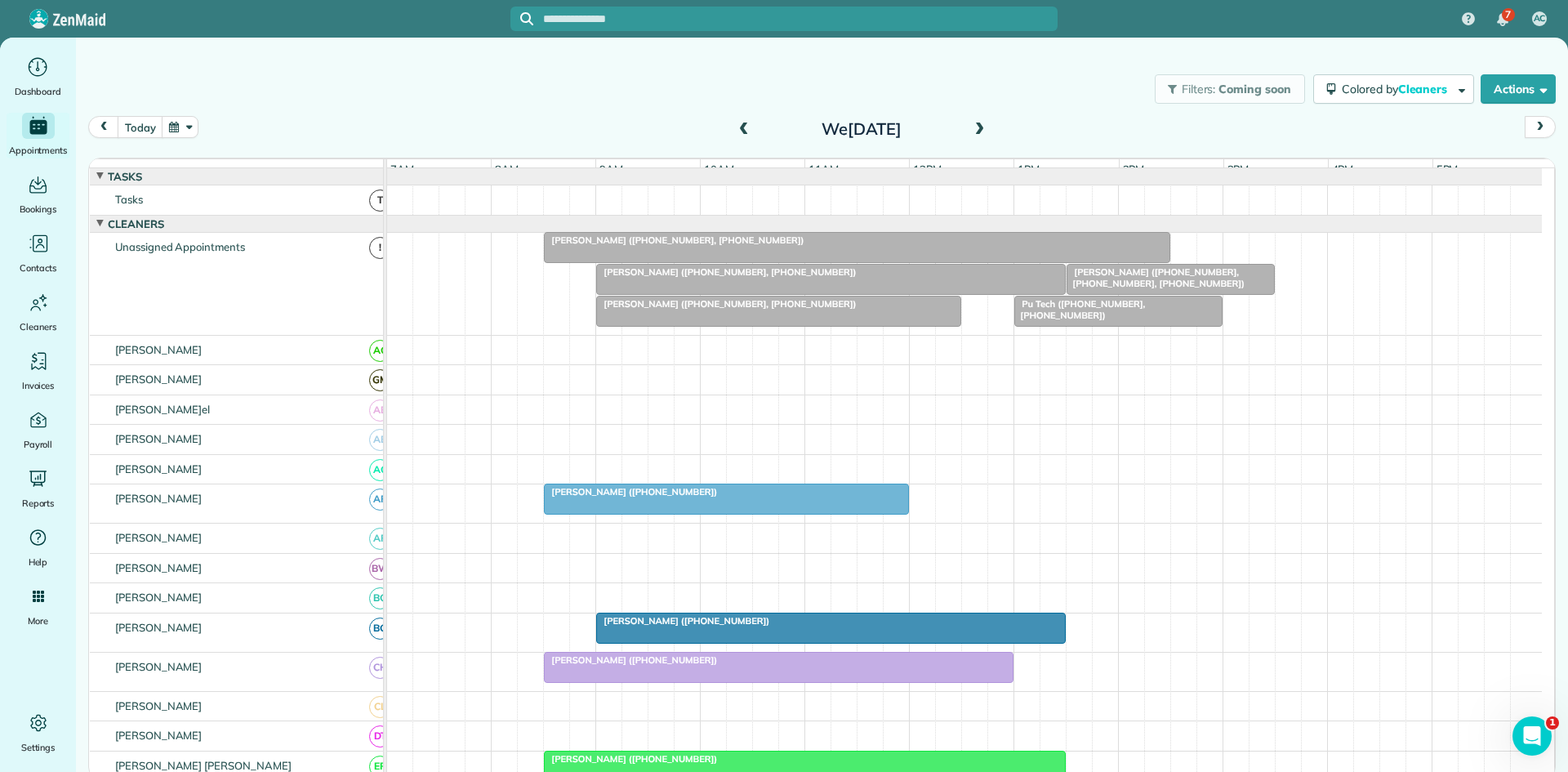
click at [831, 278] on div "Yvonne White (+18174591495, +18179623525)" at bounding box center [832, 271] width 460 height 11
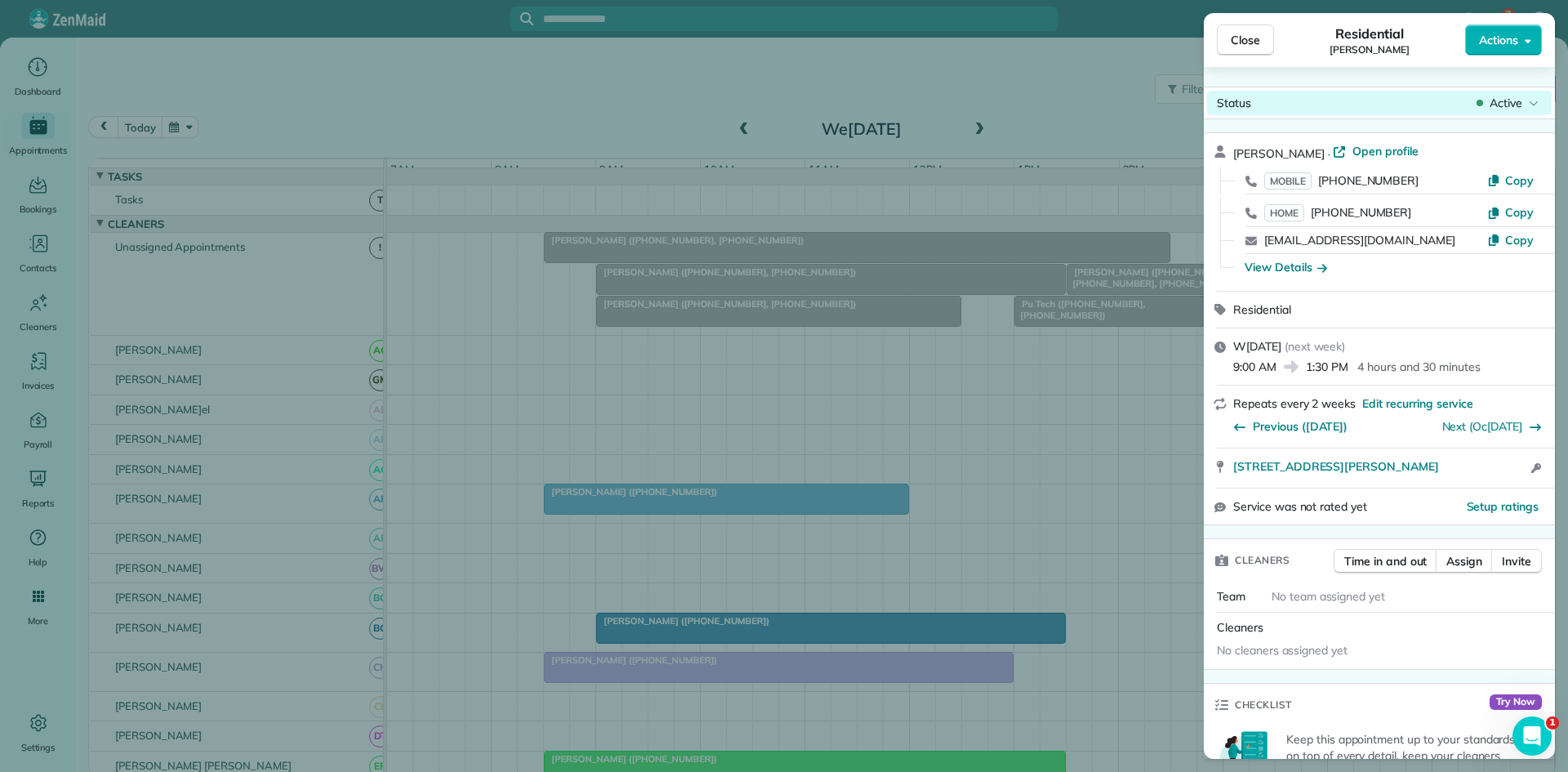
click at [1508, 91] on div "Status Active" at bounding box center [1380, 103] width 345 height 25
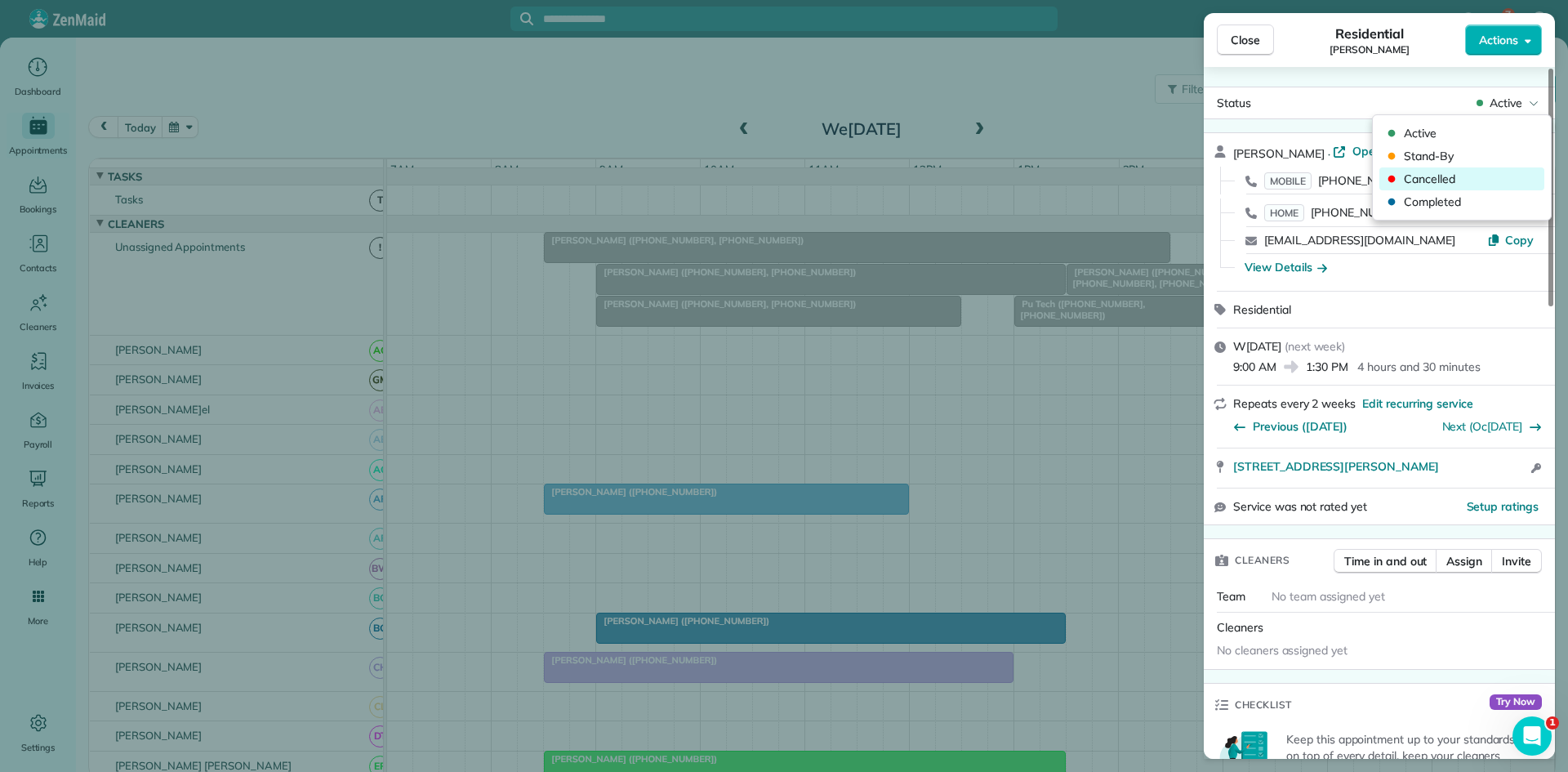
click at [1471, 182] on span "Cancelled" at bounding box center [1473, 179] width 138 height 17
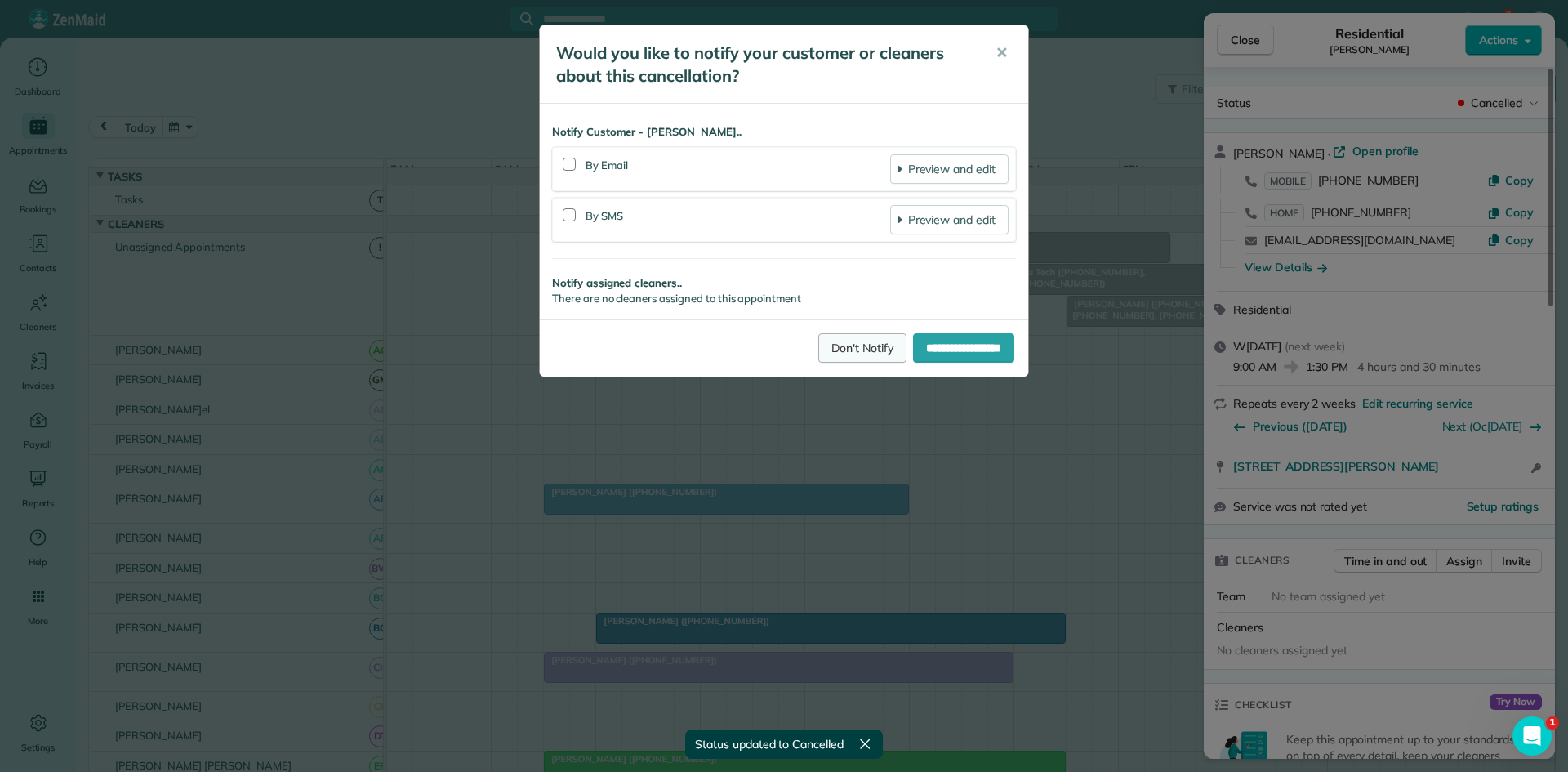
click at [829, 344] on link "Don't Notify" at bounding box center [863, 347] width 88 height 29
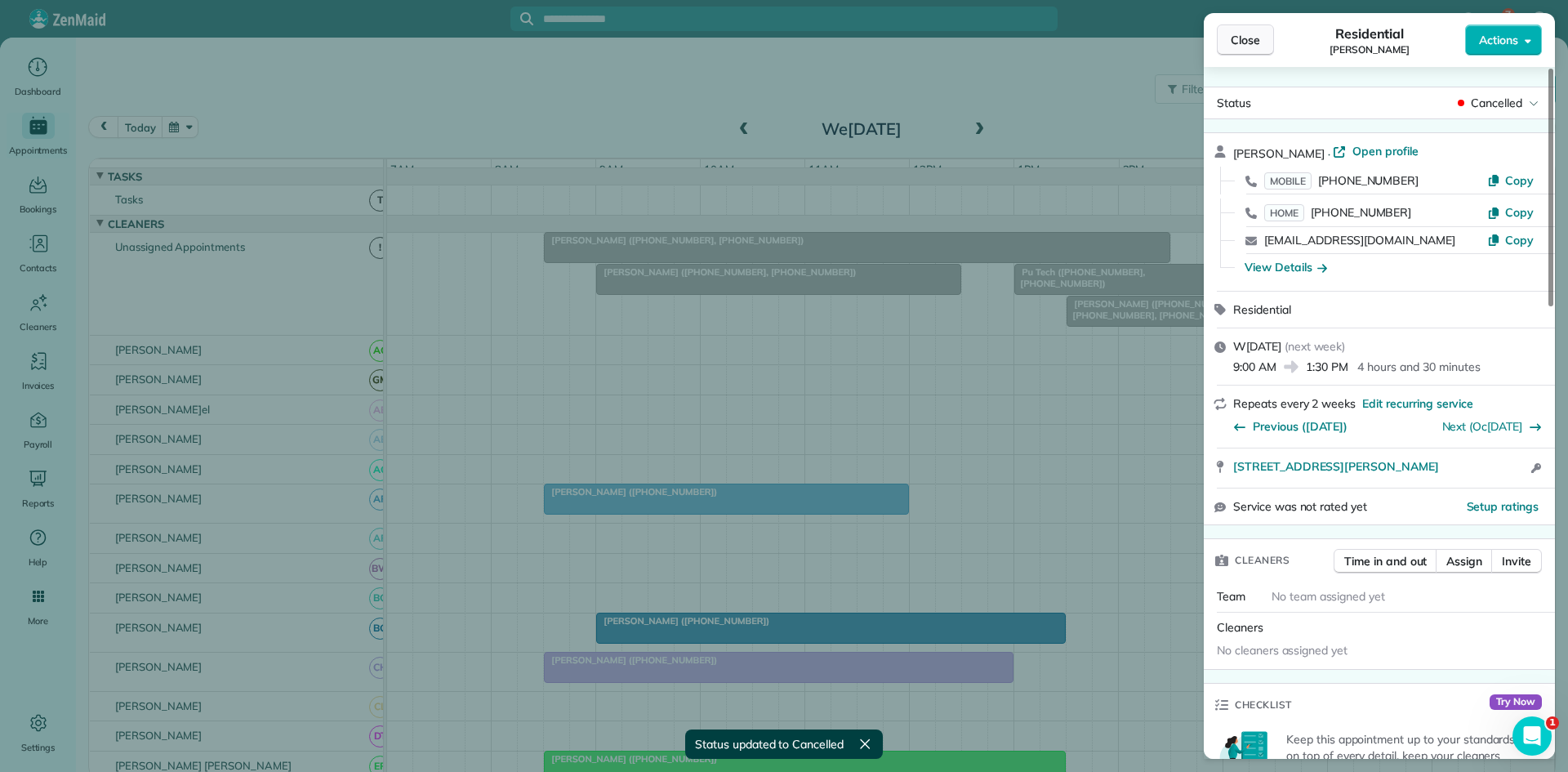
click at [1249, 52] on button "Close" at bounding box center [1245, 40] width 57 height 31
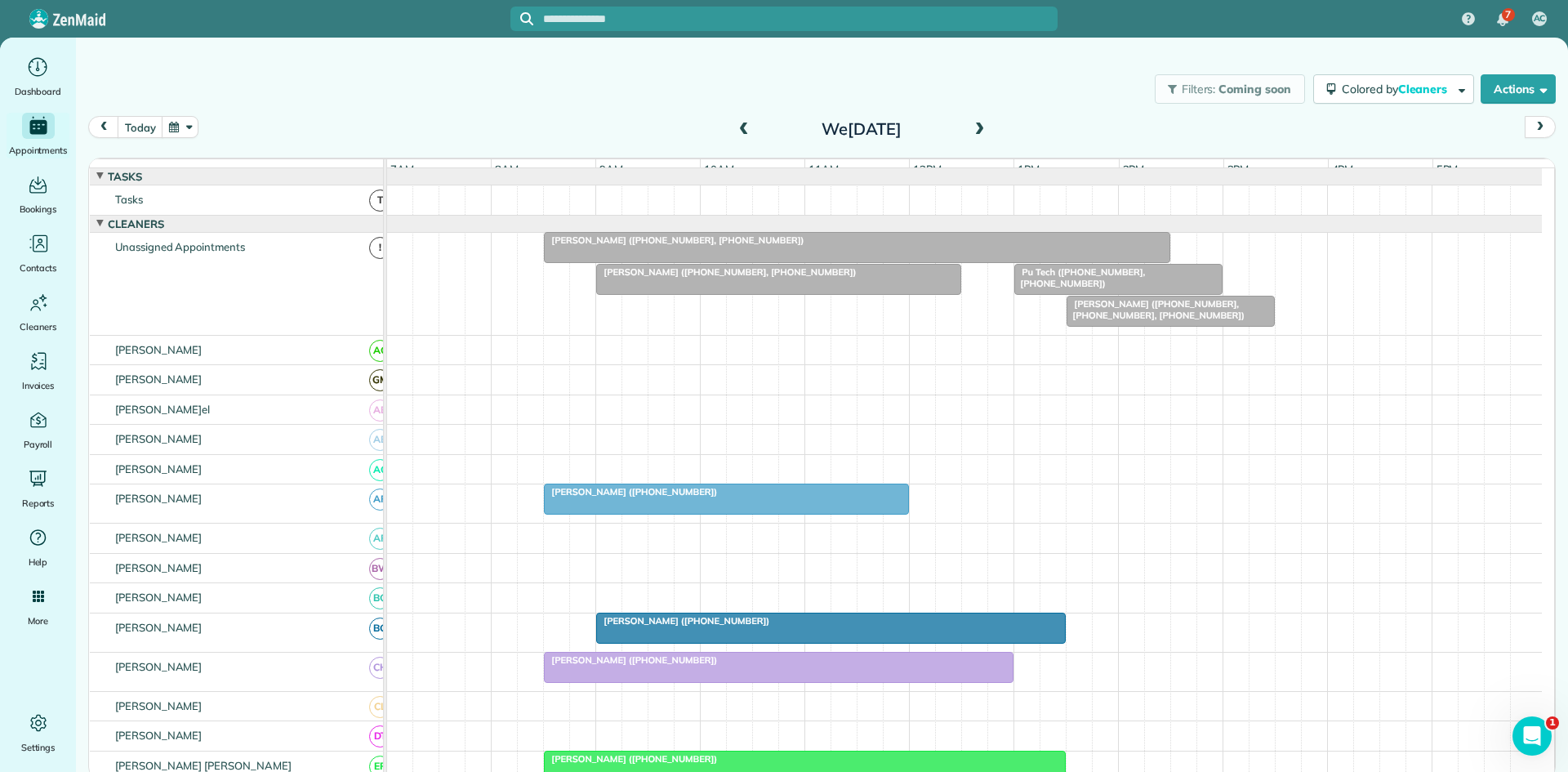
click at [1141, 315] on span "Mary Reeder (+14698781677, +14697896279, +19722645131)" at bounding box center [1156, 309] width 180 height 23
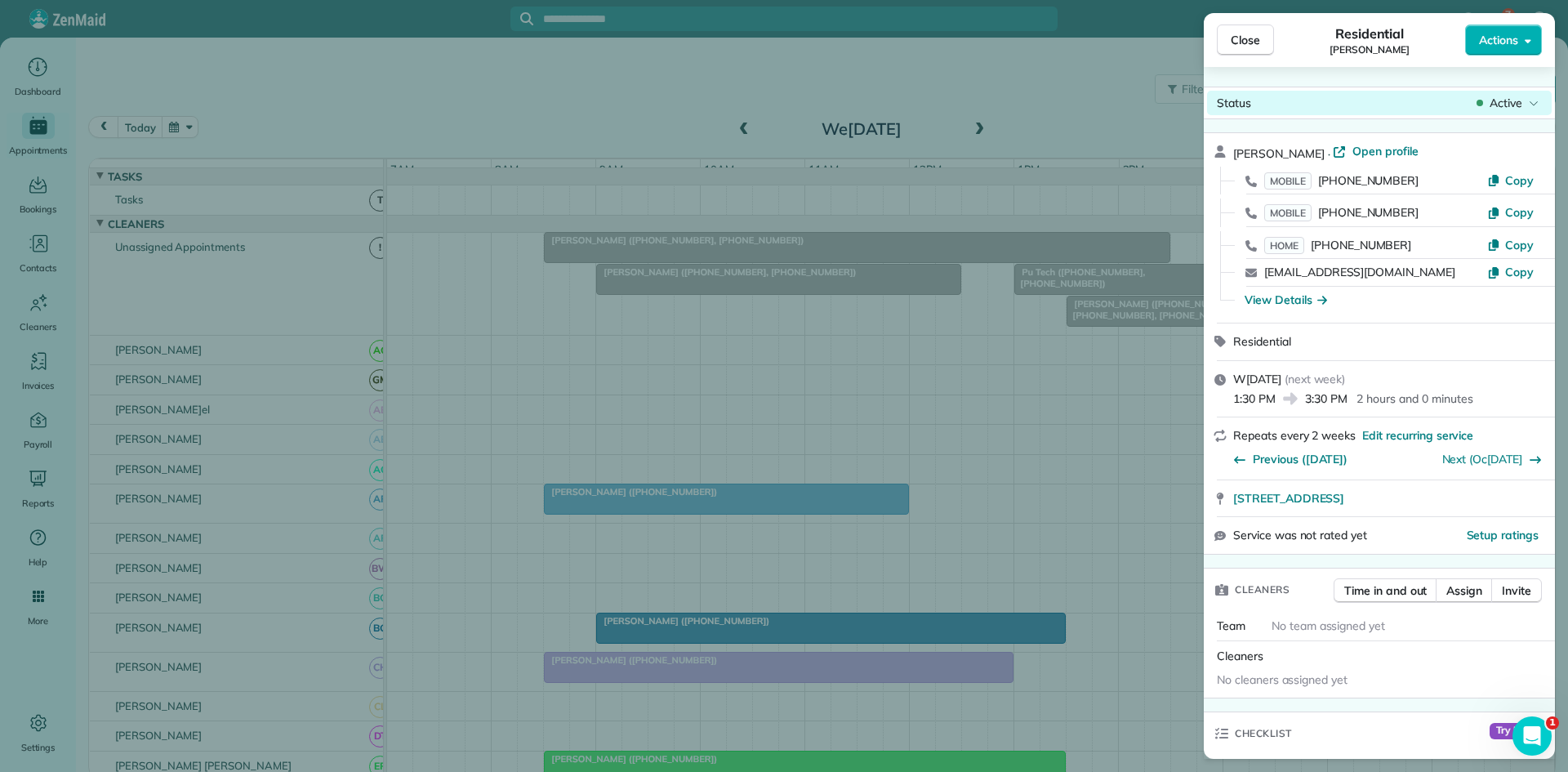
click at [1507, 101] on span "Active" at bounding box center [1507, 103] width 33 height 17
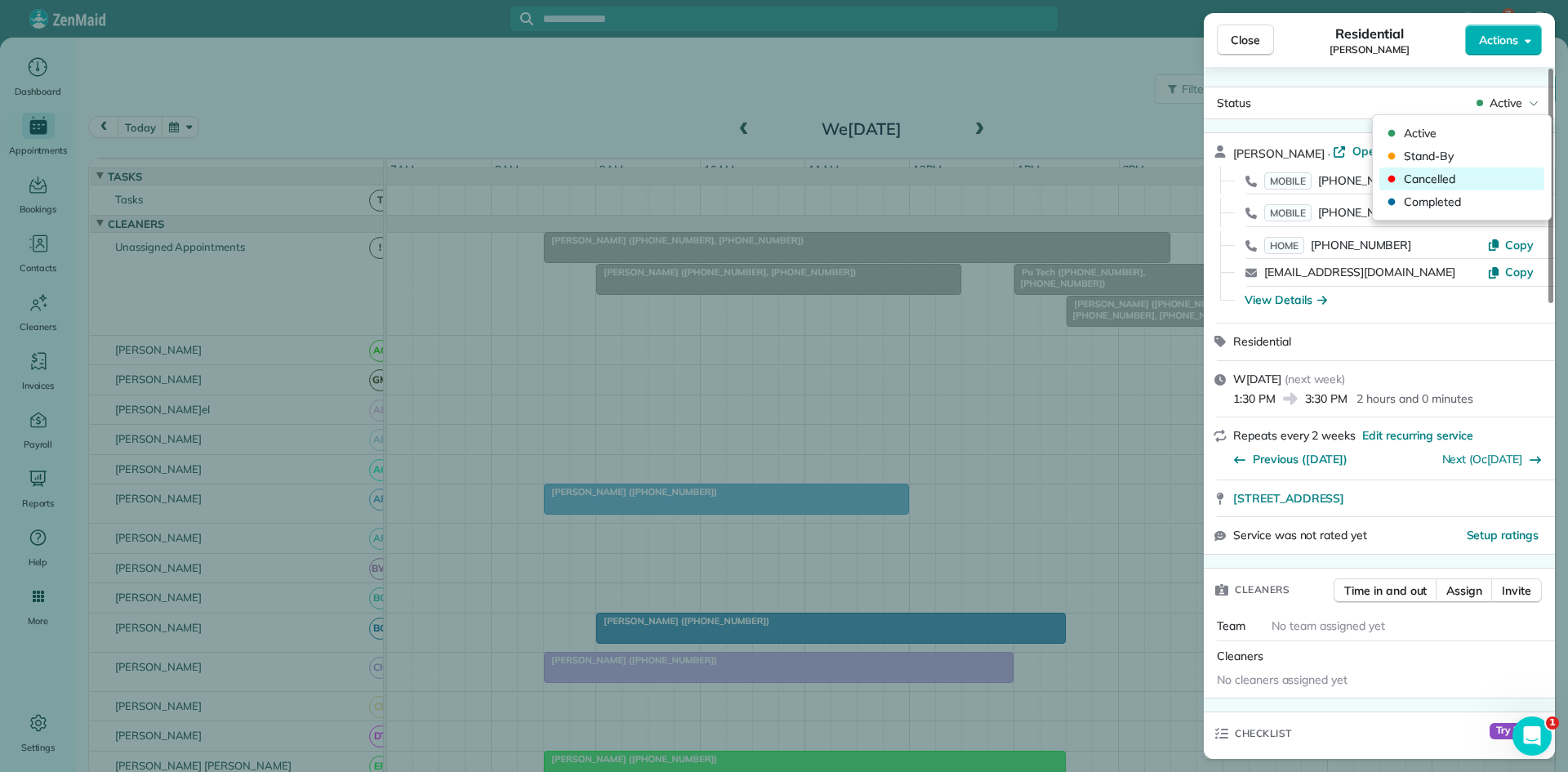
click at [1478, 180] on span "Cancelled" at bounding box center [1473, 179] width 138 height 17
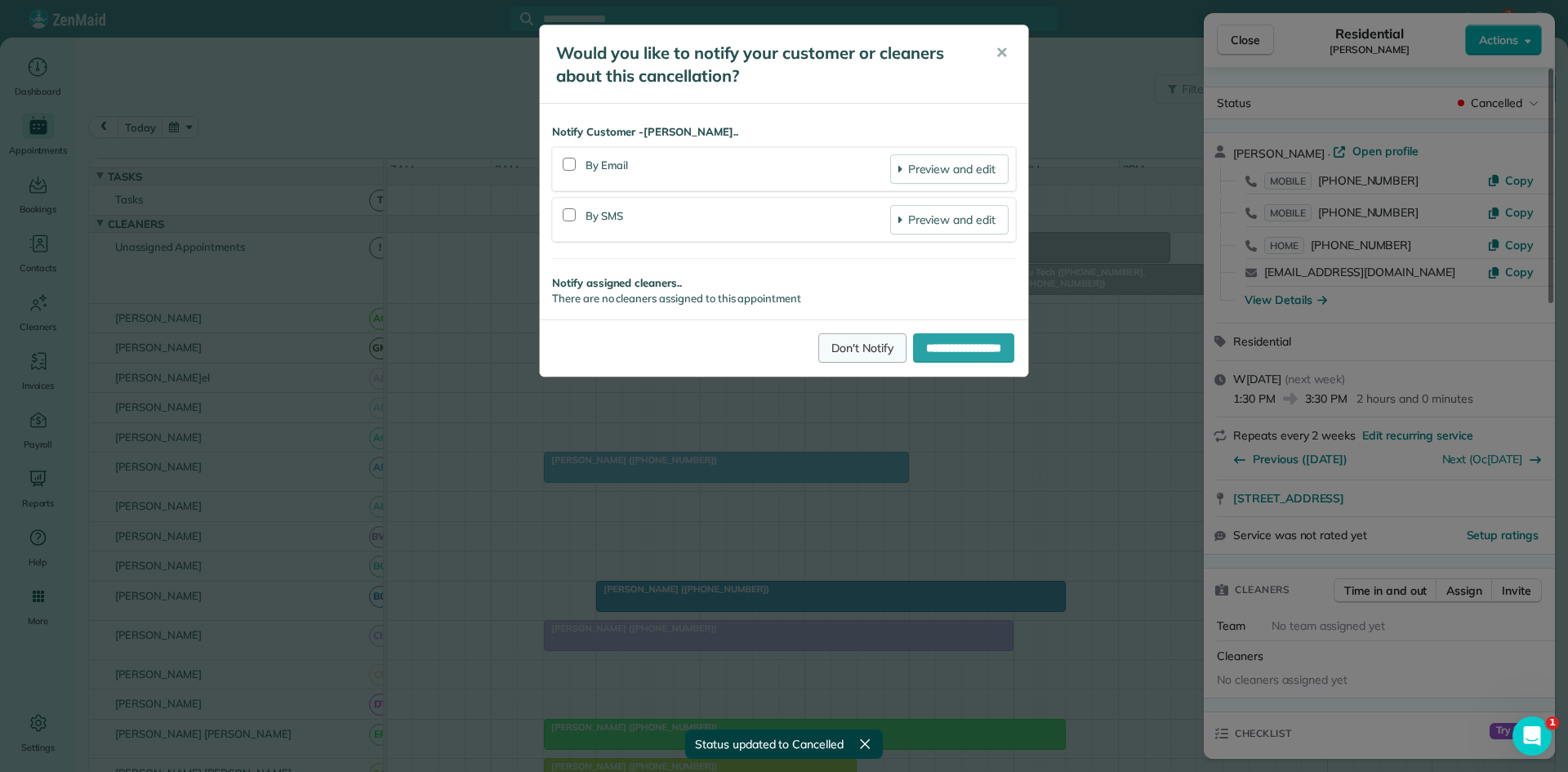
click at [832, 347] on link "Don't Notify" at bounding box center [863, 347] width 88 height 29
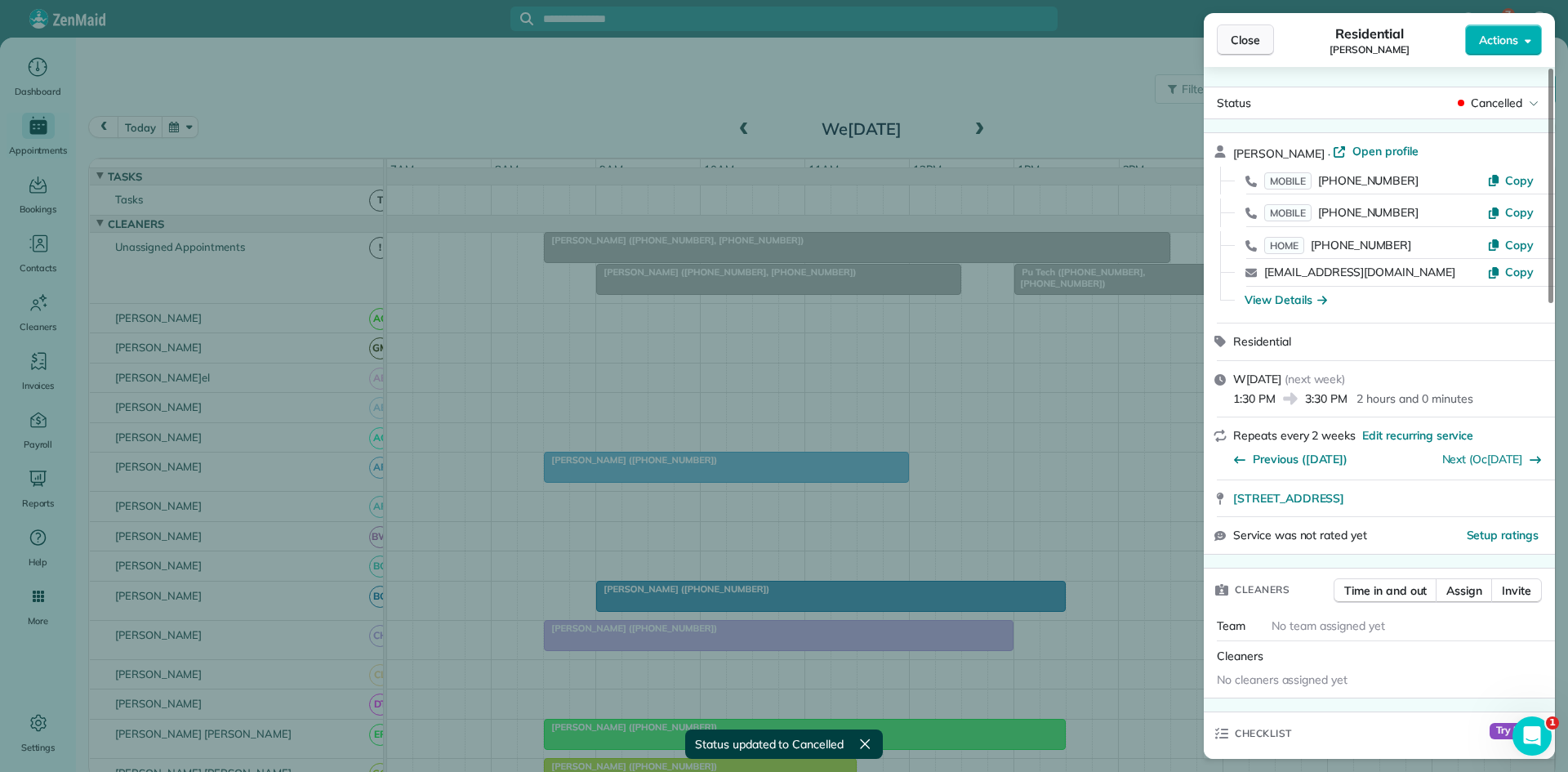
click at [1238, 52] on button "Close" at bounding box center [1245, 40] width 57 height 31
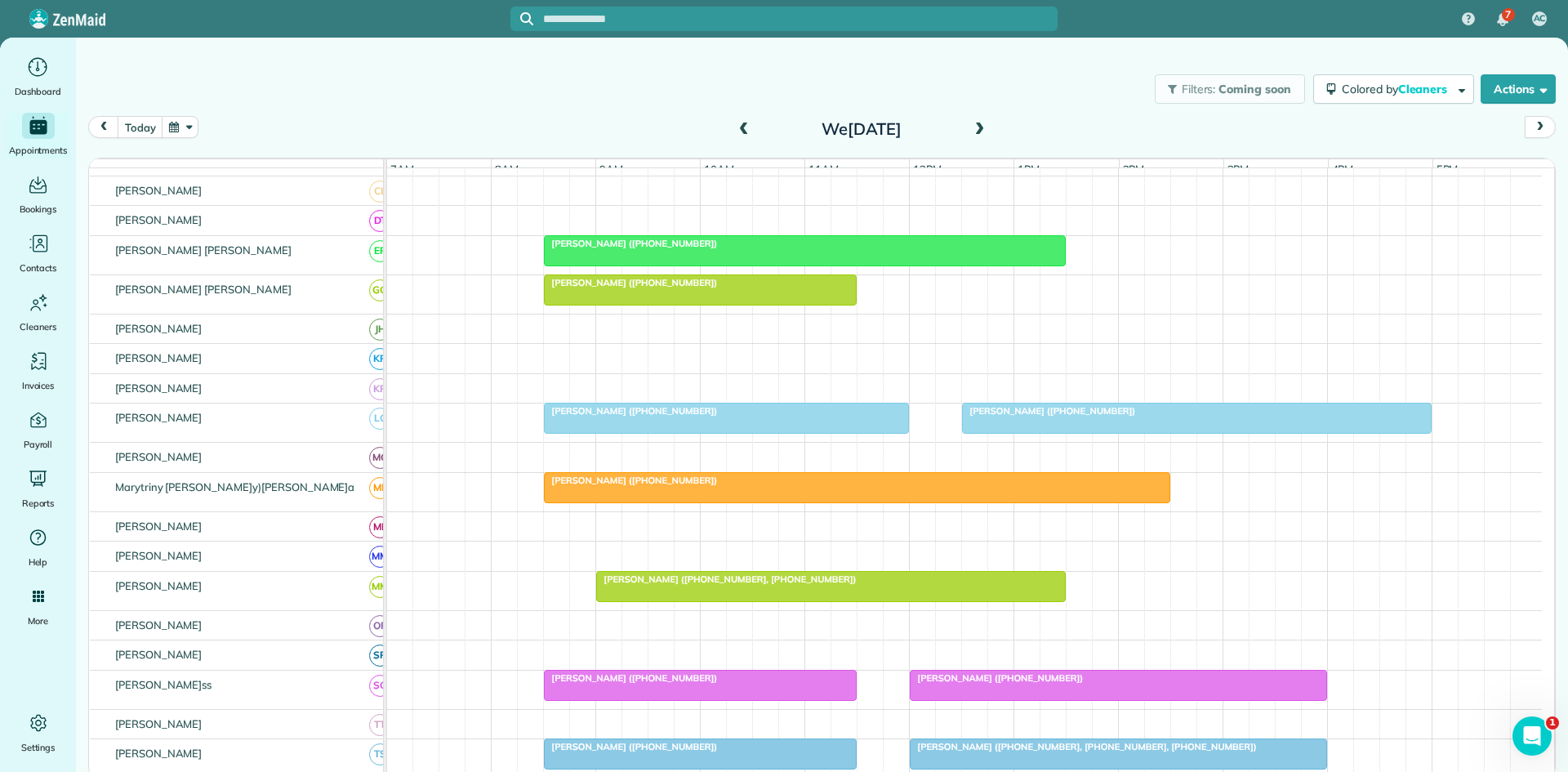
scroll to position [545, 0]
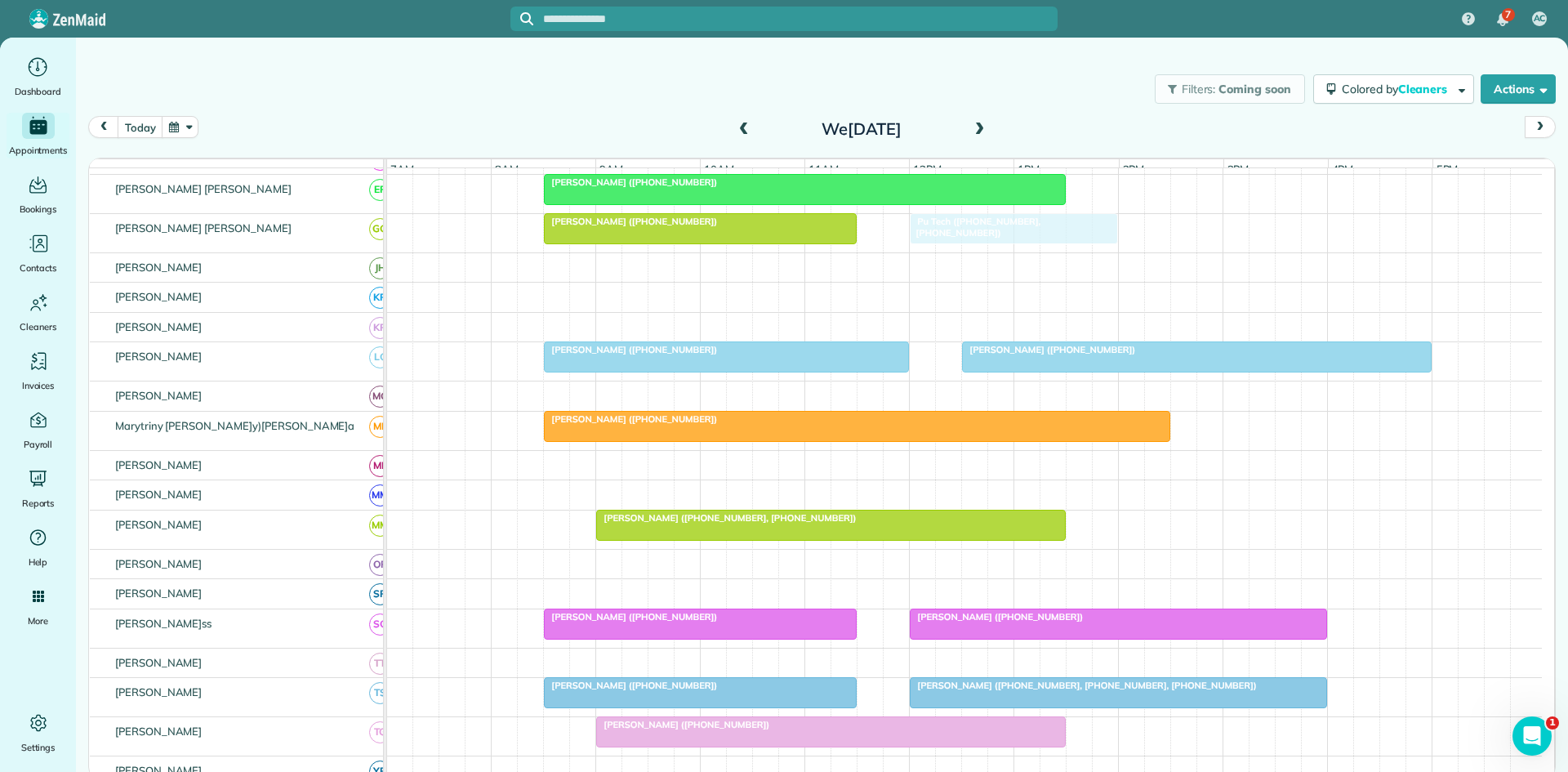
drag, startPoint x: 1058, startPoint y: 277, endPoint x: 950, endPoint y: 227, distance: 119.0
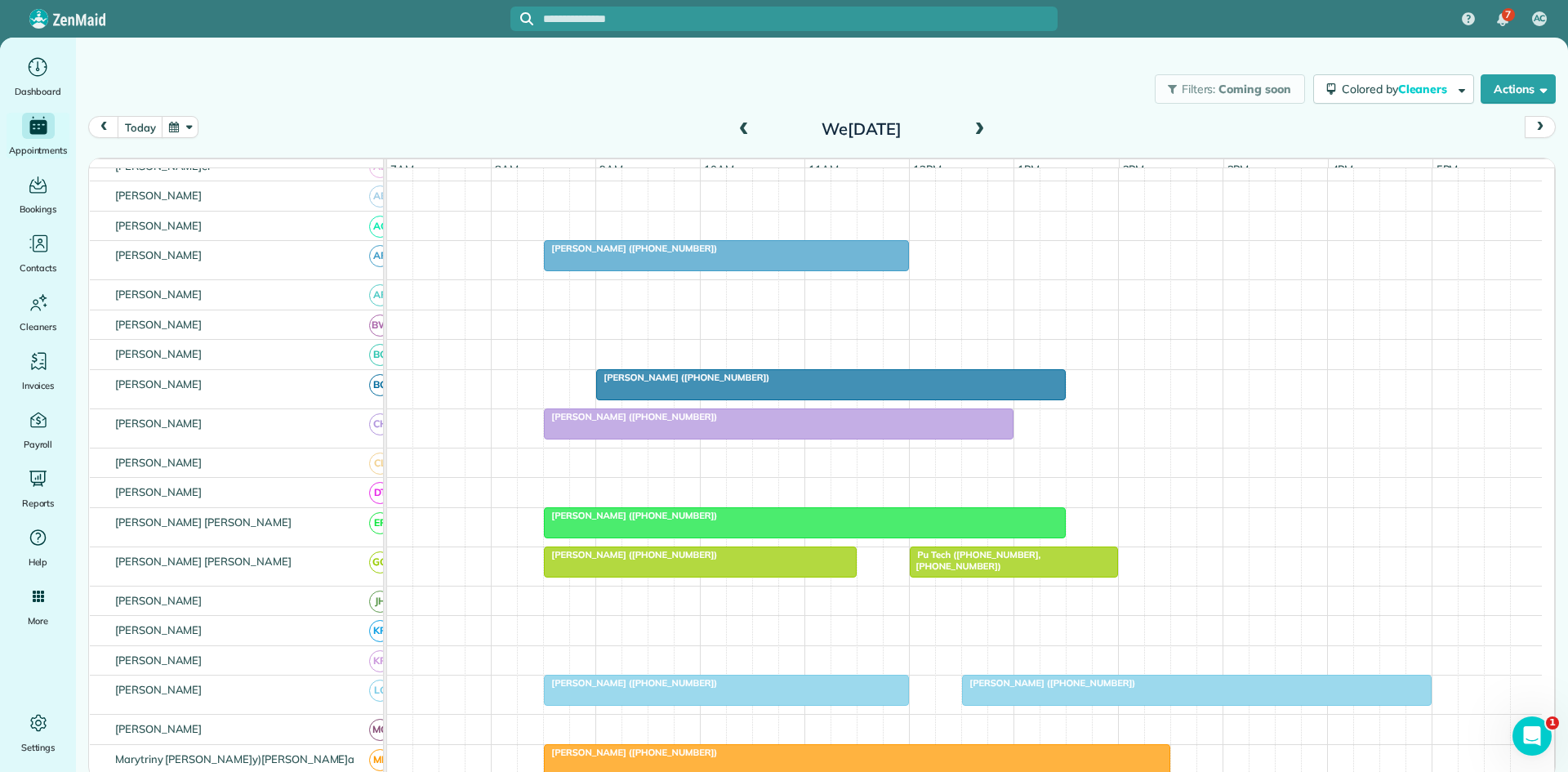
scroll to position [0, 0]
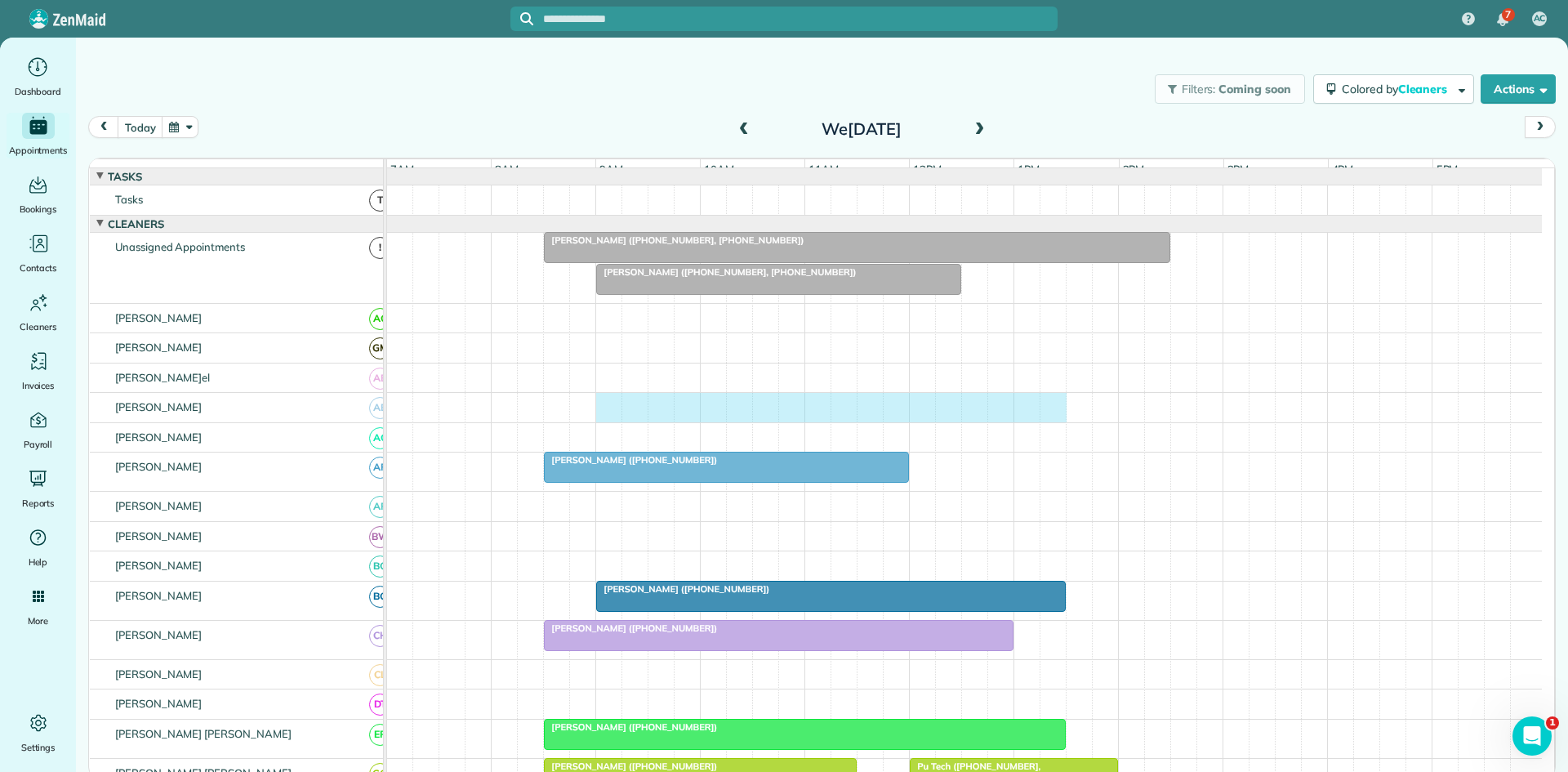
drag, startPoint x: 610, startPoint y: 418, endPoint x: 1043, endPoint y: 431, distance: 433.2
click at [1043, 423] on div at bounding box center [965, 407] width 1155 height 29
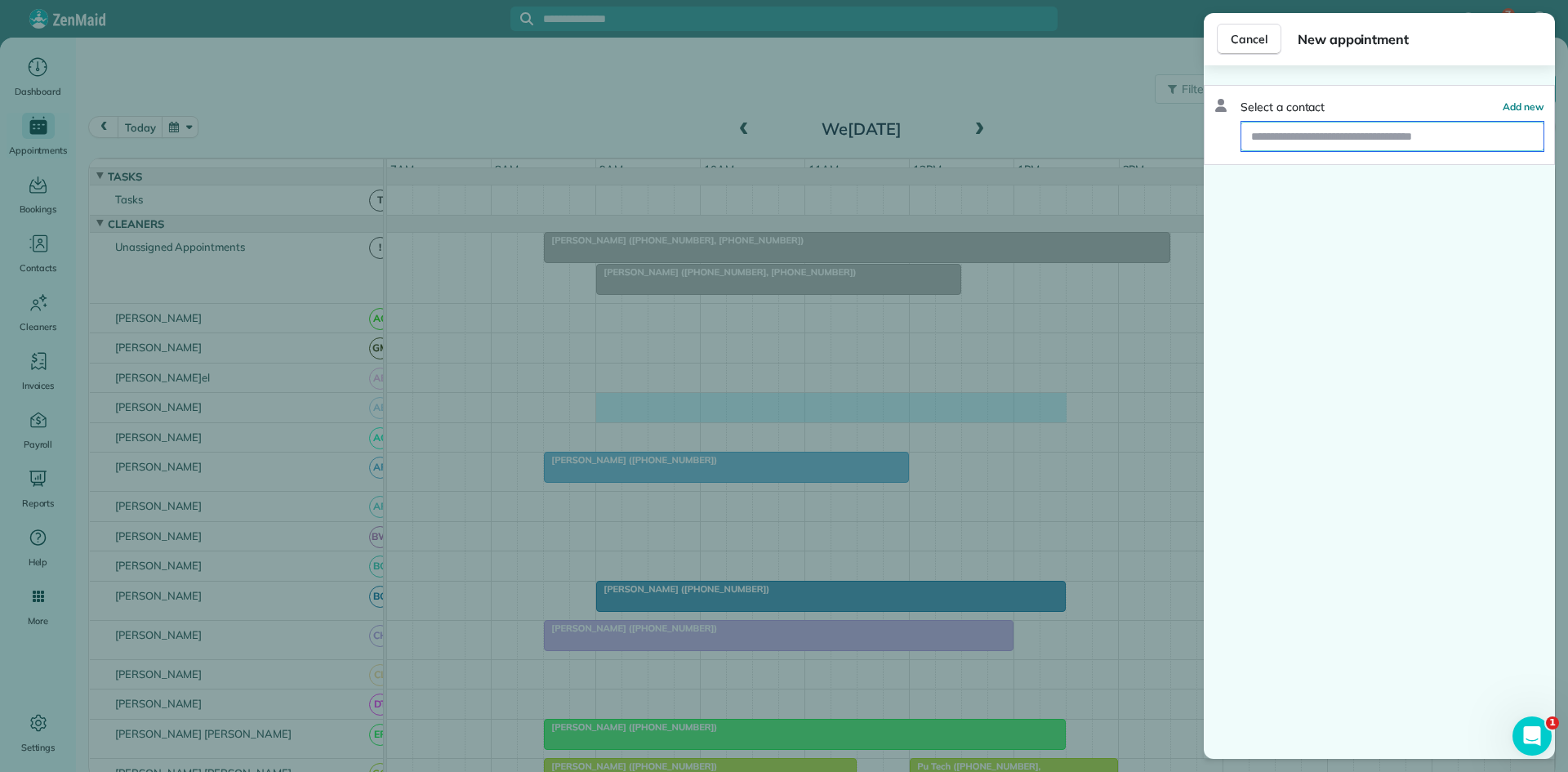
click at [1388, 144] on input "text" at bounding box center [1393, 137] width 303 height 29
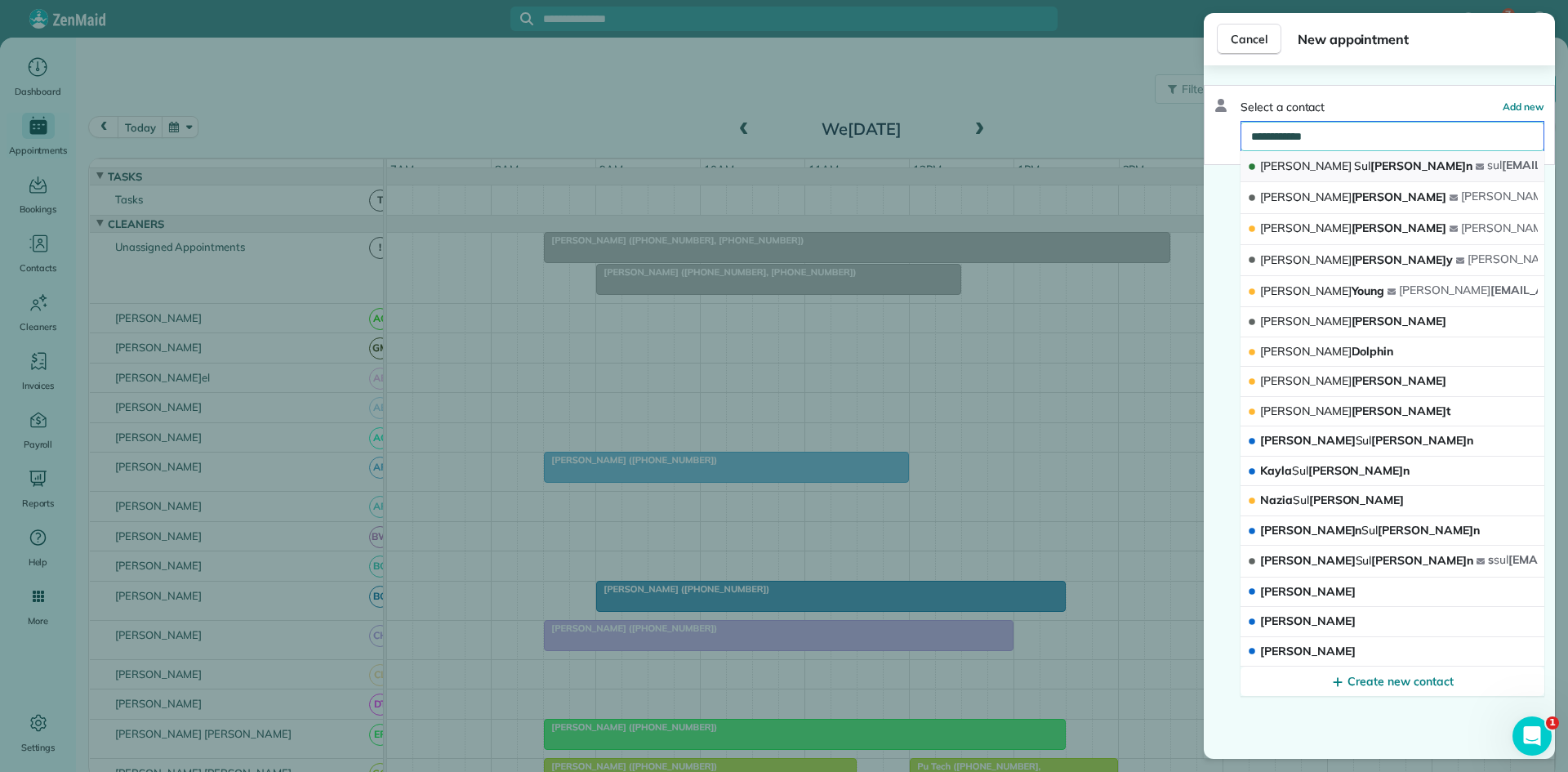
type input "**********"
click at [1368, 164] on button "Danielle Sul livan sul ly1918@hotmail.com" at bounding box center [1392, 167] width 304 height 31
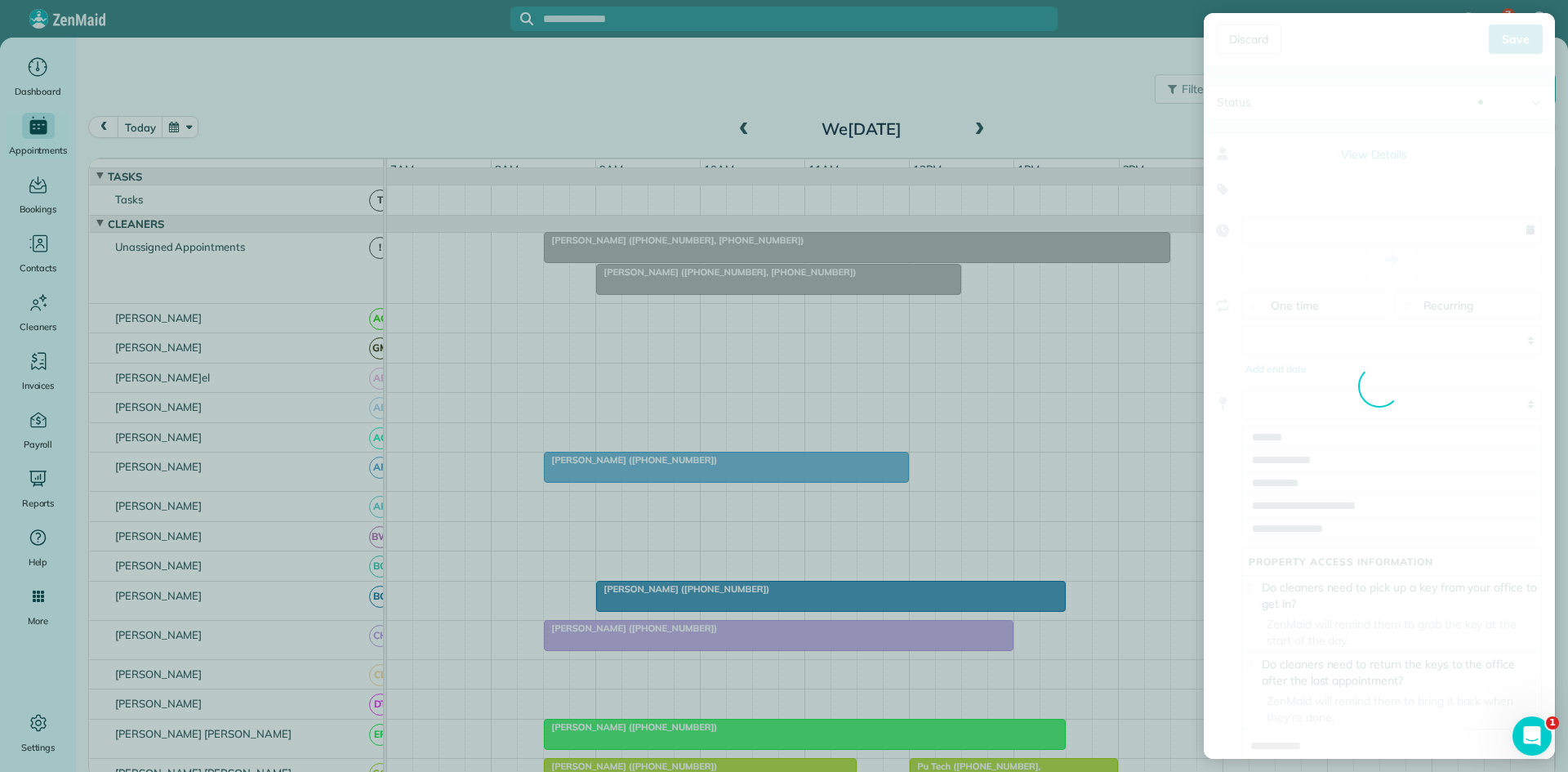
type input "**********"
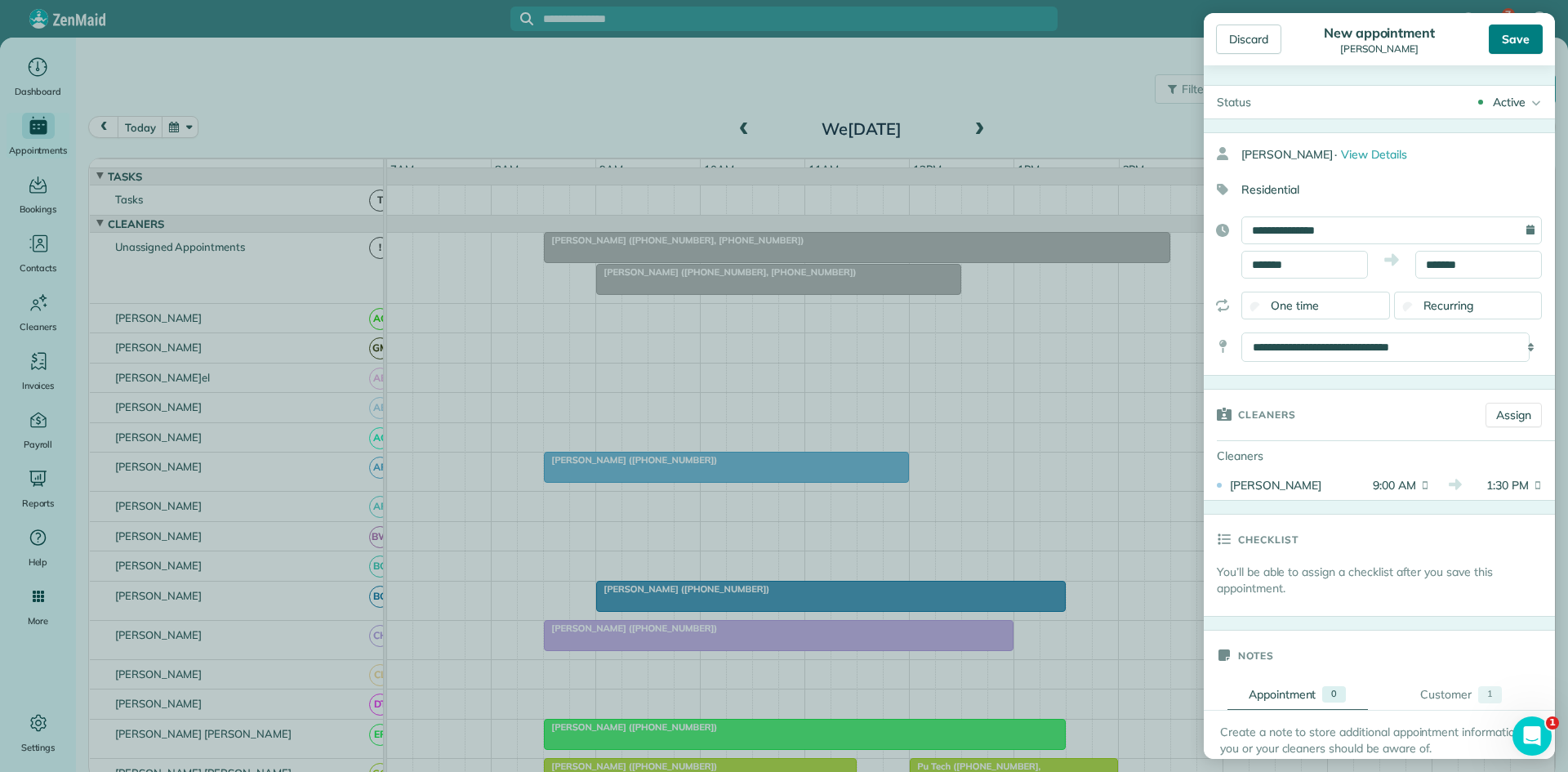
click at [1521, 32] on div "Save" at bounding box center [1516, 39] width 54 height 29
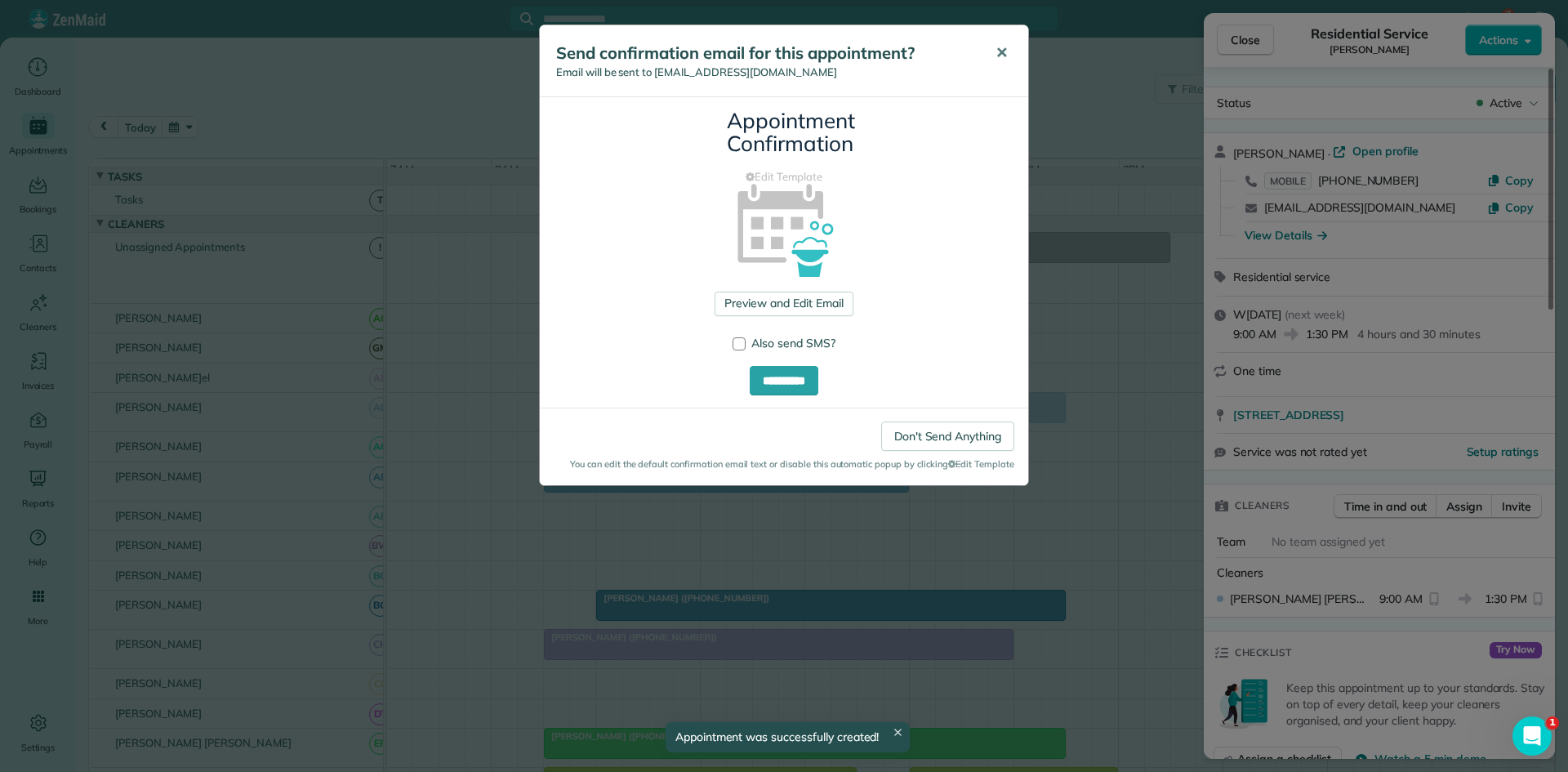
click at [1006, 50] on span "✕" at bounding box center [1001, 52] width 12 height 18
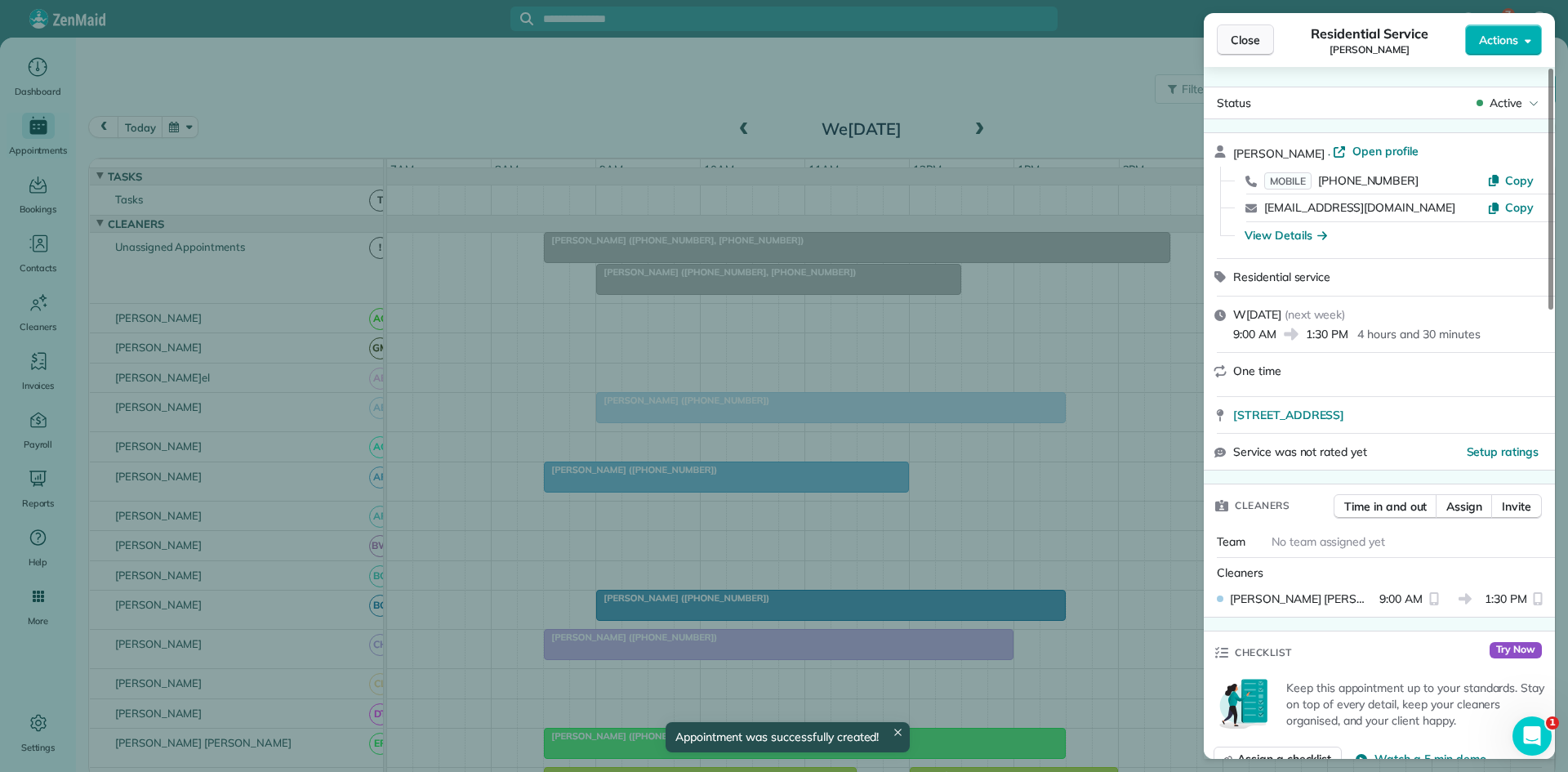
click at [1246, 33] on span "Close" at bounding box center [1245, 40] width 29 height 17
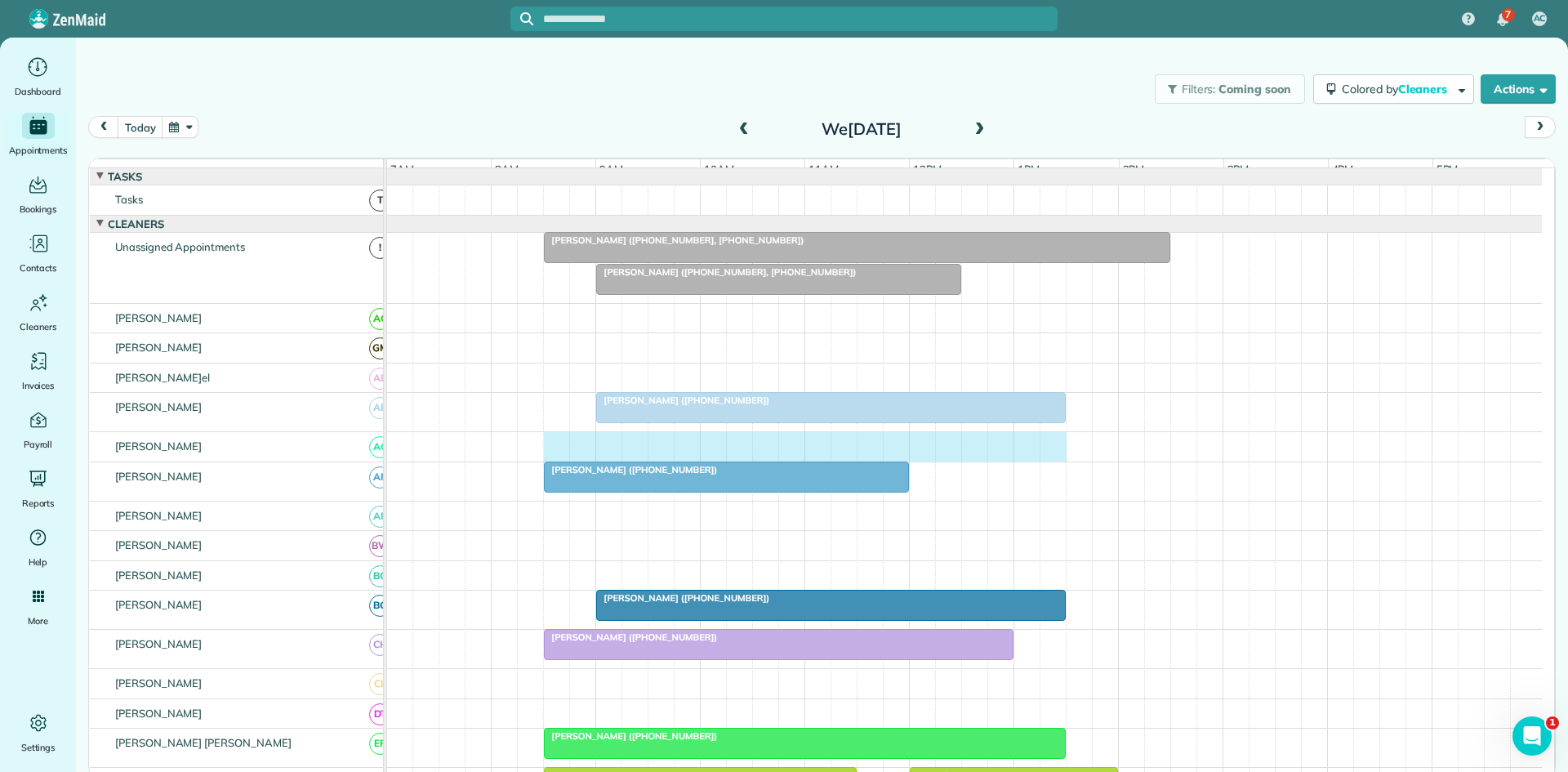
drag, startPoint x: 558, startPoint y: 461, endPoint x: 1059, endPoint y: 453, distance: 501.1
click at [1059, 453] on div at bounding box center [965, 447] width 1155 height 29
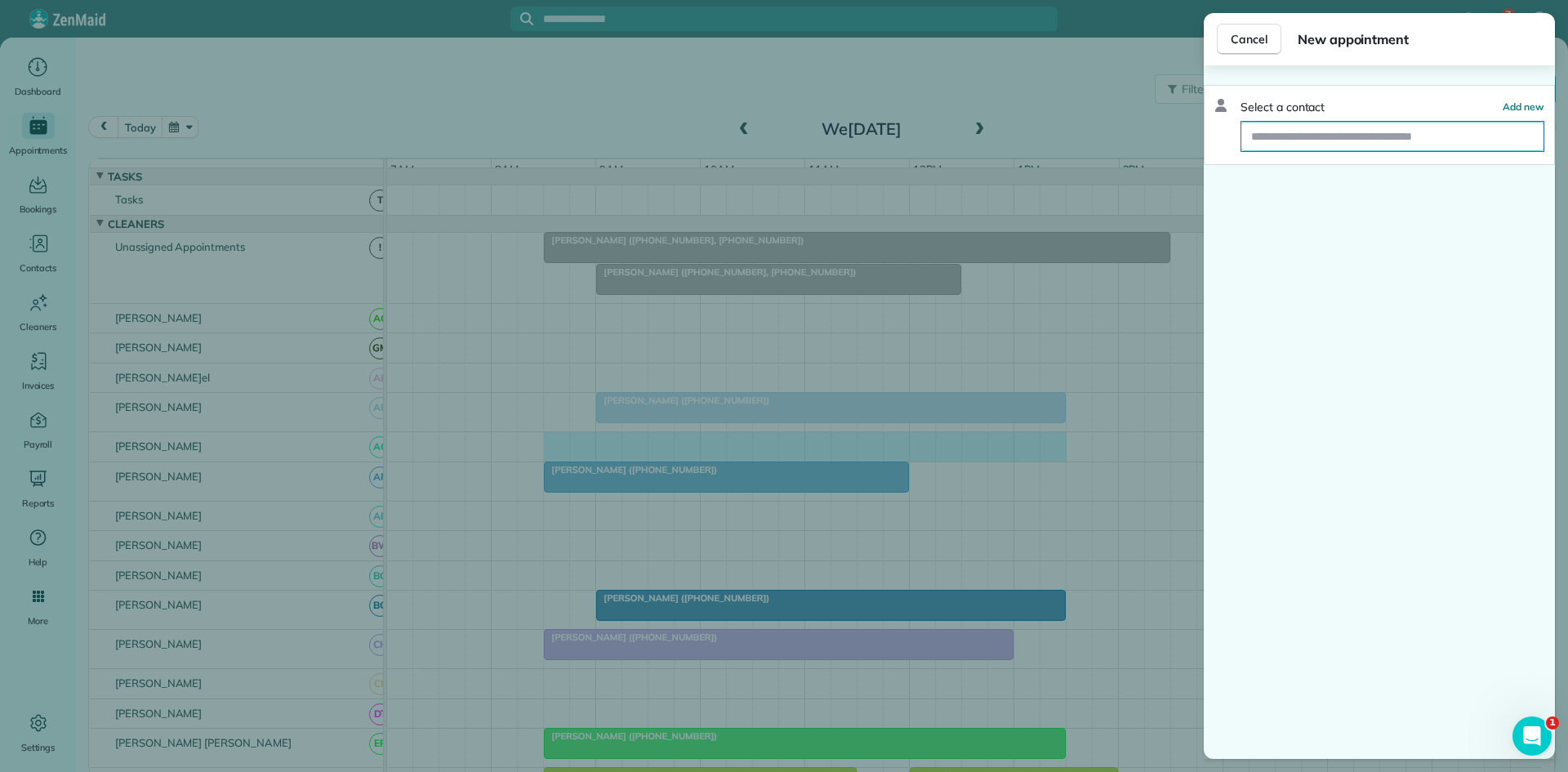
click at [1381, 124] on input "text" at bounding box center [1393, 137] width 303 height 29
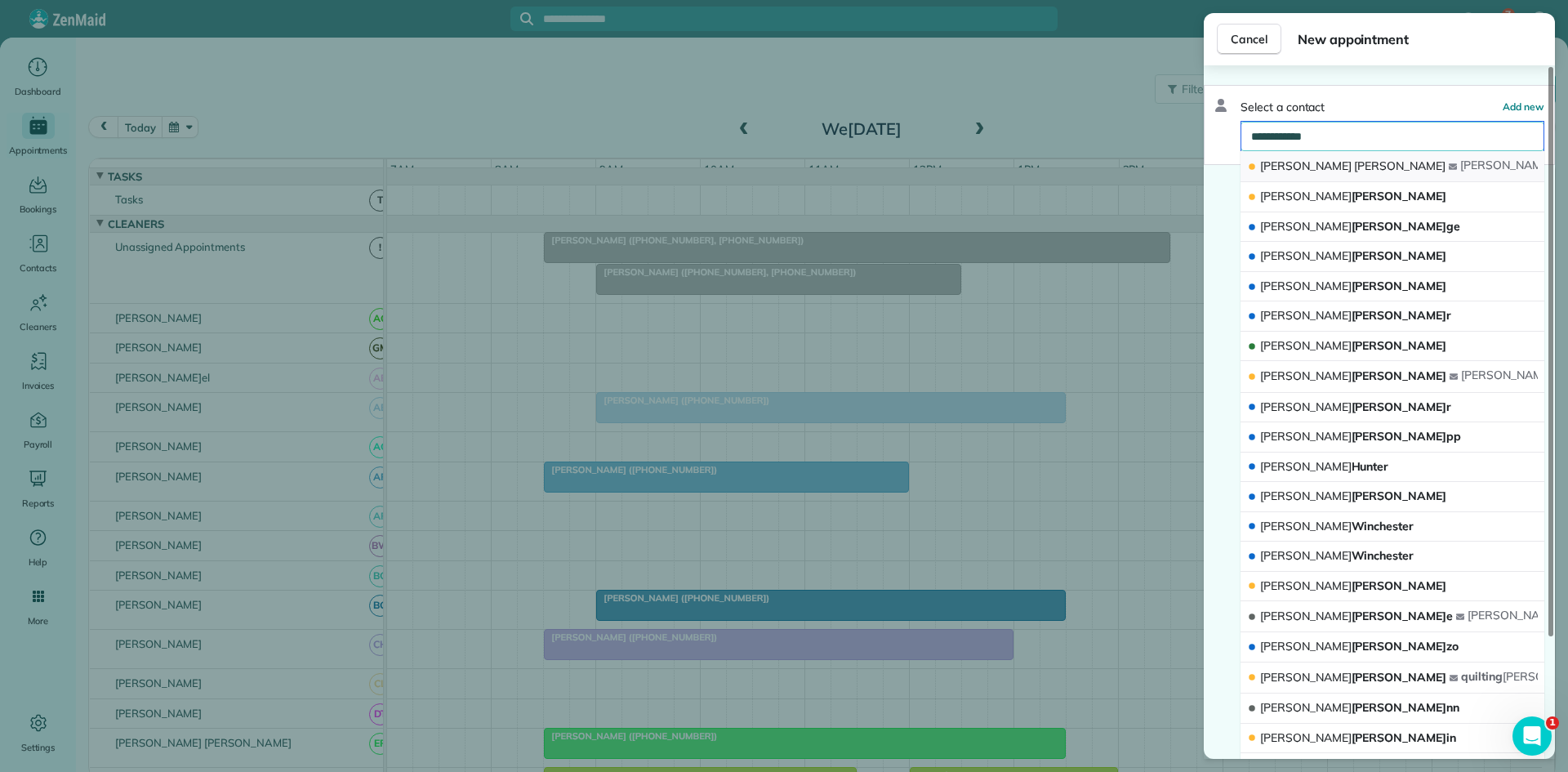
type input "**********"
click at [1342, 167] on div "Donna Nodson" at bounding box center [1348, 166] width 202 height 17
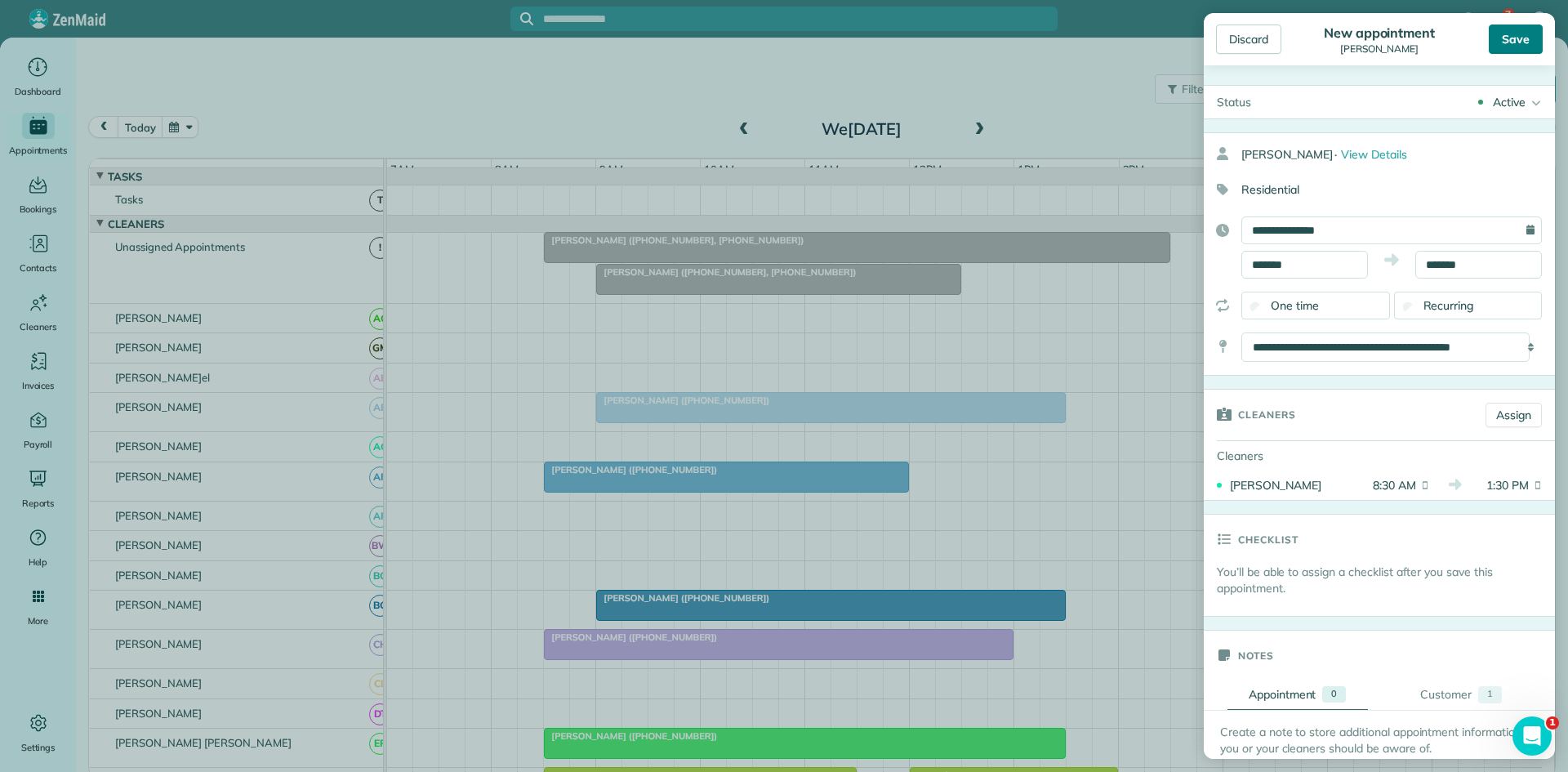
click at [1528, 50] on div "Save" at bounding box center [1516, 39] width 54 height 29
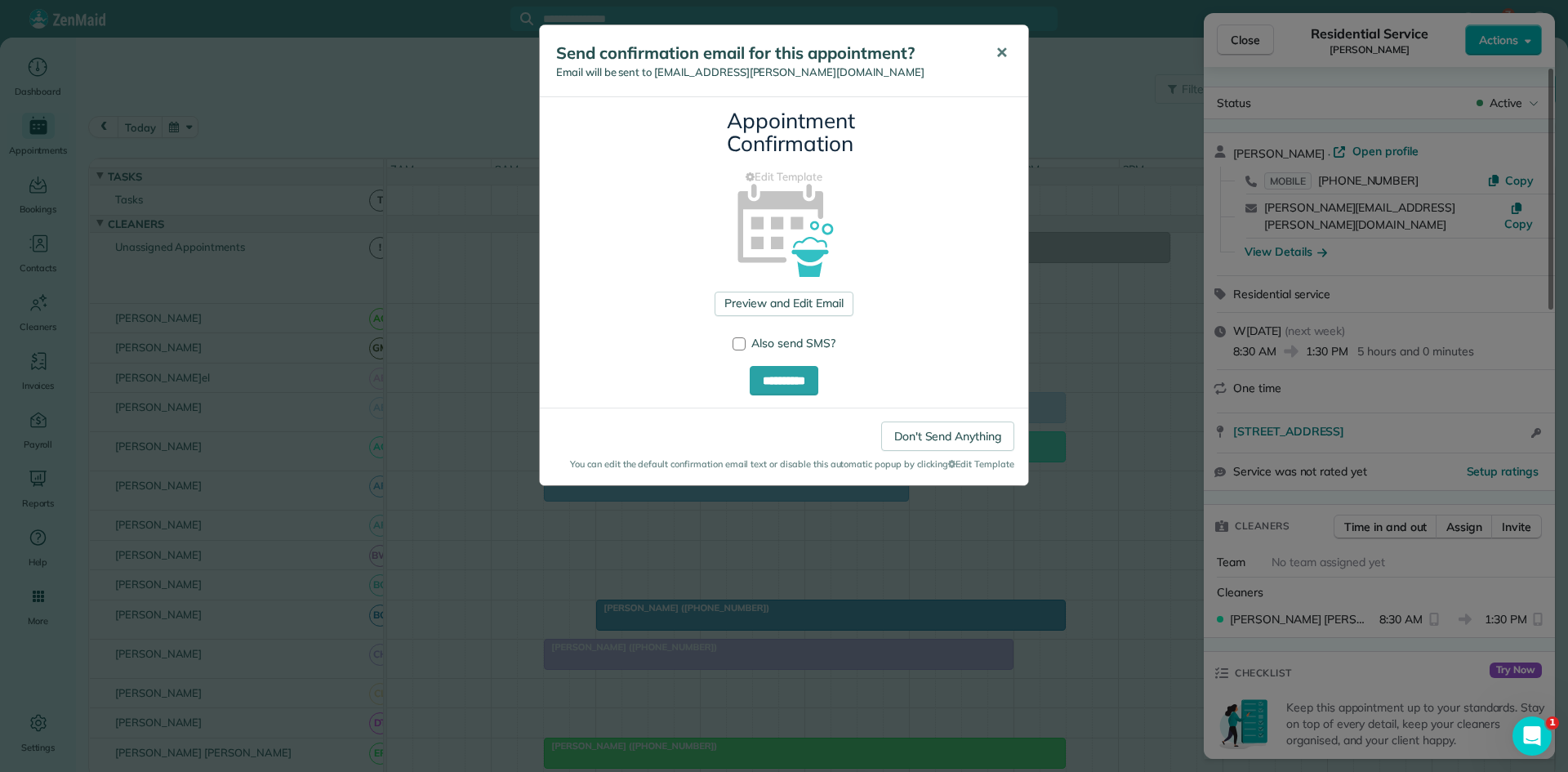
click at [1015, 55] on div "Send confirmation email for this appointment? Email will be sent to donna.nodso…" at bounding box center [784, 61] width 489 height 72
click at [1009, 55] on button "✕" at bounding box center [1002, 53] width 37 height 39
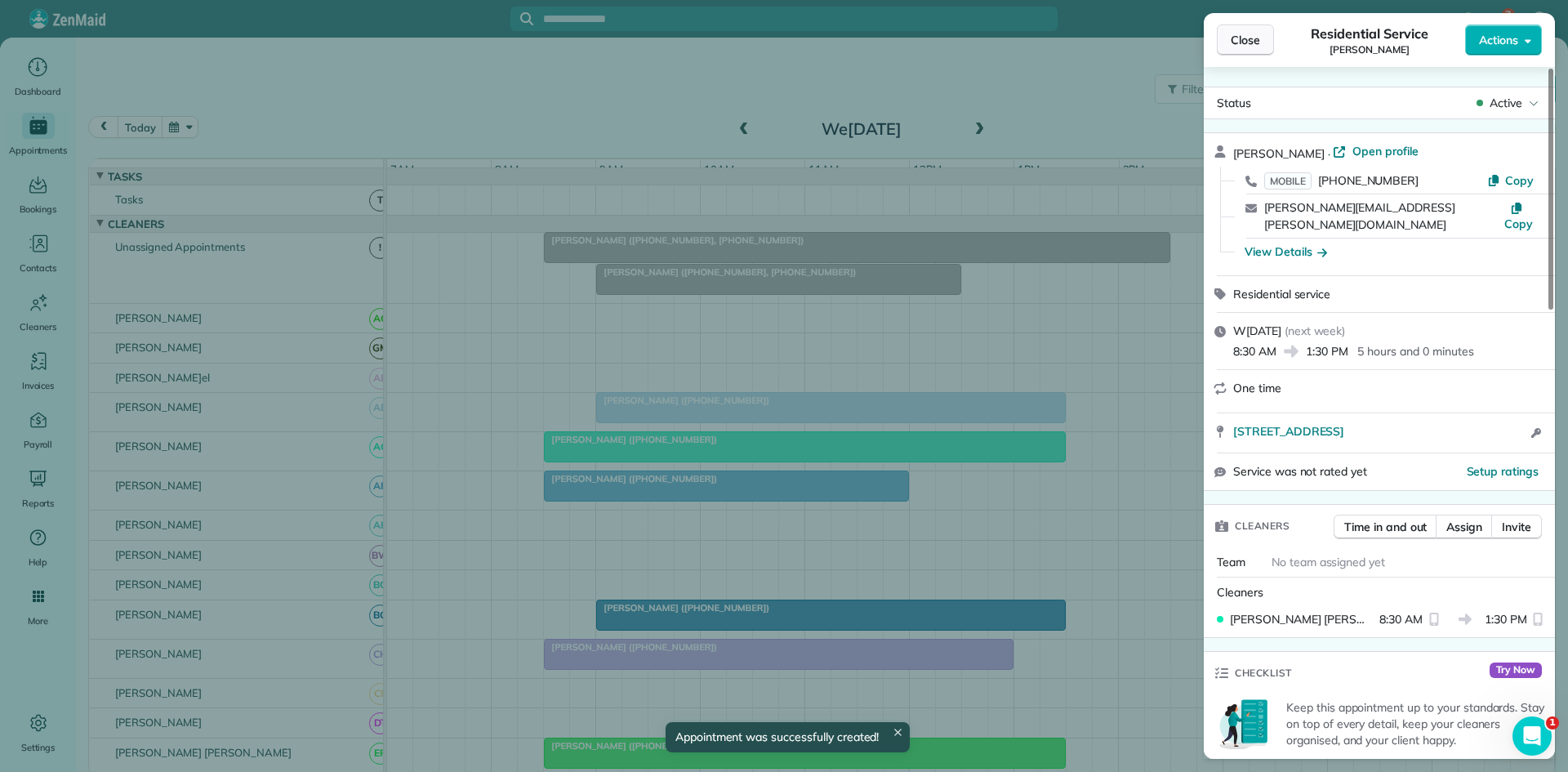
click at [1257, 37] on span "Close" at bounding box center [1245, 40] width 29 height 17
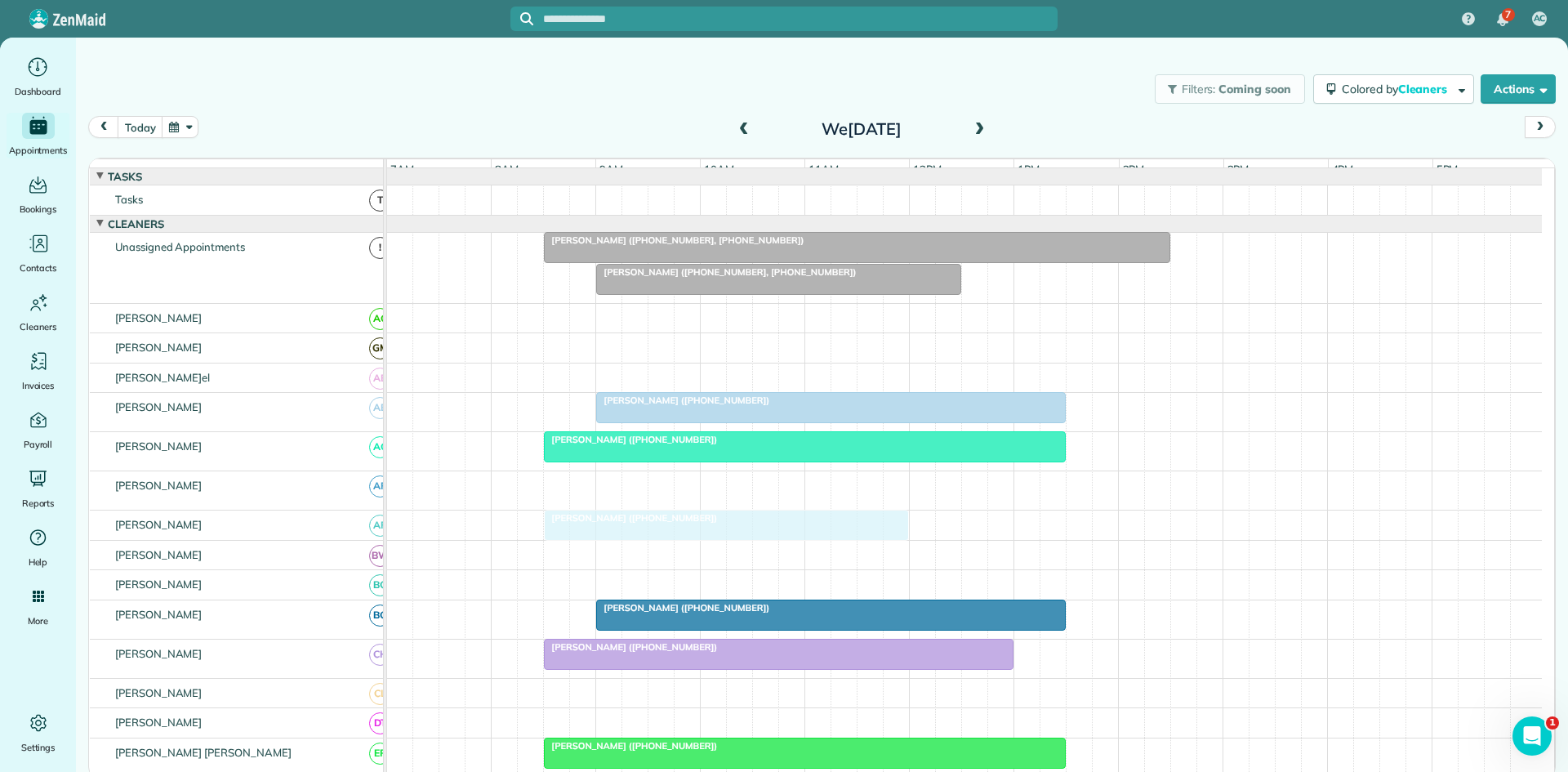
drag, startPoint x: 626, startPoint y: 502, endPoint x: 631, endPoint y: 539, distance: 37.3
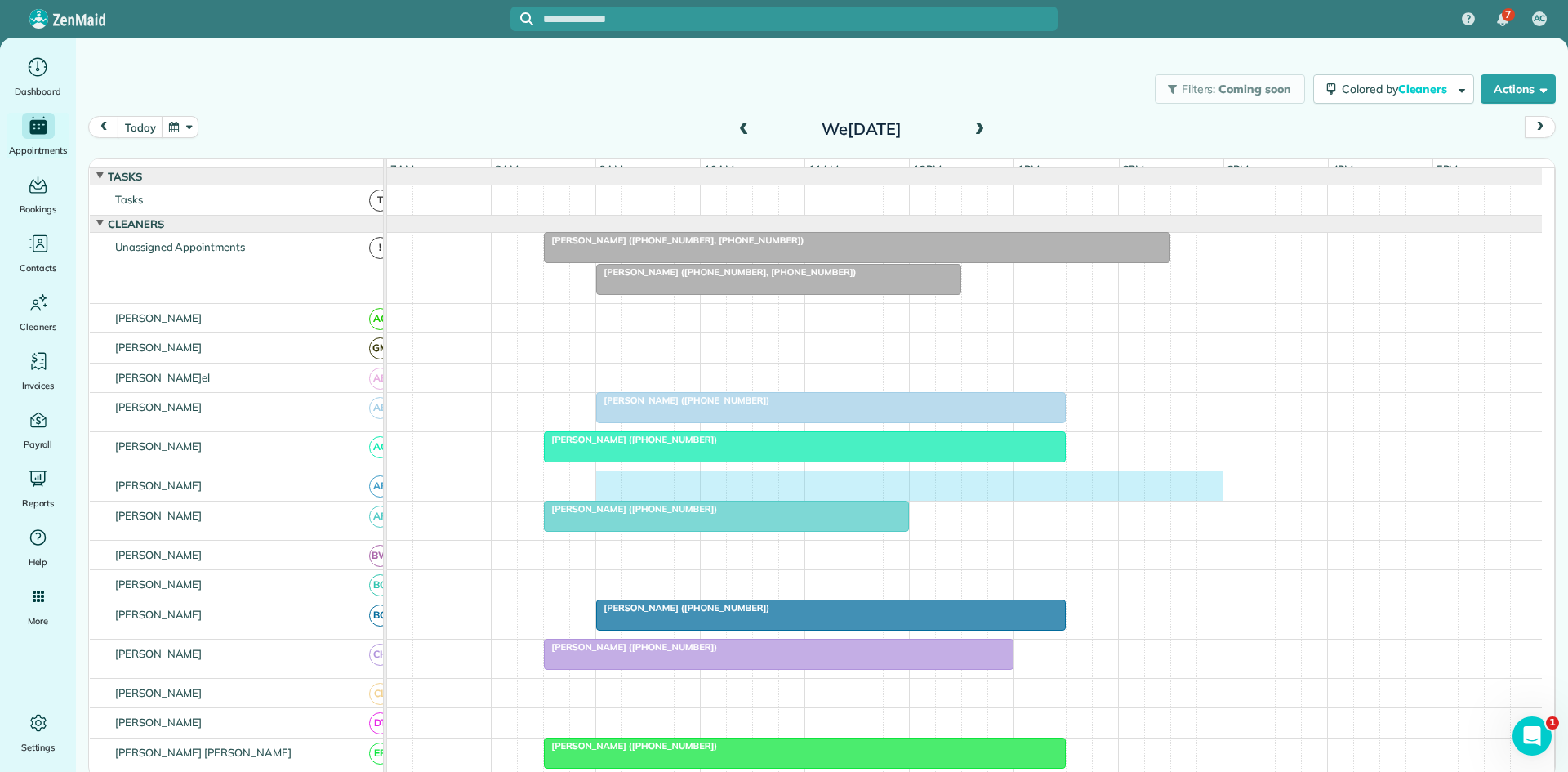
drag, startPoint x: 613, startPoint y: 494, endPoint x: 1209, endPoint y: 475, distance: 596.3
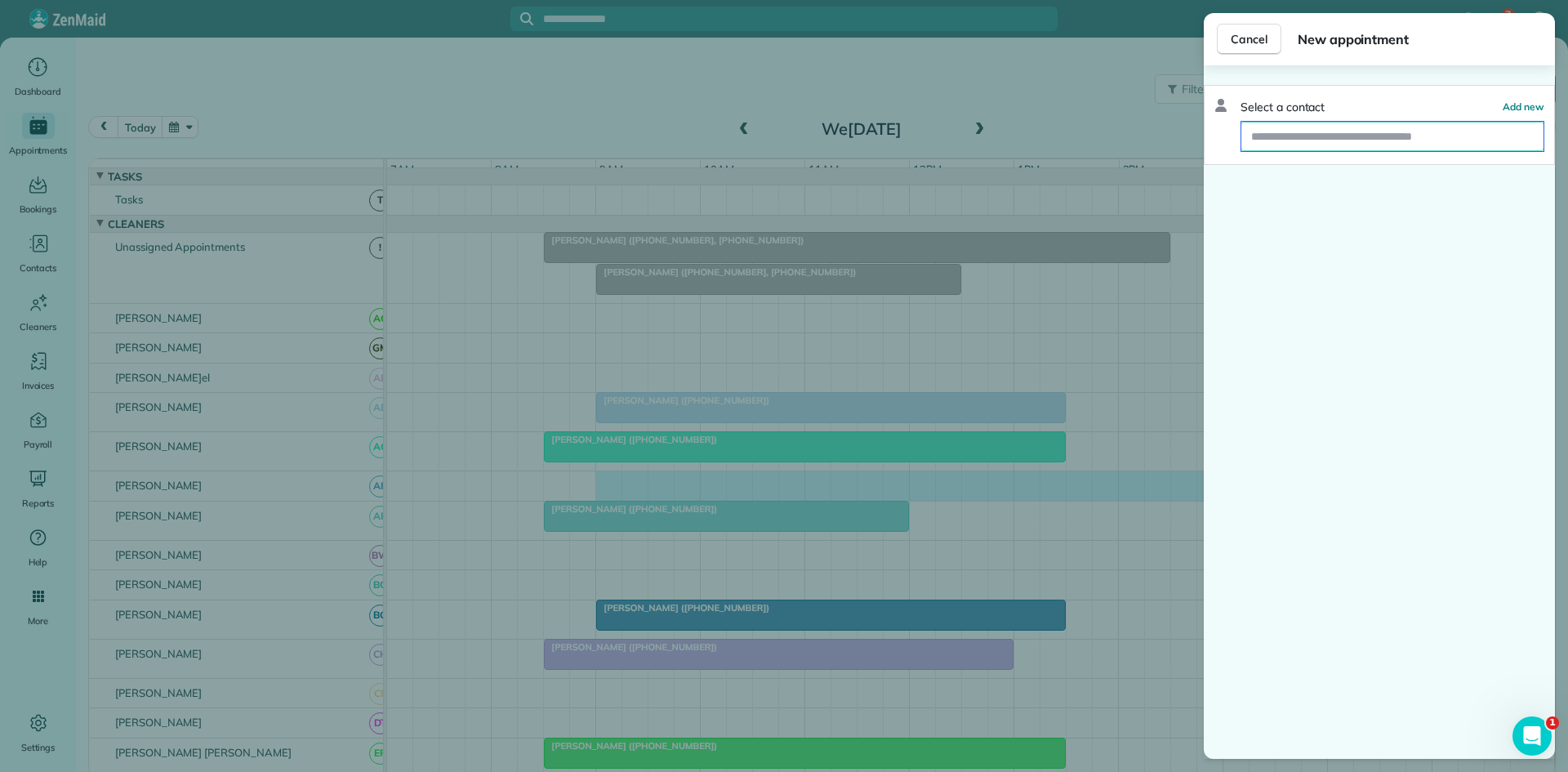
click at [1413, 136] on input "text" at bounding box center [1393, 137] width 303 height 29
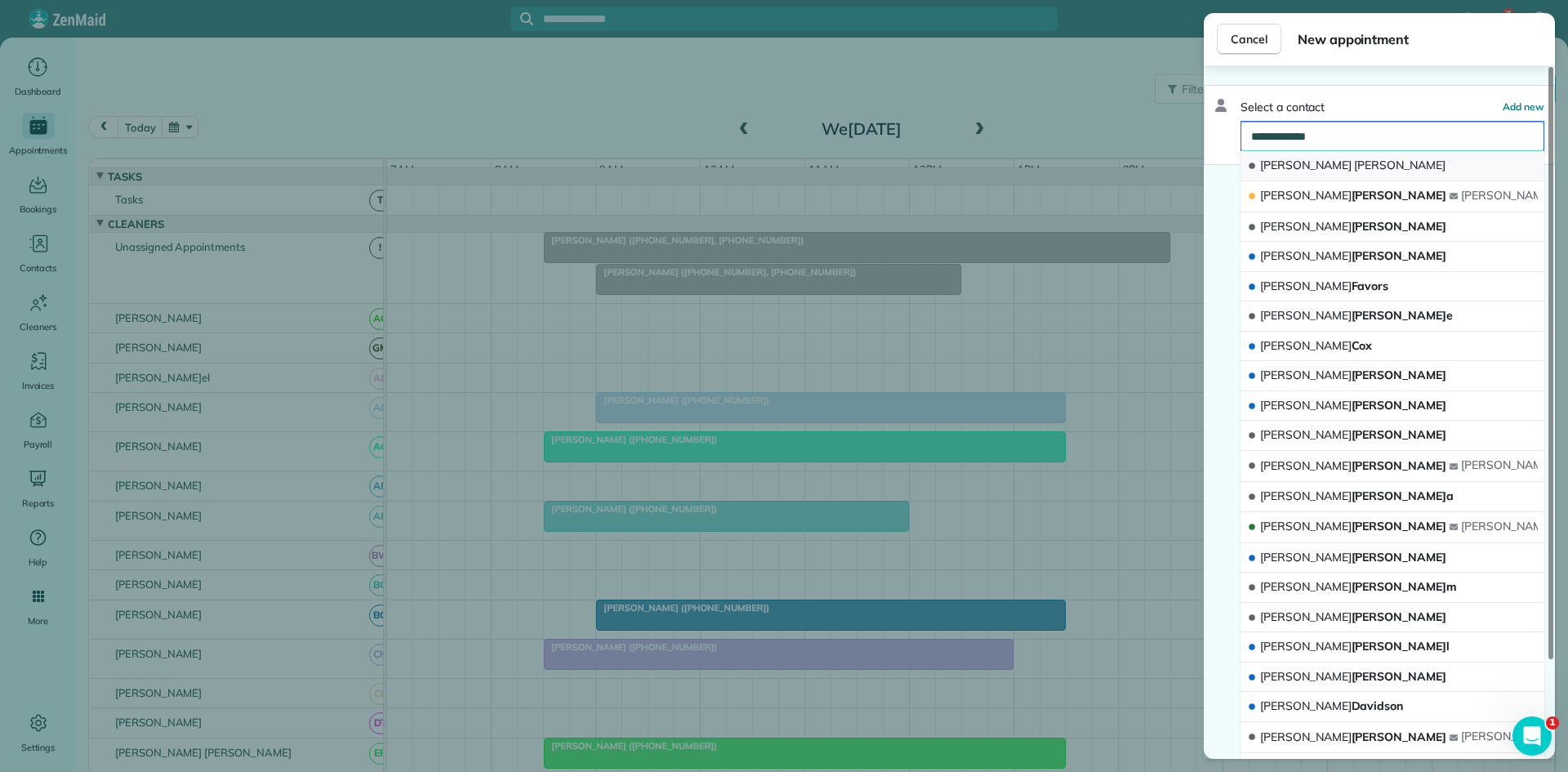
type input "**********"
click at [1354, 165] on span "Leslie" at bounding box center [1400, 165] width 92 height 15
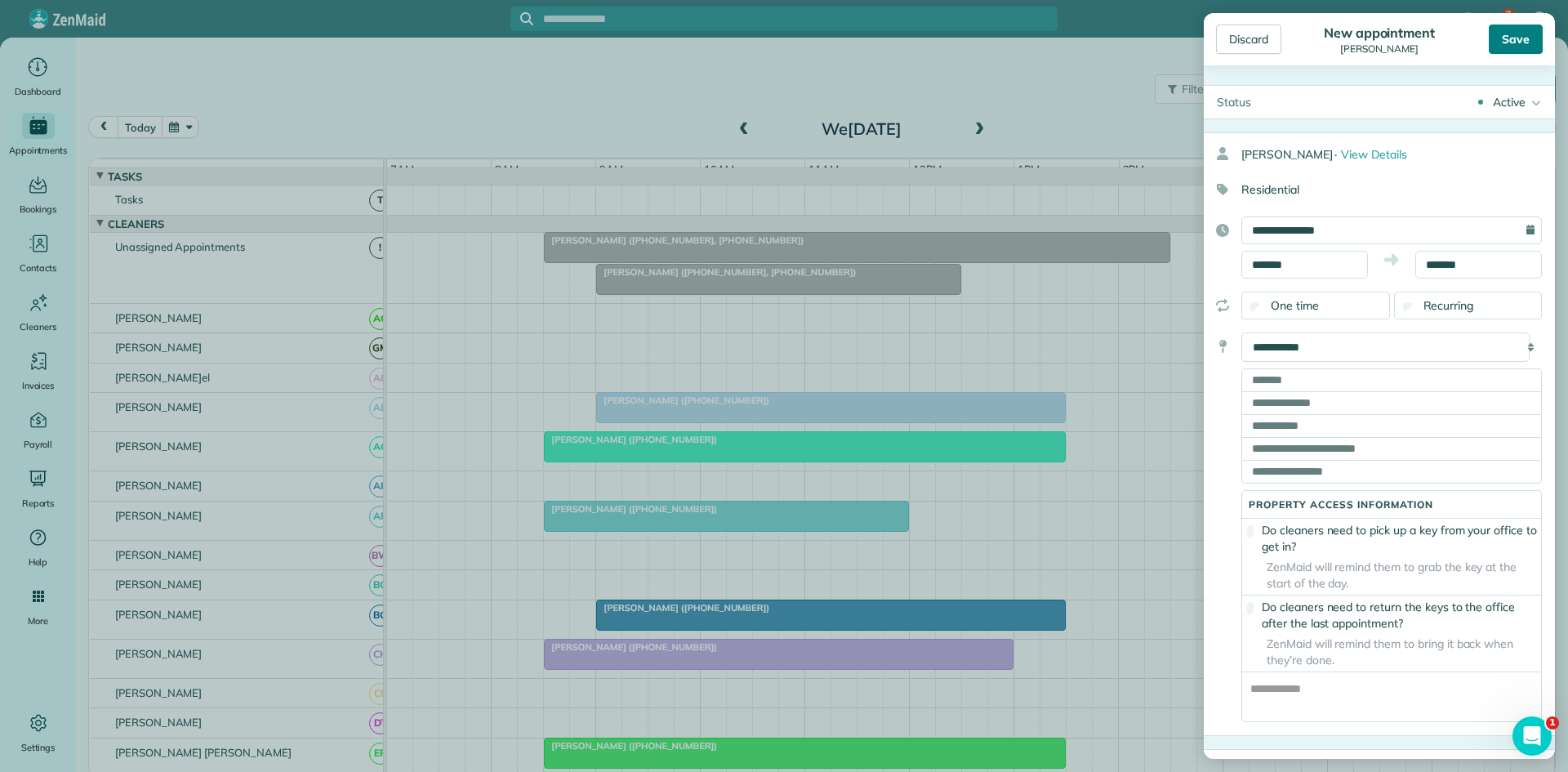
click at [1498, 50] on div "Save" at bounding box center [1516, 39] width 54 height 29
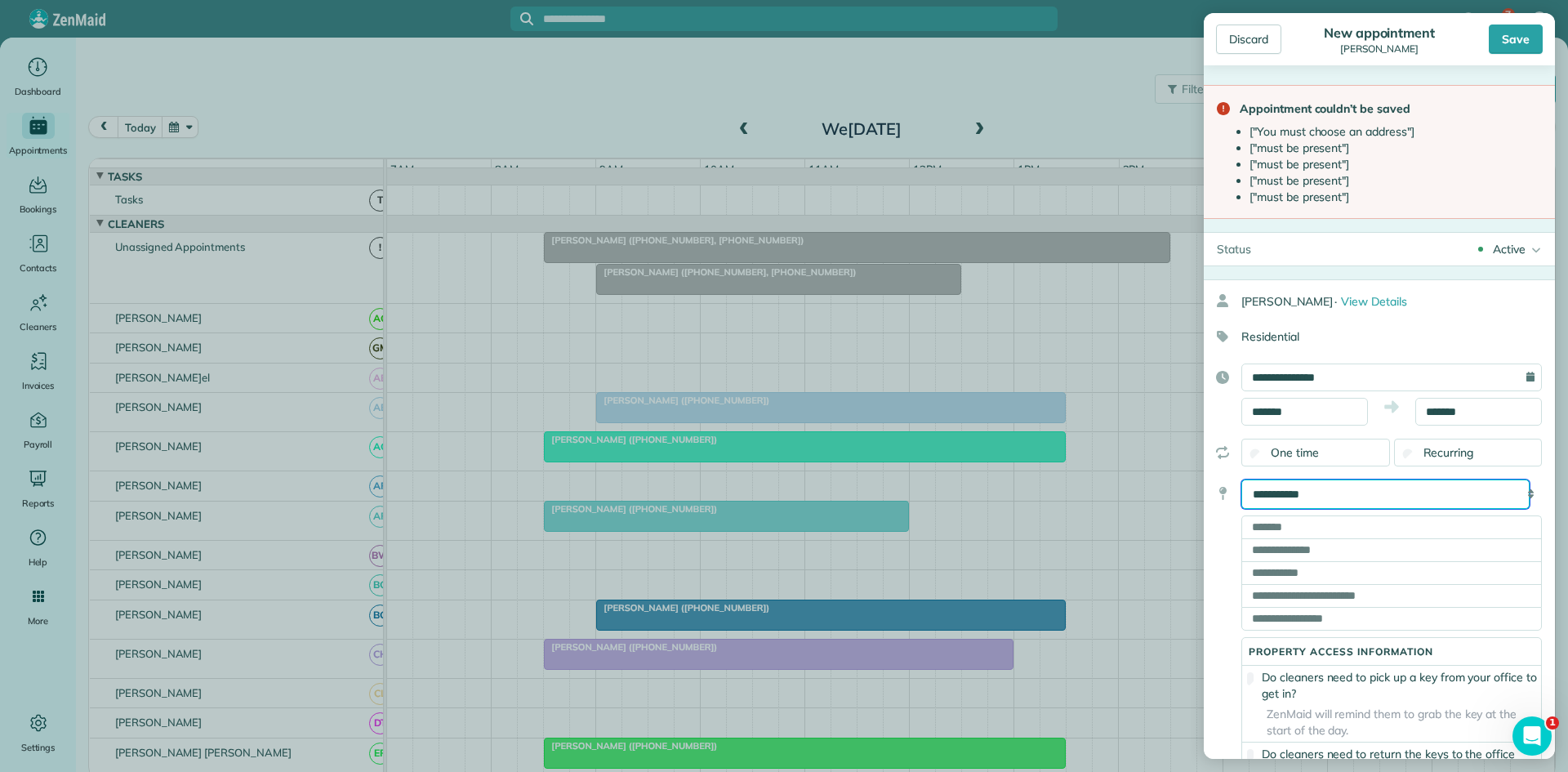
click at [1376, 491] on select "**********" at bounding box center [1386, 494] width 288 height 29
select select "******"
click at [1242, 480] on select "**********" at bounding box center [1386, 494] width 288 height 29
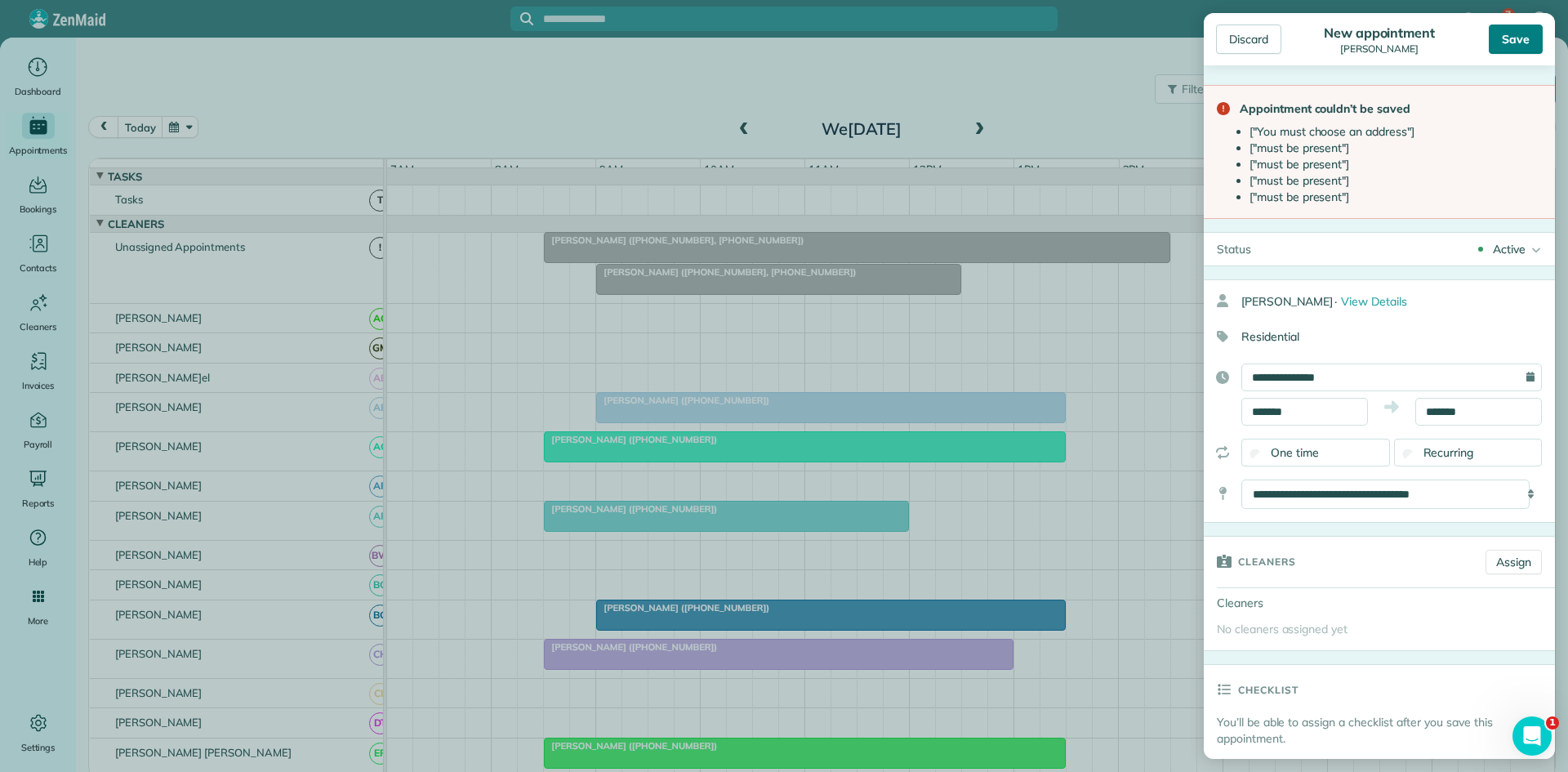
click at [1514, 43] on div "Save" at bounding box center [1516, 39] width 54 height 29
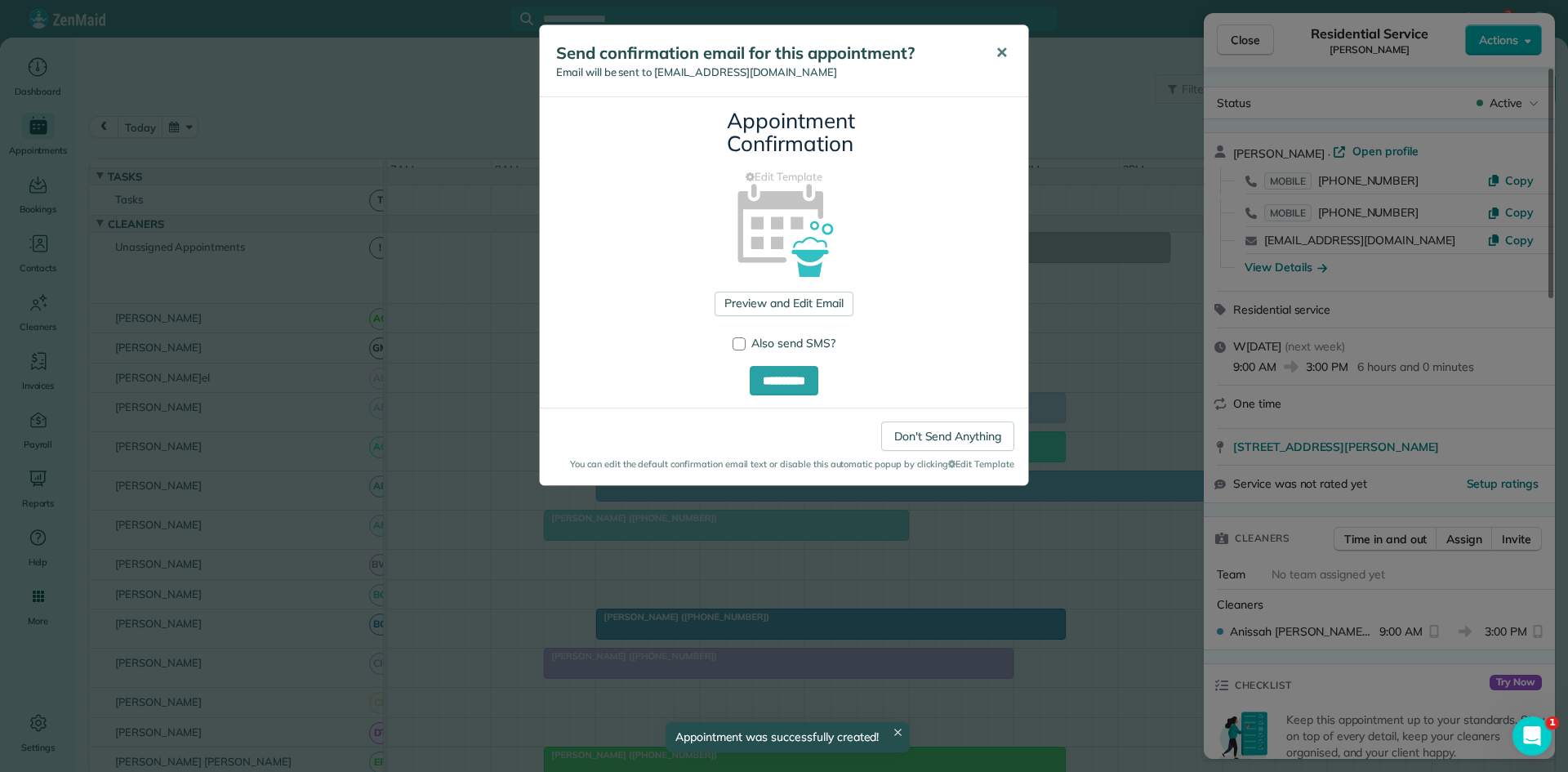
click at [1001, 50] on span "✕" at bounding box center [1001, 52] width 12 height 18
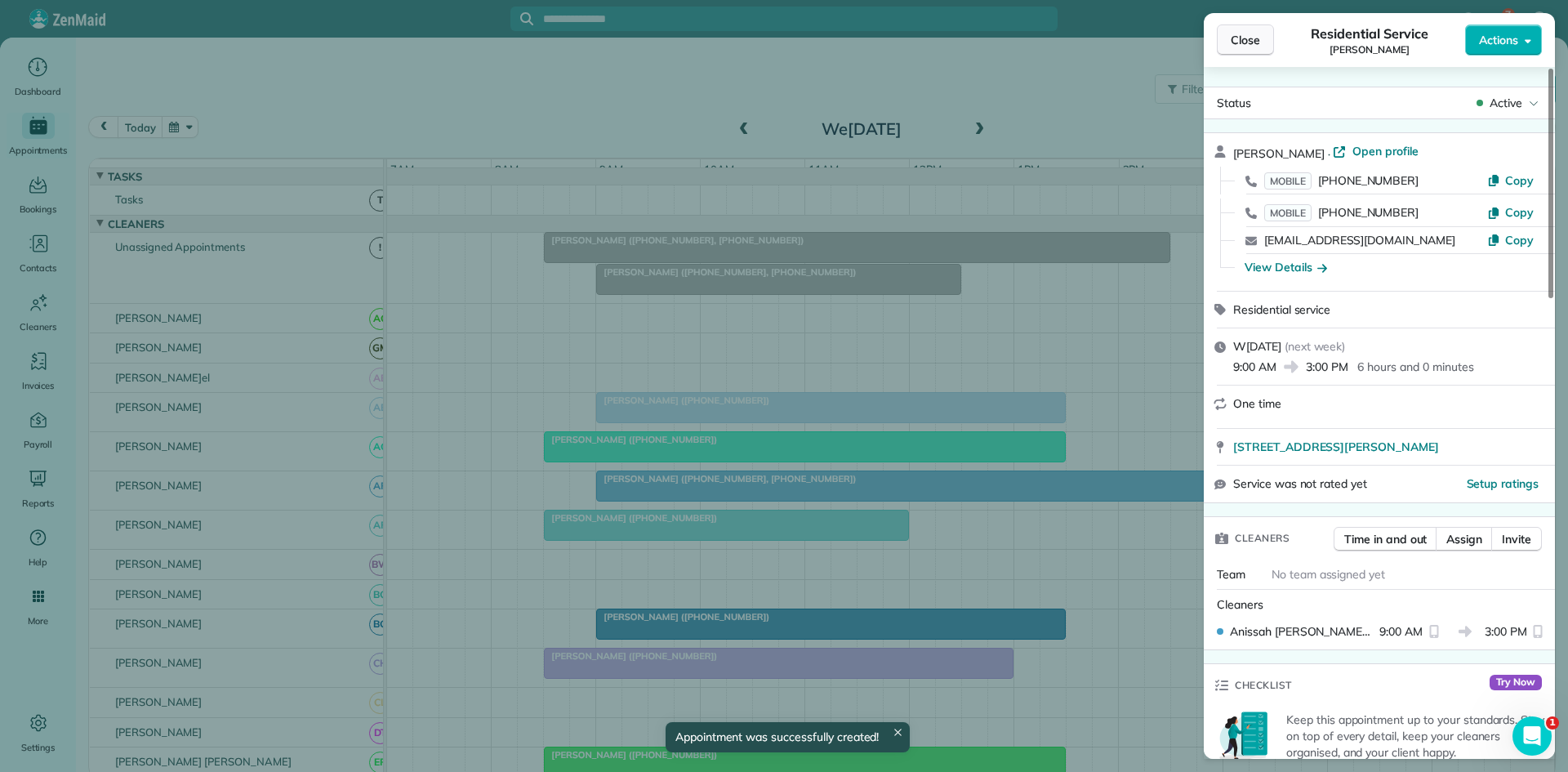
click at [1261, 50] on button "Close" at bounding box center [1245, 40] width 57 height 31
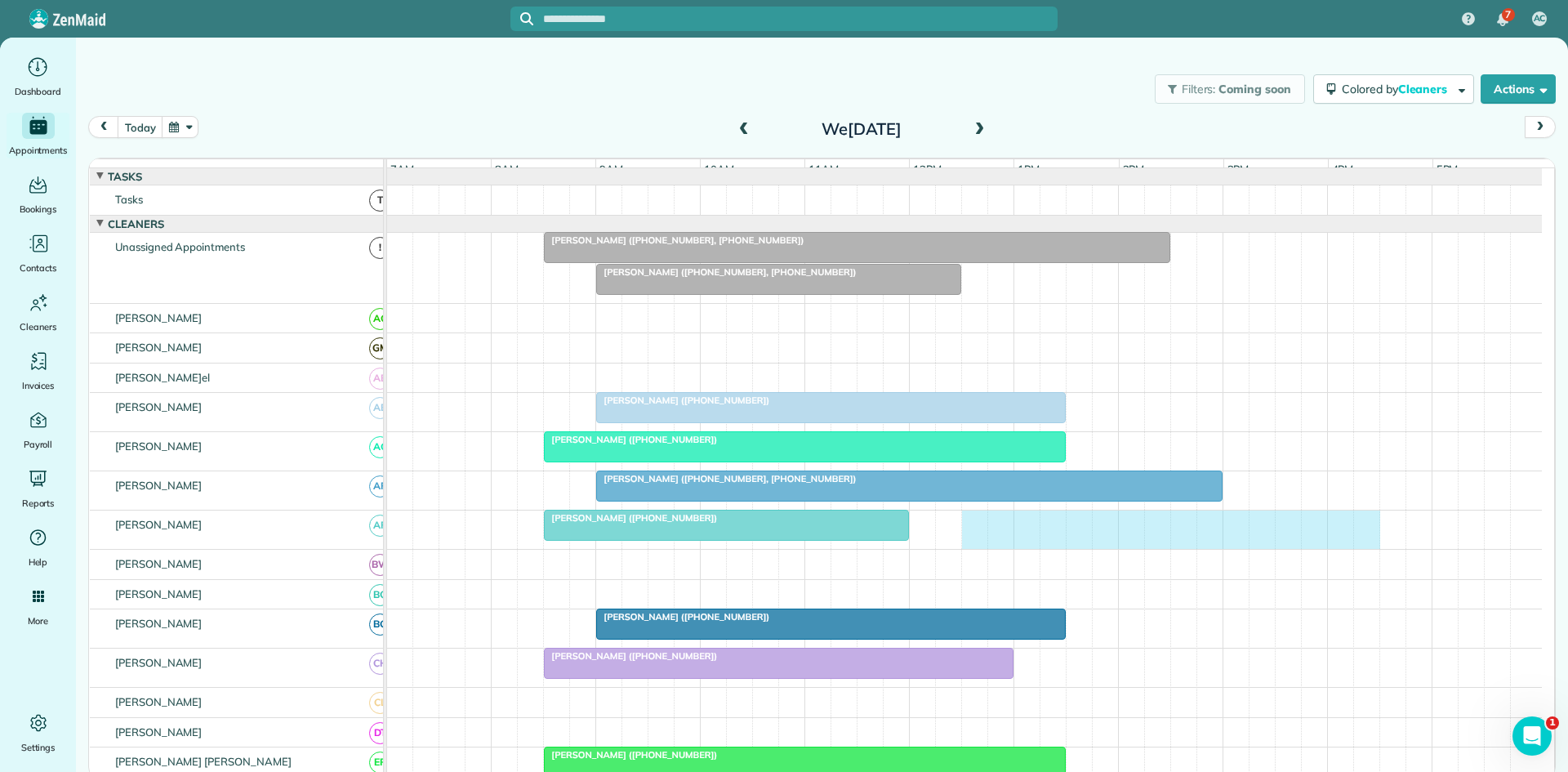
drag, startPoint x: 981, startPoint y: 537, endPoint x: 1358, endPoint y: 531, distance: 377.0
click at [1373, 533] on div "Barbara Cotta (+18175045554)" at bounding box center [965, 530] width 1155 height 39
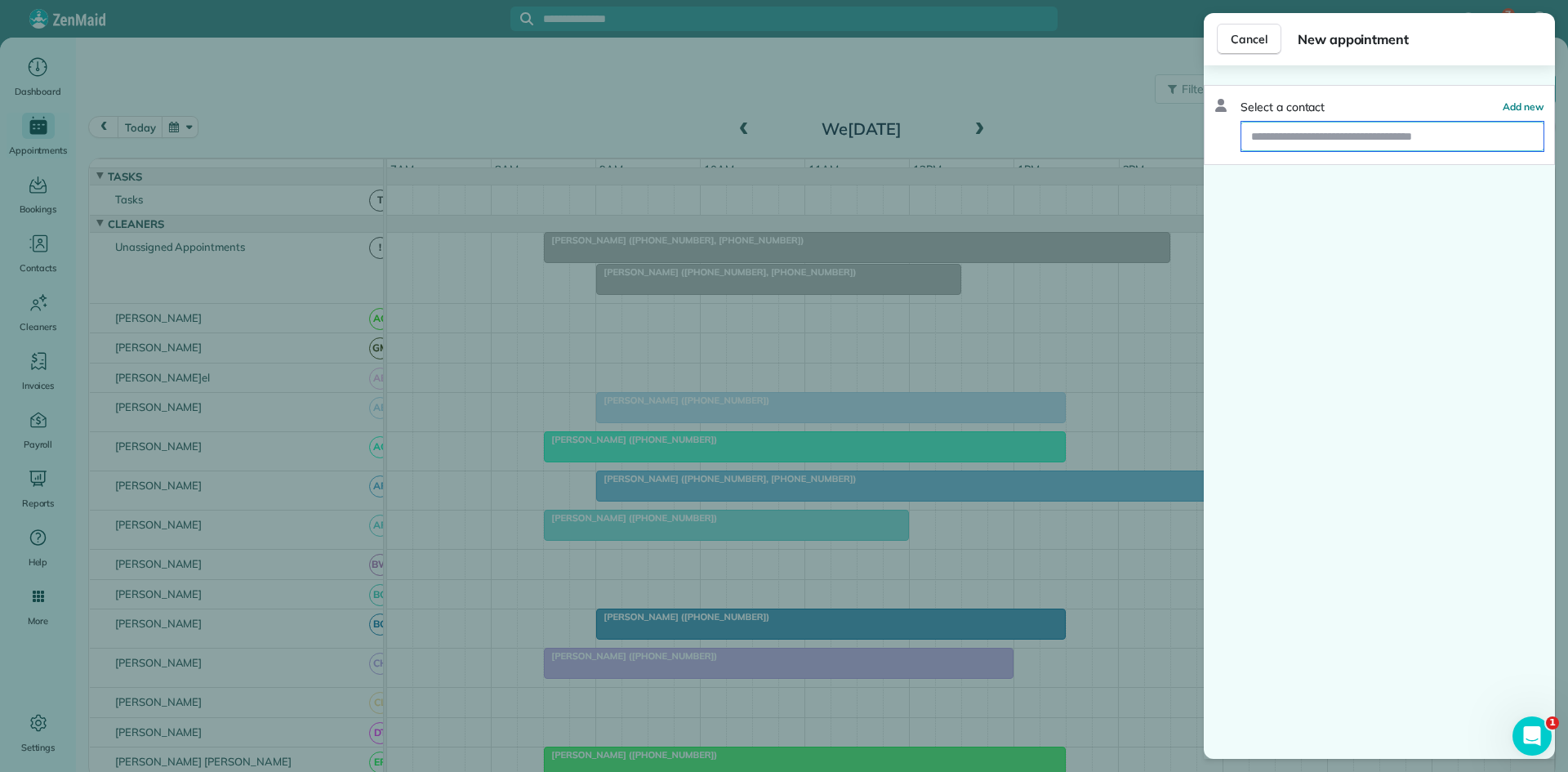
click at [1329, 133] on input "text" at bounding box center [1393, 137] width 303 height 29
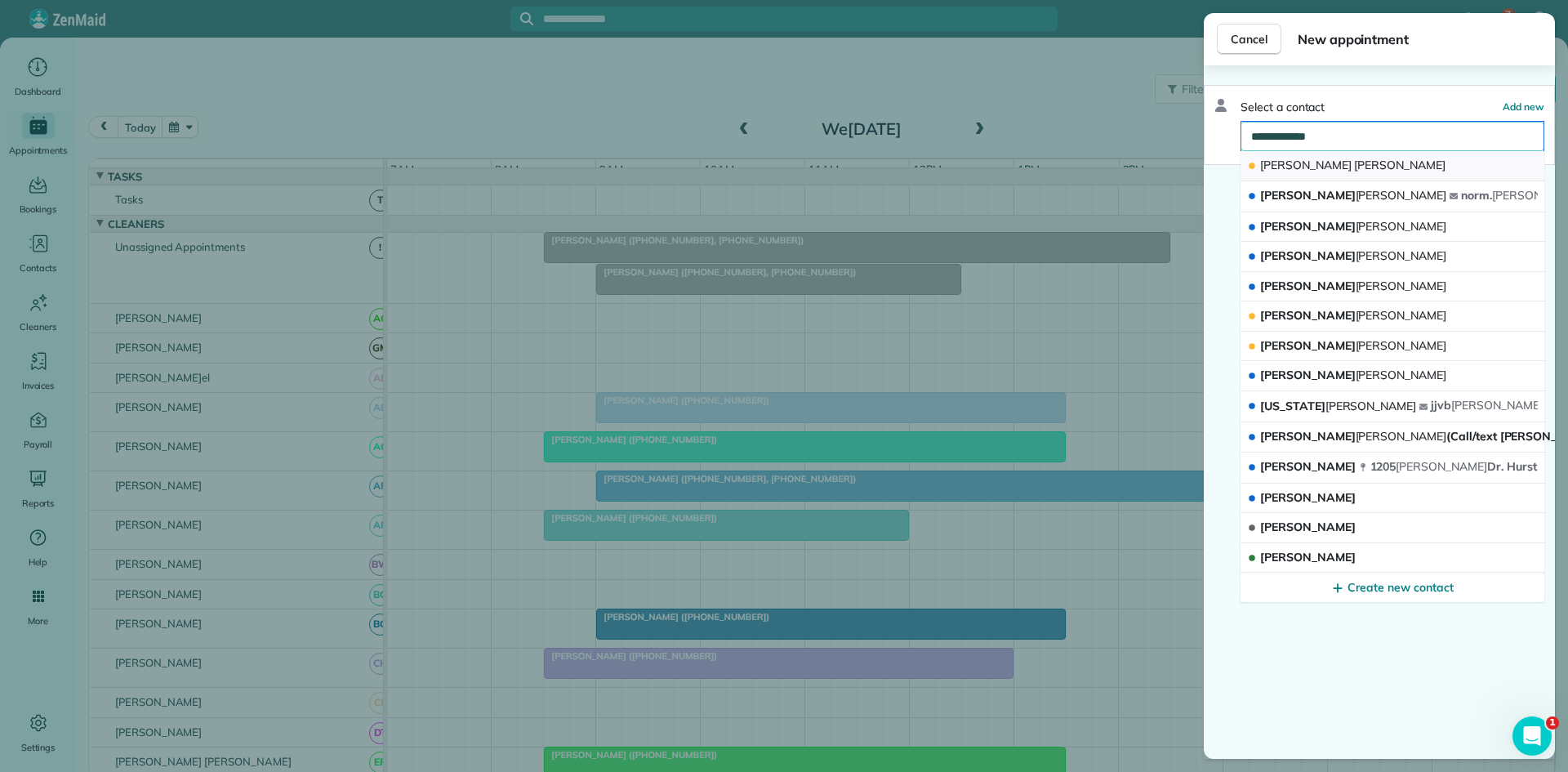
type input "**********"
click at [1446, 167] on button "Reggie Walker" at bounding box center [1392, 166] width 304 height 30
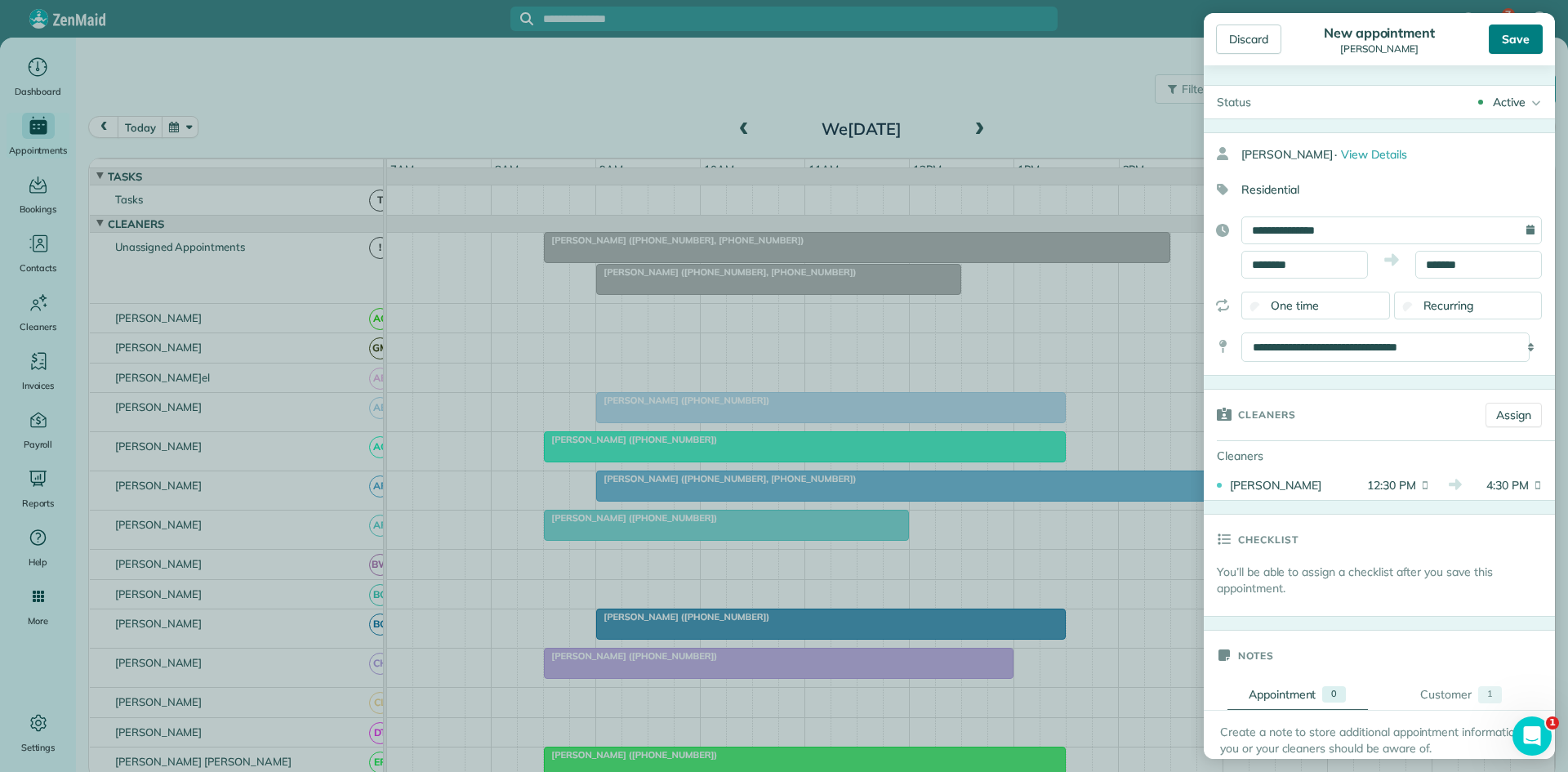
click at [1508, 34] on div "Save" at bounding box center [1516, 39] width 54 height 29
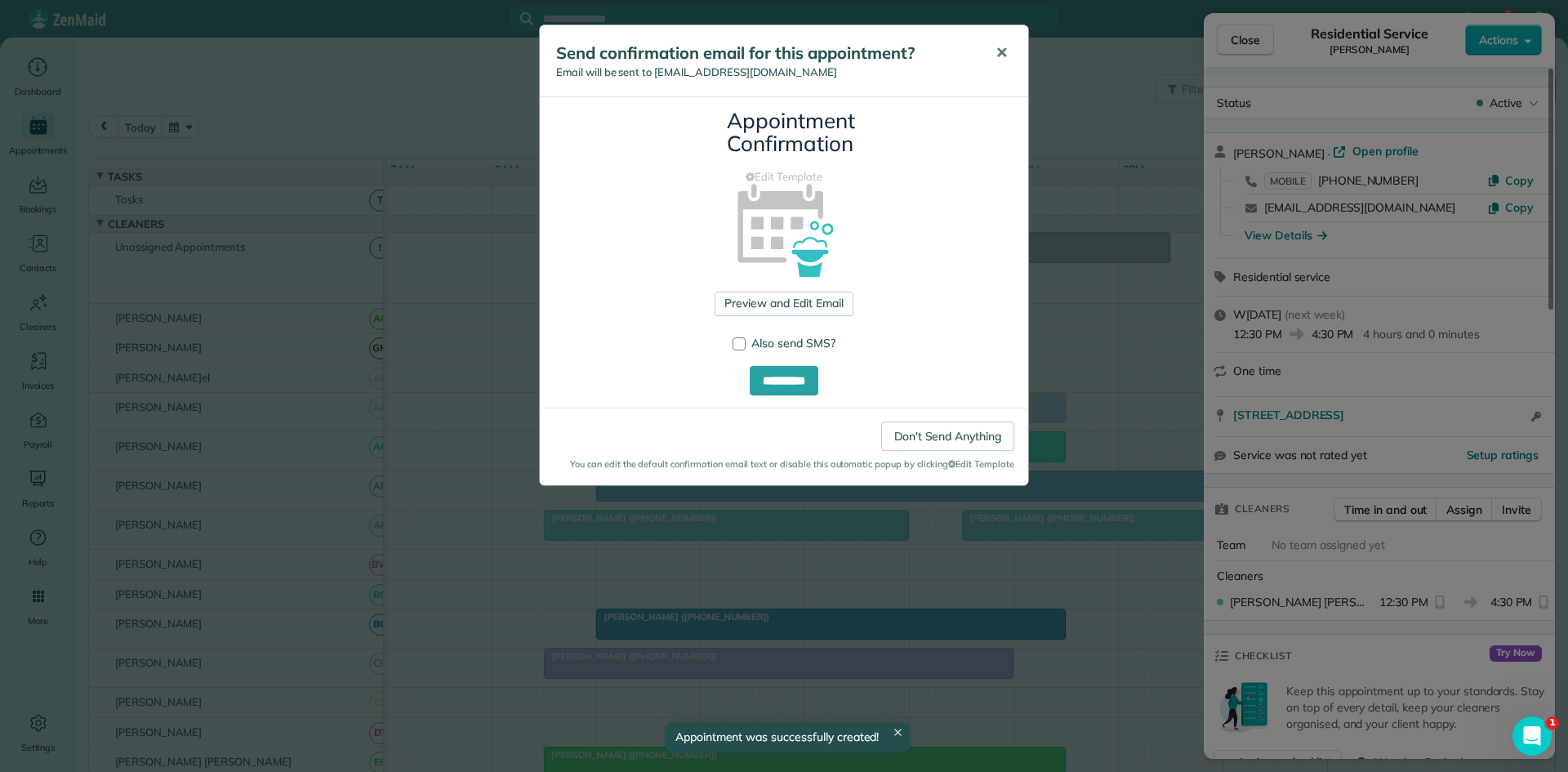
click at [1001, 65] on button "✕" at bounding box center [1002, 53] width 37 height 39
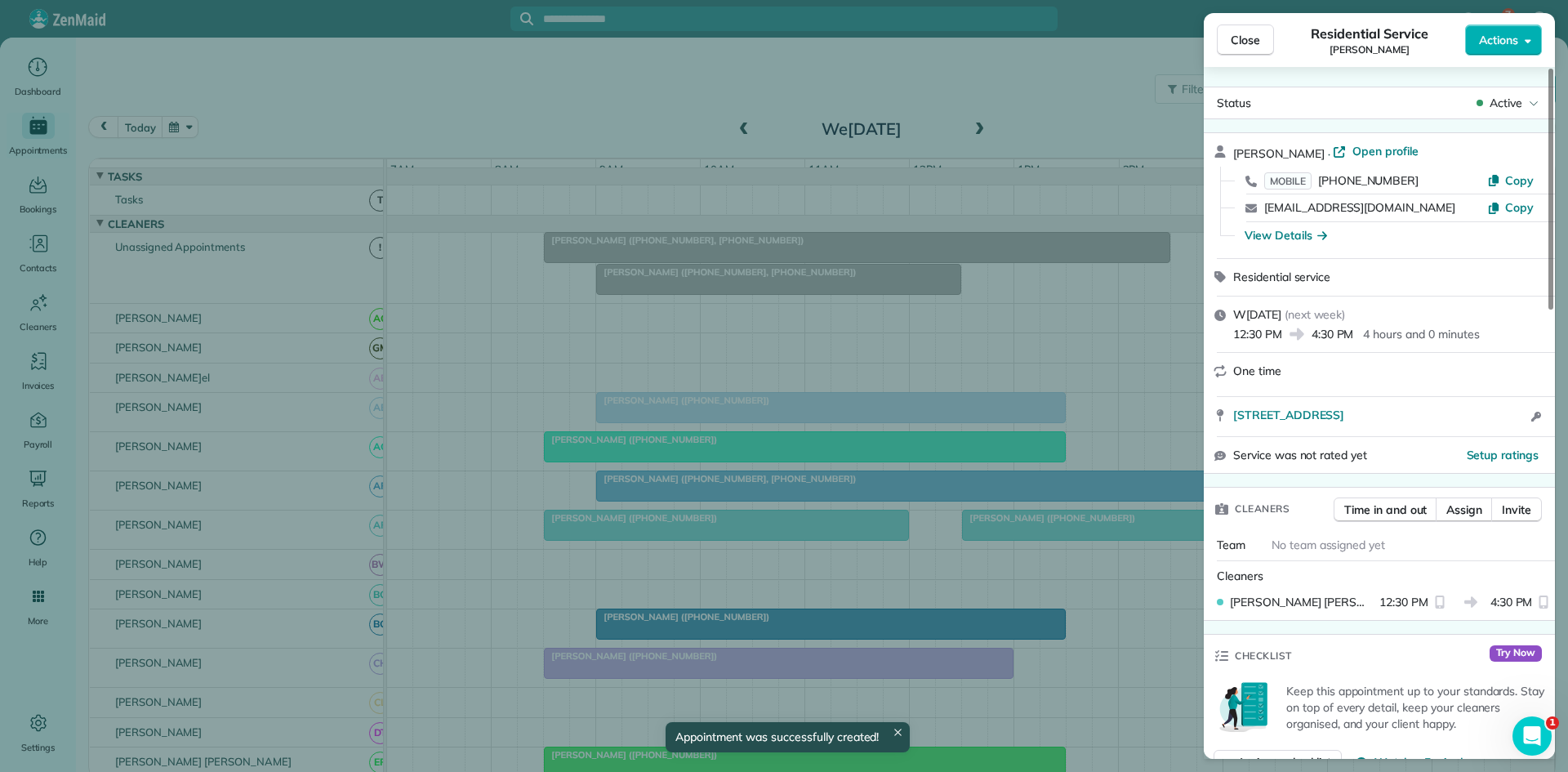
click at [1235, 49] on button "Close" at bounding box center [1245, 40] width 57 height 31
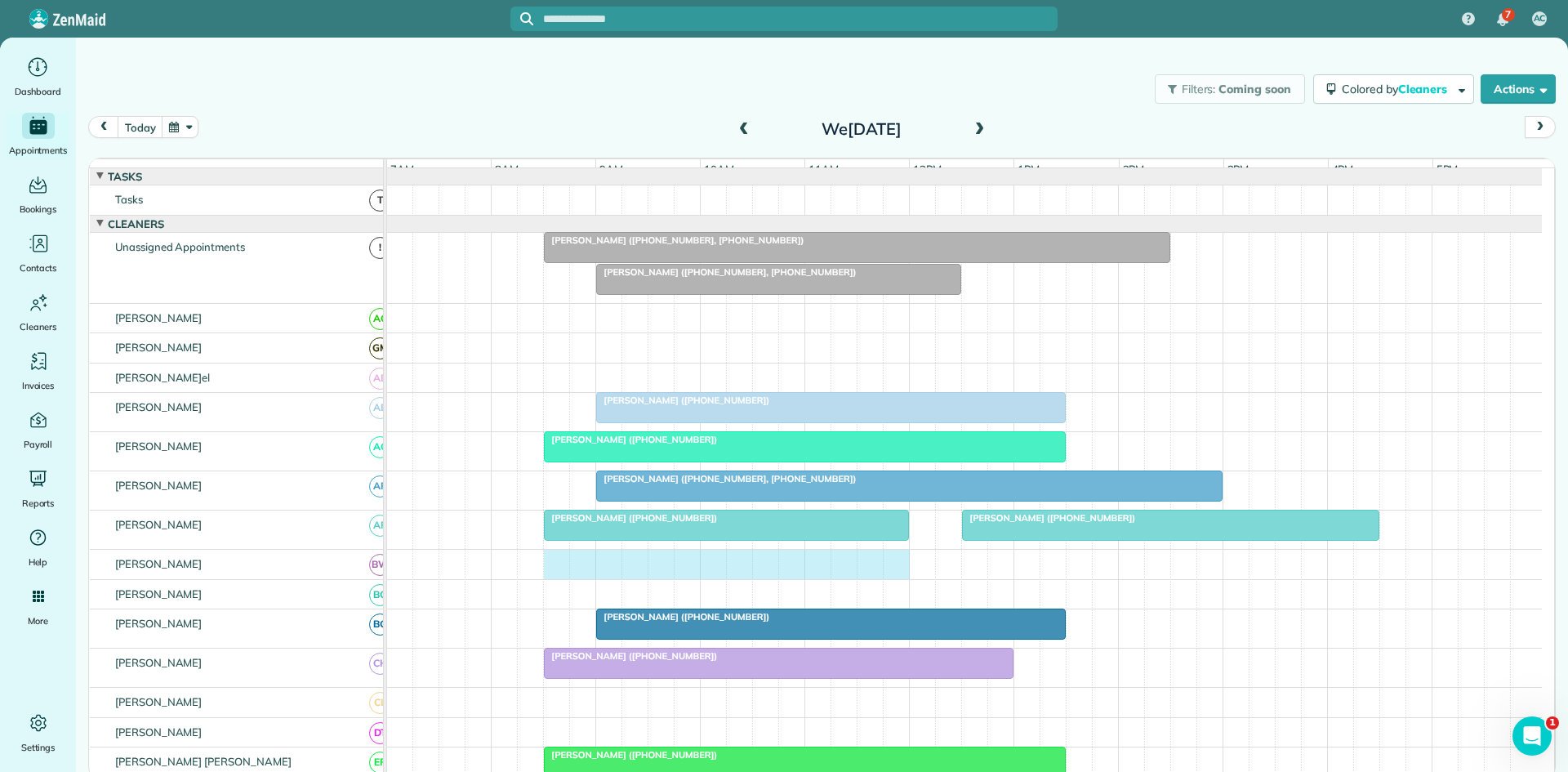
drag, startPoint x: 564, startPoint y: 573, endPoint x: 898, endPoint y: 578, distance: 334.0
click at [898, 578] on div at bounding box center [965, 565] width 1155 height 29
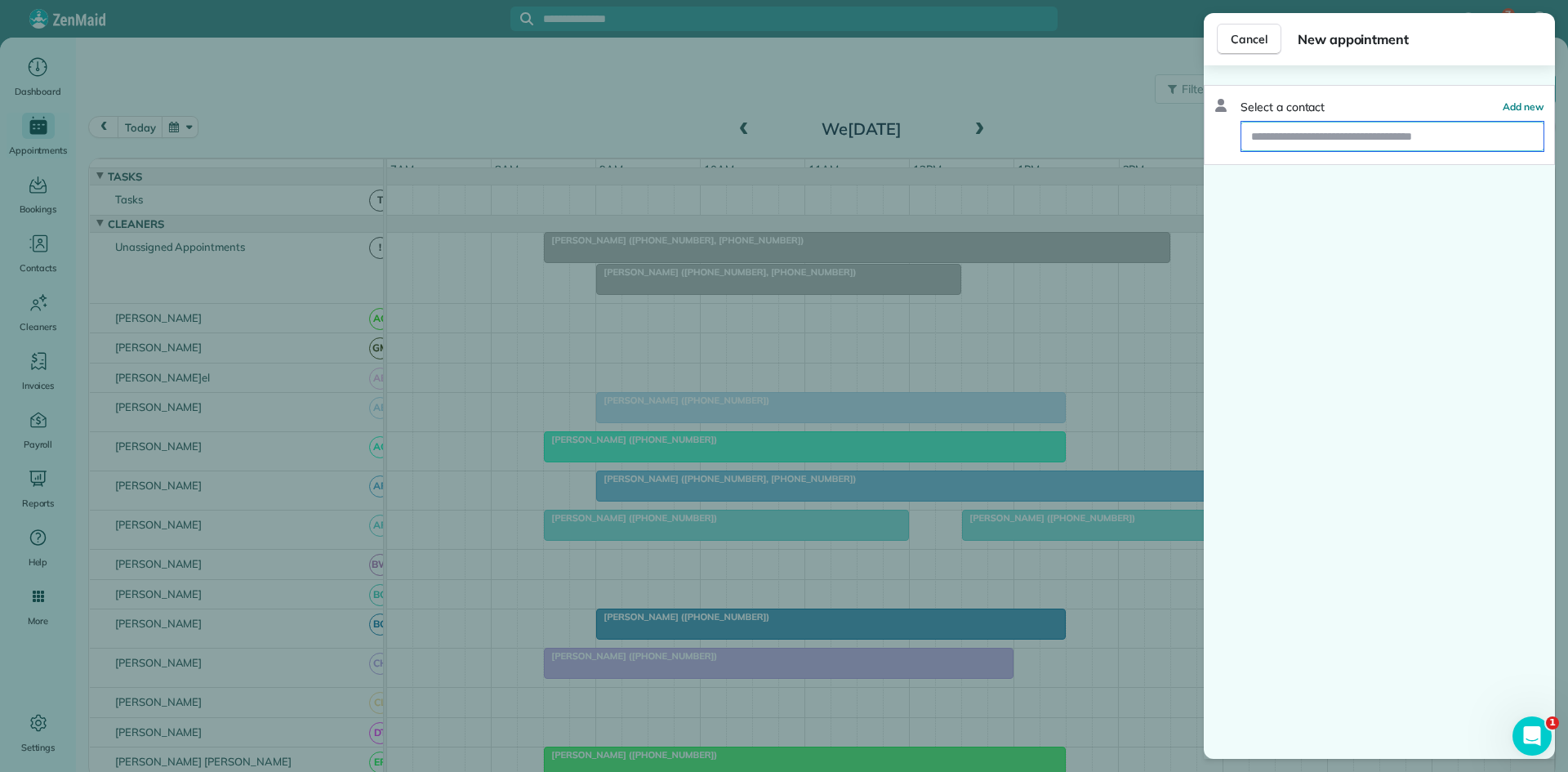
click at [1354, 129] on input "text" at bounding box center [1393, 137] width 303 height 29
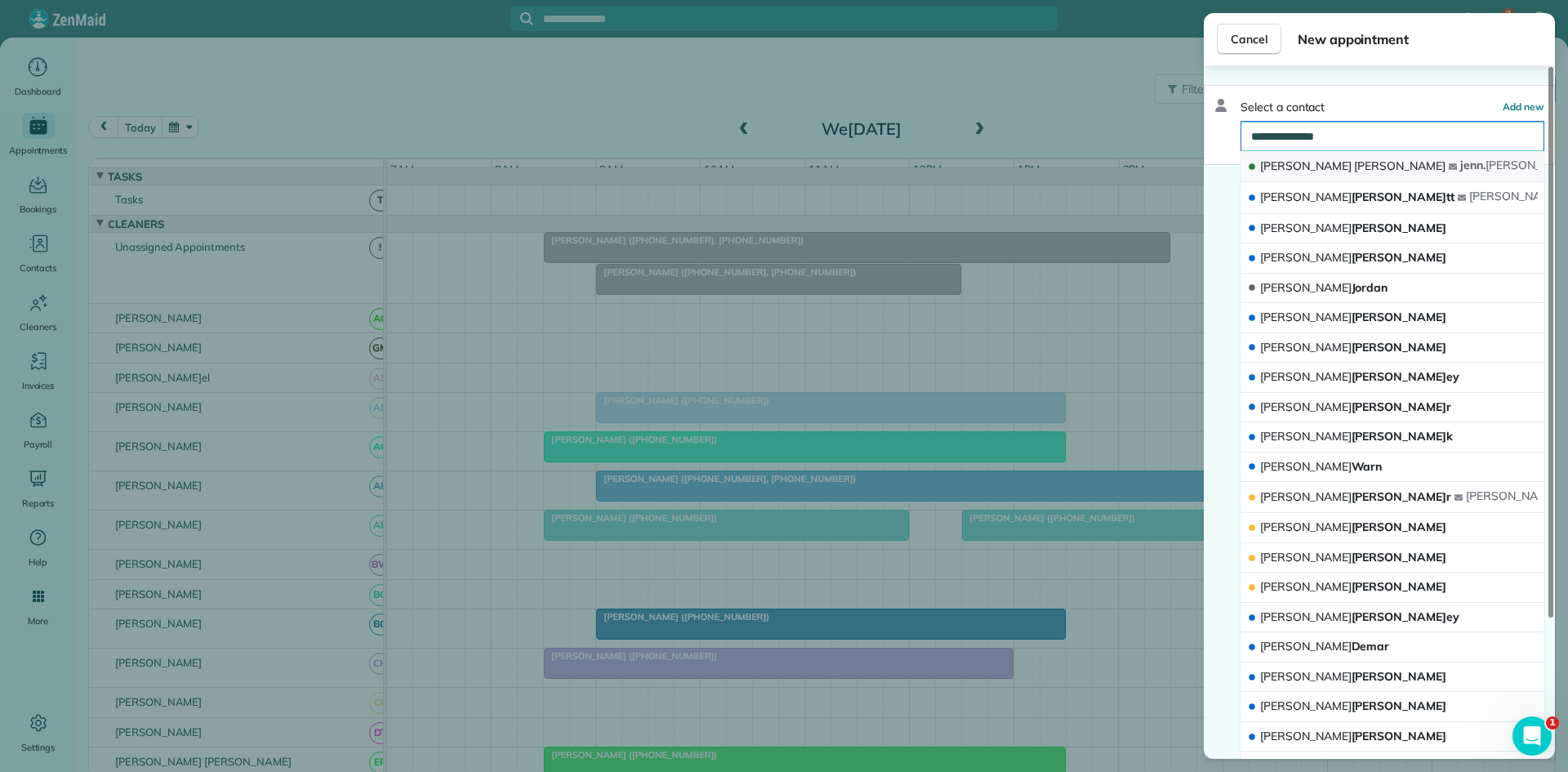
type input "**********"
click at [1354, 161] on span "Nelson" at bounding box center [1400, 166] width 92 height 15
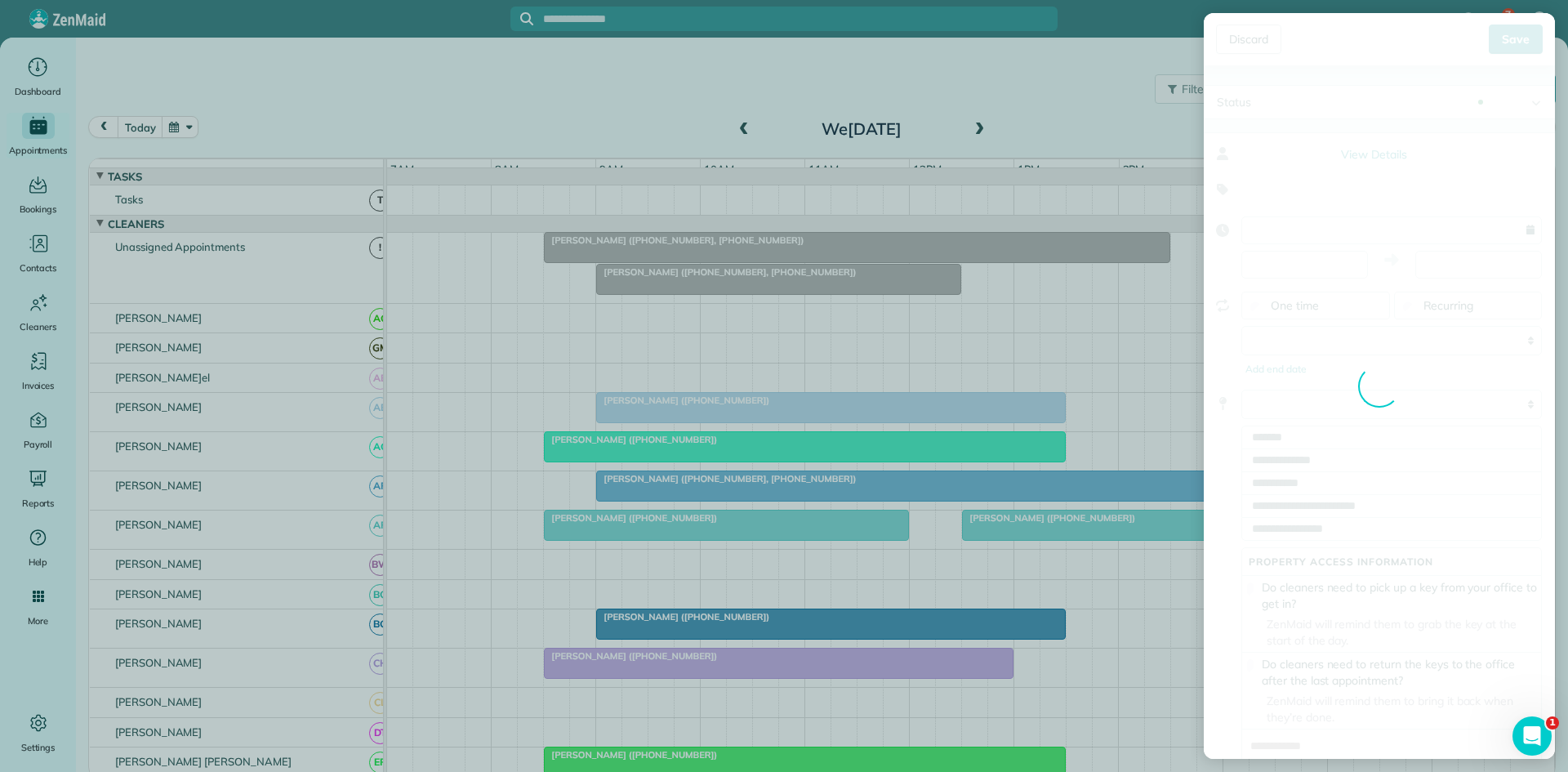
type input "**********"
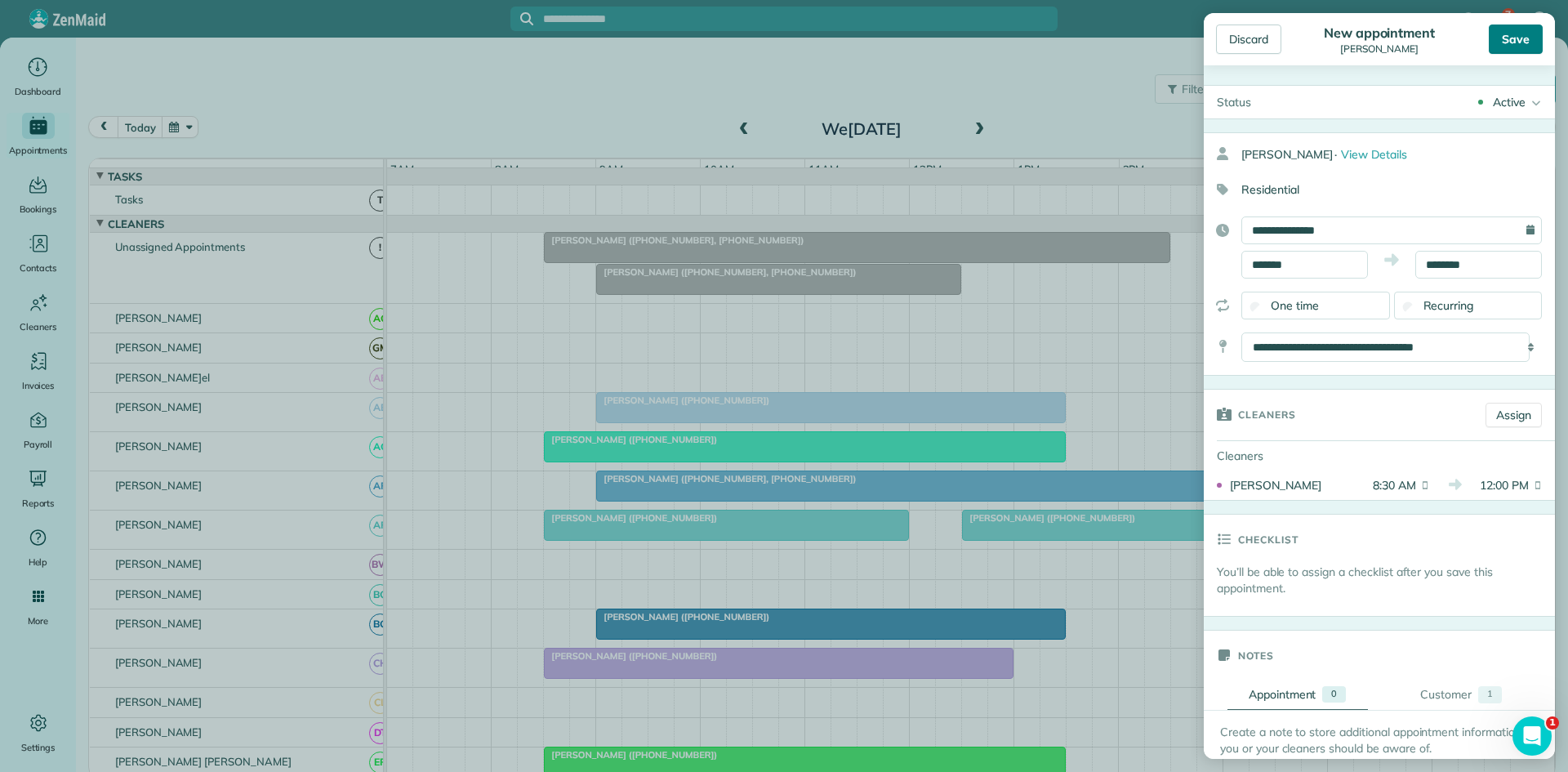
click at [1516, 50] on div "Save" at bounding box center [1516, 39] width 54 height 29
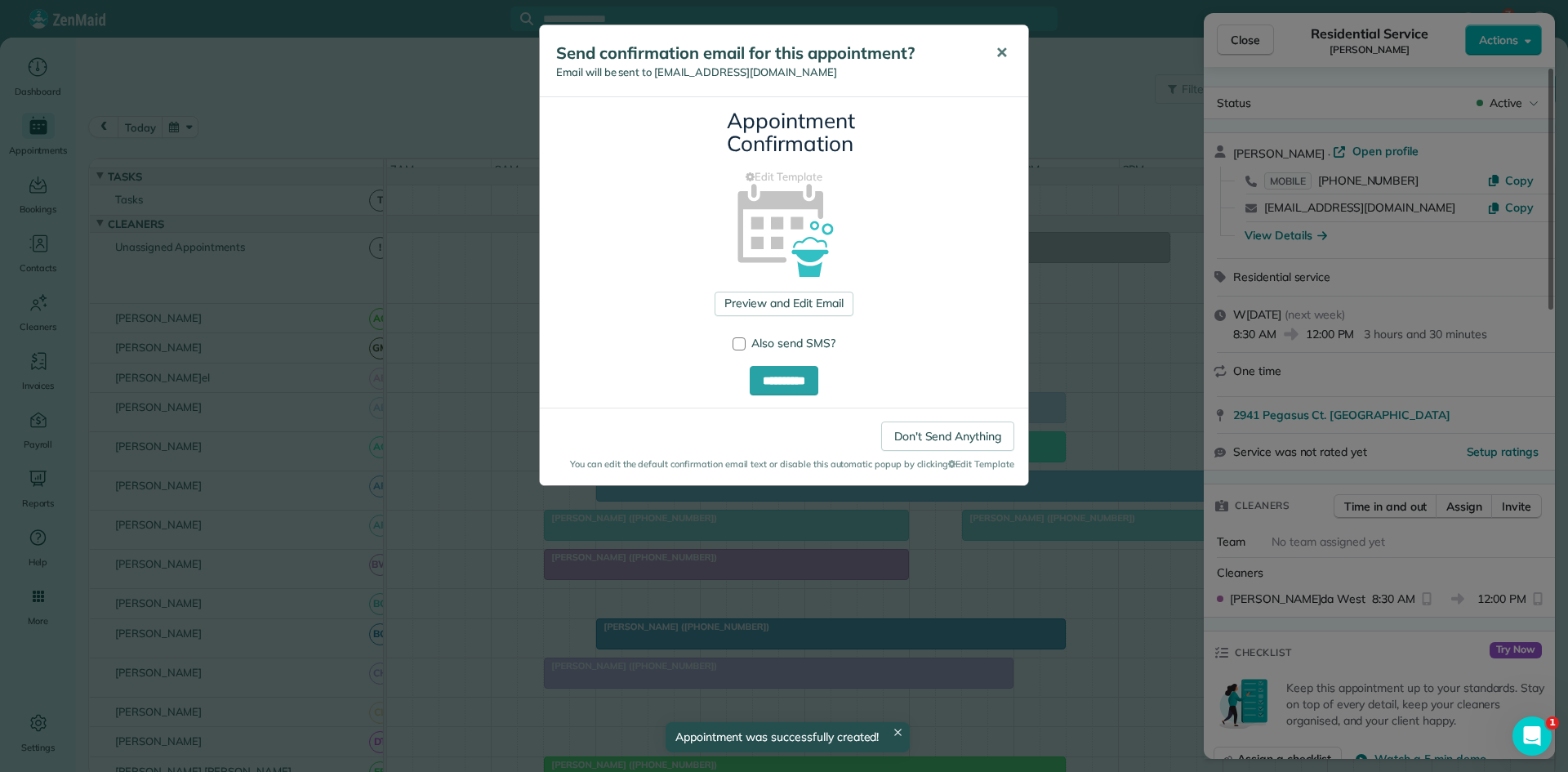
click at [998, 52] on span "✕" at bounding box center [1001, 52] width 12 height 18
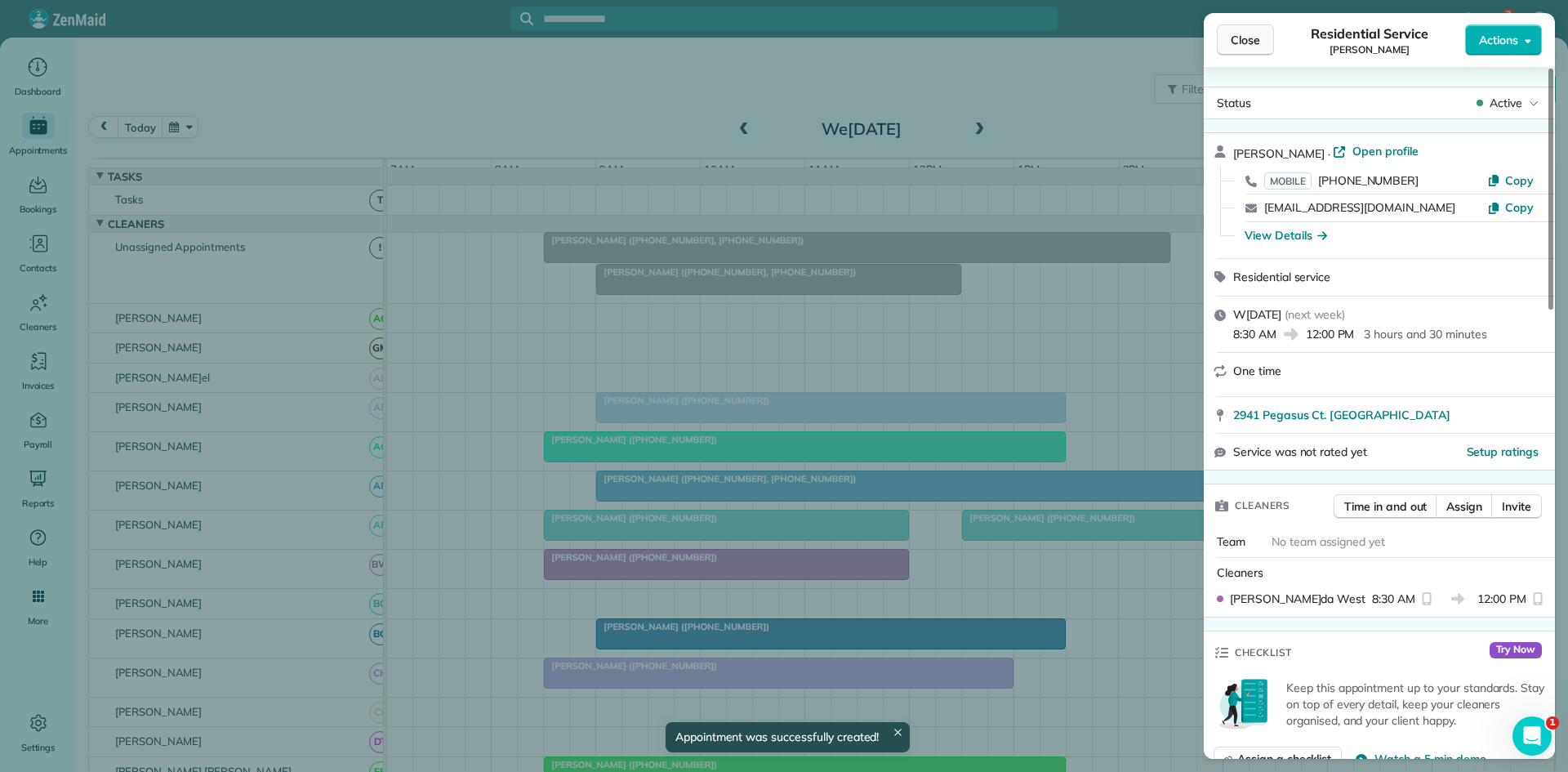
click at [1231, 37] on button "Close" at bounding box center [1245, 40] width 57 height 31
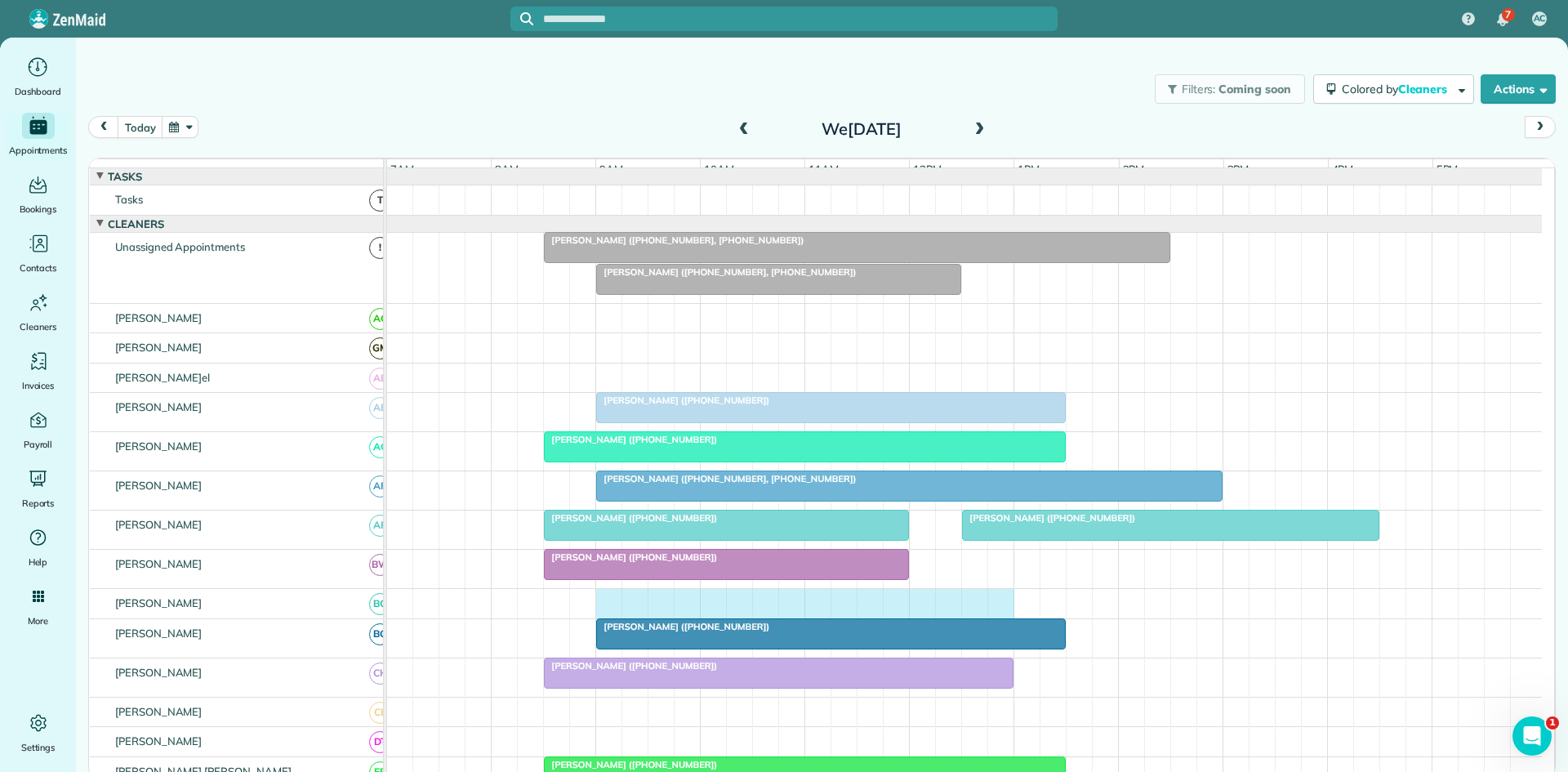
drag, startPoint x: 613, startPoint y: 616, endPoint x: 1003, endPoint y: 601, distance: 390.3
click at [1003, 601] on td at bounding box center [965, 603] width 1155 height 30
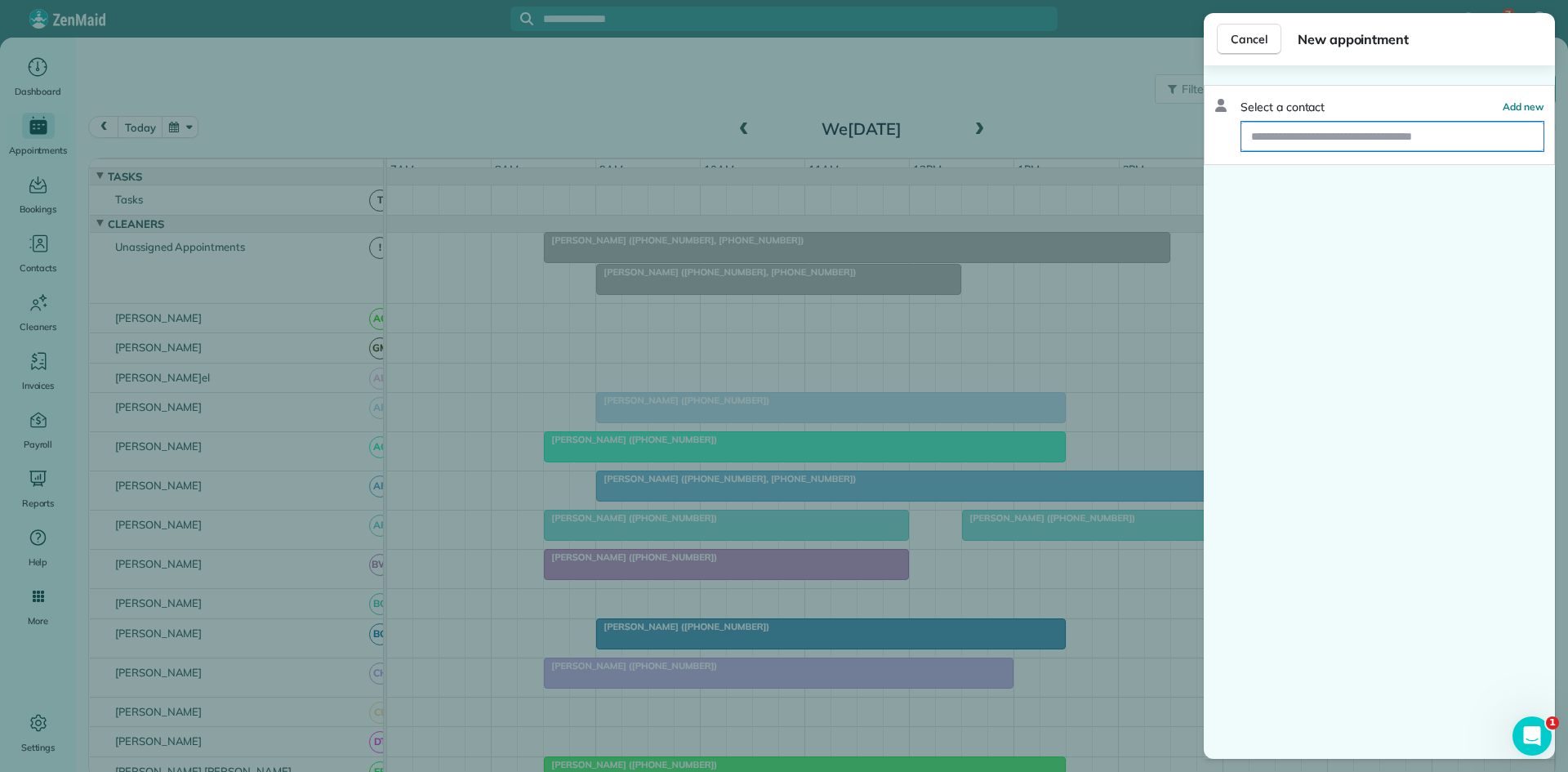
click at [1328, 135] on input "text" at bounding box center [1393, 137] width 303 height 29
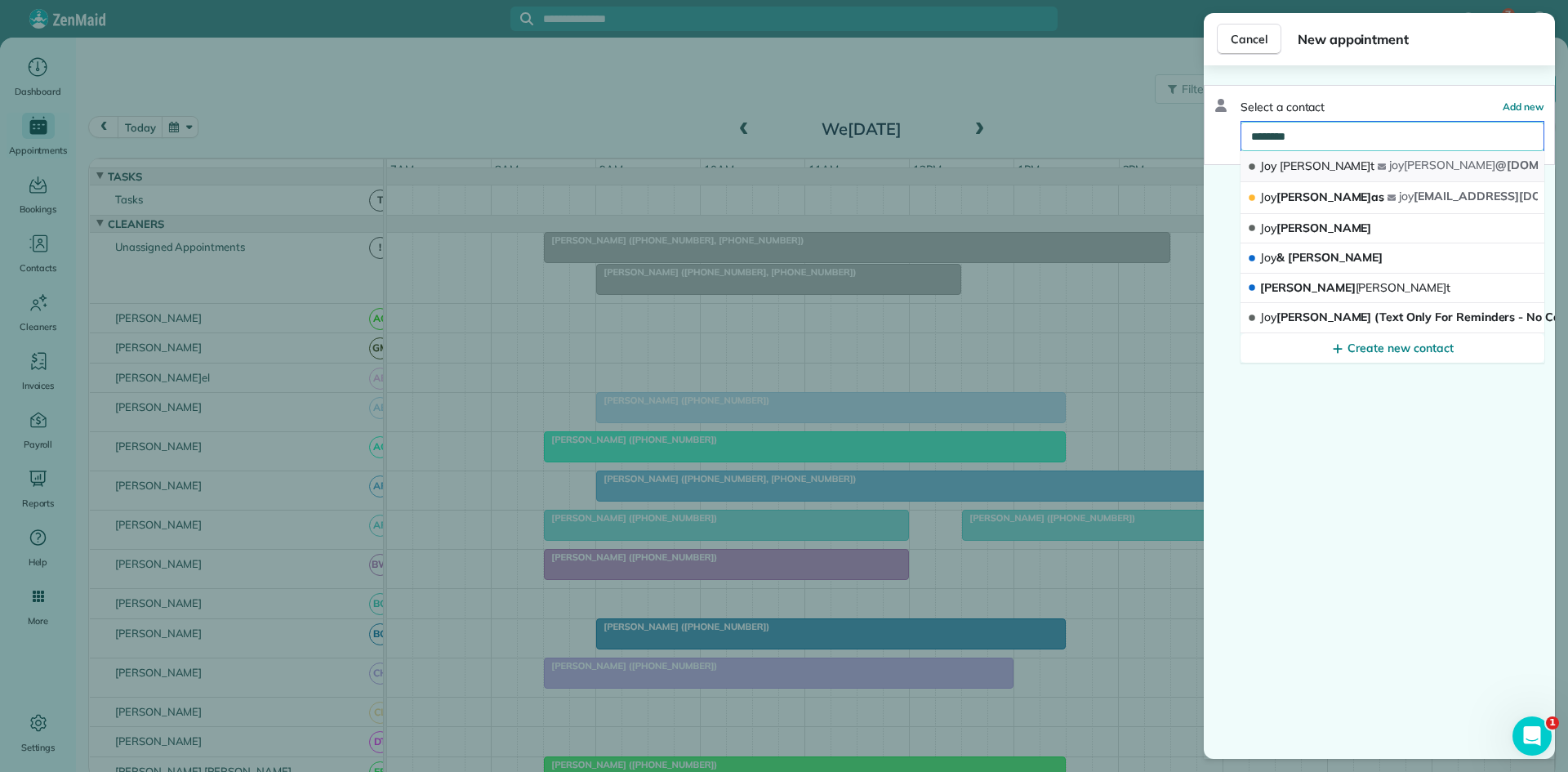
type input "********"
click at [1322, 158] on button "Joy Lott joy lott @me.com" at bounding box center [1392, 167] width 304 height 31
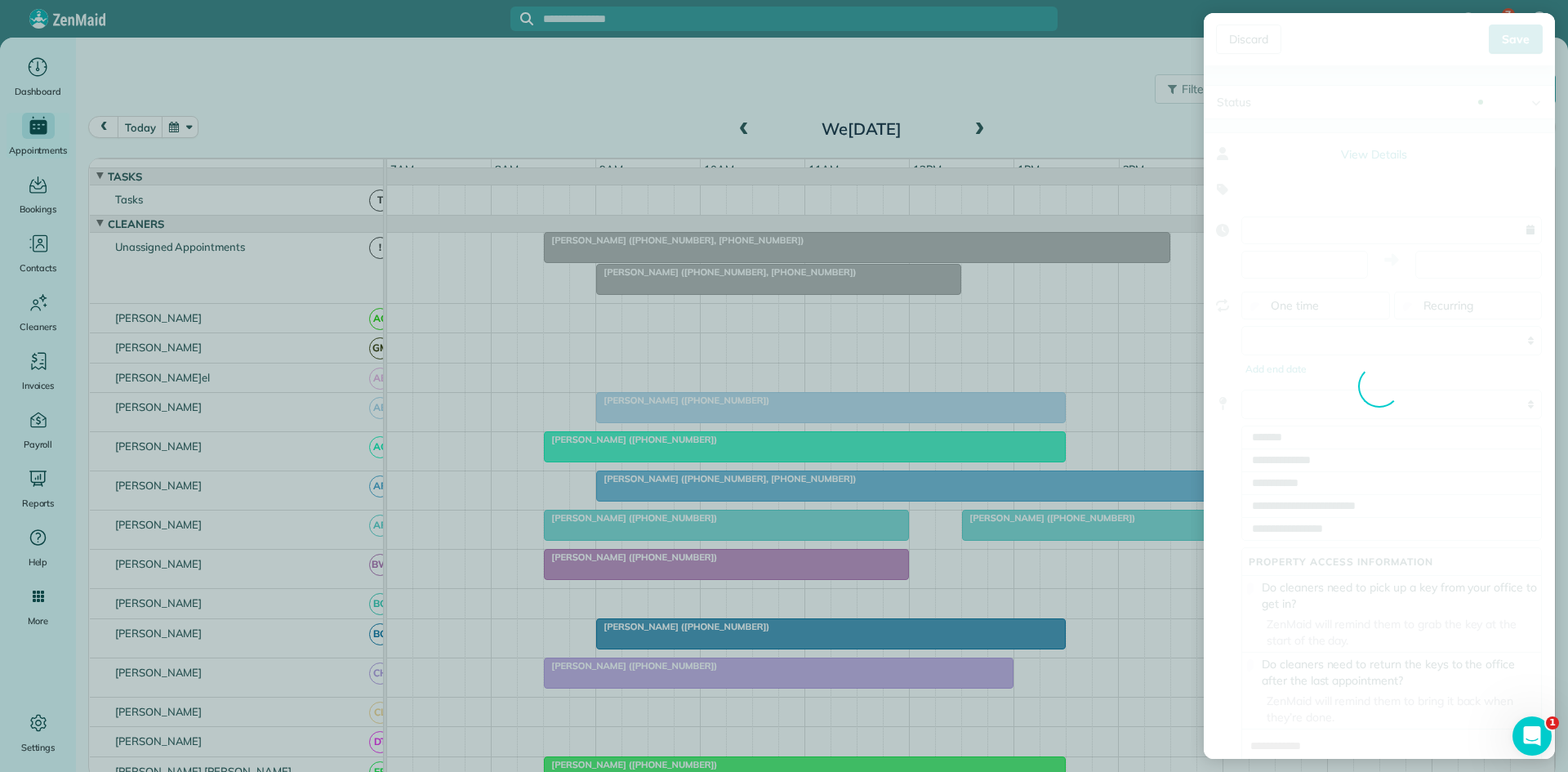
type input "**********"
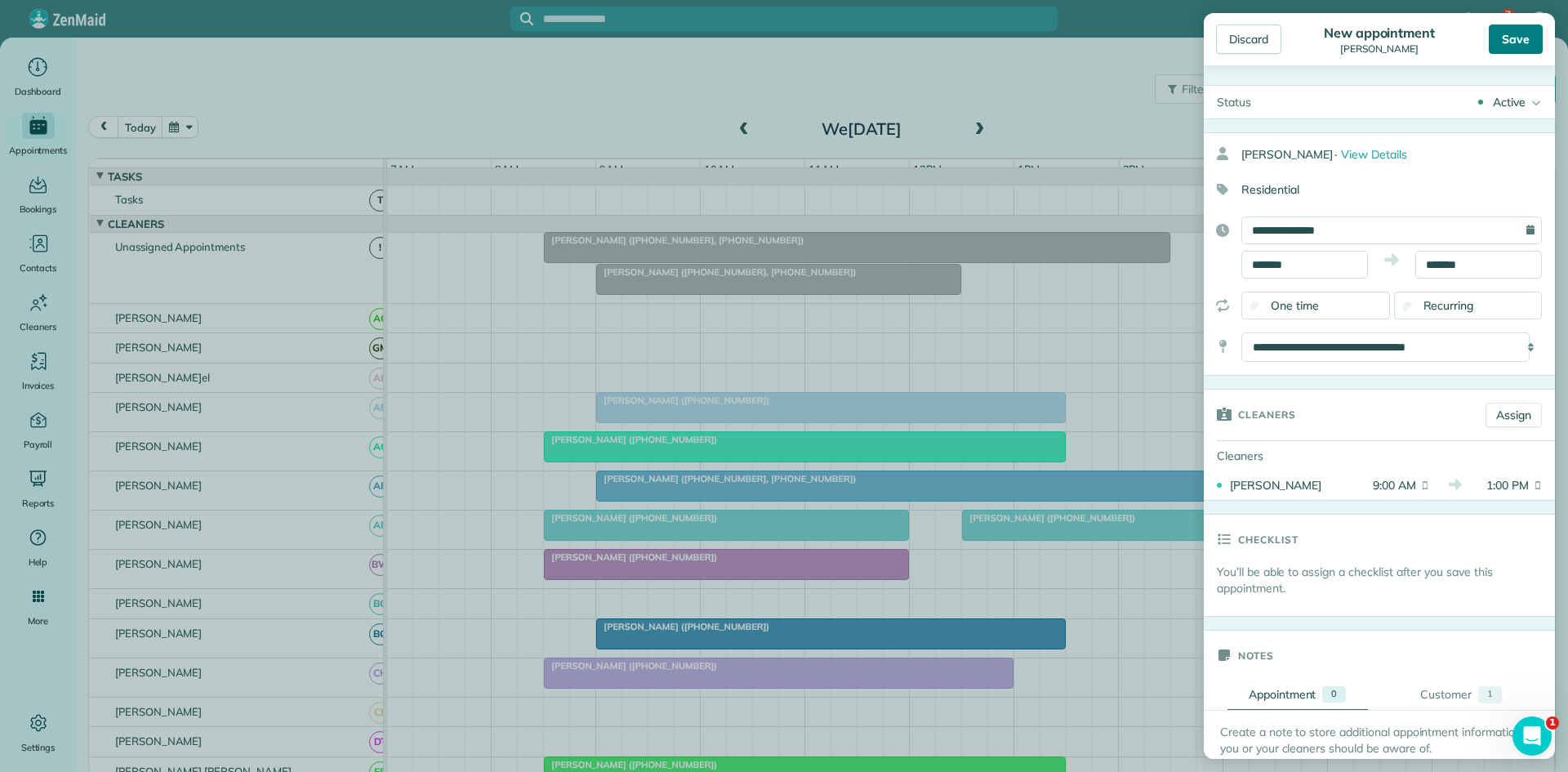
click at [1518, 29] on div "Save" at bounding box center [1516, 39] width 54 height 29
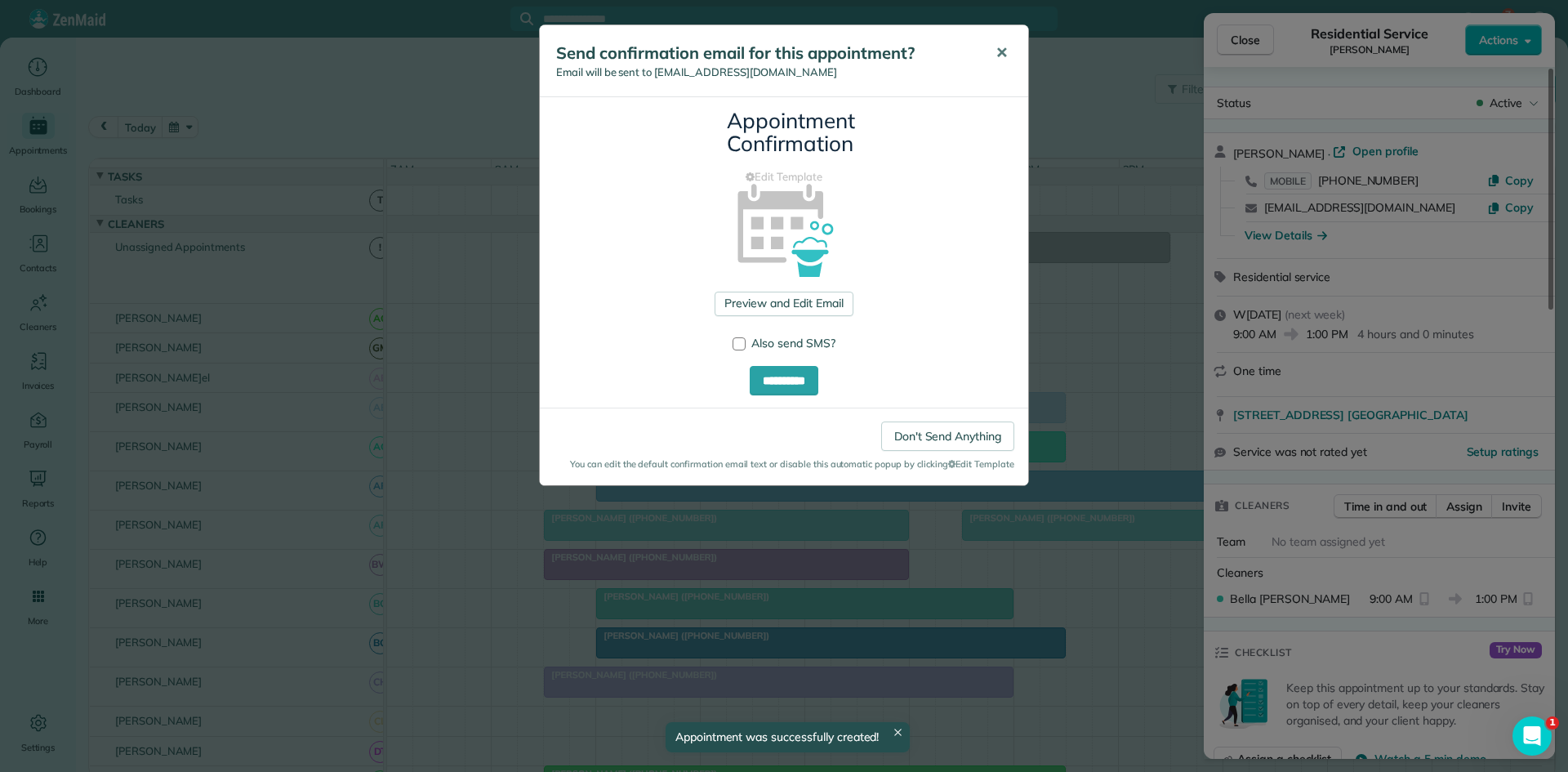
click at [1010, 61] on button "✕" at bounding box center [1002, 53] width 37 height 39
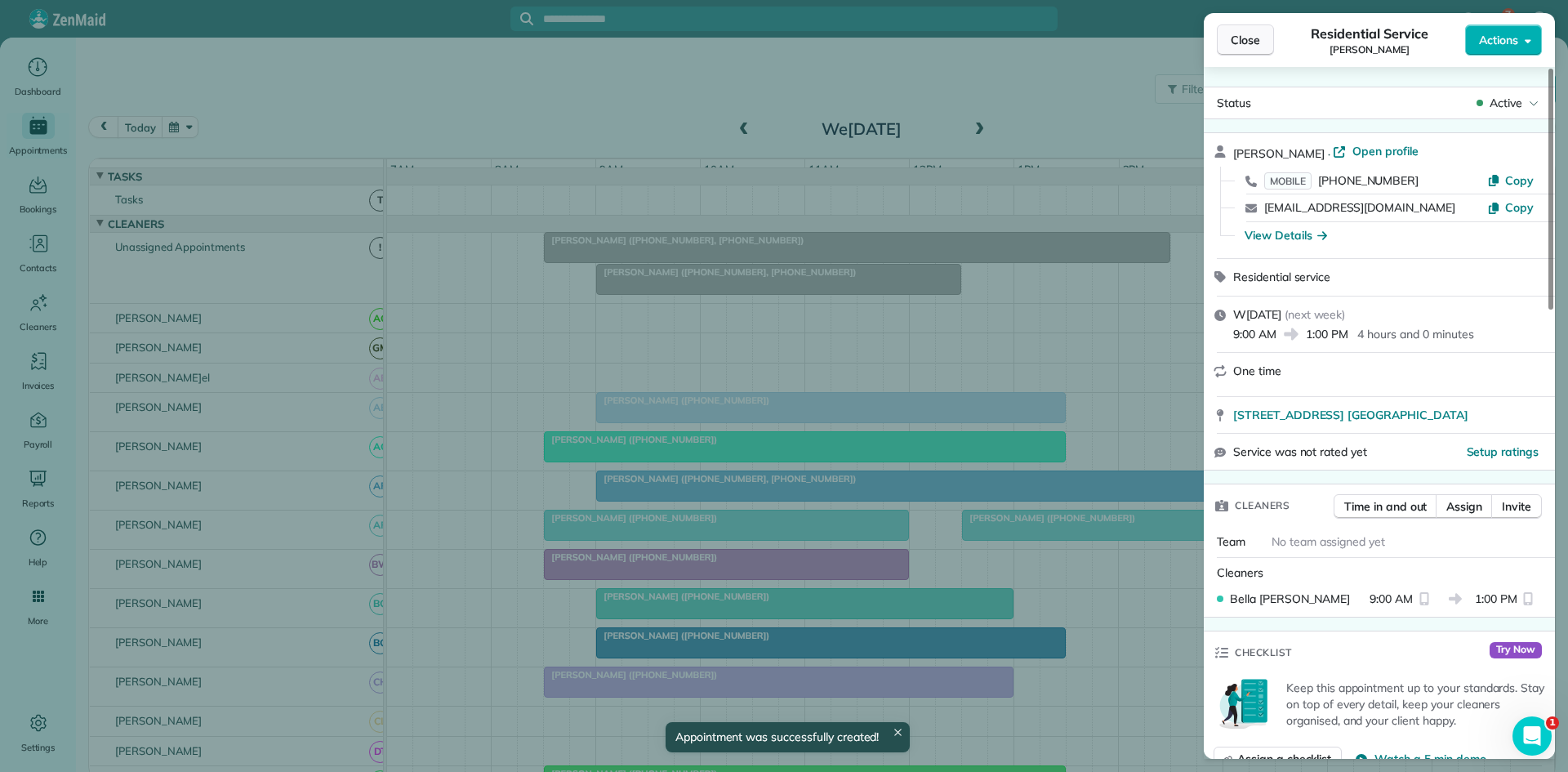
click at [1268, 34] on button "Close" at bounding box center [1245, 40] width 57 height 31
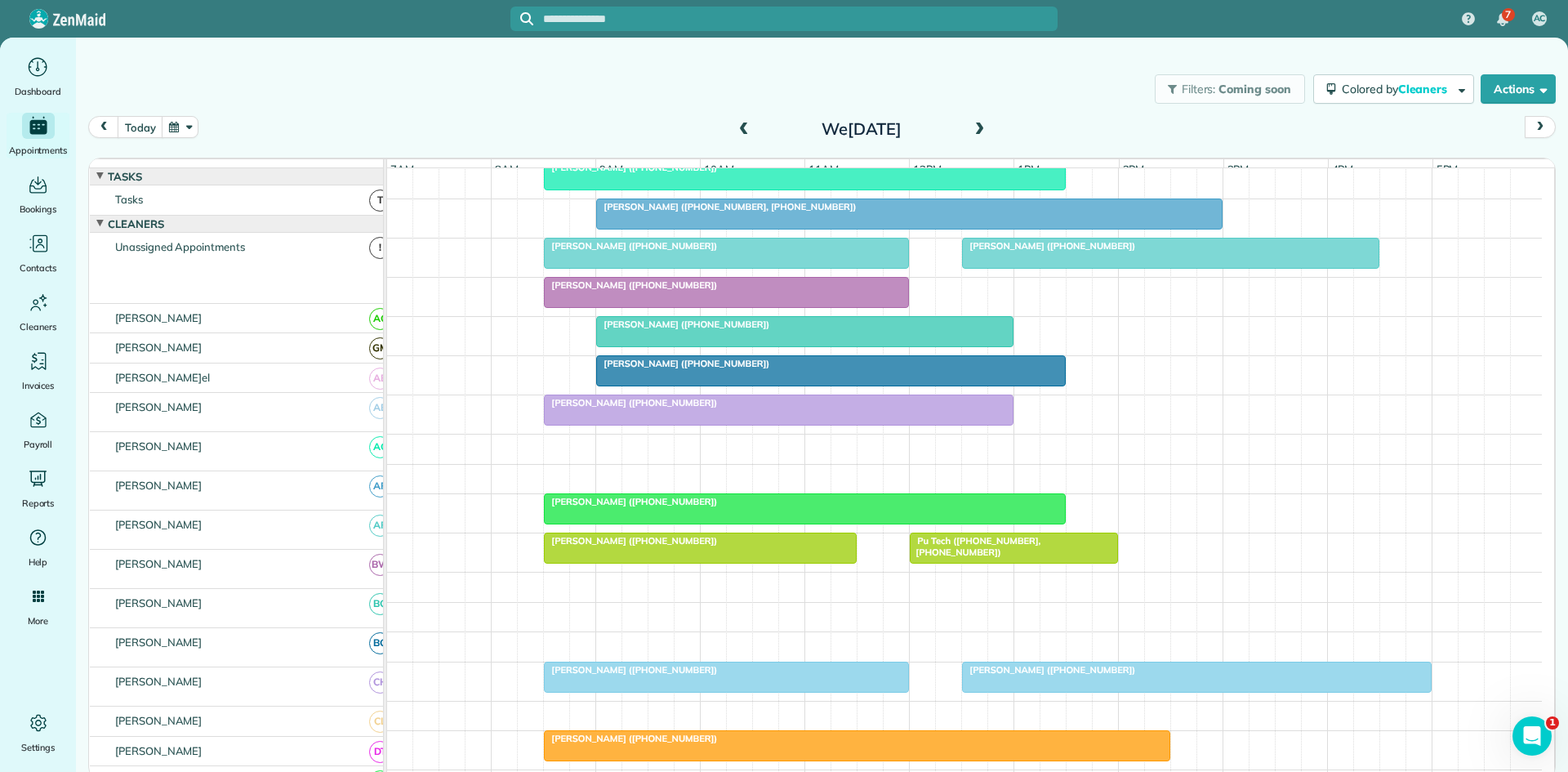
scroll to position [272, 0]
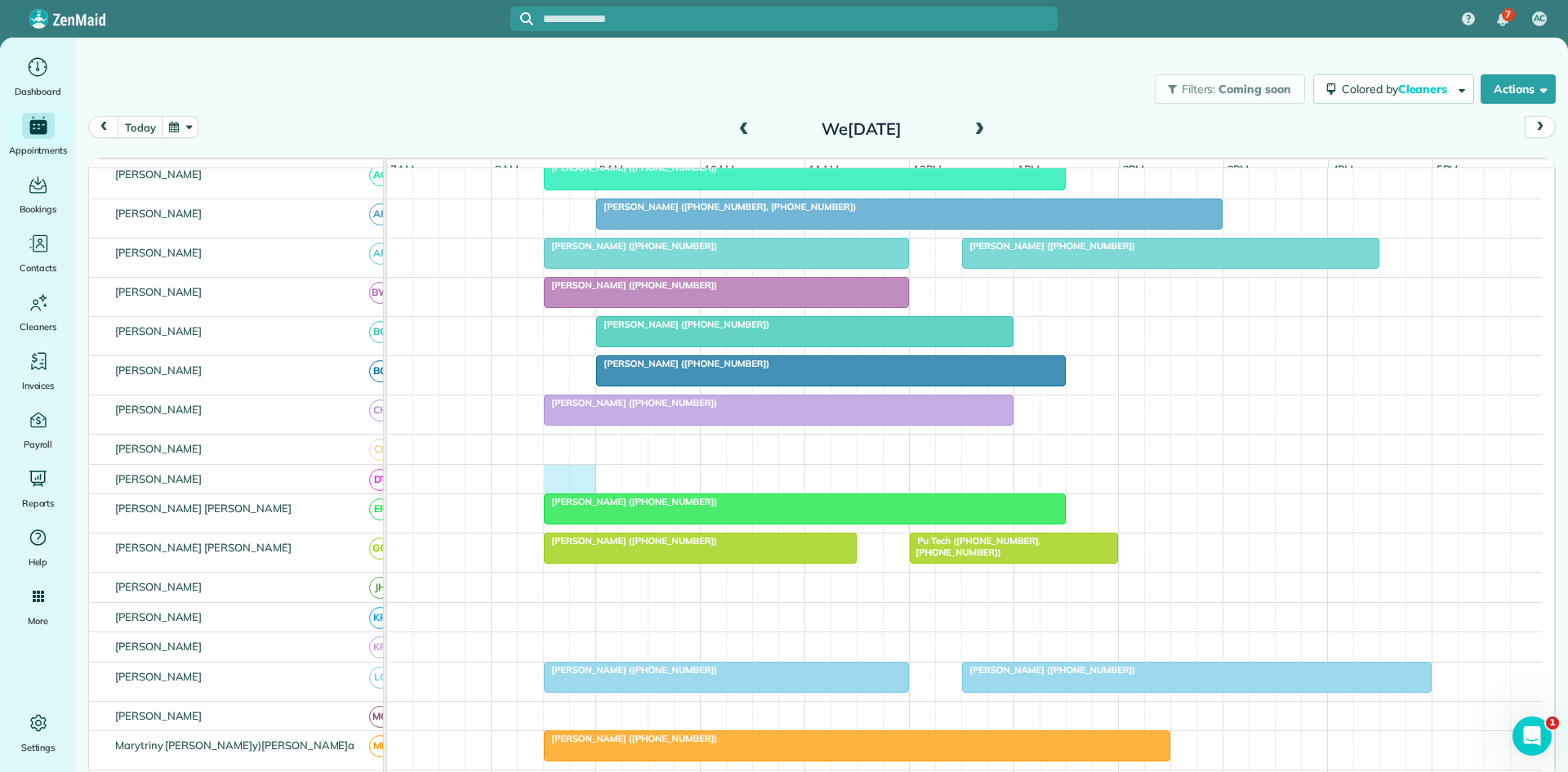
drag, startPoint x: 554, startPoint y: 492, endPoint x: 574, endPoint y: 491, distance: 20.0
click at [574, 491] on div at bounding box center [965, 480] width 1155 height 29
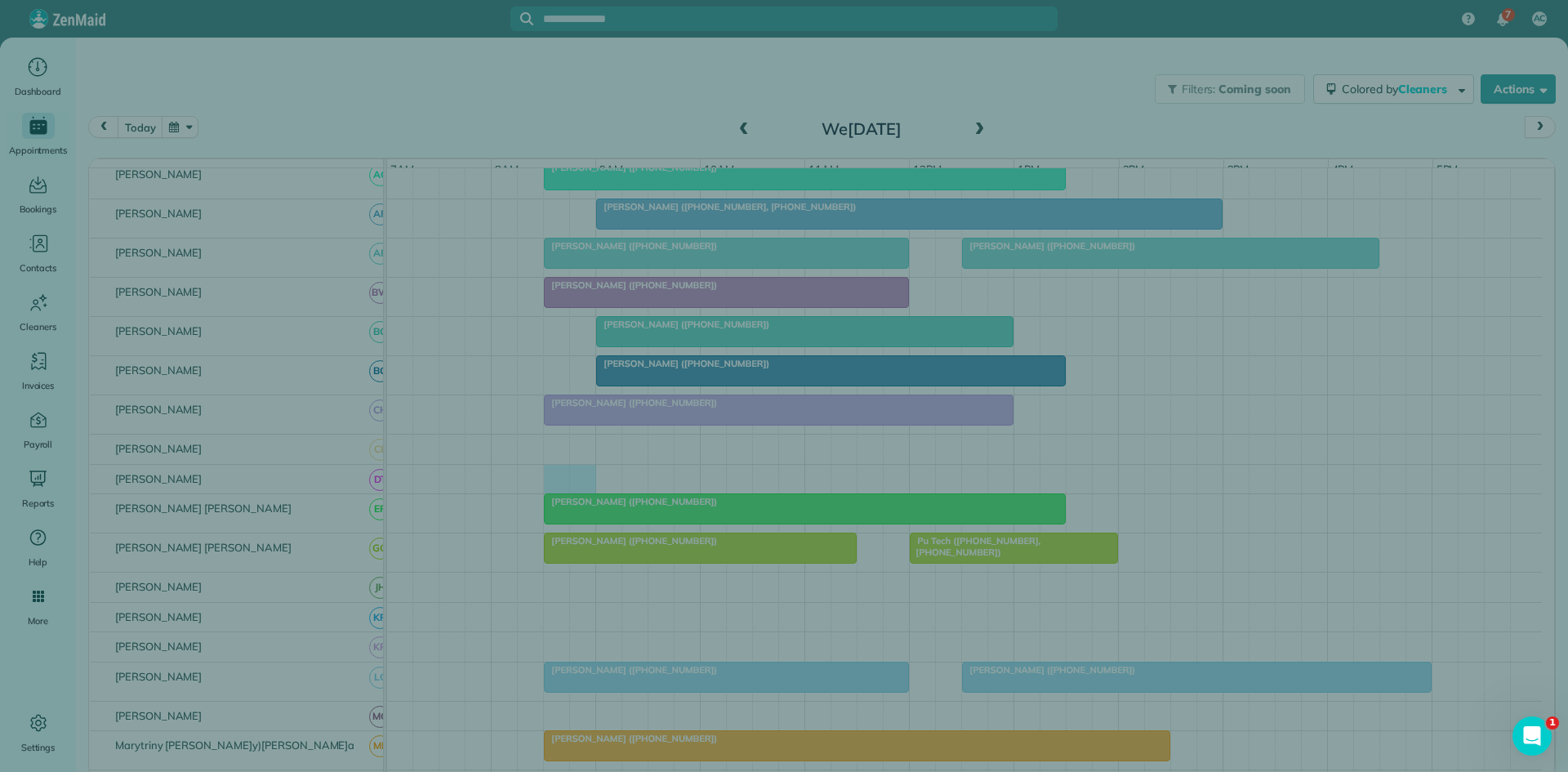
click at [558, 492] on div "Cancel New appointment Select a contact Add new" at bounding box center [784, 386] width 1568 height 772
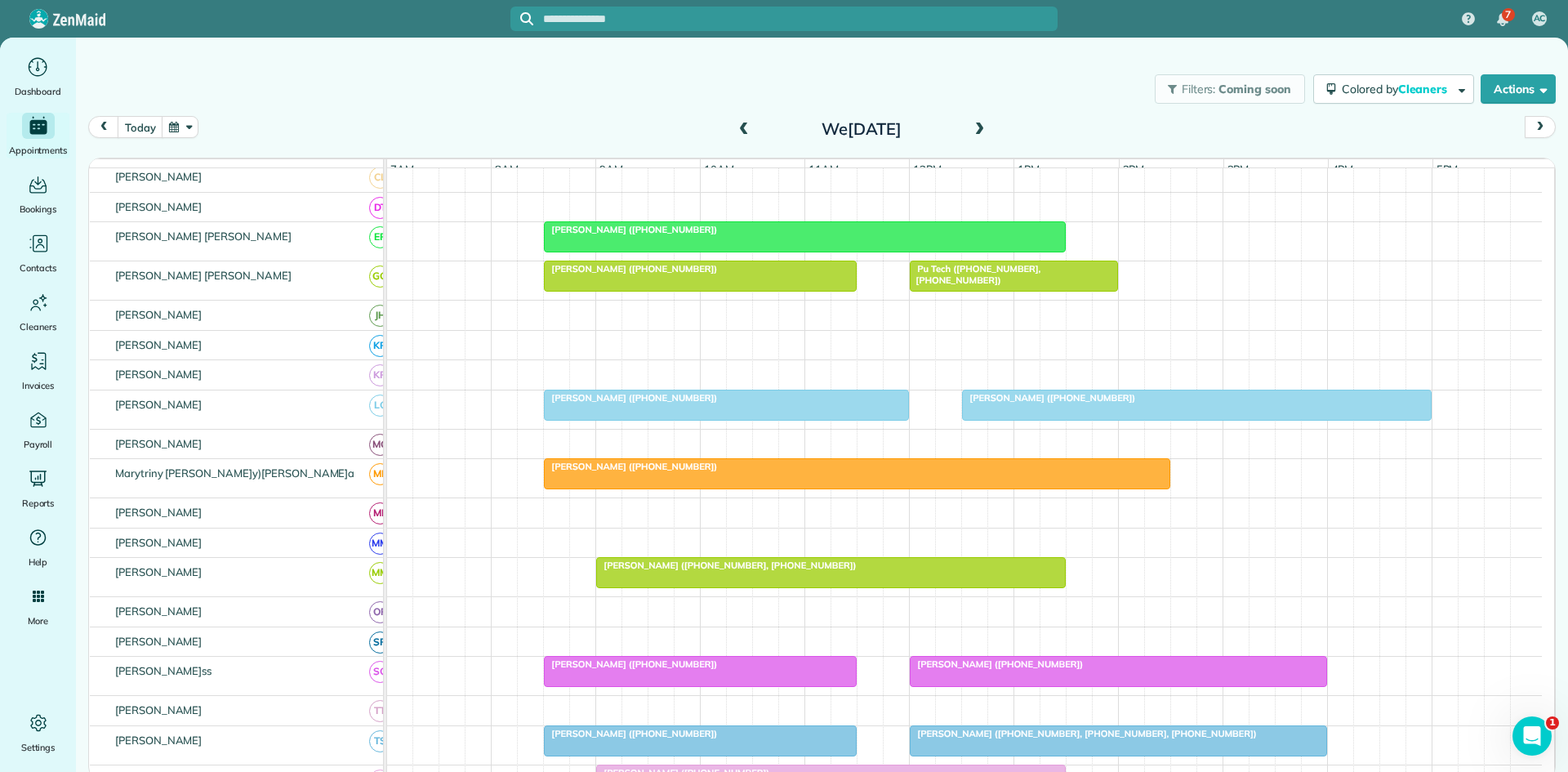
scroll to position [545, 0]
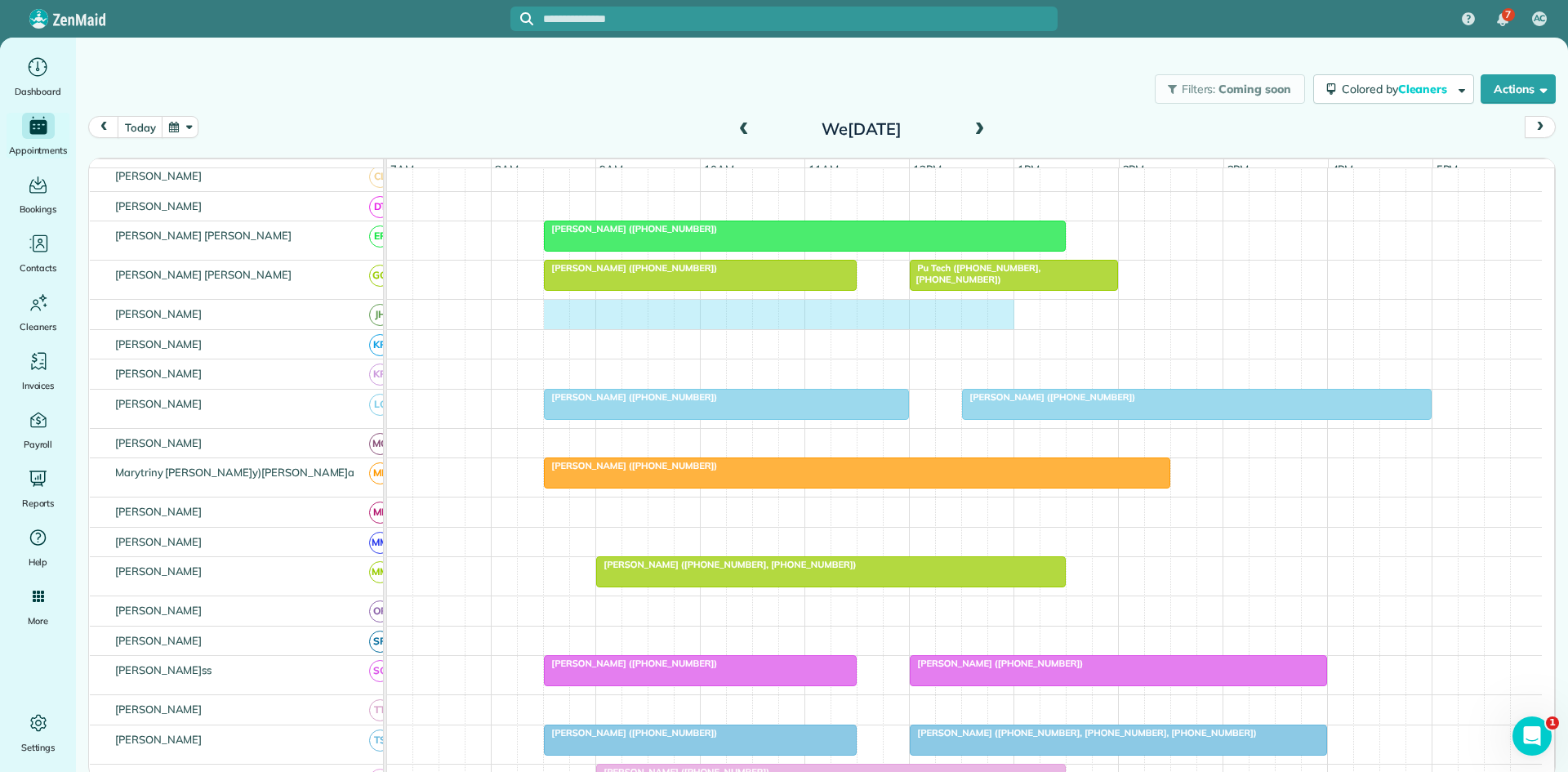
drag, startPoint x: 554, startPoint y: 333, endPoint x: 1001, endPoint y: 331, distance: 447.0
click at [1001, 329] on div at bounding box center [965, 314] width 1155 height 29
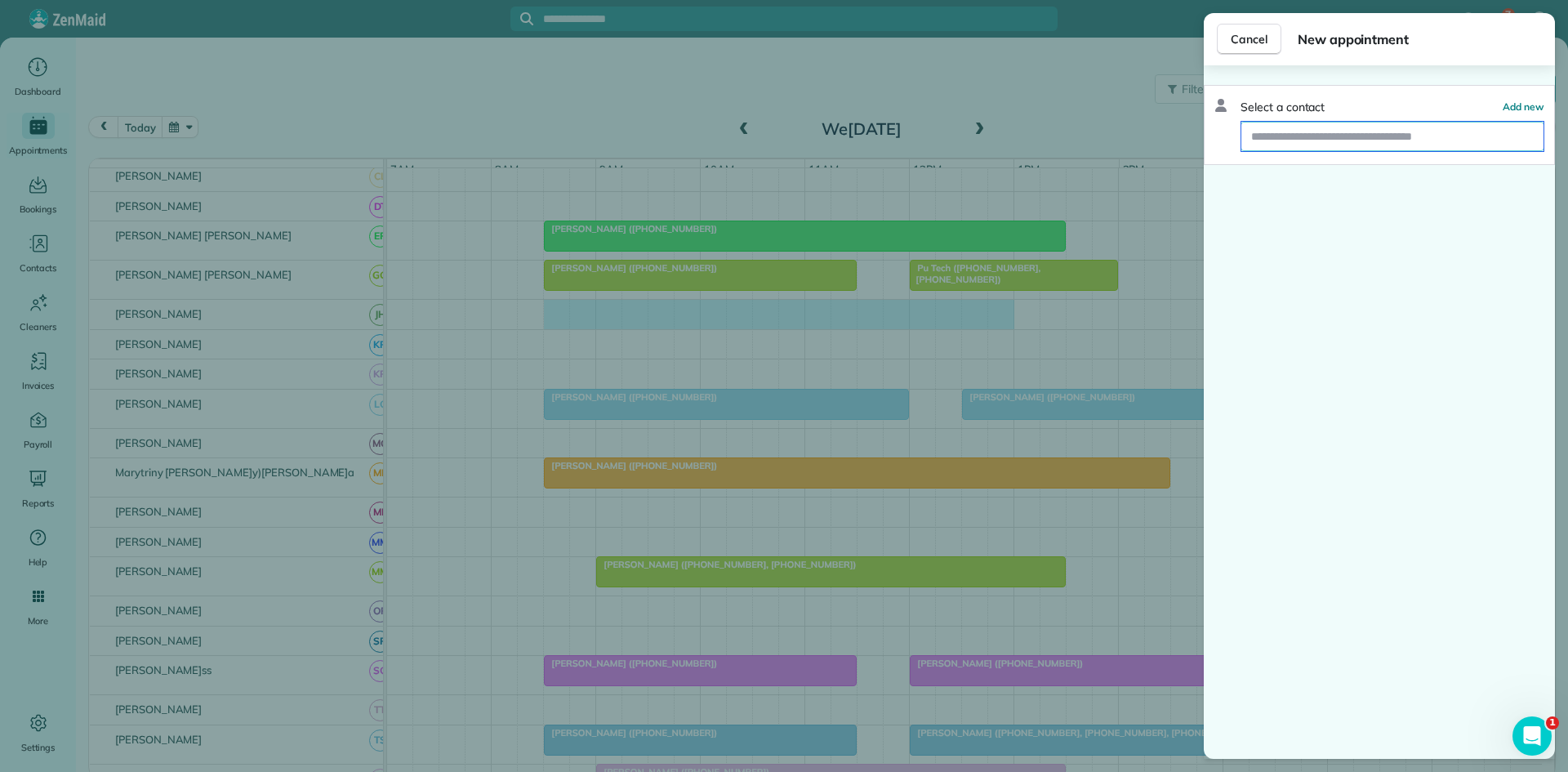
click at [1334, 138] on input "text" at bounding box center [1393, 137] width 303 height 29
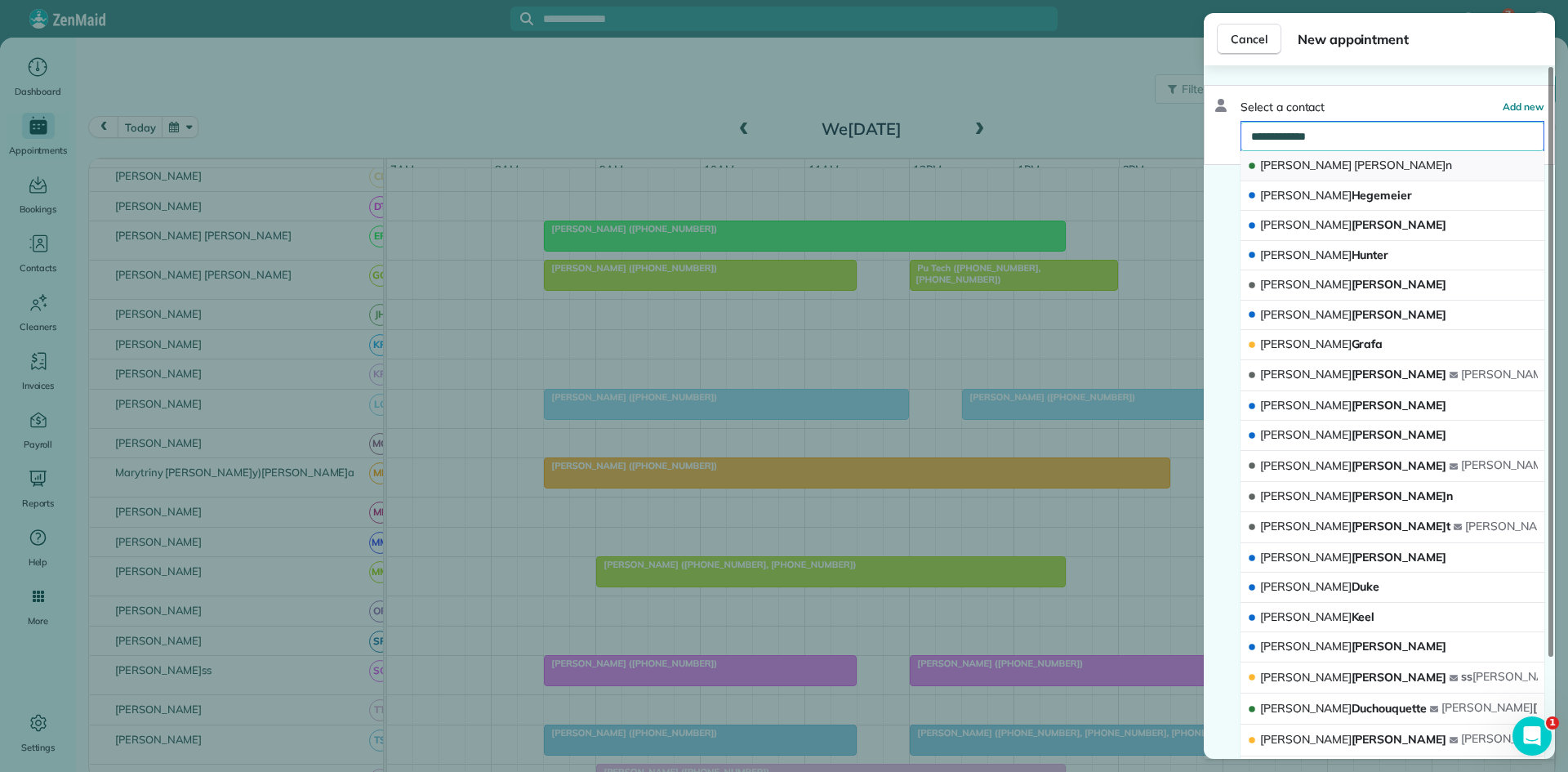
type input "**********"
click at [1325, 155] on button "Karen Hoffman" at bounding box center [1392, 166] width 304 height 30
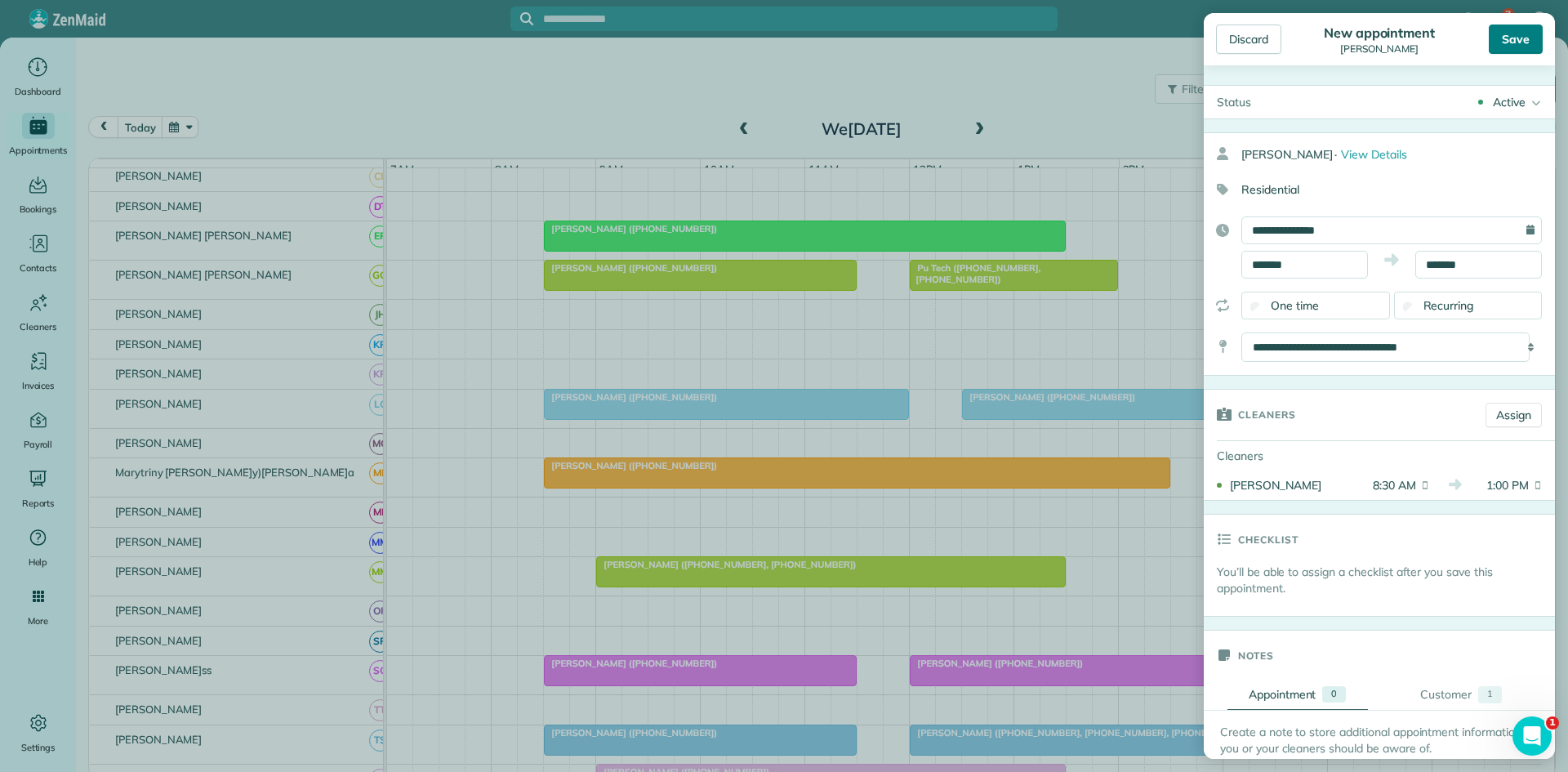
click at [1507, 36] on div "Save" at bounding box center [1516, 39] width 54 height 29
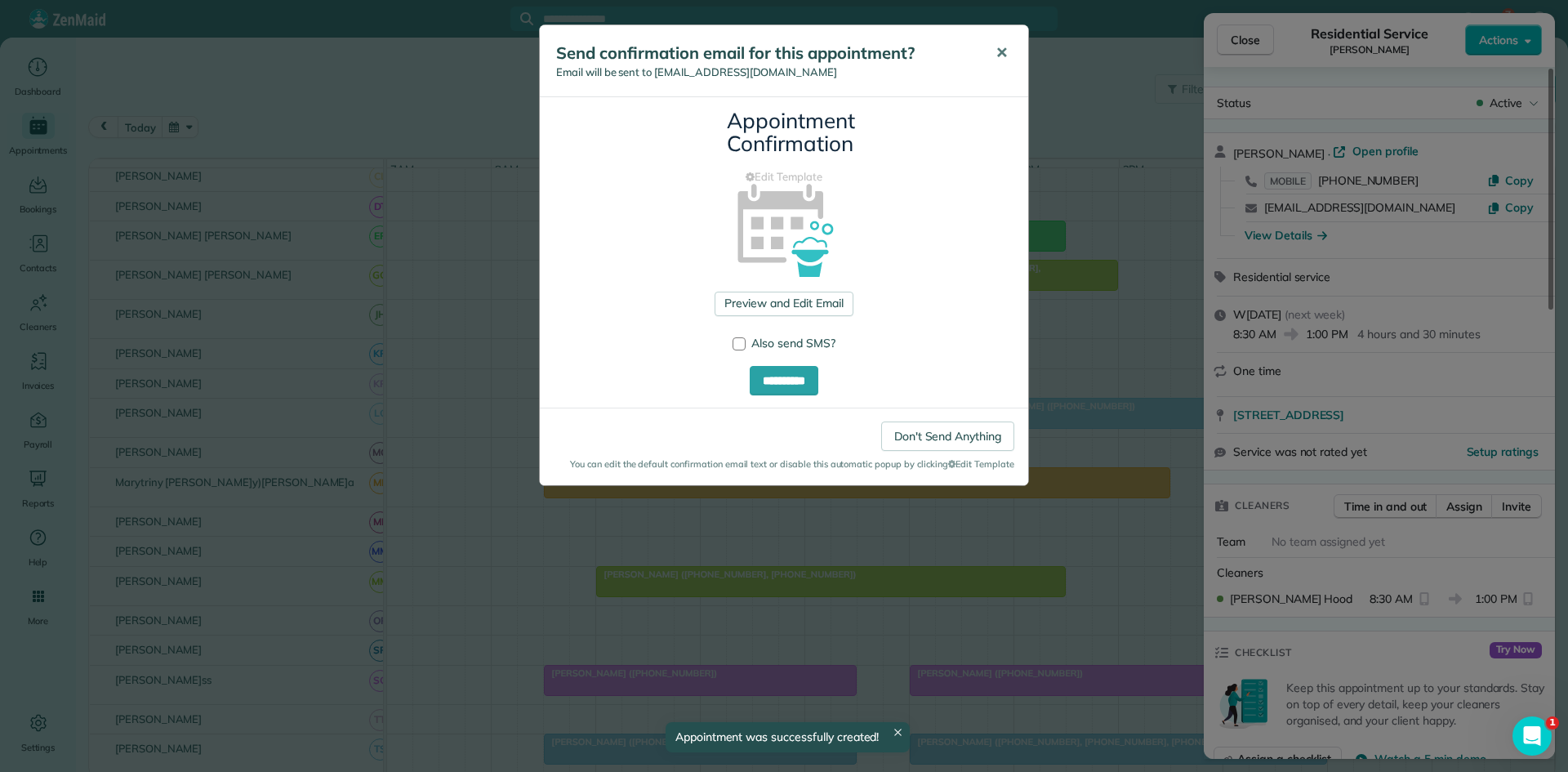
click at [999, 60] on span "✕" at bounding box center [1001, 52] width 12 height 18
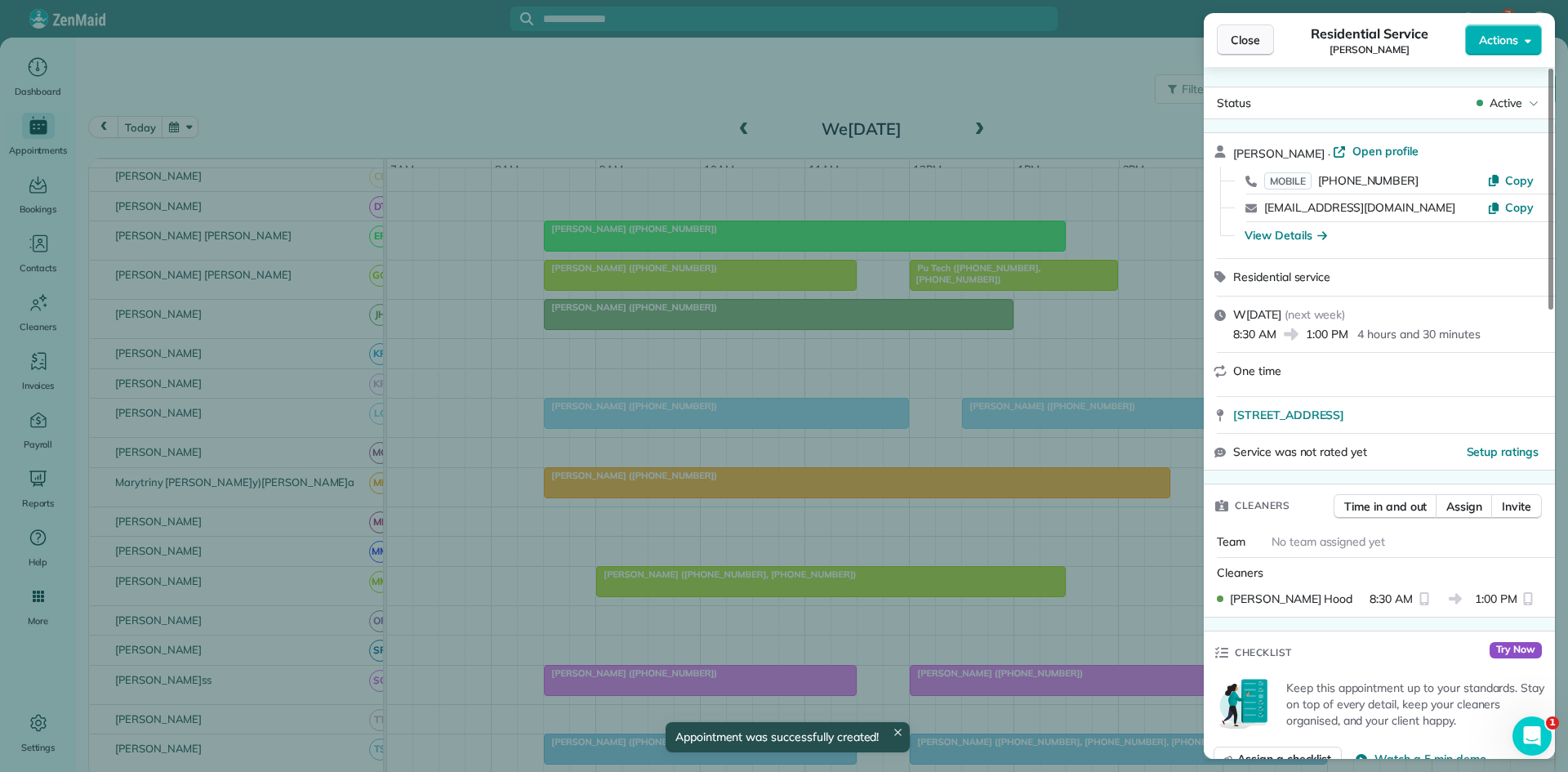
click at [1261, 43] on button "Close" at bounding box center [1245, 40] width 57 height 31
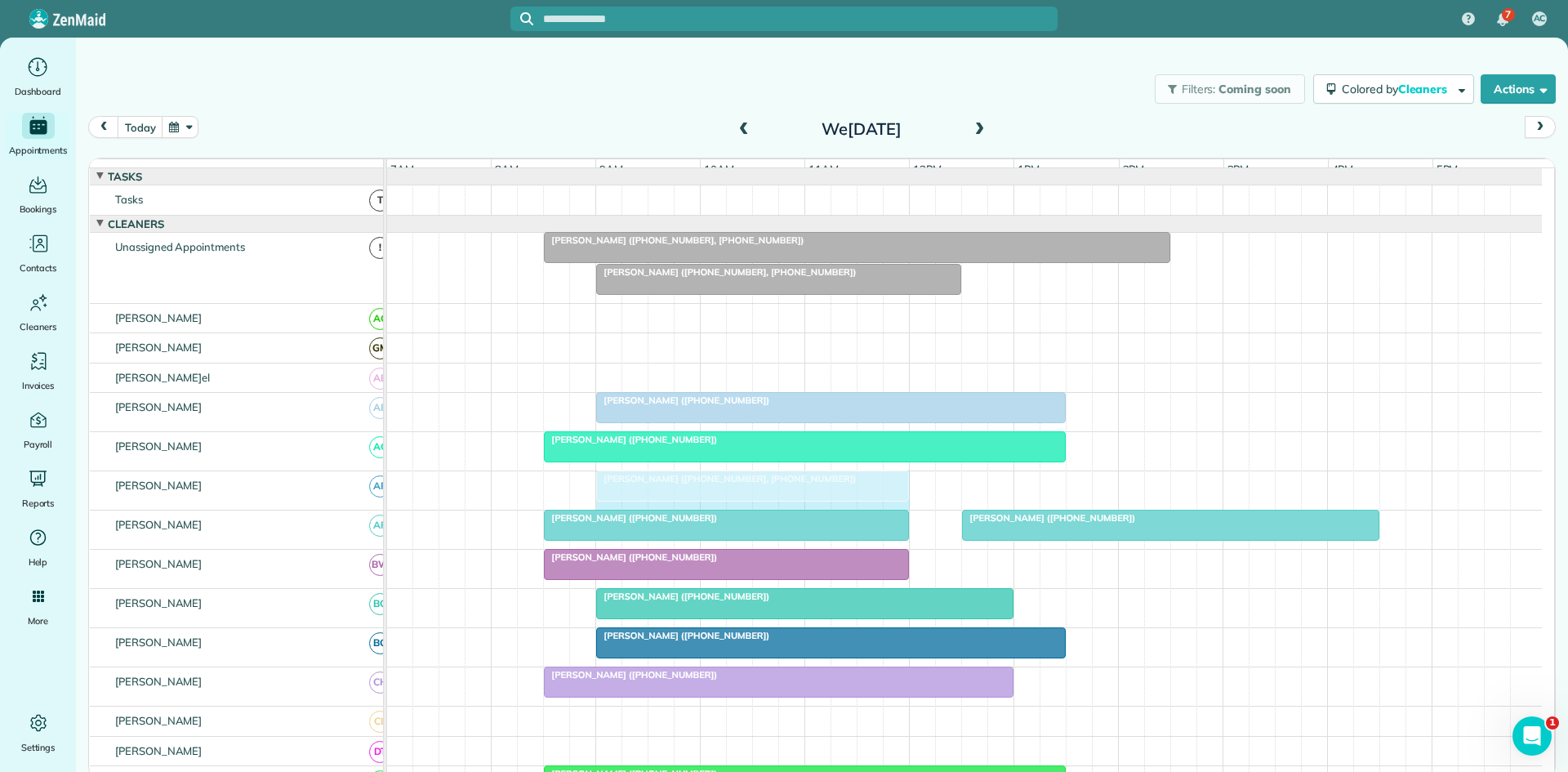
drag, startPoint x: 1220, startPoint y: 494, endPoint x: 900, endPoint y: 481, distance: 320.3
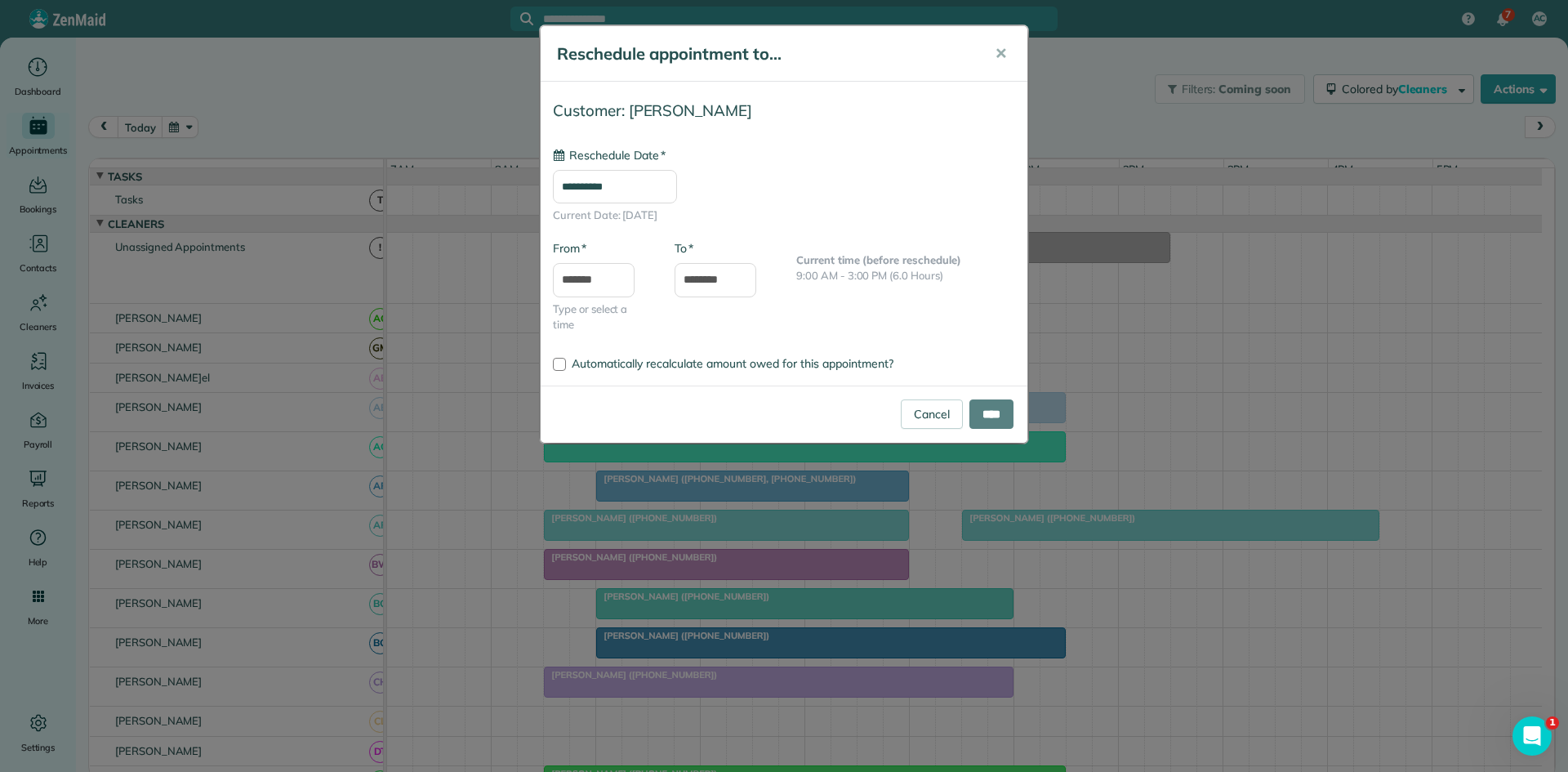
type input "**********"
click at [980, 421] on input "****" at bounding box center [991, 414] width 44 height 29
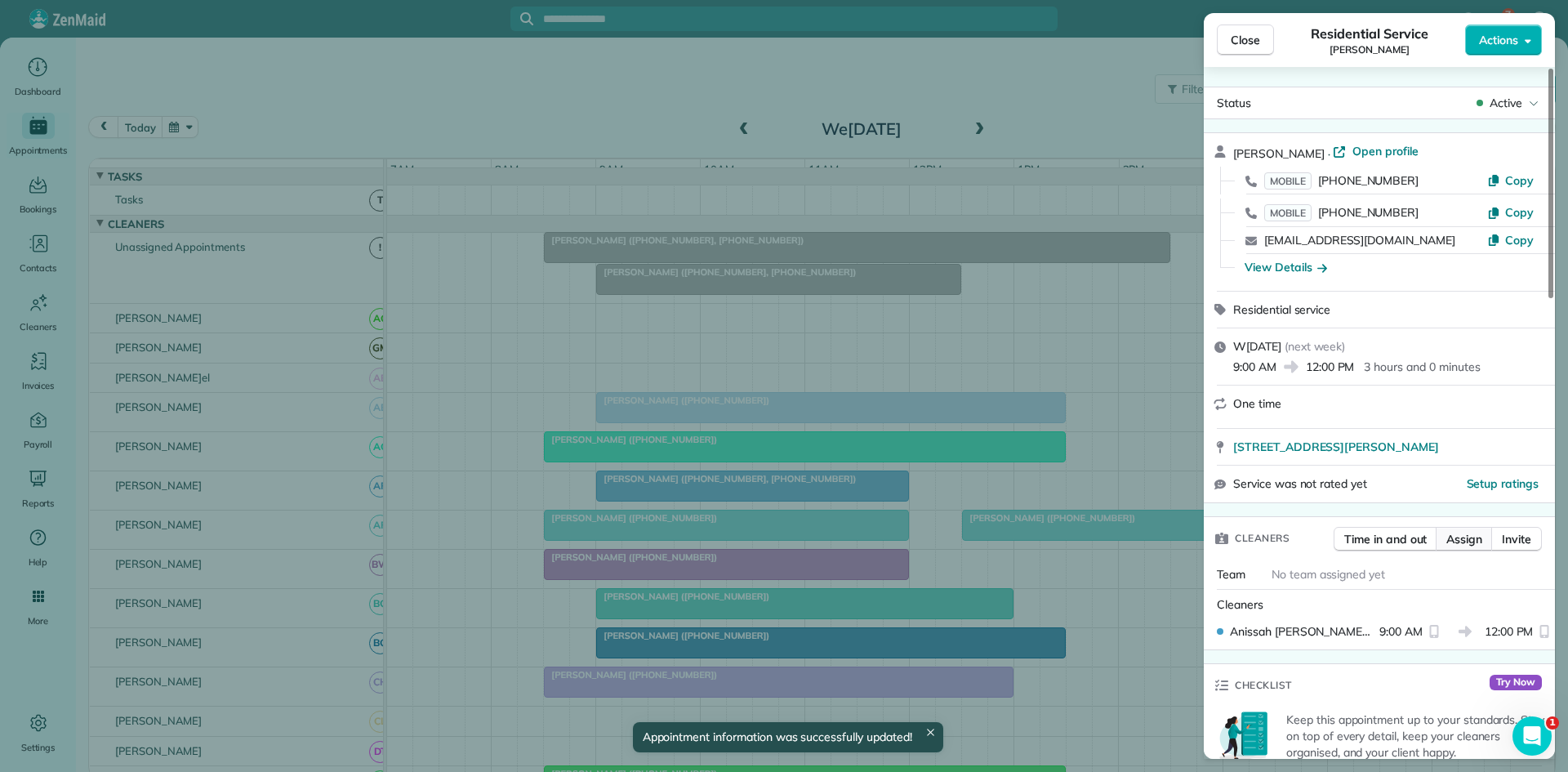
click at [1463, 535] on span "Assign" at bounding box center [1464, 539] width 36 height 17
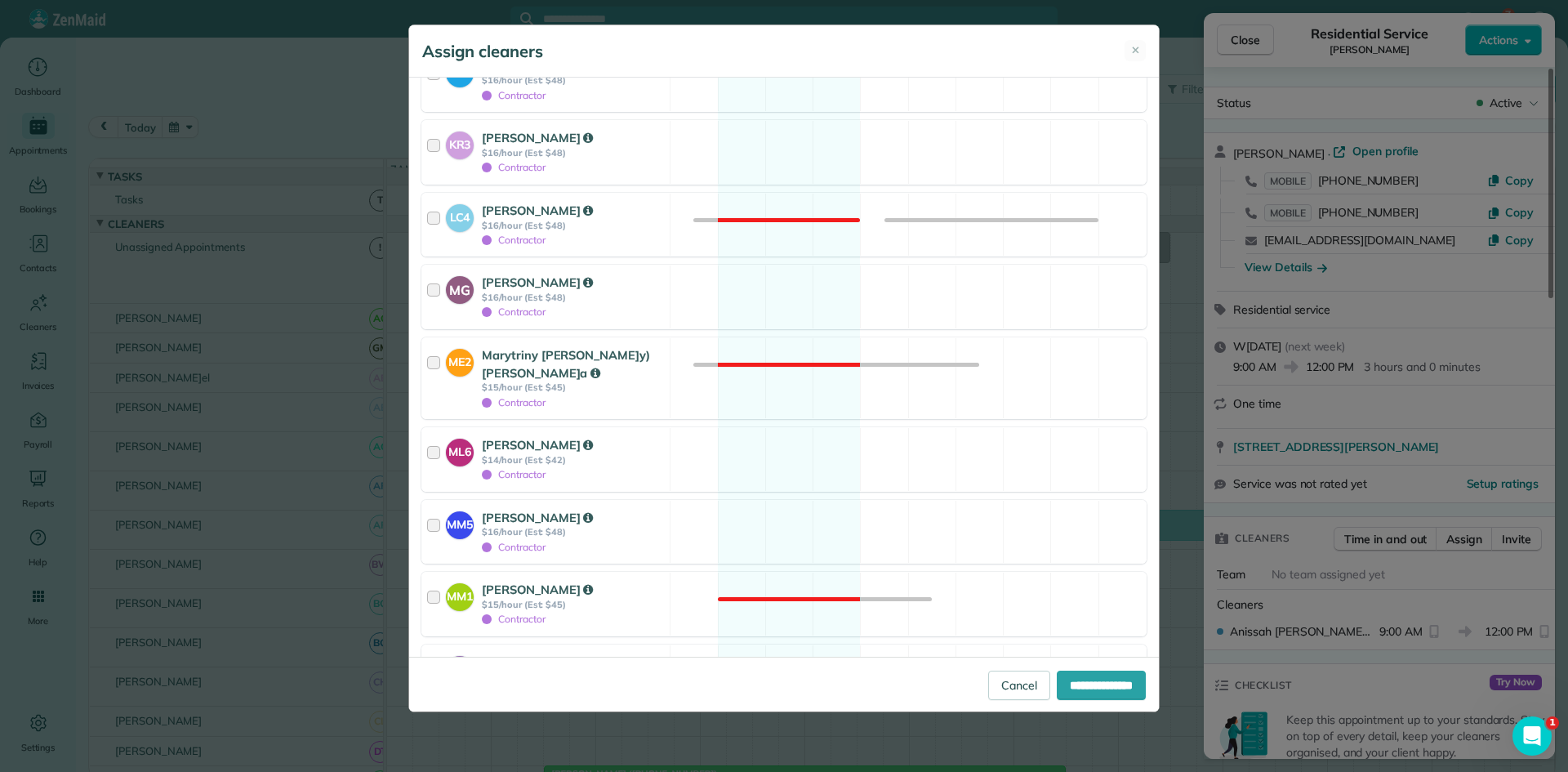
scroll to position [1296, 0]
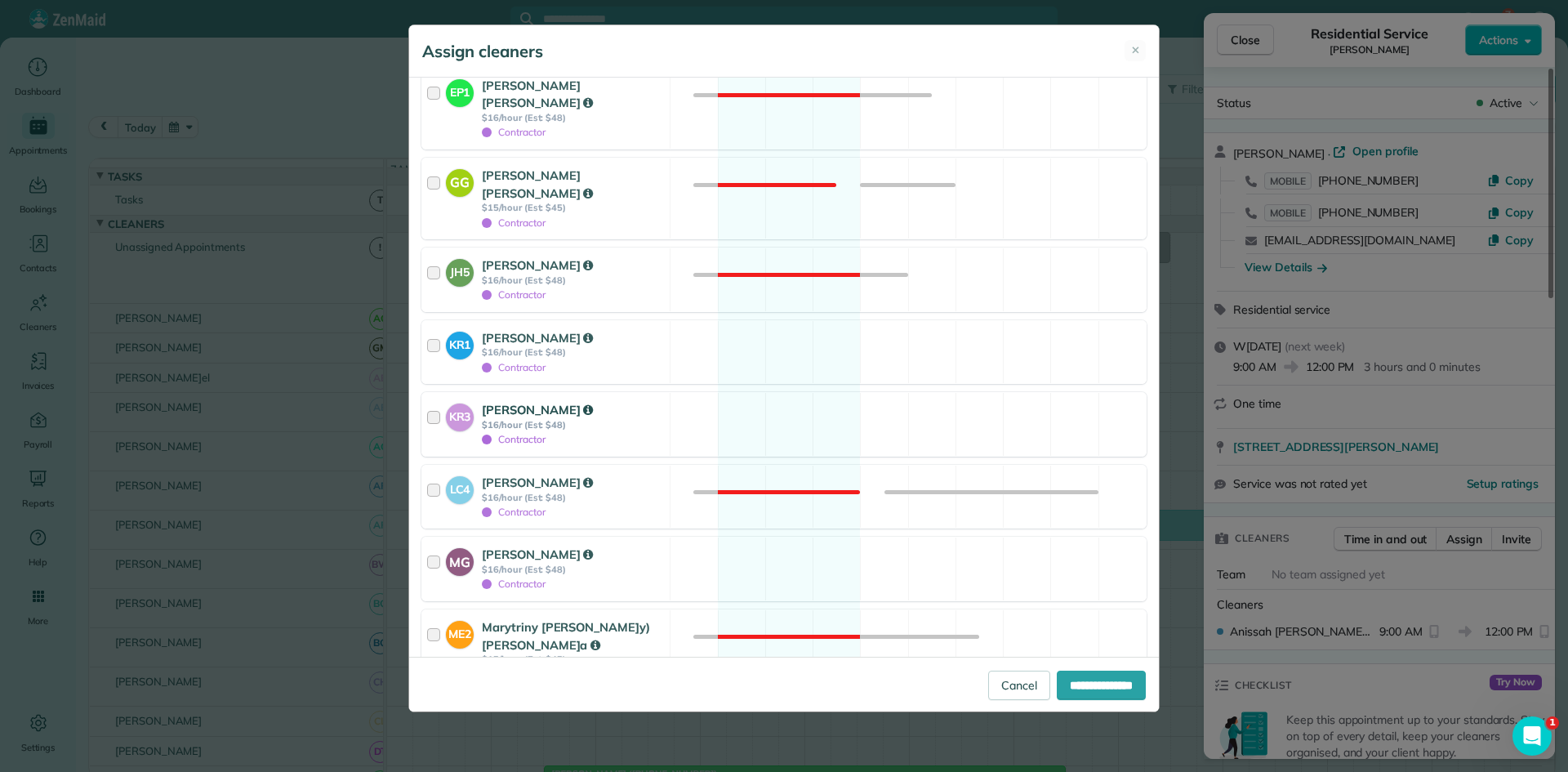
click at [697, 392] on div "KR3 Kylee Roberts $16/hour (Est: $48) Contractor Available" at bounding box center [784, 425] width 725 height 64
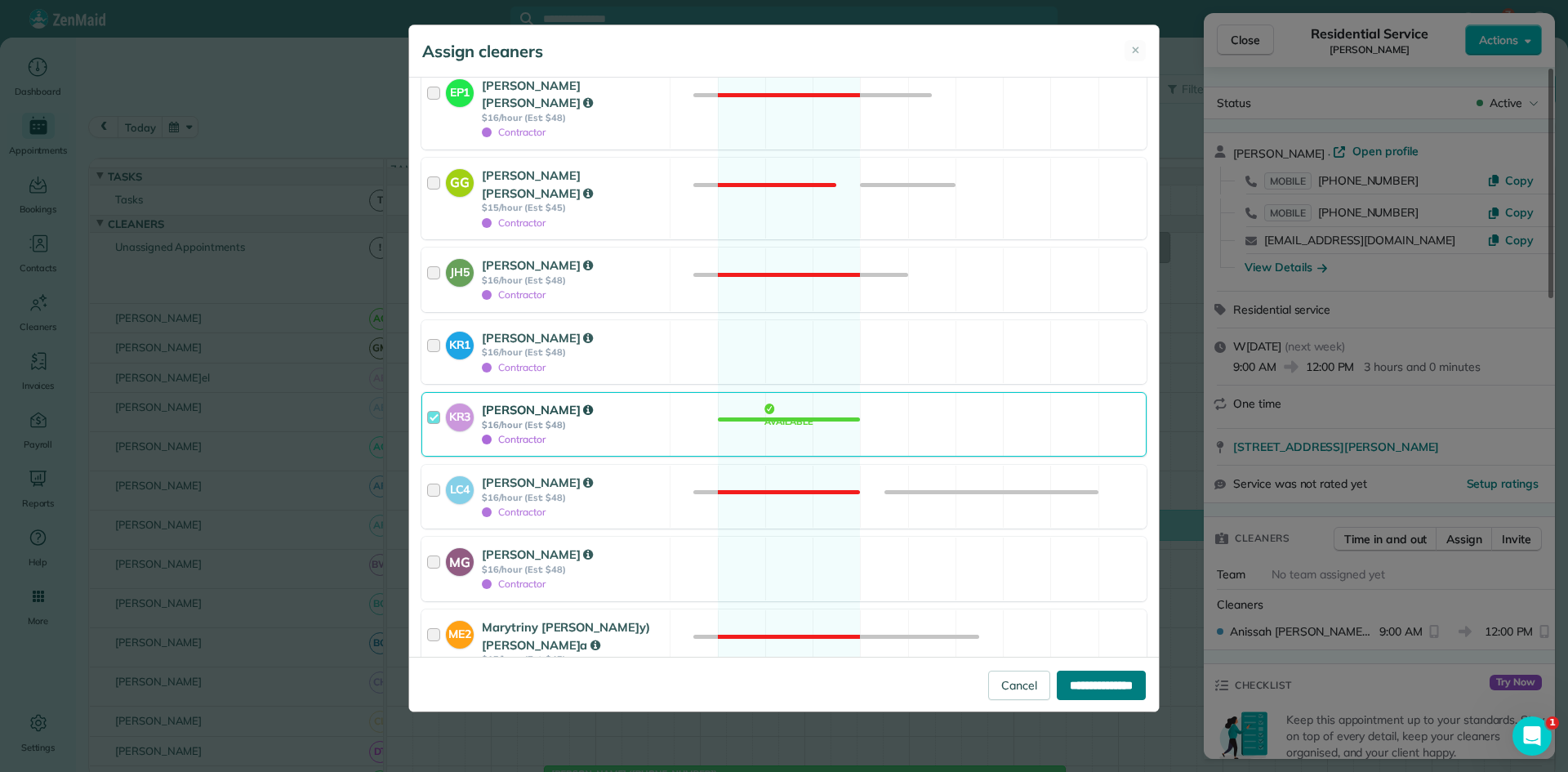
click at [1065, 690] on input "**********" at bounding box center [1101, 685] width 89 height 29
type input "**********"
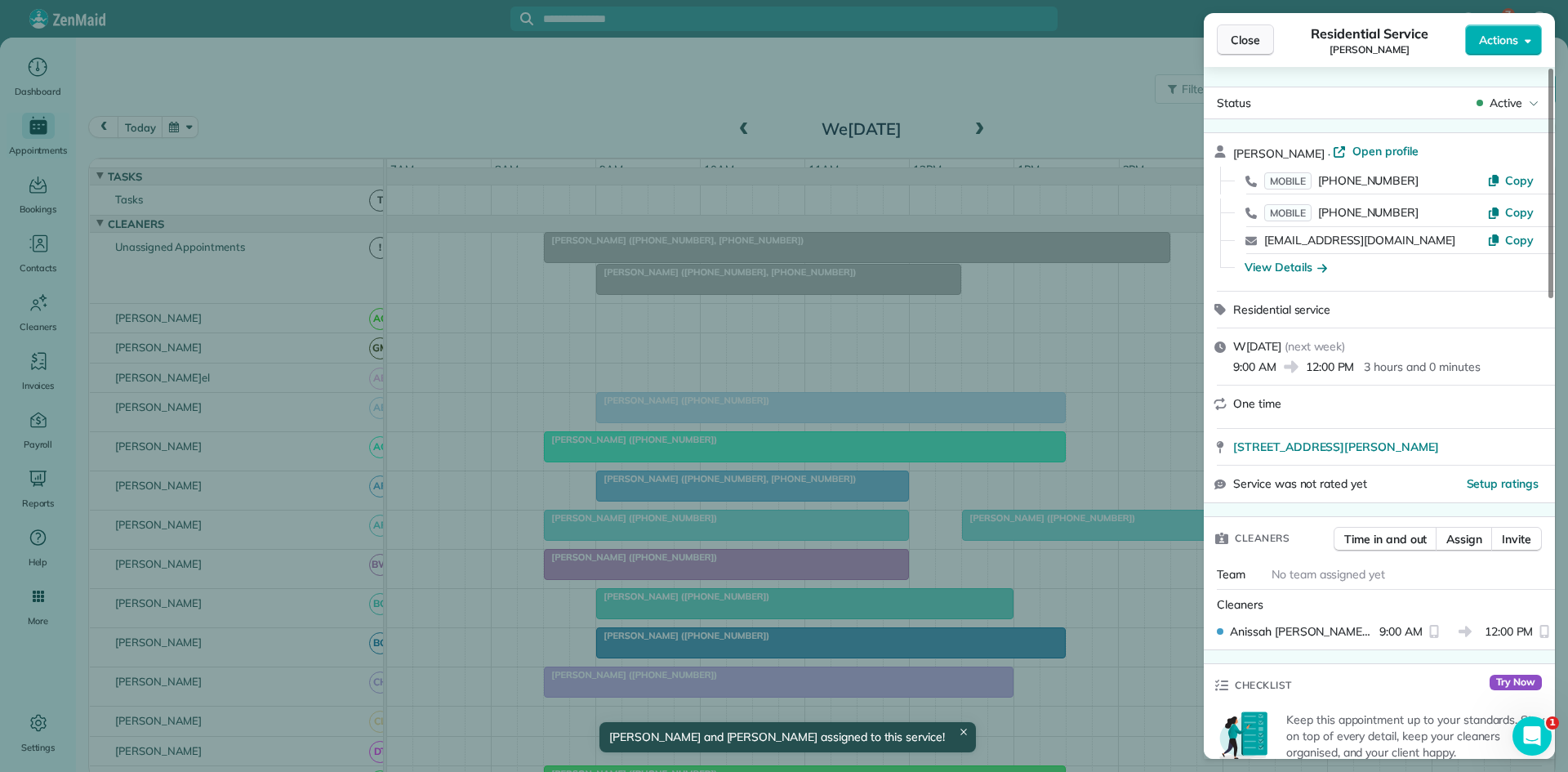
click at [1226, 41] on button "Close" at bounding box center [1245, 40] width 57 height 31
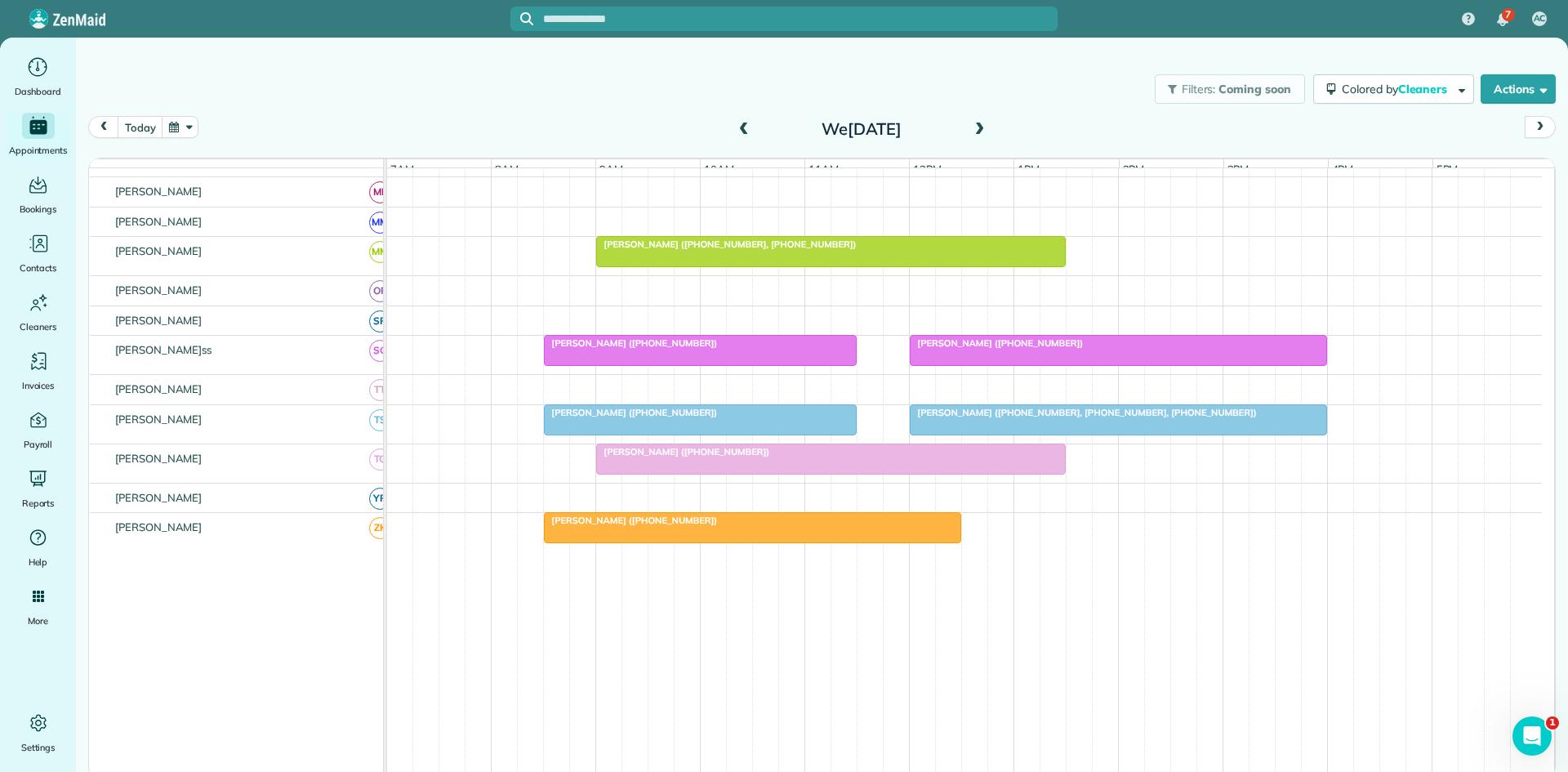
scroll to position [612, 0]
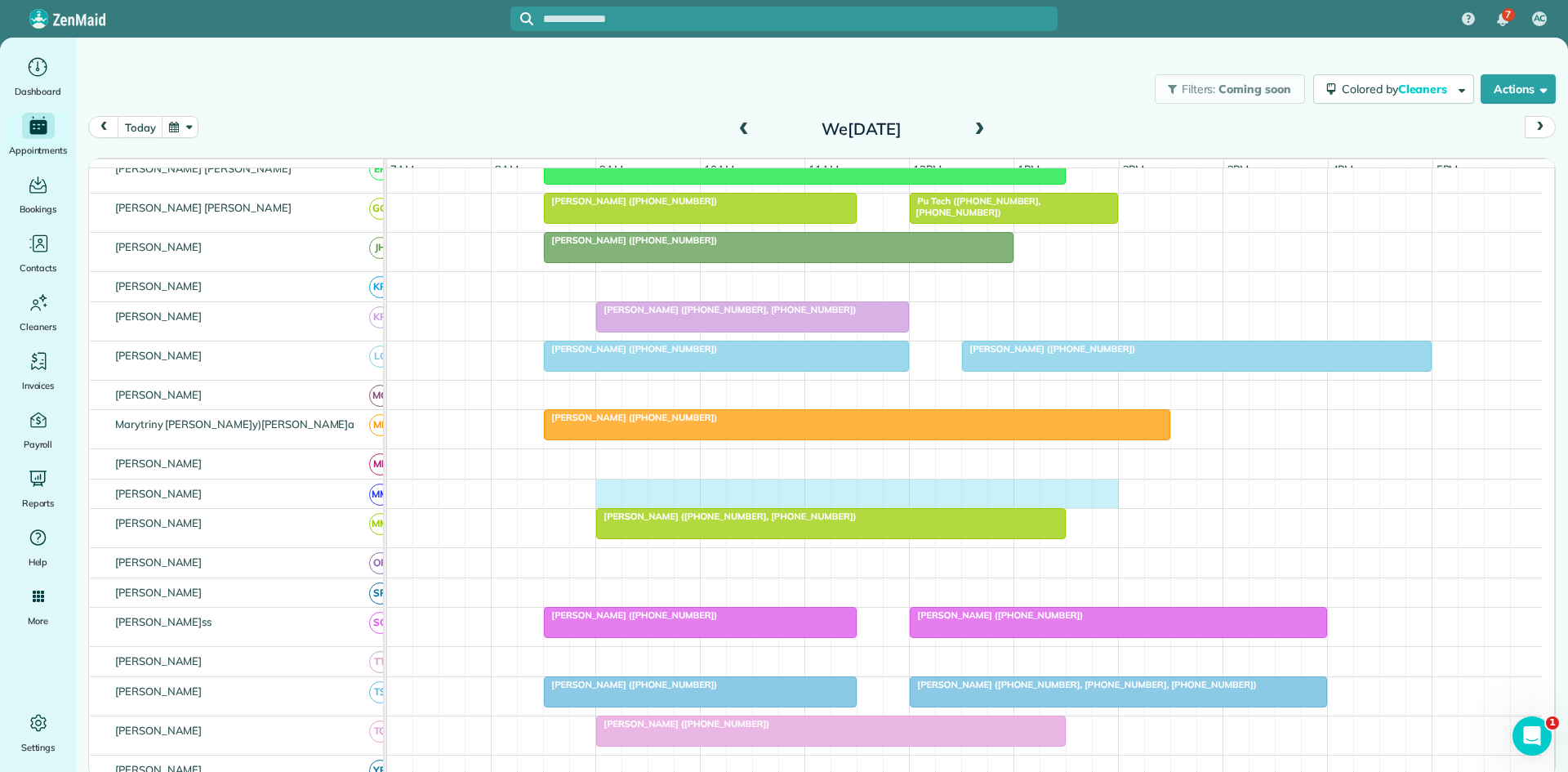
drag, startPoint x: 609, startPoint y: 506, endPoint x: 1099, endPoint y: 495, distance: 490.1
click at [1099, 495] on div at bounding box center [965, 494] width 1155 height 29
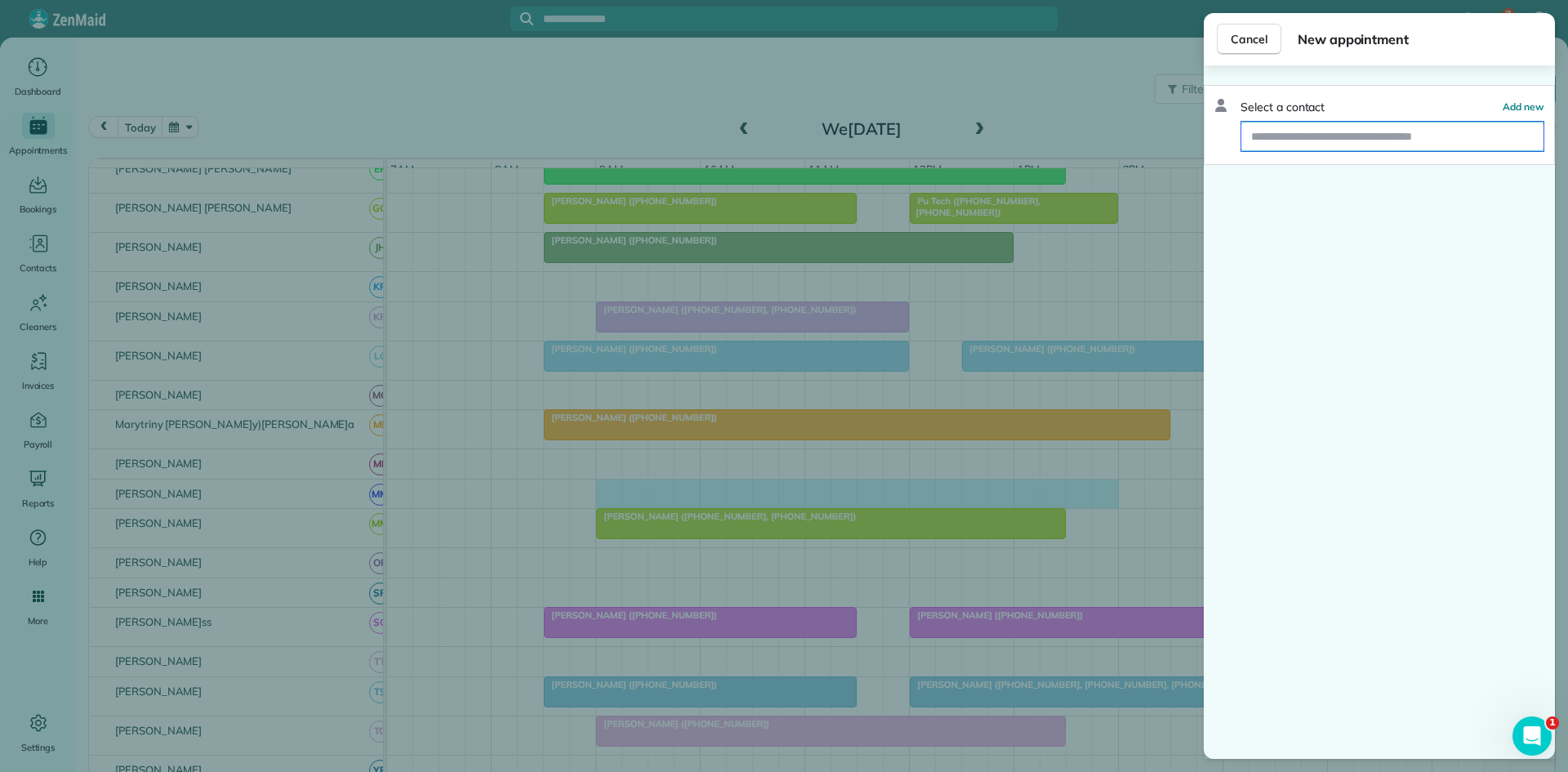
click at [1303, 140] on input "text" at bounding box center [1393, 137] width 303 height 29
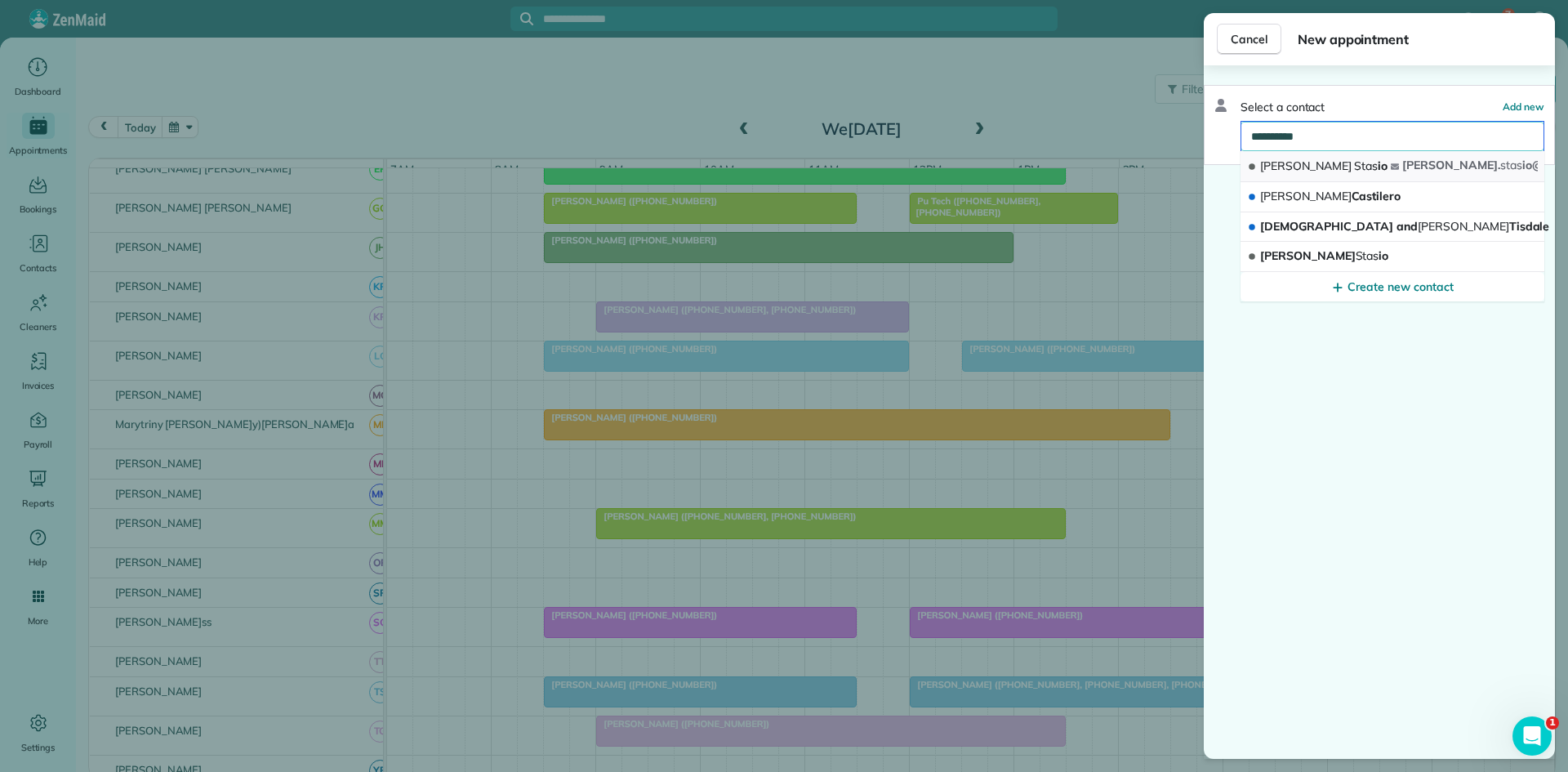
type input "**********"
click at [1291, 169] on span "Trudy Stas io" at bounding box center [1324, 166] width 127 height 15
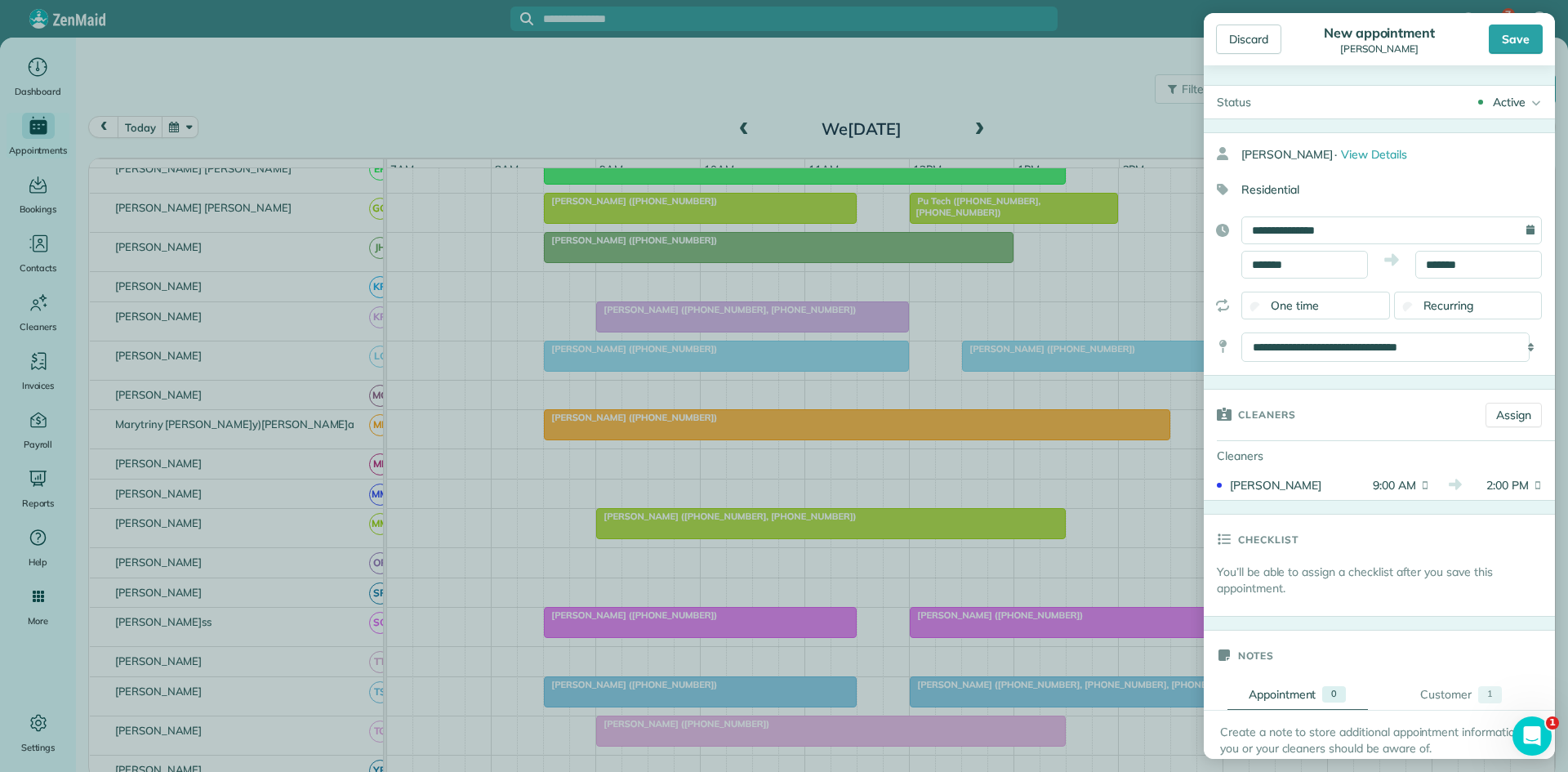
click at [1496, 43] on div "Save" at bounding box center [1516, 39] width 54 height 29
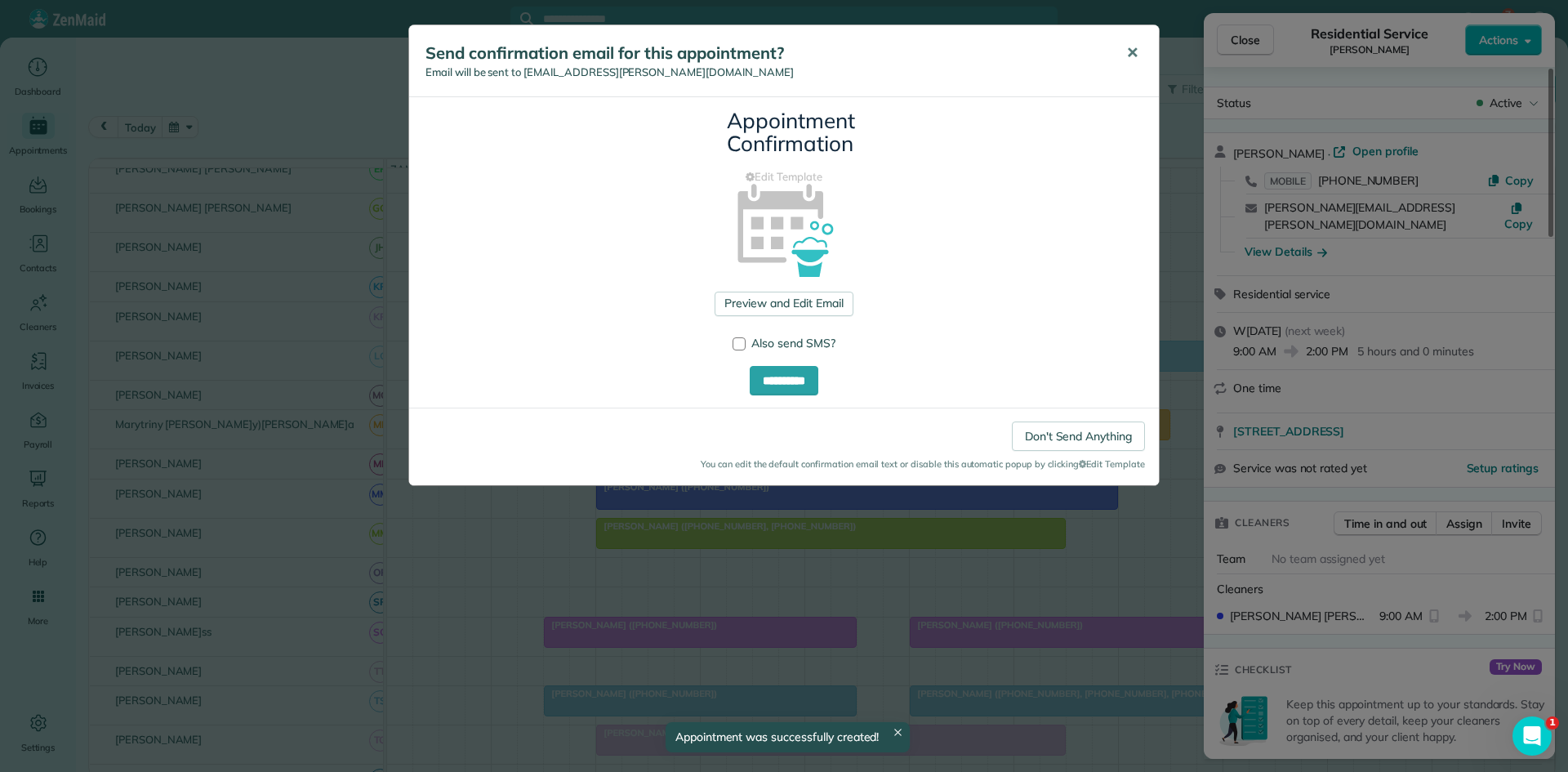
click at [1127, 63] on button "✕" at bounding box center [1132, 53] width 37 height 39
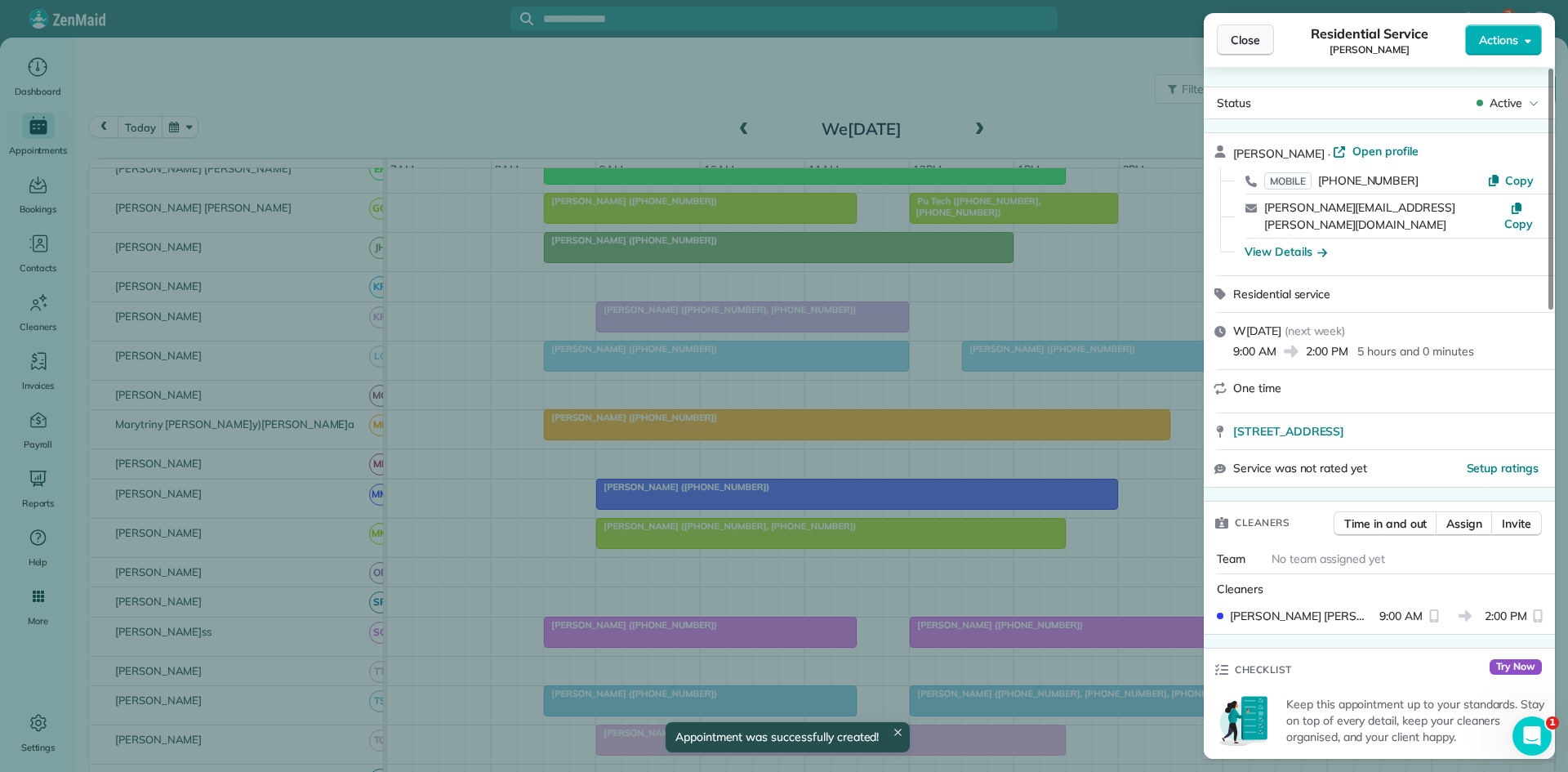
click at [1242, 37] on span "Close" at bounding box center [1245, 40] width 29 height 17
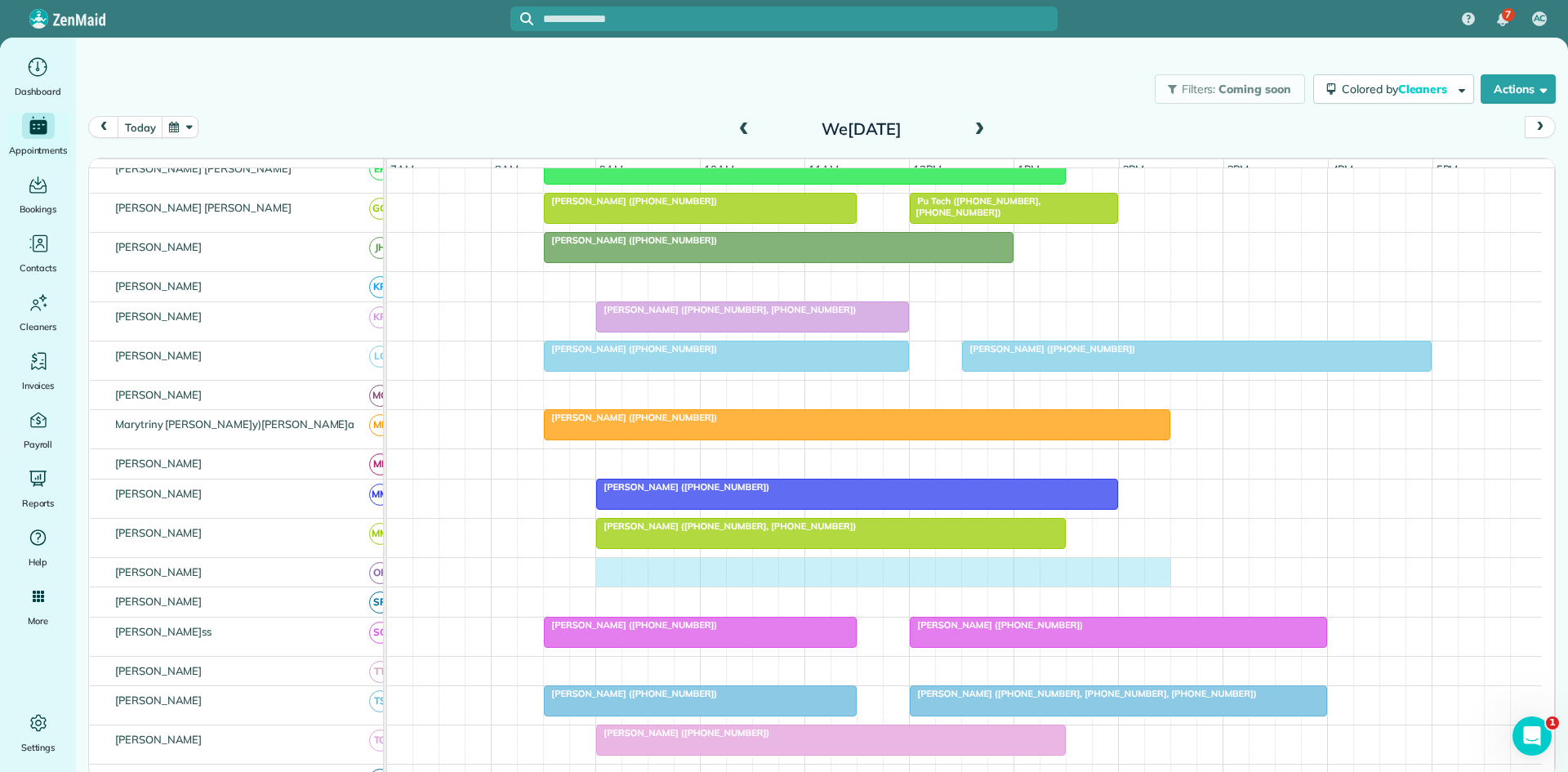
drag, startPoint x: 612, startPoint y: 585, endPoint x: 1153, endPoint y: 571, distance: 541.2
click at [1153, 571] on div at bounding box center [965, 572] width 1155 height 29
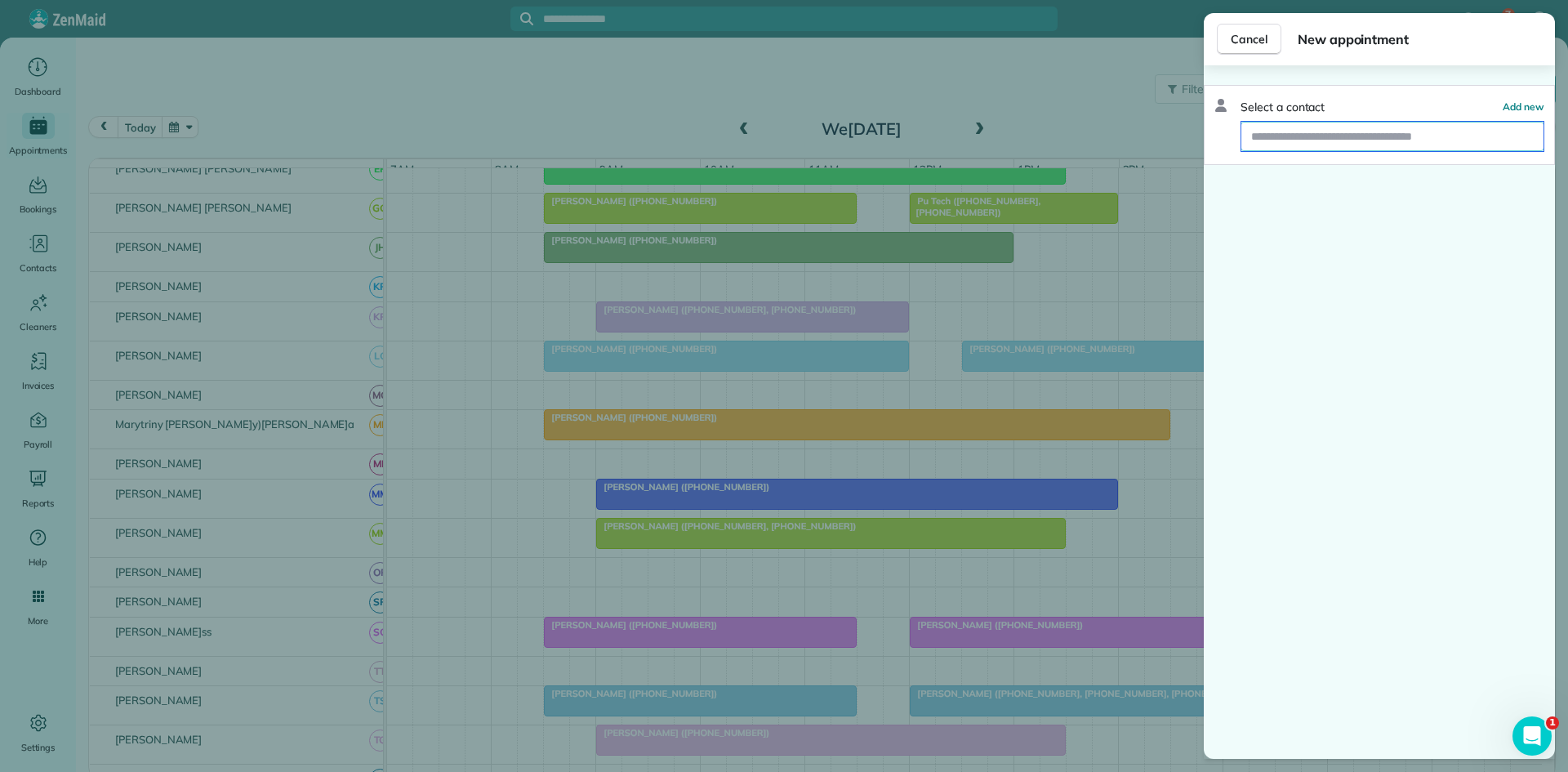
click at [1334, 142] on input "text" at bounding box center [1393, 137] width 303 height 29
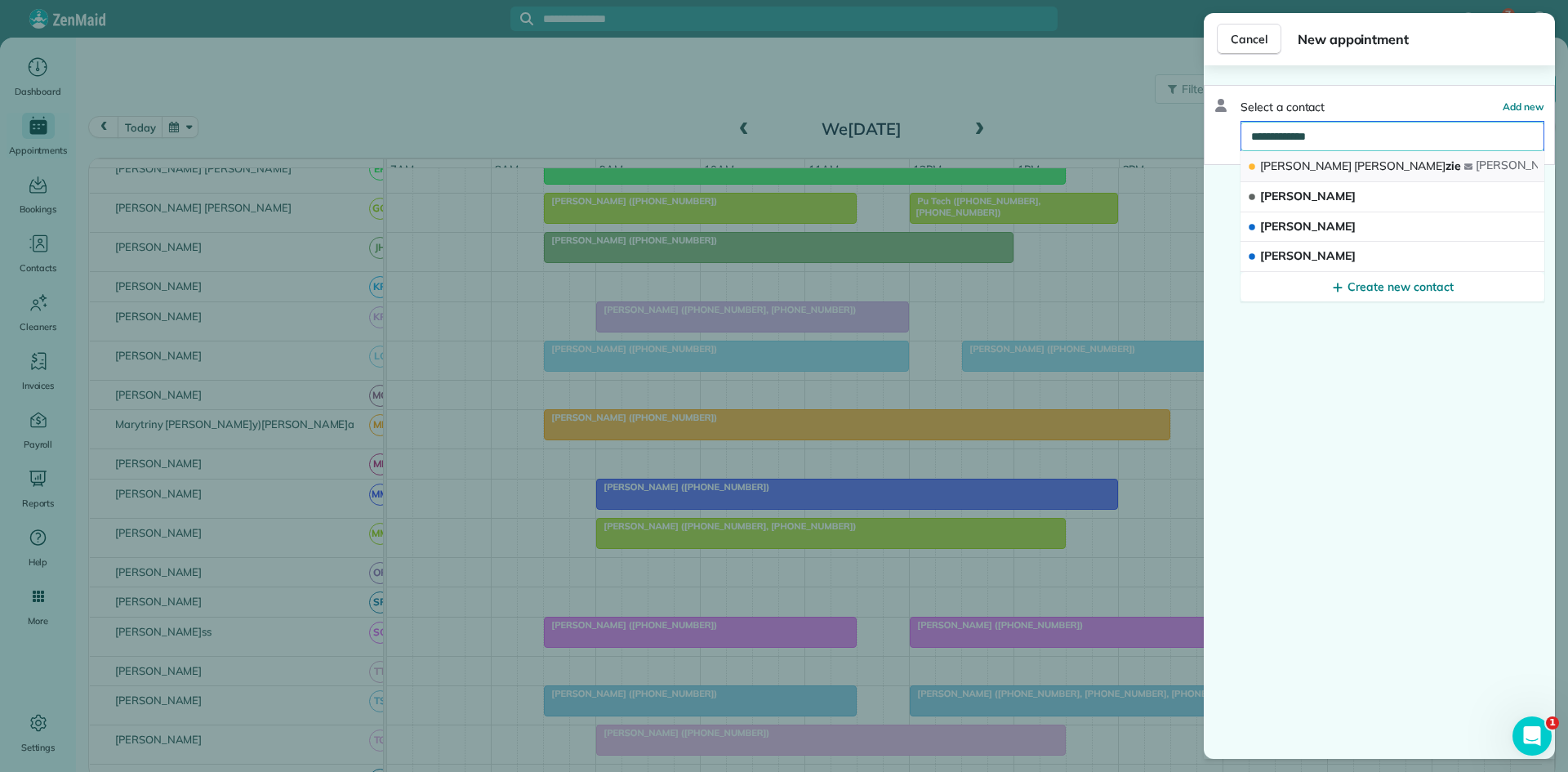
type input "**********"
click at [1361, 173] on span "Meghan Macken zie" at bounding box center [1361, 167] width 201 height 17
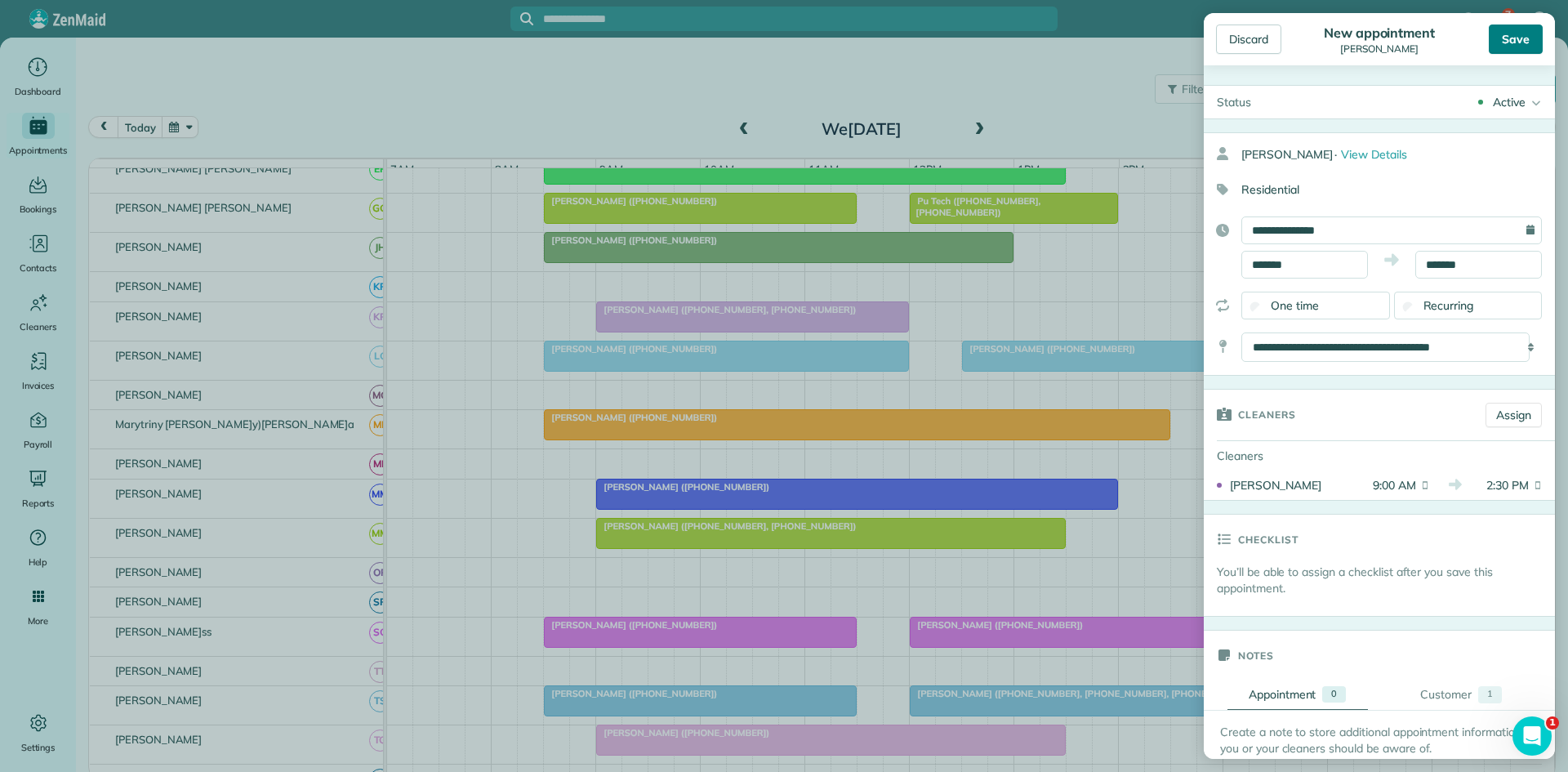
click at [1526, 48] on div "Save" at bounding box center [1516, 39] width 54 height 29
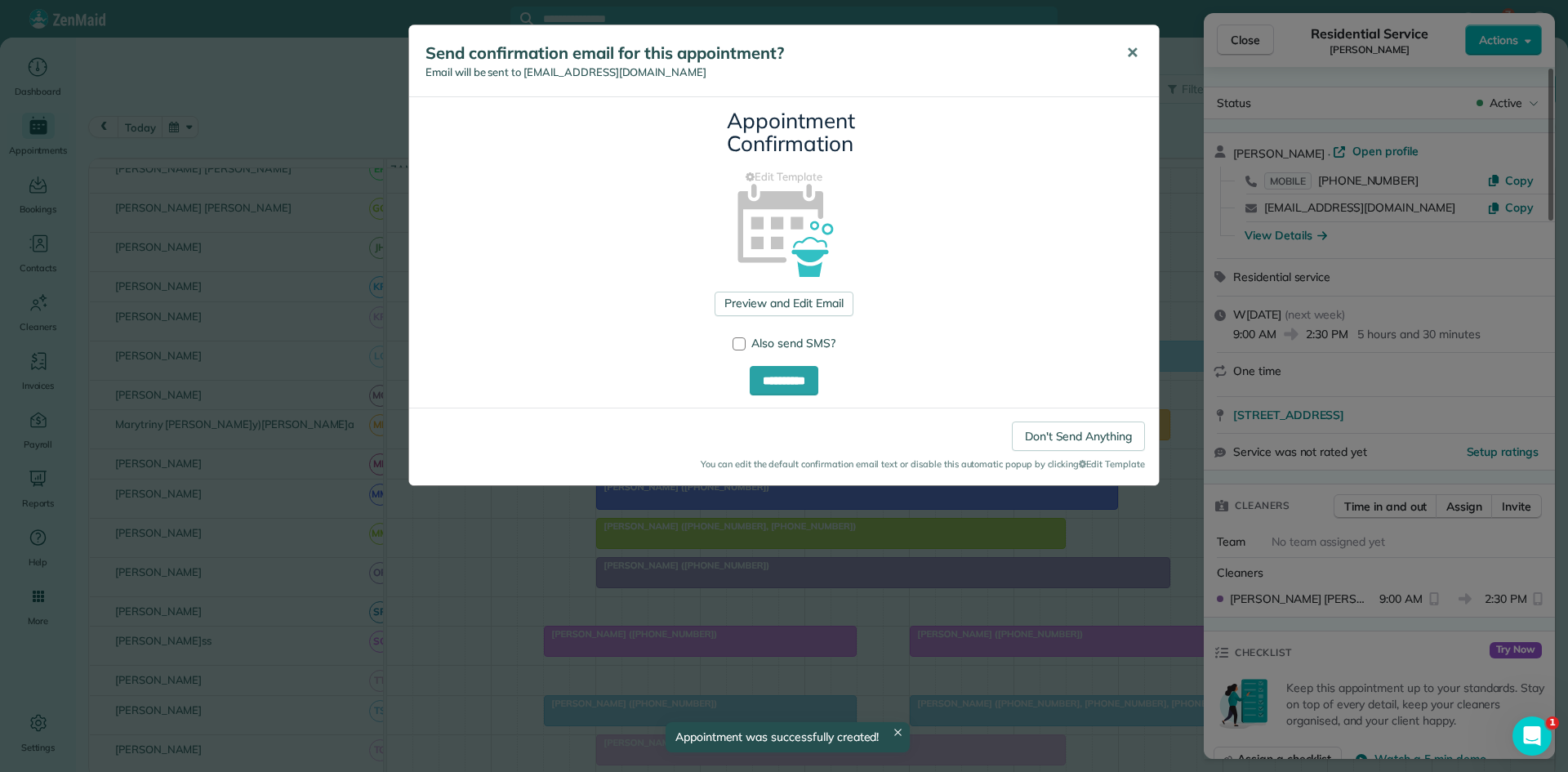
click at [1126, 60] on button "✕" at bounding box center [1132, 53] width 37 height 39
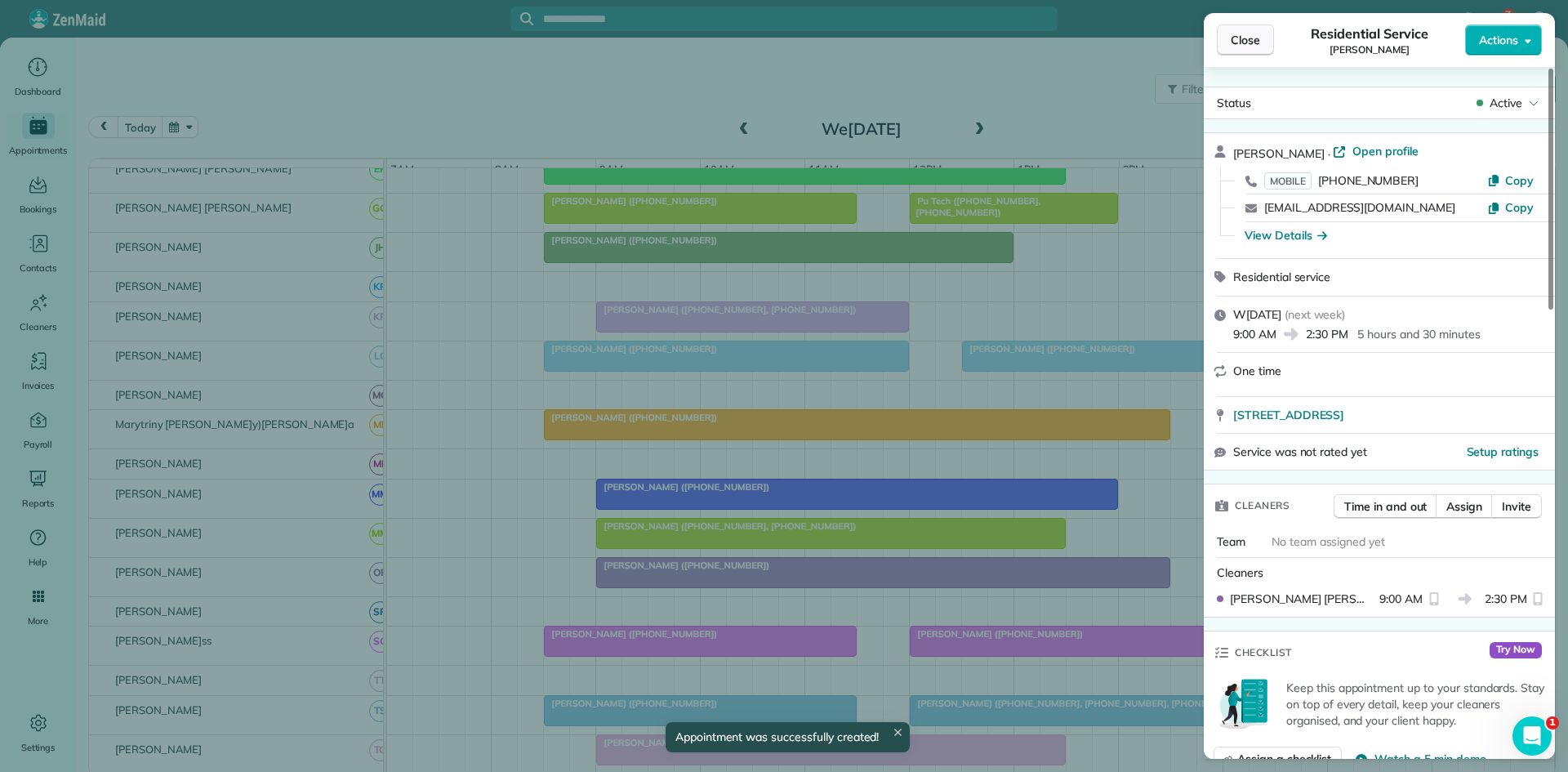
click at [1258, 37] on span "Close" at bounding box center [1245, 40] width 29 height 17
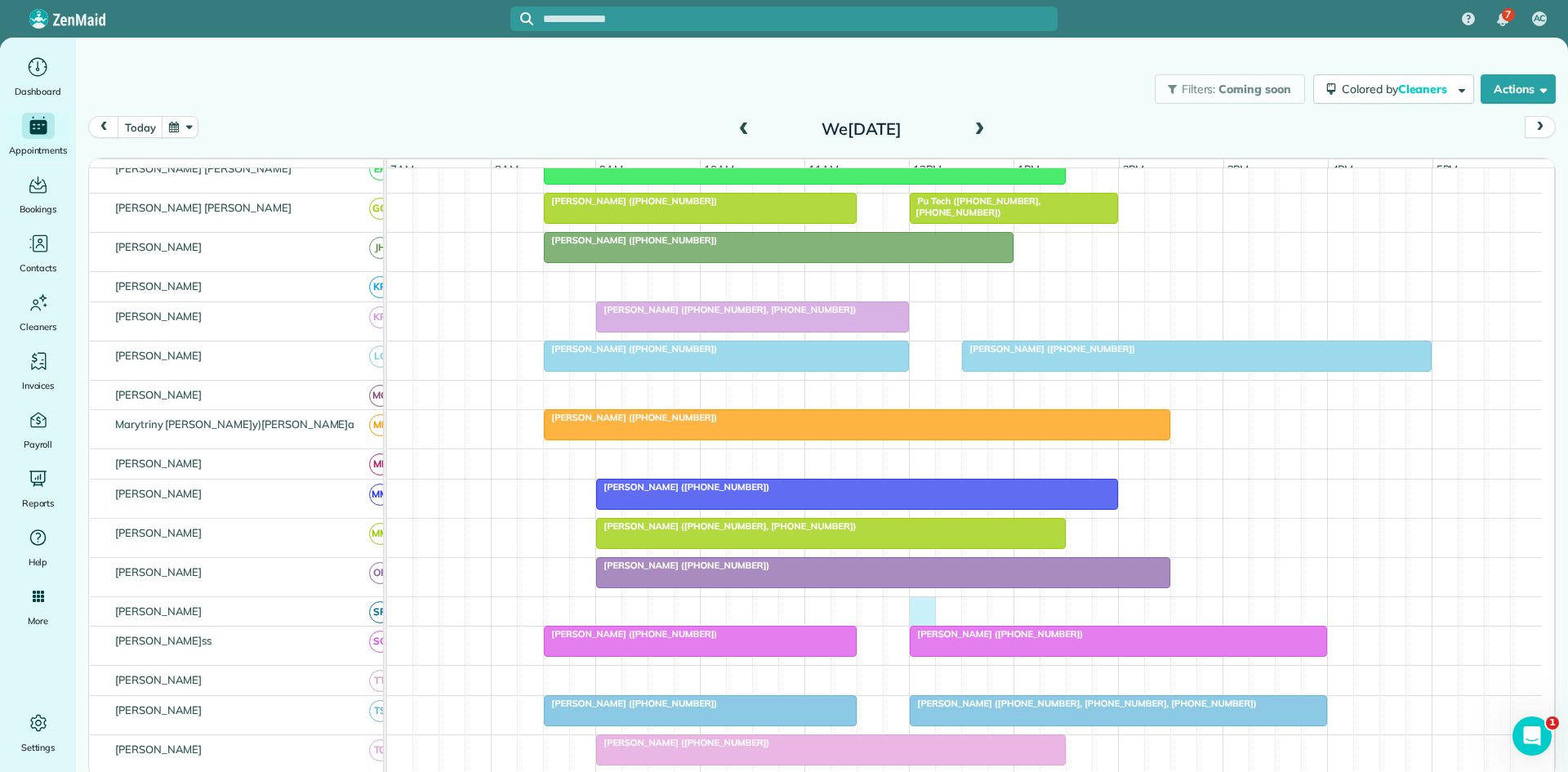
click at [923, 624] on div at bounding box center [965, 612] width 1155 height 29
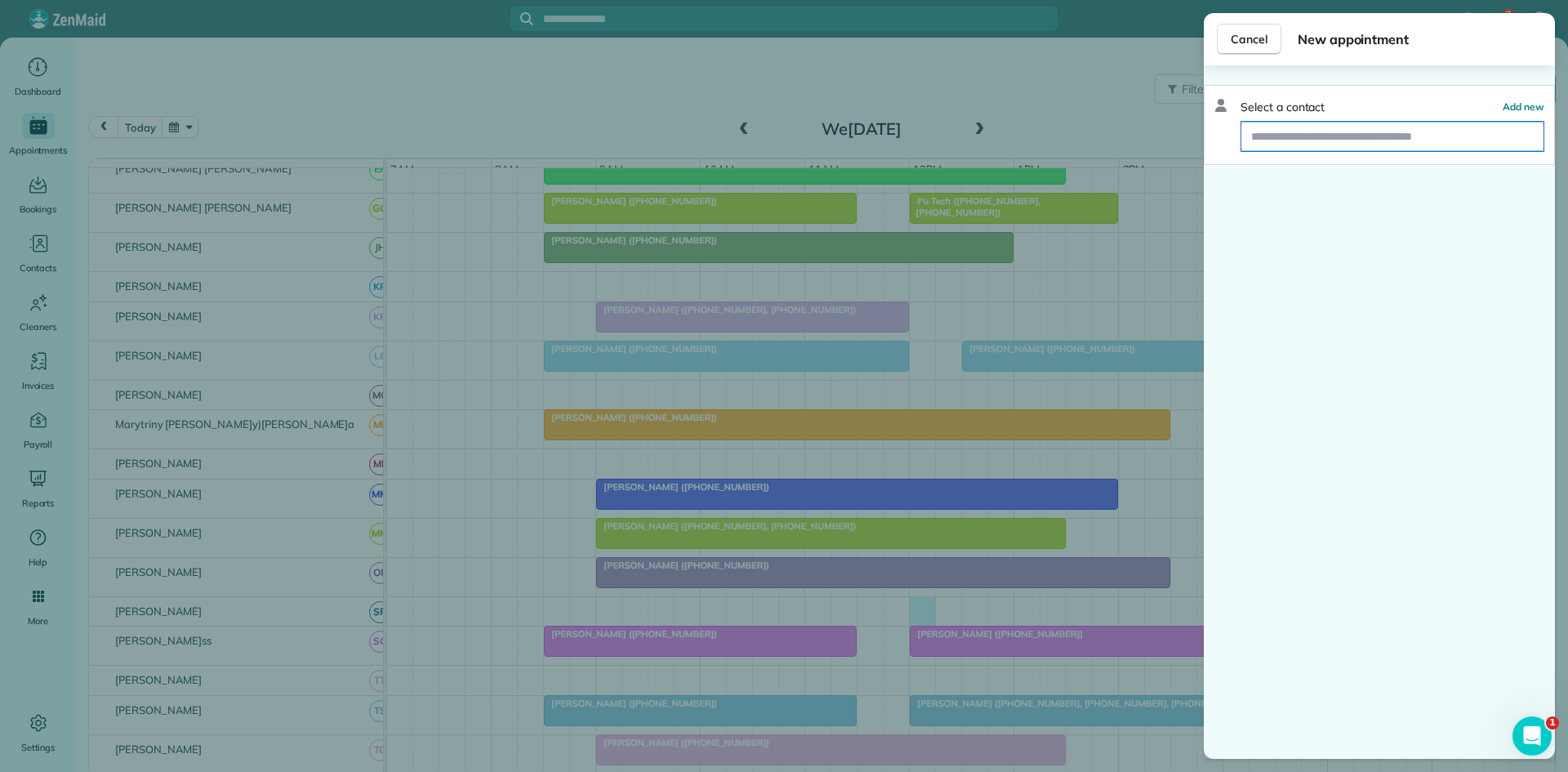
click at [1297, 143] on input "text" at bounding box center [1393, 137] width 303 height 29
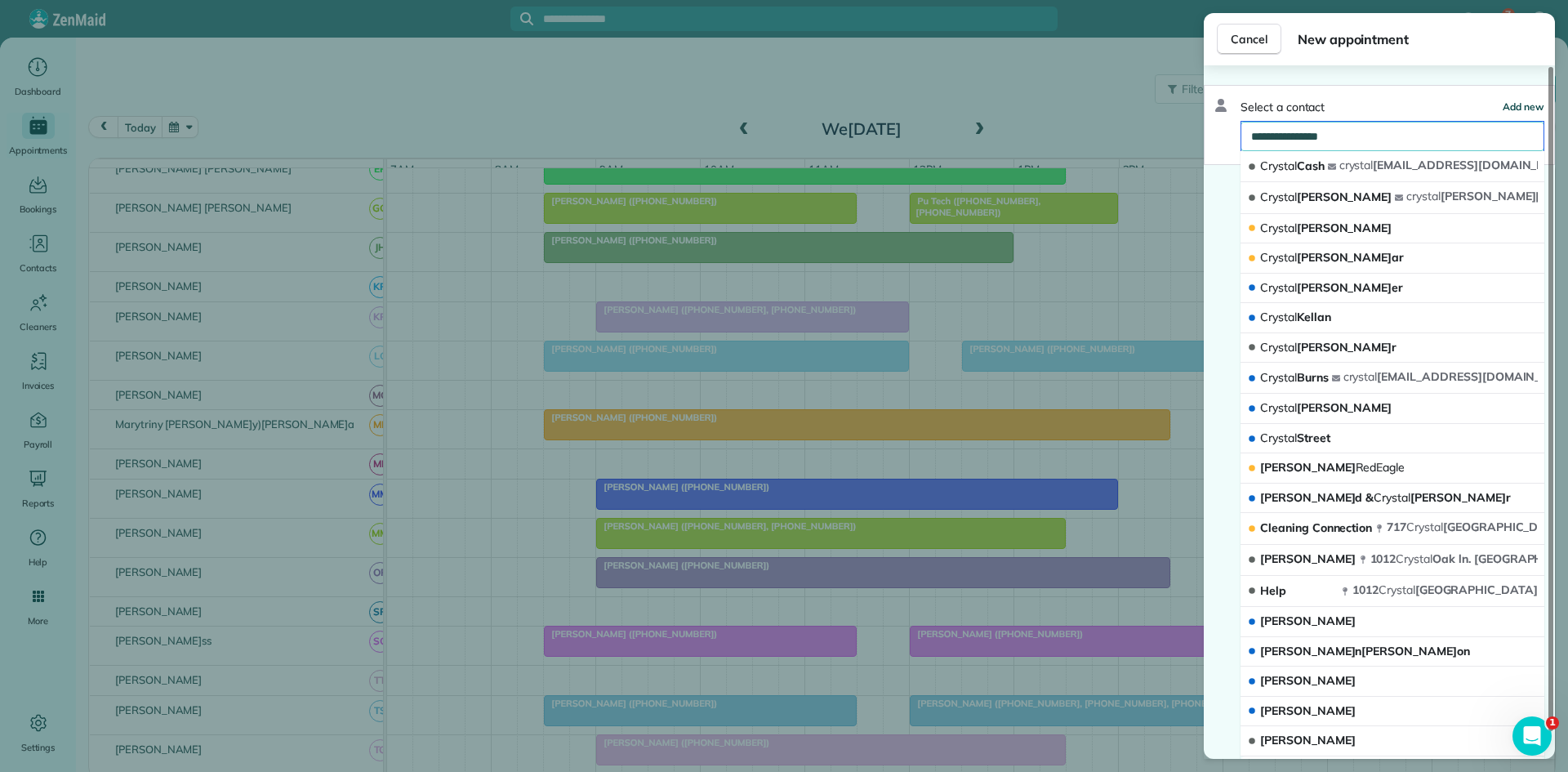
type input "**********"
click at [1515, 107] on span "Add new" at bounding box center [1523, 106] width 41 height 12
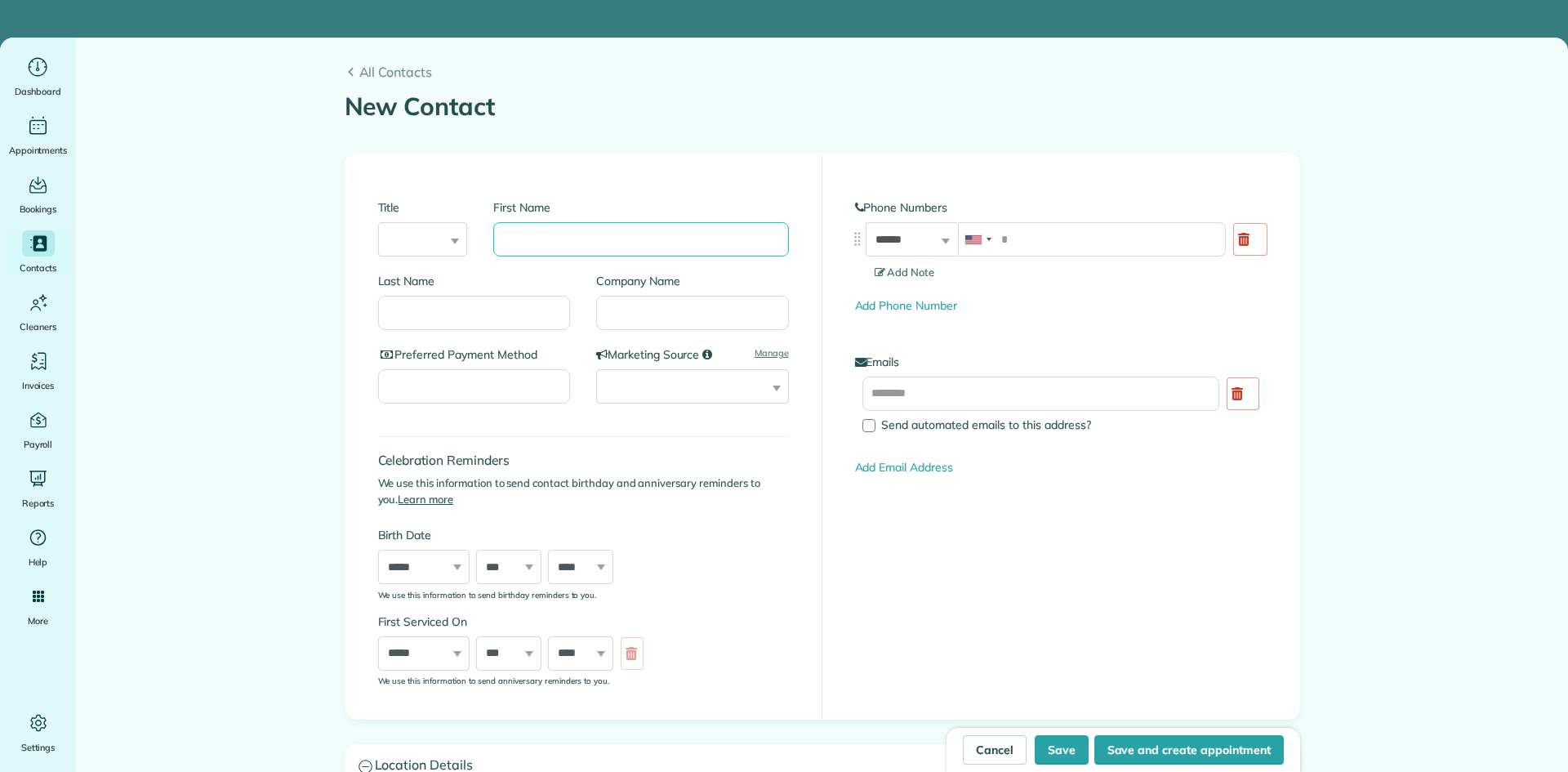
click at [652, 242] on input "First Name" at bounding box center [641, 238] width 295 height 34
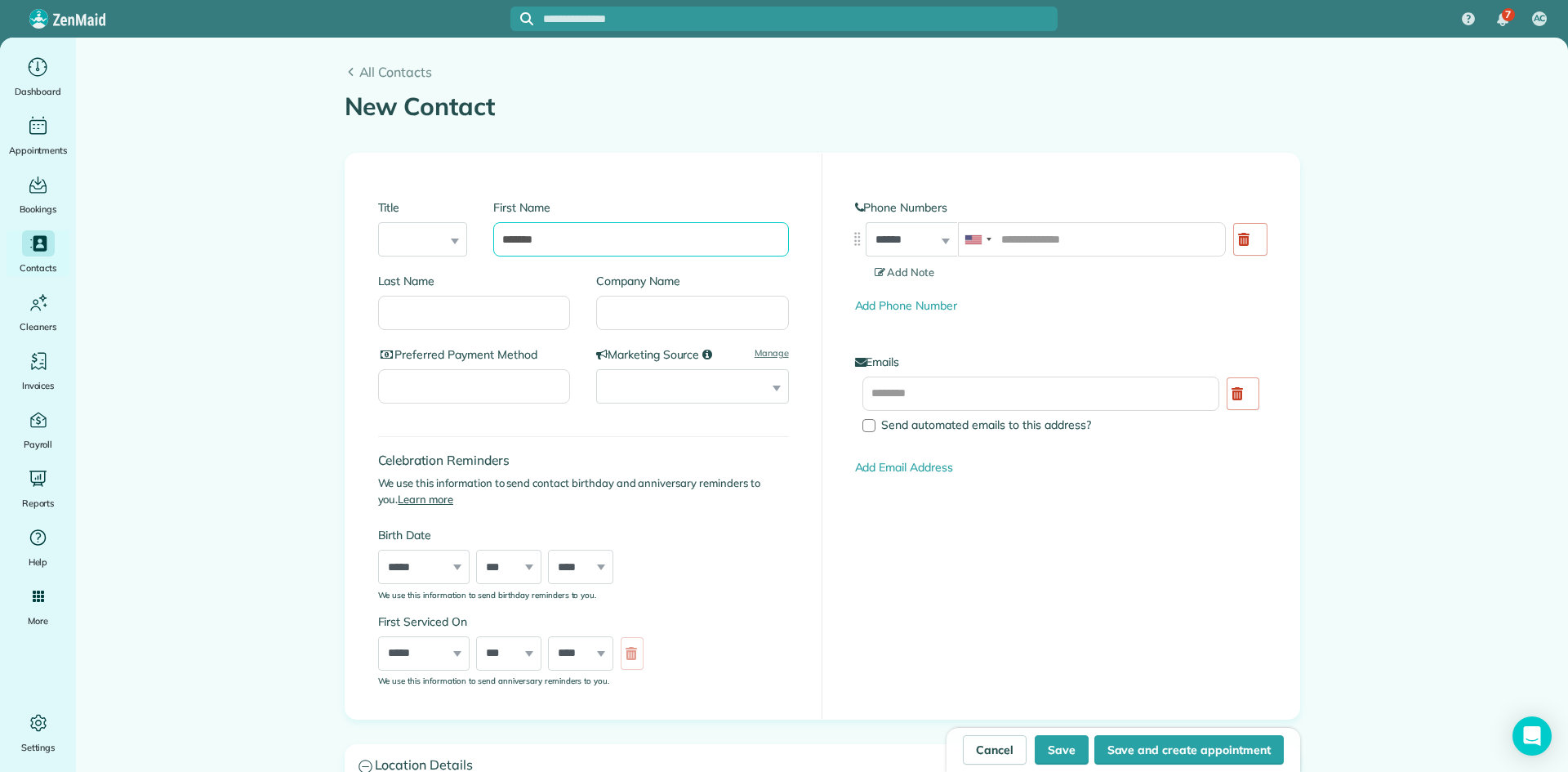
type input "*******"
click at [463, 303] on input "Last Name" at bounding box center [474, 312] width 193 height 34
type input "********"
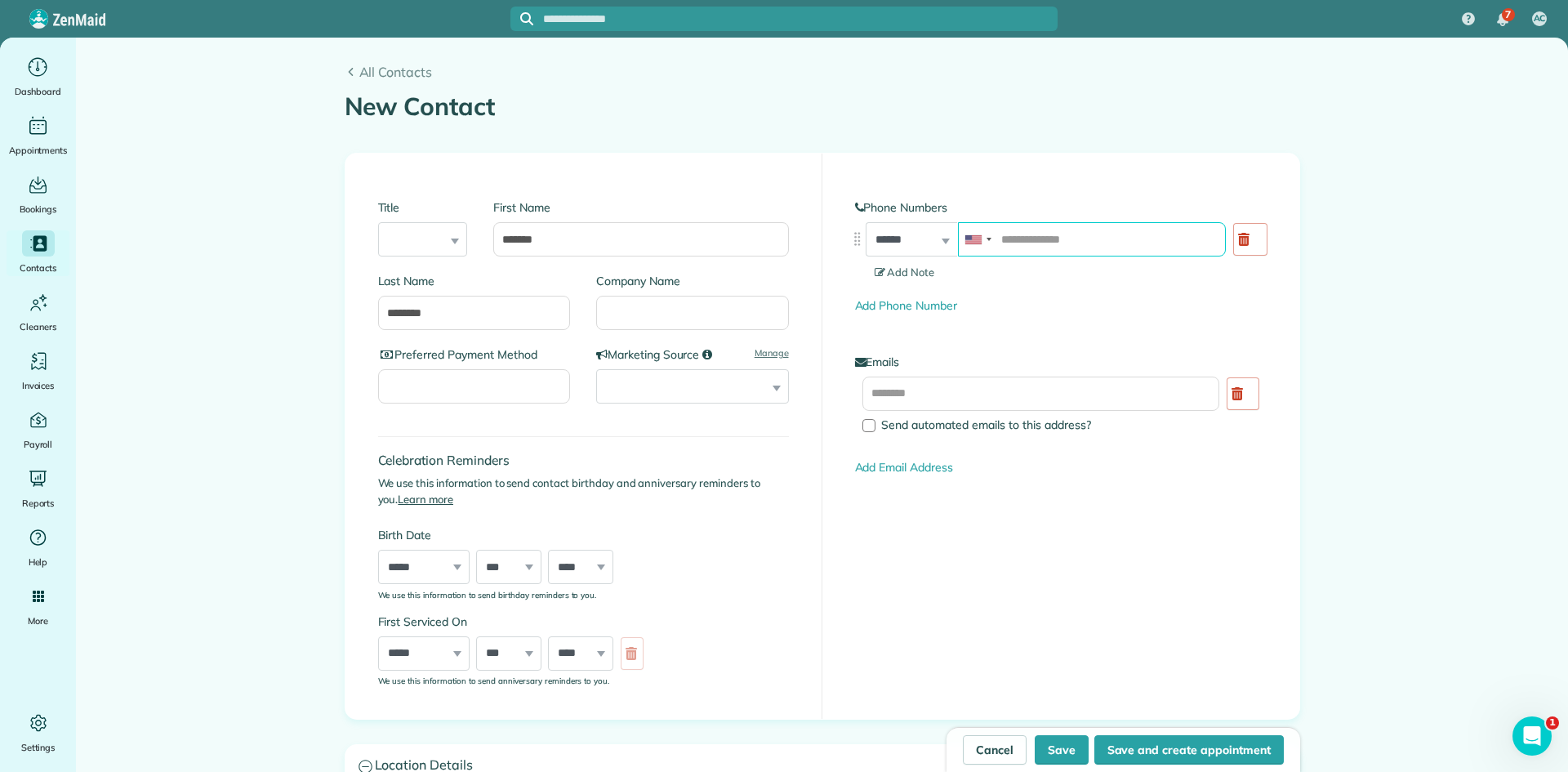
click at [1052, 224] on input "tel" at bounding box center [1092, 238] width 268 height 34
paste input "**********"
type input "**********"
click at [977, 392] on input "text" at bounding box center [1042, 393] width 358 height 34
paste input "**********"
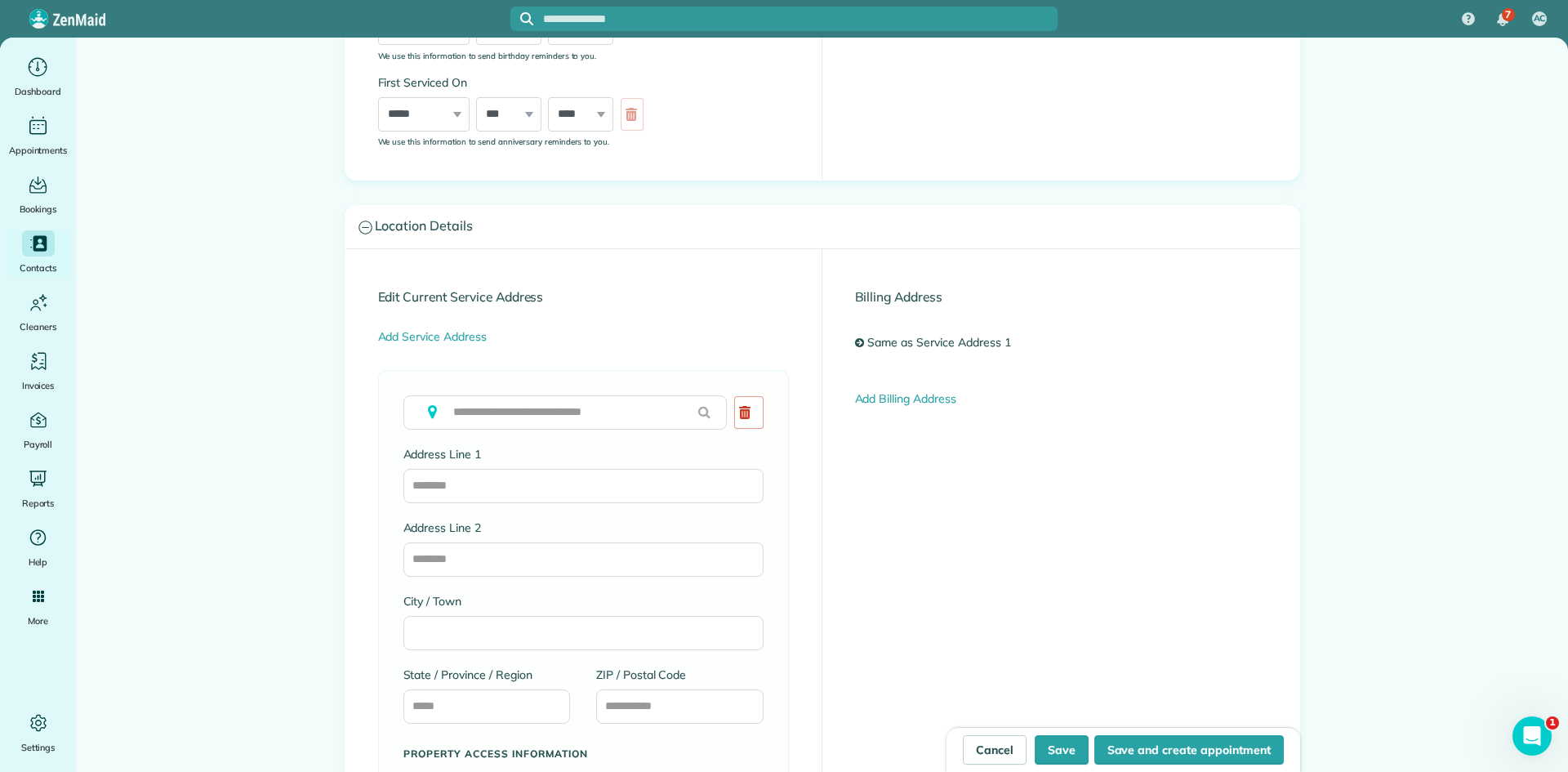
scroll to position [545, 0]
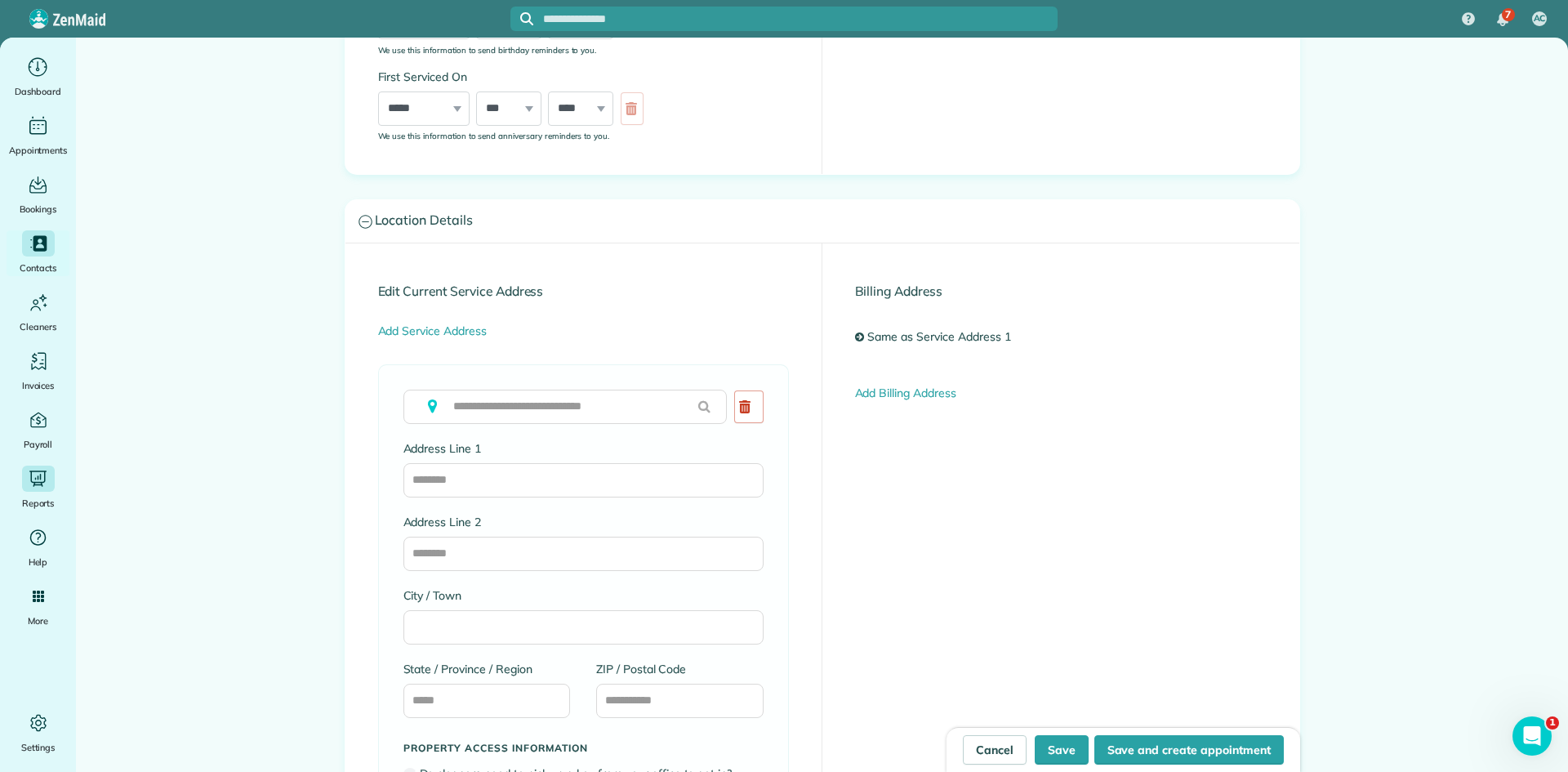
type input "**********"
click at [514, 401] on input "text" at bounding box center [565, 406] width 324 height 34
paste input "**********"
type input "**********"
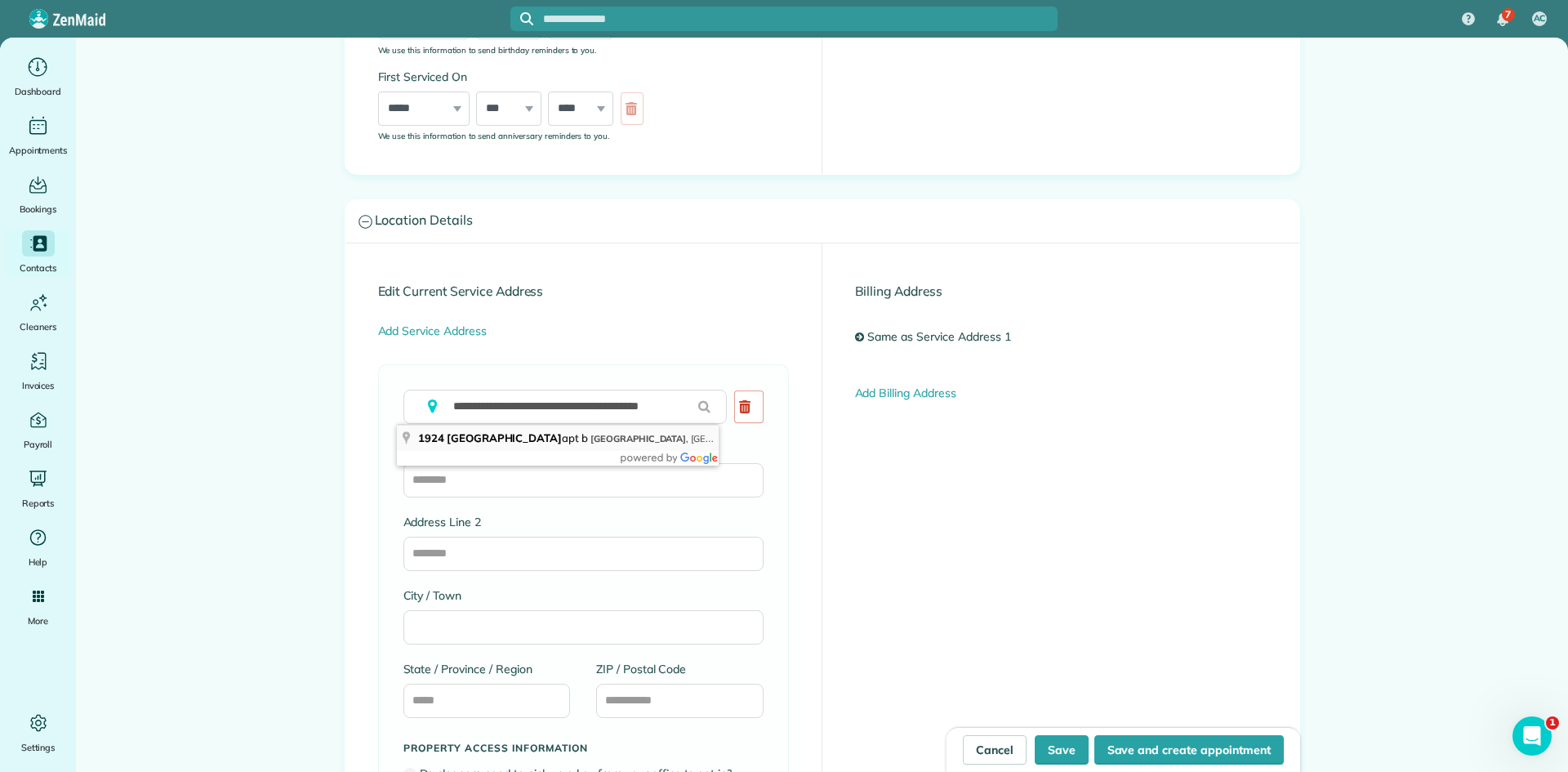
type input "**********"
type input "**"
type input "*****"
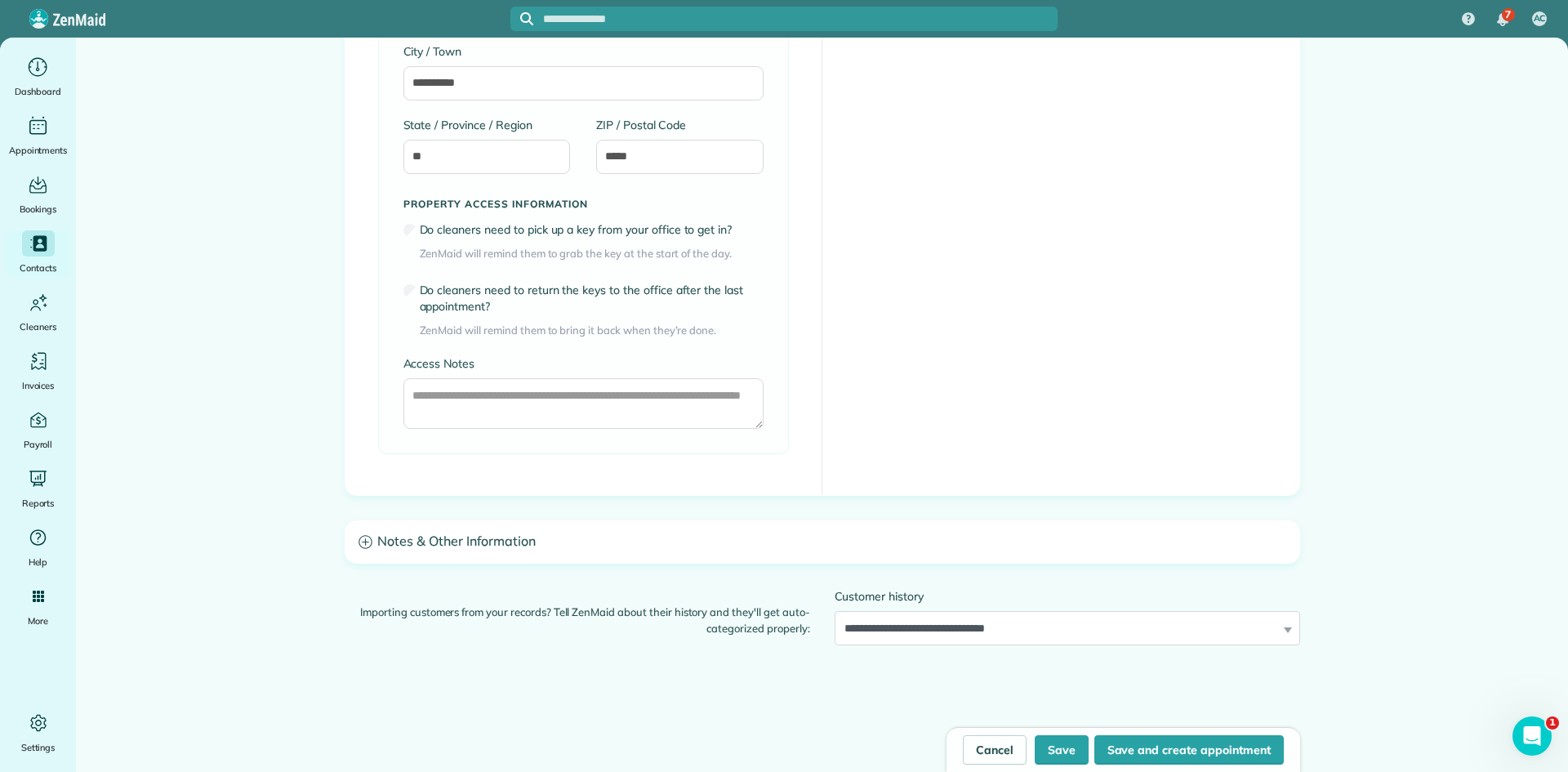
scroll to position [1235, 0]
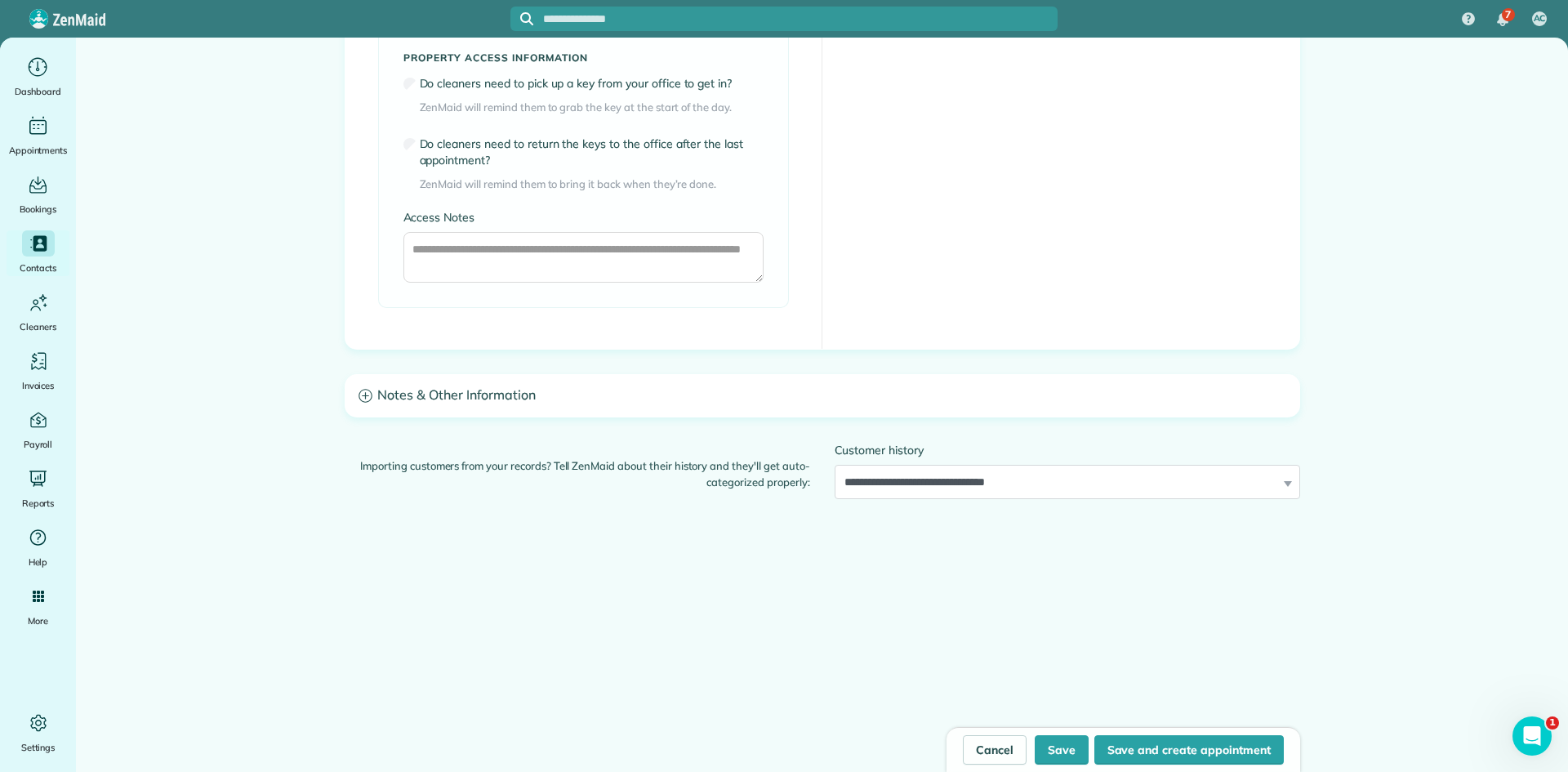
click at [636, 415] on h3 "Notes & Other Information" at bounding box center [823, 395] width 954 height 41
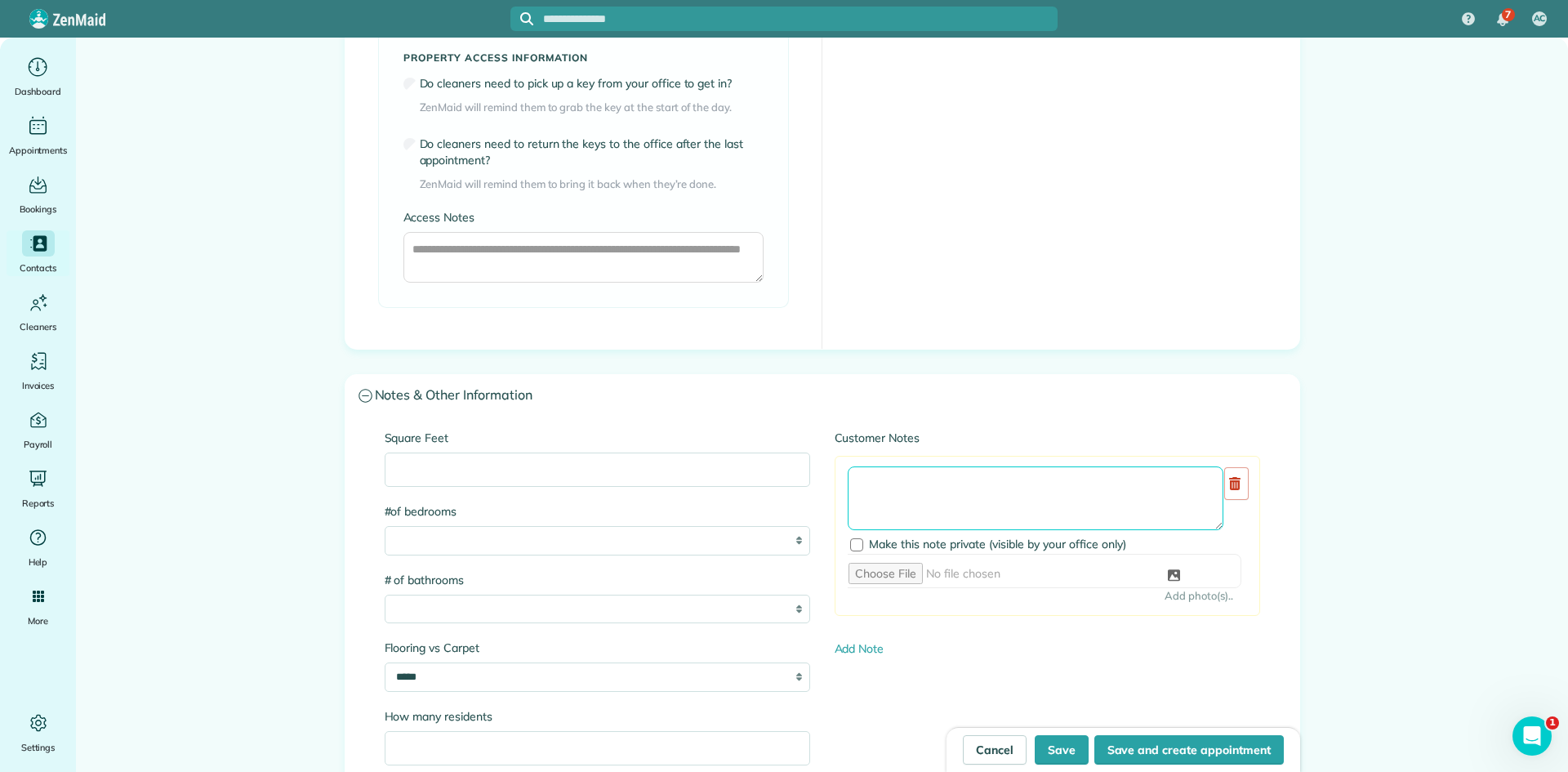
click at [903, 478] on textarea at bounding box center [1036, 498] width 376 height 63
paste textarea "**********"
click at [848, 487] on textarea at bounding box center [1036, 498] width 376 height 63
click at [984, 480] on textarea at bounding box center [1036, 498] width 376 height 63
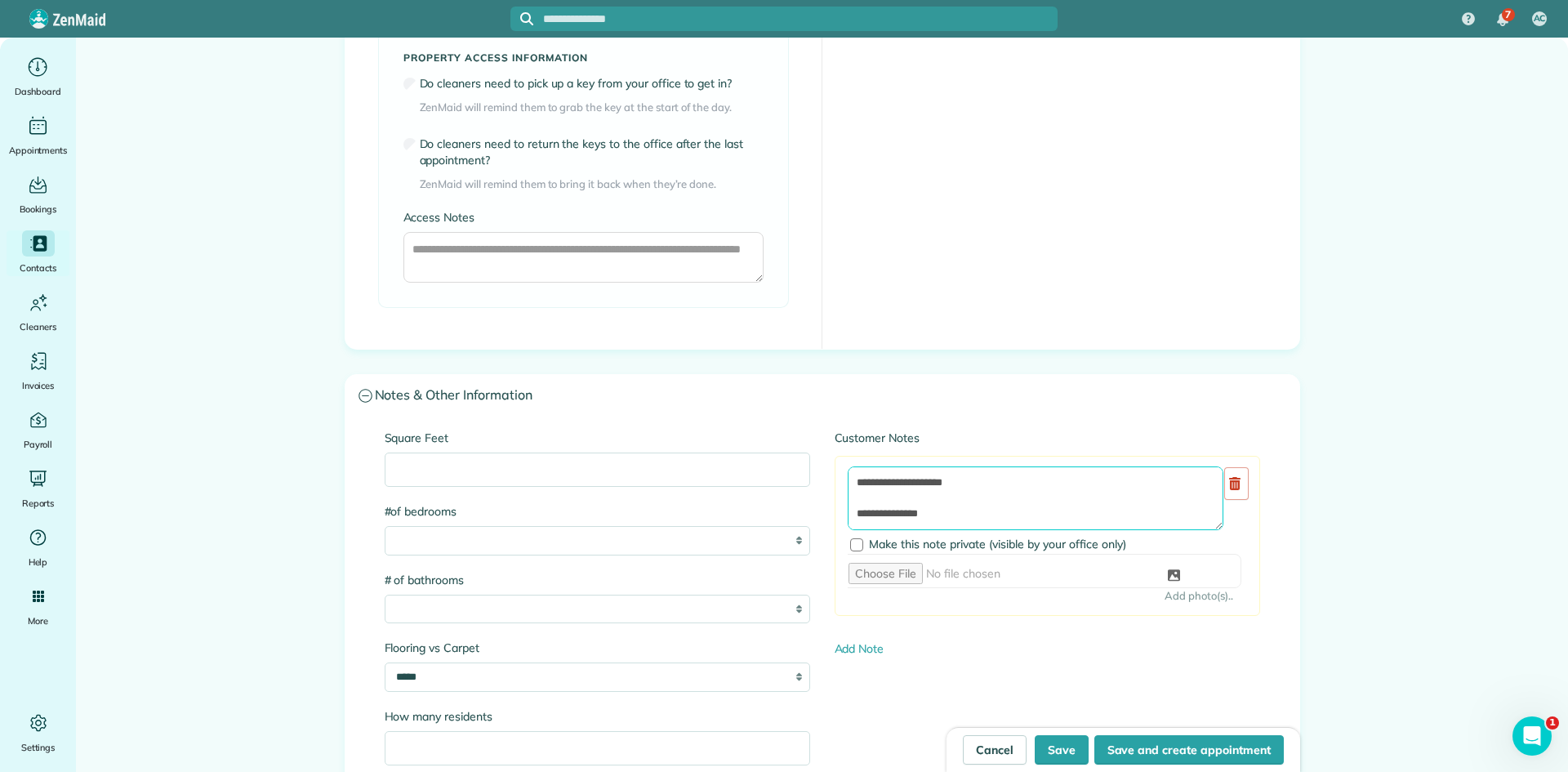
click at [848, 480] on textarea at bounding box center [1036, 498] width 376 height 63
type textarea "**********"
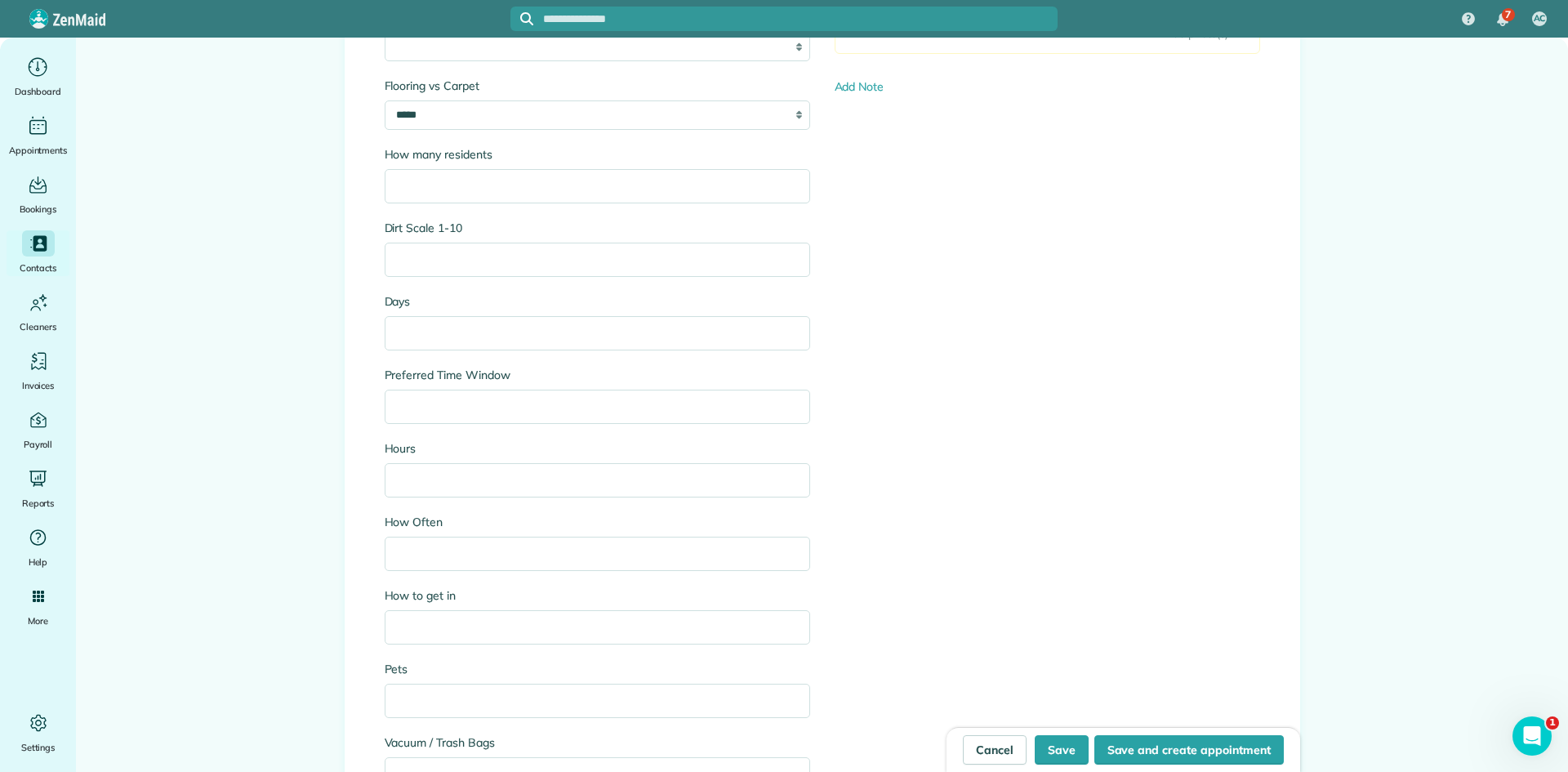
scroll to position [2052, 0]
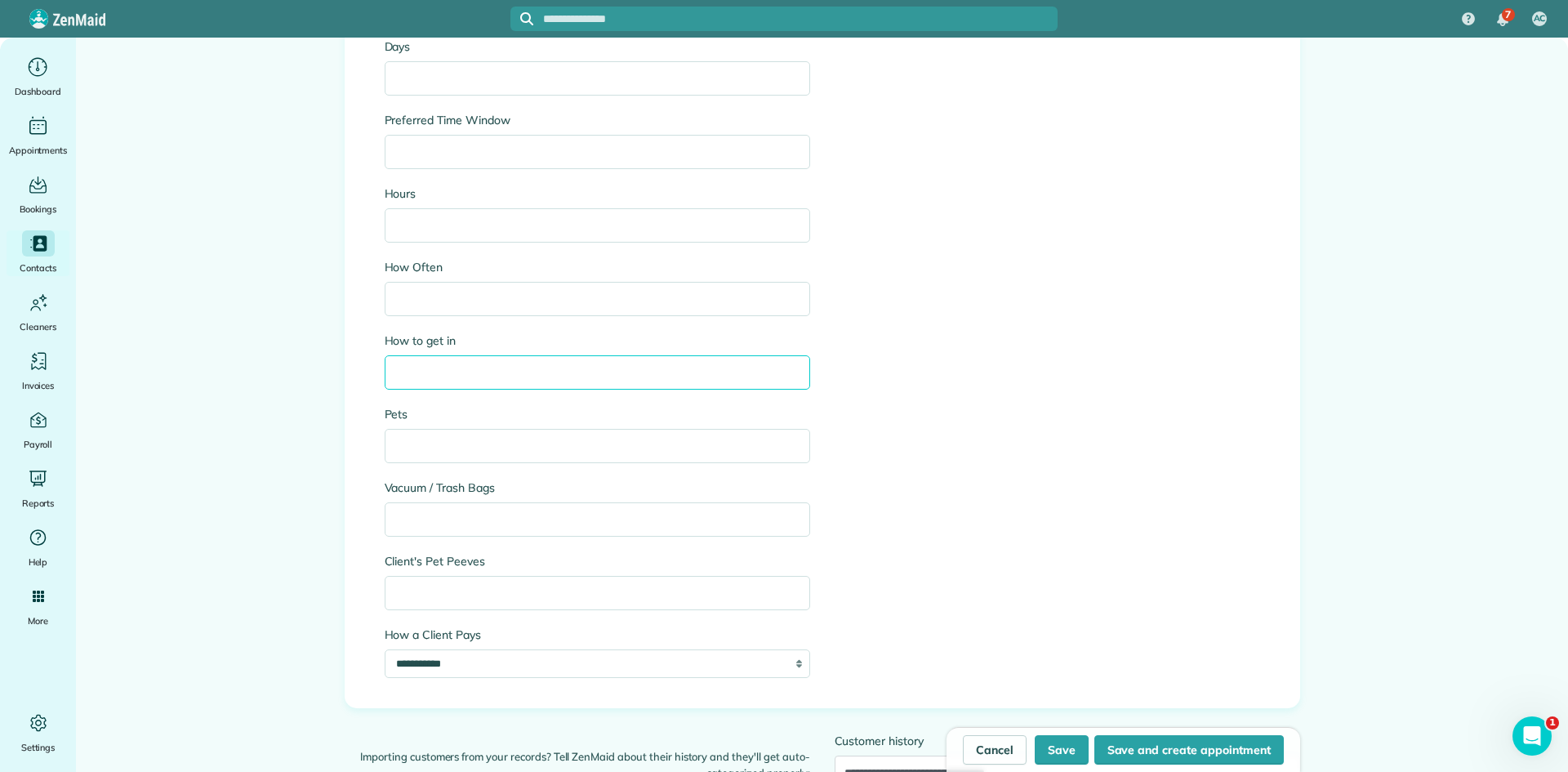
click at [427, 368] on input "How to get in" at bounding box center [598, 372] width 425 height 34
click at [624, 371] on input "How to get in" at bounding box center [598, 372] width 425 height 34
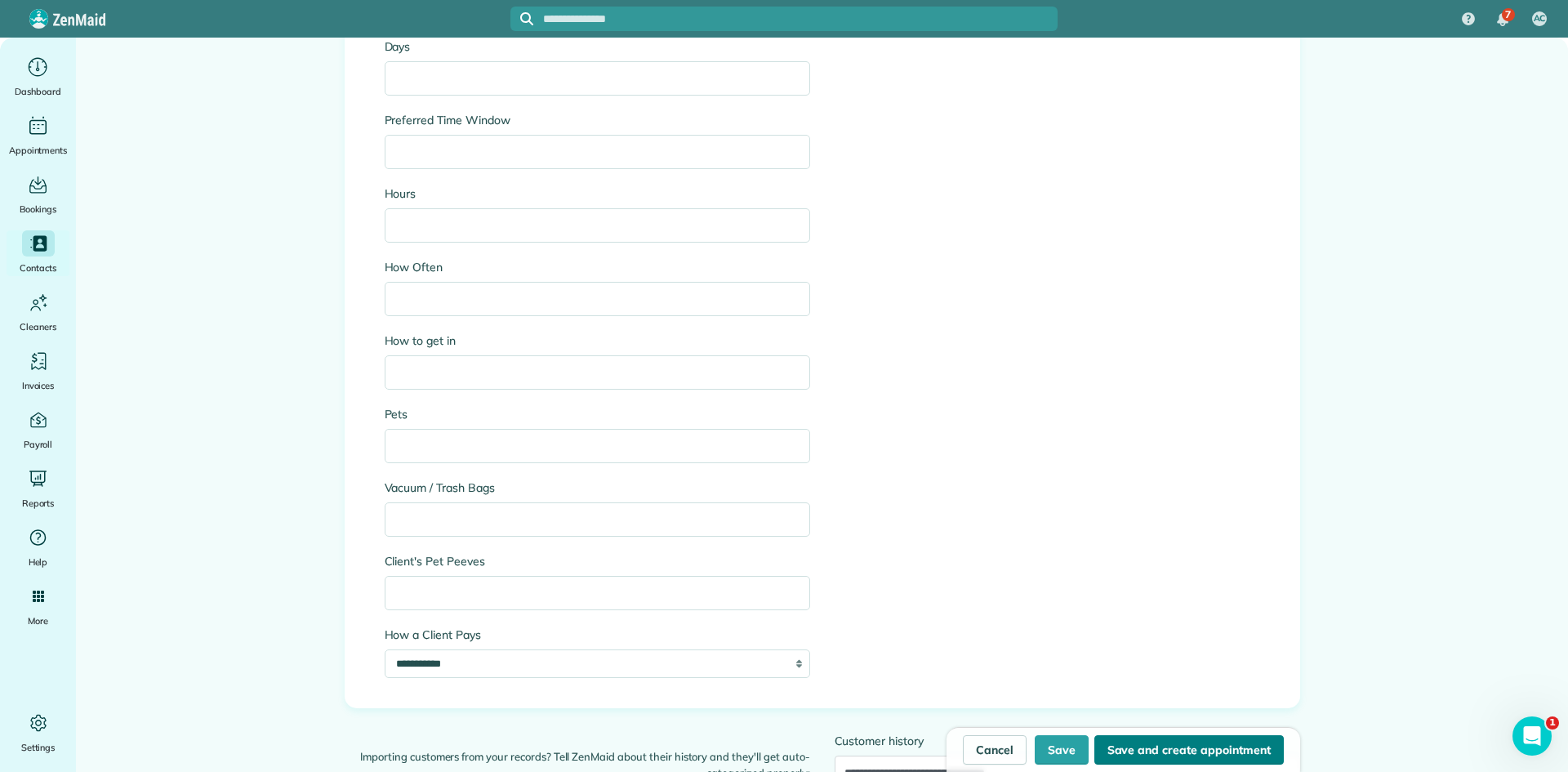
click at [1154, 753] on button "Save and create appointment" at bounding box center [1189, 750] width 190 height 29
type input "**********"
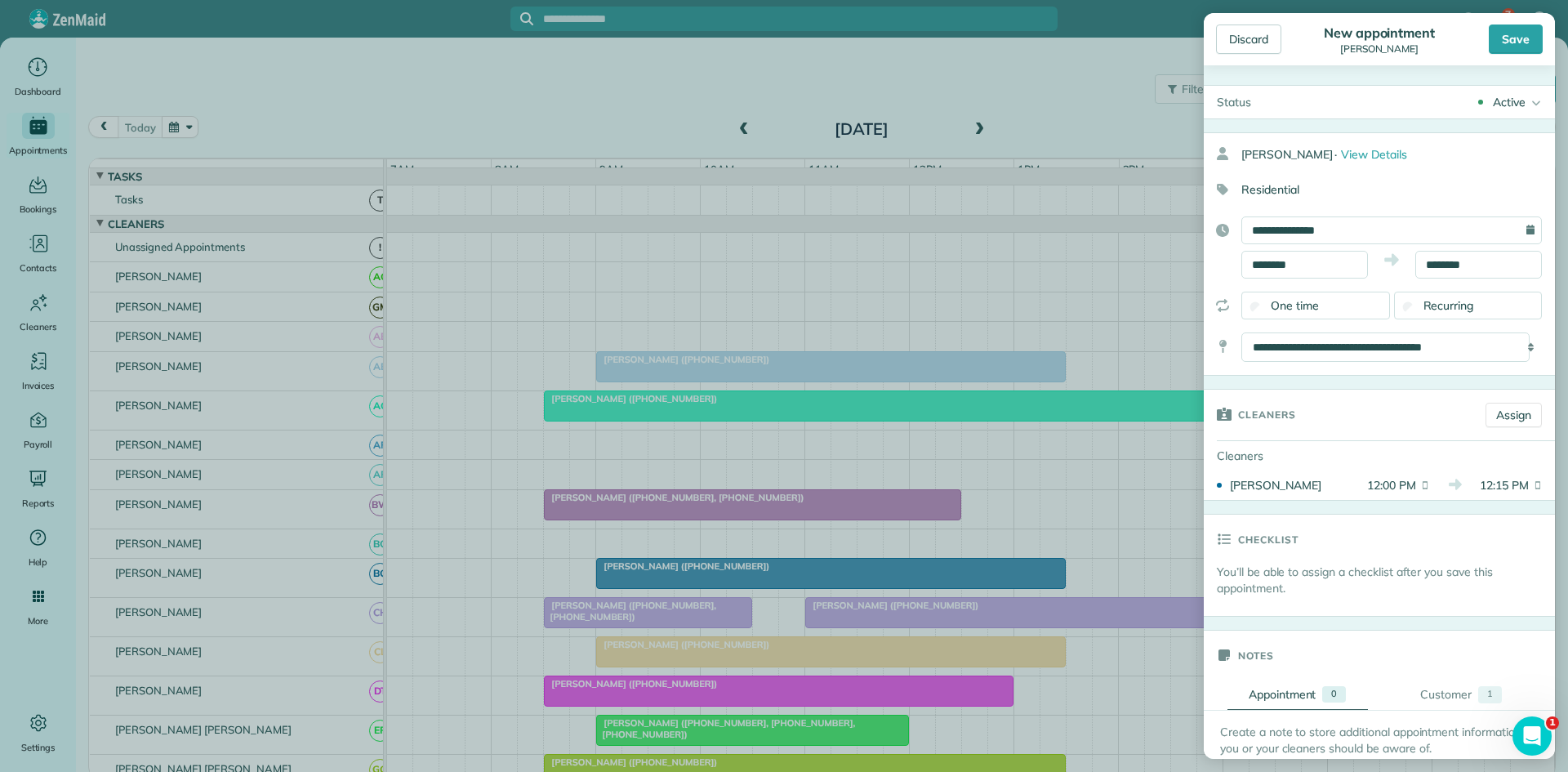
click at [1511, 32] on div "Save" at bounding box center [1516, 39] width 54 height 29
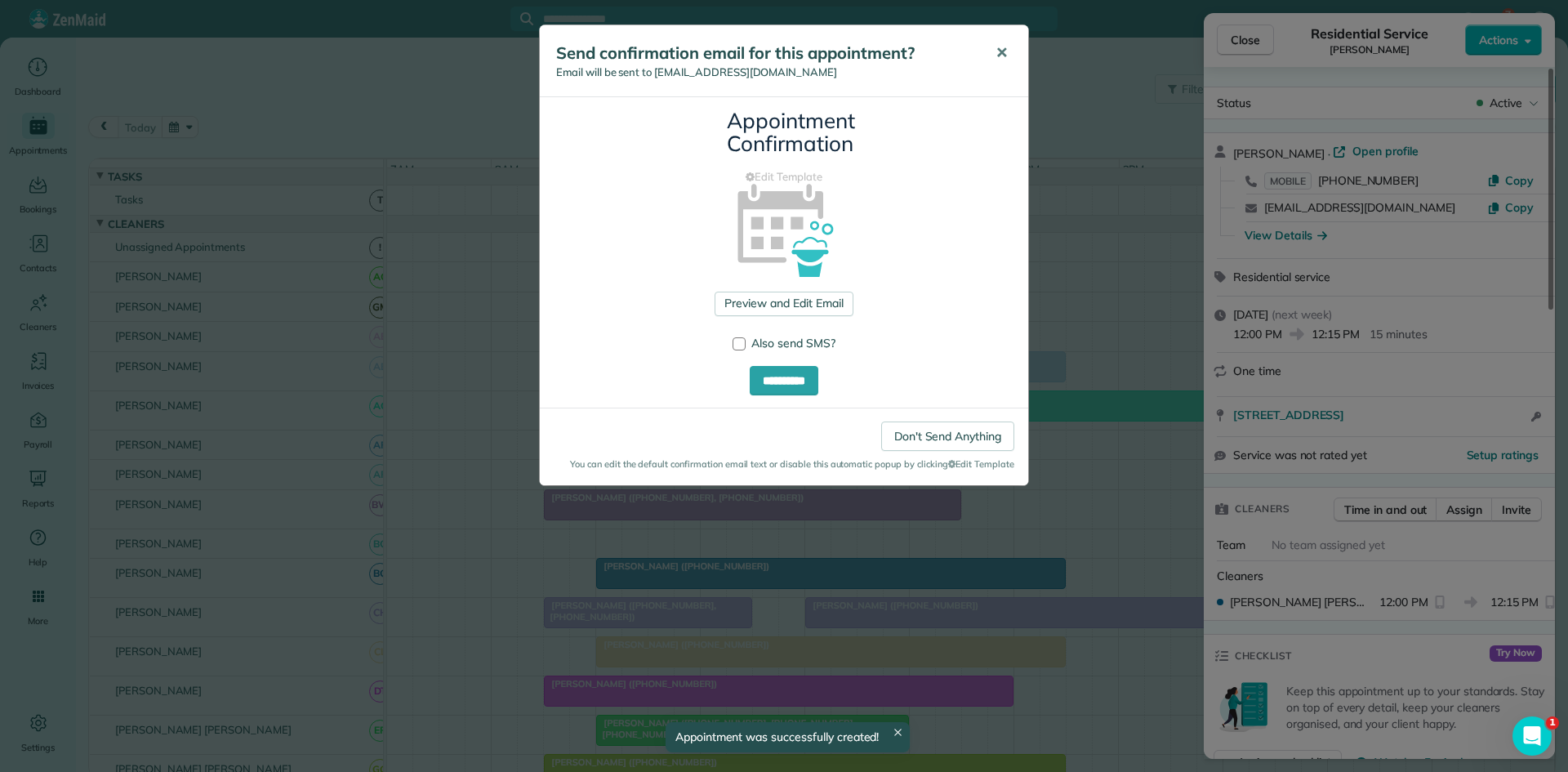
click at [1004, 51] on span "✕" at bounding box center [1001, 52] width 12 height 18
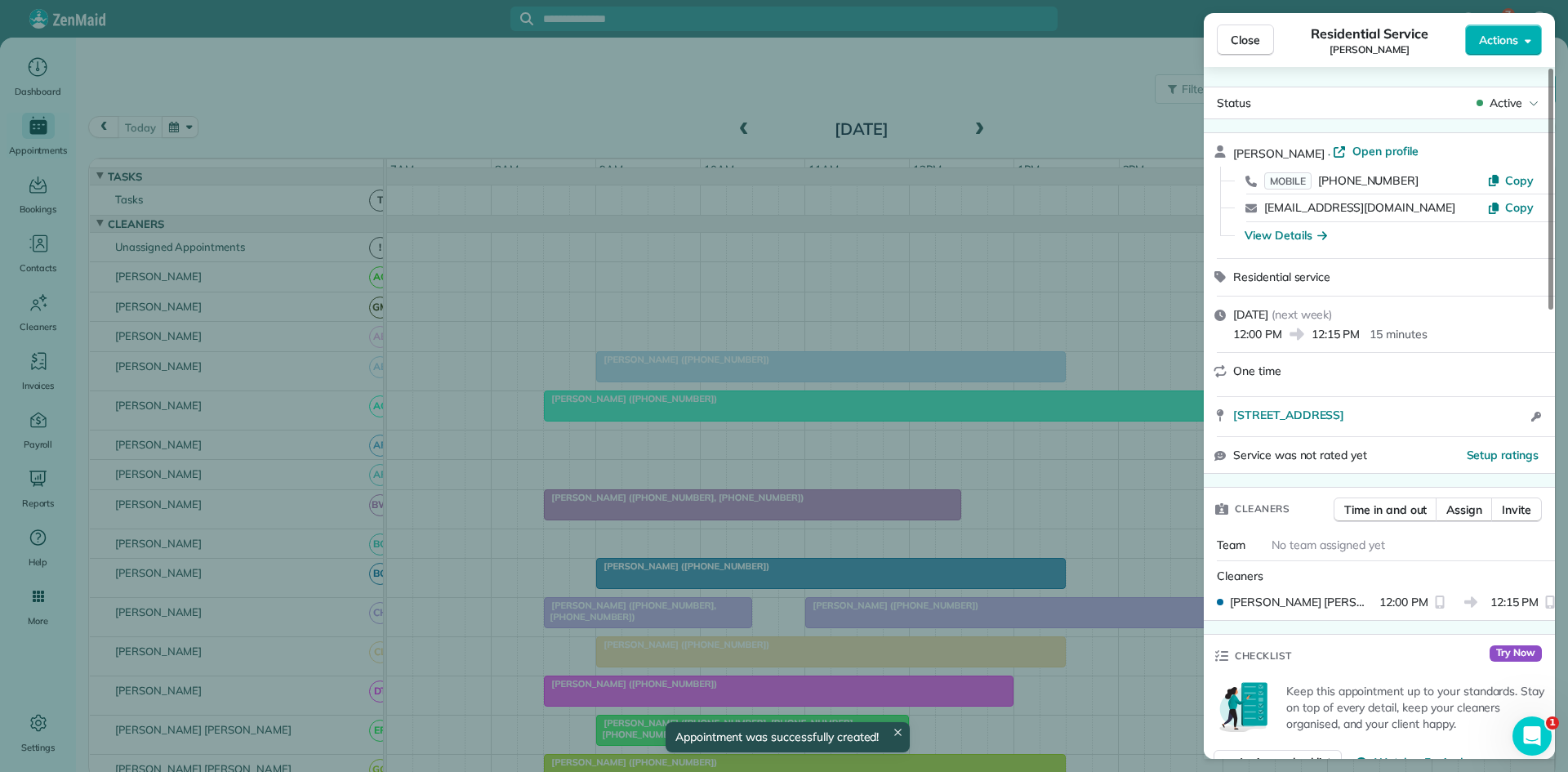
click at [1284, 45] on div "Residential Service [PERSON_NAME]" at bounding box center [1370, 40] width 191 height 33
click at [1255, 41] on span "Close" at bounding box center [1245, 40] width 29 height 17
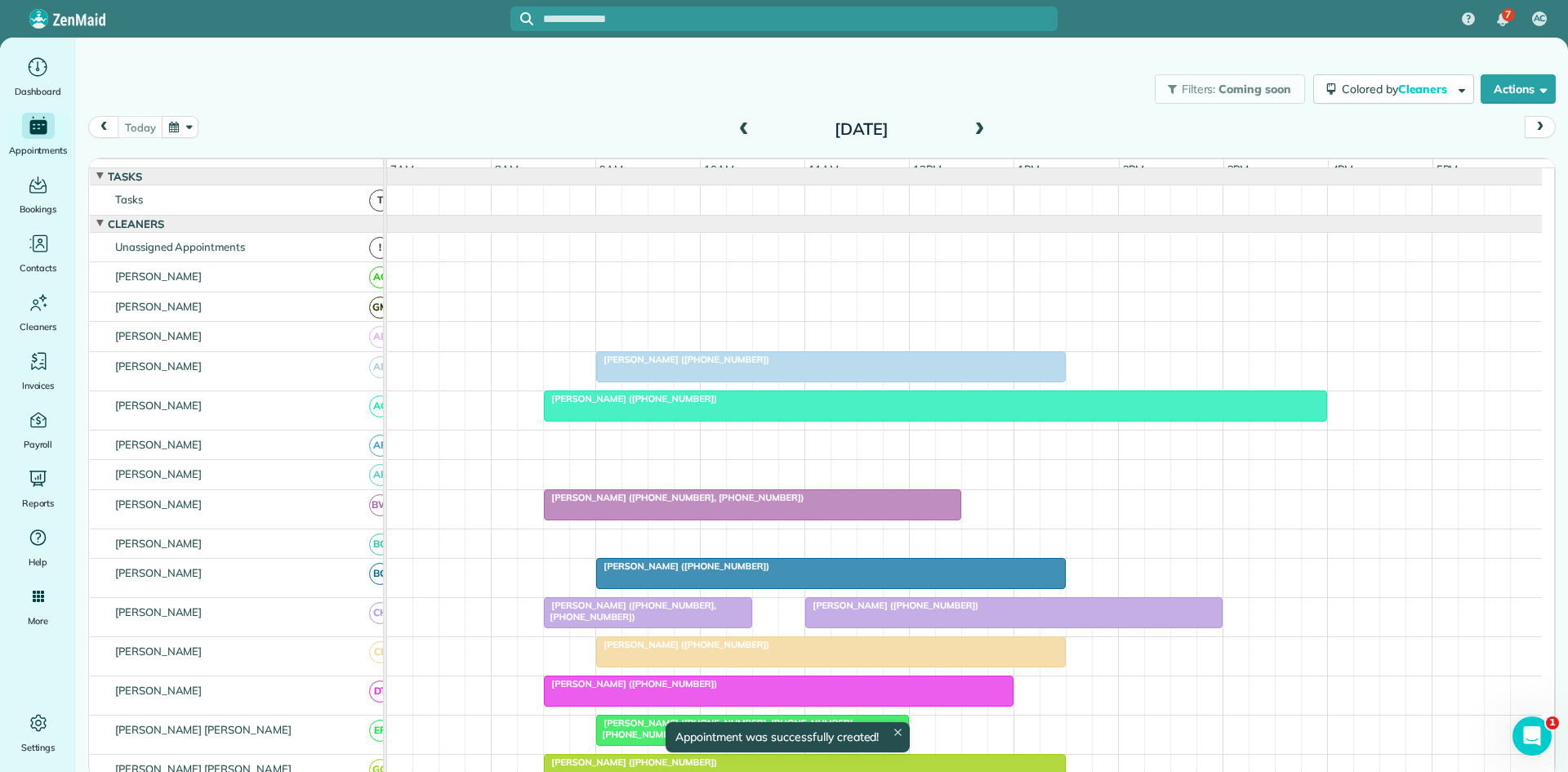
click at [970, 126] on span at bounding box center [979, 130] width 18 height 15
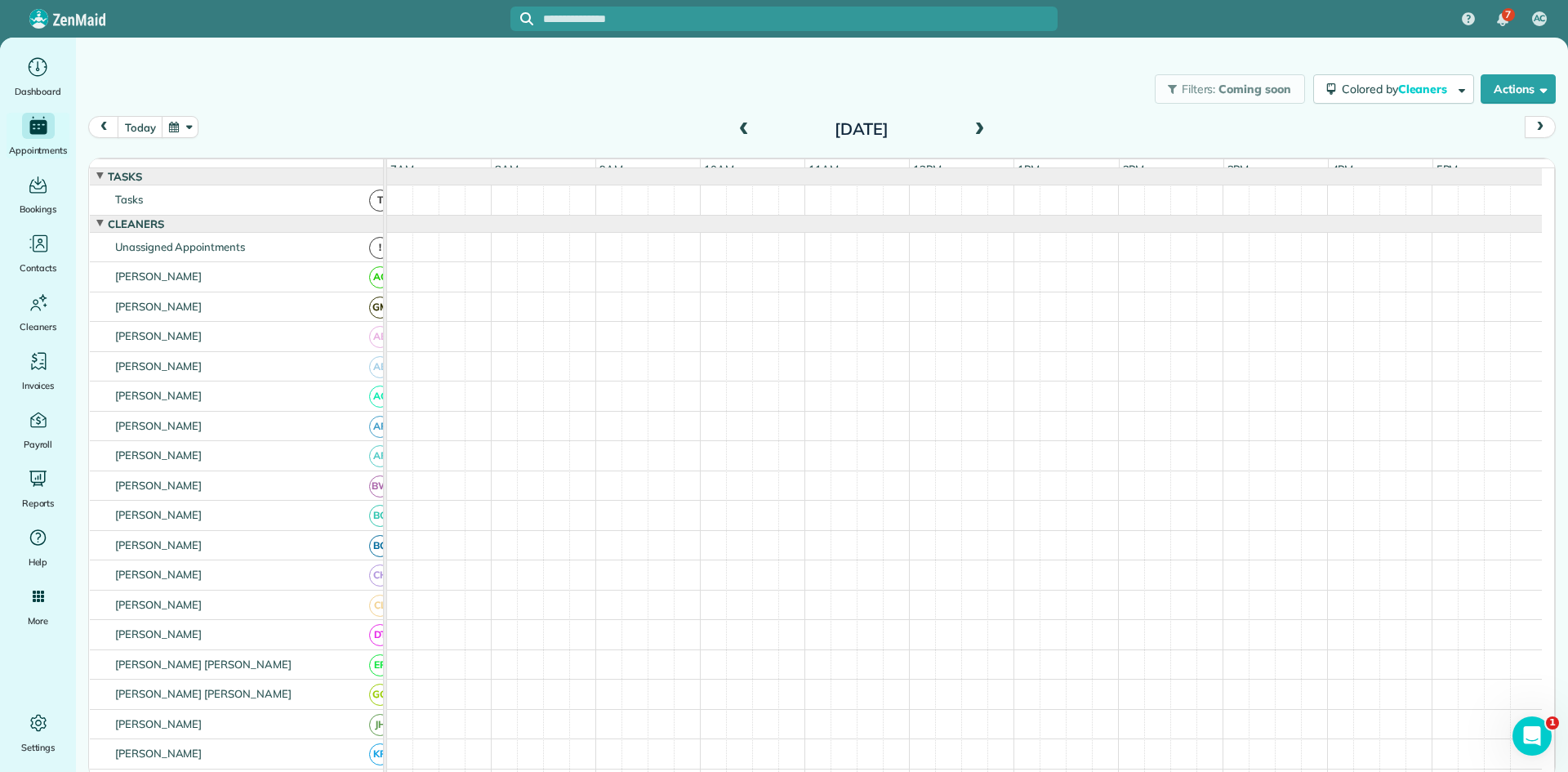
click at [970, 127] on span at bounding box center [979, 130] width 18 height 15
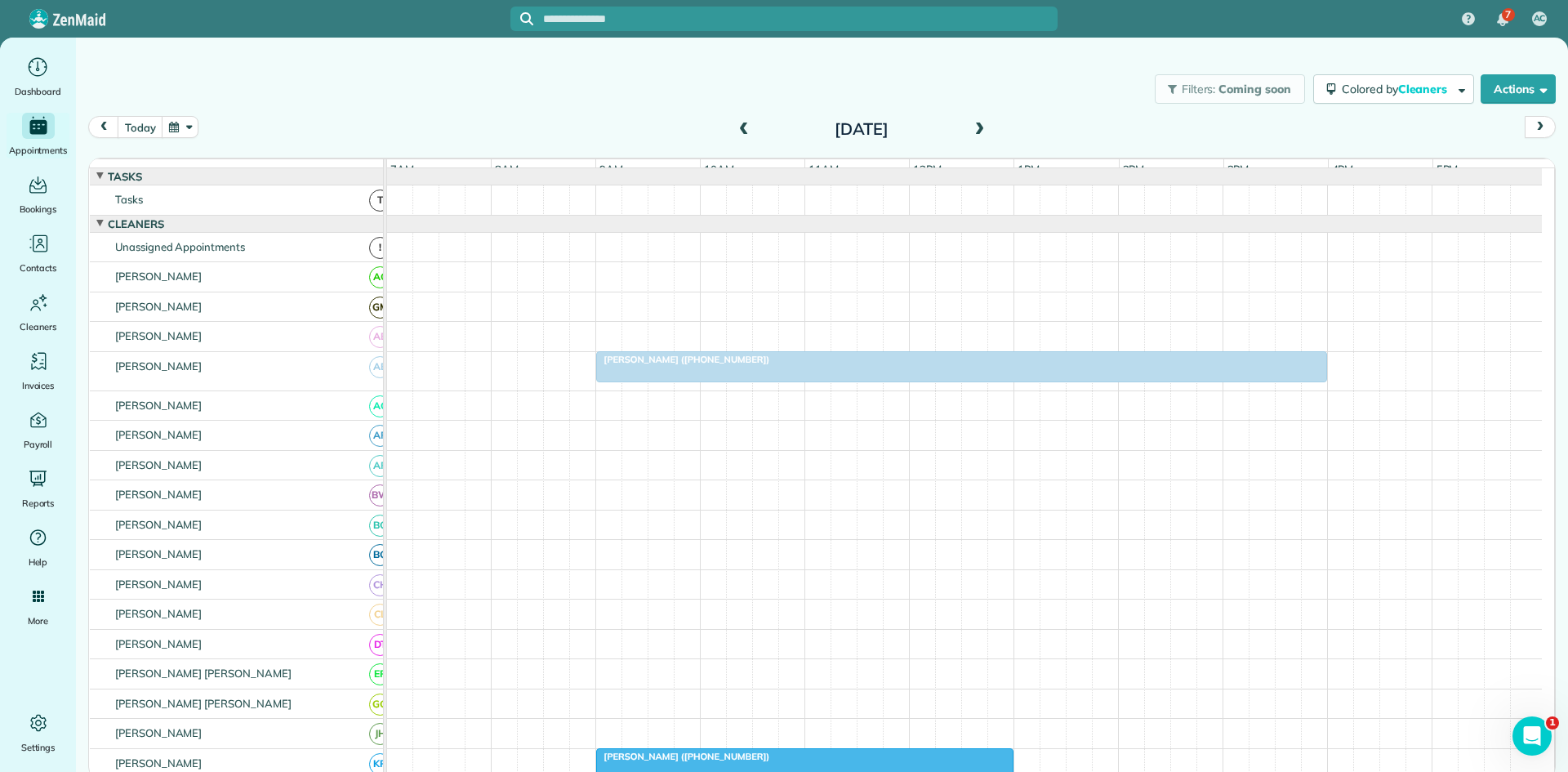
click at [970, 127] on span at bounding box center [979, 130] width 18 height 15
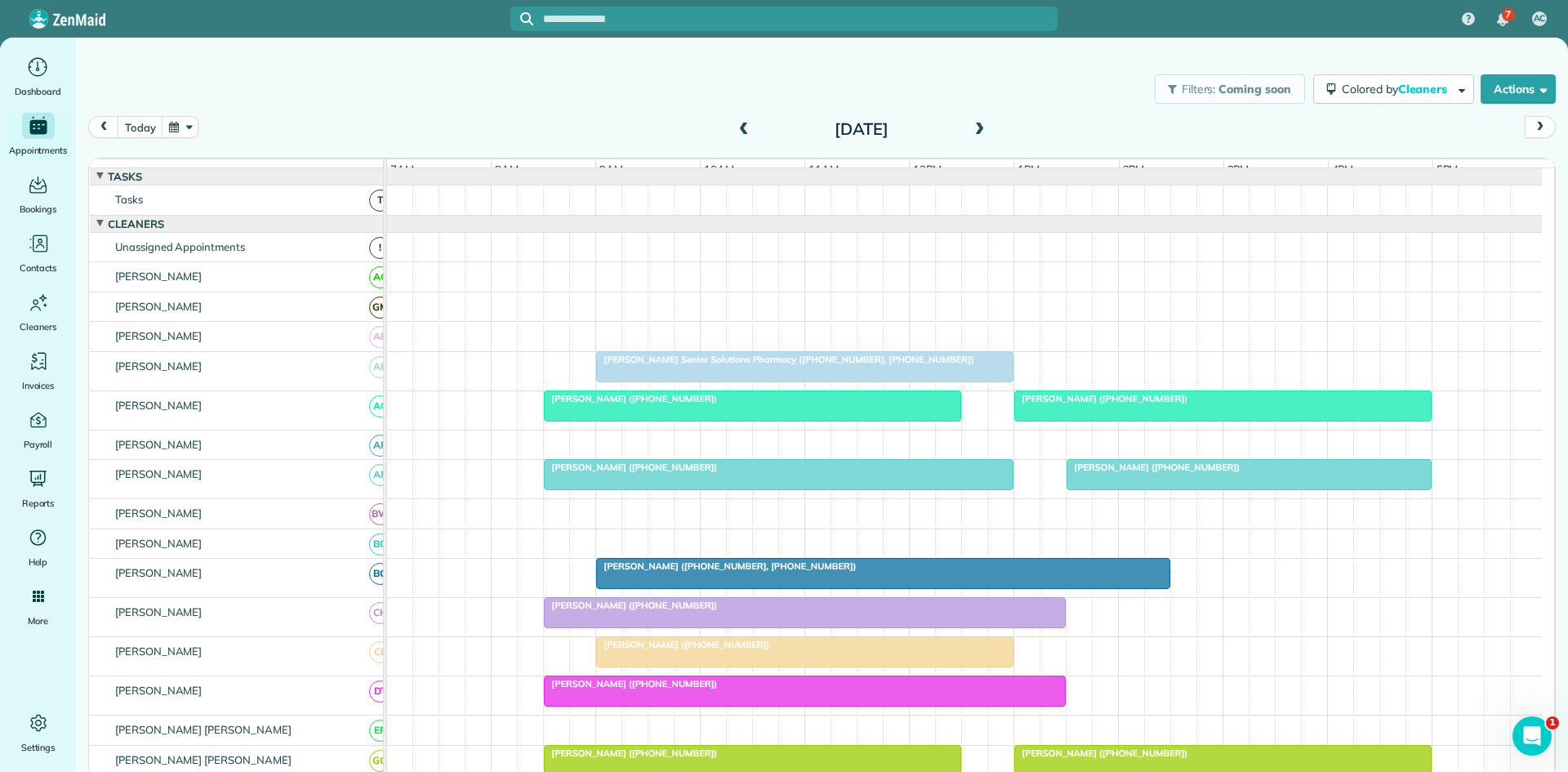
click at [970, 127] on span at bounding box center [979, 130] width 18 height 15
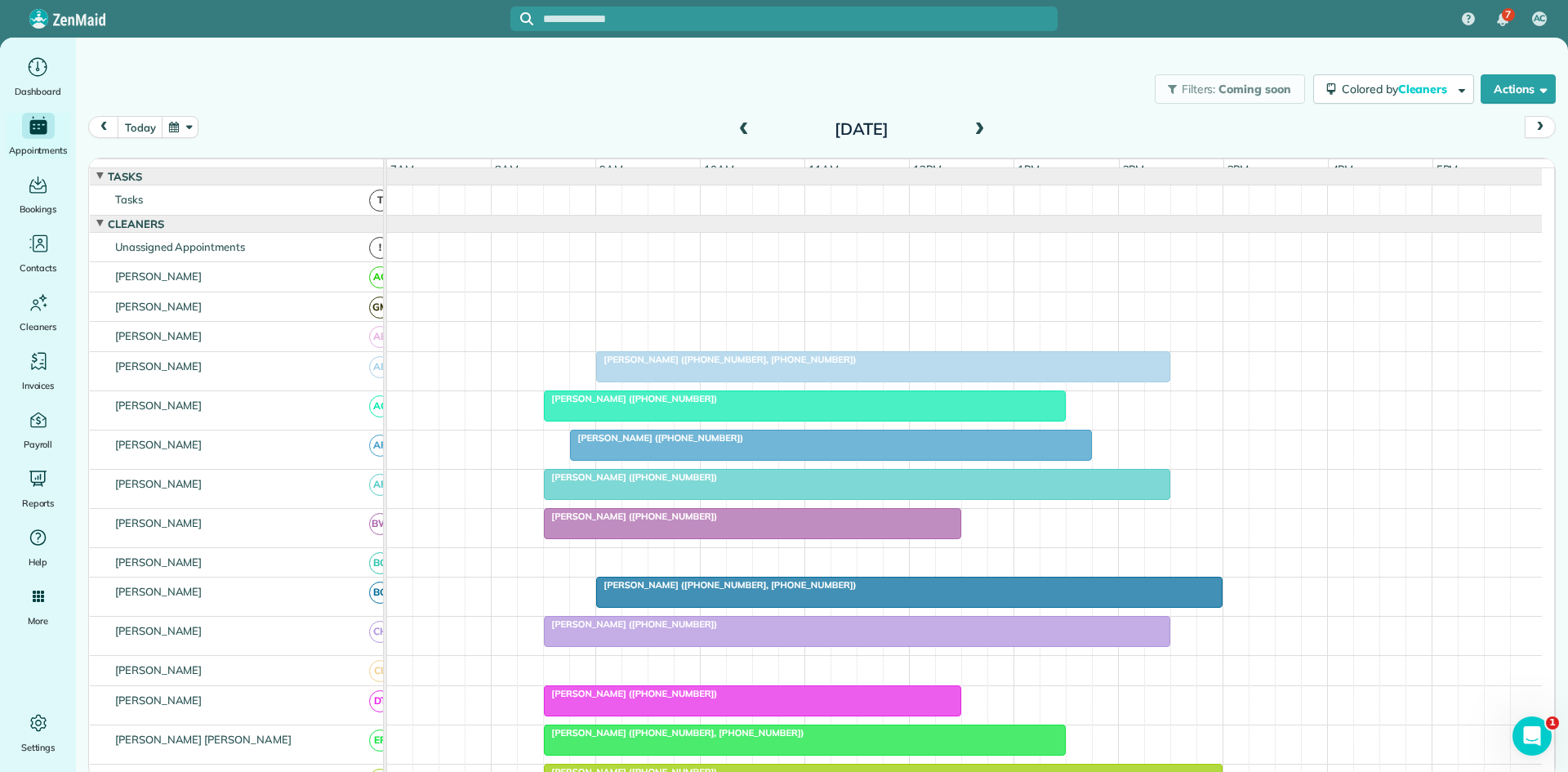
click at [972, 127] on span at bounding box center [979, 130] width 18 height 15
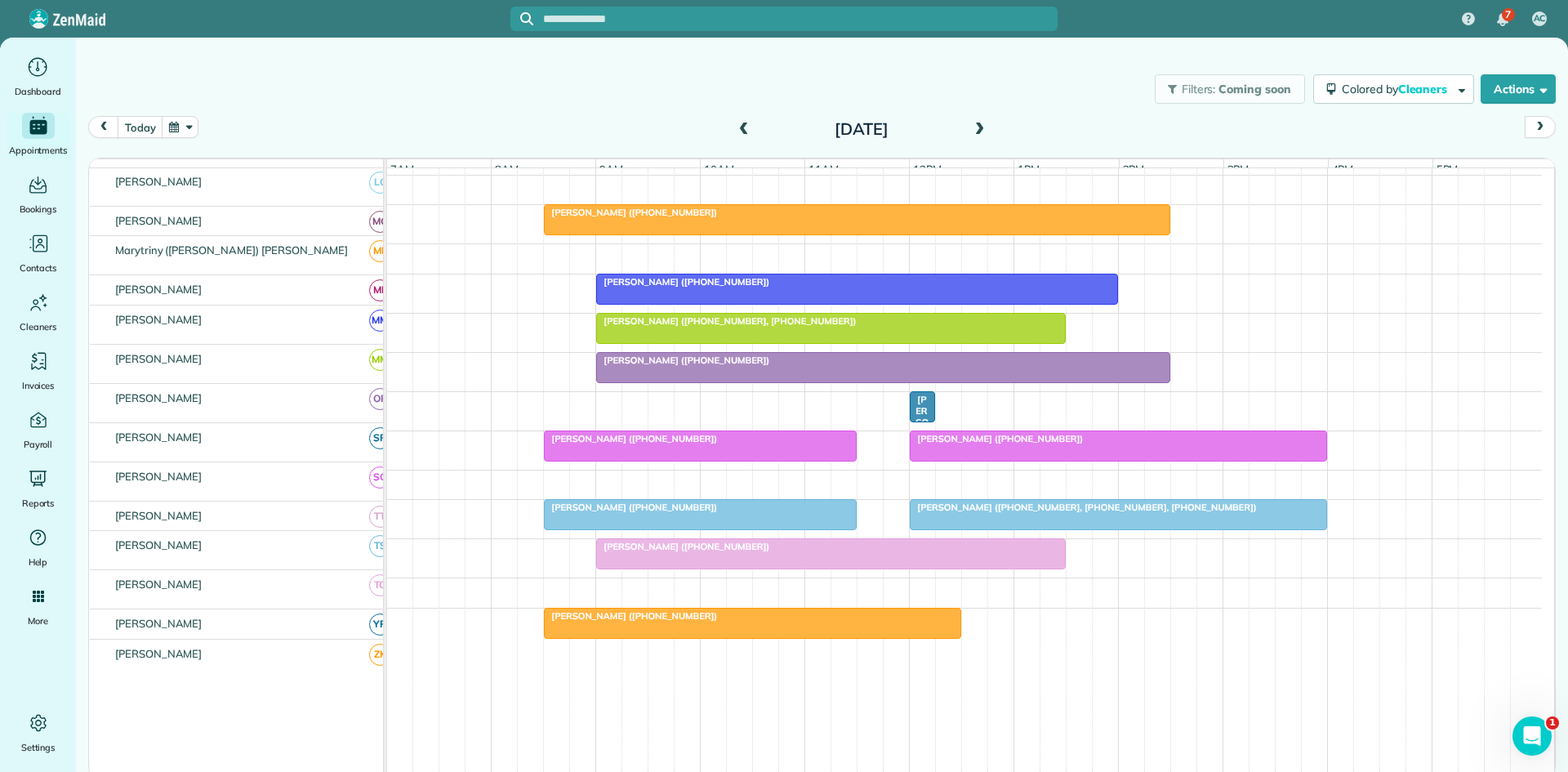
scroll to position [817, 0]
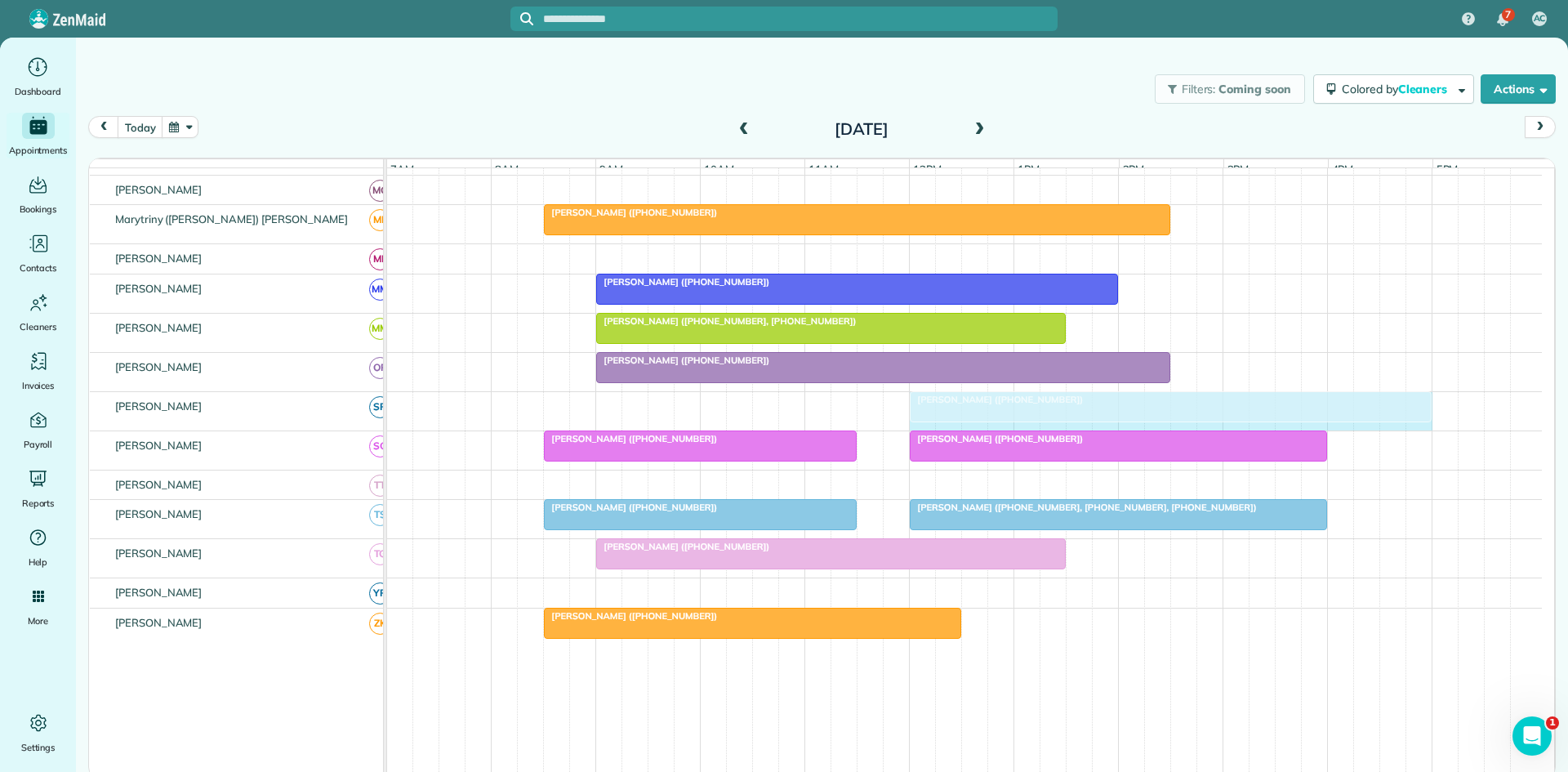
drag, startPoint x: 932, startPoint y: 418, endPoint x: 1424, endPoint y: 437, distance: 492.4
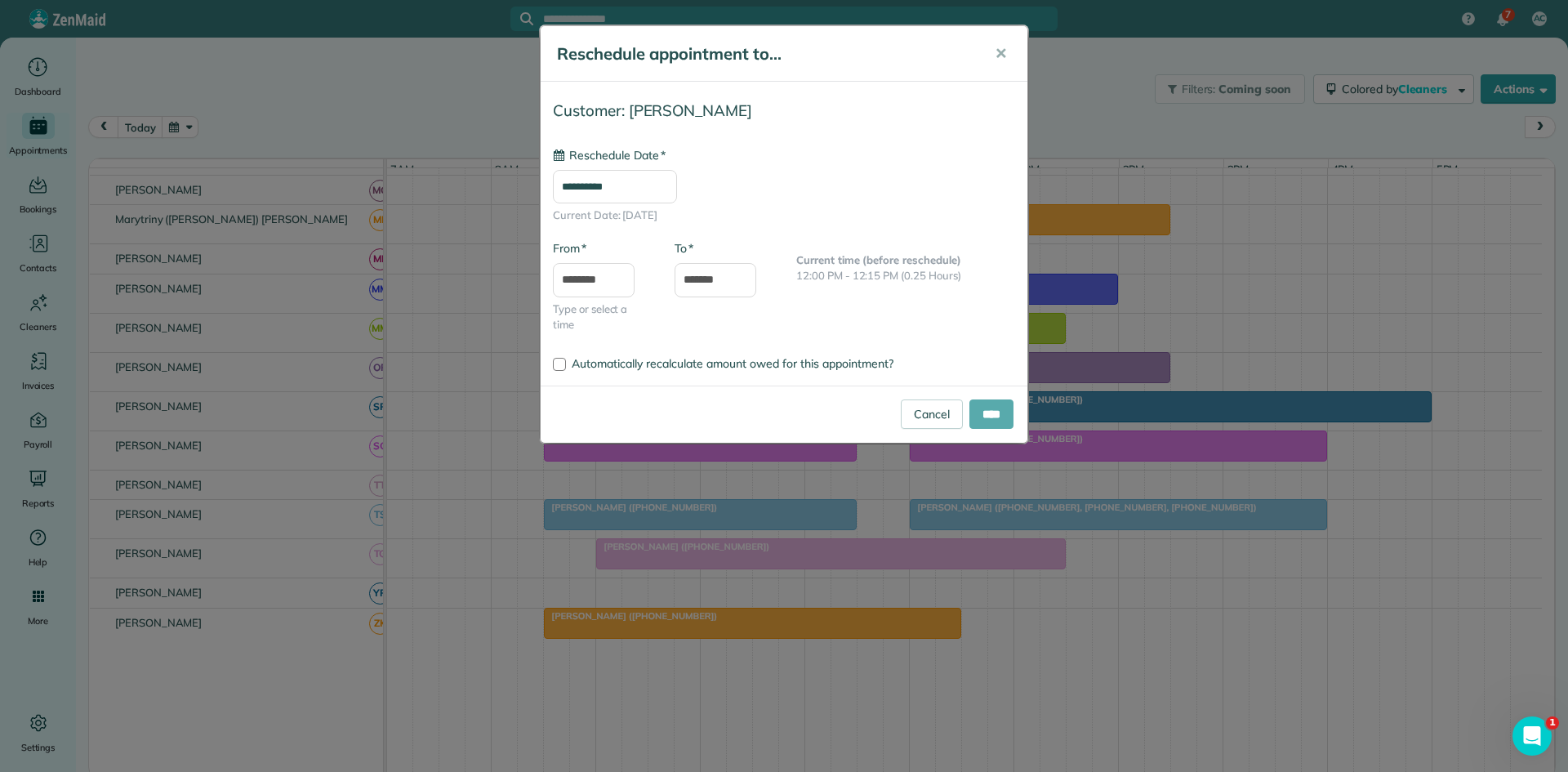
type input "**********"
click at [975, 415] on input "****" at bounding box center [991, 414] width 44 height 29
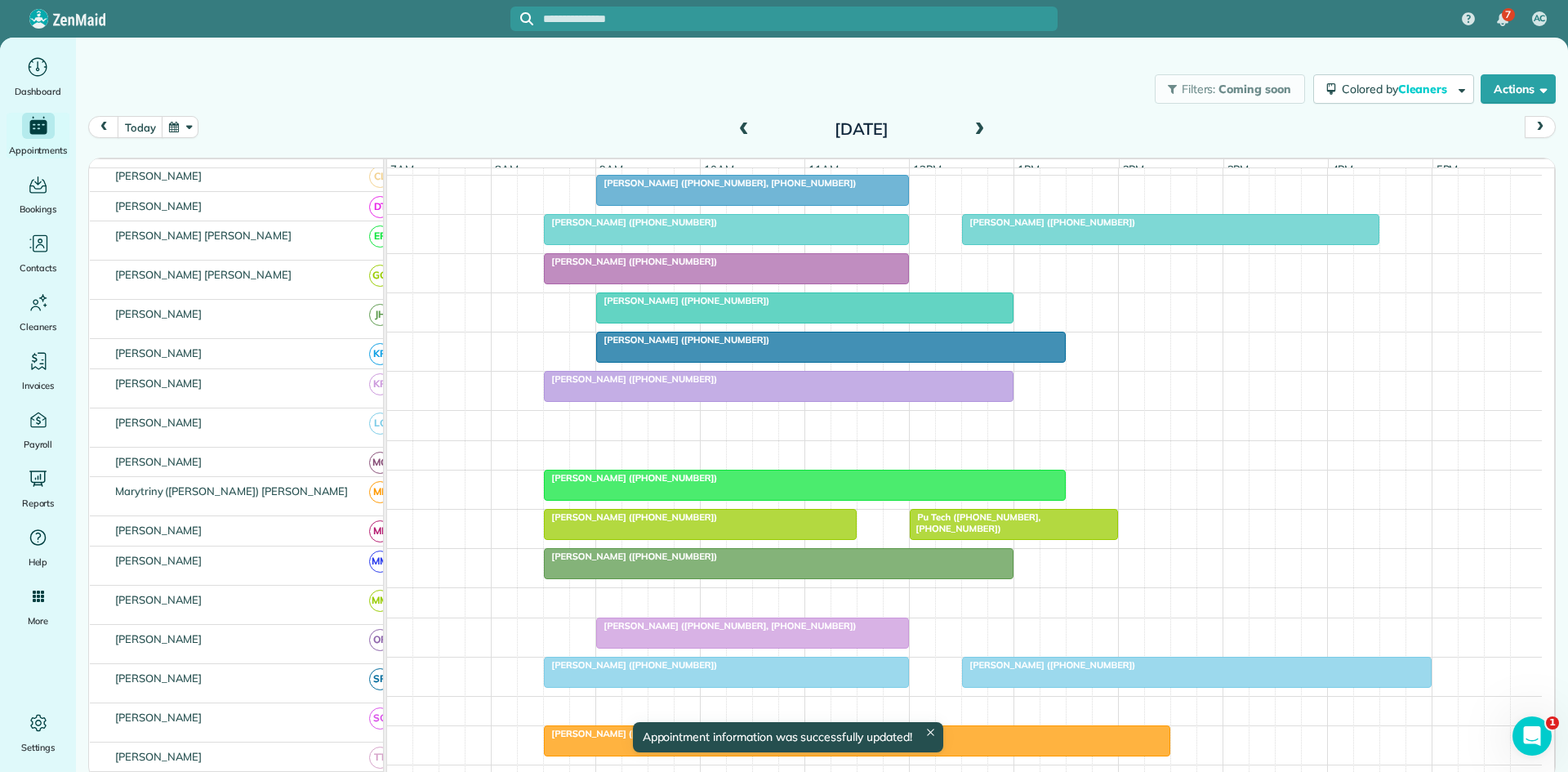
scroll to position [272, 0]
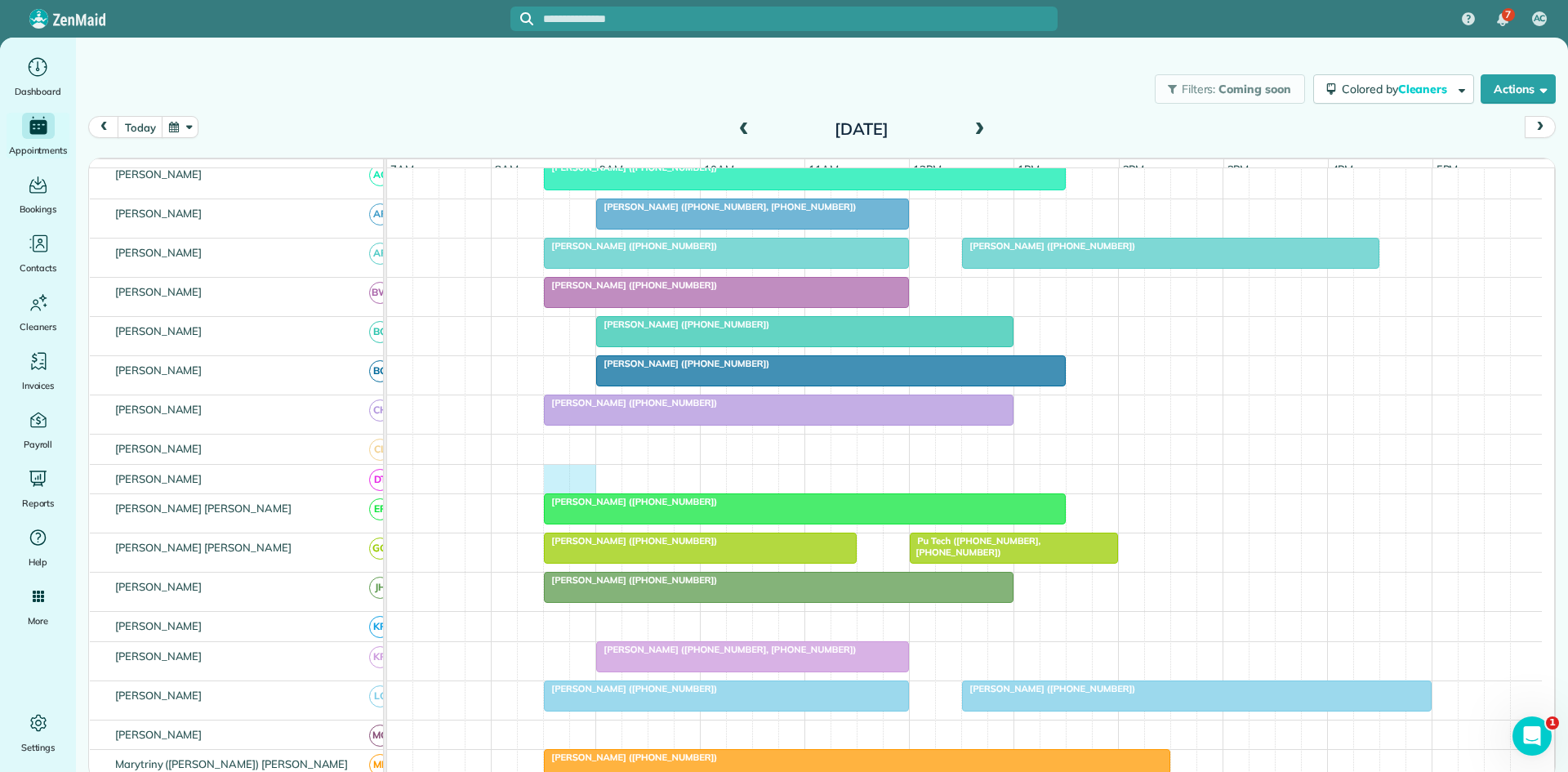
drag, startPoint x: 550, startPoint y: 496, endPoint x: 577, endPoint y: 496, distance: 27.0
click at [580, 494] on div at bounding box center [965, 480] width 1155 height 29
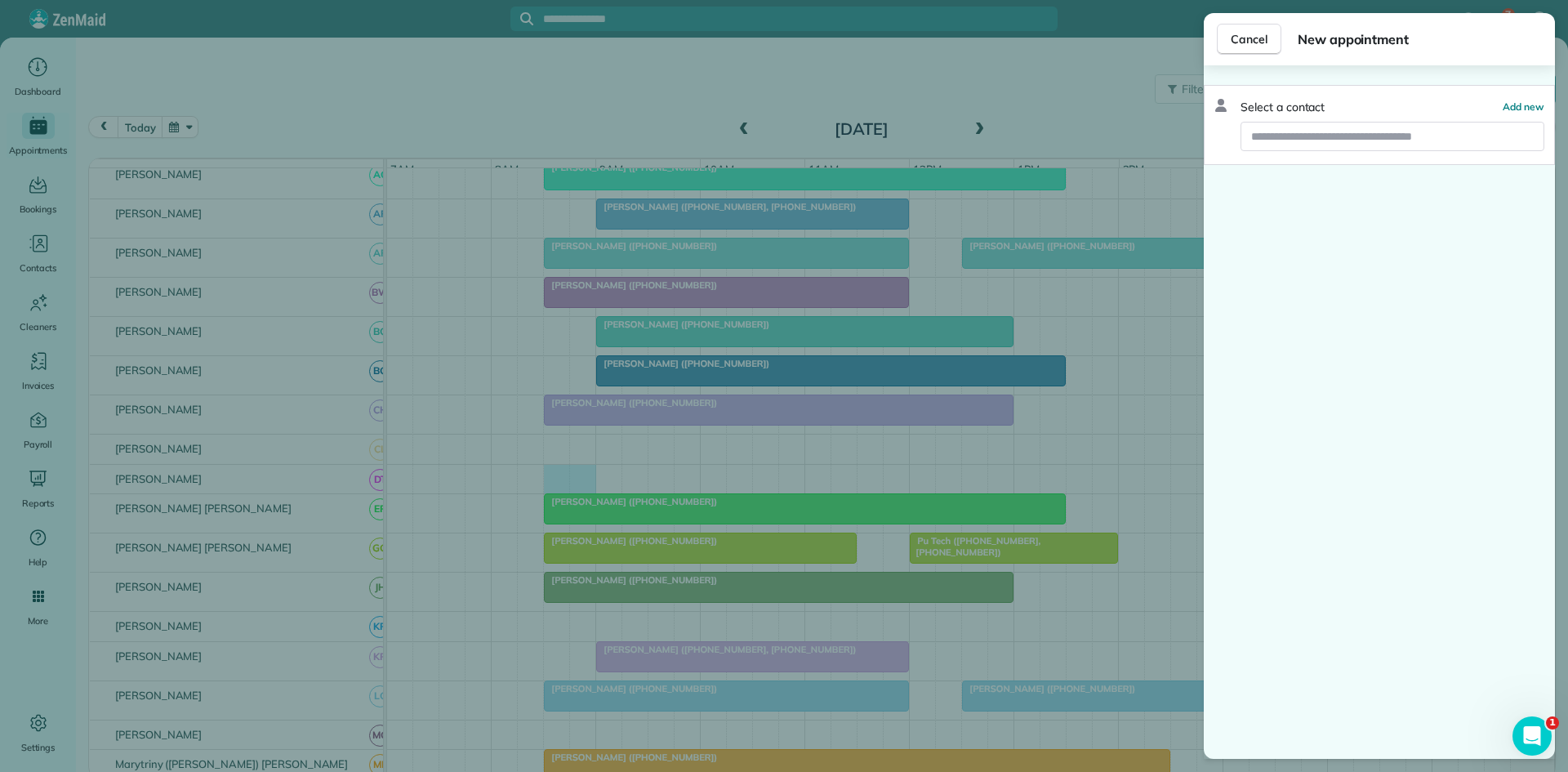
click at [1242, 36] on span "Cancel" at bounding box center [1249, 39] width 37 height 17
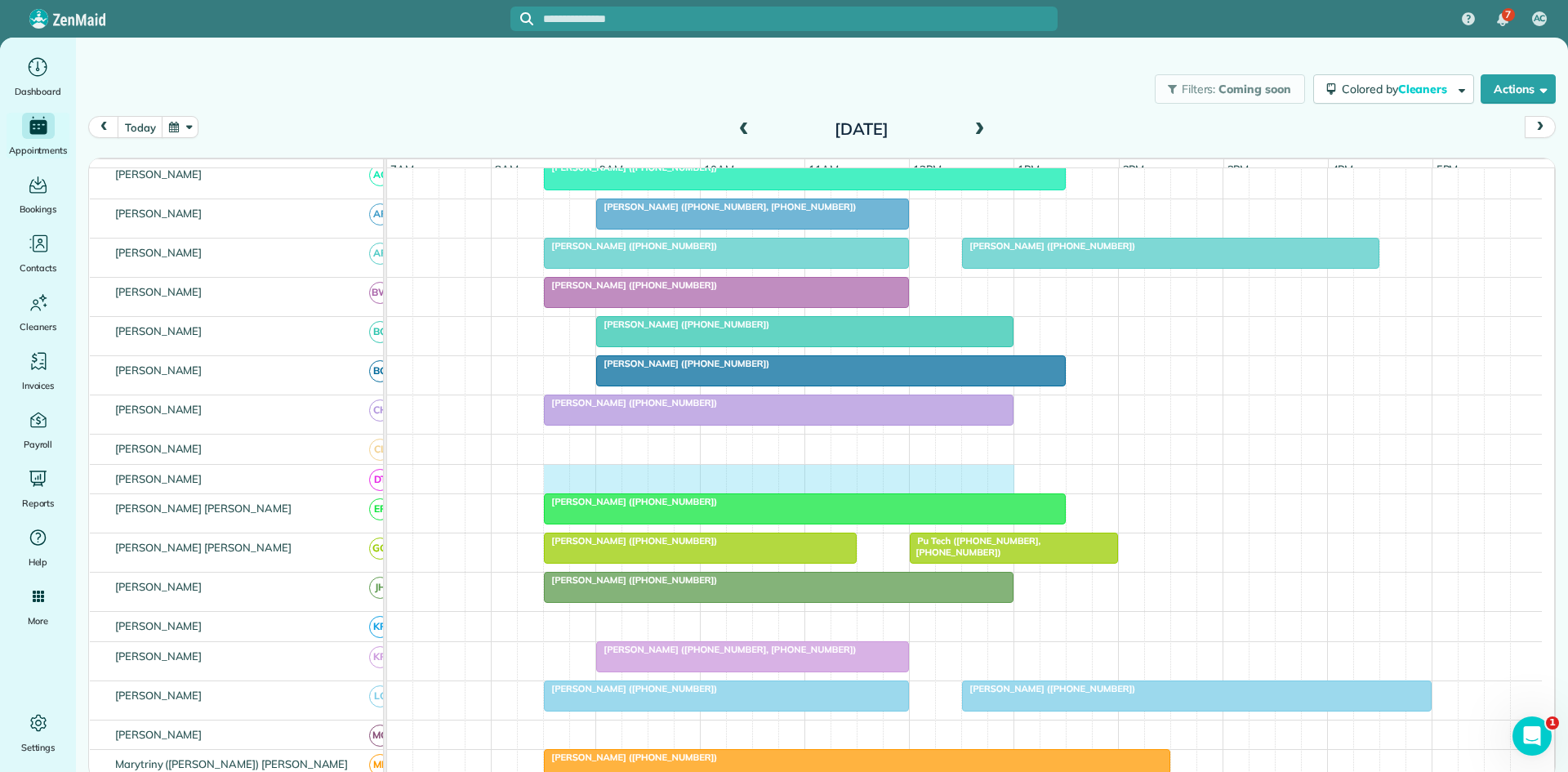
drag, startPoint x: 554, startPoint y: 499, endPoint x: 1003, endPoint y: 503, distance: 449.0
click at [1003, 494] on div at bounding box center [965, 480] width 1155 height 29
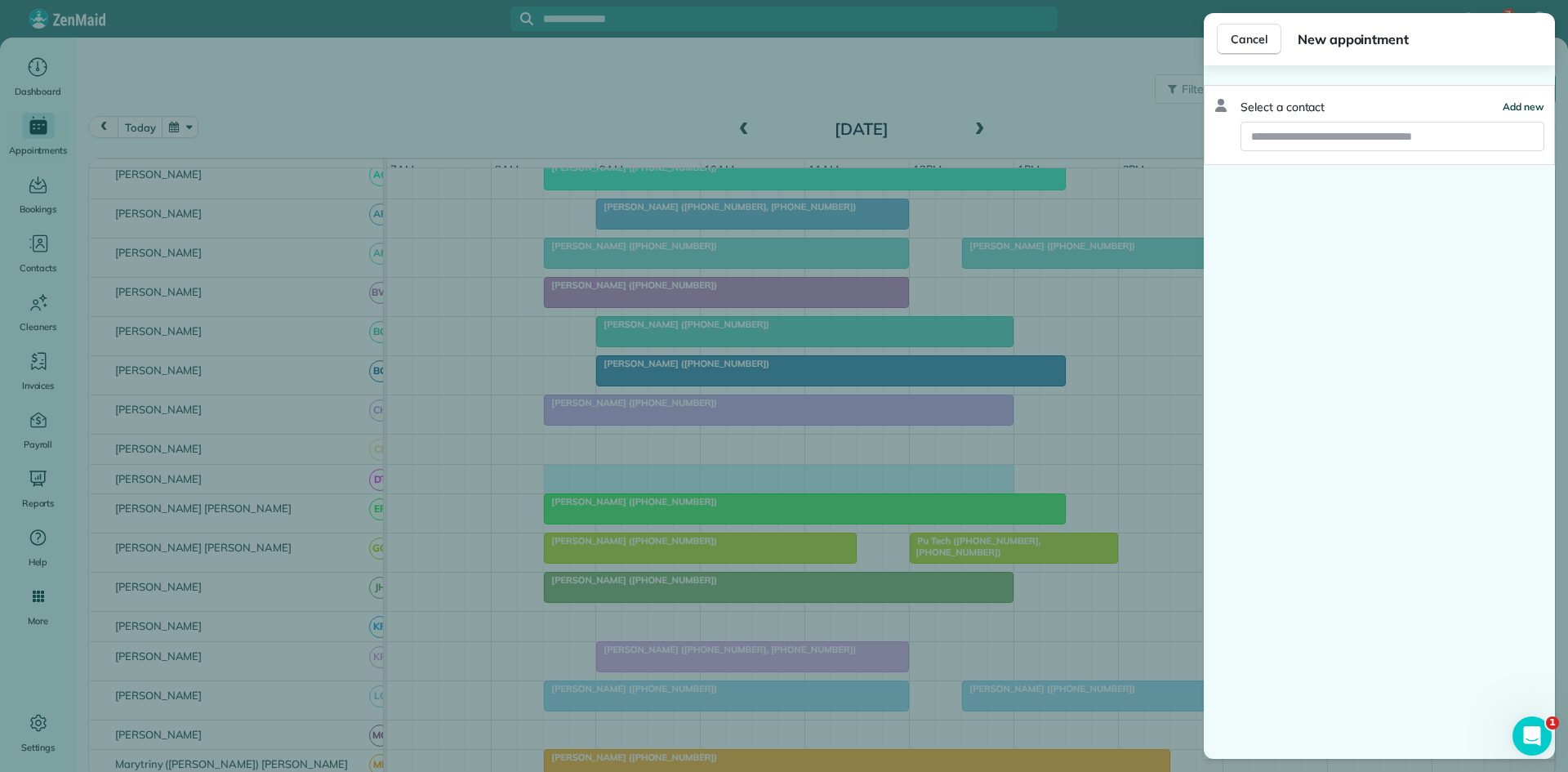
click at [1514, 113] on button "Add new" at bounding box center [1523, 107] width 41 height 17
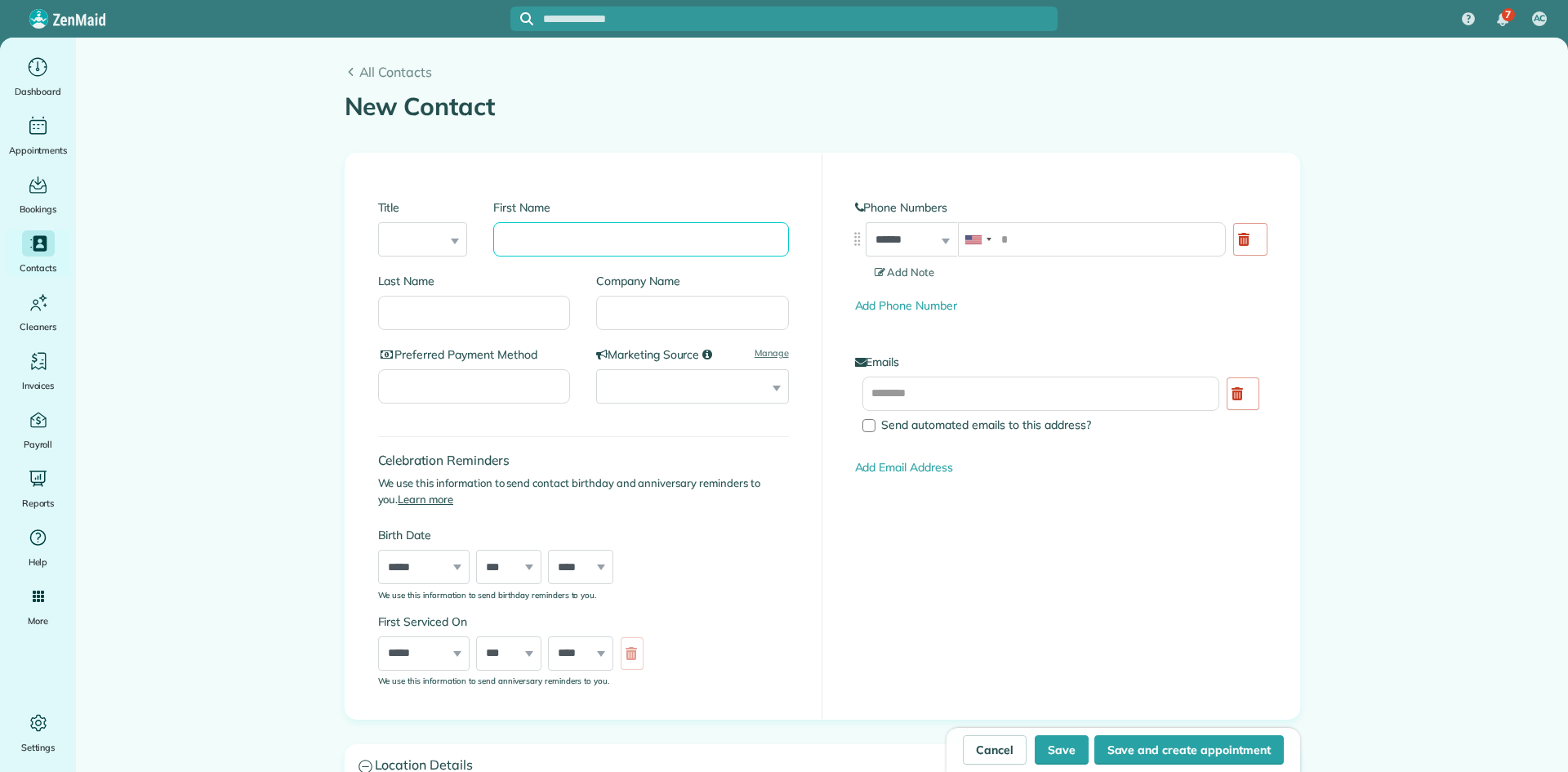
click at [509, 248] on input "First Name" at bounding box center [641, 238] width 295 height 34
type input "******"
click at [426, 324] on input "Last Name" at bounding box center [474, 312] width 193 height 34
type input "****"
click at [1052, 218] on div "**********" at bounding box center [1061, 257] width 412 height 116
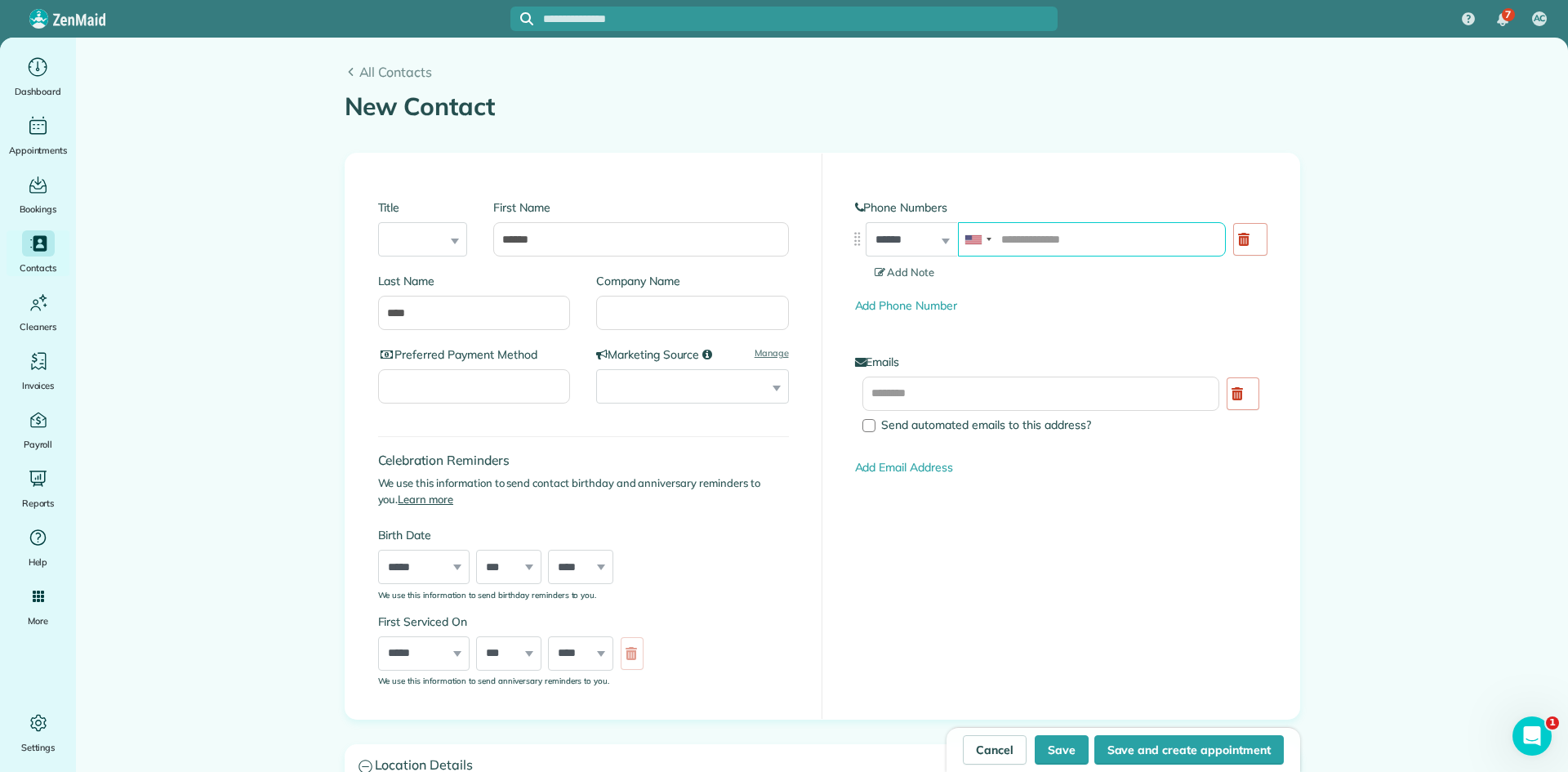
click at [1057, 247] on input "tel" at bounding box center [1092, 238] width 268 height 34
paste input "**********"
type input "**********"
click at [917, 269] on span "Add Note" at bounding box center [905, 272] width 61 height 13
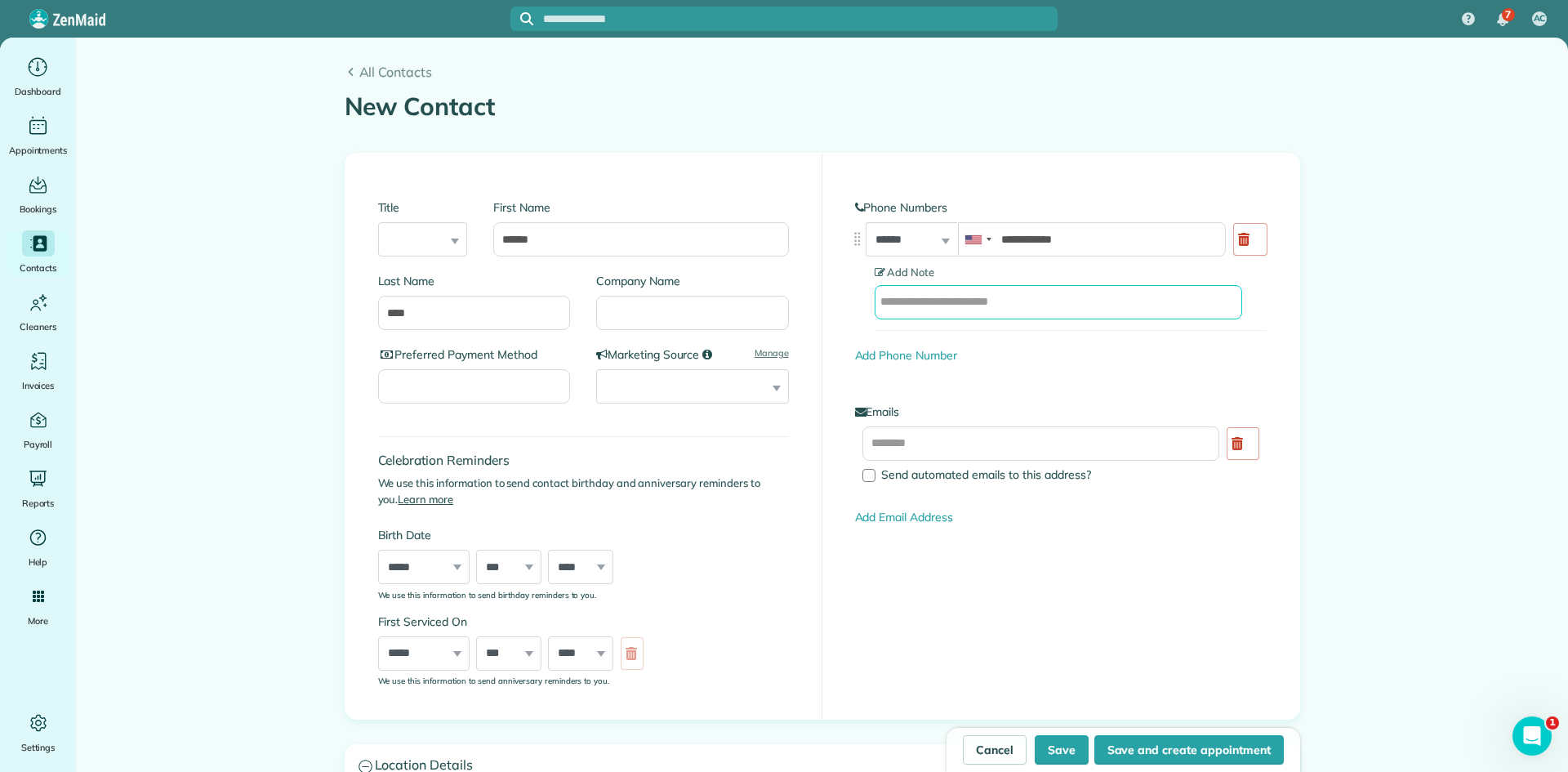
click at [972, 307] on input "text" at bounding box center [1058, 302] width 368 height 34
type input "******"
click at [908, 350] on link "Add Phone Number" at bounding box center [906, 355] width 102 height 15
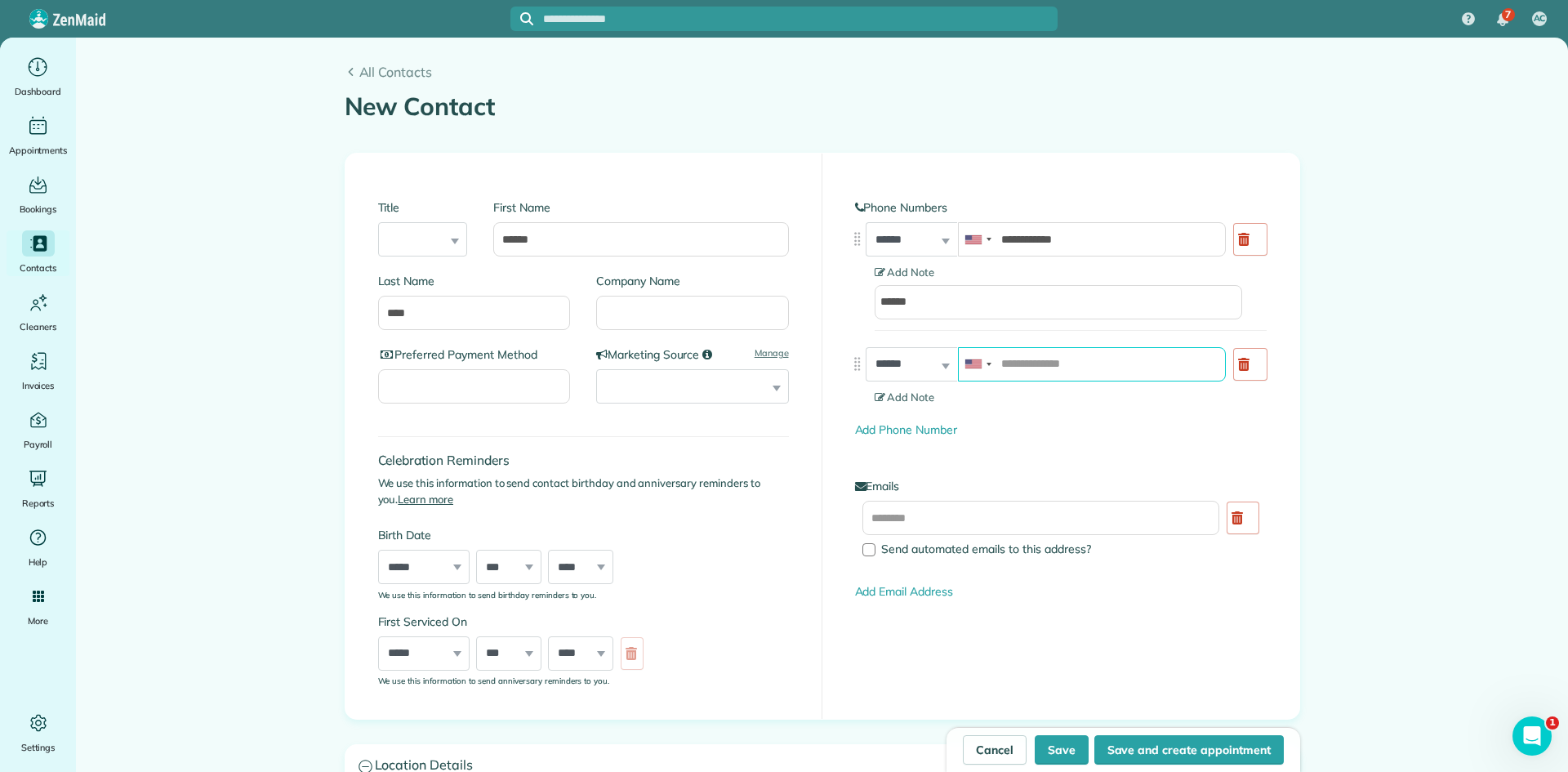
click at [1043, 375] on input "tel" at bounding box center [1092, 364] width 268 height 34
paste input "**********"
type input "**********"
click at [908, 397] on span "Add Note" at bounding box center [905, 397] width 61 height 13
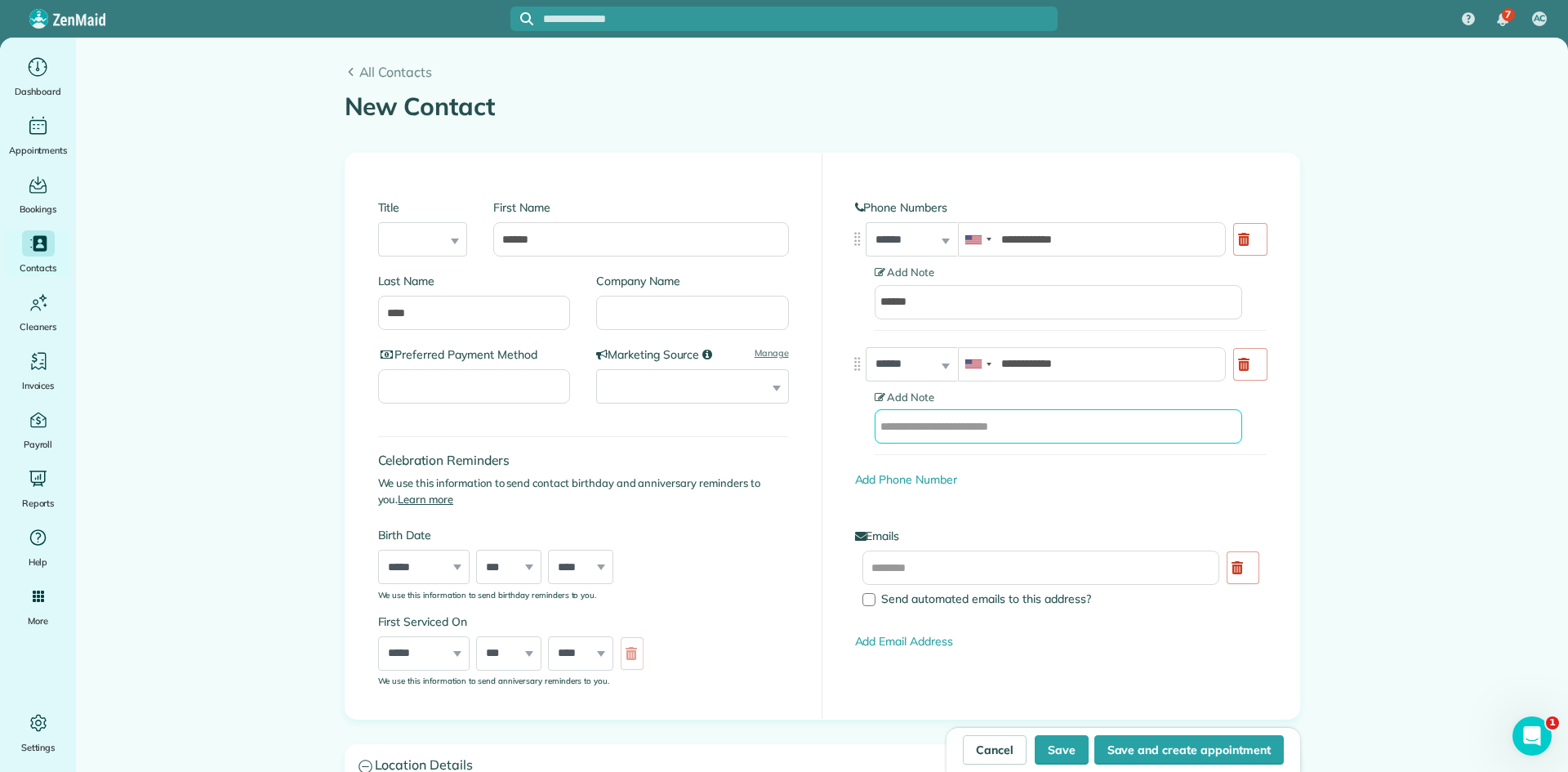
click at [972, 430] on input "text" at bounding box center [1058, 425] width 368 height 34
type input "*******"
click at [880, 475] on link "Add Phone Number" at bounding box center [906, 480] width 102 height 15
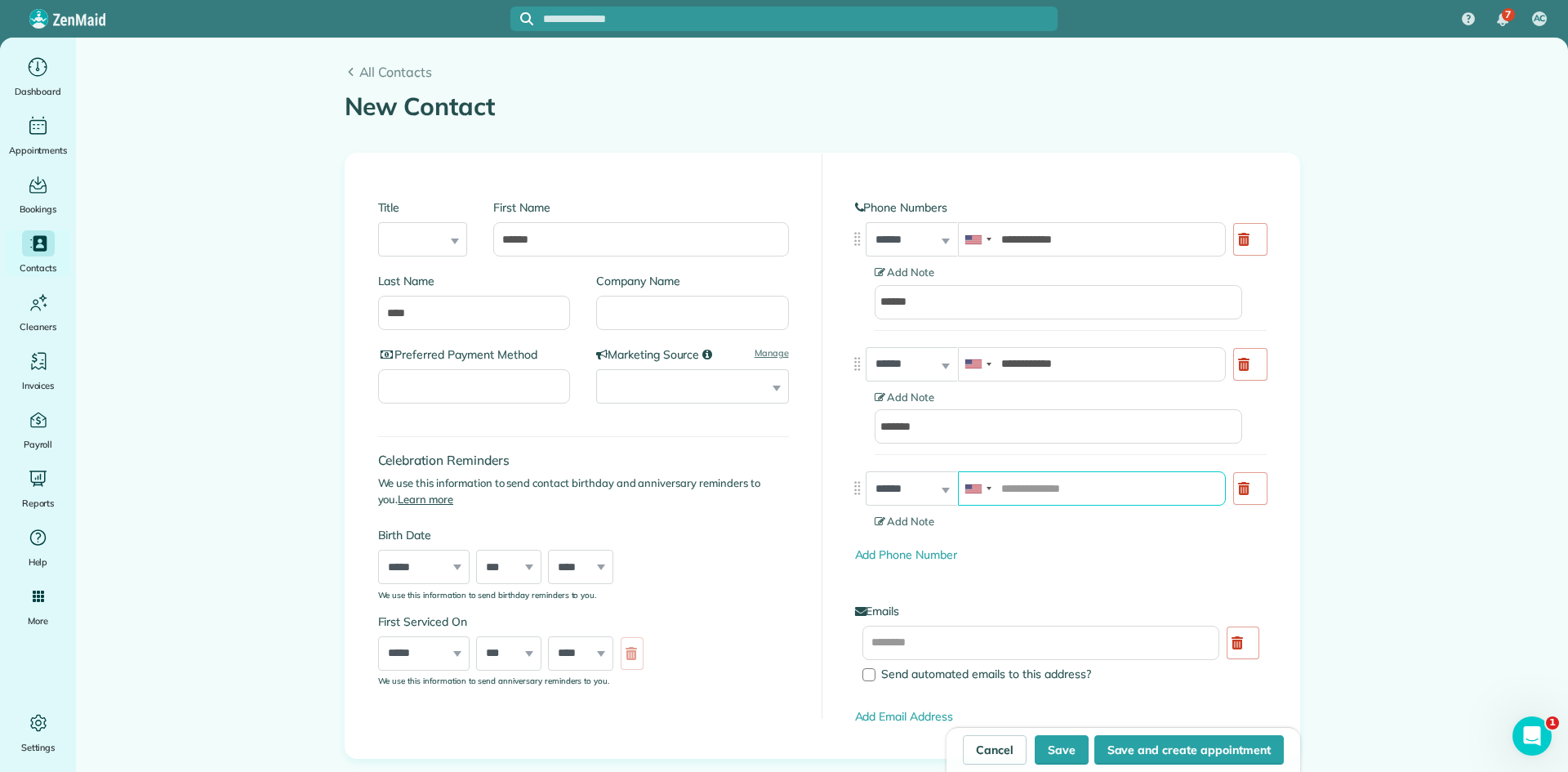
click at [1020, 491] on input "tel" at bounding box center [1092, 488] width 268 height 34
paste input "**********"
type input "**********"
click at [902, 520] on span "Add Note" at bounding box center [905, 521] width 61 height 13
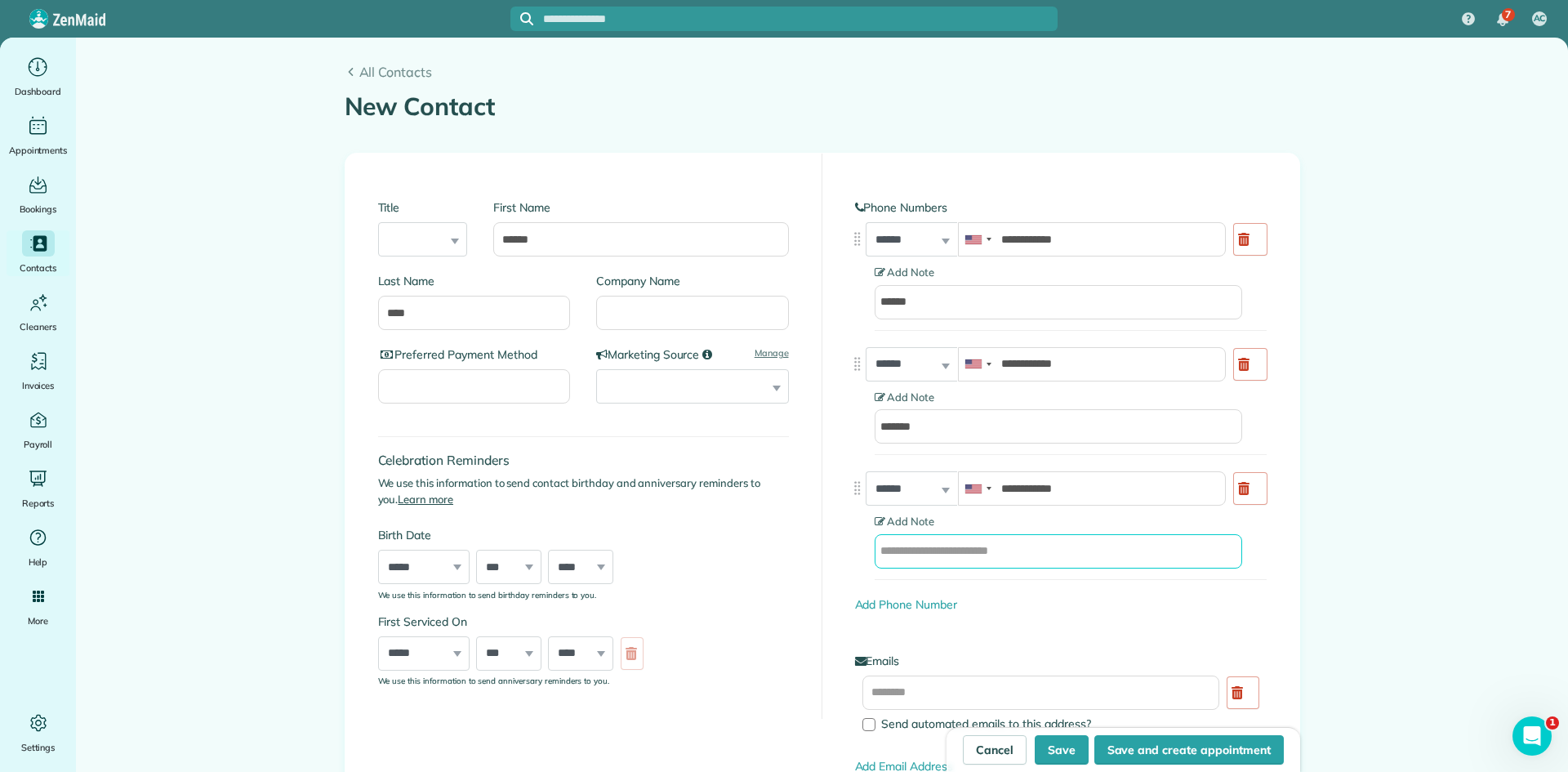
click at [992, 543] on input "text" at bounding box center [1058, 551] width 368 height 34
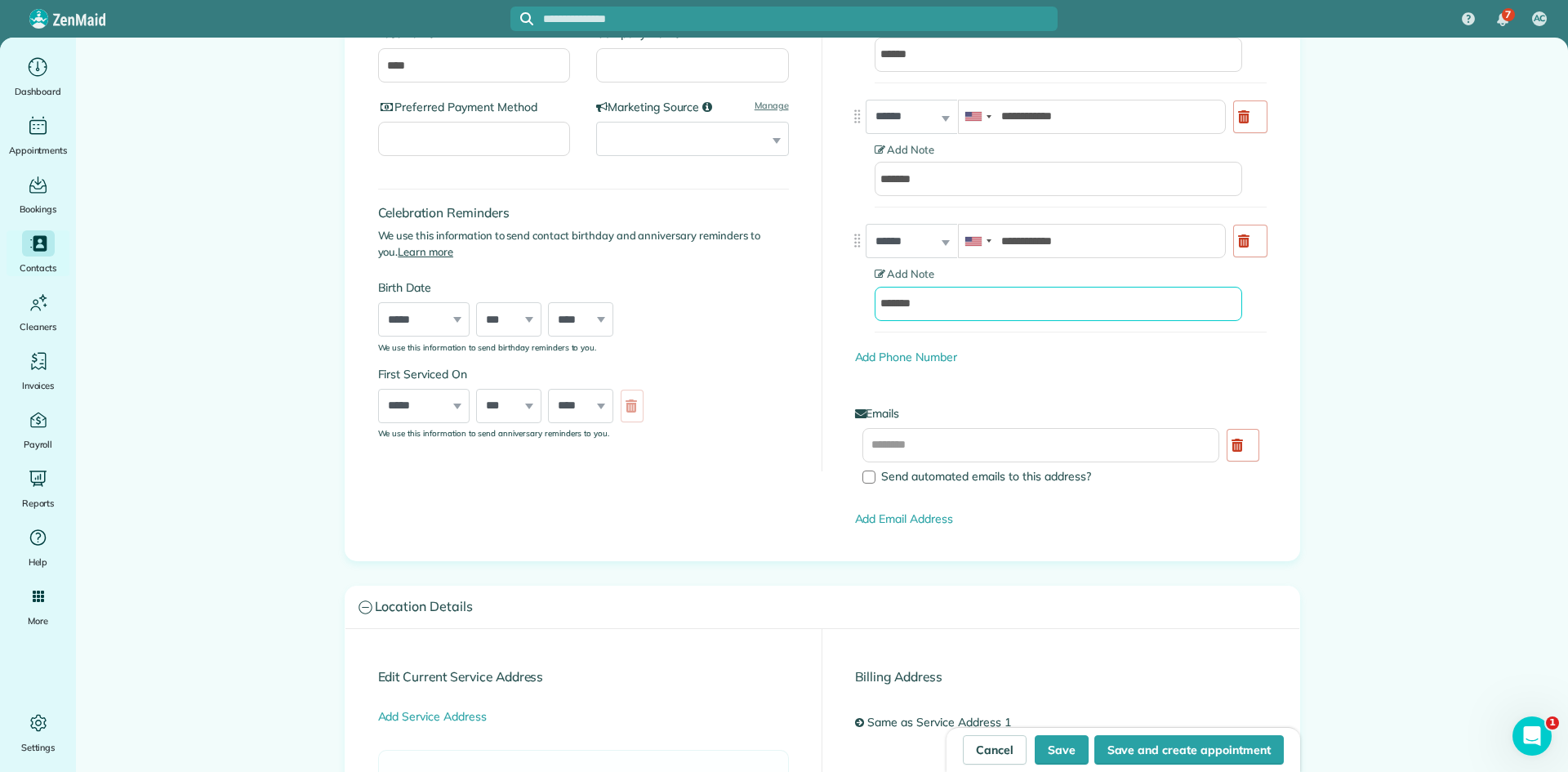
scroll to position [272, 0]
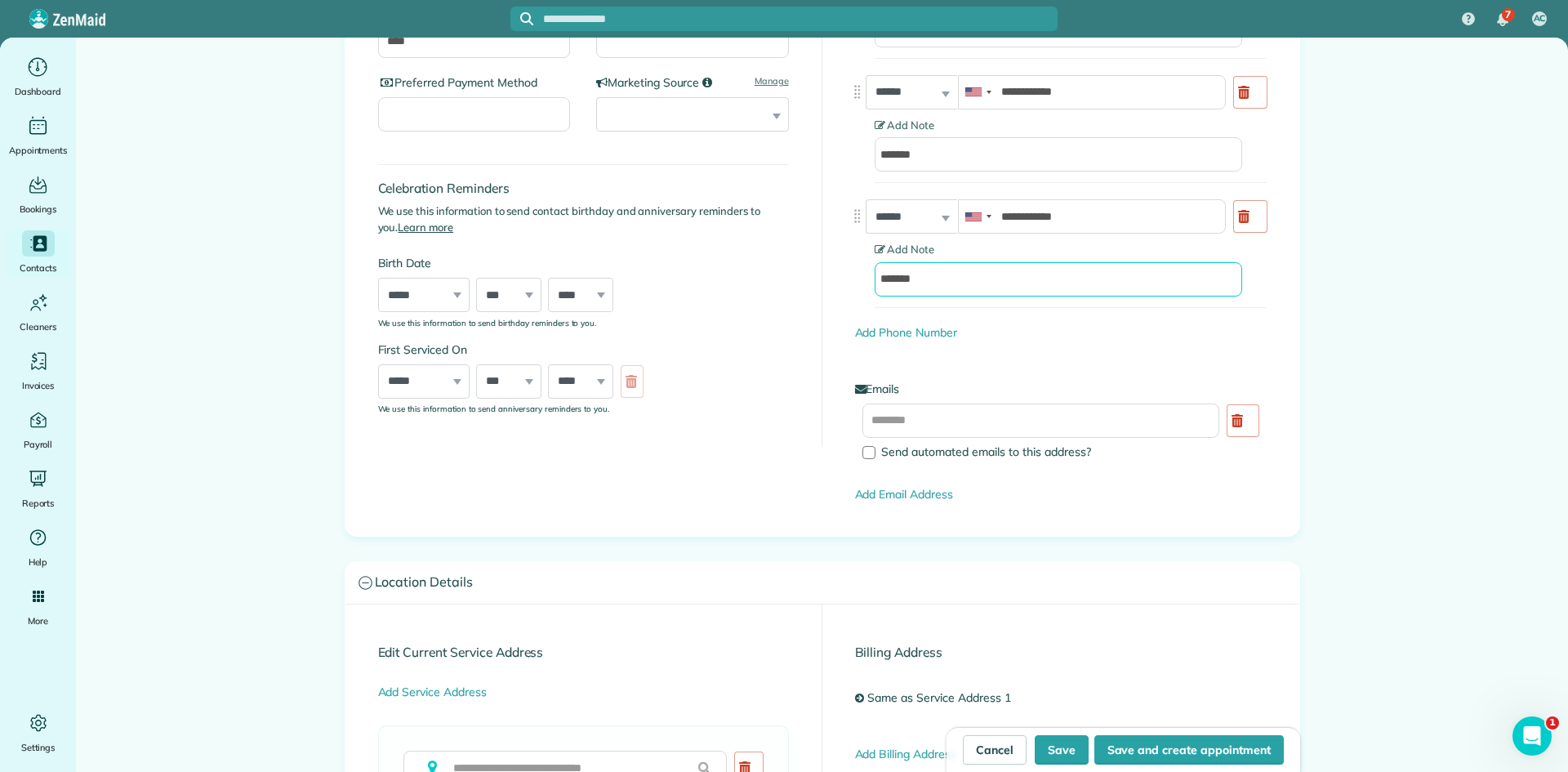
type input "*******"
click at [1019, 415] on input "text" at bounding box center [1042, 420] width 358 height 34
paste input "**********"
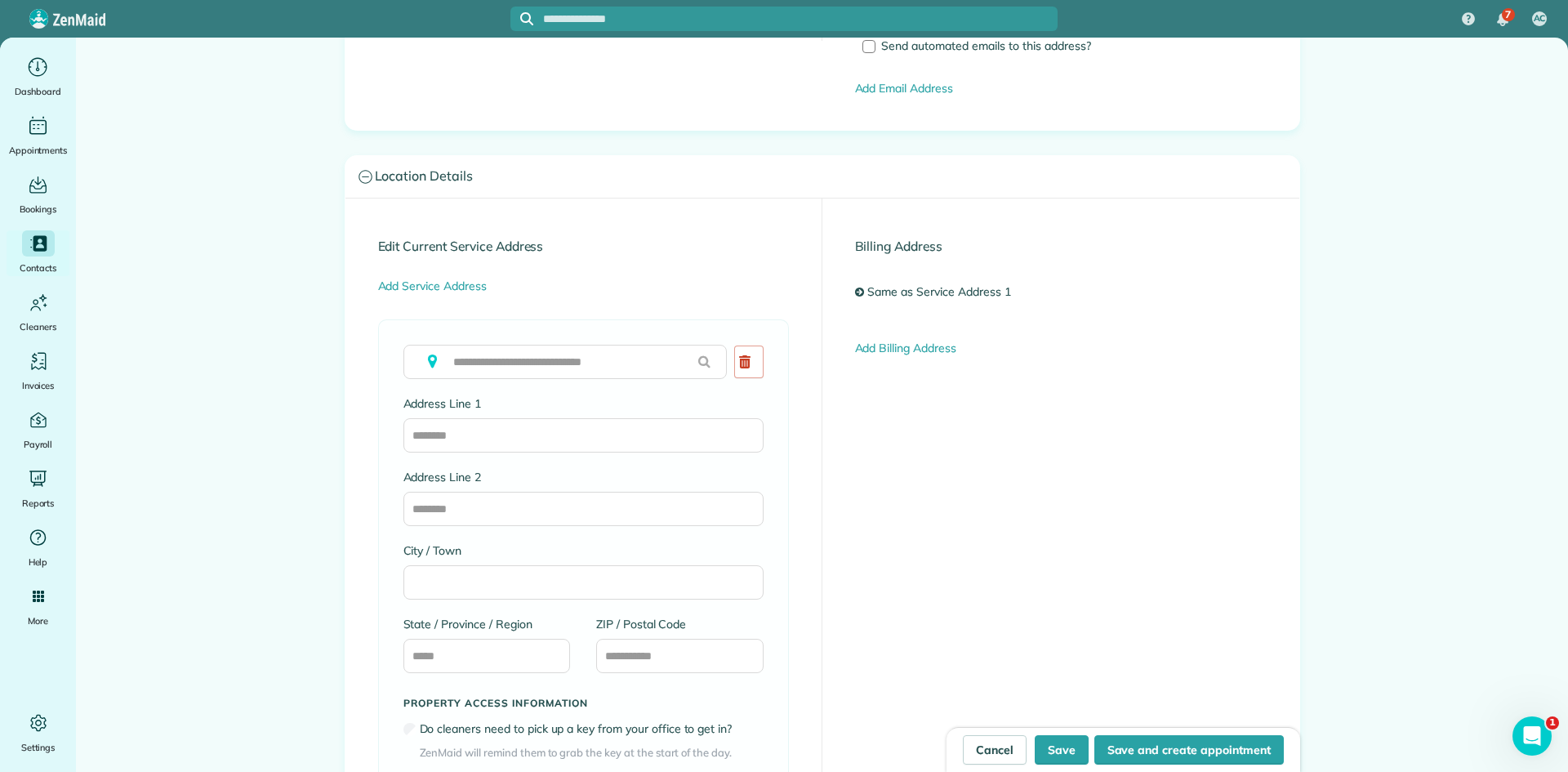
scroll to position [817, 0]
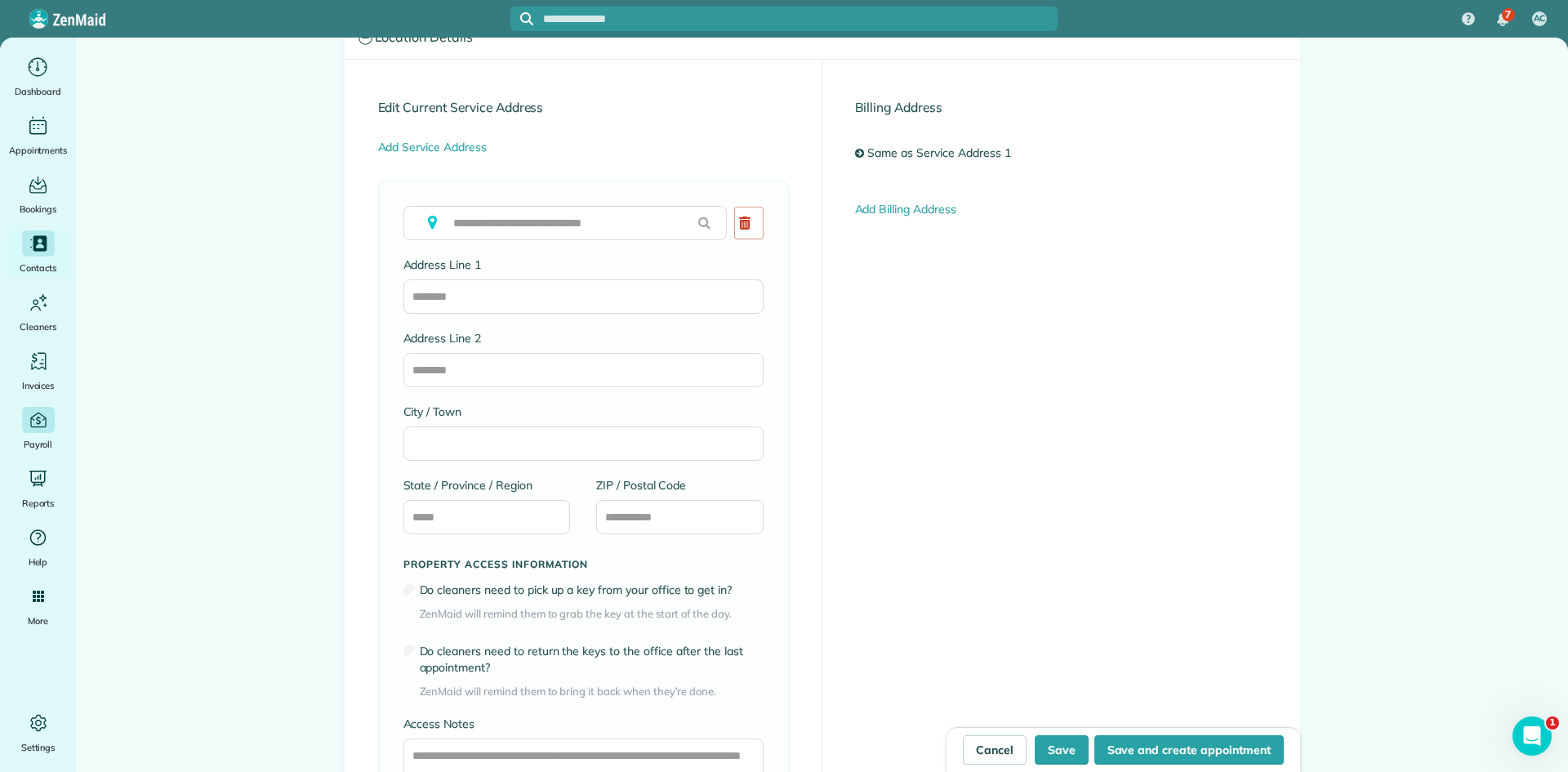
type input "**********"
click at [476, 214] on input "text" at bounding box center [565, 222] width 324 height 34
paste input "**********"
type input "**********"
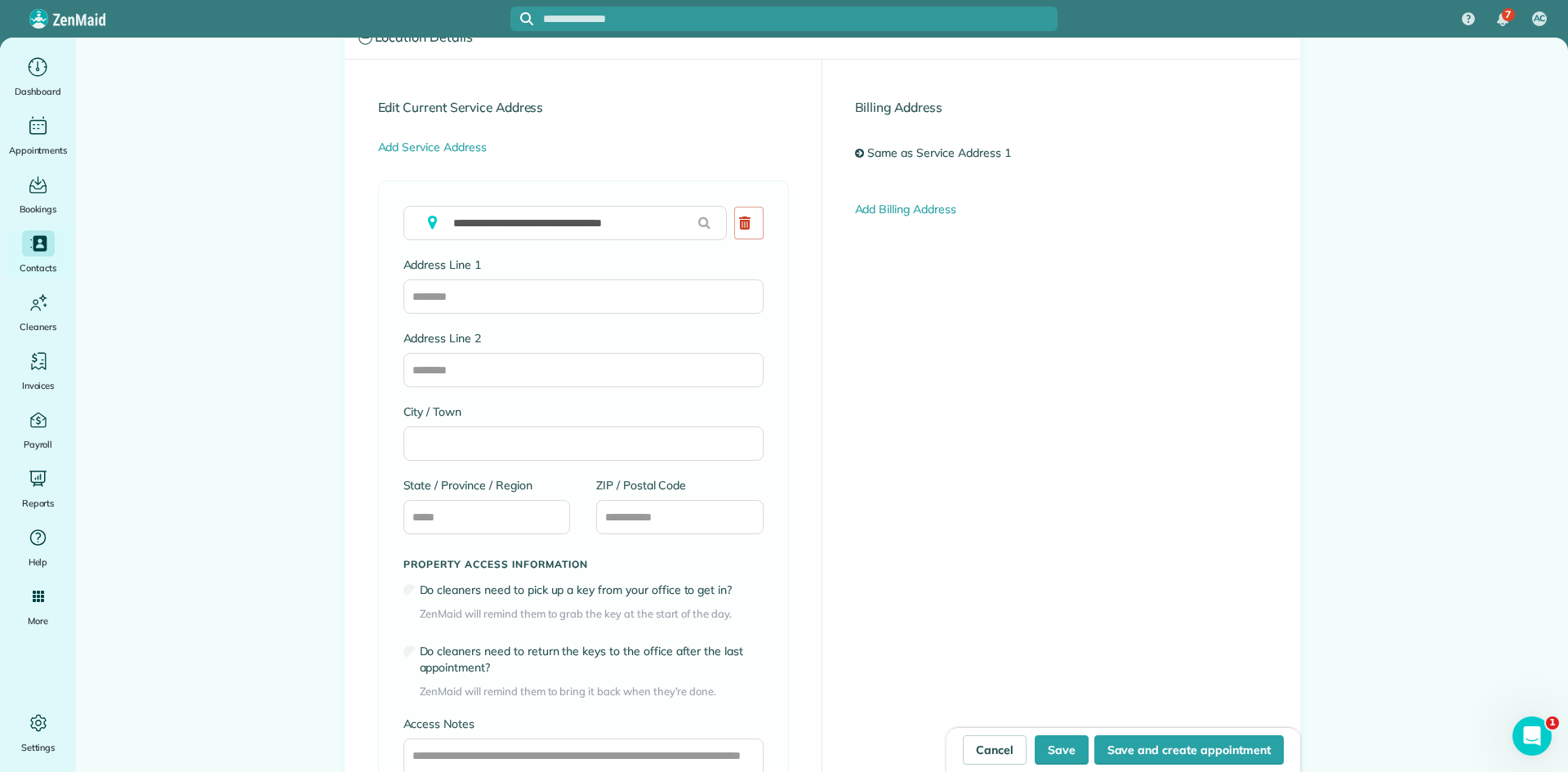
type input "*********"
type input "**"
type input "*****"
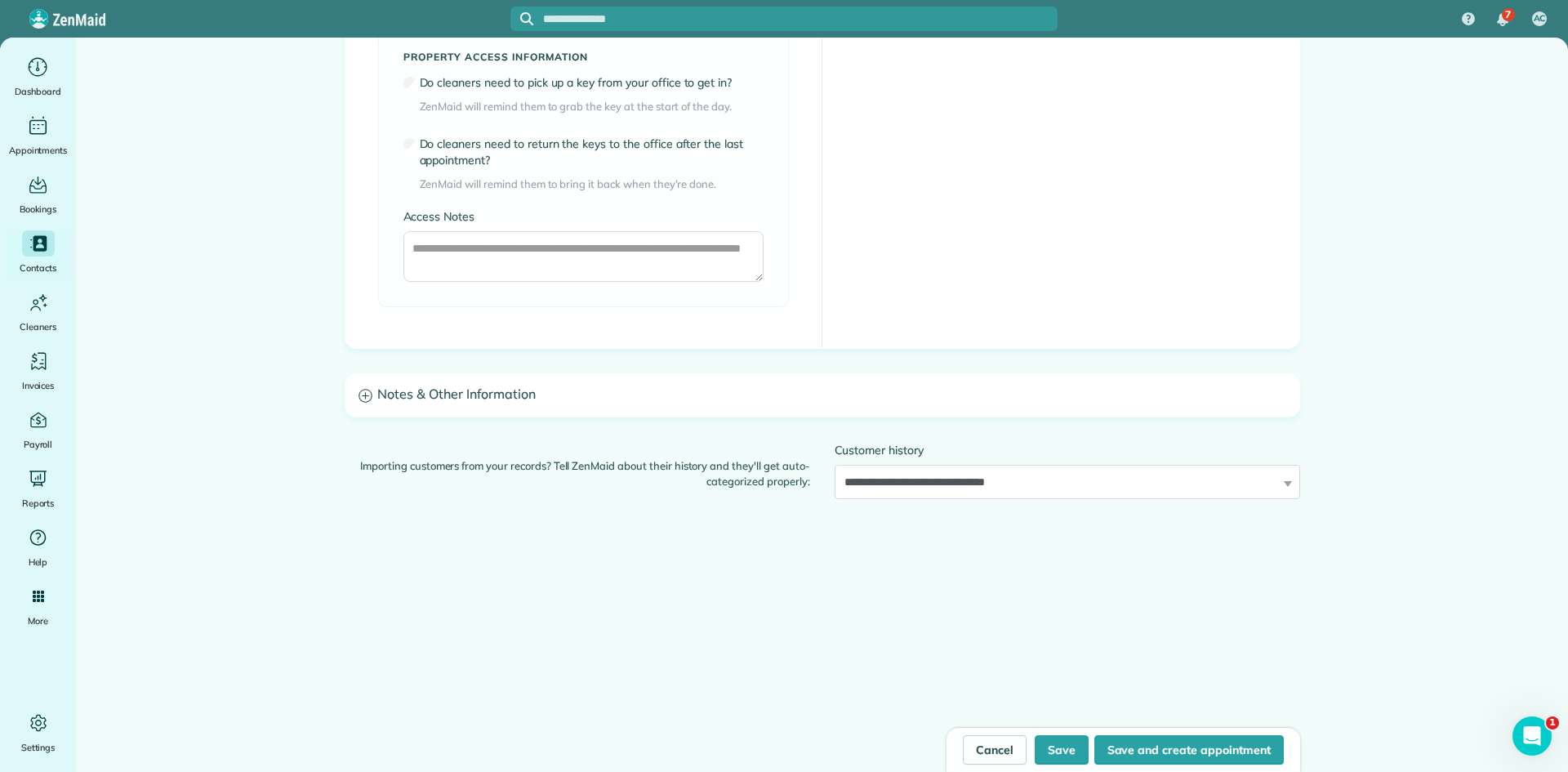
click at [560, 392] on h3 "Notes & Other Information" at bounding box center [823, 394] width 954 height 41
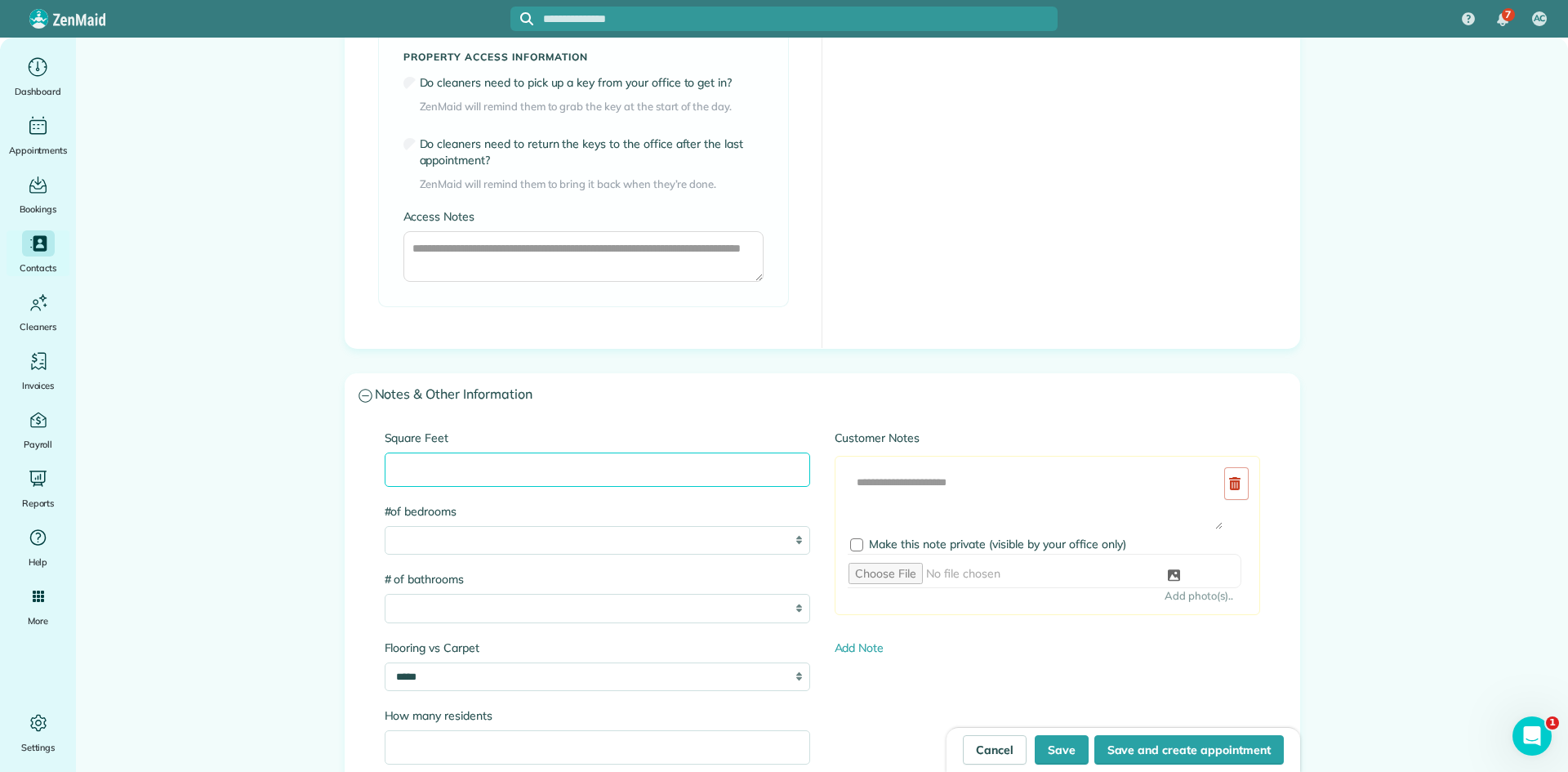
click at [447, 463] on input "Square Feet" at bounding box center [598, 469] width 425 height 34
type input "****"
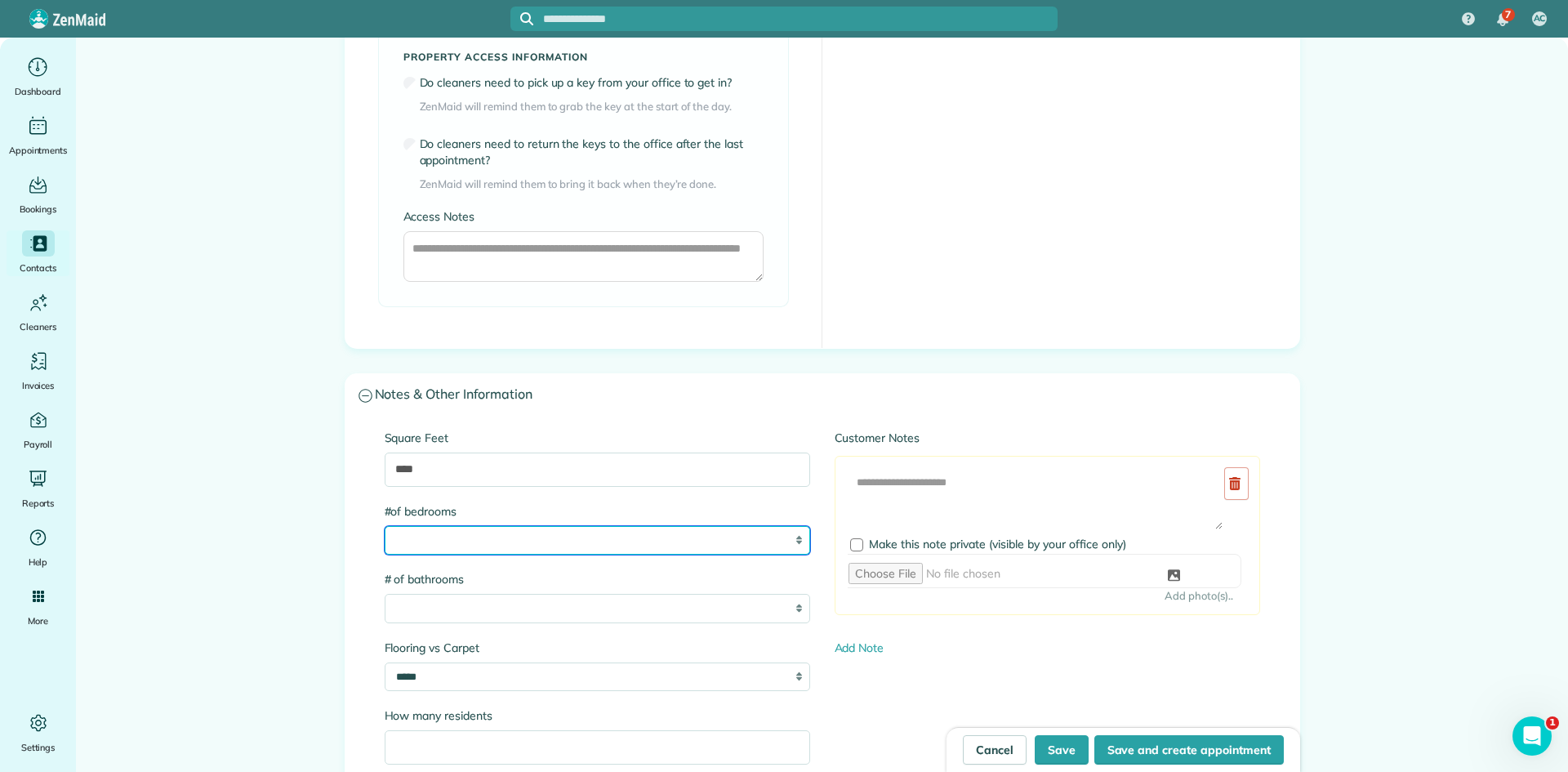
click at [476, 541] on select "* * * * * * *" at bounding box center [598, 541] width 425 height 29
select select "*"
click at [385, 526] on select "* * * * * * *" at bounding box center [598, 541] width 425 height 29
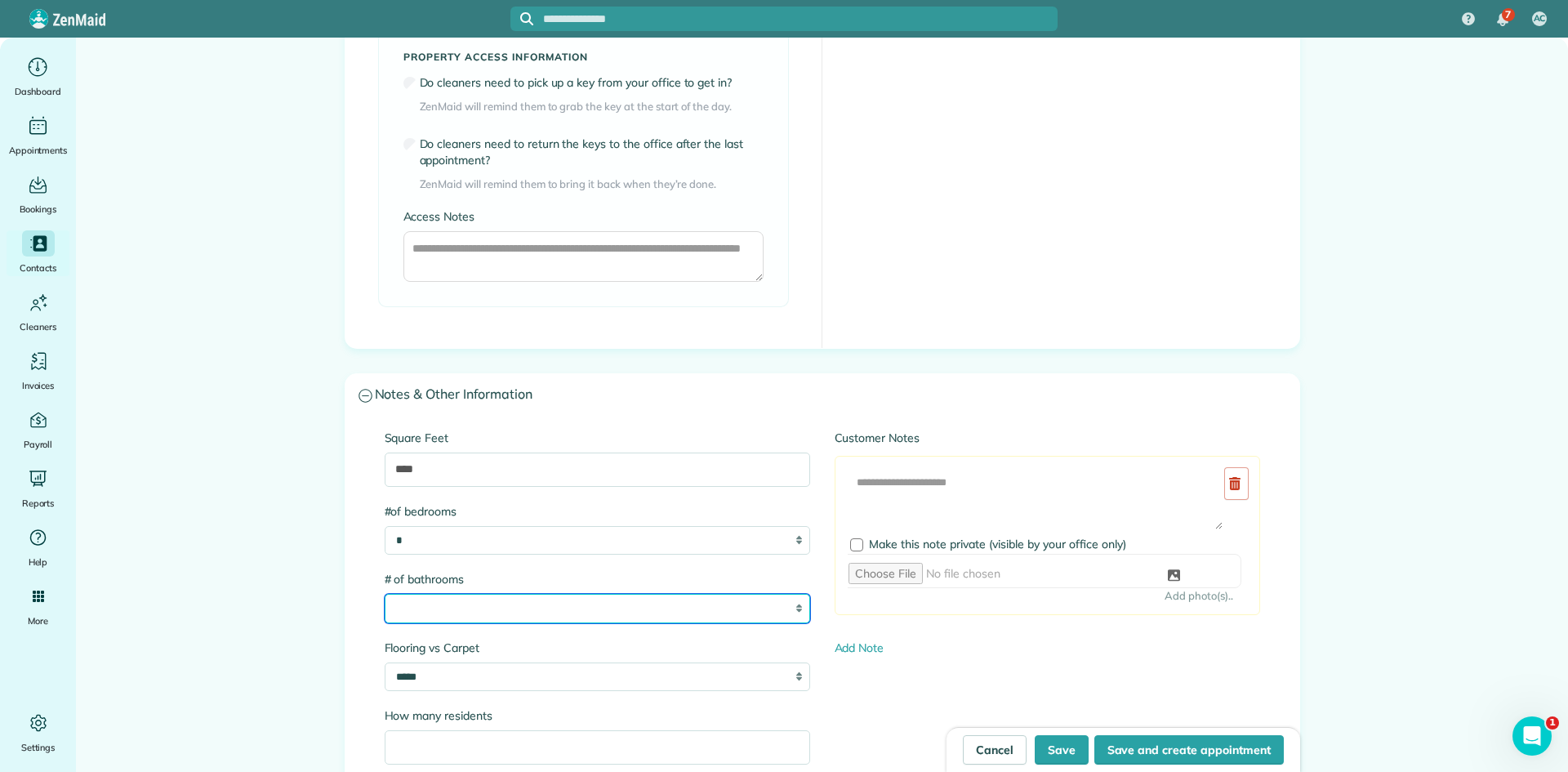
click at [446, 609] on select "* * * * * * *" at bounding box center [598, 609] width 425 height 29
select select "*"
click at [385, 594] on select "* * * * * * *" at bounding box center [598, 609] width 425 height 29
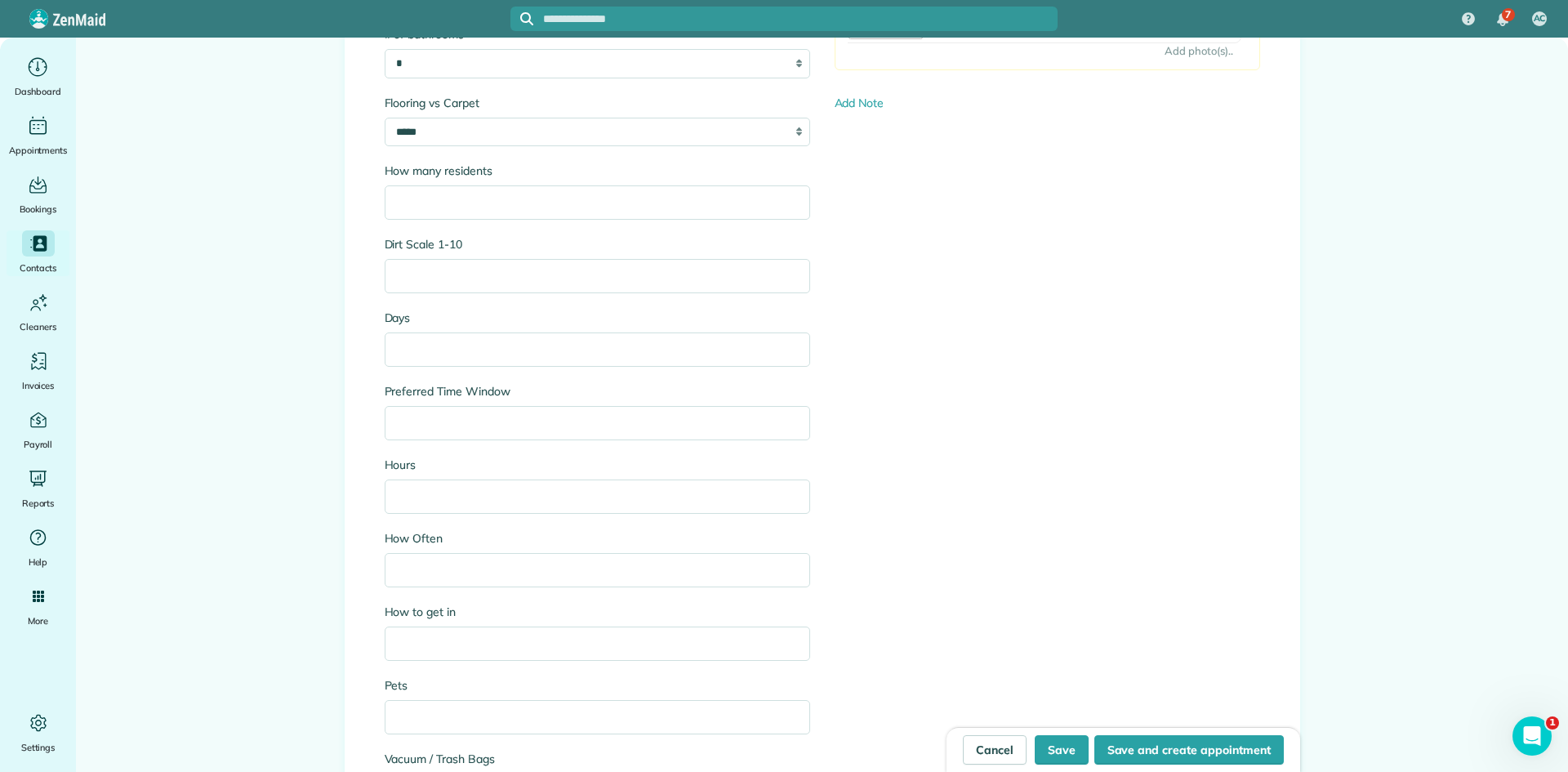
scroll to position [2141, 0]
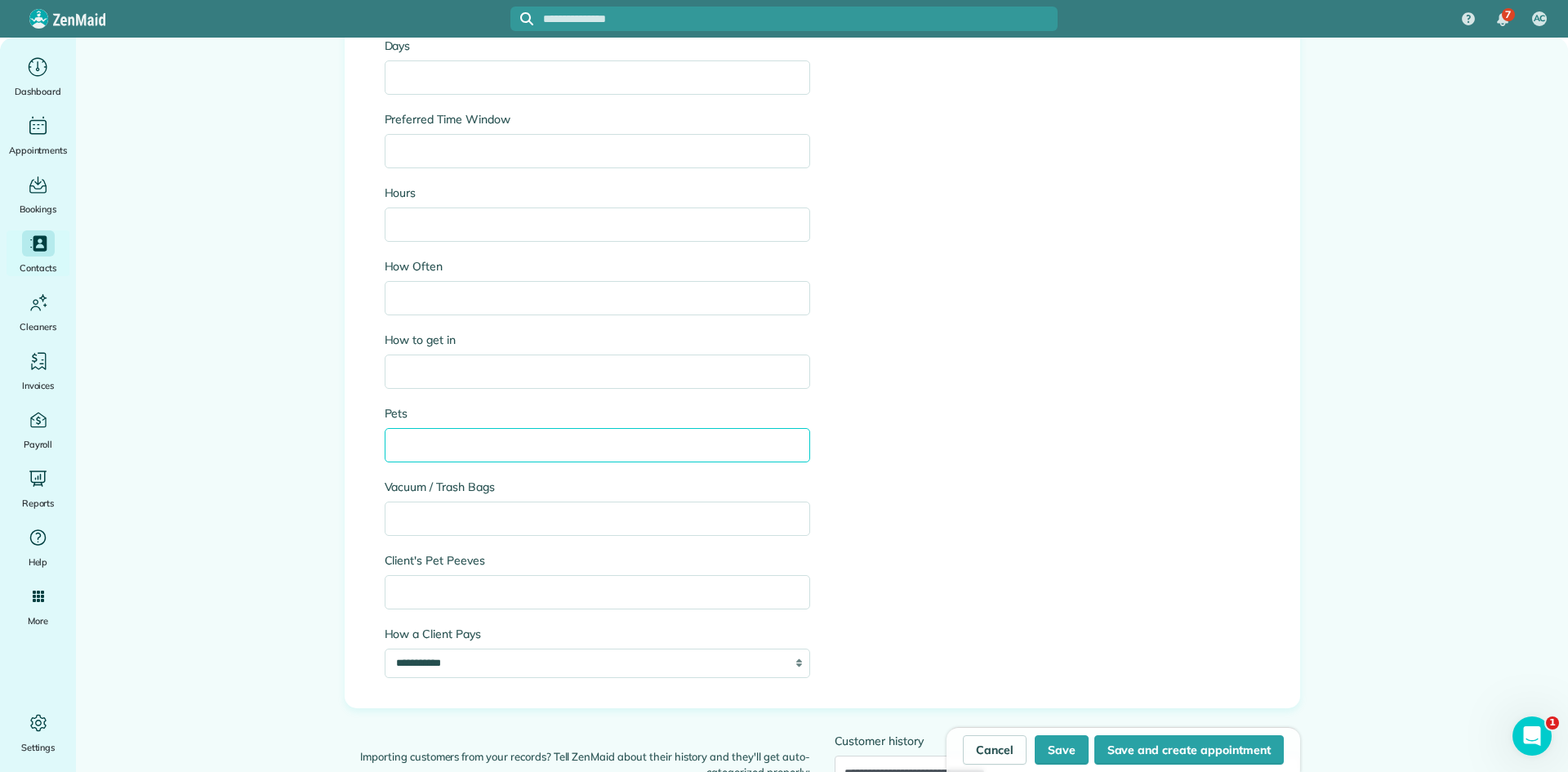
click at [421, 460] on input "Pets" at bounding box center [598, 445] width 425 height 34
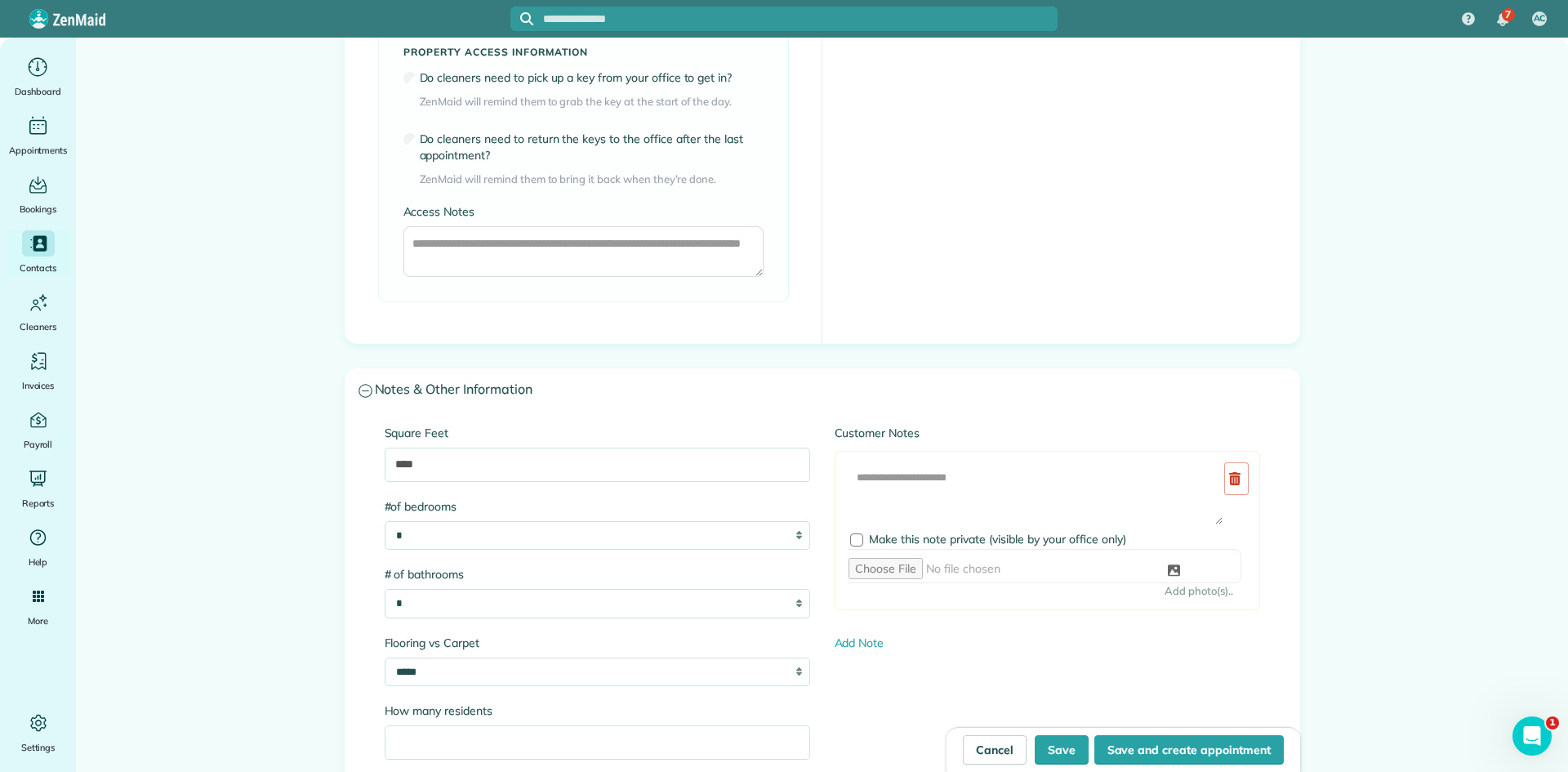
scroll to position [1324, 0]
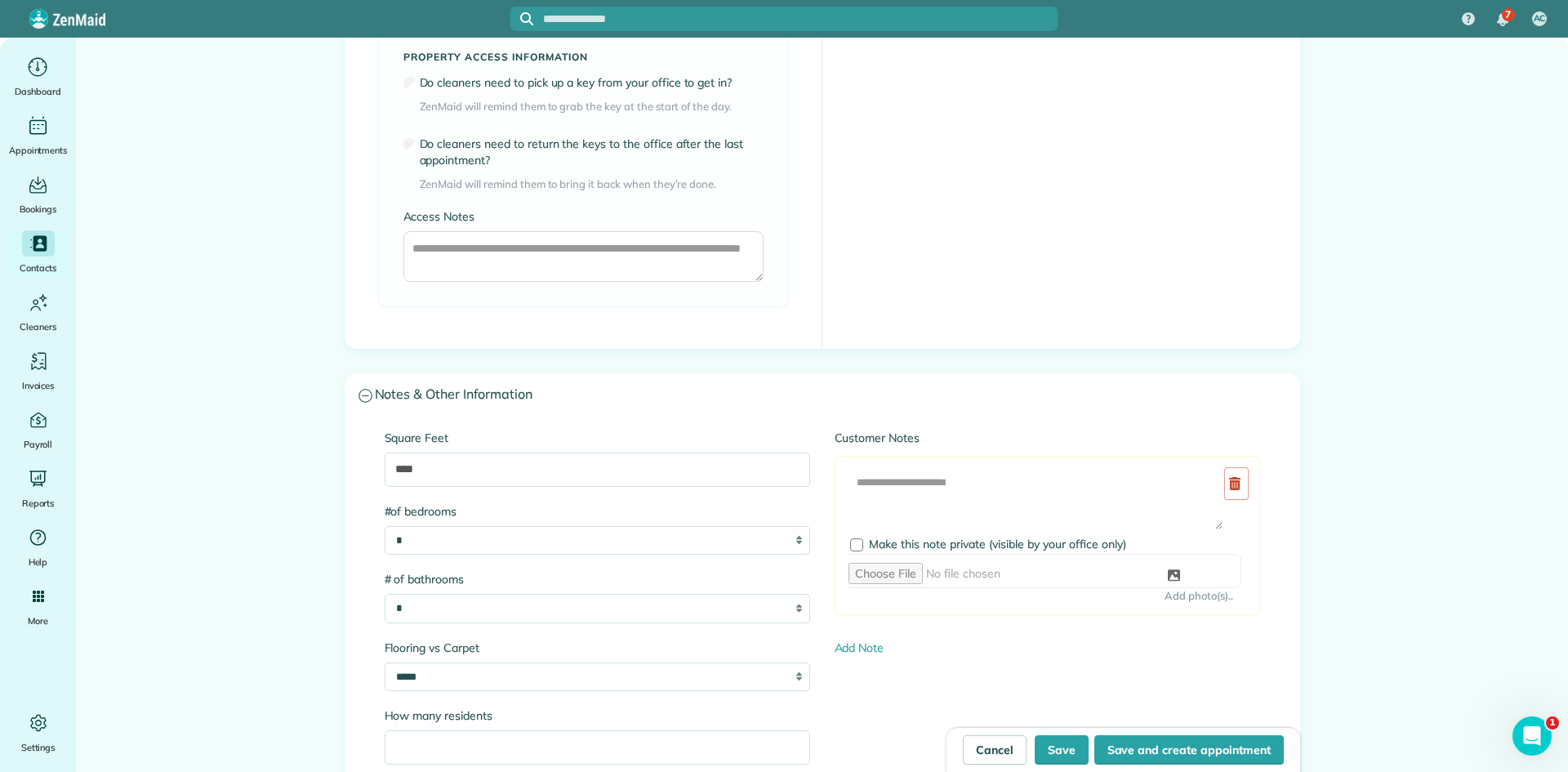
type input "**********"
click at [946, 472] on textarea at bounding box center [1036, 498] width 376 height 63
paste textarea "**********"
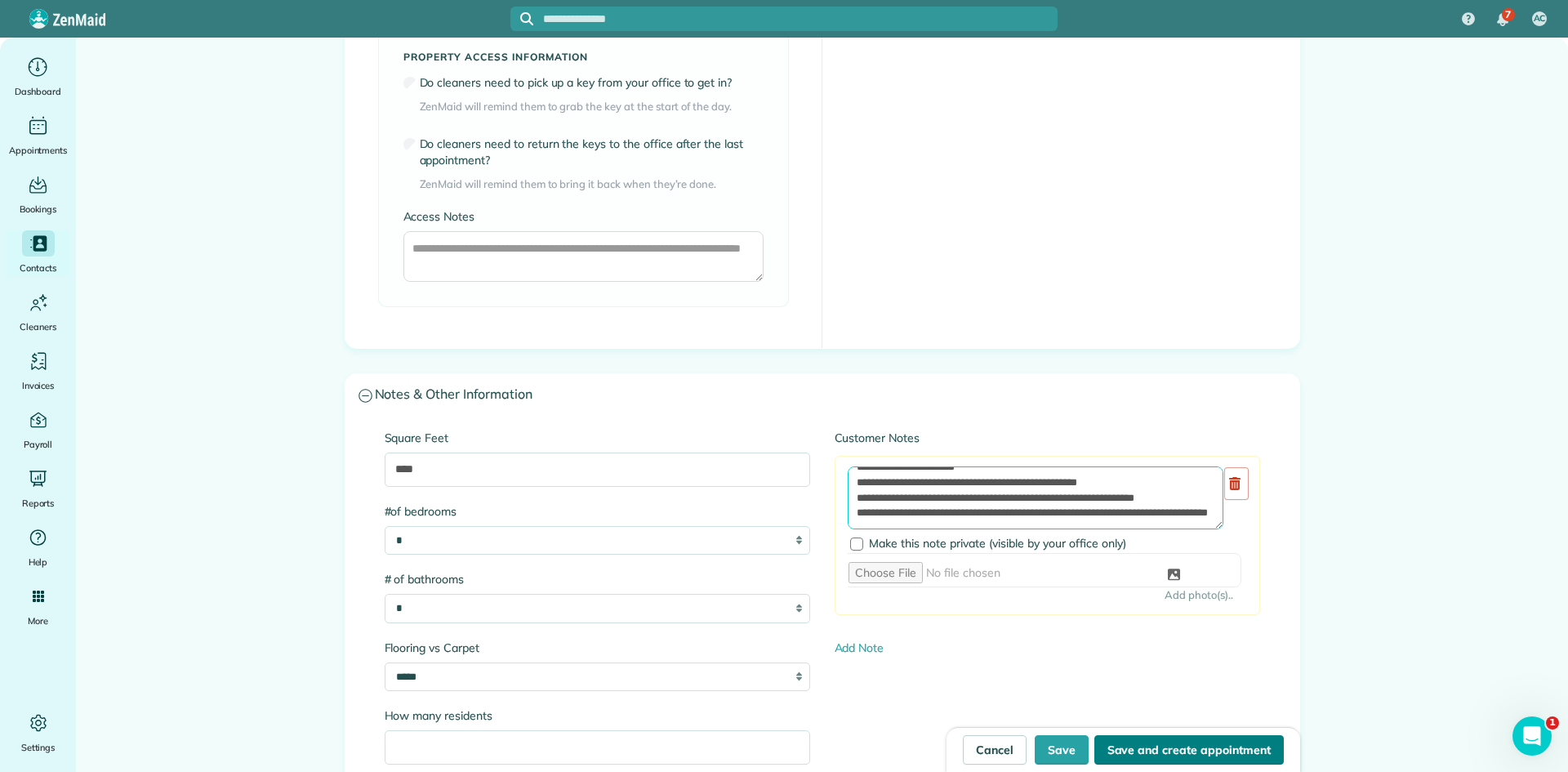
type textarea "**********"
click at [1132, 750] on button "Save and create appointment" at bounding box center [1189, 750] width 190 height 29
type input "**********"
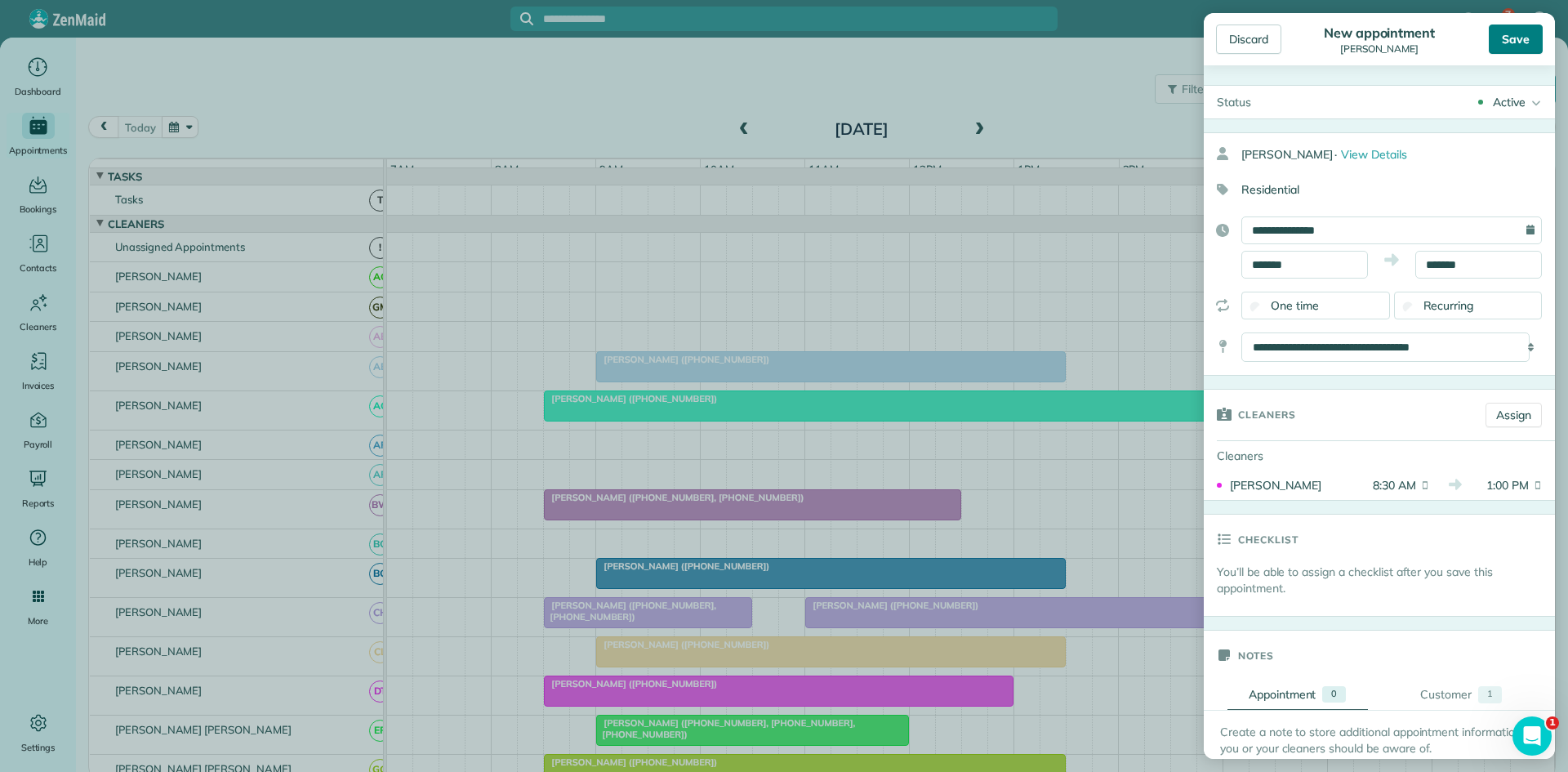
click at [1499, 48] on div "Save" at bounding box center [1516, 39] width 54 height 29
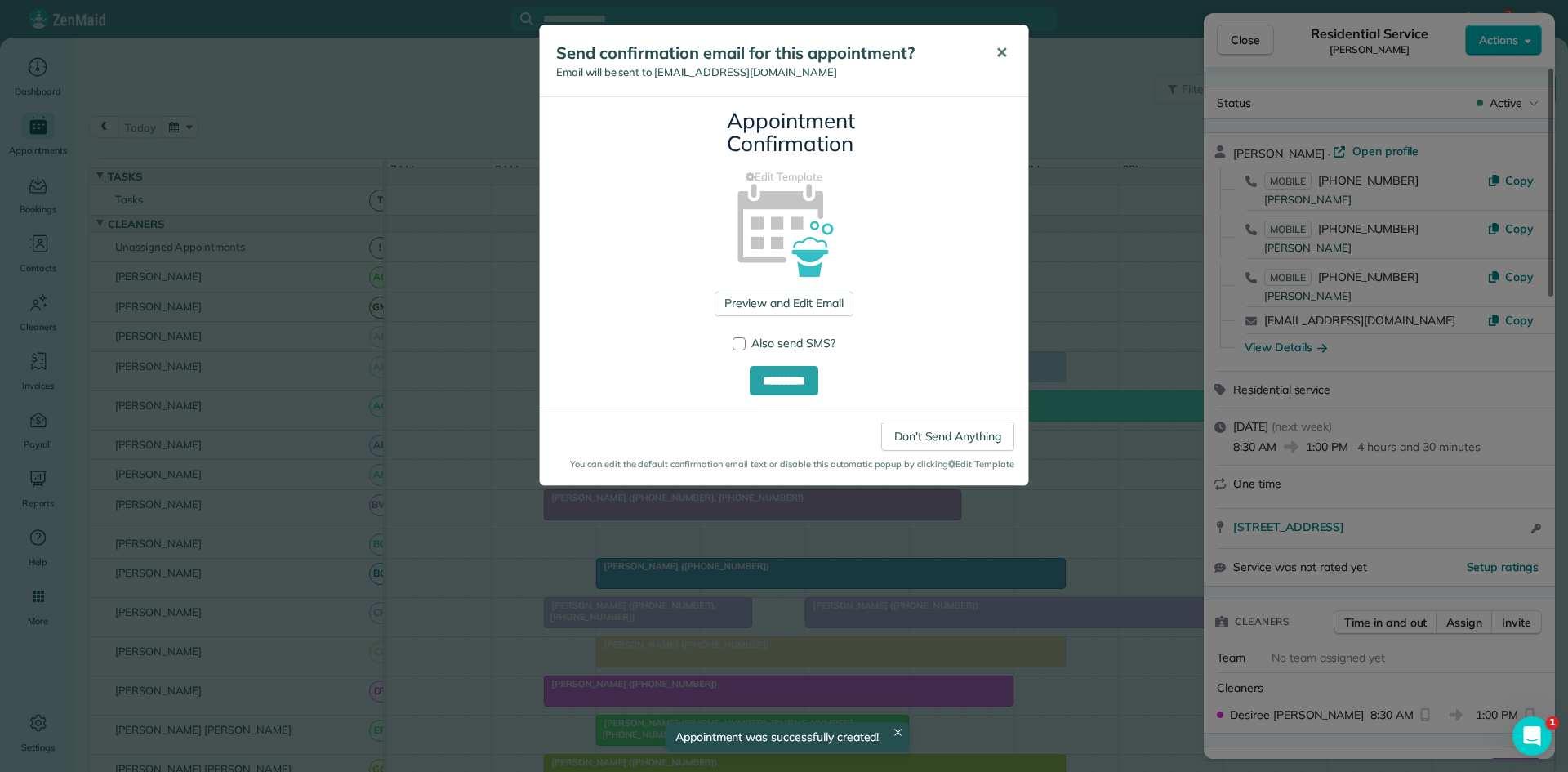
click at [1002, 52] on span "✕" at bounding box center [1001, 52] width 12 height 18
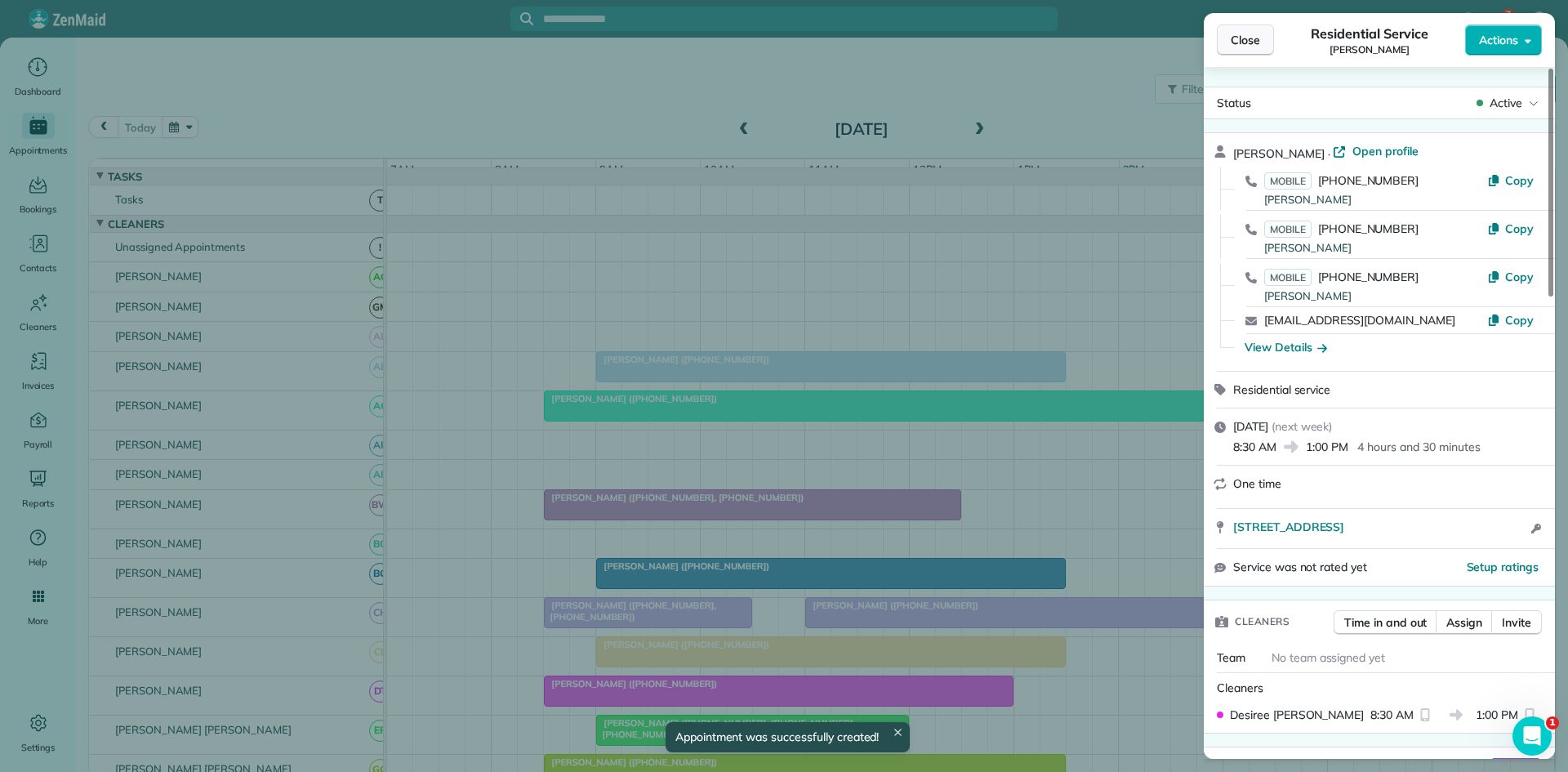
click at [1227, 52] on button "Close" at bounding box center [1245, 40] width 57 height 31
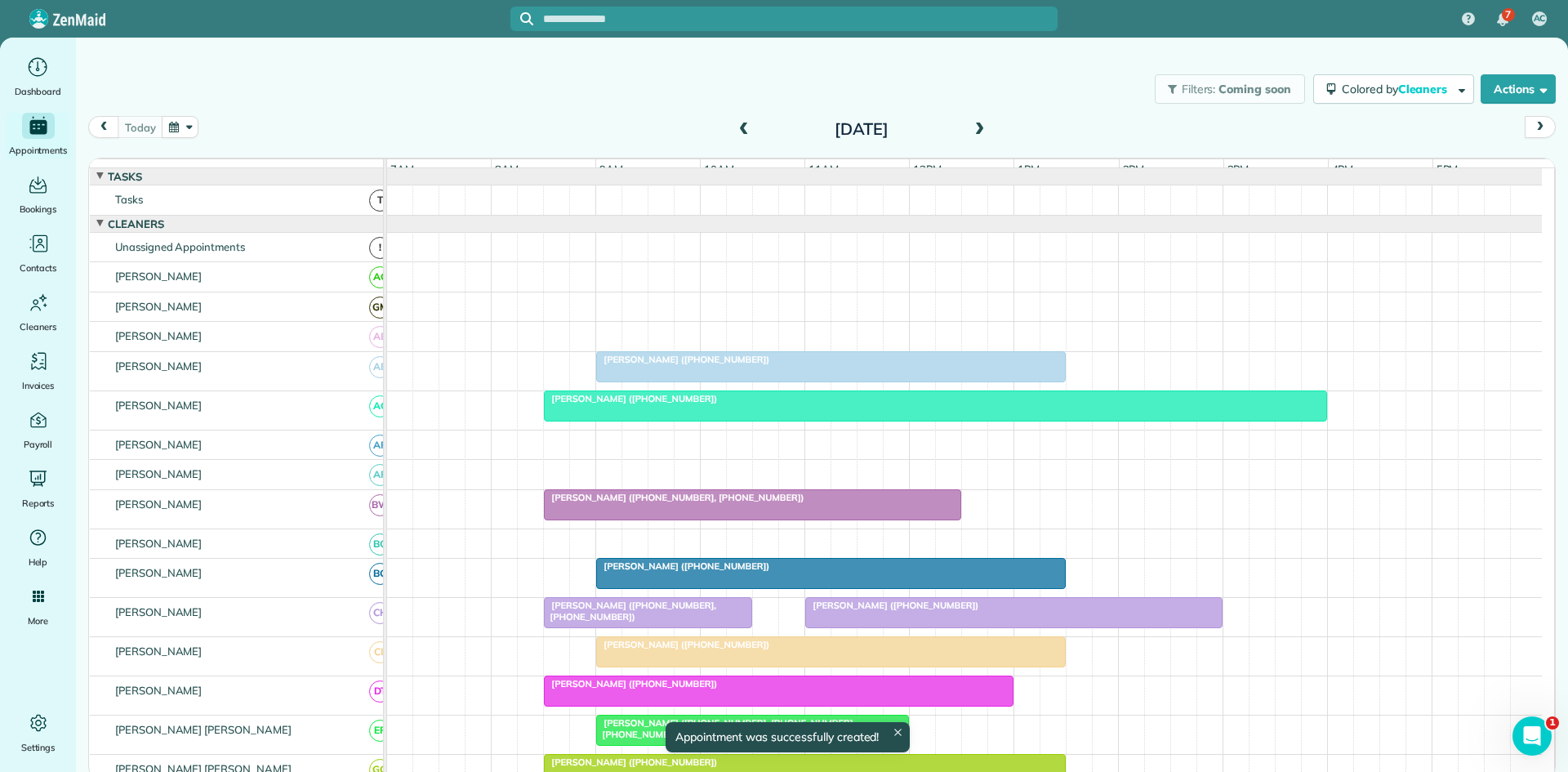
click at [987, 124] on span at bounding box center [979, 130] width 18 height 15
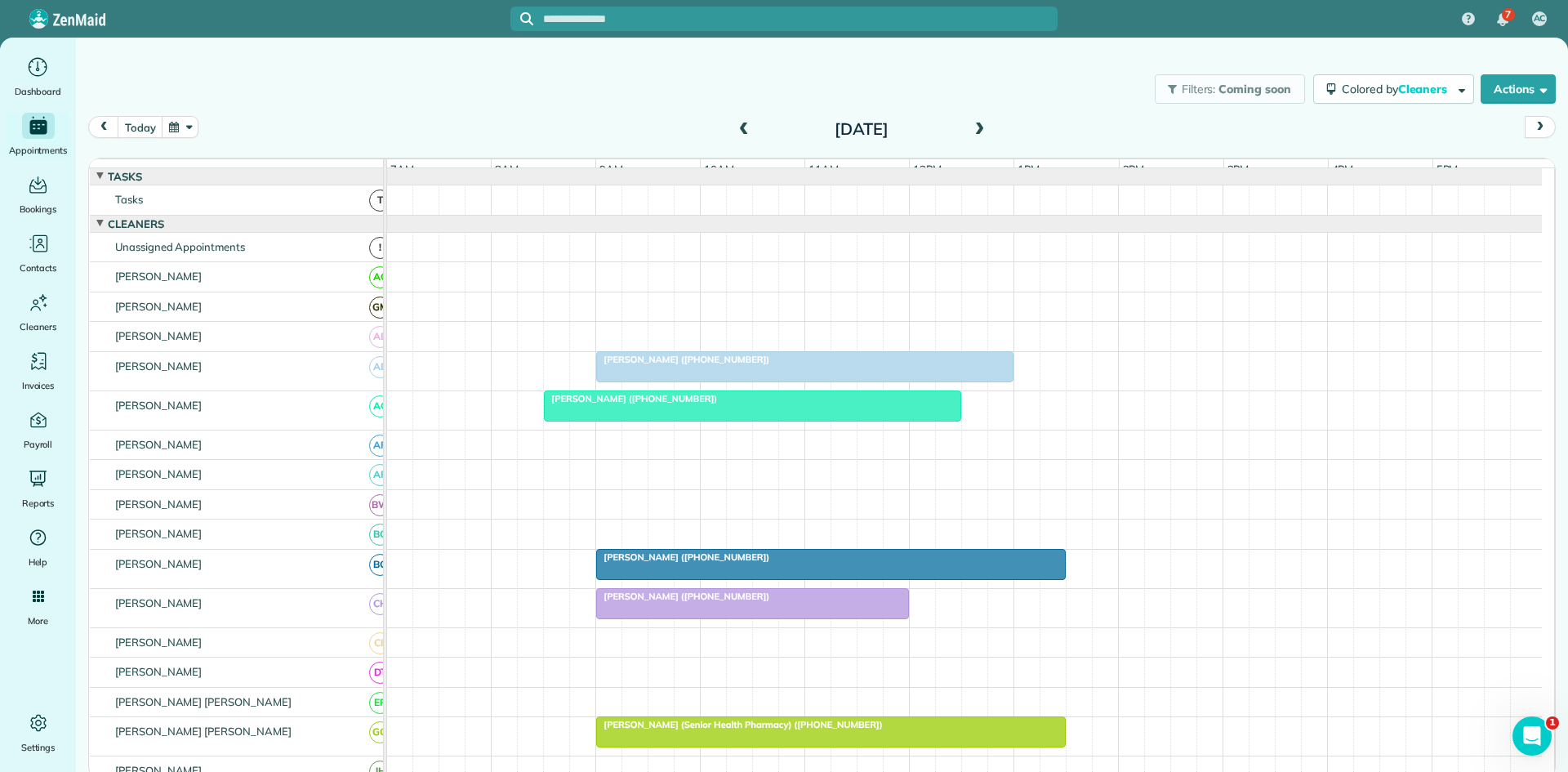
click at [987, 124] on span at bounding box center [979, 130] width 18 height 15
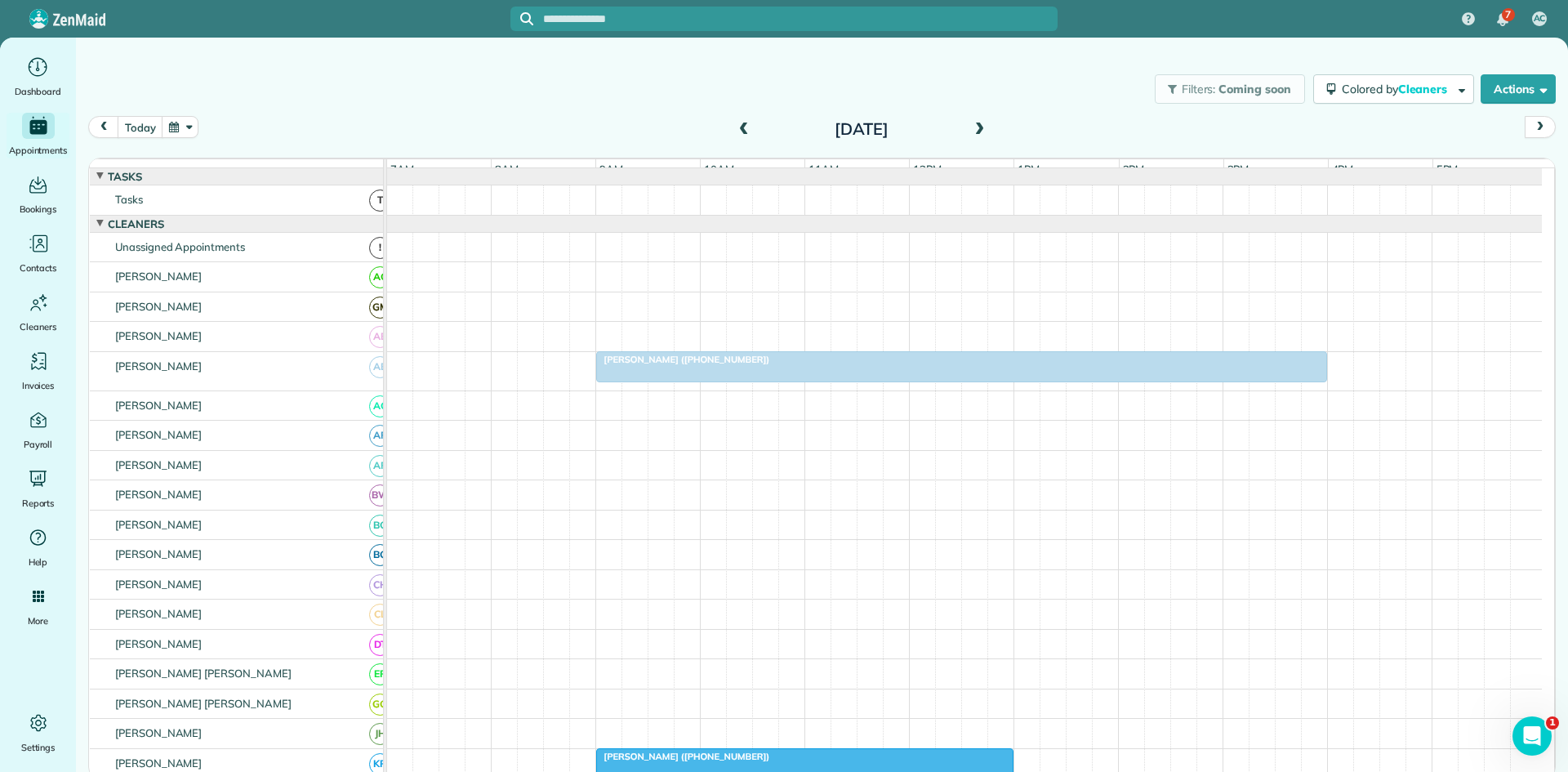
click at [987, 124] on span at bounding box center [979, 130] width 18 height 15
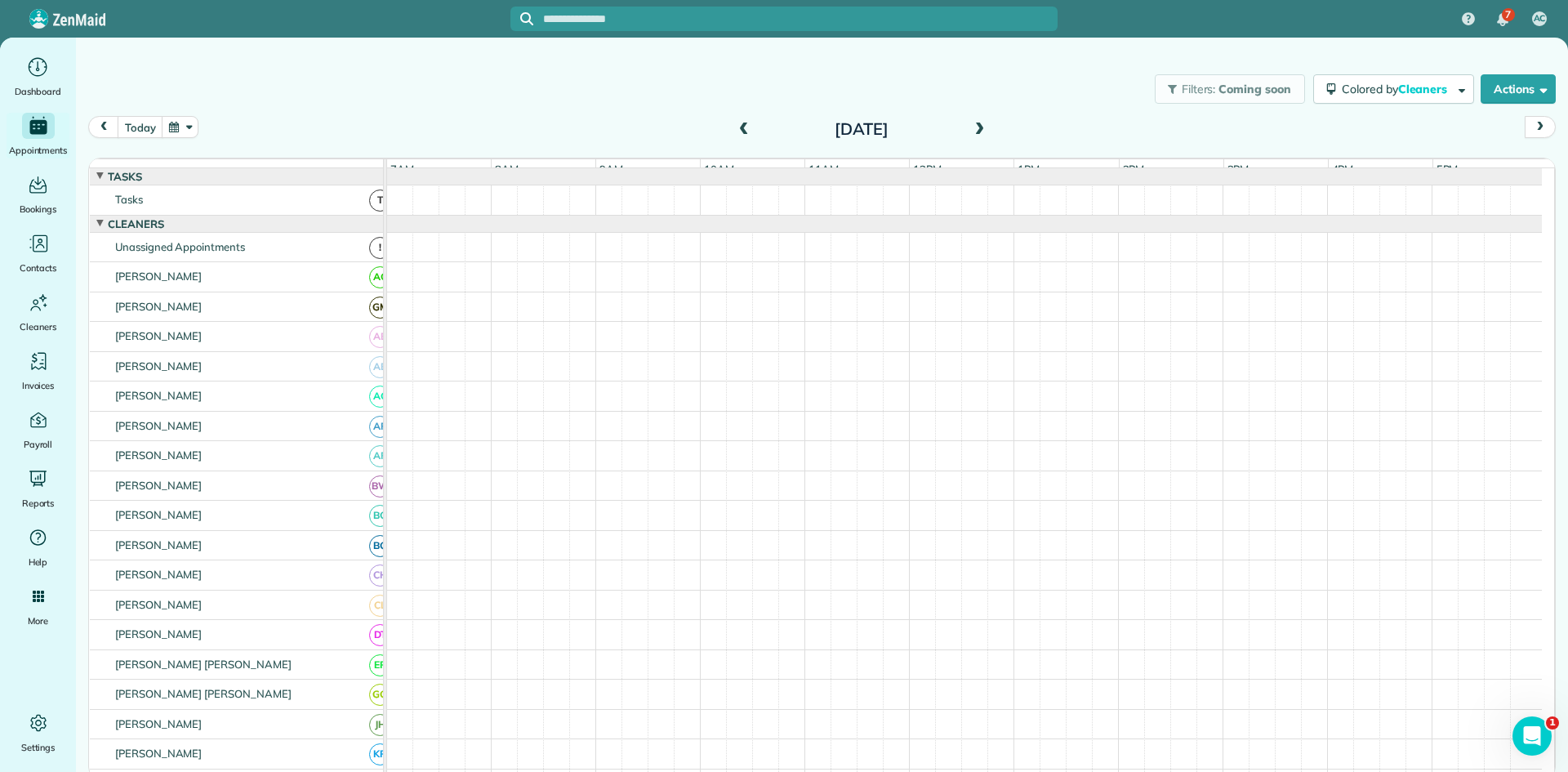
click at [987, 124] on span at bounding box center [979, 130] width 18 height 15
click at [745, 128] on span at bounding box center [745, 130] width 18 height 15
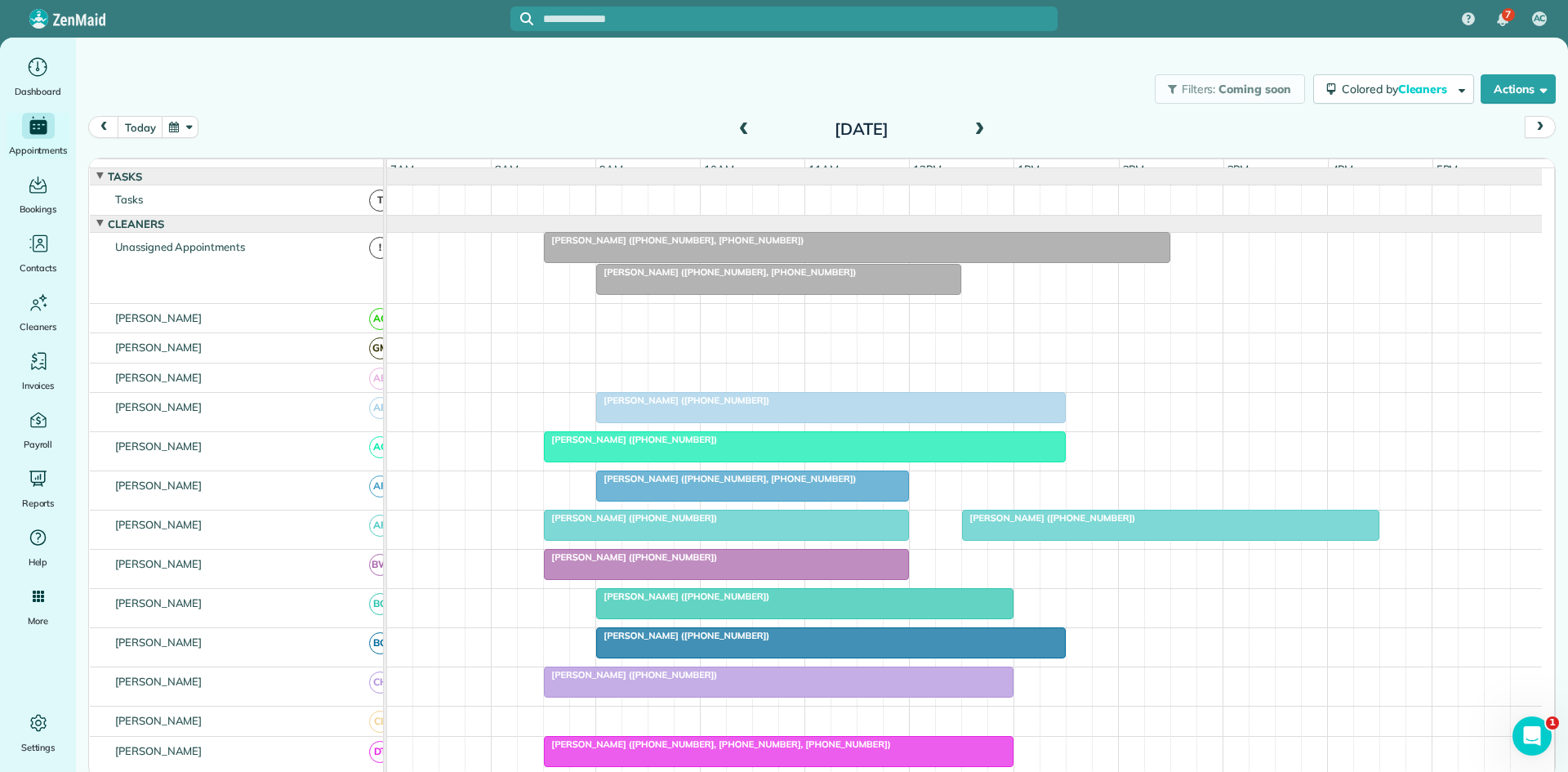
click at [746, 246] on div "[PERSON_NAME] ([PHONE_NUMBER], [PHONE_NUMBER])" at bounding box center [857, 240] width 617 height 11
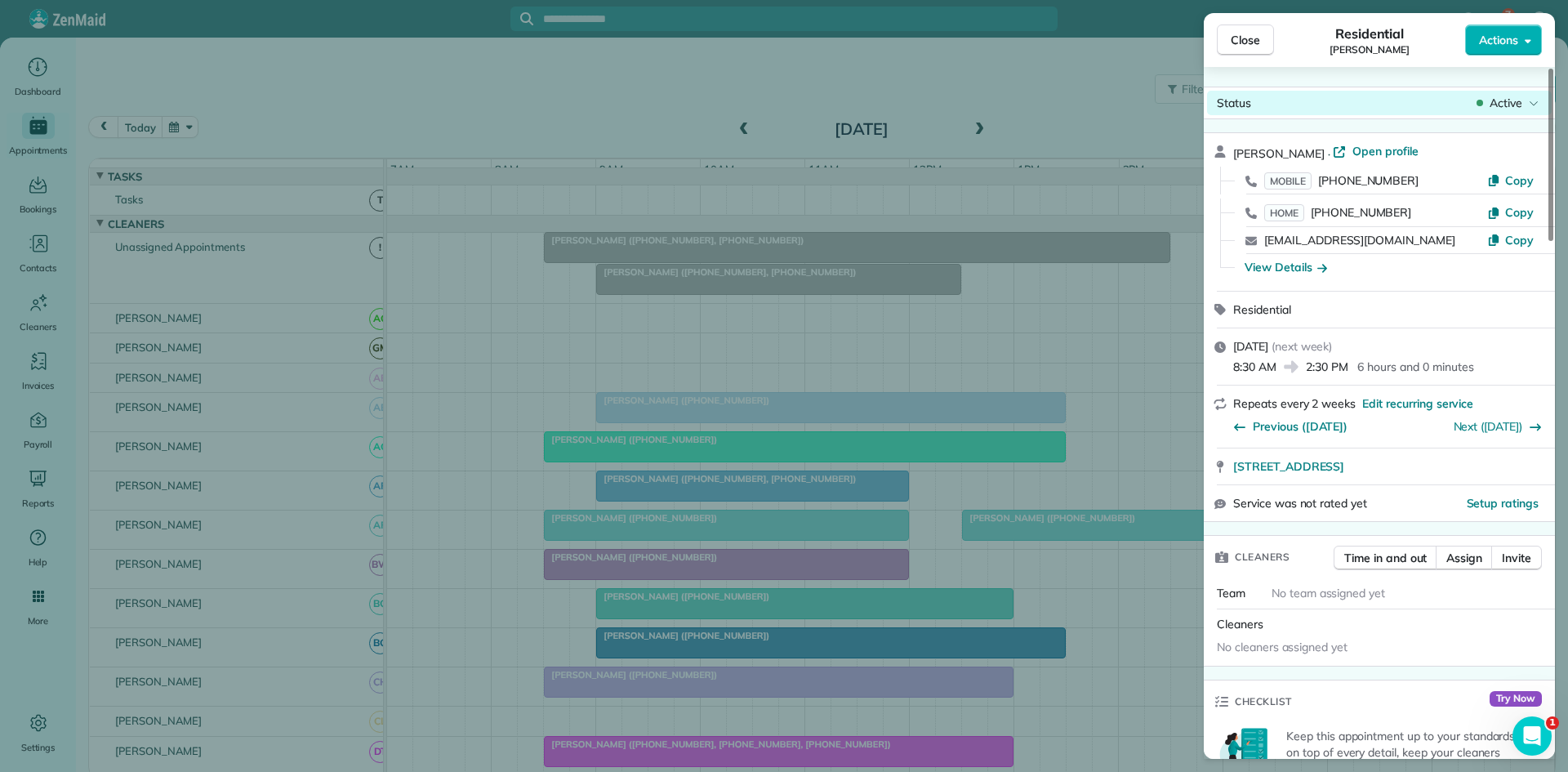
click at [1490, 100] on span "Active" at bounding box center [1507, 103] width 33 height 17
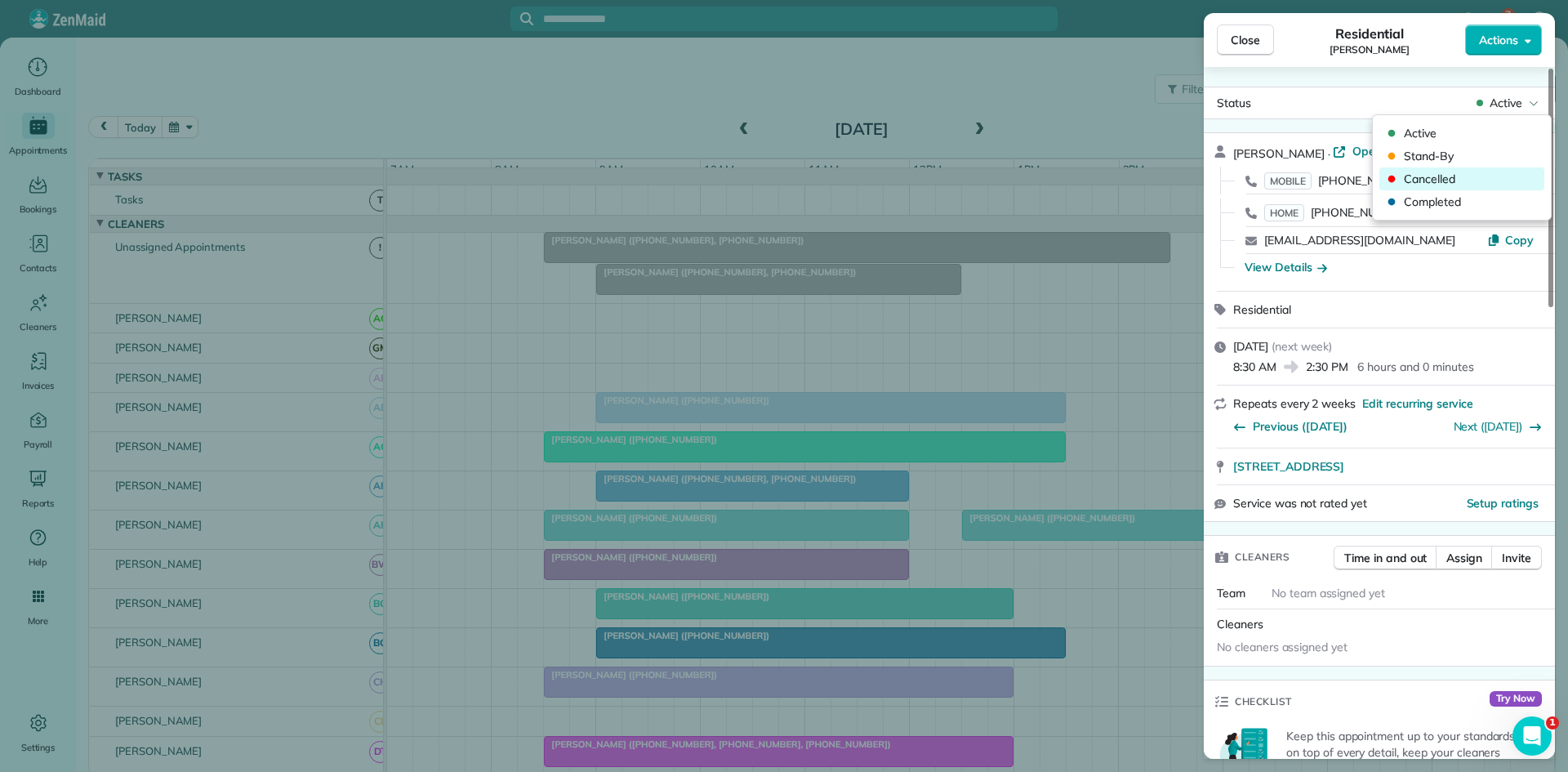
click at [1420, 171] on span "Cancelled" at bounding box center [1473, 179] width 138 height 17
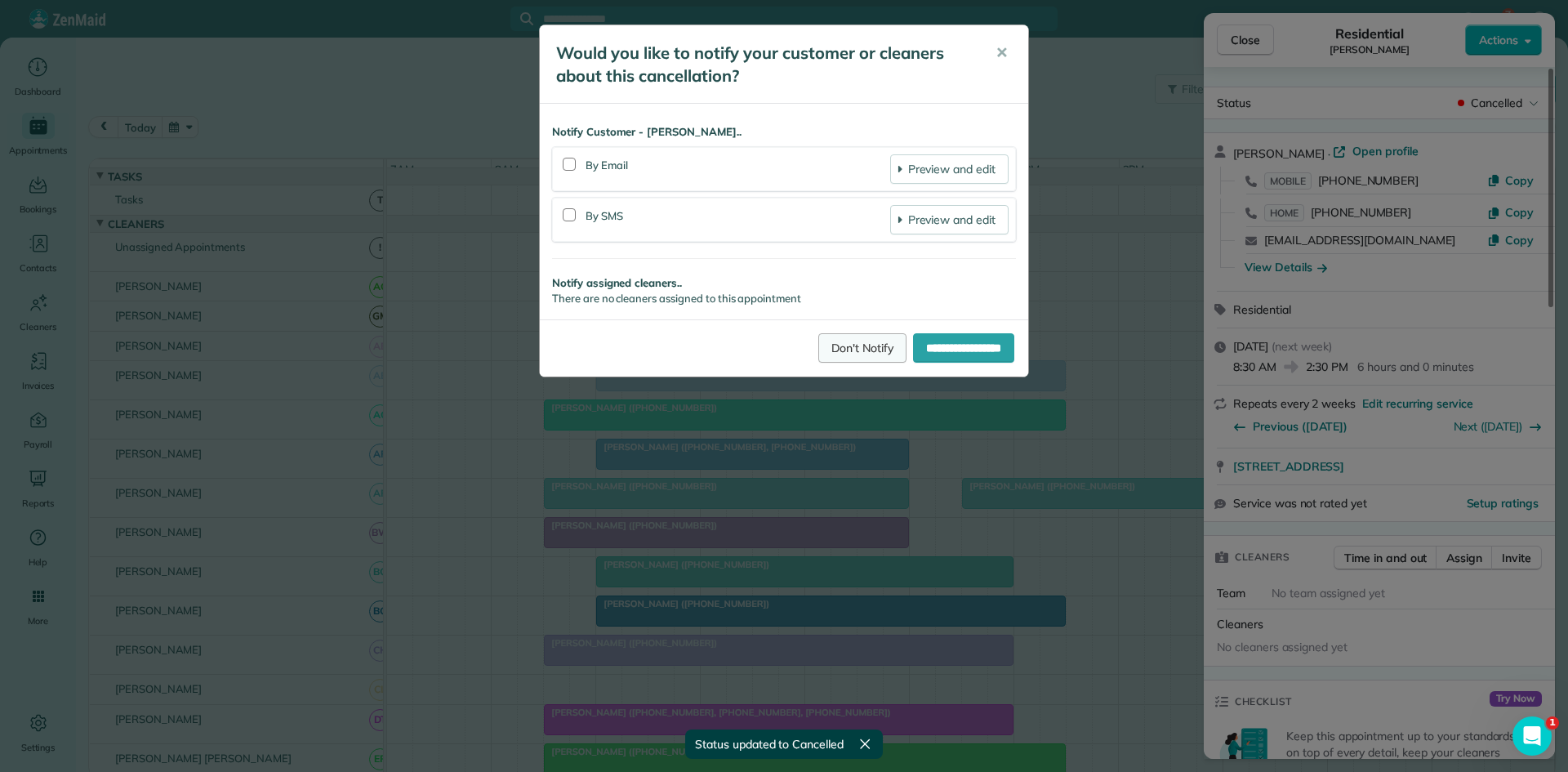
click at [843, 339] on link "Don't Notify" at bounding box center [863, 347] width 88 height 29
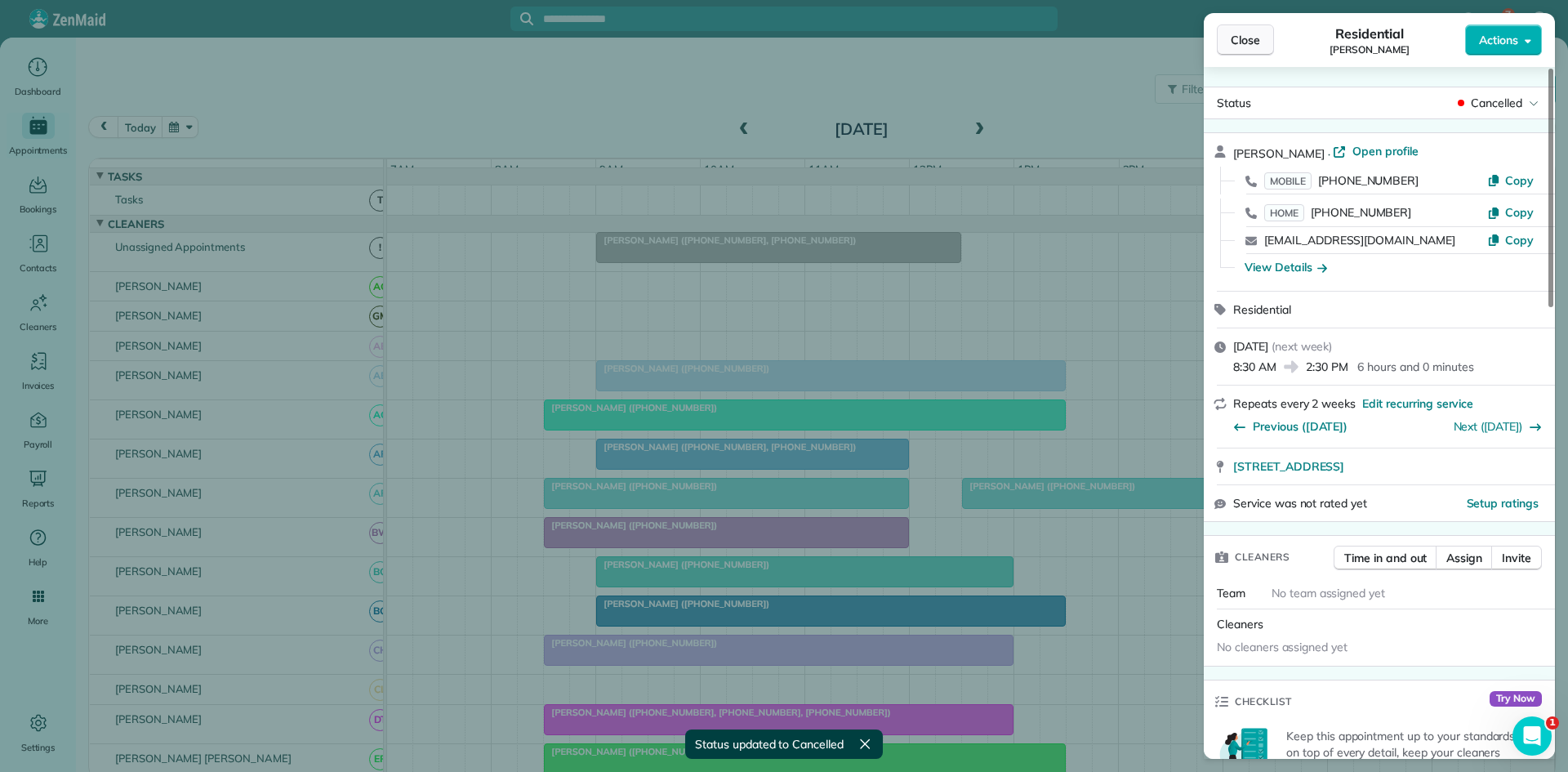
click at [1256, 43] on span "Close" at bounding box center [1245, 40] width 29 height 17
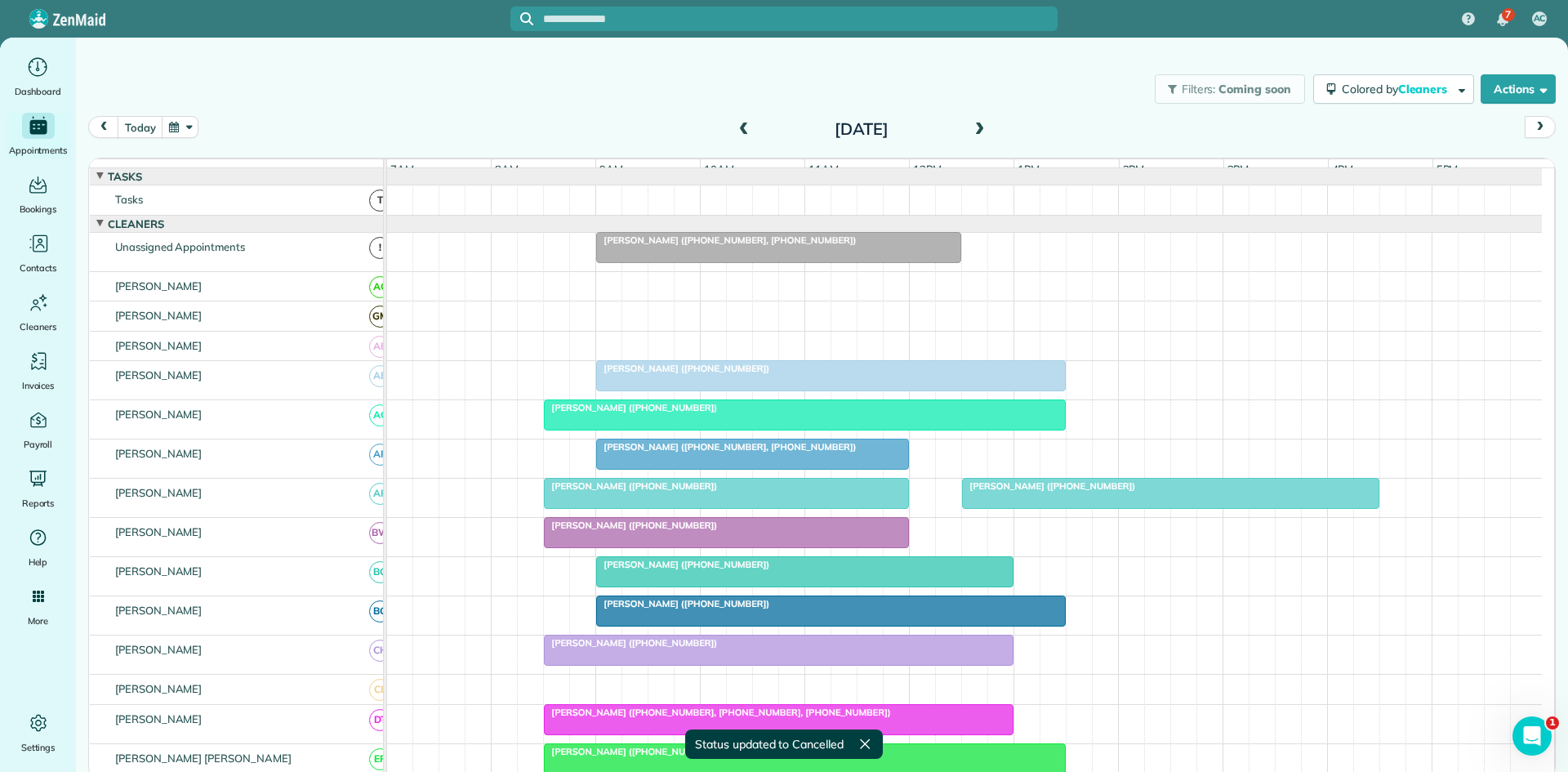
click at [819, 245] on div at bounding box center [778, 248] width 363 height 29
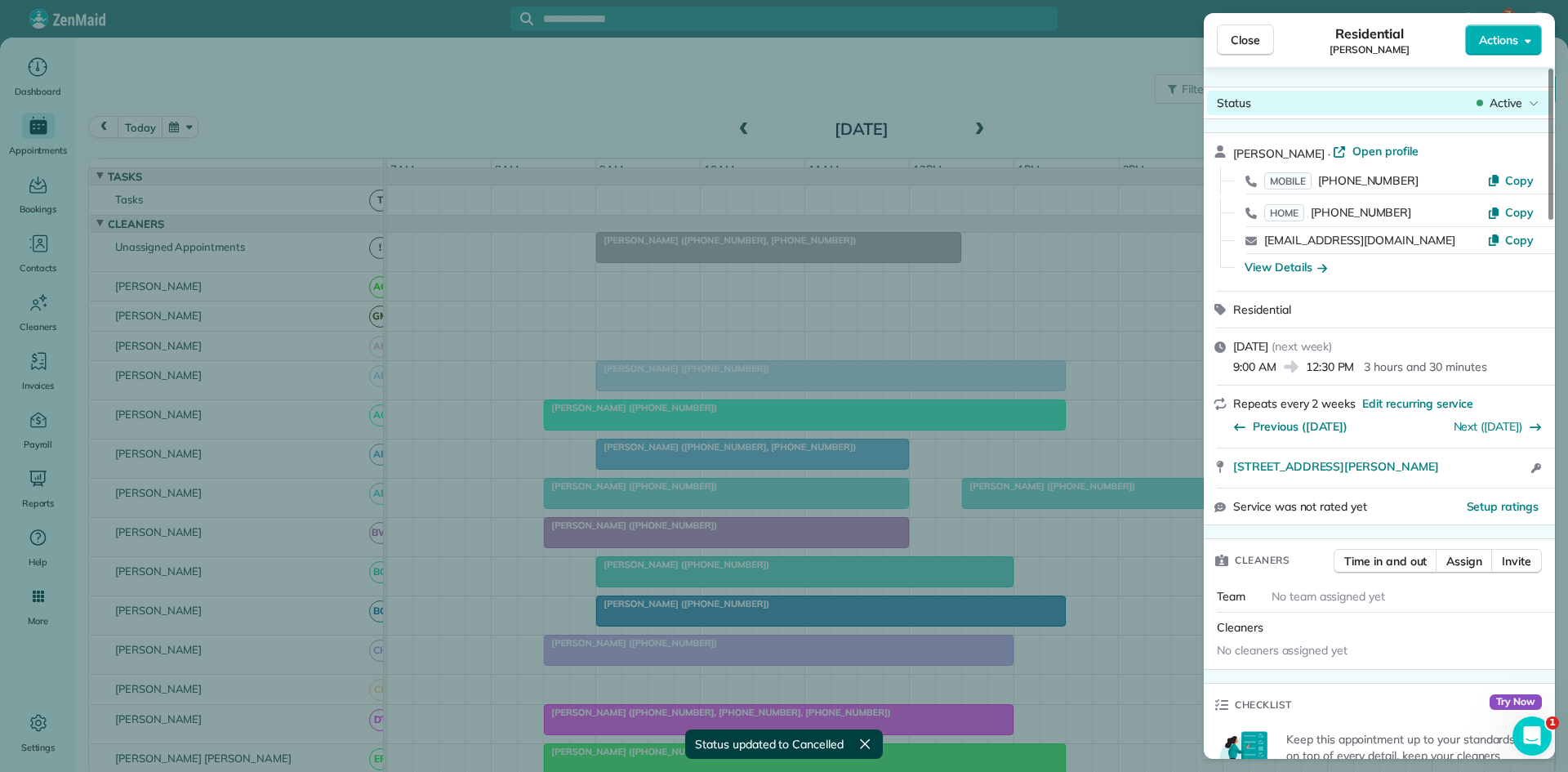
click at [1500, 100] on span "Active" at bounding box center [1507, 103] width 33 height 17
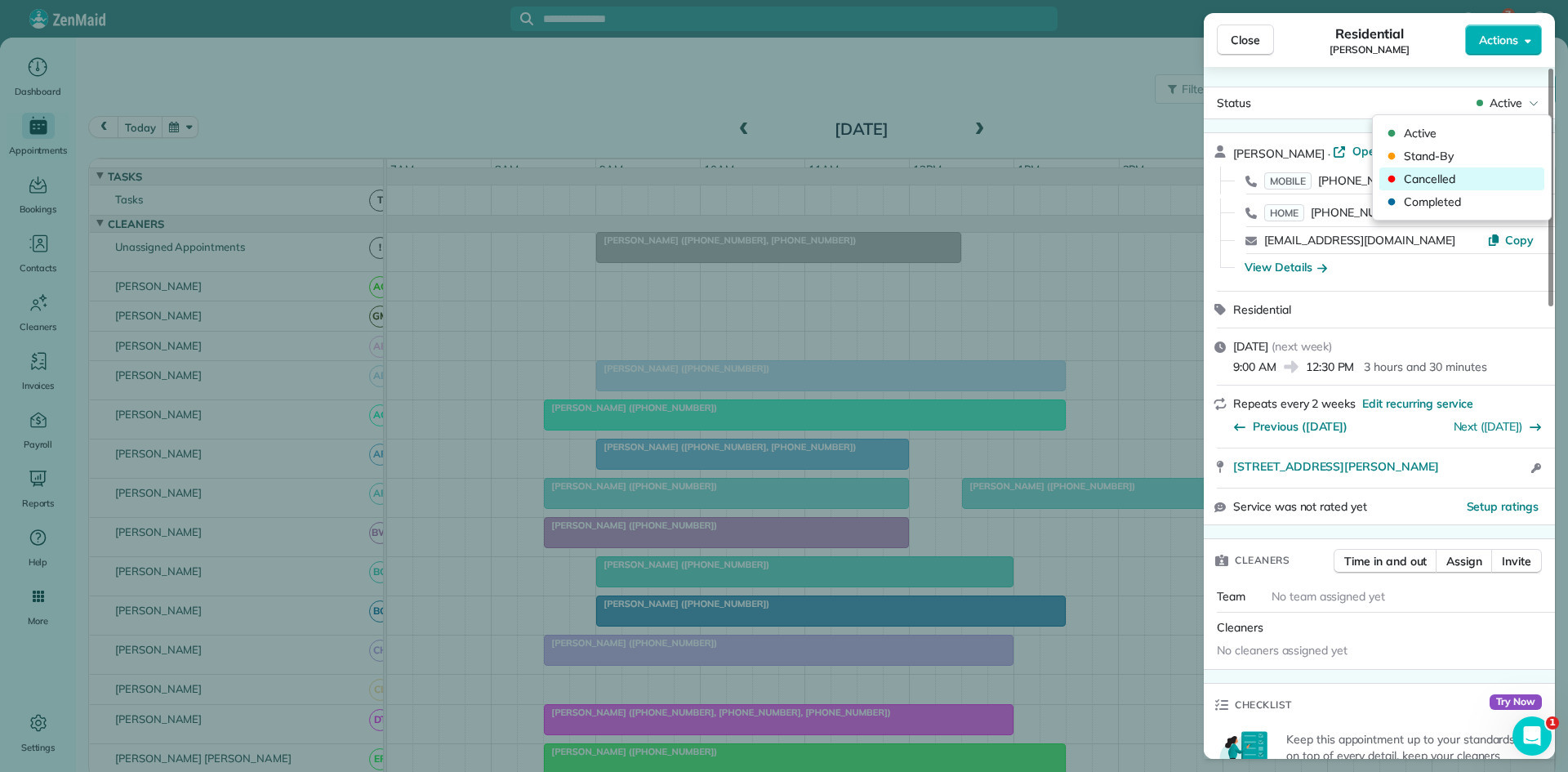
click at [1396, 182] on icon at bounding box center [1392, 179] width 11 height 11
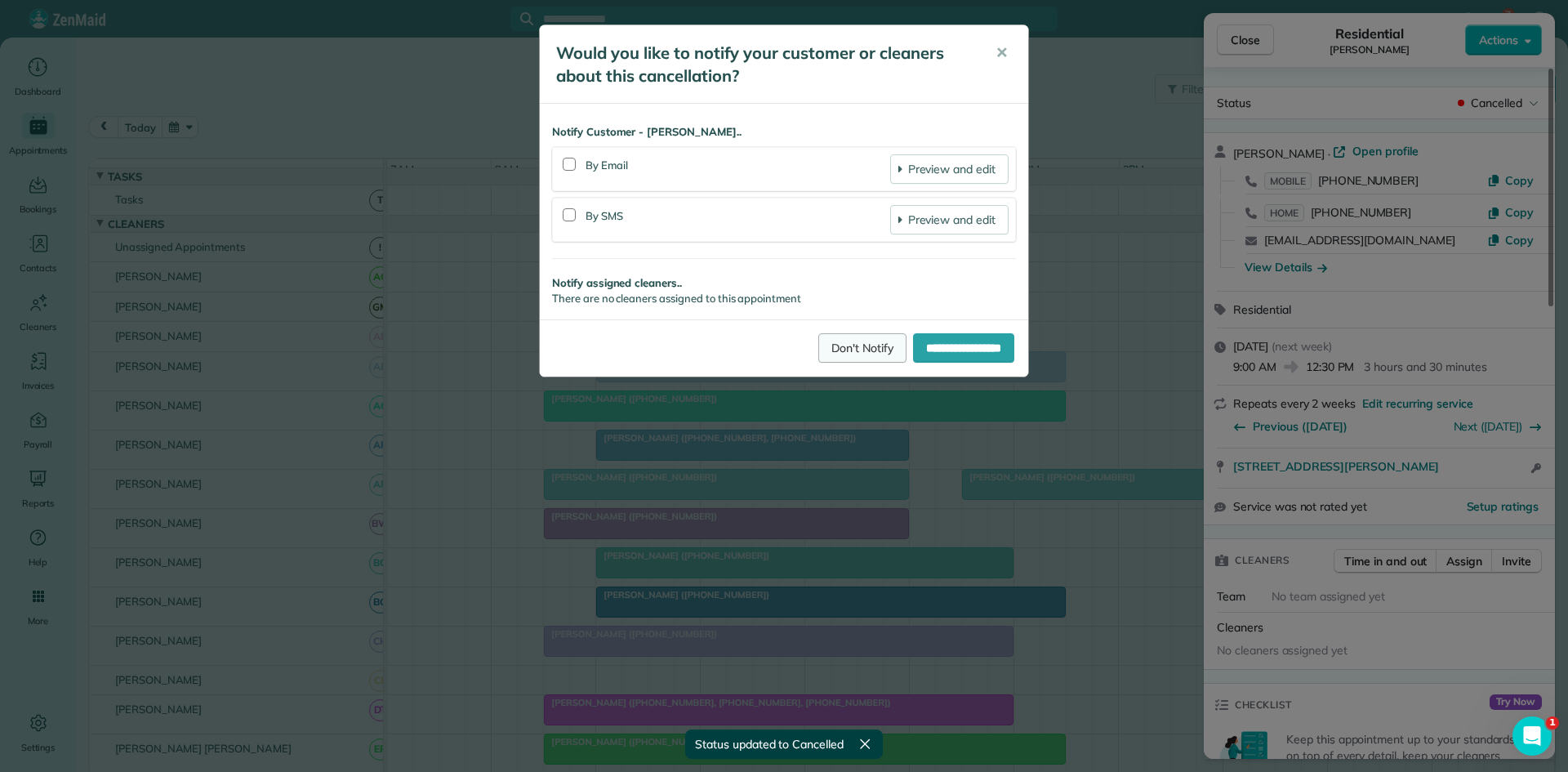
click at [838, 348] on link "Don't Notify" at bounding box center [863, 347] width 88 height 29
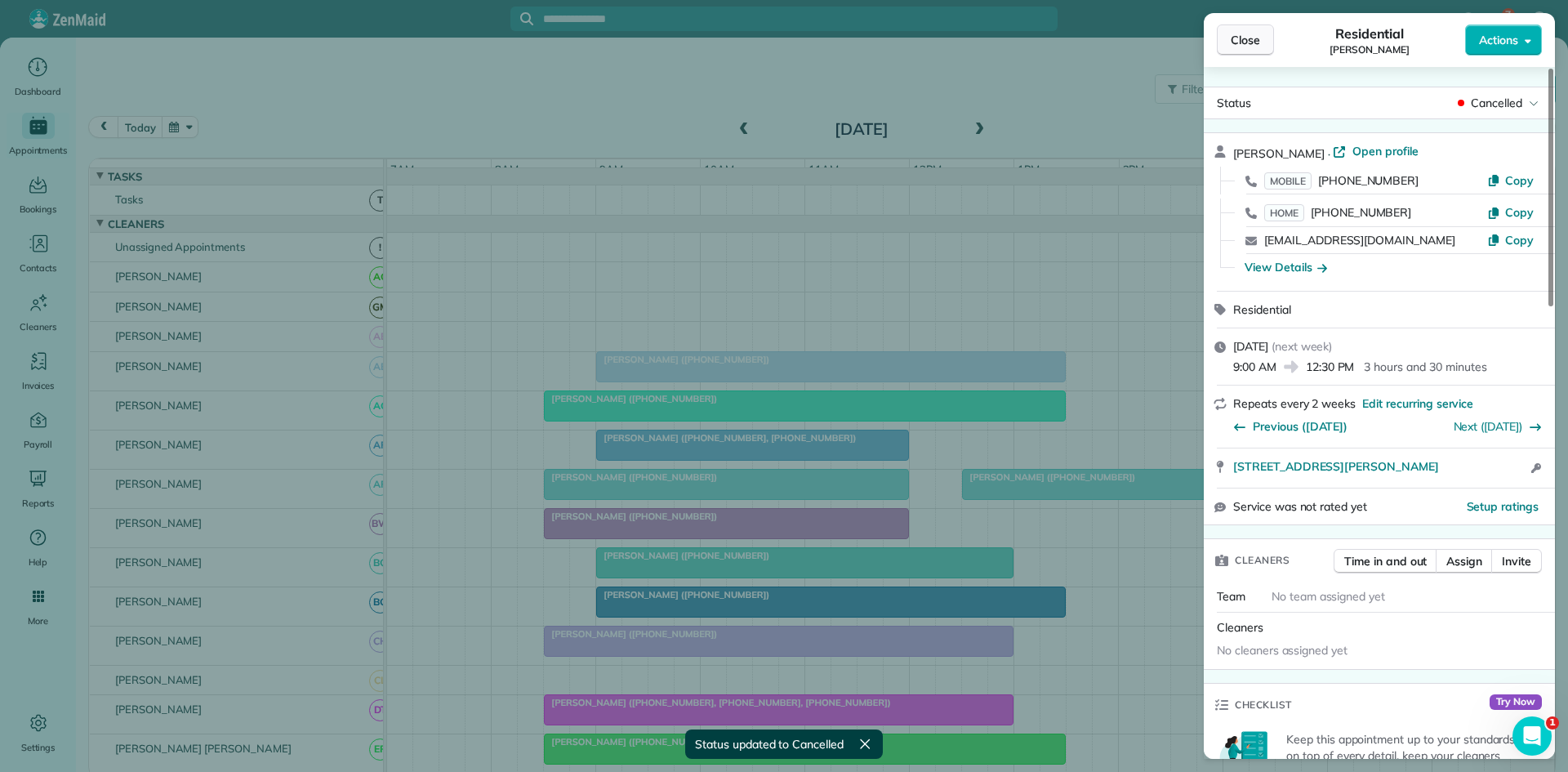
click at [1245, 37] on span "Close" at bounding box center [1245, 40] width 29 height 17
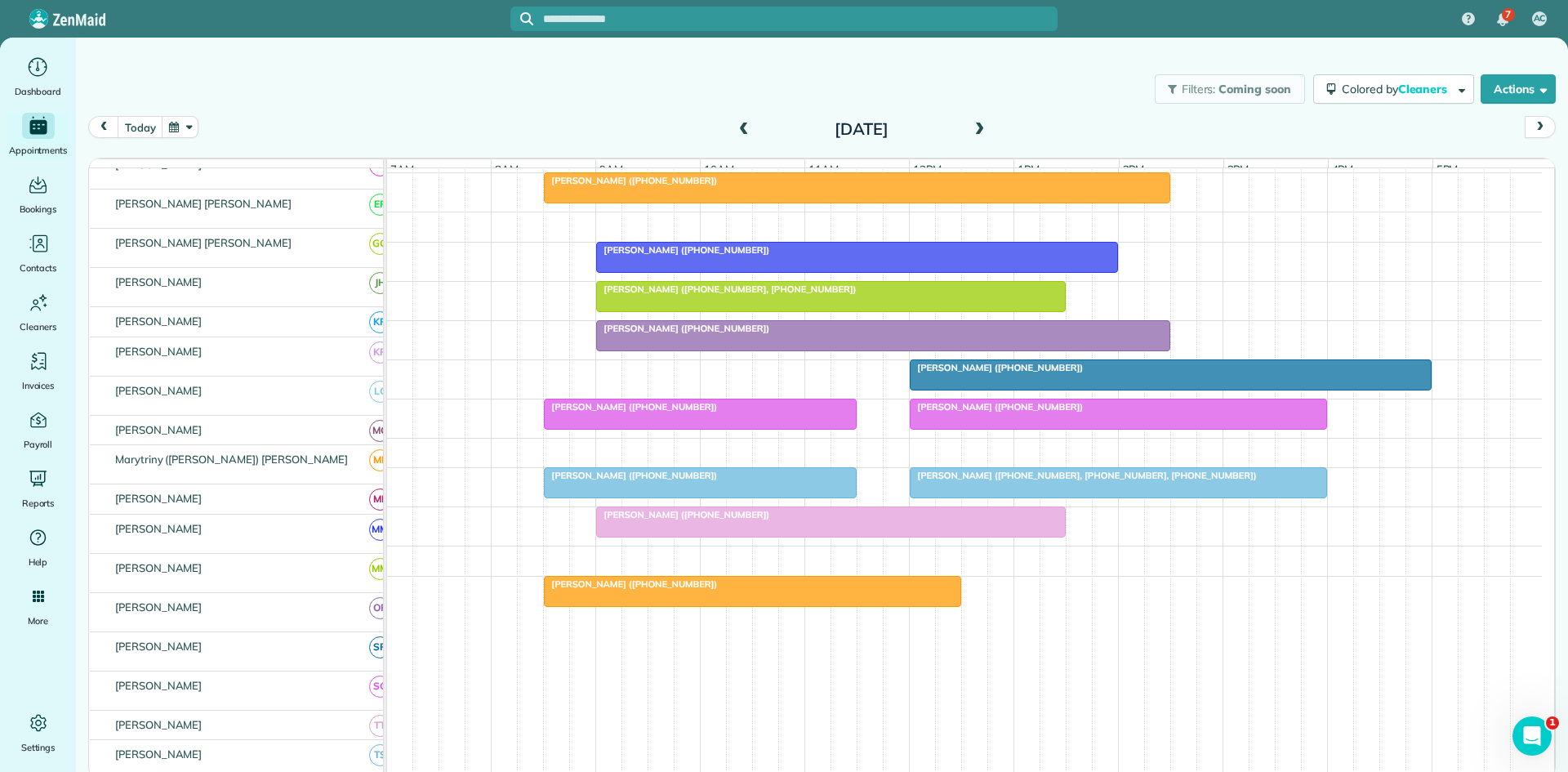
scroll to position [817, 0]
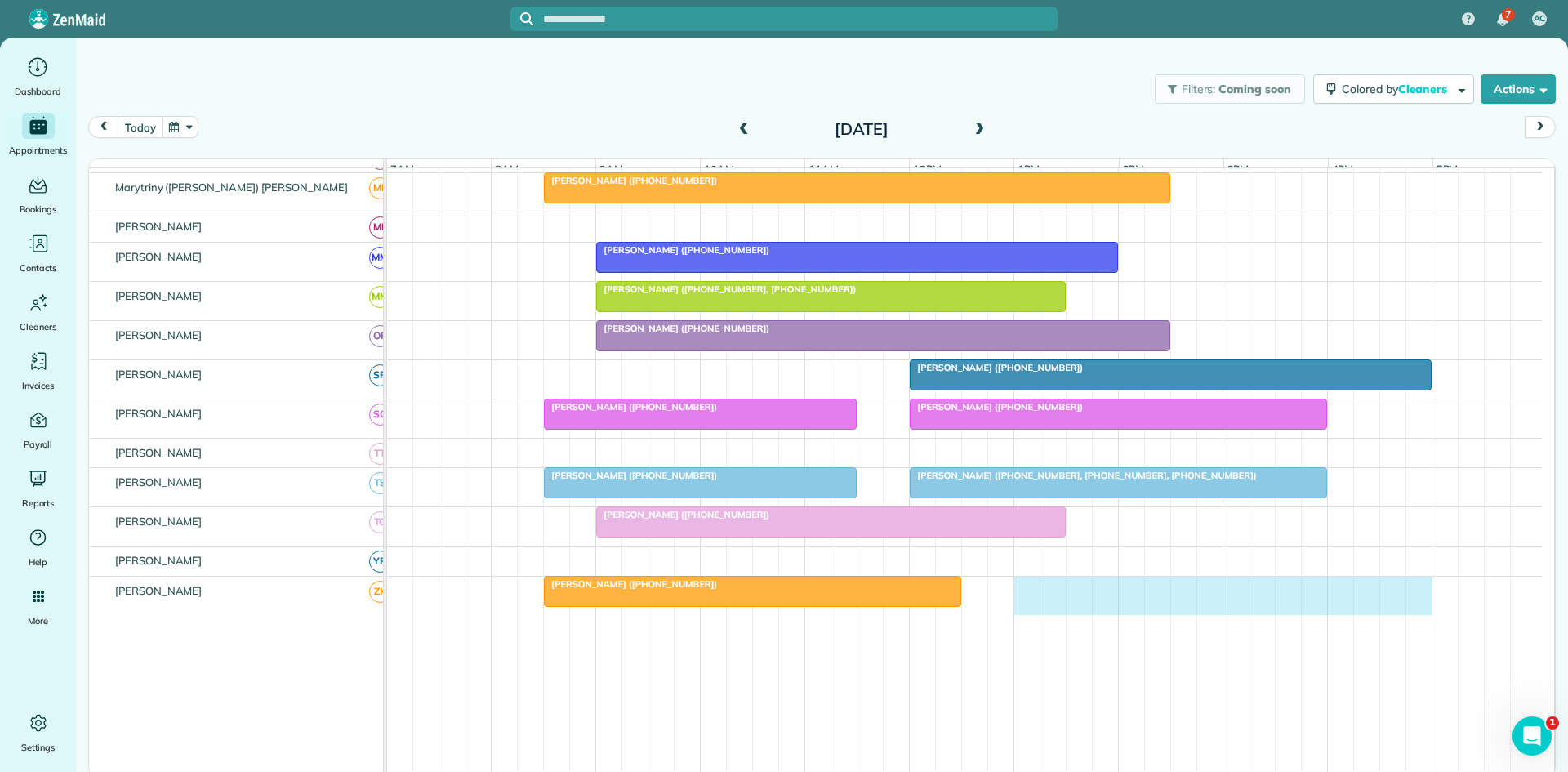
drag, startPoint x: 1022, startPoint y: 613, endPoint x: 1409, endPoint y: 612, distance: 387.0
click at [1422, 610] on div "[PERSON_NAME] ([PHONE_NUMBER])" at bounding box center [965, 596] width 1155 height 39
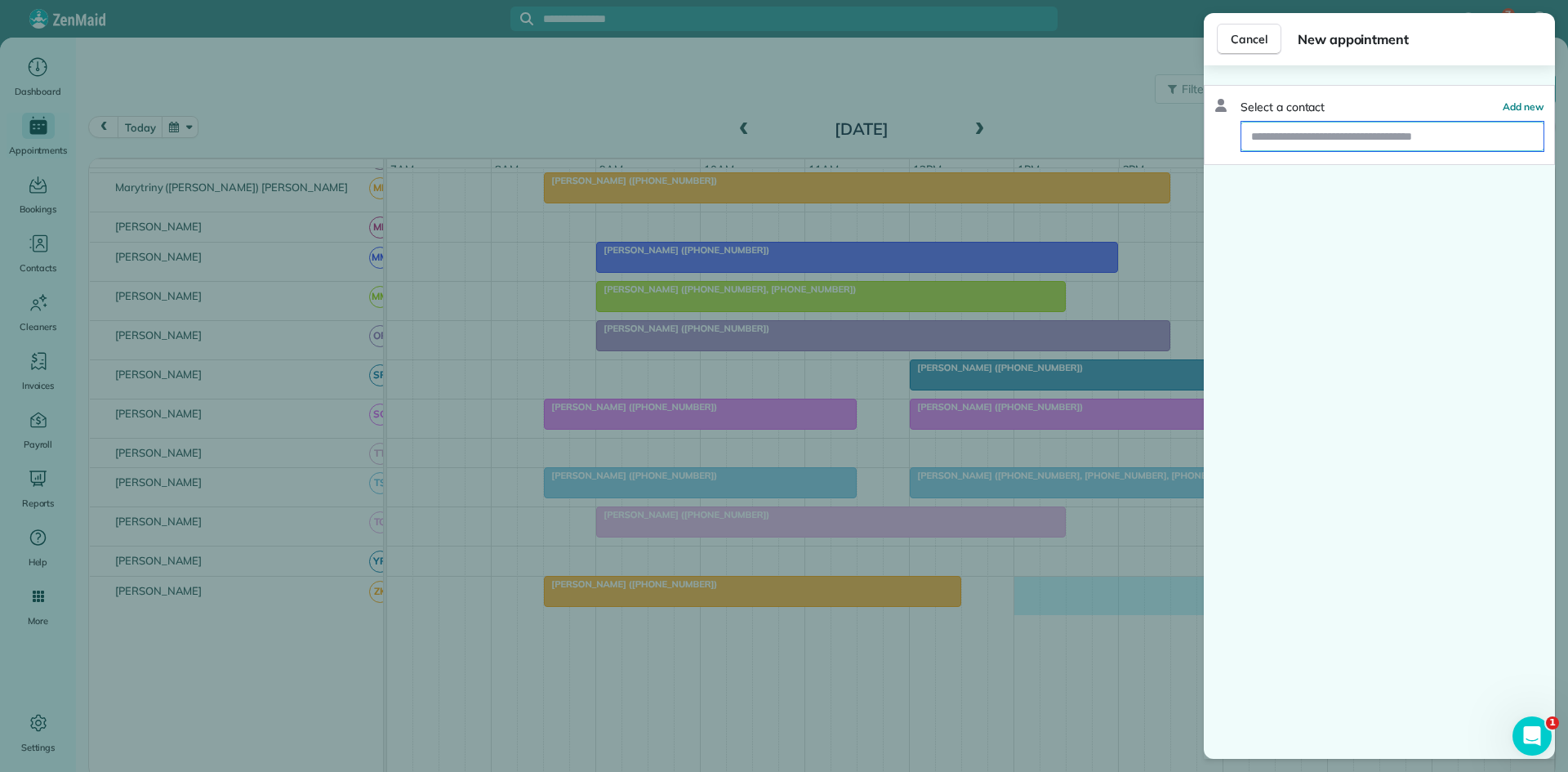
click at [1320, 145] on input "text" at bounding box center [1393, 137] width 303 height 29
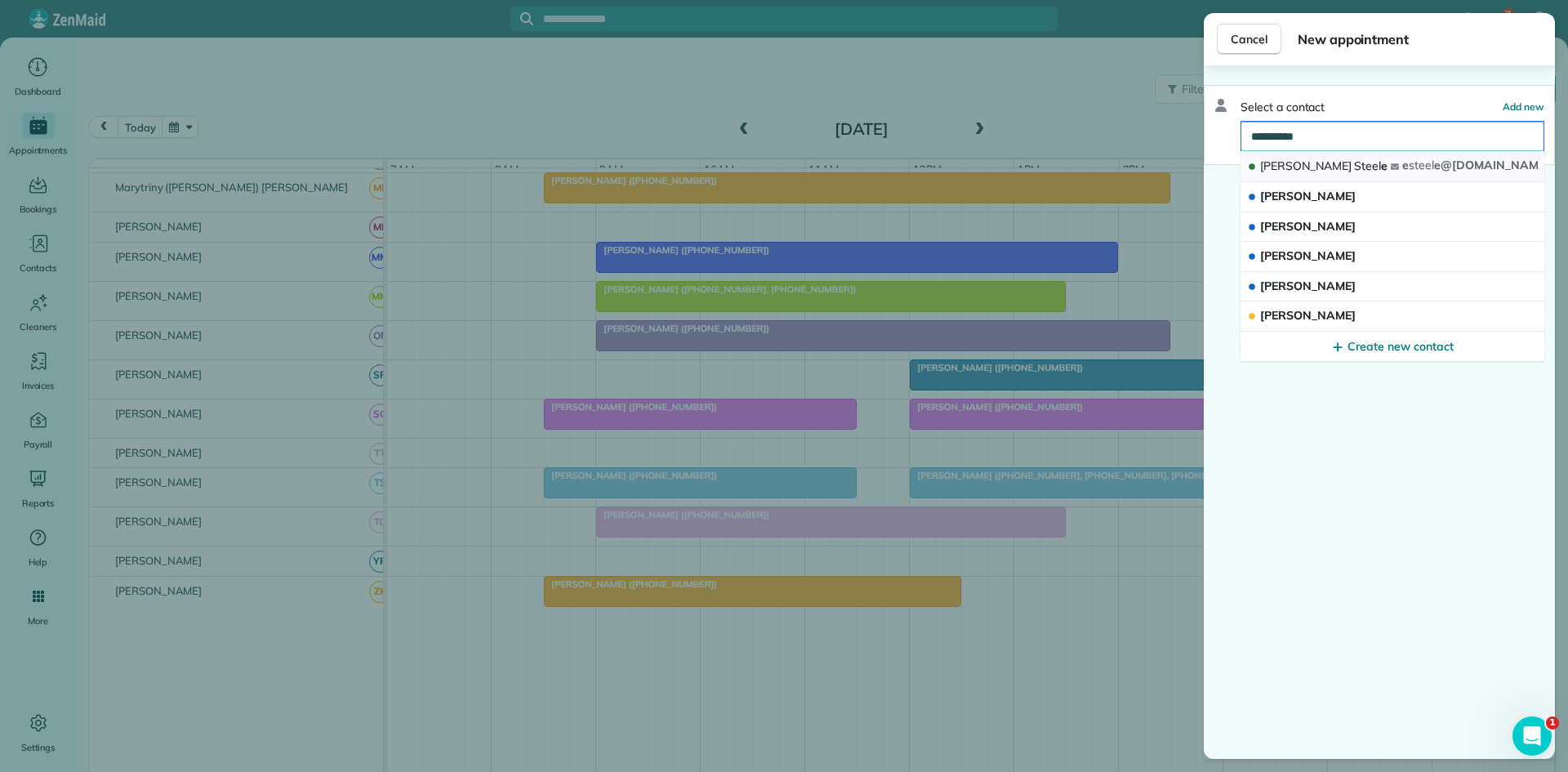
type input "**********"
click at [1328, 160] on button "[PERSON_NAME] e e steel e@[DOMAIN_NAME]" at bounding box center [1392, 167] width 304 height 31
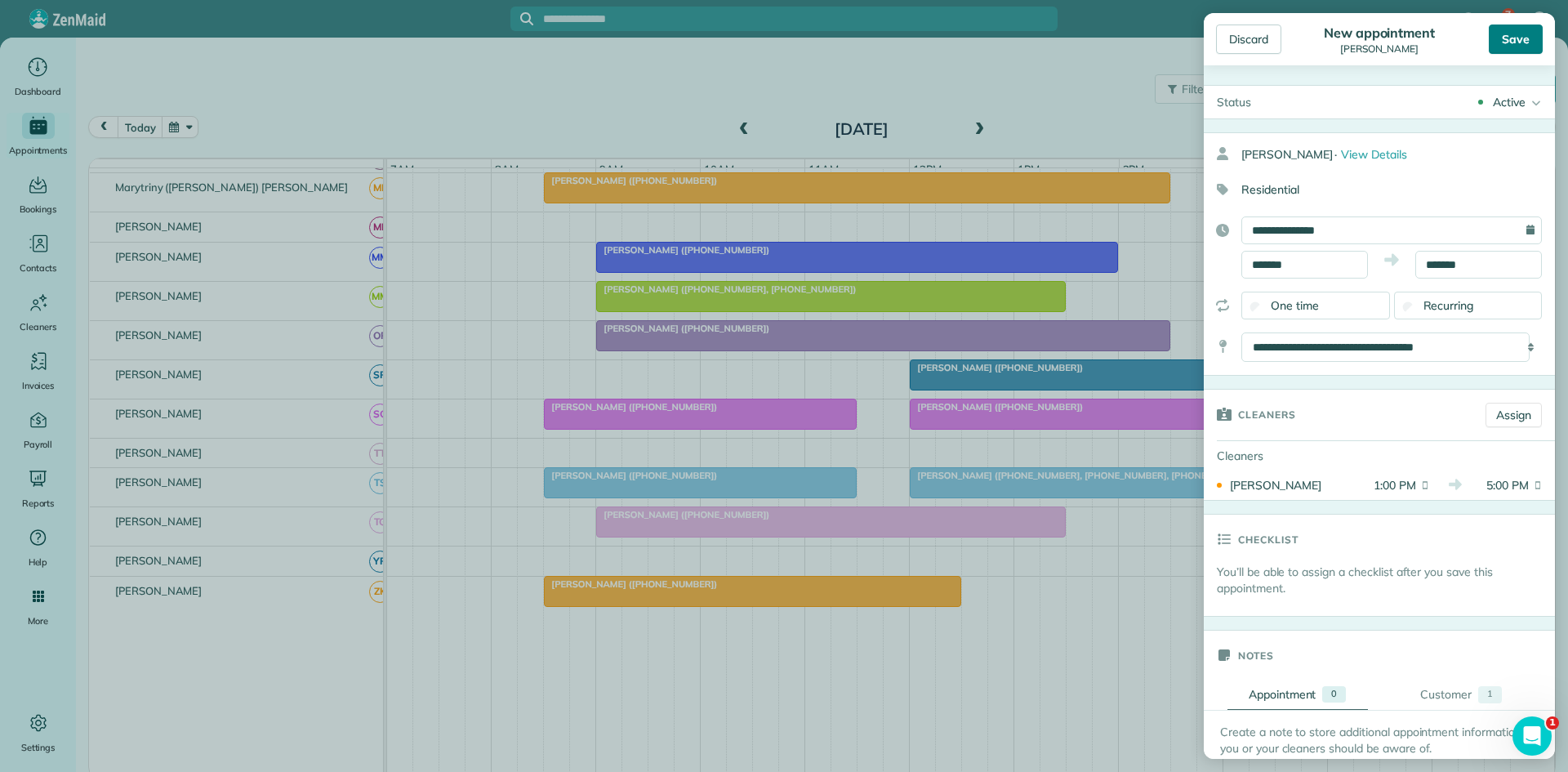
click at [1499, 43] on div "Save" at bounding box center [1516, 39] width 54 height 29
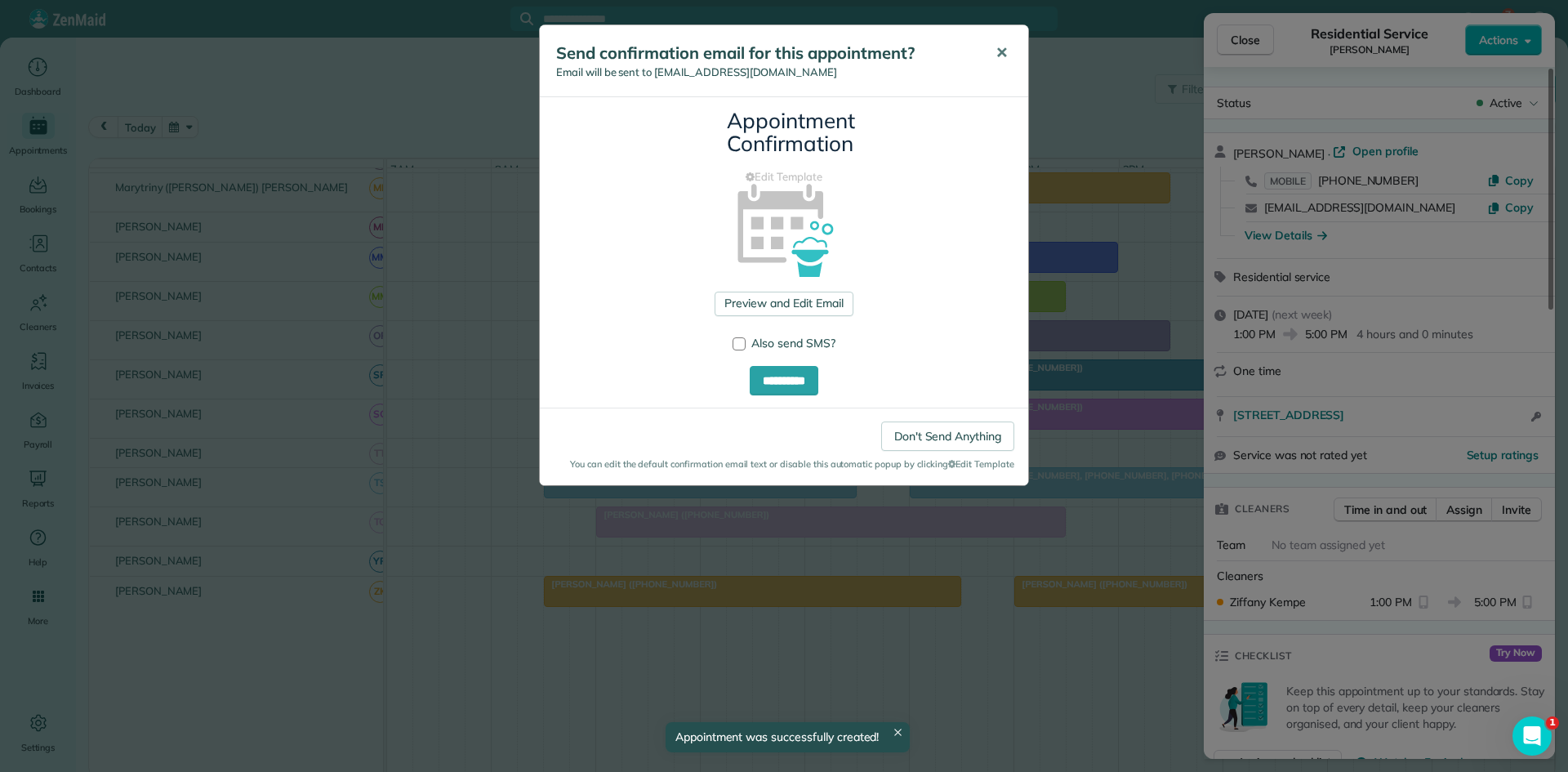
click at [1002, 61] on span "✕" at bounding box center [1001, 52] width 12 height 18
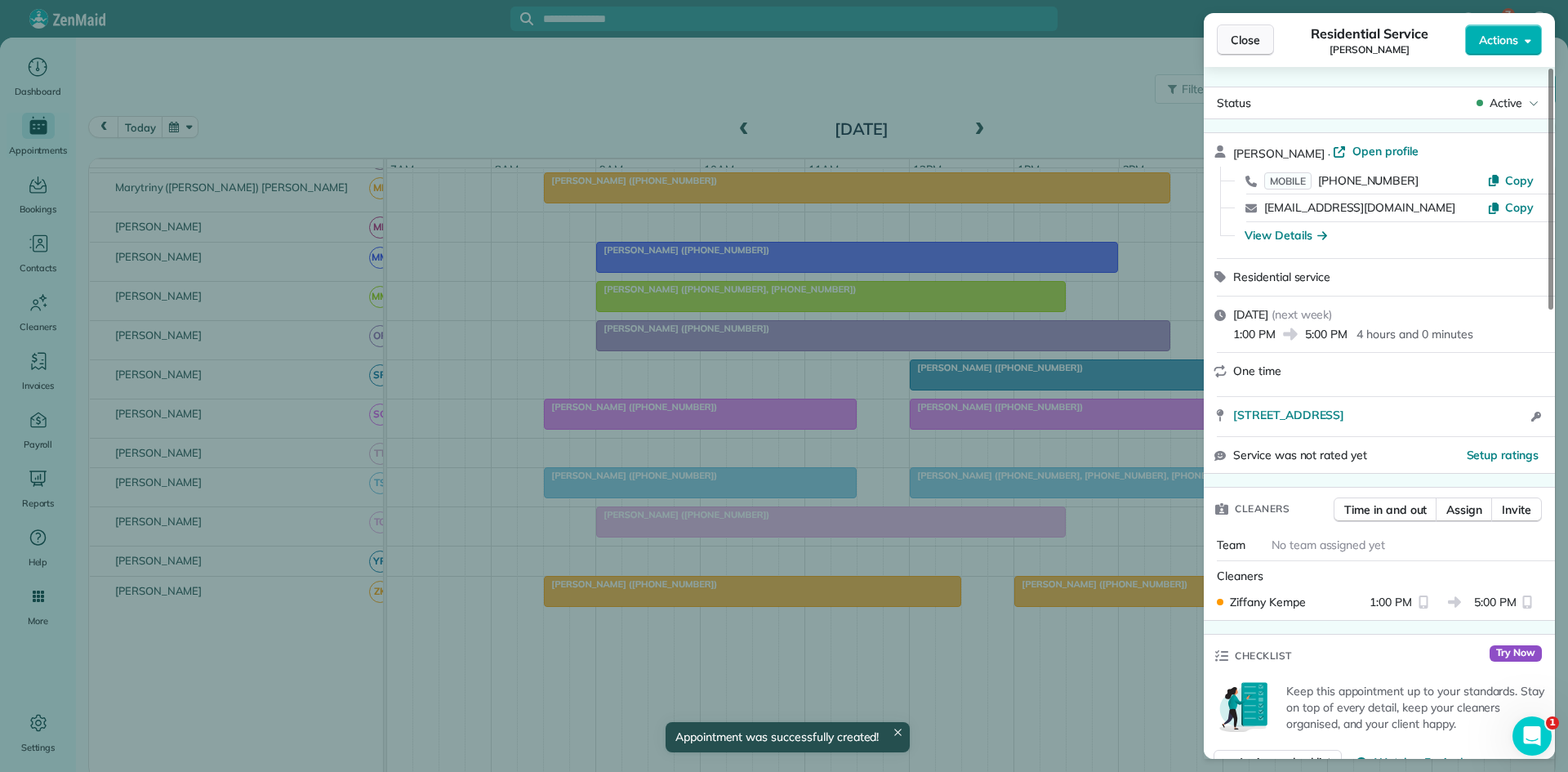
click at [1220, 34] on button "Close" at bounding box center [1245, 40] width 57 height 31
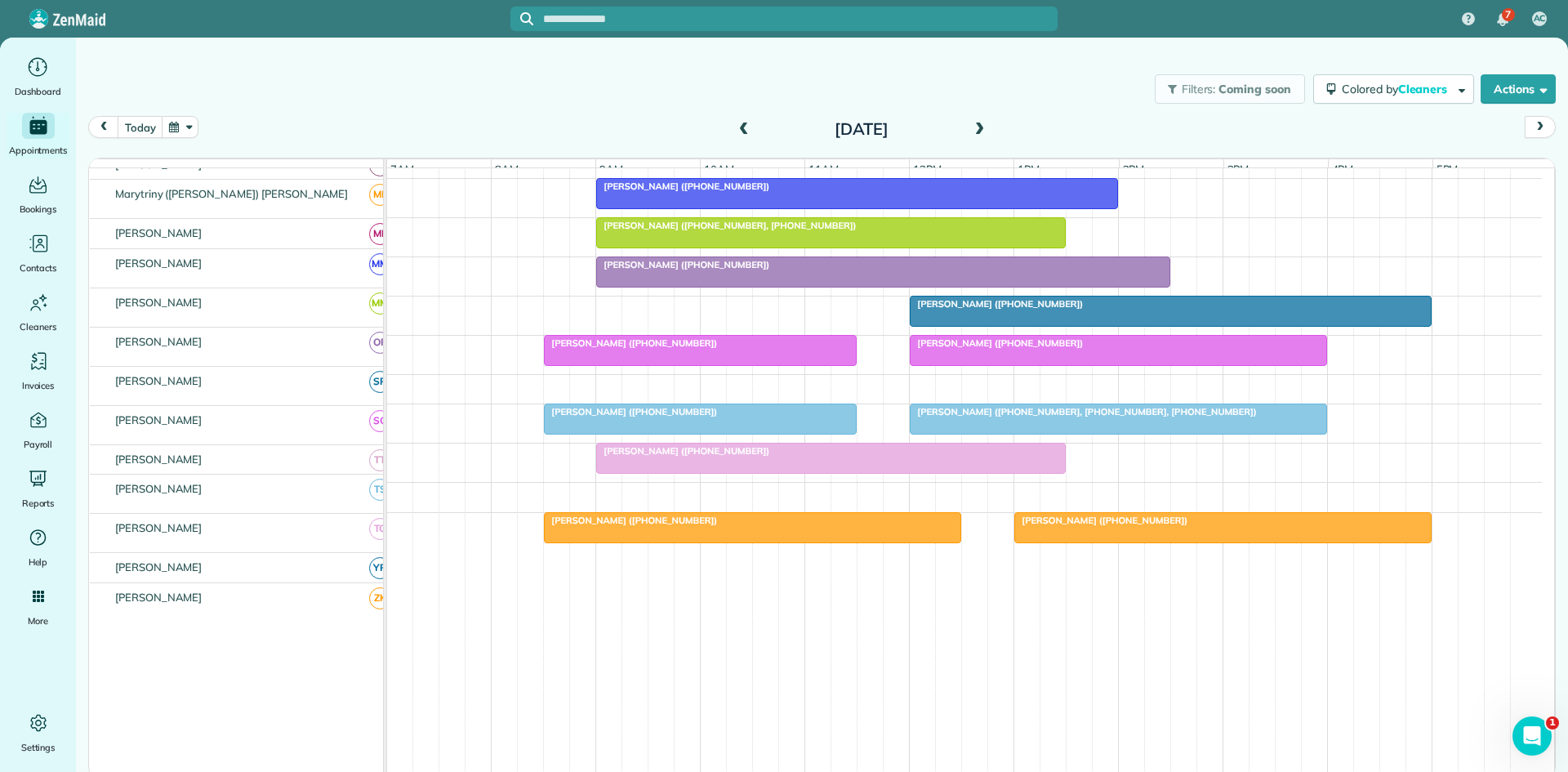
scroll to position [880, 0]
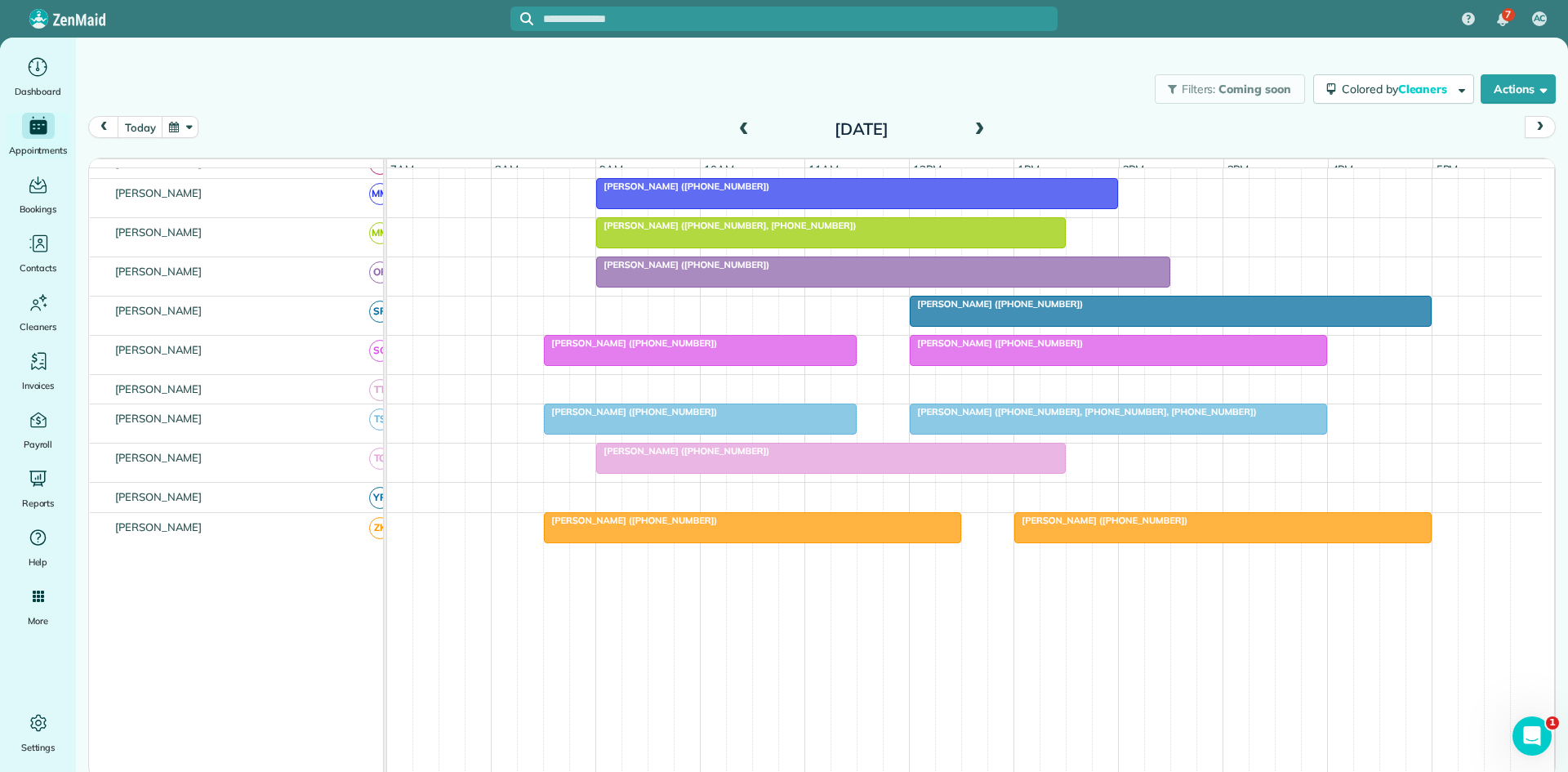
click at [998, 310] on span "[PERSON_NAME] ([PHONE_NUMBER])" at bounding box center [996, 303] width 175 height 11
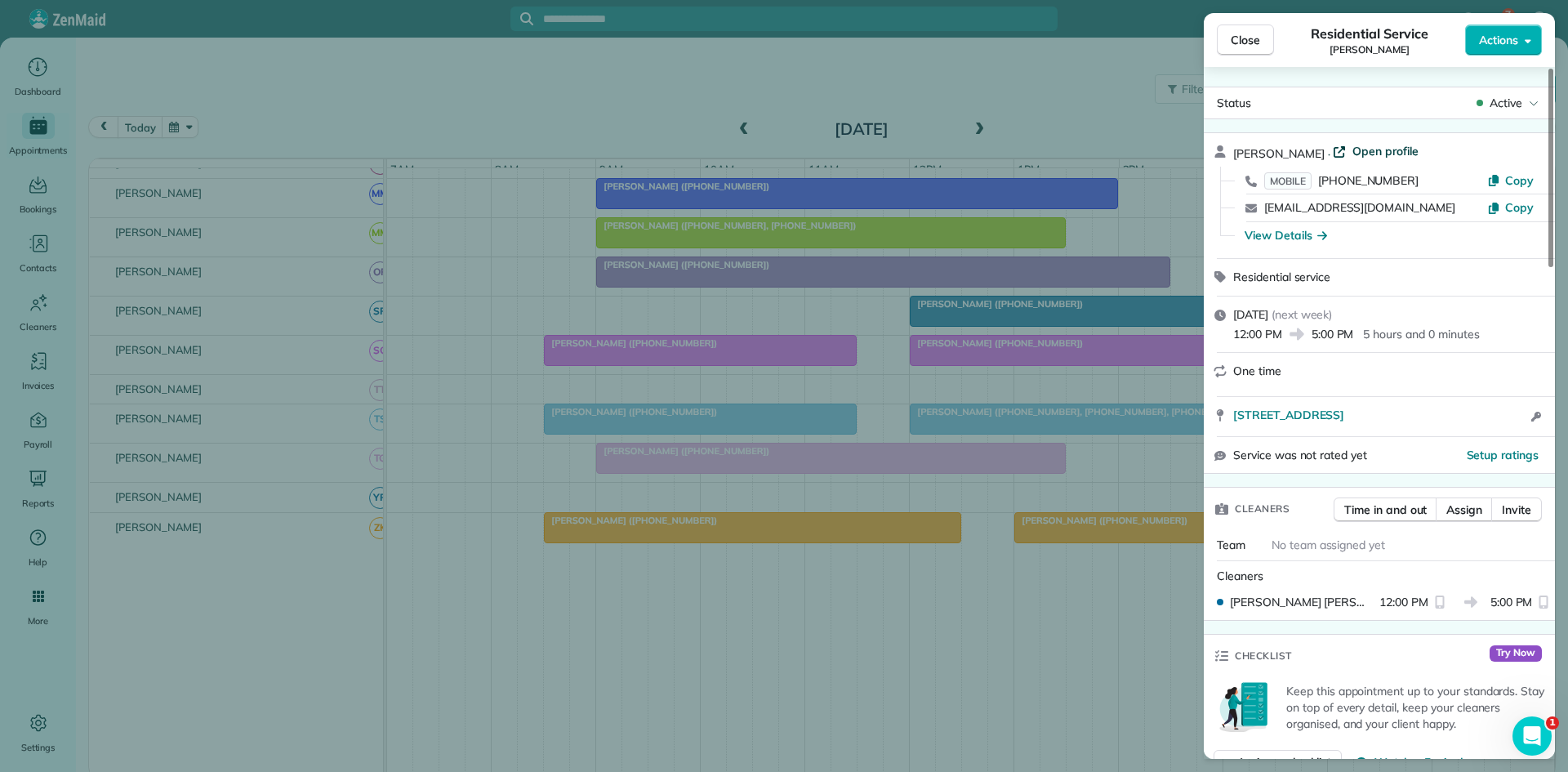
click at [1386, 146] on span "Open profile" at bounding box center [1386, 151] width 66 height 17
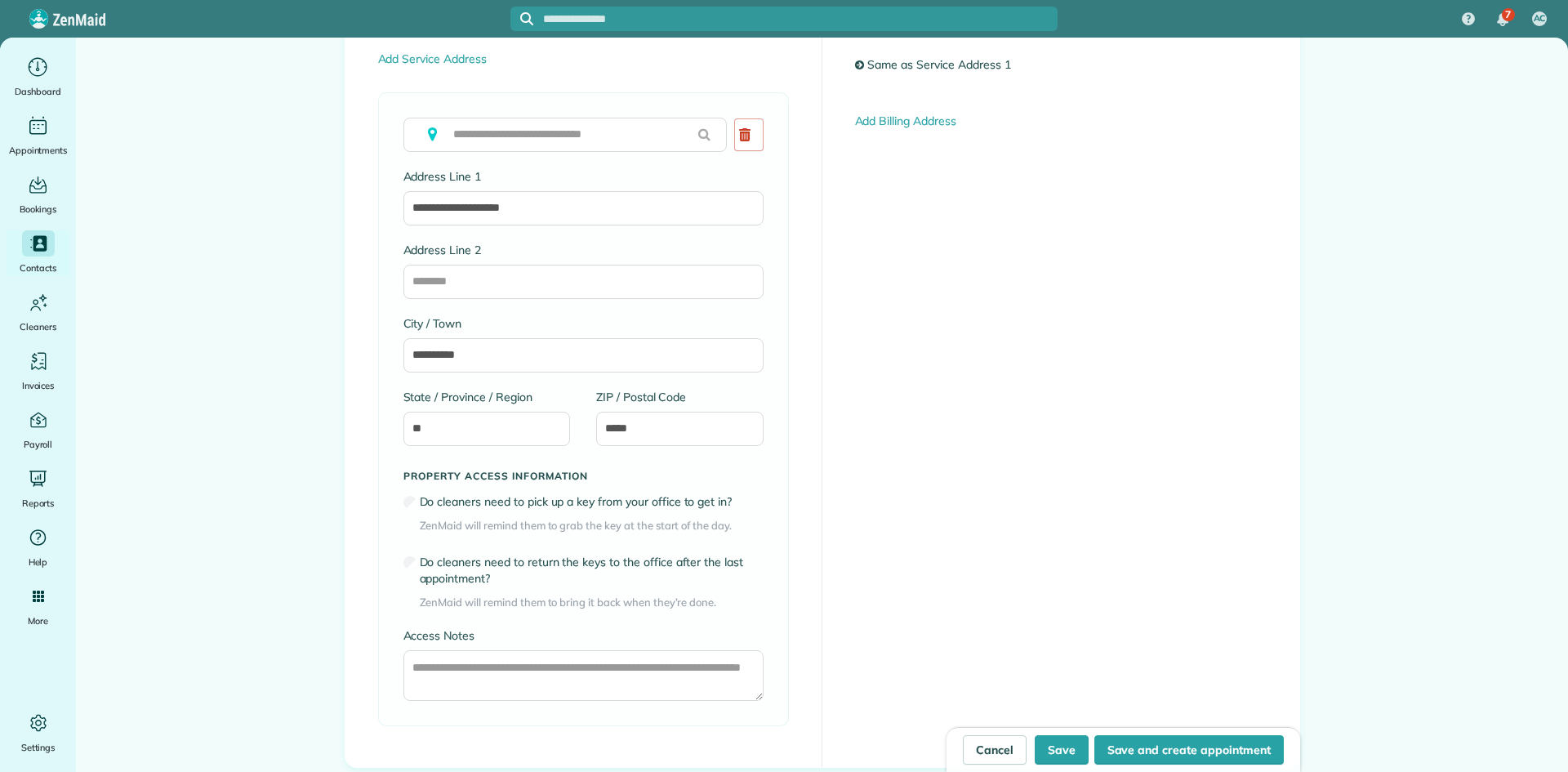
type input "**********"
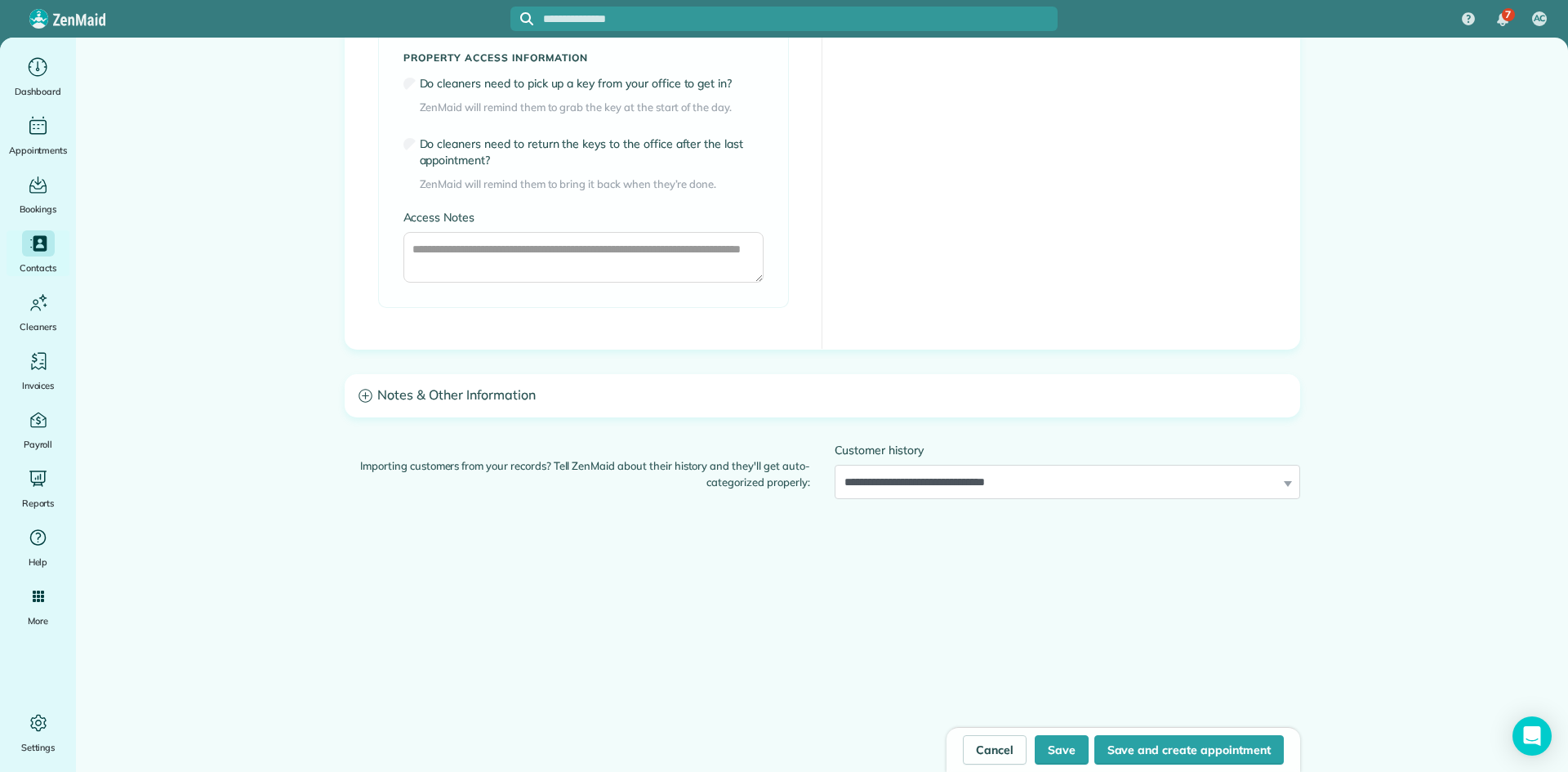
click at [692, 393] on h3 "Notes & Other Information" at bounding box center [823, 395] width 954 height 41
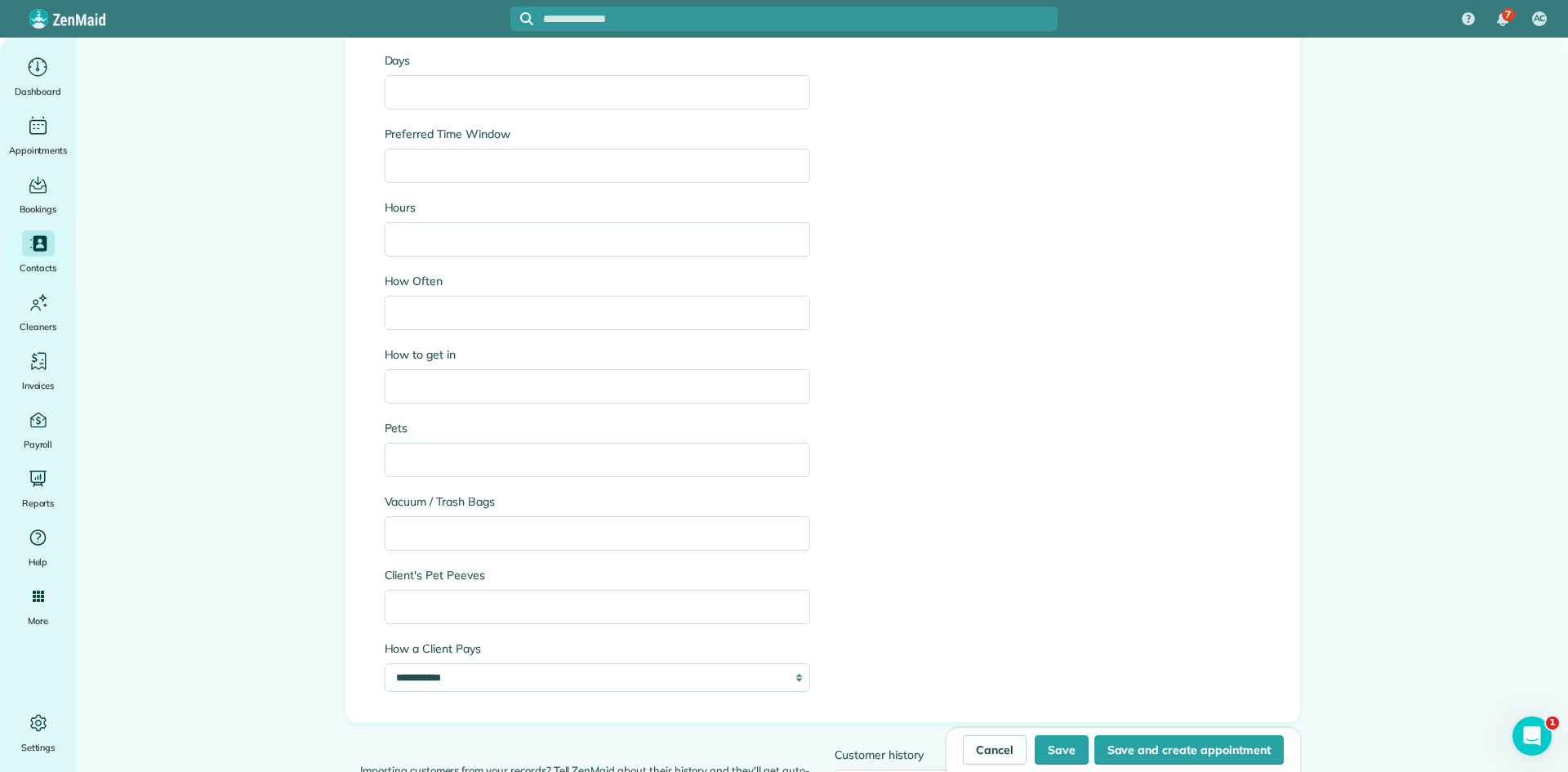
scroll to position [2052, 0]
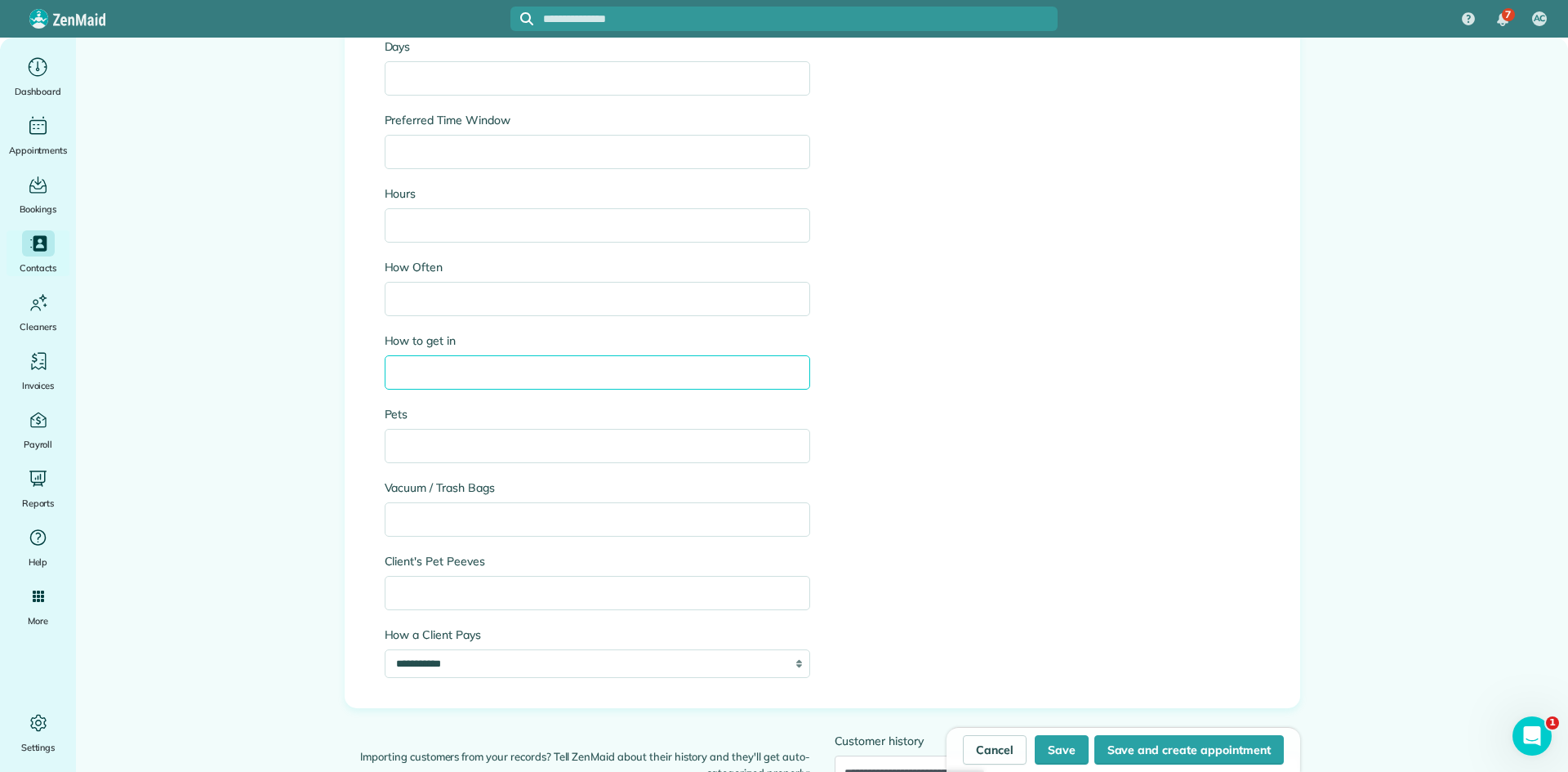
click at [485, 362] on input "How to get in" at bounding box center [598, 372] width 425 height 34
type input "**********"
click at [1070, 744] on button "Save" at bounding box center [1062, 750] width 54 height 29
type input "**********"
